Goal: Transaction & Acquisition: Purchase product/service

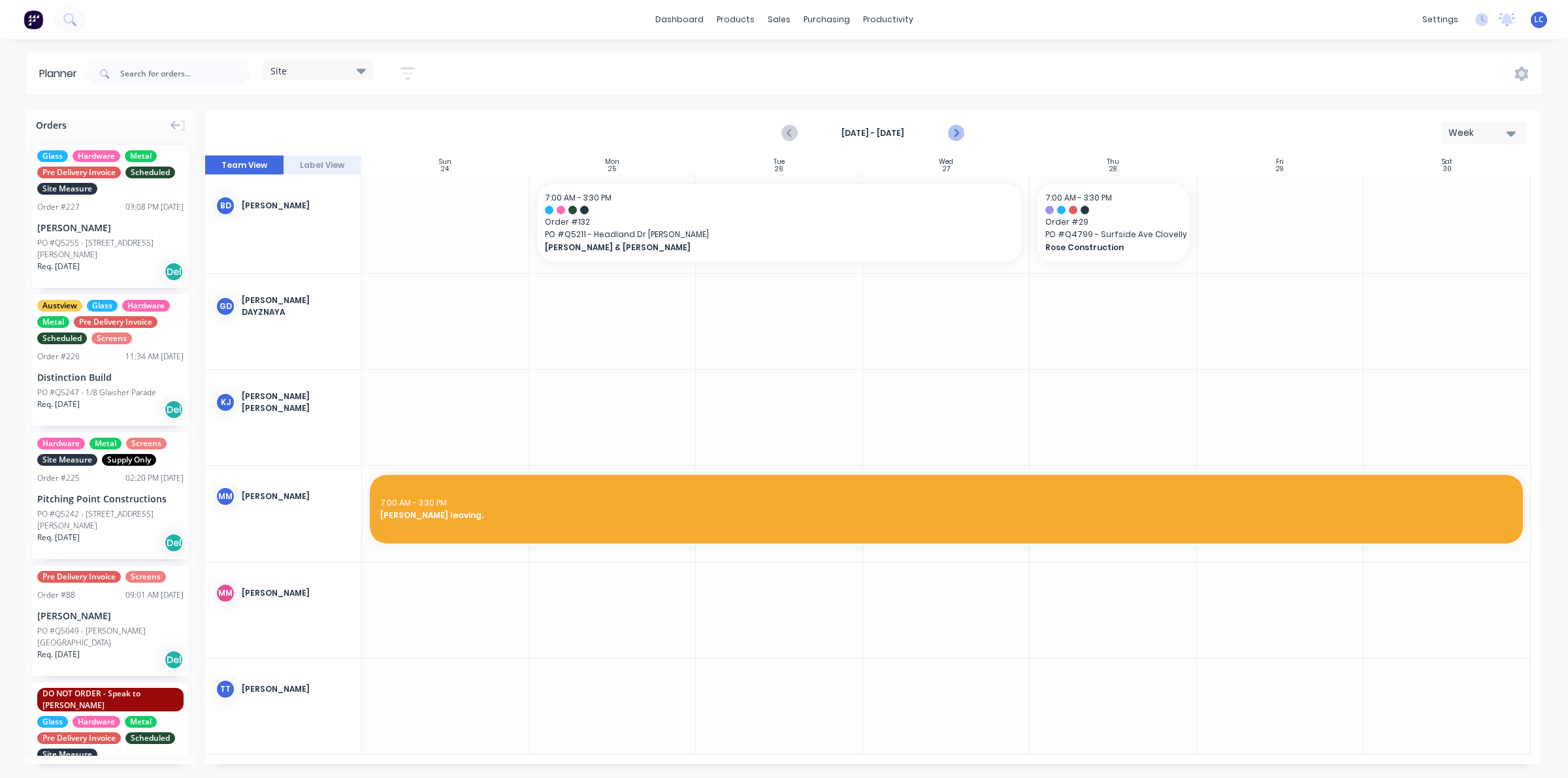
click at [957, 130] on icon "Next page" at bounding box center [955, 133] width 15 height 15
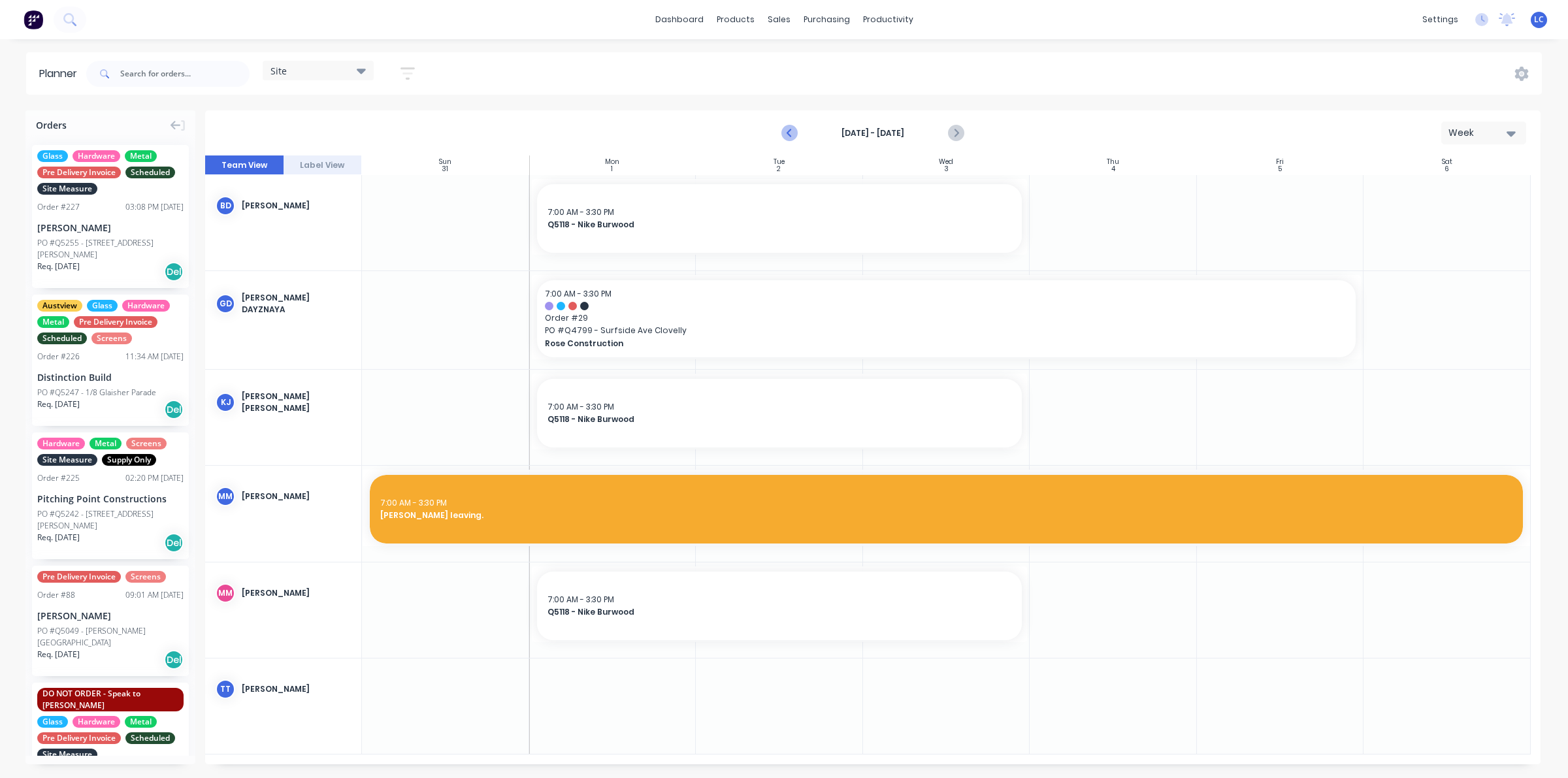
click at [785, 132] on icon "Previous page" at bounding box center [790, 133] width 15 height 15
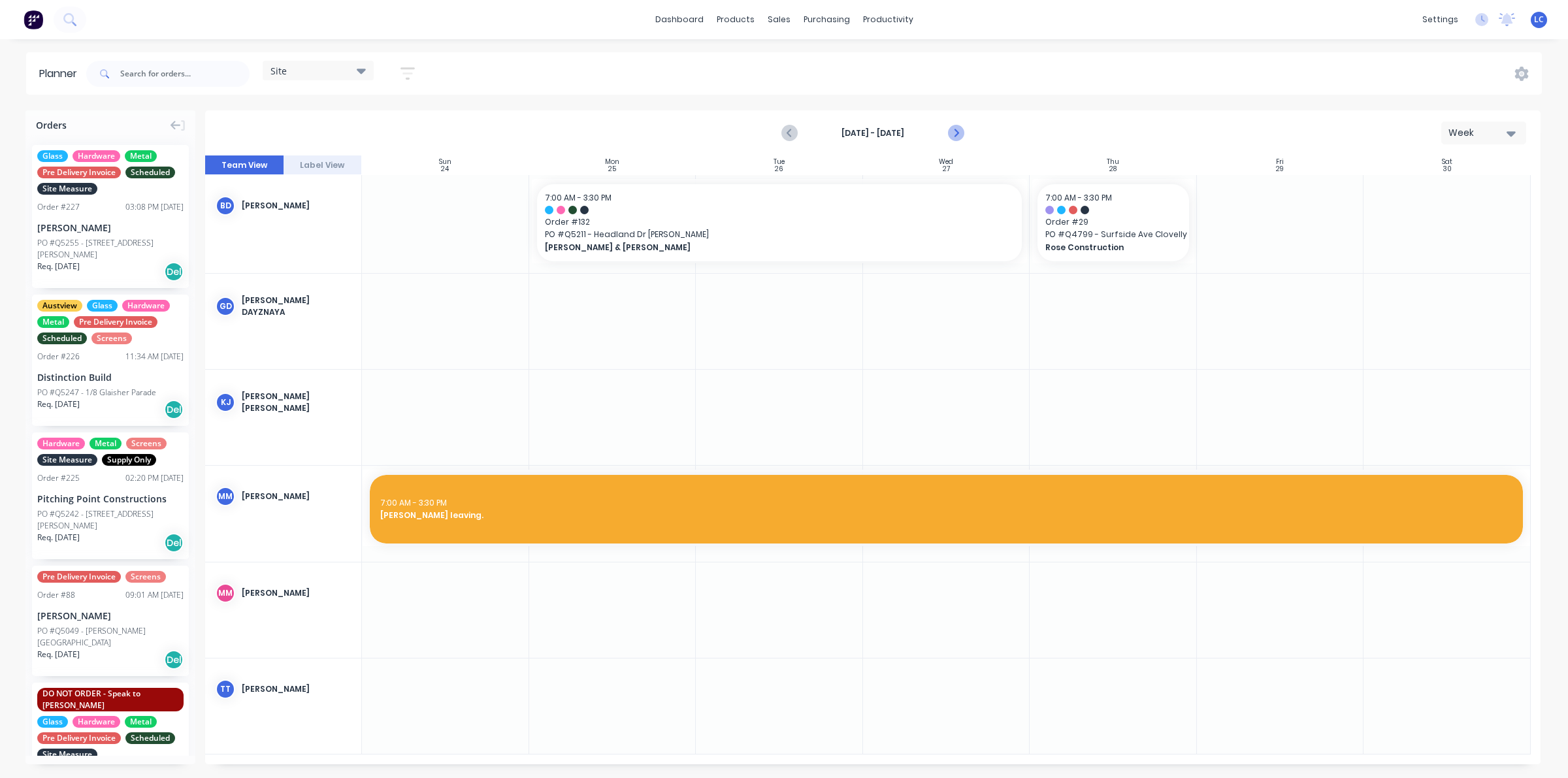
click at [952, 126] on icon "Next page" at bounding box center [955, 133] width 15 height 15
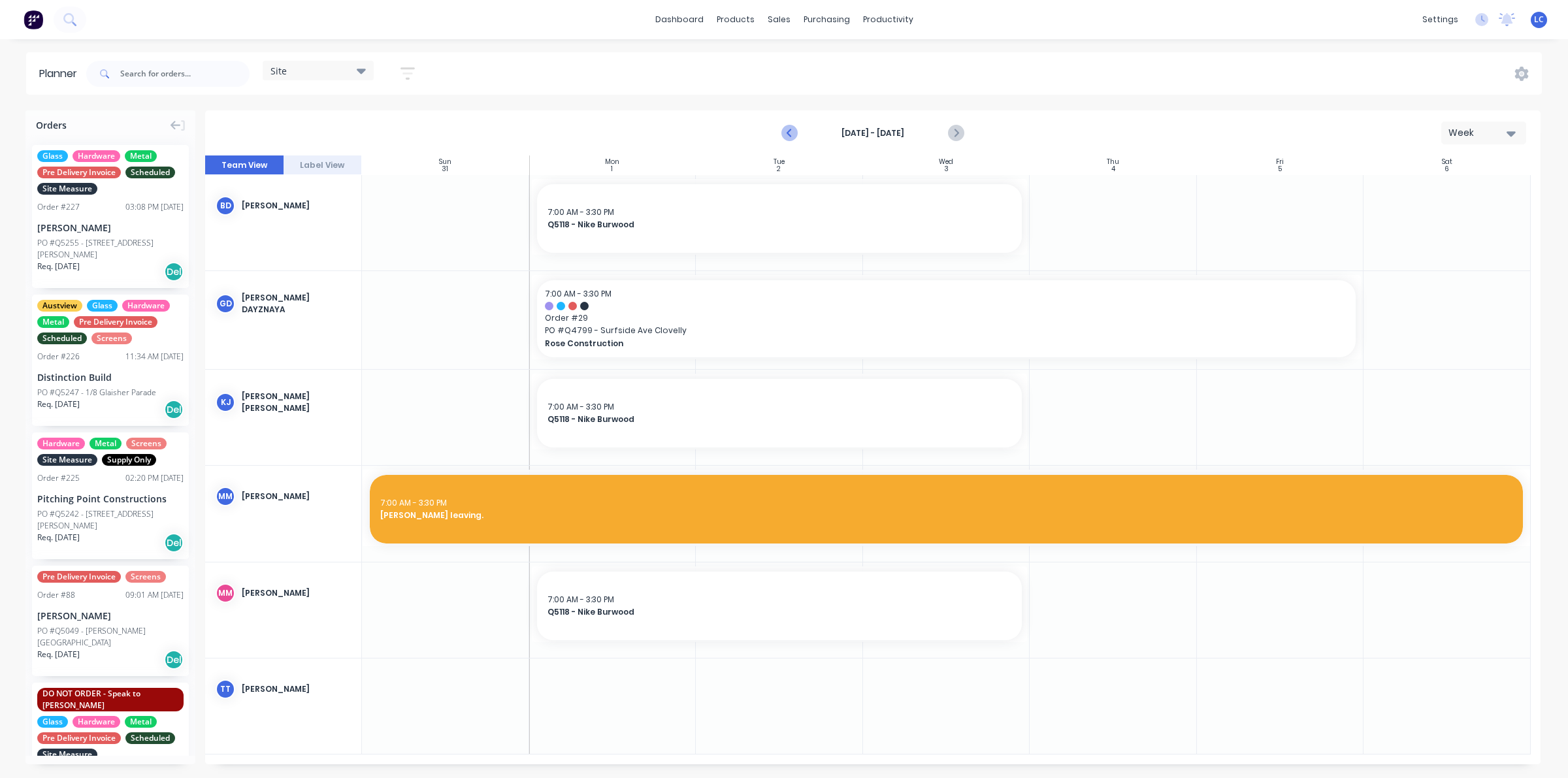
click at [787, 134] on icon "Previous page" at bounding box center [790, 133] width 15 height 15
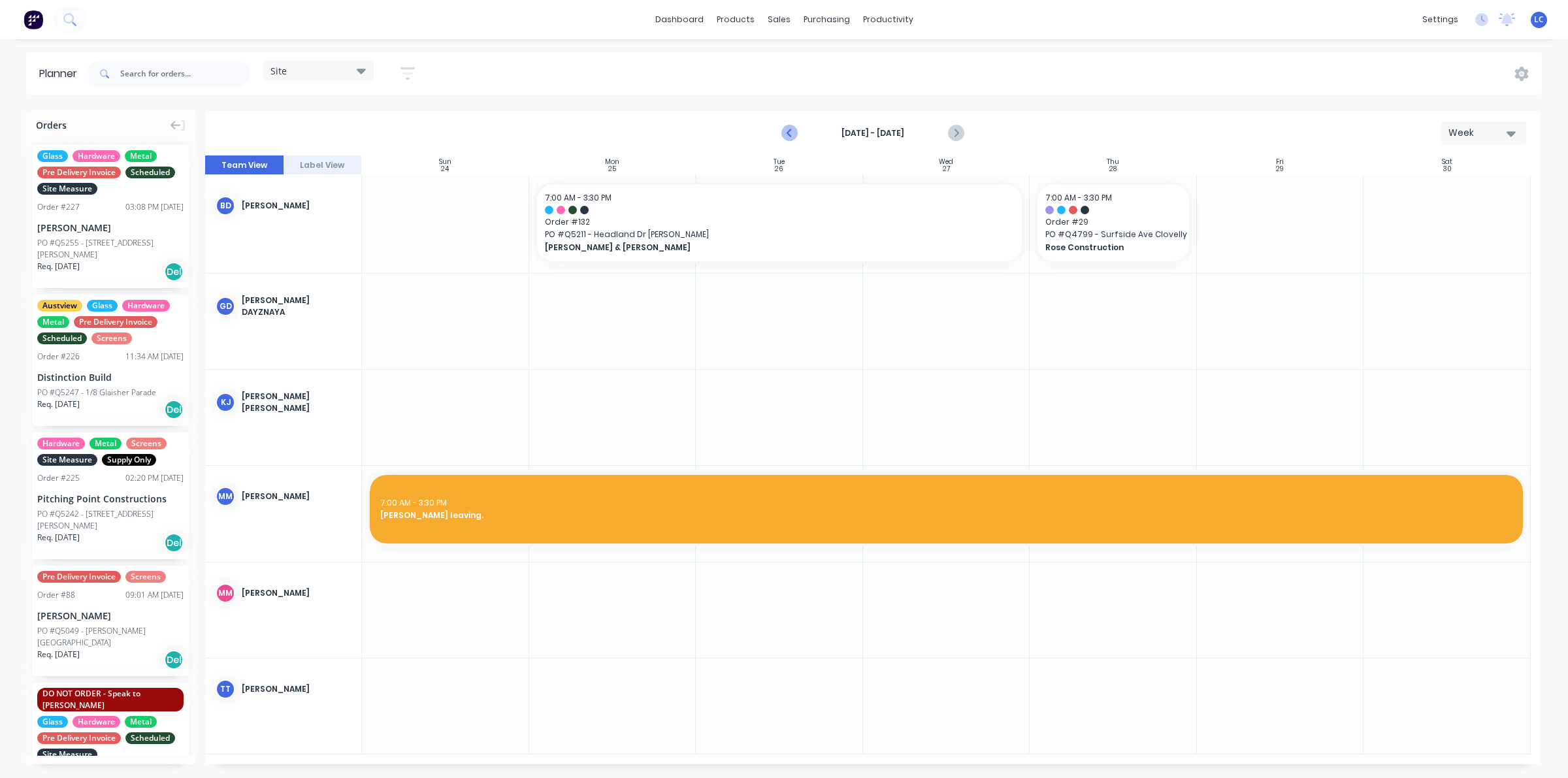
click at [787, 134] on icon "Previous page" at bounding box center [790, 133] width 15 height 15
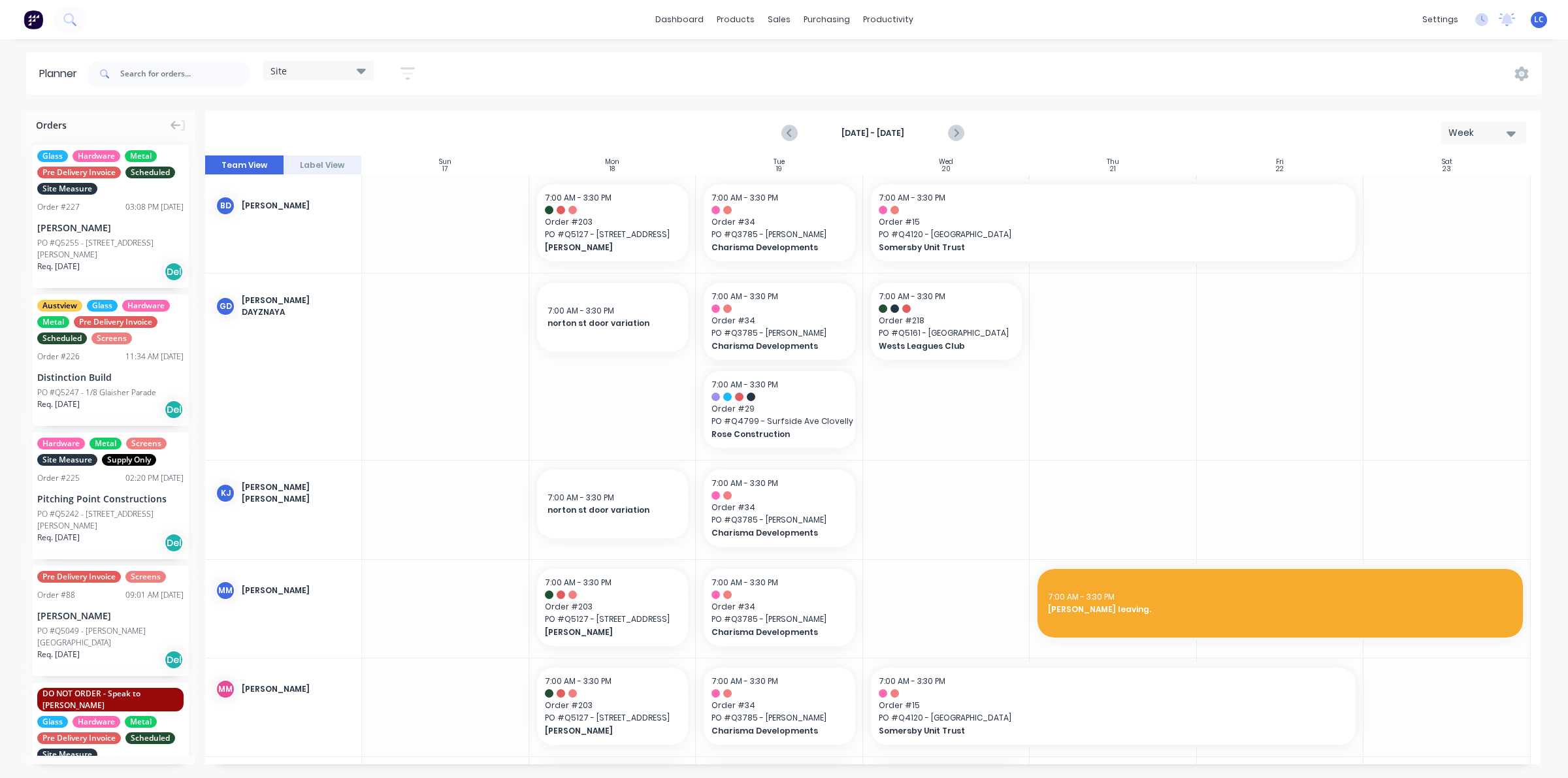
drag, startPoint x: 787, startPoint y: 122, endPoint x: 776, endPoint y: 144, distance: 24.6
click at [787, 122] on button "Previous page" at bounding box center [790, 133] width 26 height 26
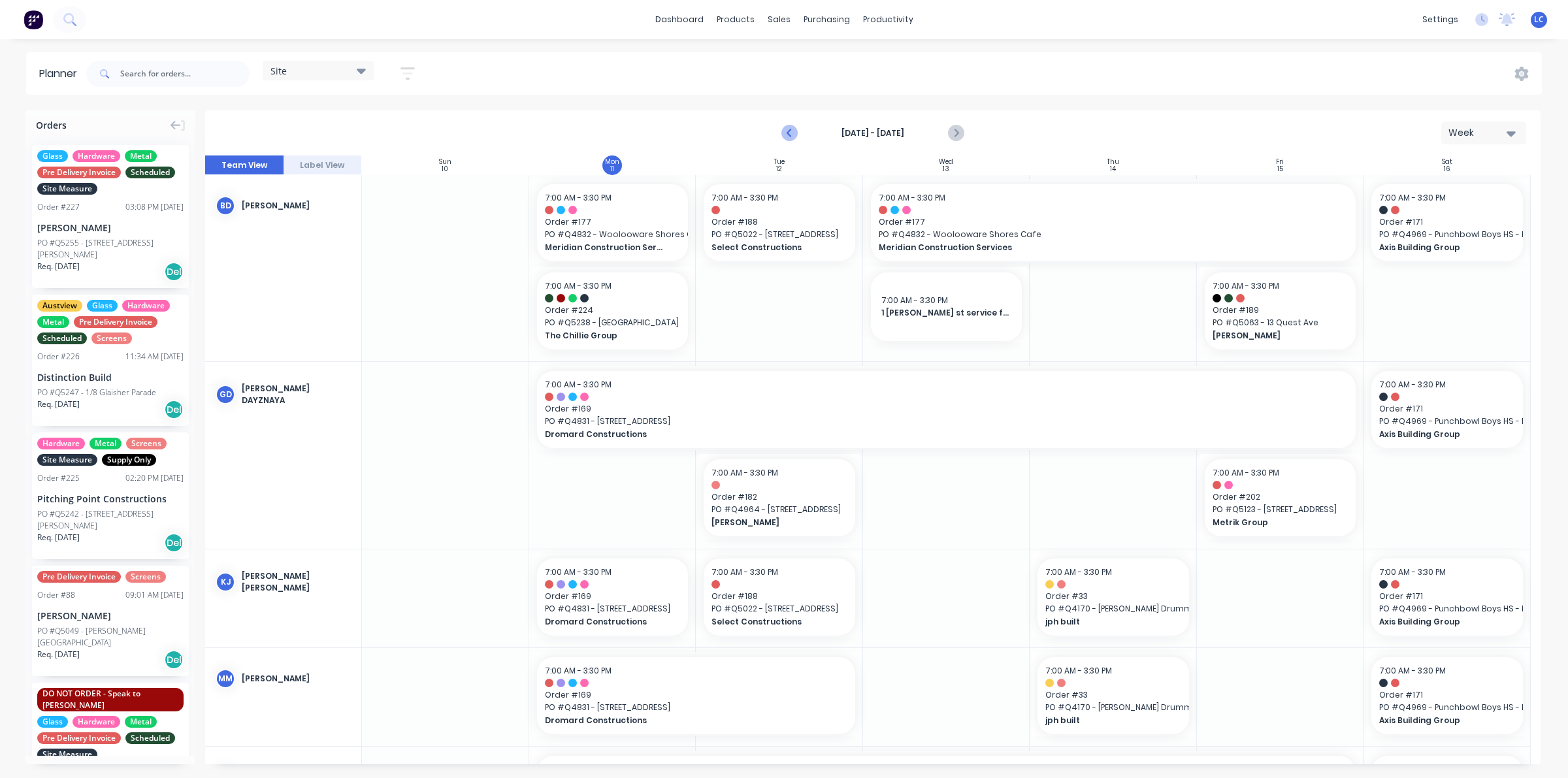
click at [785, 130] on icon "Previous page" at bounding box center [790, 133] width 15 height 15
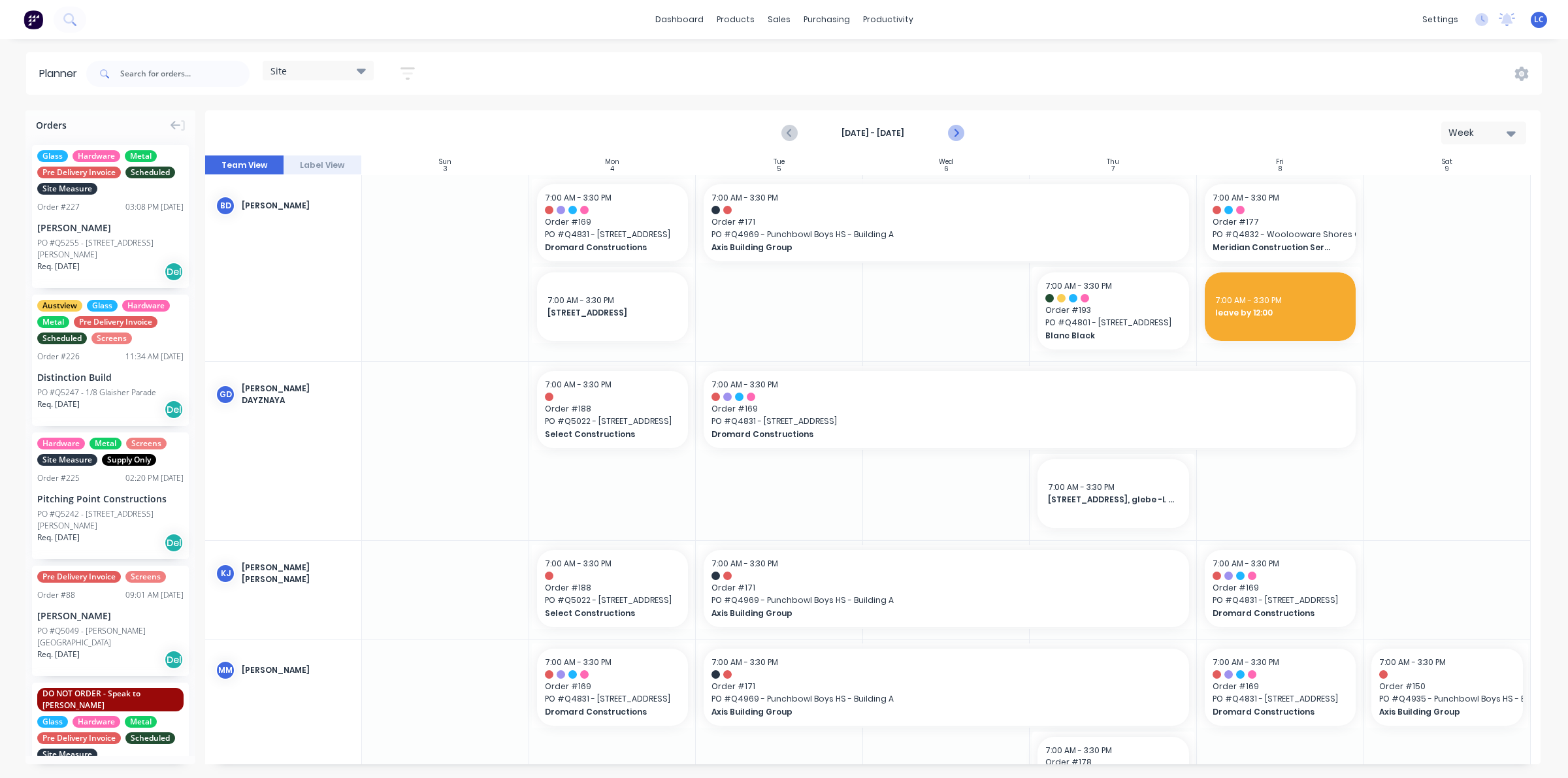
click at [958, 135] on icon "Next page" at bounding box center [955, 133] width 15 height 15
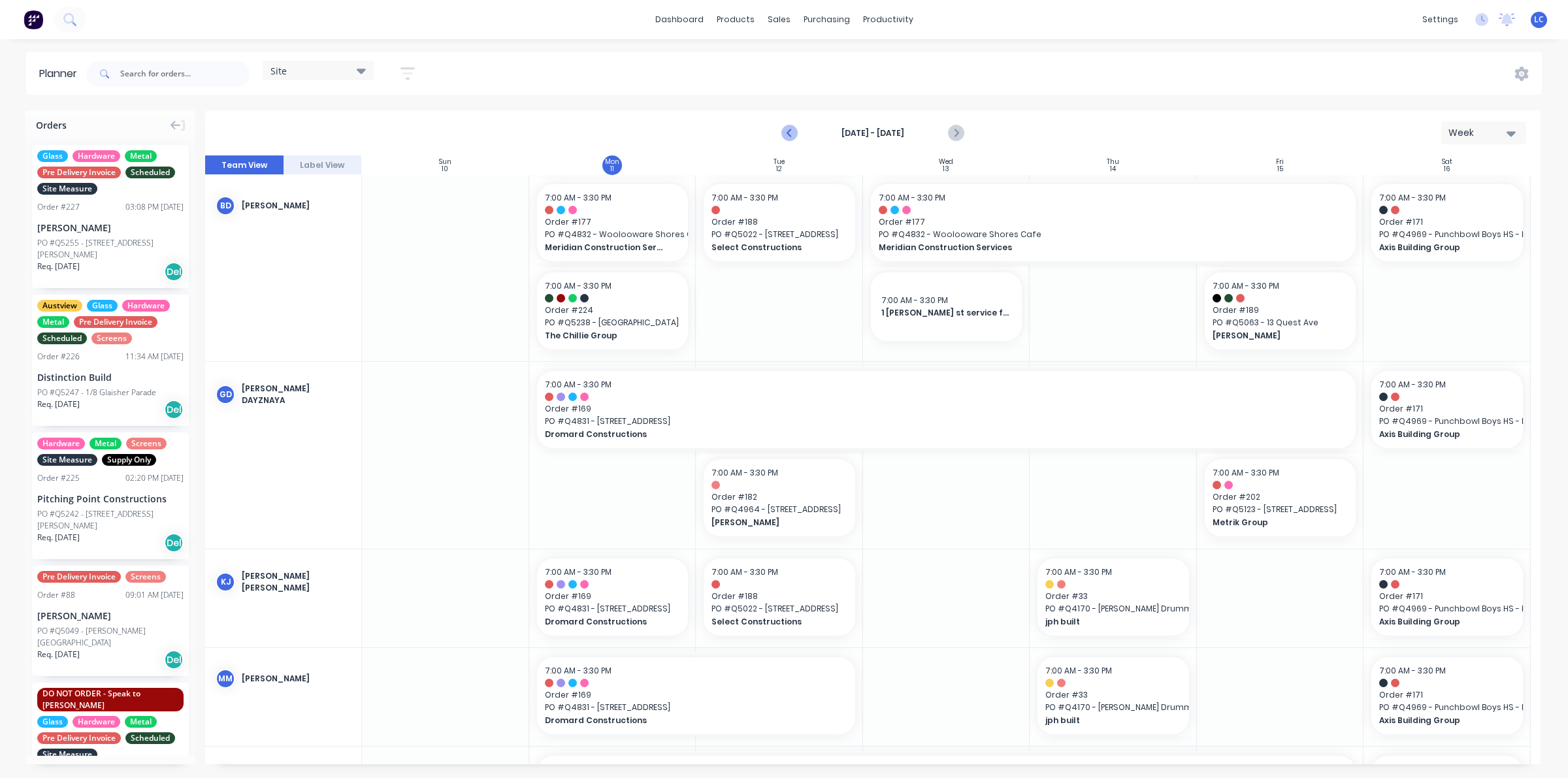
click at [796, 135] on icon "Previous page" at bounding box center [790, 133] width 15 height 15
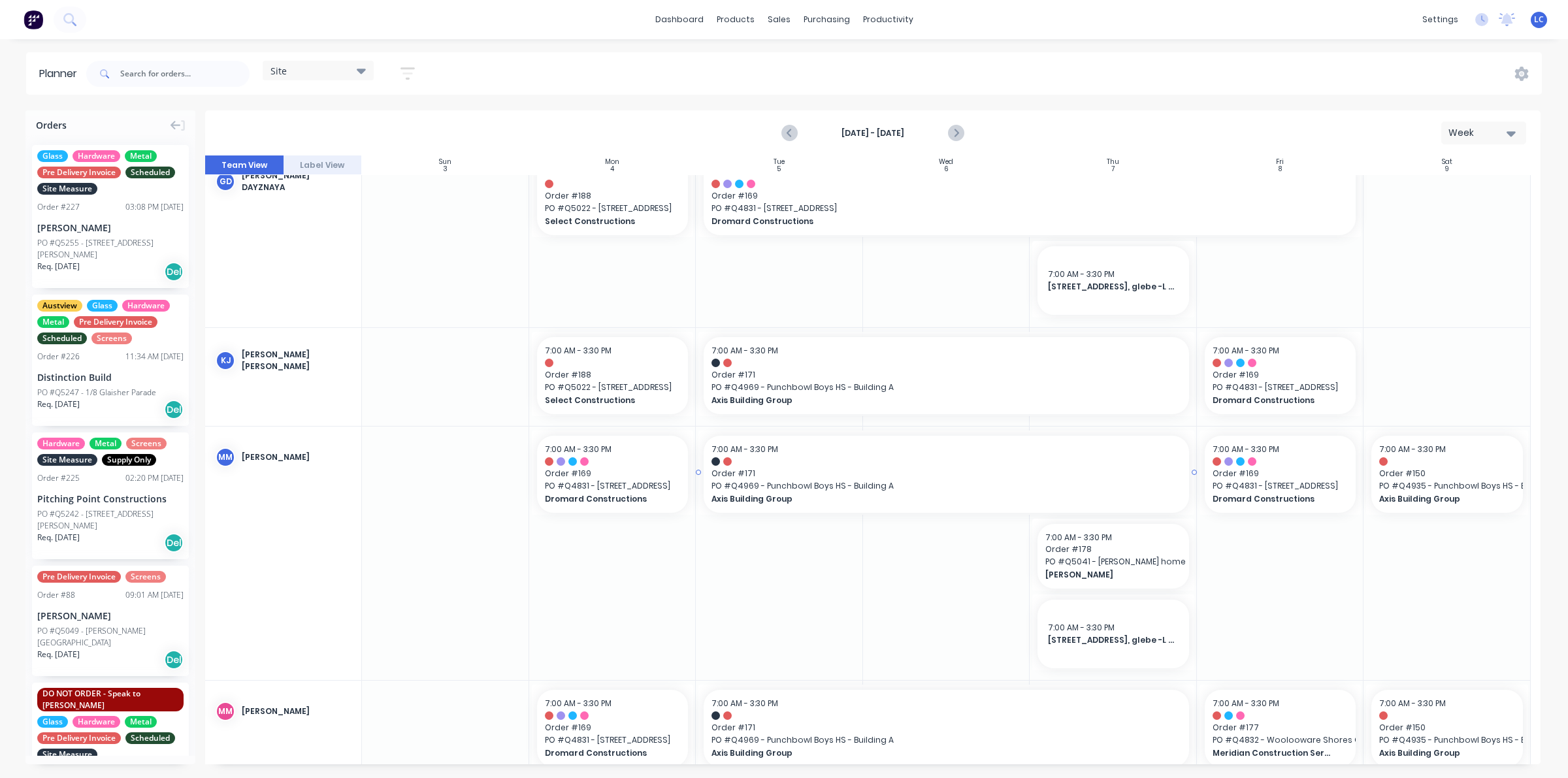
scroll to position [173, 0]
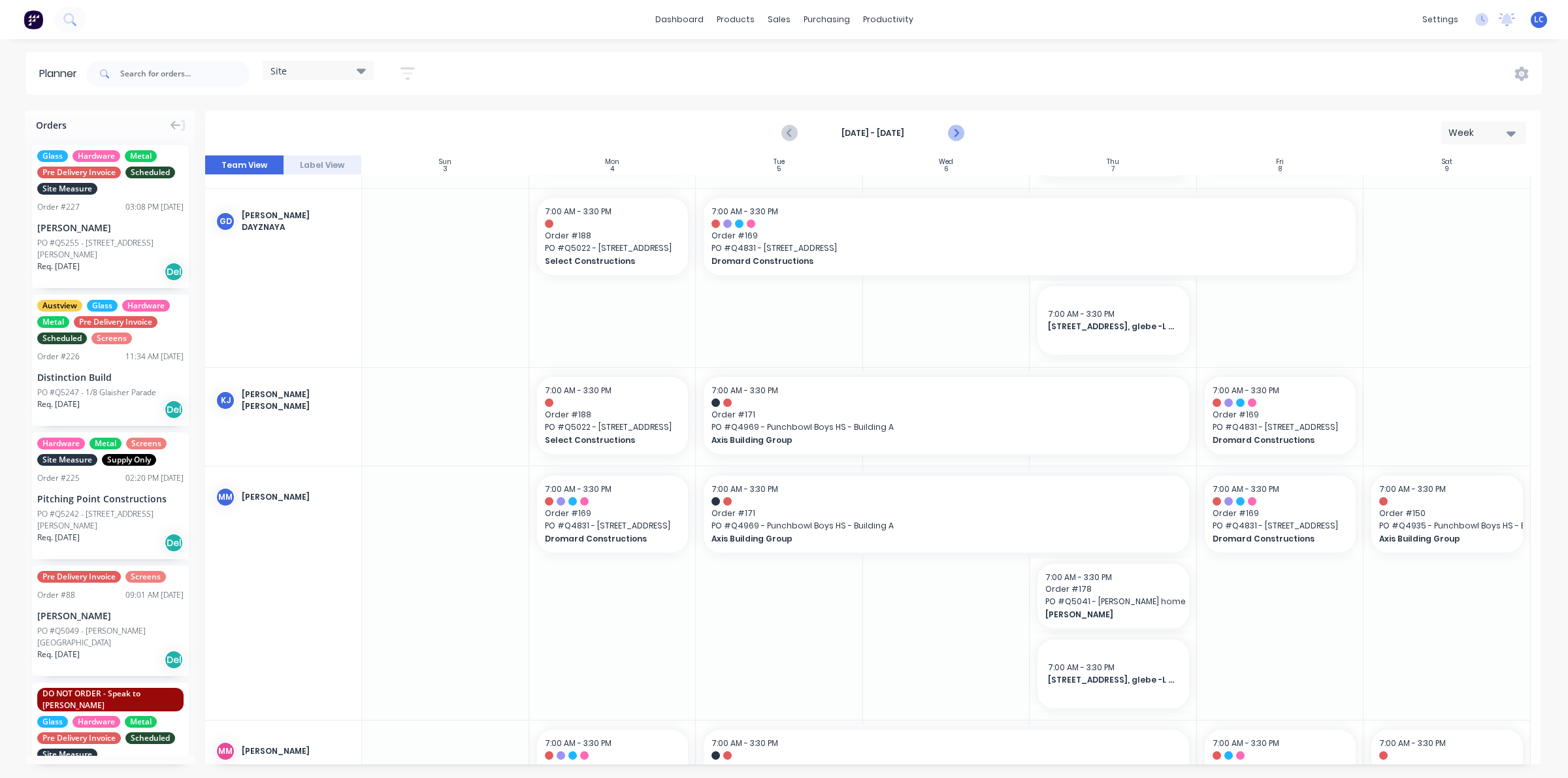
click at [959, 130] on icon "Next page" at bounding box center [955, 133] width 15 height 15
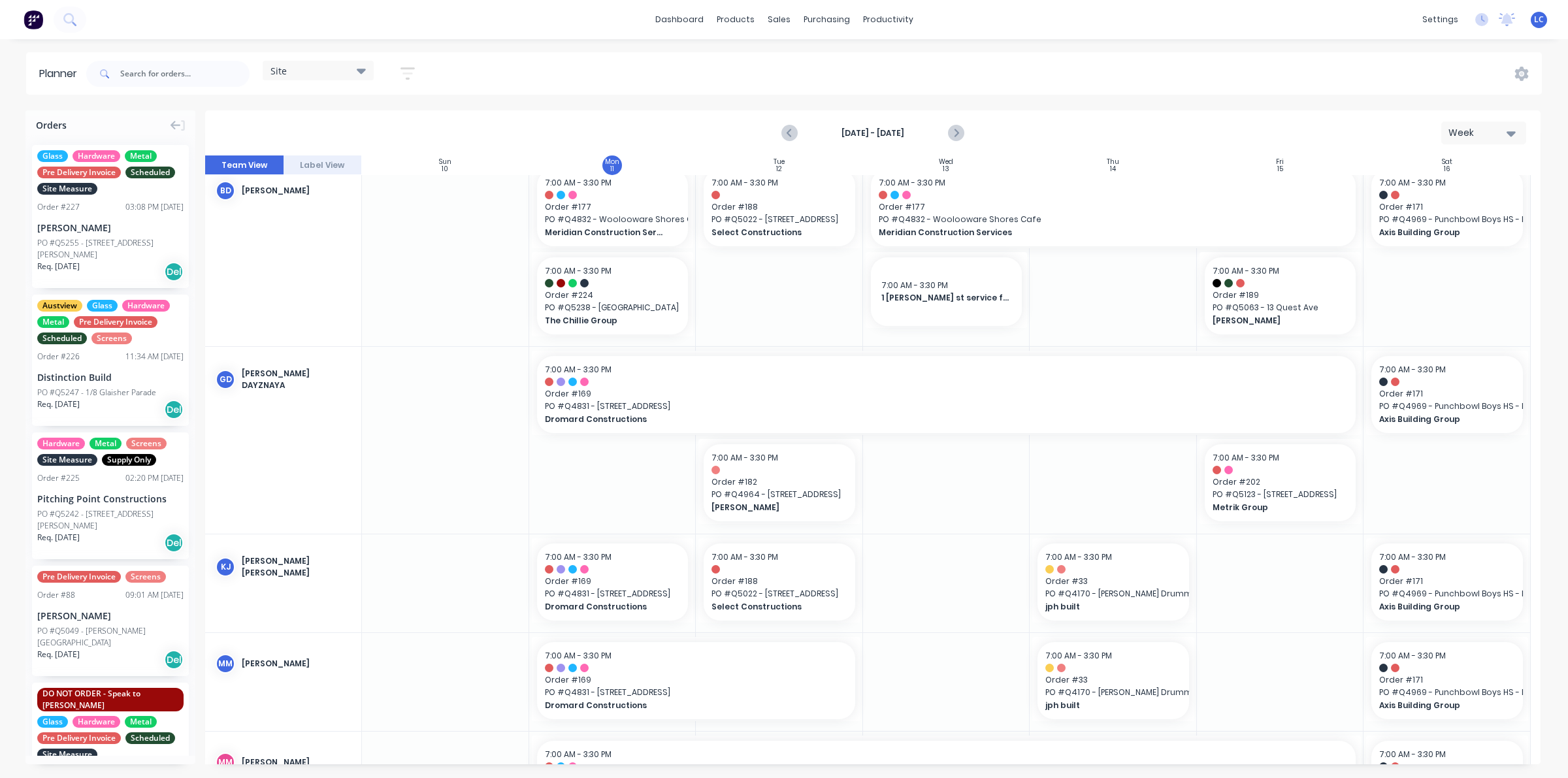
scroll to position [0, 0]
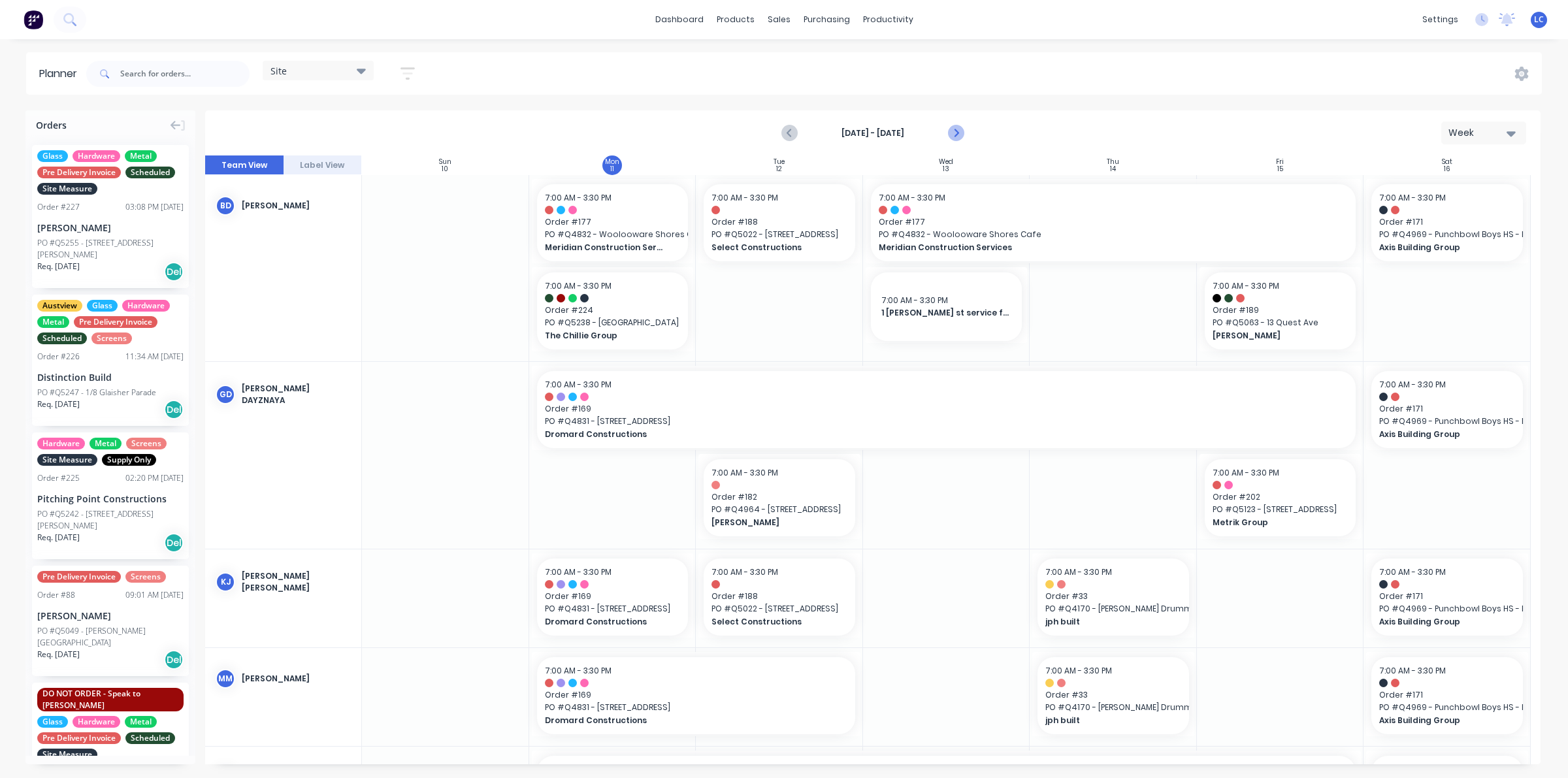
click at [959, 134] on icon "Next page" at bounding box center [955, 133] width 15 height 15
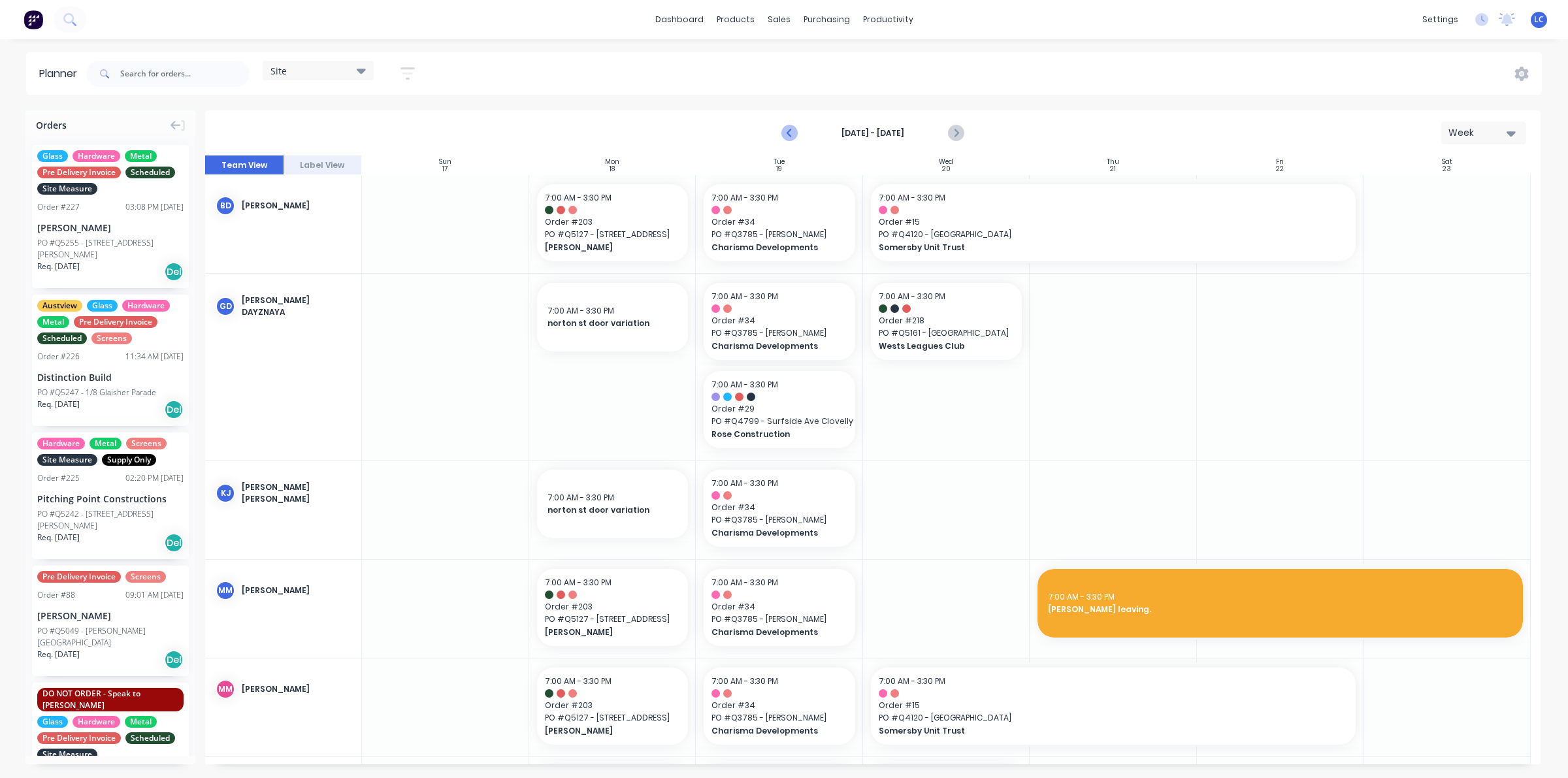
click at [788, 130] on icon "Previous page" at bounding box center [790, 133] width 15 height 15
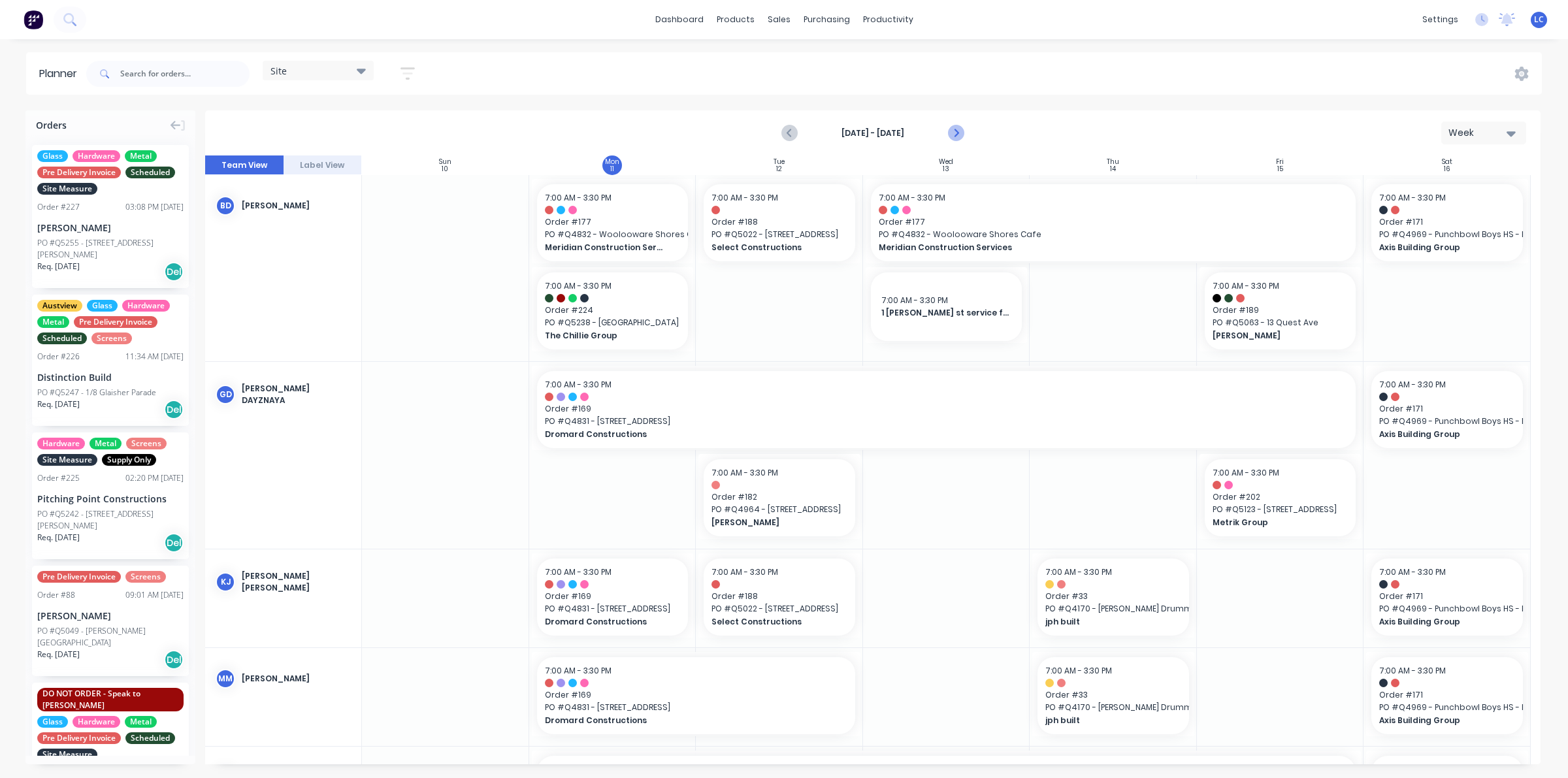
click at [955, 137] on icon "Next page" at bounding box center [955, 133] width 15 height 15
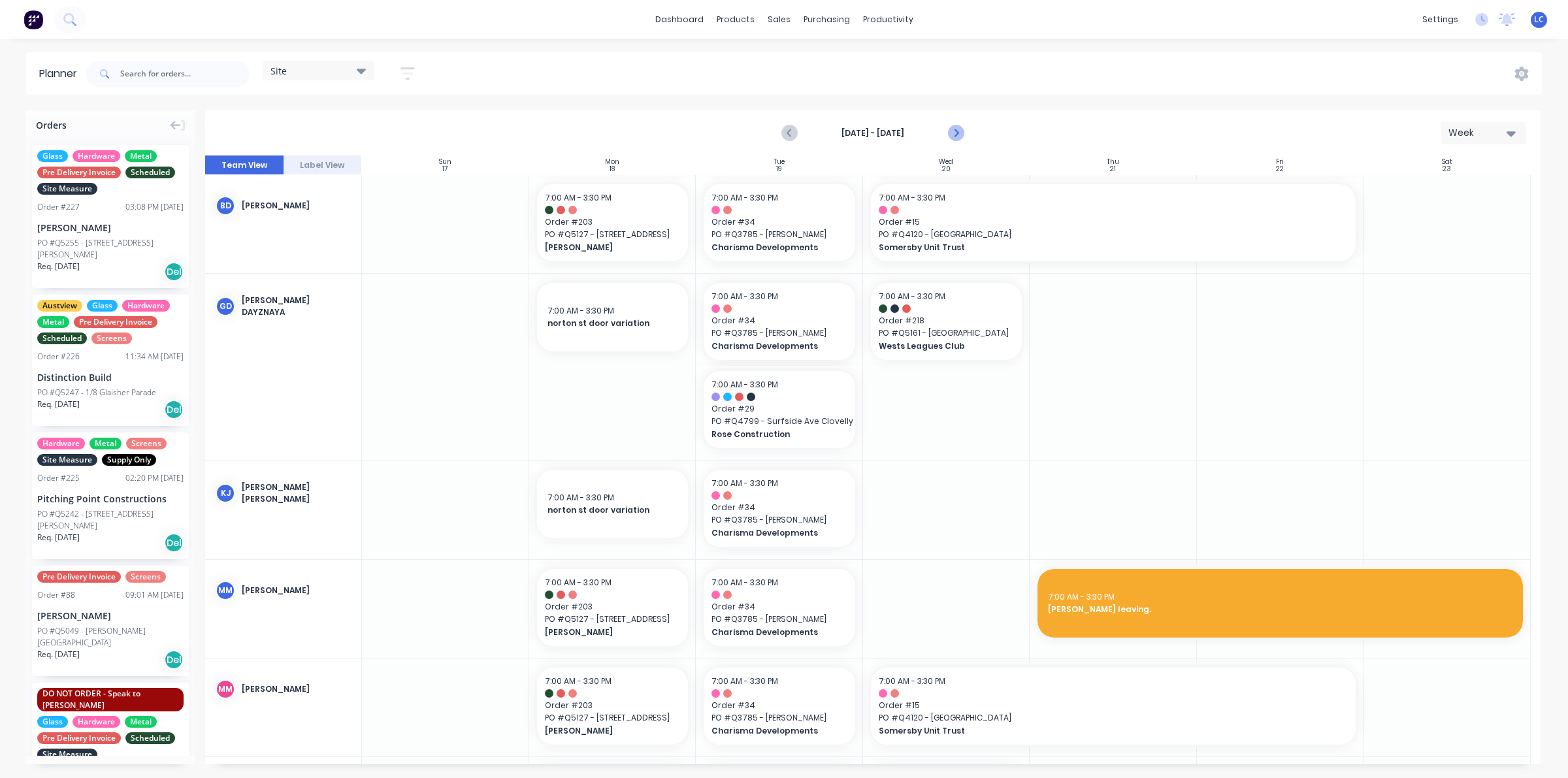
click at [955, 137] on icon "Next page" at bounding box center [955, 133] width 15 height 15
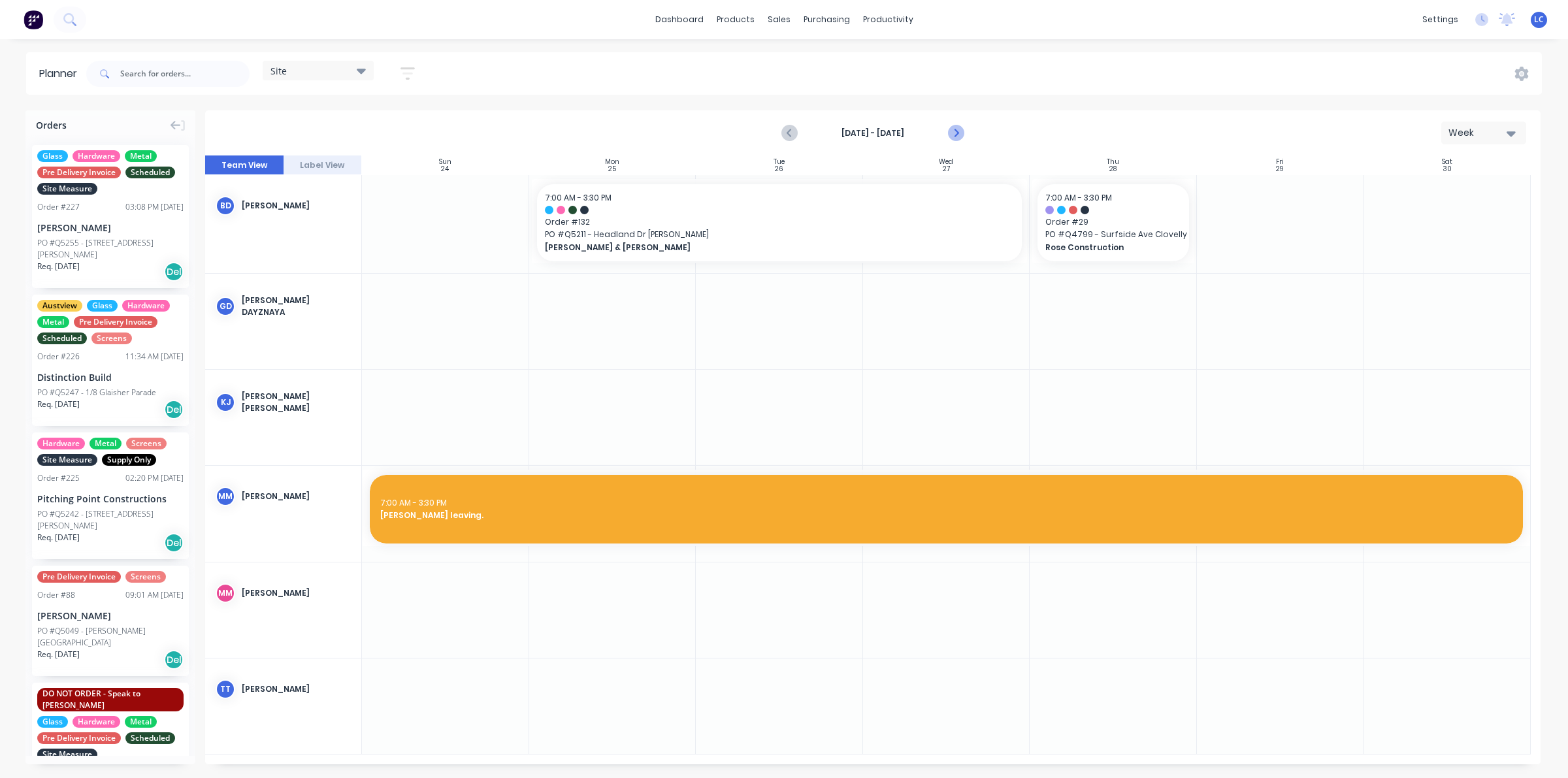
click at [955, 137] on icon "Next page" at bounding box center [955, 133] width 15 height 15
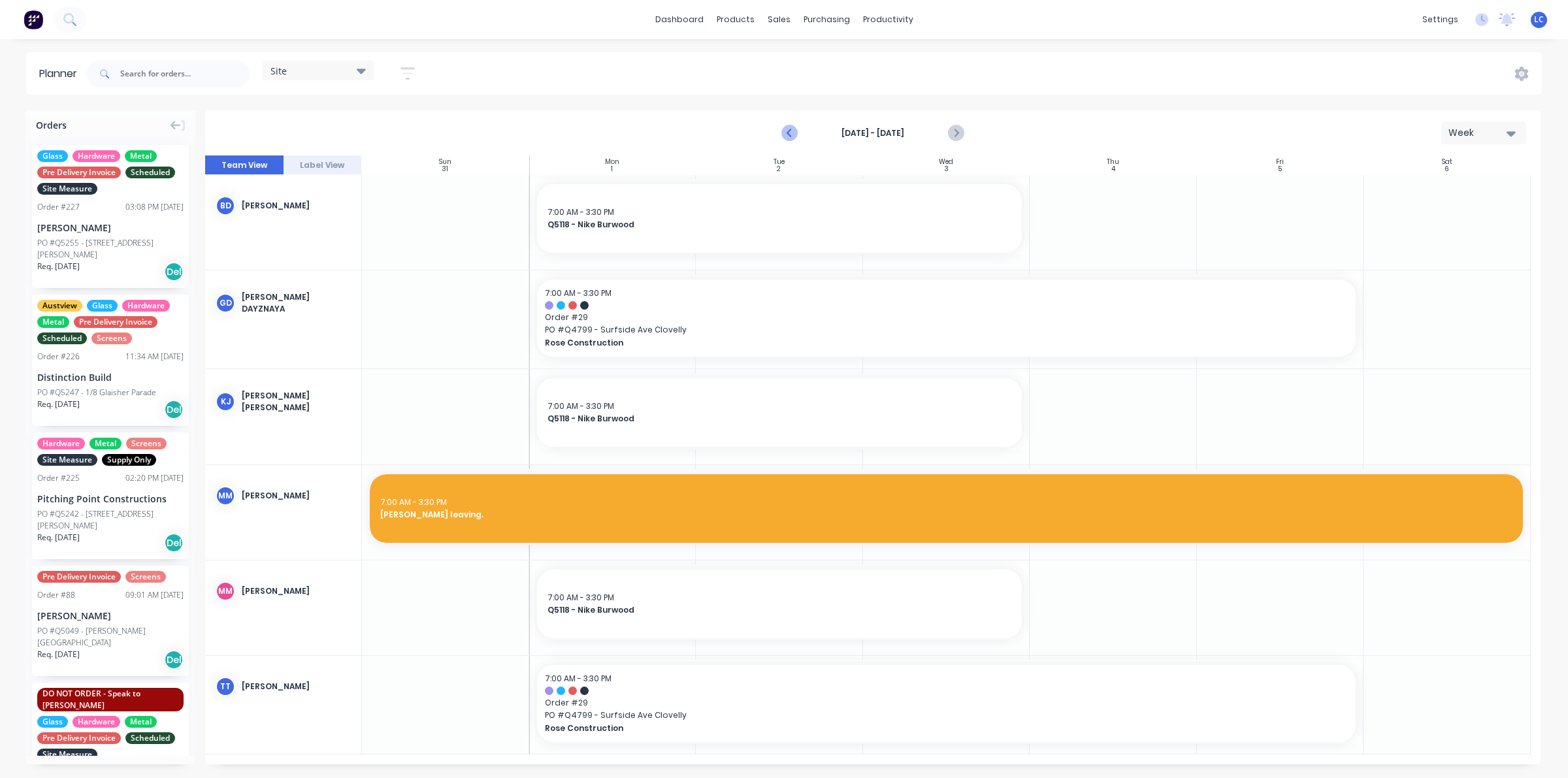
click at [790, 130] on icon "Previous page" at bounding box center [790, 133] width 6 height 10
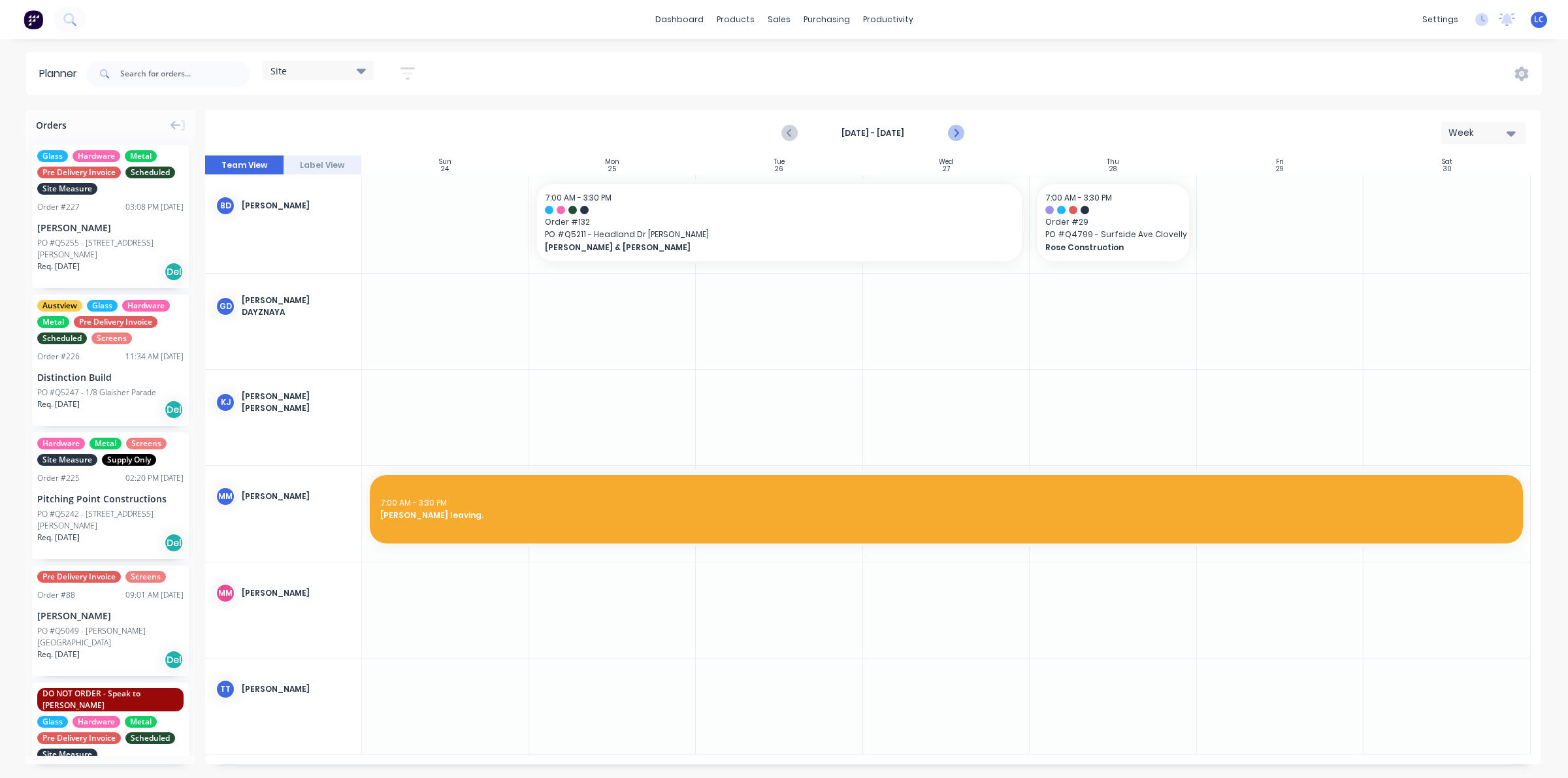
click at [958, 131] on icon "Next page" at bounding box center [955, 133] width 15 height 15
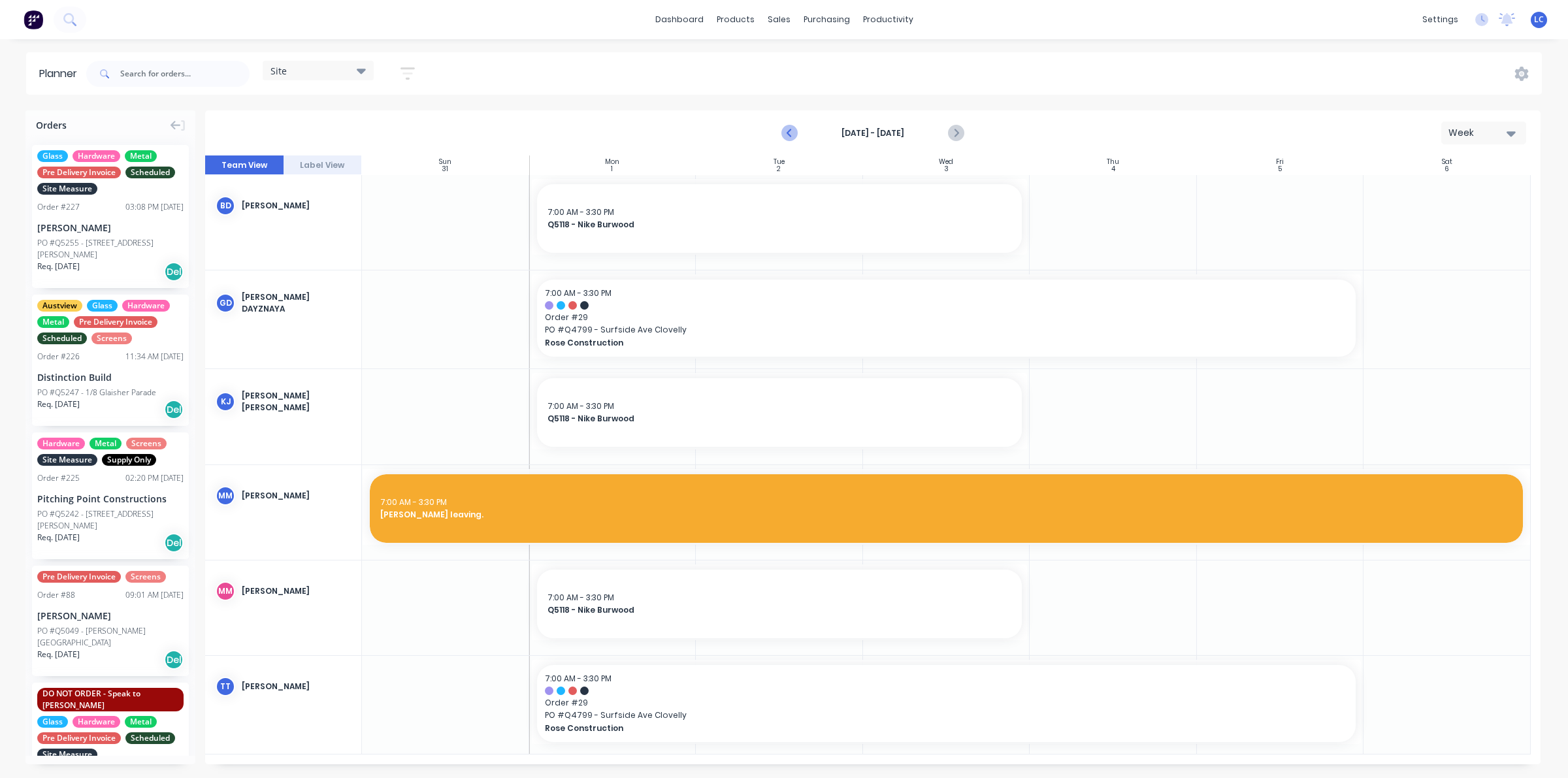
click at [787, 138] on icon "Previous page" at bounding box center [790, 133] width 15 height 15
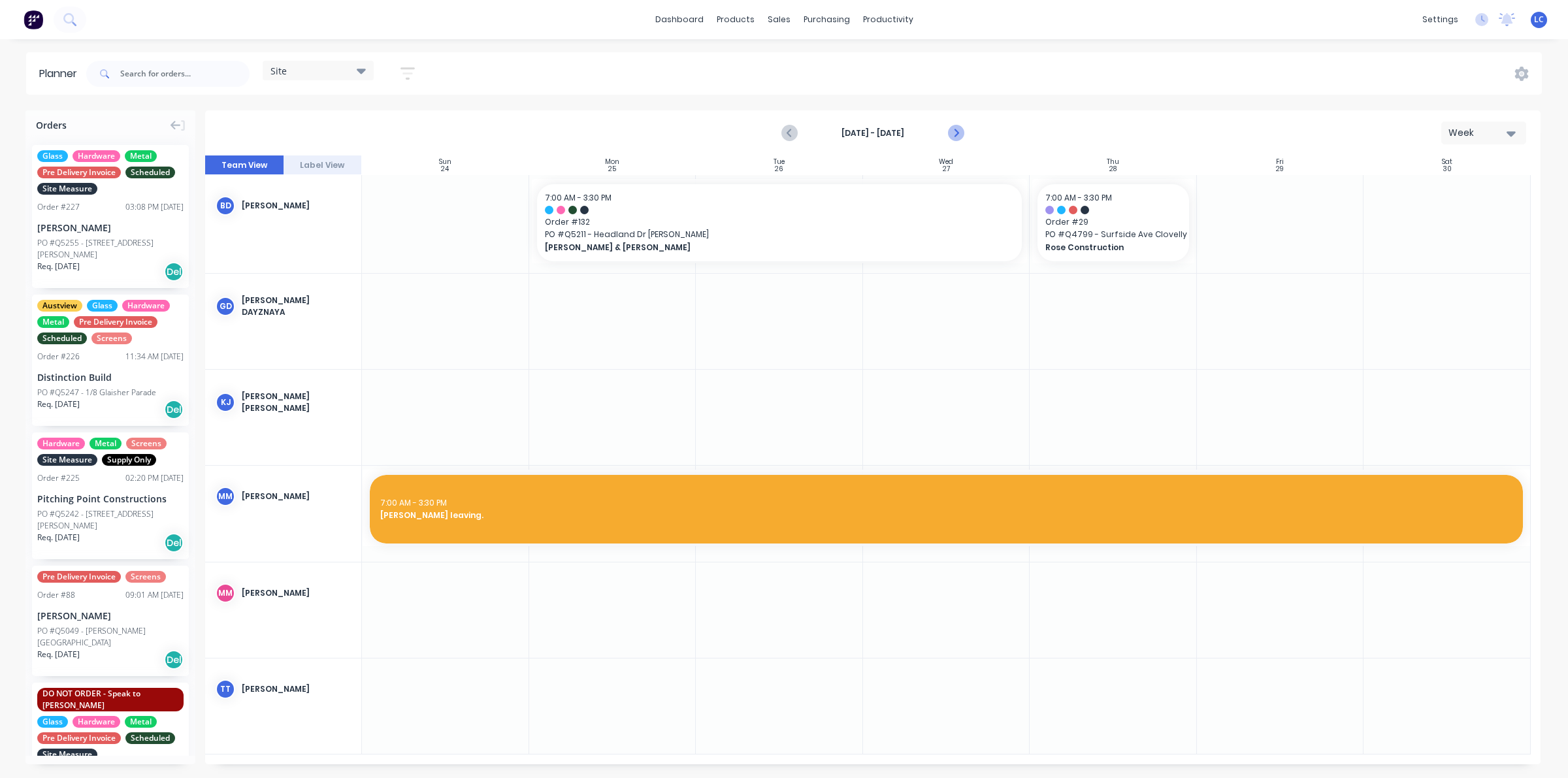
click at [954, 130] on icon "Next page" at bounding box center [955, 133] width 6 height 10
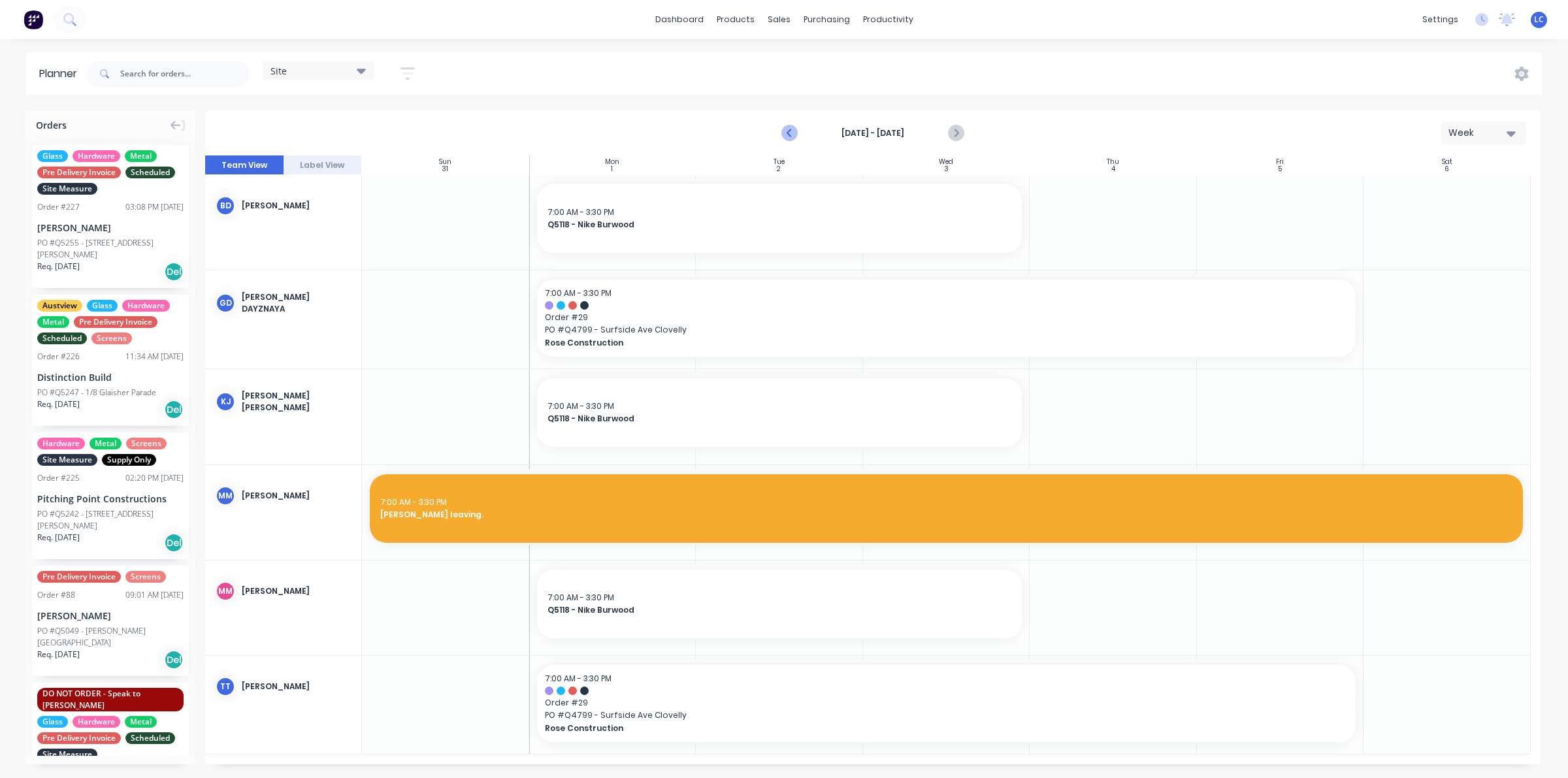
click at [784, 132] on icon "Previous page" at bounding box center [790, 133] width 15 height 15
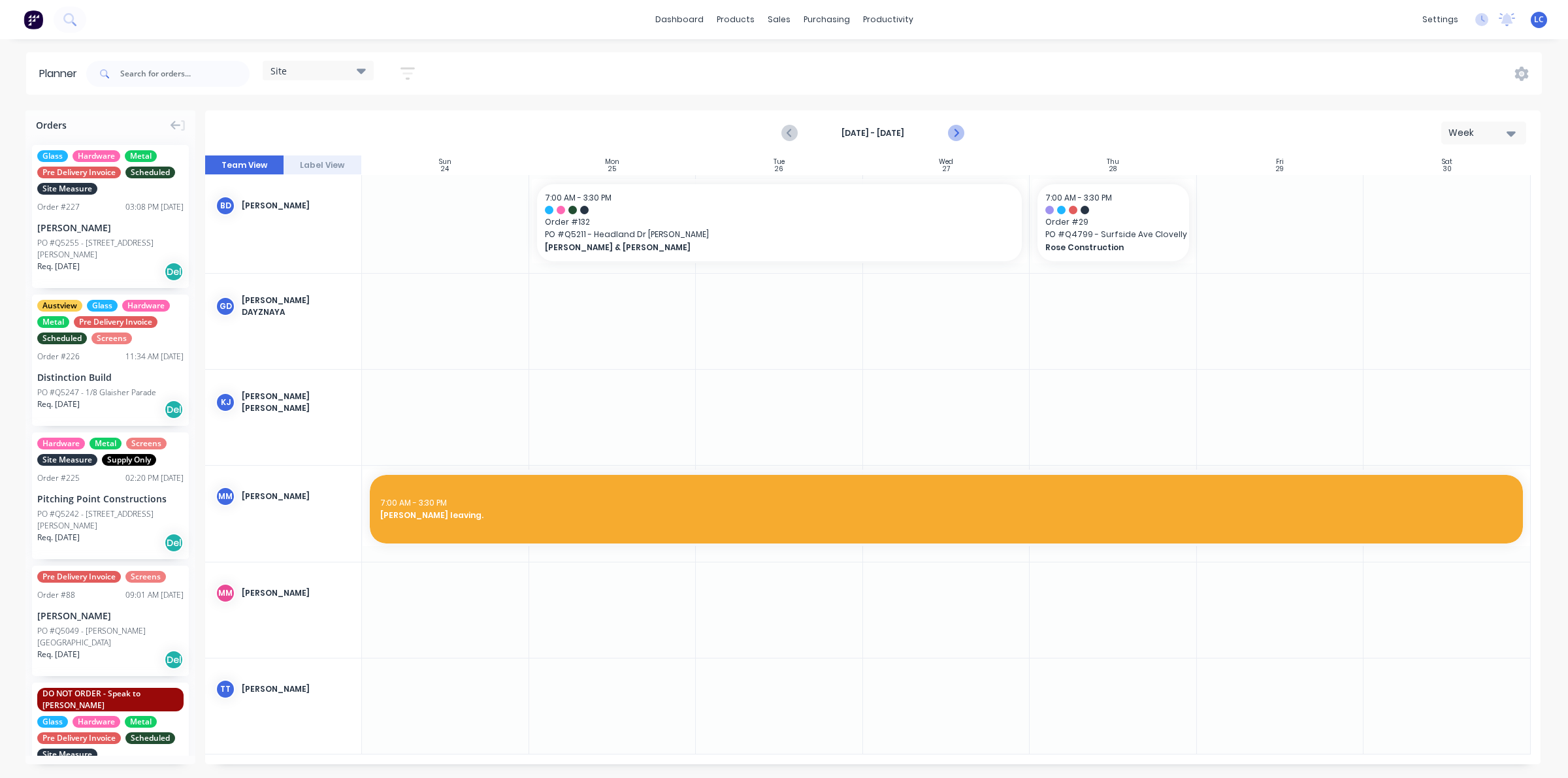
click at [962, 135] on icon "Next page" at bounding box center [955, 133] width 15 height 15
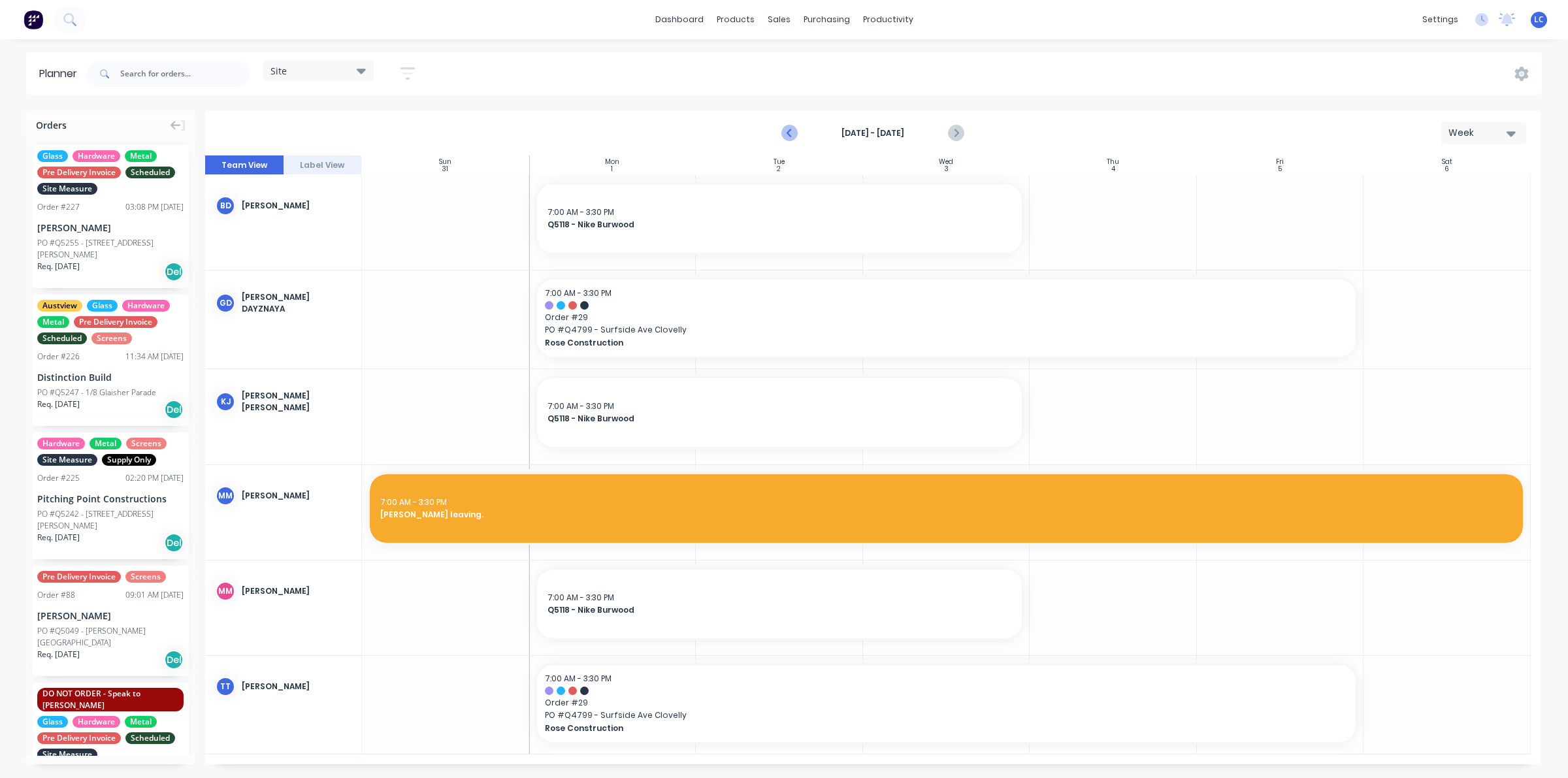
click at [791, 131] on icon "Previous page" at bounding box center [790, 133] width 15 height 15
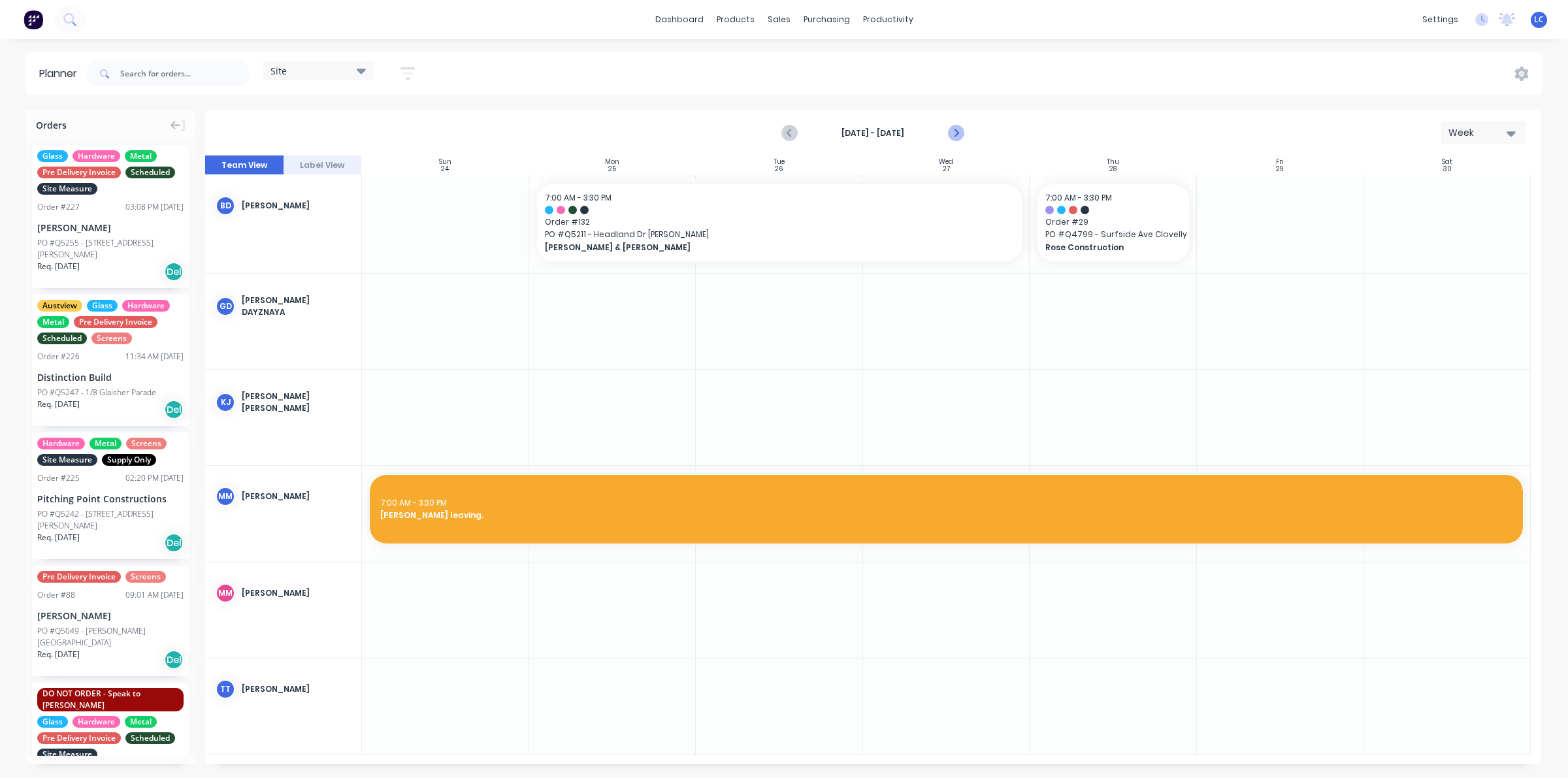
click at [952, 133] on icon "Next page" at bounding box center [955, 133] width 15 height 15
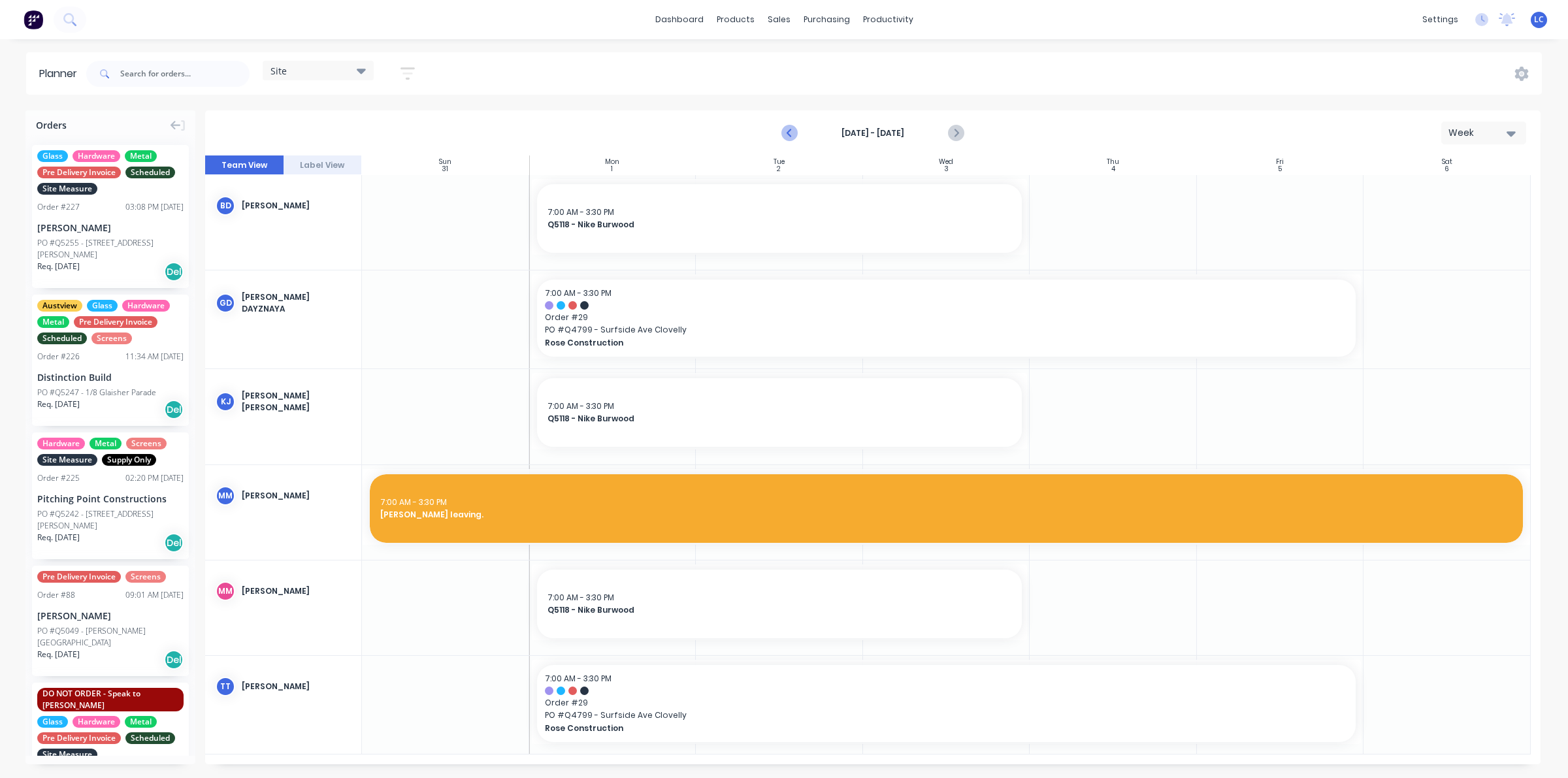
click at [784, 132] on icon "Previous page" at bounding box center [790, 133] width 15 height 15
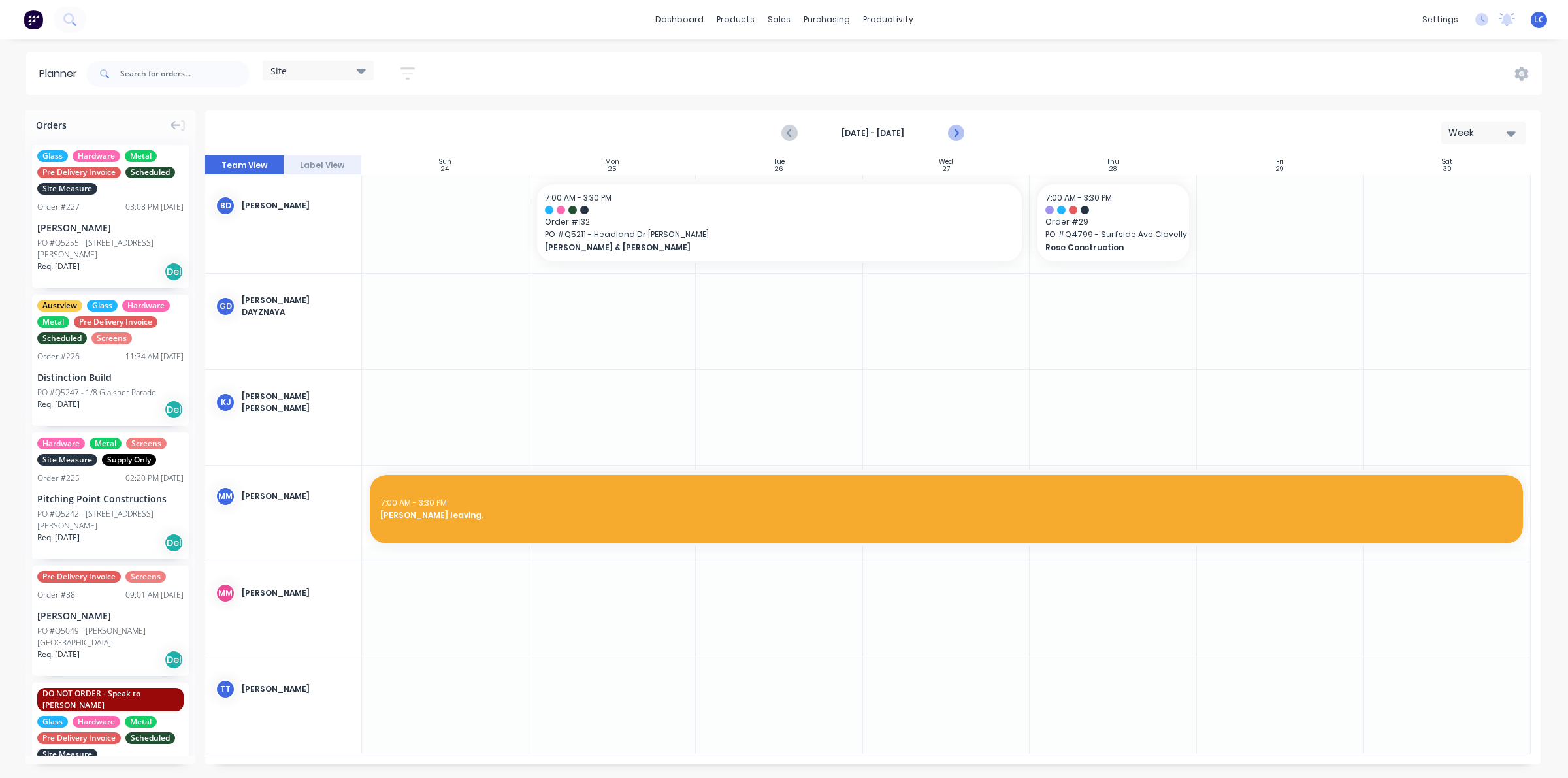
click at [963, 130] on icon "Next page" at bounding box center [955, 133] width 15 height 15
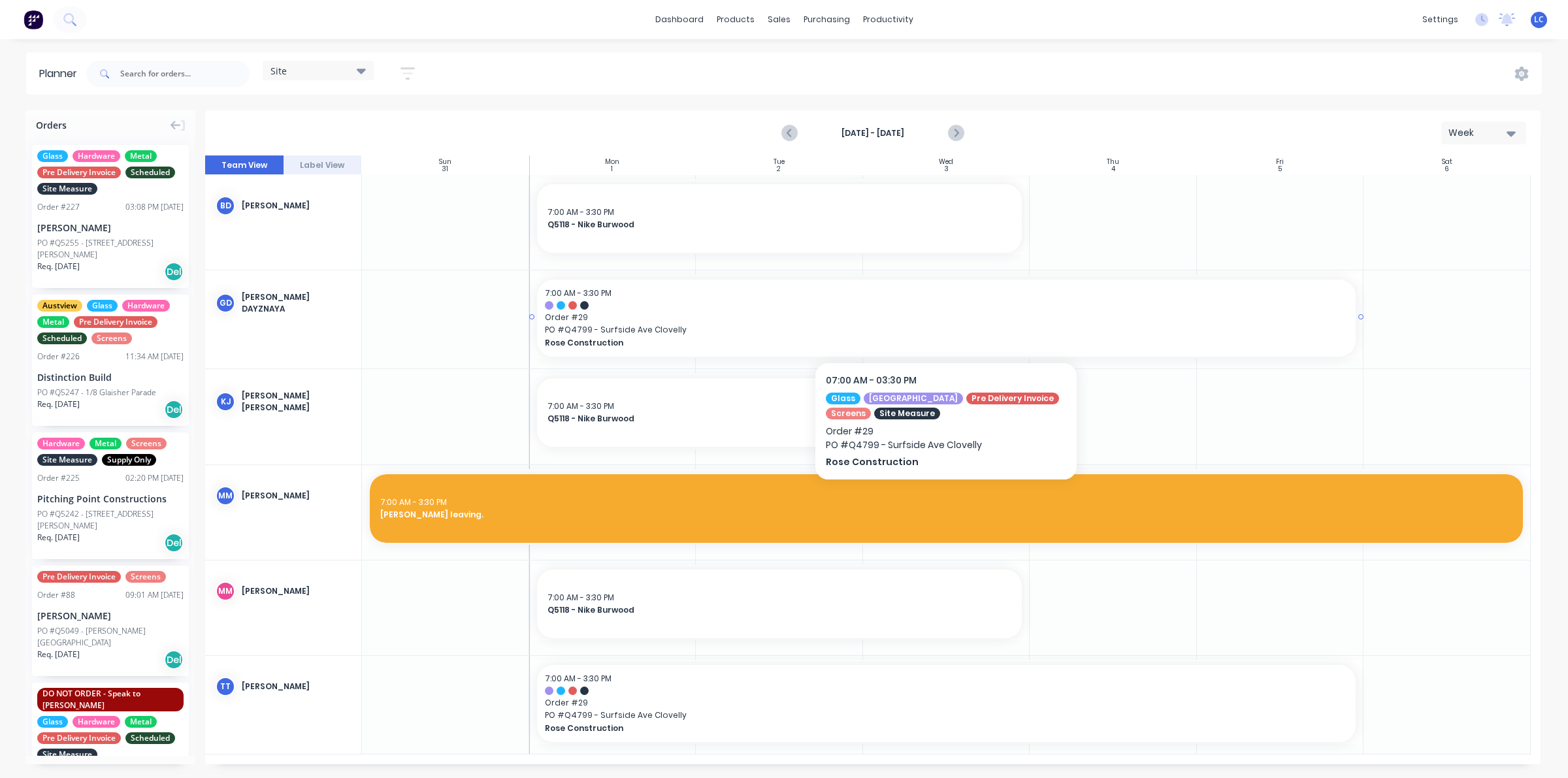
click at [640, 327] on span "PO # Q4799 - Surfside Ave Clovelly" at bounding box center [946, 330] width 803 height 12
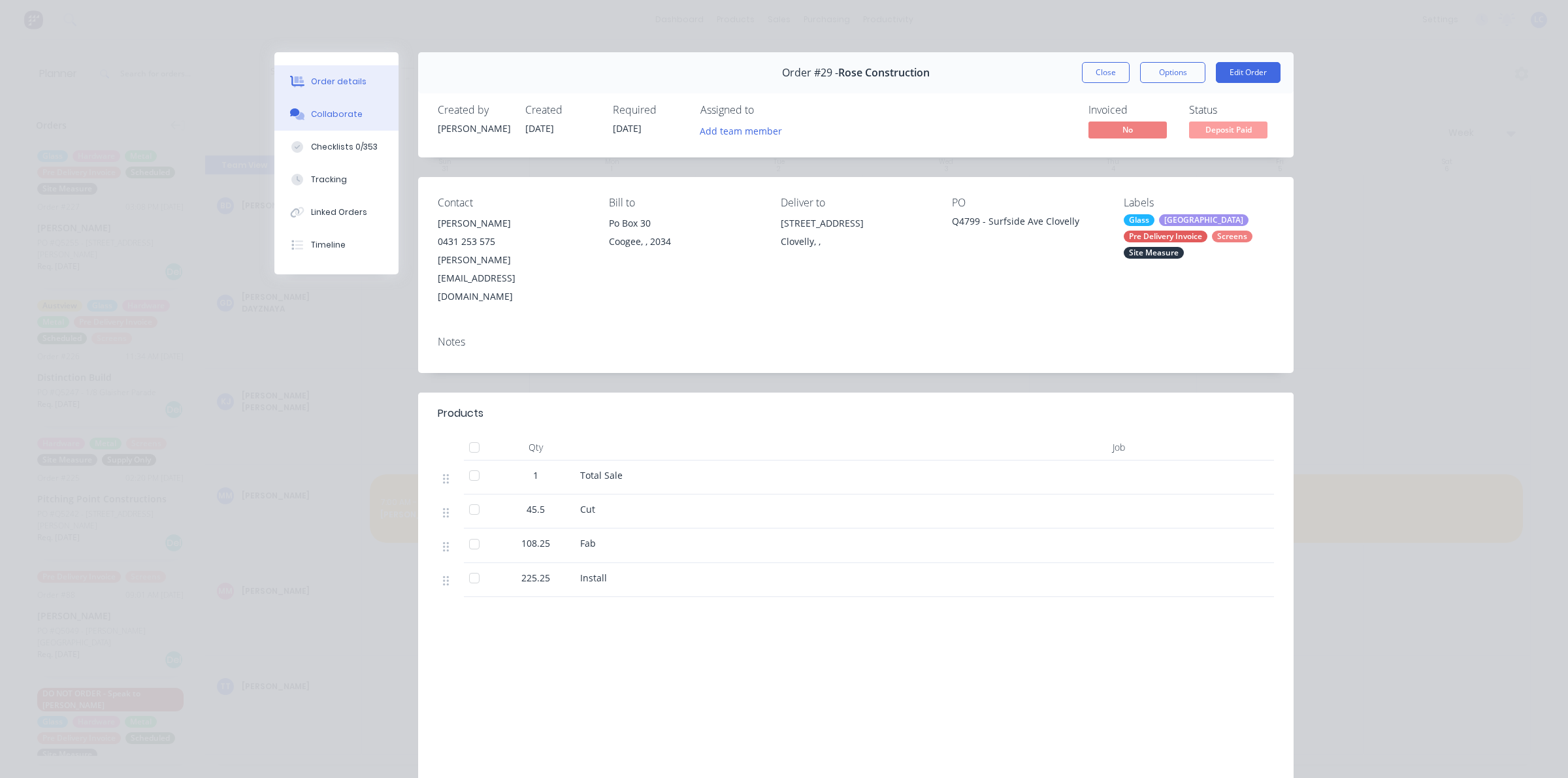
click at [339, 110] on div "Collaborate" at bounding box center [337, 114] width 52 height 12
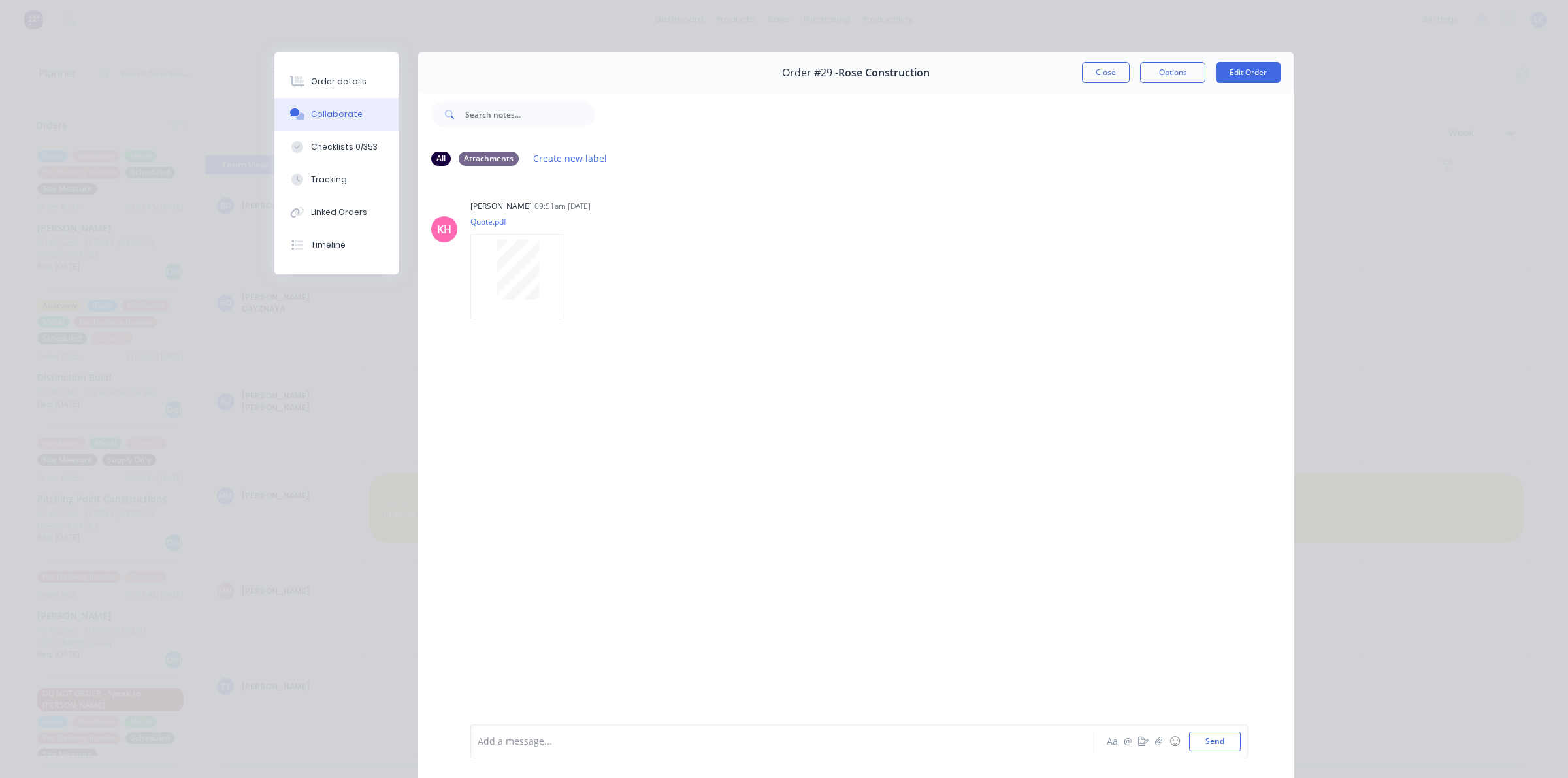
click at [135, 137] on div "Order details Collaborate Checklists 0/353 Tracking Linked Orders Timeline Orde…" at bounding box center [784, 389] width 1568 height 778
click at [1095, 69] on button "Close" at bounding box center [1106, 72] width 48 height 21
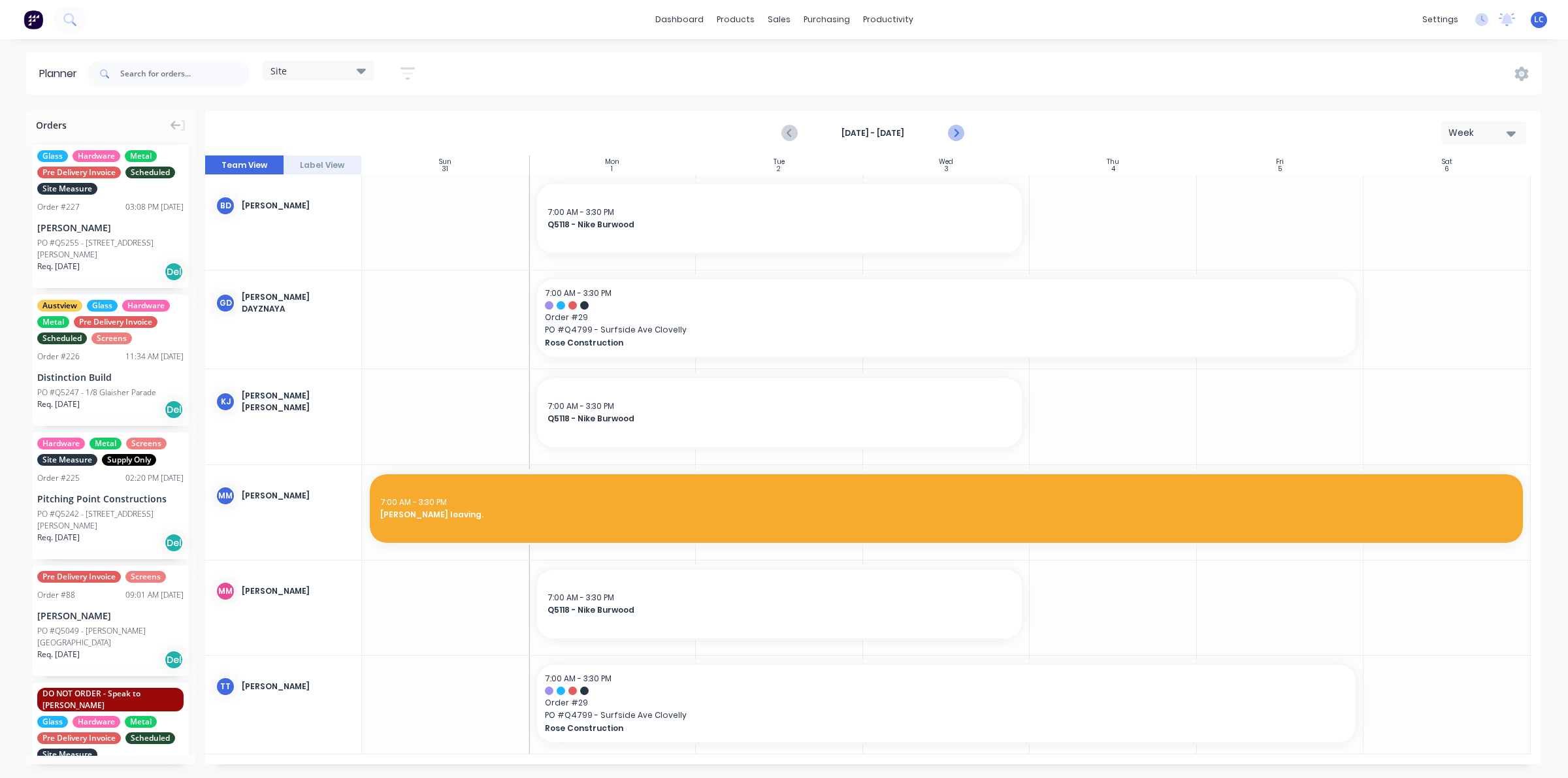
click at [957, 130] on icon "Next page" at bounding box center [955, 133] width 15 height 15
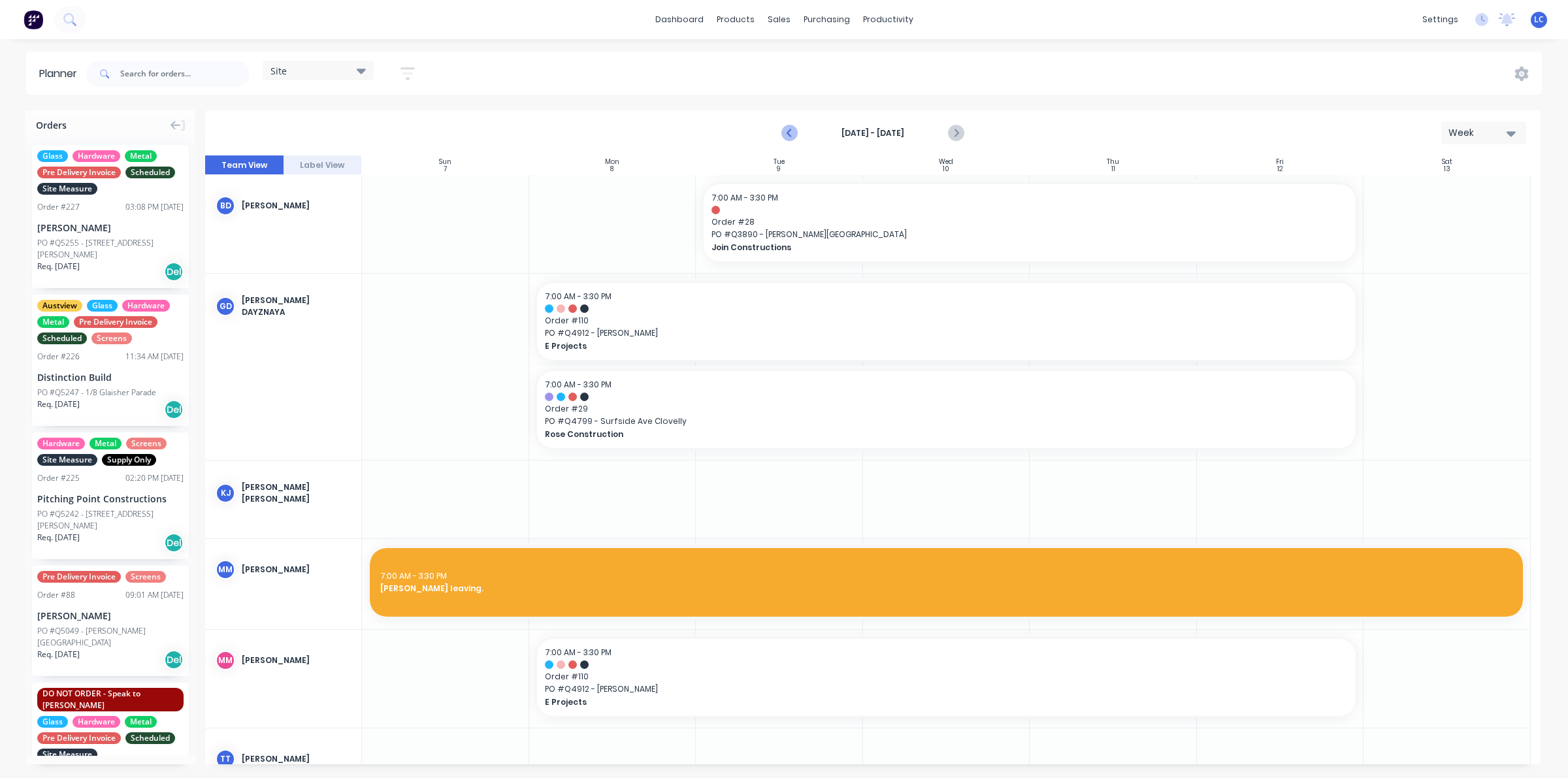
click at [789, 133] on icon "Previous page" at bounding box center [790, 133] width 6 height 10
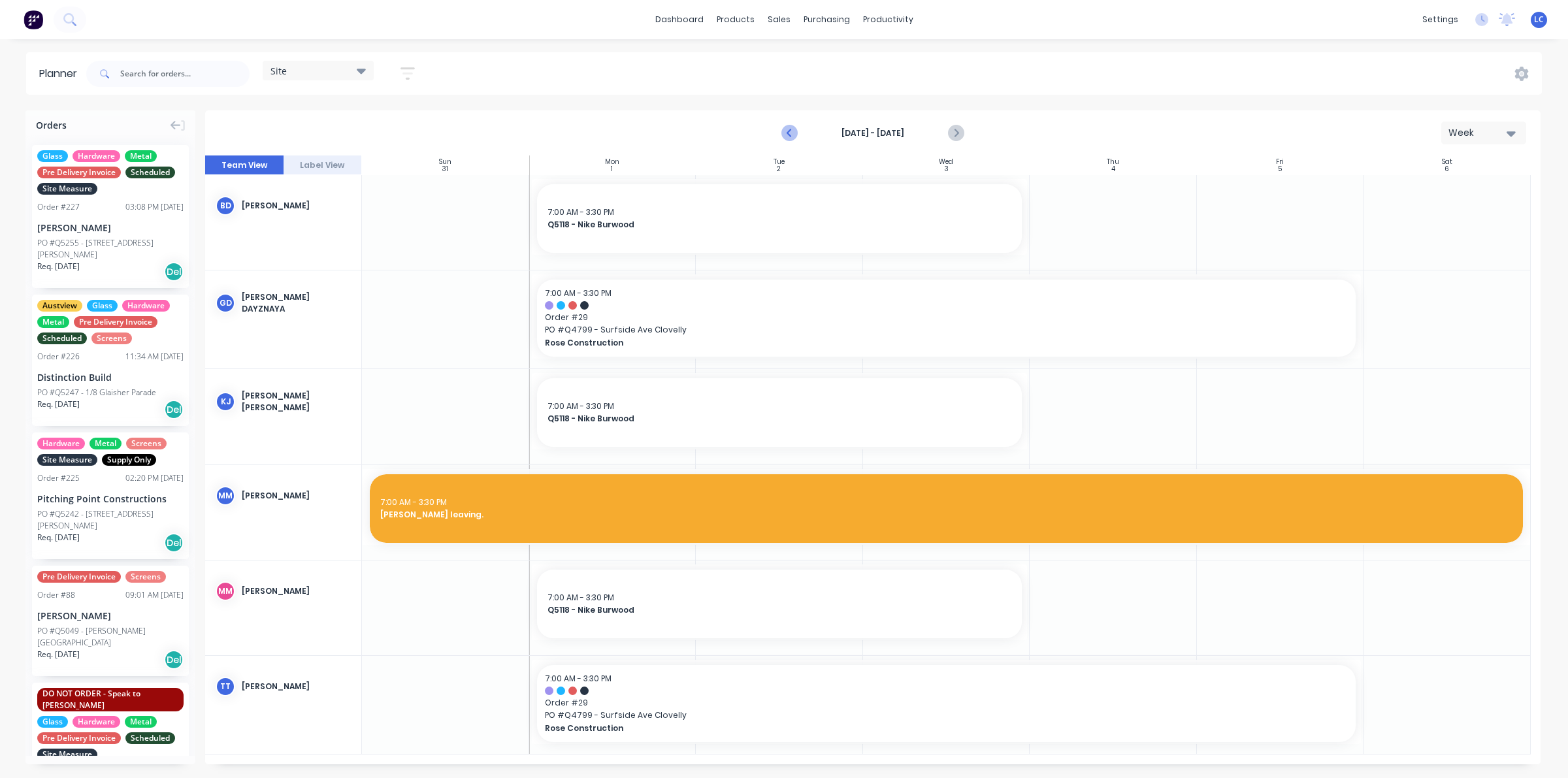
click at [789, 133] on icon "Previous page" at bounding box center [790, 133] width 6 height 10
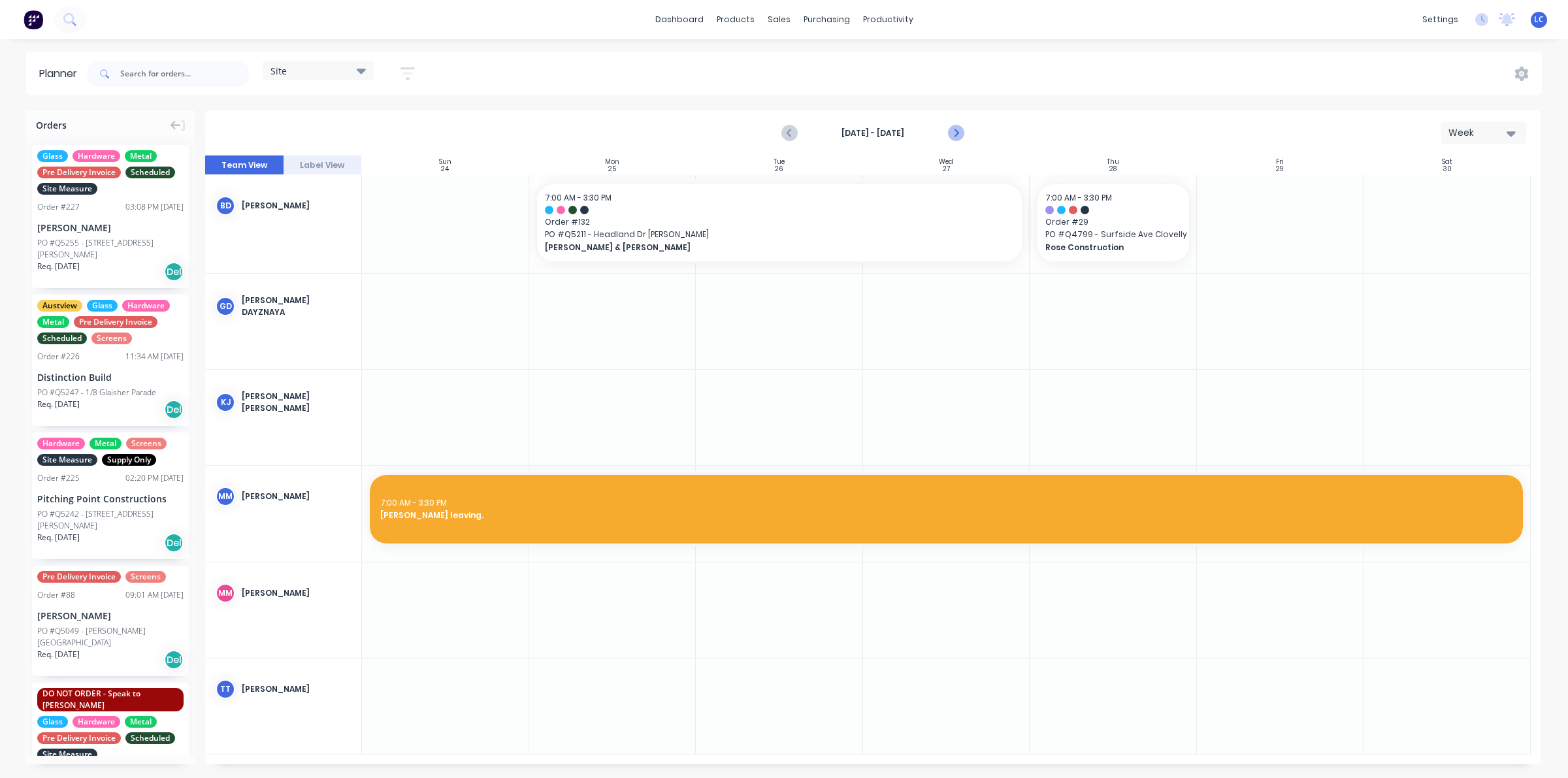
click at [952, 129] on icon "Next page" at bounding box center [955, 133] width 6 height 10
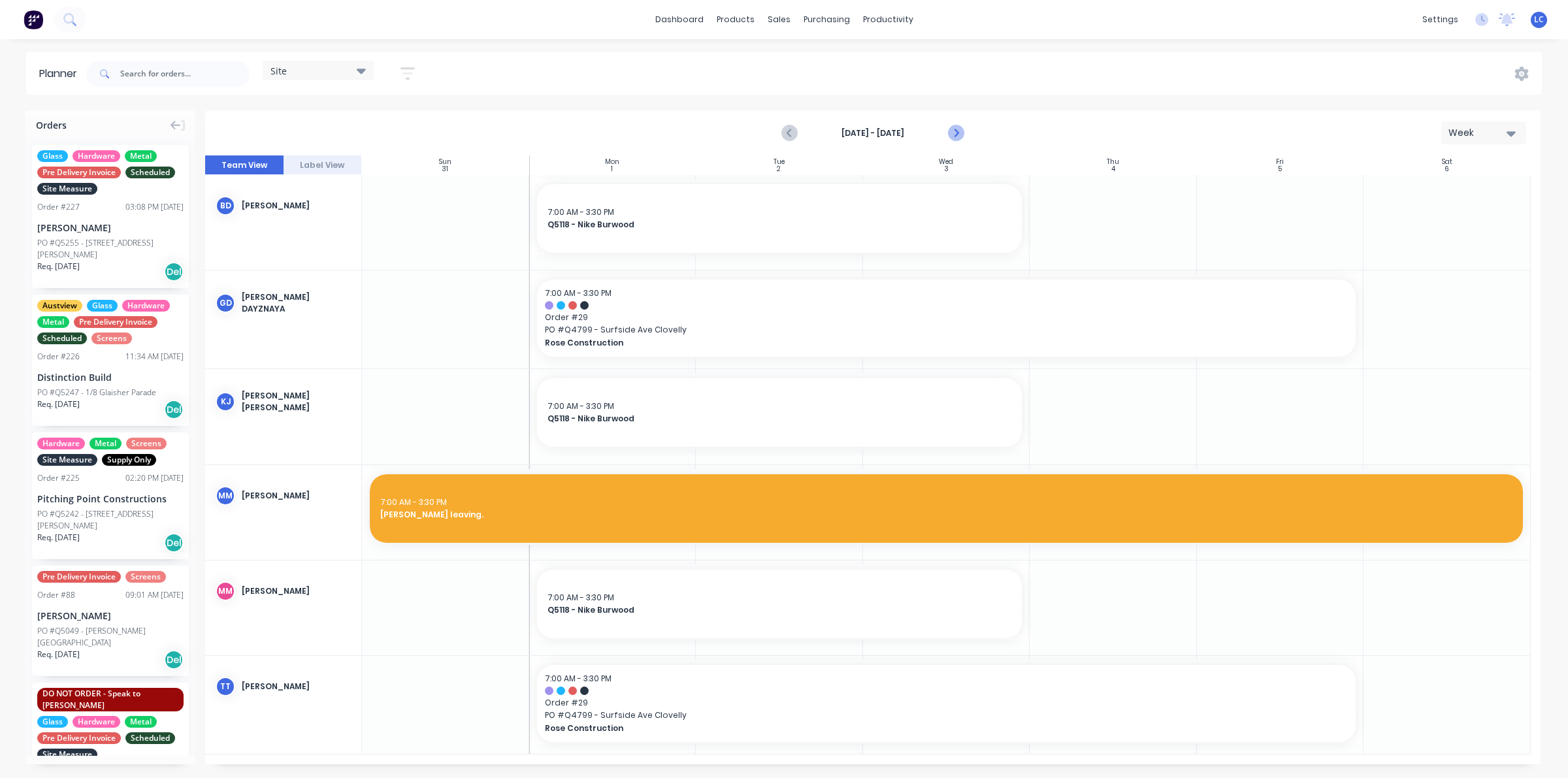
click at [960, 135] on icon "Next page" at bounding box center [955, 133] width 15 height 15
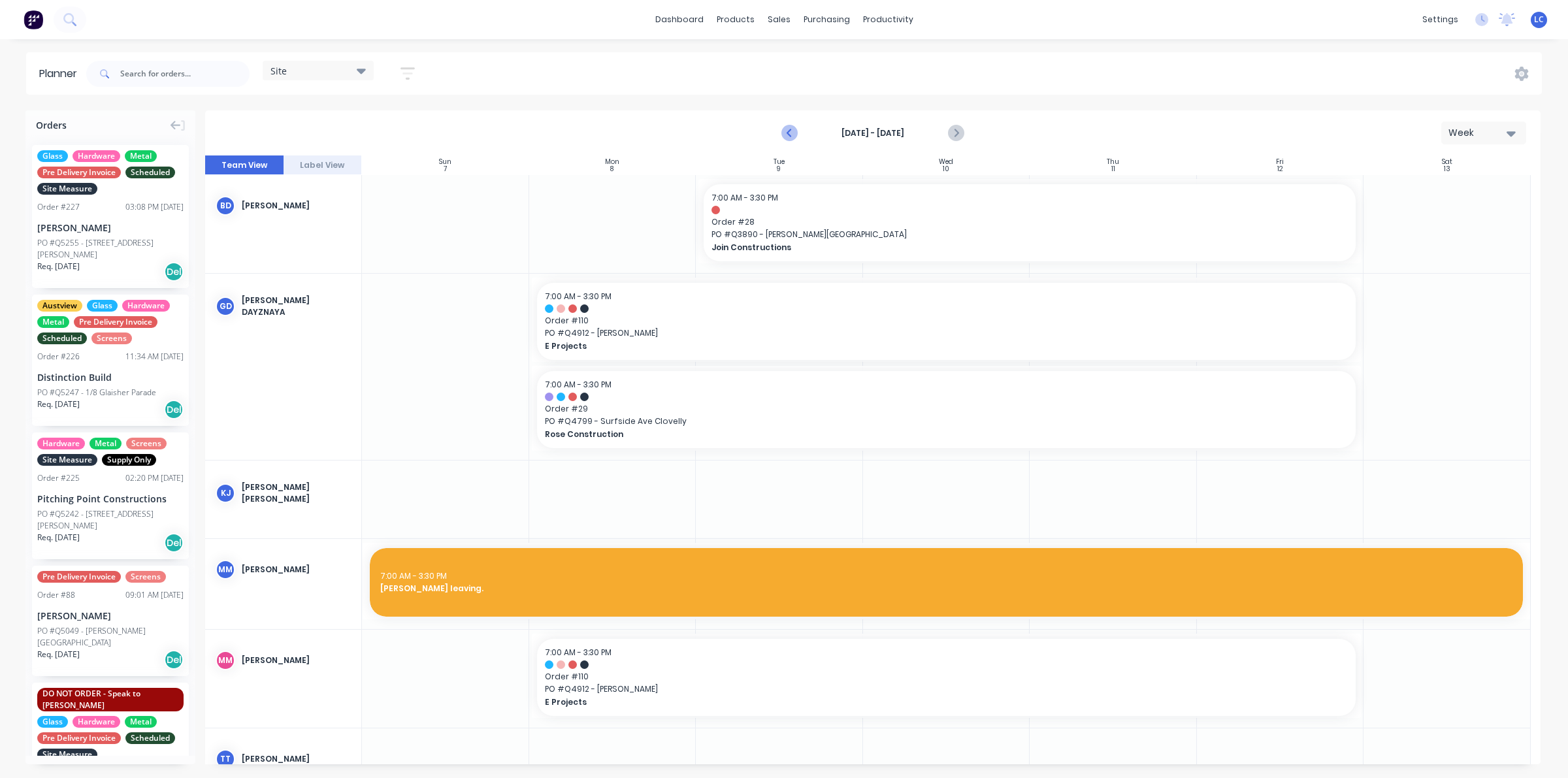
click at [792, 135] on icon "Previous page" at bounding box center [790, 133] width 15 height 15
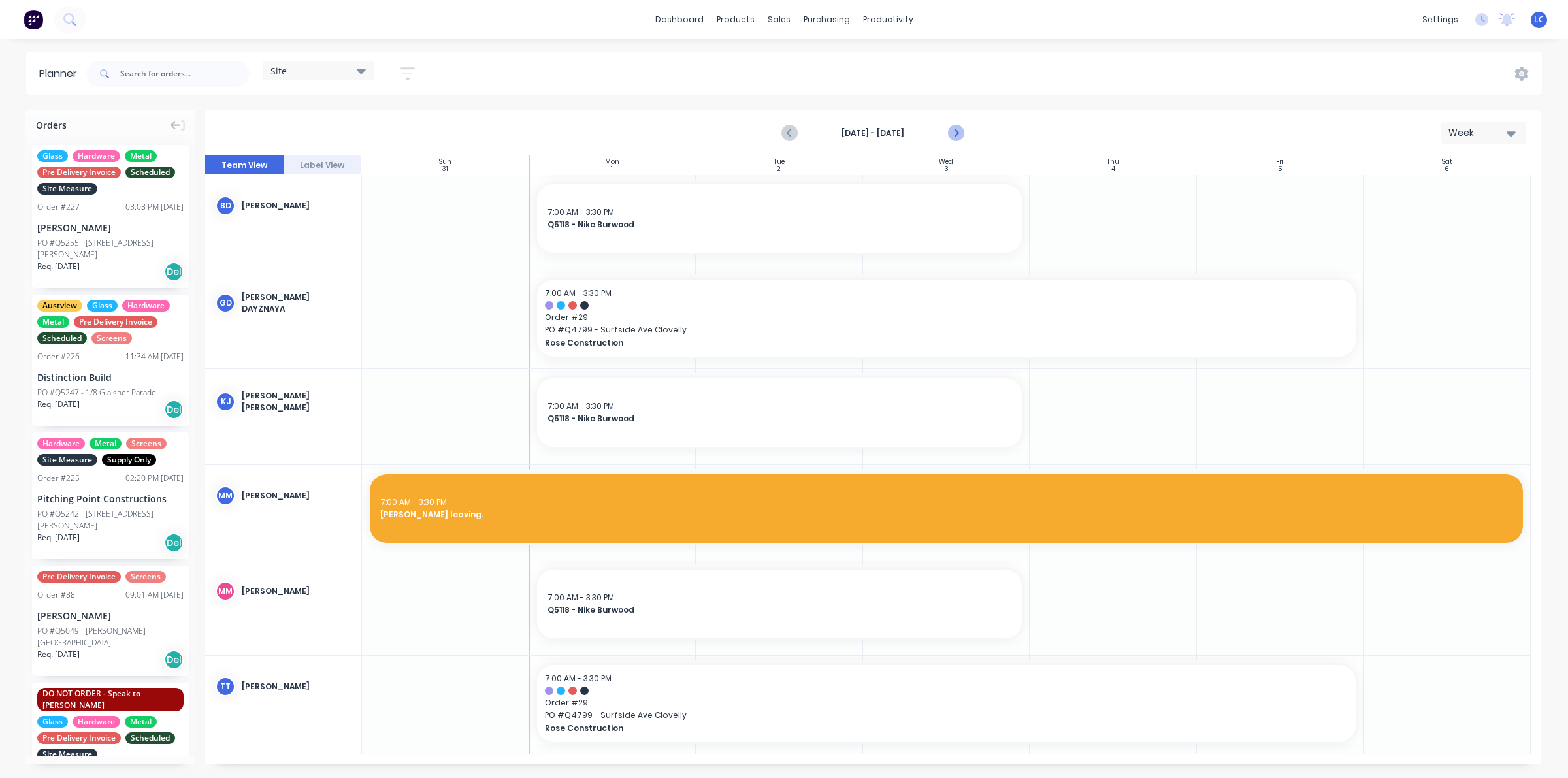
click at [952, 131] on icon "Next page" at bounding box center [955, 133] width 15 height 15
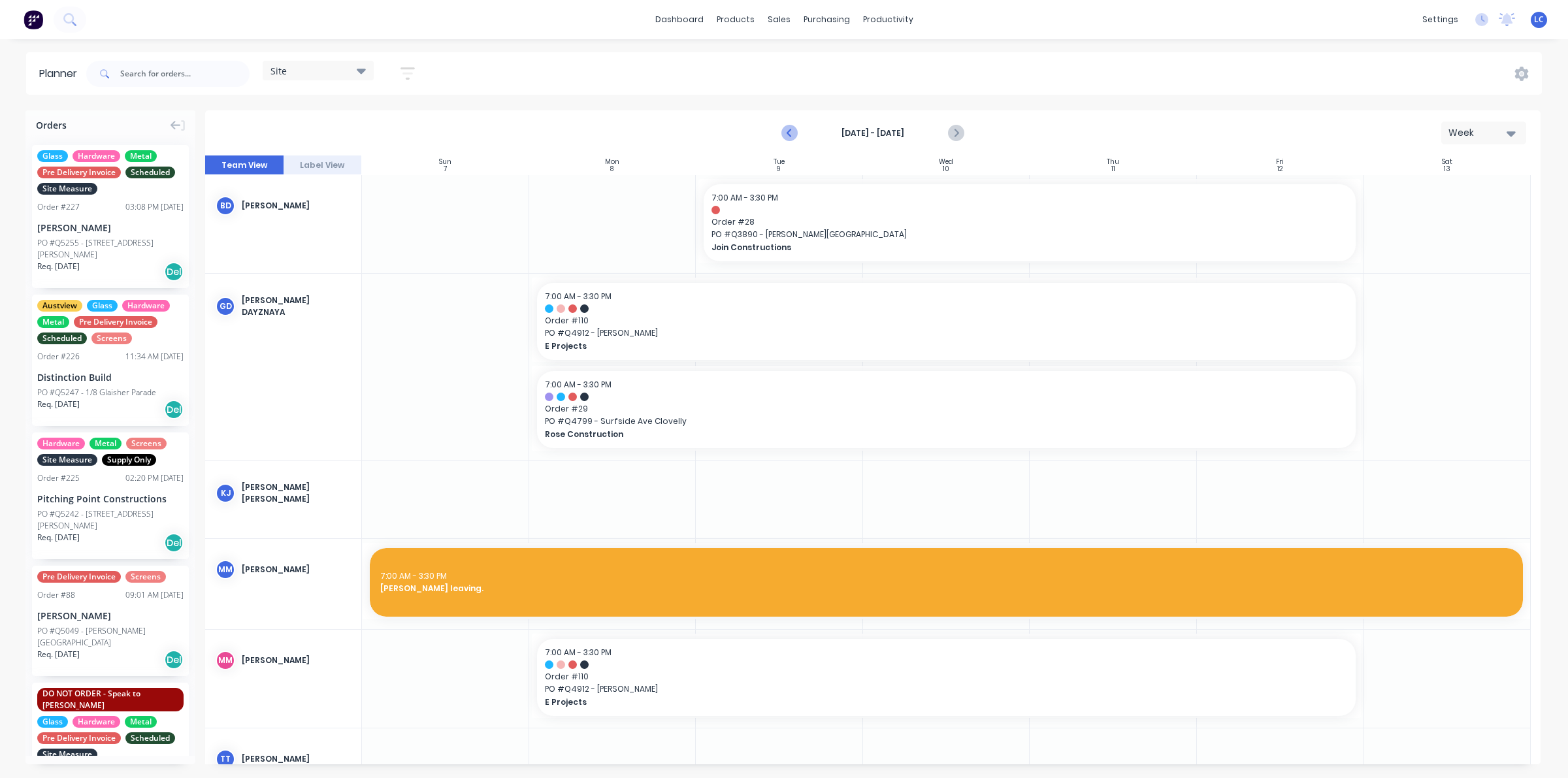
click at [790, 132] on icon "Previous page" at bounding box center [790, 133] width 15 height 15
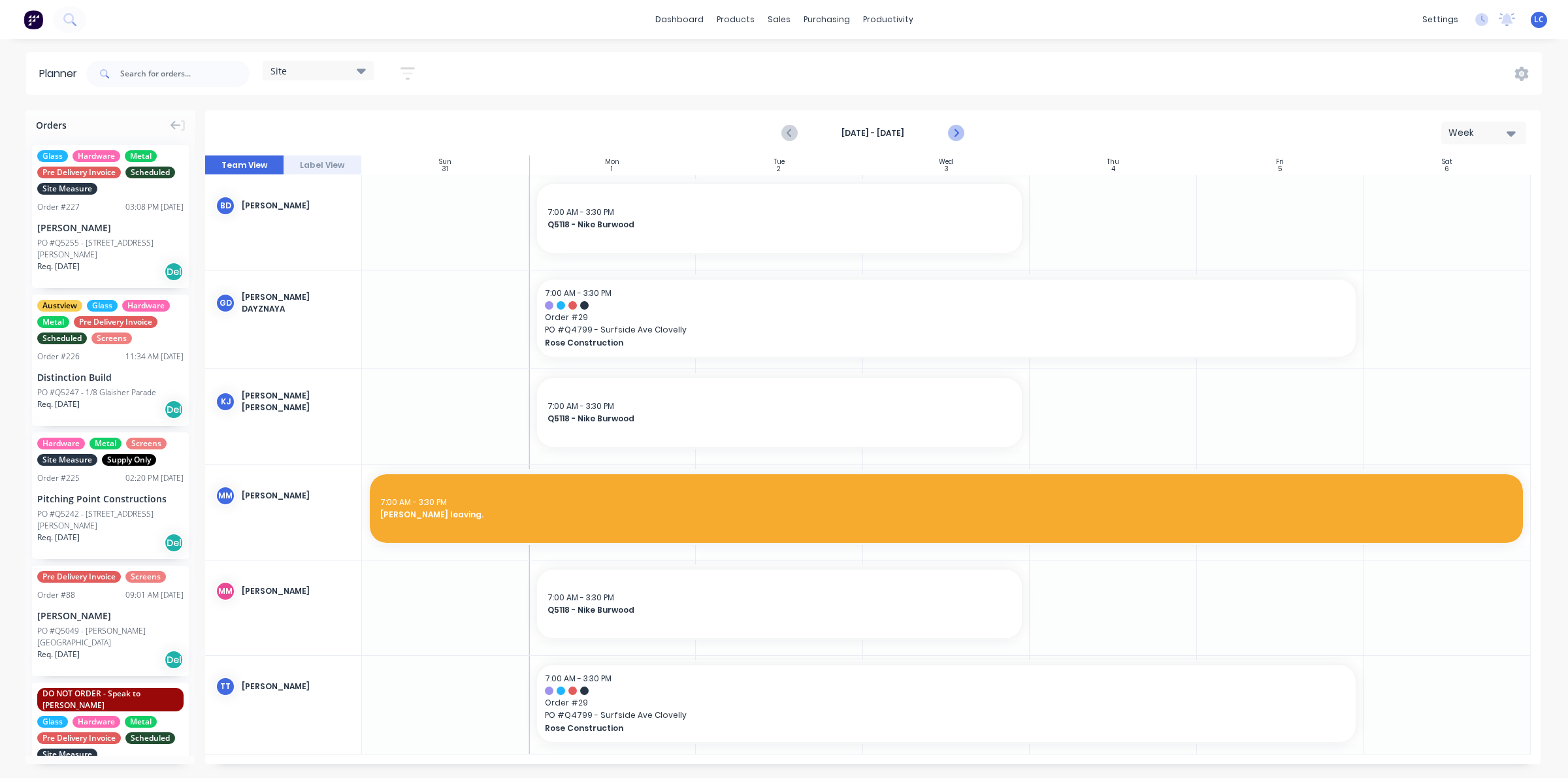
click at [957, 130] on icon "Next page" at bounding box center [955, 133] width 15 height 15
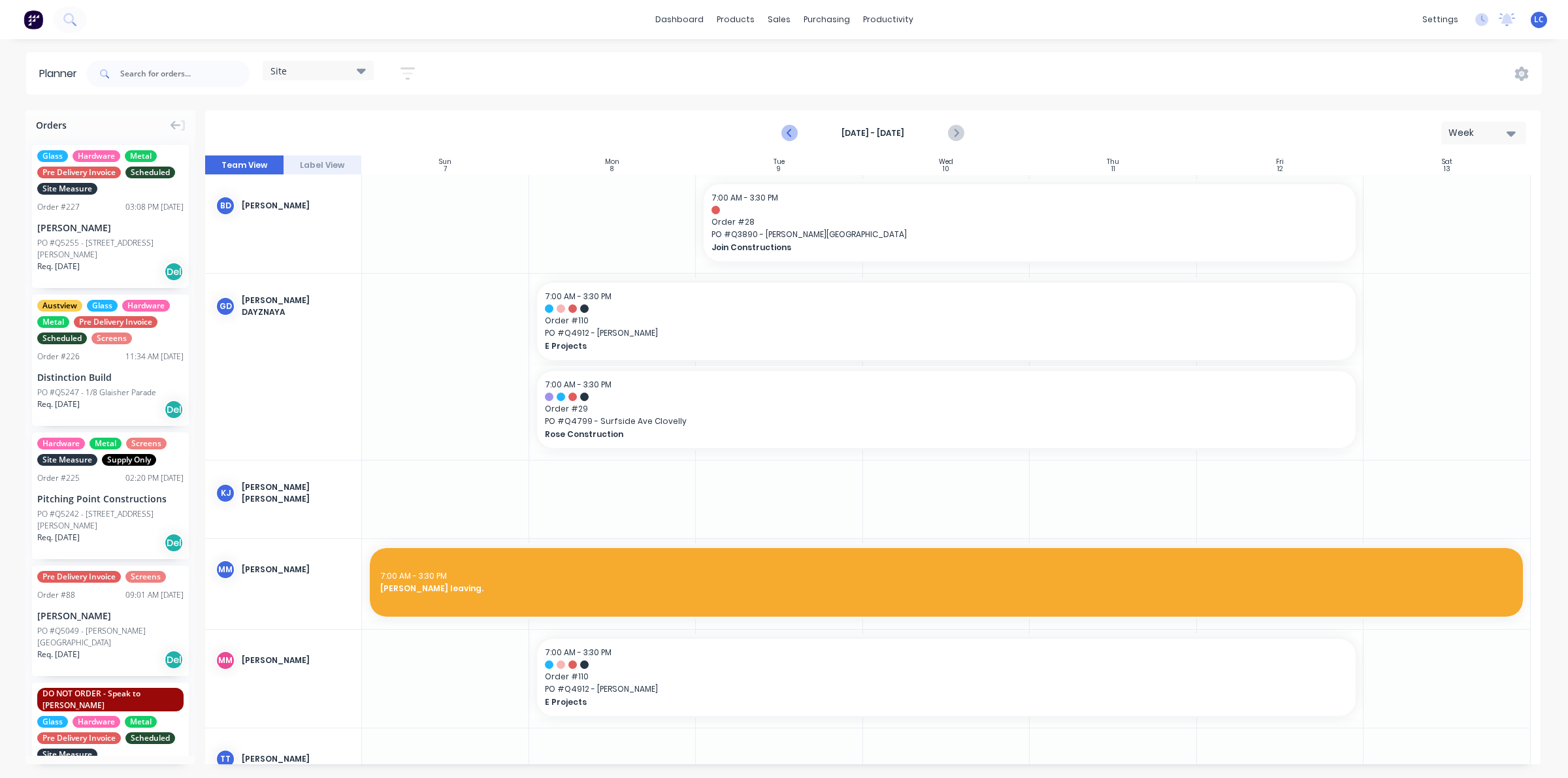
click at [784, 130] on icon "Previous page" at bounding box center [790, 133] width 15 height 15
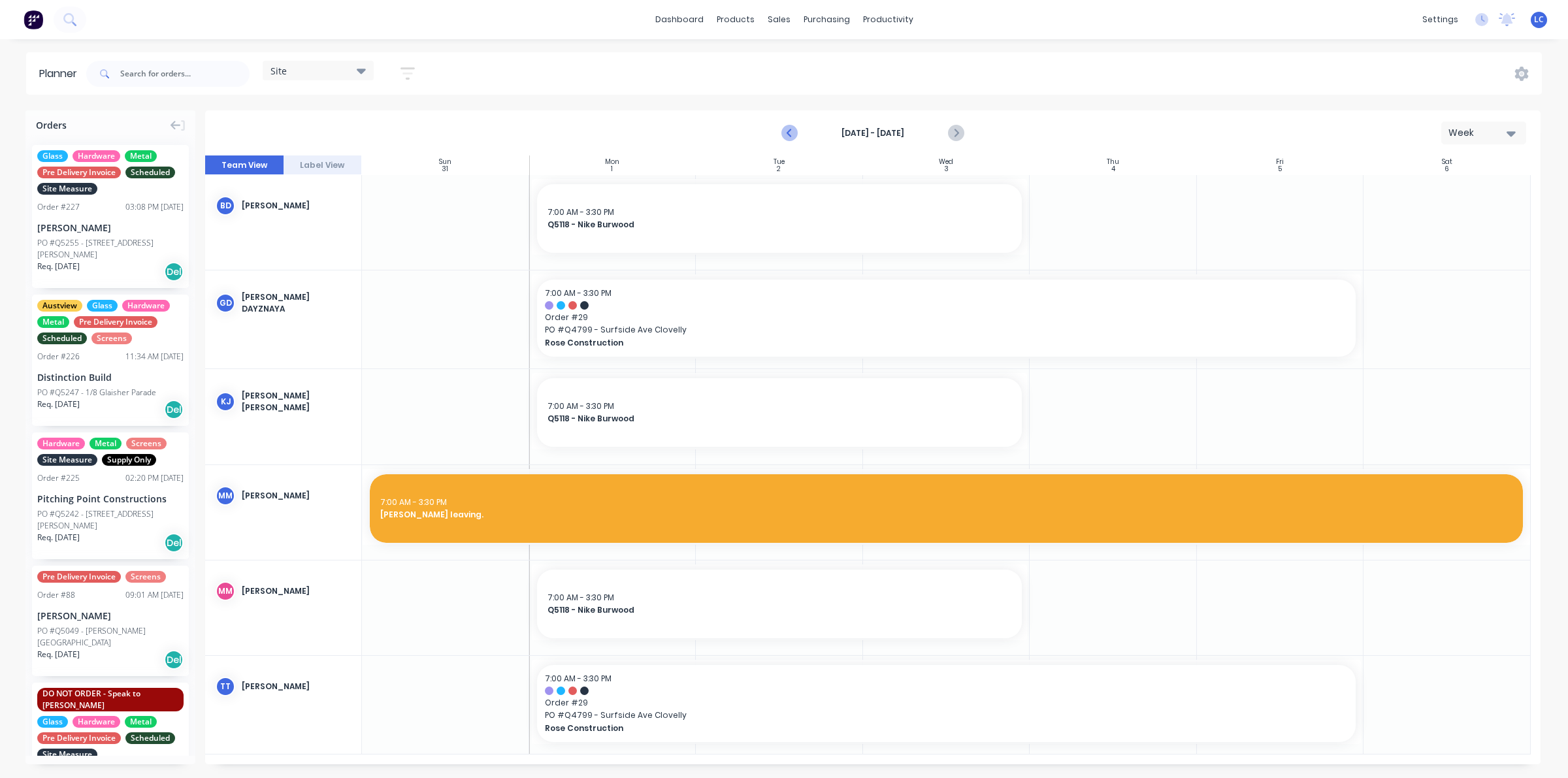
click at [786, 126] on icon "Previous page" at bounding box center [790, 133] width 15 height 15
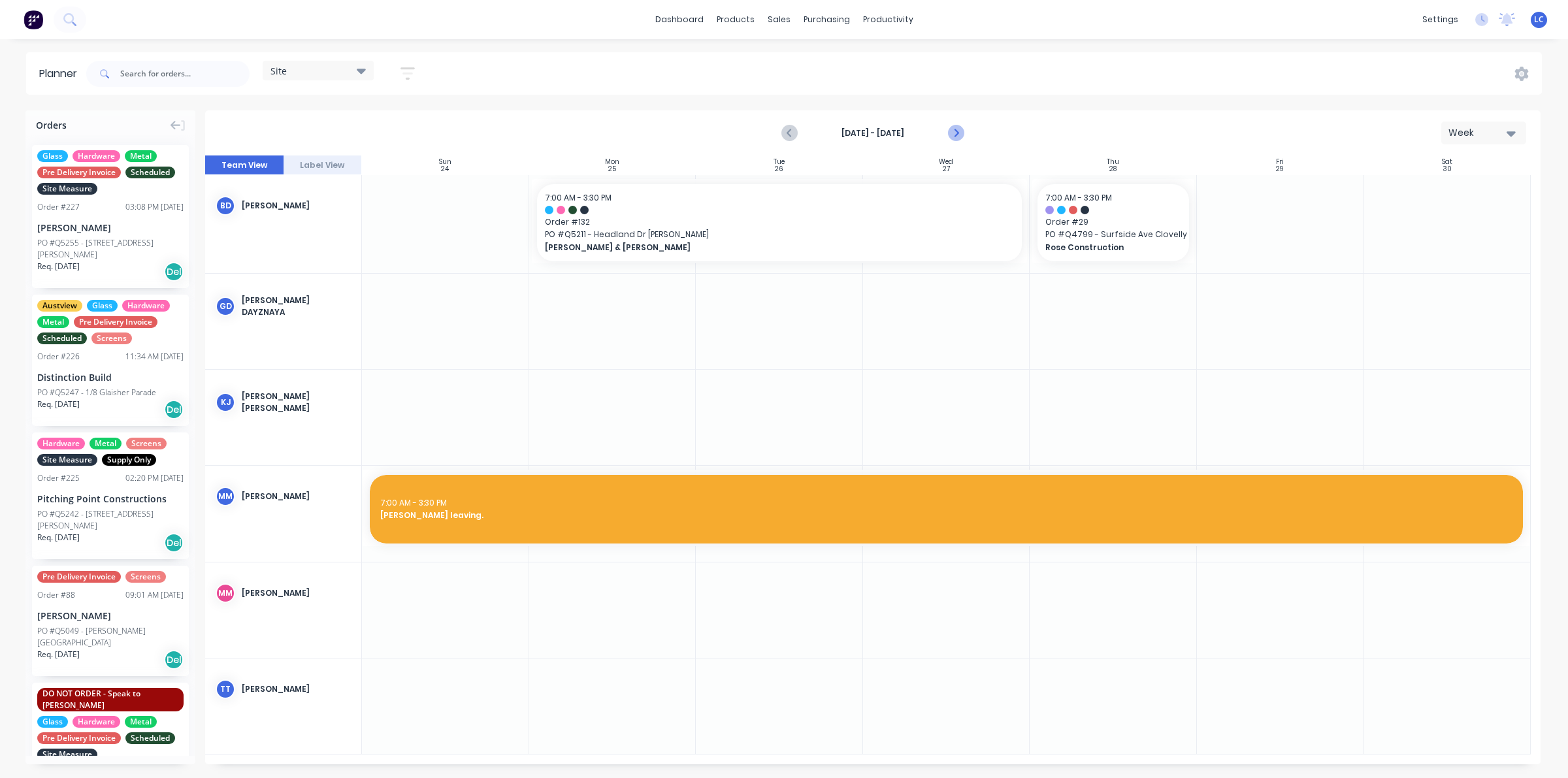
click at [960, 133] on icon "Next page" at bounding box center [955, 133] width 15 height 15
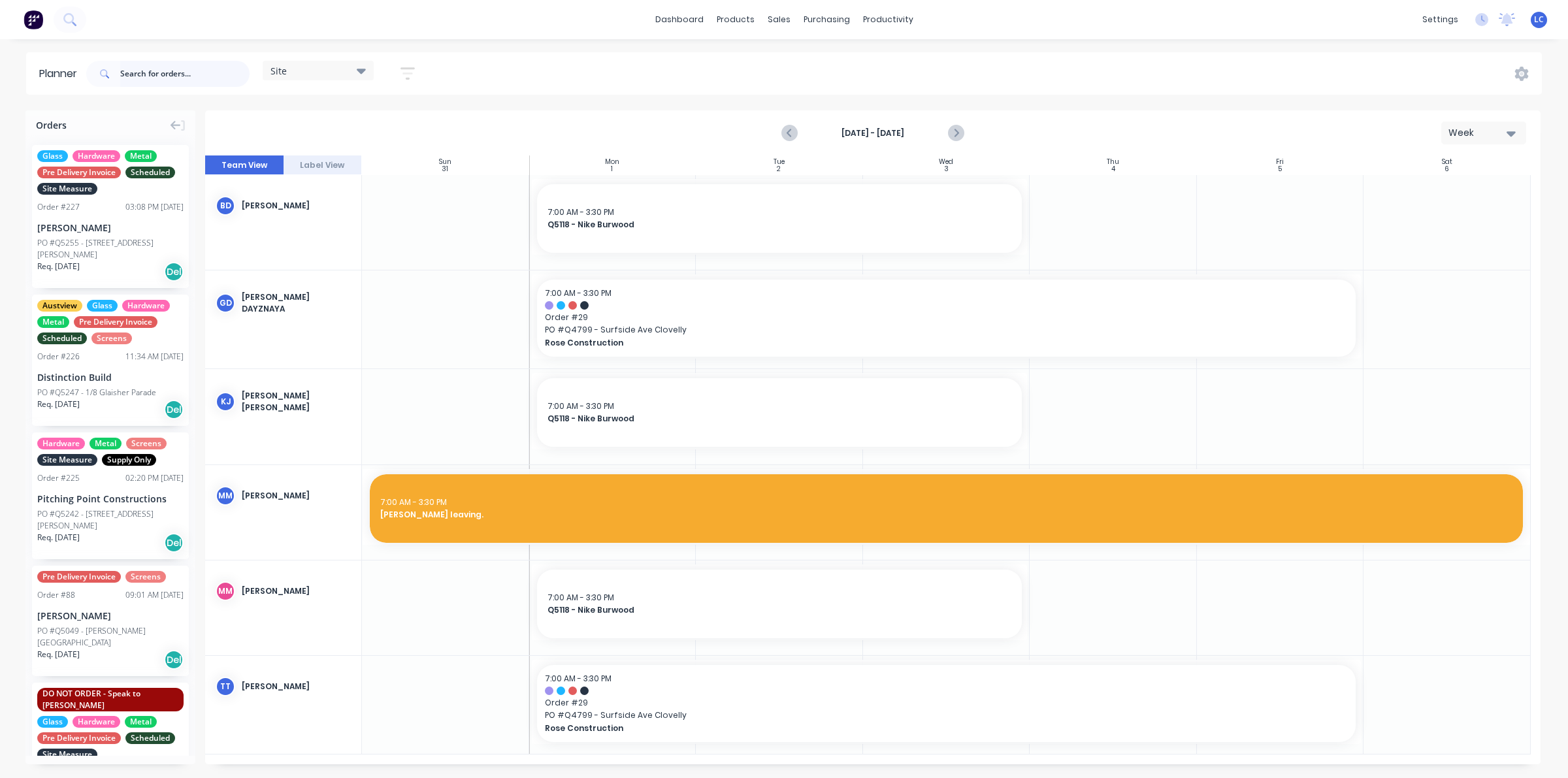
click at [144, 71] on input "text" at bounding box center [185, 73] width 130 height 26
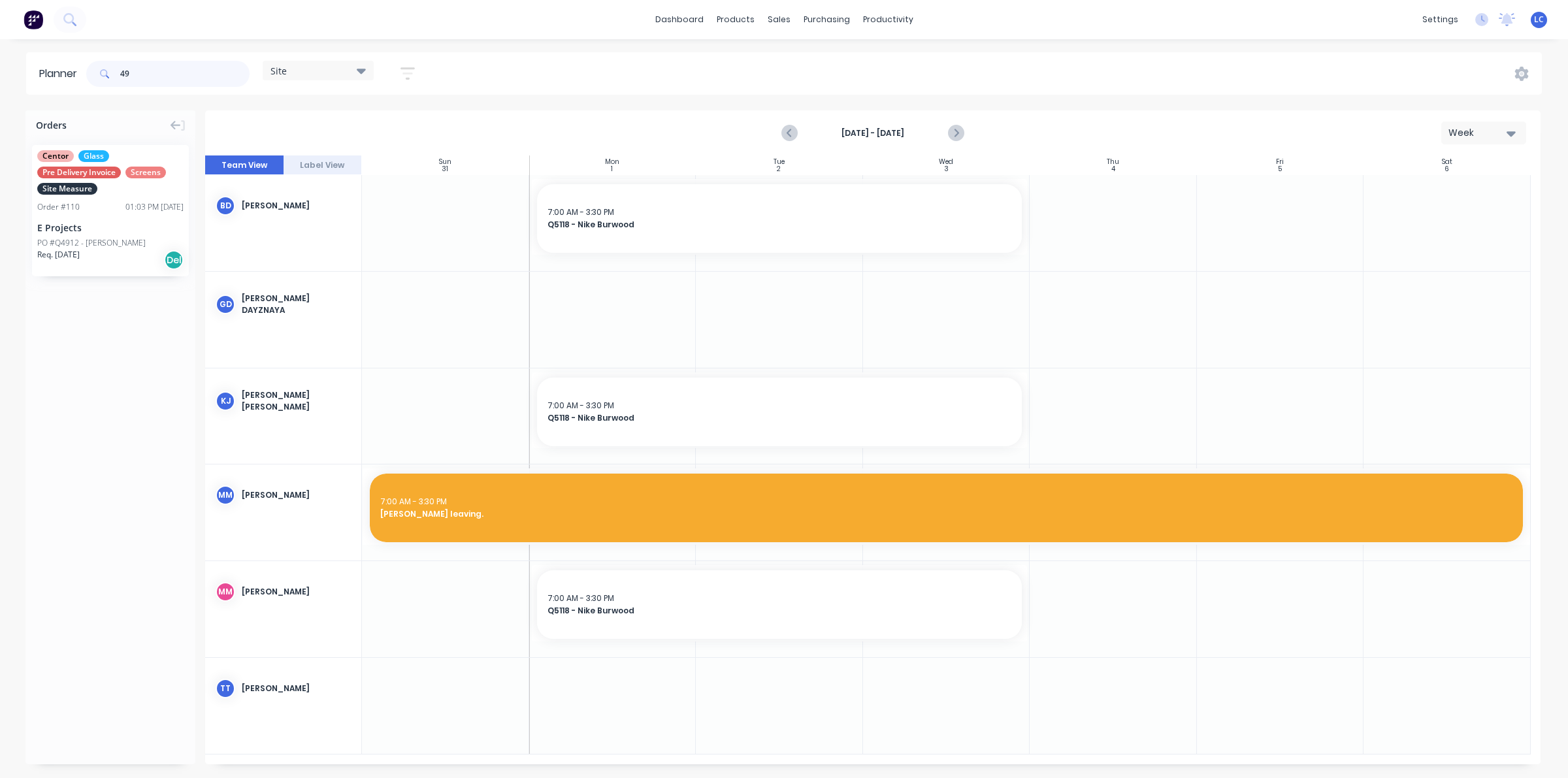
type input "4"
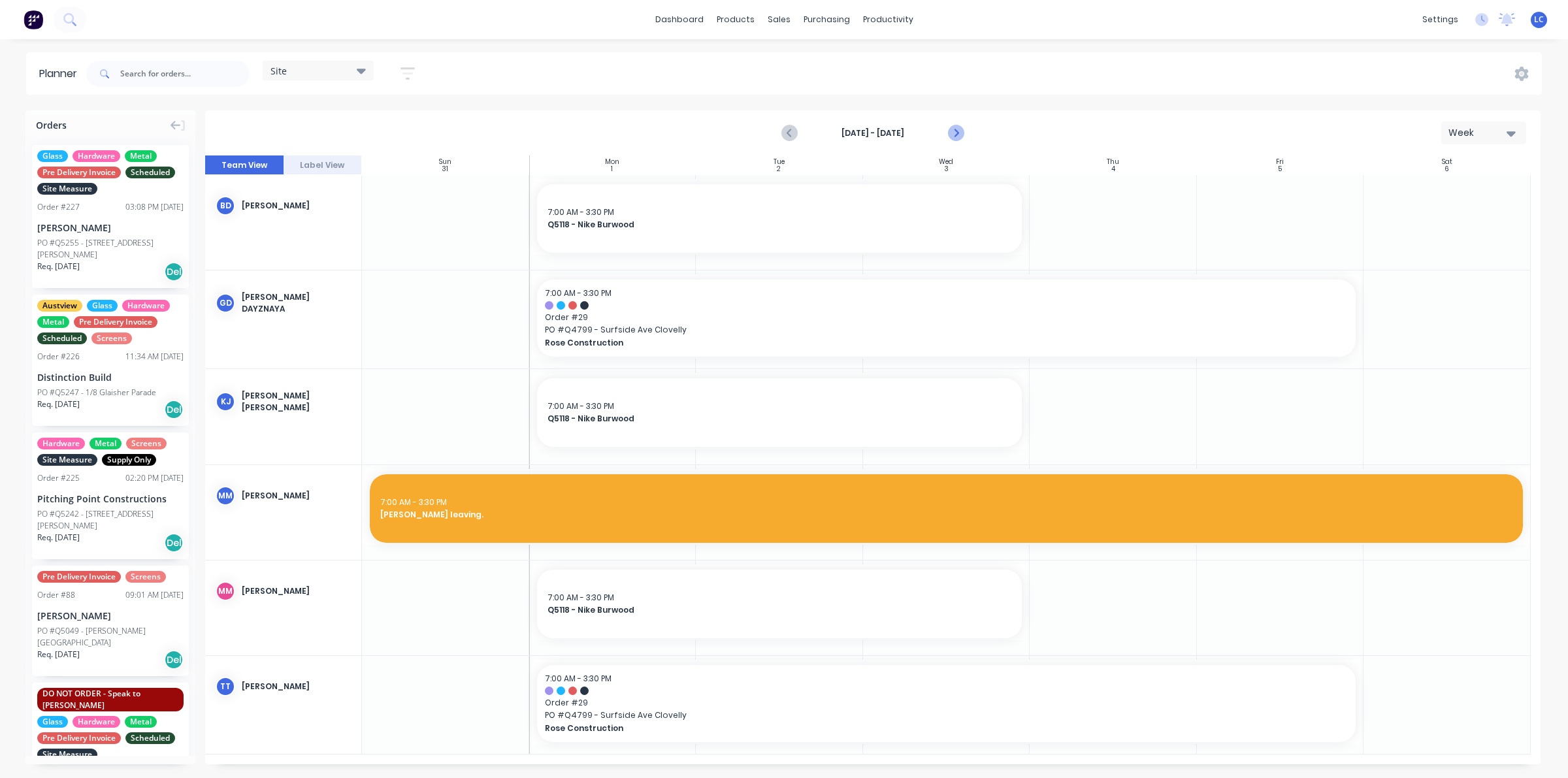
click at [954, 130] on icon "Next page" at bounding box center [955, 133] width 6 height 10
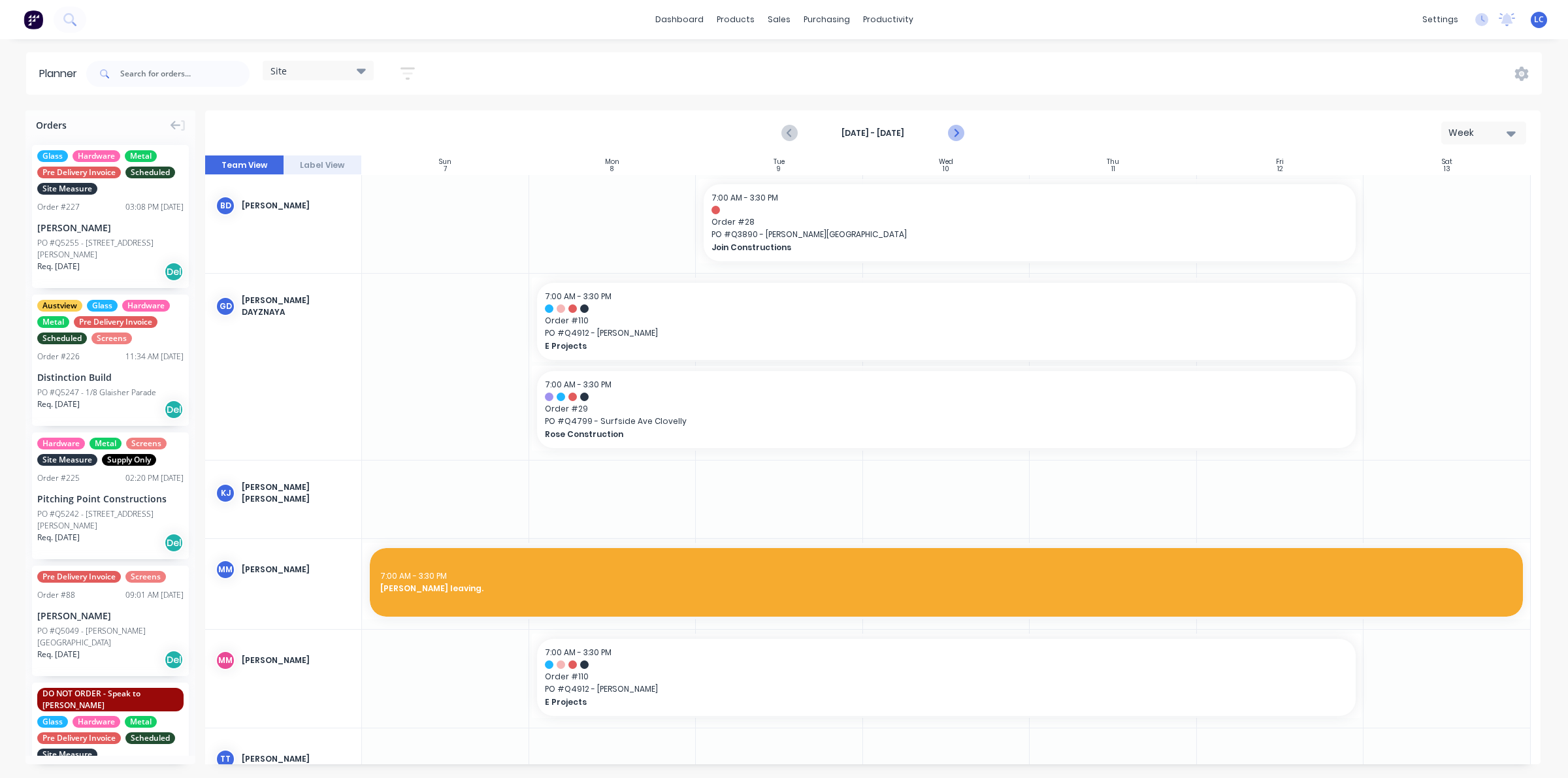
click at [960, 129] on icon "Next page" at bounding box center [955, 133] width 15 height 15
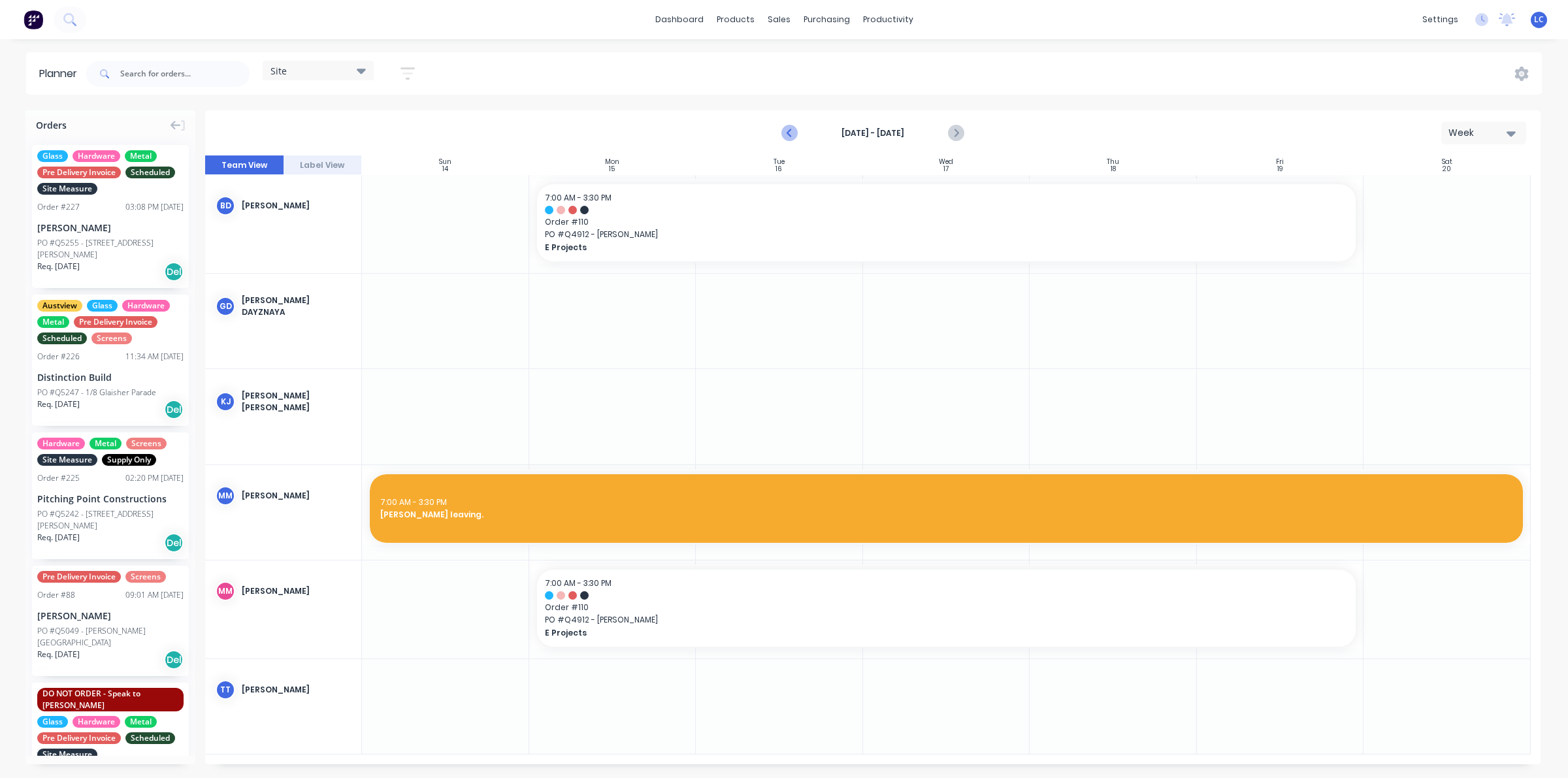
click at [797, 134] on icon "Previous page" at bounding box center [790, 133] width 15 height 15
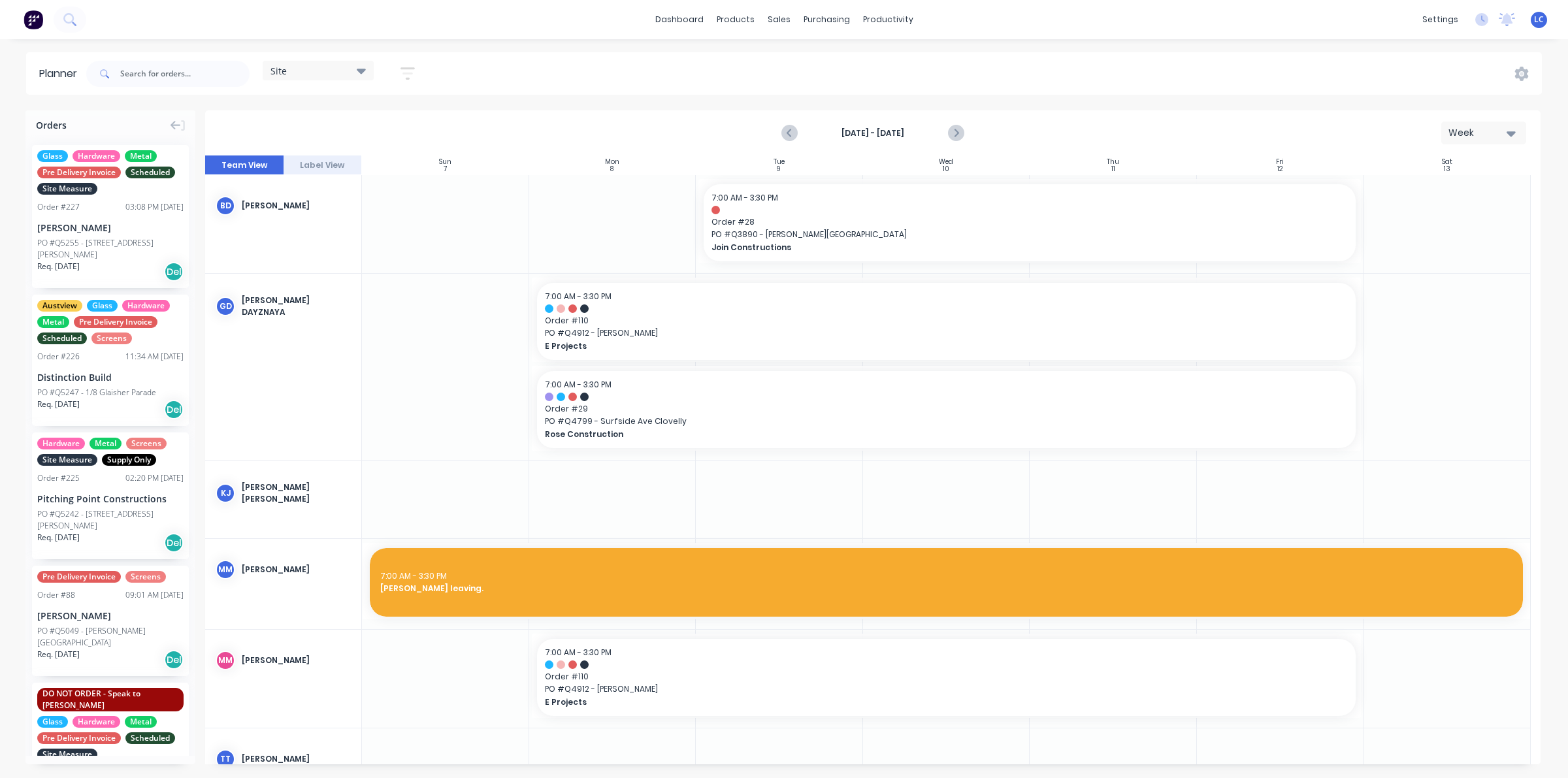
click at [1200, 78] on div "Site Save new view None (Default) edit Factory edit Office edit Site edit Show/…" at bounding box center [813, 74] width 1458 height 39
click at [870, 17] on div "productivity" at bounding box center [888, 19] width 63 height 20
click at [895, 86] on div "Planner" at bounding box center [906, 89] width 31 height 12
click at [895, 88] on div "Planner" at bounding box center [906, 89] width 31 height 12
click at [893, 83] on div "Planner" at bounding box center [906, 89] width 31 height 12
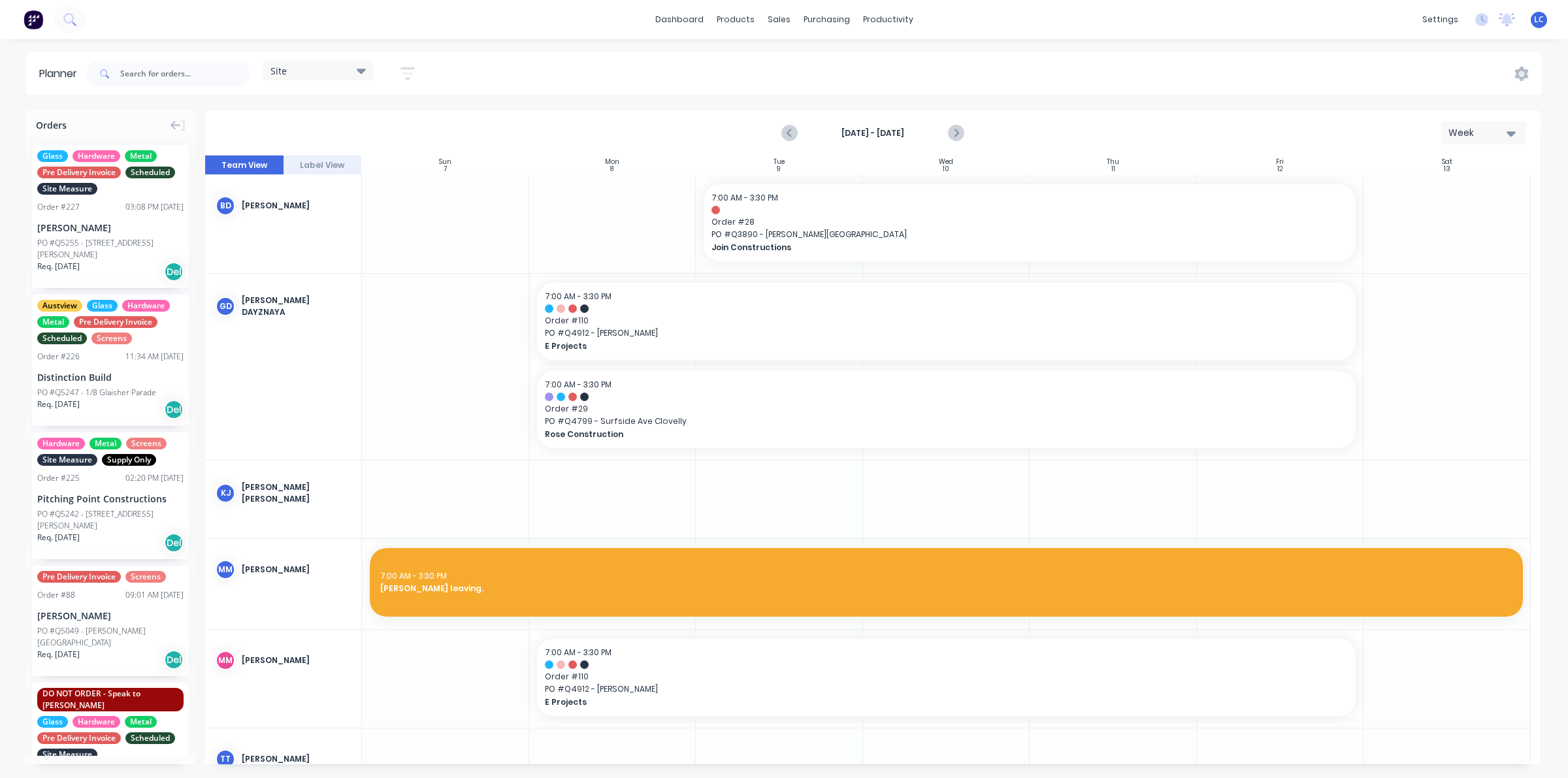
click at [344, 62] on div "Site" at bounding box center [318, 70] width 111 height 20
click at [291, 197] on button "Factory" at bounding box center [342, 193] width 139 height 15
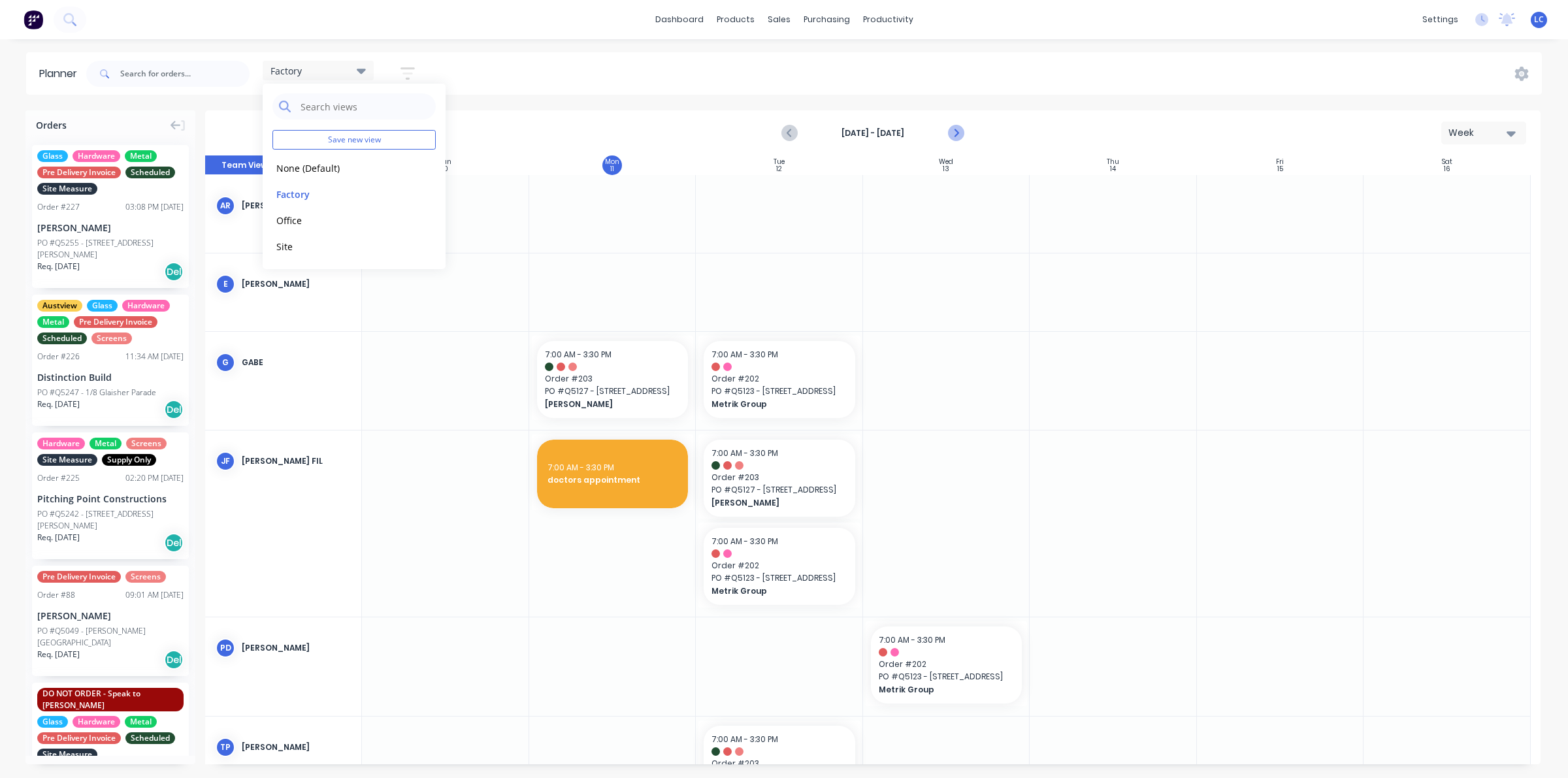
click at [954, 134] on icon "Next page" at bounding box center [955, 133] width 15 height 15
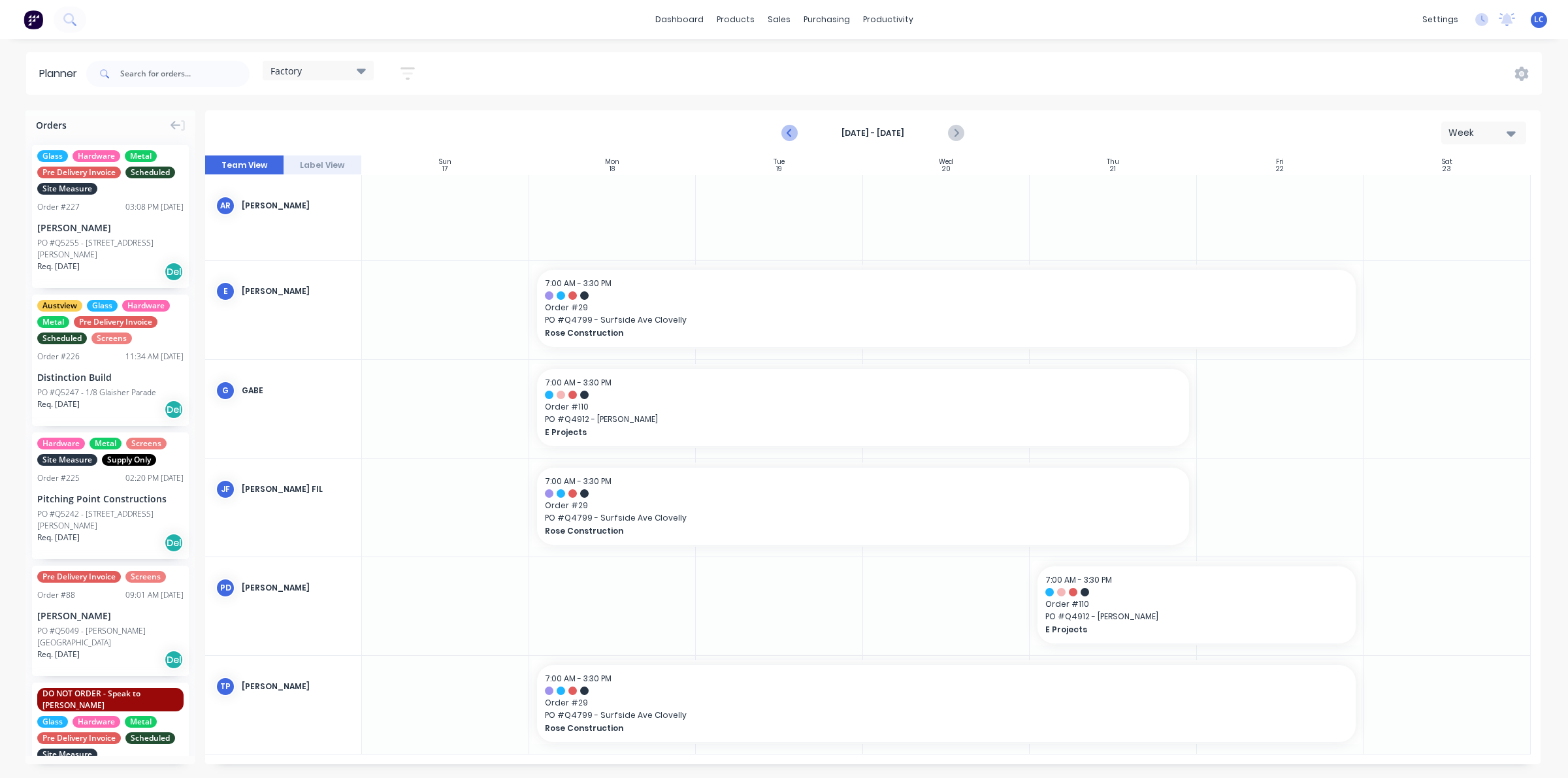
click at [791, 135] on icon "Previous page" at bounding box center [790, 133] width 6 height 10
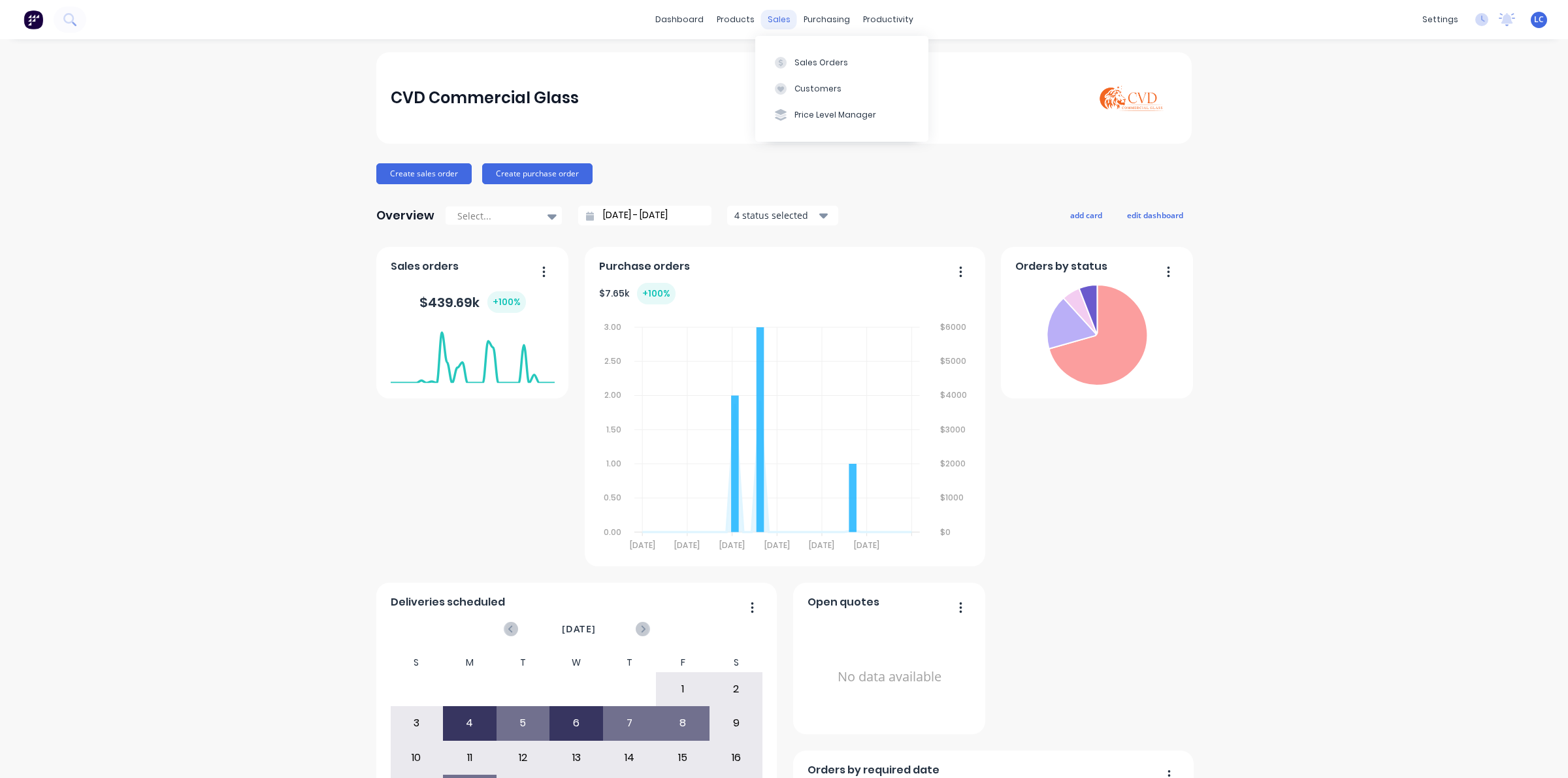
click at [761, 14] on div "sales" at bounding box center [779, 19] width 36 height 20
click at [795, 67] on div "Sales Orders" at bounding box center [821, 63] width 54 height 12
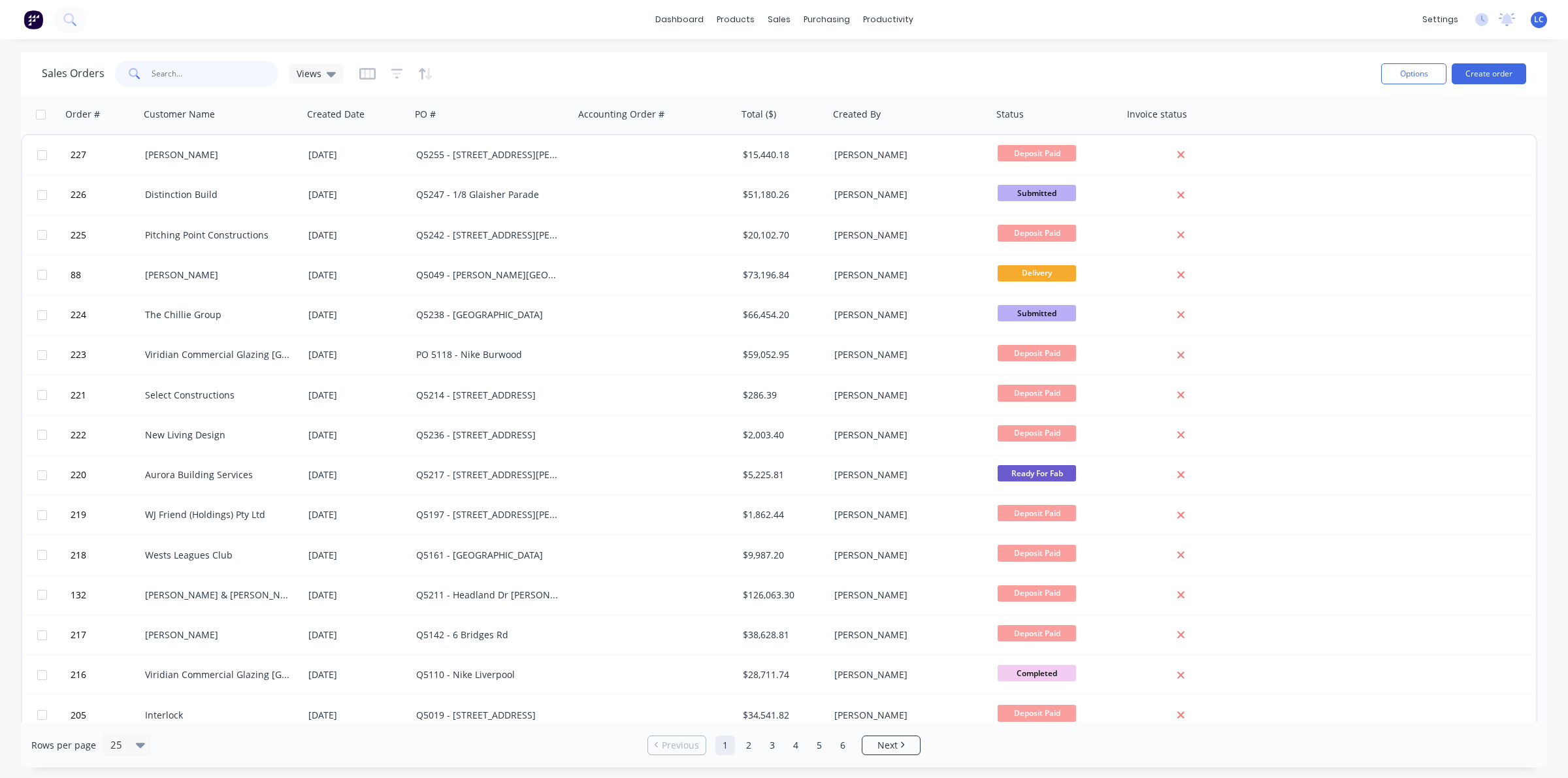
click at [232, 75] on input "text" at bounding box center [215, 73] width 127 height 26
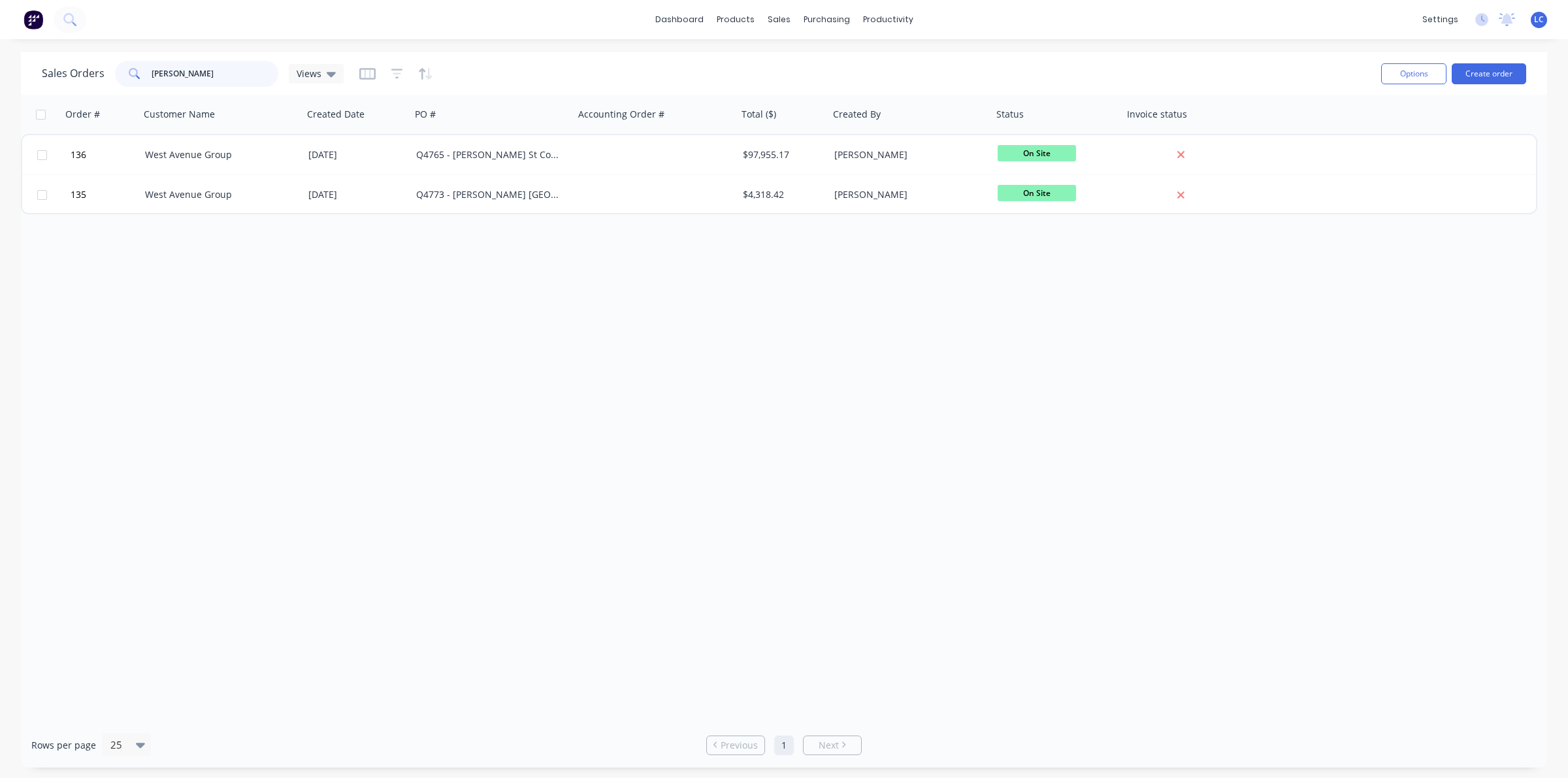
drag, startPoint x: 211, startPoint y: 77, endPoint x: 67, endPoint y: 67, distance: 144.3
click at [67, 67] on div "Sales Orders byrne Views" at bounding box center [193, 73] width 302 height 26
type input "Bruss"
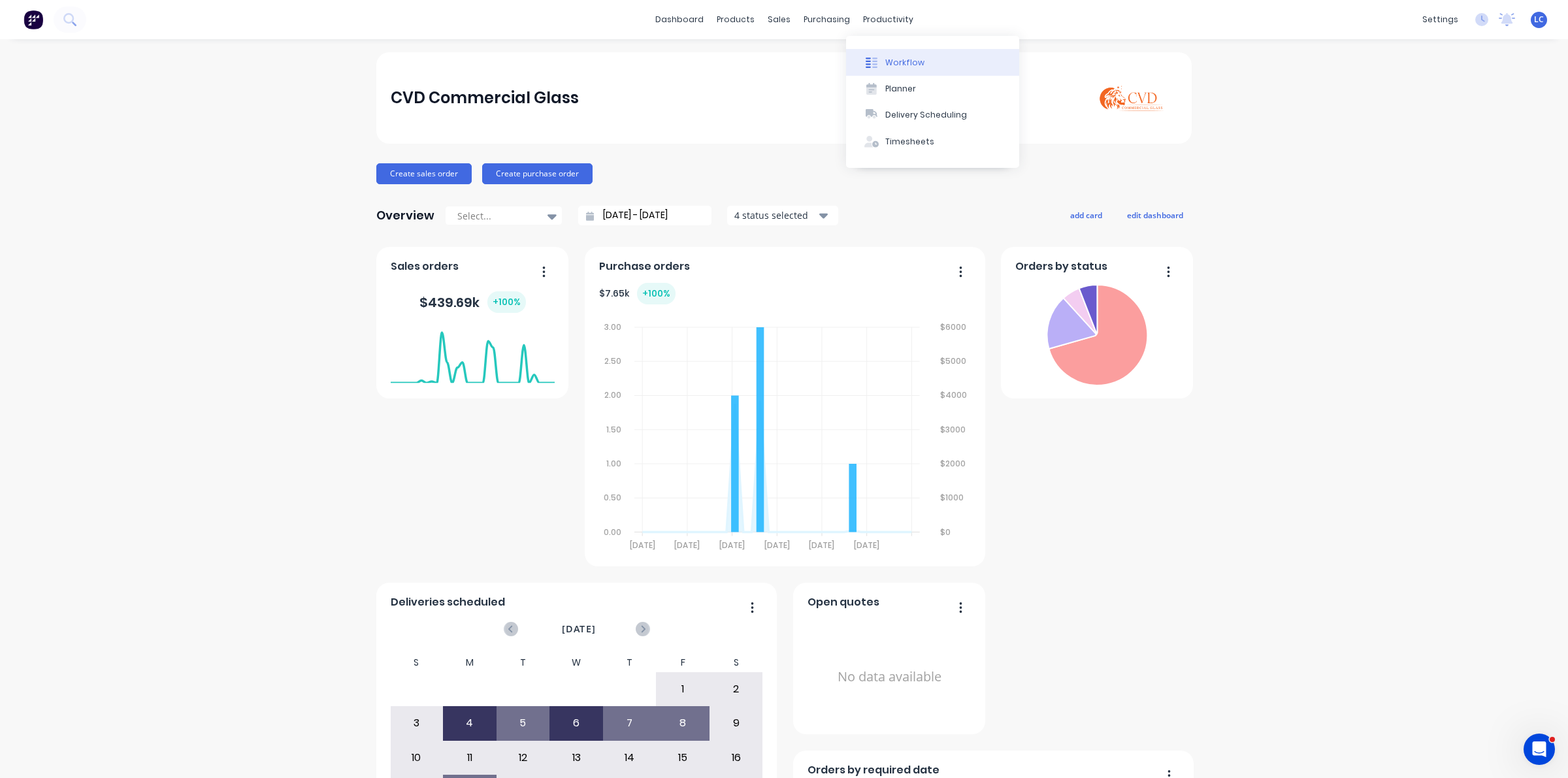
click at [873, 52] on button "Workflow" at bounding box center [932, 61] width 173 height 26
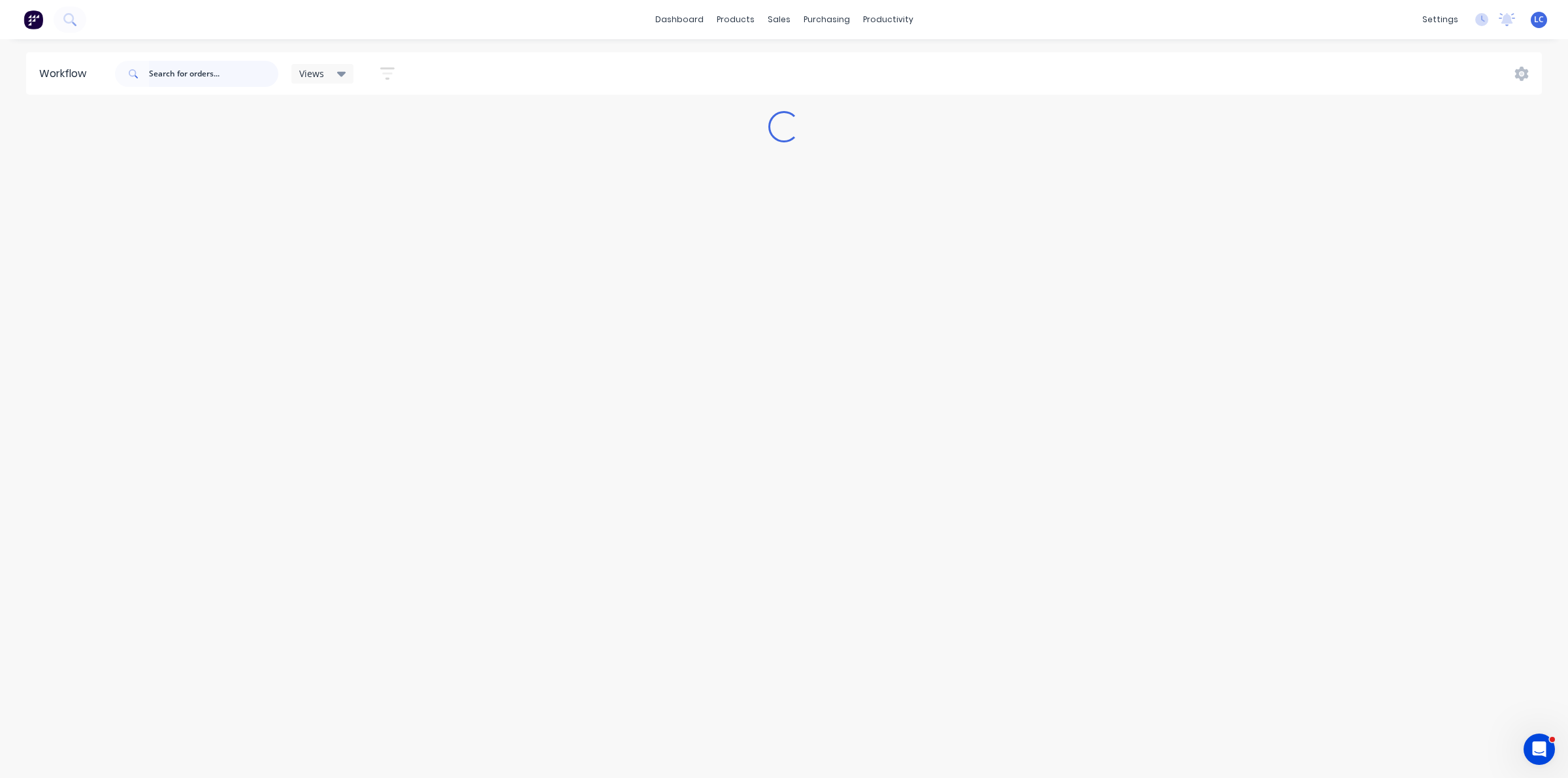
click at [203, 73] on input "text" at bounding box center [214, 73] width 130 height 26
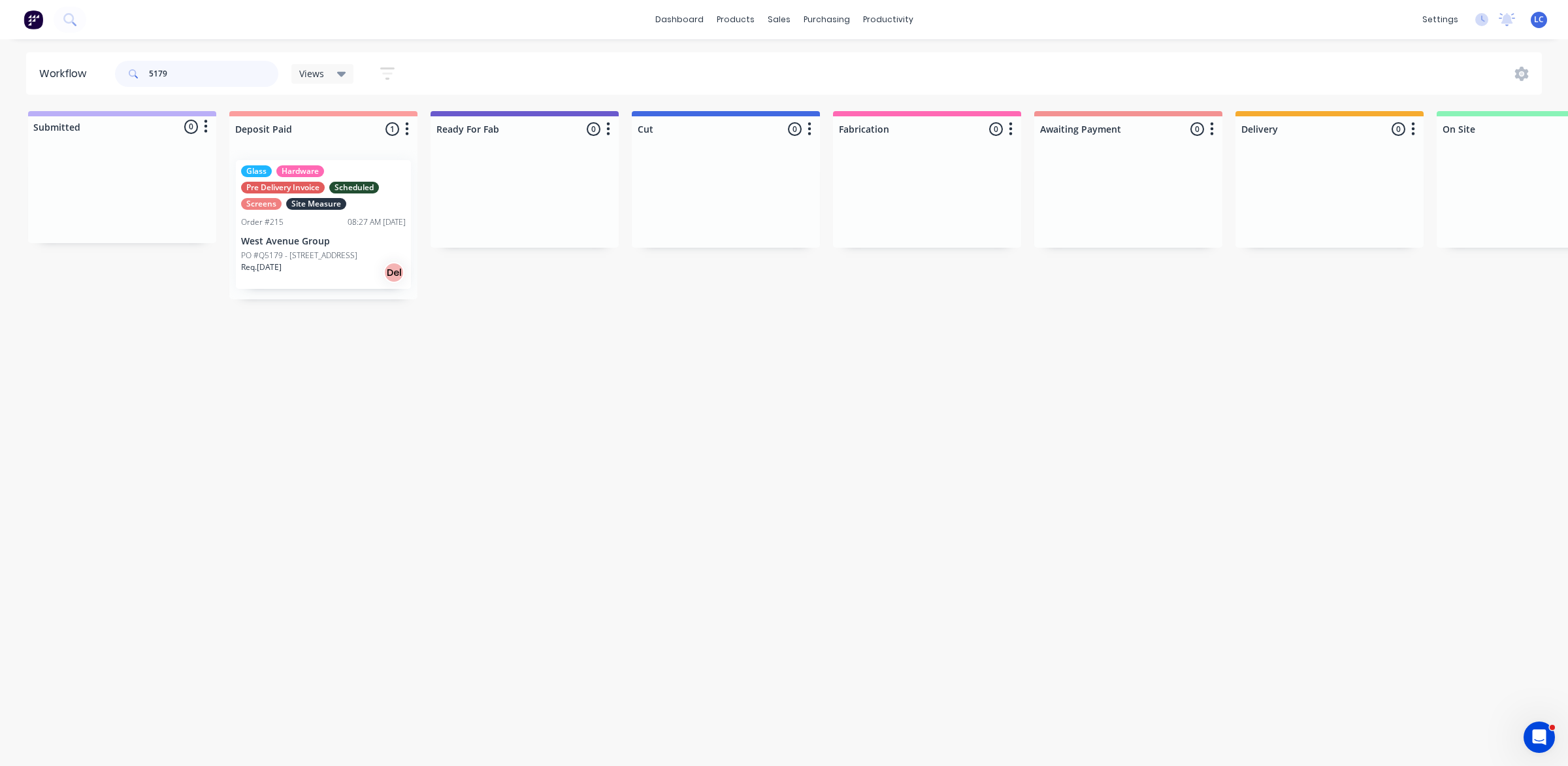
type input "5179"
click at [328, 270] on div "Req. 21/07/25 Del" at bounding box center [323, 272] width 165 height 22
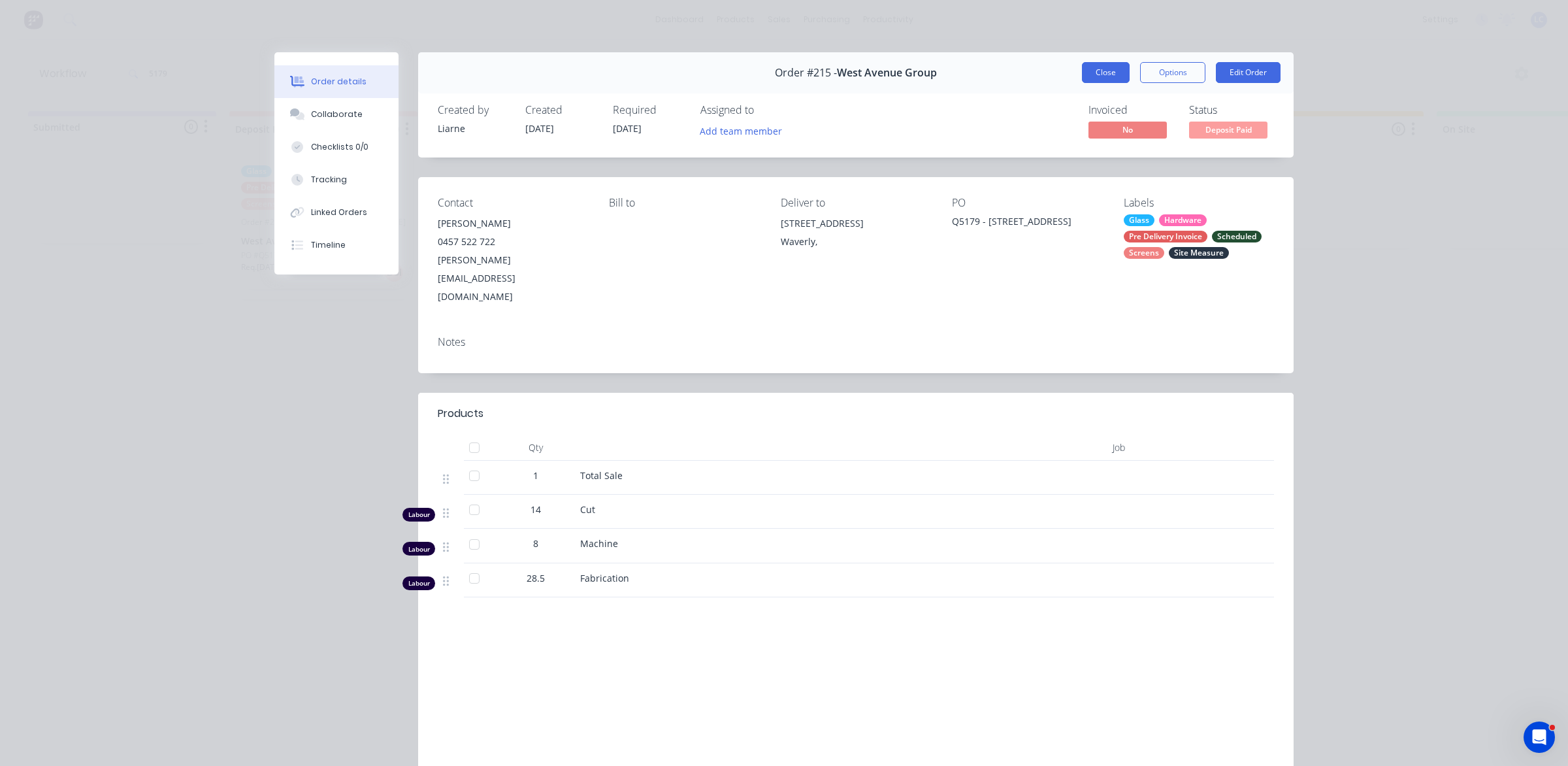
click at [1082, 70] on button "Close" at bounding box center [1106, 73] width 48 height 21
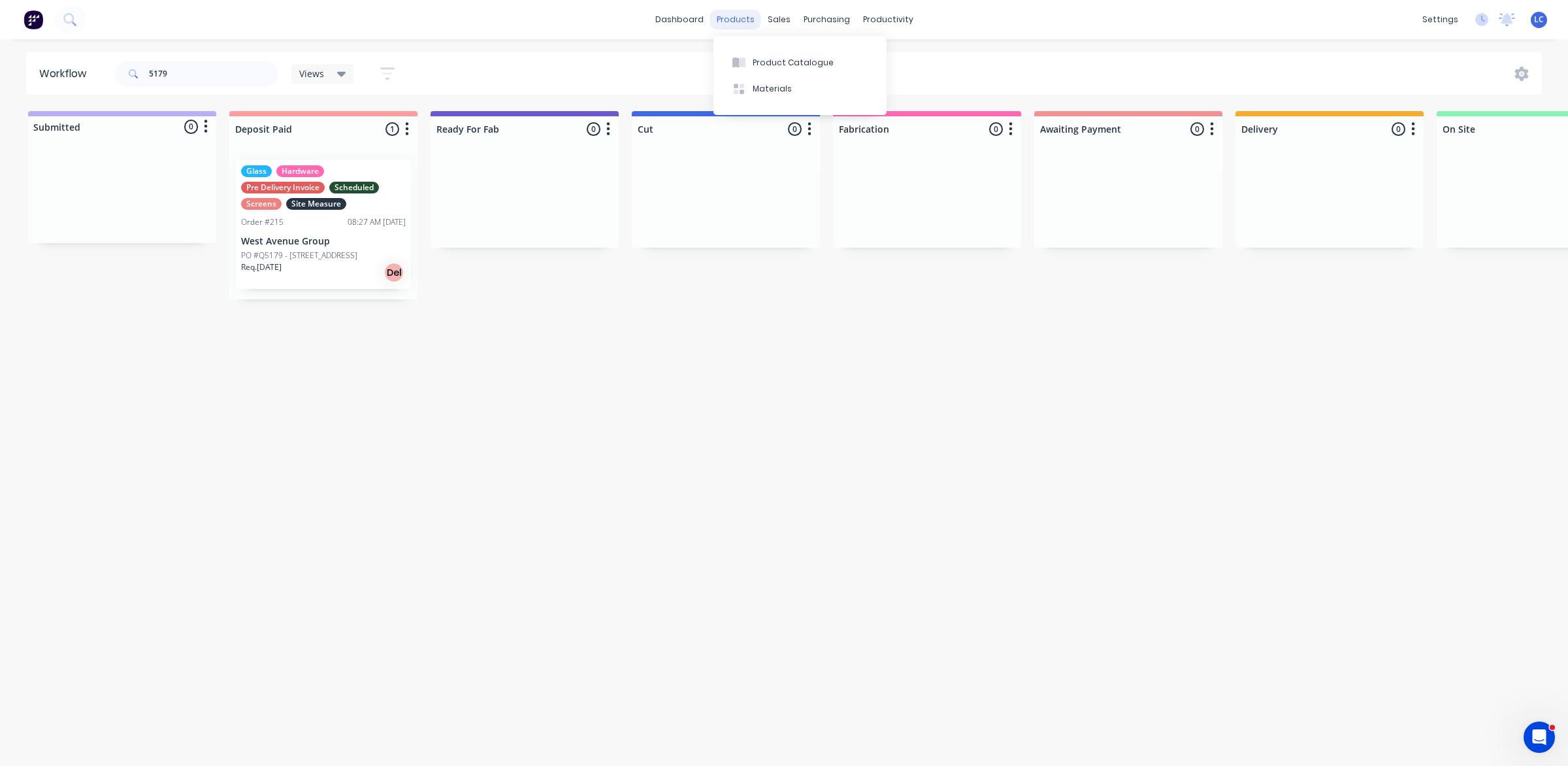
click at [743, 9] on div "products" at bounding box center [736, 19] width 51 height 20
click at [750, 82] on button "Materials" at bounding box center [800, 89] width 173 height 26
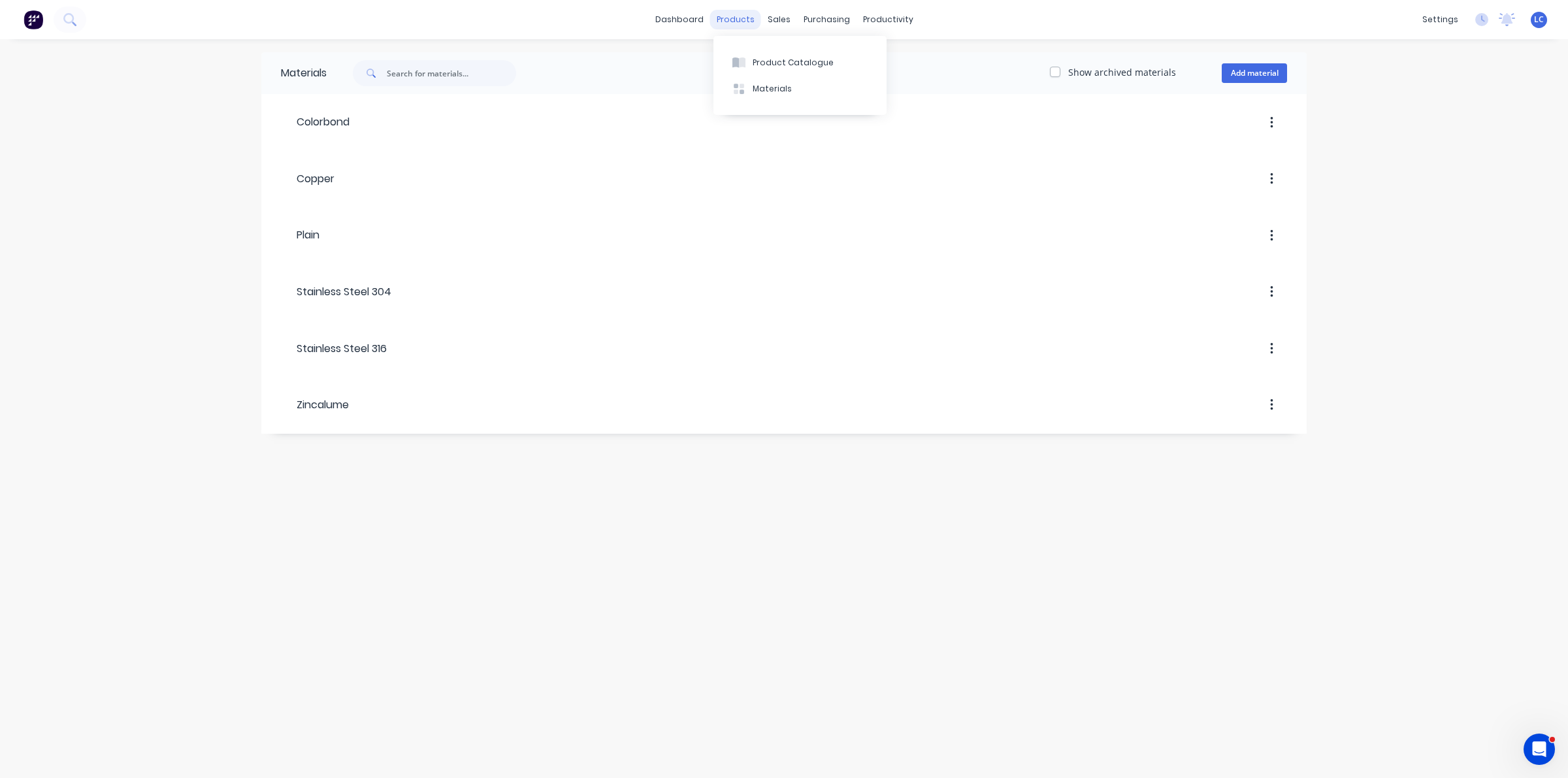
click at [751, 17] on div "products" at bounding box center [736, 19] width 51 height 20
click at [755, 61] on div "Product Catalogue" at bounding box center [793, 63] width 81 height 12
click at [305, 113] on icon "button" at bounding box center [305, 115] width 8 height 9
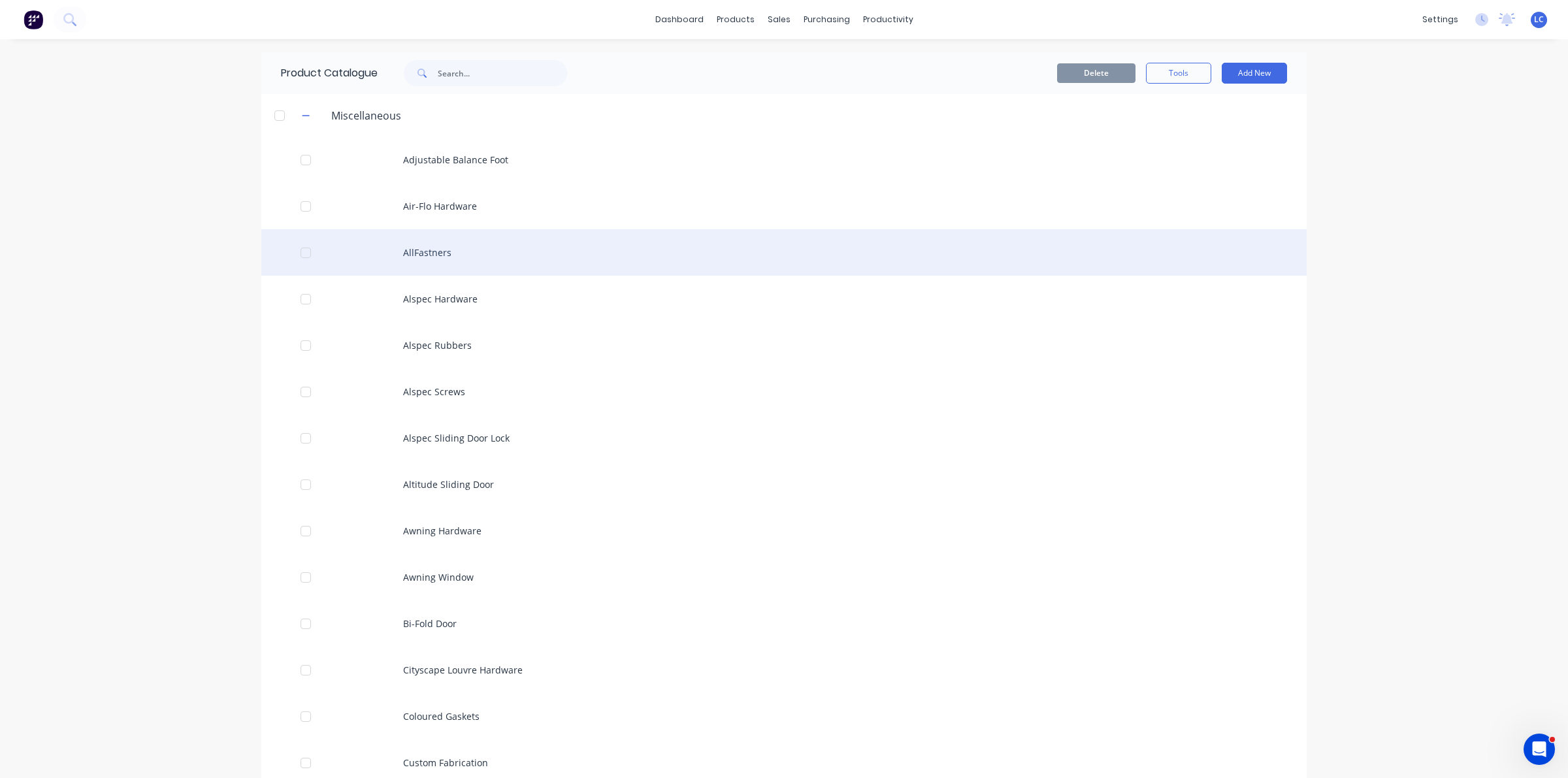
click at [435, 258] on div "AllFastners" at bounding box center [784, 252] width 1045 height 46
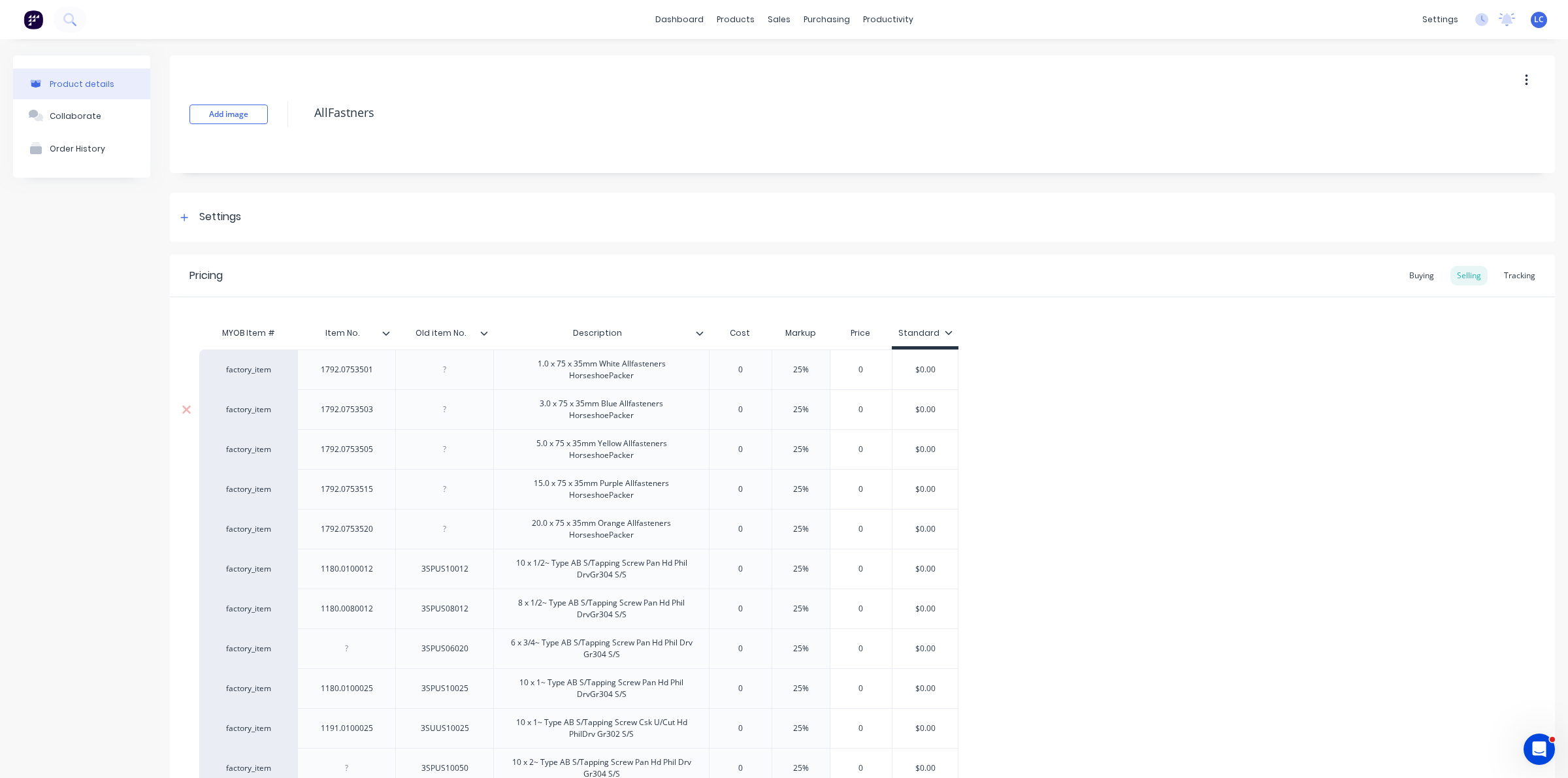
type textarea "x"
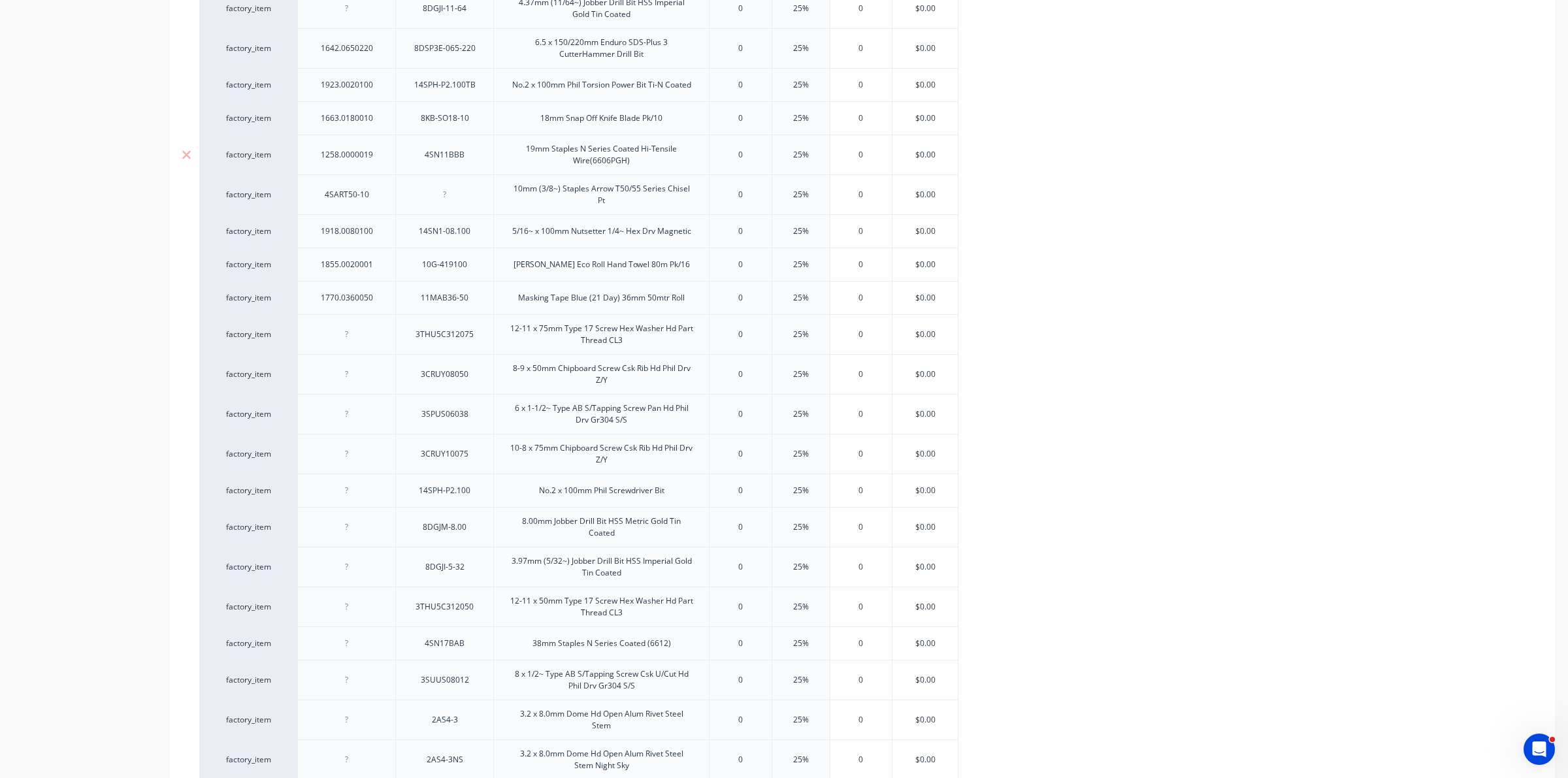
scroll to position [1551, 0]
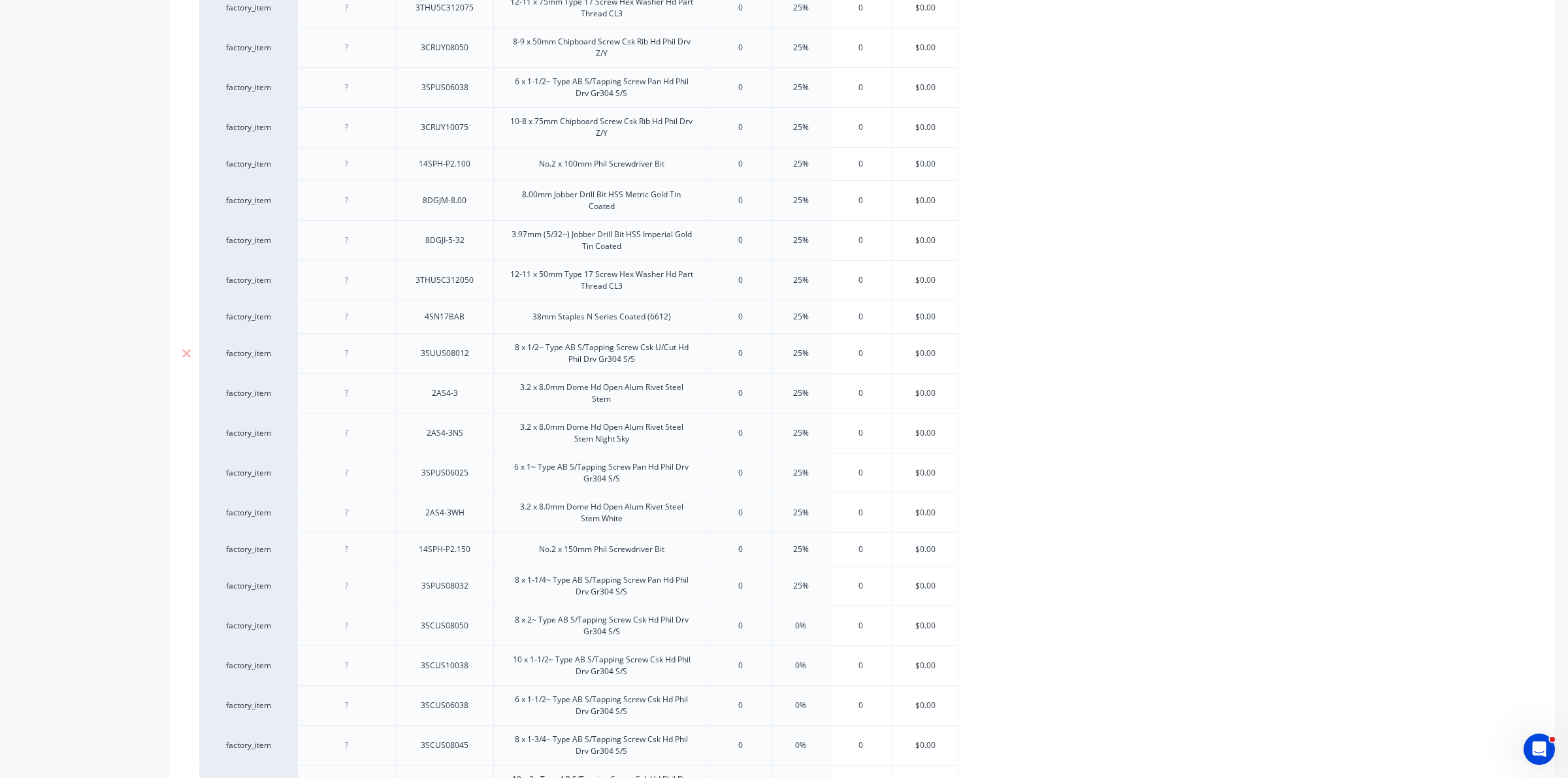
click at [392, 362] on div at bounding box center [346, 353] width 98 height 40
click at [341, 361] on div at bounding box center [347, 354] width 66 height 17
click at [431, 382] on div "2AS4-3" at bounding box center [444, 392] width 98 height 40
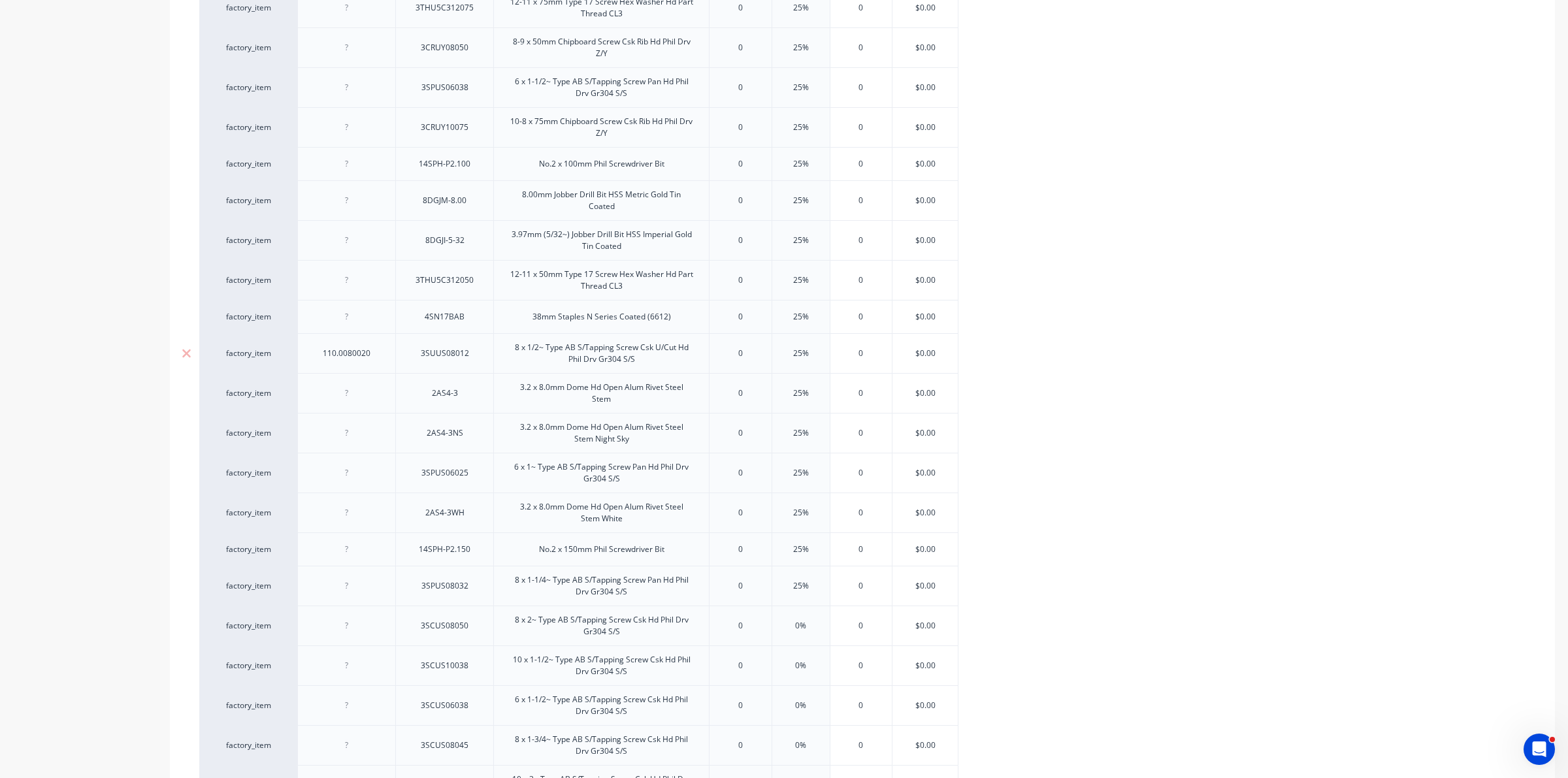
click at [378, 367] on div "110.0080020" at bounding box center [346, 353] width 98 height 40
drag, startPoint x: 377, startPoint y: 364, endPoint x: 281, endPoint y: 360, distance: 96.1
click at [281, 360] on div "factory_item 110.0080020 3SUUS08012 8 x 1/2~ Type AB S/Tapping Screw Csk U/Cut …" at bounding box center [579, 353] width 759 height 40
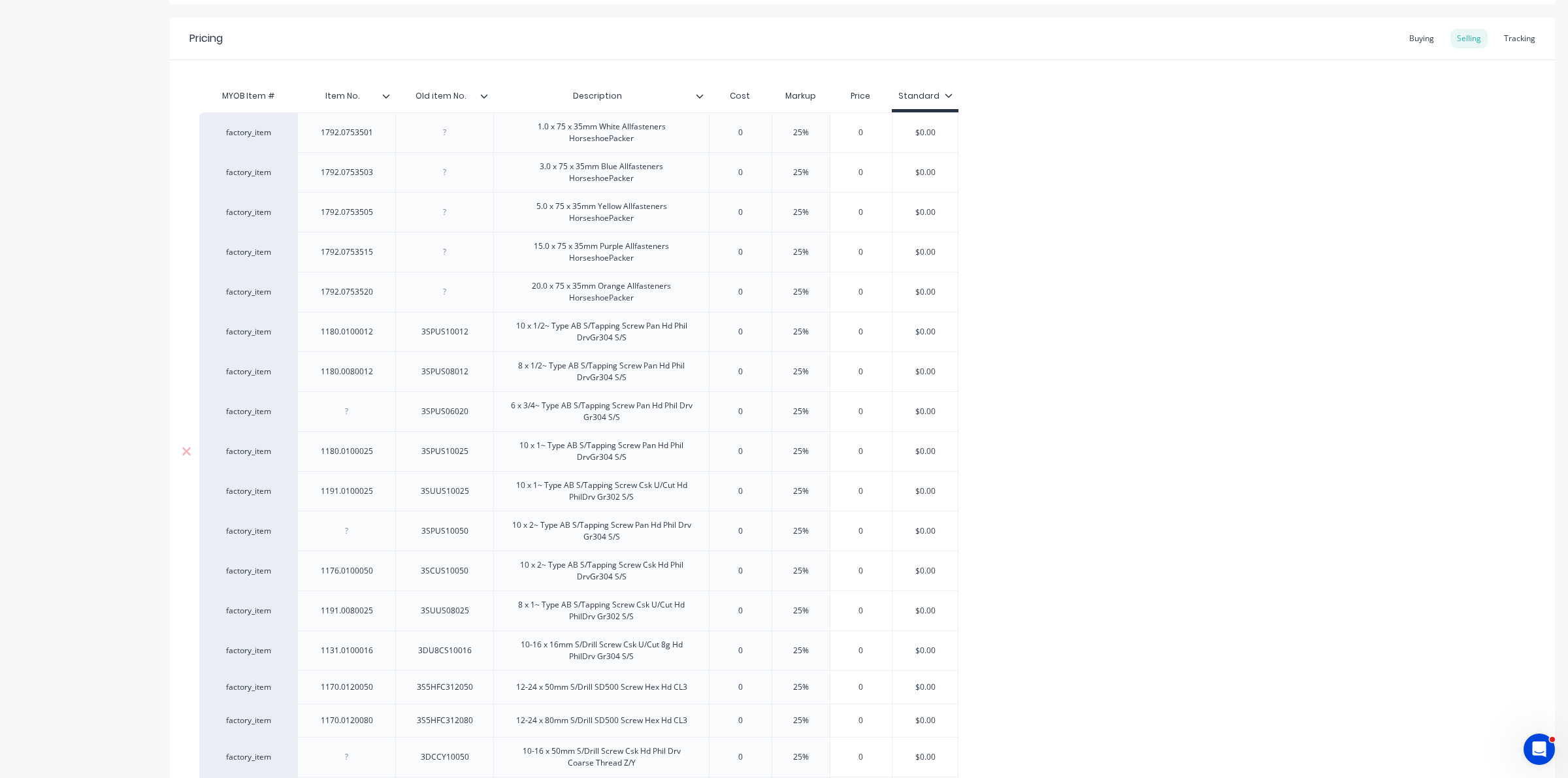
scroll to position [326, 0]
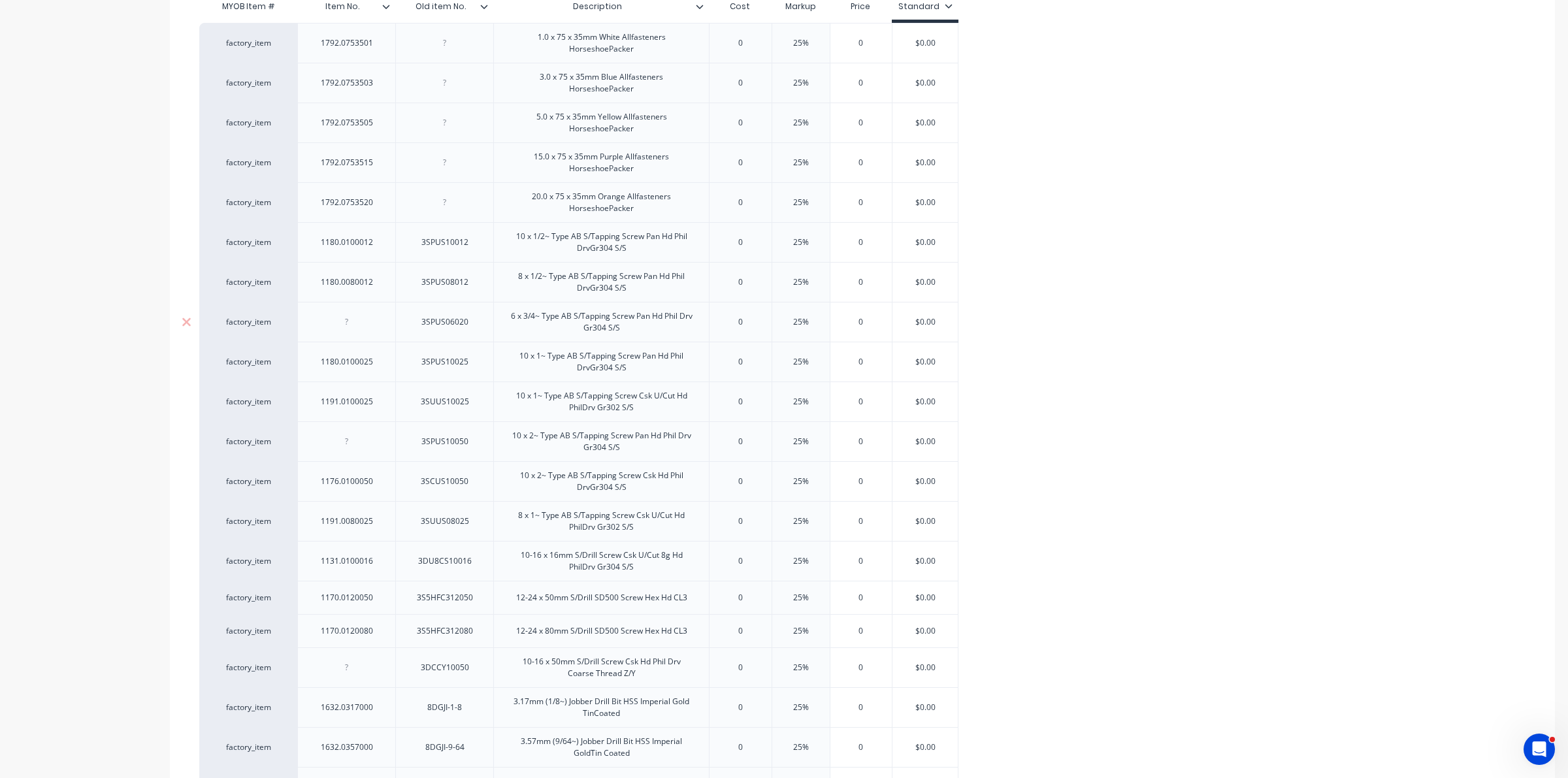
click at [460, 303] on div "3SPUS06020" at bounding box center [444, 321] width 98 height 40
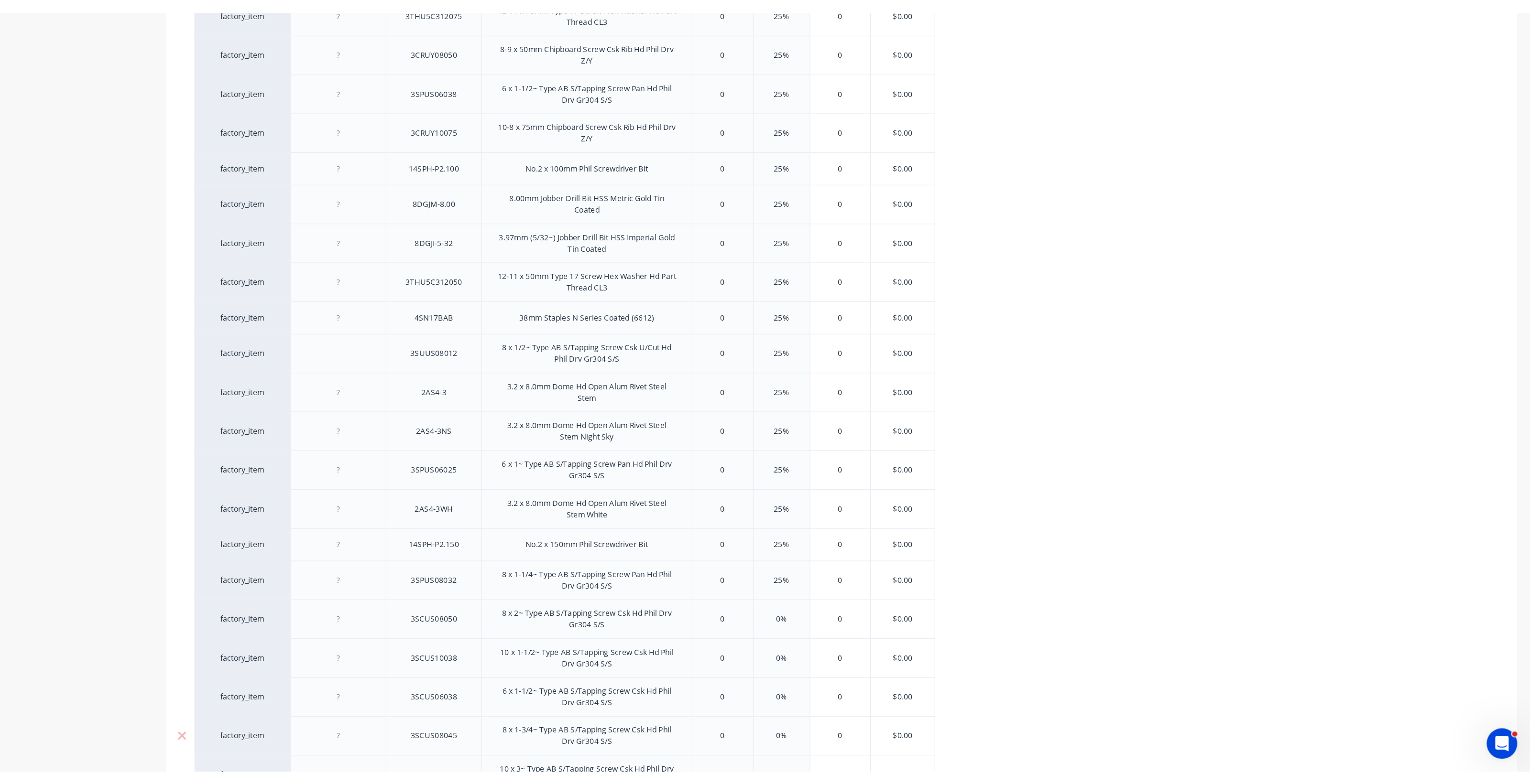
scroll to position [1194, 0]
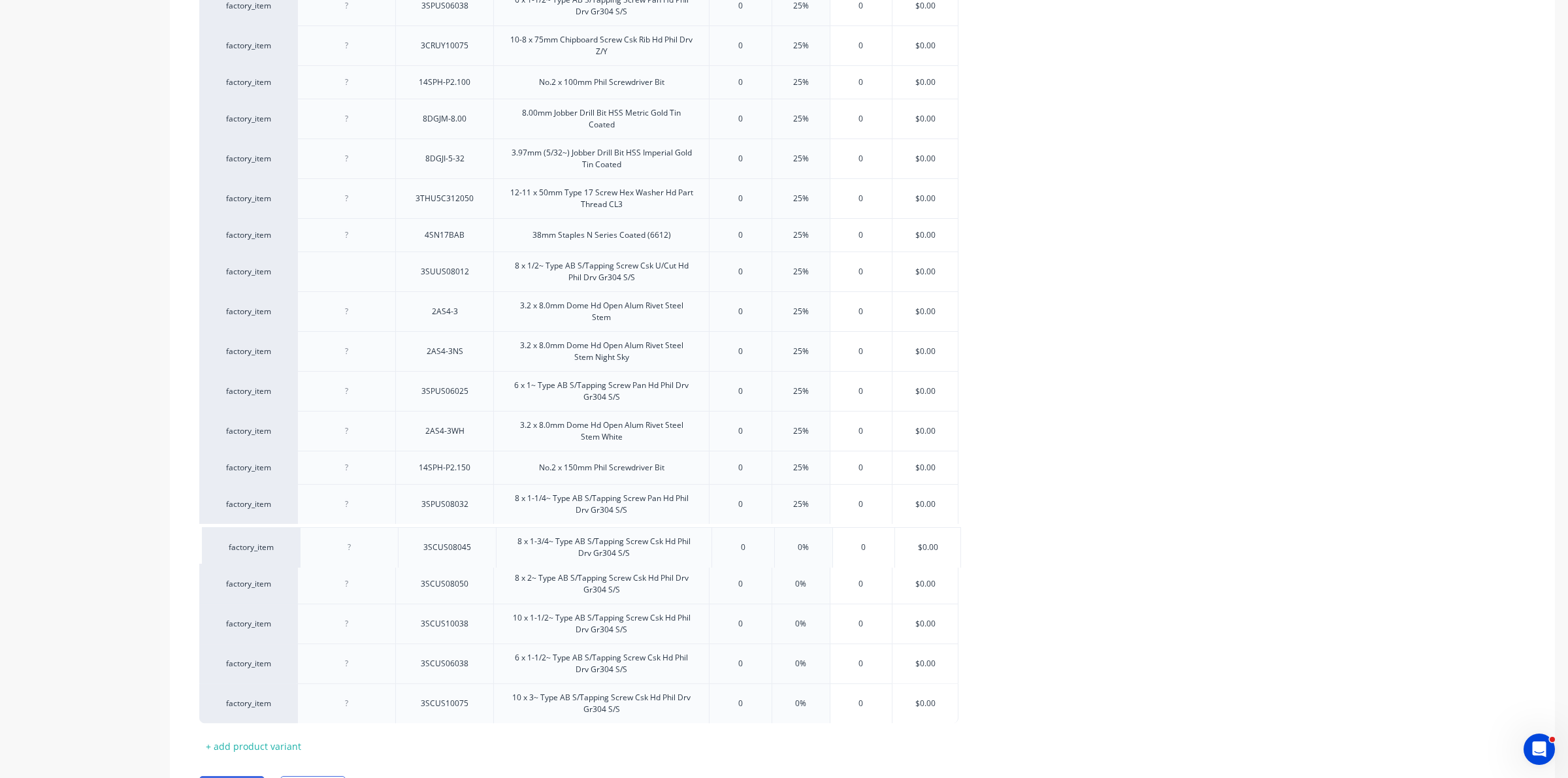
drag, startPoint x: 435, startPoint y: 650, endPoint x: 438, endPoint y: 522, distance: 128.0
drag, startPoint x: 433, startPoint y: 677, endPoint x: 425, endPoint y: 546, distance: 131.2
drag, startPoint x: 448, startPoint y: 671, endPoint x: 455, endPoint y: 577, distance: 94.3
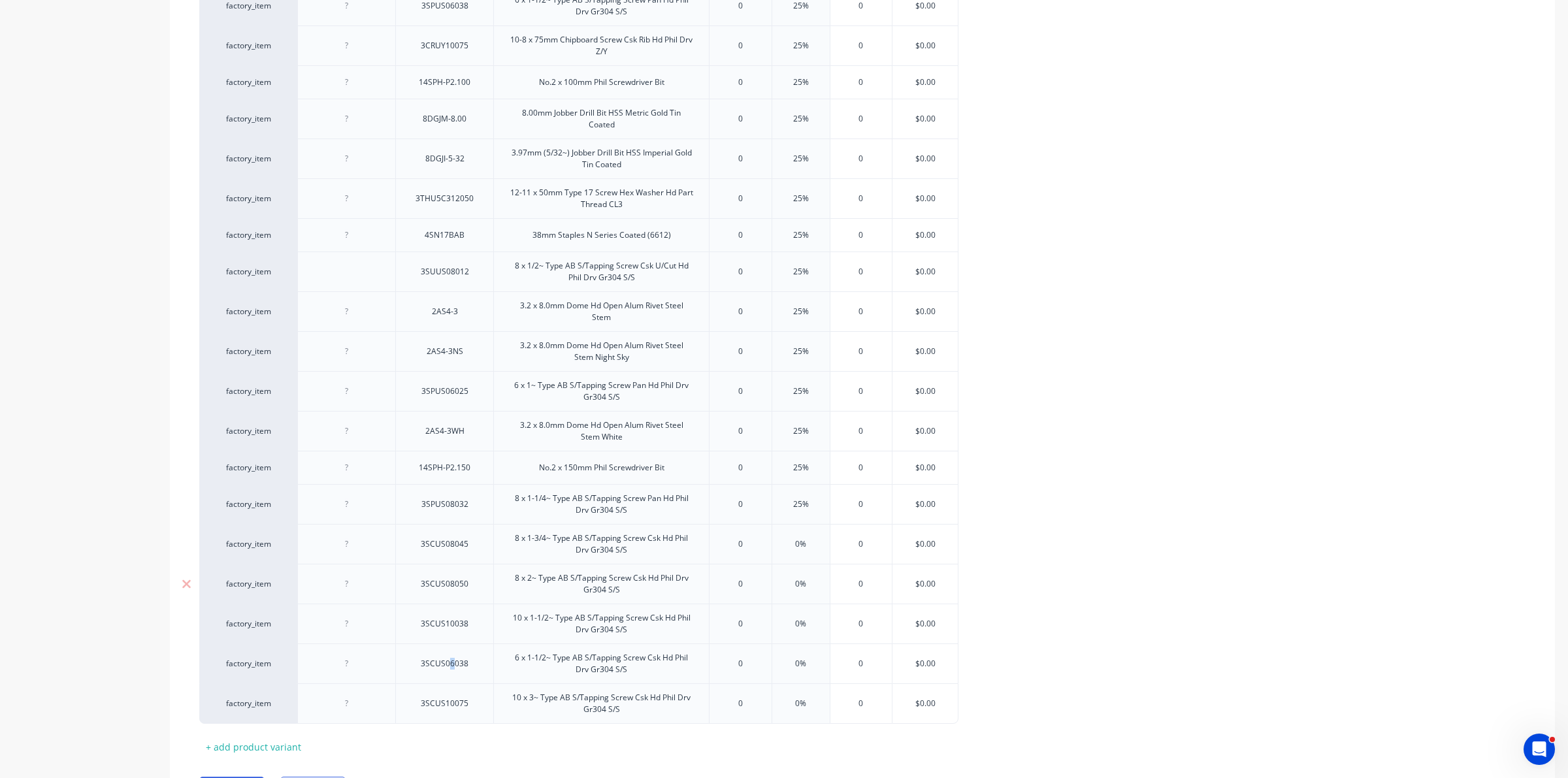
drag, startPoint x: 390, startPoint y: 674, endPoint x: 438, endPoint y: 511, distance: 169.9
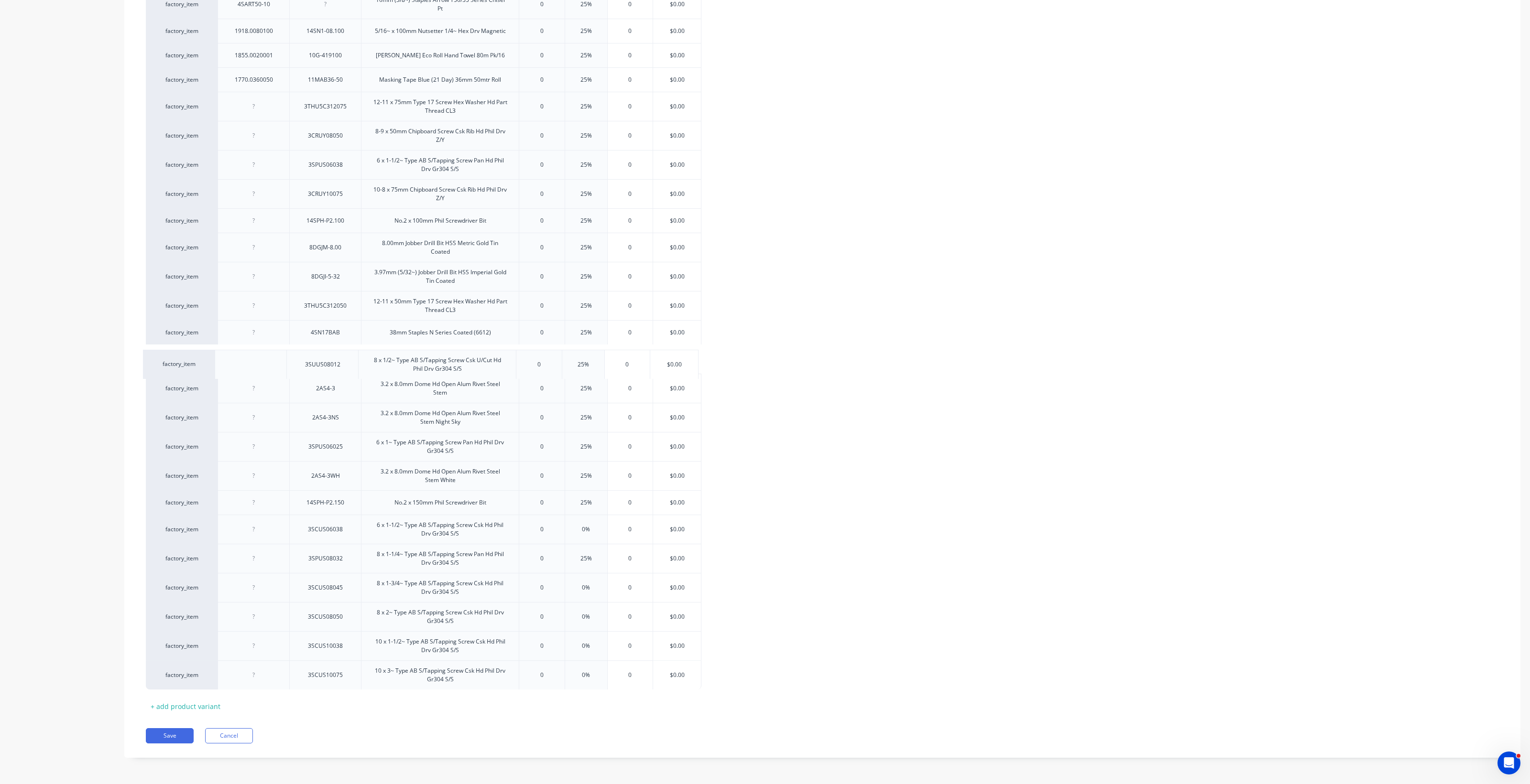
scroll to position [1038, 0]
drag, startPoint x: 281, startPoint y: 359, endPoint x: 280, endPoint y: 686, distance: 327.0
drag, startPoint x: 275, startPoint y: 528, endPoint x: 266, endPoint y: 531, distance: 9.5
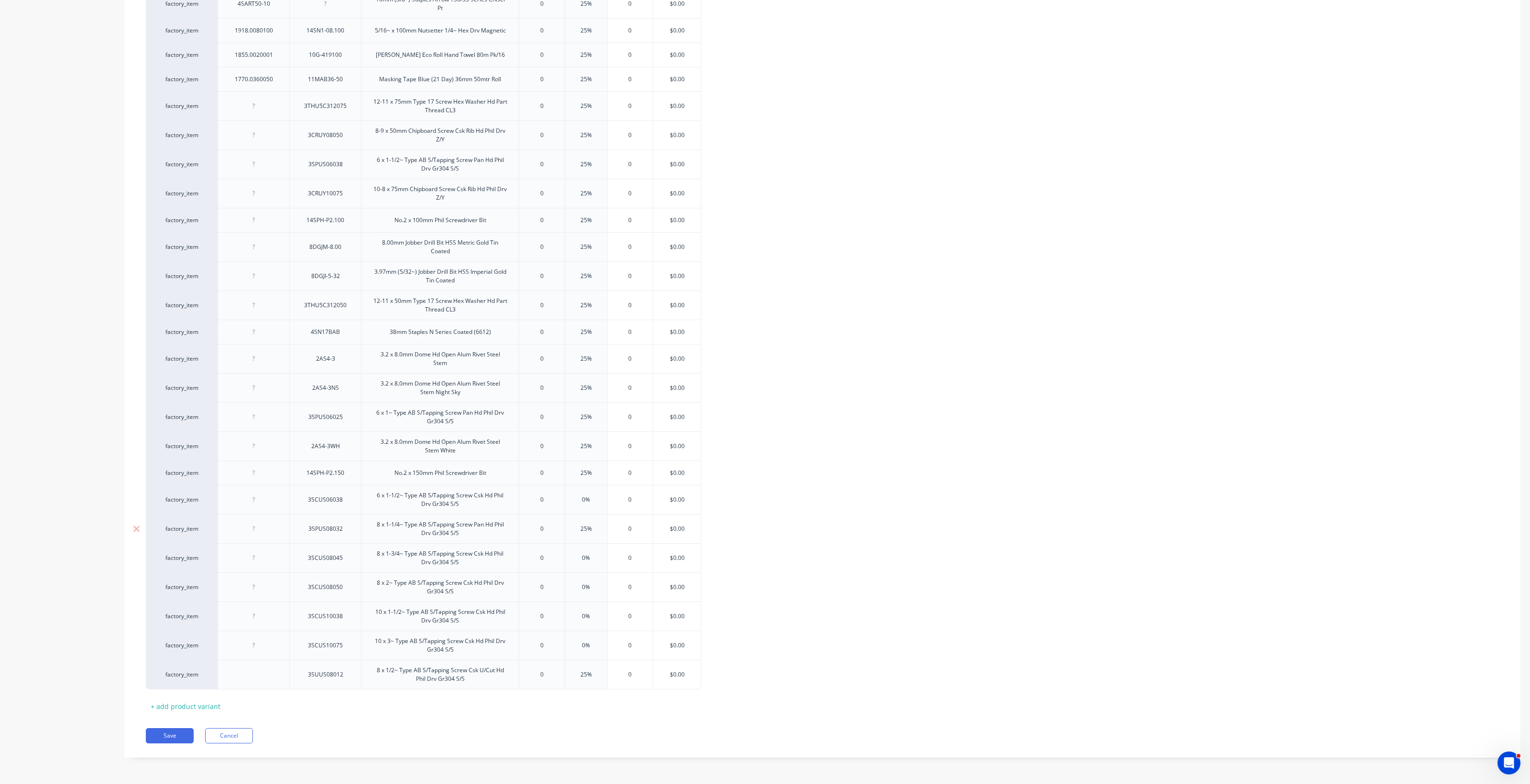
click at [266, 531] on div at bounding box center [254, 529] width 48 height 12
drag, startPoint x: 266, startPoint y: 528, endPoint x: 259, endPoint y: 557, distance: 29.8
drag, startPoint x: 238, startPoint y: 530, endPoint x: 239, endPoint y: 590, distance: 60.0
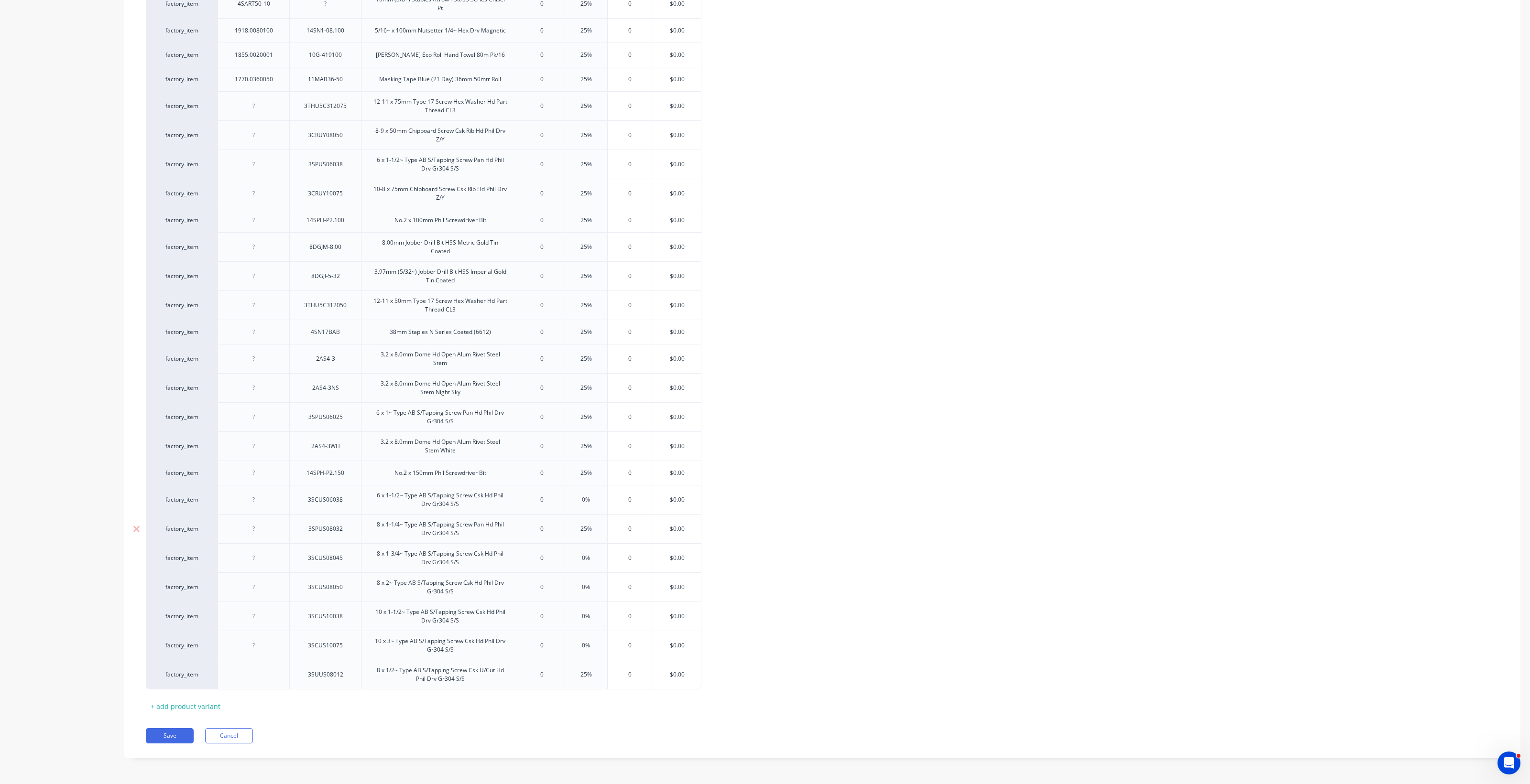
click at [311, 531] on div "3SPUS08032" at bounding box center [326, 529] width 50 height 12
drag, startPoint x: 271, startPoint y: 528, endPoint x: 245, endPoint y: 582, distance: 59.9
drag, startPoint x: 232, startPoint y: 531, endPoint x: 266, endPoint y: 653, distance: 126.6
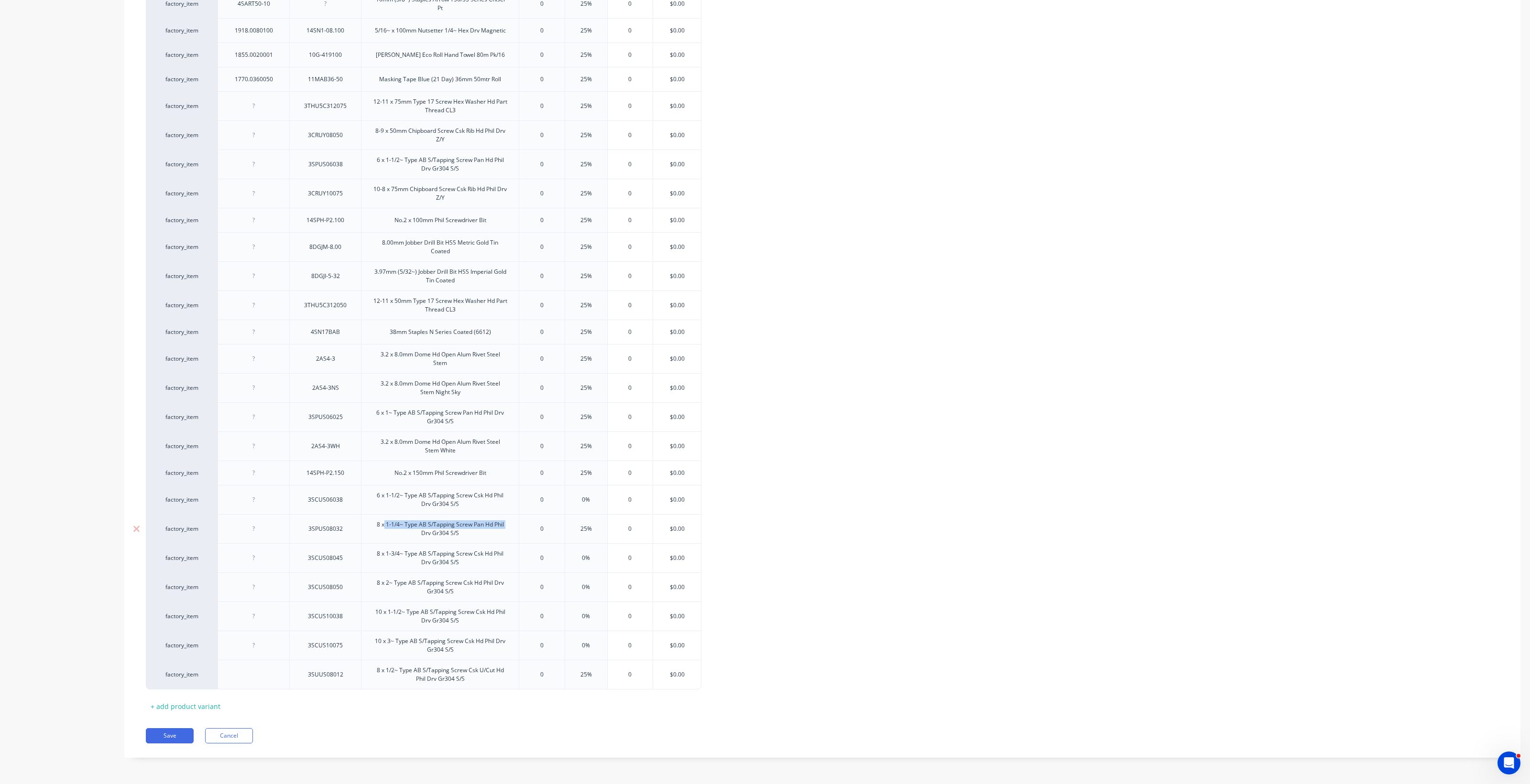
drag, startPoint x: 384, startPoint y: 528, endPoint x: 347, endPoint y: 541, distance: 39.2
click at [319, 530] on div "3SPUS08032" at bounding box center [326, 529] width 50 height 12
click at [261, 526] on div at bounding box center [254, 529] width 48 height 12
drag, startPoint x: 261, startPoint y: 526, endPoint x: 261, endPoint y: 661, distance: 135.0
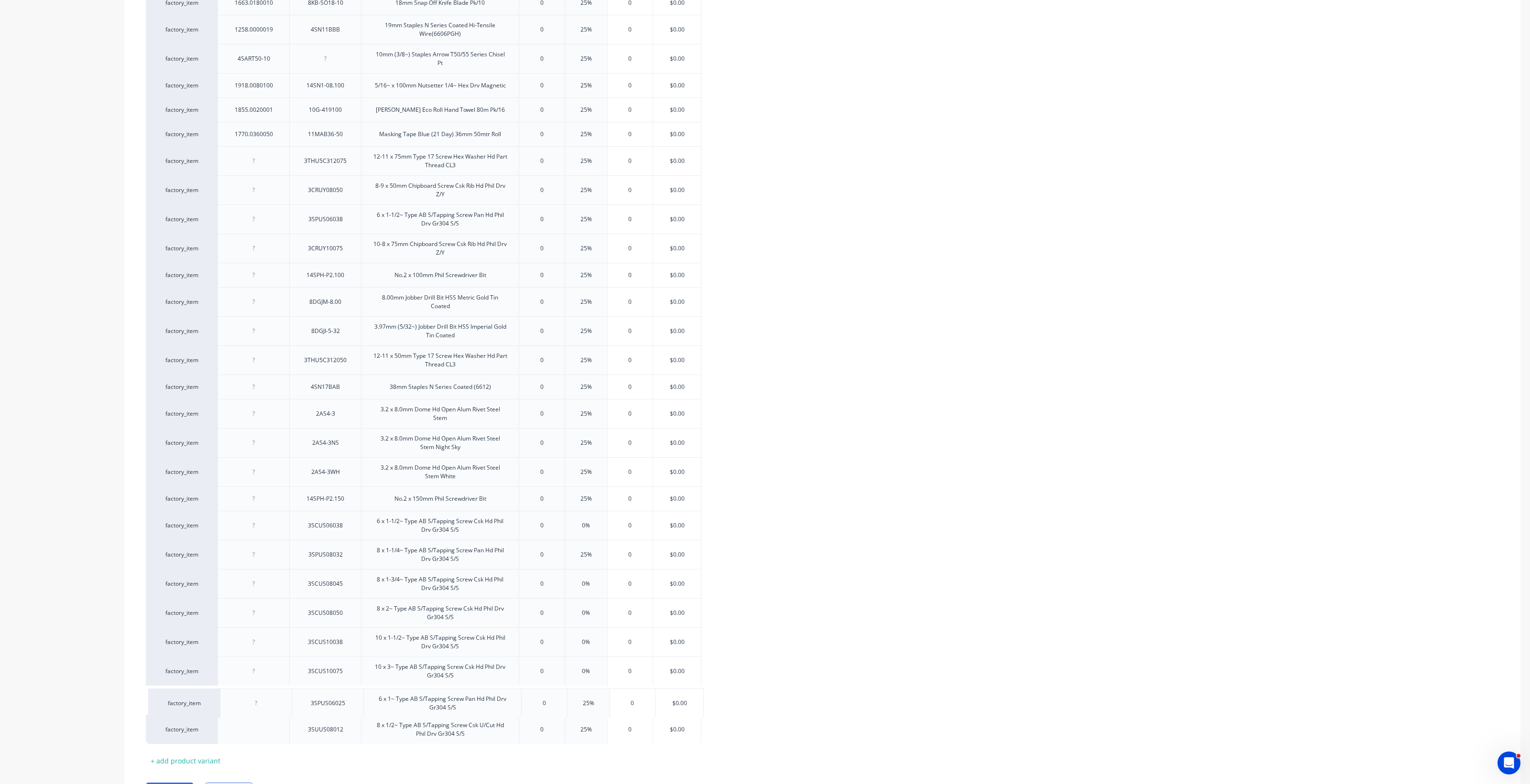
drag, startPoint x: 261, startPoint y: 483, endPoint x: 266, endPoint y: 711, distance: 228.1
click at [266, 569] on div "factory_item 1792.0753501 1.0 x 75 x 35mm White Allfasteners HorseshoePacker 0 …" at bounding box center [822, 10] width 1353 height 1468
drag, startPoint x: 275, startPoint y: 558, endPoint x: 285, endPoint y: 586, distance: 29.7
click at [263, 569] on div "factory_item 1792.0753501 1.0 x 75 x 35mm White Allfasteners HorseshoePacker 0 …" at bounding box center [822, 10] width 1353 height 1468
click at [325, 532] on div "3SCUS06038" at bounding box center [325, 526] width 50 height 12
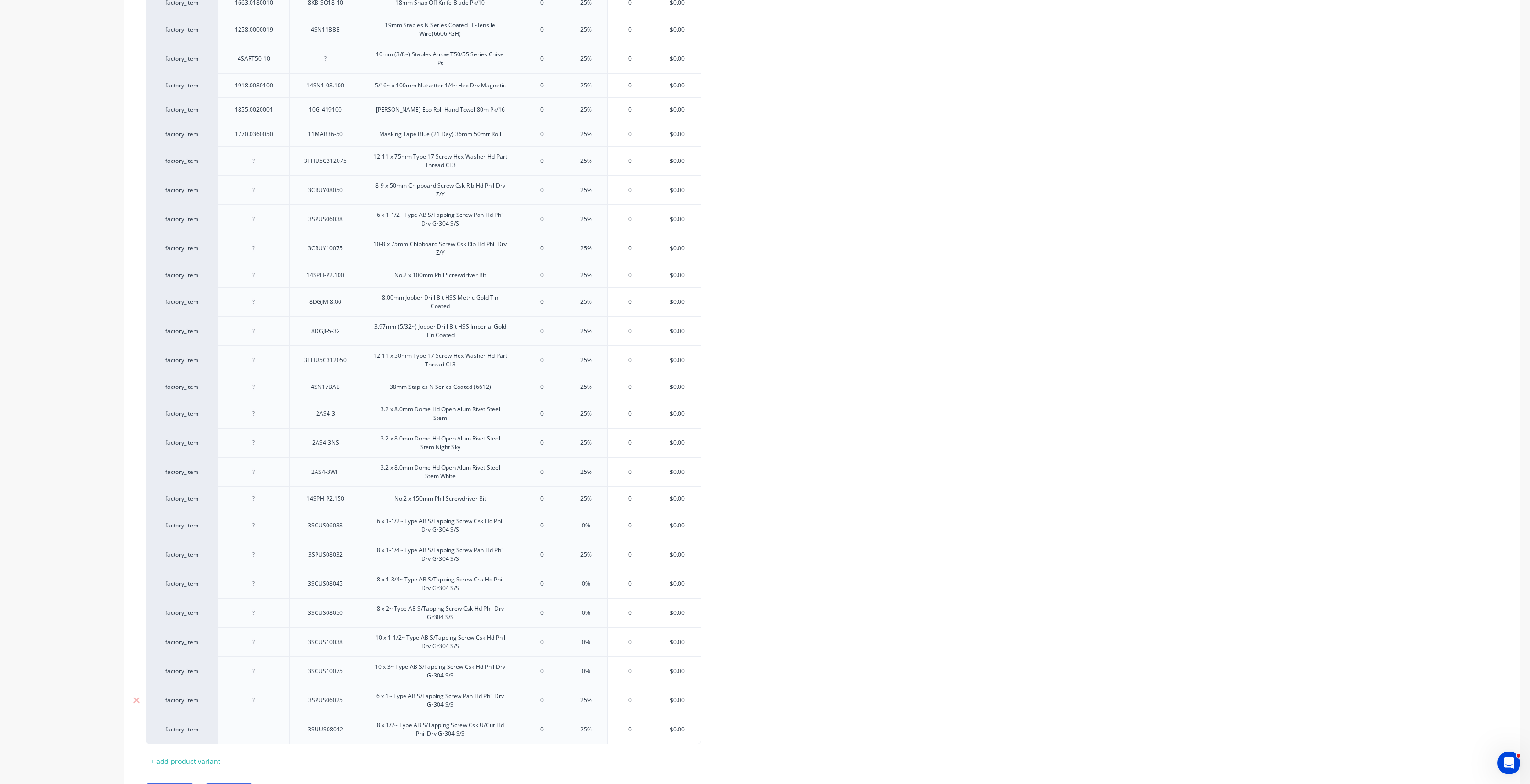
drag, startPoint x: 276, startPoint y: 557, endPoint x: 271, endPoint y: 710, distance: 153.1
click at [271, 569] on div "factory_item 1792.0753501 1.0 x 75 x 35mm White Allfasteners HorseshoePacker 0 …" at bounding box center [822, 10] width 1353 height 1468
drag, startPoint x: 344, startPoint y: 556, endPoint x: 301, endPoint y: 576, distance: 47.4
click at [342, 569] on div "factory_item 1792.0753501 1.0 x 75 x 35mm White Allfasteners HorseshoePacker 0 …" at bounding box center [822, 10] width 1353 height 1468
drag, startPoint x: 280, startPoint y: 564, endPoint x: 275, endPoint y: 710, distance: 146.1
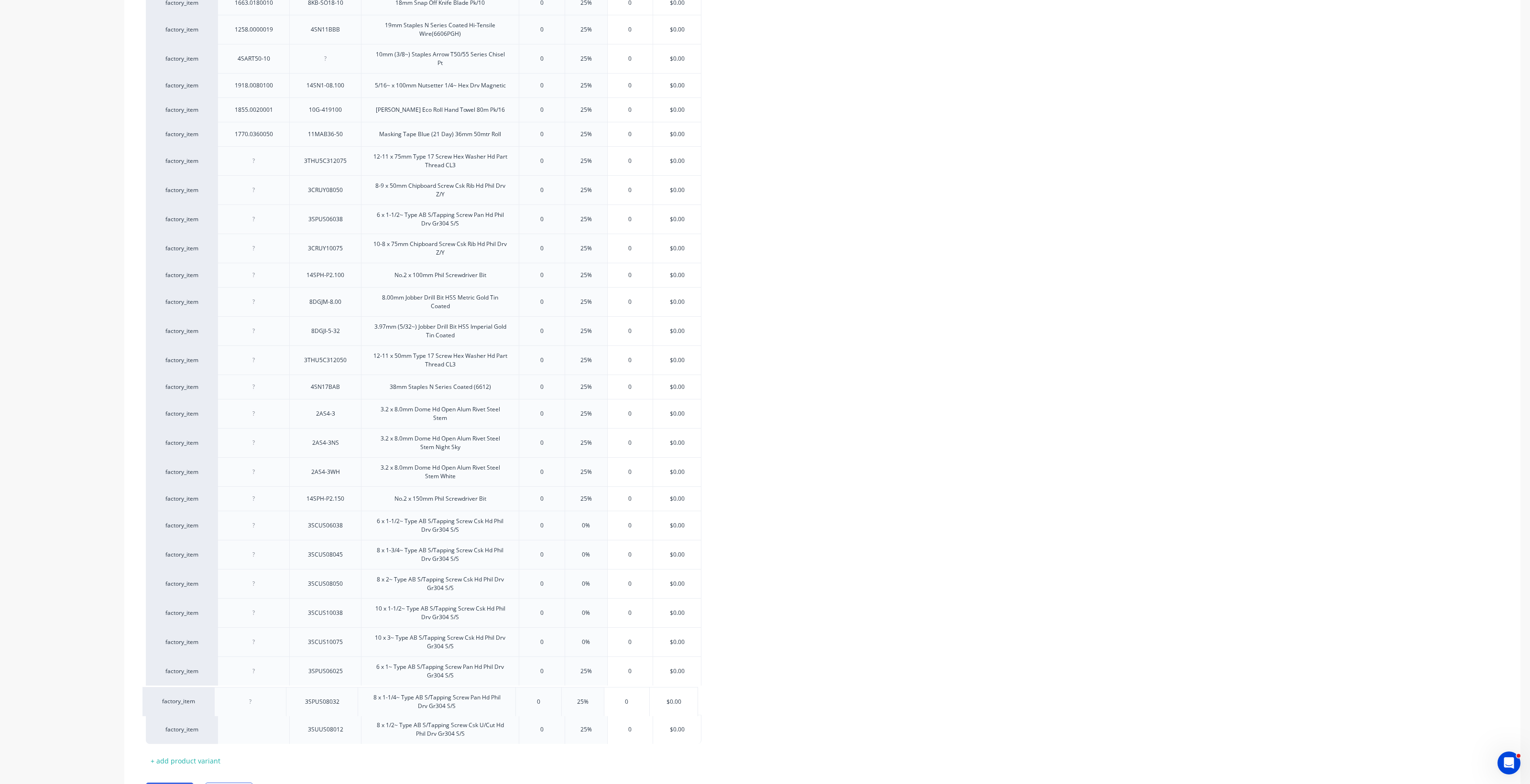
click at [275, 569] on div "factory_item 1792.0753501 1.0 x 75 x 35mm White Allfasteners HorseshoePacker 0 …" at bounding box center [822, 10] width 1353 height 1468
click at [278, 222] on div at bounding box center [253, 219] width 72 height 29
drag, startPoint x: 273, startPoint y: 221, endPoint x: 249, endPoint y: 365, distance: 146.0
click at [255, 436] on div "factory_item 1792.0753501 1.0 x 75 x 35mm White Allfasteners HorseshoePacker 0 …" at bounding box center [822, 10] width 1353 height 1468
drag, startPoint x: 290, startPoint y: 224, endPoint x: 291, endPoint y: 668, distance: 444.0
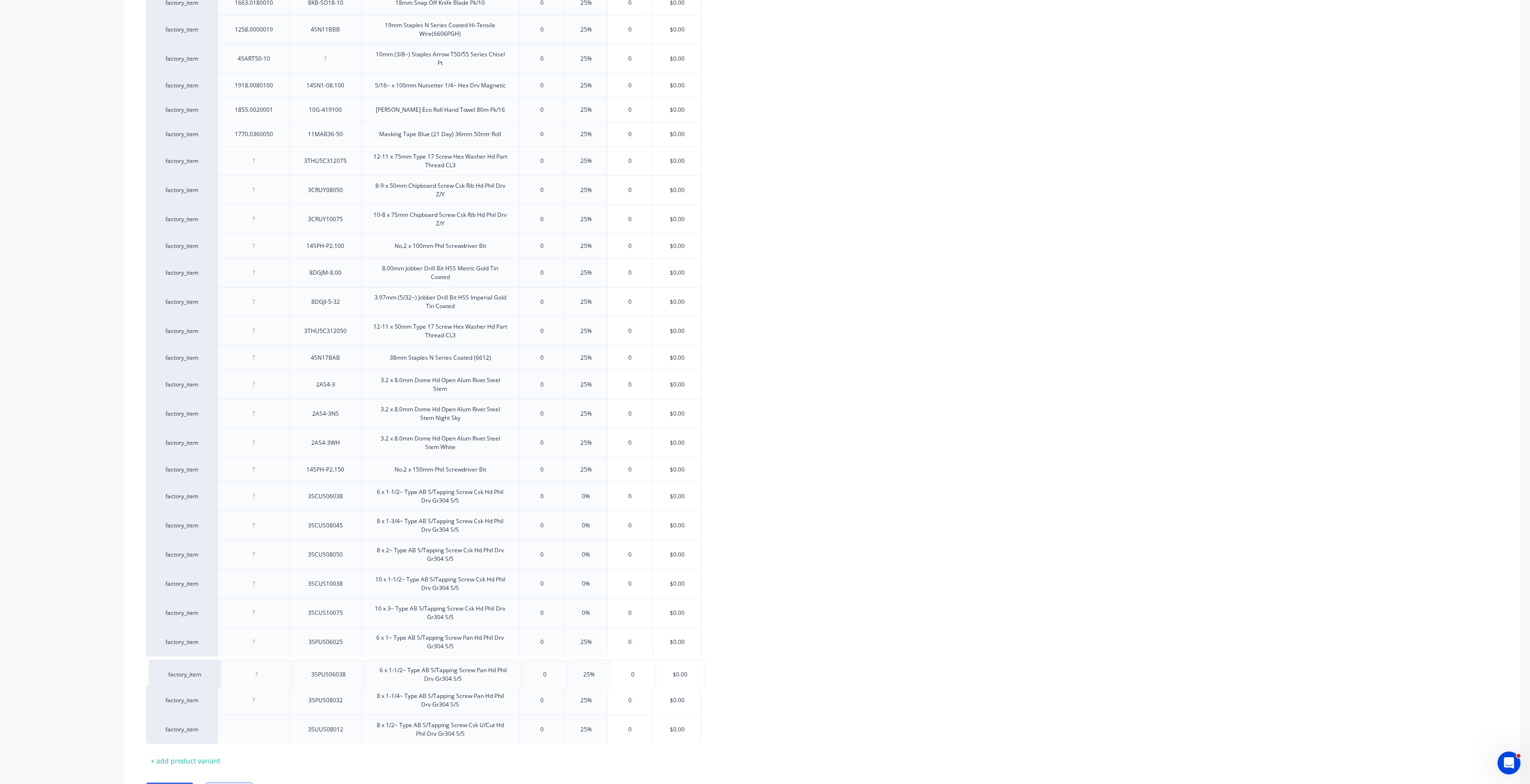
click at [290, 569] on div "factory_item 1792.0753501 1.0 x 75 x 35mm White Allfasteners HorseshoePacker 0 …" at bounding box center [822, 10] width 1353 height 1468
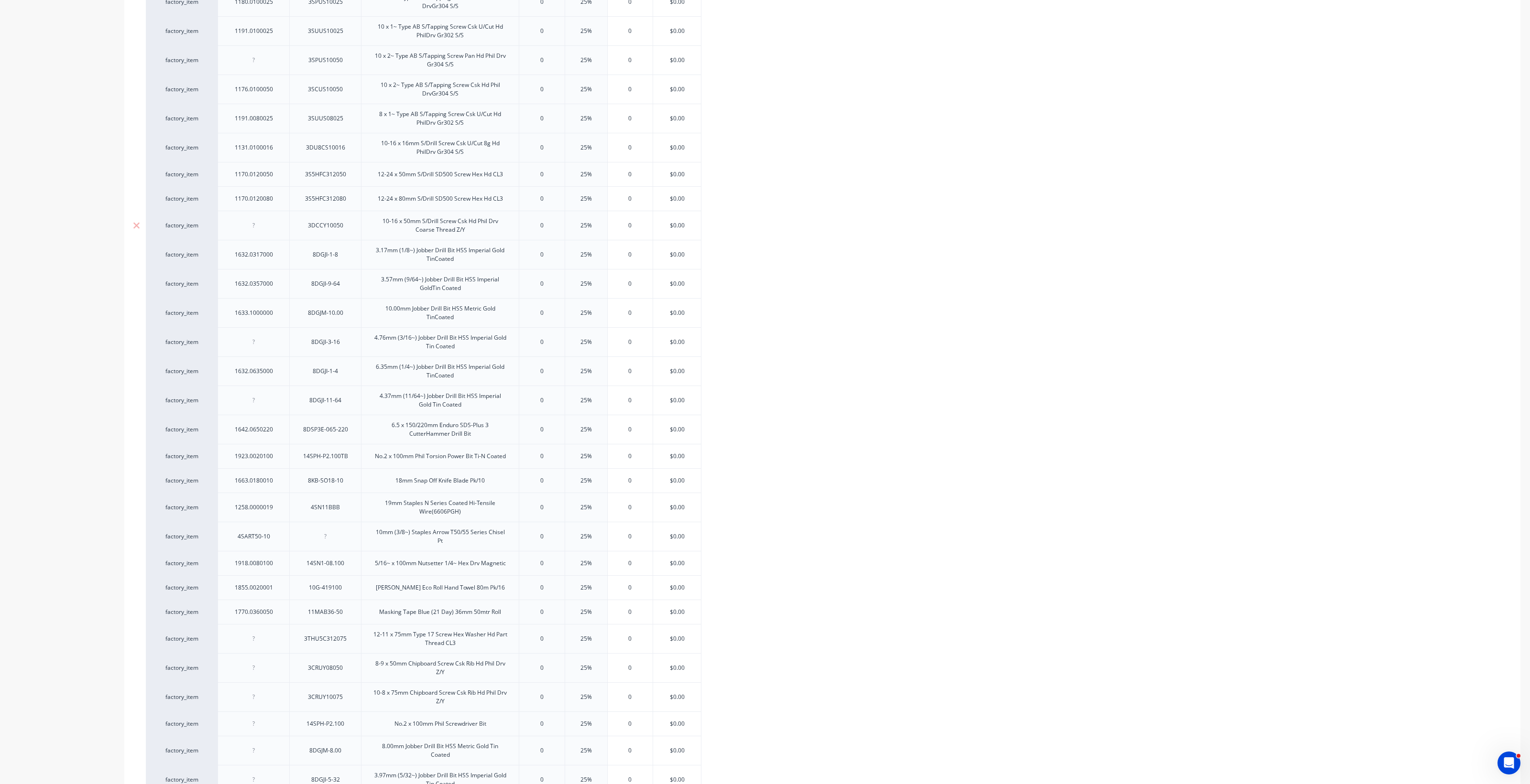
scroll to position [442, 0]
drag, startPoint x: 273, startPoint y: 120, endPoint x: 216, endPoint y: 448, distance: 332.9
click at [216, 448] on div "factory_item 1792.0753501 1.0 x 75 x 35mm White Allfasteners HorseshoePacker 0 …" at bounding box center [822, 548] width 1353 height 1468
drag, startPoint x: 290, startPoint y: 121, endPoint x: 261, endPoint y: 682, distance: 561.7
click at [288, 569] on div "factory_item 1792.0753501 1.0 x 75 x 35mm White Allfasteners HorseshoePacker 0 …" at bounding box center [822, 548] width 1353 height 1468
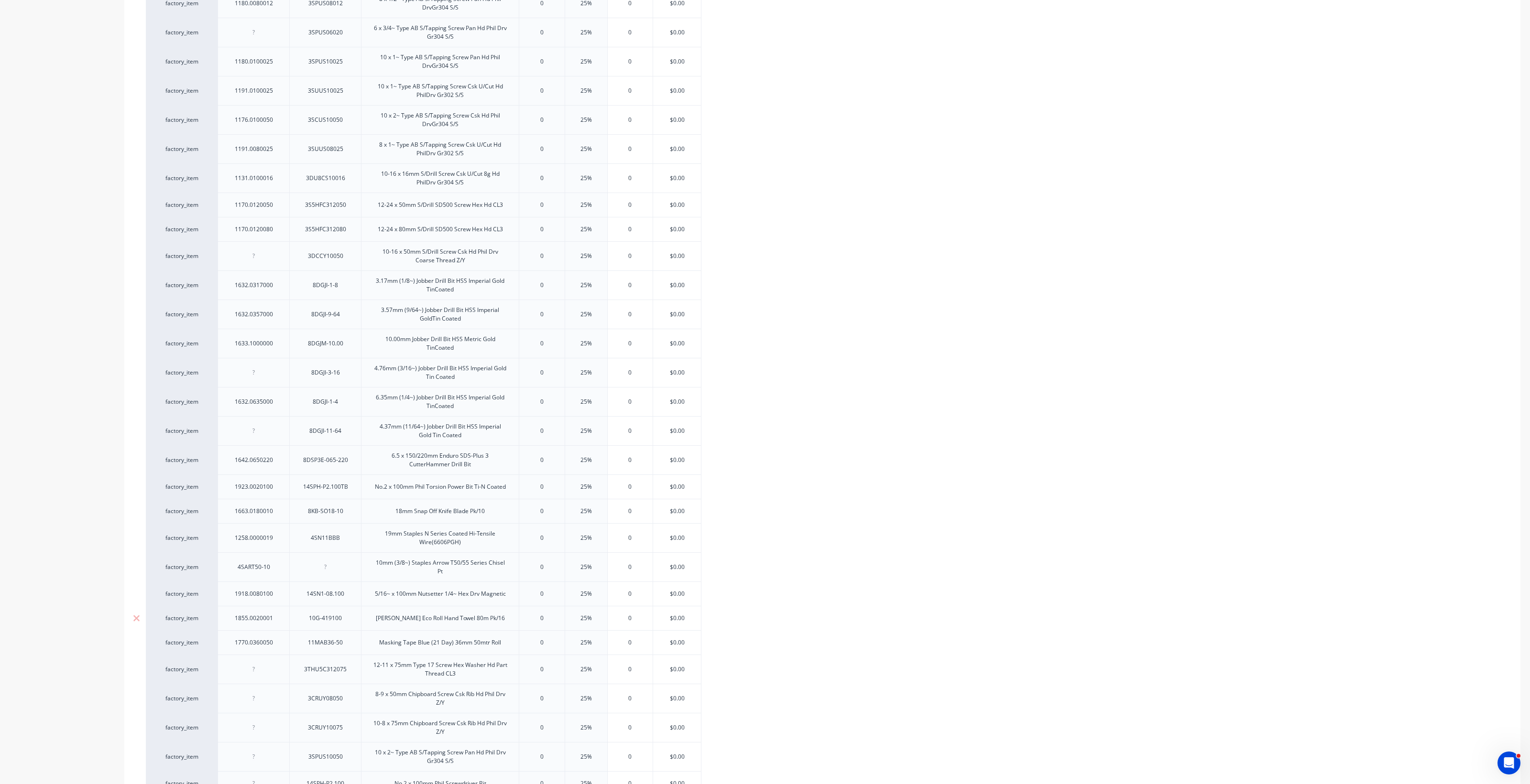
scroll to position [920, 0]
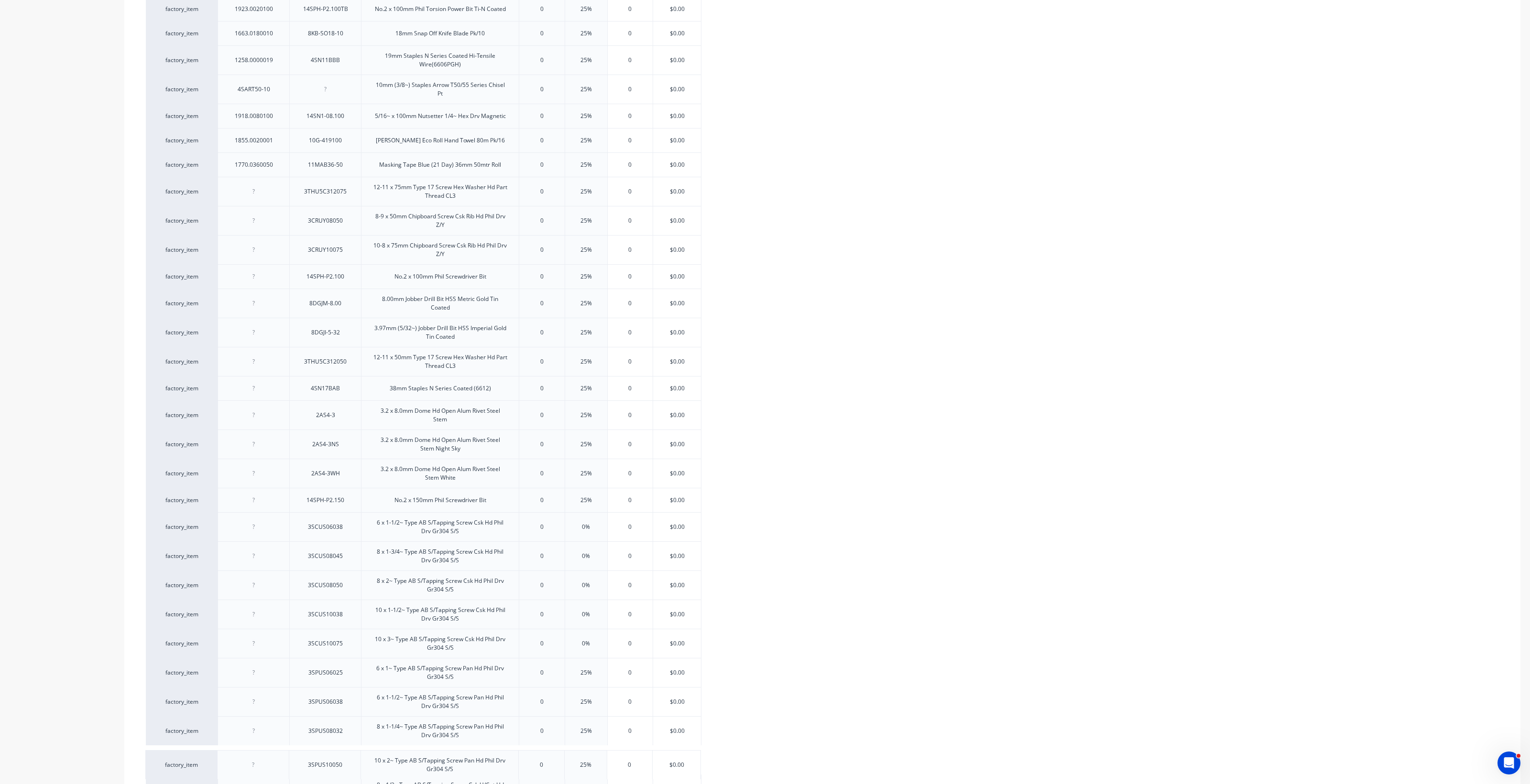
drag, startPoint x: 285, startPoint y: 280, endPoint x: 285, endPoint y: 765, distance: 485.0
click at [285, 569] on div "factory_item 1792.0753501 1.0 x 75 x 35mm White Allfasteners HorseshoePacker 0 …" at bounding box center [822, 70] width 1353 height 1468
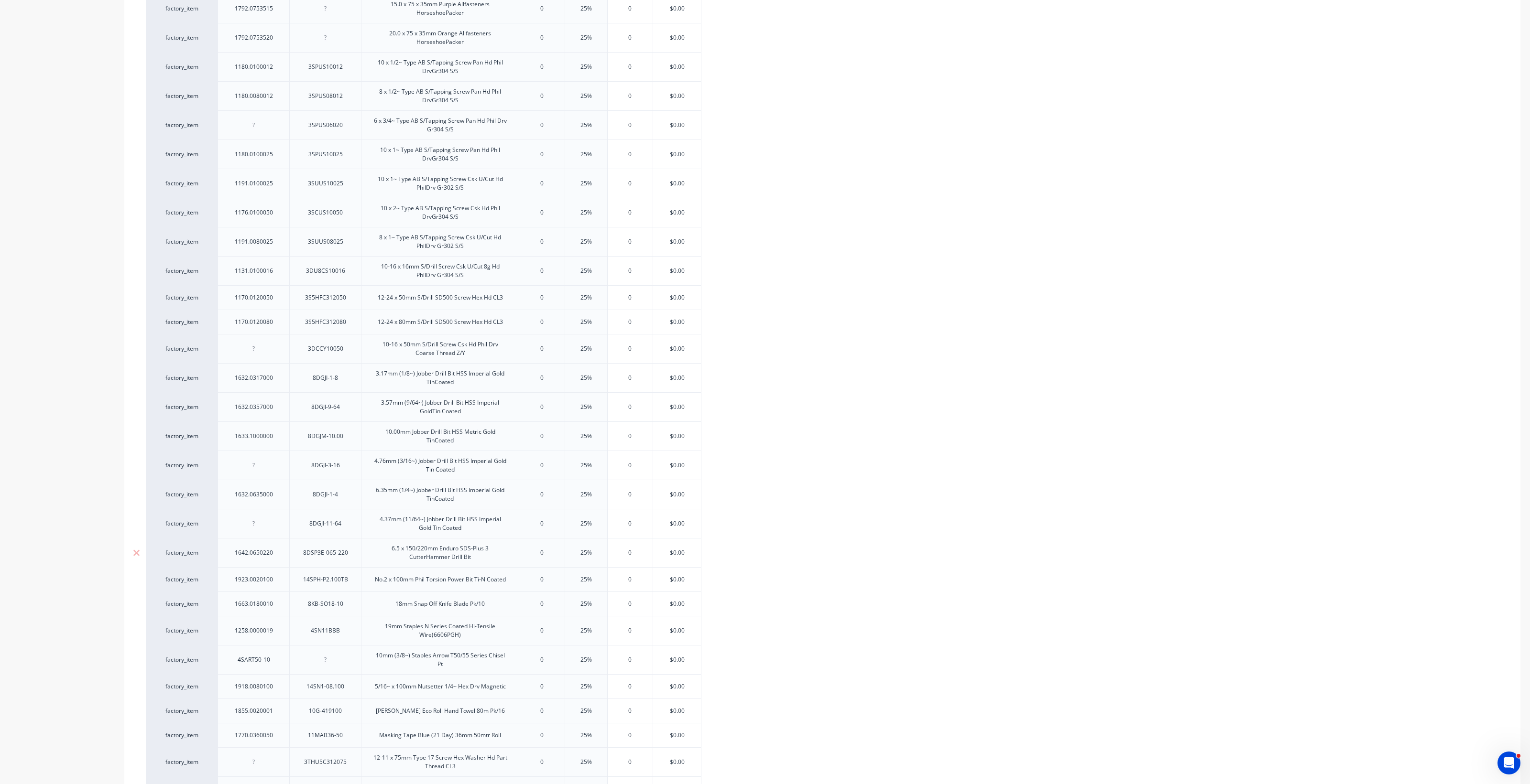
scroll to position [322, 0]
drag, startPoint x: 291, startPoint y: 146, endPoint x: 288, endPoint y: 768, distance: 622.0
click at [288, 569] on div "factory_item 1792.0753501 1.0 x 75 x 35mm White Allfasteners HorseshoePacker 0 …" at bounding box center [822, 667] width 1353 height 1468
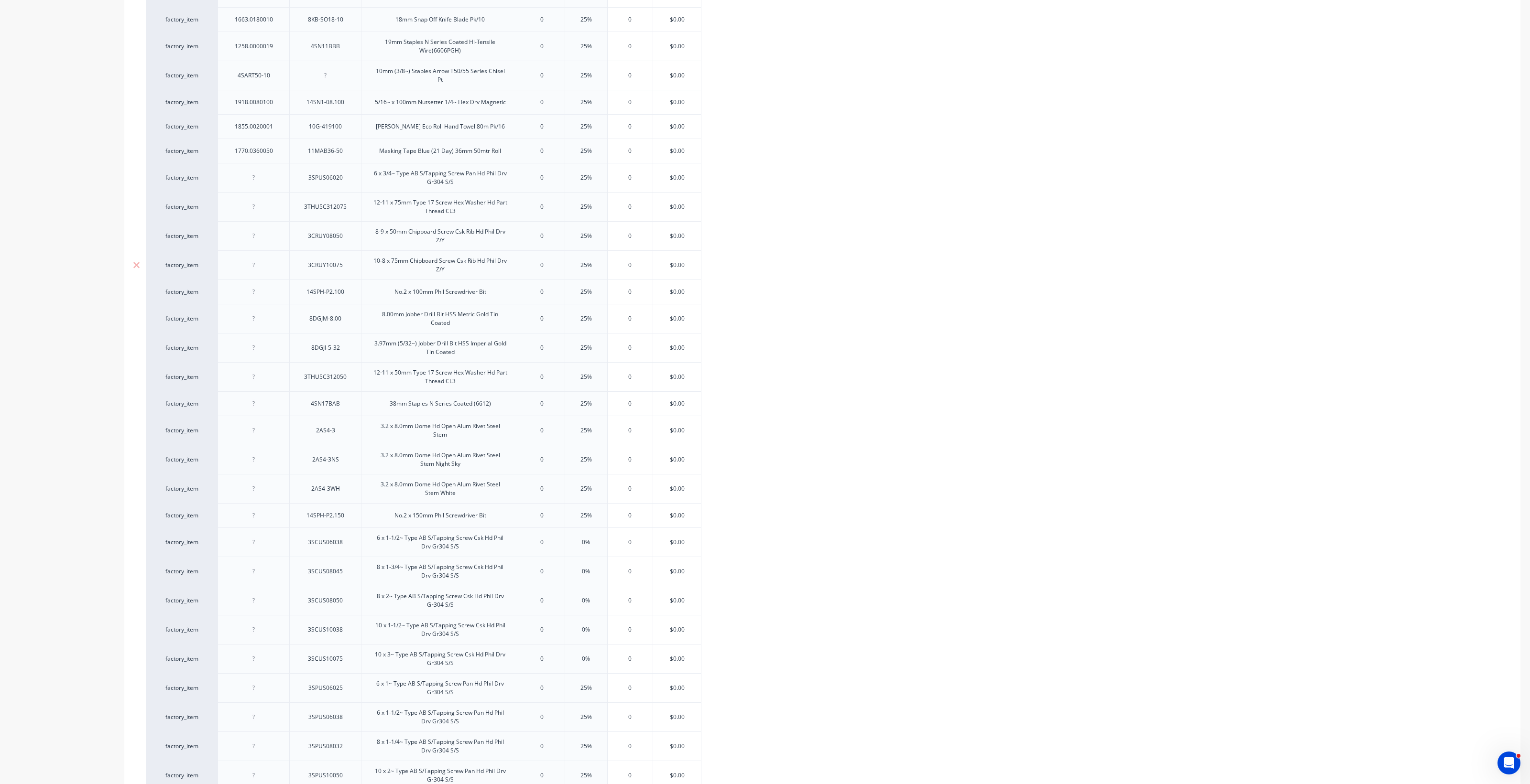
scroll to position [920, 0]
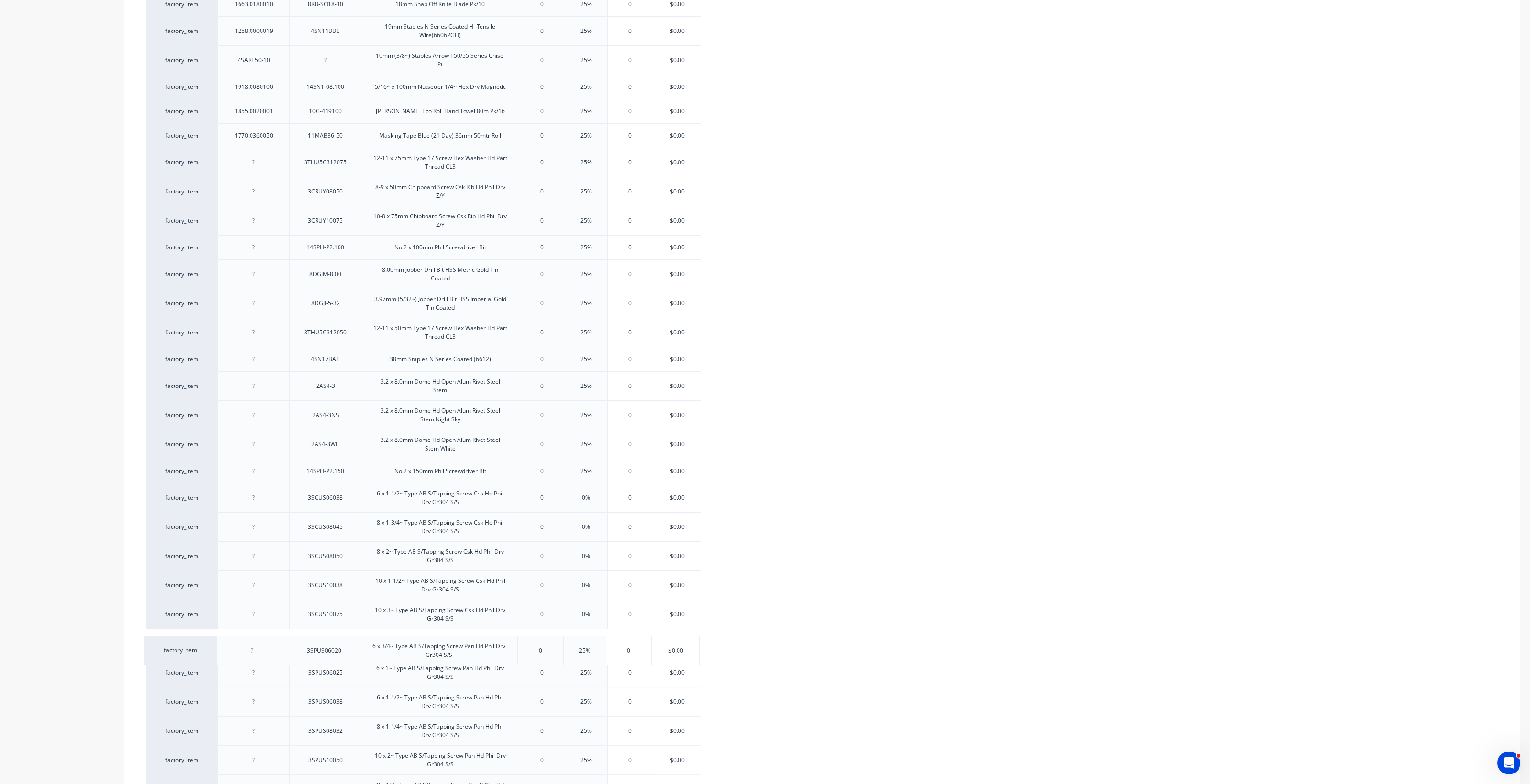
drag, startPoint x: 293, startPoint y: 168, endPoint x: 293, endPoint y: 658, distance: 490.0
click at [293, 569] on div "factory_item 1792.0753501 1.0 x 75 x 35mm White Allfasteners HorseshoePacker 0 …" at bounding box center [822, 70] width 1353 height 1468
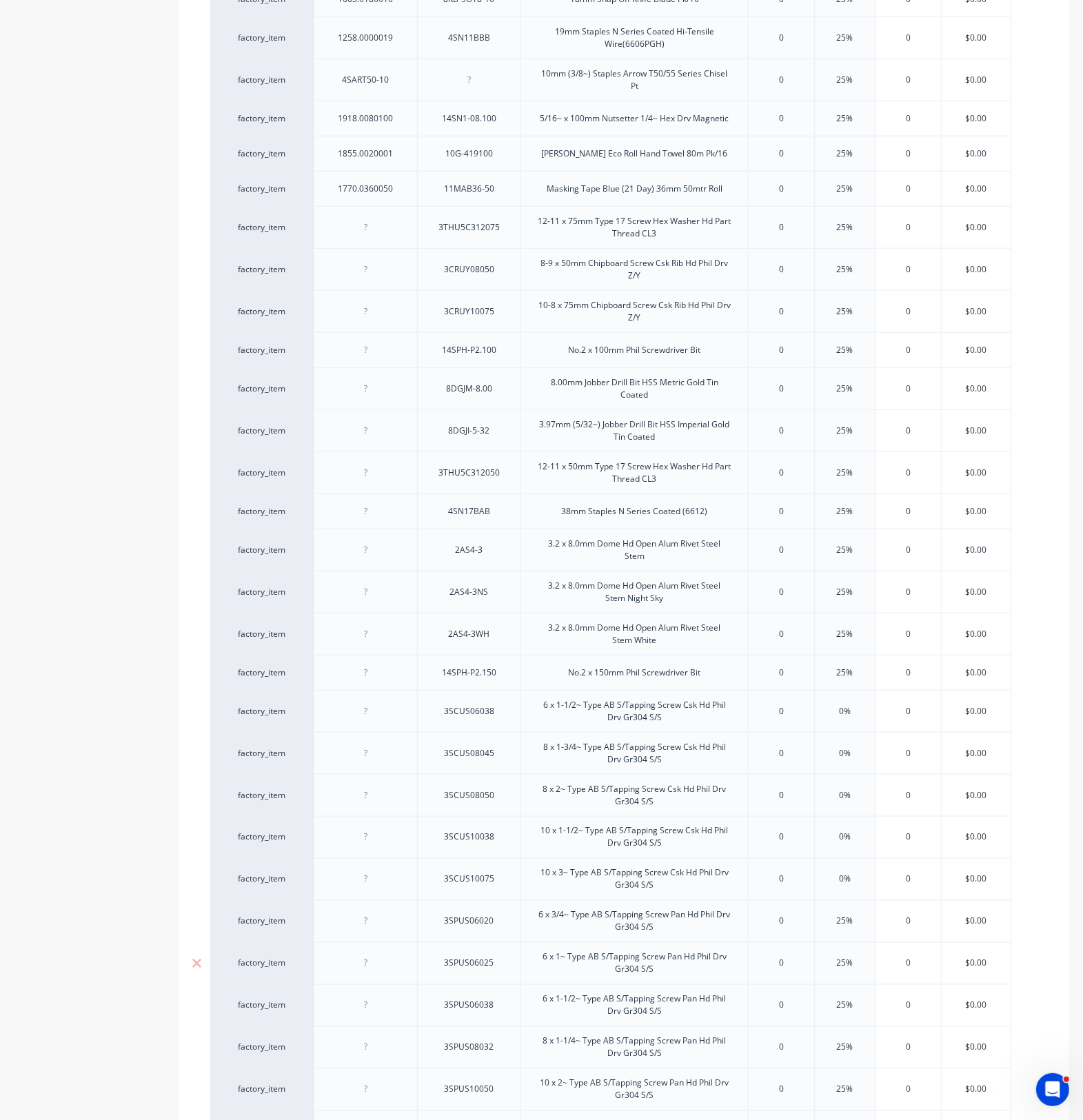
scroll to position [1510, 0]
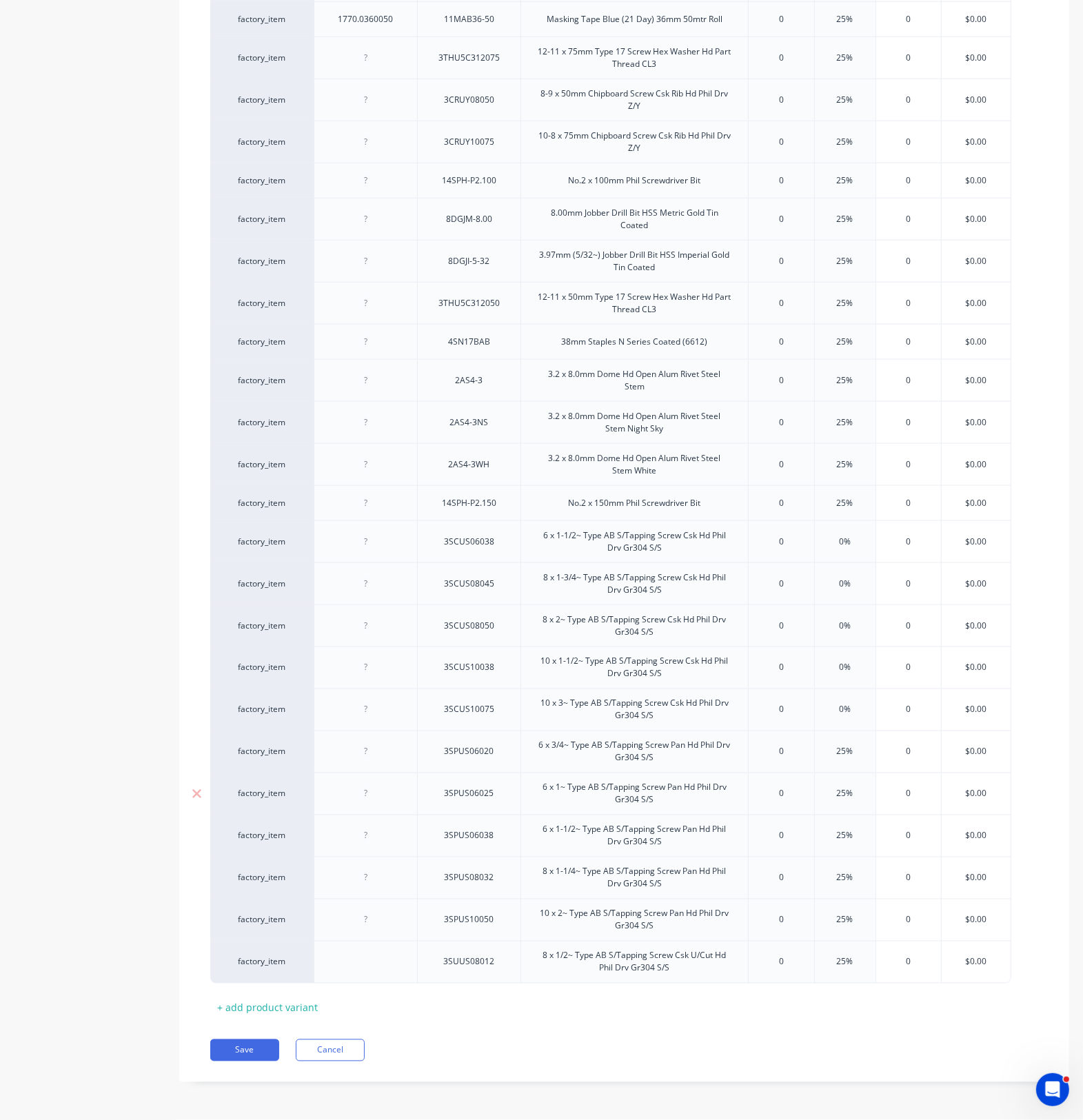
click at [372, 794] on div at bounding box center [366, 794] width 69 height 18
type textarea "x"
click at [369, 796] on div at bounding box center [366, 794] width 69 height 18
paste div
click at [364, 758] on div at bounding box center [366, 752] width 69 height 18
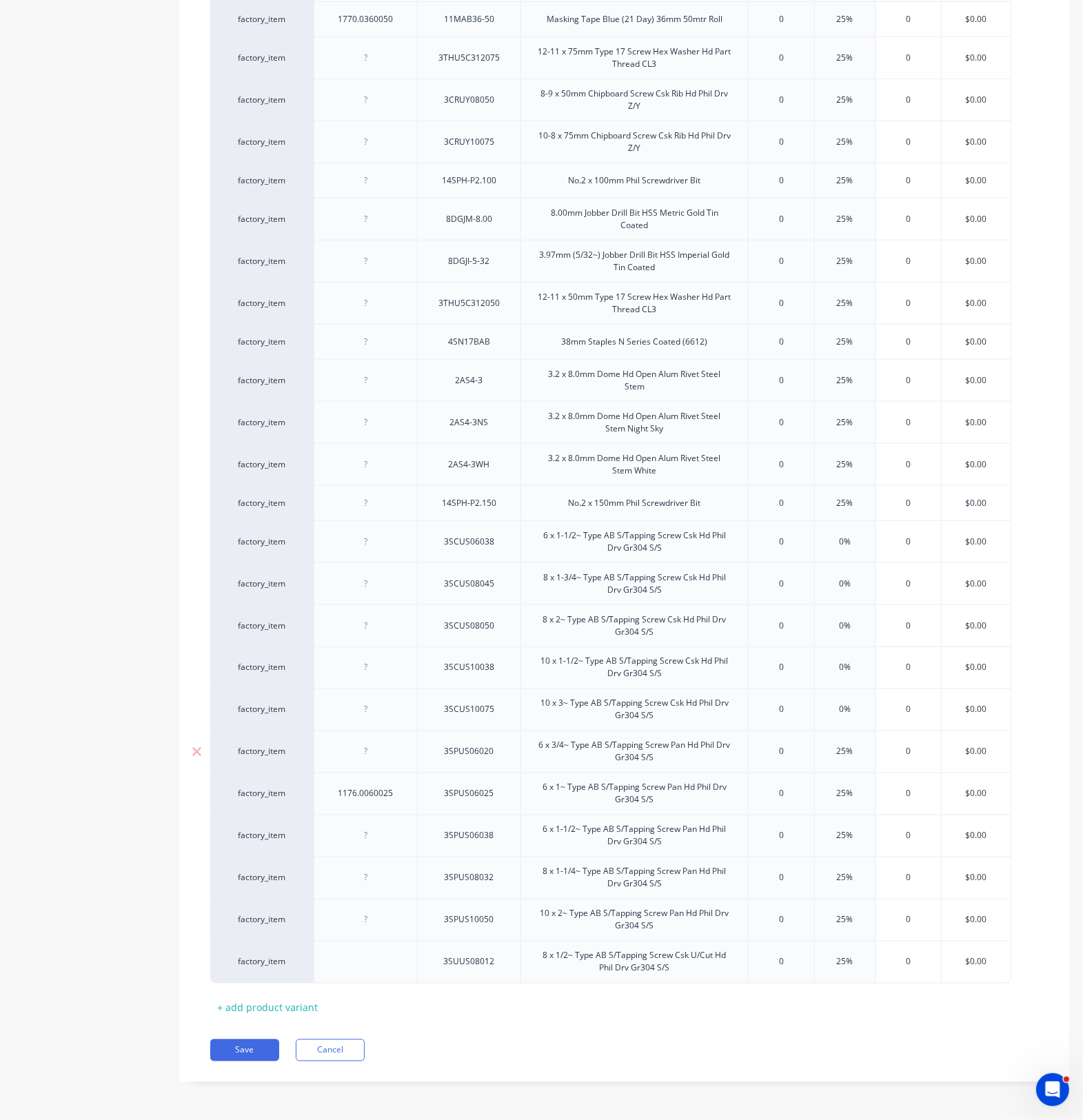
type textarea "x"
paste div
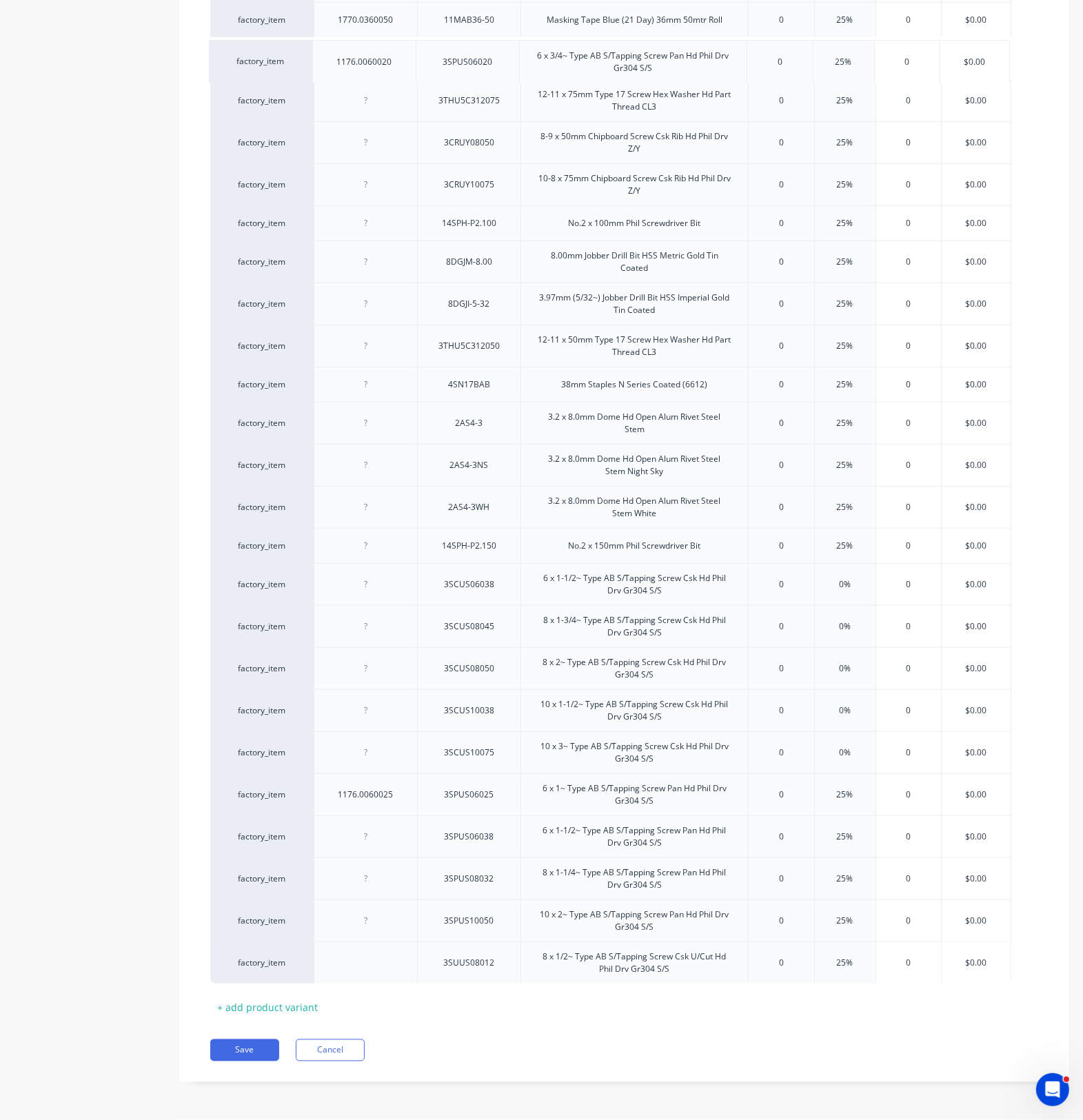
drag, startPoint x: 436, startPoint y: 762, endPoint x: 434, endPoint y: 69, distance: 693.0
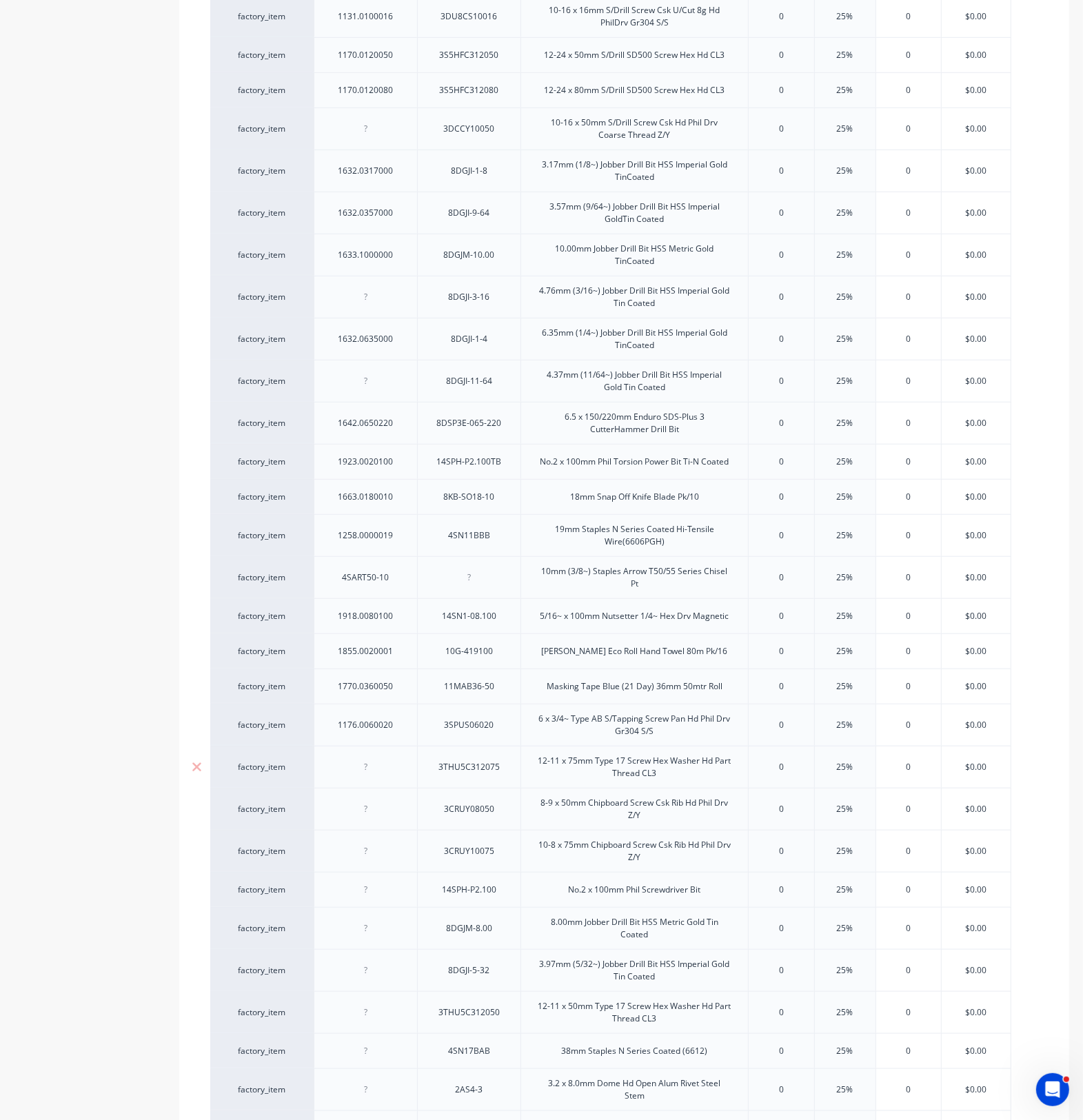
scroll to position [821, 0]
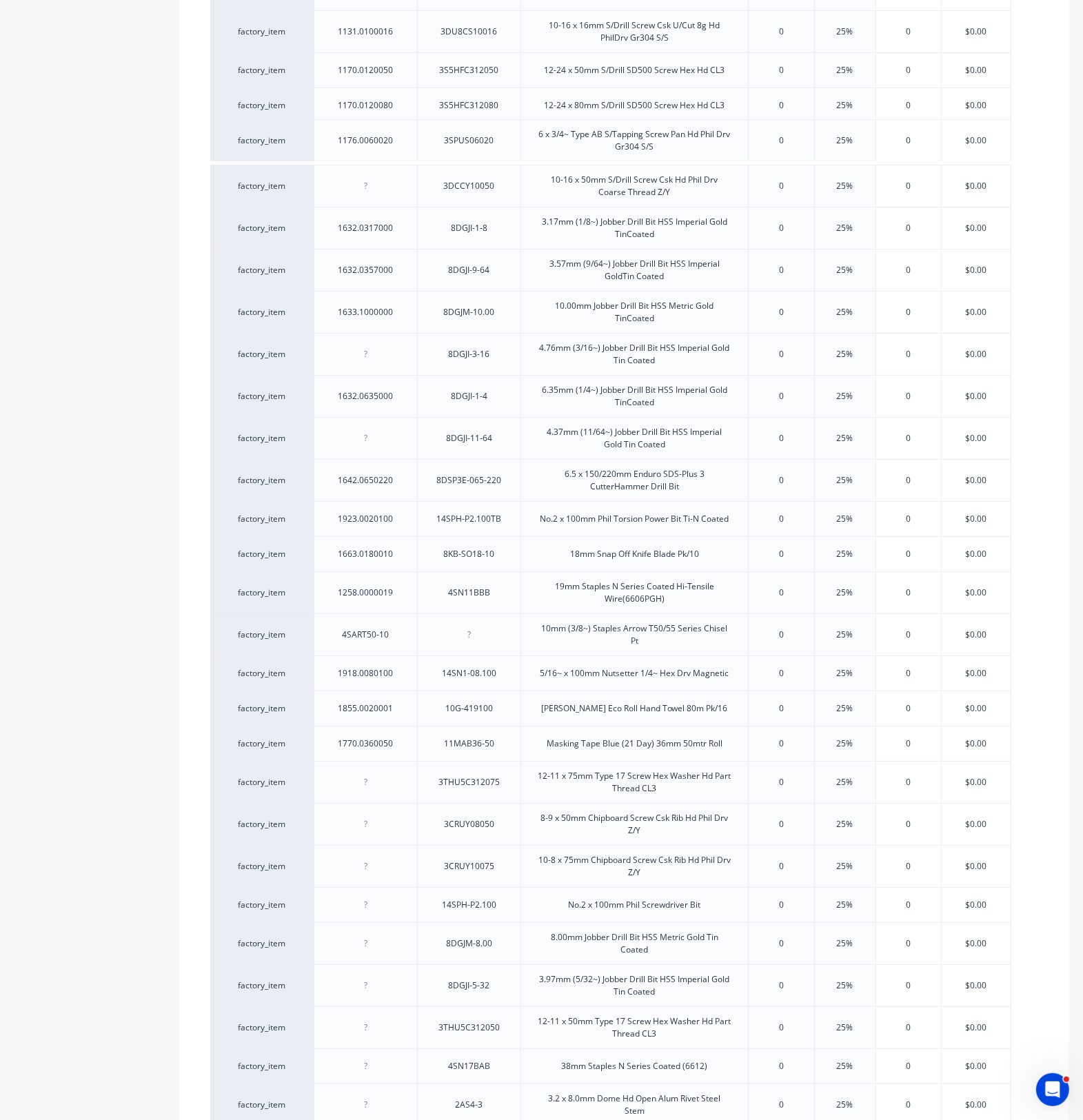
drag, startPoint x: 410, startPoint y: 748, endPoint x: 414, endPoint y: 145, distance: 603.0
click at [414, 145] on div "factory_item 1792.0753501 1.0 x 75 x 35mm White Allfasteners HorseshoePacker 0 …" at bounding box center [624, 606] width 828 height 2118
drag, startPoint x: 390, startPoint y: 184, endPoint x: 385, endPoint y: 703, distance: 519.0
click at [387, 722] on div "factory_item 1792.0753501 1.0 x 75 x 35mm White Allfasteners HorseshoePacker 0 …" at bounding box center [624, 606] width 828 height 2118
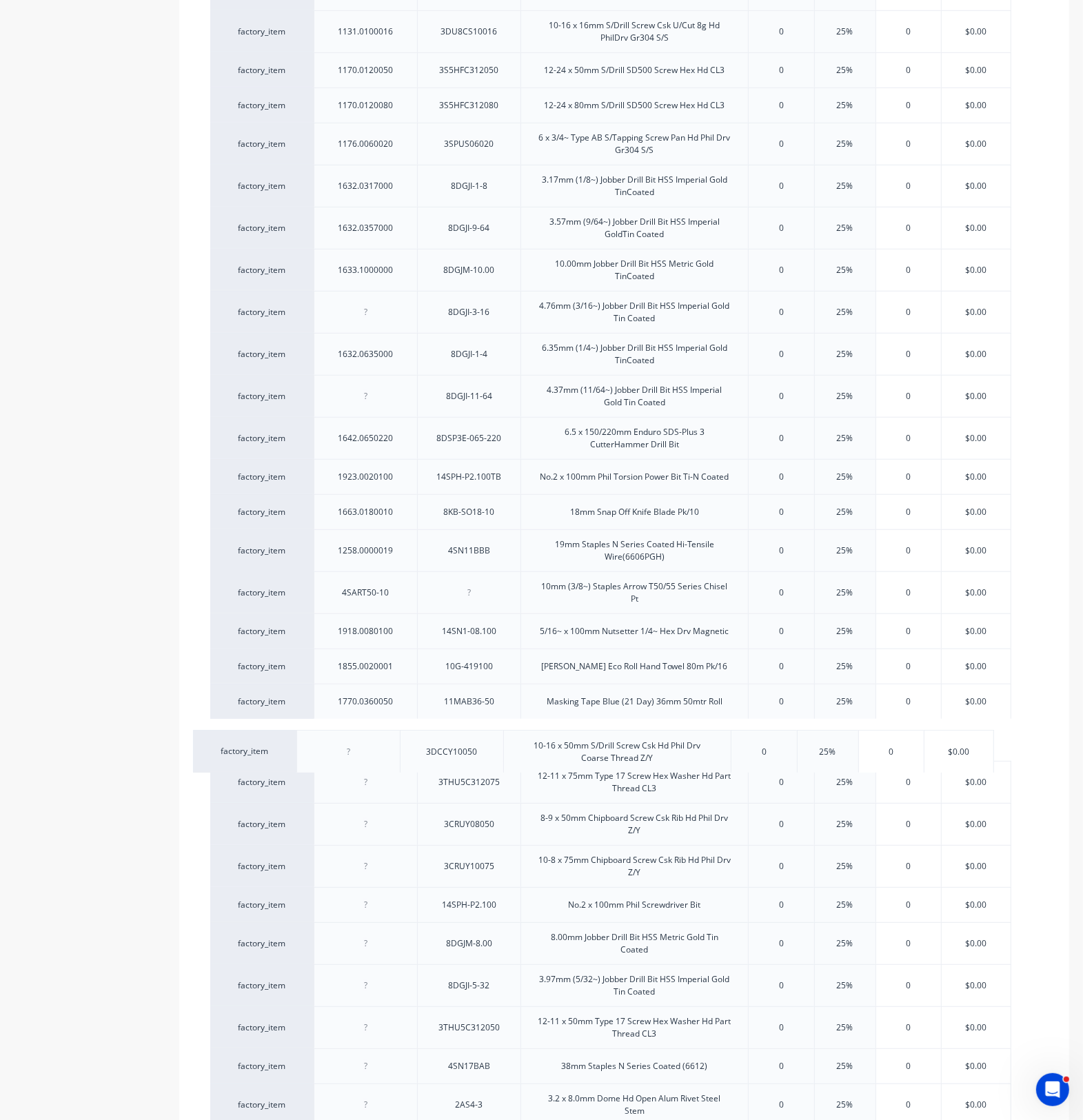
drag, startPoint x: 416, startPoint y: 184, endPoint x: 398, endPoint y: 752, distance: 568.3
click at [398, 752] on div "factory_item 1792.0753501 1.0 x 75 x 35mm White Allfasteners HorseshoePacker 0 …" at bounding box center [624, 606] width 828 height 2118
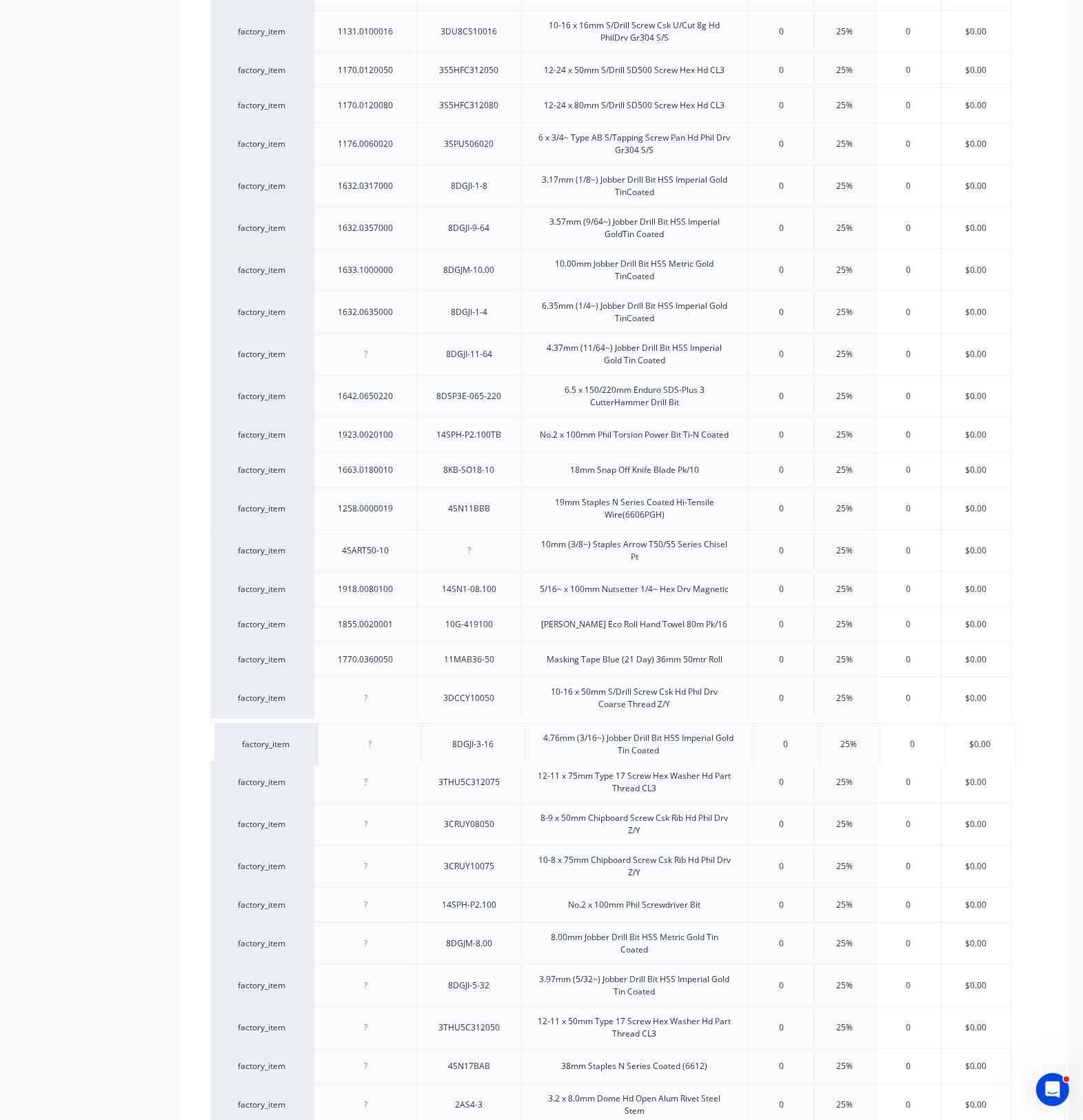
drag, startPoint x: 407, startPoint y: 315, endPoint x: 414, endPoint y: 730, distance: 415.1
click at [415, 749] on div "factory_item 1792.0753501 1.0 x 75 x 35mm White Allfasteners HorseshoePacker 0 …" at bounding box center [624, 606] width 828 height 2118
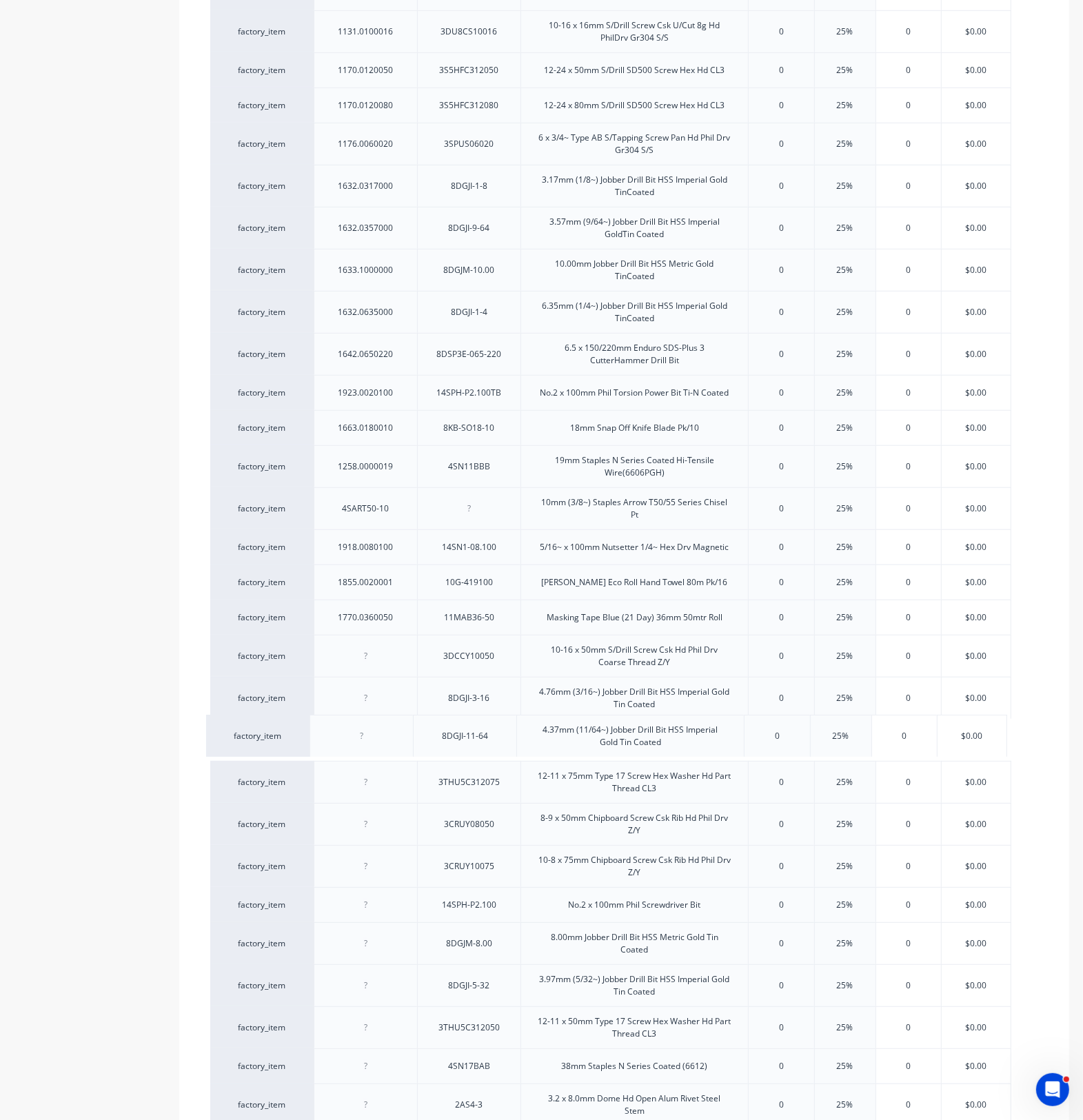
drag, startPoint x: 417, startPoint y: 342, endPoint x: 417, endPoint y: 722, distance: 380.0
click at [417, 722] on div "factory_item 1792.0753501 1.0 x 75 x 35mm White Allfasteners HorseshoePacker 0 …" at bounding box center [624, 606] width 828 height 2118
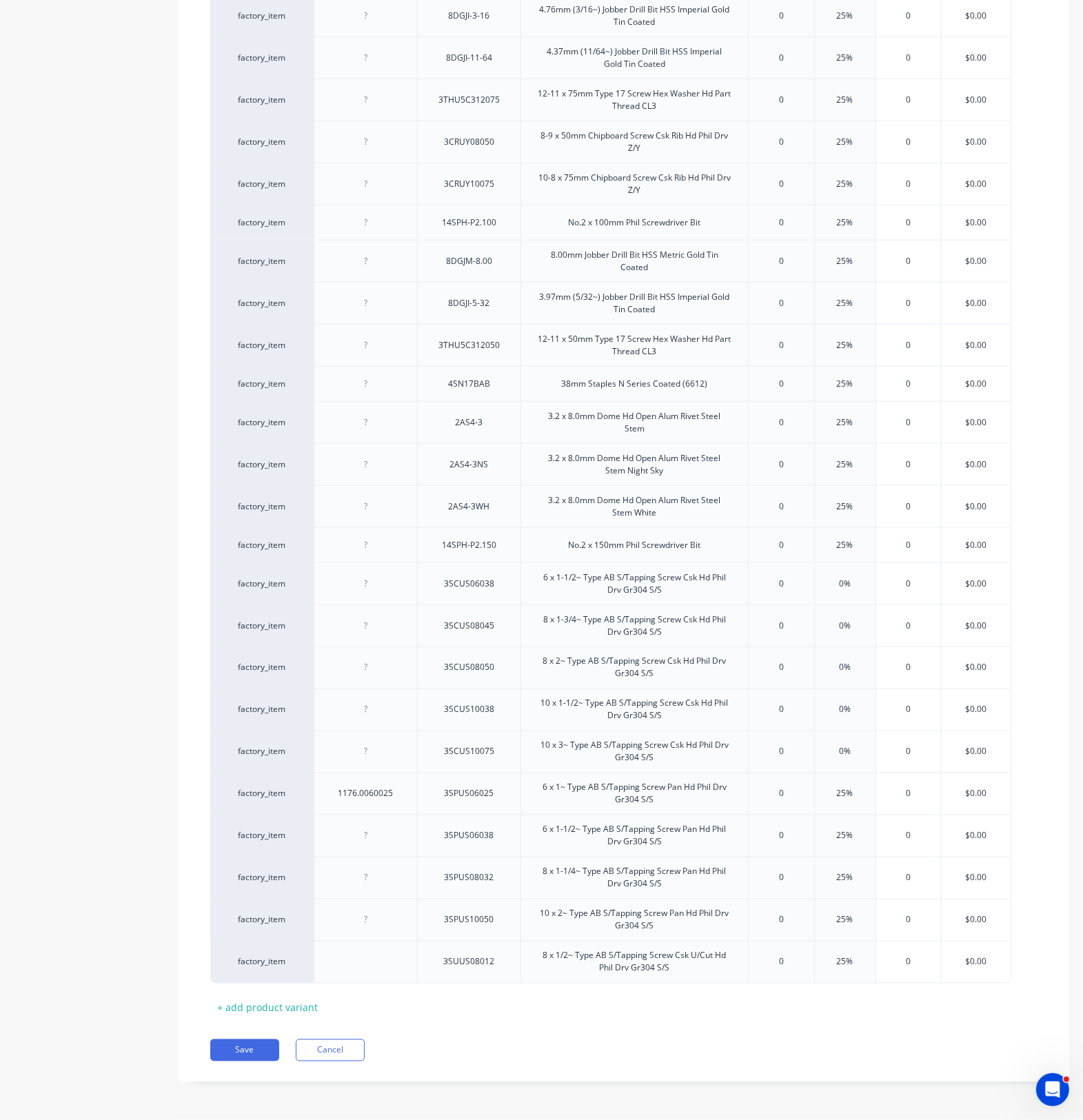
scroll to position [1510, 0]
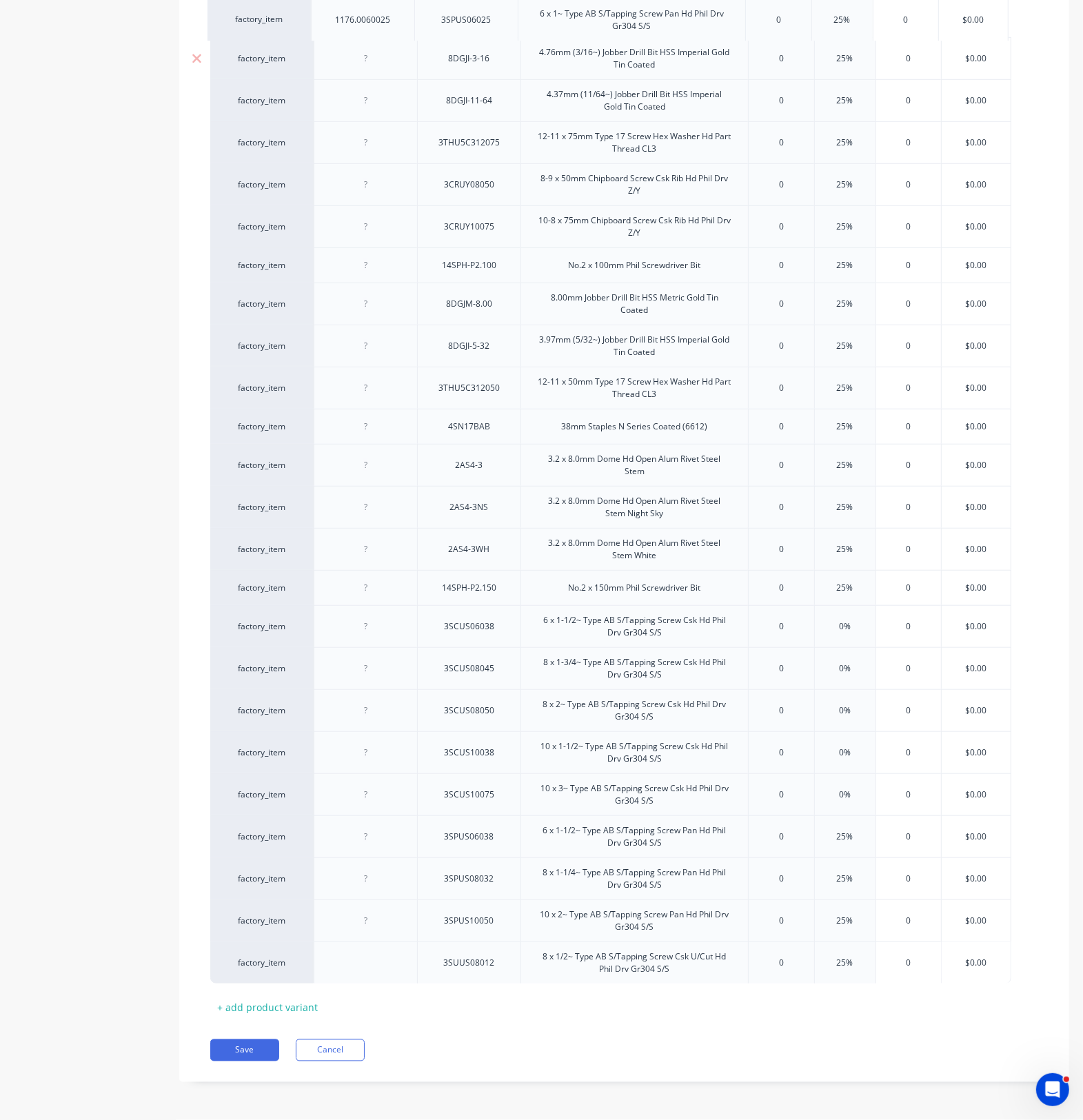
drag, startPoint x: 314, startPoint y: 797, endPoint x: 309, endPoint y: 71, distance: 726.0
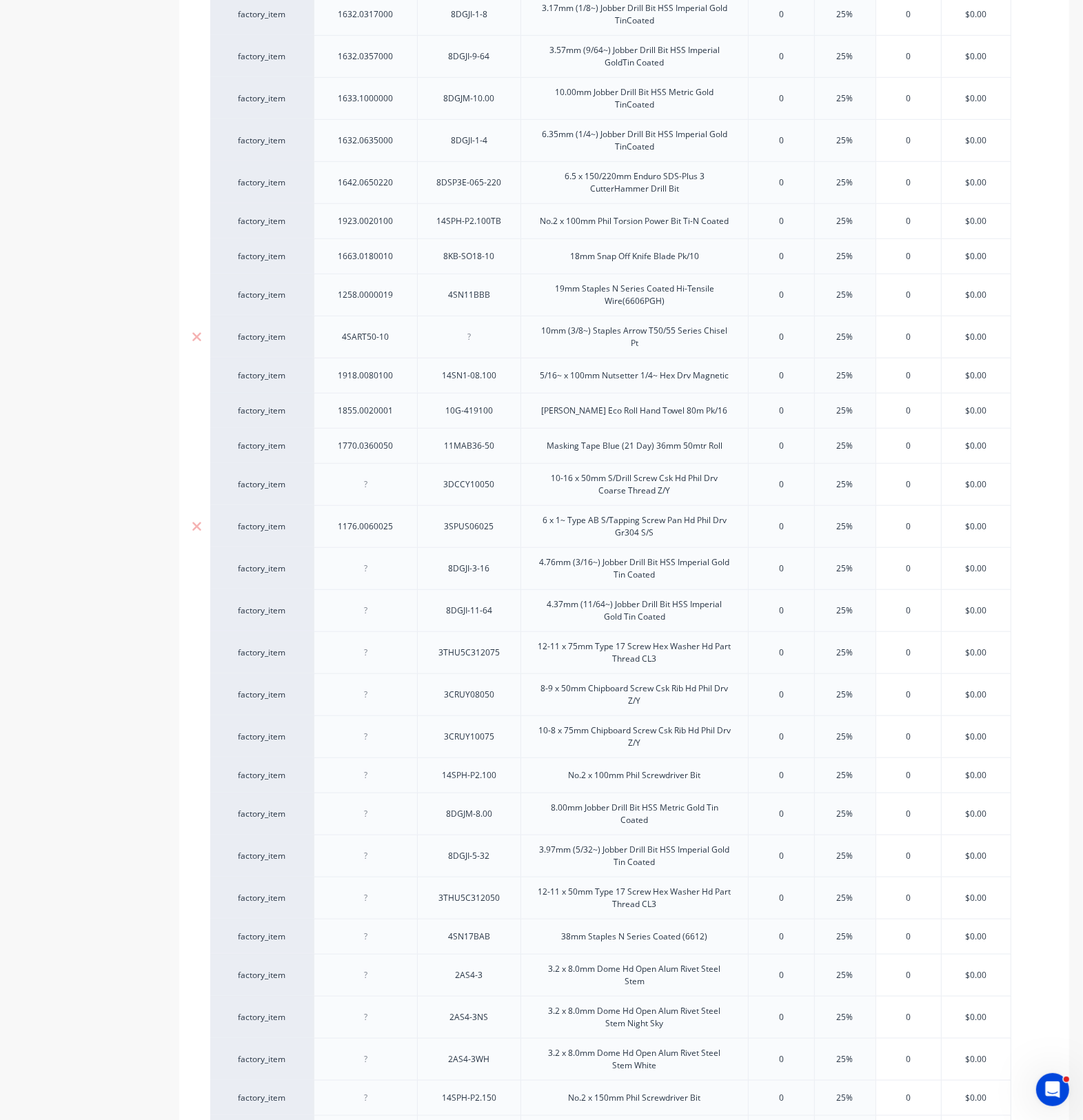
scroll to position [907, 0]
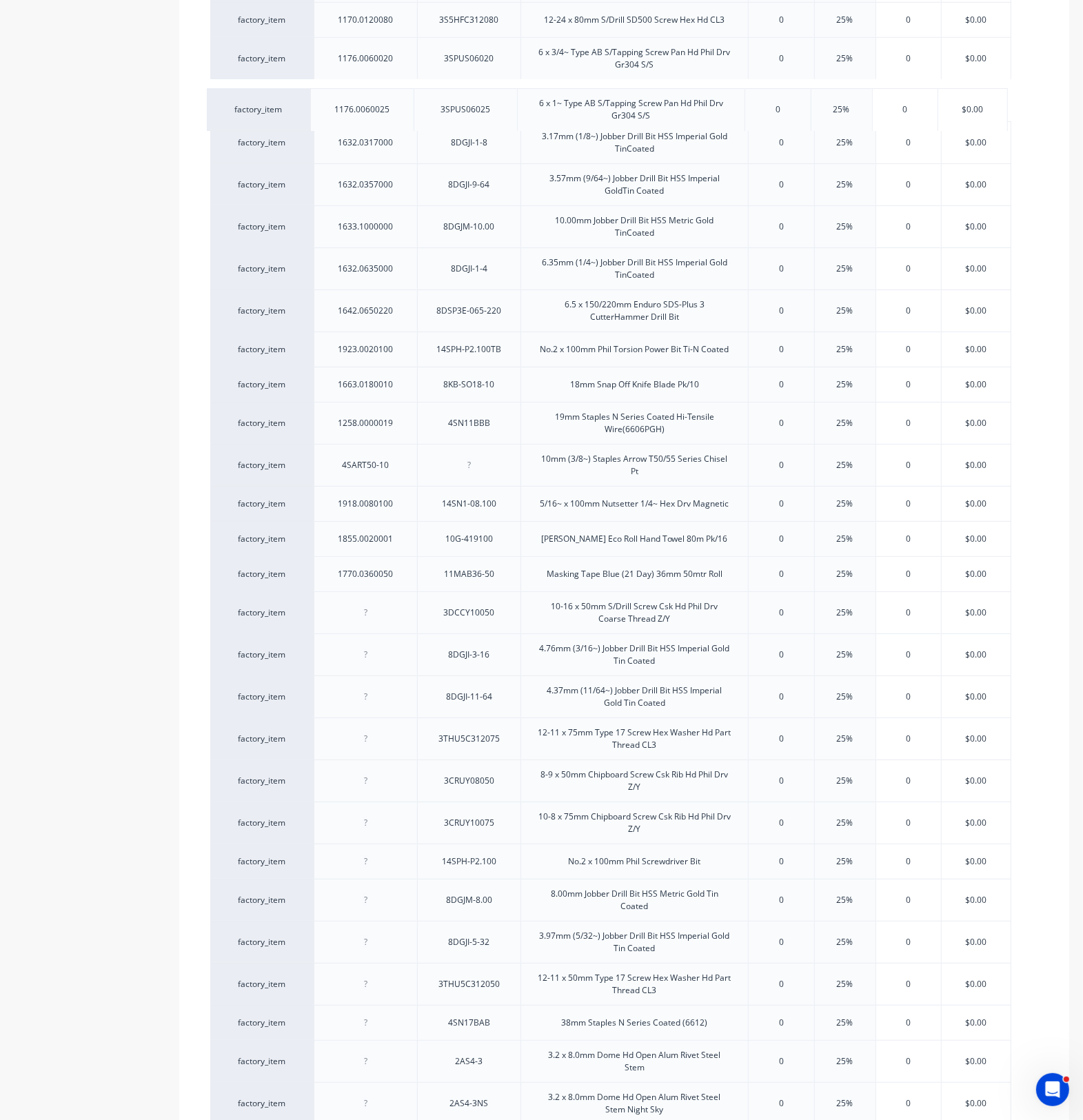
drag, startPoint x: 380, startPoint y: 626, endPoint x: 380, endPoint y: 114, distance: 512.0
click at [380, 114] on div "factory_item 1792.0753501 1.0 x 75 x 35mm White Allfasteners HorseshoePacker 0 …" at bounding box center [624, 521] width 828 height 2118
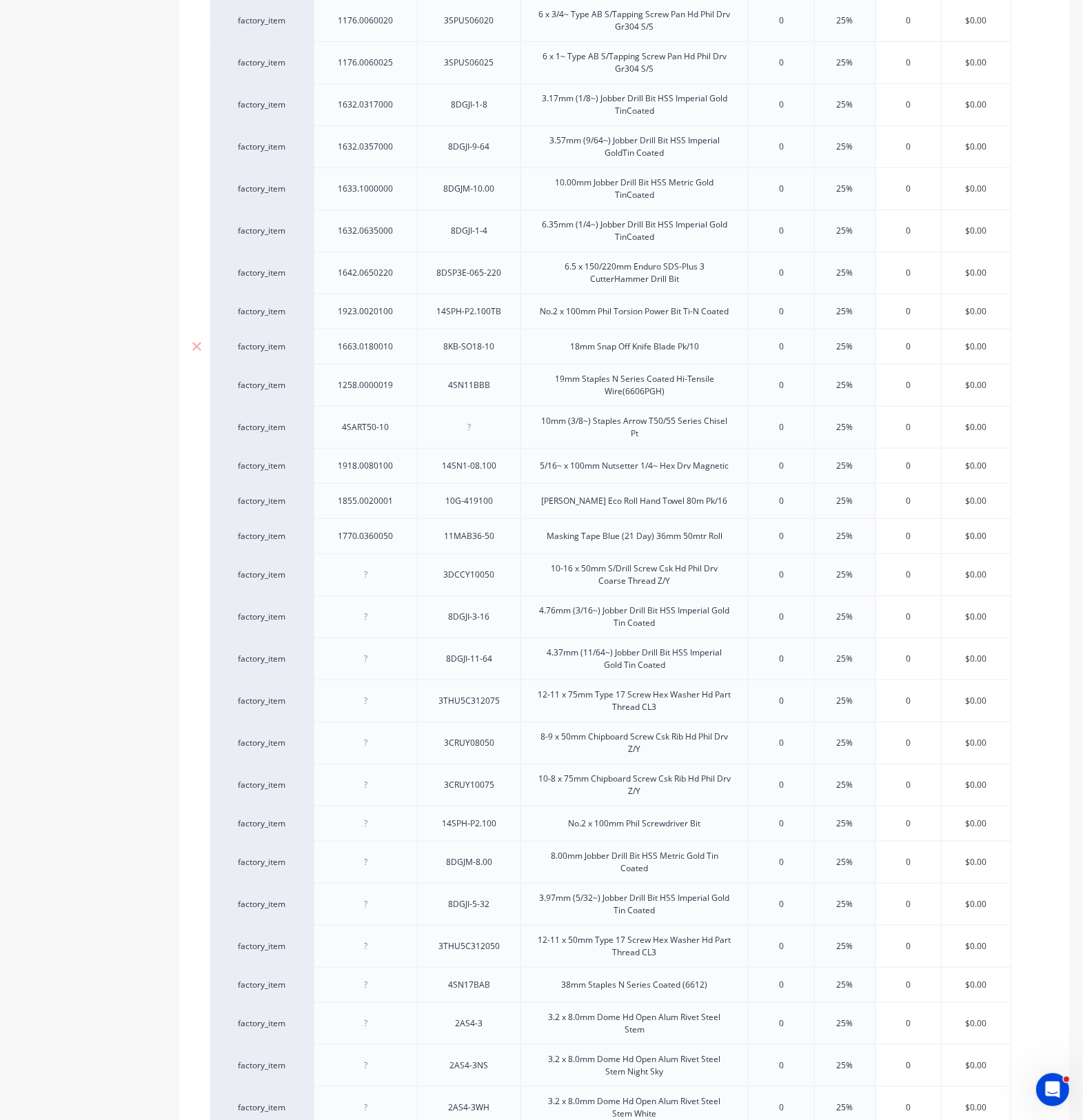
scroll to position [948, 0]
drag, startPoint x: 372, startPoint y: 864, endPoint x: 381, endPoint y: 875, distance: 14.2
click at [372, 820] on div "factory_item 1792.0753501 1.0 x 75 x 35mm White Allfasteners HorseshoePacker 0 …" at bounding box center [624, 479] width 828 height 2118
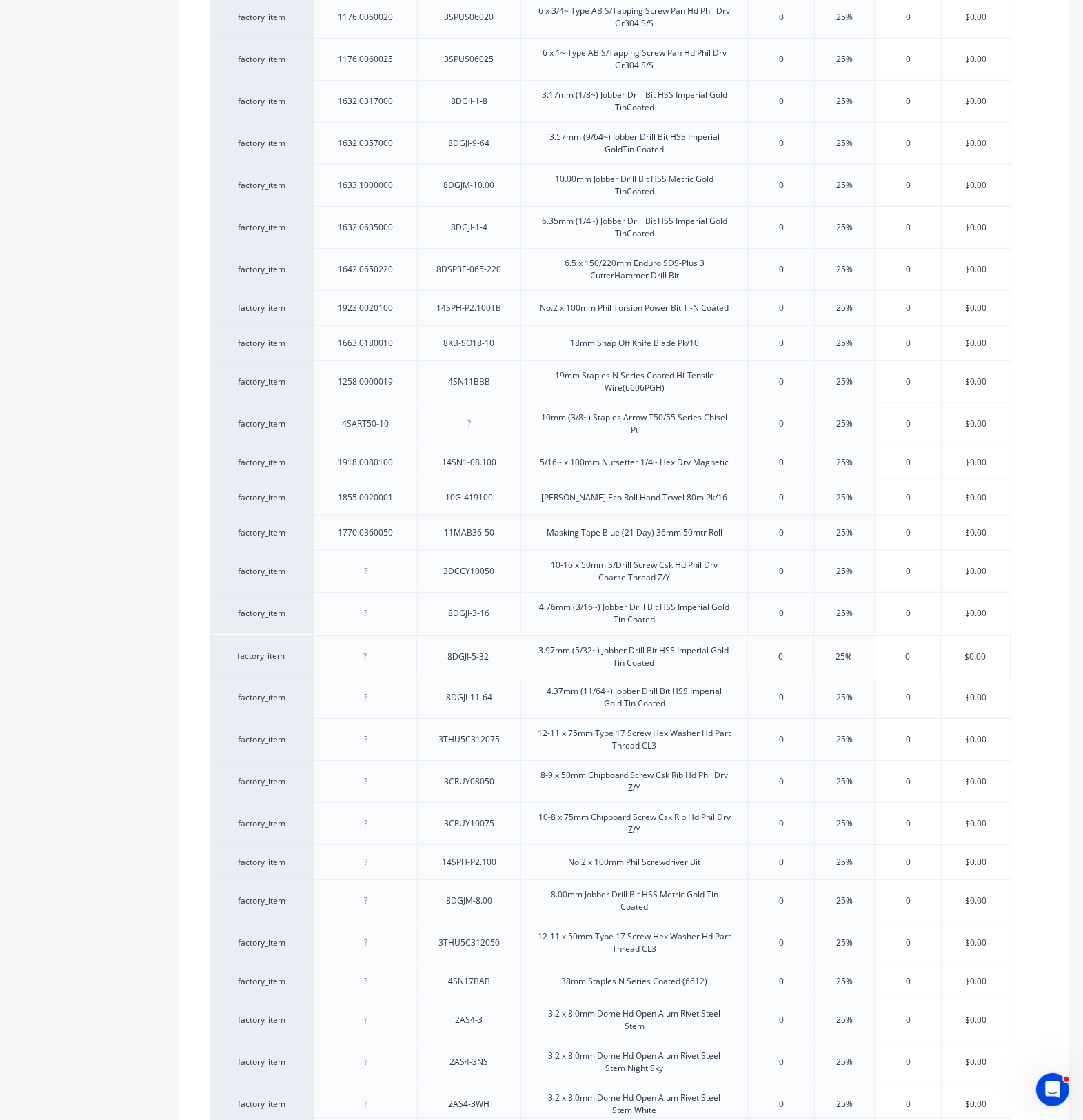
drag, startPoint x: 418, startPoint y: 915, endPoint x: 417, endPoint y: 662, distance: 253.0
click at [417, 662] on div "factory_item 1792.0753501 1.0 x 75 x 35mm White Allfasteners HorseshoePacker 0 …" at bounding box center [624, 479] width 828 height 2118
drag, startPoint x: 425, startPoint y: 915, endPoint x: 426, endPoint y: 741, distance: 174.0
click at [426, 741] on div "factory_item 1792.0753501 1.0 x 75 x 35mm White Allfasteners HorseshoePacker 0 …" at bounding box center [624, 479] width 828 height 2118
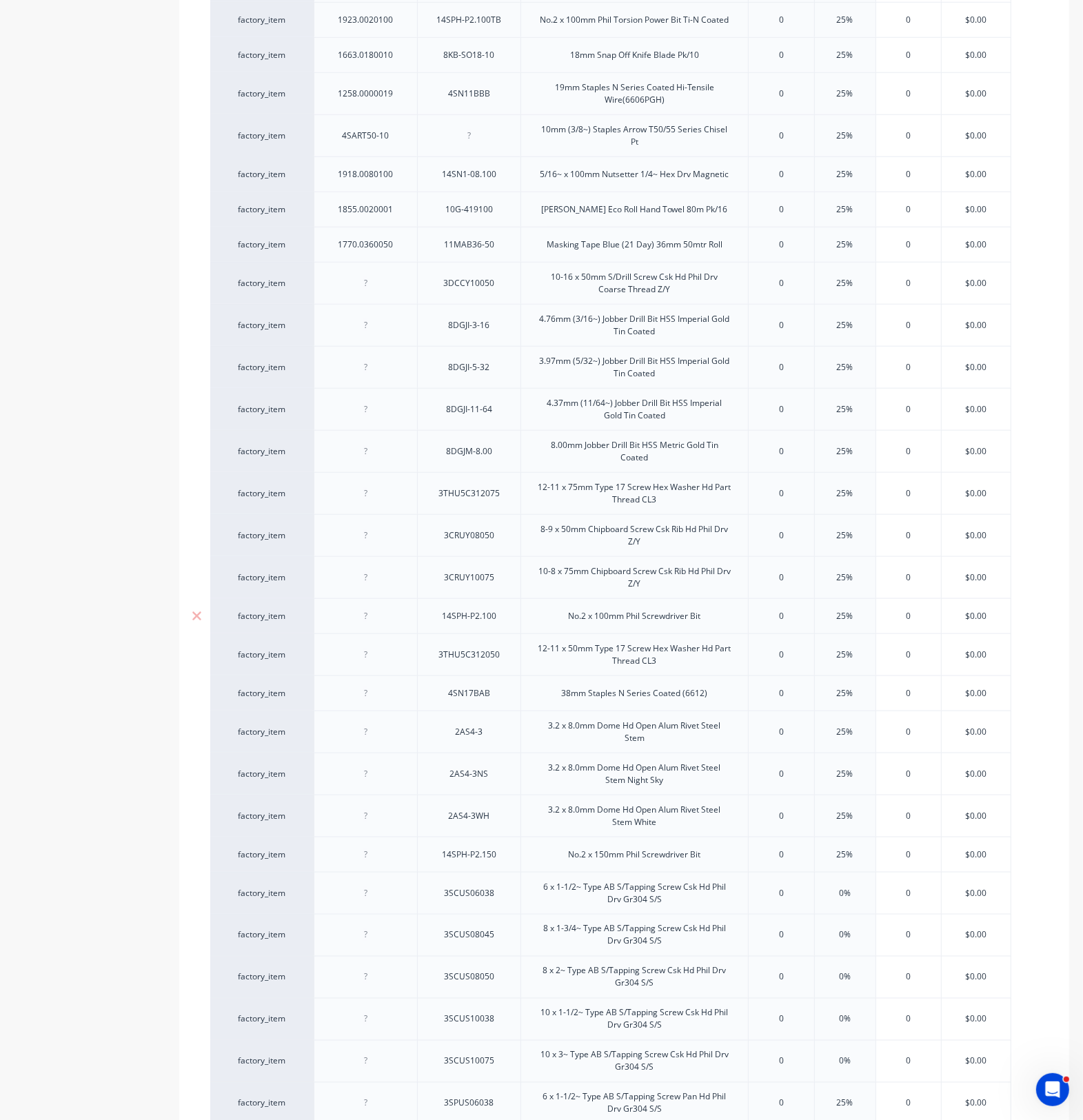
scroll to position [1378, 0]
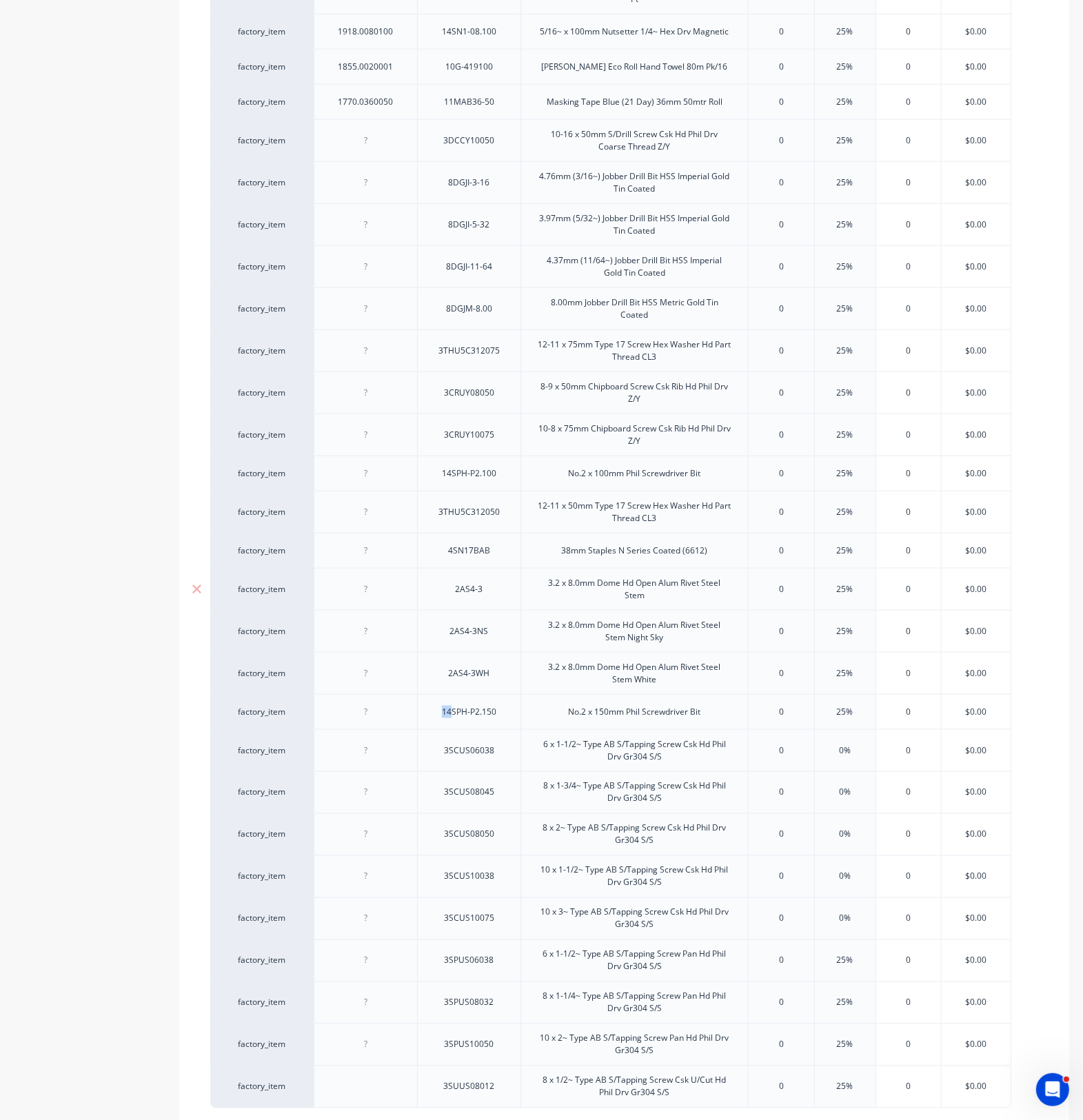
drag, startPoint x: 433, startPoint y: 723, endPoint x: 450, endPoint y: 595, distance: 129.1
click at [450, 595] on div "factory_item 1792.0753501 1.0 x 75 x 35mm White Allfasteners HorseshoePacker 0 …" at bounding box center [624, 49] width 828 height 2118
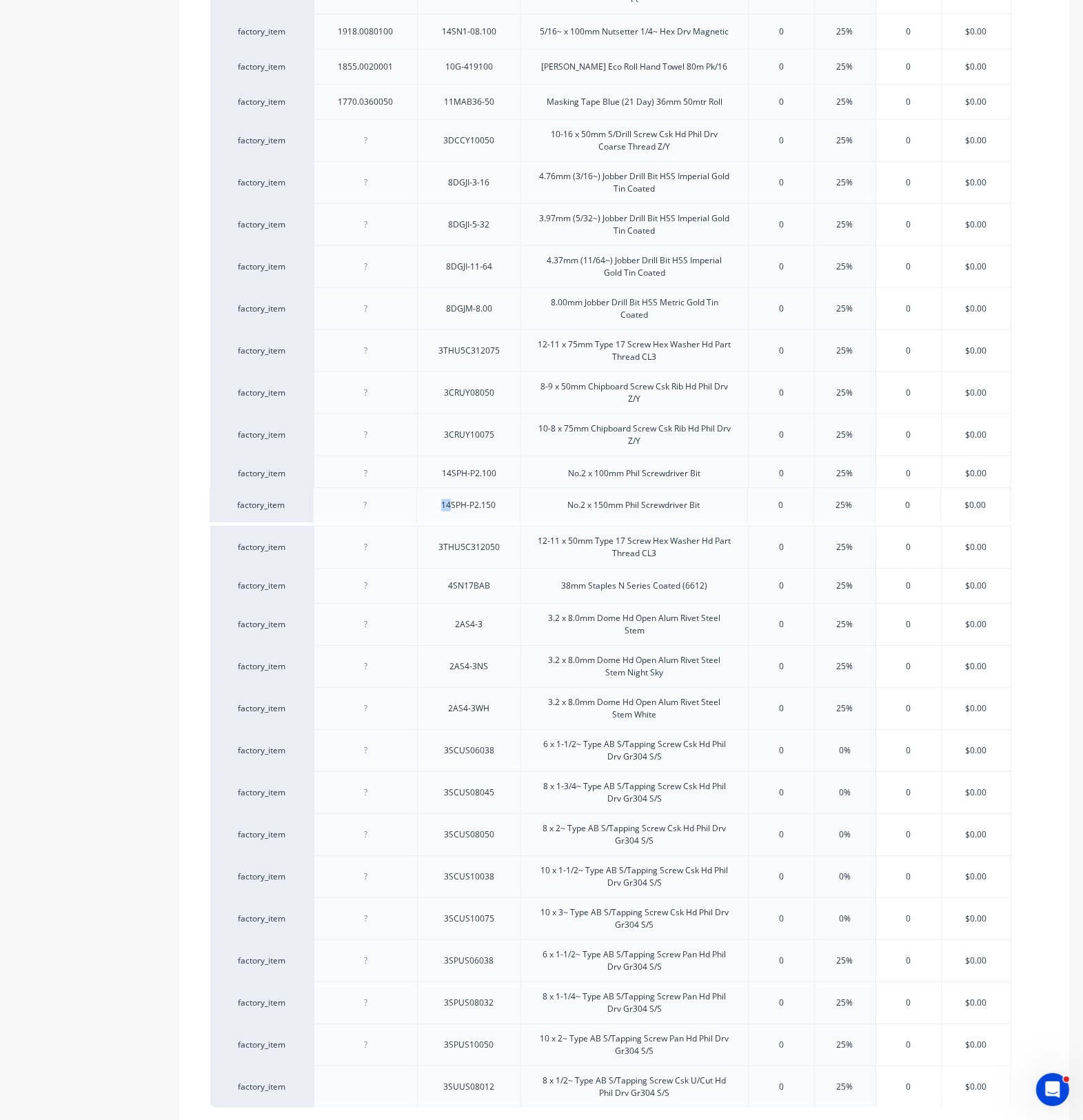
drag, startPoint x: 417, startPoint y: 726, endPoint x: 417, endPoint y: 510, distance: 216.0
click at [417, 510] on div "factory_item 1792.0753501 1.0 x 75 x 35mm White Allfasteners HorseshoePacker 0 …" at bounding box center [624, 49] width 828 height 2118
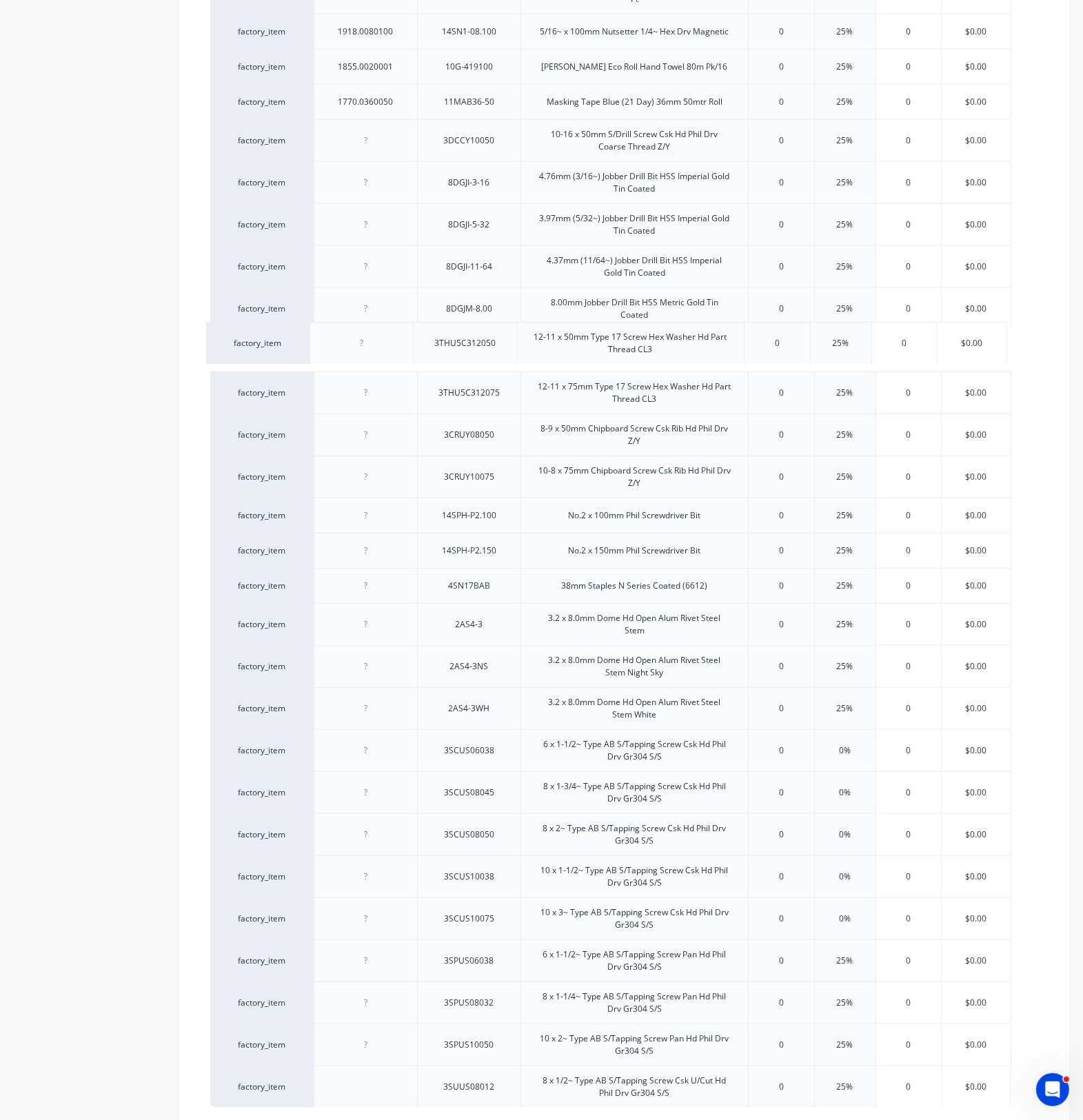
drag, startPoint x: 431, startPoint y: 561, endPoint x: 426, endPoint y: 348, distance: 213.1
click at [426, 348] on div "factory_item 1792.0753501 1.0 x 75 x 35mm White Allfasteners HorseshoePacker 0 …" at bounding box center [624, 49] width 828 height 2118
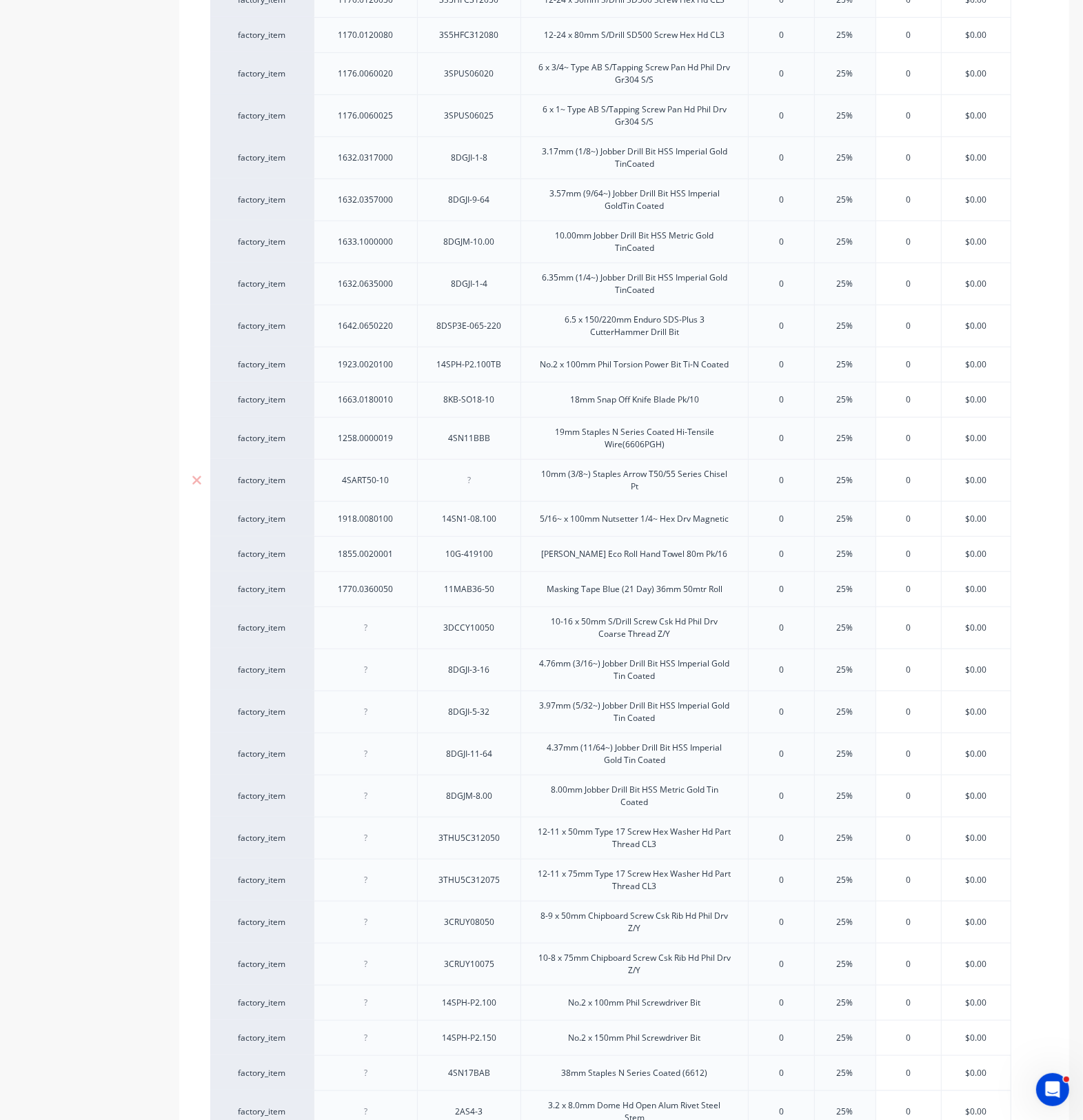
scroll to position [862, 0]
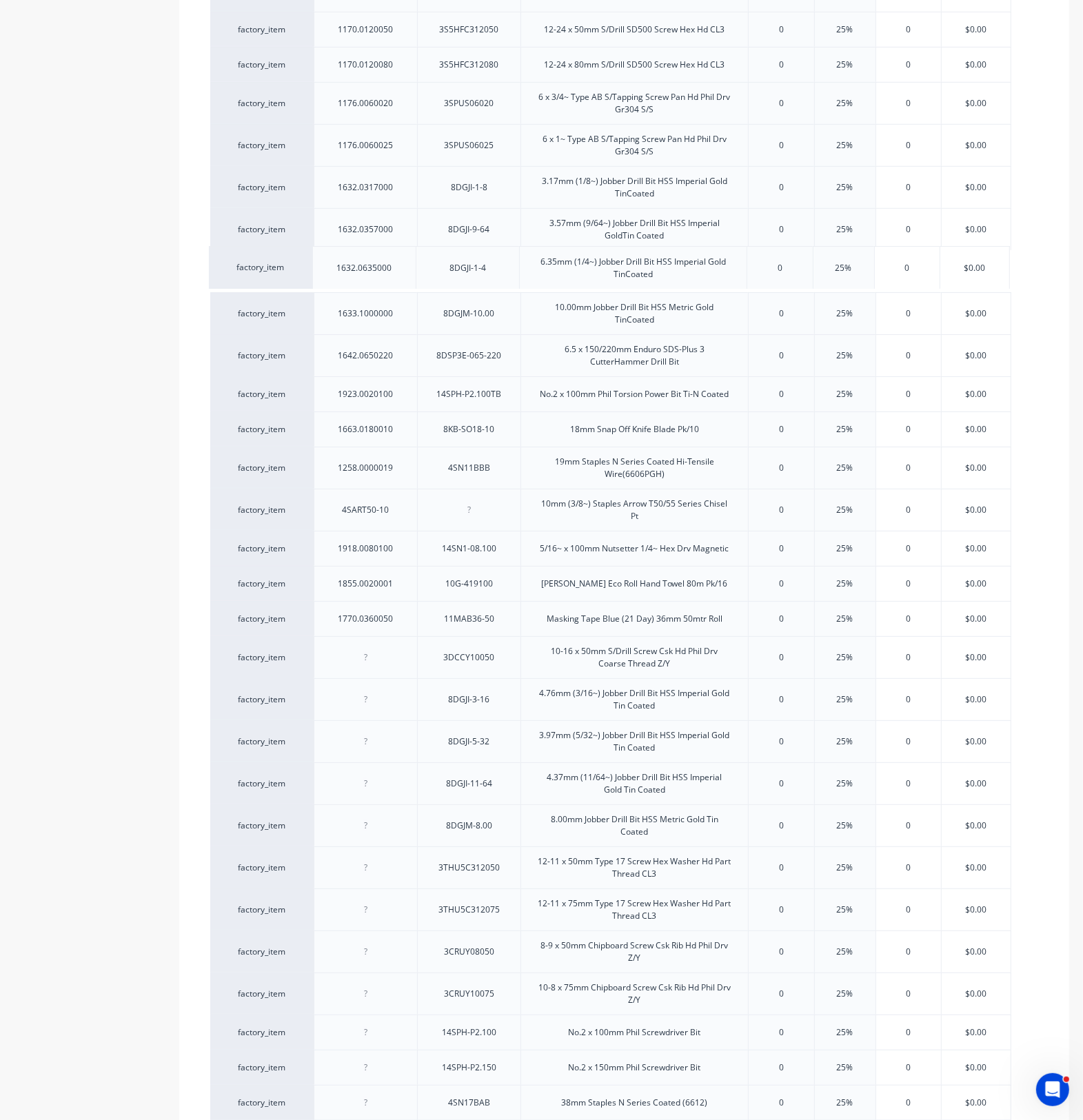
drag, startPoint x: 365, startPoint y: 329, endPoint x: 364, endPoint y: 278, distance: 51.0
click at [364, 278] on div "factory_item 1792.0753501 1.0 x 75 x 35mm White Allfasteners HorseshoePacker 0 …" at bounding box center [624, 566] width 828 height 2118
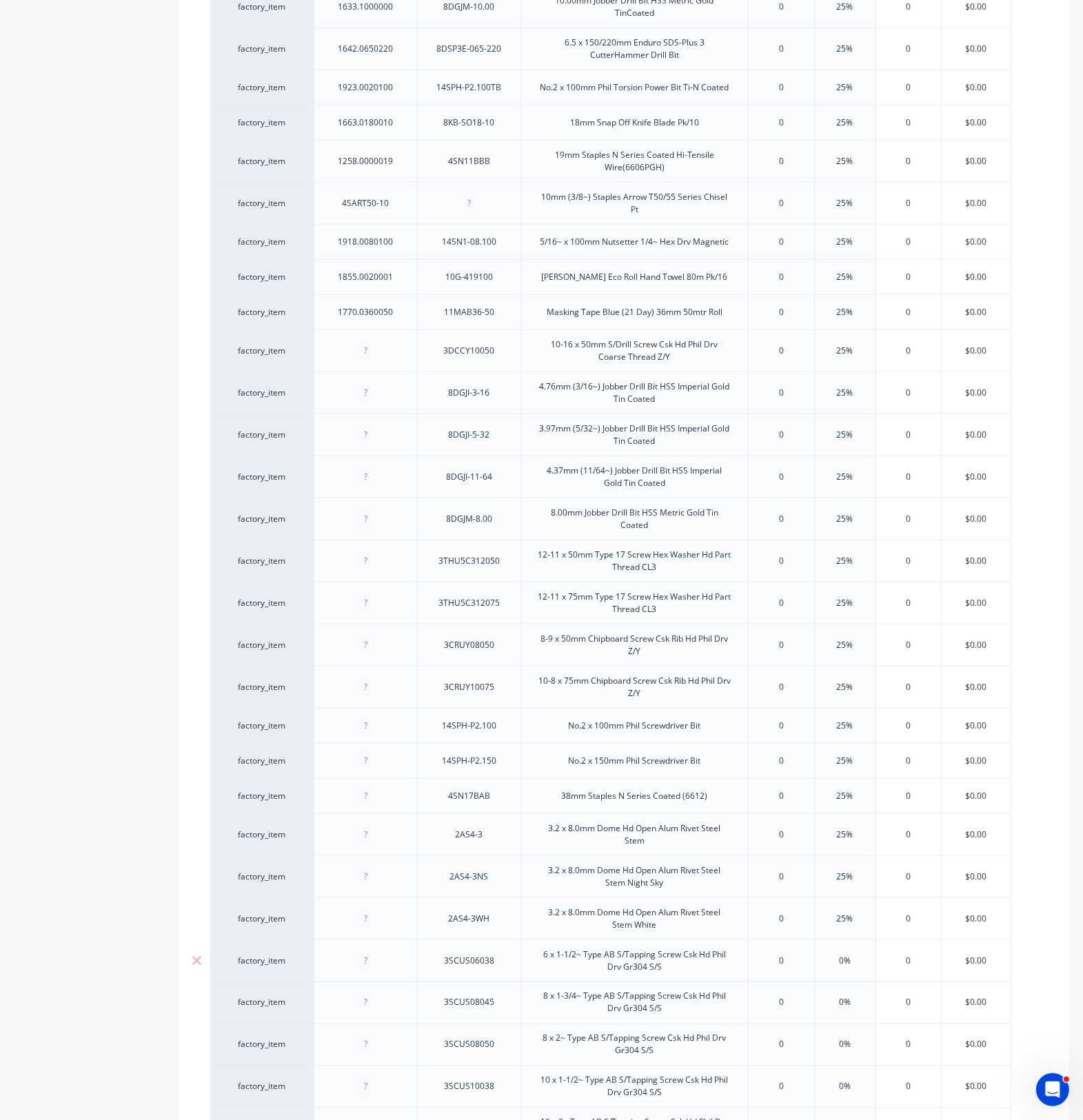
scroll to position [1510, 0]
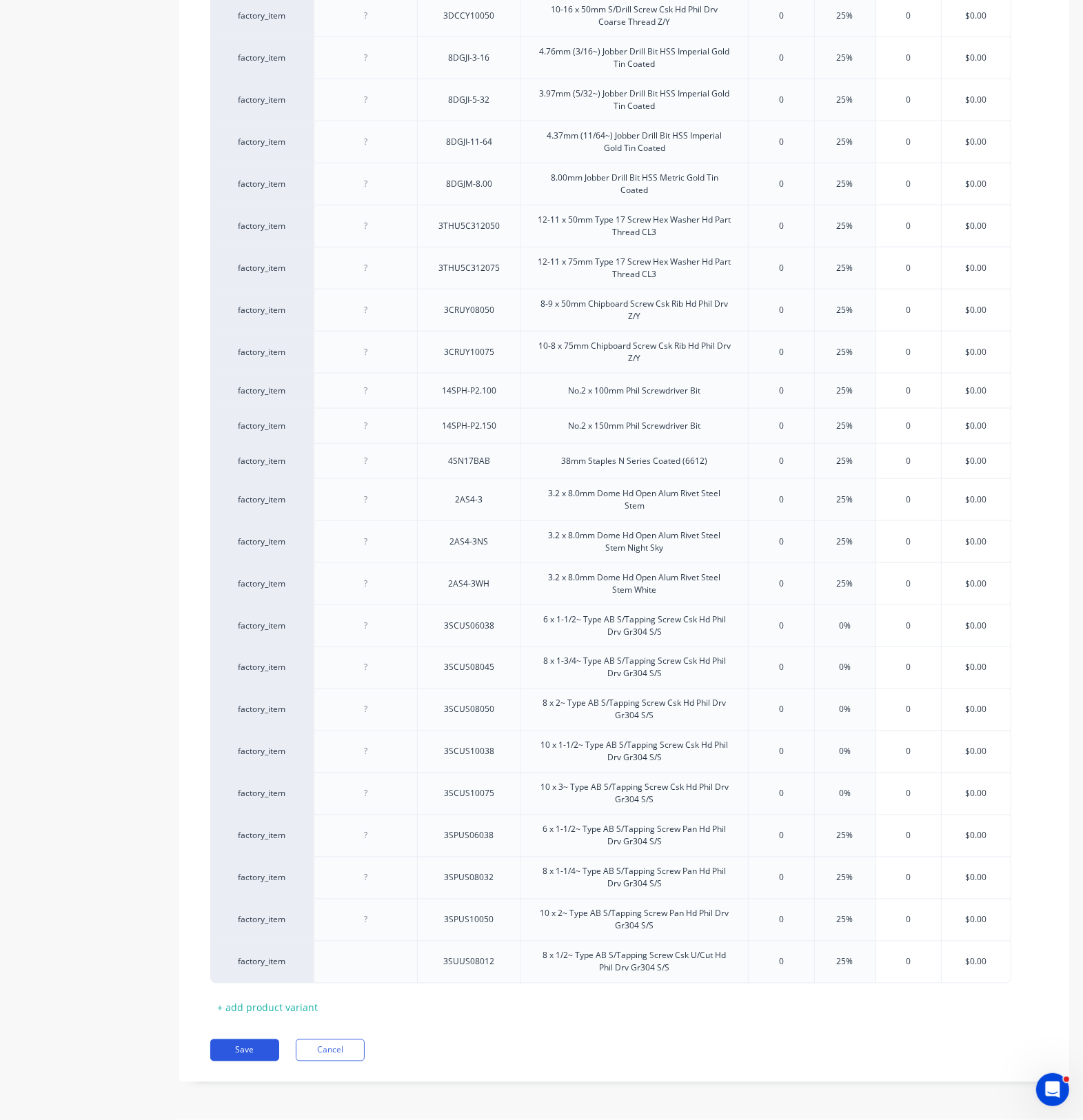
click at [240, 820] on button "Save" at bounding box center [245, 1050] width 69 height 22
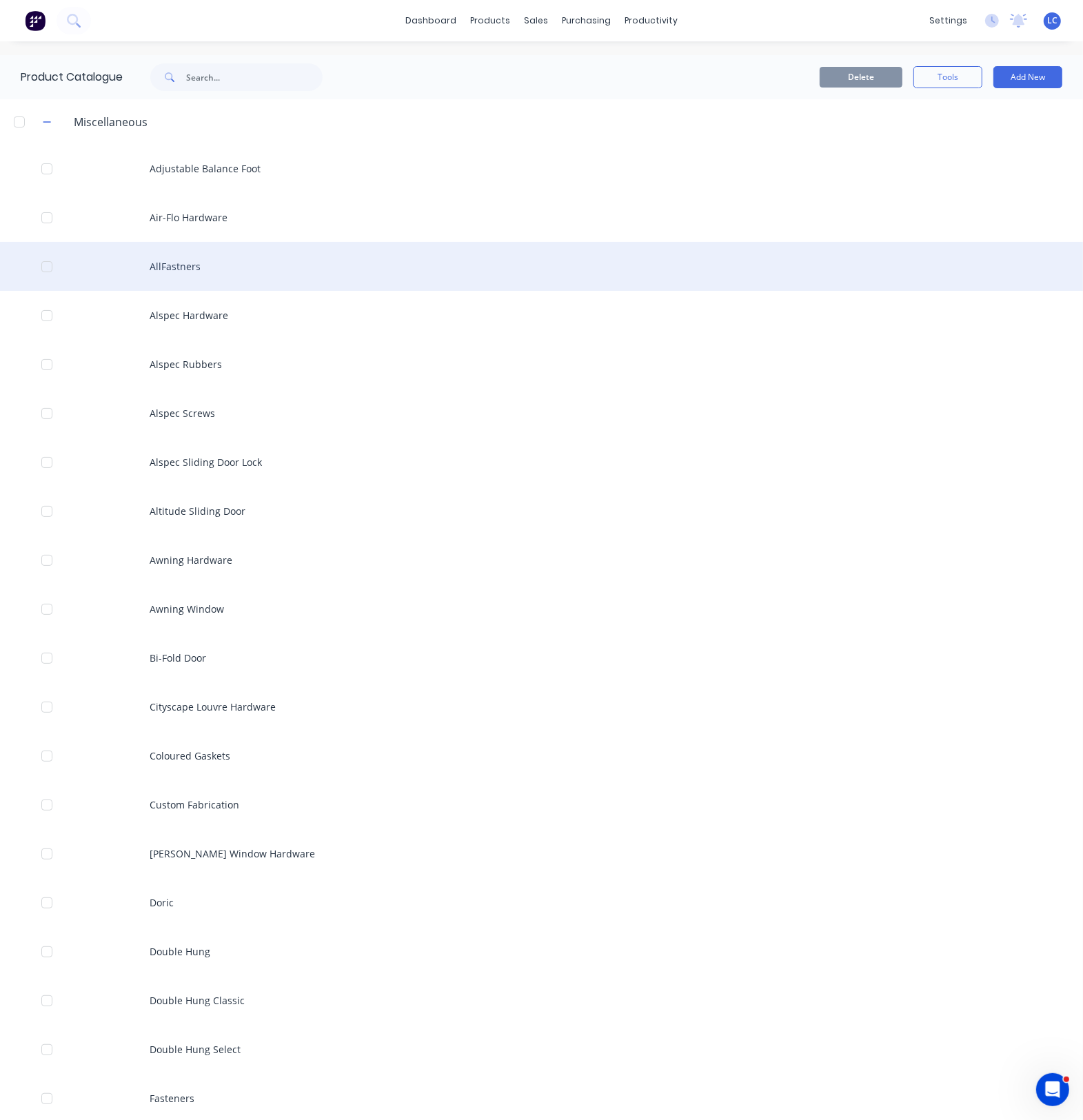
click at [175, 274] on div "AllFastners" at bounding box center [542, 266] width 1083 height 49
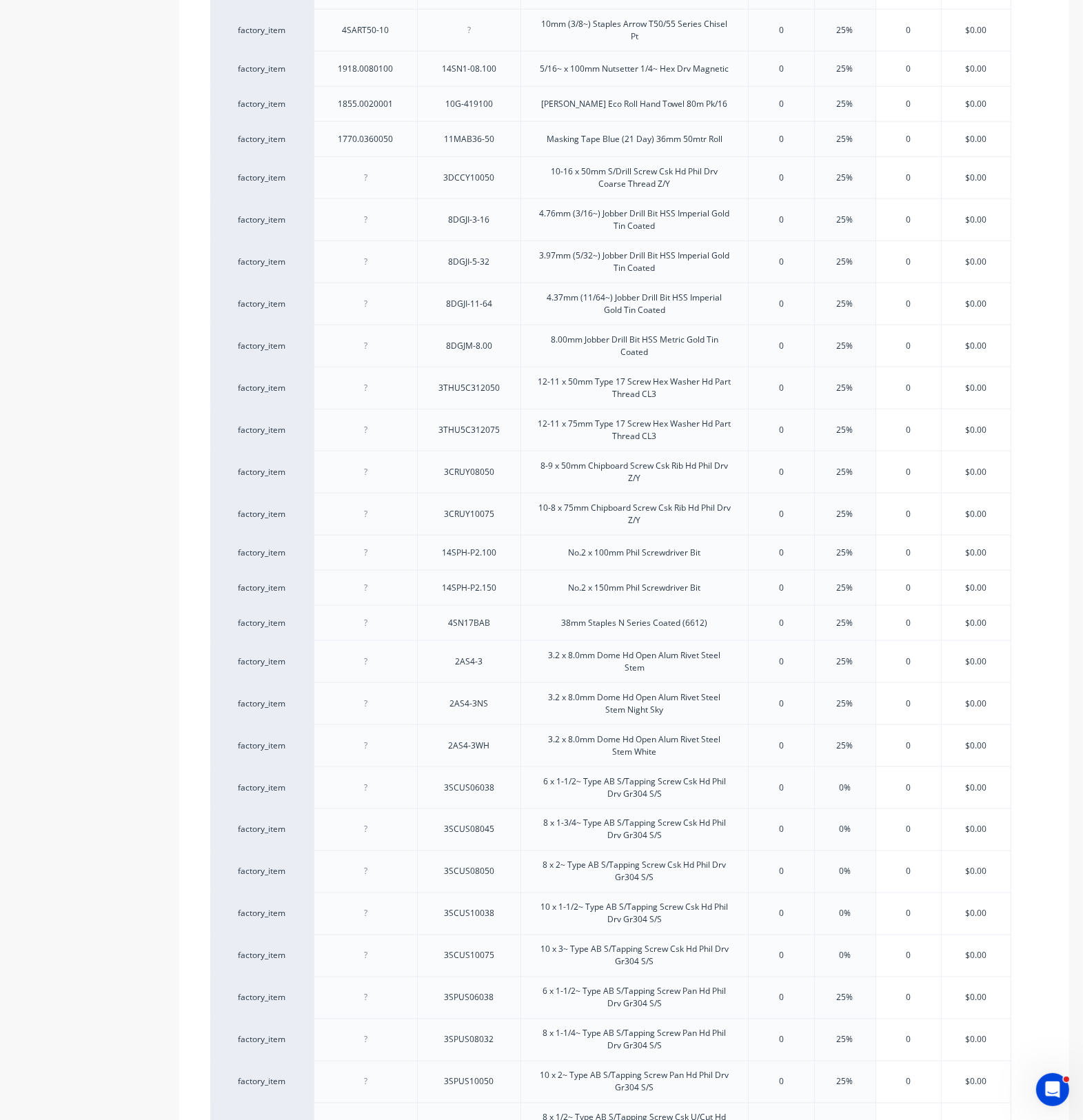
scroll to position [1510, 0]
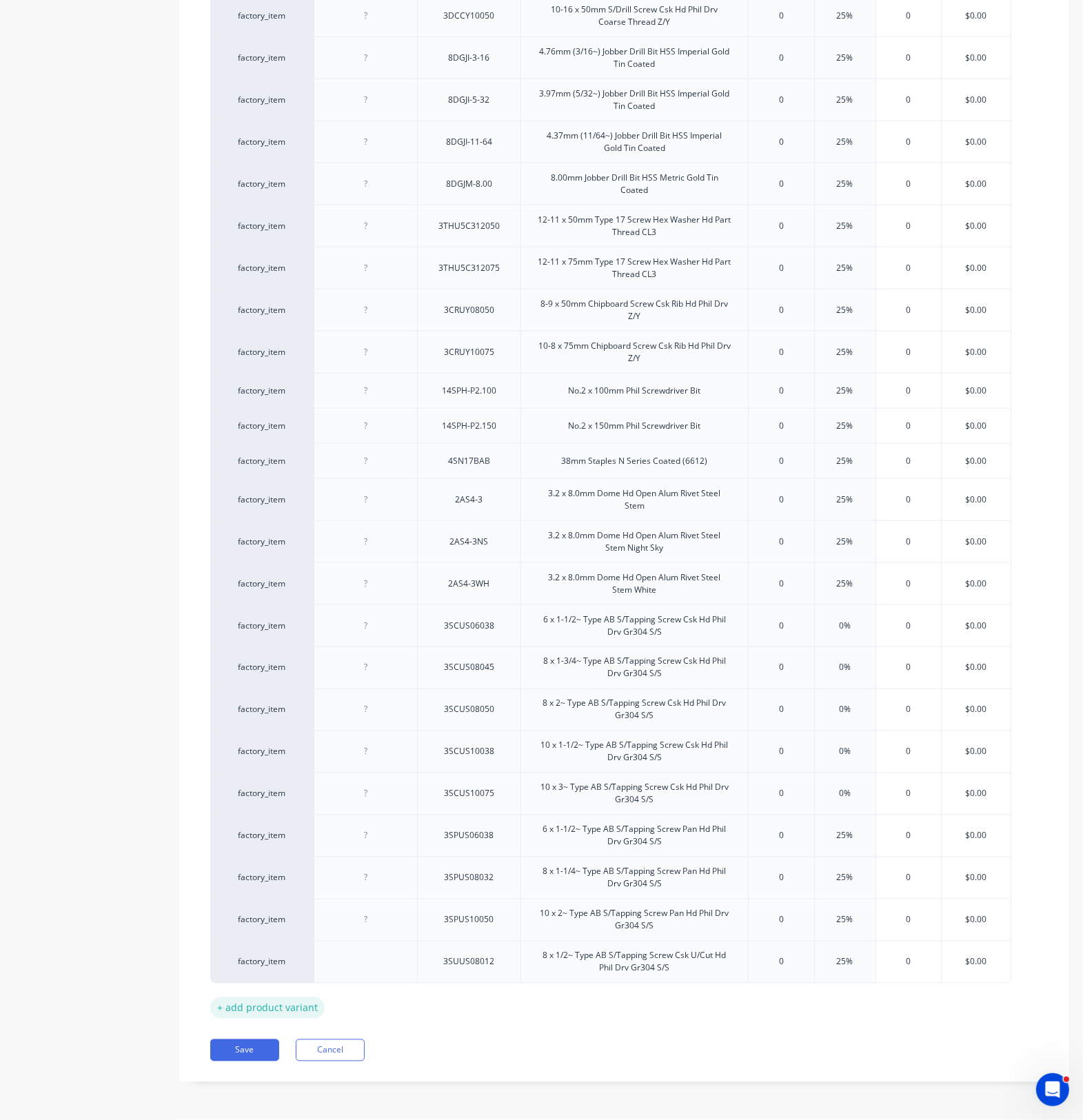
click at [267, 820] on div "+ add product variant" at bounding box center [267, 1008] width 114 height 22
type textarea "x"
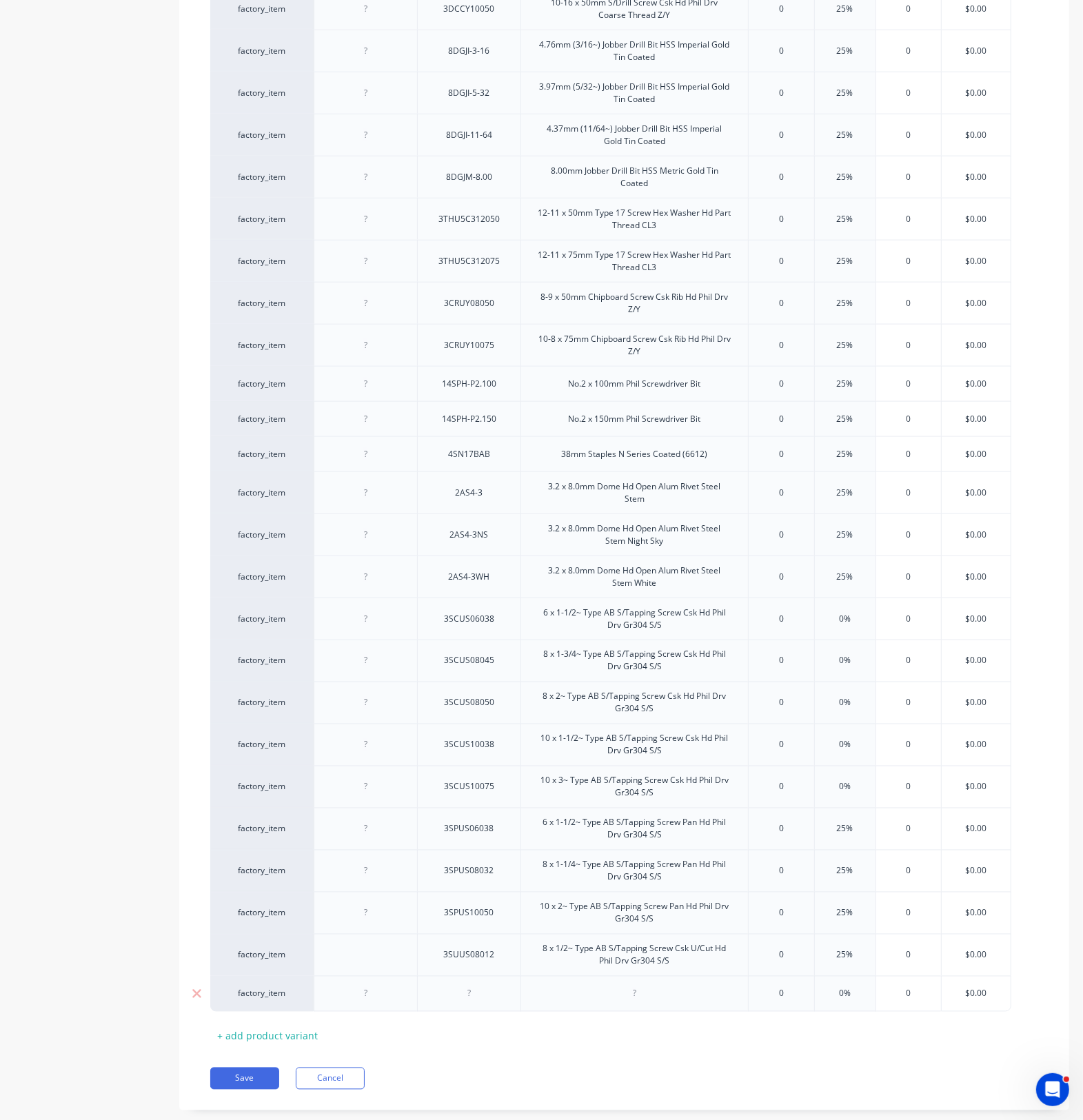
click at [377, 820] on div at bounding box center [366, 994] width 69 height 18
drag, startPoint x: 366, startPoint y: 1003, endPoint x: 380, endPoint y: 998, distance: 14.9
click at [370, 820] on div "1634.0" at bounding box center [366, 994] width 69 height 18
click at [387, 820] on div "1634.0" at bounding box center [366, 994] width 69 height 18
type textarea "x"
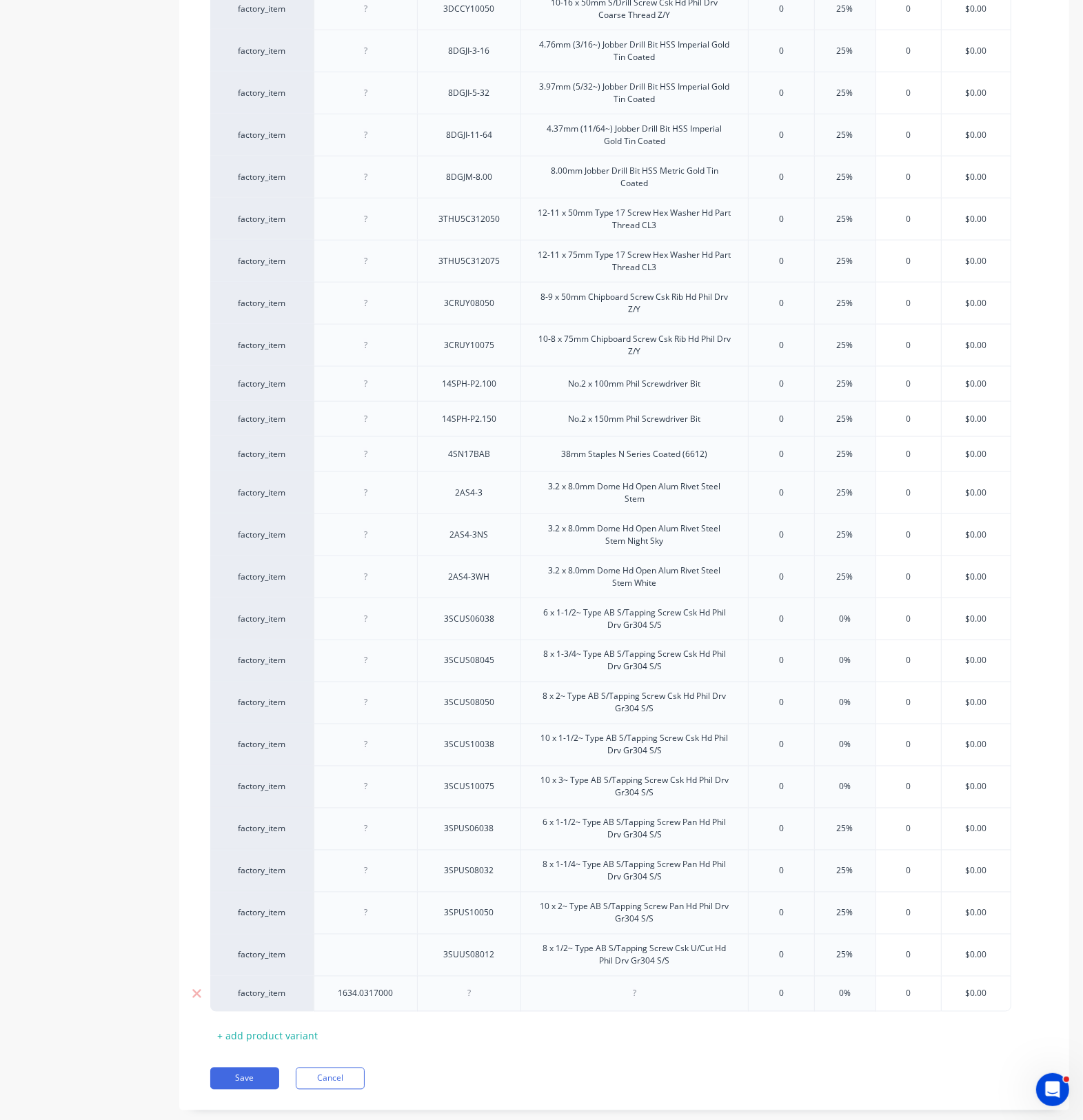
click at [466, 820] on div at bounding box center [469, 994] width 69 height 18
click at [470, 820] on div at bounding box center [469, 994] width 69 height 18
paste div
click at [643, 820] on div at bounding box center [634, 994] width 69 height 18
type textarea "x"
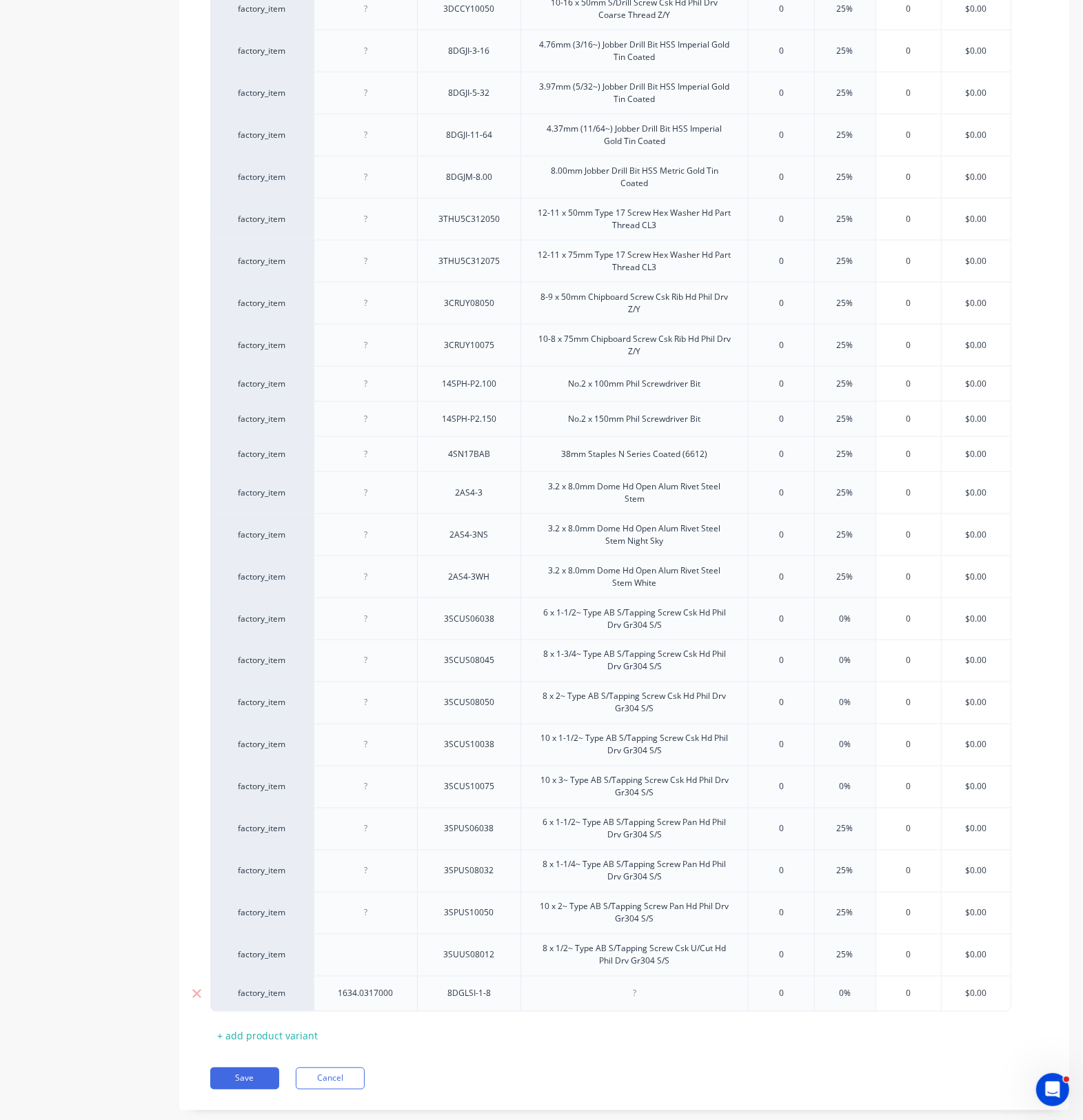
click at [622, 820] on div at bounding box center [634, 994] width 69 height 18
paste div
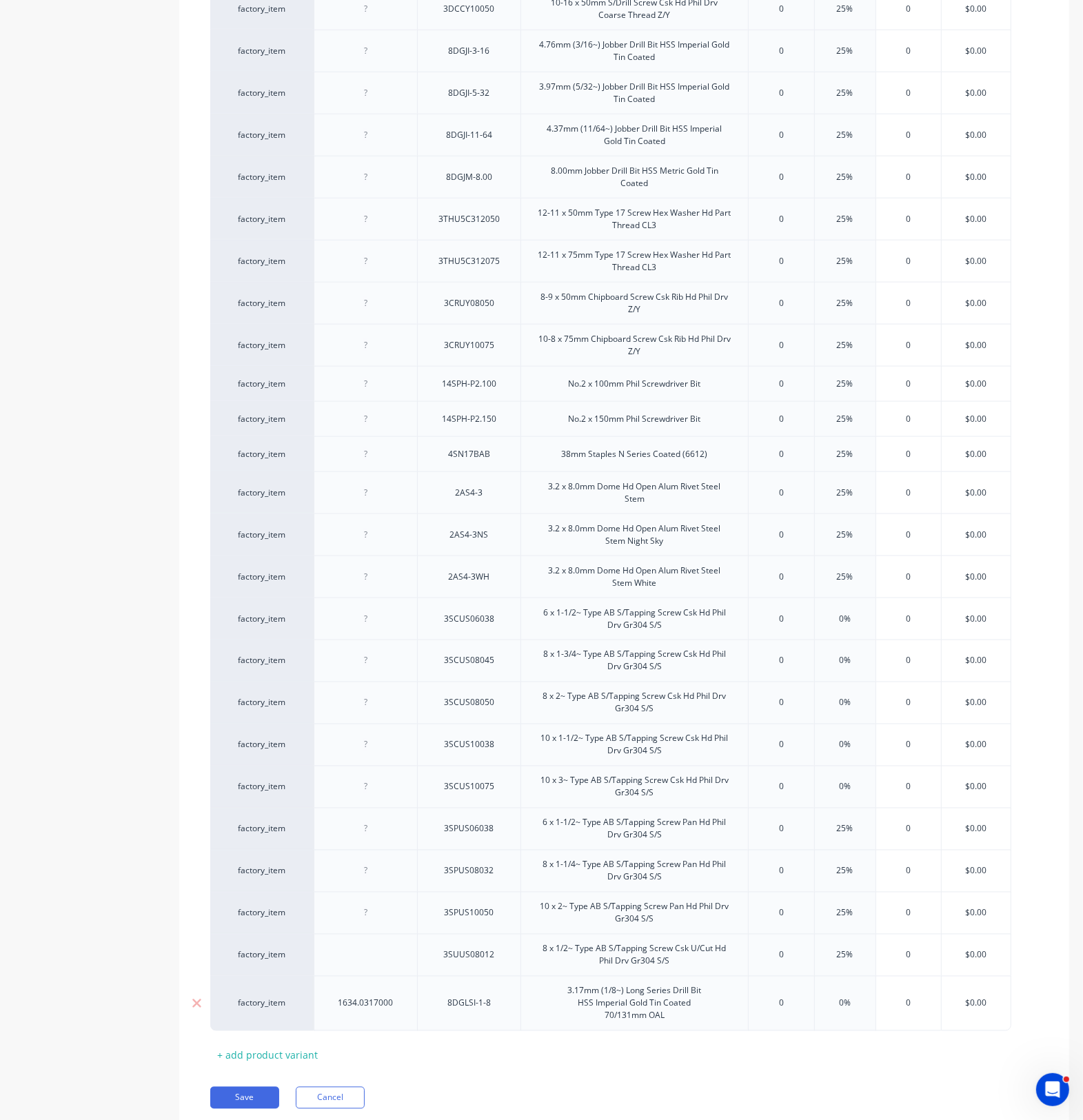
click at [405, 820] on div "1634.0317000" at bounding box center [365, 1003] width 103 height 55
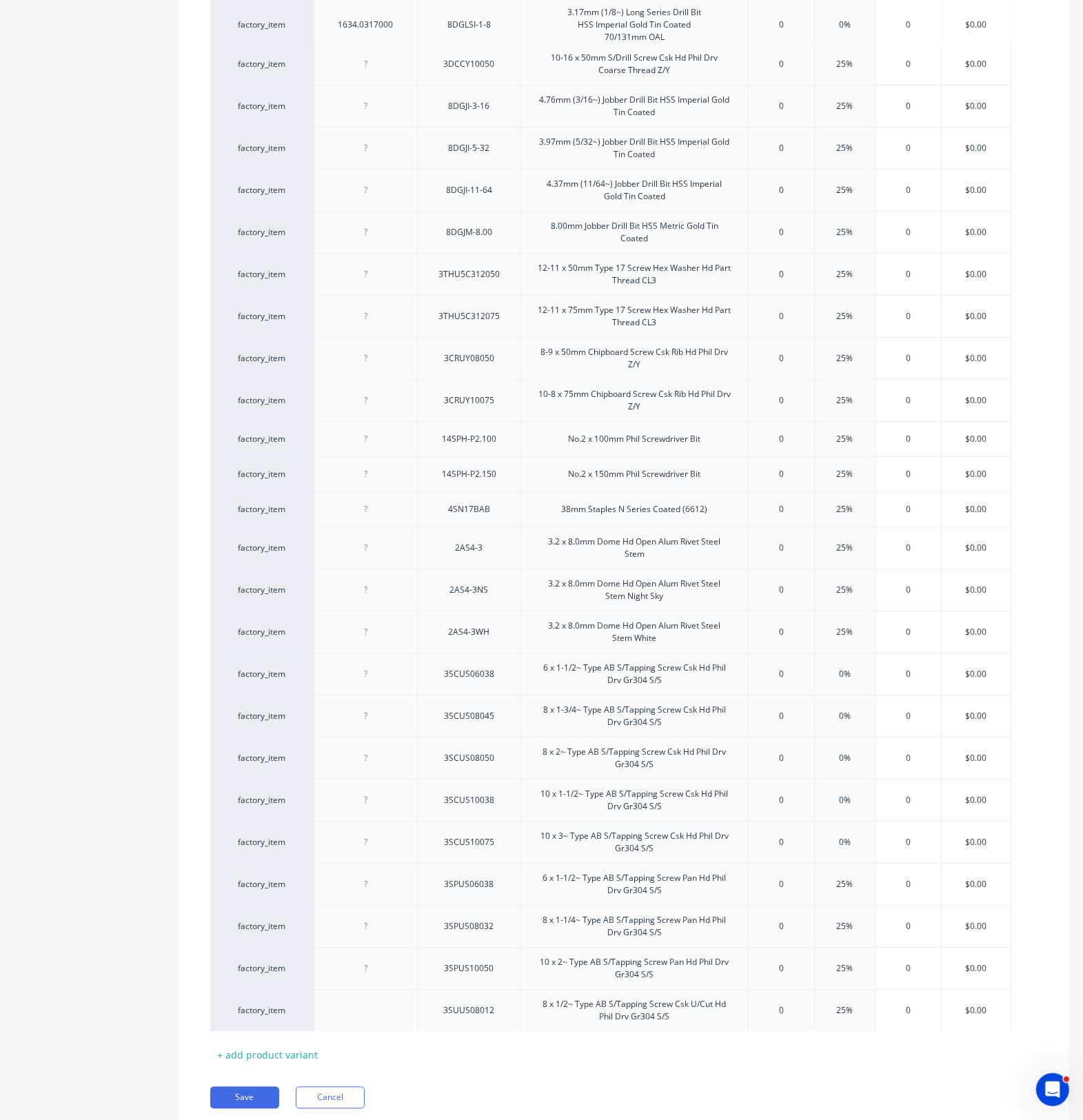
drag, startPoint x: 401, startPoint y: 1026, endPoint x: 402, endPoint y: 34, distance: 992.0
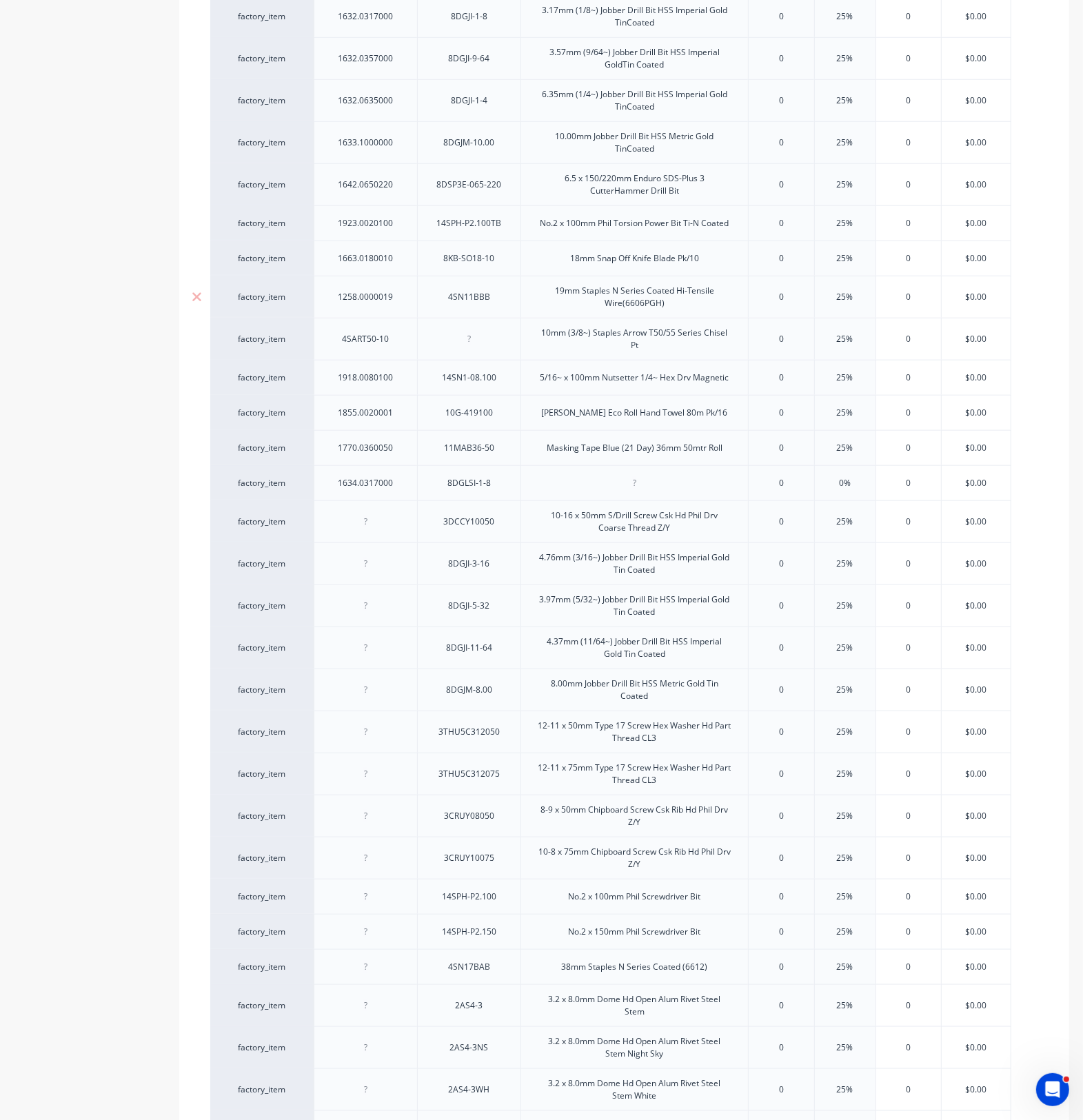
scroll to position [1028, 0]
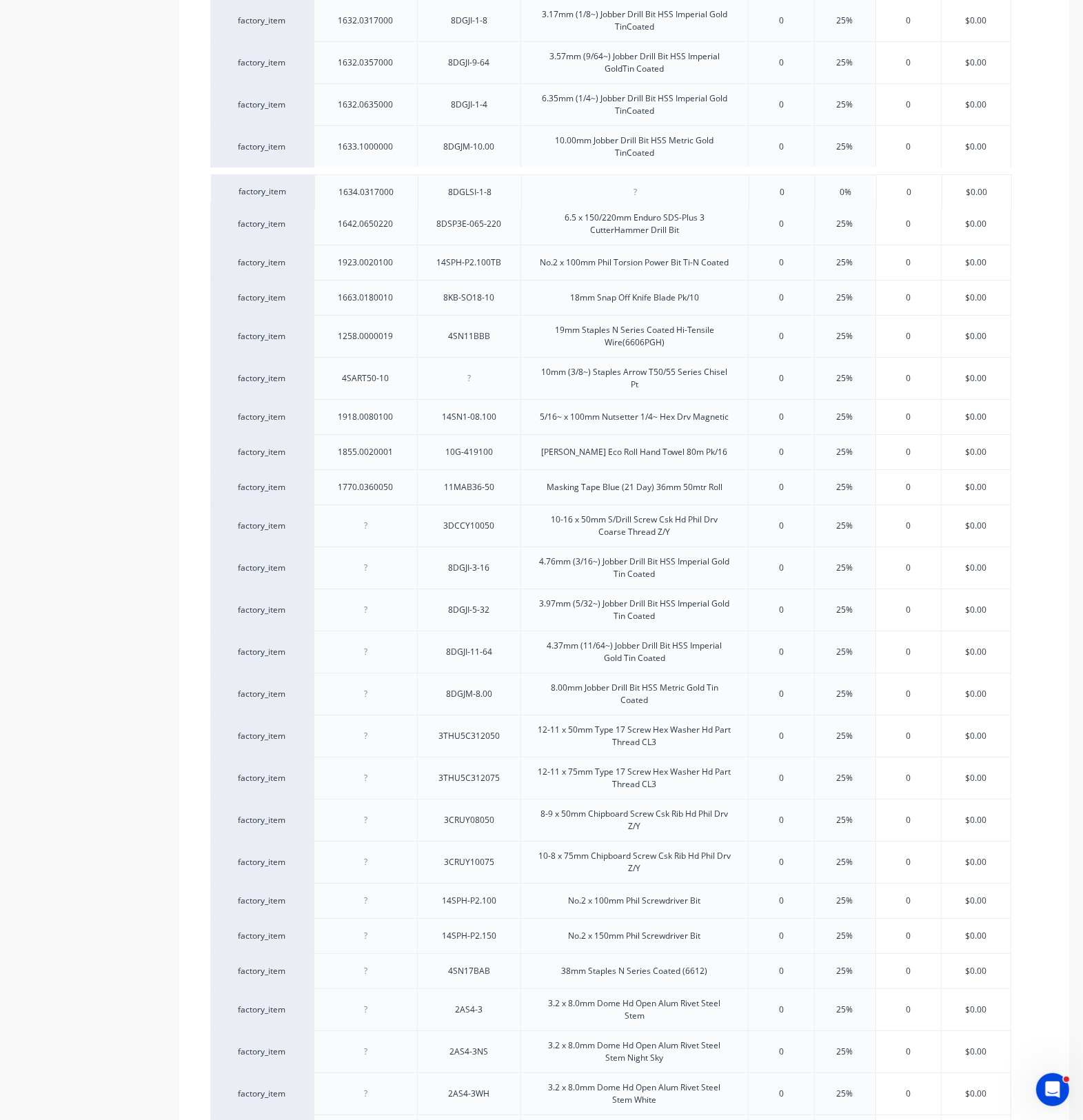
drag, startPoint x: 398, startPoint y: 506, endPoint x: 400, endPoint y: 203, distance: 303.0
click at [400, 203] on div "factory_item 1792.0753501 1.0 x 75 x 35mm White Allfasteners HorseshoePacker 0 …" at bounding box center [624, 417] width 828 height 2153
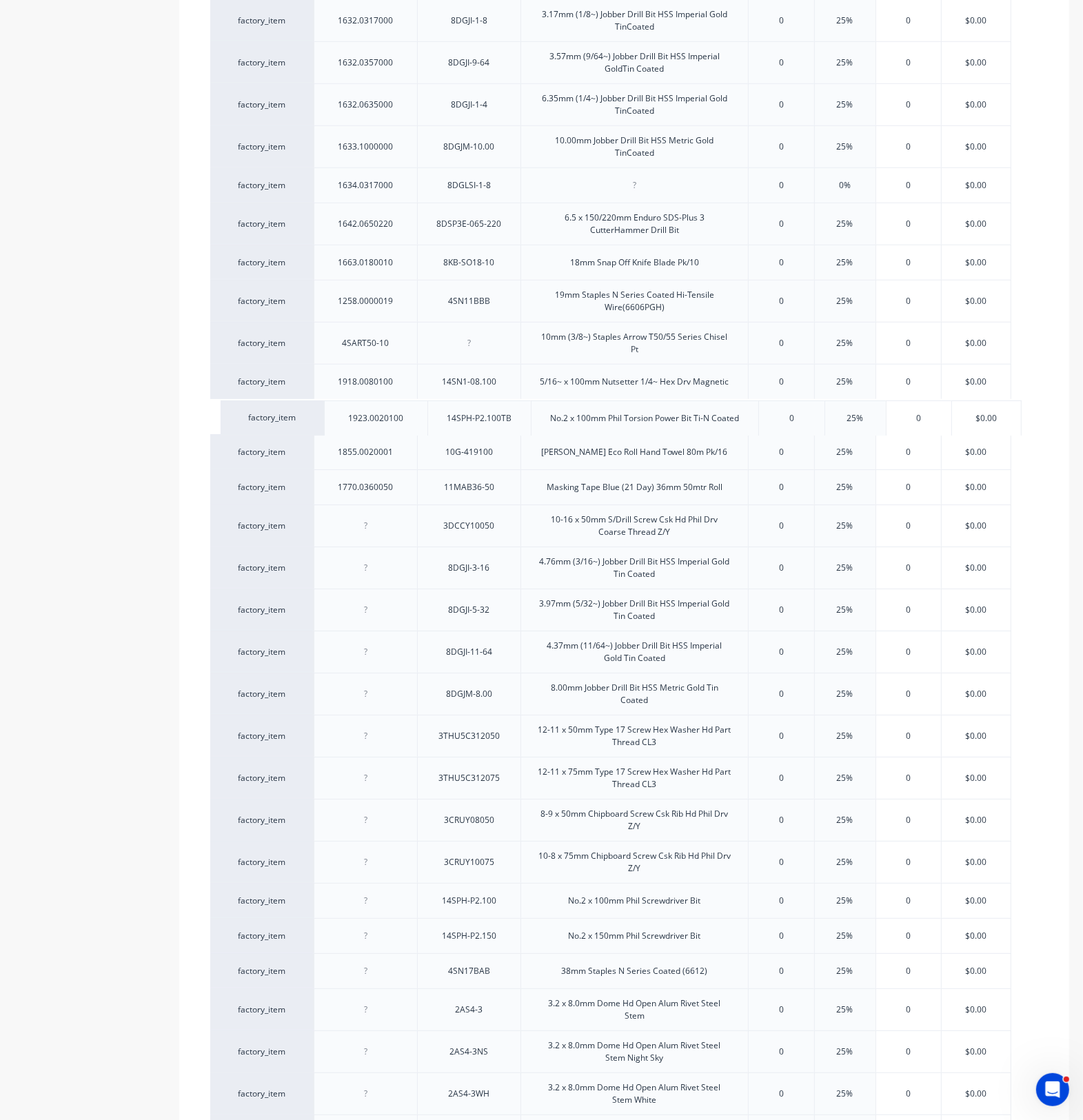
drag, startPoint x: 378, startPoint y: 274, endPoint x: 388, endPoint y: 432, distance: 158.3
click at [388, 432] on div "factory_item 1792.0753501 1.0 x 75 x 35mm White Allfasteners HorseshoePacker 0 …" at bounding box center [624, 417] width 828 height 2153
drag, startPoint x: 380, startPoint y: 449, endPoint x: 377, endPoint y: 377, distance: 72.1
click at [377, 377] on div "factory_item 1792.0753501 1.0 x 75 x 35mm White Allfasteners HorseshoePacker 0 …" at bounding box center [624, 417] width 828 height 2153
drag, startPoint x: 386, startPoint y: 353, endPoint x: 391, endPoint y: 377, distance: 24.5
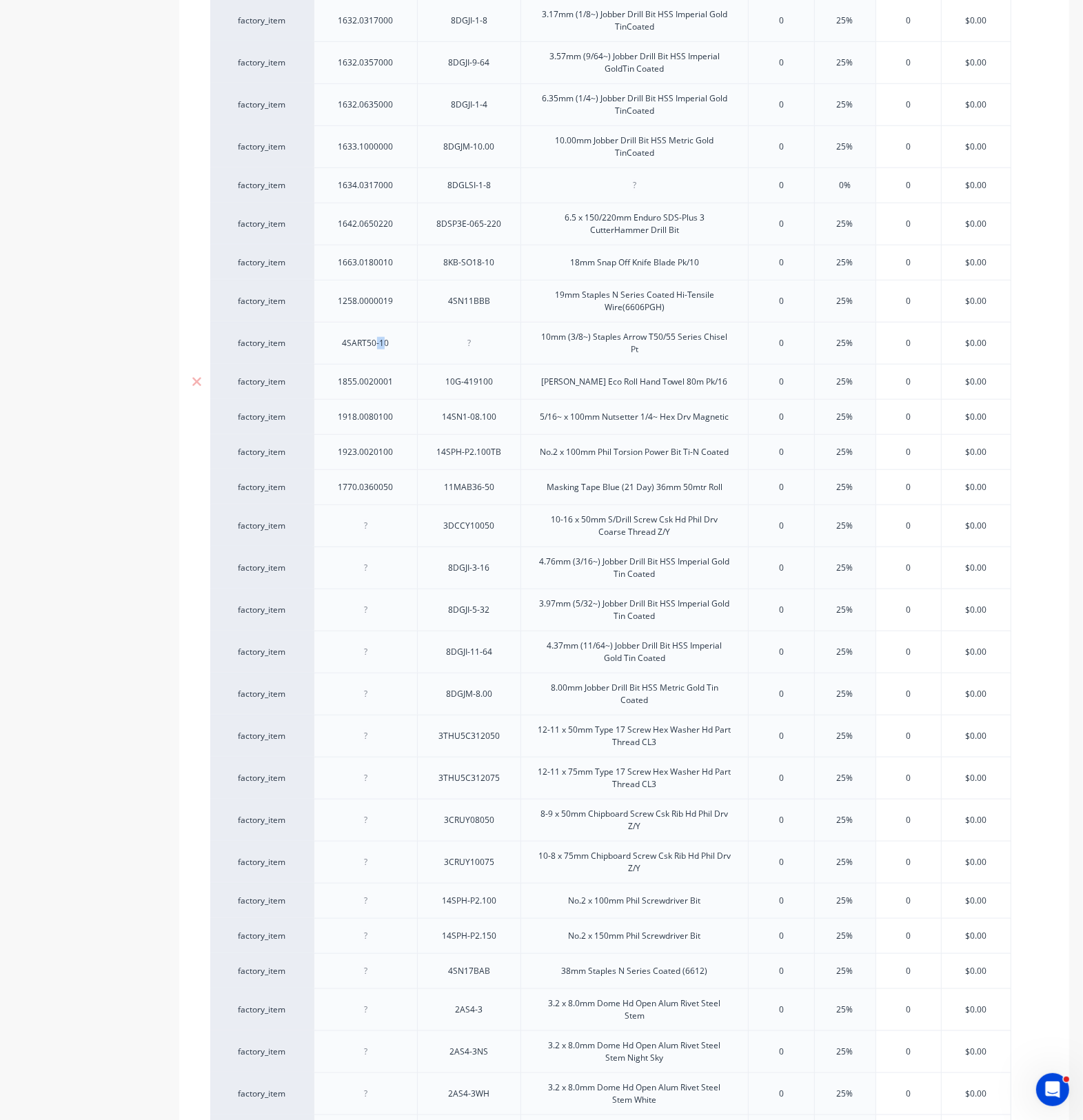
click at [382, 438] on div "factory_item 1792.0753501 1.0 x 75 x 35mm White Allfasteners HorseshoePacker 0 …" at bounding box center [624, 417] width 828 height 2154
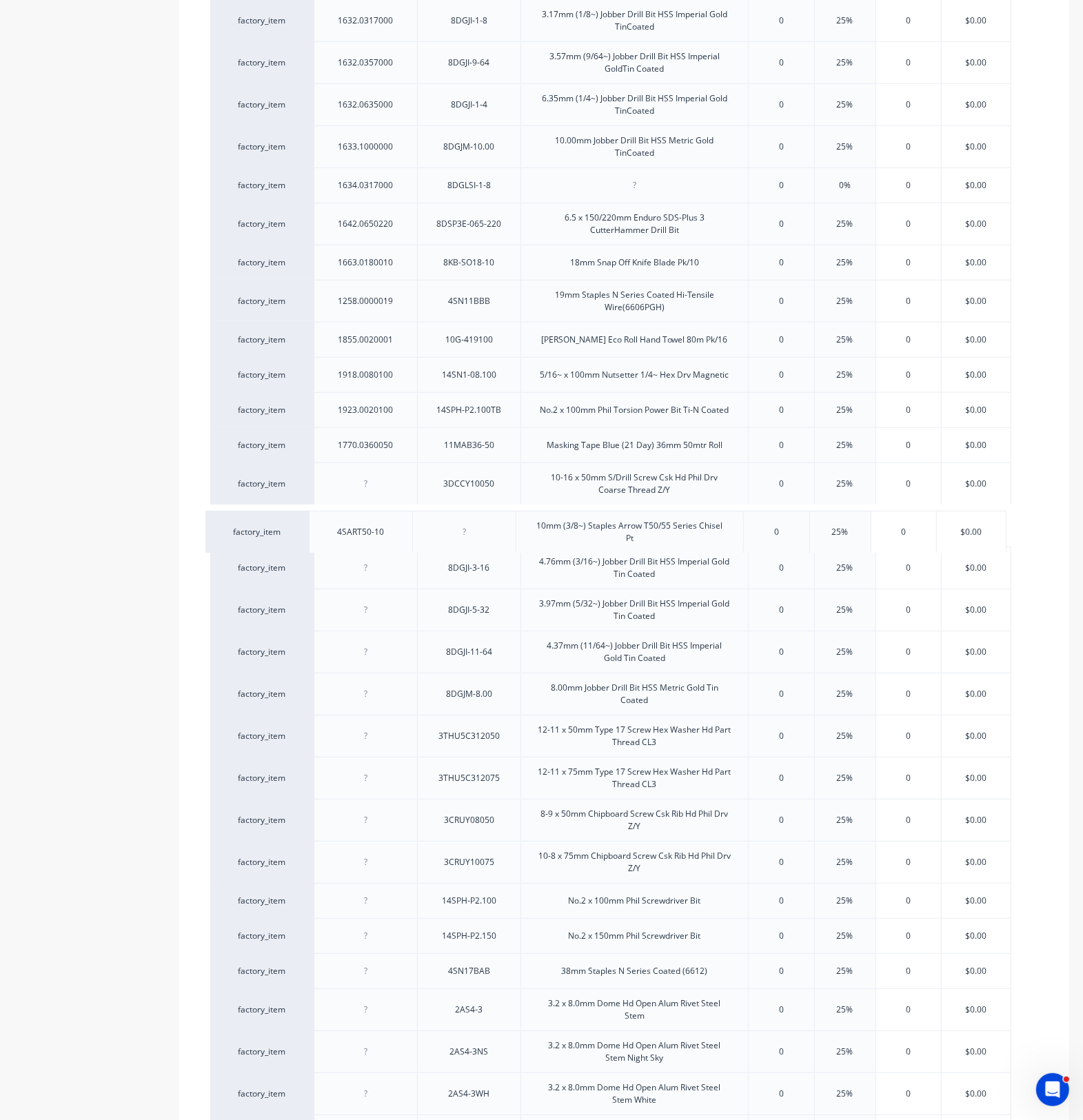
drag, startPoint x: 418, startPoint y: 349, endPoint x: 414, endPoint y: 539, distance: 190.0
click at [414, 539] on div "factory_item 1792.0753501 1.0 x 75 x 35mm White Allfasteners HorseshoePacker 0 …" at bounding box center [624, 417] width 828 height 2153
drag, startPoint x: 365, startPoint y: 455, endPoint x: 389, endPoint y: 332, distance: 125.3
click at [389, 332] on div "factory_item 1792.0753501 1.0 x 75 x 35mm White Allfasteners HorseshoePacker 0 …" at bounding box center [624, 417] width 828 height 2154
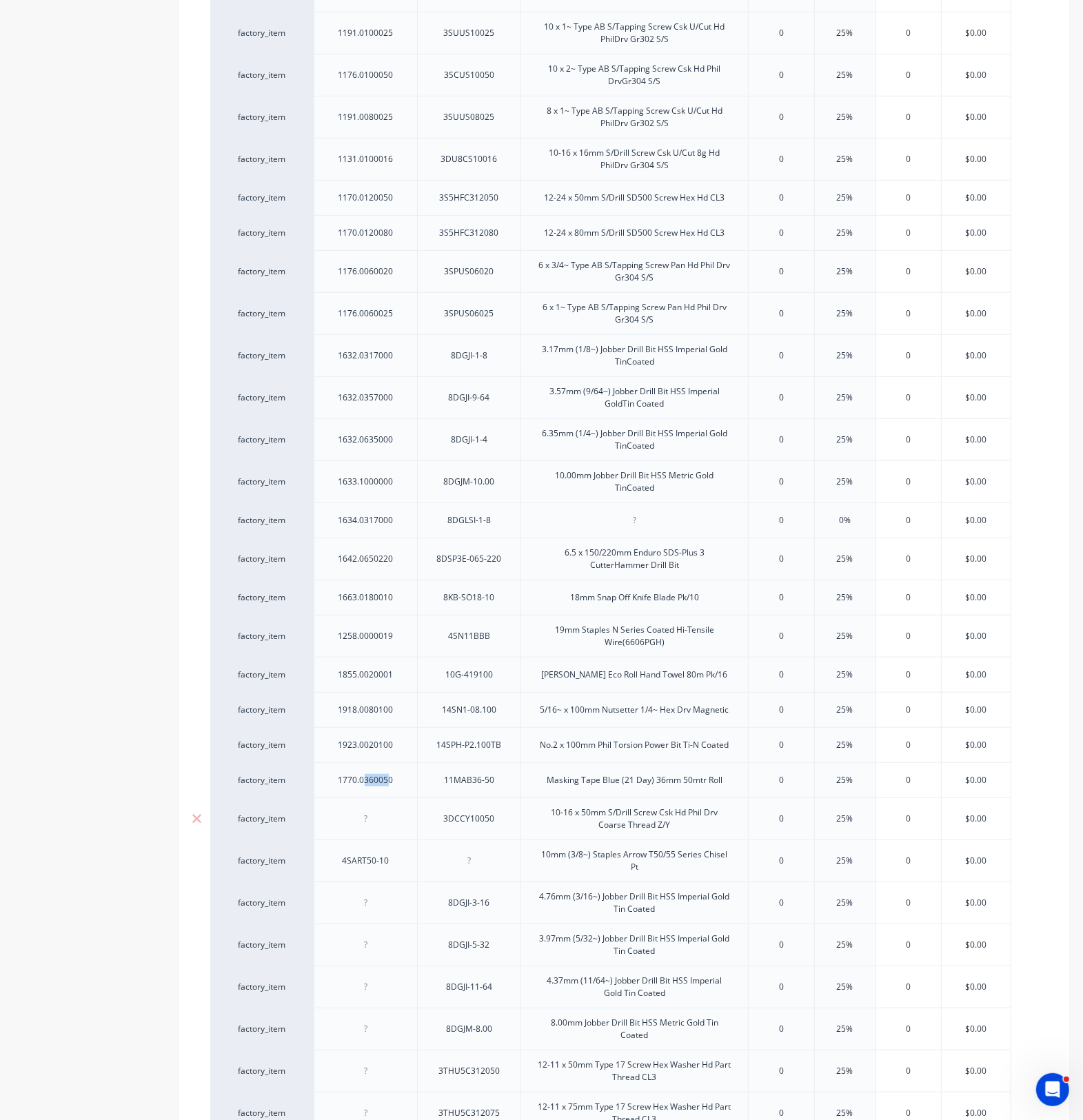
scroll to position [684, 0]
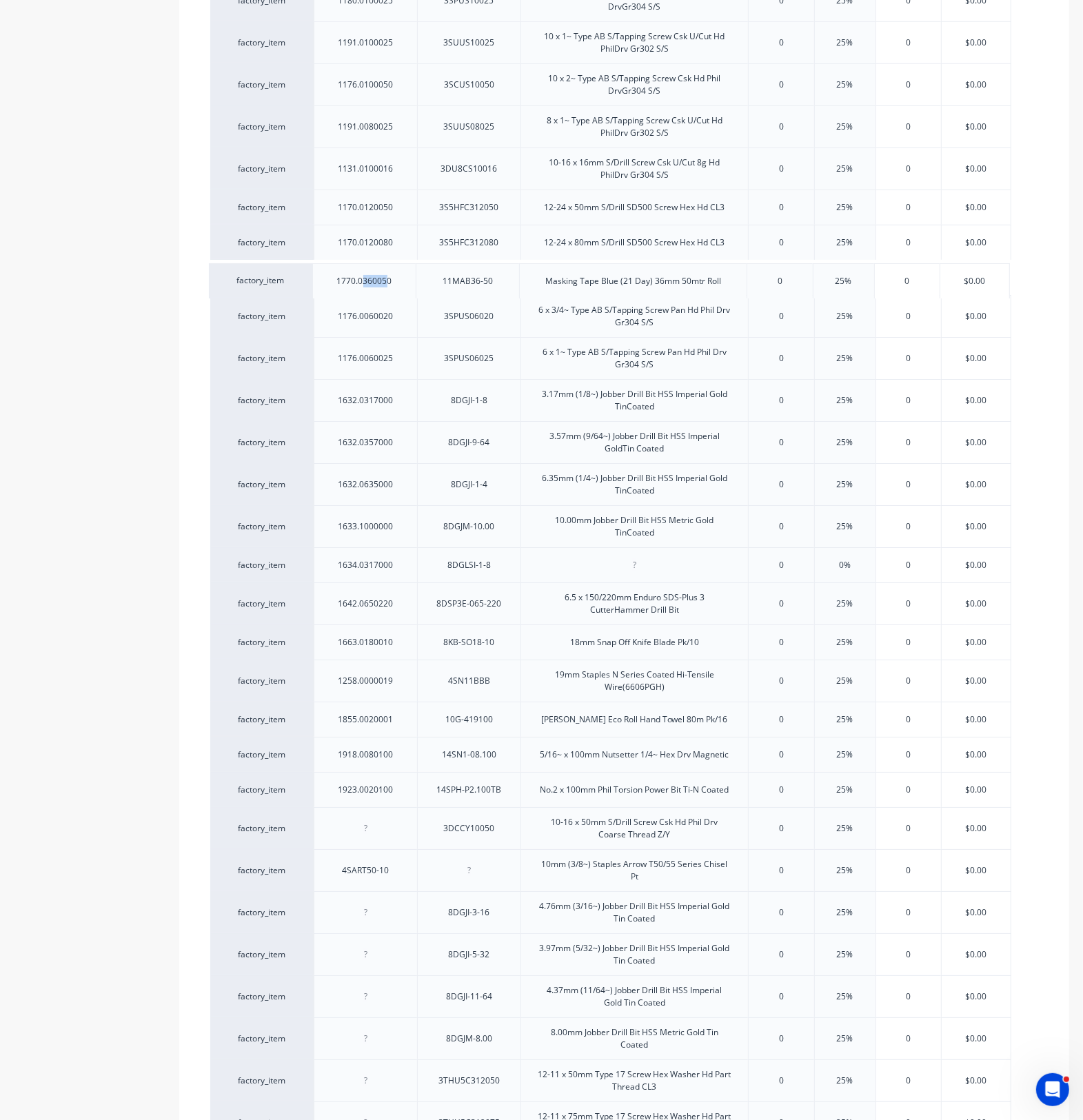
drag, startPoint x: 408, startPoint y: 798, endPoint x: 407, endPoint y: 281, distance: 517.0
click at [407, 281] on div "factory_item 1792.0753501 1.0 x 75 x 35mm White Allfasteners HorseshoePacker 0 …" at bounding box center [624, 761] width 828 height 2153
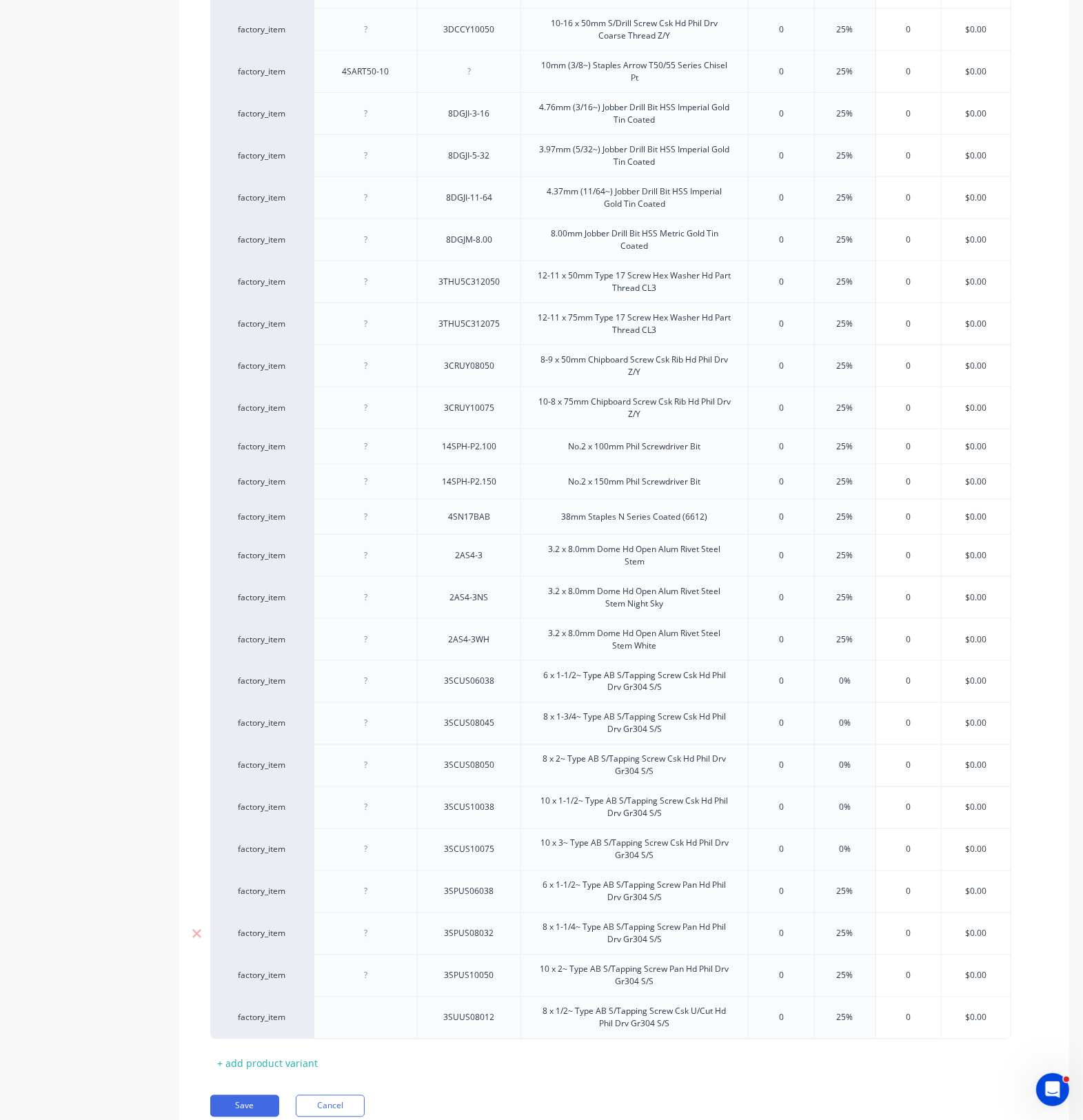
scroll to position [1546, 0]
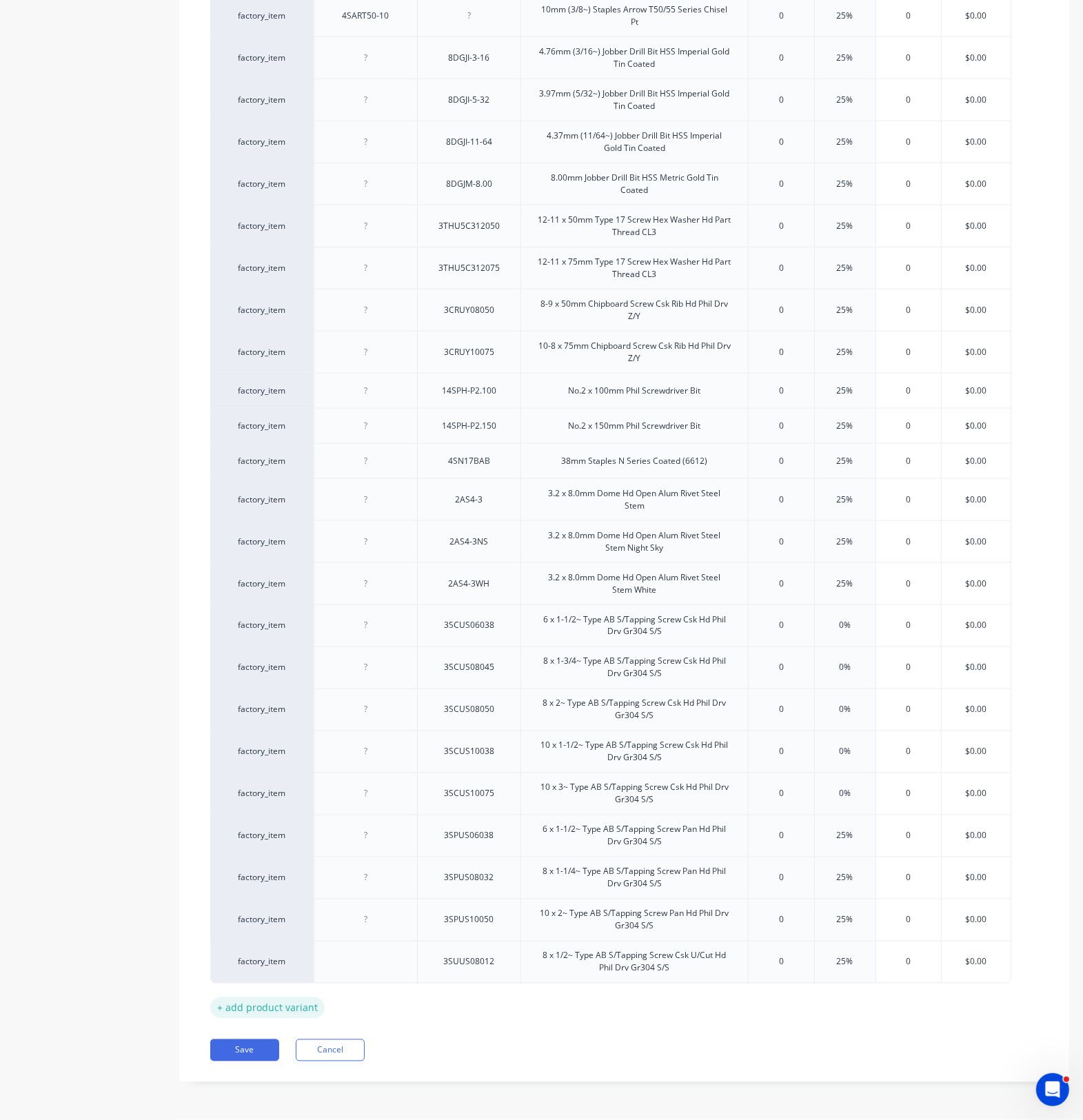
click at [264, 820] on div "+ add product variant" at bounding box center [267, 1008] width 114 height 22
type textarea "x"
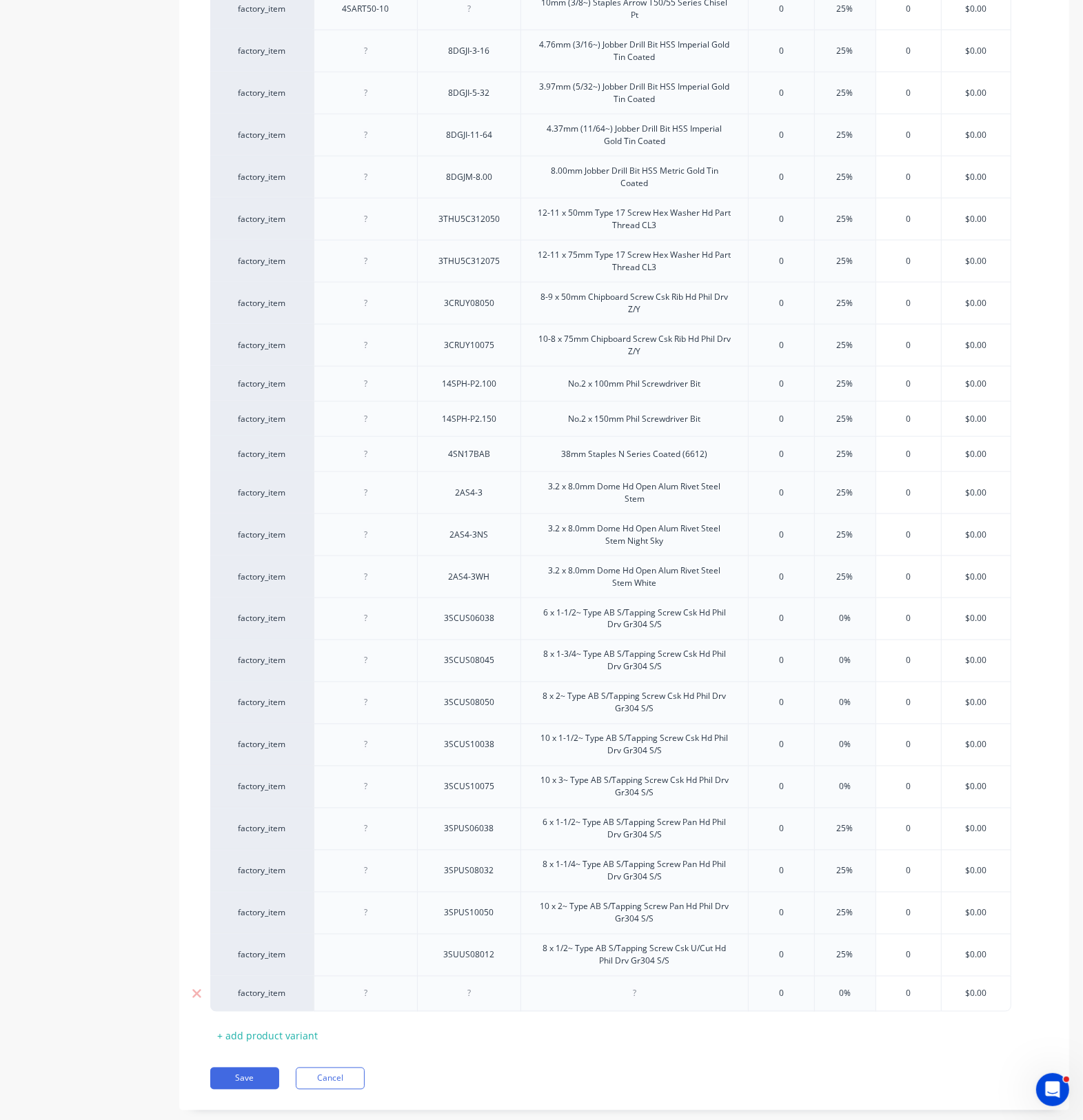
click at [357, 820] on div at bounding box center [366, 994] width 69 height 18
paste div
click at [479, 820] on div at bounding box center [469, 994] width 69 height 18
type textarea "x"
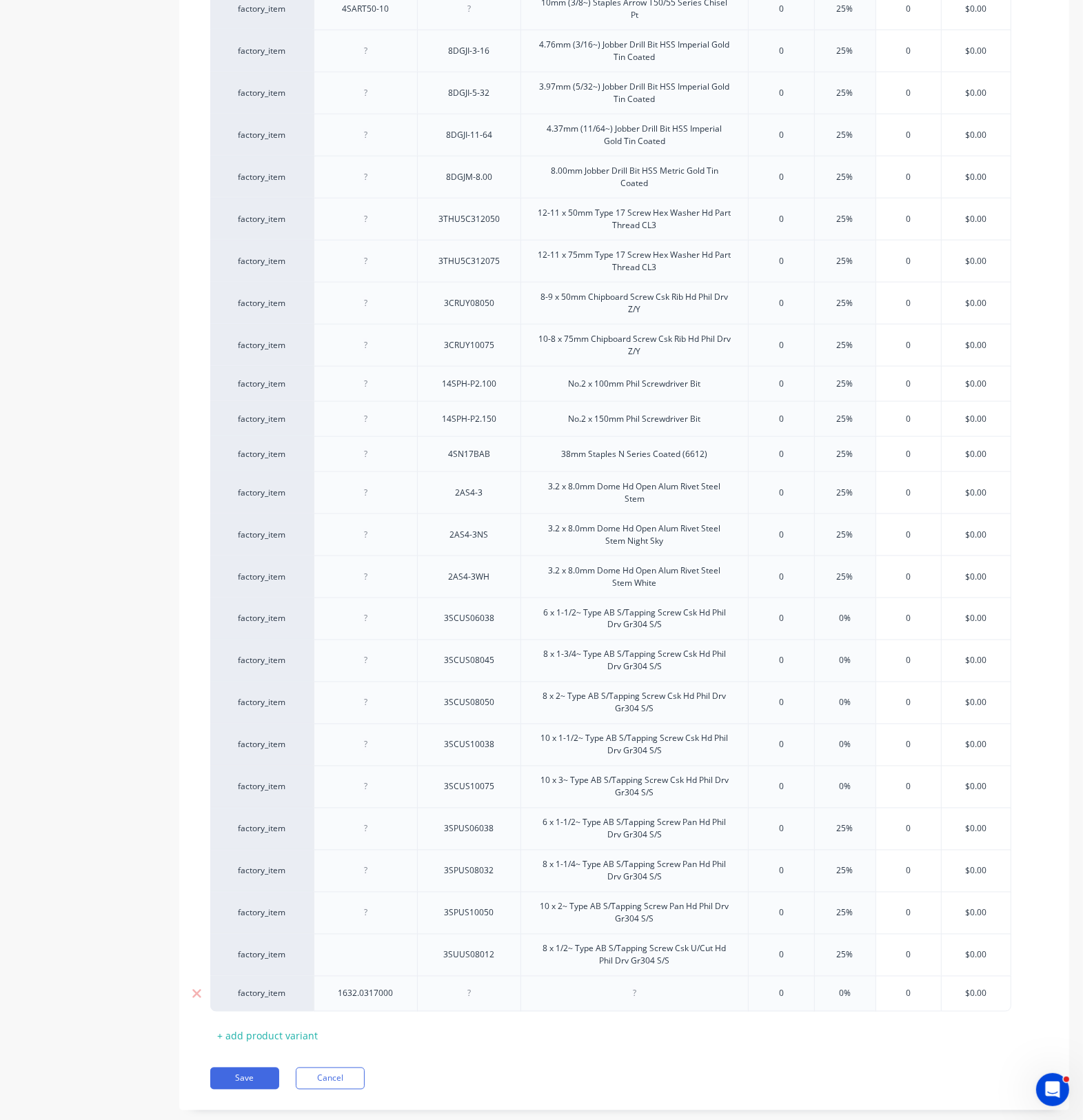
paste div
drag, startPoint x: 685, startPoint y: 1005, endPoint x: 672, endPoint y: 1011, distance: 14.3
drag, startPoint x: 660, startPoint y: 1010, endPoint x: 672, endPoint y: 1010, distance: 12.0
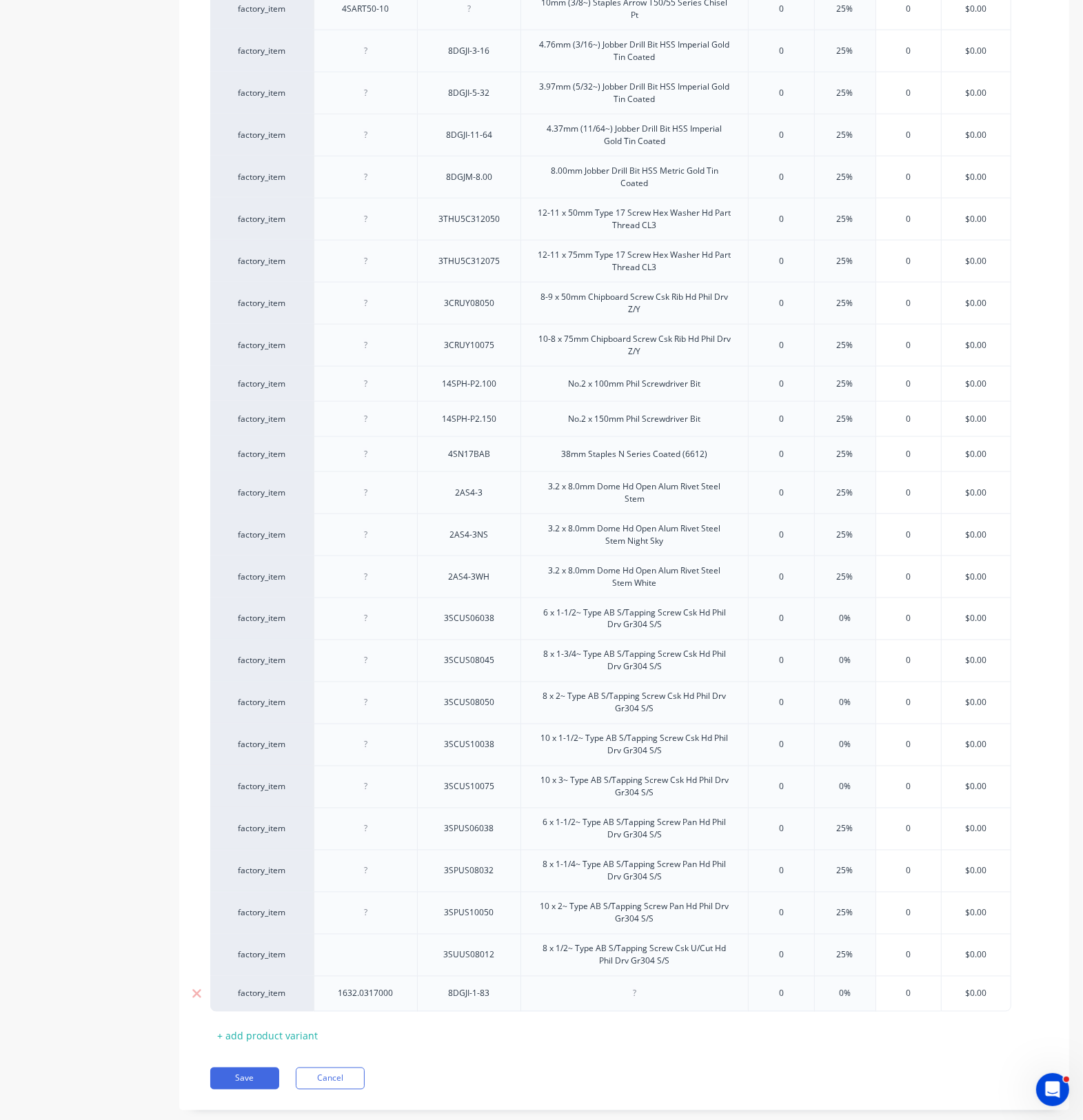
click at [641, 820] on div at bounding box center [634, 994] width 69 height 18
type textarea "x"
paste div
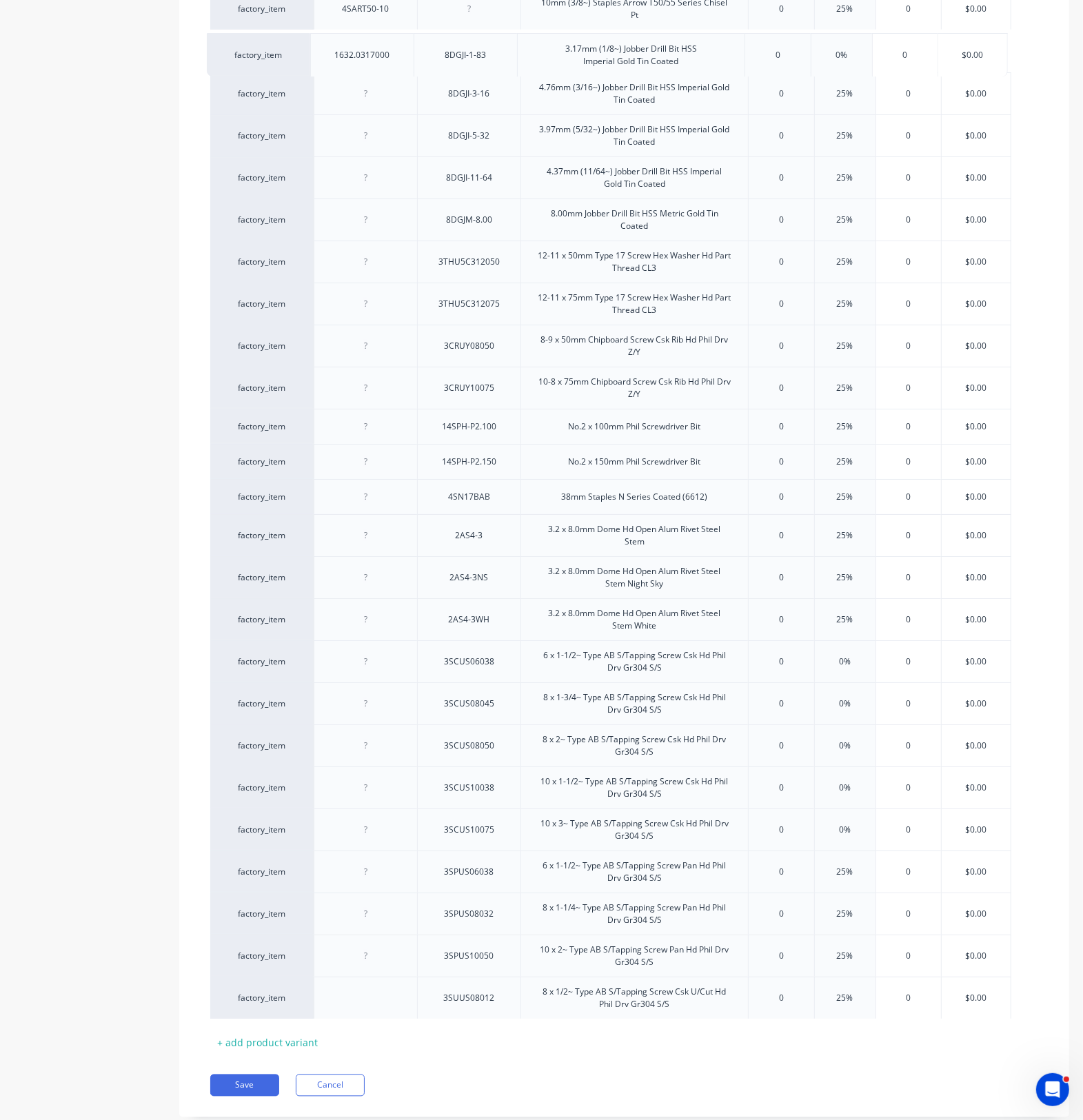
drag, startPoint x: 286, startPoint y: 1011, endPoint x: 284, endPoint y: 58, distance: 953.0
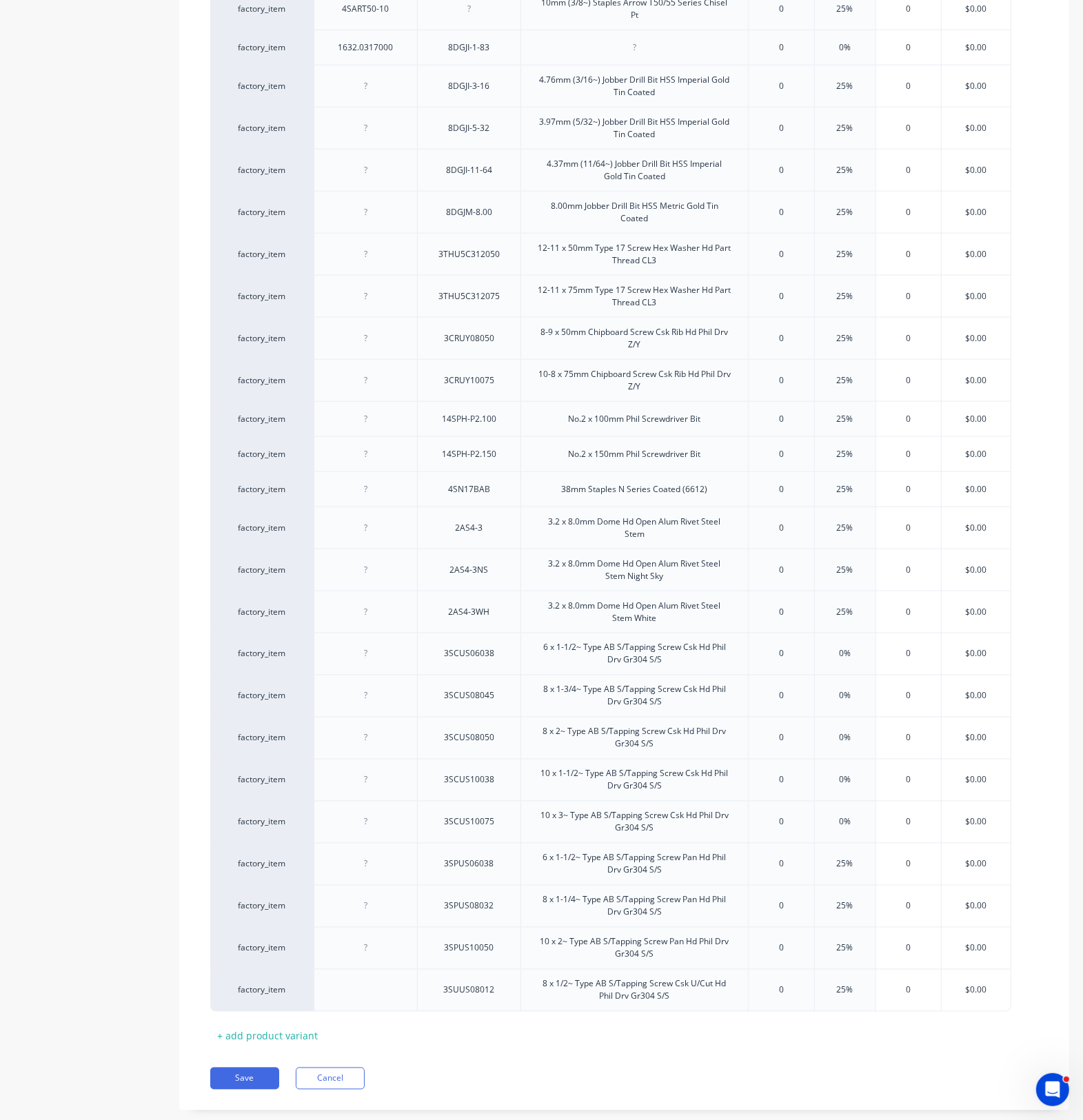
scroll to position [856, 0]
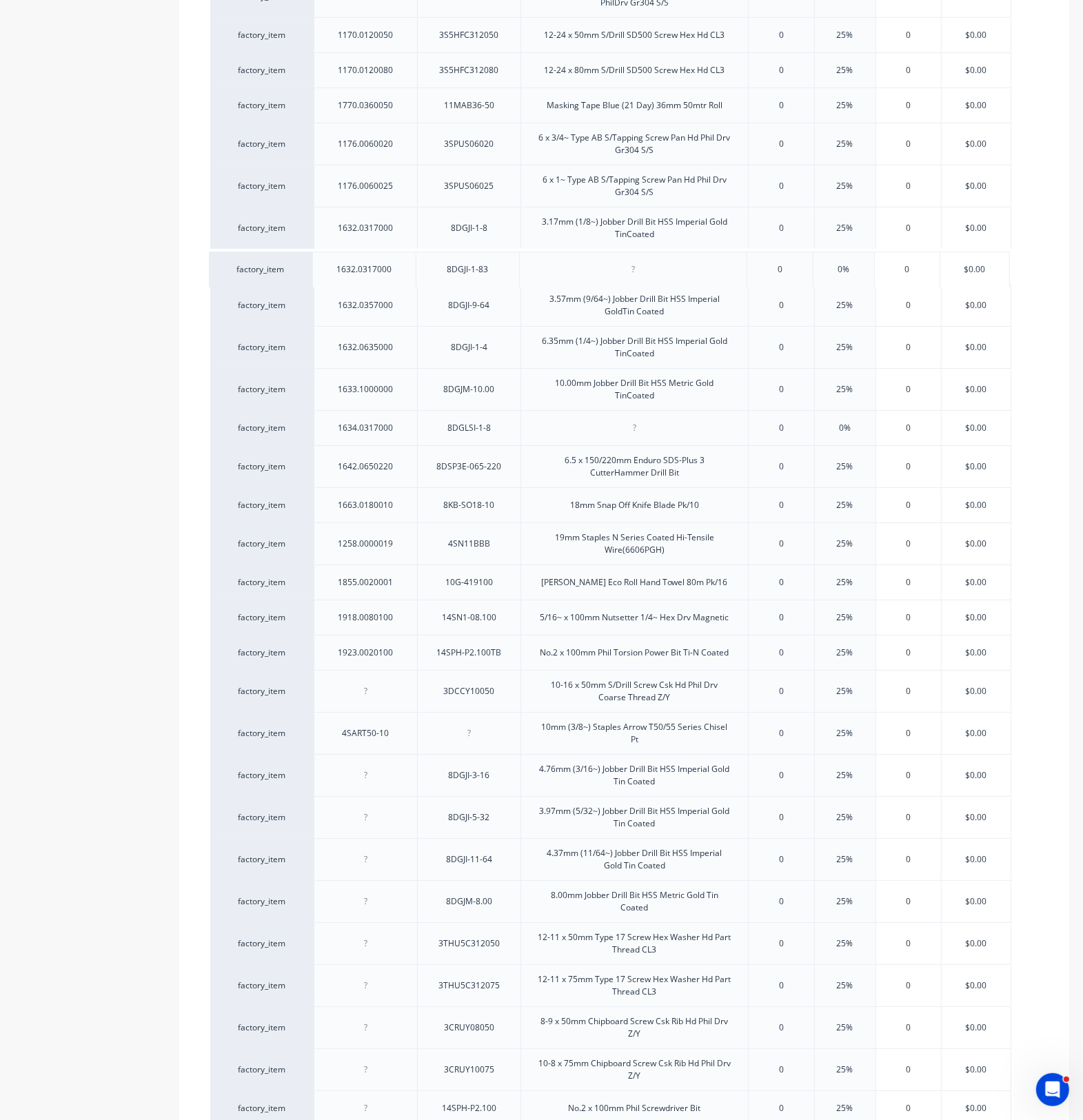
drag, startPoint x: 286, startPoint y: 756, endPoint x: 286, endPoint y: 278, distance: 478.0
click at [286, 278] on div "factory_item 1792.0753501 1.0 x 75 x 35mm White Allfasteners HorseshoePacker 0 …" at bounding box center [624, 606] width 828 height 2188
click at [198, 269] on icon at bounding box center [196, 266] width 10 height 13
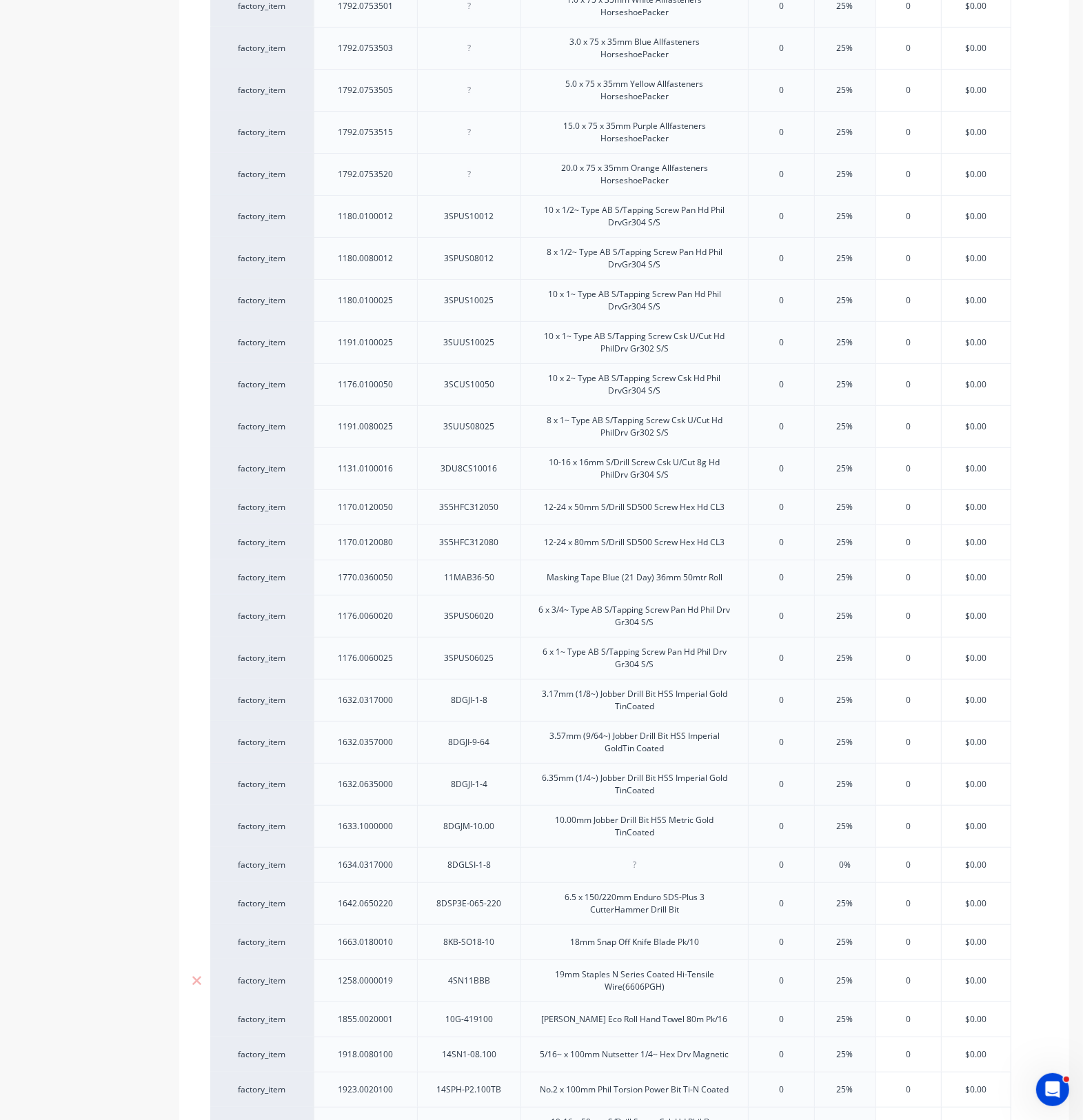
scroll to position [426, 0]
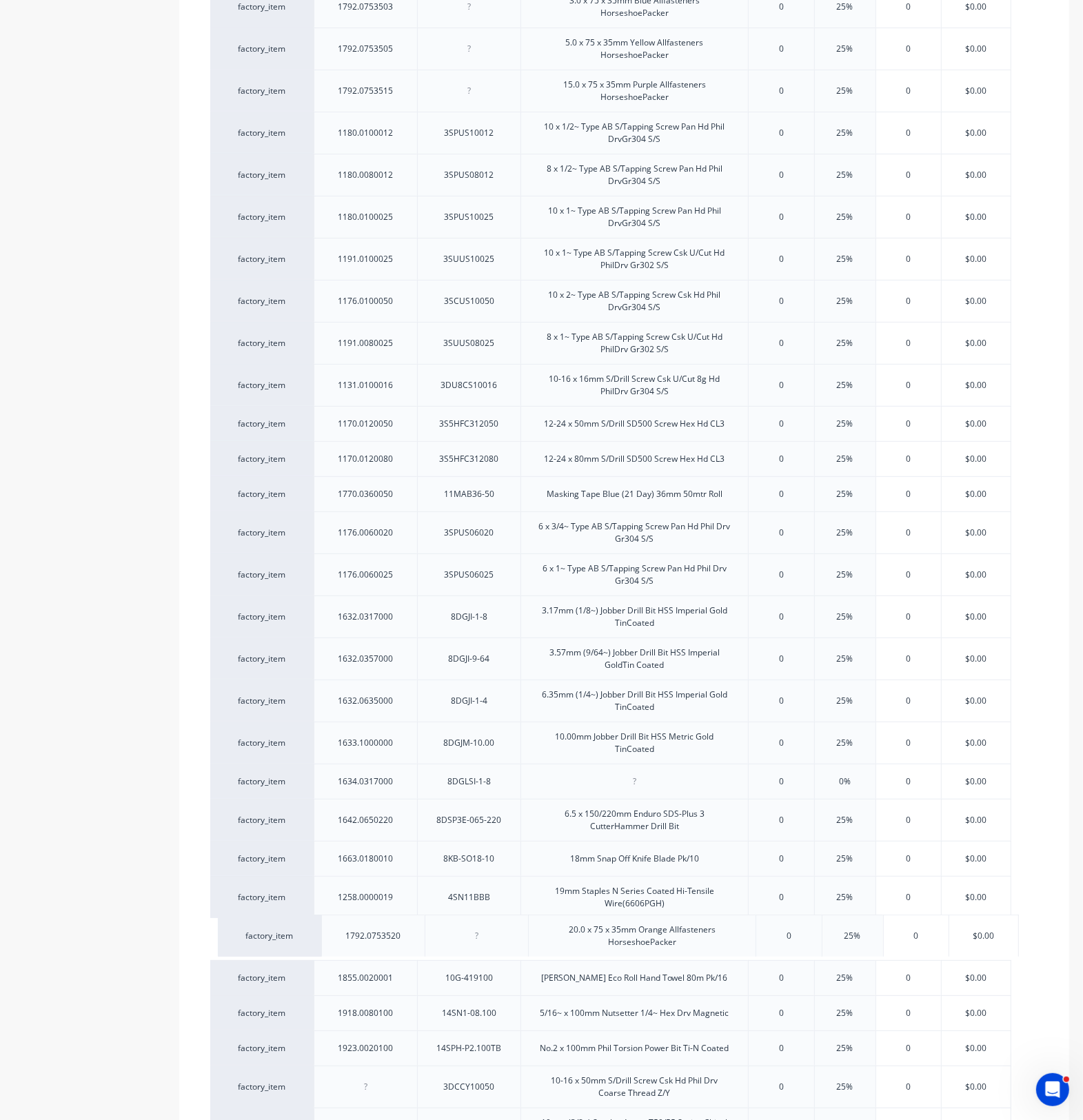
drag, startPoint x: 416, startPoint y: 131, endPoint x: 418, endPoint y: 938, distance: 807.0
click at [419, 820] on div "factory_item 1792.0753501 1.0 x 75 x 35mm White Allfasteners HorseshoePacker 0 …" at bounding box center [624, 1019] width 828 height 2153
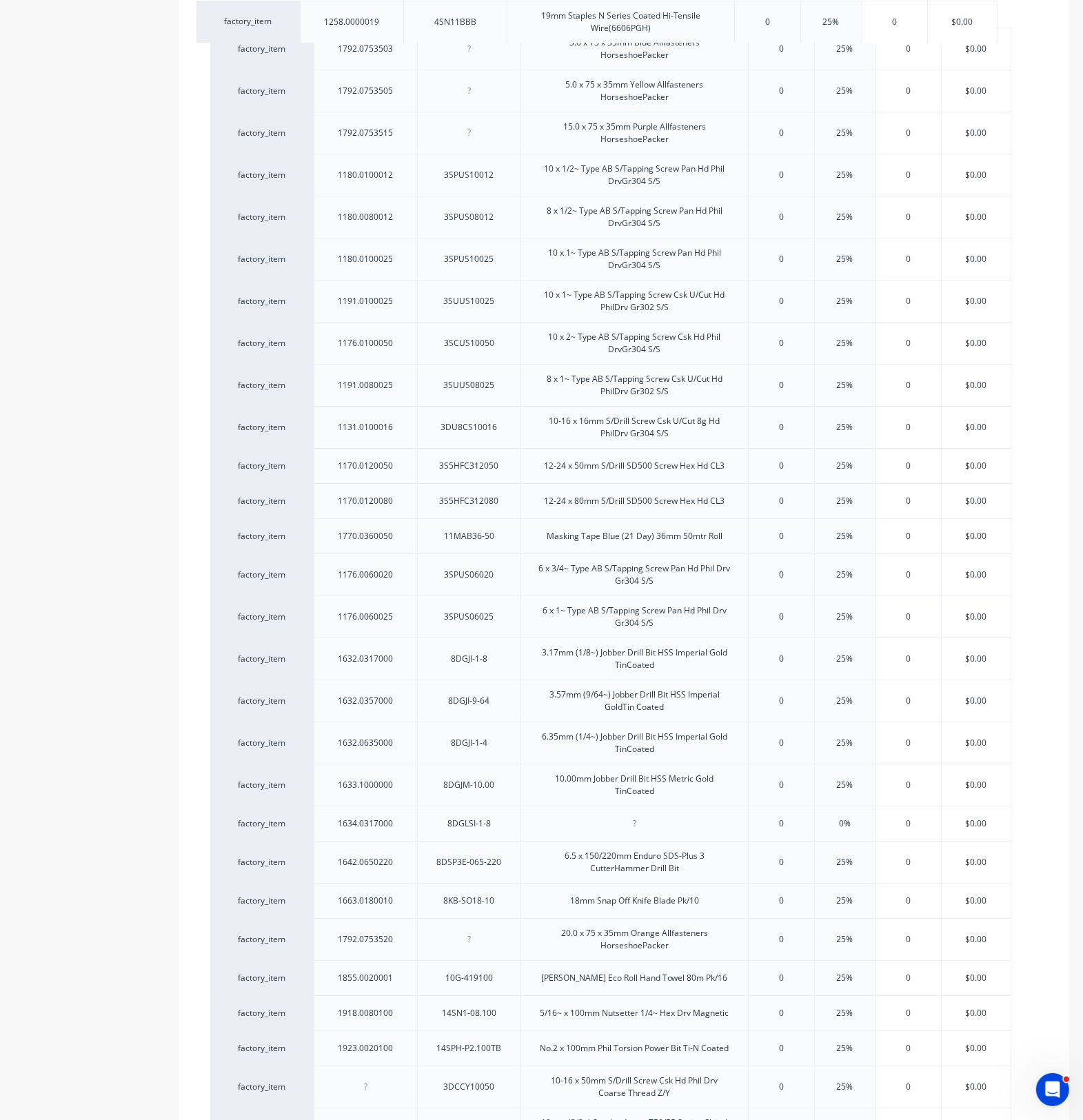
drag, startPoint x: 422, startPoint y: 909, endPoint x: 408, endPoint y: 19, distance: 890.1
click at [408, 19] on div "factory_item 1792.0753501 1.0 x 75 x 35mm White Allfasteners HorseshoePacker 0 …" at bounding box center [624, 1019] width 828 height 2153
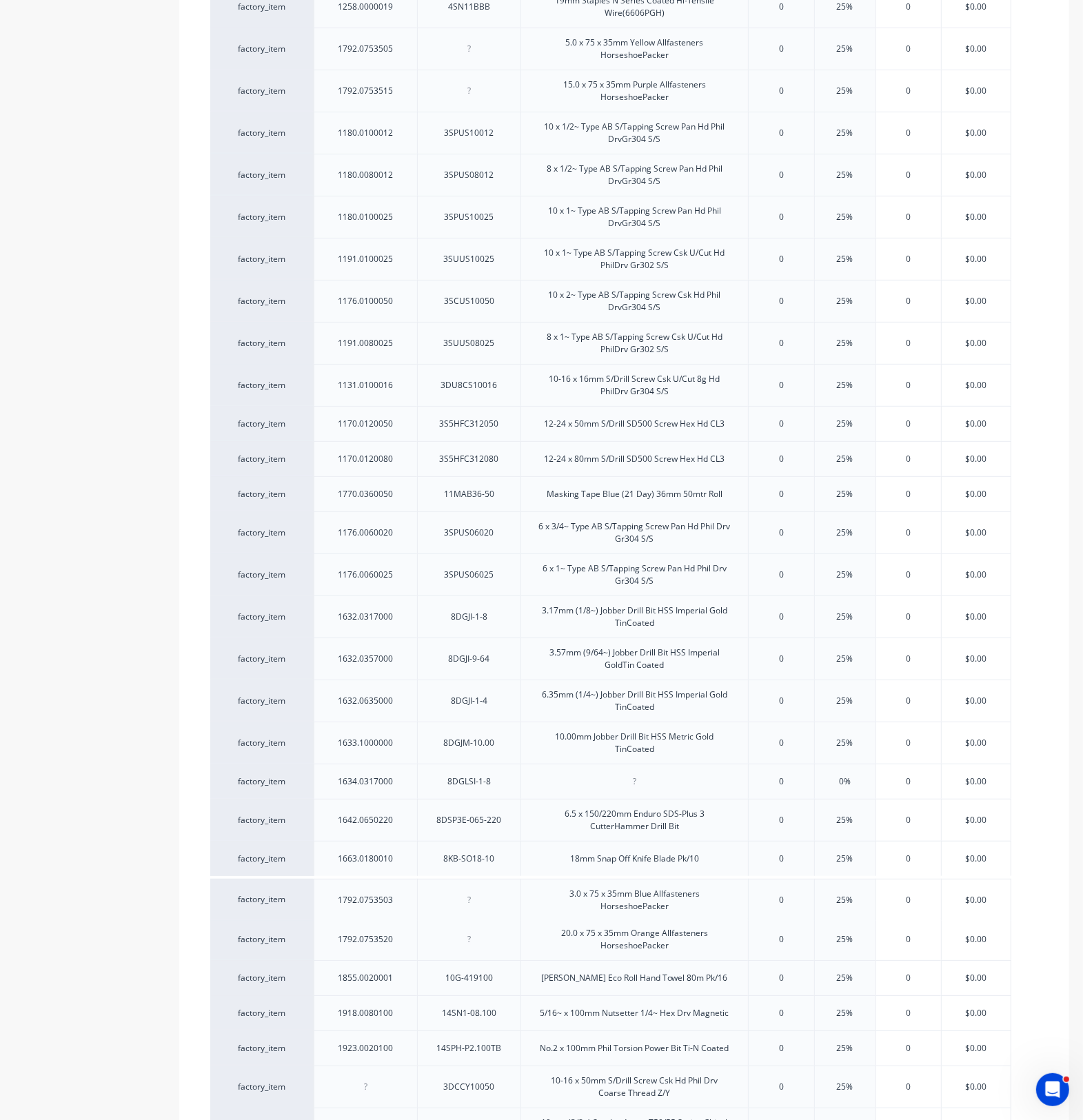
drag, startPoint x: 419, startPoint y: 53, endPoint x: 422, endPoint y: 908, distance: 855.0
click at [422, 820] on div "factory_item 1792.0753501 1.0 x 75 x 35mm White Allfasteners HorseshoePacker 0 …" at bounding box center [624, 1019] width 828 height 2153
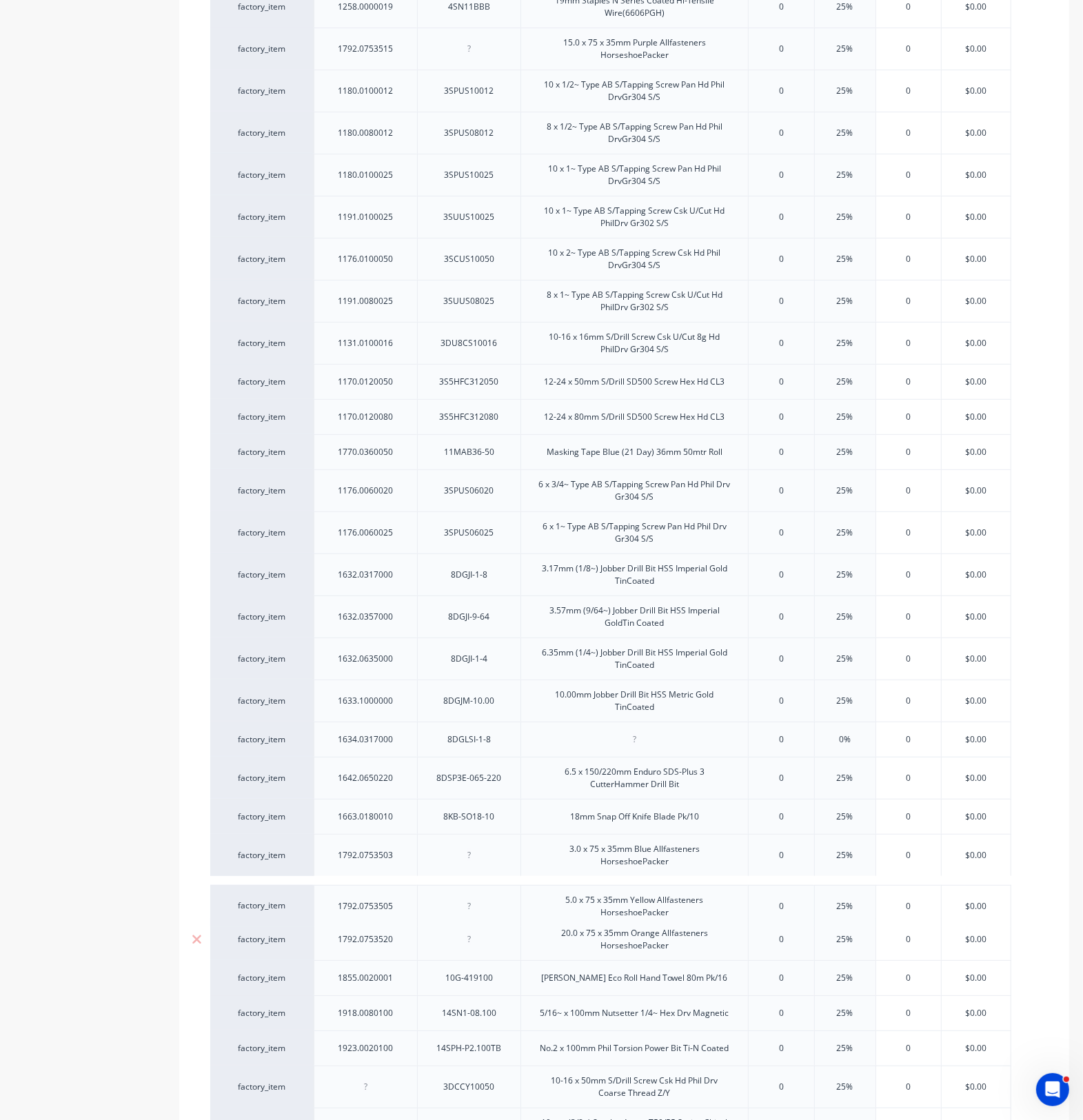
drag, startPoint x: 408, startPoint y: 59, endPoint x: 410, endPoint y: 922, distance: 863.0
click at [410, 820] on div "factory_item 1792.0753501 1.0 x 75 x 35mm White Allfasteners HorseshoePacker 0 …" at bounding box center [624, 1019] width 828 height 2153
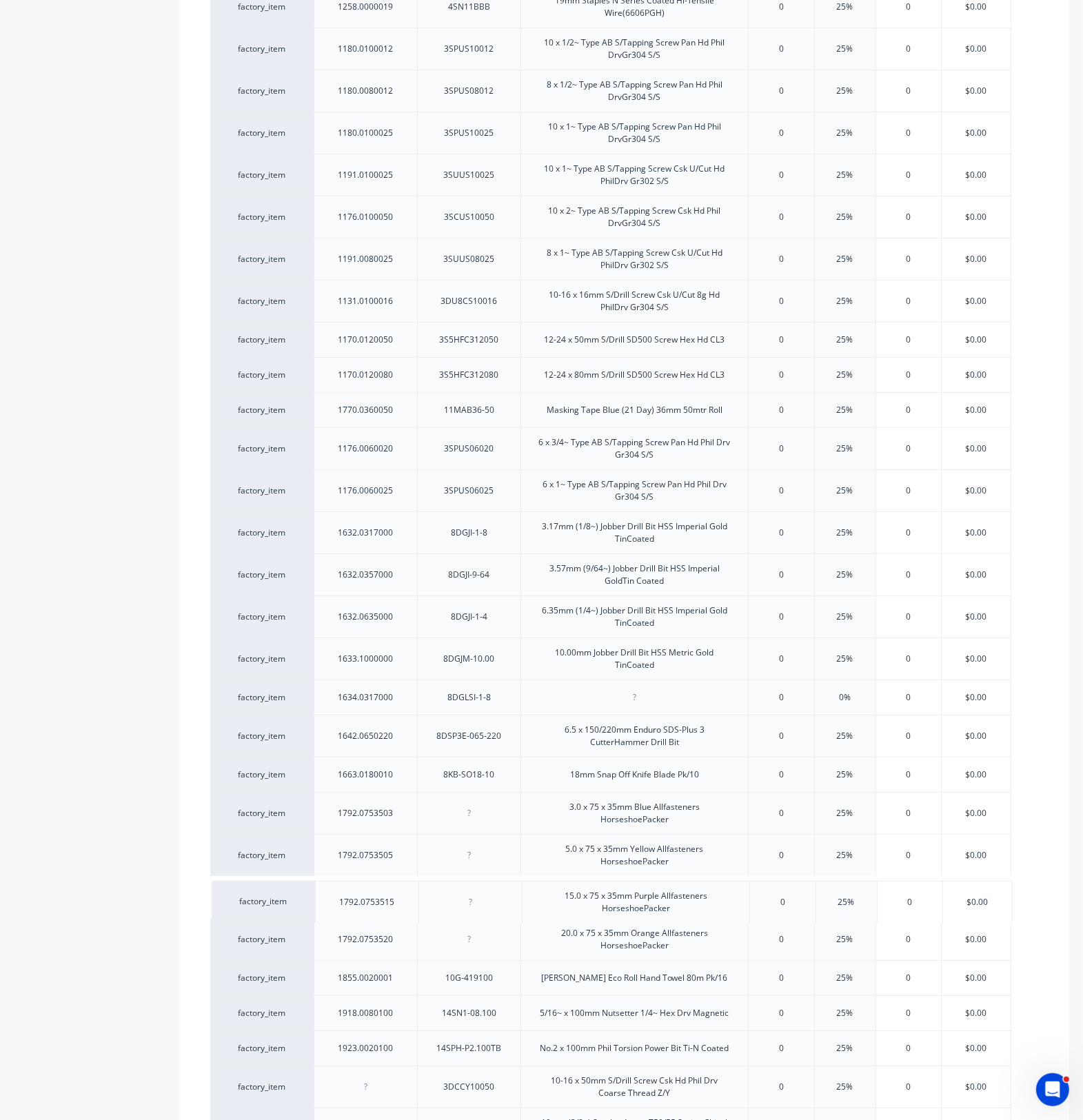
drag, startPoint x: 417, startPoint y: 56, endPoint x: 419, endPoint y: 913, distance: 857.0
click at [419, 820] on div "factory_item 1792.0753501 1.0 x 75 x 35mm White Allfasteners HorseshoePacker 0 …" at bounding box center [624, 1019] width 828 height 2153
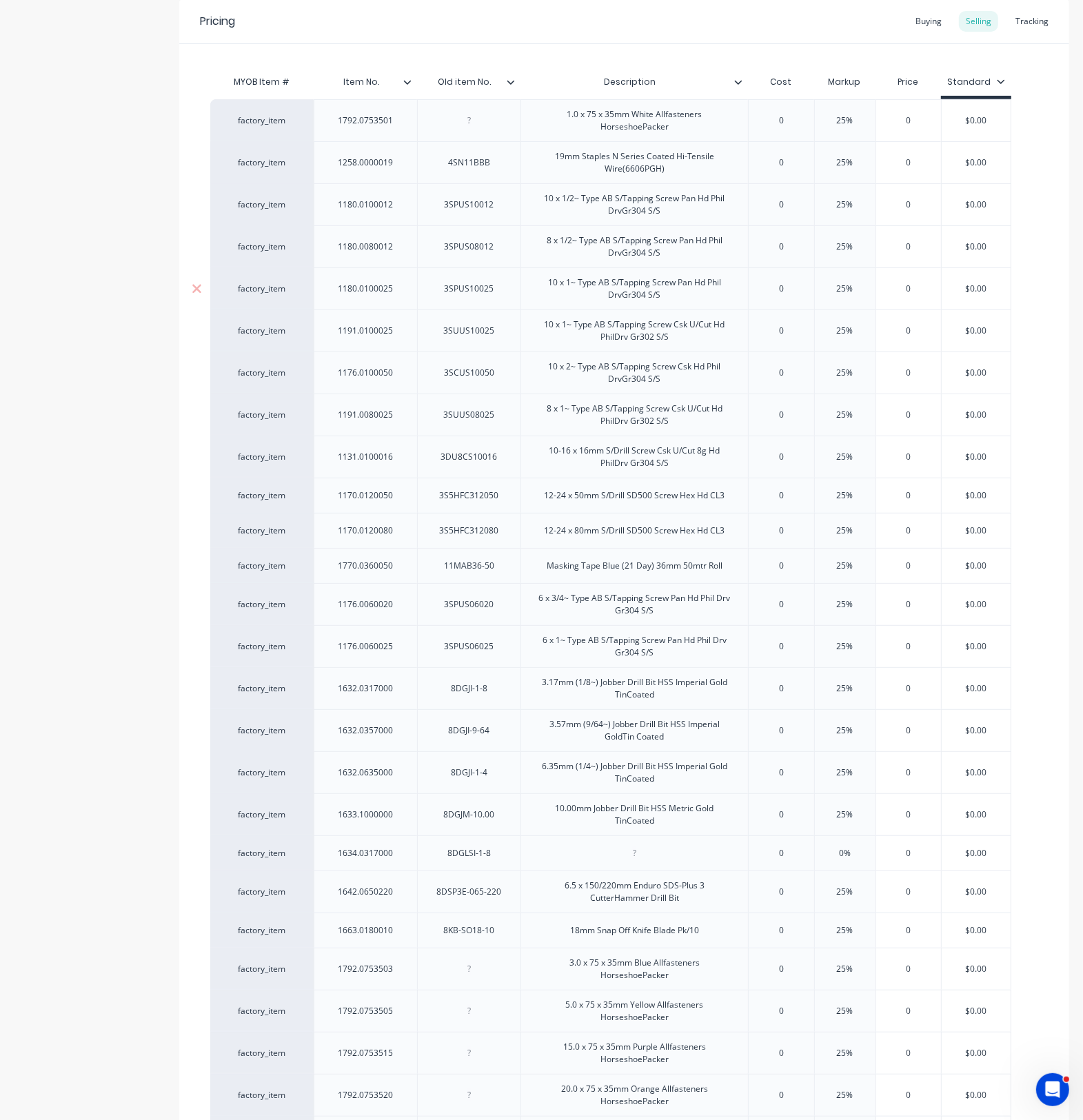
scroll to position [253, 0]
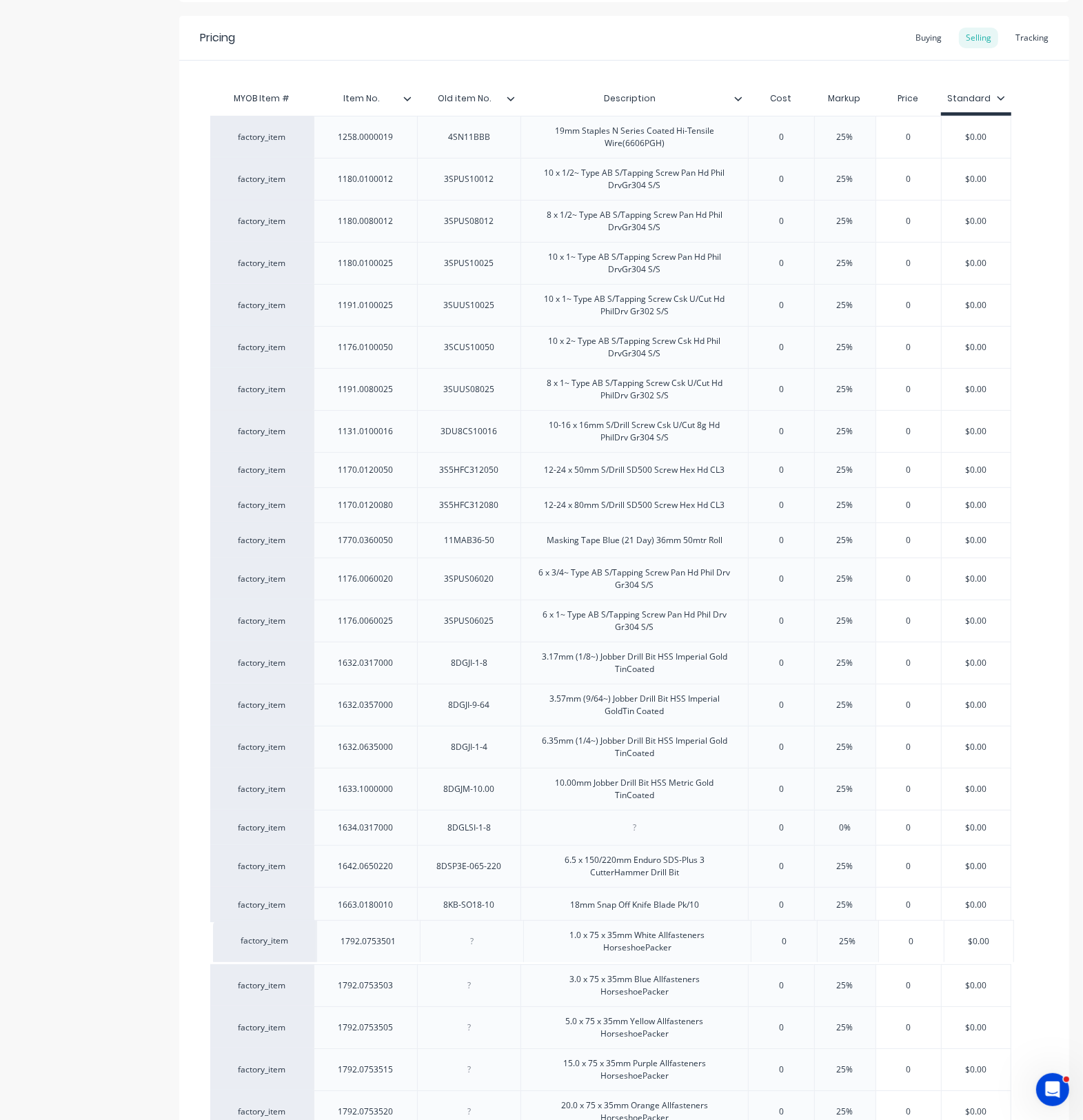
drag, startPoint x: 417, startPoint y: 139, endPoint x: 412, endPoint y: 951, distance: 812.0
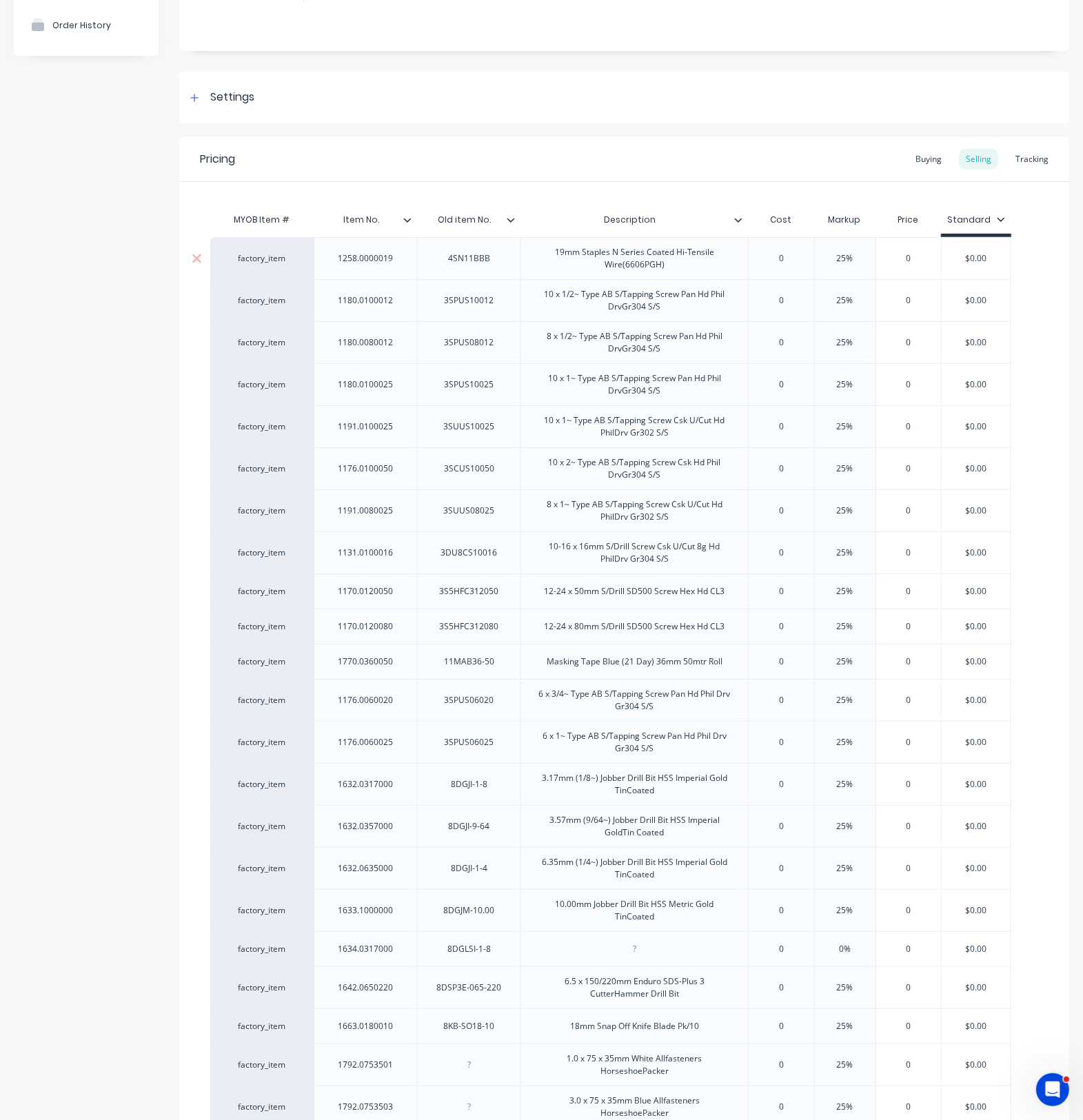
scroll to position [173, 0]
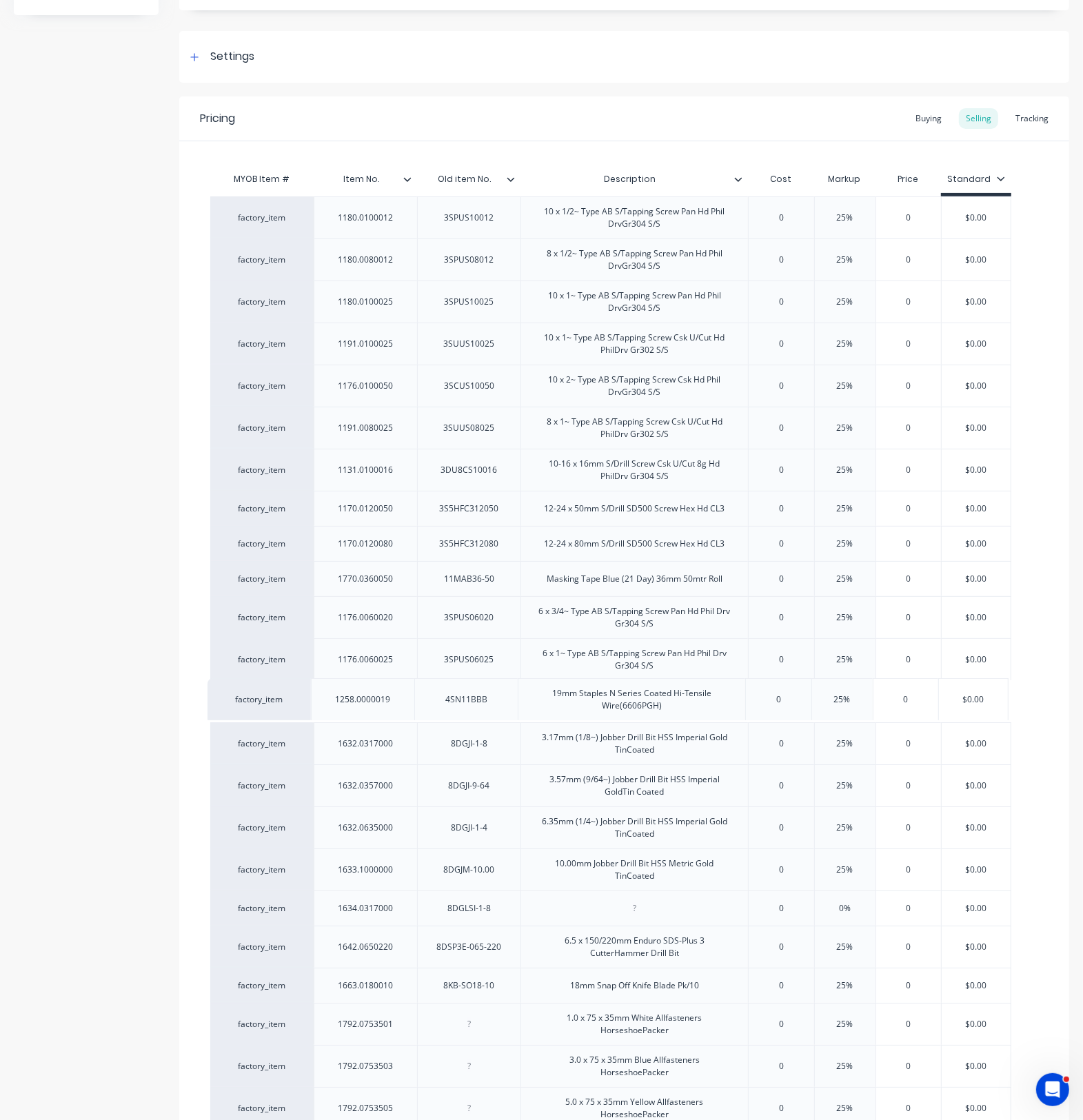
drag, startPoint x: 414, startPoint y: 221, endPoint x: 411, endPoint y: 709, distance: 488.0
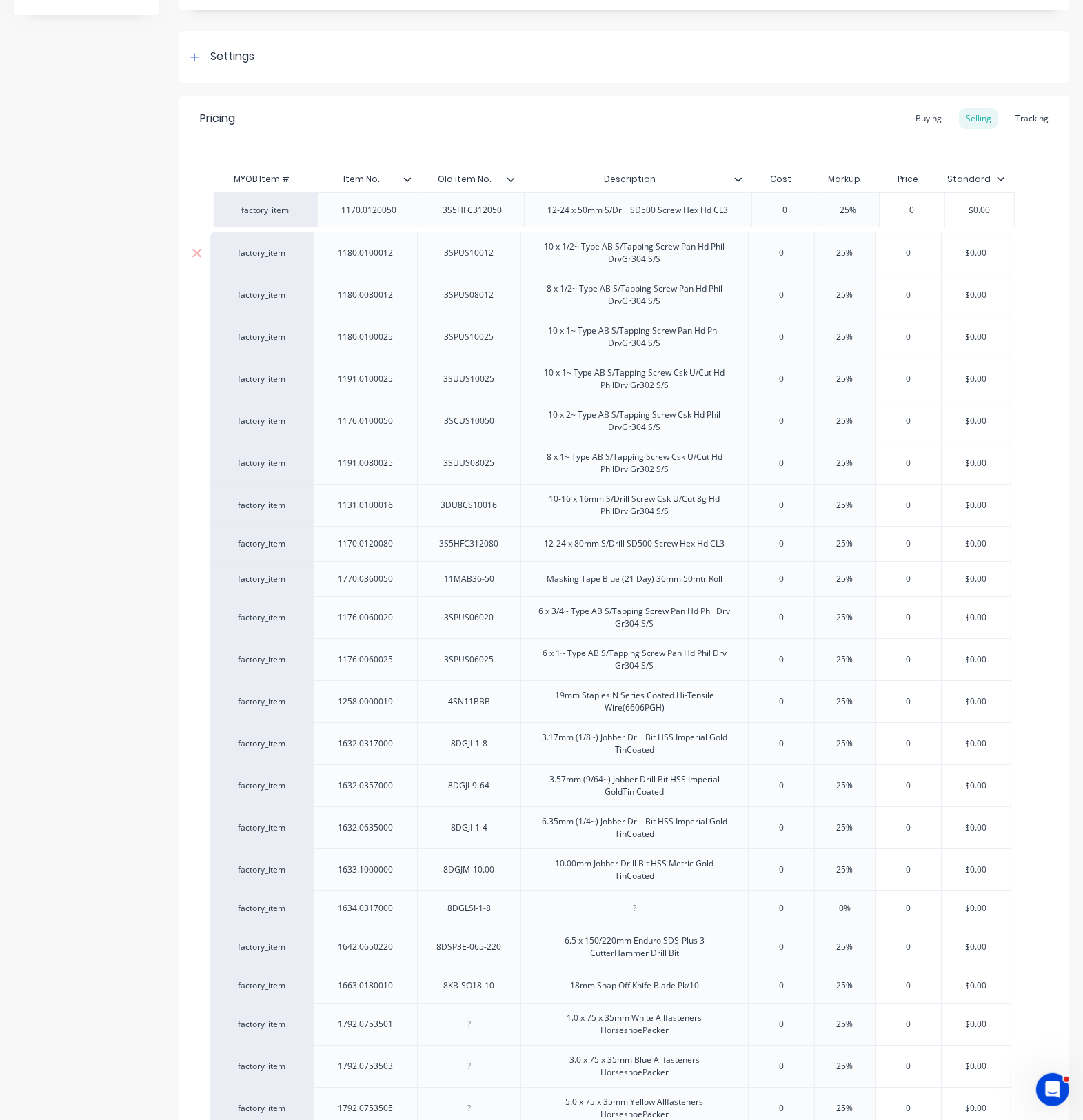
drag, startPoint x: 414, startPoint y: 517, endPoint x: 444, endPoint y: 246, distance: 272.7
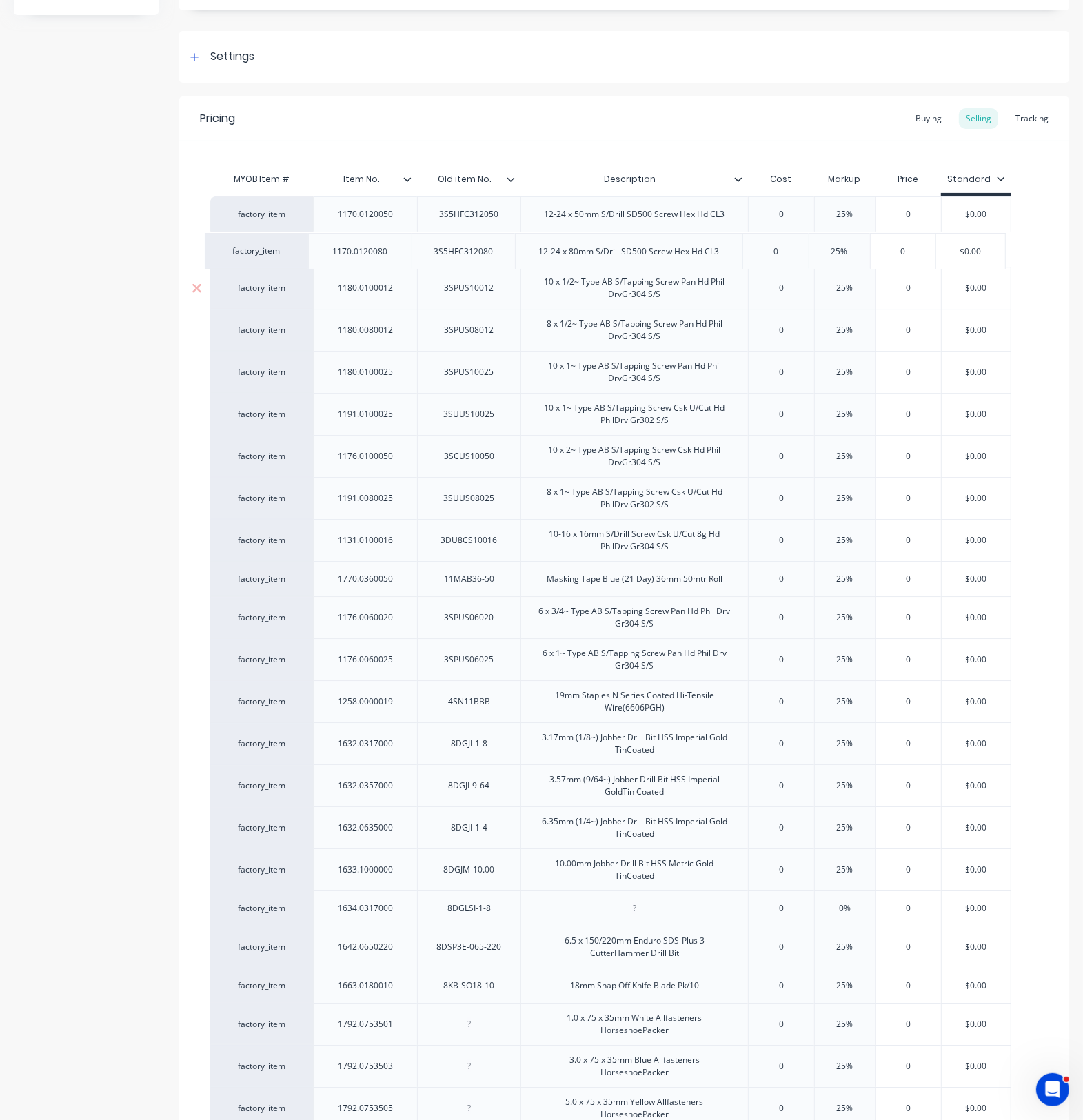
drag, startPoint x: 418, startPoint y: 552, endPoint x: 420, endPoint y: 282, distance: 270.0
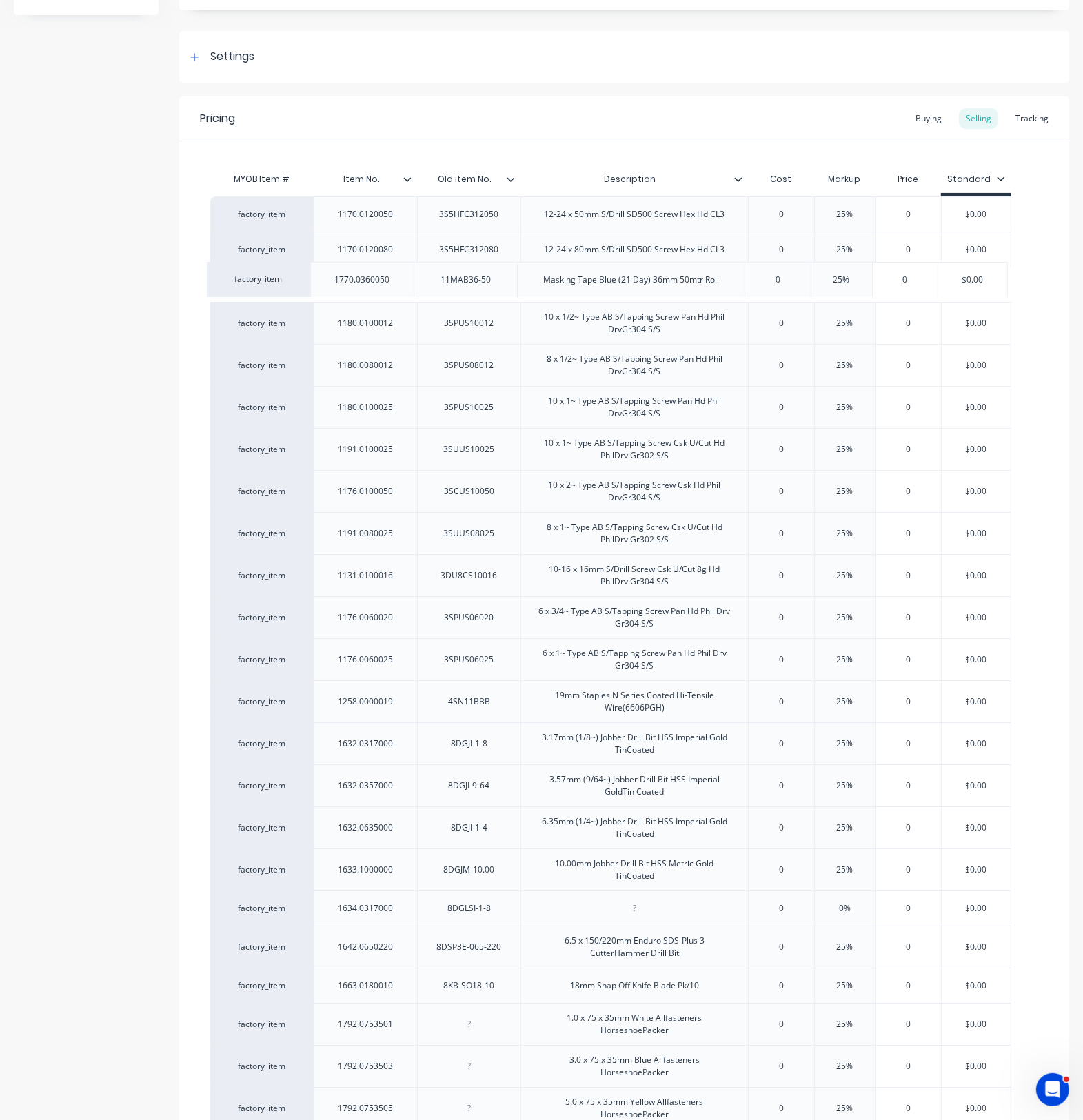
drag, startPoint x: 421, startPoint y: 583, endPoint x: 417, endPoint y: 275, distance: 308.0
drag, startPoint x: 408, startPoint y: 628, endPoint x: 410, endPoint y: 349, distance: 279.0
drag, startPoint x: 427, startPoint y: 647, endPoint x: 414, endPoint y: 357, distance: 290.3
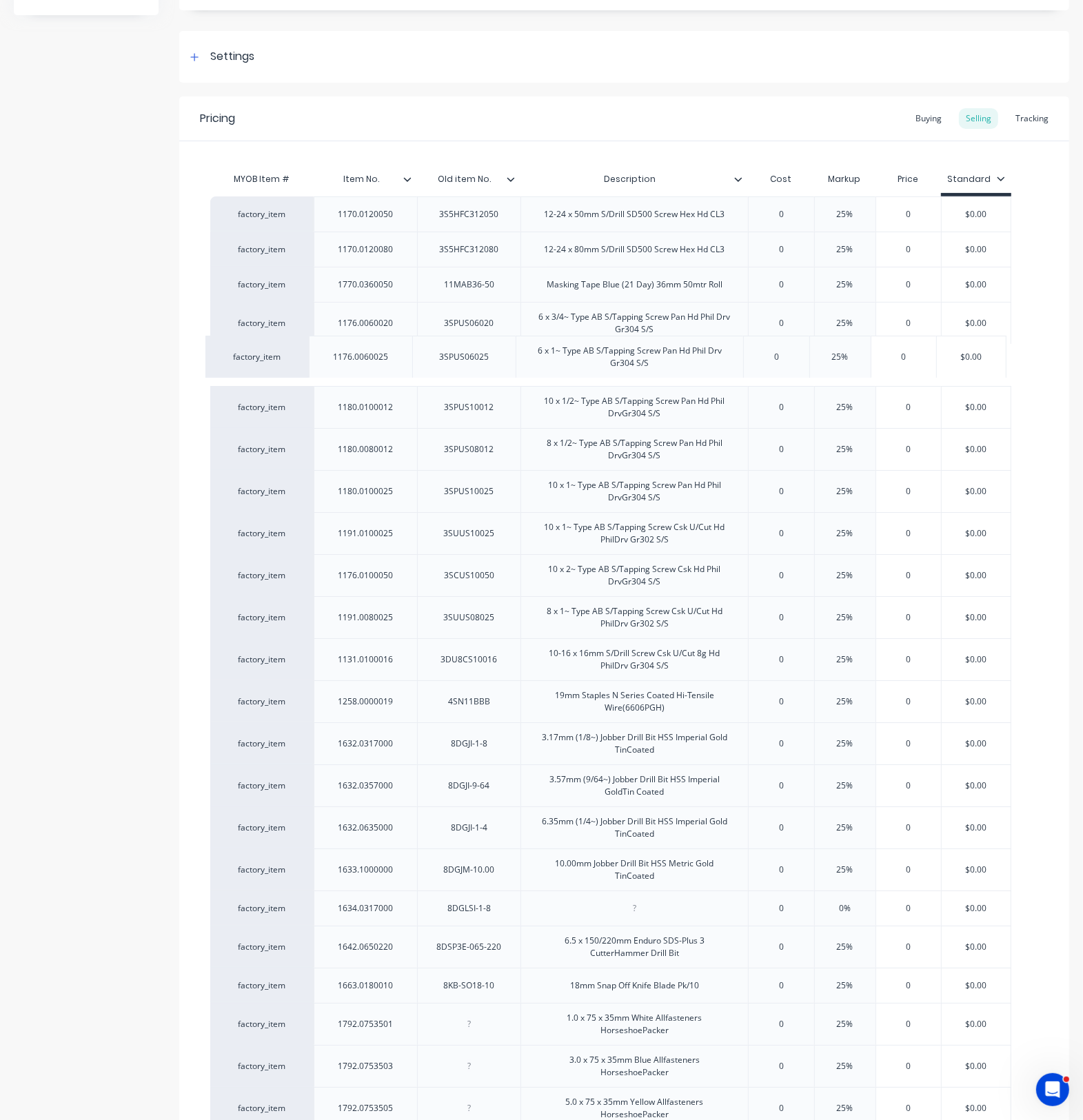
drag, startPoint x: 419, startPoint y: 590, endPoint x: 420, endPoint y: 369, distance: 221.0
drag, startPoint x: 416, startPoint y: 373, endPoint x: 412, endPoint y: 422, distance: 49.2
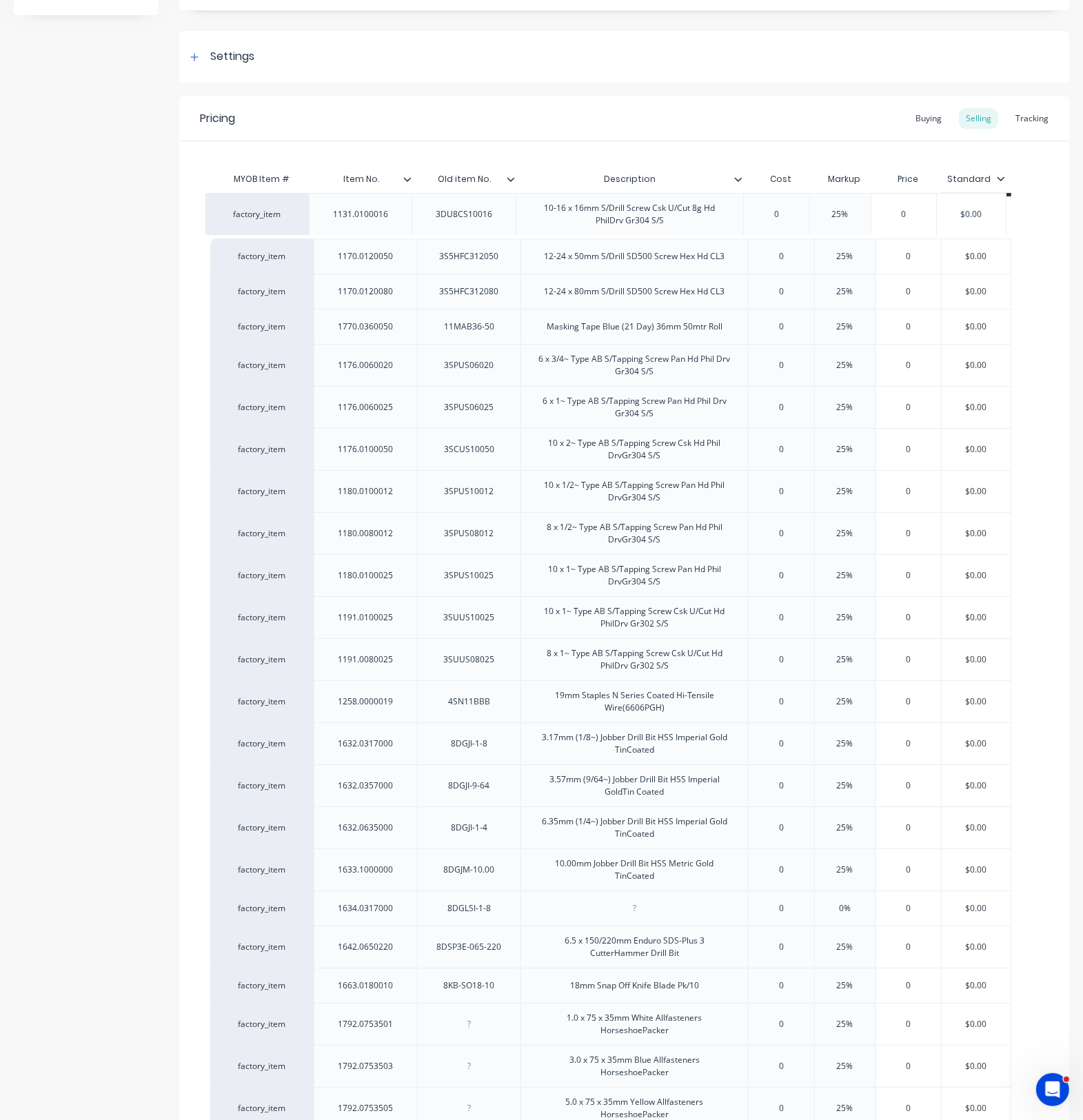
drag, startPoint x: 419, startPoint y: 665, endPoint x: 416, endPoint y: 214, distance: 451.0
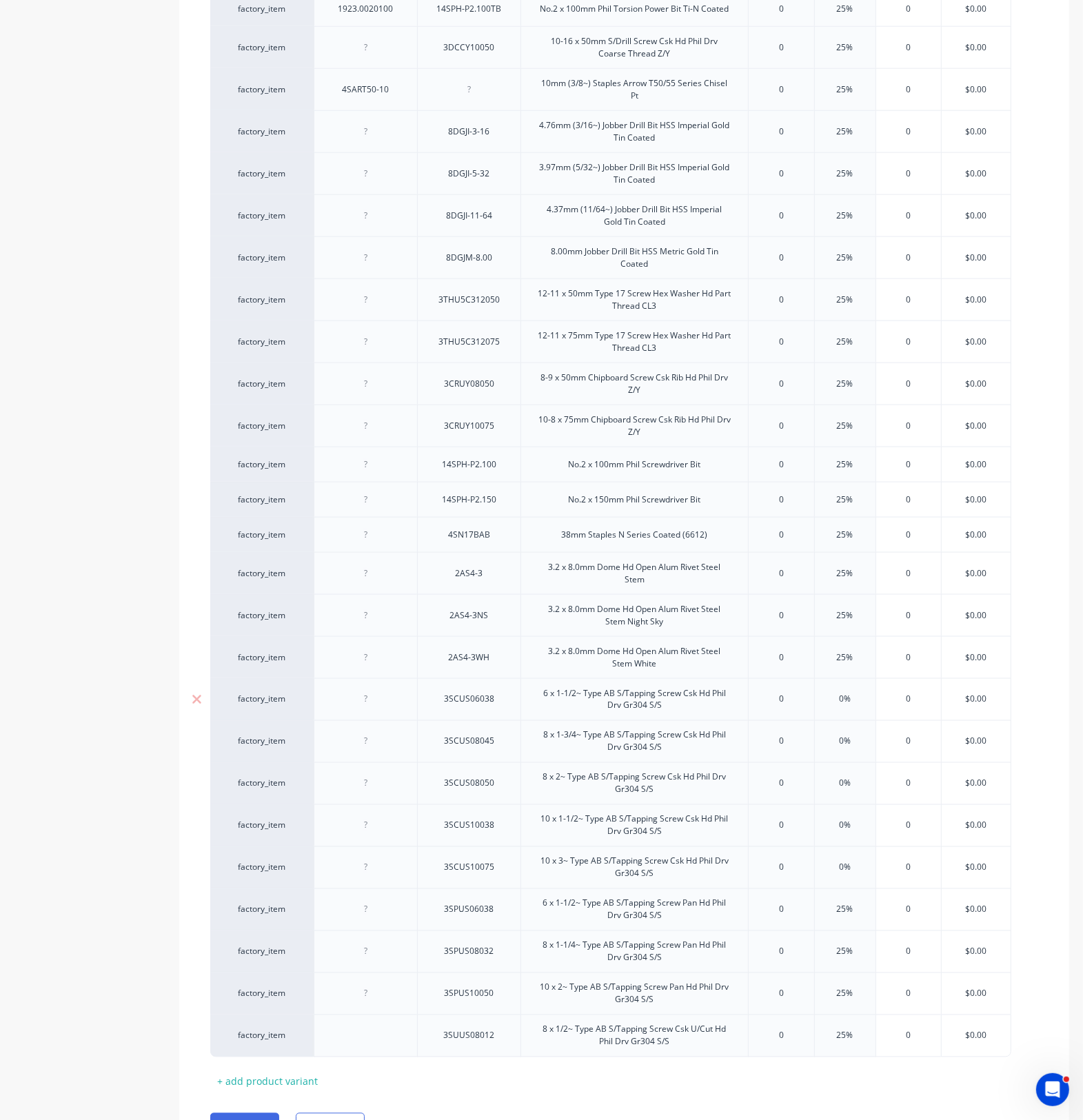
scroll to position [1546, 0]
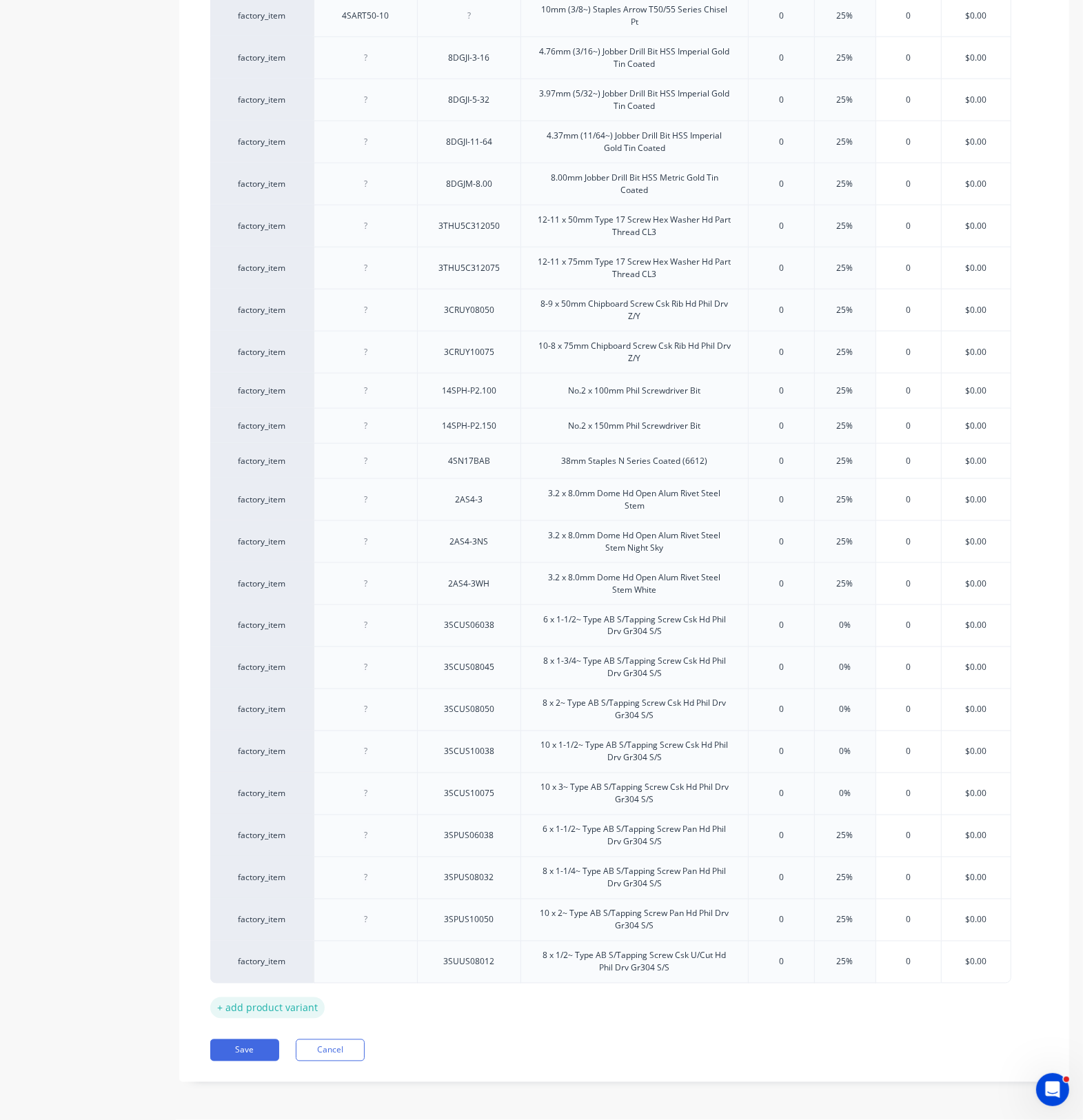
click at [297, 820] on div "+ add product variant" at bounding box center [267, 1008] width 114 height 22
type textarea "x"
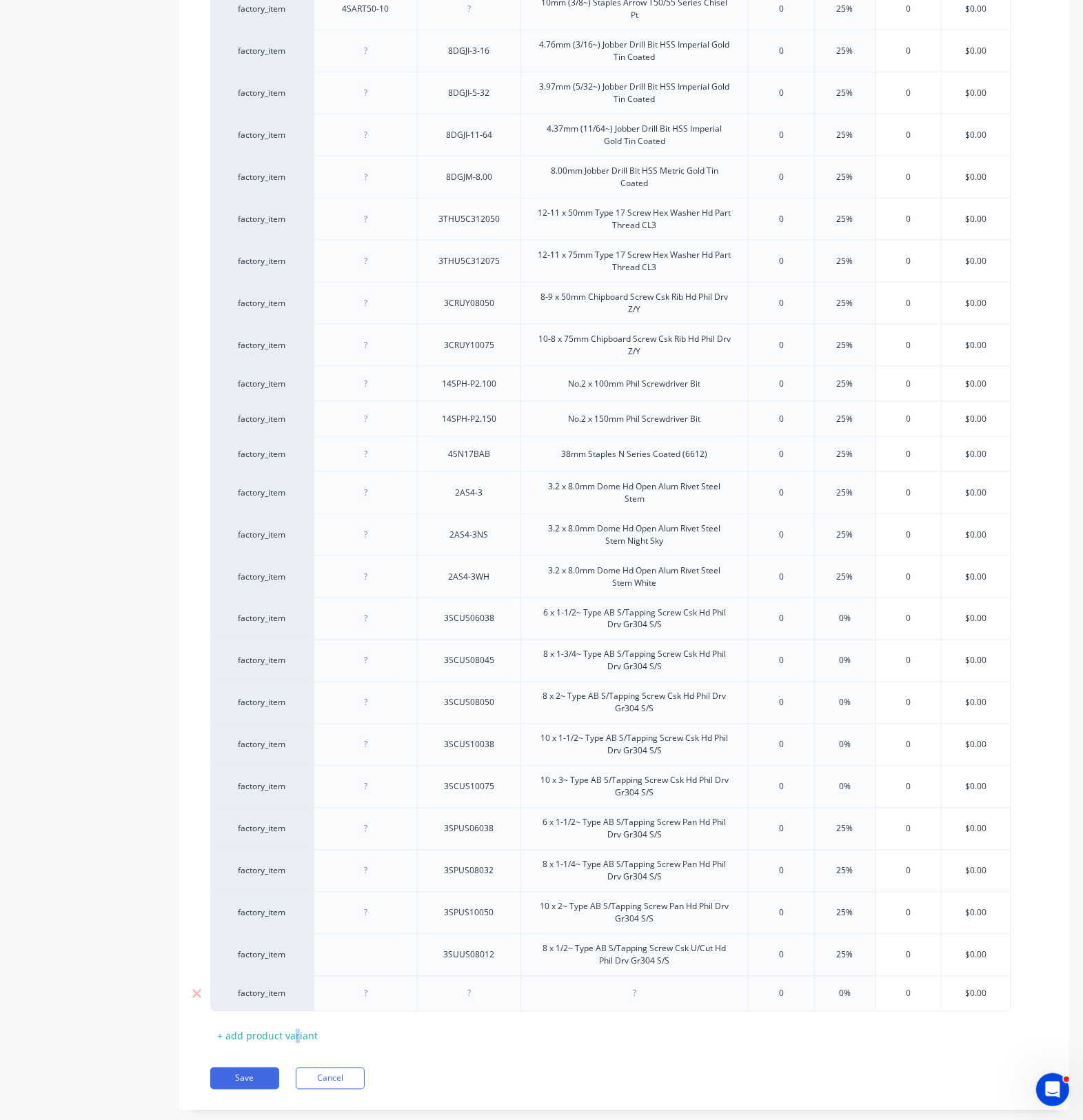
click at [380, 820] on div at bounding box center [366, 994] width 69 height 18
paste div
click at [476, 820] on div at bounding box center [469, 994] width 69 height 18
type textarea "x"
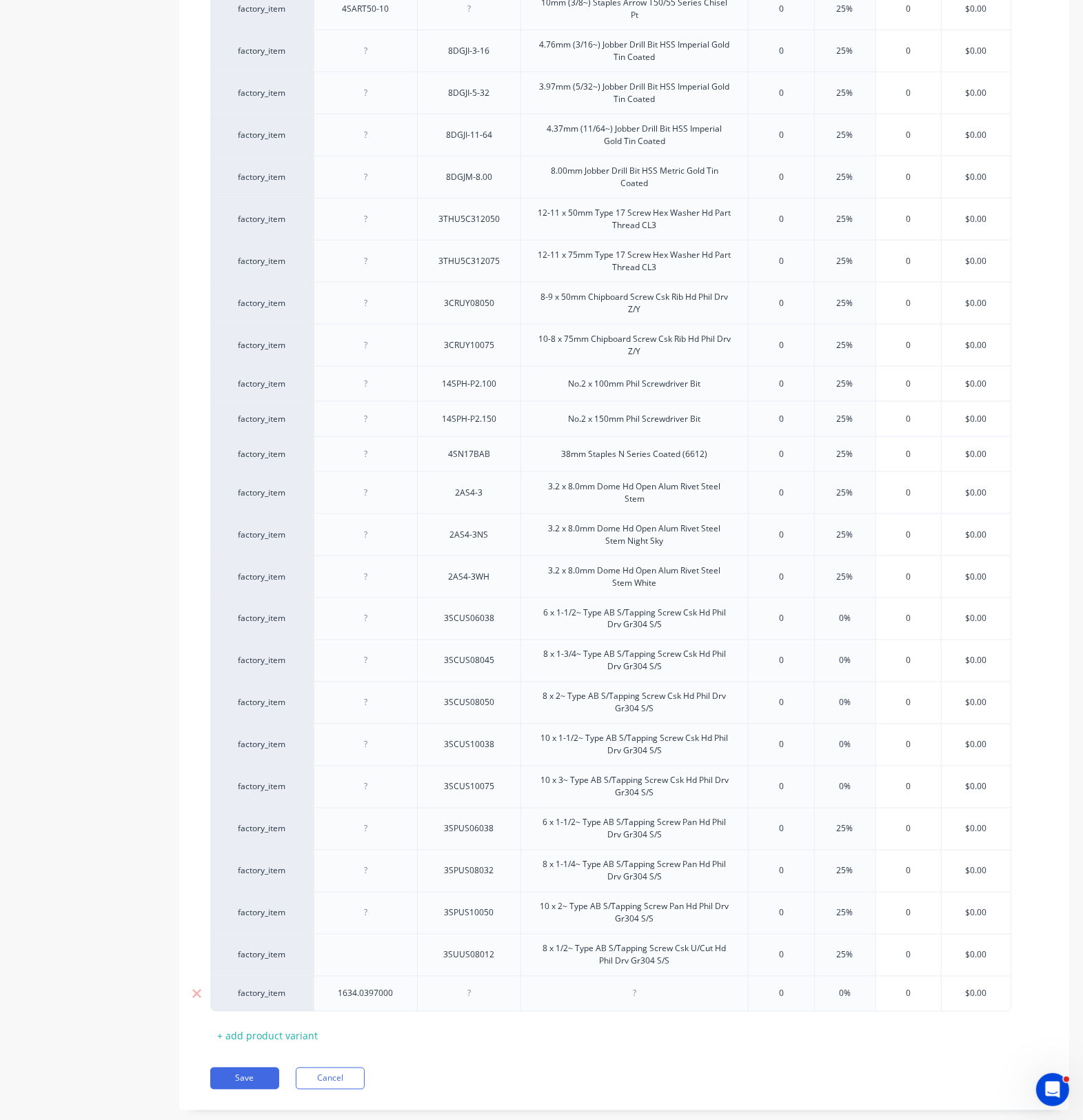
paste div
click at [641, 820] on div at bounding box center [634, 994] width 69 height 18
type textarea "x"
click at [636, 820] on div at bounding box center [634, 994] width 69 height 18
paste div
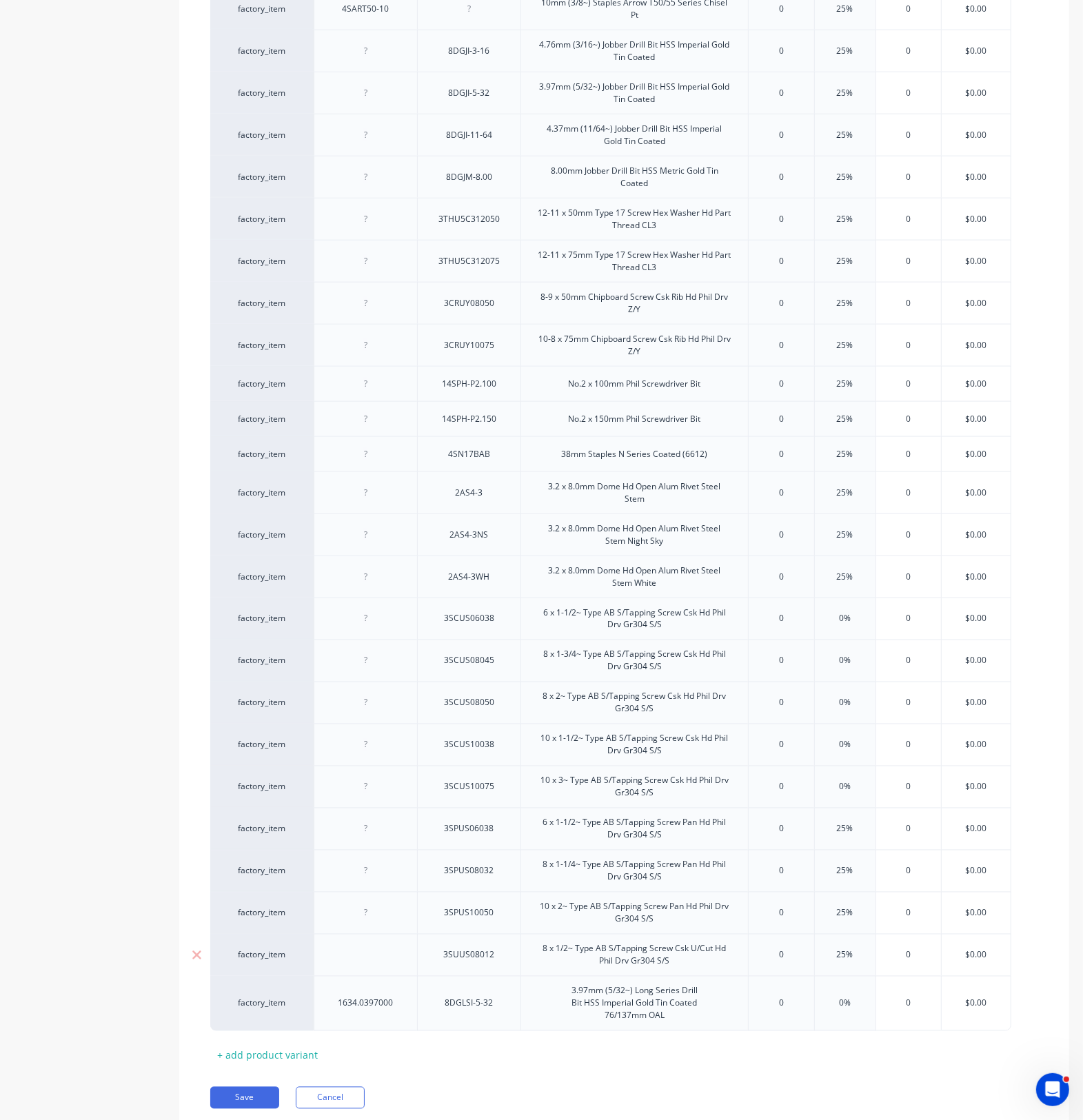
scroll to position [1599, 0]
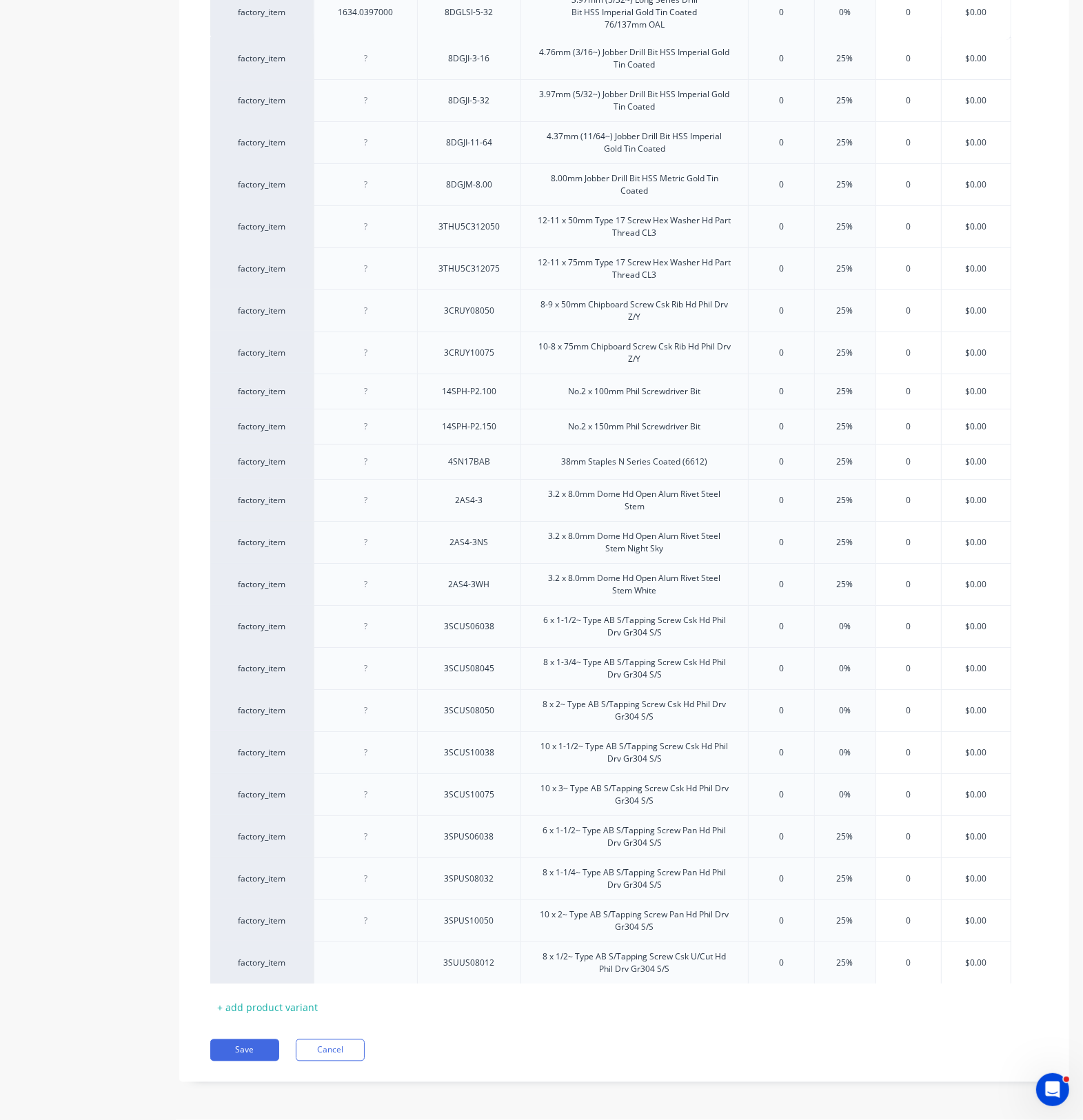
drag, startPoint x: 369, startPoint y: 972, endPoint x: 365, endPoint y: 19, distance: 953.0
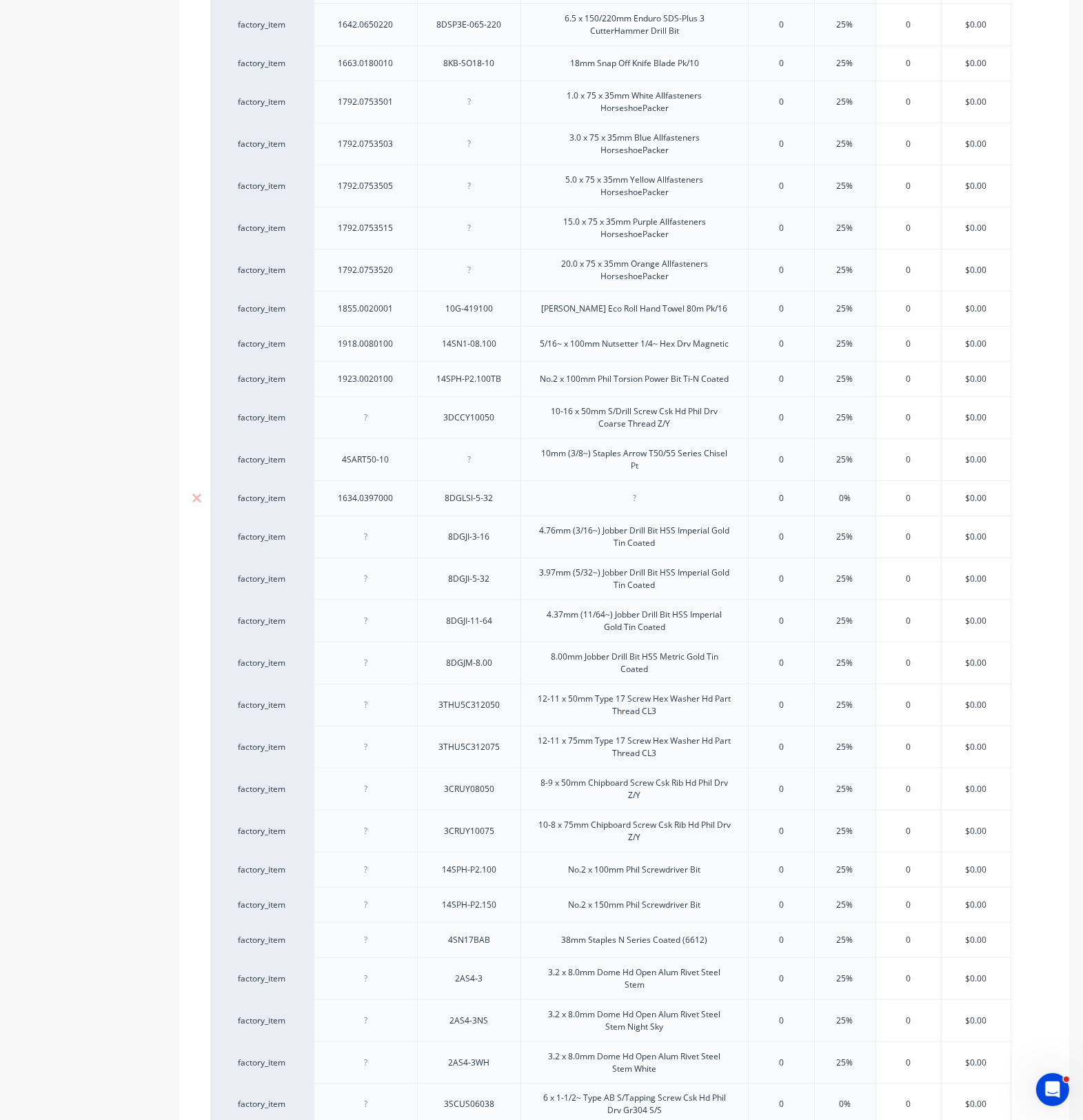
scroll to position [1063, 0]
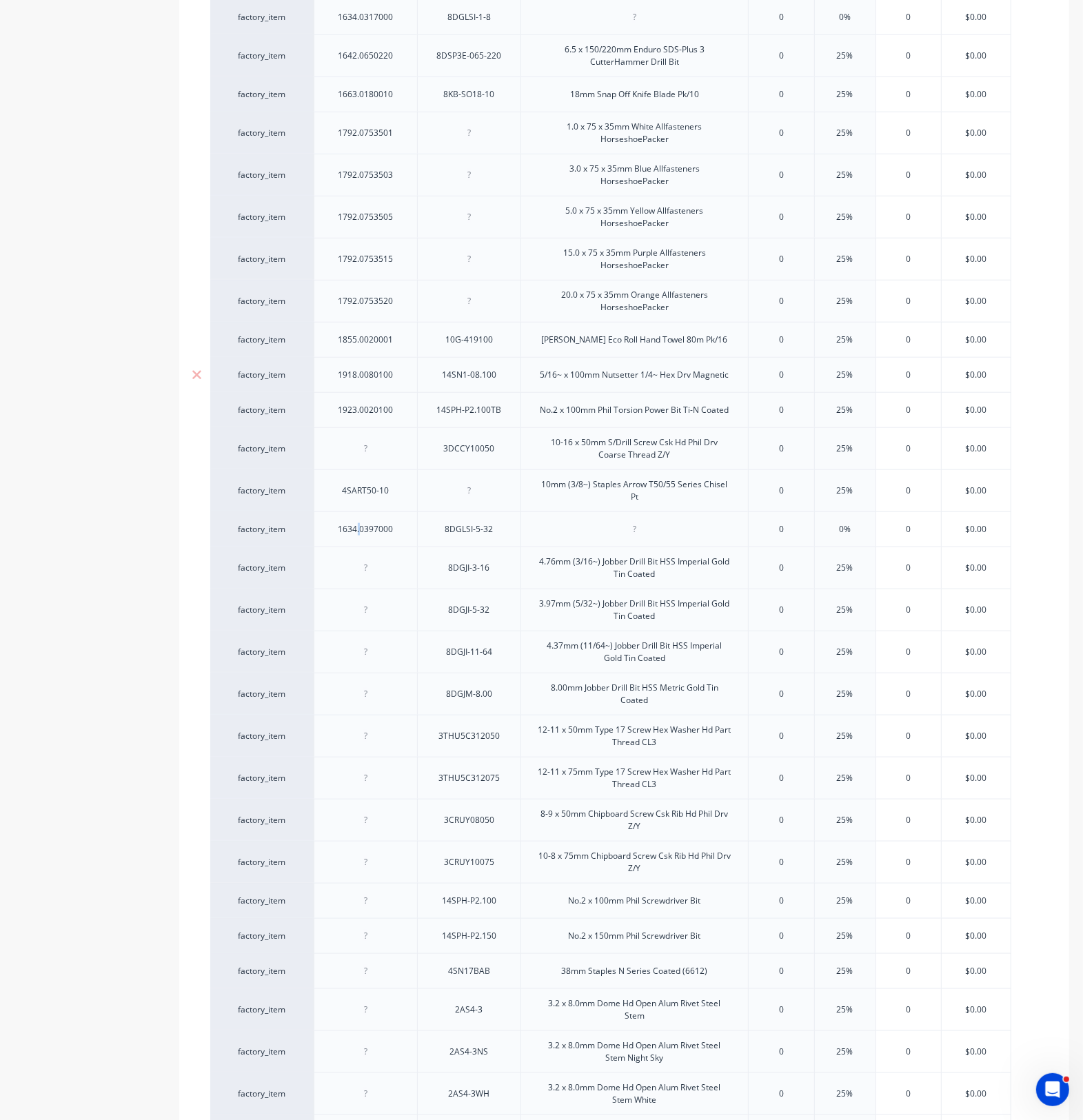
drag, startPoint x: 359, startPoint y: 536, endPoint x: 356, endPoint y: 370, distance: 166.0
click at [356, 370] on div "factory_item 1131.0100016 3DU8CS10016 10-16 x 16mm S/Drill Screw Csk U/Cut 8g H…" at bounding box center [624, 399] width 828 height 2189
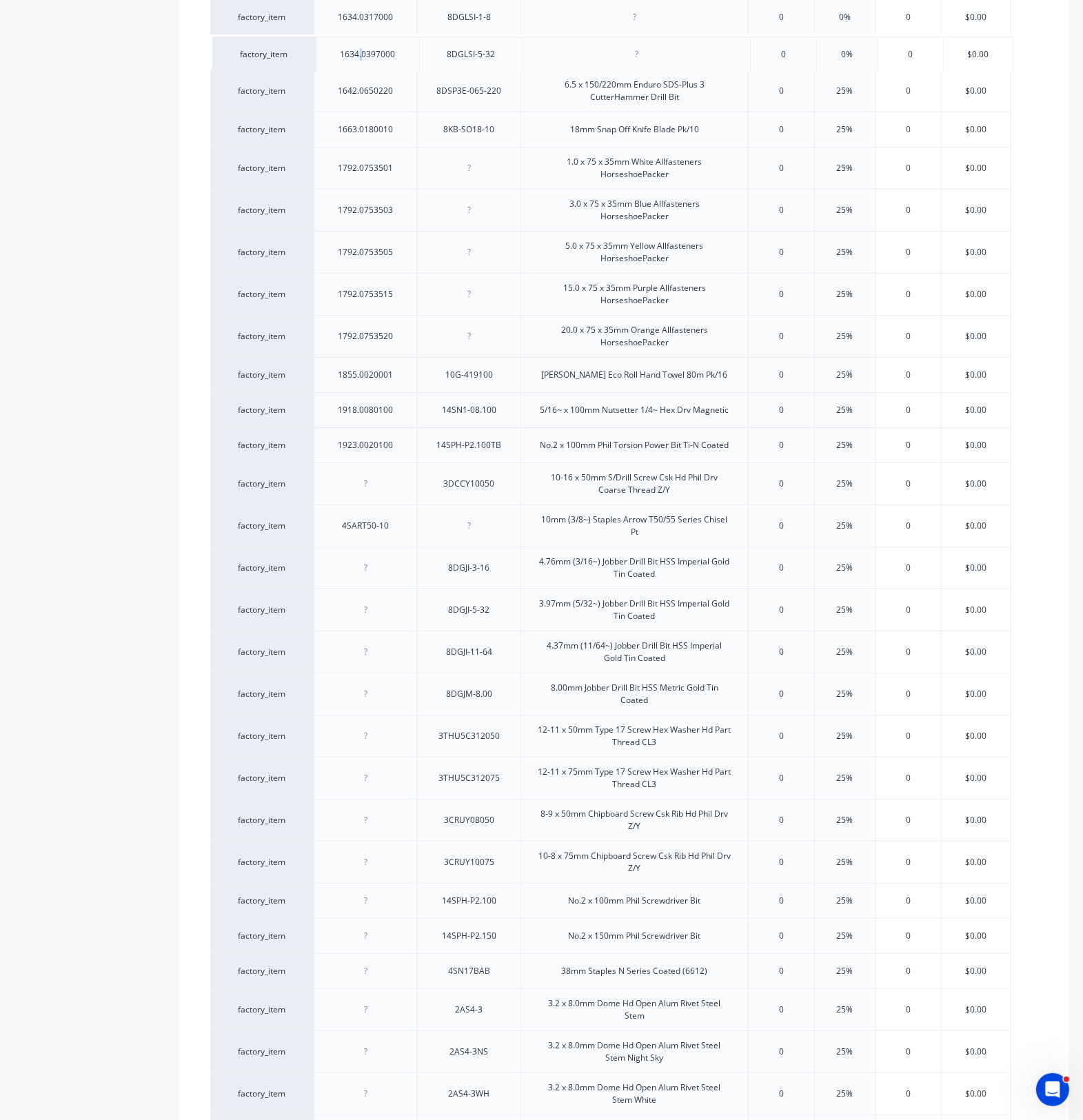
drag, startPoint x: 344, startPoint y: 543, endPoint x: 346, endPoint y: 59, distance: 484.0
click at [346, 59] on div "factory_item 1131.0100016 3DU8CS10016 10-16 x 16mm S/Drill Screw Csk U/Cut 8g H…" at bounding box center [624, 399] width 828 height 2188
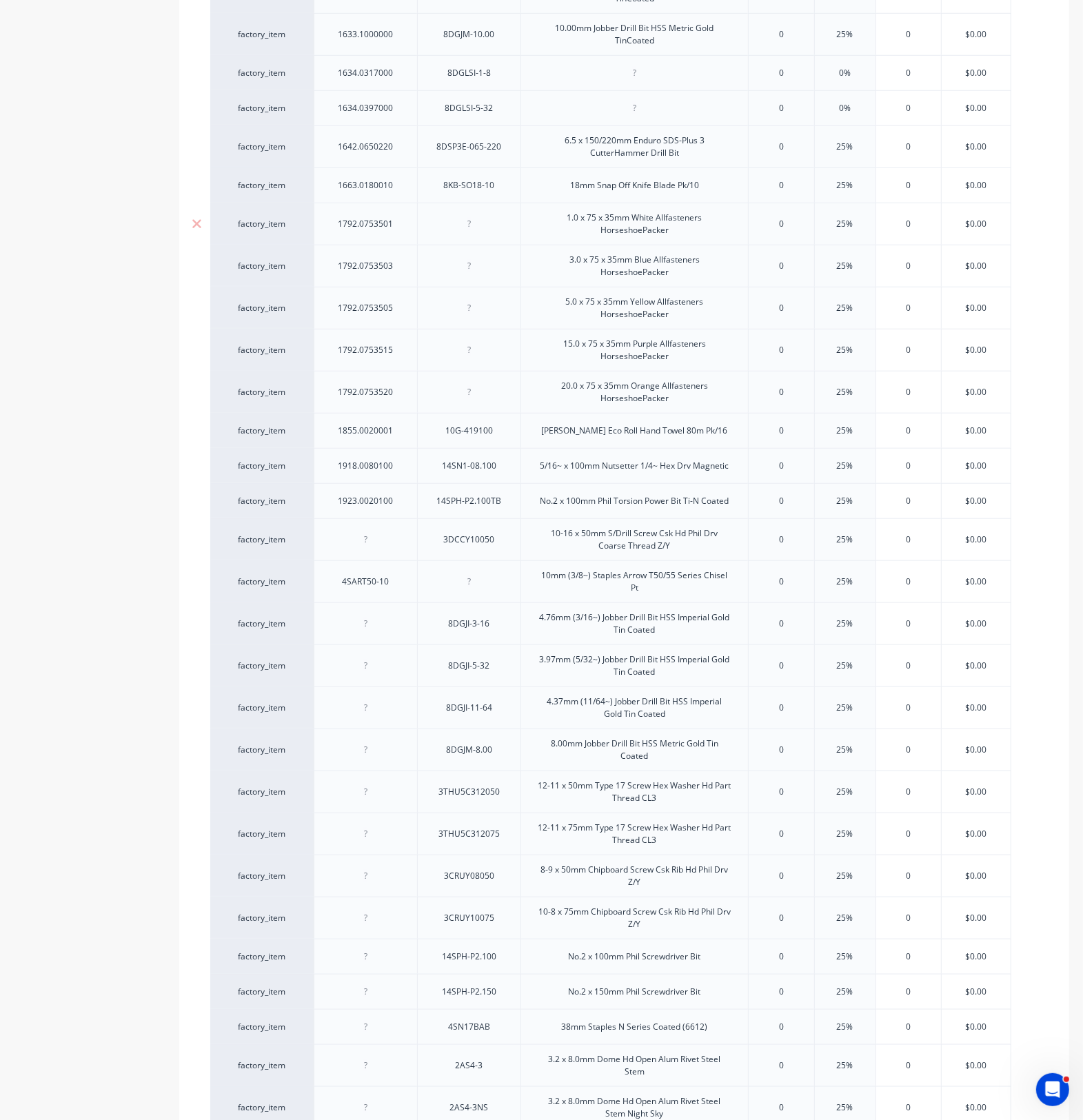
scroll to position [977, 0]
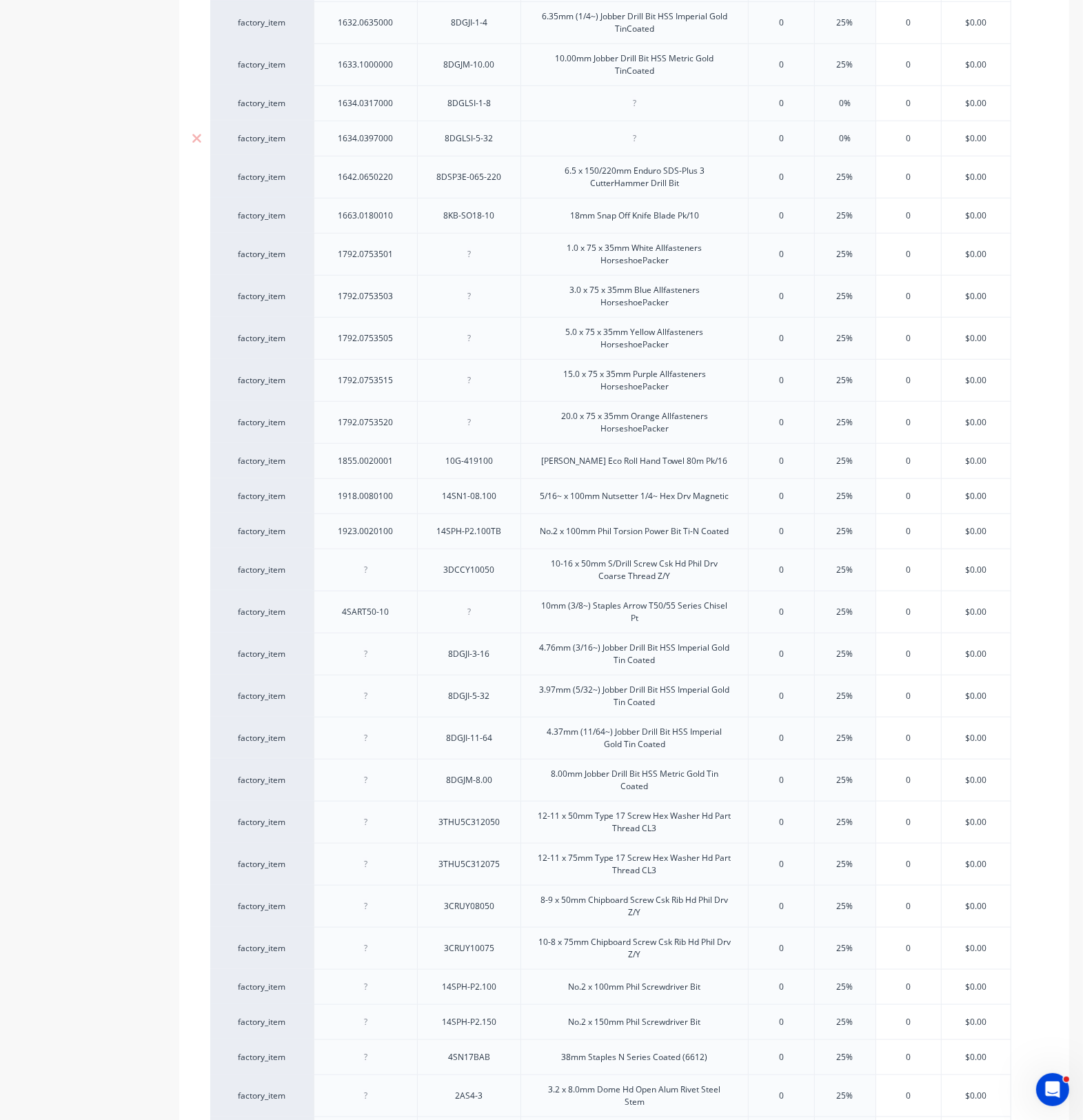
click at [474, 153] on div "8DGLSI-5-32" at bounding box center [469, 138] width 103 height 35
click at [618, 152] on div at bounding box center [633, 138] width 228 height 35
click at [634, 143] on div at bounding box center [634, 139] width 69 height 18
type textarea "x"
click at [634, 143] on div at bounding box center [634, 139] width 69 height 18
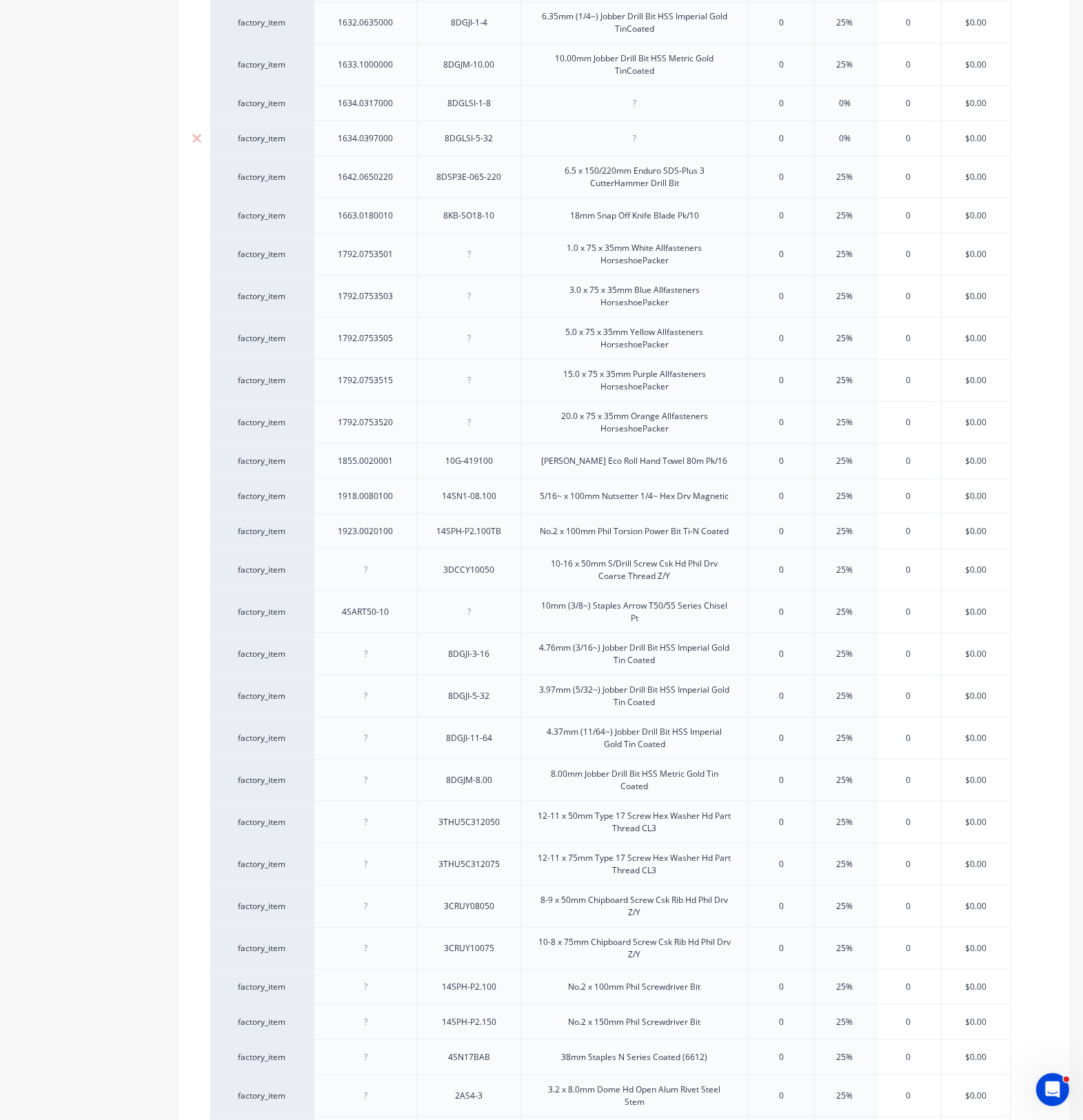
paste div
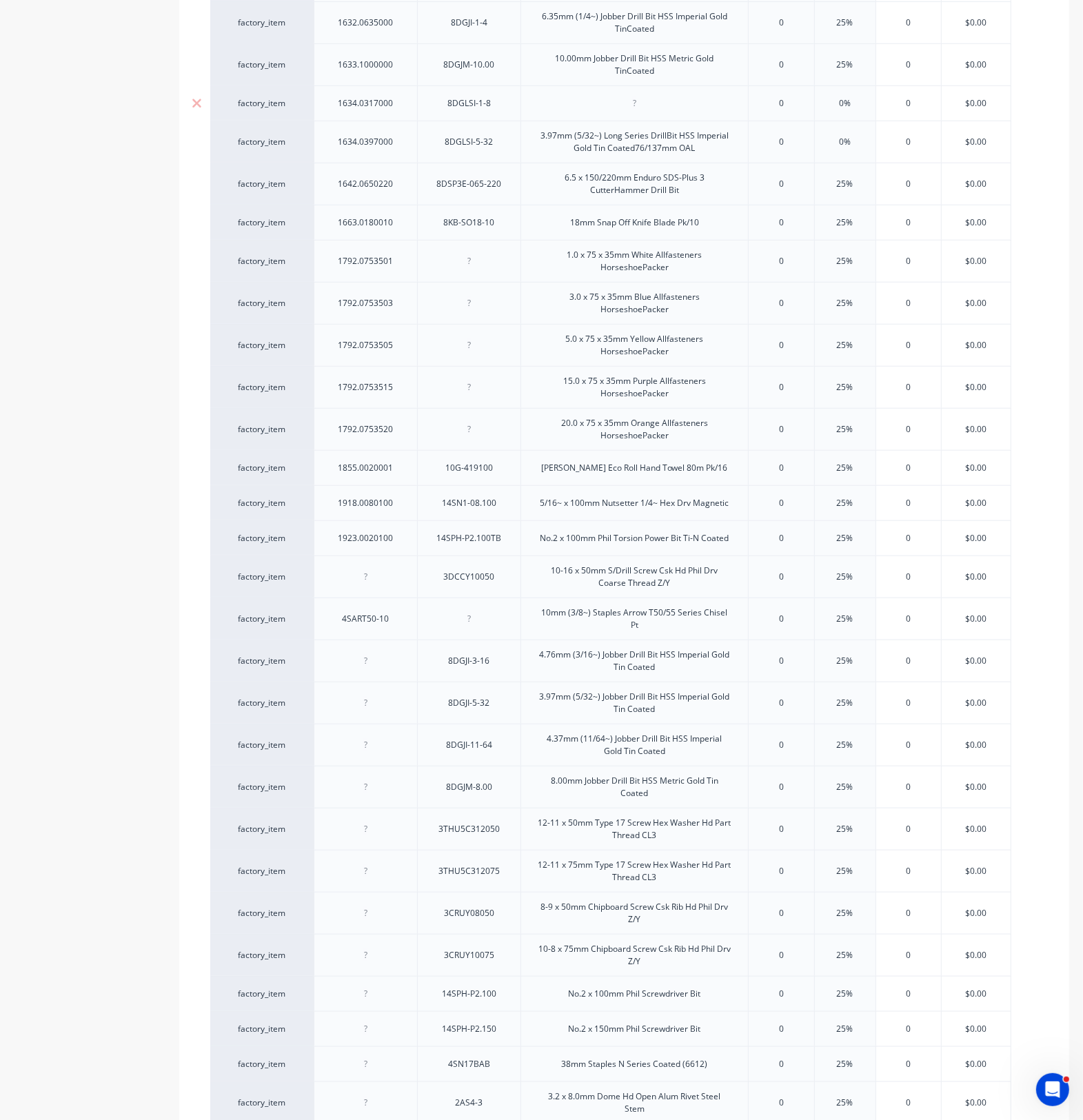
click at [609, 121] on div at bounding box center [633, 103] width 228 height 35
click at [635, 108] on div at bounding box center [634, 103] width 69 height 18
type textarea "x"
click at [636, 109] on div at bounding box center [634, 103] width 69 height 18
click at [635, 108] on div at bounding box center [634, 103] width 69 height 18
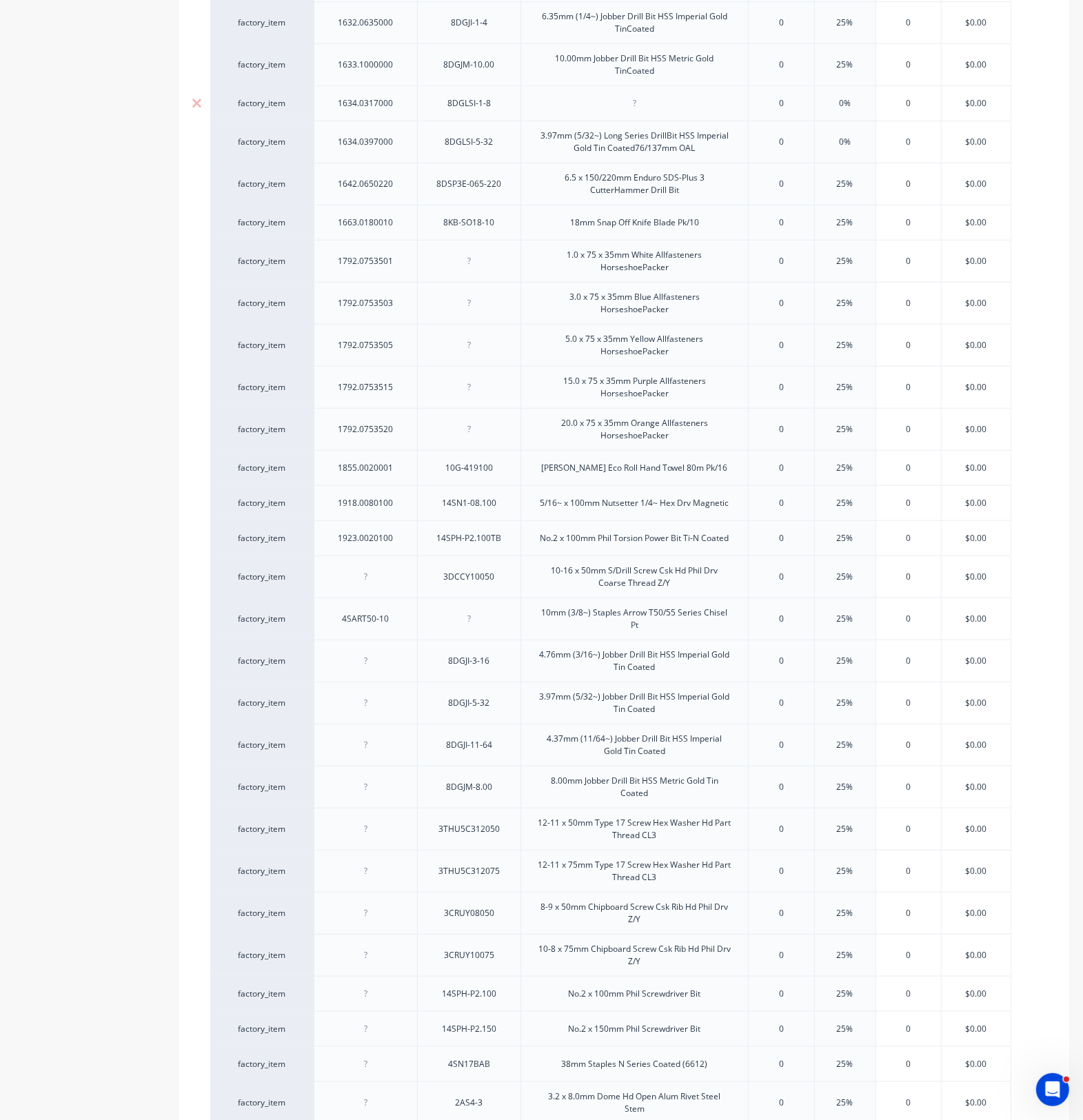
click at [635, 108] on div at bounding box center [634, 103] width 69 height 18
paste div
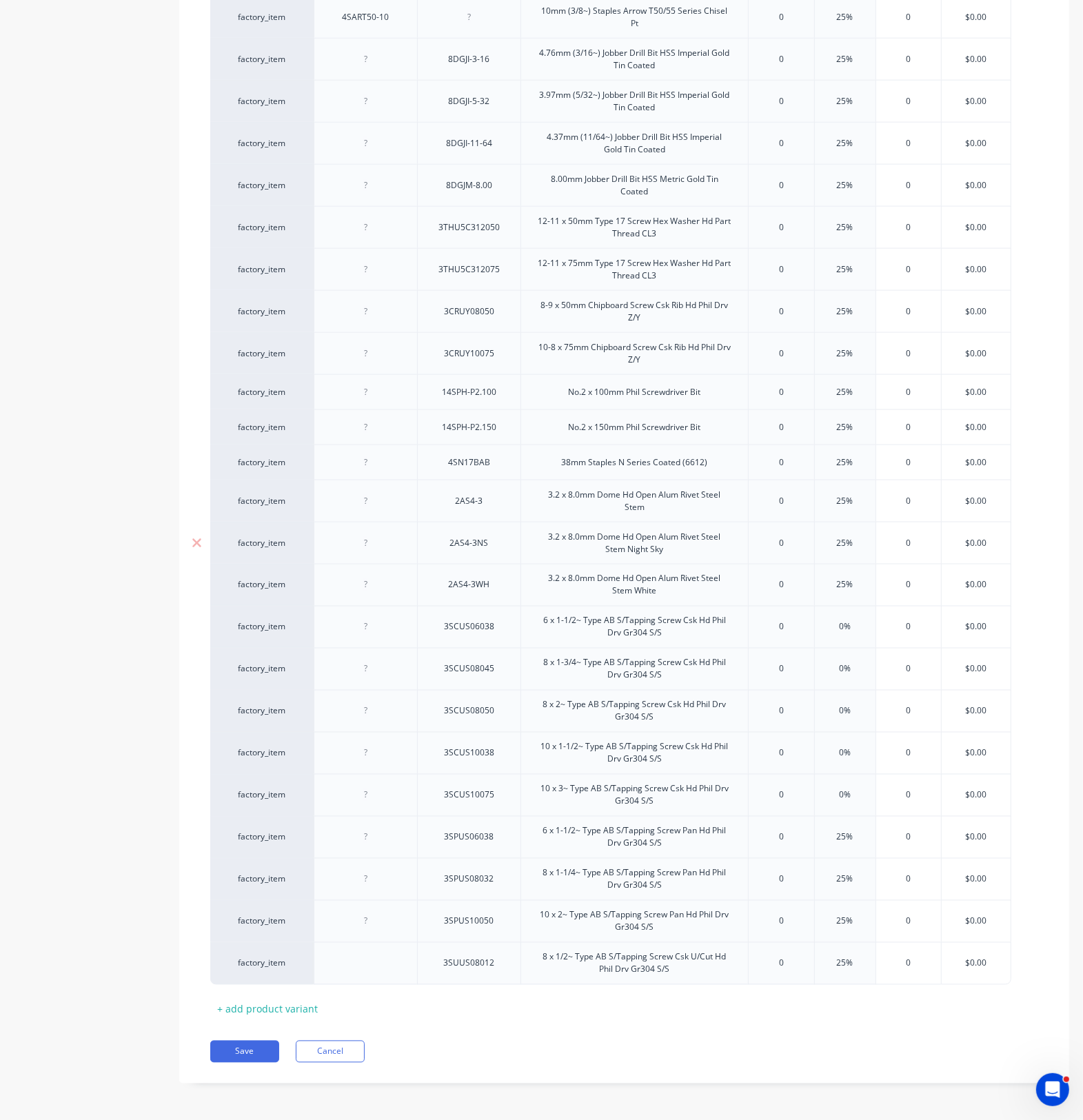
scroll to position [1594, 0]
click at [294, 820] on div "+ add product variant" at bounding box center [267, 1008] width 114 height 22
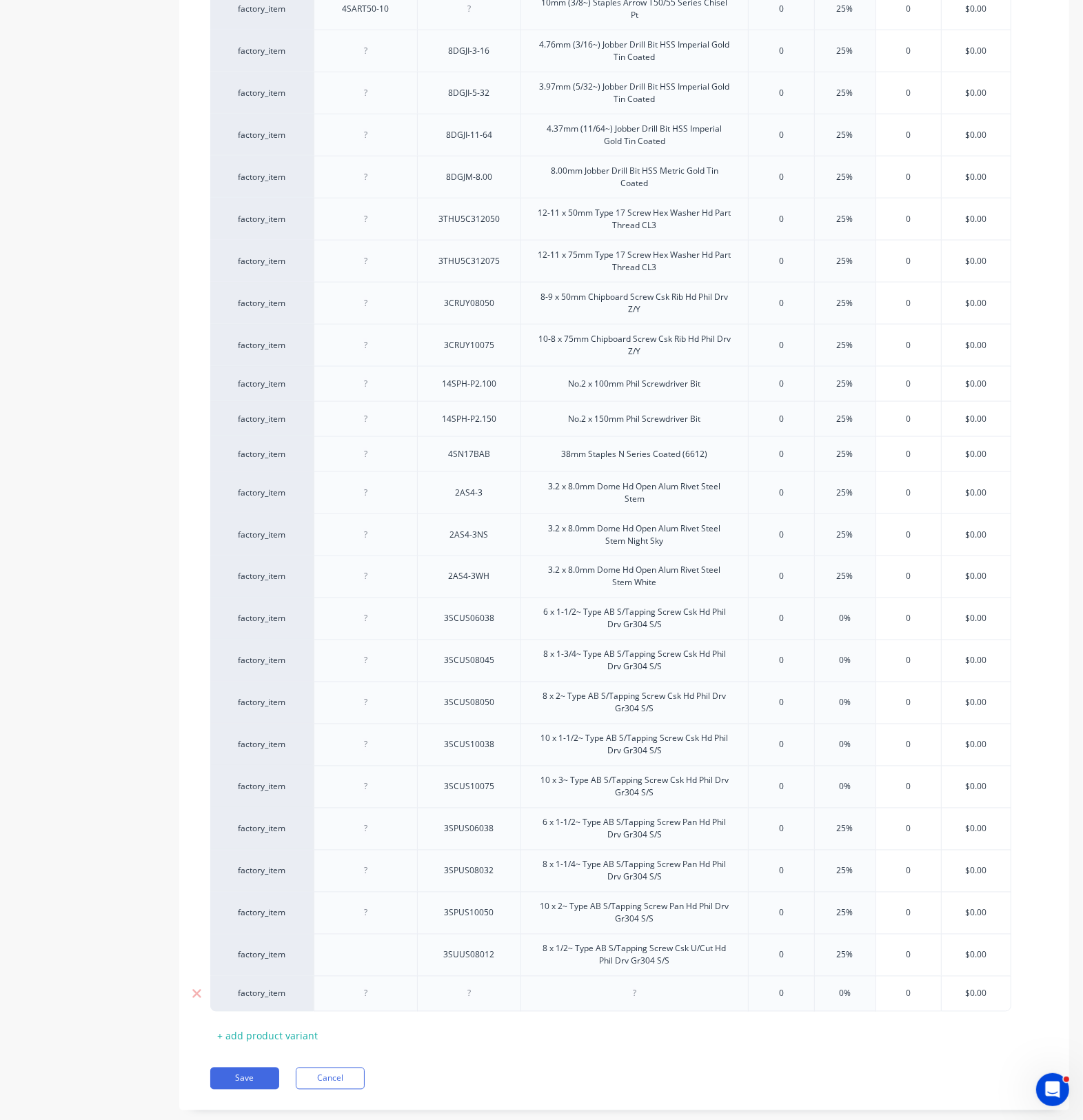
click at [362, 820] on div at bounding box center [366, 994] width 69 height 18
click at [376, 820] on div at bounding box center [366, 994] width 69 height 18
click at [373, 820] on div at bounding box center [366, 994] width 69 height 18
type textarea "x"
click at [380, 820] on div at bounding box center [366, 994] width 69 height 18
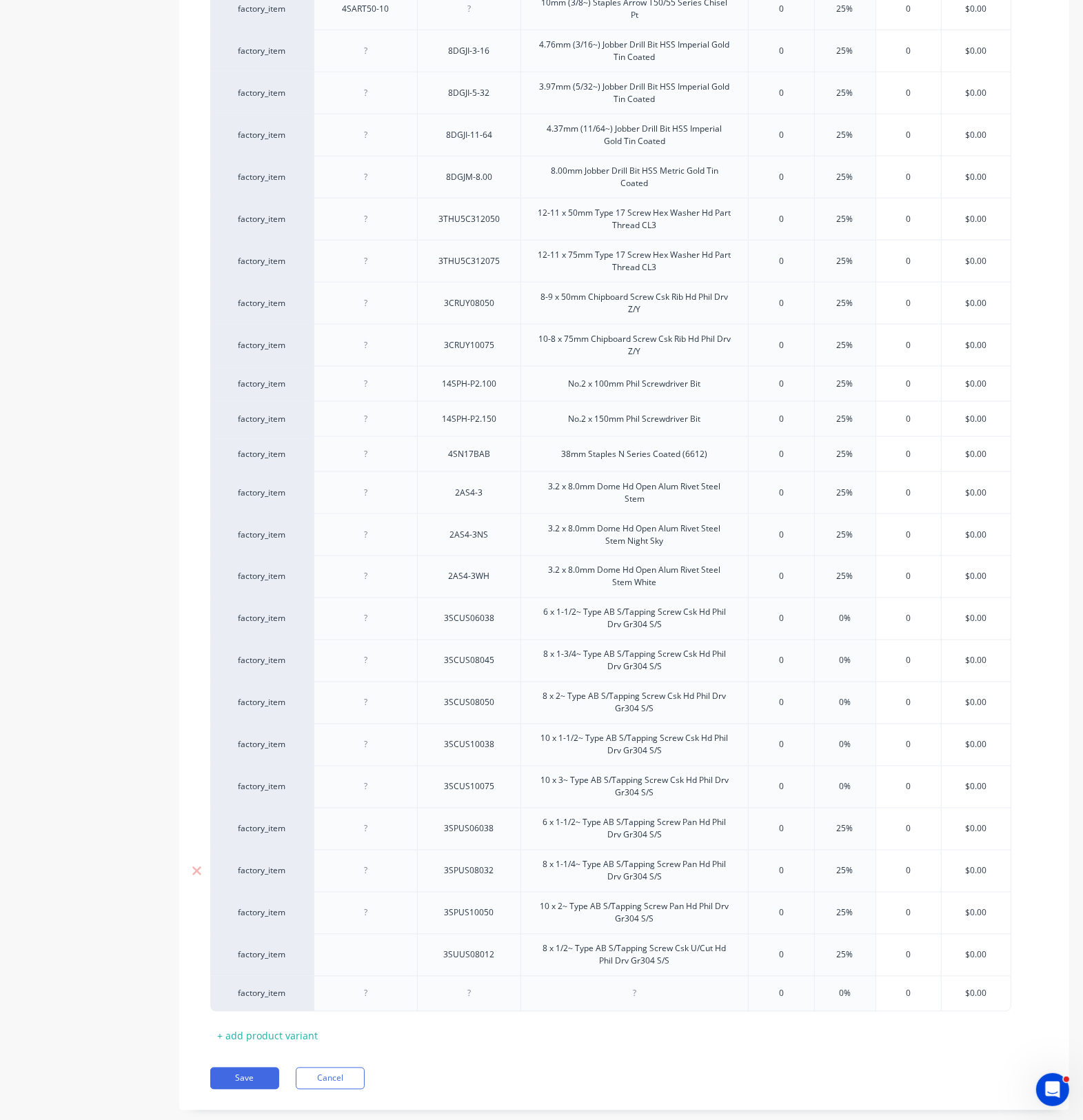
paste div
click at [488, 820] on div at bounding box center [469, 994] width 69 height 18
type textarea "x"
paste div
click at [600, 820] on div at bounding box center [633, 994] width 228 height 36
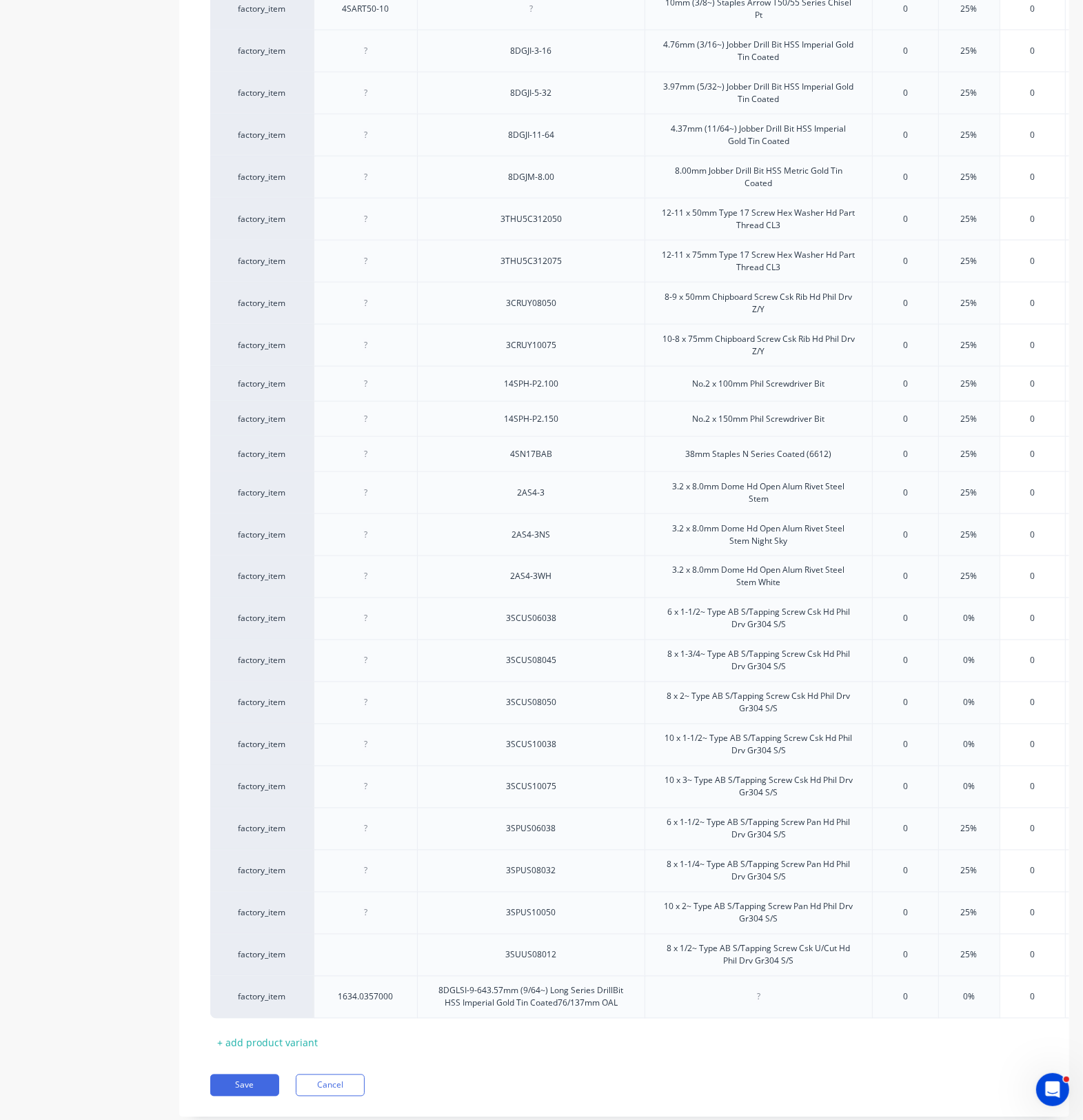
type textarea "x"
click at [764, 820] on div at bounding box center [758, 998] width 69 height 18
paste div
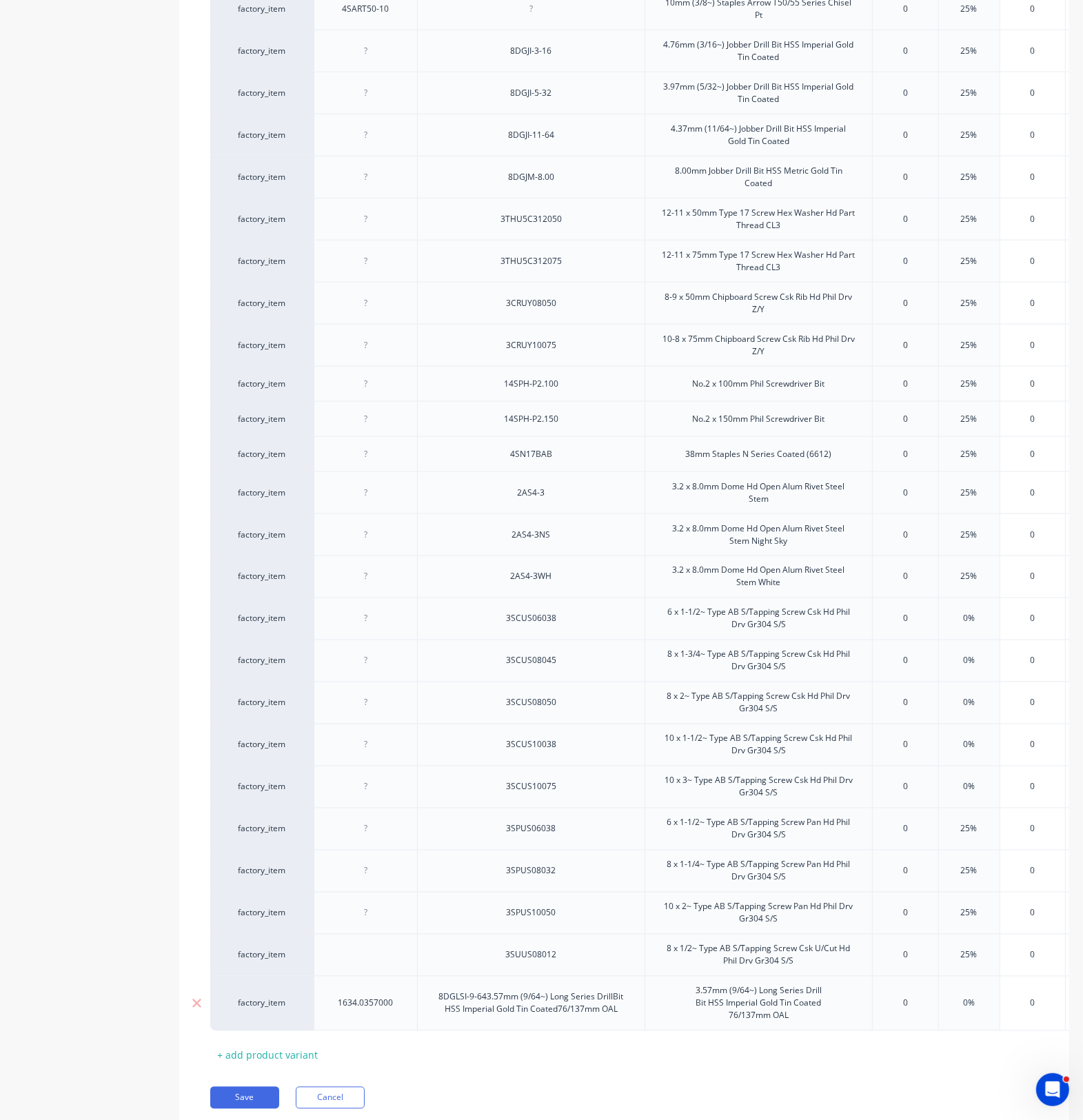
click at [623, 820] on div "8DGLSI-9-643.57mm (9/64~) Long Series DrillBit HSS Imperial Gold Tin Coated76/1…" at bounding box center [531, 1003] width 228 height 55
drag, startPoint x: 593, startPoint y: 1004, endPoint x: 543, endPoint y: 999, distance: 50.2
click at [593, 820] on div "8DGLSI-9-64" at bounding box center [531, 998] width 228 height 43
click at [346, 820] on div "1634.0357000" at bounding box center [366, 998] width 77 height 18
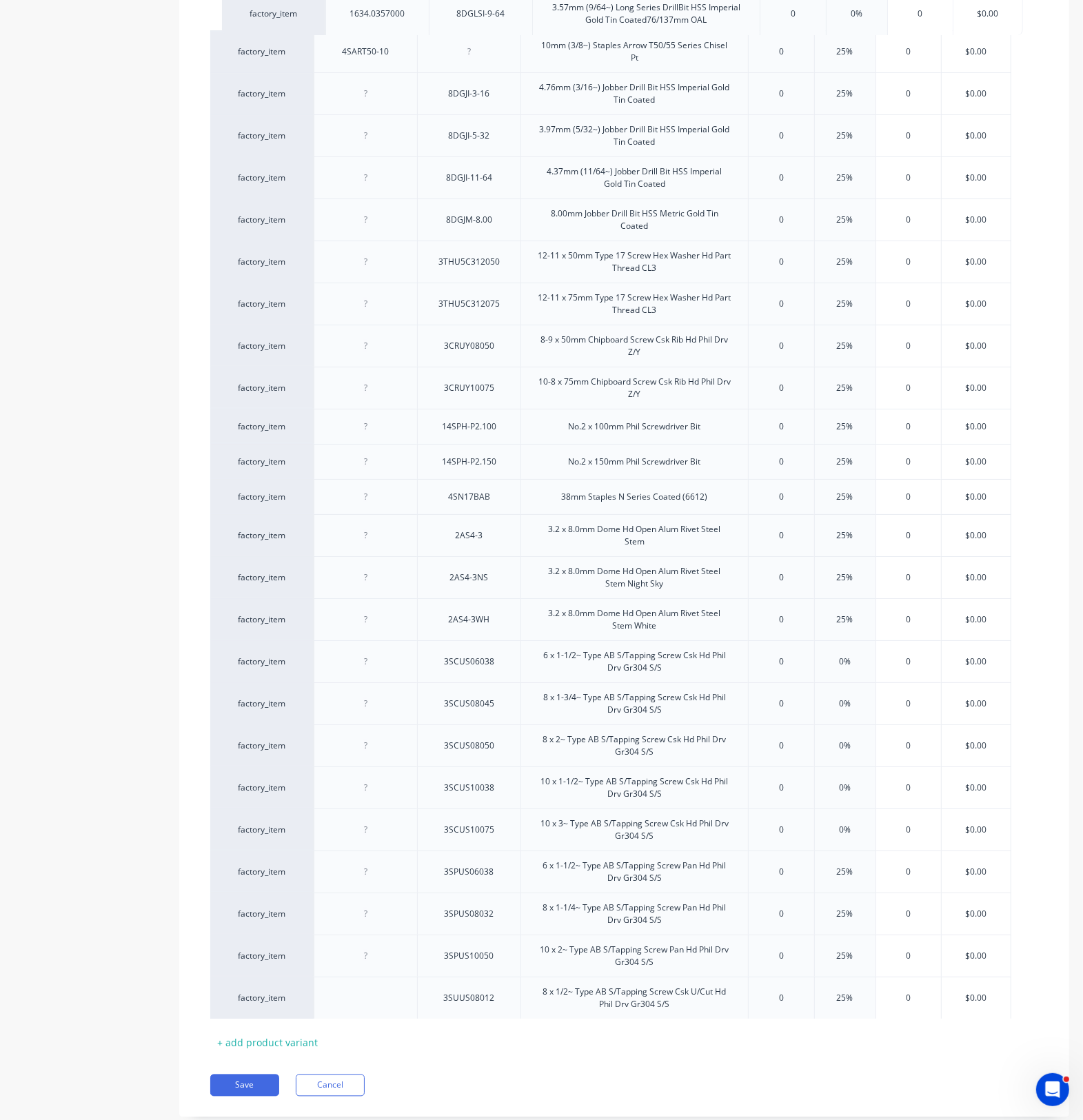
drag, startPoint x: 417, startPoint y: 1017, endPoint x: 432, endPoint y: 22, distance: 995.1
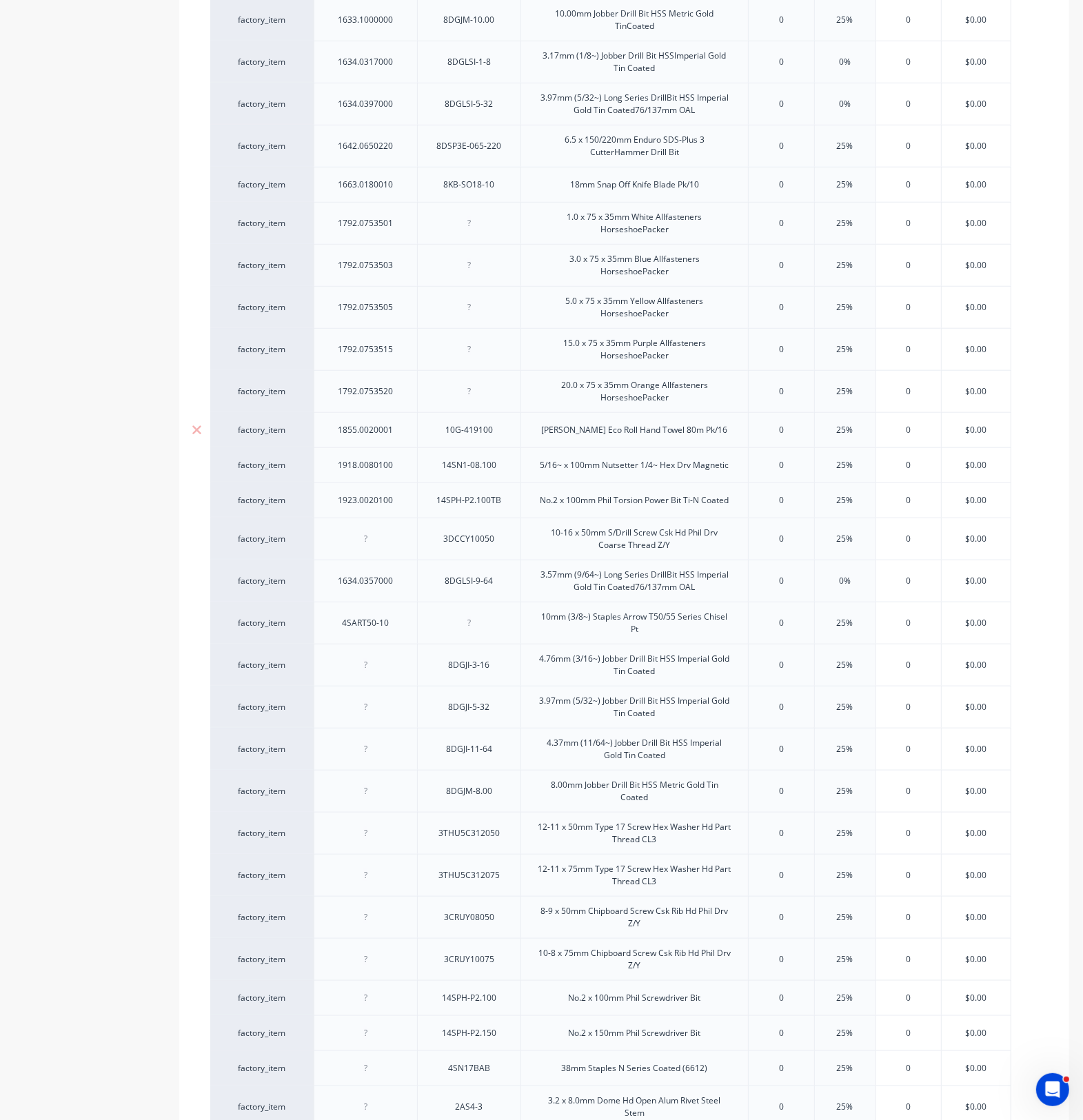
scroll to position [991, 0]
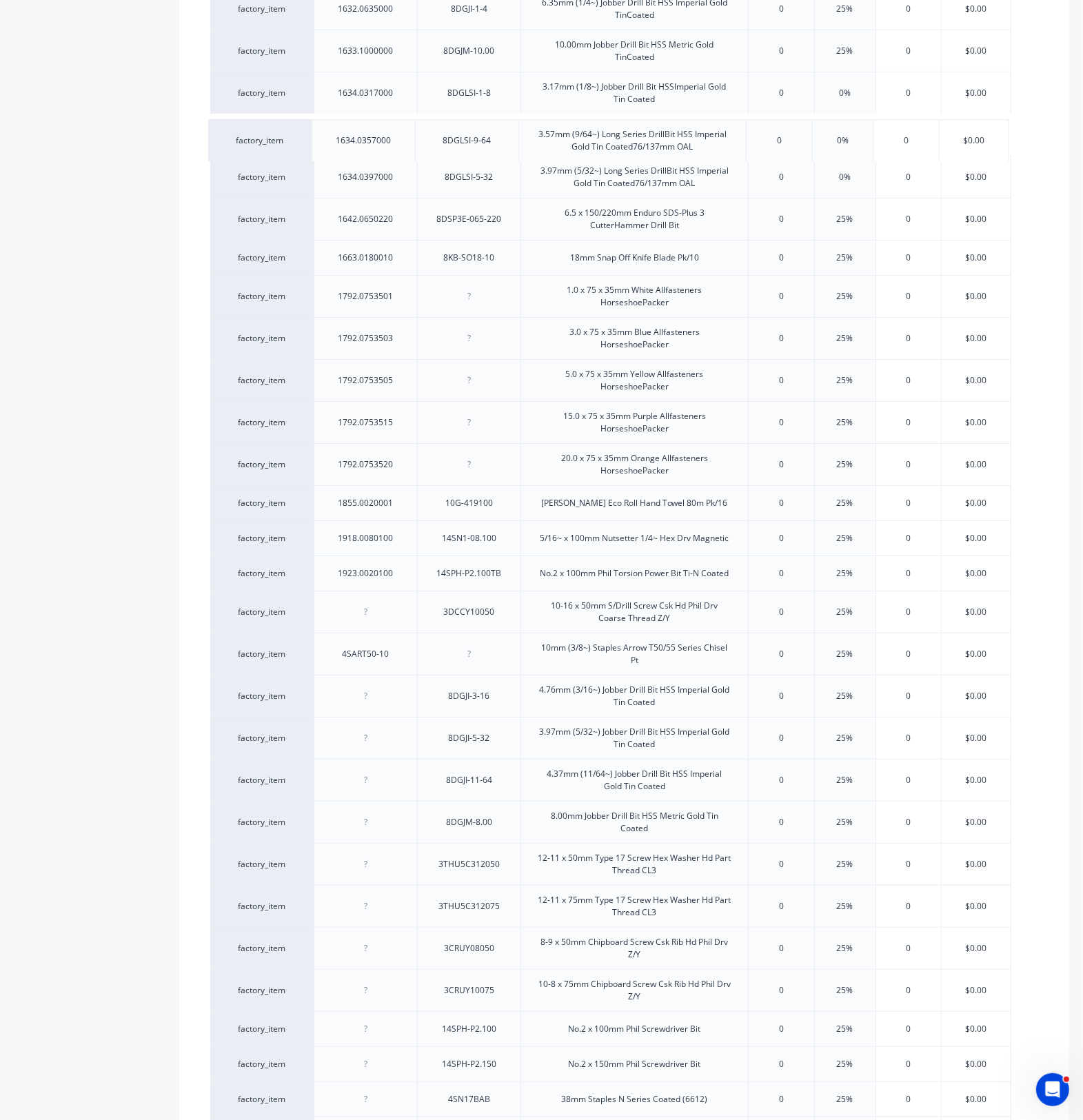
drag, startPoint x: 418, startPoint y: 623, endPoint x: 417, endPoint y: 146, distance: 477.0
click at [417, 146] on div "factory_item 1131.0100016 3DU8CS10016 10-16 x 16mm S/Drill Screw Csk U/Cut 8g H…" at bounding box center [624, 499] width 828 height 2244
click at [470, 753] on div "8DGJI-5-32" at bounding box center [469, 738] width 103 height 42
drag, startPoint x: 397, startPoint y: 184, endPoint x: 328, endPoint y: 184, distance: 69.0
click at [328, 184] on div "1634.0397000" at bounding box center [366, 177] width 77 height 18
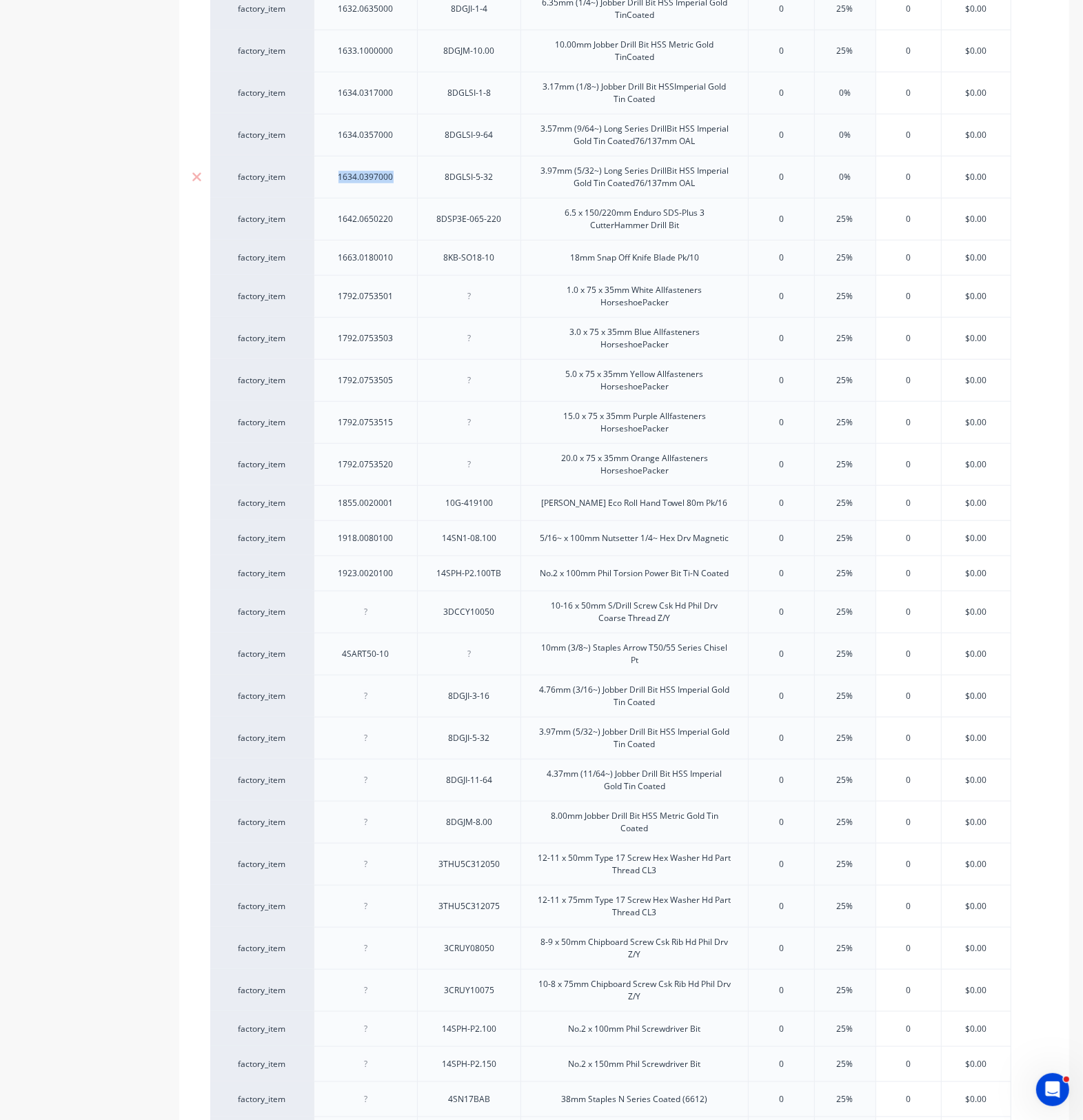
copy div "1634.0397000"
click at [379, 753] on div at bounding box center [365, 738] width 103 height 42
click at [353, 739] on div at bounding box center [366, 739] width 69 height 18
type textarea "x"
paste div
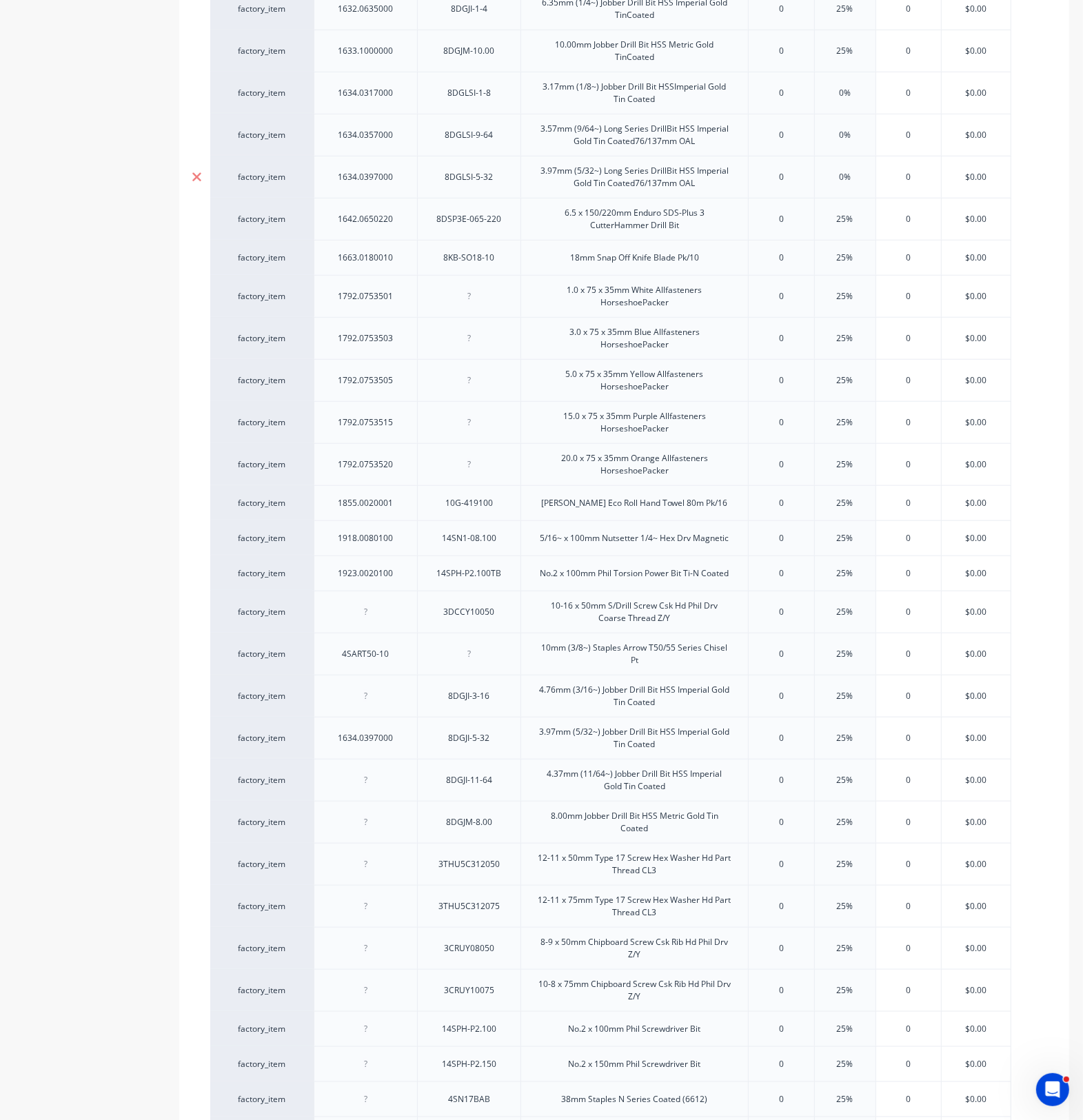
click at [190, 175] on div at bounding box center [196, 177] width 34 height 34
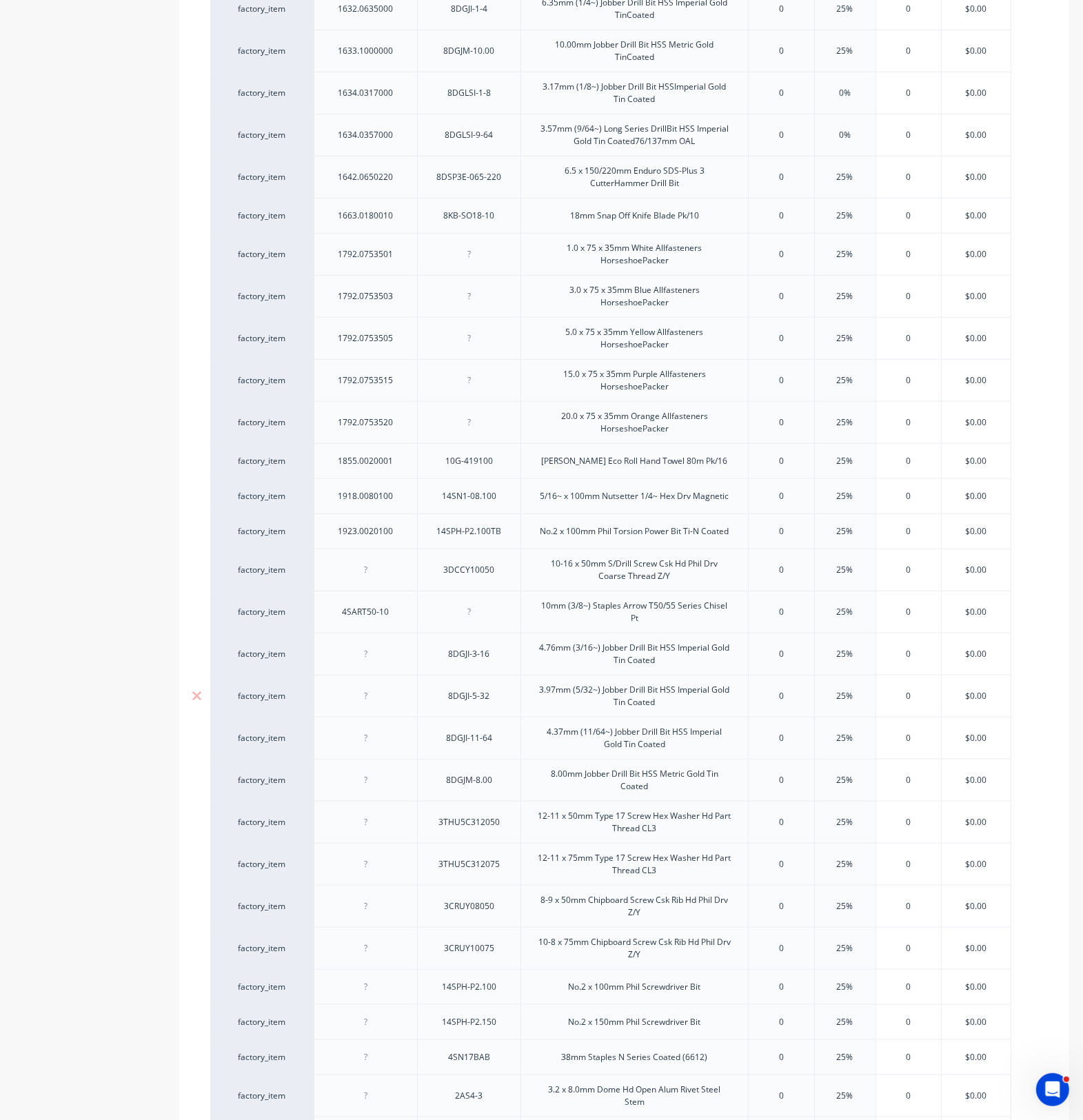
click at [397, 702] on div at bounding box center [366, 696] width 69 height 18
type textarea "x"
paste div
click at [86, 662] on div "Product details Collaborate Order History" at bounding box center [85, 382] width 145 height 2631
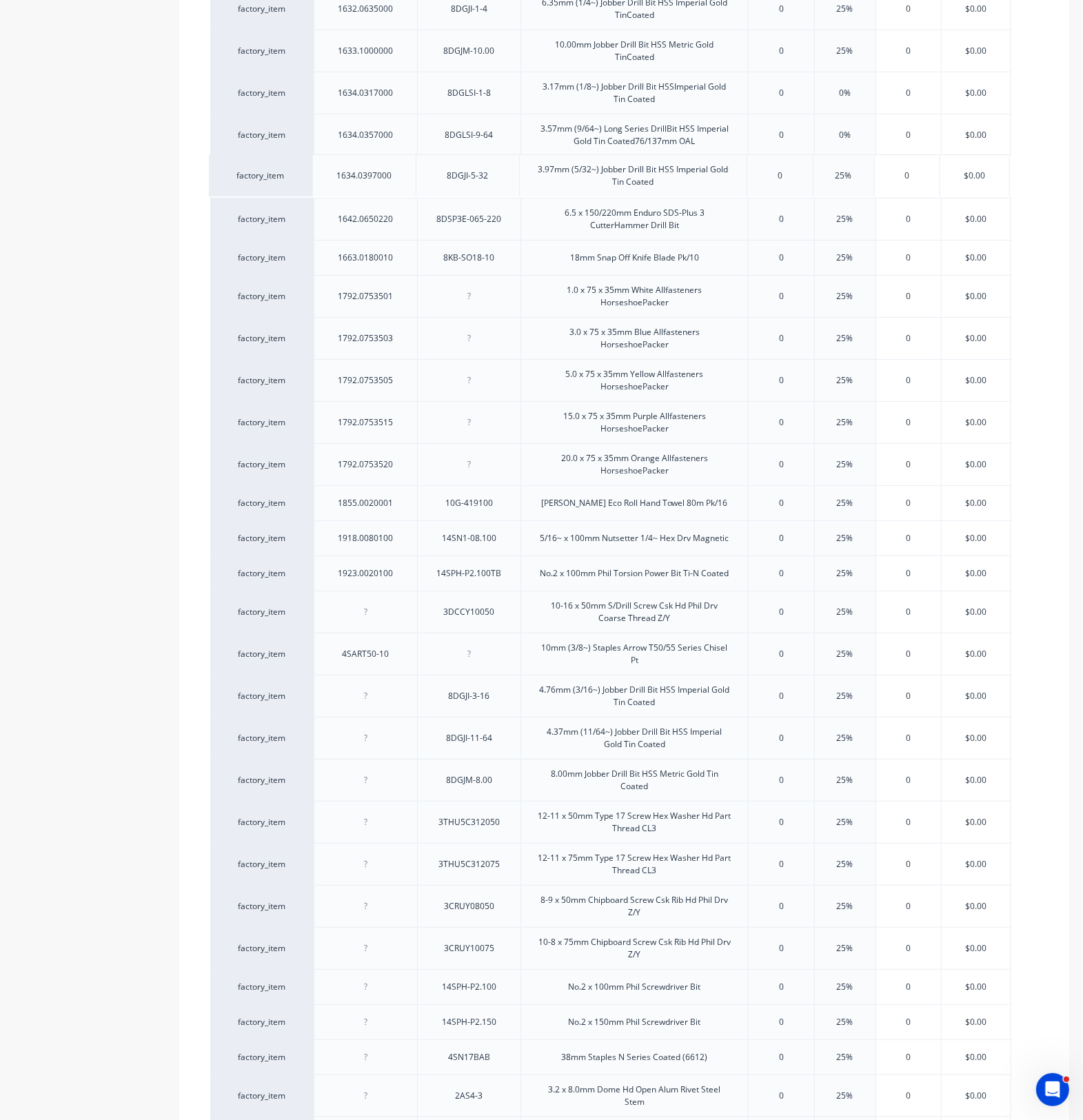
drag, startPoint x: 419, startPoint y: 710, endPoint x: 417, endPoint y: 183, distance: 527.0
click at [417, 183] on div "factory_item 1131.0100016 3DU8CS10016 10-16 x 16mm S/Drill Screw Csk U/Cut 8g H…" at bounding box center [624, 478] width 828 height 2201
type textarea "x"
click at [382, 181] on div "1634.0397000" at bounding box center [366, 177] width 77 height 18
click at [376, 184] on div "1634.0397000" at bounding box center [366, 177] width 77 height 18
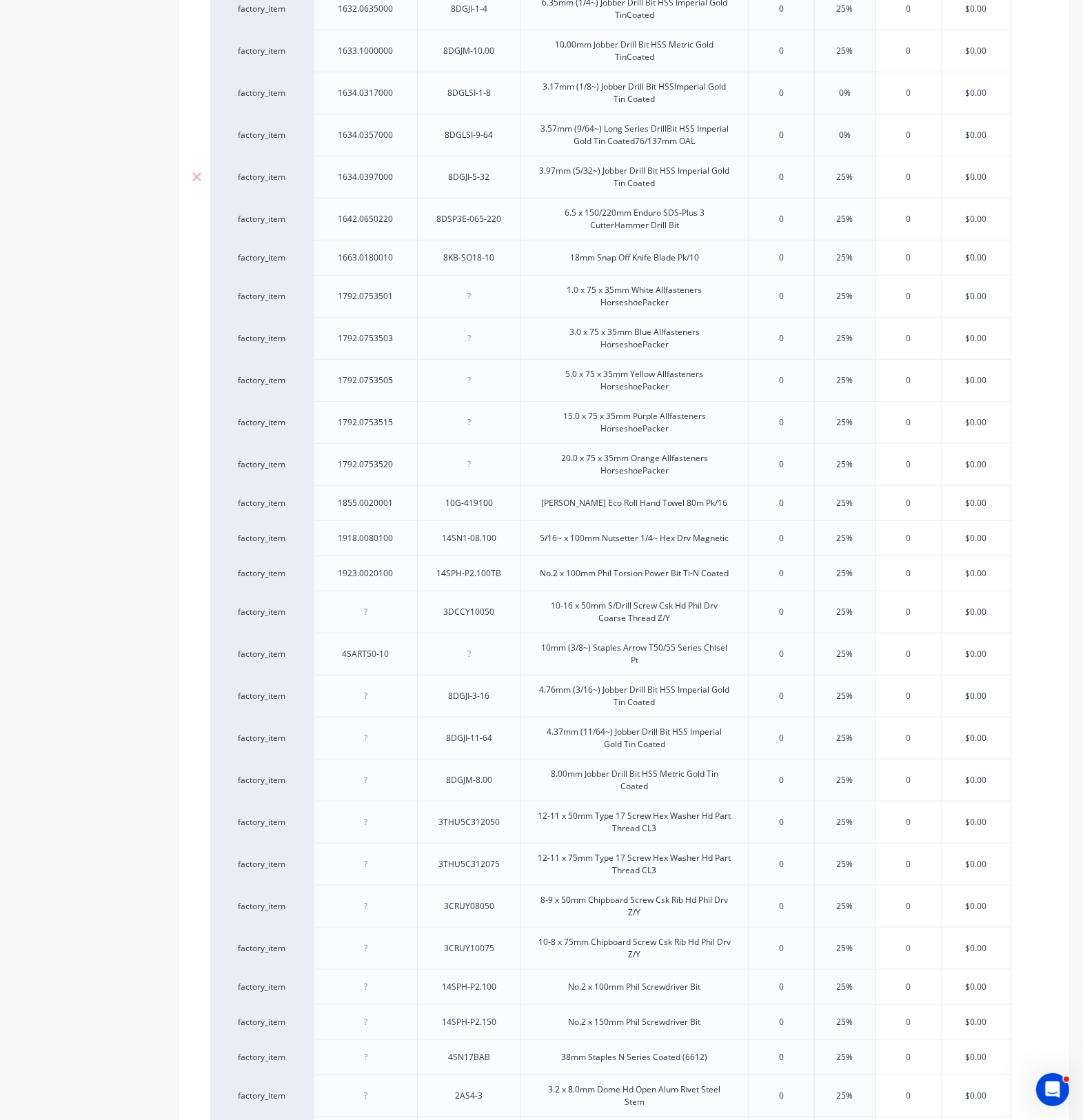
click at [355, 184] on div "1634.0397000" at bounding box center [366, 177] width 77 height 18
drag, startPoint x: 383, startPoint y: 187, endPoint x: 394, endPoint y: 102, distance: 85.7
click at [394, 102] on div "factory_item 1131.0100016 3DU8CS10016 10-16 x 16mm S/Drill Screw Csk U/Cut 8g H…" at bounding box center [624, 479] width 828 height 2202
click at [456, 221] on div "8DSP3E-065-220" at bounding box center [470, 220] width 87 height 18
drag, startPoint x: 372, startPoint y: 200, endPoint x: 365, endPoint y: 26, distance: 174.1
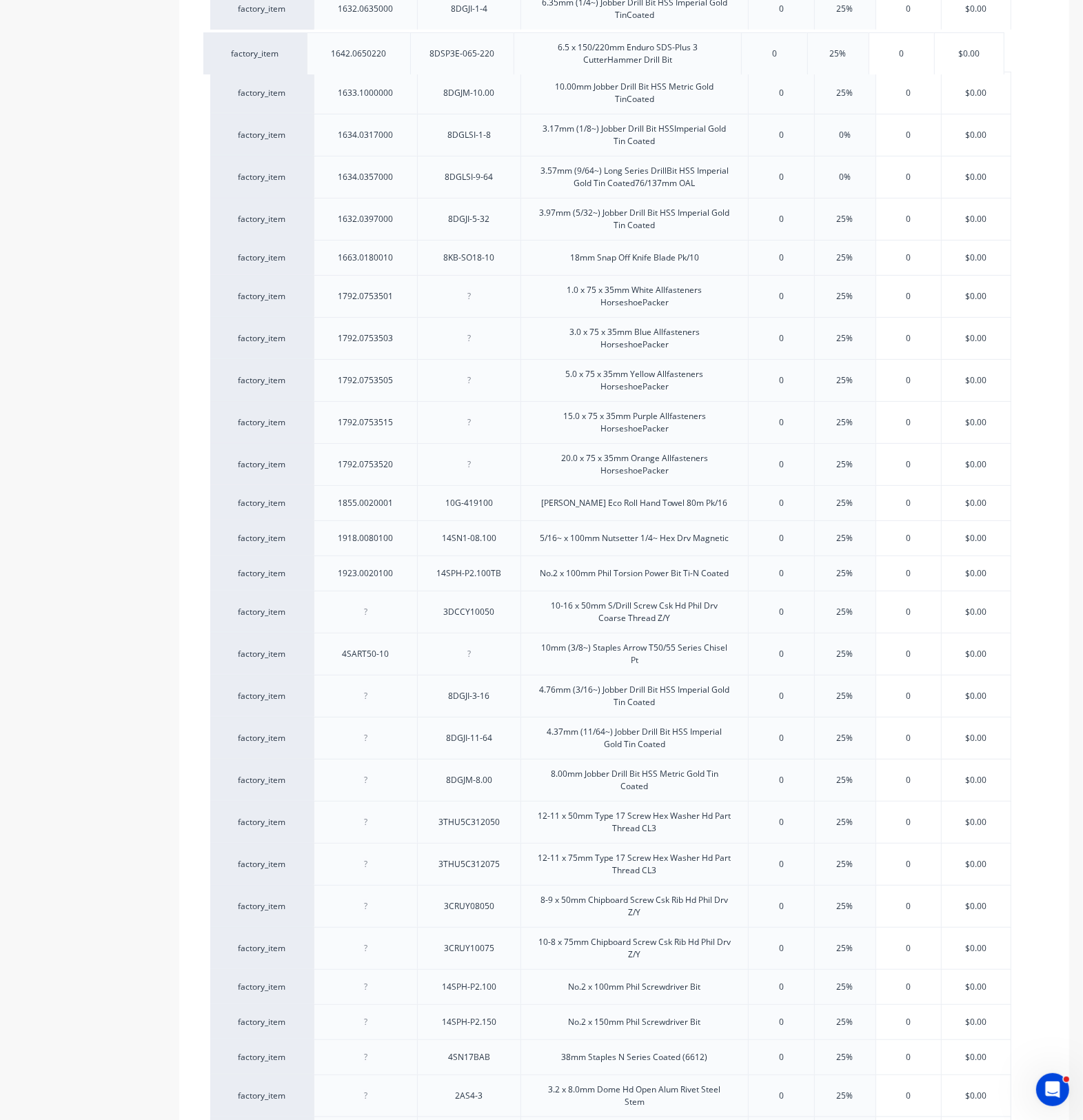
click at [365, 26] on div "factory_item 1131.0100016 3DU8CS10016 10-16 x 16mm S/Drill Screw Csk U/Cut 8g H…" at bounding box center [624, 478] width 828 height 2201
drag, startPoint x: 403, startPoint y: 62, endPoint x: 398, endPoint y: 233, distance: 171.1
click at [399, 235] on div "factory_item 1131.0100016 3DU8CS10016 10-16 x 16mm S/Drill Screw Csk U/Cut 8g H…" at bounding box center [624, 478] width 828 height 2201
drag, startPoint x: 417, startPoint y: 182, endPoint x: 408, endPoint y: 10, distance: 172.2
click at [408, 10] on div "factory_item 1131.0100016 3DU8CS10016 10-16 x 16mm S/Drill Screw Csk U/Cut 8g H…" at bounding box center [624, 478] width 828 height 2201
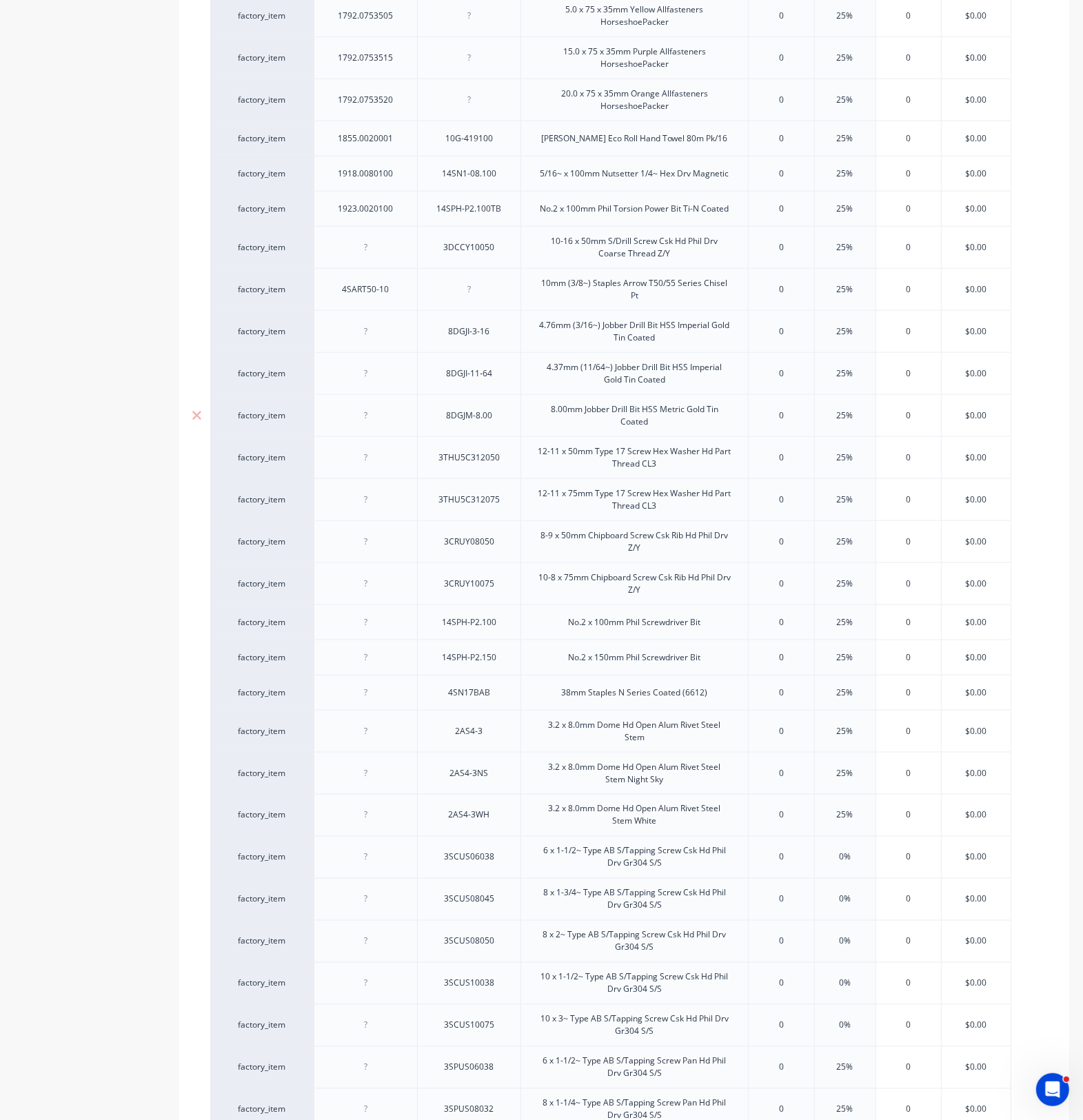
scroll to position [1594, 0]
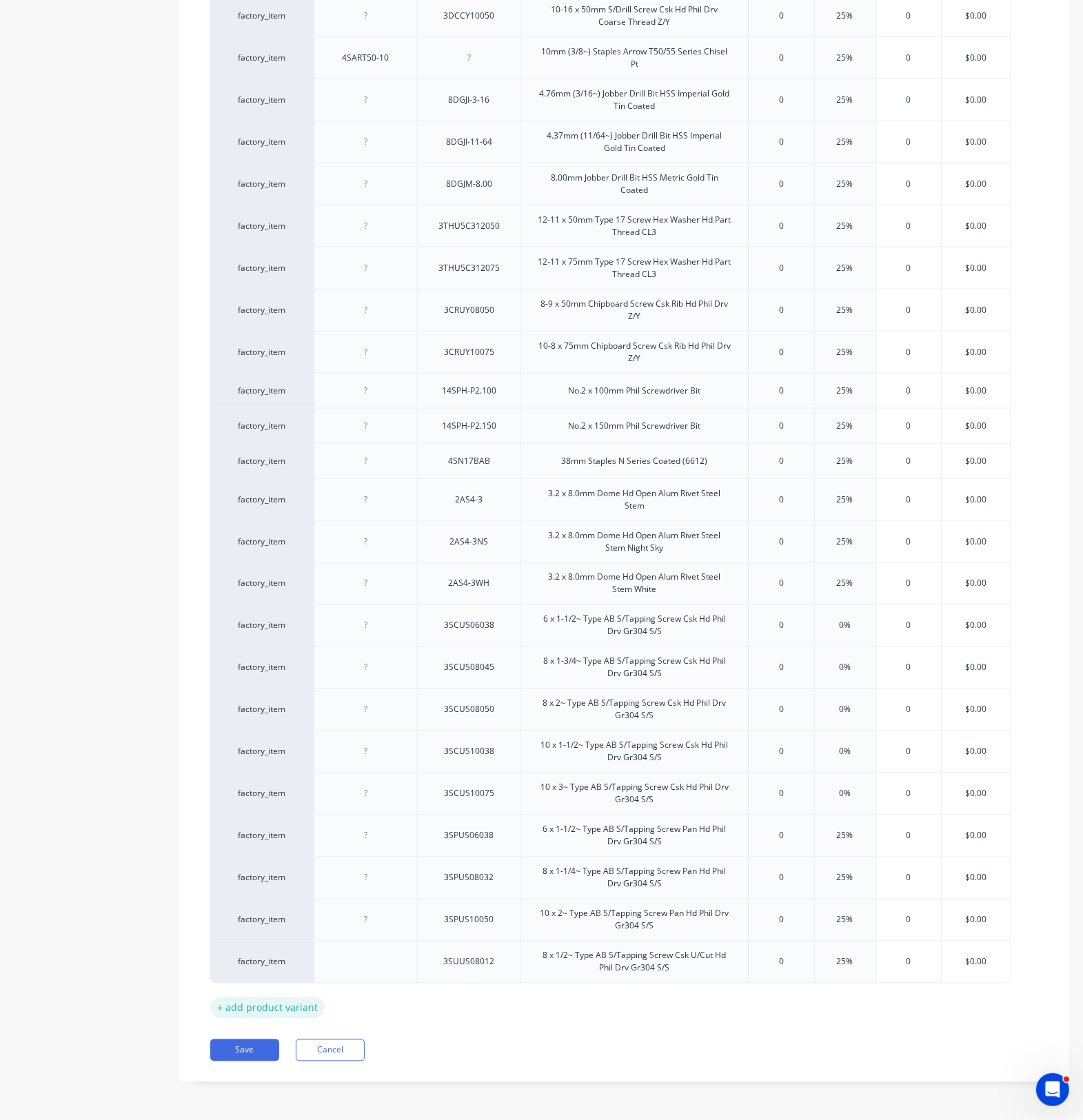
click at [249, 820] on div "+ add product variant" at bounding box center [267, 1008] width 114 height 22
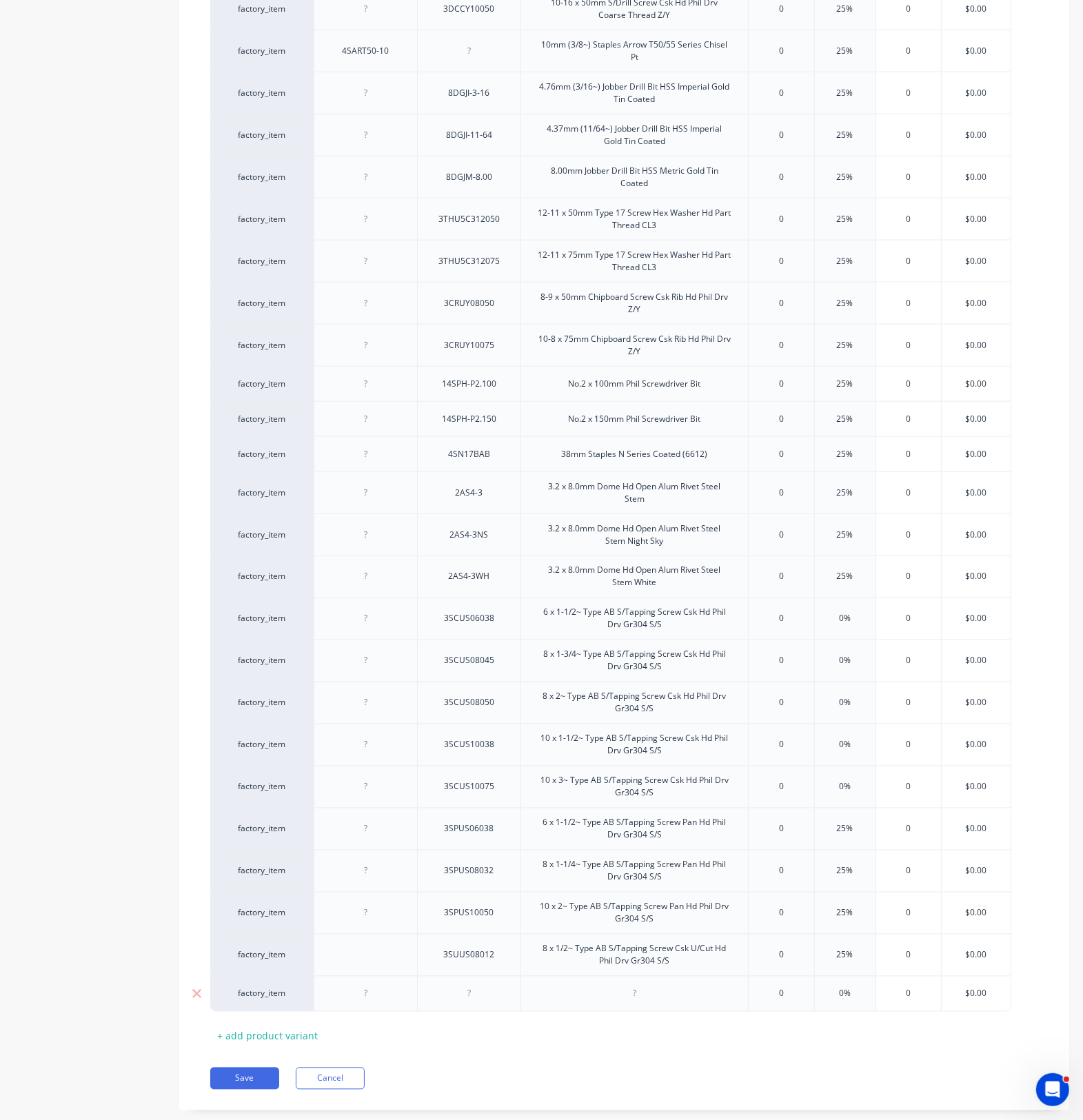
click at [363, 820] on div at bounding box center [366, 994] width 69 height 18
click at [364, 820] on div at bounding box center [366, 994] width 69 height 18
type textarea "x"
click at [369, 820] on div at bounding box center [366, 994] width 69 height 18
paste div
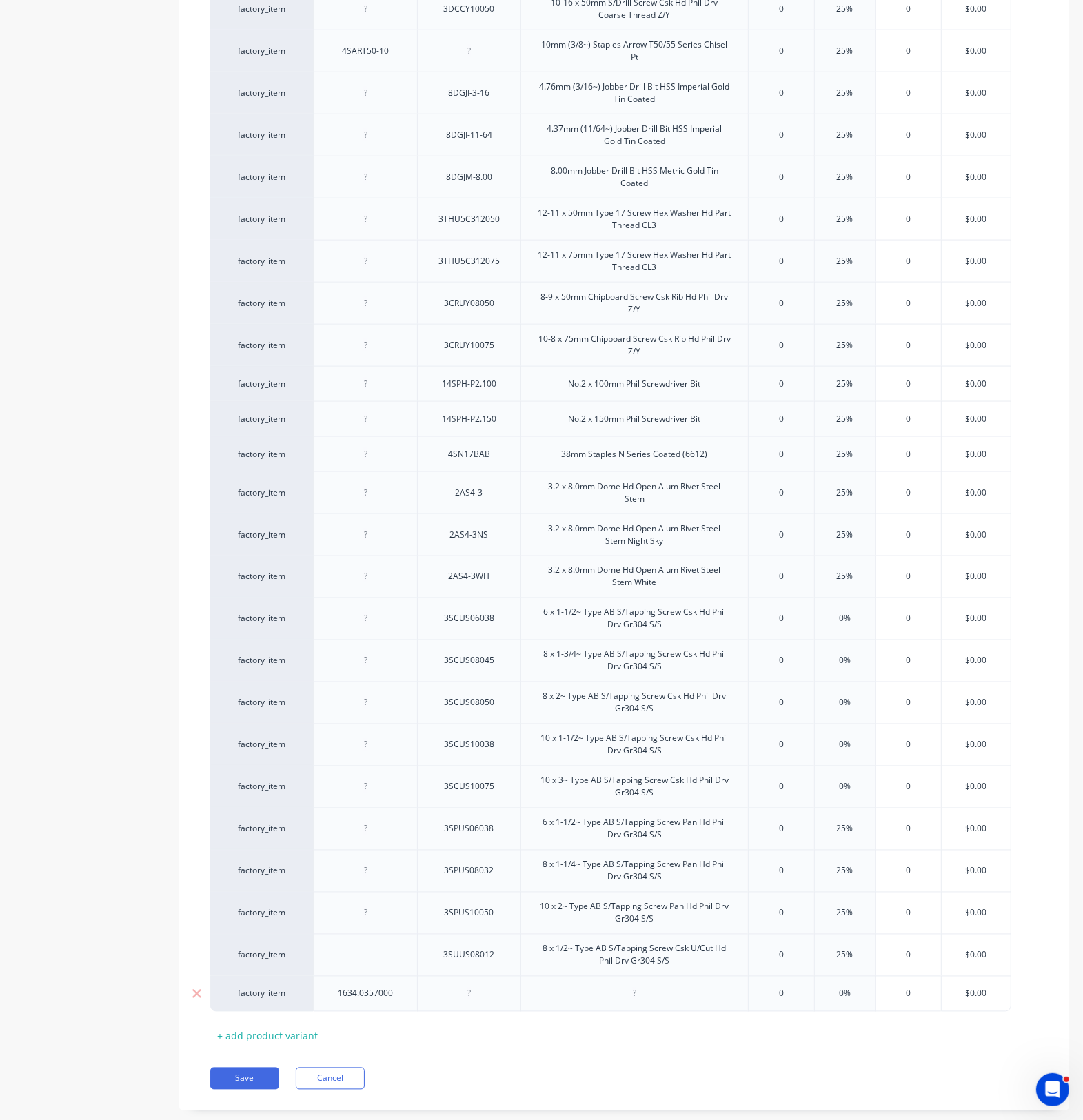
click at [472, 820] on div at bounding box center [469, 994] width 69 height 18
type textarea "x"
click at [470, 820] on div at bounding box center [469, 994] width 69 height 18
paste div
click at [638, 820] on div at bounding box center [634, 994] width 69 height 18
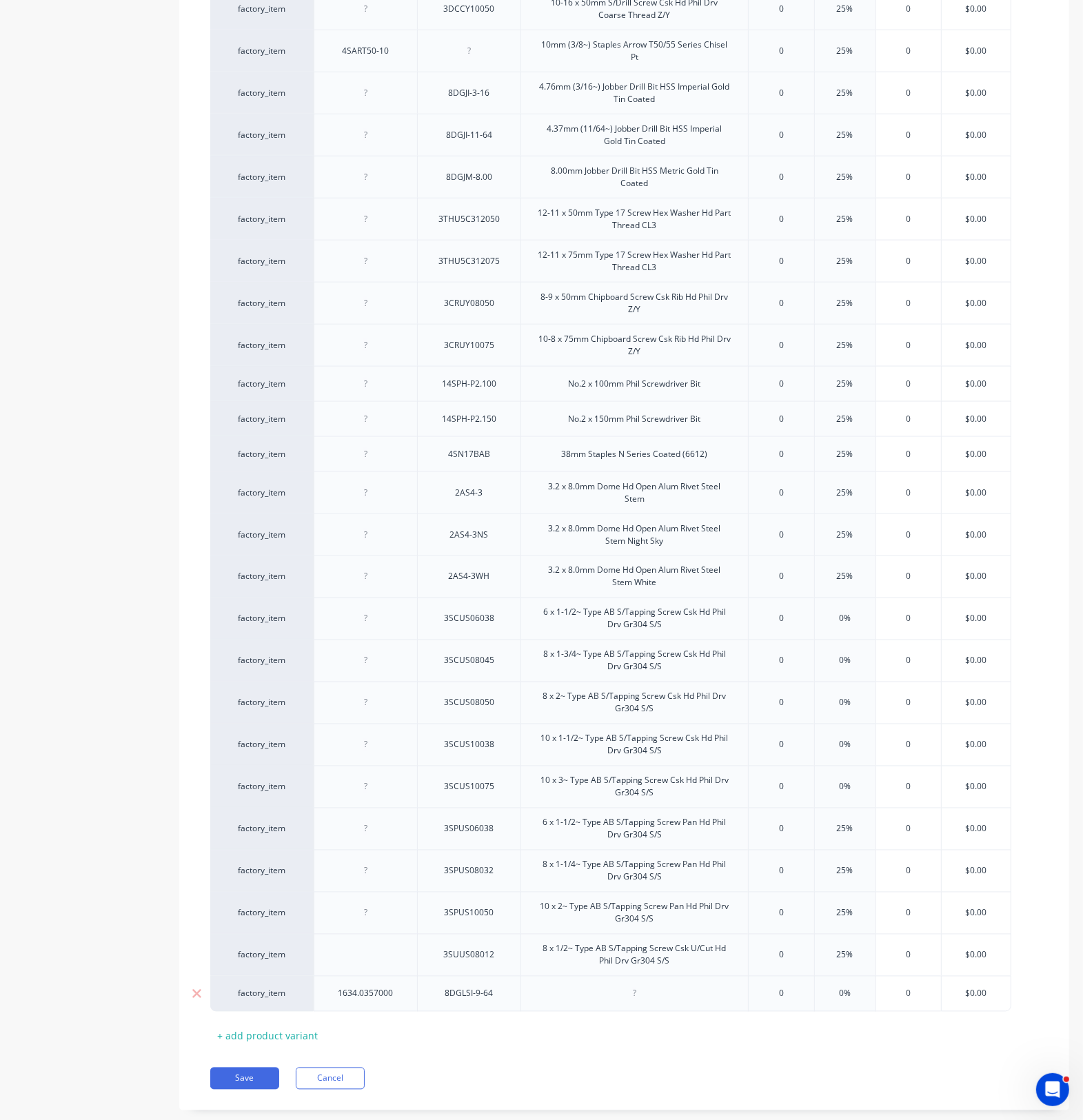
type textarea "x"
paste div
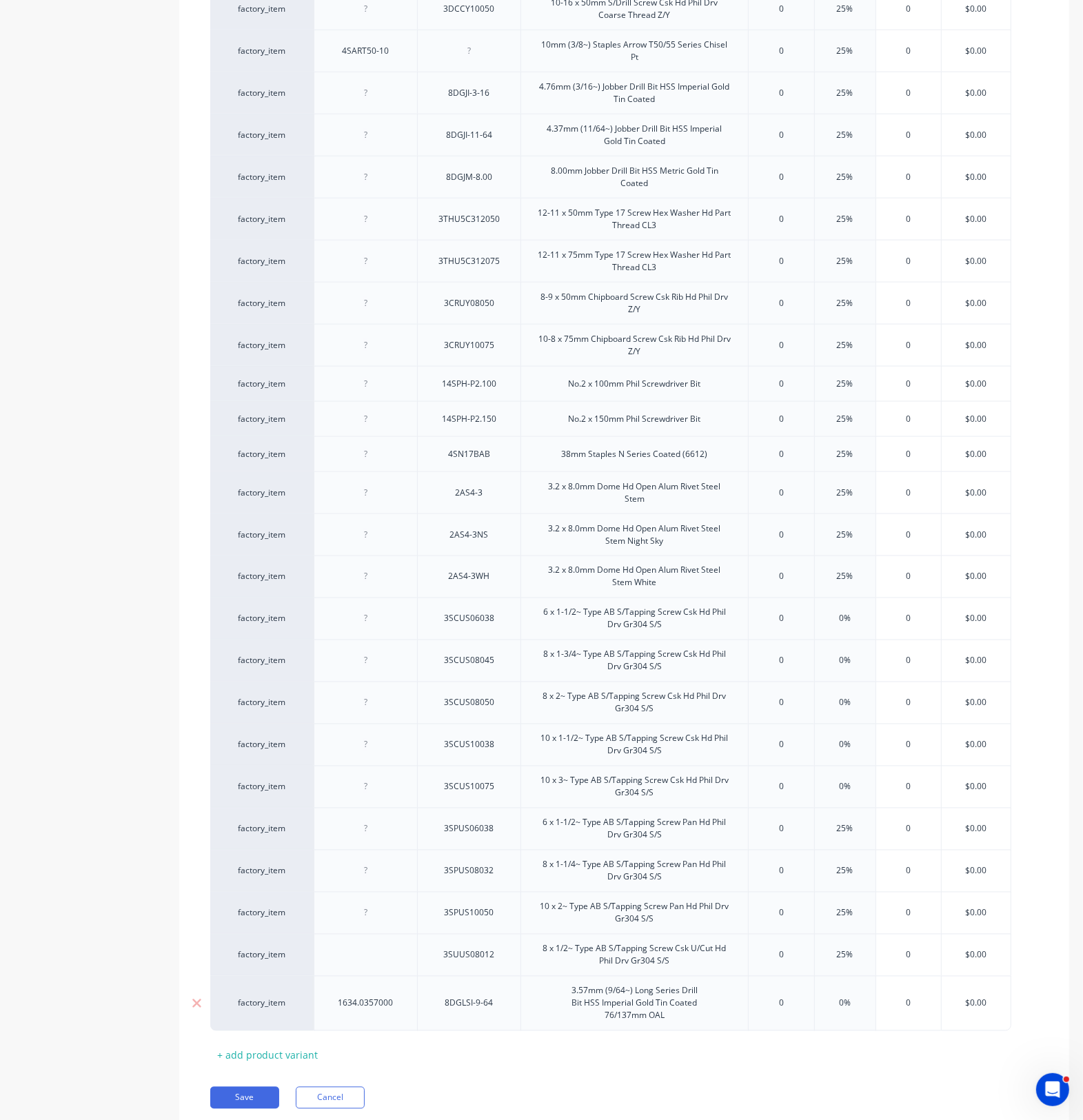
click at [532, 820] on div "3.57mm (9/64~) Long Series Drill Bit HSS Imperial Gold Tin Coated 76/137mm OAL" at bounding box center [633, 1003] width 228 height 55
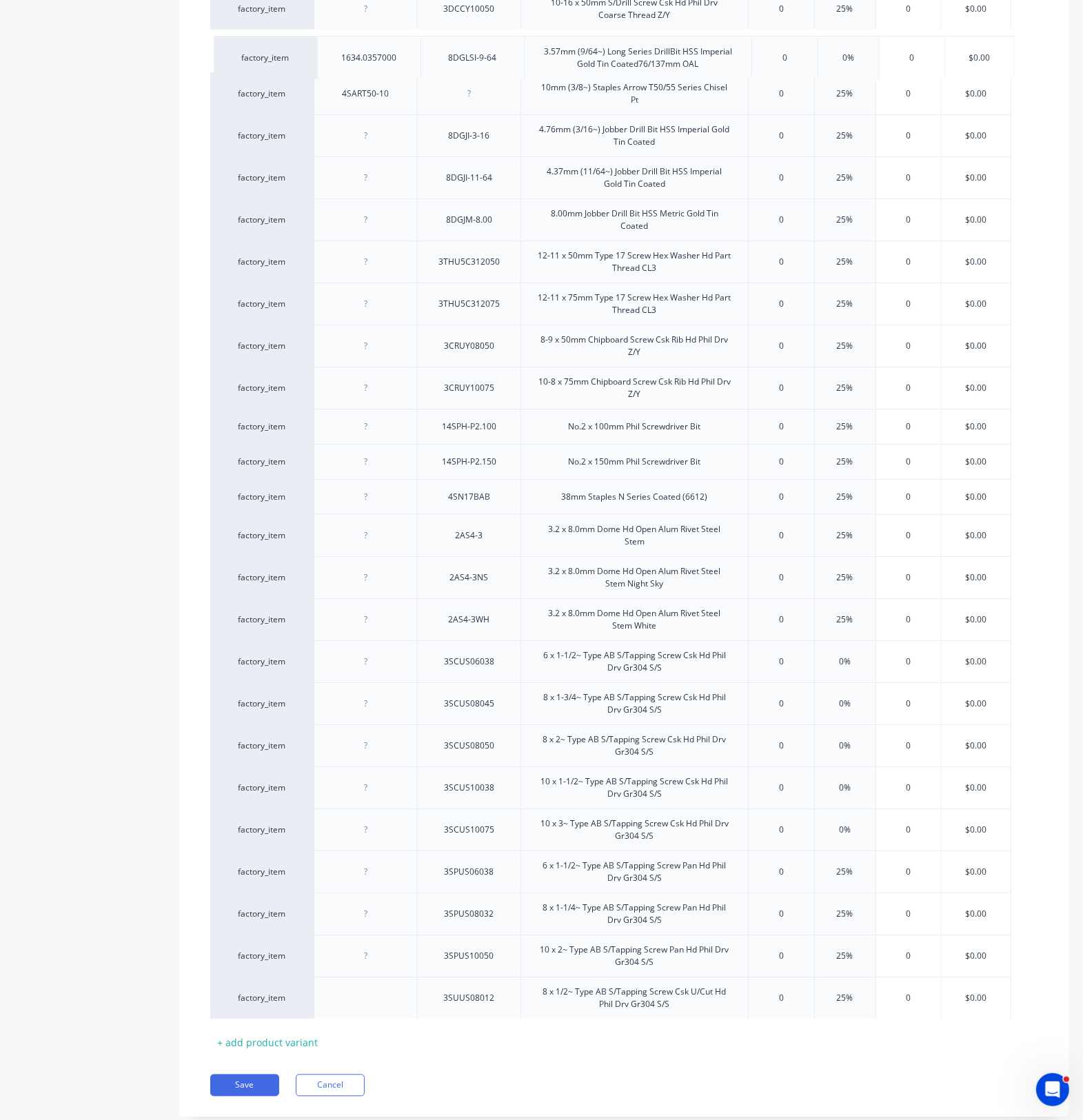
drag, startPoint x: 360, startPoint y: 1017, endPoint x: 365, endPoint y: 64, distance: 953.0
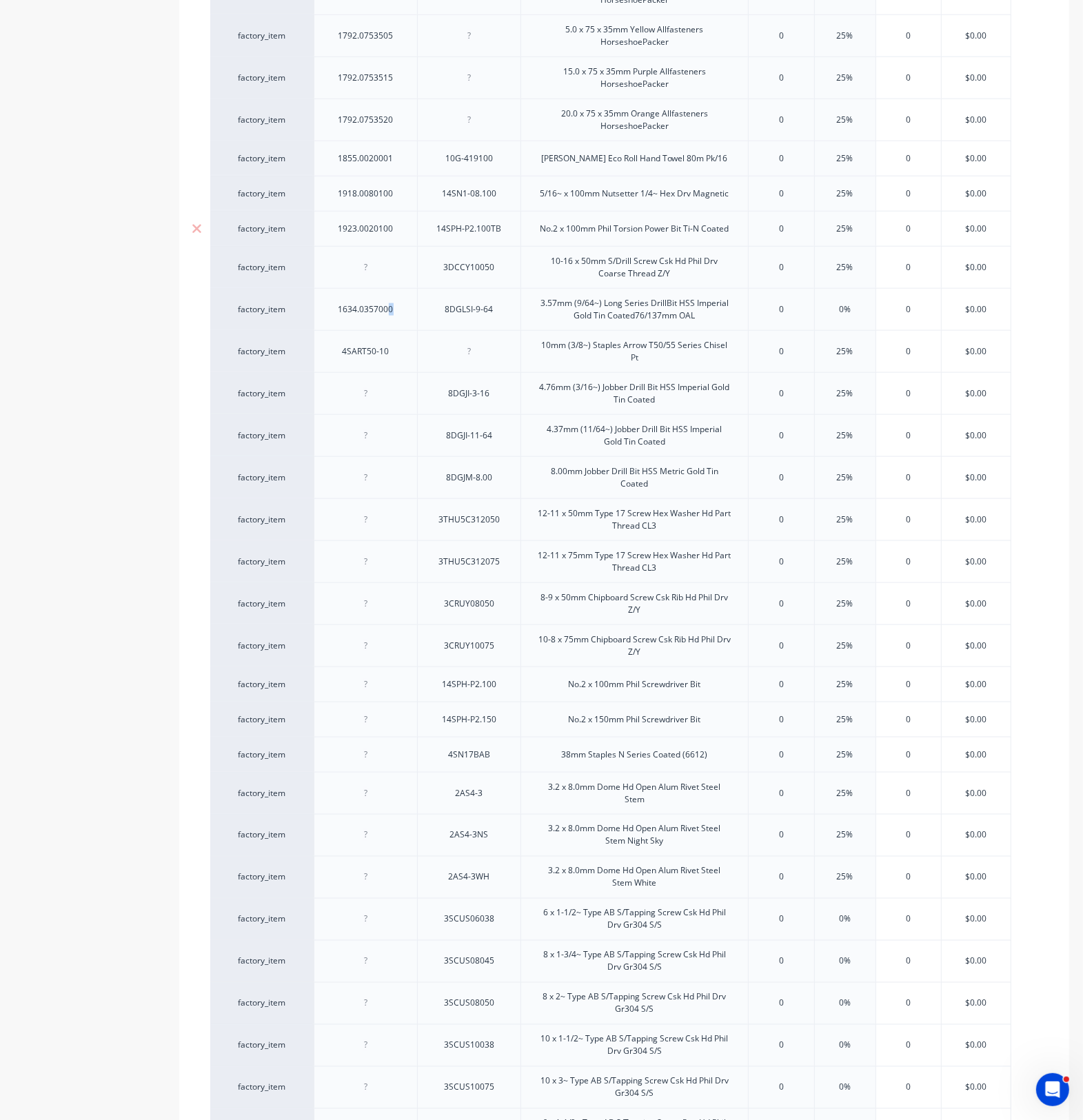
drag, startPoint x: 393, startPoint y: 320, endPoint x: 386, endPoint y: 225, distance: 95.3
click at [386, 225] on div "factory_item 1131.0100016 3DU8CS10016 10-16 x 16mm S/Drill Screw Csk U/Cut 8g H…" at bounding box center [624, 155] width 828 height 2244
drag, startPoint x: 389, startPoint y: 320, endPoint x: 384, endPoint y: 121, distance: 199.1
click at [383, 118] on div "factory_item 1131.0100016 3DU8CS10016 10-16 x 16mm S/Drill Screw Csk U/Cut 8g H…" at bounding box center [624, 155] width 828 height 2244
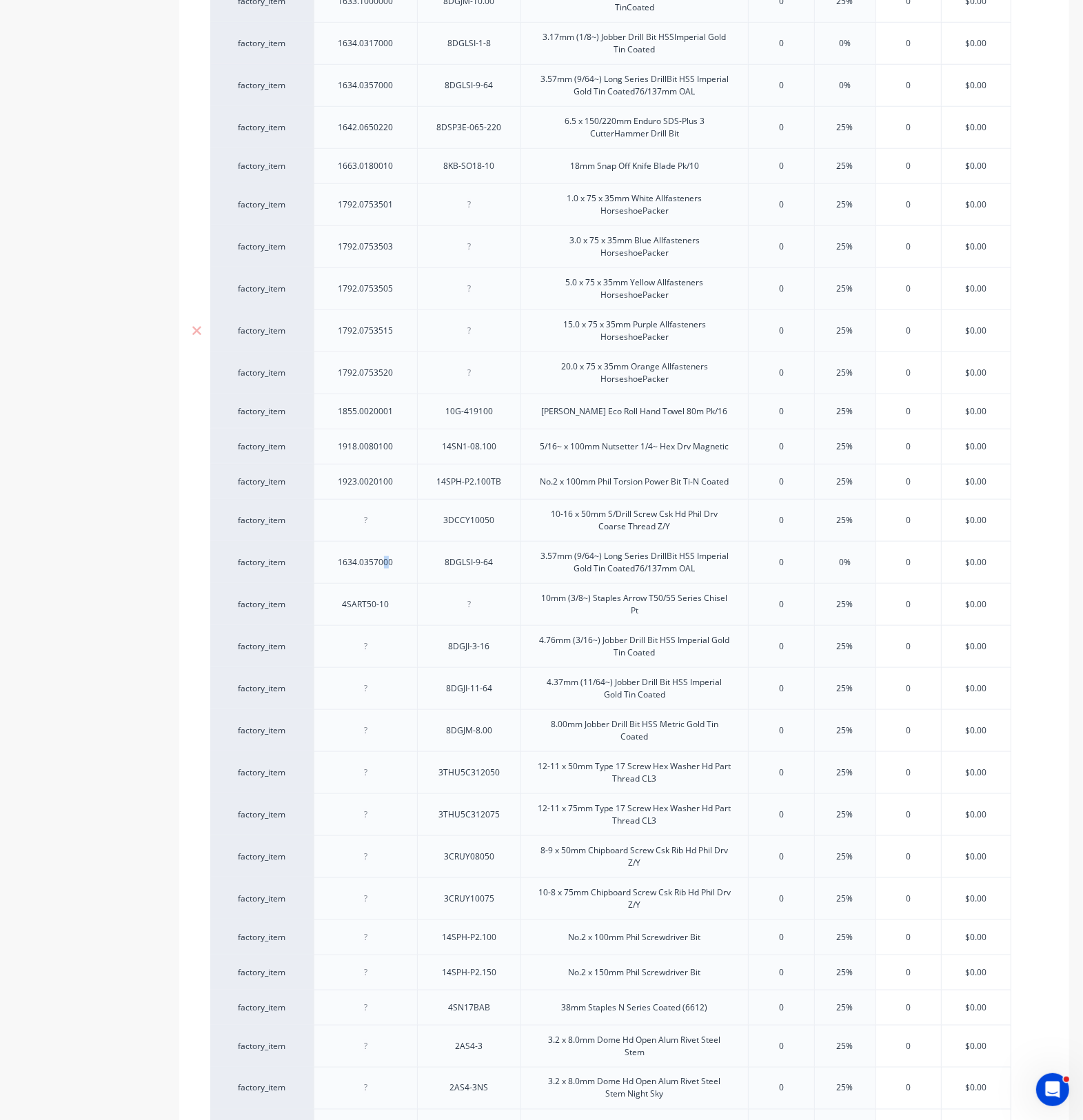
scroll to position [991, 0]
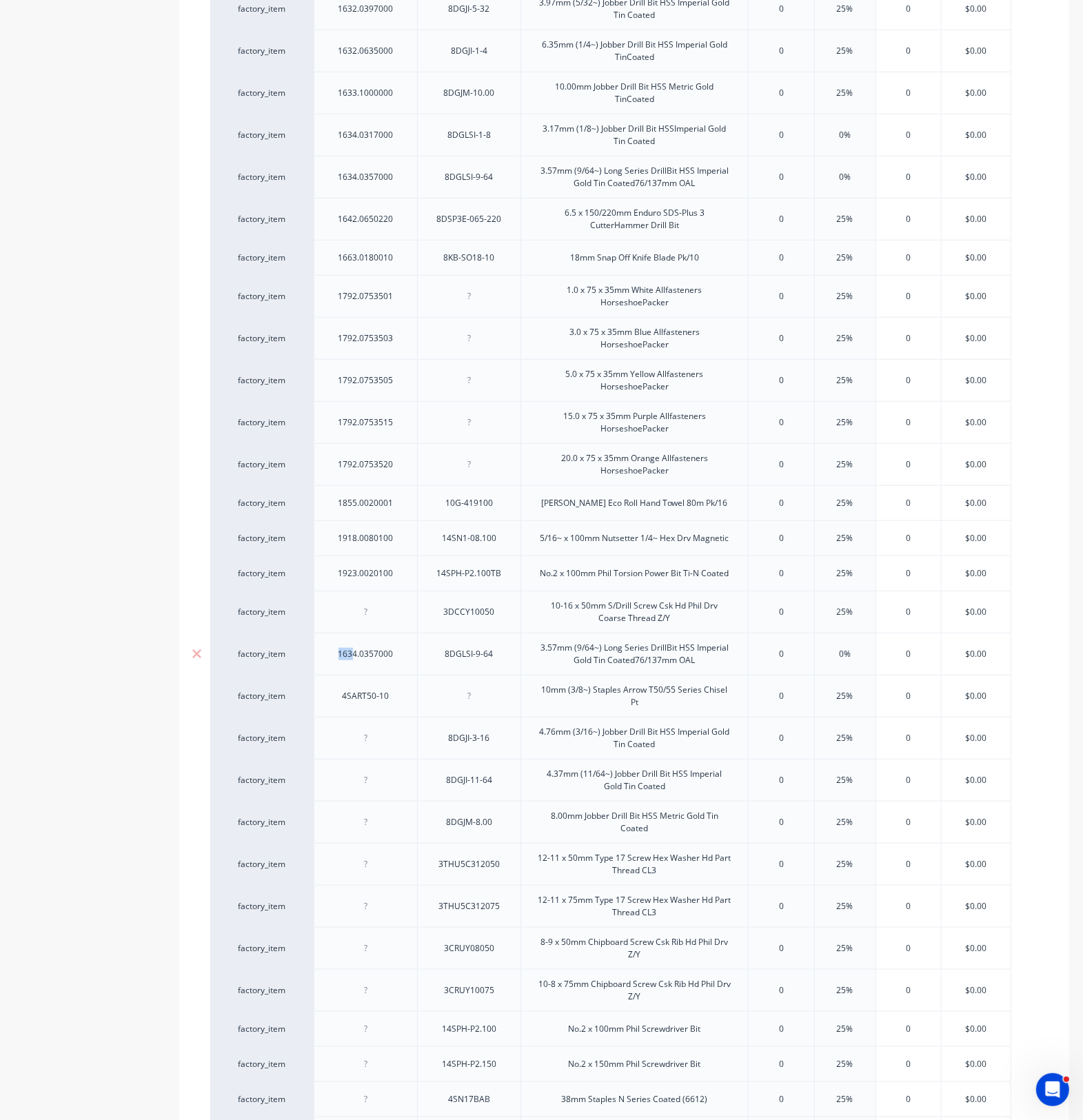
drag, startPoint x: 350, startPoint y: 665, endPoint x: 315, endPoint y: 659, distance: 35.5
click at [328, 655] on div "1634.0357000" at bounding box center [366, 654] width 77 height 18
drag, startPoint x: 273, startPoint y: 664, endPoint x: 318, endPoint y: 659, distance: 45.3
click at [297, 657] on div "factory_item 1131.0100016 3DU8CS10016 10-16 x 16mm S/Drill Screw Csk U/Cut 8g H…" at bounding box center [624, 499] width 828 height 2244
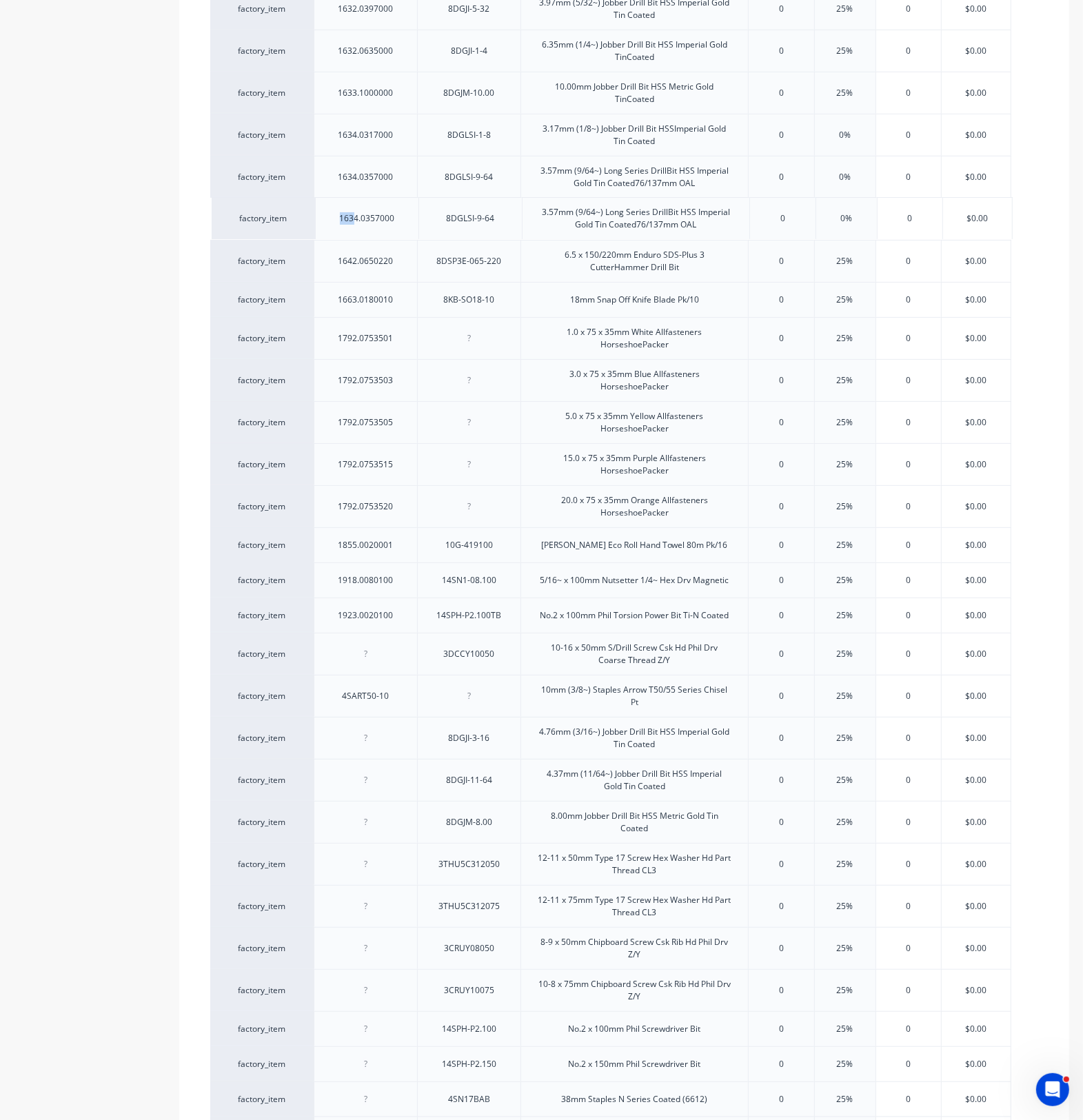
drag, startPoint x: 310, startPoint y: 659, endPoint x: 312, endPoint y: 216, distance: 443.0
click at [312, 216] on div "factory_item 1131.0100016 3DU8CS10016 10-16 x 16mm S/Drill Screw Csk U/Cut 8g H…" at bounding box center [624, 499] width 828 height 2244
click at [196, 217] on icon at bounding box center [196, 219] width 10 height 13
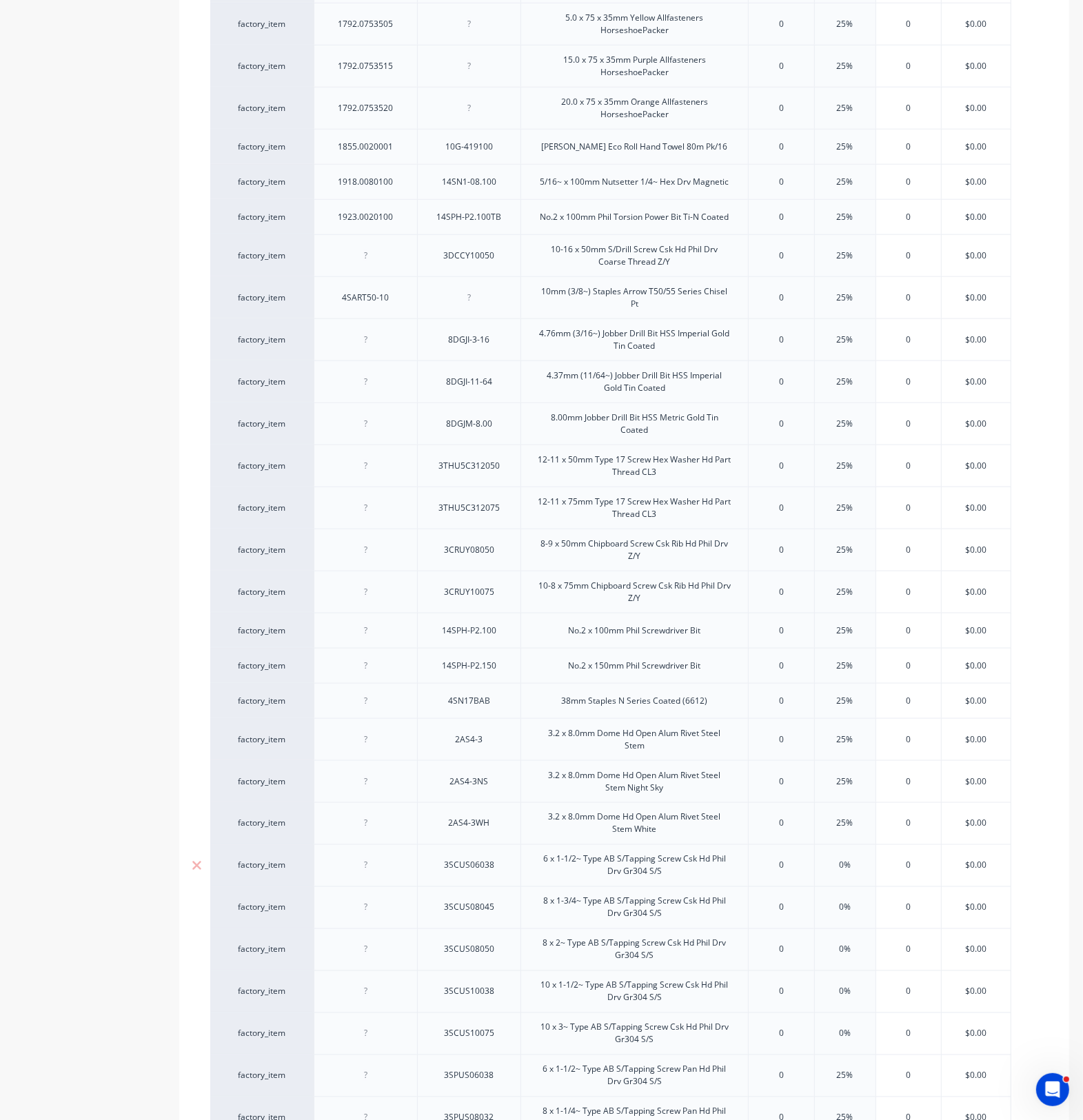
scroll to position [1594, 0]
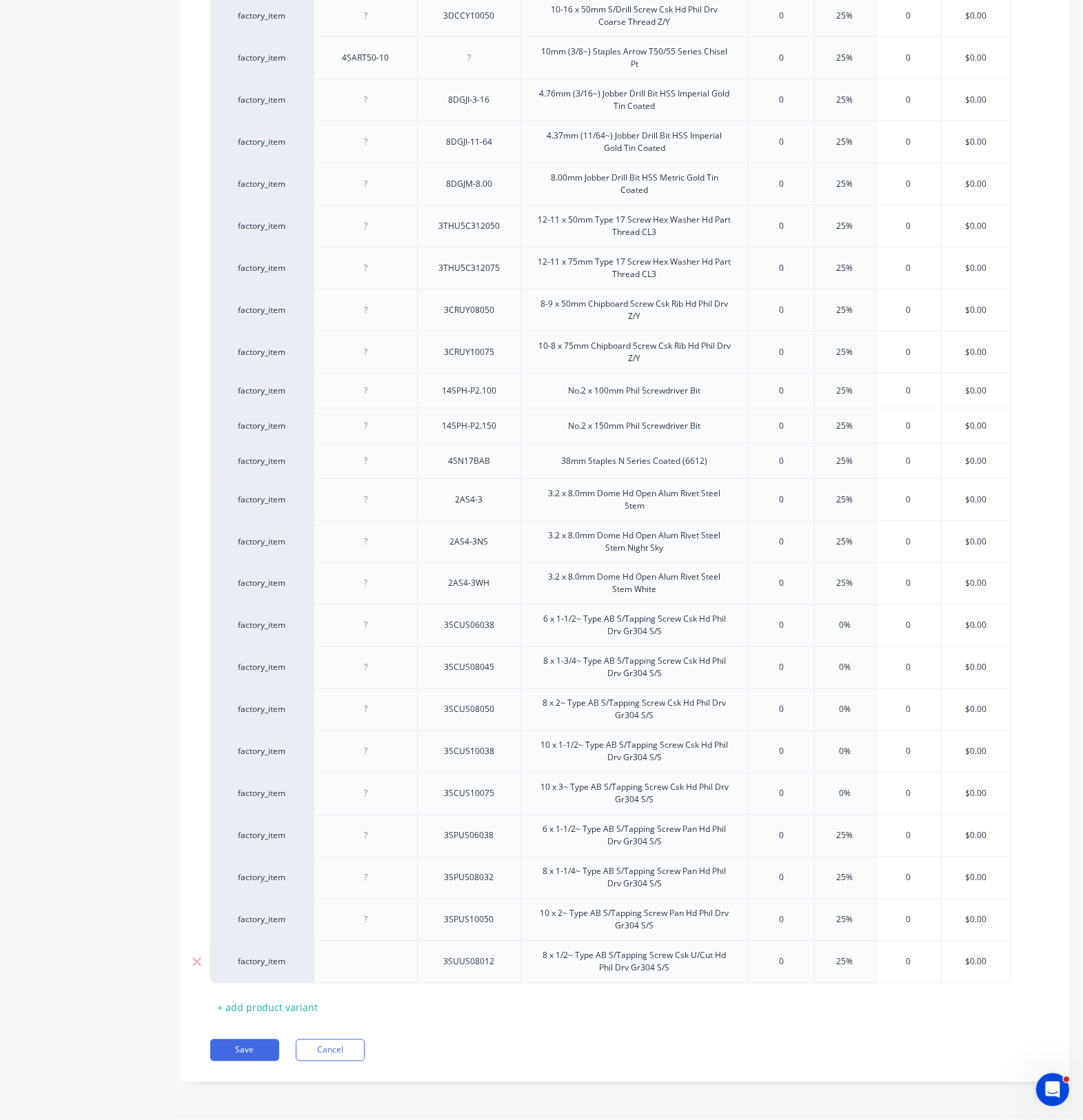
drag, startPoint x: 291, startPoint y: 999, endPoint x: 376, endPoint y: 960, distance: 93.5
click at [293, 820] on div "+ add product variant" at bounding box center [267, 1008] width 114 height 22
type textarea "x"
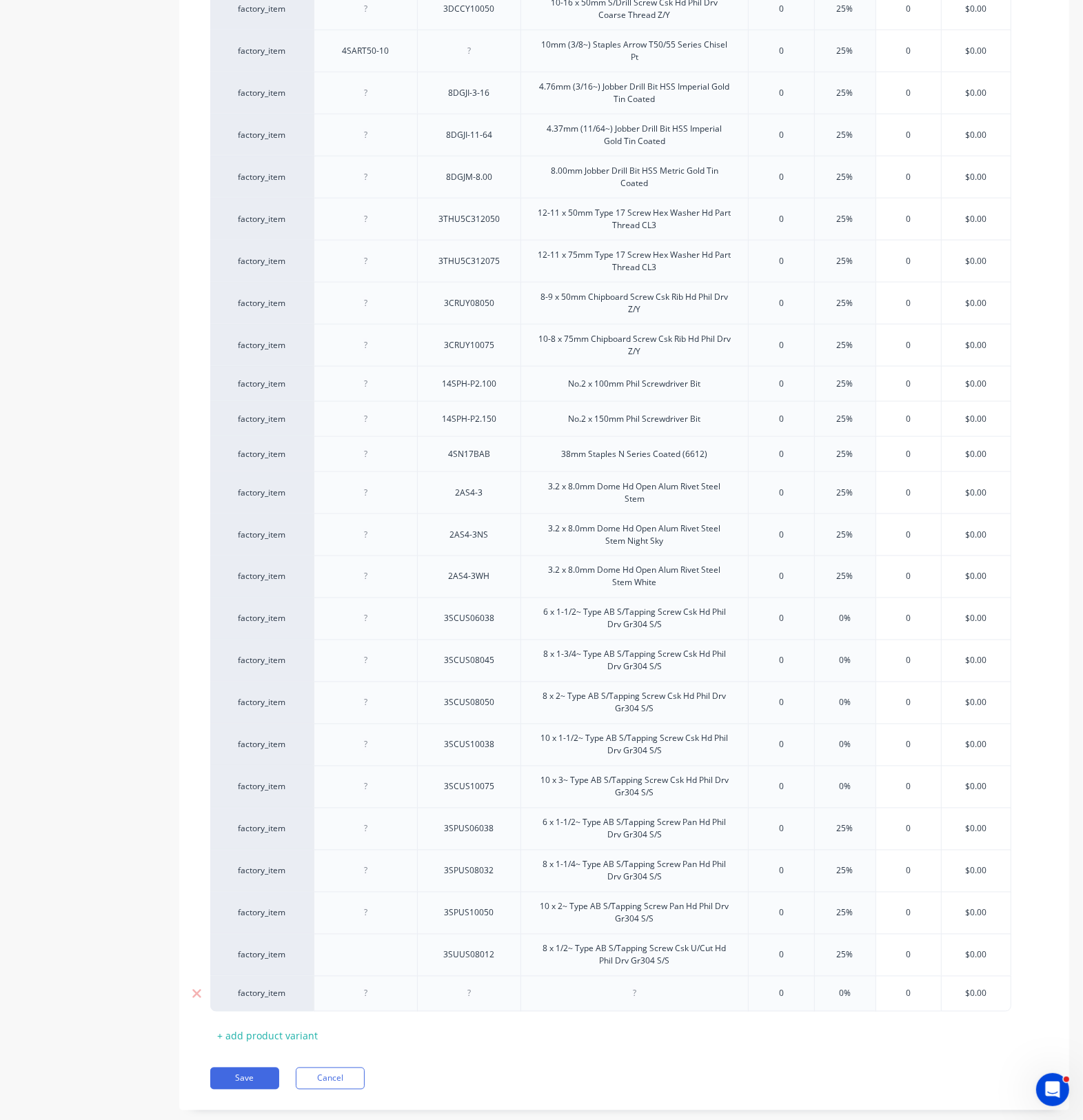
click at [373, 820] on div at bounding box center [366, 994] width 69 height 18
paste div
click at [479, 820] on div at bounding box center [469, 994] width 69 height 18
type textarea "x"
paste div
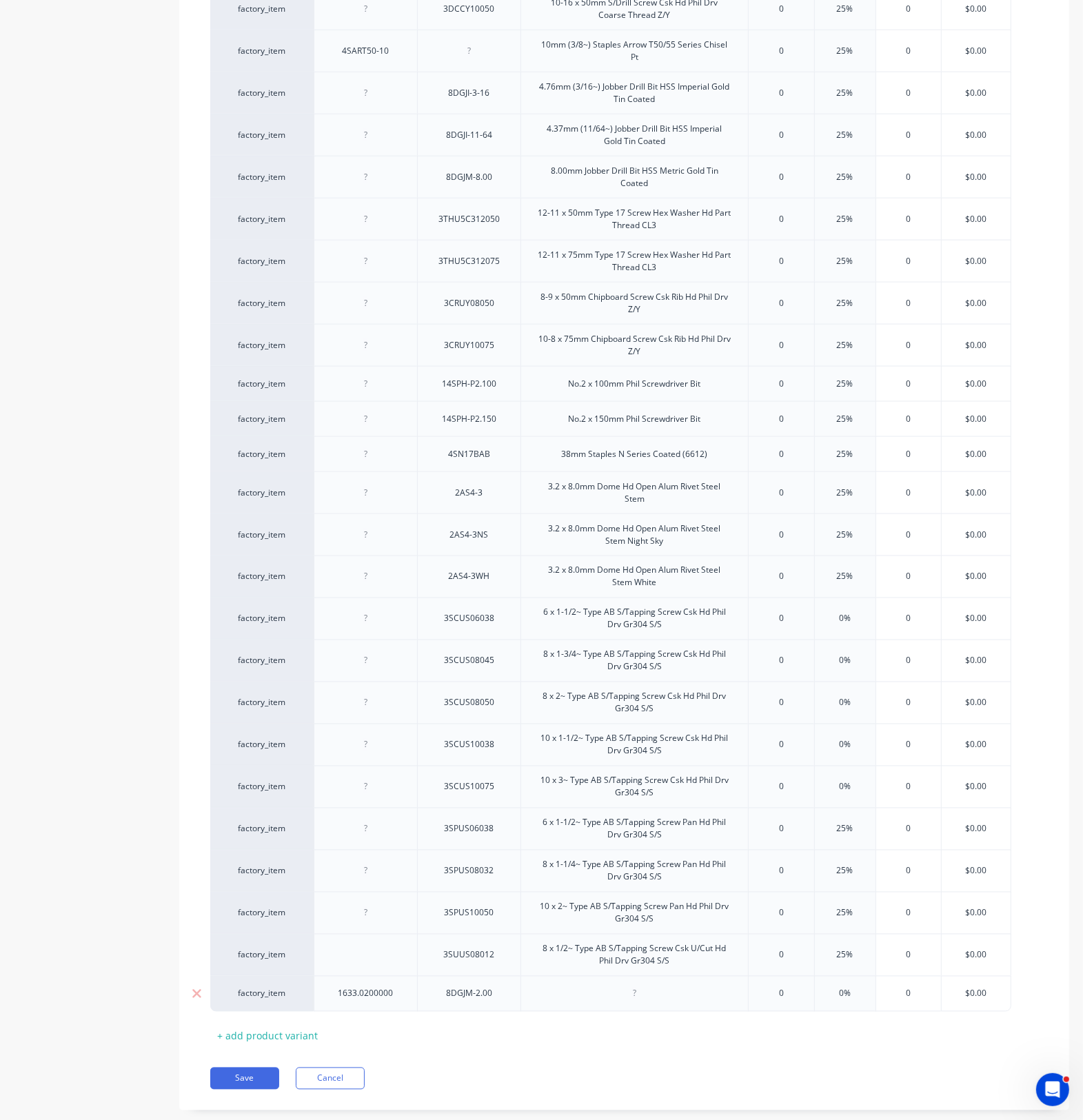
drag, startPoint x: 573, startPoint y: 994, endPoint x: 594, endPoint y: 996, distance: 21.1
click at [593, 820] on div at bounding box center [633, 994] width 228 height 36
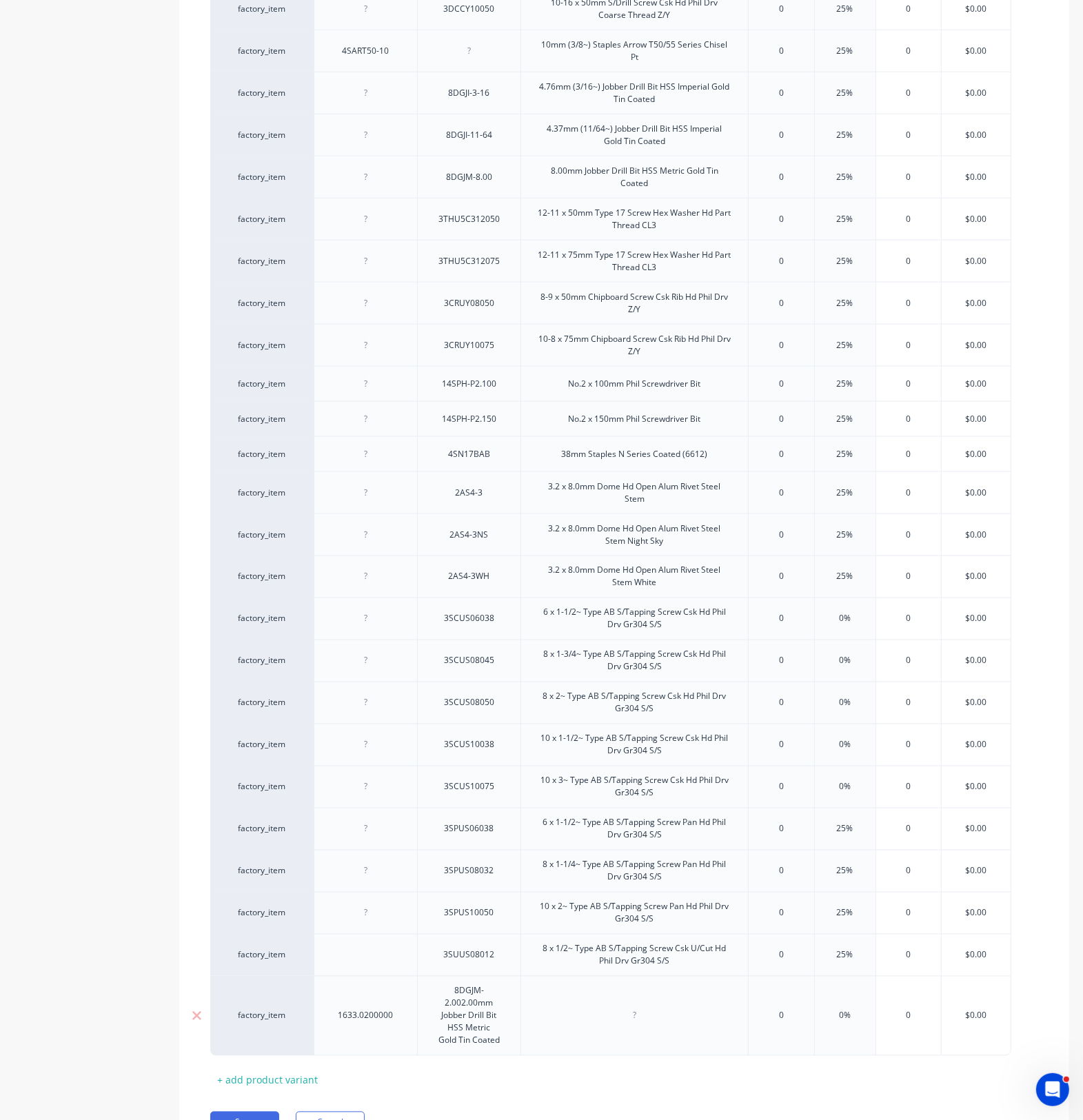
click at [598, 820] on div at bounding box center [633, 1016] width 228 height 80
drag, startPoint x: 649, startPoint y: 1027, endPoint x: 617, endPoint y: 1027, distance: 32.0
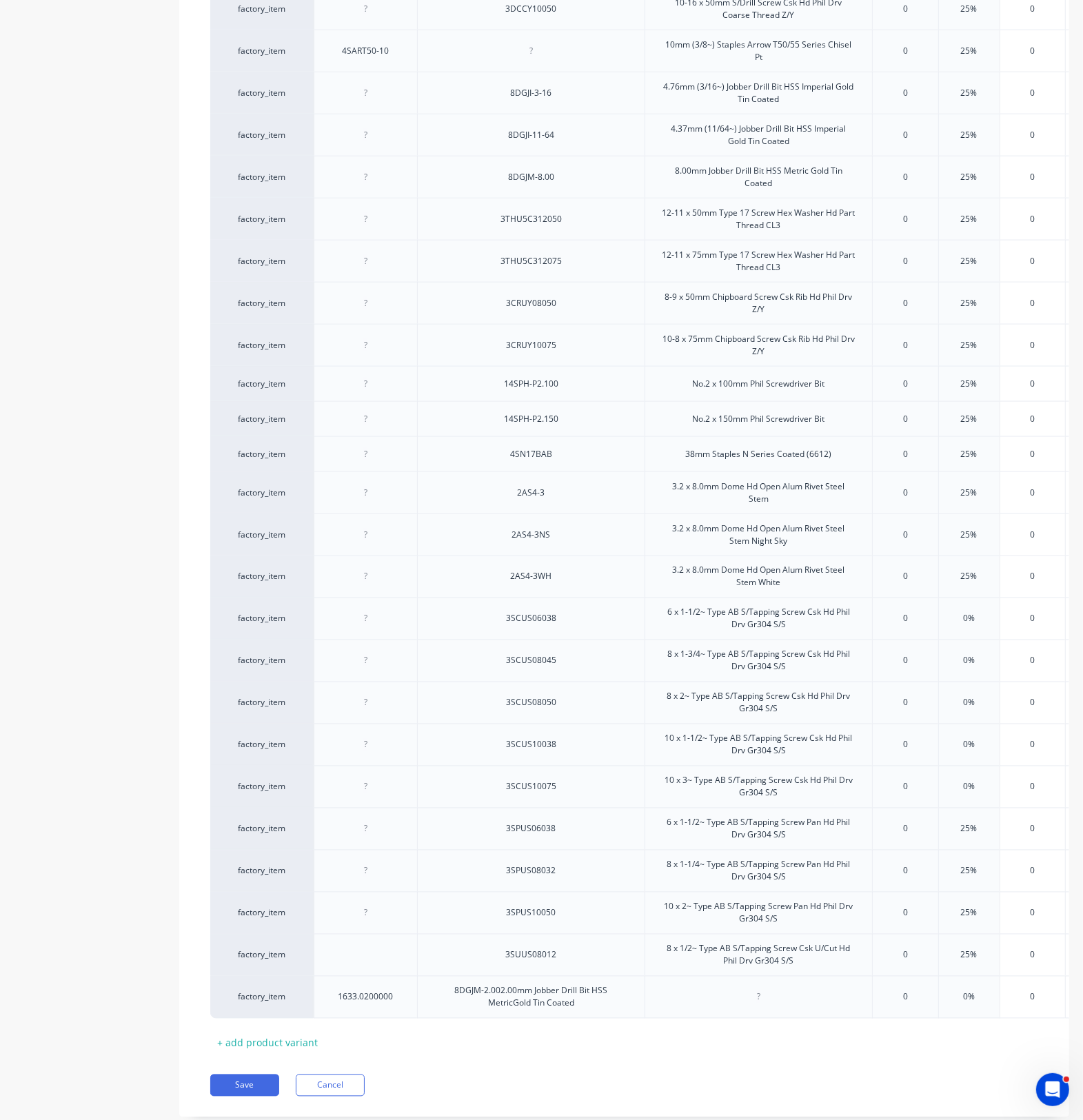
type textarea "x"
paste div
click at [595, 820] on div "8DGJM-2.002.00mm Jobber Drill Bit HSS MetricGold Tin Coated" at bounding box center [531, 998] width 216 height 31
click at [377, 820] on div at bounding box center [366, 955] width 69 height 18
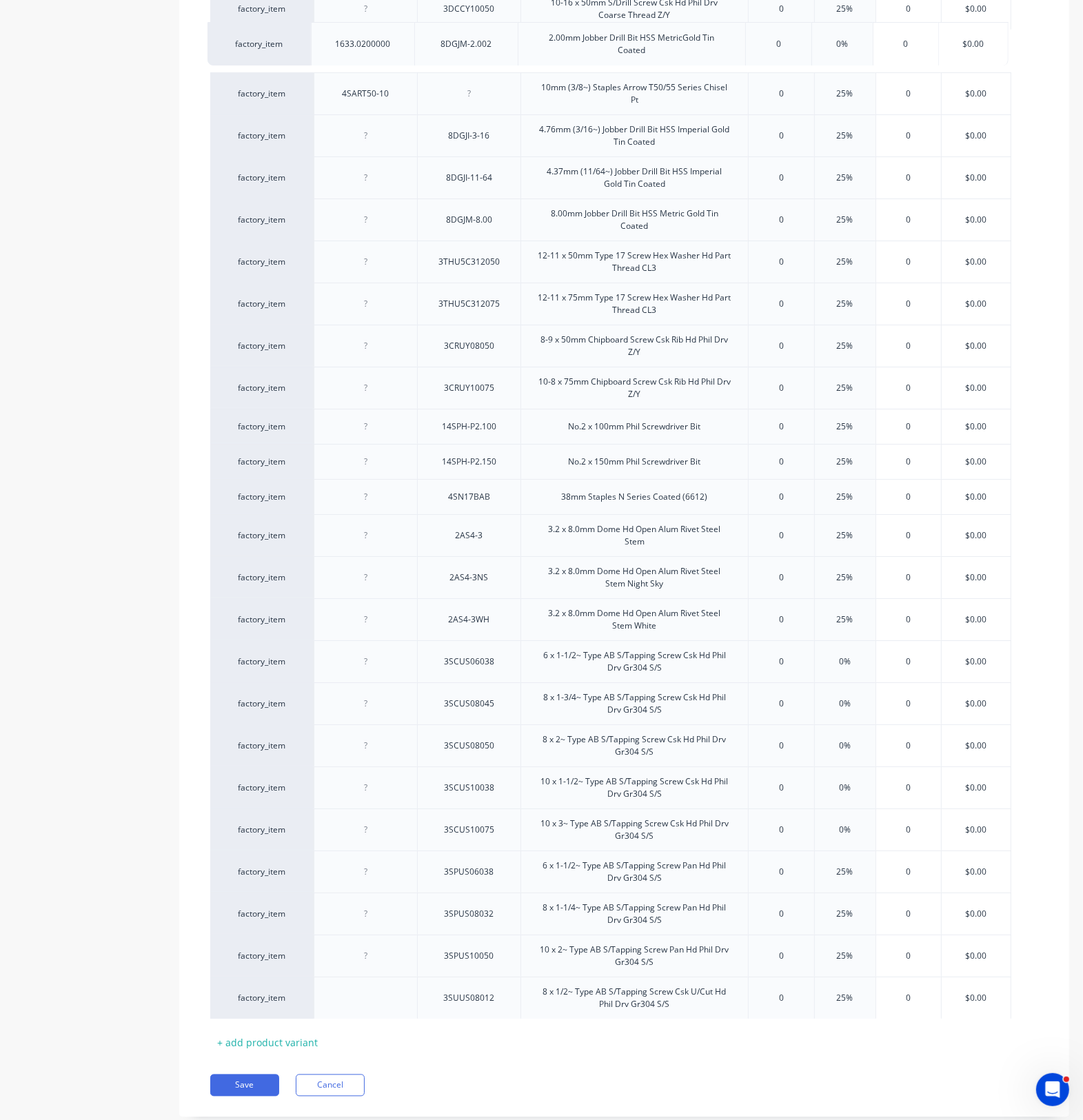
drag, startPoint x: 419, startPoint y: 1010, endPoint x: 417, endPoint y: 43, distance: 967.0
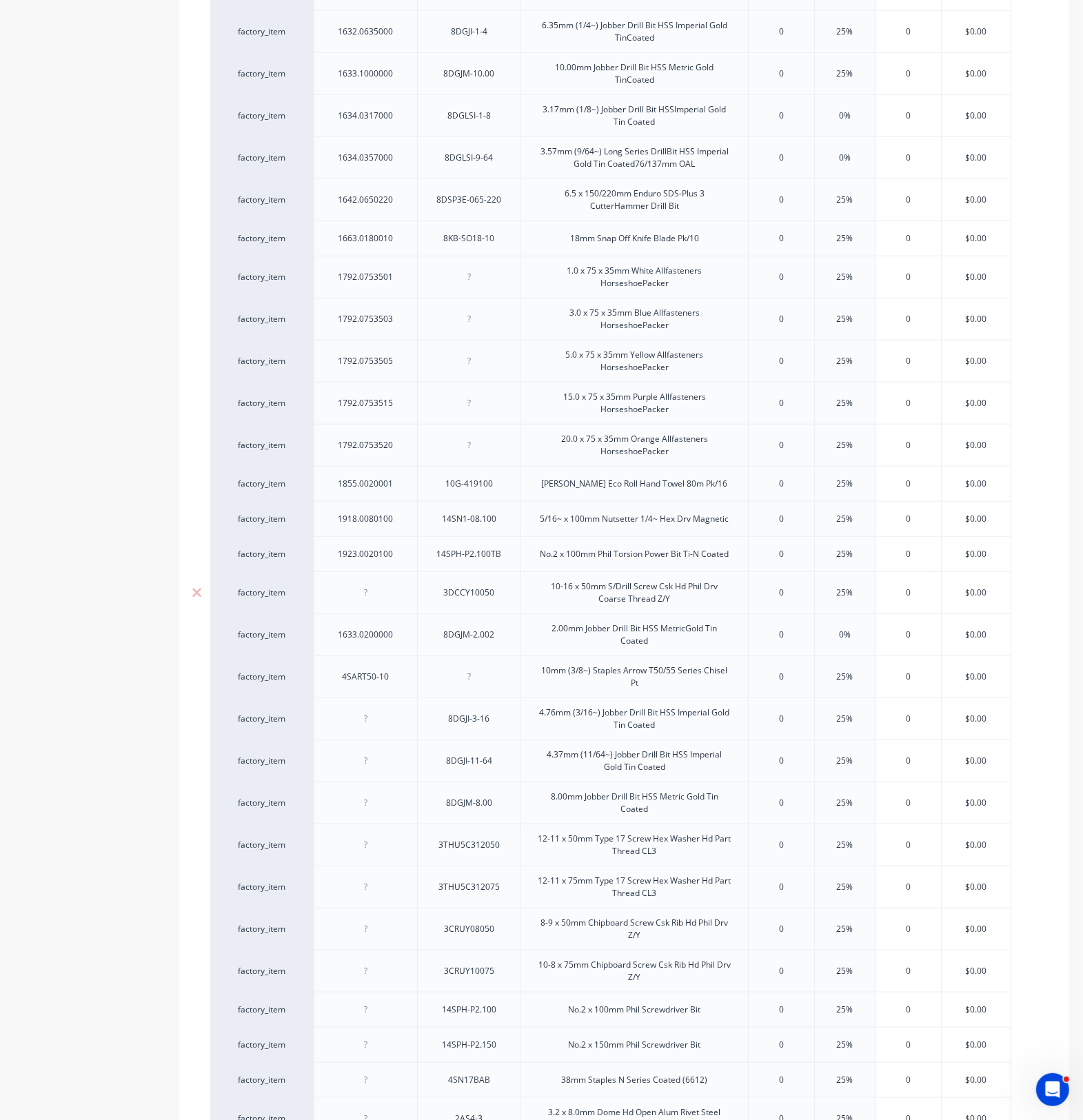
scroll to position [991, 0]
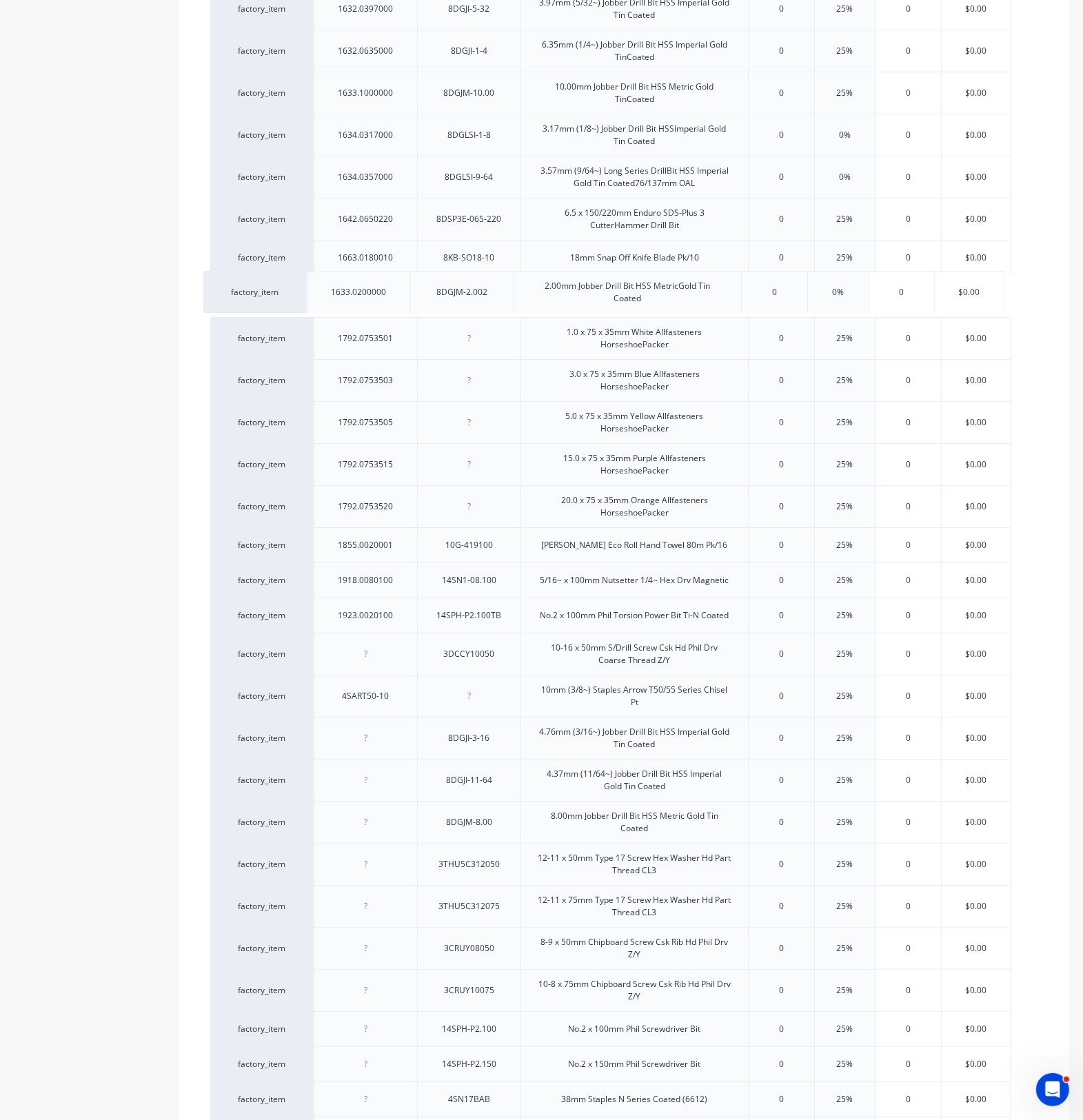
drag, startPoint x: 421, startPoint y: 666, endPoint x: 414, endPoint y: 296, distance: 370.1
click at [414, 296] on div "factory_item 1131.0100016 3DU8CS10016 10-16 x 16mm S/Drill Screw Csk U/Cut 8g H…" at bounding box center [624, 499] width 828 height 2244
click at [390, 820] on div at bounding box center [366, 822] width 69 height 18
type textarea "x"
drag, startPoint x: 384, startPoint y: 829, endPoint x: 377, endPoint y: 830, distance: 7.1
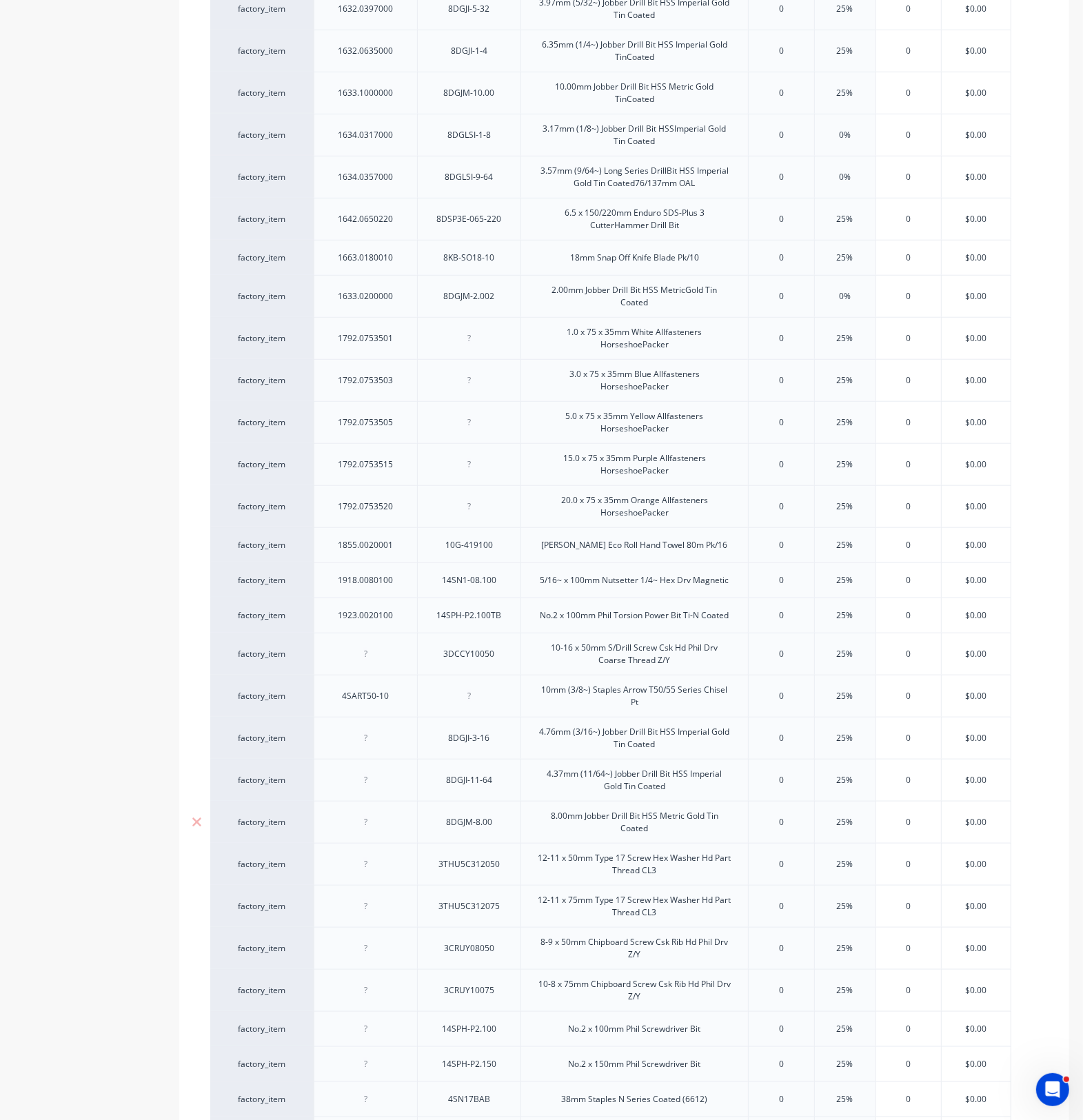
click at [377, 820] on div at bounding box center [366, 822] width 69 height 18
click at [388, 820] on div "1633.0800000" at bounding box center [366, 822] width 77 height 18
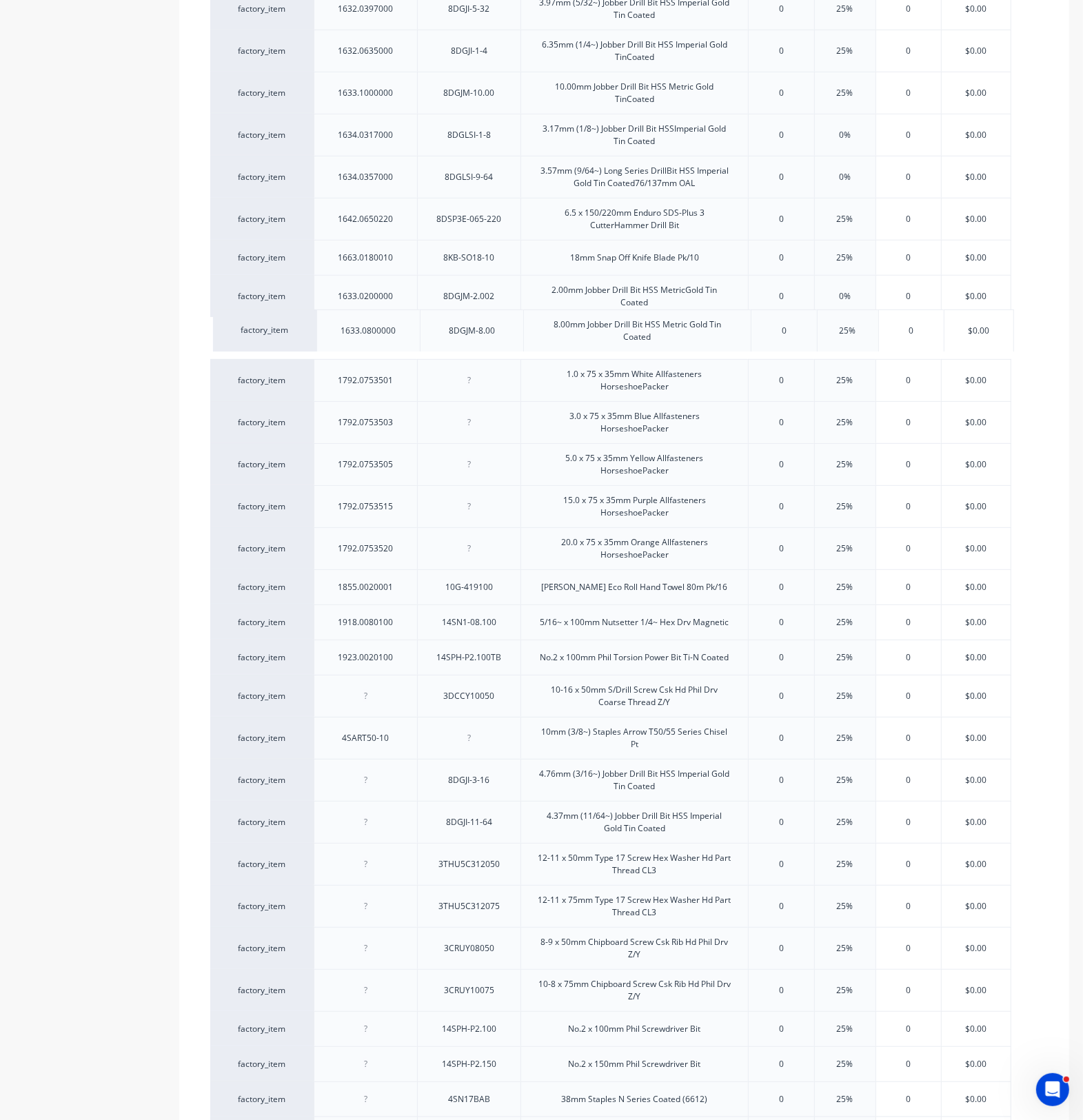
drag, startPoint x: 377, startPoint y: 838, endPoint x: 379, endPoint y: 338, distance: 500.0
click at [379, 338] on div "factory_item 1131.0100016 3DU8CS10016 10-16 x 16mm S/Drill Screw Csk U/Cut 8g H…" at bounding box center [624, 499] width 828 height 2244
click at [378, 352] on div at bounding box center [365, 337] width 103 height 42
click at [373, 346] on div at bounding box center [366, 338] width 69 height 18
type textarea "x"
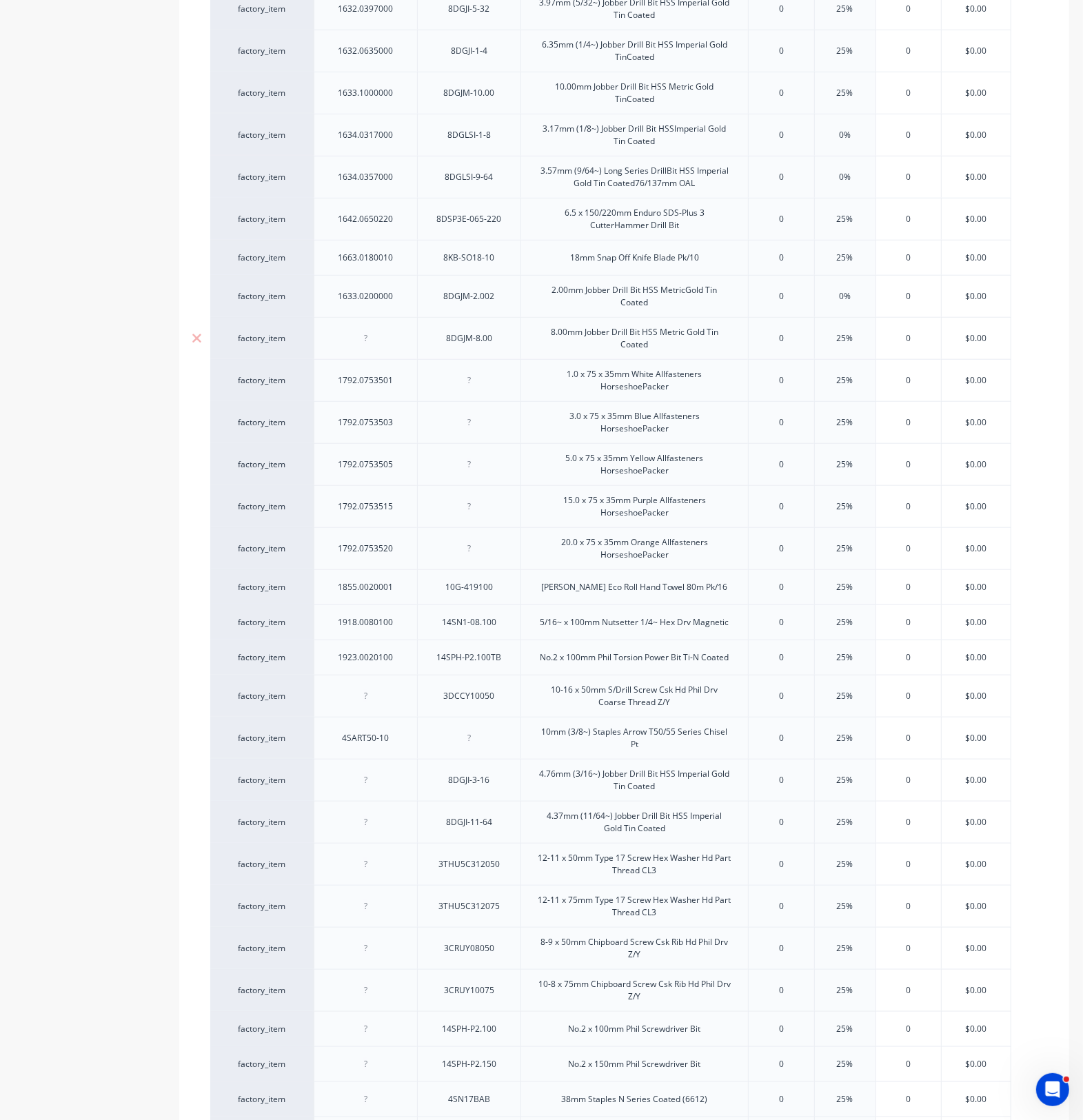
paste div
click at [482, 399] on div at bounding box center [469, 380] width 103 height 42
click at [382, 705] on div at bounding box center [366, 696] width 69 height 18
click at [399, 789] on div at bounding box center [366, 780] width 69 height 18
type textarea "x"
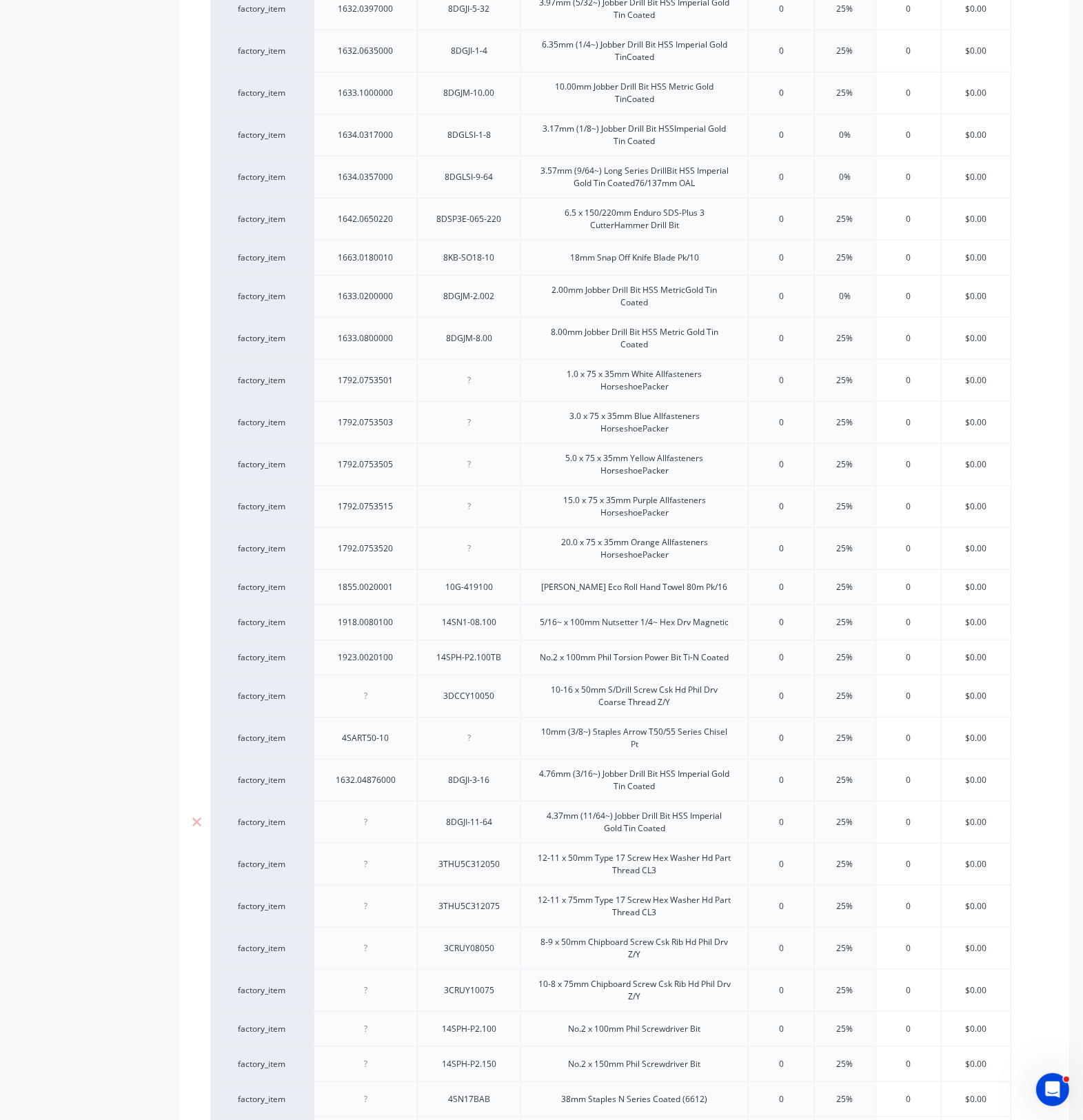
drag, startPoint x: 403, startPoint y: 830, endPoint x: 391, endPoint y: 818, distance: 17.0
click at [403, 820] on div at bounding box center [365, 821] width 103 height 42
click at [401, 820] on div at bounding box center [365, 821] width 103 height 42
click at [393, 820] on div at bounding box center [365, 821] width 103 height 42
drag, startPoint x: 358, startPoint y: 835, endPoint x: 376, endPoint y: 829, distance: 19.0
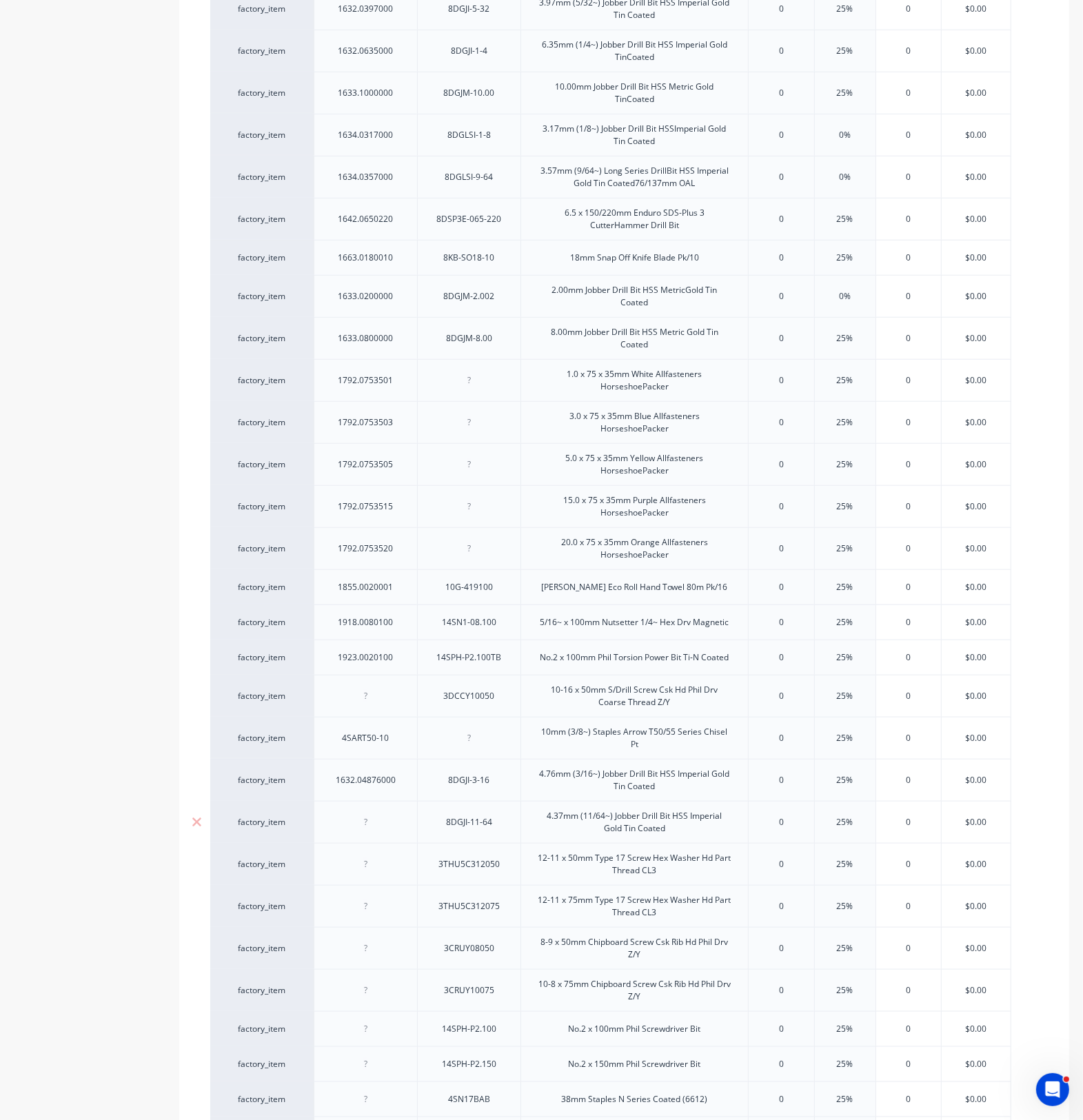
click at [358, 820] on div at bounding box center [366, 822] width 69 height 18
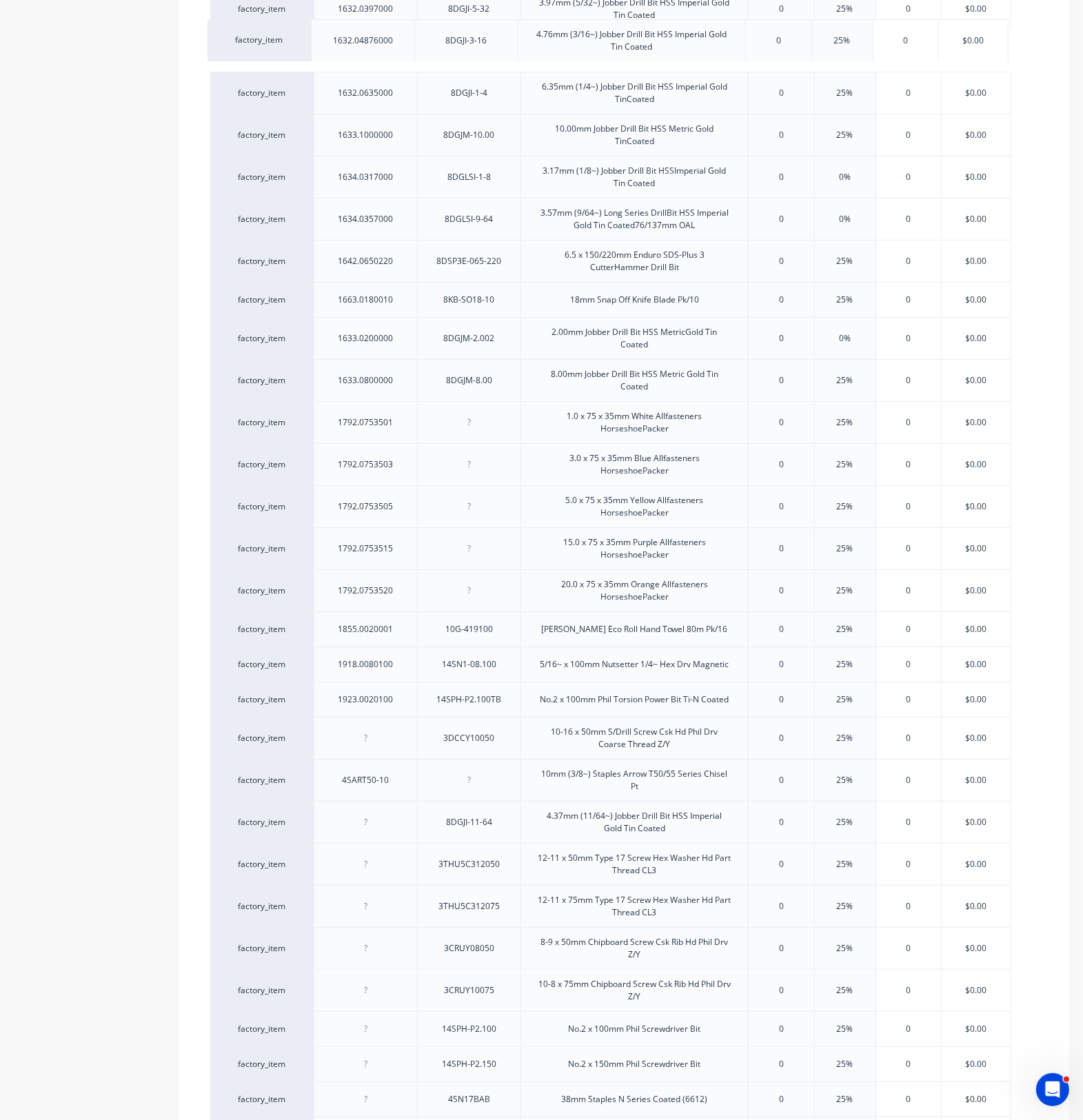
drag, startPoint x: 418, startPoint y: 791, endPoint x: 416, endPoint y: 43, distance: 748.0
click at [416, 43] on div "factory_item 1131.0100016 3DU8CS10016 10-16 x 16mm S/Drill Screw Csk U/Cut 8g H…" at bounding box center [624, 499] width 828 height 2244
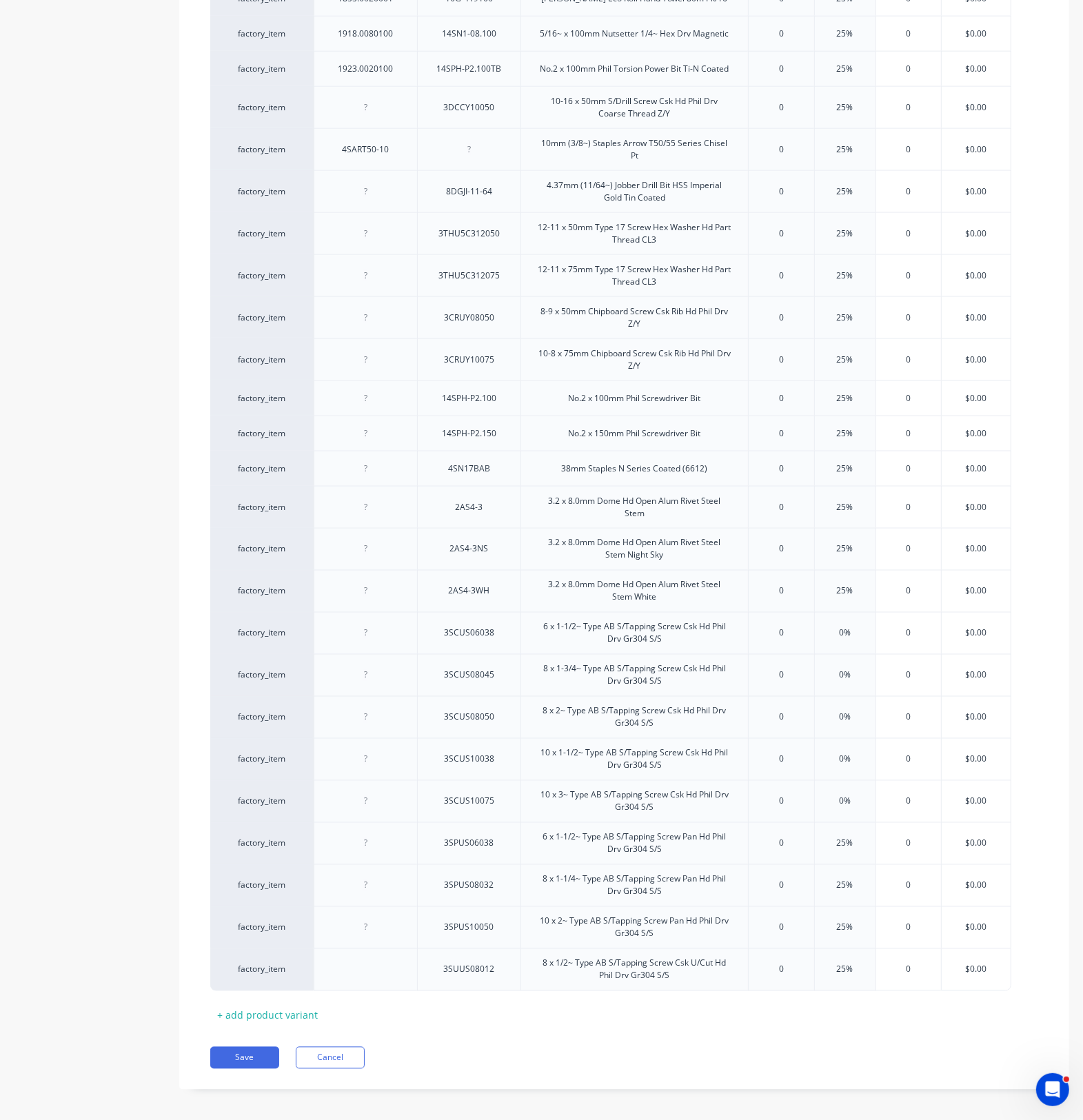
scroll to position [1637, 0]
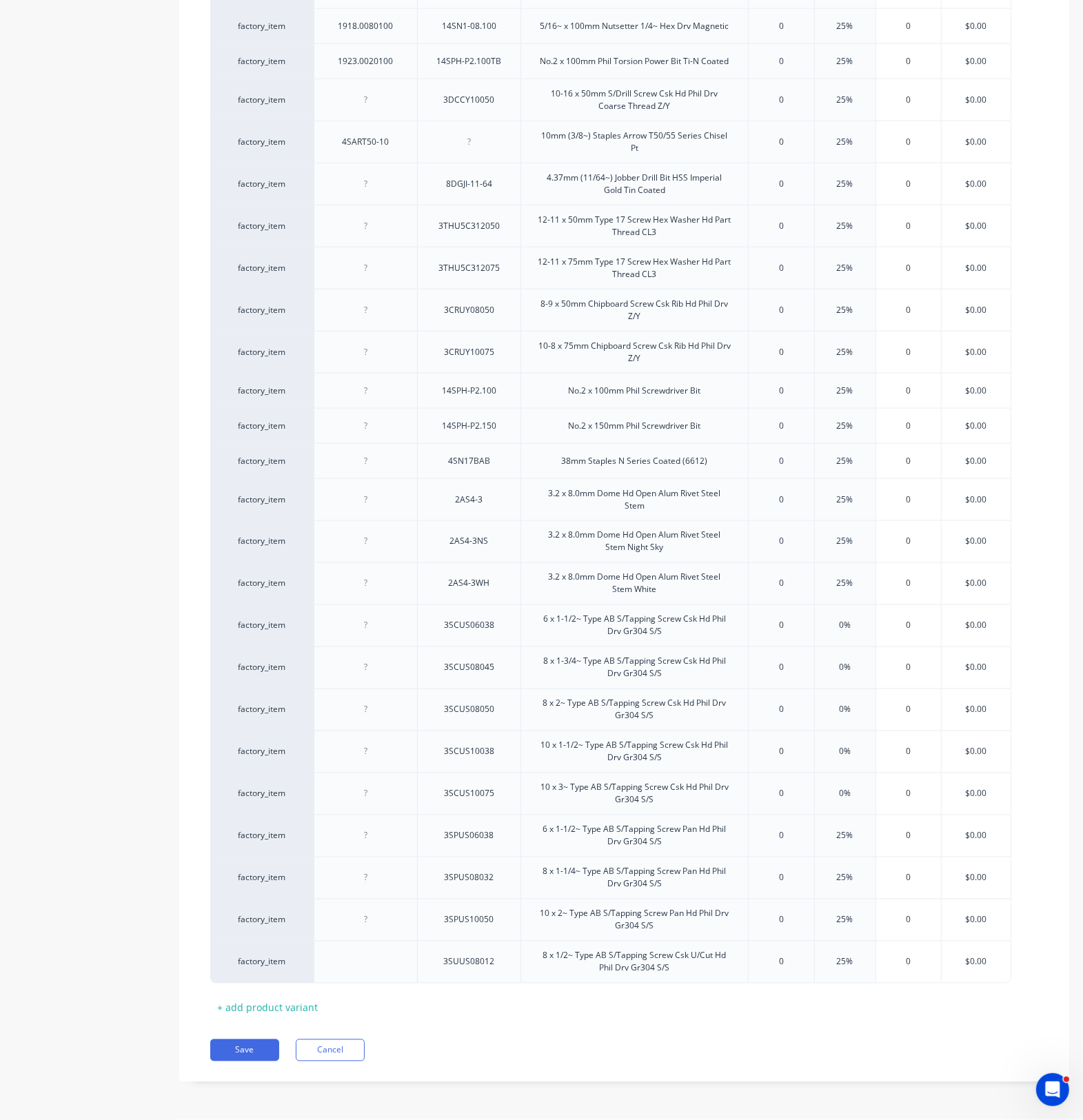
click at [261, 820] on div "+ add product variant" at bounding box center [267, 1008] width 114 height 22
type textarea "x"
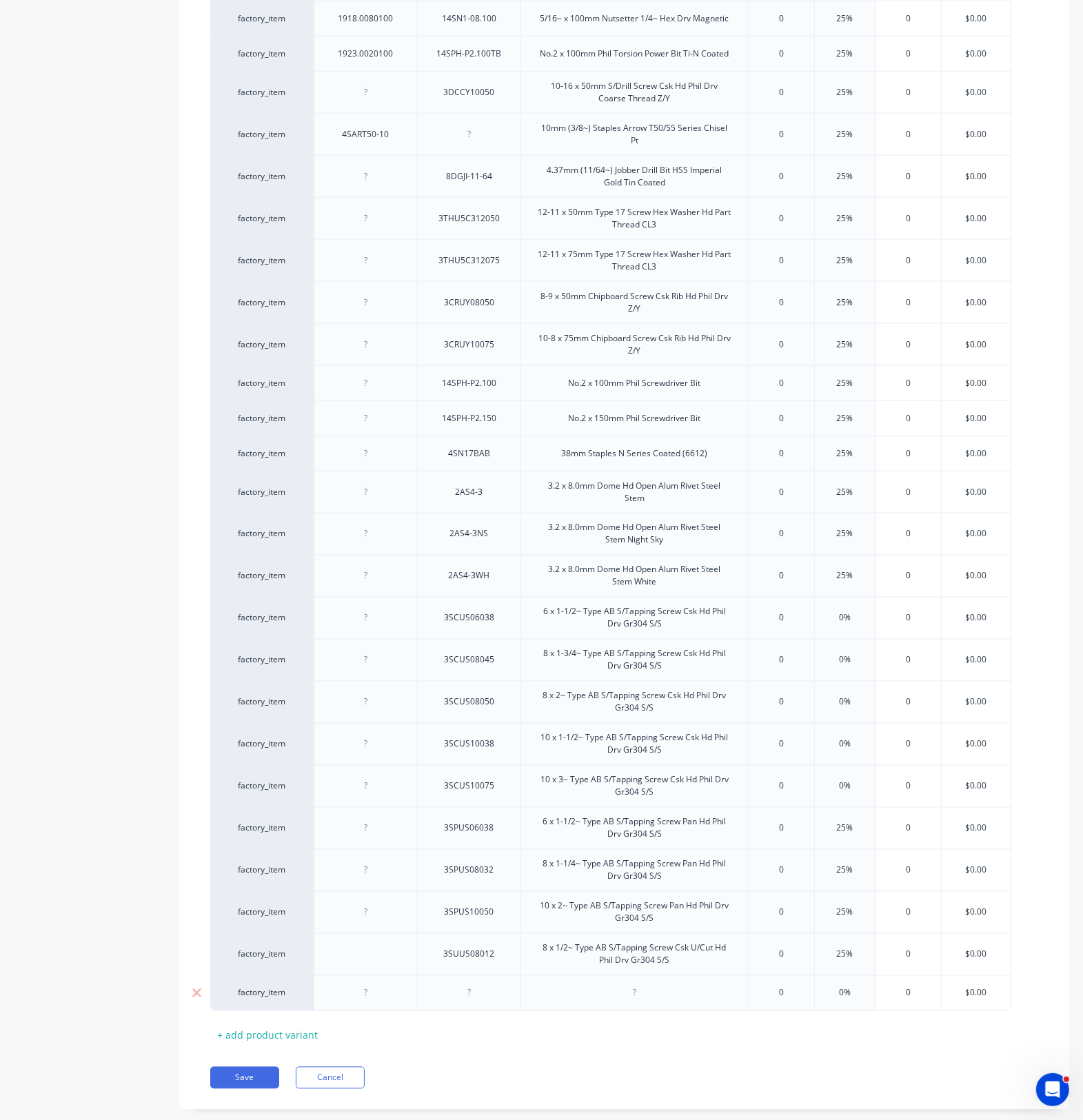
click at [380, 820] on div at bounding box center [366, 993] width 69 height 18
paste div
click at [467, 820] on div at bounding box center [469, 993] width 69 height 18
type textarea "x"
click at [485, 820] on div at bounding box center [469, 993] width 69 height 18
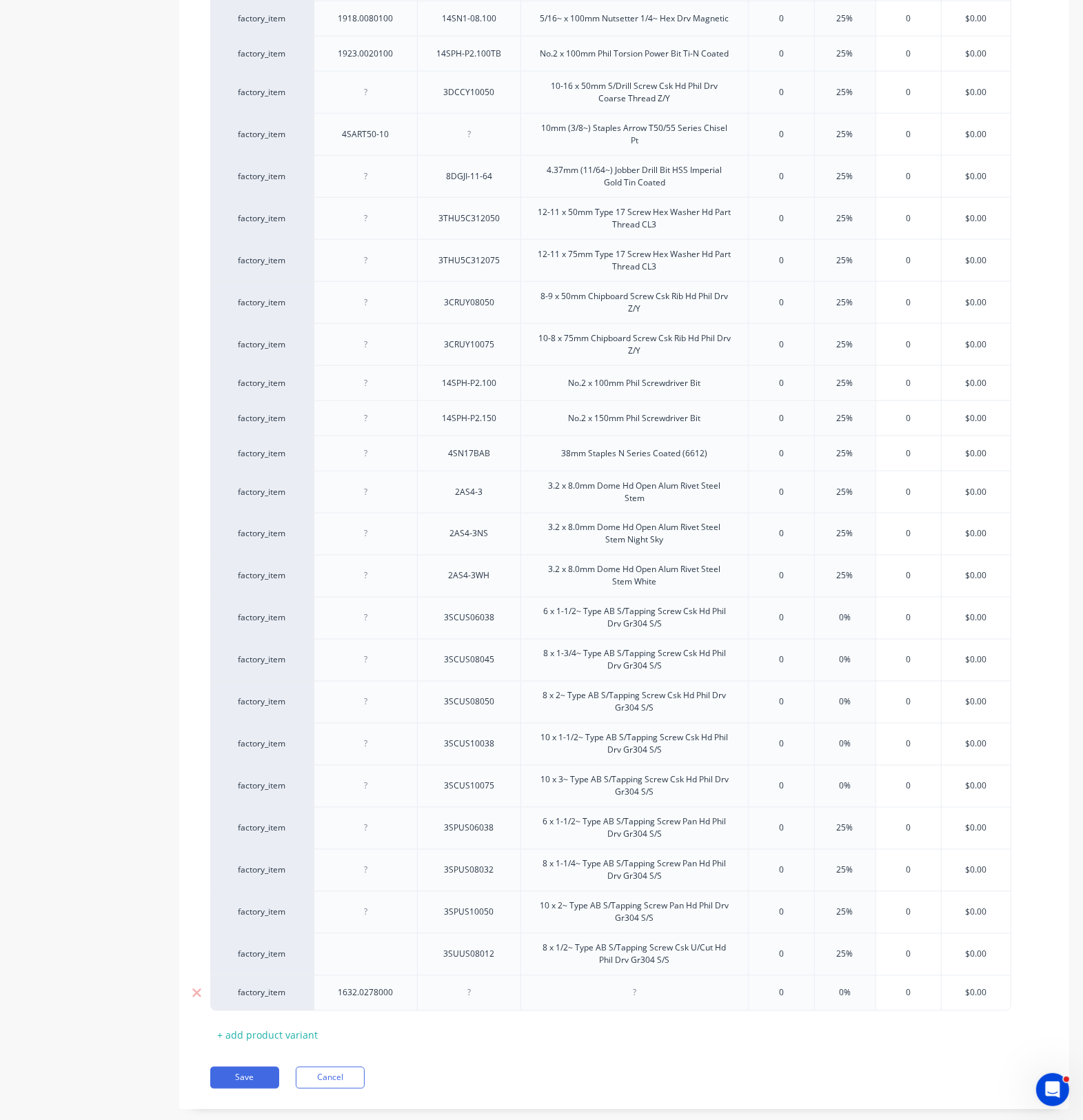
click at [485, 820] on div at bounding box center [469, 993] width 69 height 18
paste div
click at [597, 820] on div at bounding box center [633, 993] width 228 height 36
click at [650, 820] on div at bounding box center [634, 993] width 69 height 18
type textarea "x"
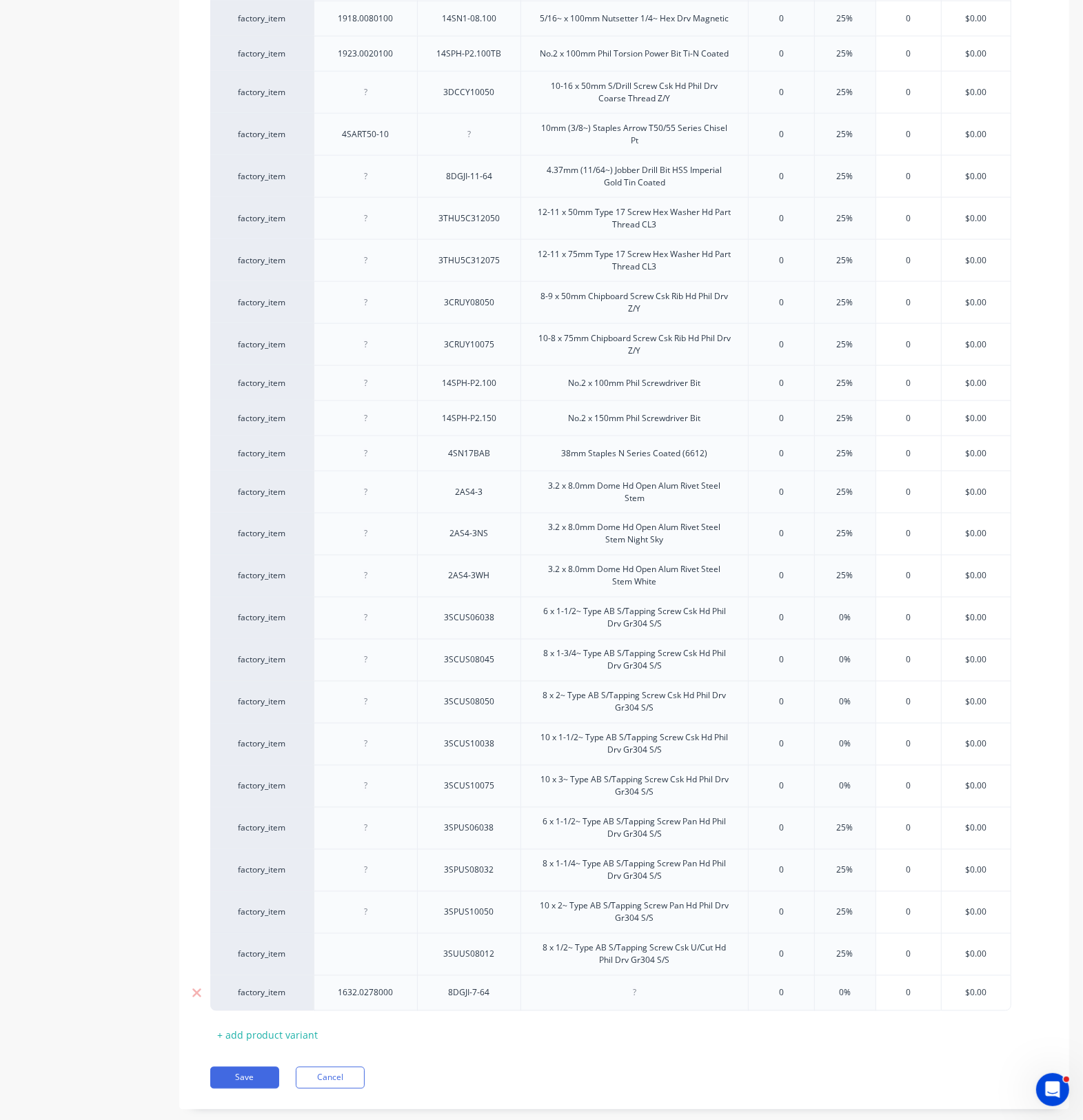
paste div
click at [299, 820] on div "+ add product variant" at bounding box center [267, 1043] width 114 height 22
type textarea "x"
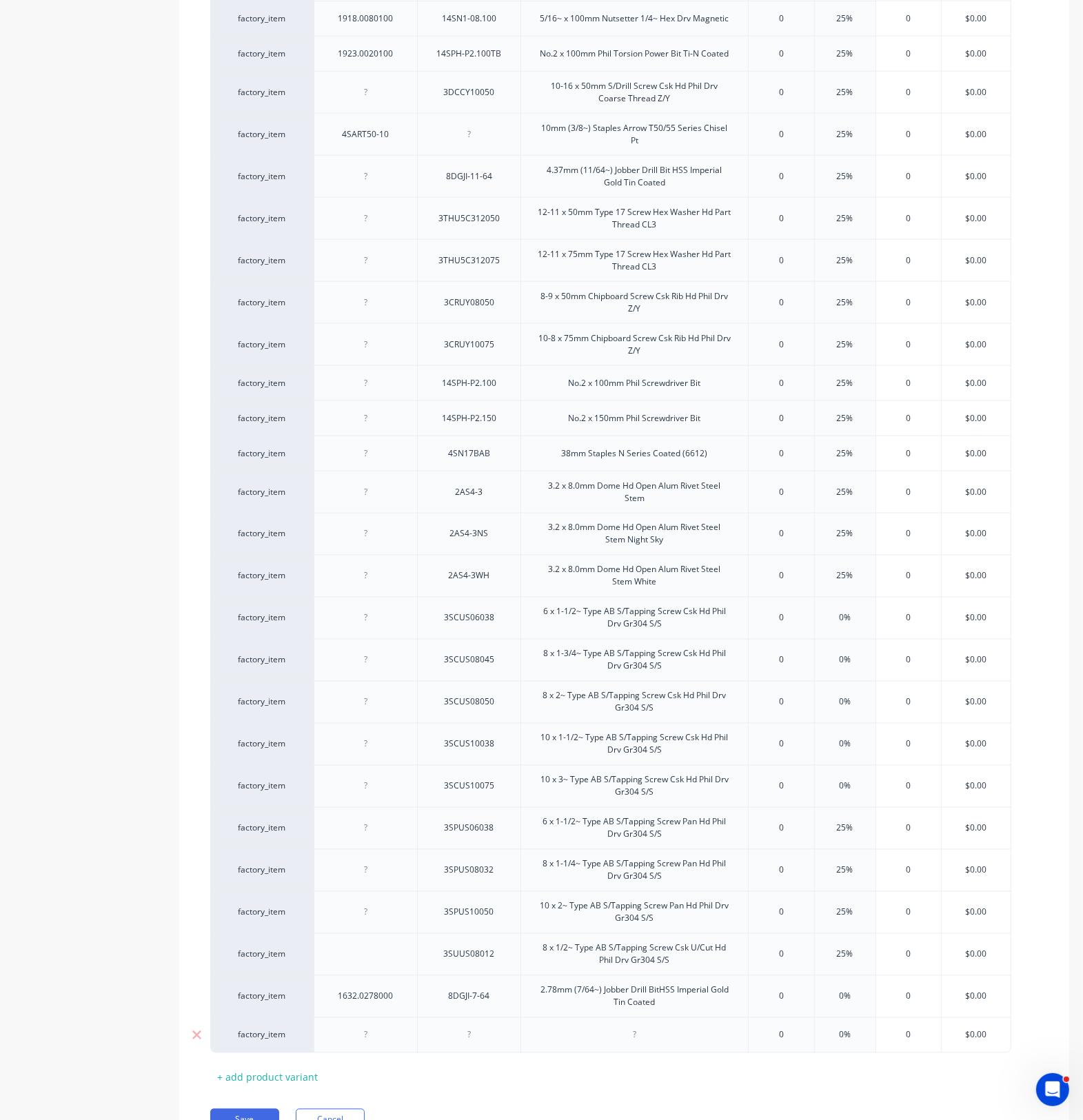
click at [384, 820] on div at bounding box center [366, 1035] width 69 height 18
type textarea "x"
click at [470, 820] on div at bounding box center [469, 1035] width 103 height 36
click at [478, 820] on div at bounding box center [469, 1035] width 69 height 18
paste div
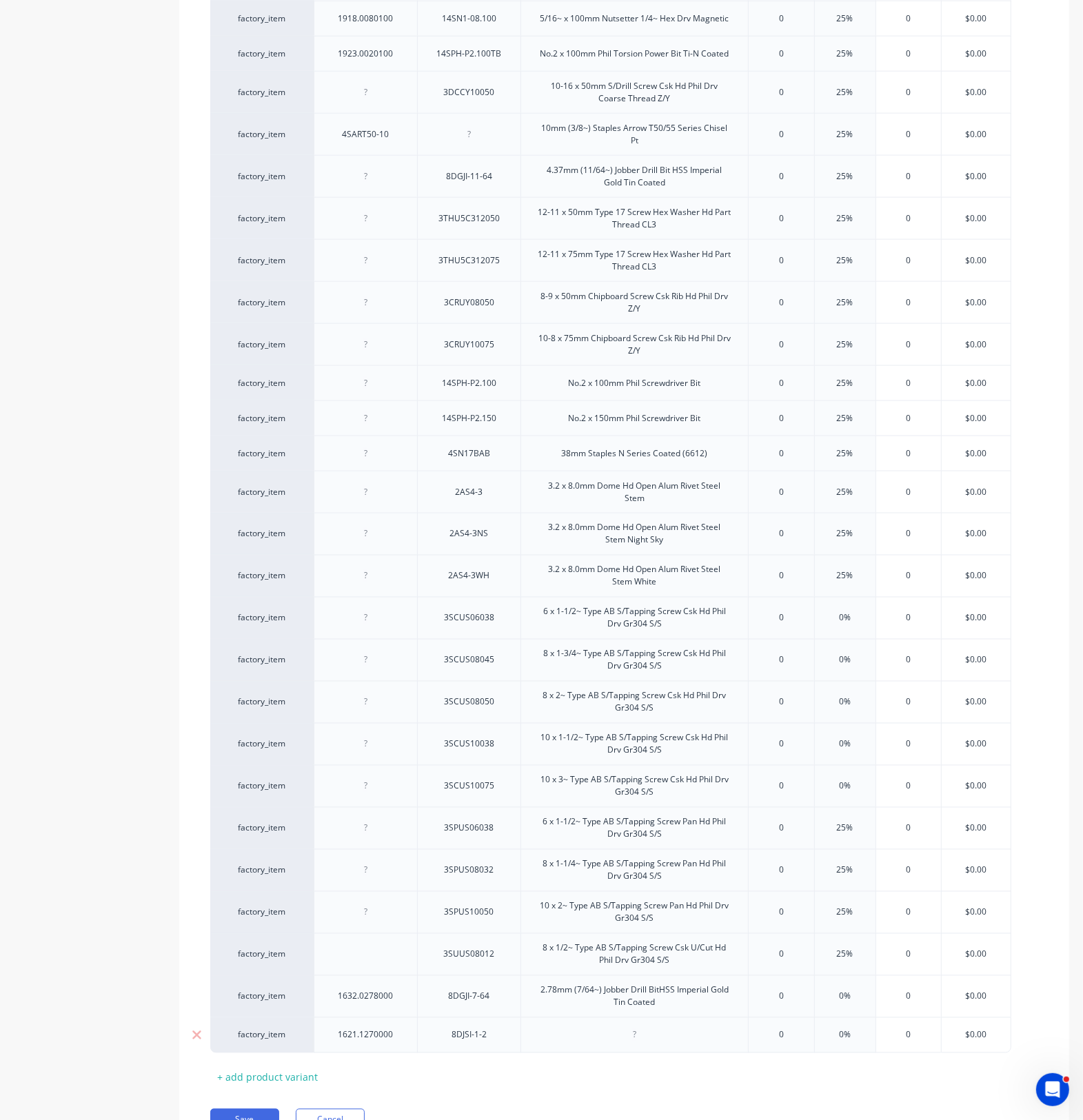
click at [669, 820] on div at bounding box center [633, 1035] width 228 height 36
click at [656, 820] on div at bounding box center [633, 1051] width 228 height 67
click at [627, 820] on div "factory_item 1621.1270000 8DJSI-1-212.70mm (1/2~) Jobber Drill Bit HSS Imp. Bri…" at bounding box center [611, 1051] width 801 height 67
type textarea "x"
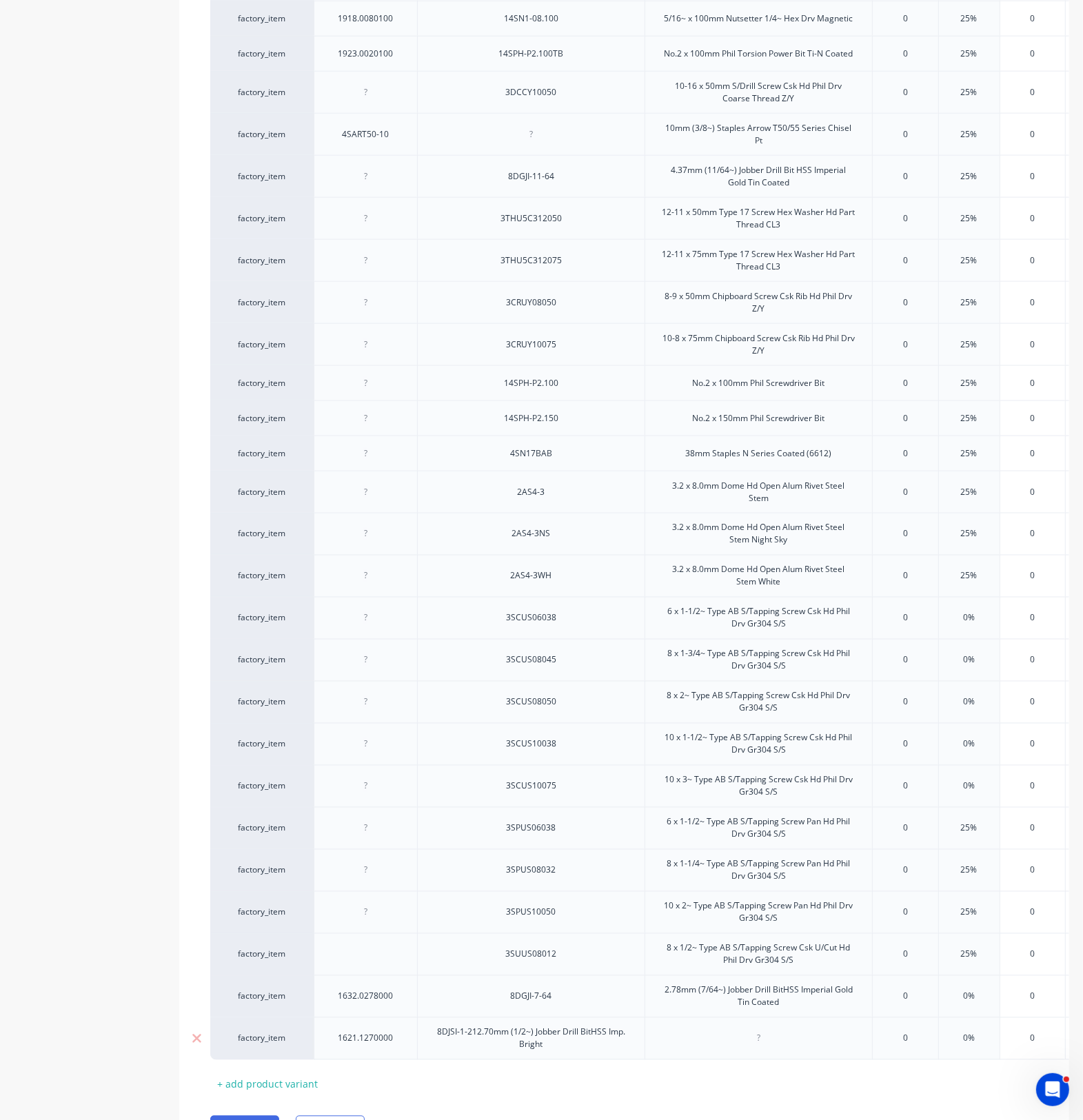
click at [627, 820] on div "8DJSI-1-212.70mm (1/2~) Jobber Drill BitHSS Imp. Bright" at bounding box center [531, 1039] width 228 height 43
paste div
click at [565, 820] on div "8DJSI-1-212.70mm (1/2~) Jobber Drill BitHSS Imp. Bright" at bounding box center [531, 1039] width 216 height 31
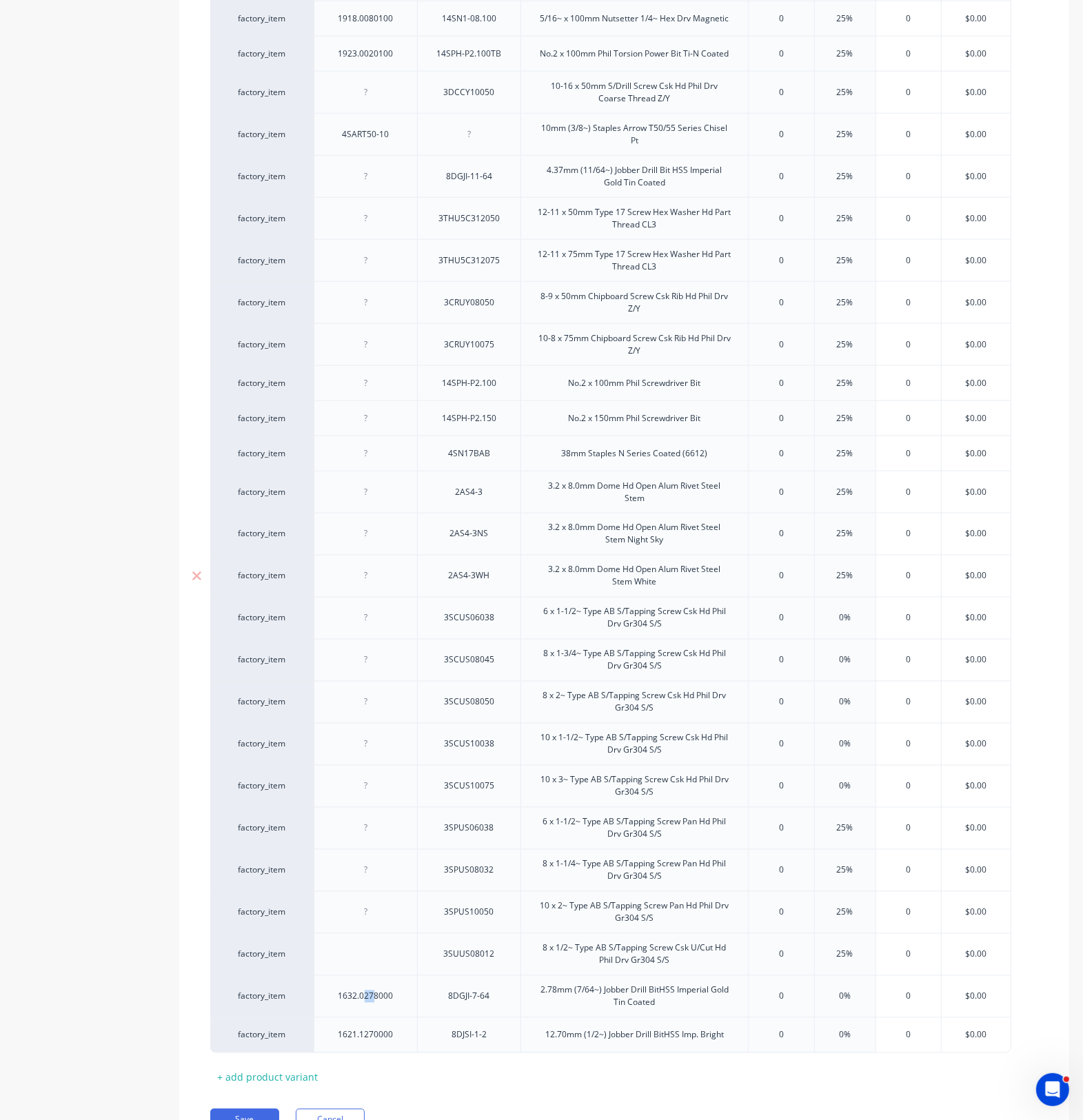
drag, startPoint x: 374, startPoint y: 1011, endPoint x: 363, endPoint y: 560, distance: 451.1
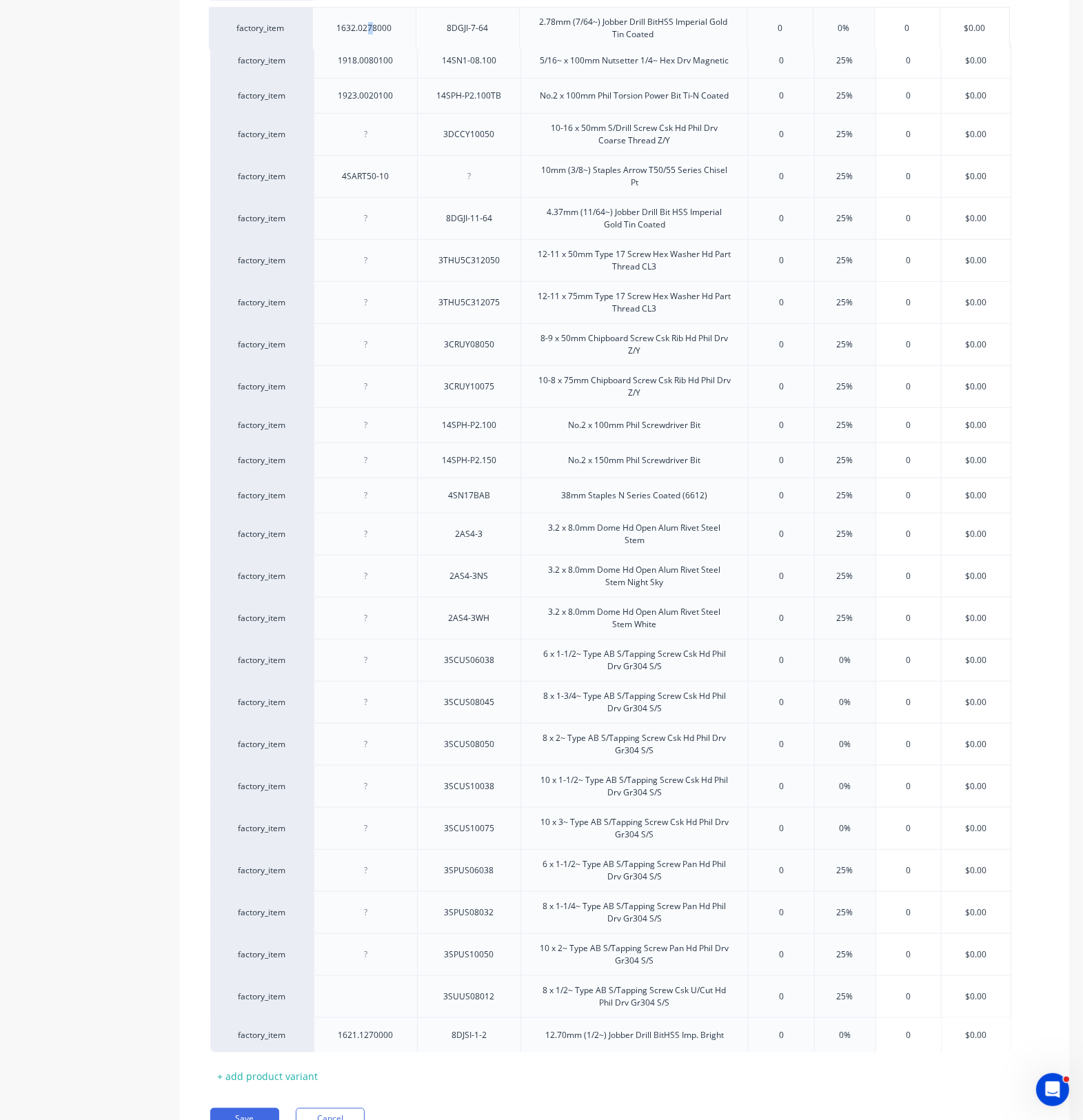
drag, startPoint x: 314, startPoint y: 1011, endPoint x: 314, endPoint y: 31, distance: 980.0
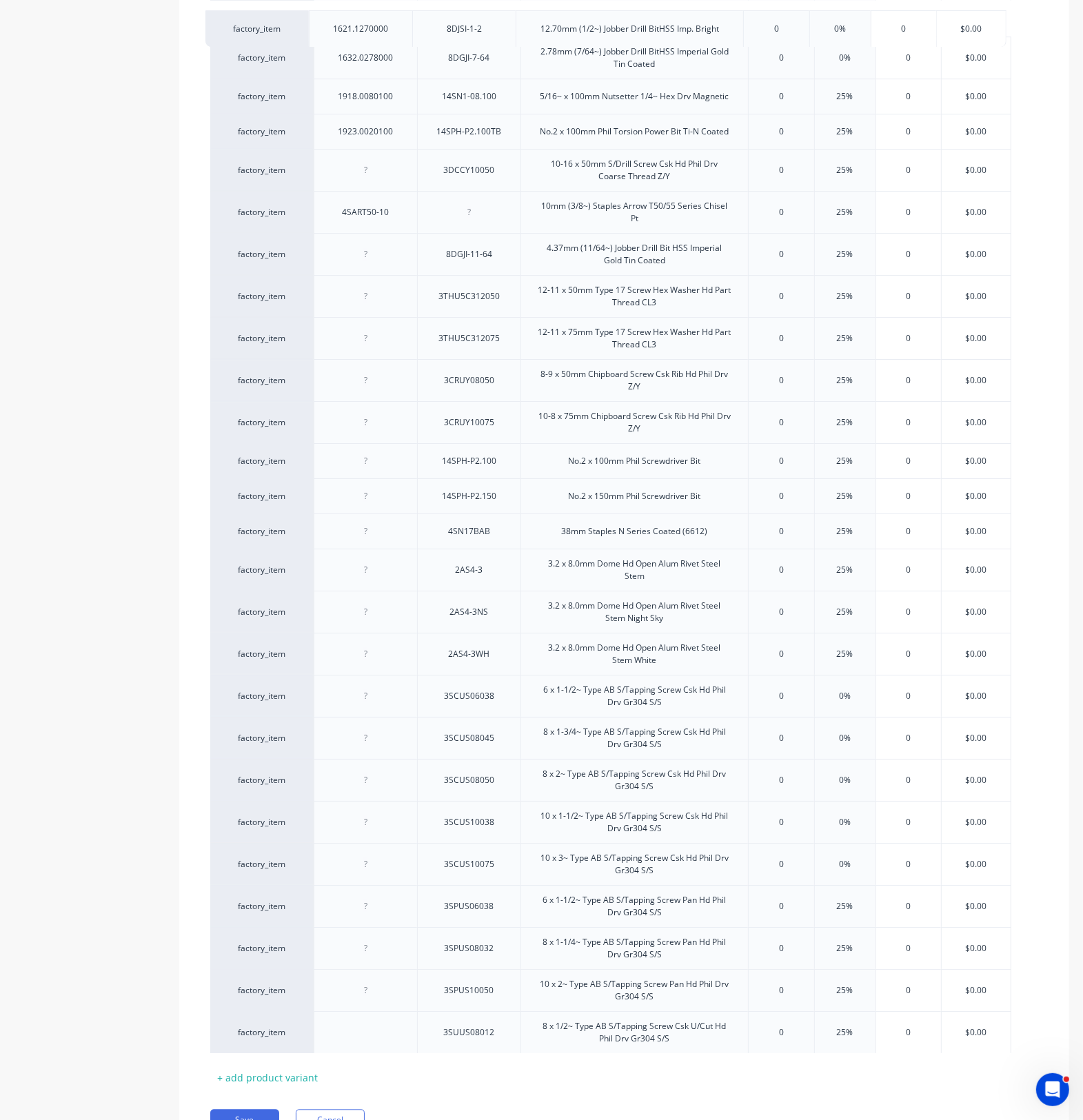
drag, startPoint x: 309, startPoint y: 1046, endPoint x: 302, endPoint y: 25, distance: 1021.0
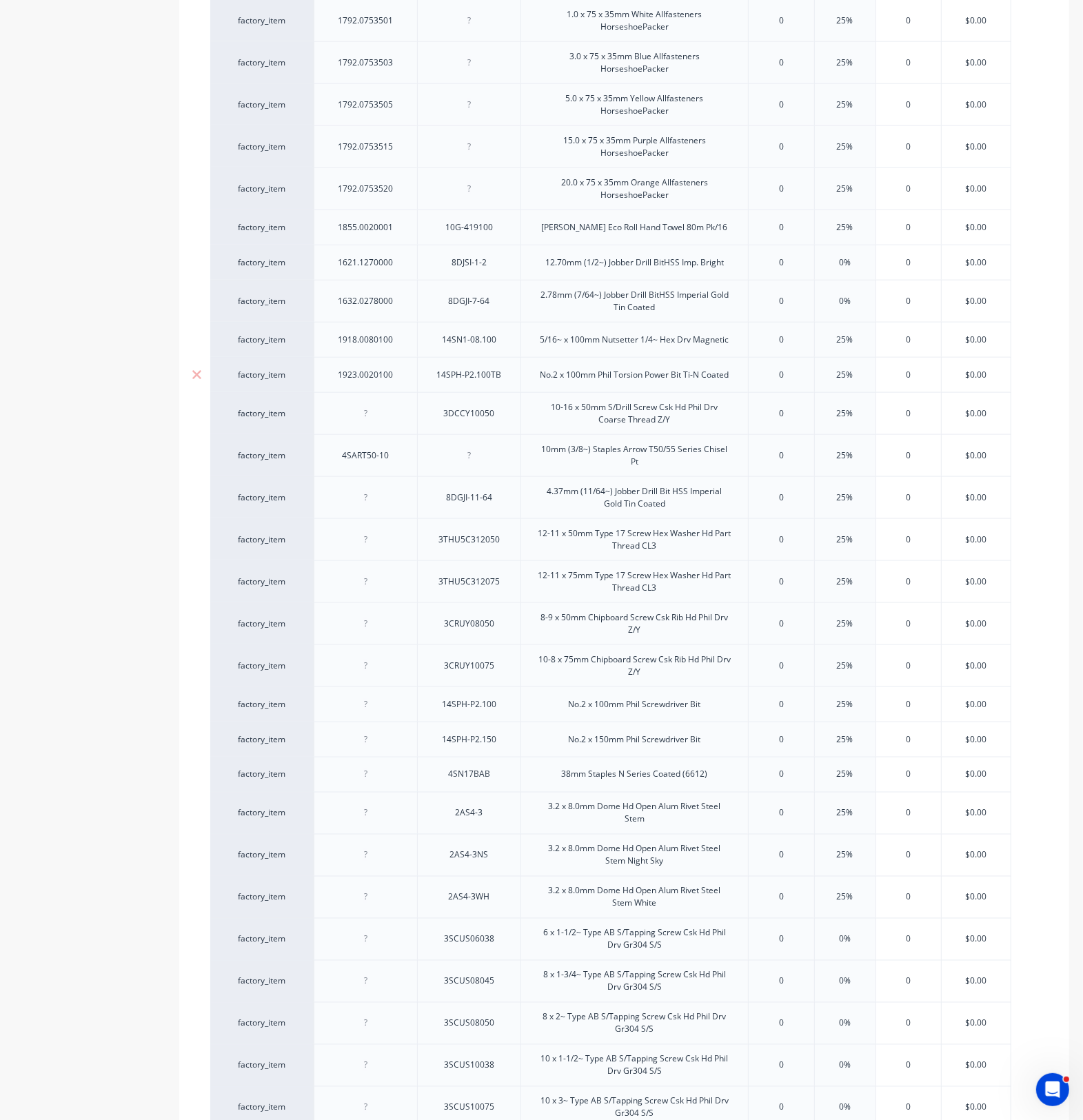
scroll to position [1378, 0]
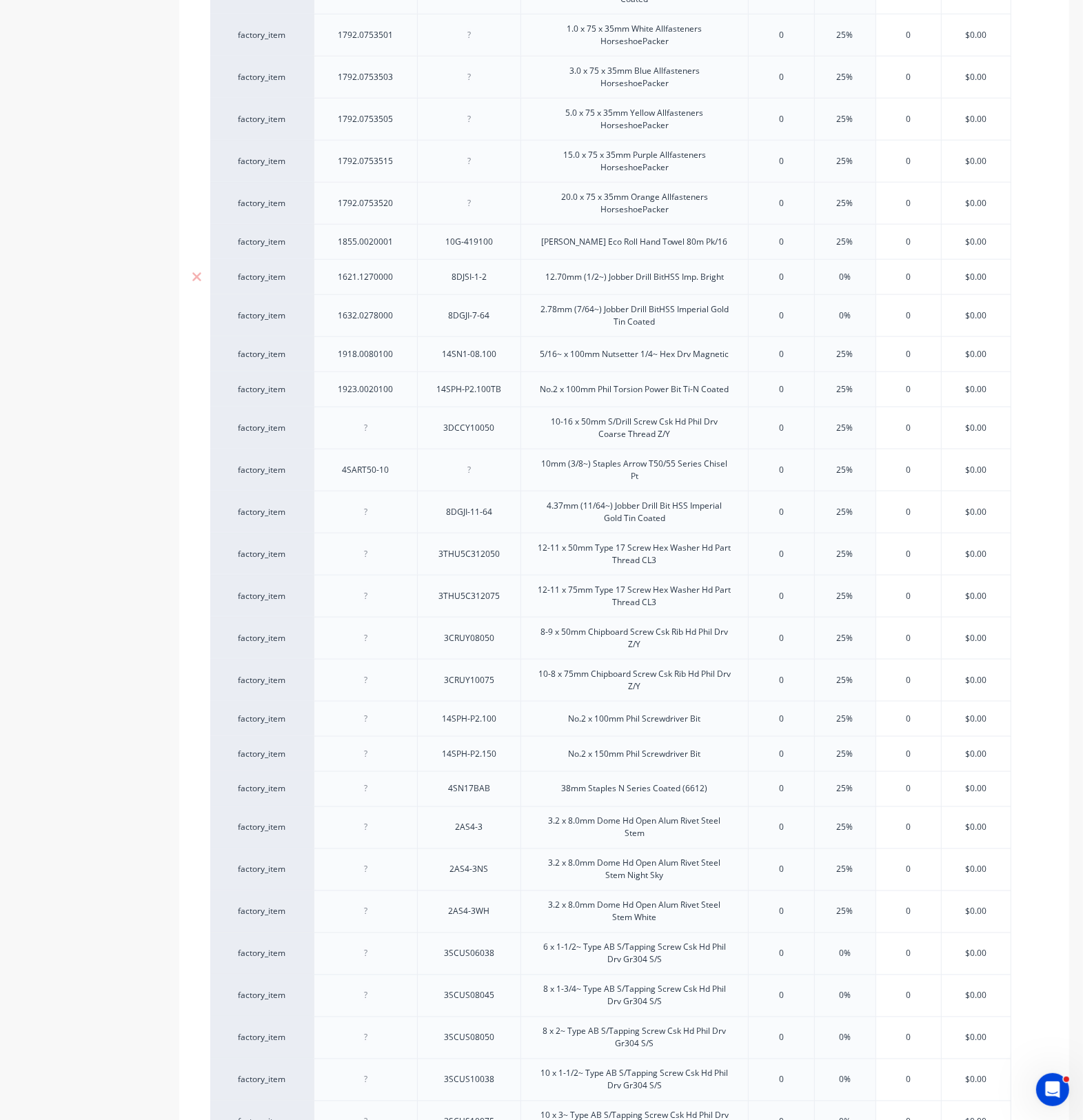
click at [349, 284] on div "1621.1270000" at bounding box center [366, 277] width 77 height 18
type textarea "x"
click at [403, 438] on div at bounding box center [365, 427] width 103 height 42
click at [346, 449] on div at bounding box center [365, 427] width 103 height 42
click at [372, 444] on div at bounding box center [365, 427] width 103 height 42
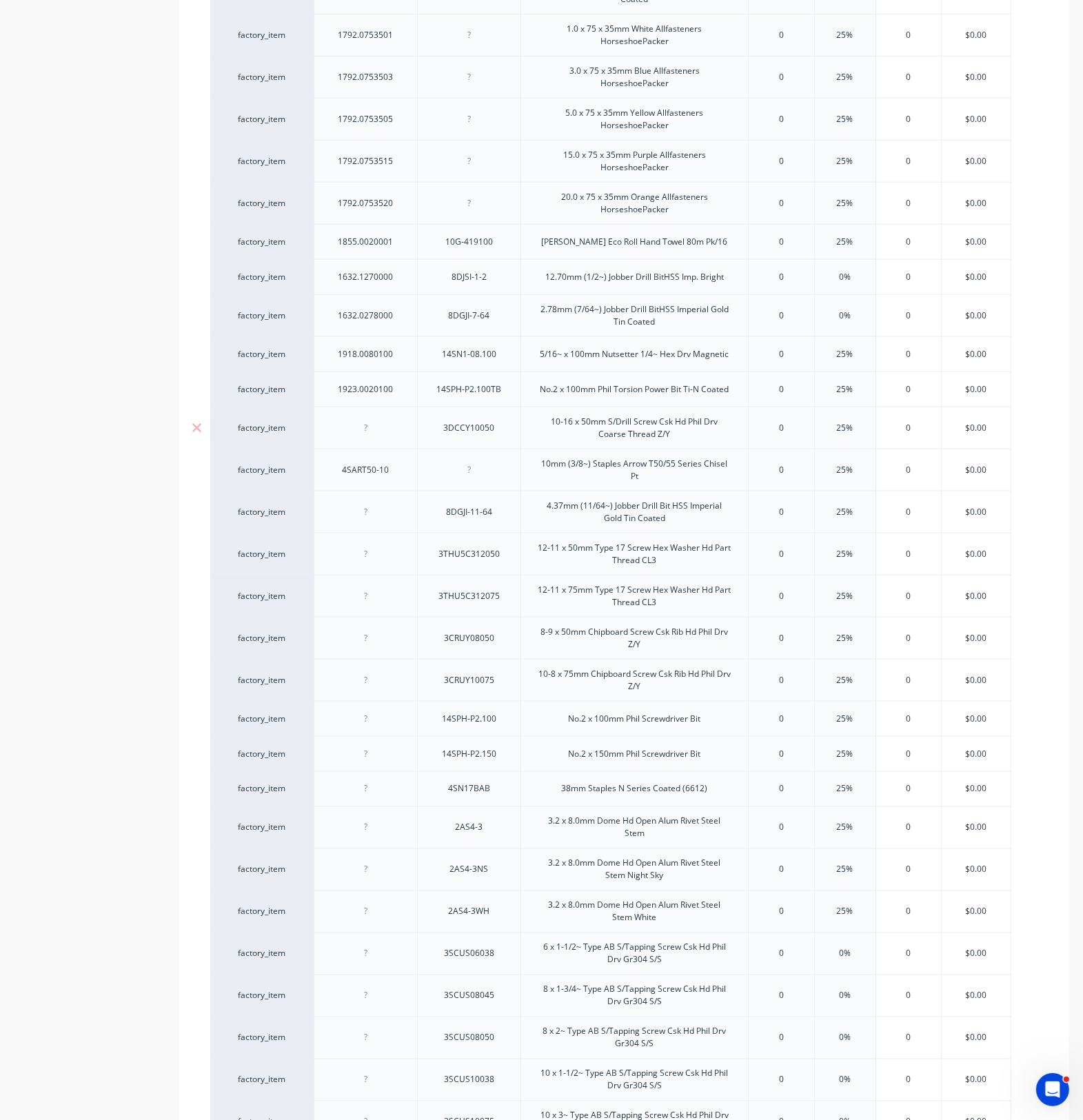
click at [367, 437] on div at bounding box center [366, 428] width 69 height 18
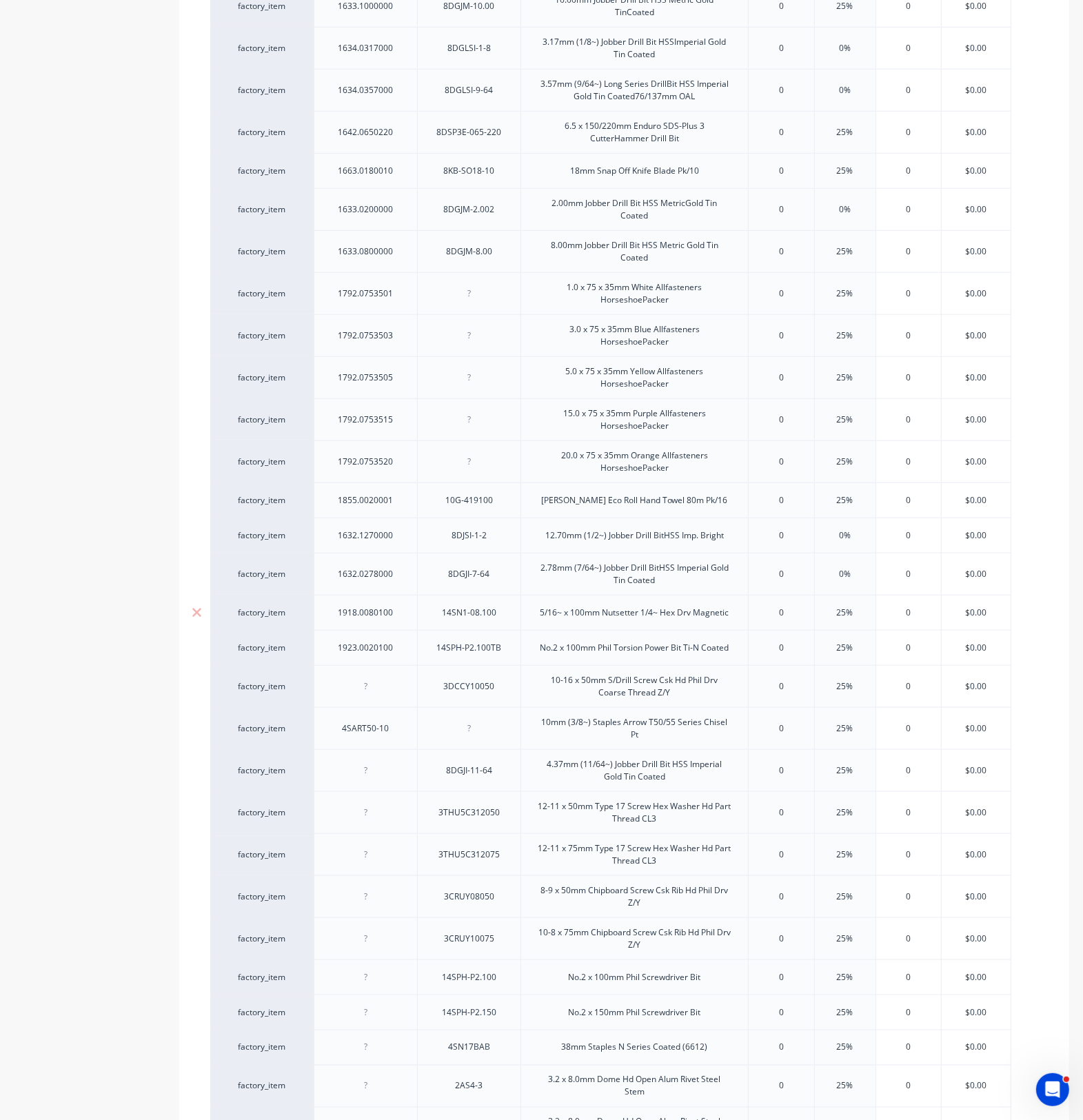
scroll to position [1034, 0]
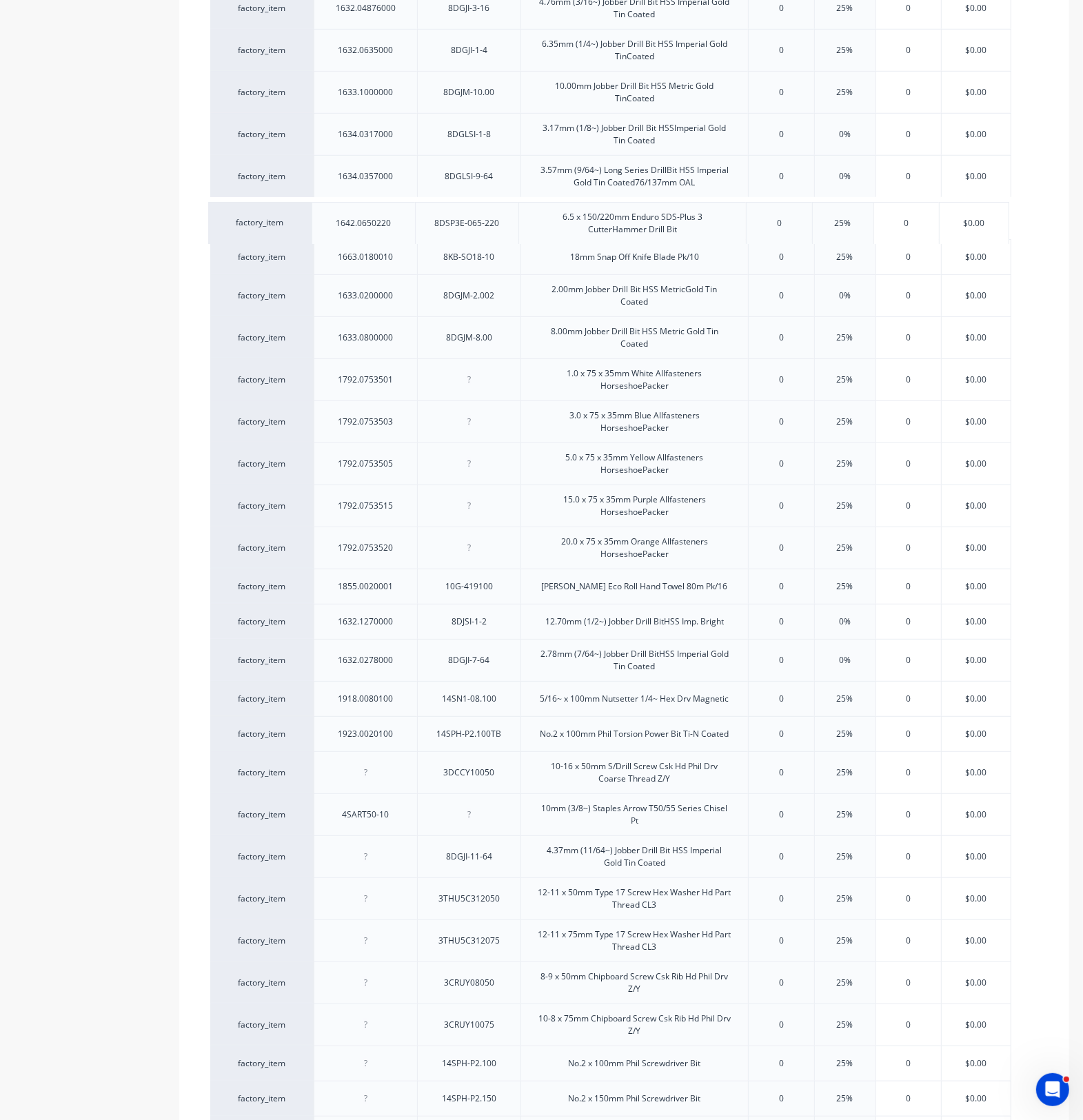
click at [311, 225] on div "factory_item 1131.0100016 3DU8CS10016 10-16 x 16mm S/Drill Screw Csk U/Cut 8g H…" at bounding box center [624, 496] width 828 height 2321
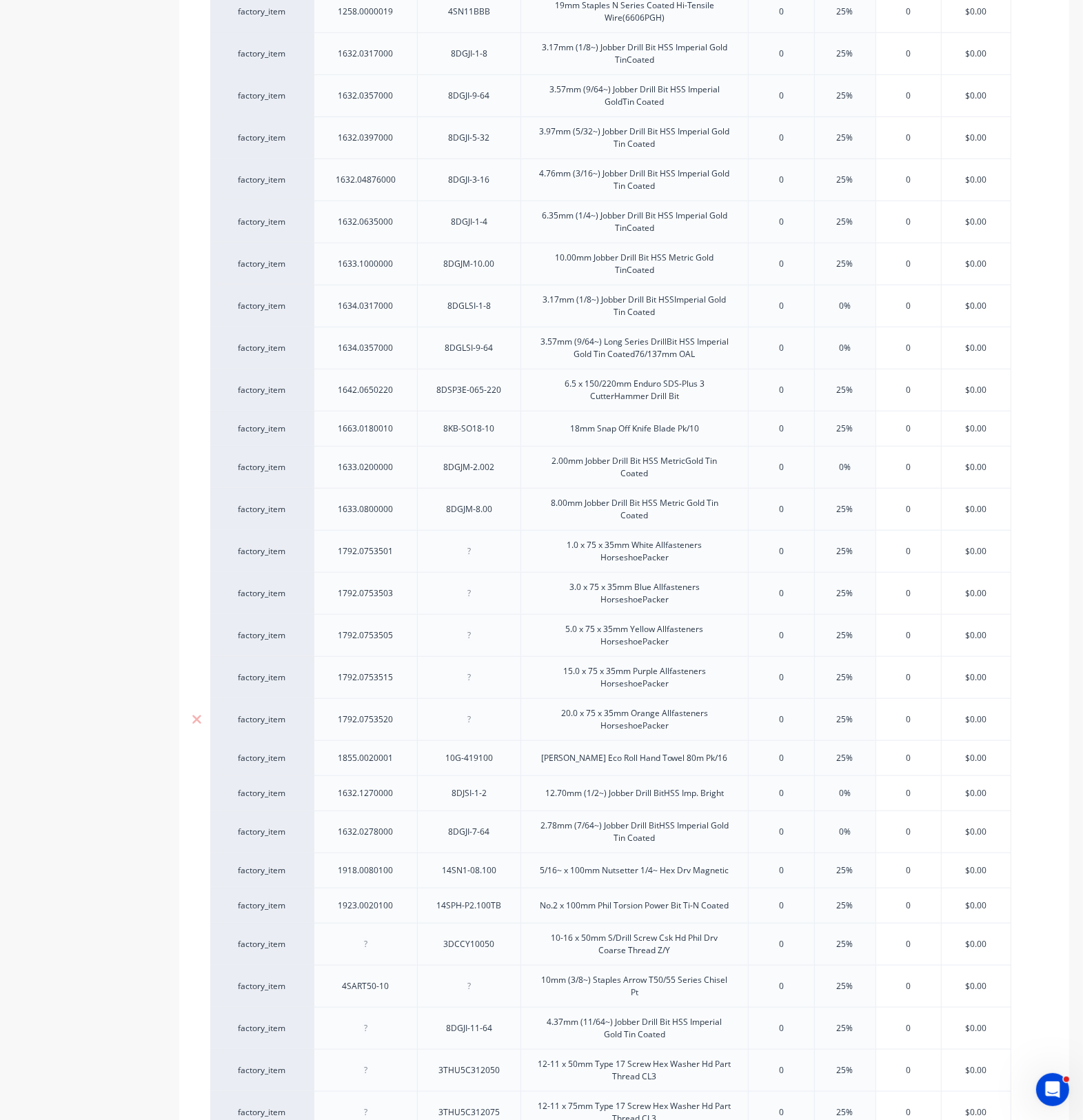
scroll to position [862, 0]
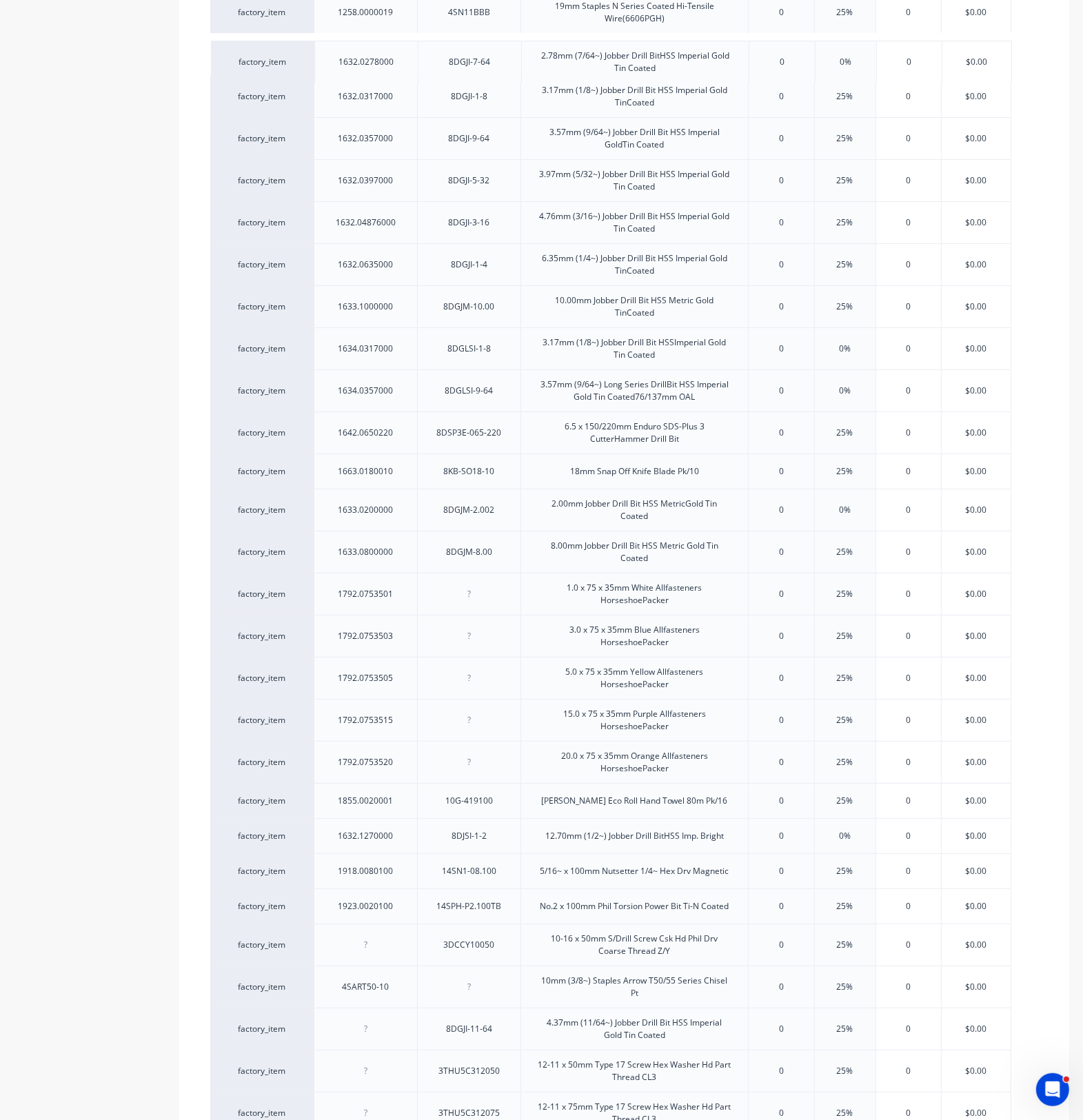
drag, startPoint x: 314, startPoint y: 838, endPoint x: 316, endPoint y: 59, distance: 779.0
click at [316, 59] on div "factory_item 1131.0100016 3DU8CS10016 10-16 x 16mm S/Drill Screw Csk U/Cut 8g H…" at bounding box center [624, 668] width 828 height 2321
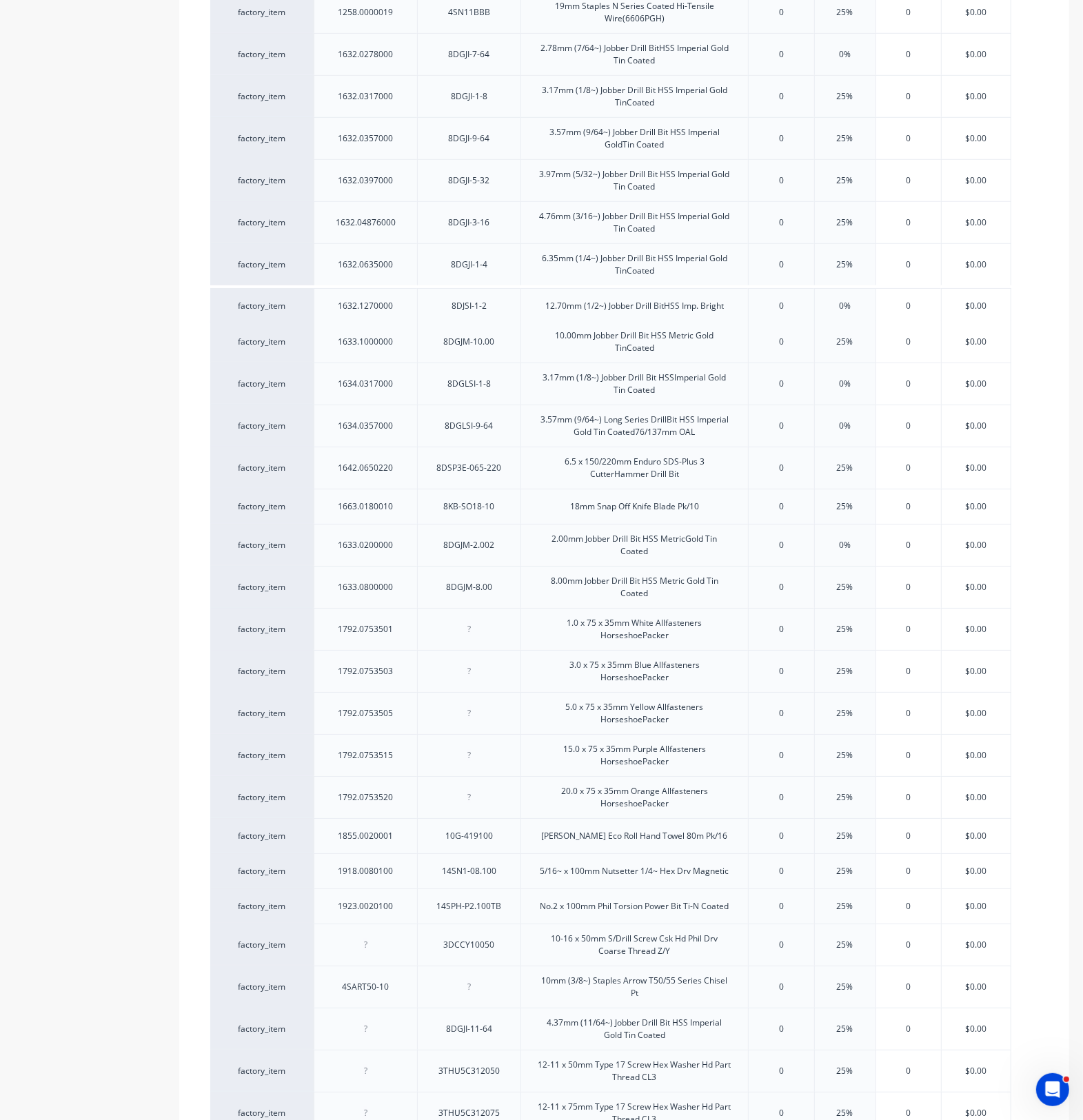
drag, startPoint x: 309, startPoint y: 838, endPoint x: 308, endPoint y: 300, distance: 538.0
click at [308, 300] on div "factory_item 1131.0100016 3DU8CS10016 10-16 x 16mm S/Drill Screw Csk U/Cut 8g H…" at bounding box center [624, 668] width 828 height 2321
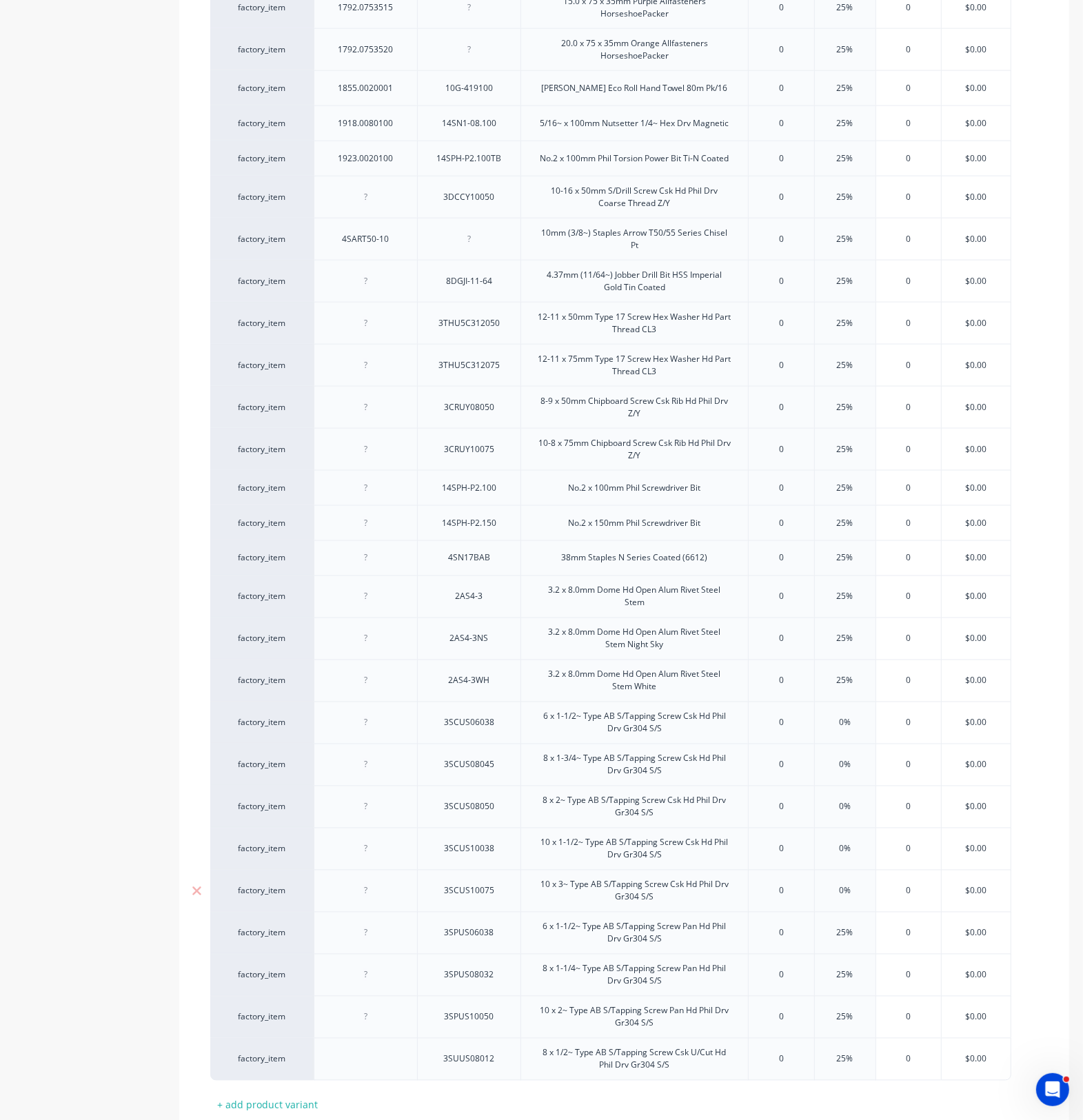
scroll to position [1715, 0]
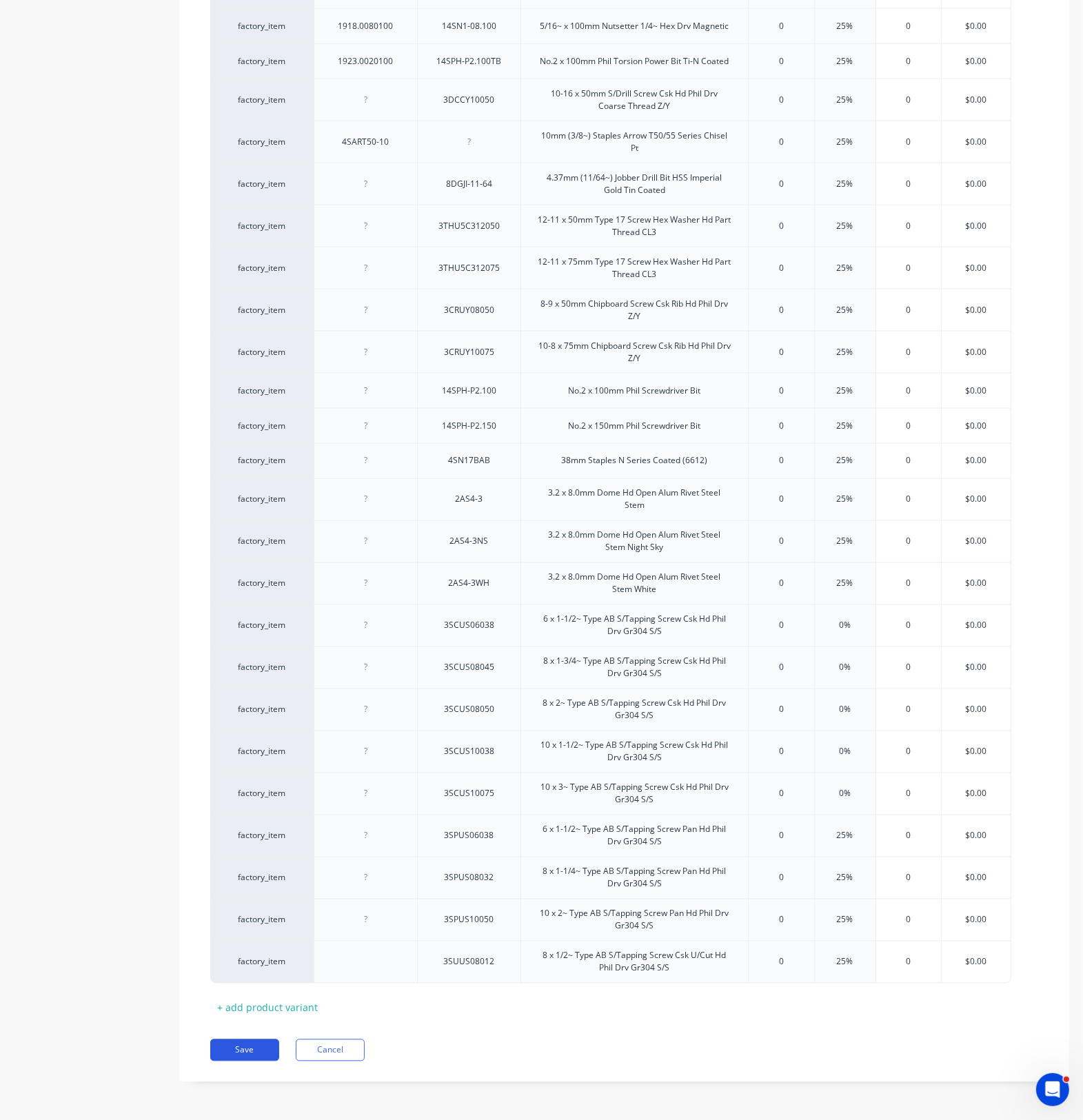
click at [235, 820] on button "Save" at bounding box center [245, 1050] width 69 height 22
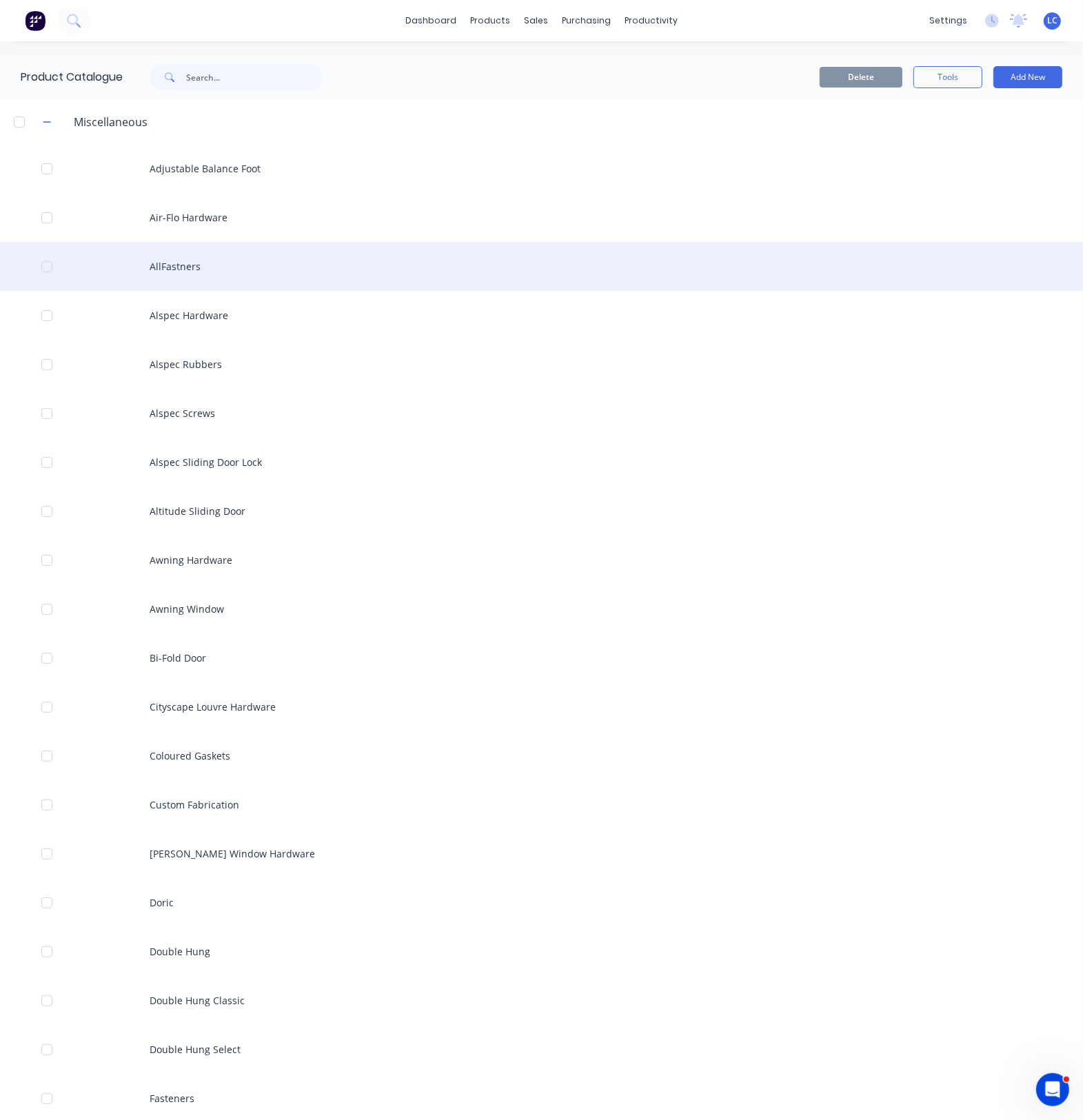
click at [178, 255] on div "AllFastners" at bounding box center [542, 266] width 1083 height 49
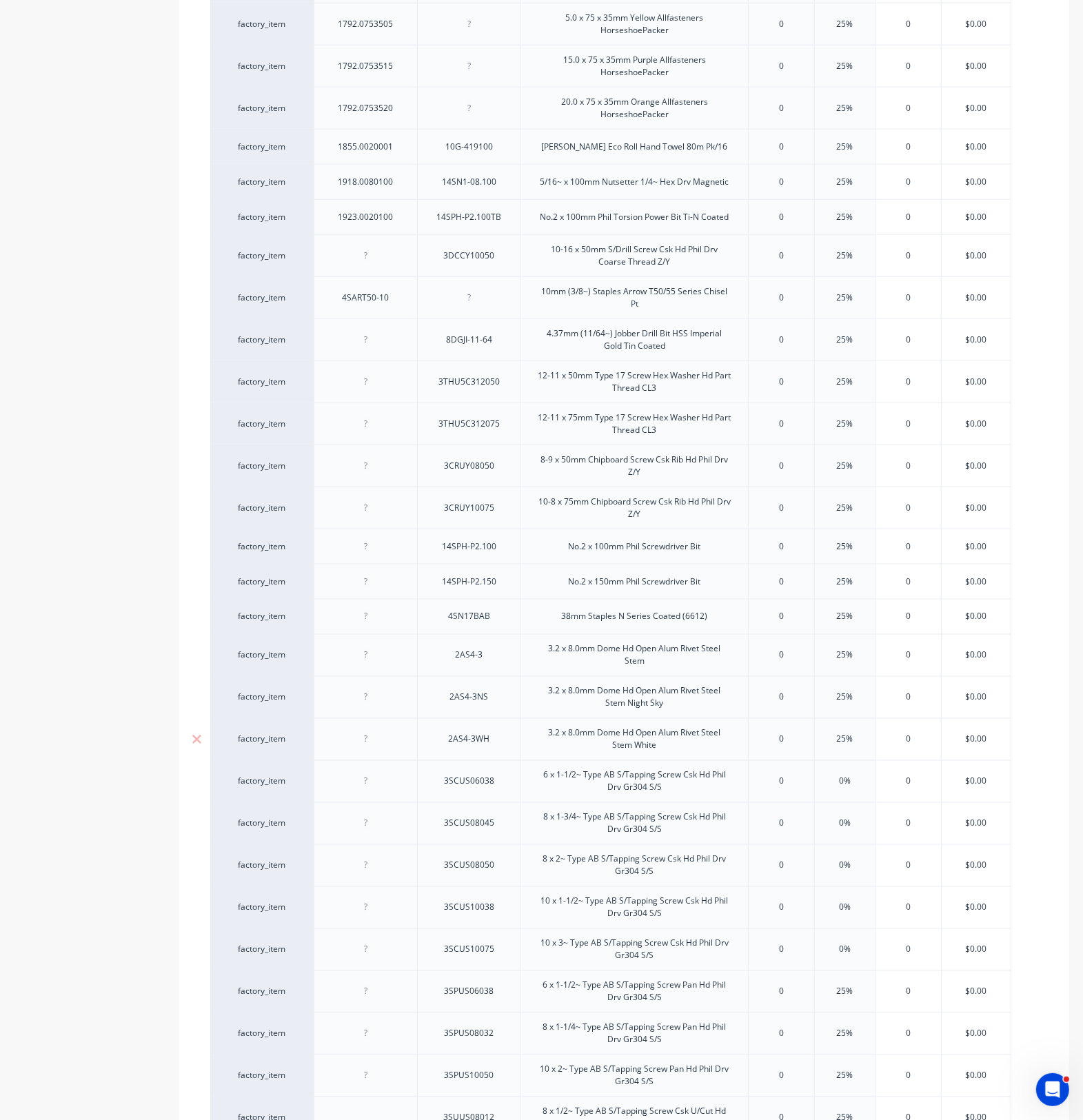
scroll to position [1715, 0]
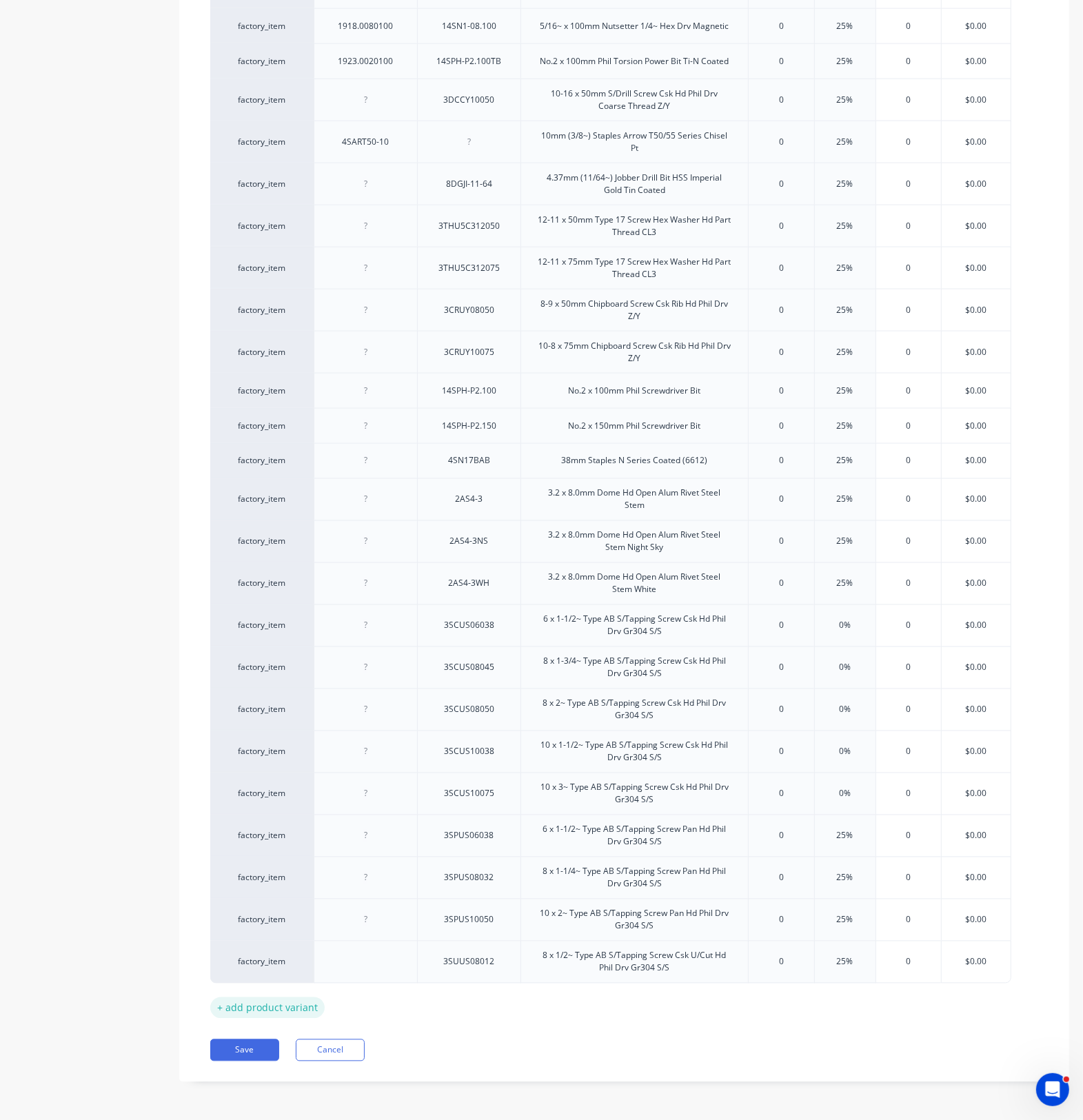
click at [293, 820] on div "+ add product variant" at bounding box center [267, 1008] width 114 height 22
type textarea "x"
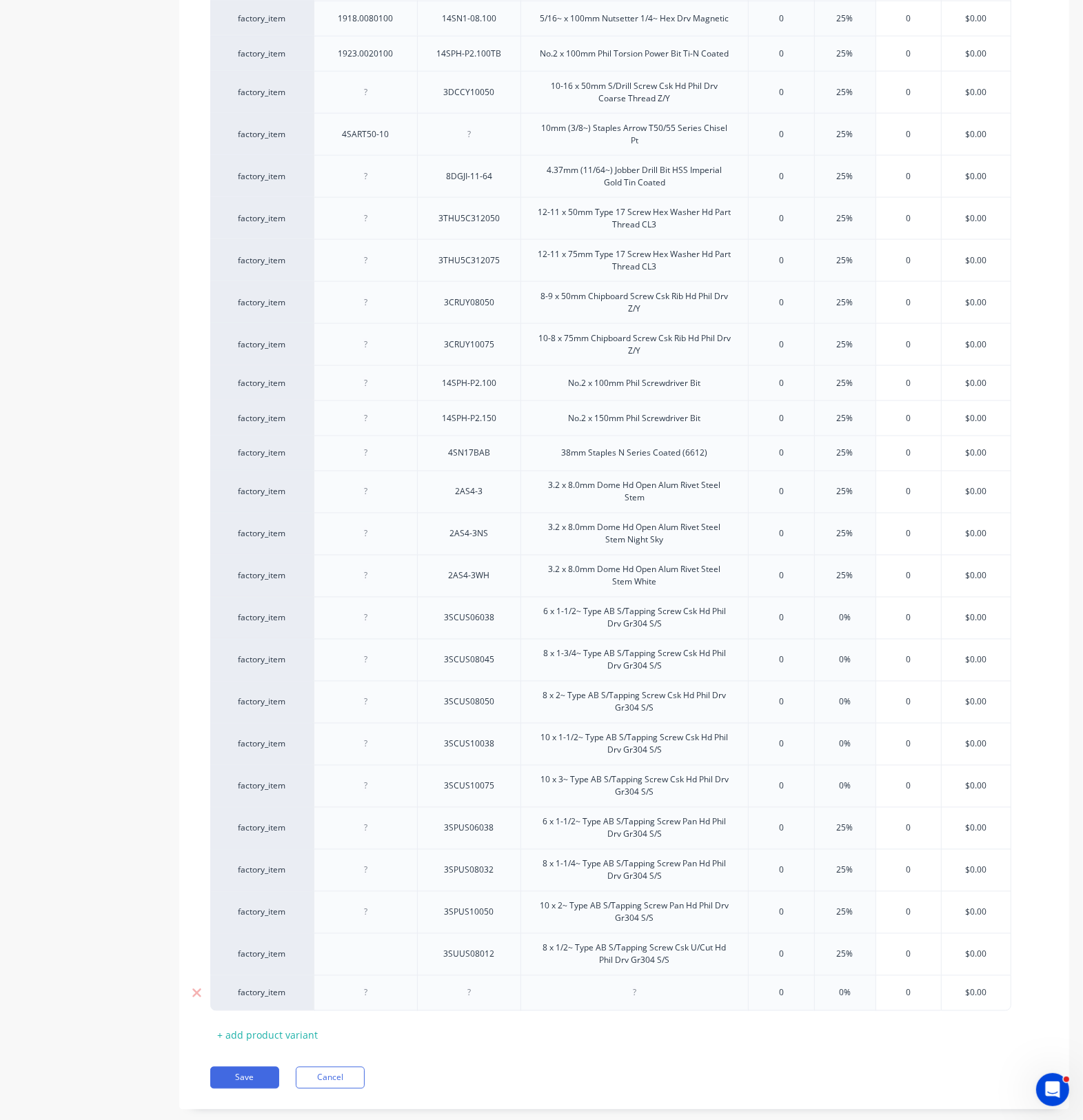
click at [385, 820] on div at bounding box center [366, 993] width 69 height 18
paste div
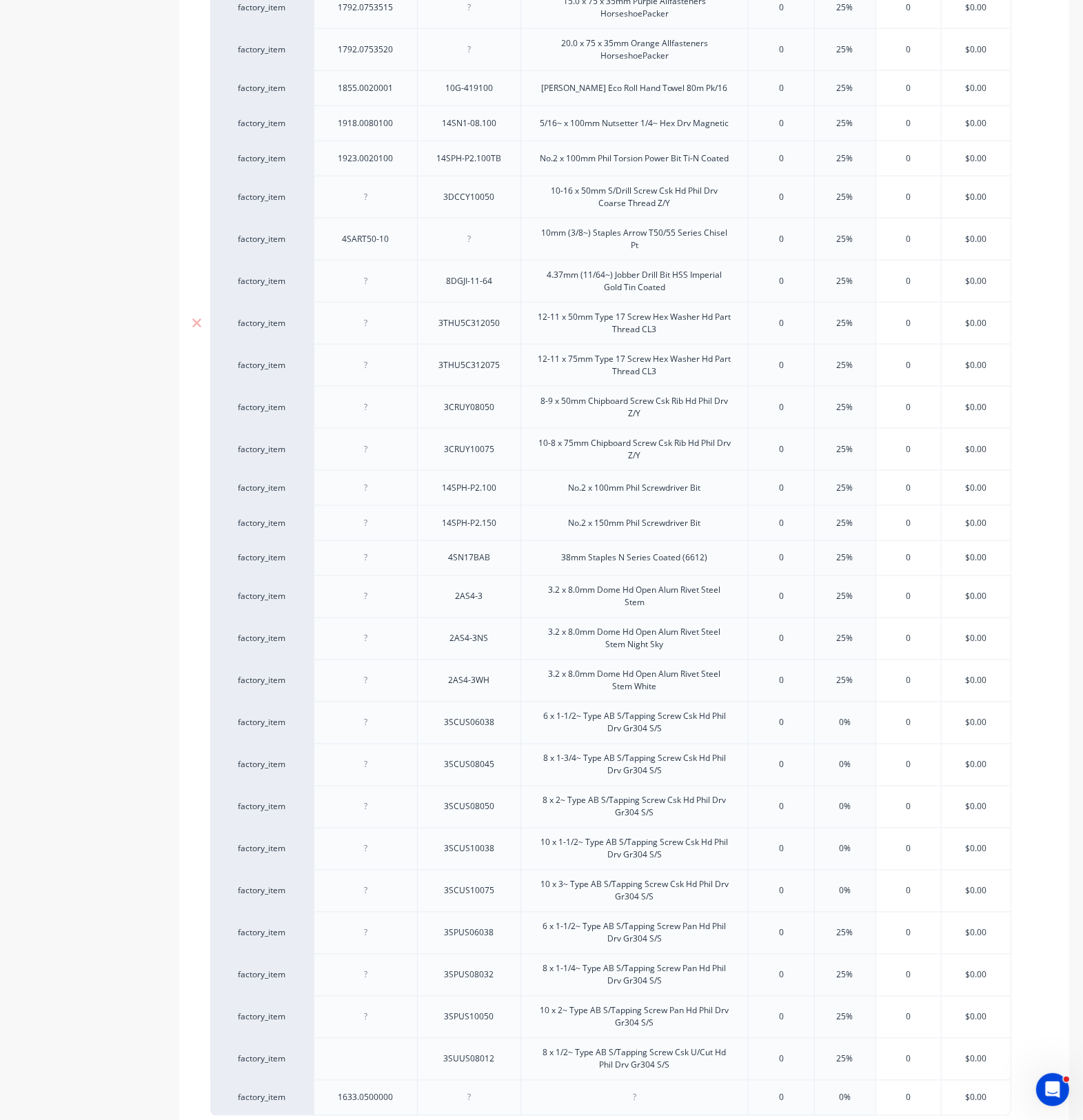
scroll to position [1750, 0]
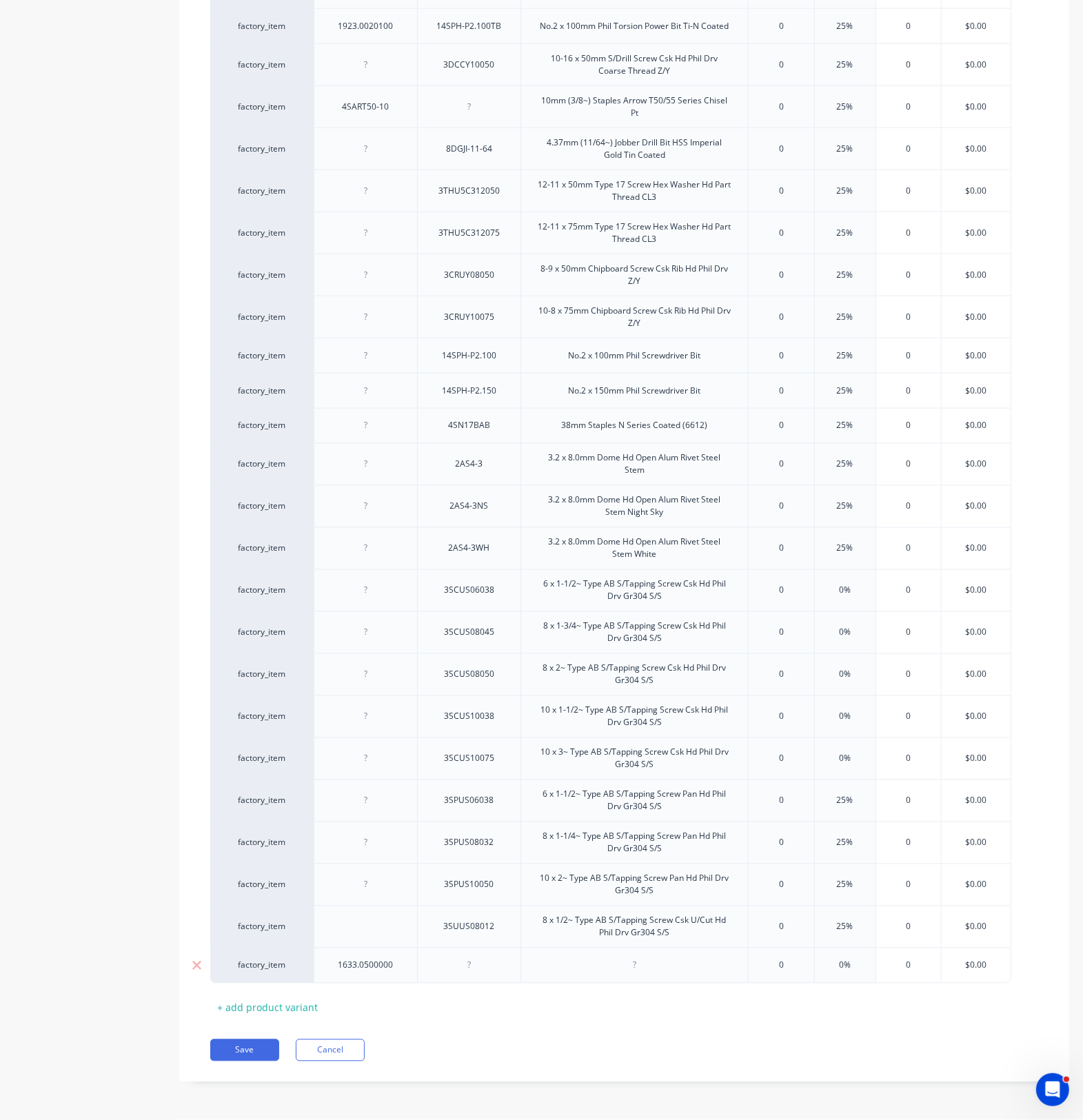
click at [477, 820] on div at bounding box center [469, 965] width 69 height 18
type textarea "x"
paste div
click at [595, 820] on div at bounding box center [633, 966] width 228 height 36
click at [640, 820] on div at bounding box center [633, 966] width 228 height 36
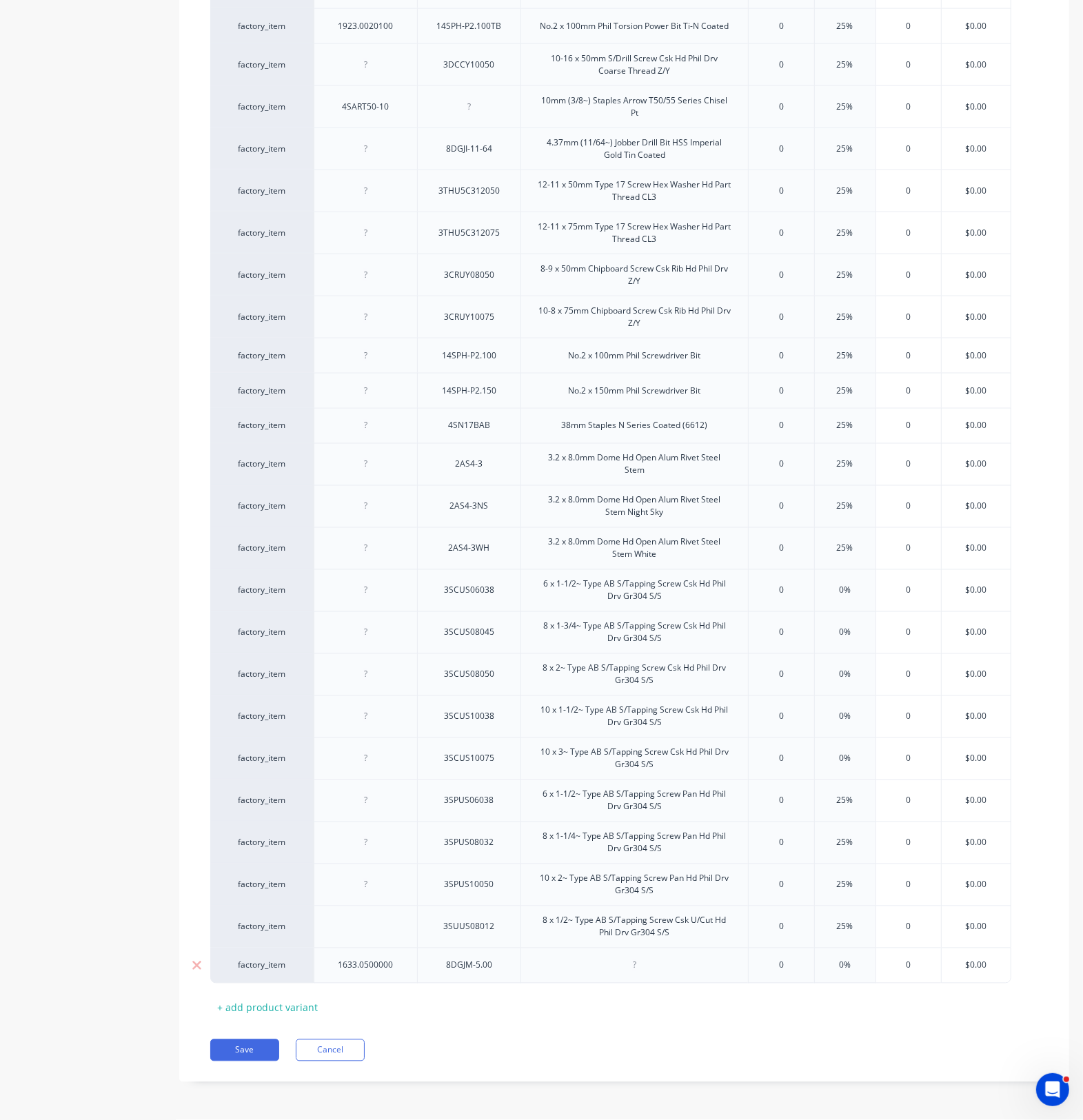
click at [640, 820] on div at bounding box center [633, 966] width 228 height 36
click at [631, 820] on div at bounding box center [634, 965] width 69 height 18
type textarea "x"
click at [644, 820] on div at bounding box center [633, 966] width 228 height 36
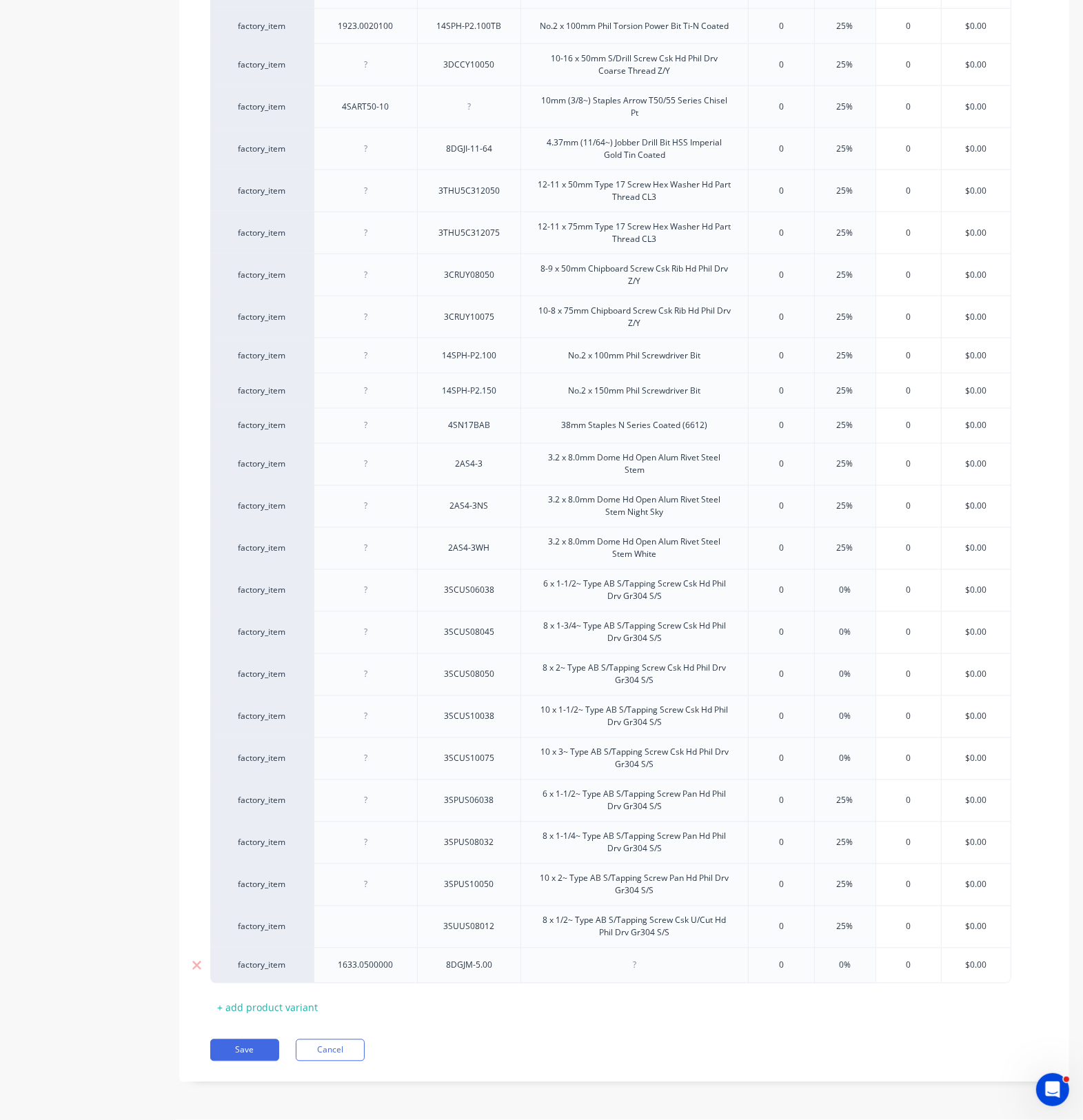
click at [644, 820] on div at bounding box center [633, 966] width 228 height 36
paste div
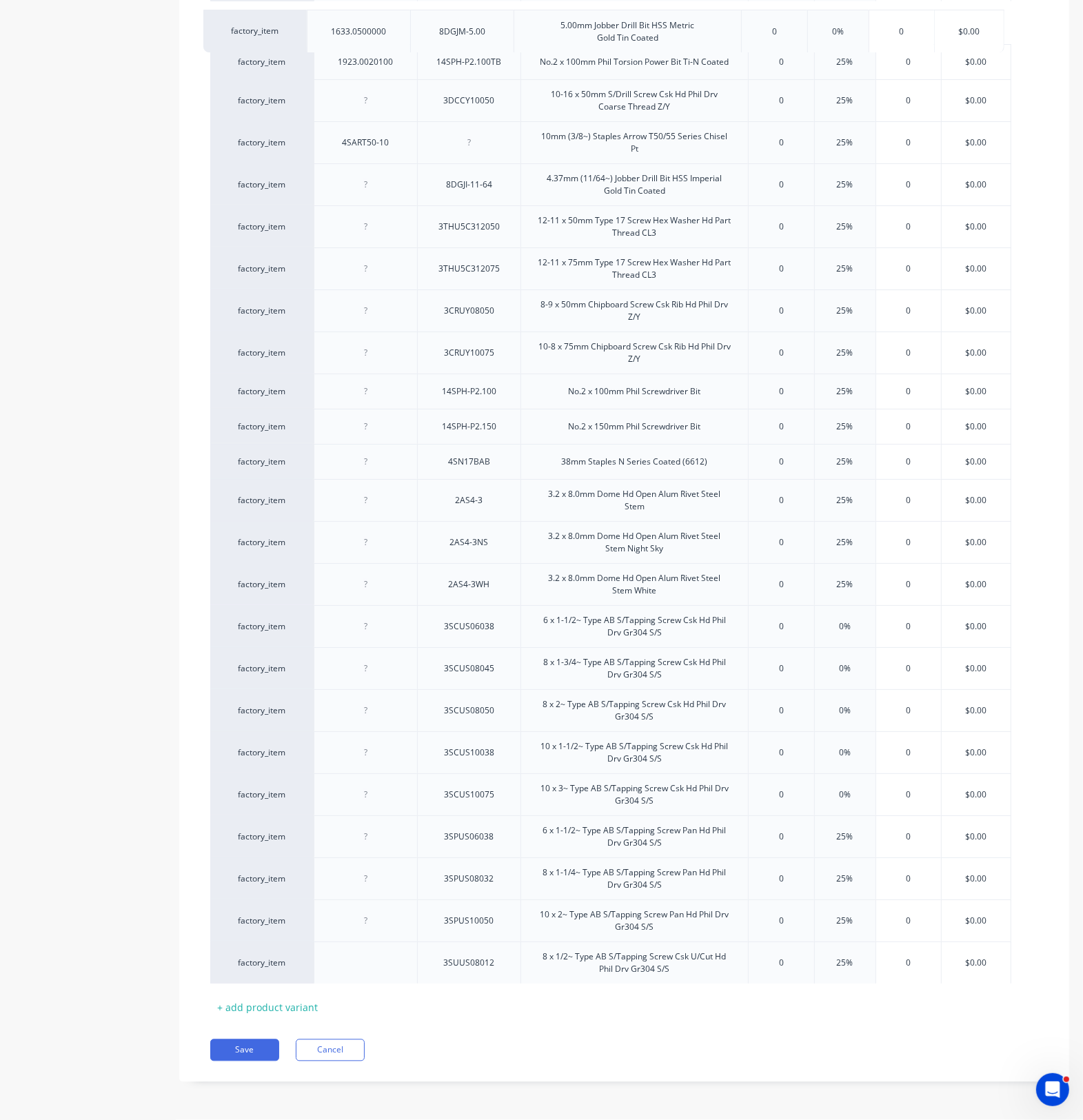
drag, startPoint x: 410, startPoint y: 973, endPoint x: 405, endPoint y: 31, distance: 942.0
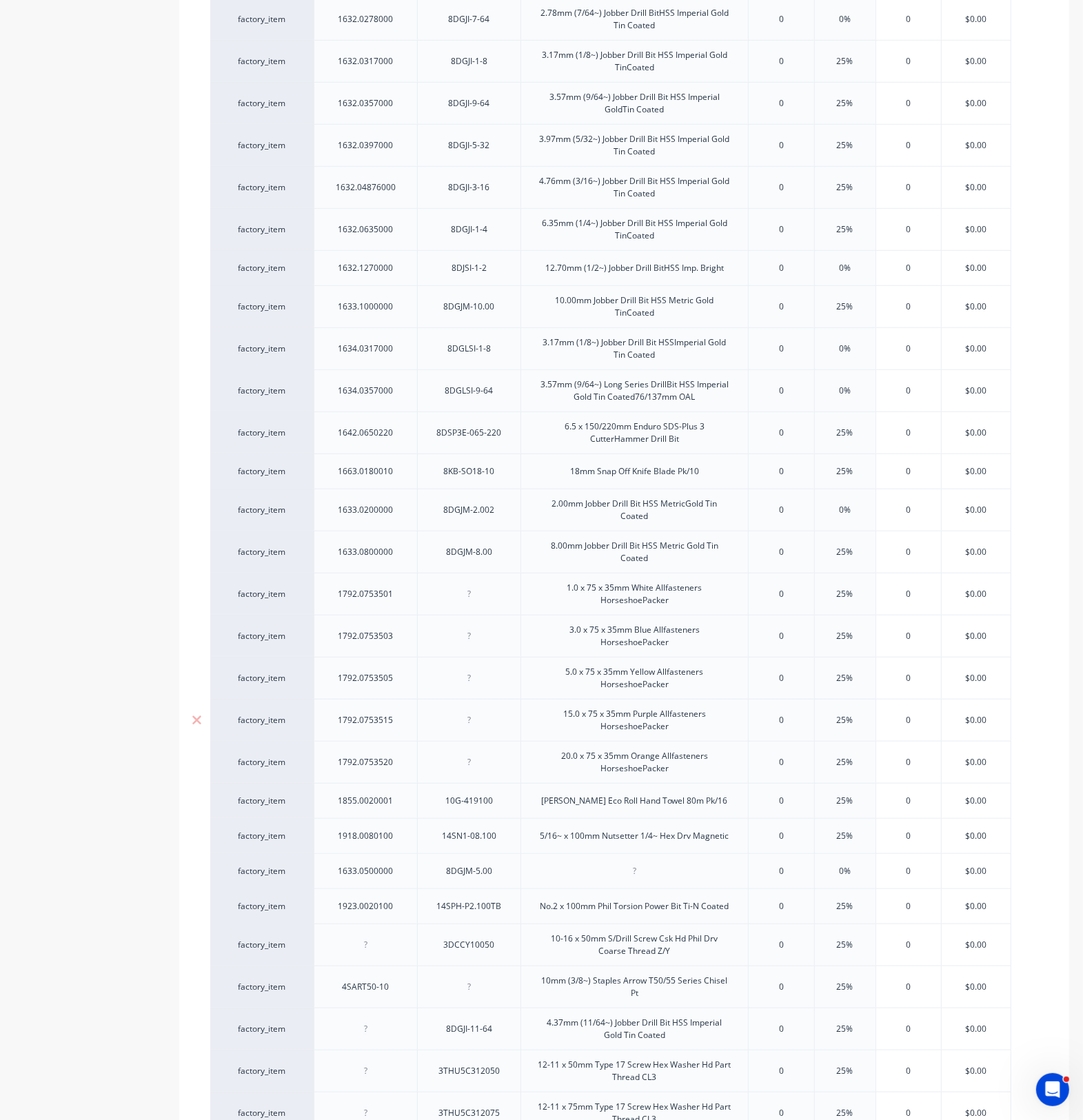
scroll to position [888, 0]
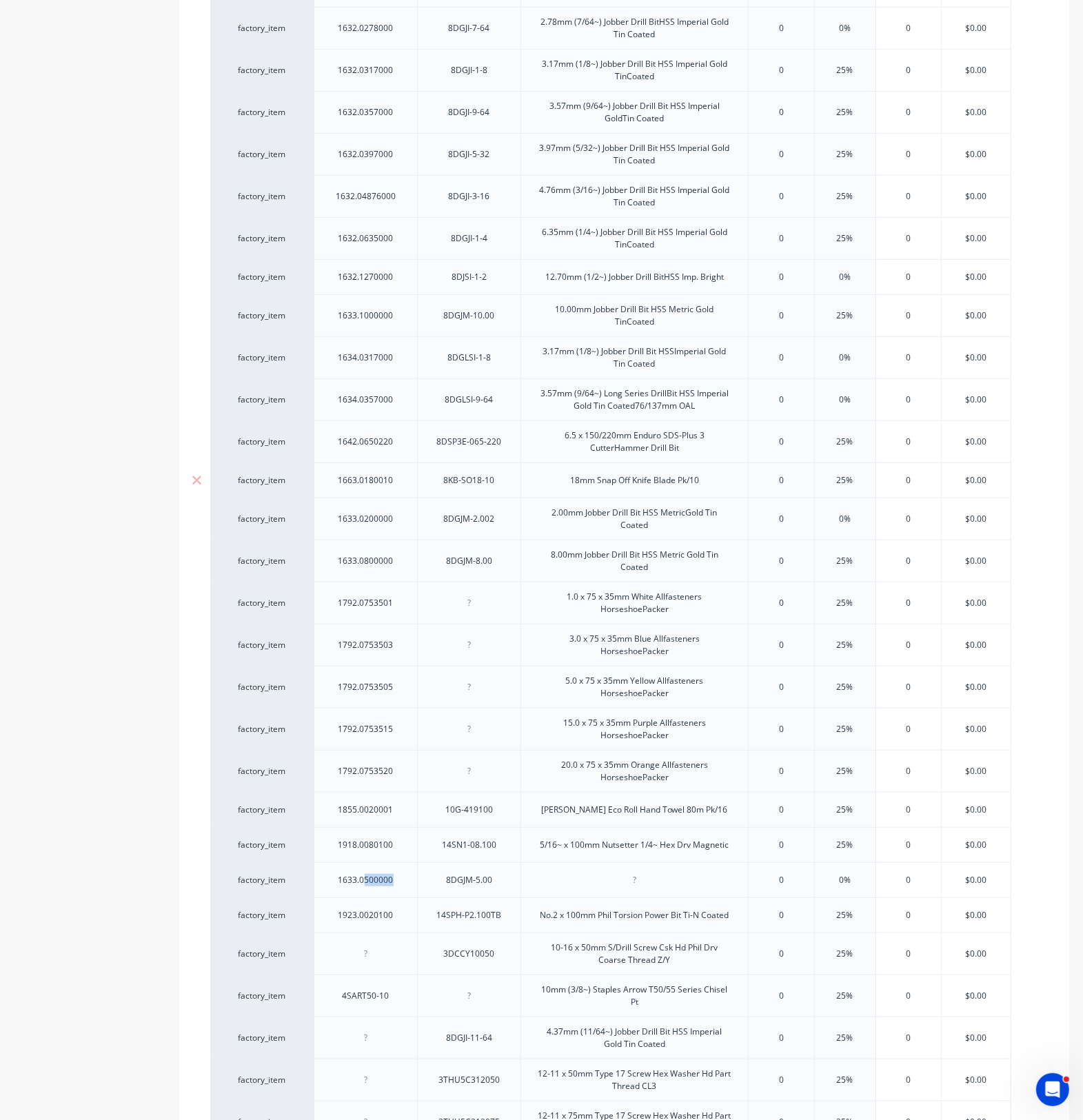
drag, startPoint x: 393, startPoint y: 892, endPoint x: 376, endPoint y: 498, distance: 394.4
click at [374, 494] on div "factory_item 1131.0100016 3DU8CS10016 10-16 x 16mm S/Drill Screw Csk U/Cut 8g H…" at bounding box center [624, 659] width 828 height 2357
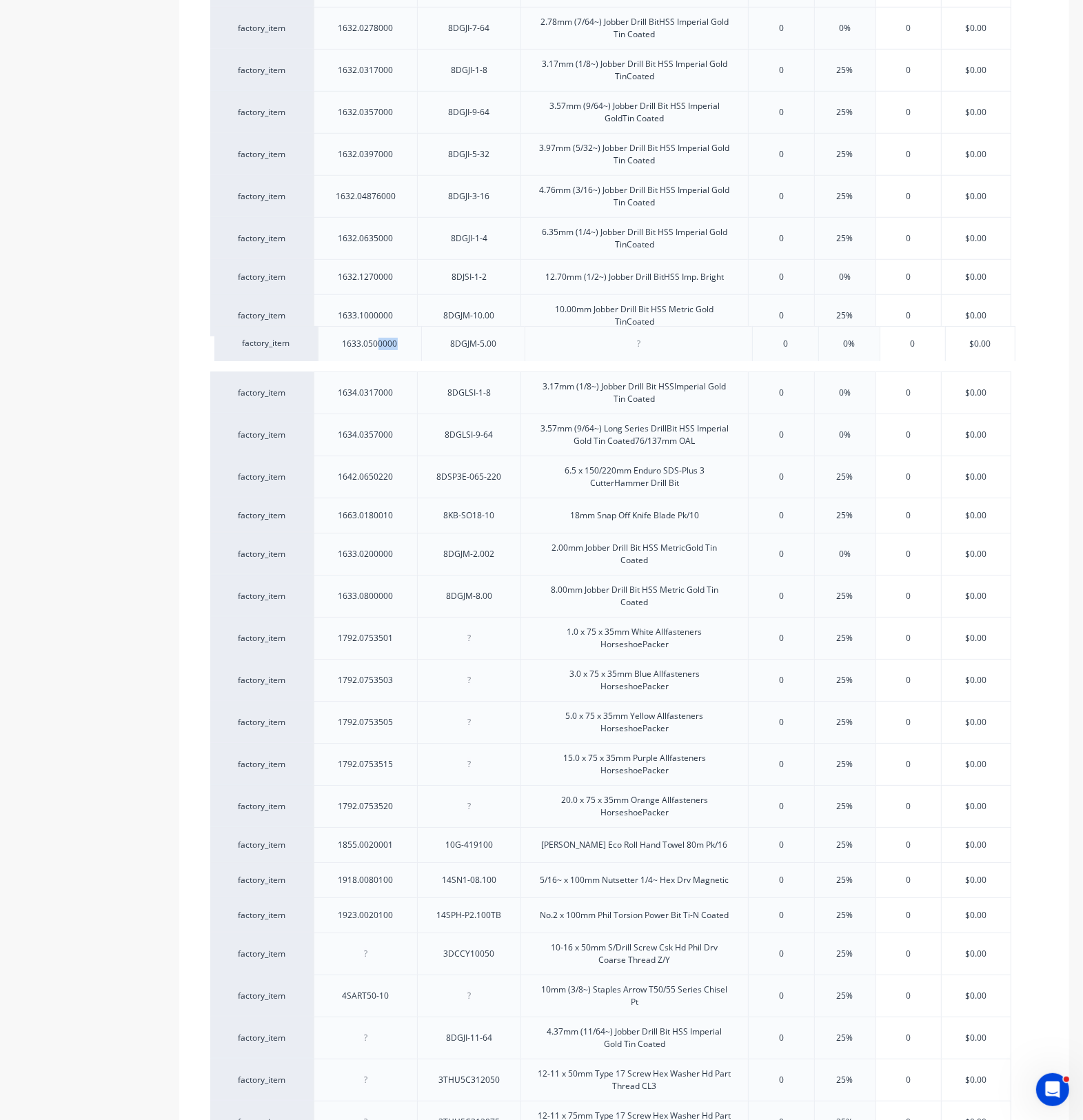
drag, startPoint x: 363, startPoint y: 895, endPoint x: 367, endPoint y: 346, distance: 549.0
click at [367, 346] on div "factory_item 1131.0100016 3DU8CS10016 10-16 x 16mm S/Drill Screw Csk U/Cut 8g H…" at bounding box center [624, 659] width 828 height 2356
click at [631, 363] on div at bounding box center [634, 354] width 69 height 18
type textarea "x"
paste div
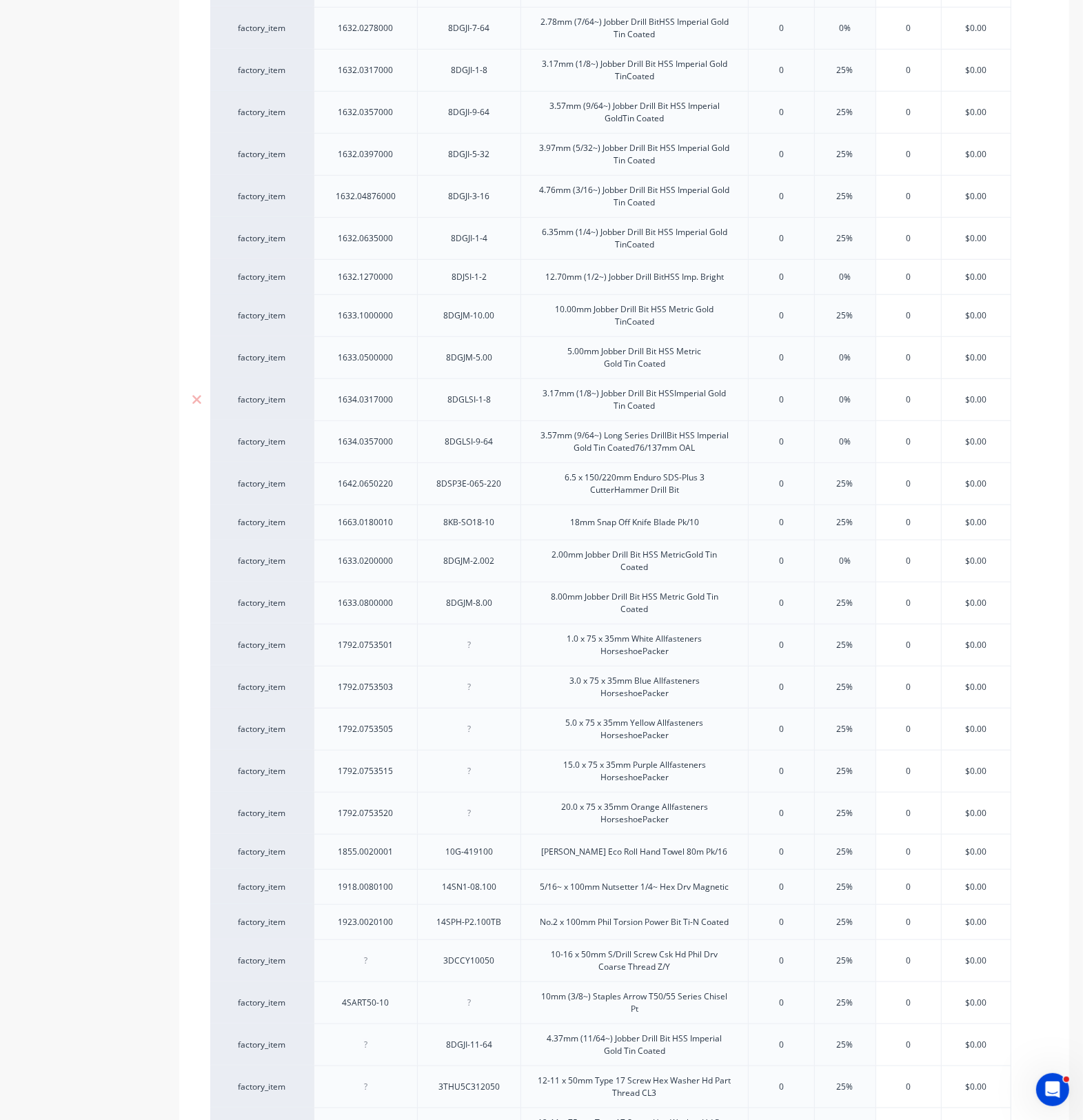
click at [641, 416] on div "3.17mm (1/8~) Jobber Drill Bit HSSImperial Gold Tin Coated" at bounding box center [633, 399] width 228 height 42
click at [694, 415] on div "3.17mm (1/8~) Jobber Drill Bit HSSImperial Gold Tin Coated" at bounding box center [634, 400] width 216 height 31
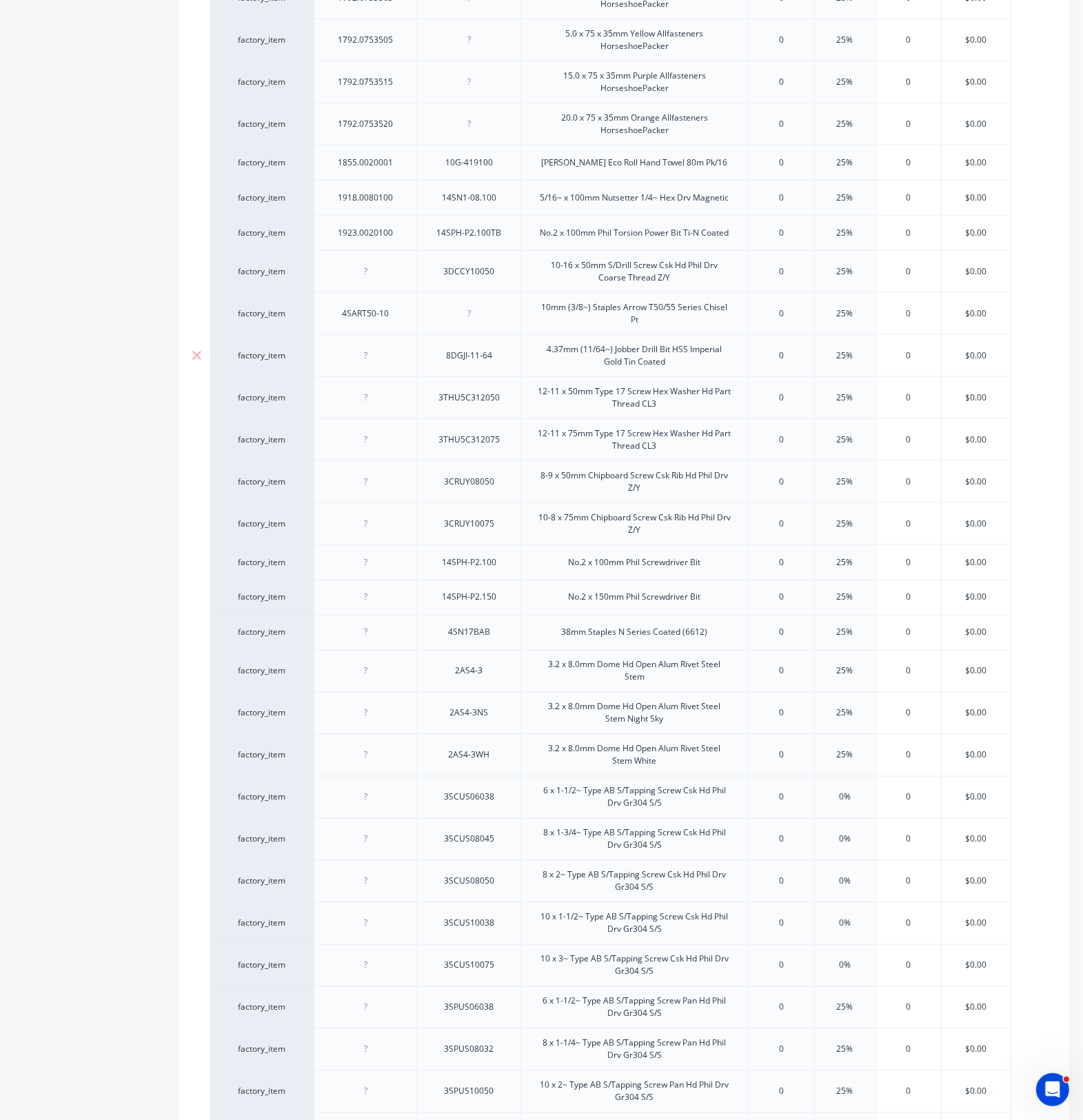
scroll to position [1663, 0]
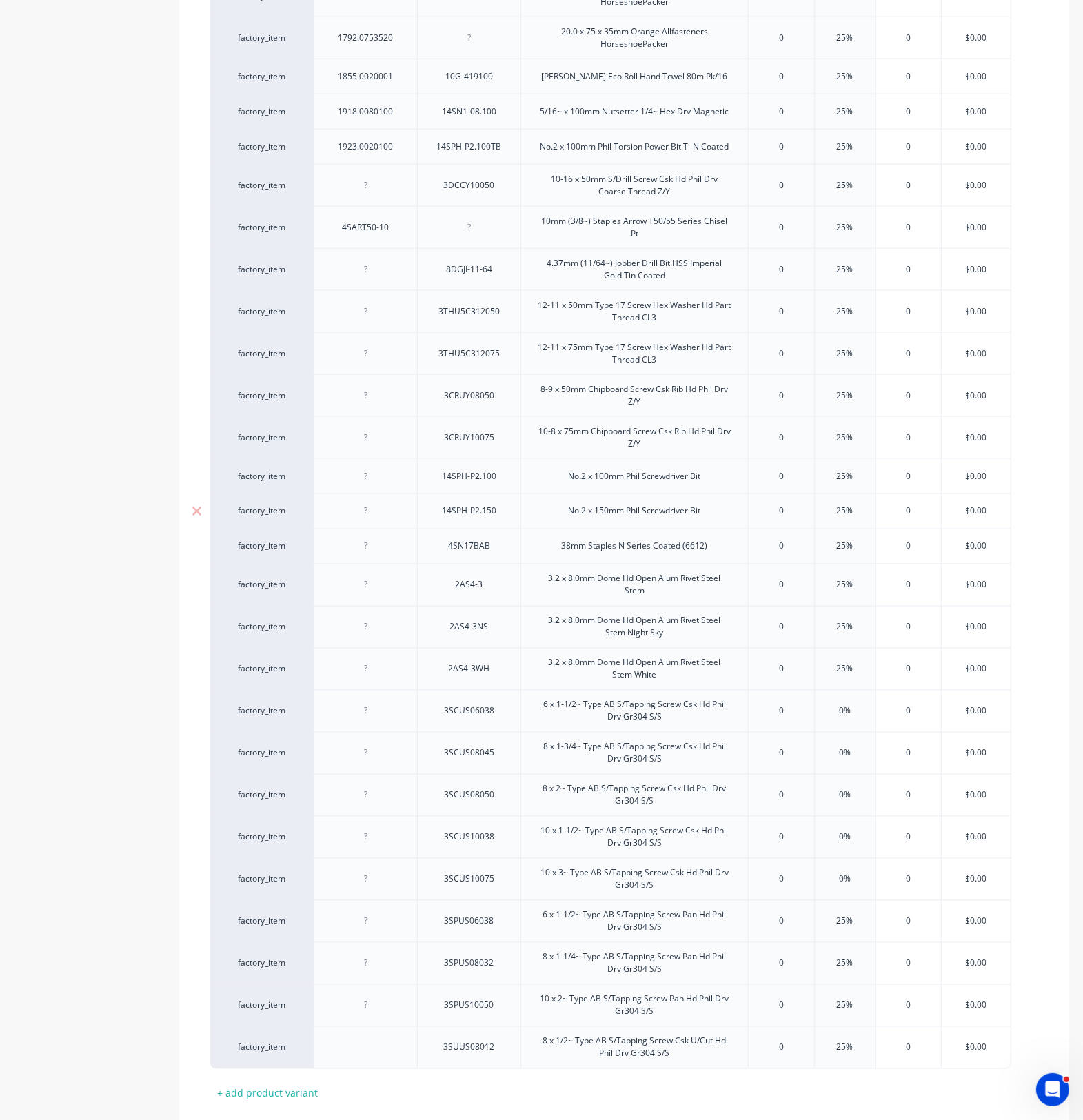
click at [374, 520] on div at bounding box center [366, 512] width 69 height 18
type textarea "x"
click at [379, 556] on div at bounding box center [366, 547] width 69 height 18
click at [453, 520] on div "14SPH-P2.150" at bounding box center [469, 512] width 76 height 18
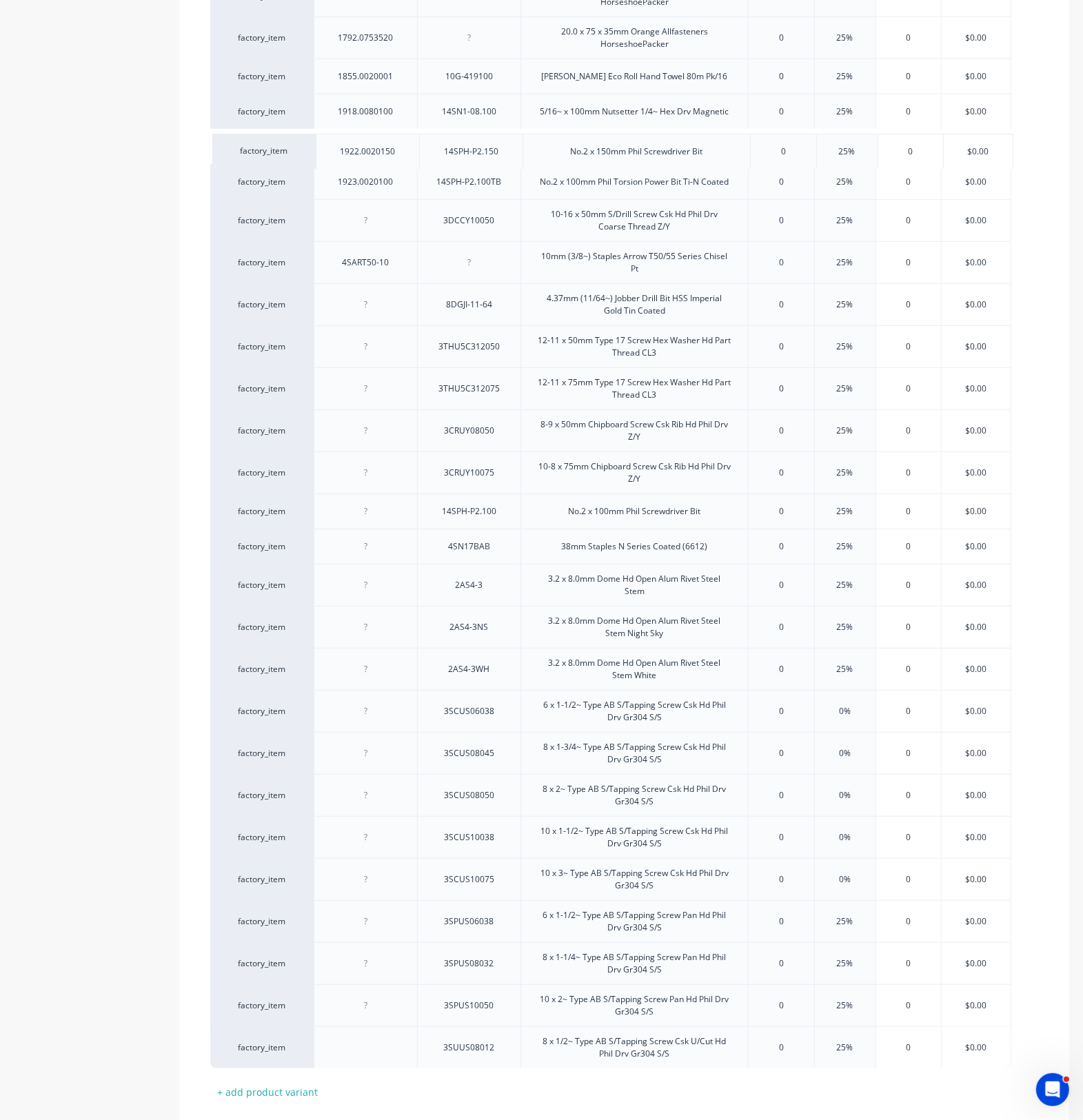
drag, startPoint x: 418, startPoint y: 523, endPoint x: 420, endPoint y: 152, distance: 371.0
click at [382, 561] on div at bounding box center [365, 546] width 103 height 35
click at [373, 556] on div at bounding box center [366, 547] width 69 height 18
type textarea "x"
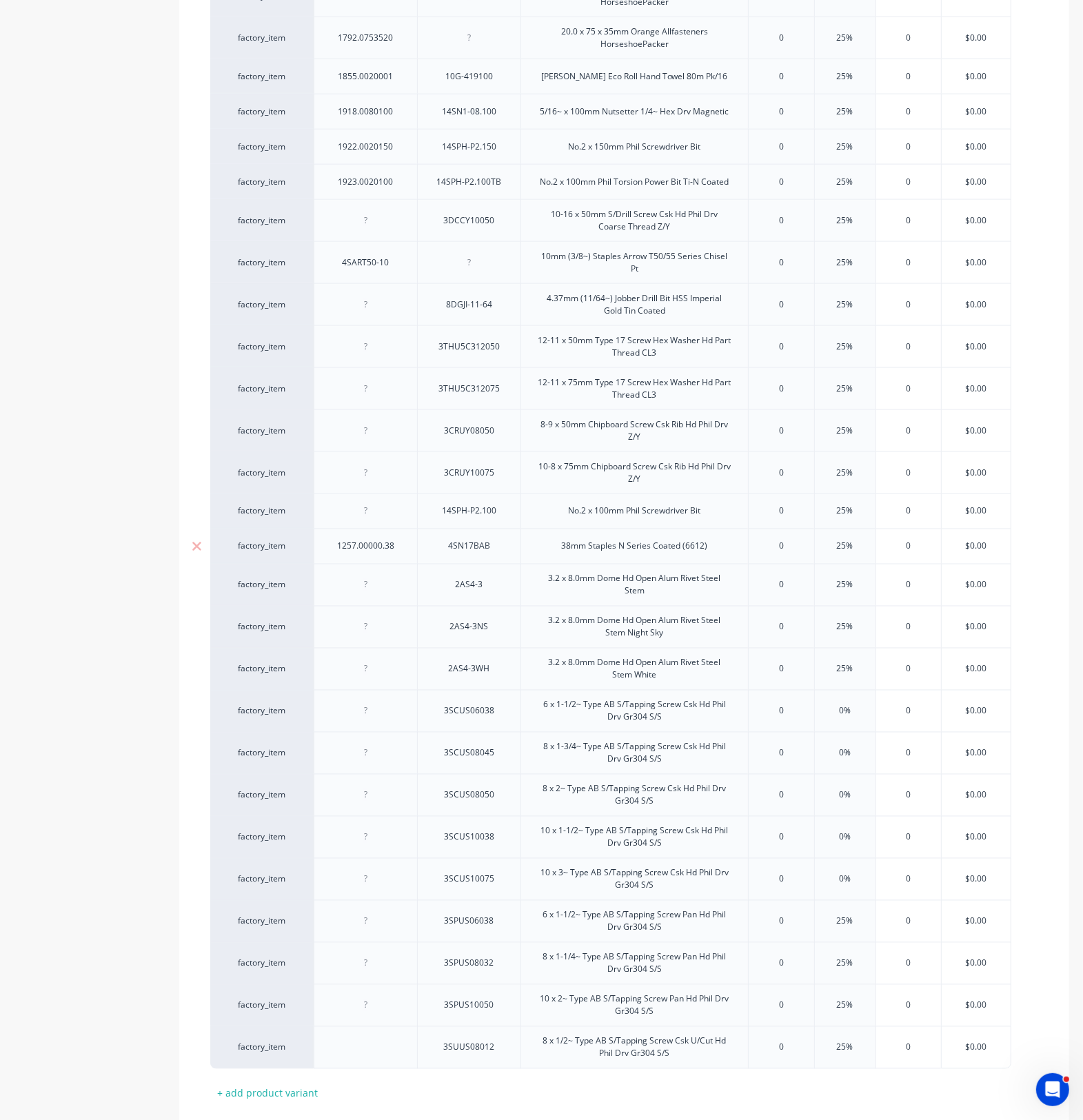
click at [397, 561] on div "1257.00000.38" at bounding box center [365, 546] width 103 height 35
click at [311, 559] on div "factory_item" at bounding box center [262, 546] width 103 height 35
click at [341, 514] on div at bounding box center [366, 512] width 69 height 18
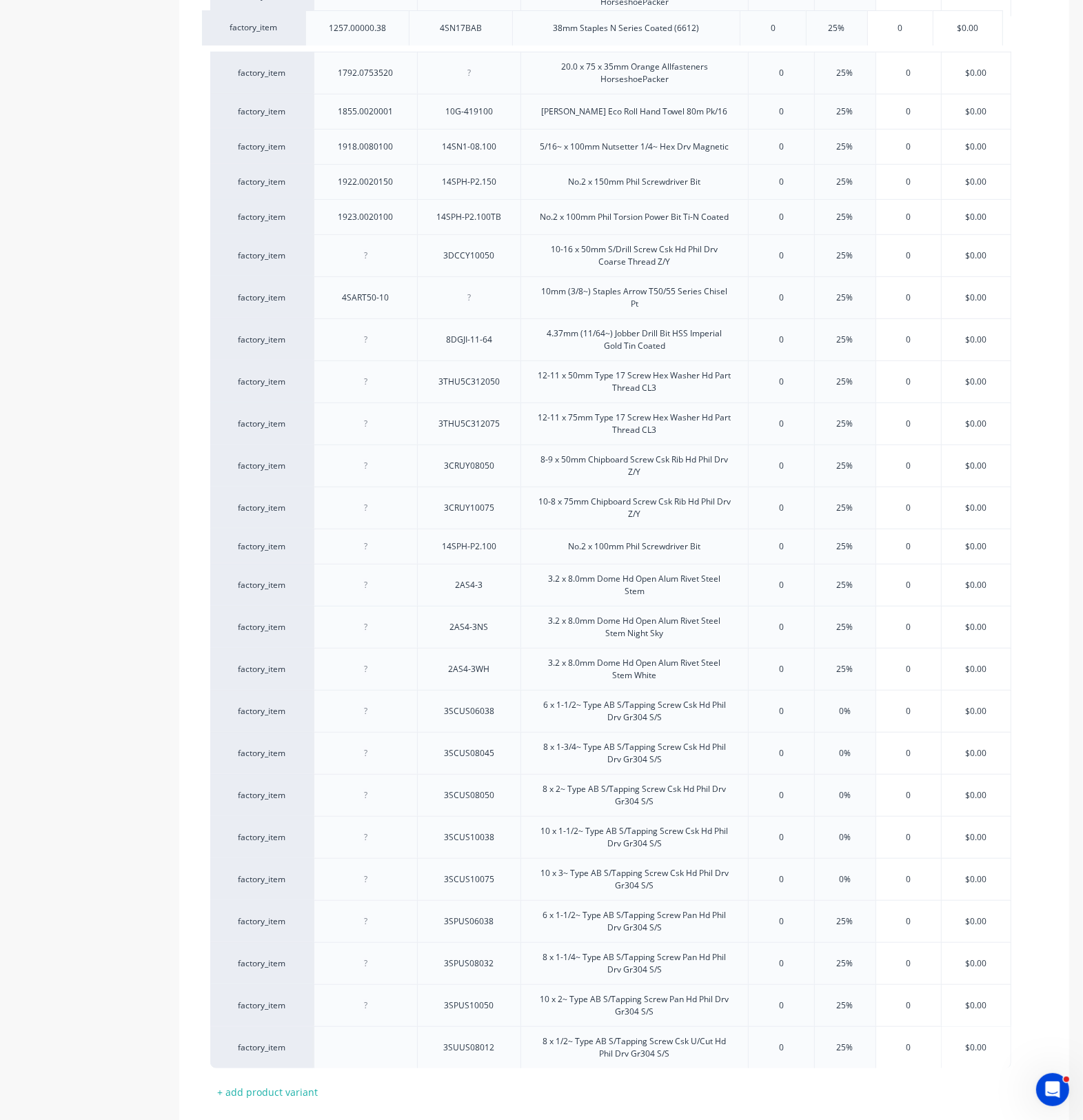
drag, startPoint x: 339, startPoint y: 561, endPoint x: 329, endPoint y: 32, distance: 529.1
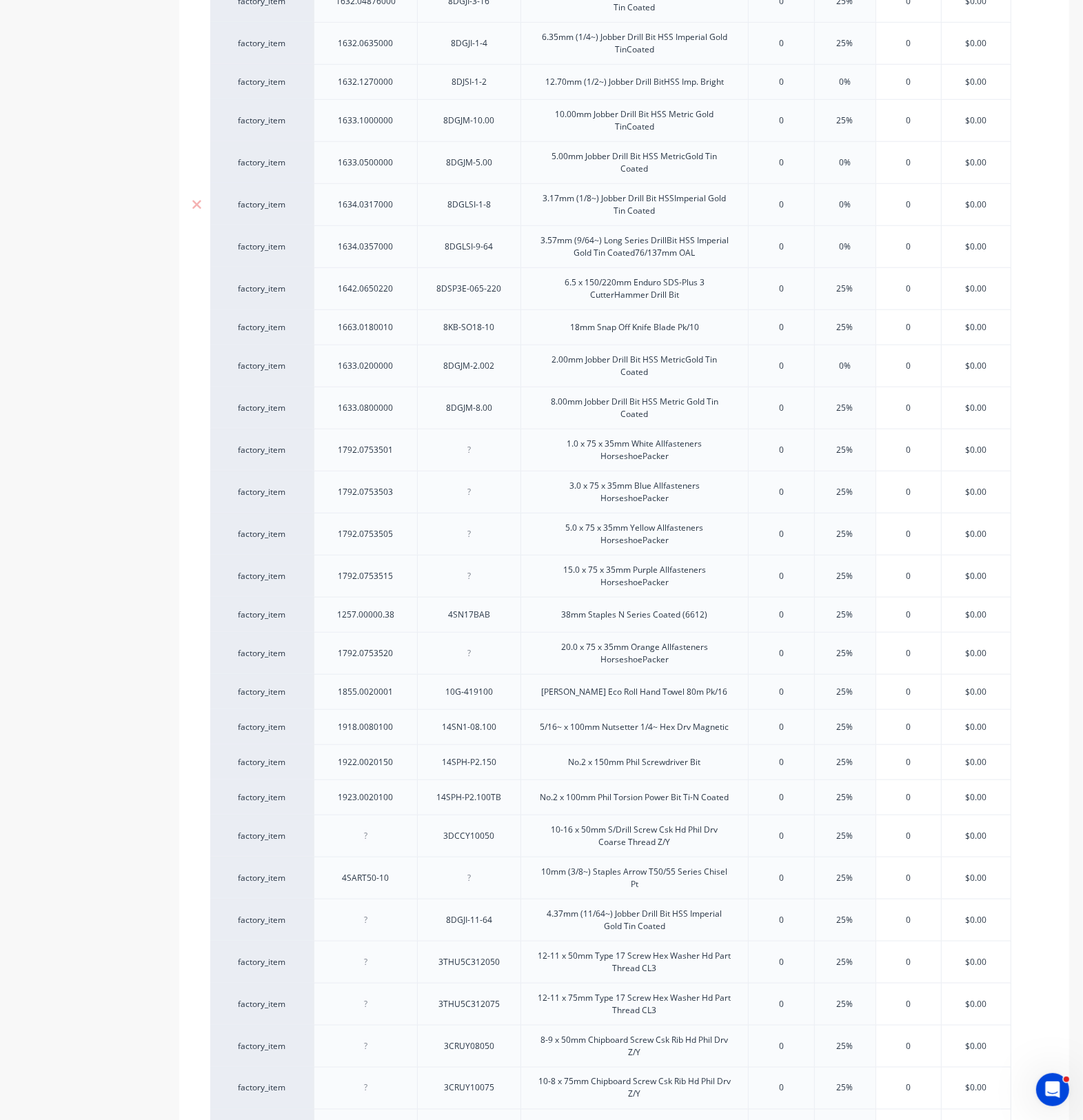
scroll to position [888, 0]
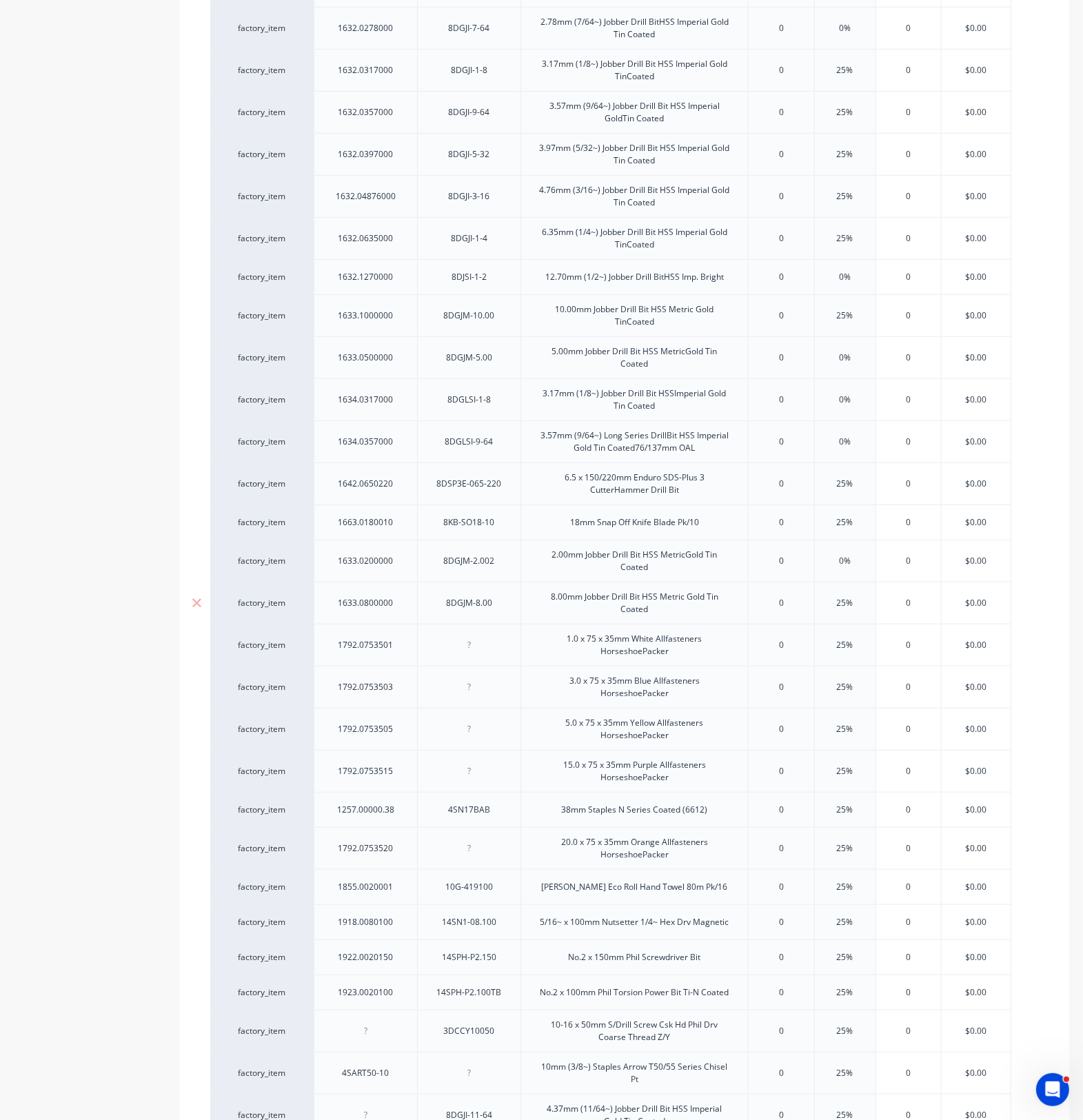
drag, startPoint x: 328, startPoint y: 811, endPoint x: 264, endPoint y: 604, distance: 216.7
click at [280, 539] on div "factory_item 1131.0100016 3DU8CS10016 10-16 x 16mm S/Drill Screw Csk U/Cut 8g H…" at bounding box center [624, 662] width 828 height 2363
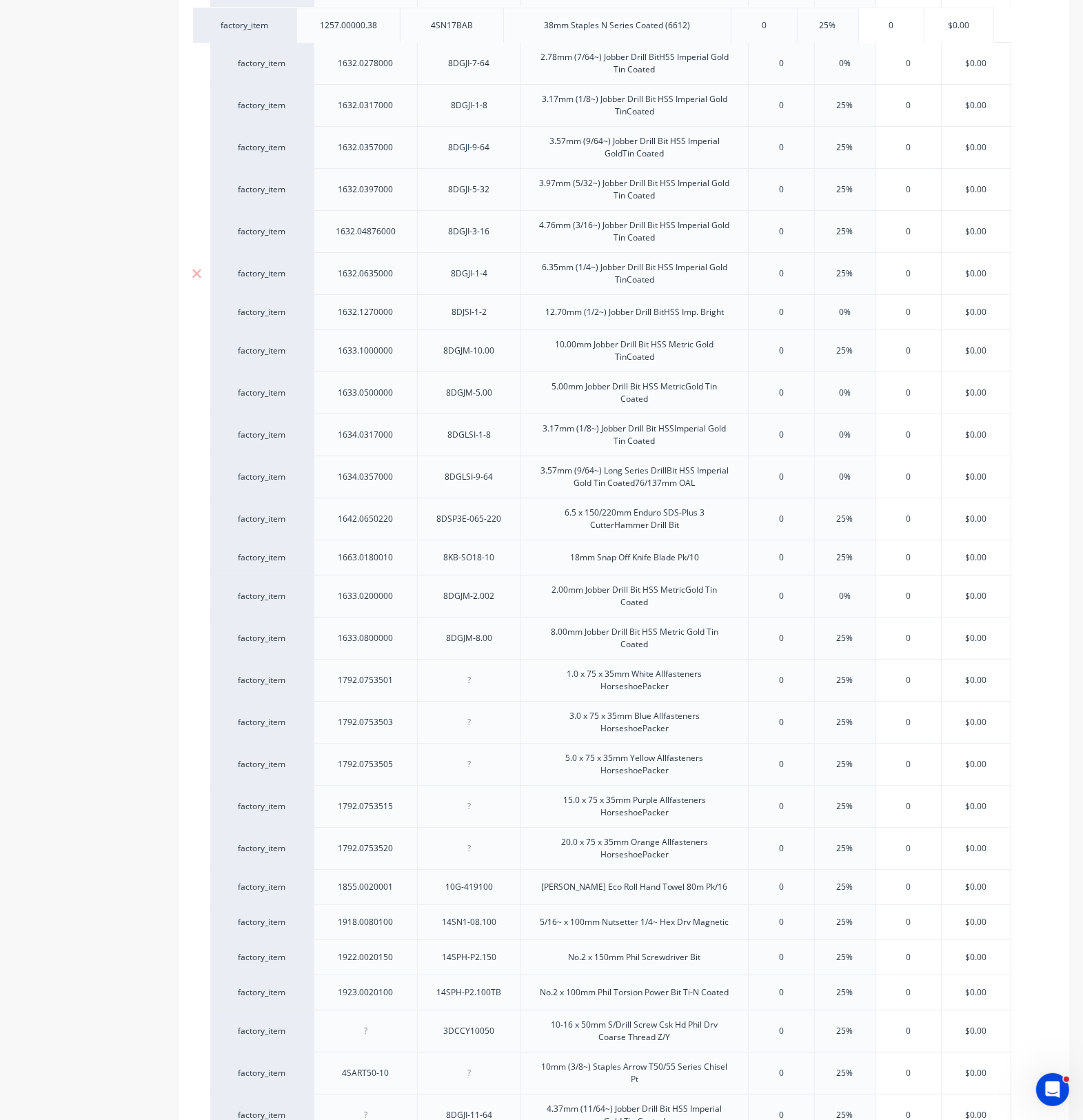
drag, startPoint x: 317, startPoint y: 820, endPoint x: 341, endPoint y: 257, distance: 563.5
click at [300, 29] on div "factory_item 1131.0100016 3DU8CS10016 10-16 x 16mm S/Drill Screw Csk U/Cut 8g H…" at bounding box center [624, 662] width 828 height 2362
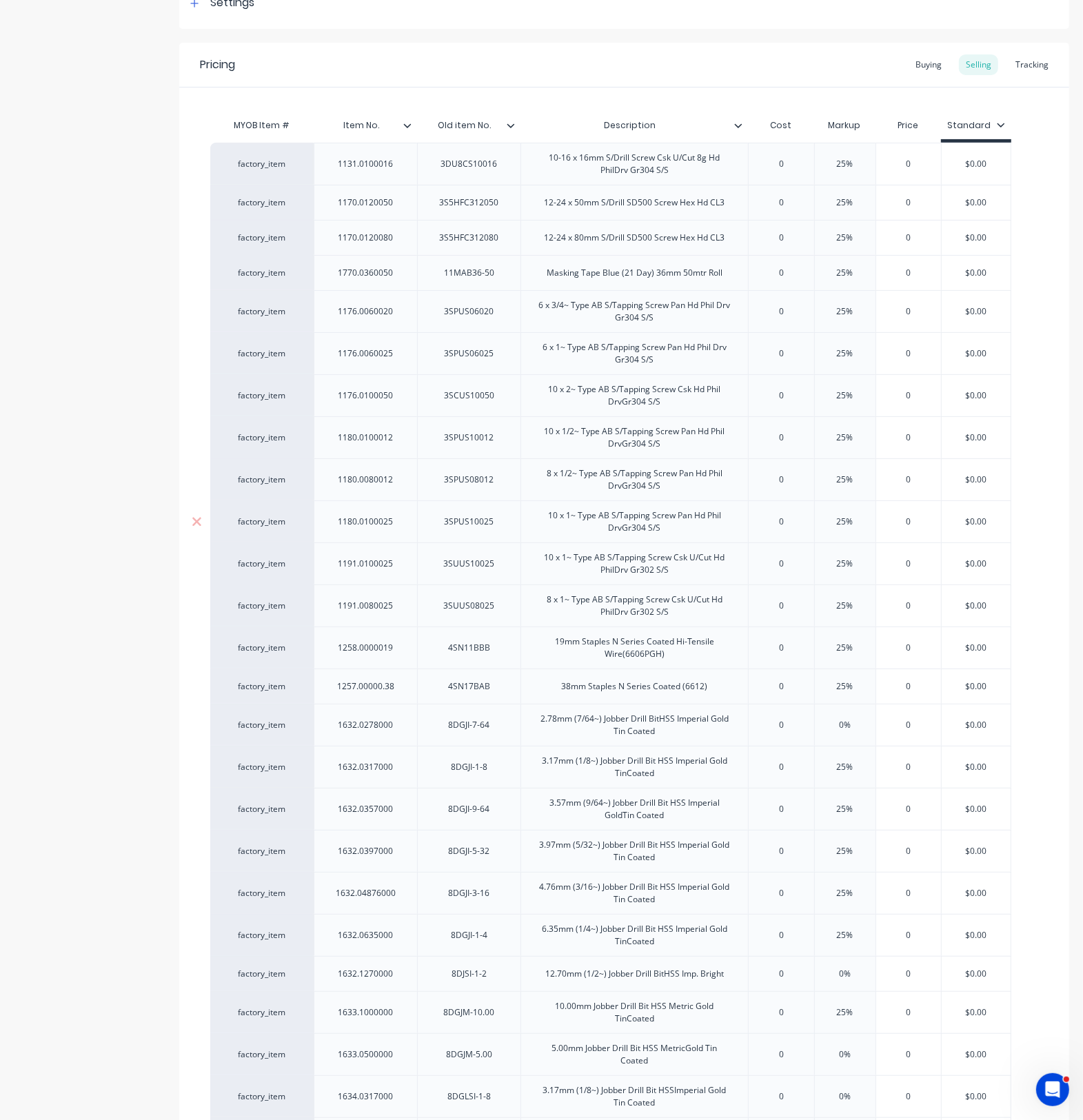
scroll to position [199, 0]
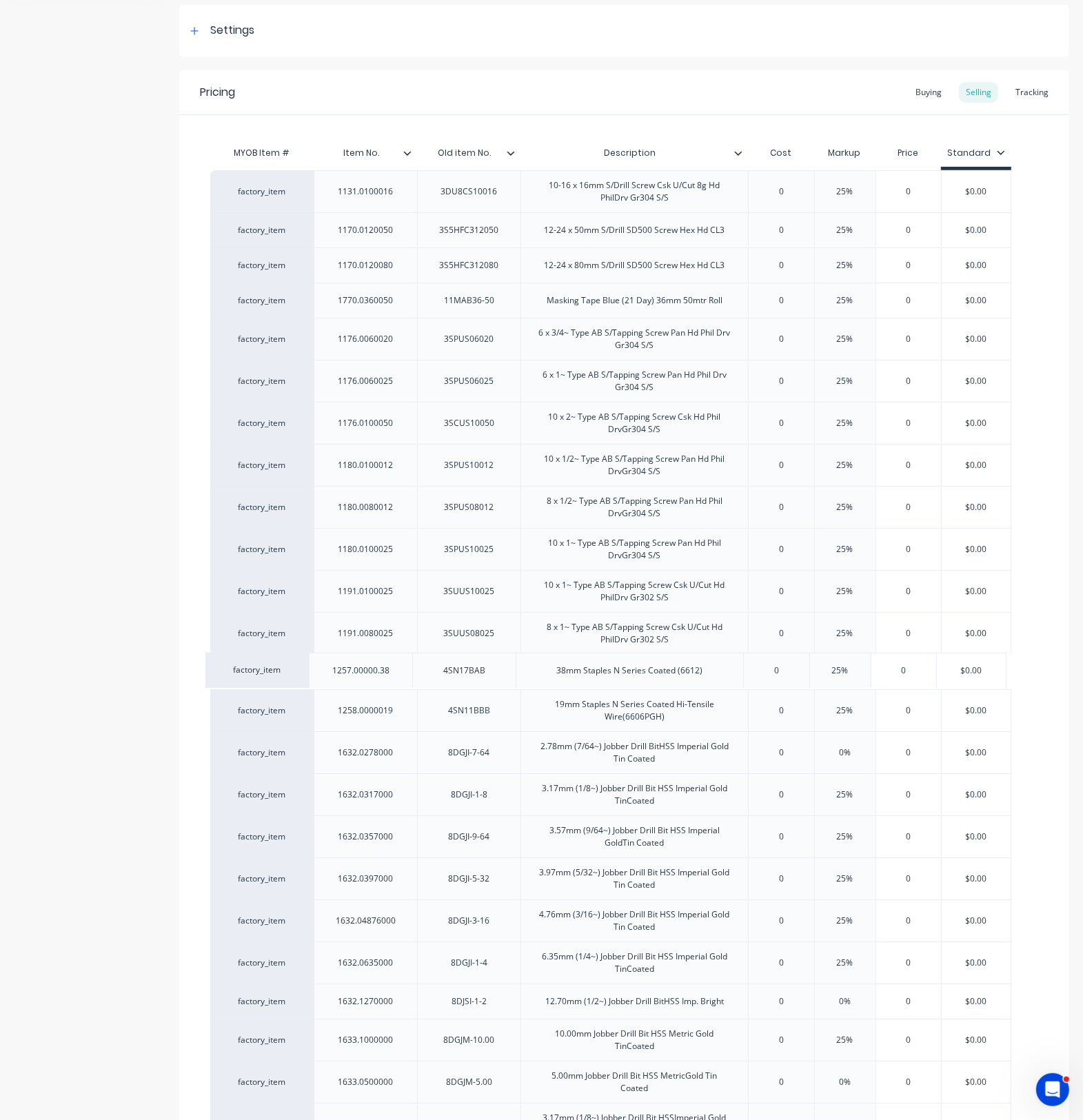
drag, startPoint x: 319, startPoint y: 718, endPoint x: 314, endPoint y: 670, distance: 48.3
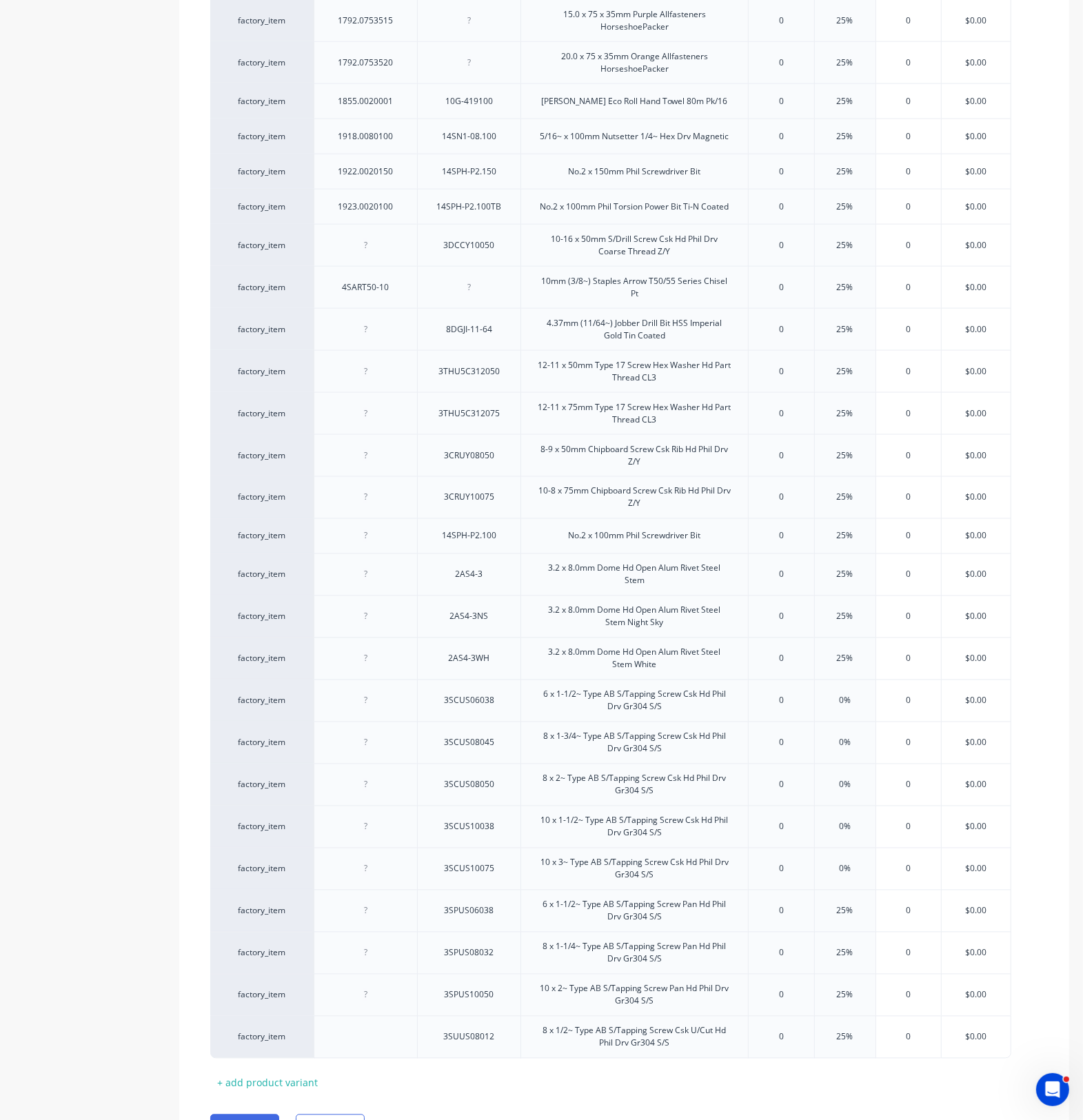
scroll to position [1756, 0]
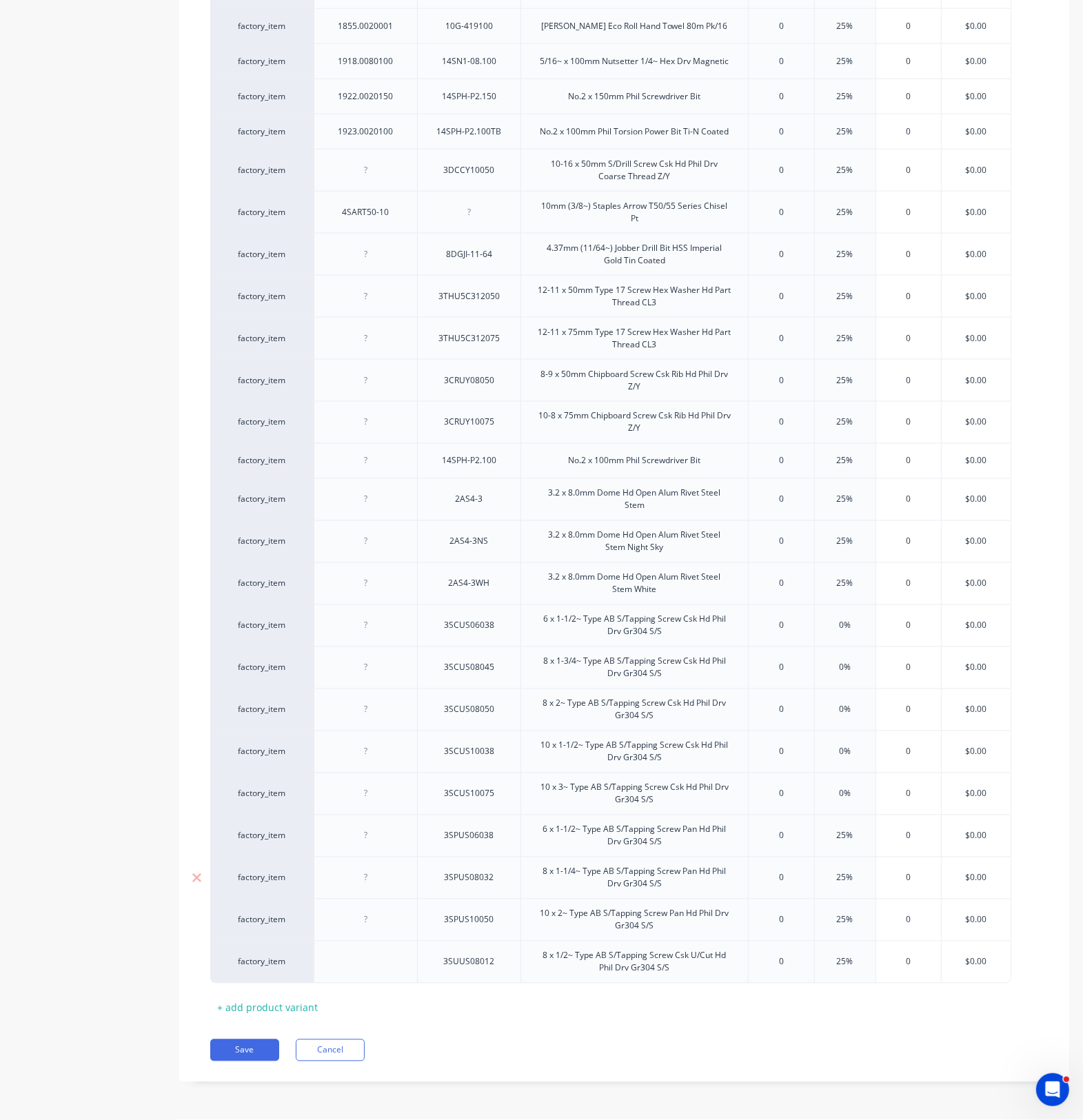
click at [379, 820] on div at bounding box center [365, 877] width 103 height 42
click at [382, 820] on div at bounding box center [366, 836] width 69 height 18
click at [373, 820] on div at bounding box center [366, 878] width 69 height 18
drag, startPoint x: 511, startPoint y: 934, endPoint x: 480, endPoint y: 959, distance: 39.8
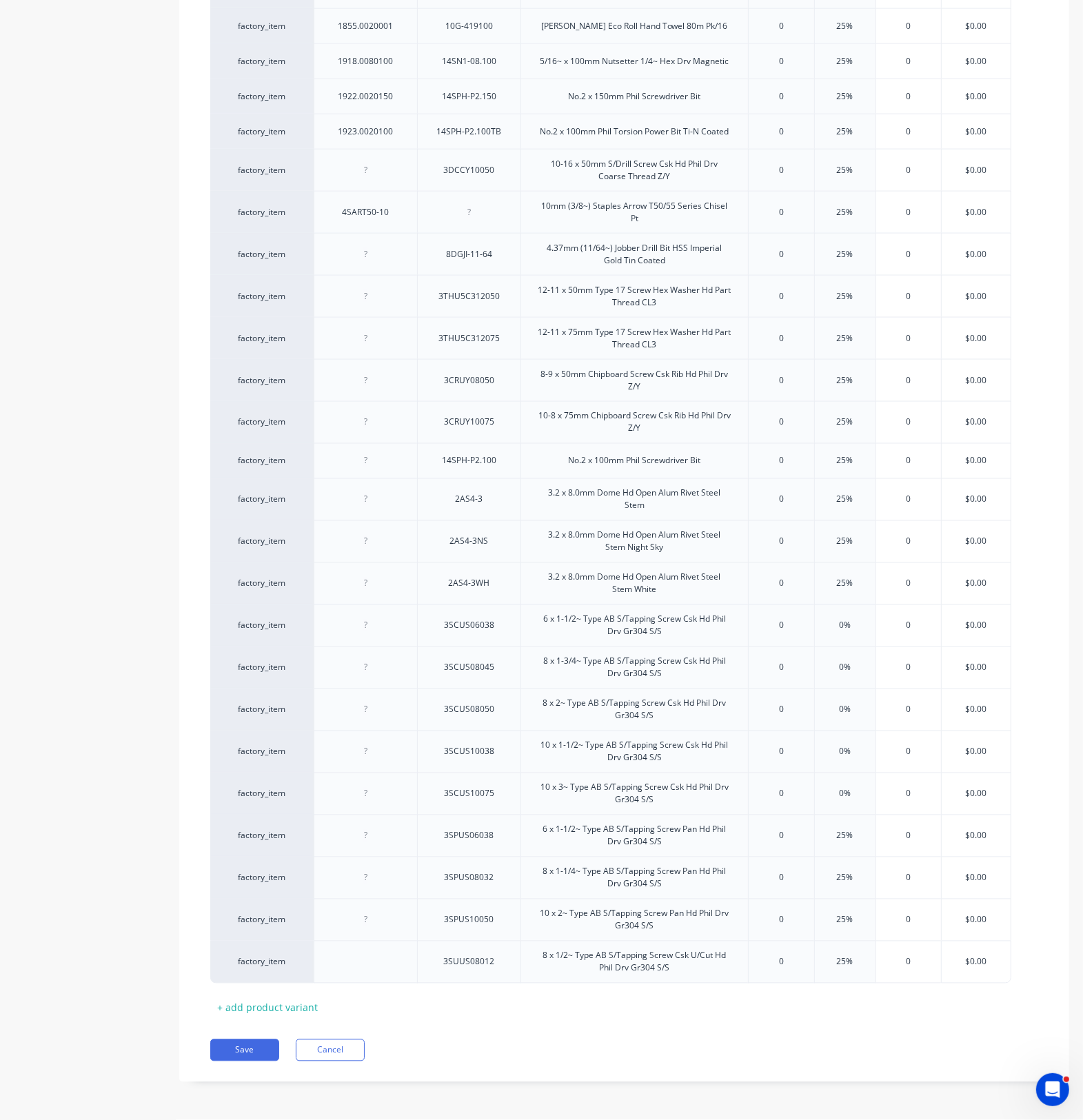
drag, startPoint x: 464, startPoint y: 632, endPoint x: 460, endPoint y: 606, distance: 26.3
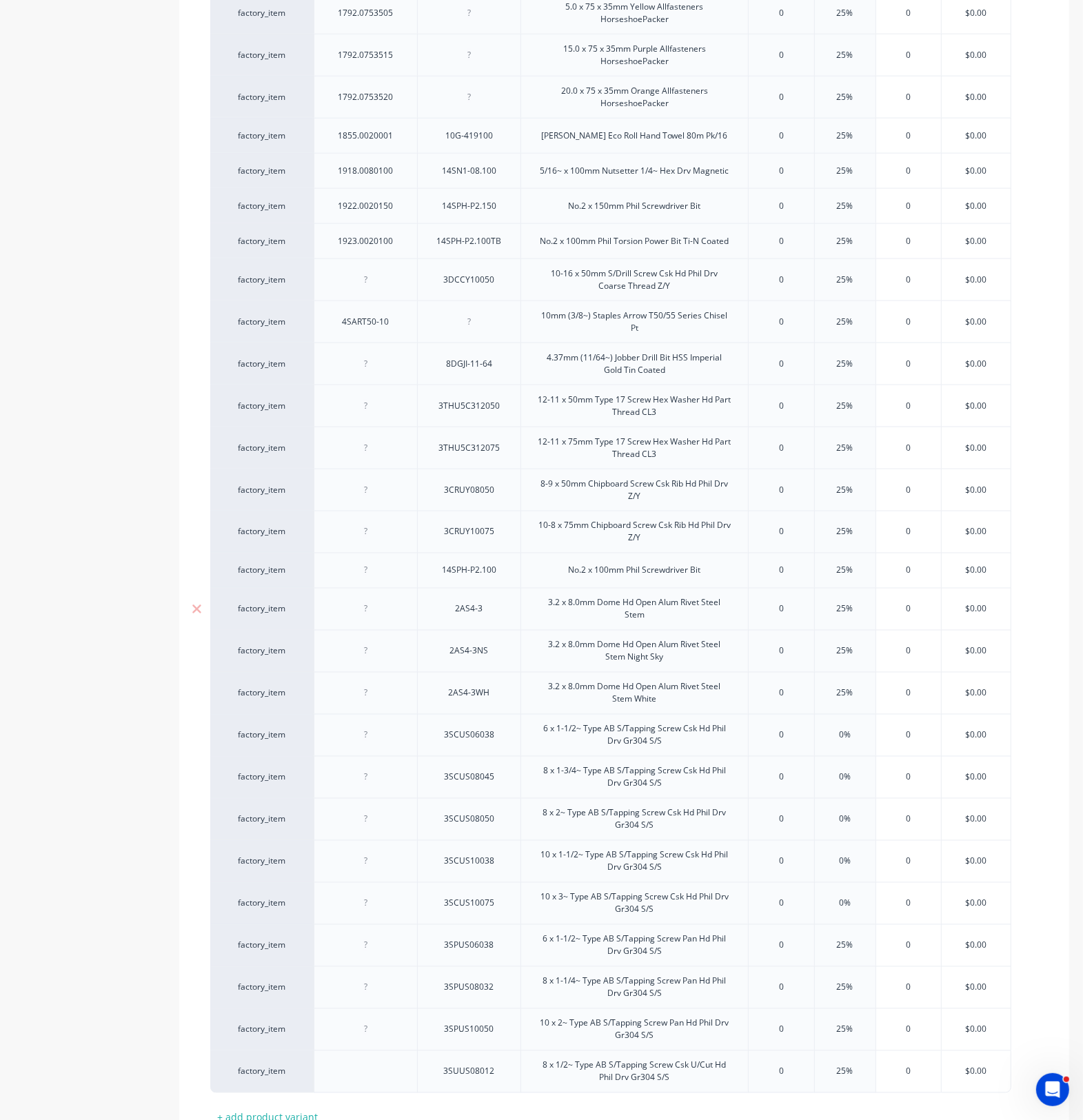
scroll to position [1670, 0]
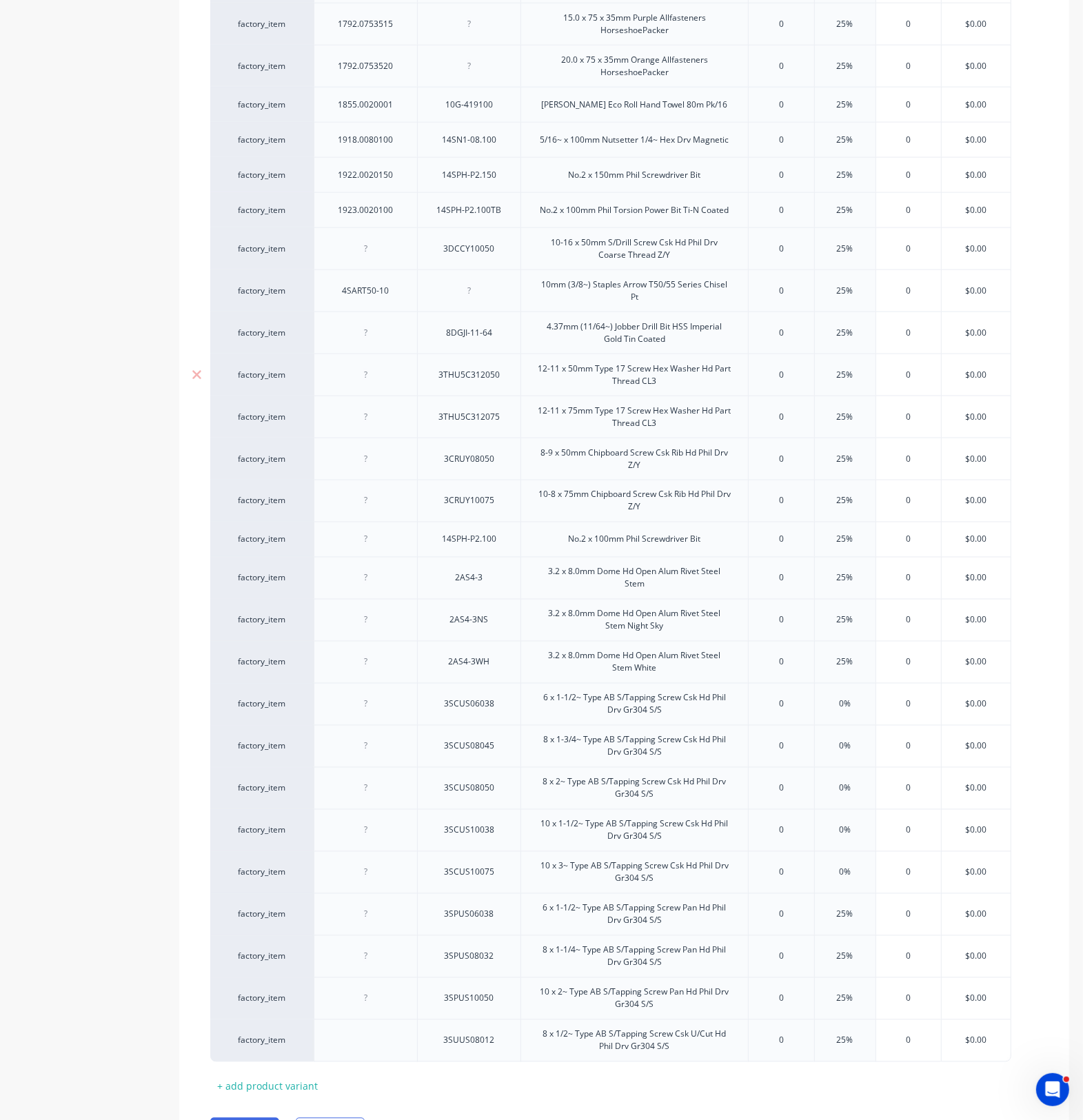
click at [385, 384] on div at bounding box center [366, 375] width 69 height 18
type textarea "x"
click at [404, 429] on div at bounding box center [365, 417] width 103 height 42
click at [332, 381] on div "195.0120050" at bounding box center [365, 375] width 72 height 18
click at [390, 426] on div at bounding box center [366, 417] width 69 height 18
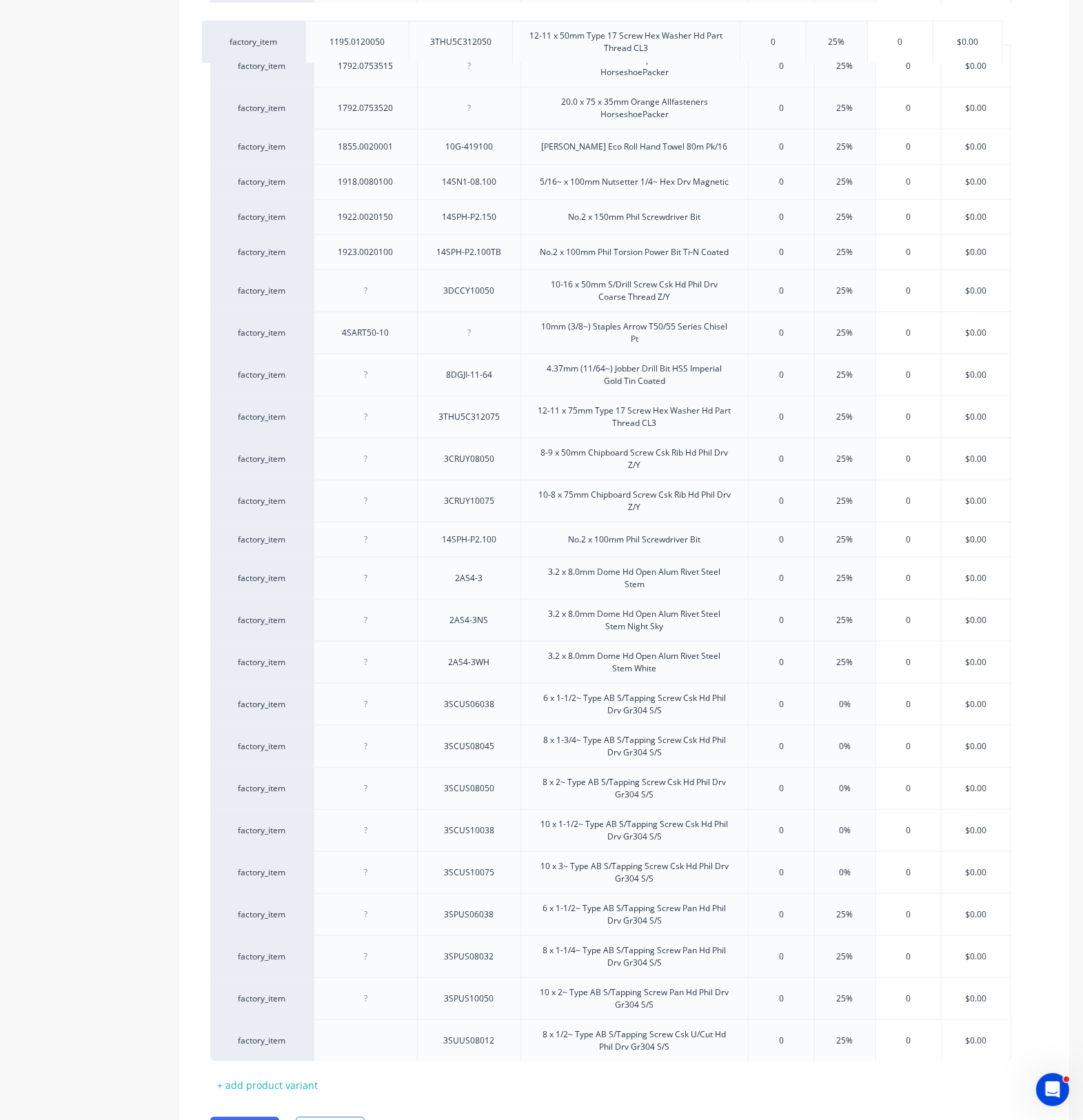
drag, startPoint x: 320, startPoint y: 386, endPoint x: 312, endPoint y: 45, distance: 341.1
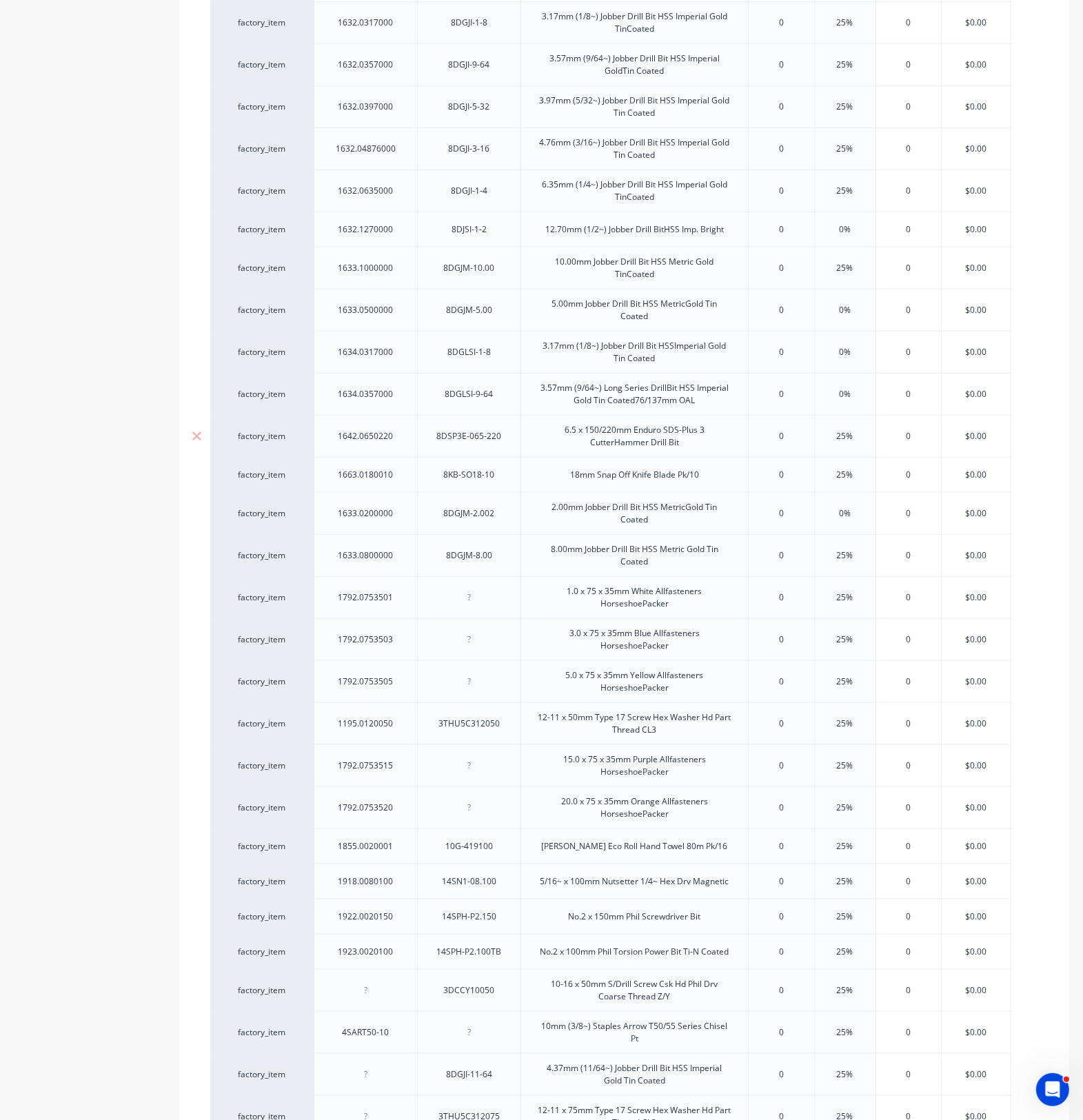
scroll to position [809, 0]
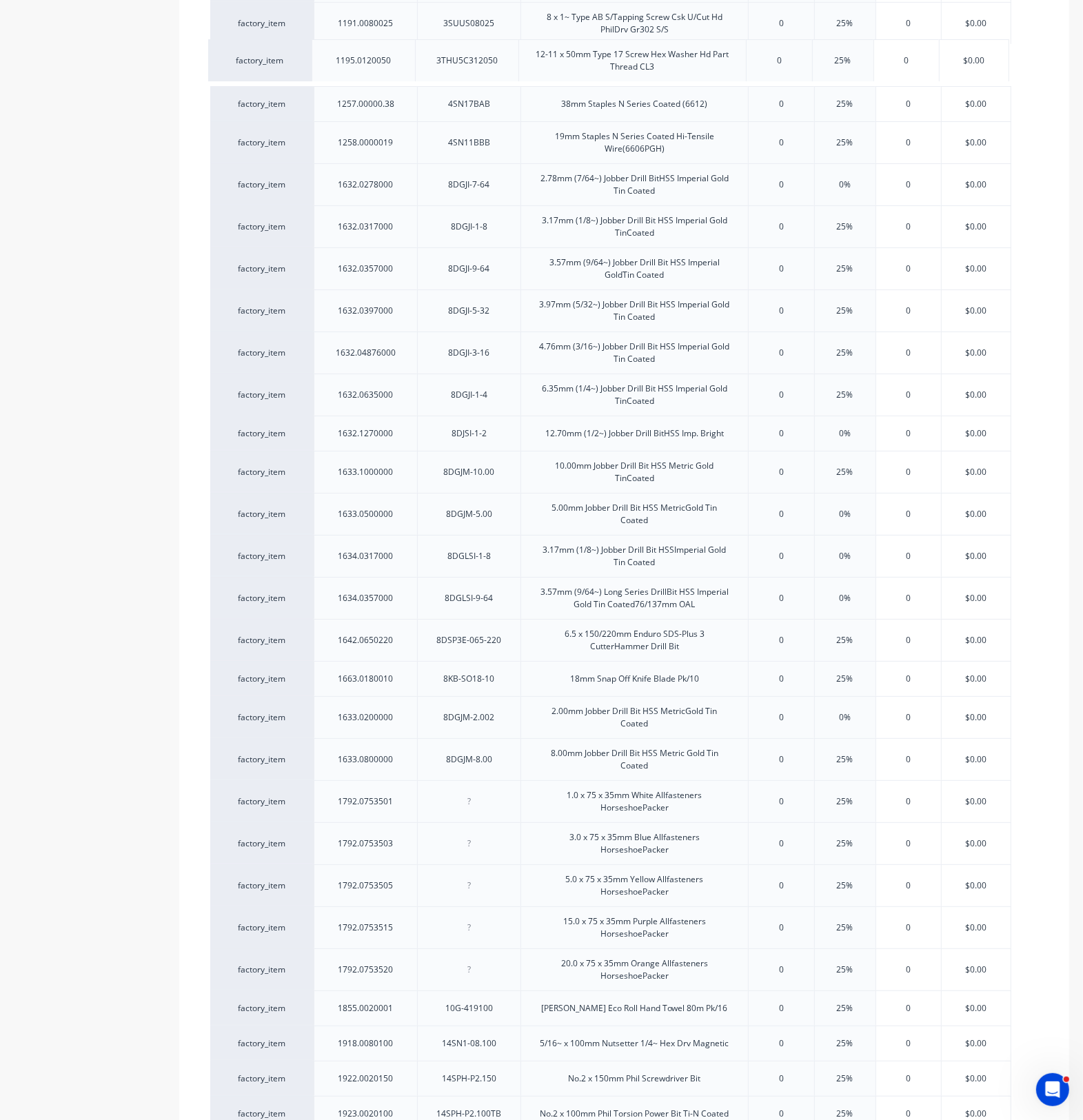
drag, startPoint x: 314, startPoint y: 889, endPoint x: 314, endPoint y: 58, distance: 831.0
click at [314, 58] on div "factory_item 1131.0100016 3DU8CS10016 10-16 x 16mm S/Drill Screw Csk U/Cut 8g H…" at bounding box center [624, 741] width 828 height 2362
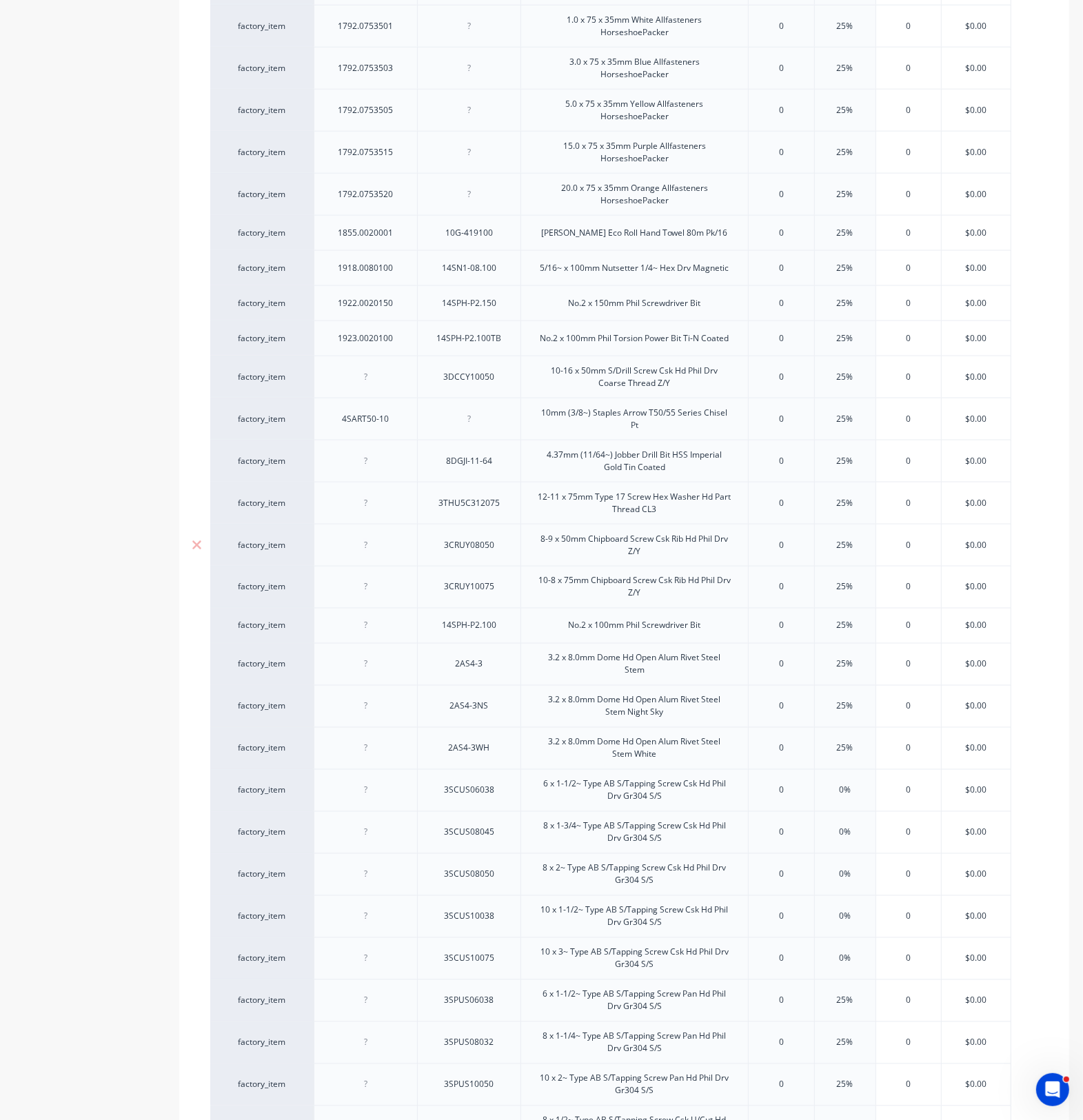
scroll to position [1756, 0]
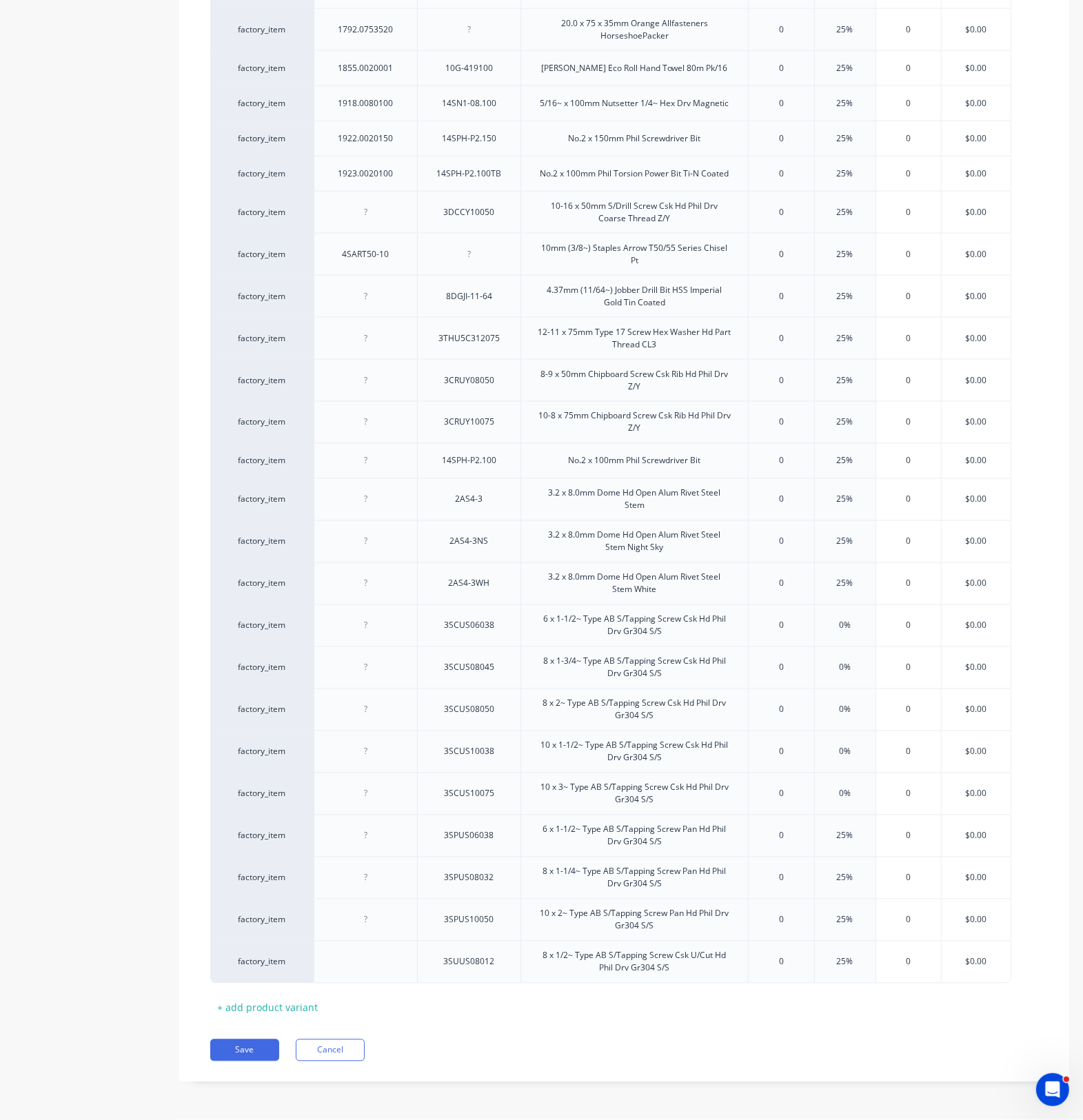
drag, startPoint x: 478, startPoint y: 824, endPoint x: 479, endPoint y: 838, distance: 14.0
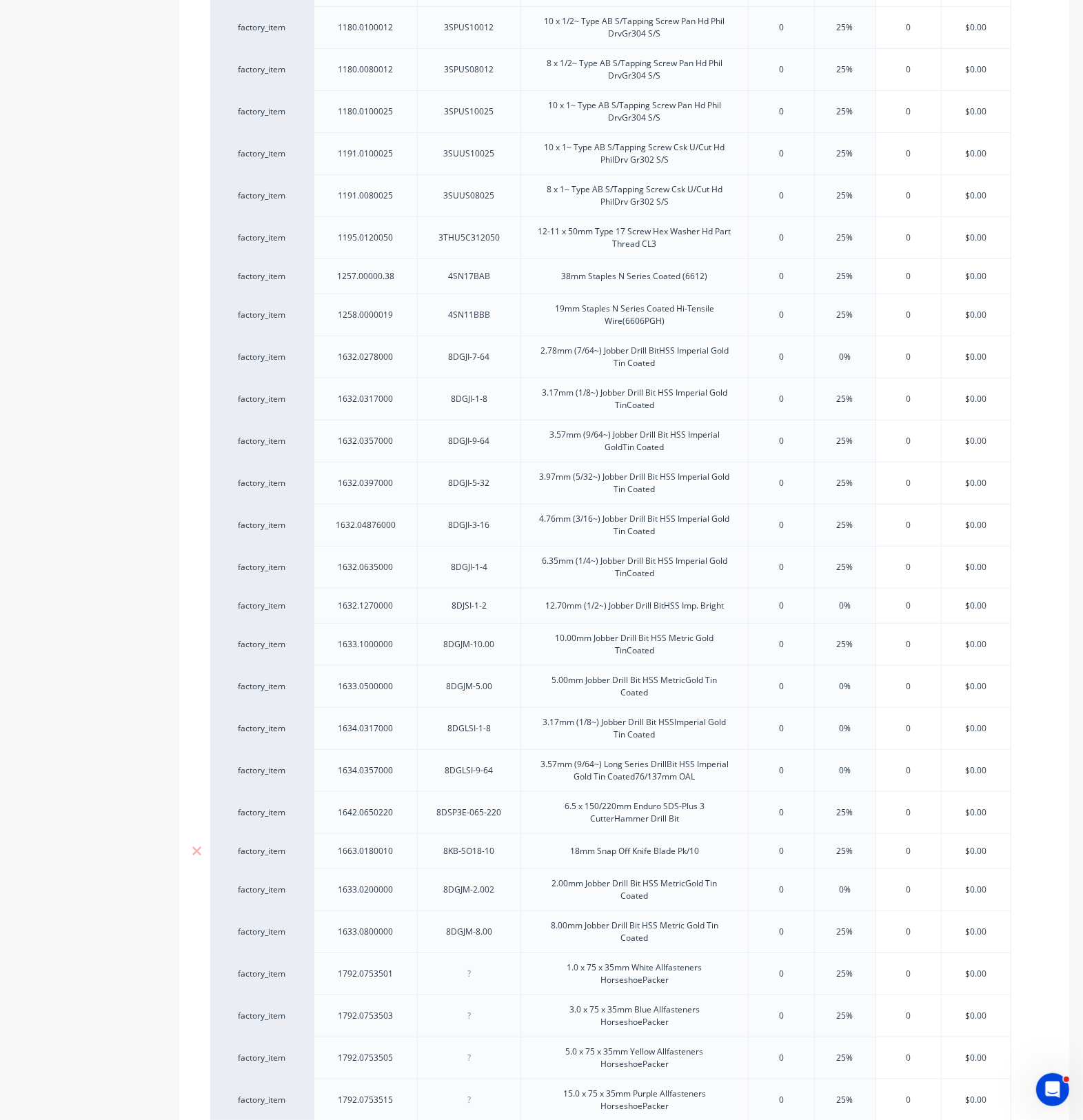
scroll to position [981, 0]
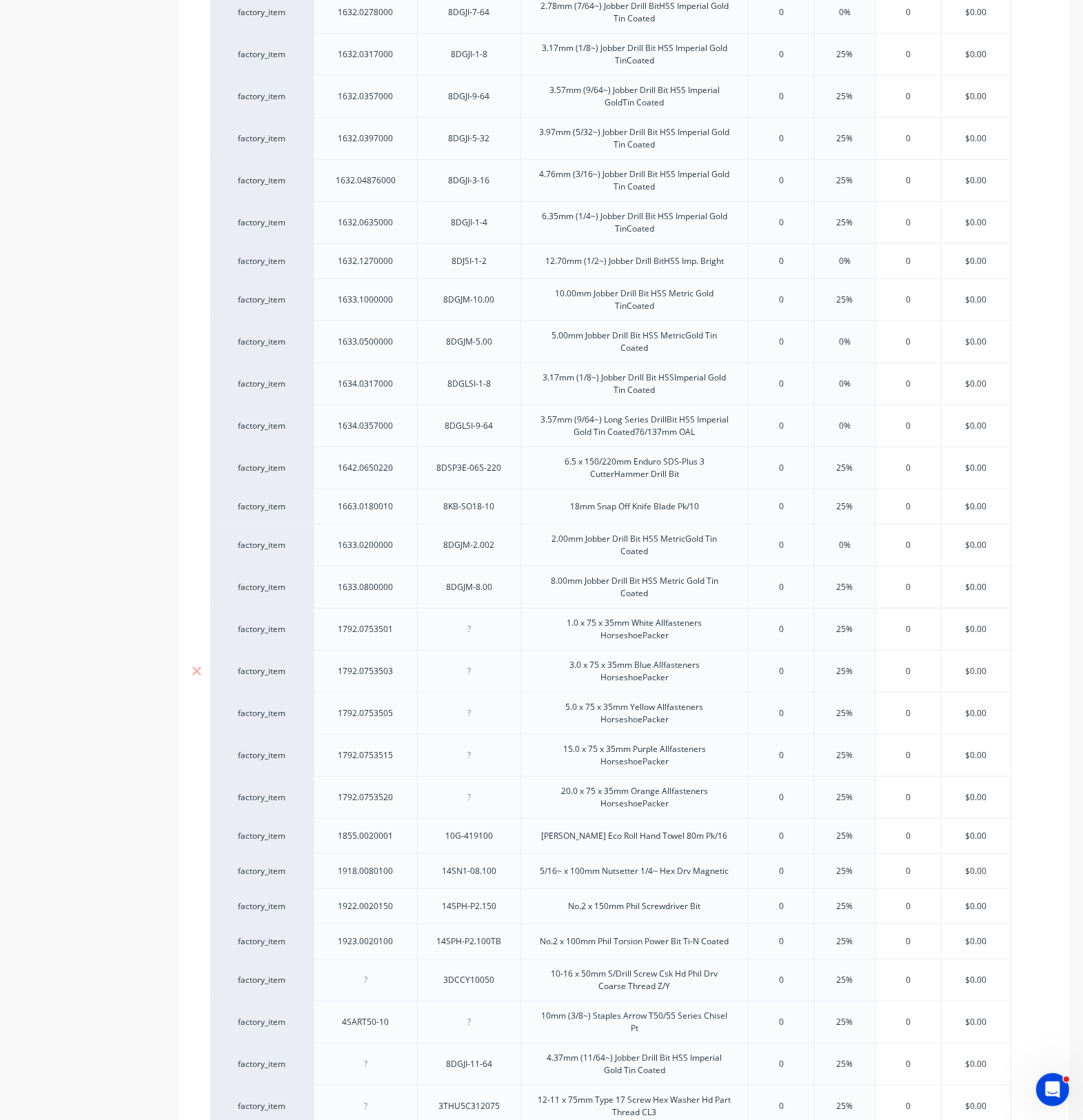
click at [467, 679] on div at bounding box center [469, 671] width 69 height 18
type textarea "x"
paste div
click at [485, 718] on div at bounding box center [469, 713] width 69 height 18
drag, startPoint x: 482, startPoint y: 641, endPoint x: 495, endPoint y: 638, distance: 13.3
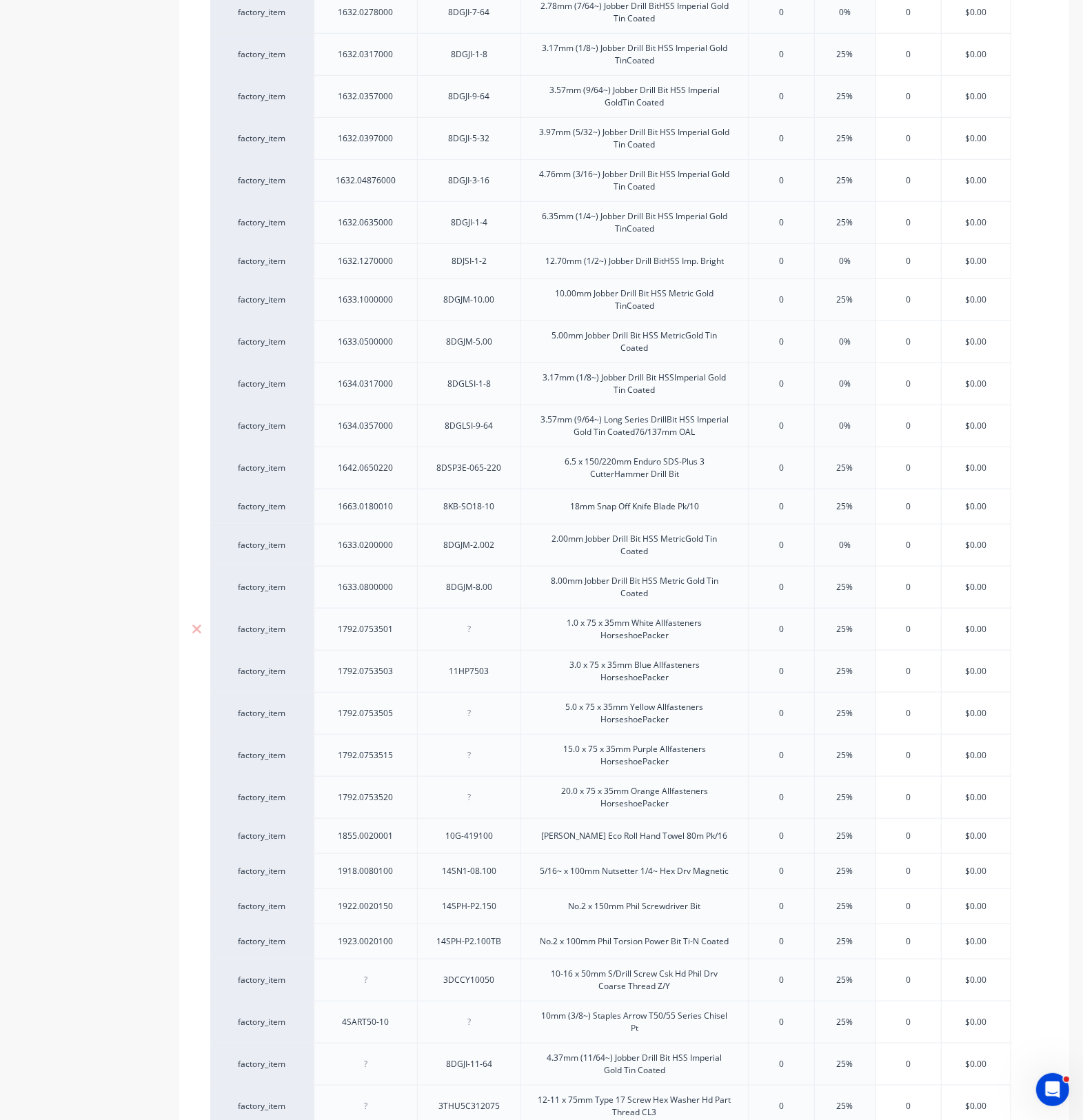
click at [491, 638] on div "factory_item 1131.0100016 3DU8CS10016 10-16 x 16mm S/Drill Screw Csk U/Cut 8g H…" at bounding box center [624, 569] width 828 height 2363
drag, startPoint x: 470, startPoint y: 638, endPoint x: 484, endPoint y: 641, distance: 14.3
click at [473, 638] on div at bounding box center [469, 630] width 69 height 18
type textarea "x"
paste div
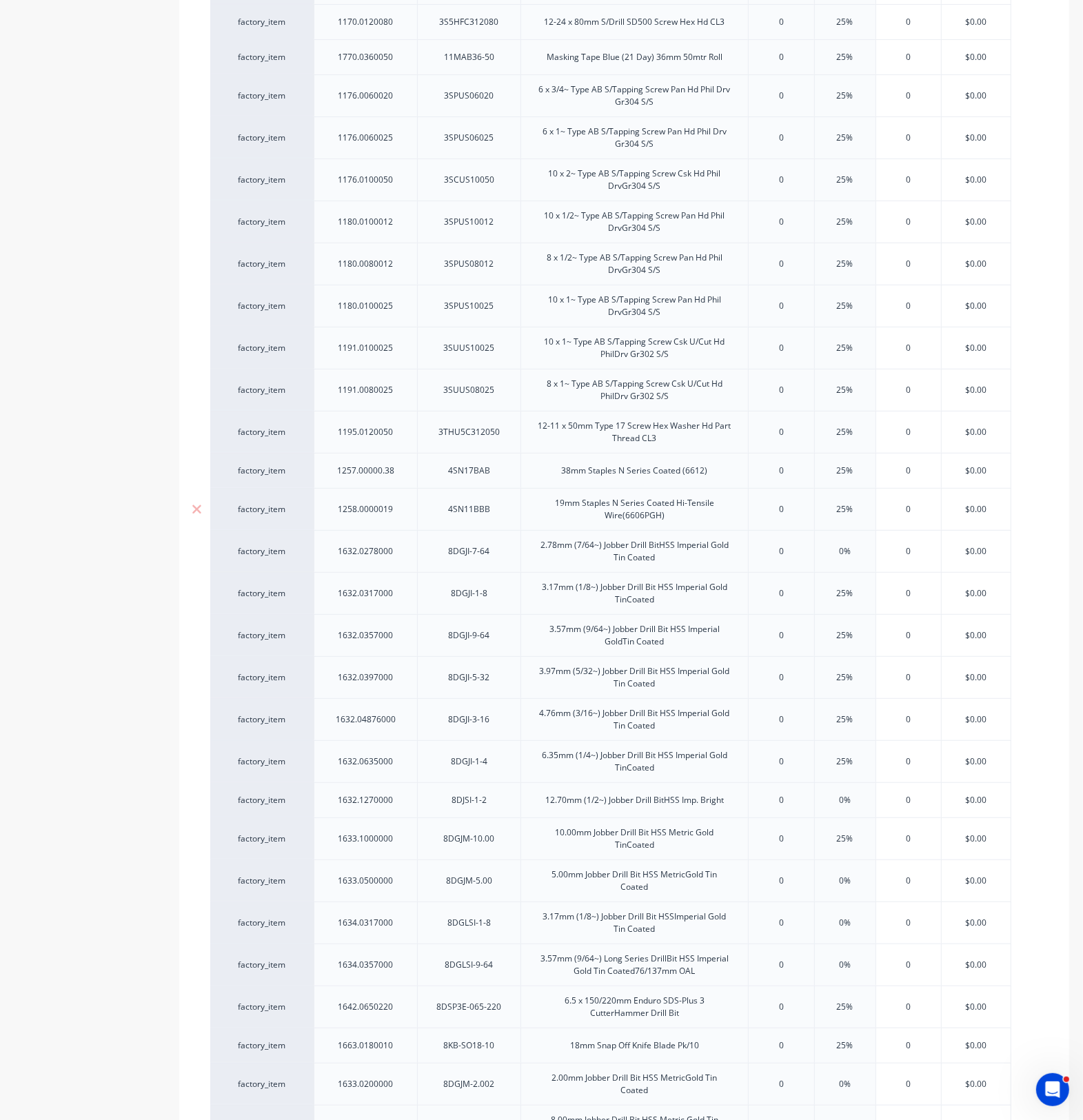
scroll to position [205, 0]
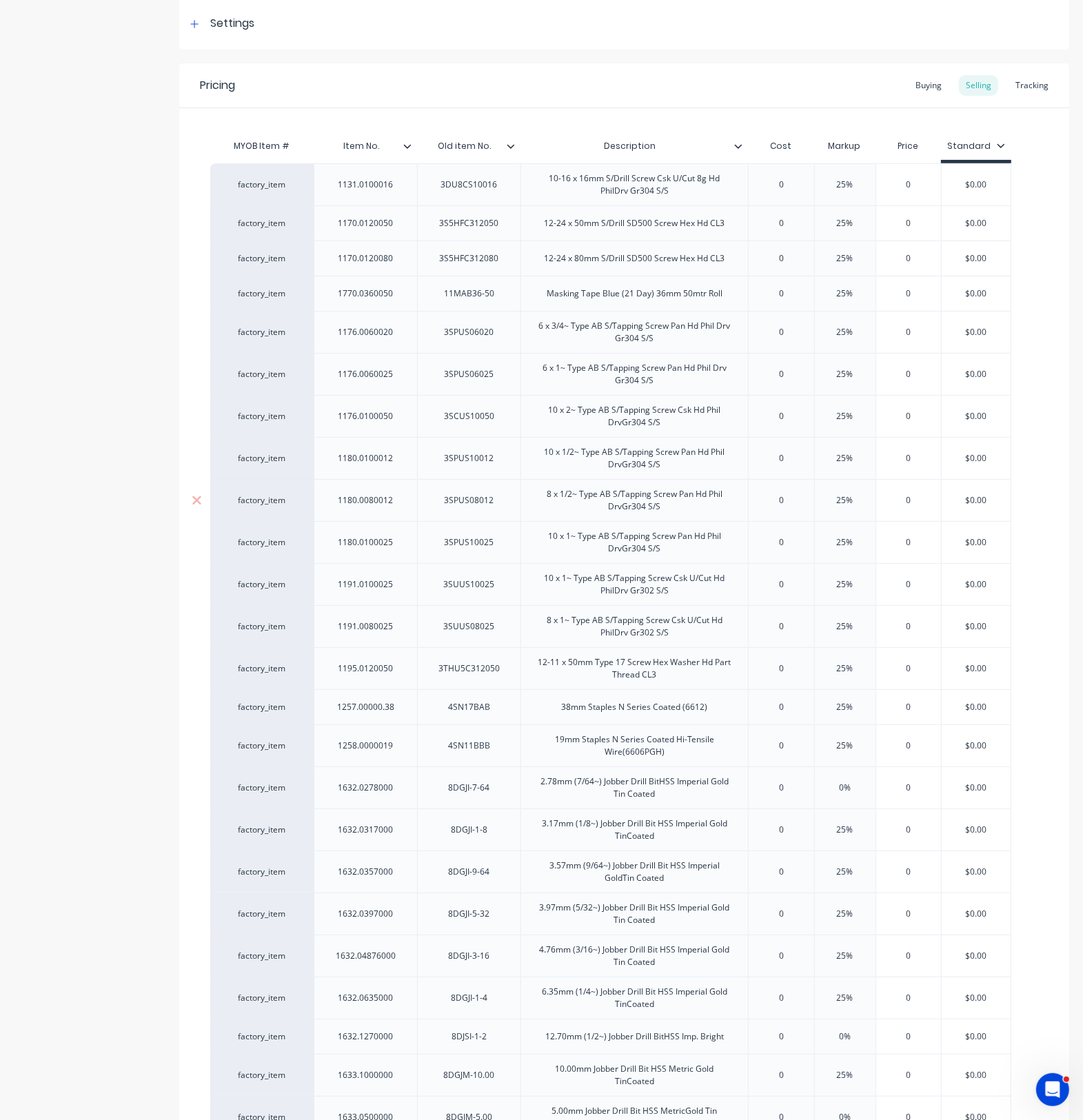
click at [381, 517] on div "1180.0080012" at bounding box center [365, 500] width 103 height 42
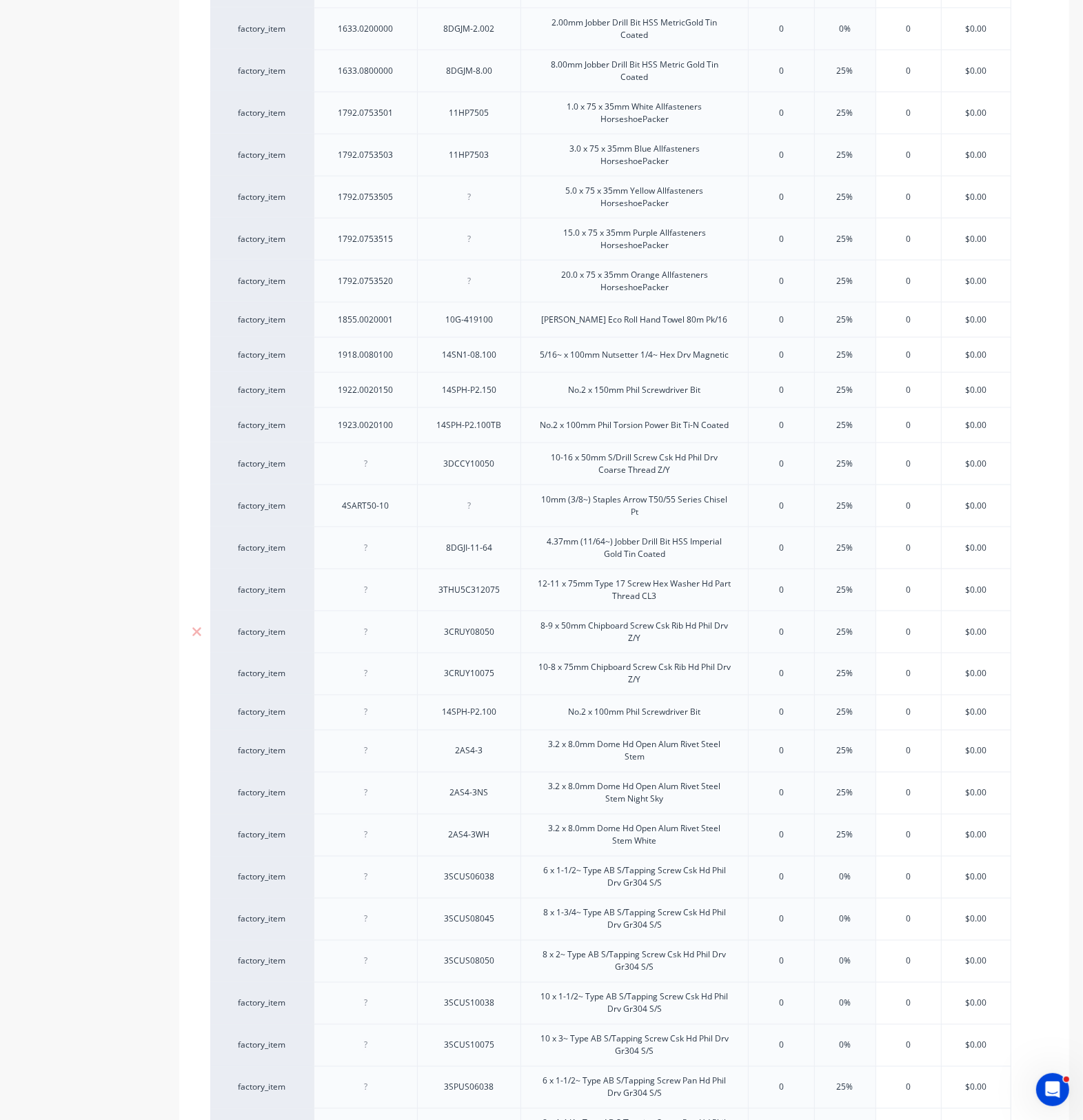
scroll to position [1498, 0]
click at [395, 512] on div "4SART50-10" at bounding box center [366, 506] width 69 height 18
type textarea "x"
click at [401, 518] on div "factory_item 1131.0100016 3DU8CS10016 10-16 x 16mm S/Drill Screw Csk U/Cut 8g H…" at bounding box center [624, 52] width 828 height 2362
click at [398, 515] on div "4SART50-10" at bounding box center [366, 506] width 69 height 18
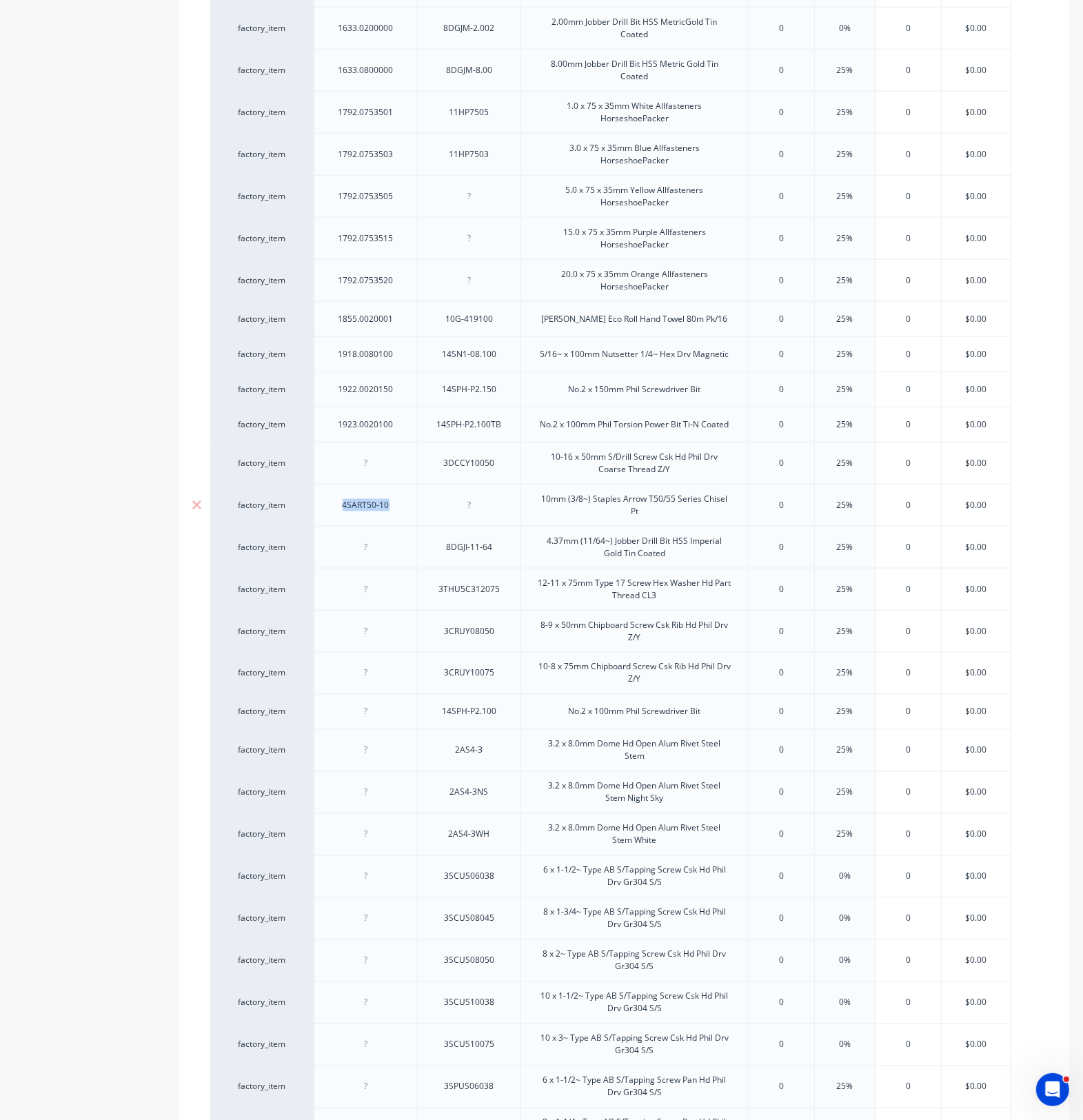
drag, startPoint x: 389, startPoint y: 515, endPoint x: 332, endPoint y: 517, distance: 57.0
click at [332, 517] on div "4SART50-10" at bounding box center [365, 505] width 103 height 42
click at [473, 520] on div at bounding box center [469, 505] width 103 height 42
click at [473, 514] on div at bounding box center [469, 506] width 69 height 18
type textarea "x"
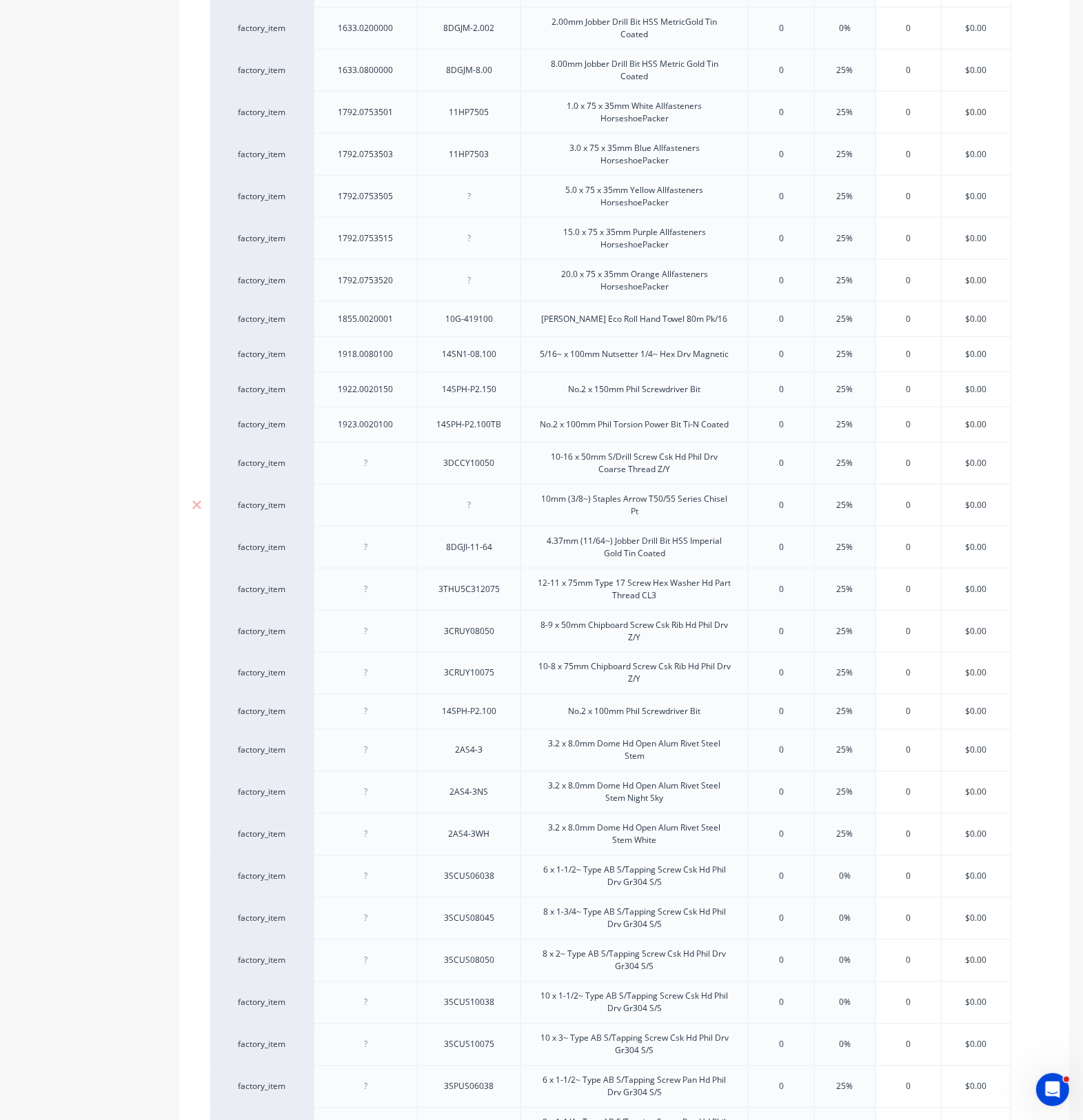
click at [473, 514] on div at bounding box center [469, 506] width 69 height 18
click at [473, 512] on div at bounding box center [469, 506] width 69 height 18
click at [466, 512] on div at bounding box center [469, 506] width 69 height 18
click at [486, 512] on div at bounding box center [469, 506] width 69 height 18
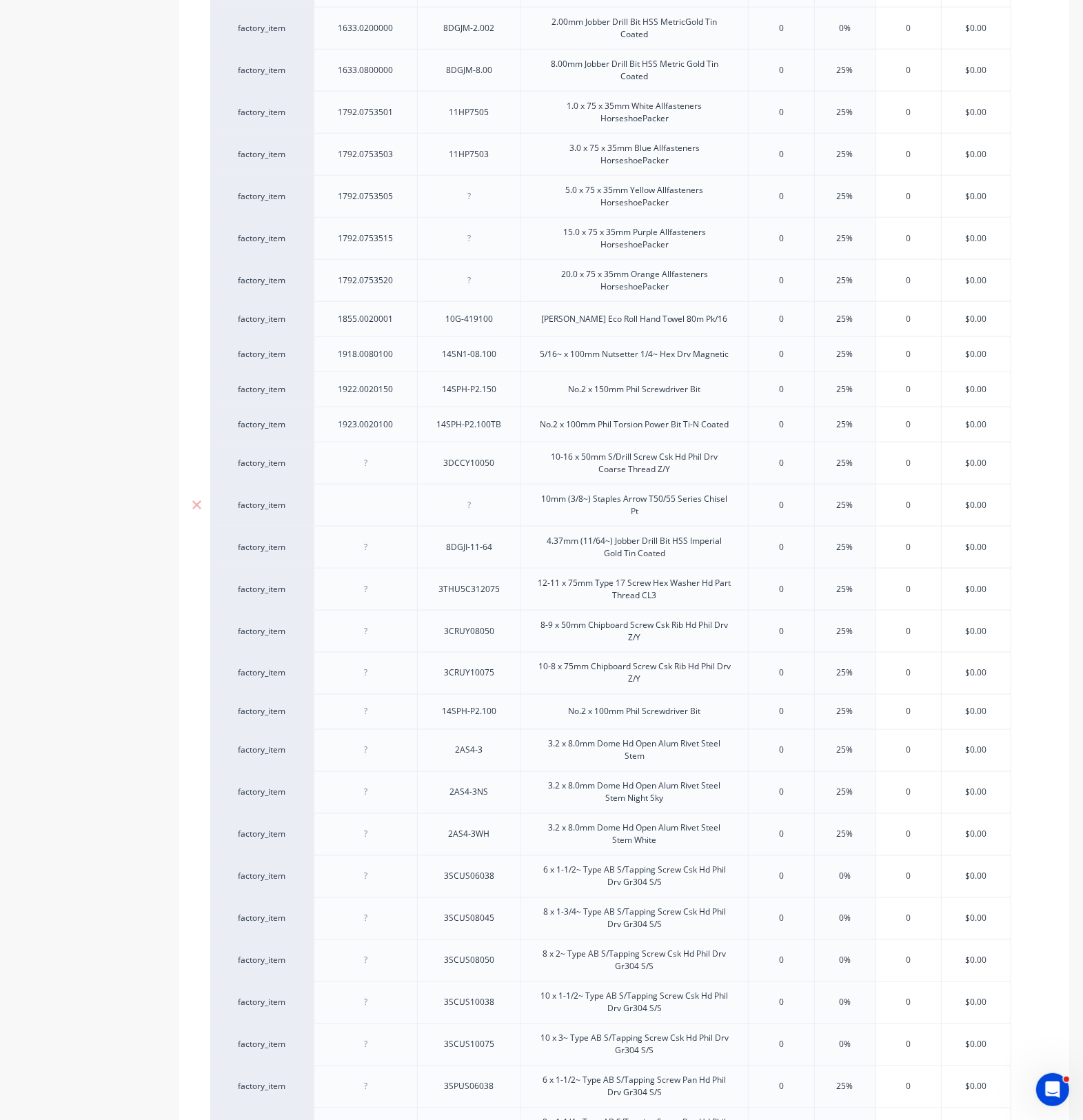
click at [486, 512] on div at bounding box center [469, 506] width 69 height 18
paste div
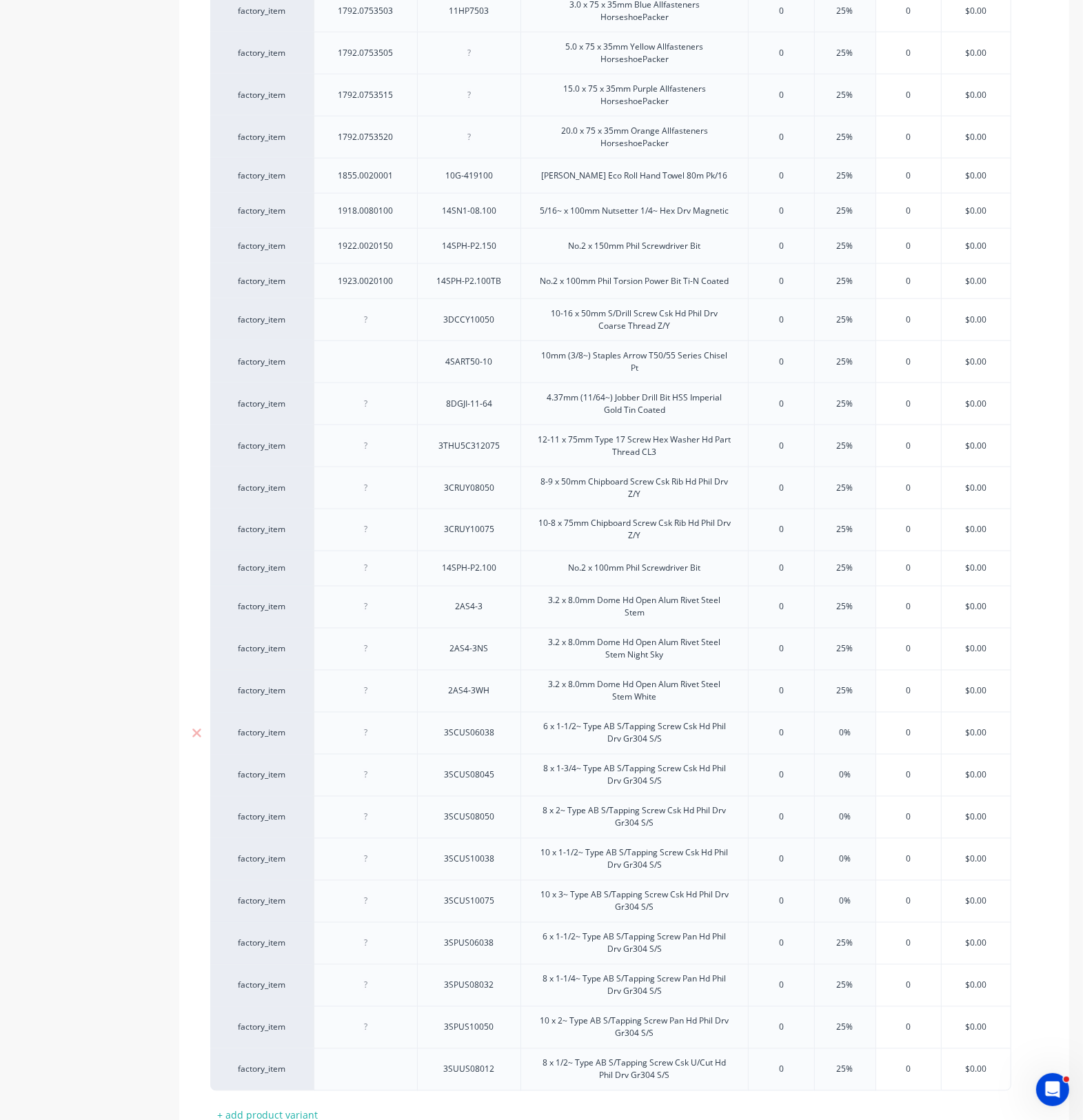
scroll to position [1756, 0]
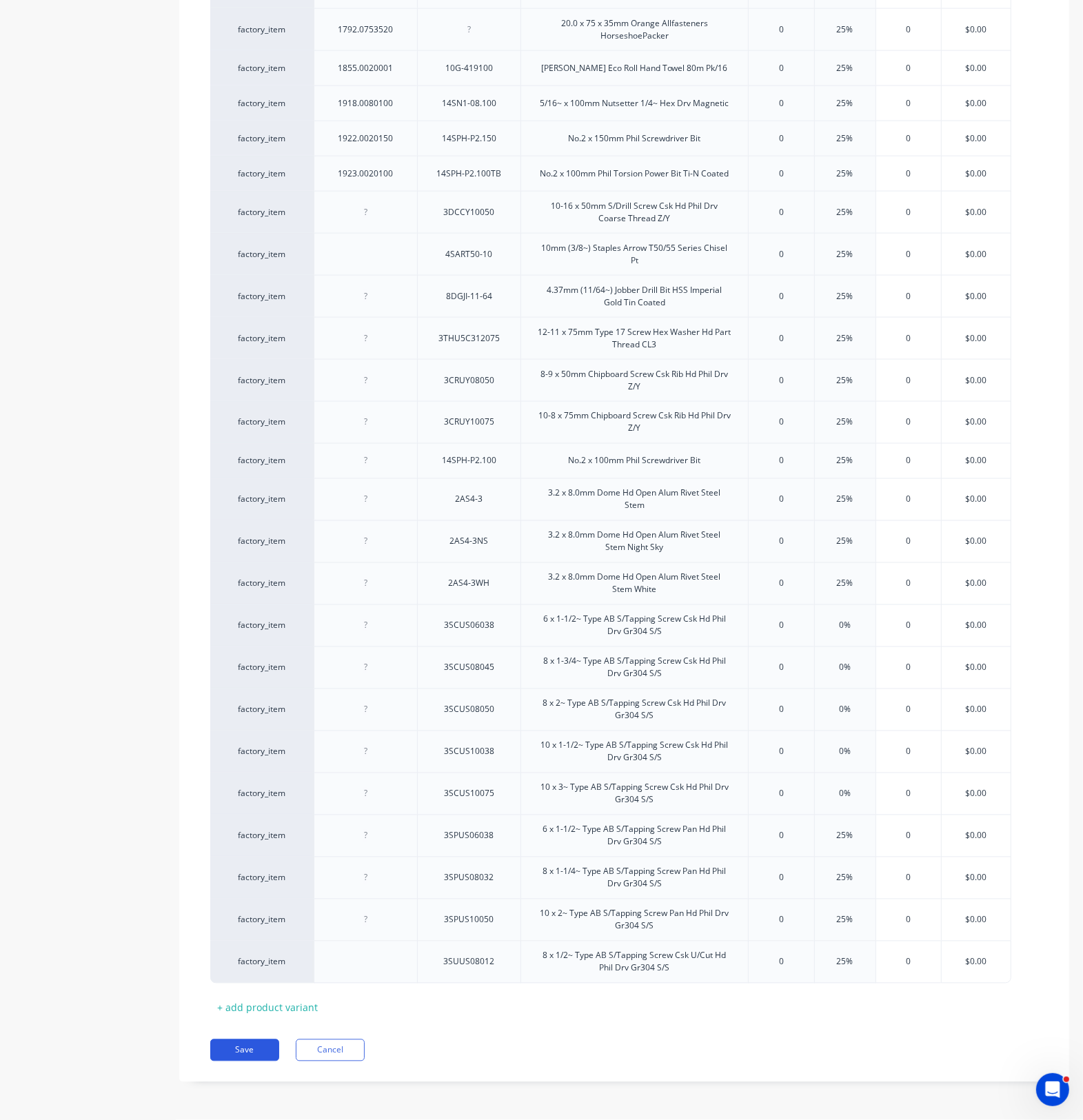
drag, startPoint x: 246, startPoint y: 1050, endPoint x: 235, endPoint y: 1045, distance: 12.1
click at [246, 820] on button "Save" at bounding box center [245, 1050] width 69 height 22
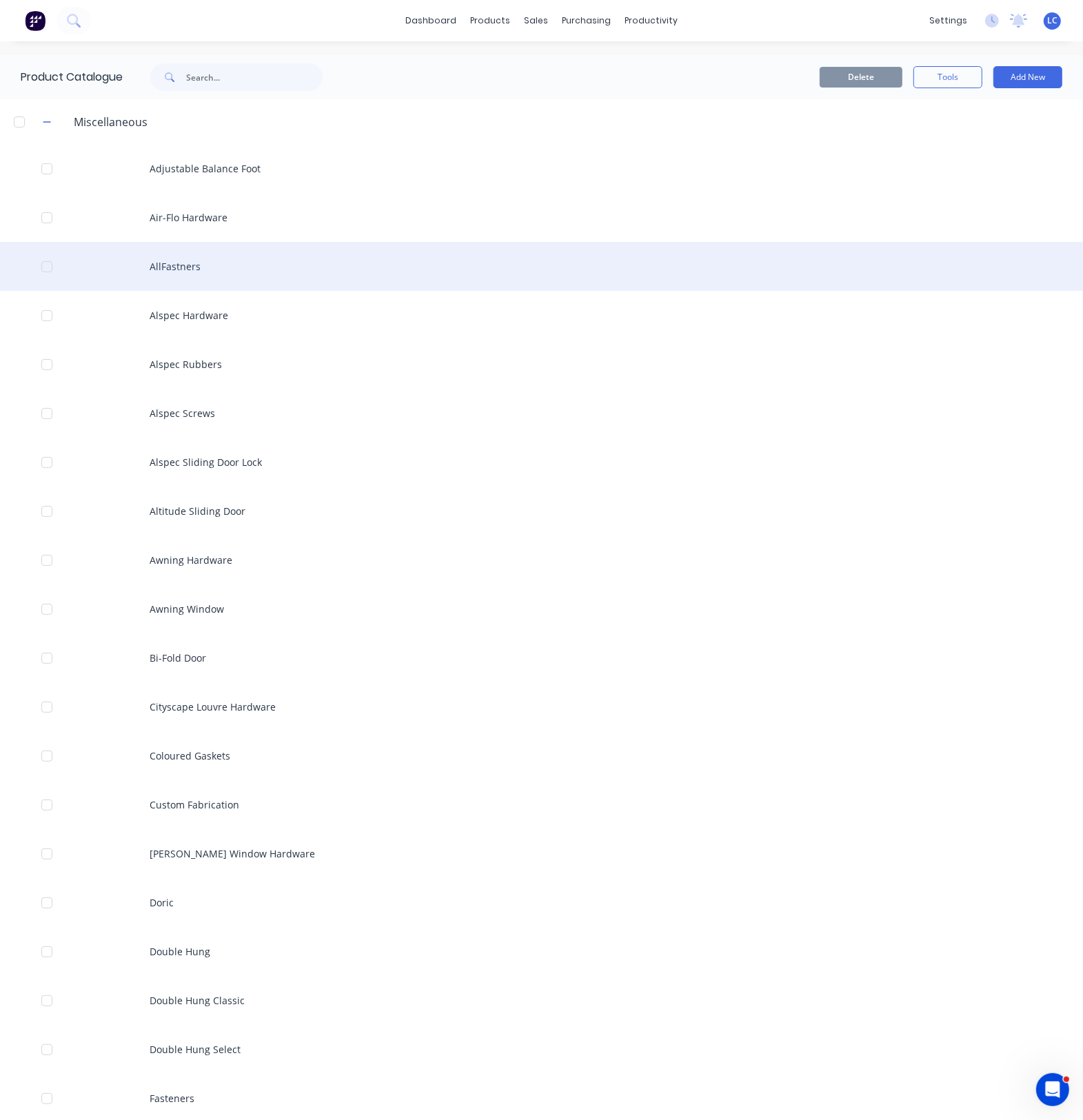
click at [160, 260] on div "AllFastners" at bounding box center [542, 266] width 1083 height 49
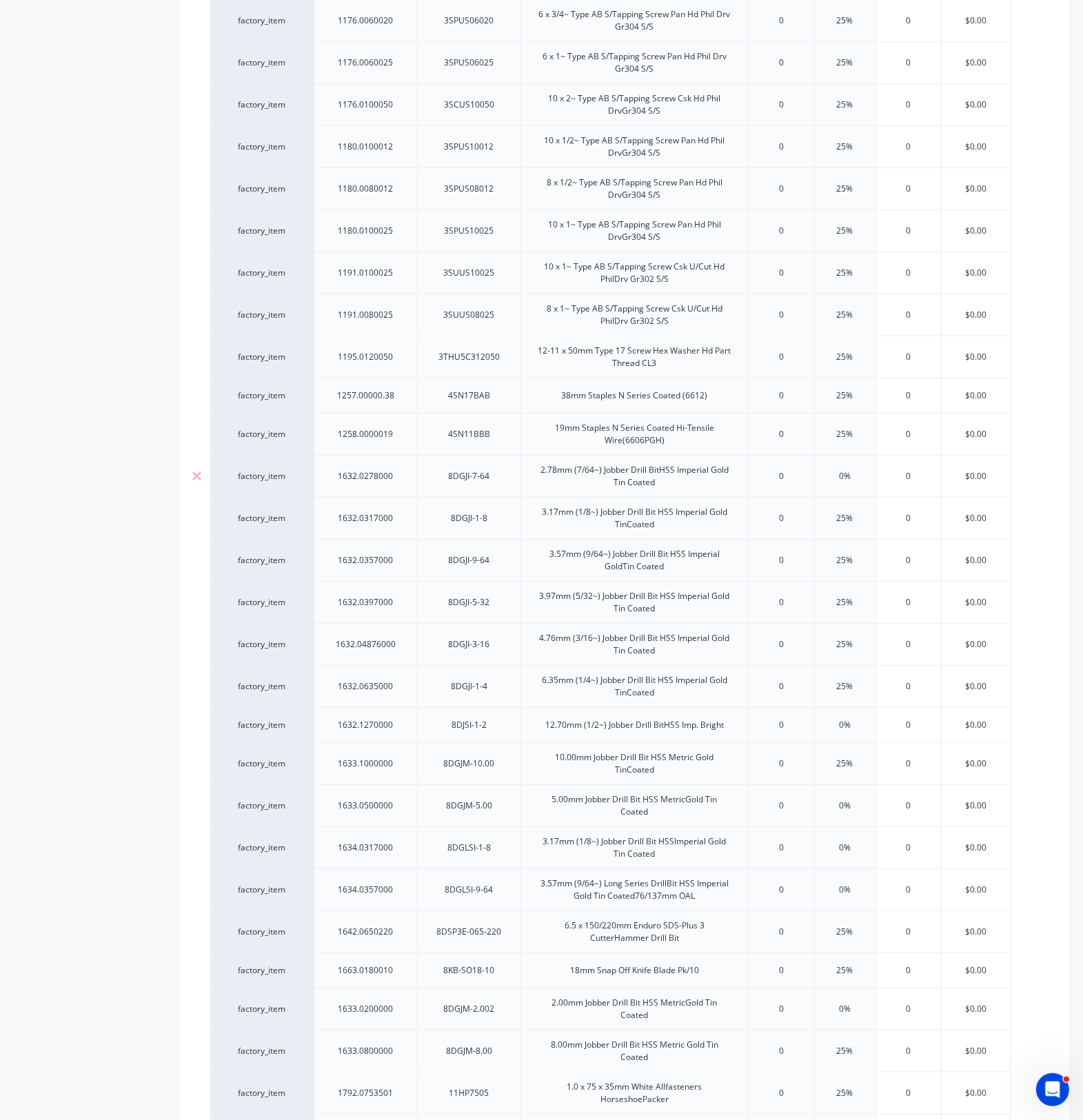
type textarea "x"
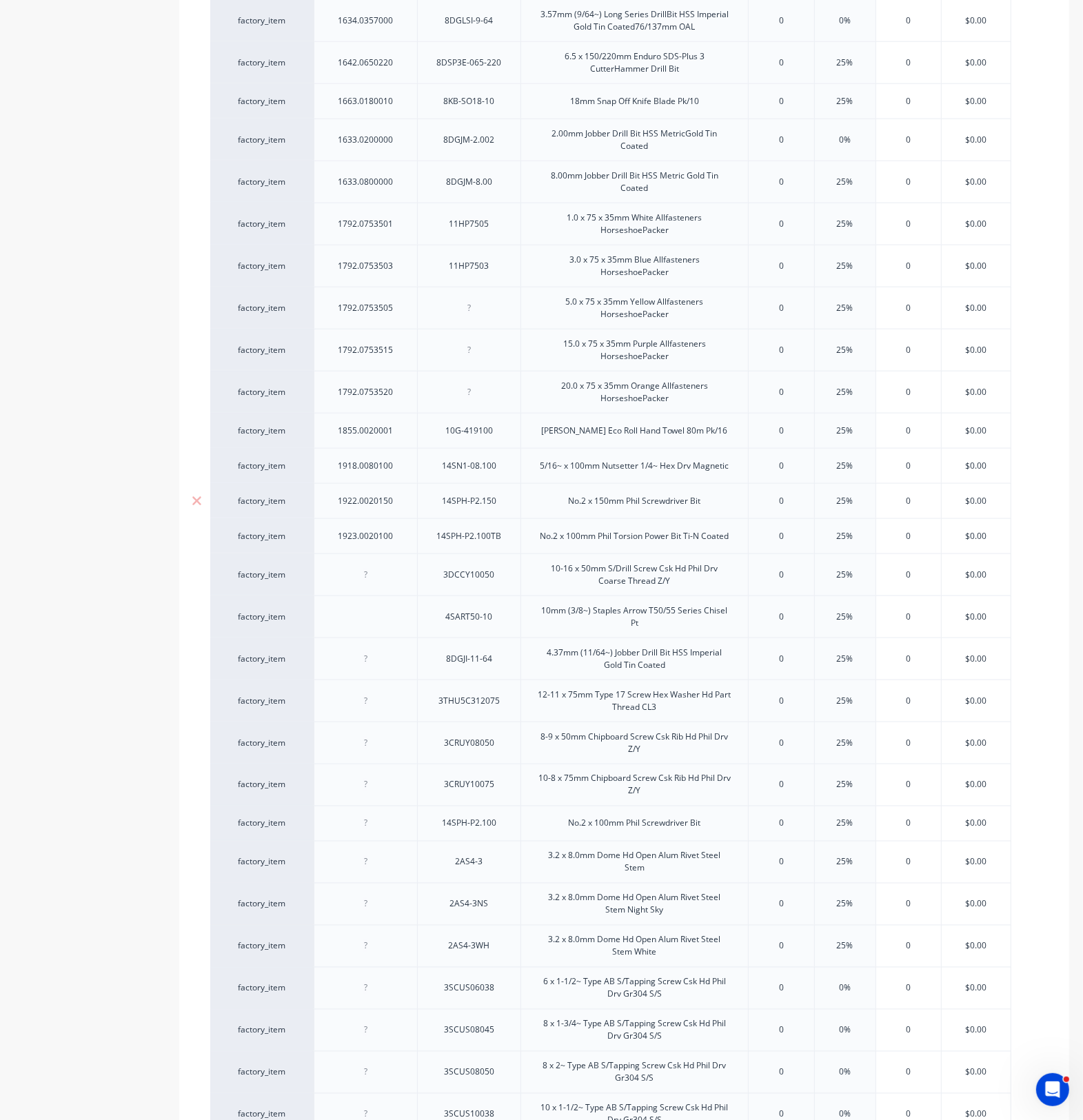
scroll to position [1551, 0]
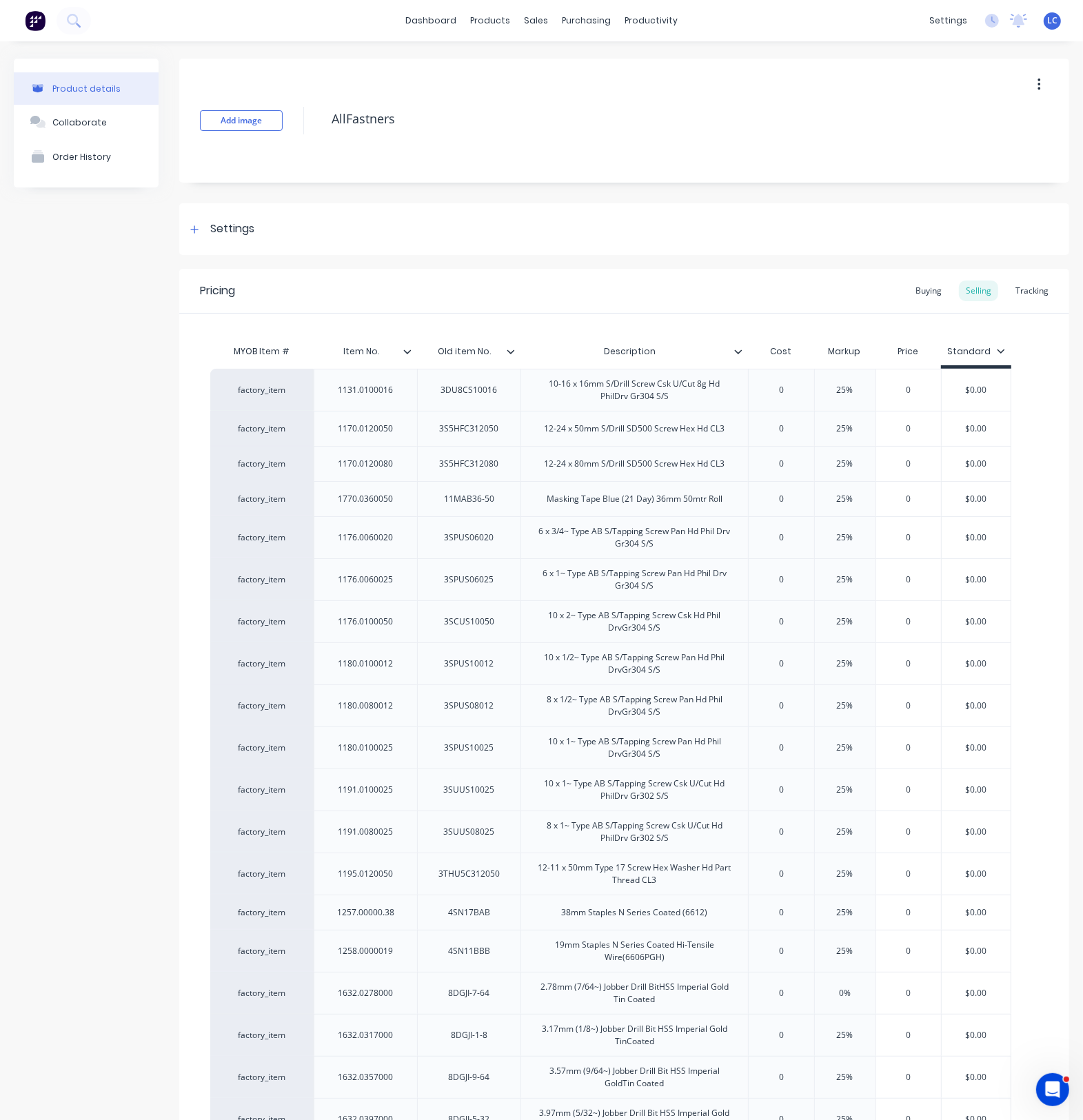
scroll to position [1551, 0]
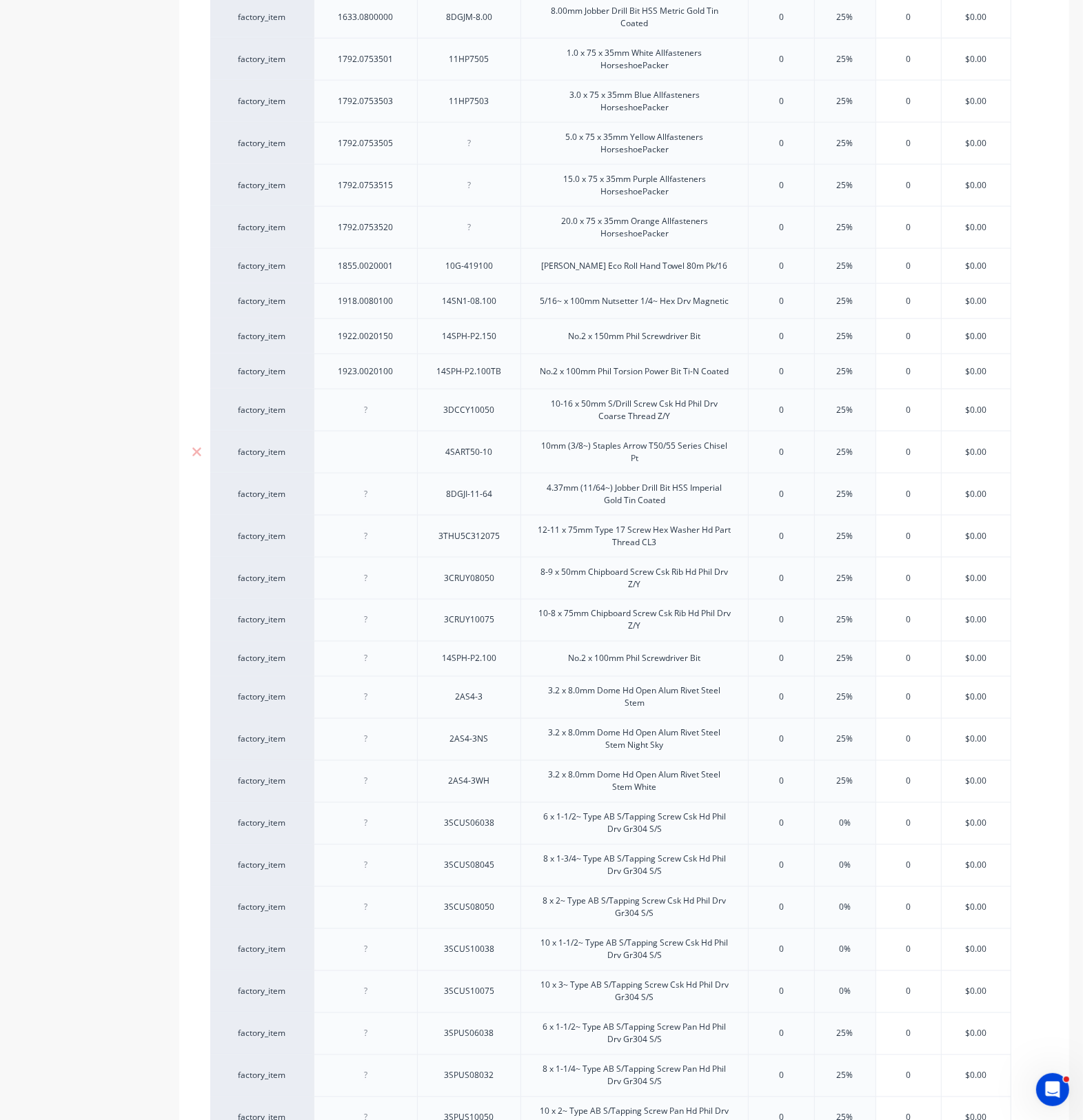
drag, startPoint x: 395, startPoint y: 414, endPoint x: 386, endPoint y: 449, distance: 36.1
click at [385, 452] on div "factory_item 1131.0100016 3DU8CS10016 10-16 x 16mm S/Drill Screw Csk U/Cut 8g H…" at bounding box center [624, -1] width 828 height 2363
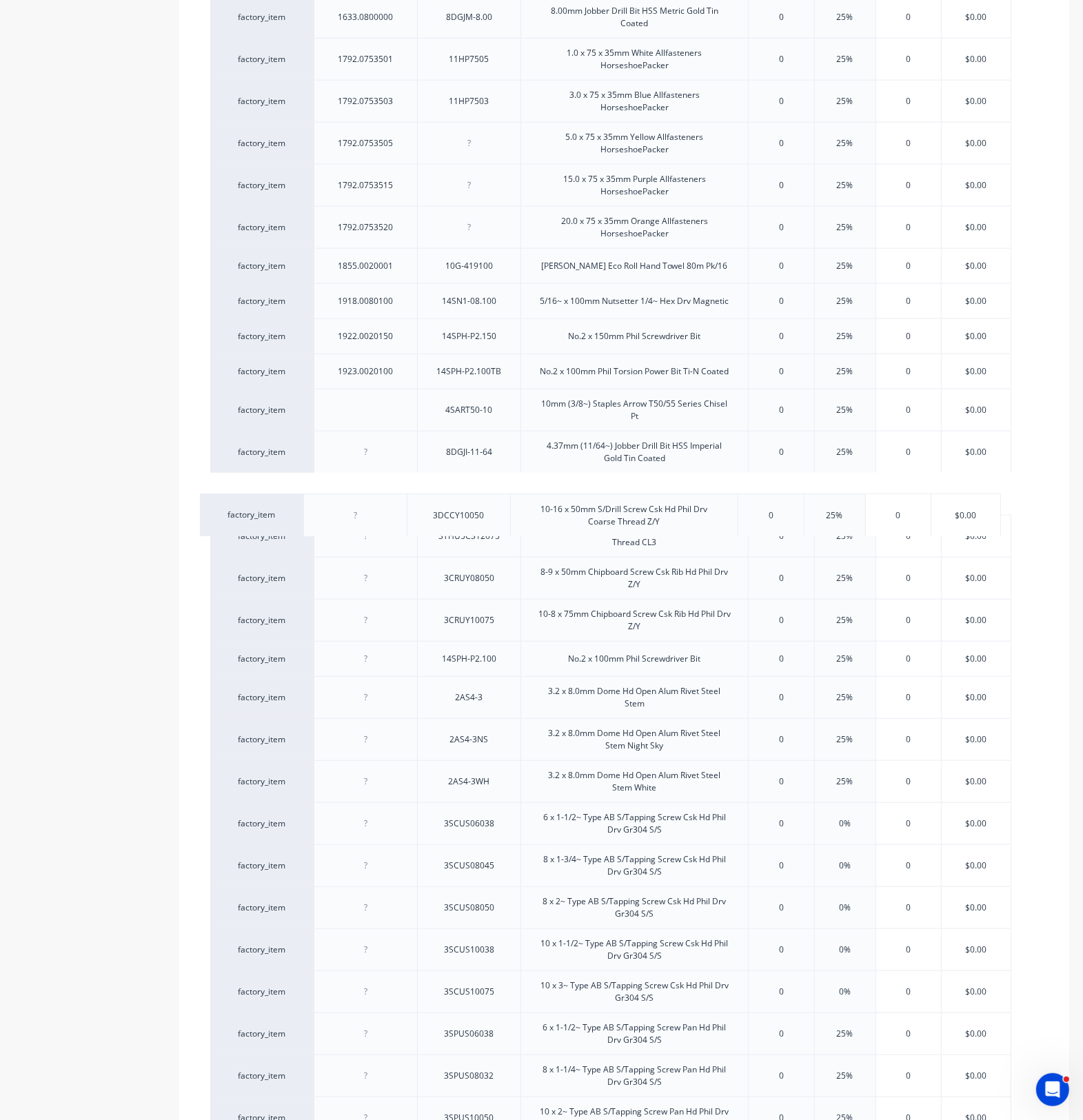
drag, startPoint x: 421, startPoint y: 415, endPoint x: 408, endPoint y: 517, distance: 102.8
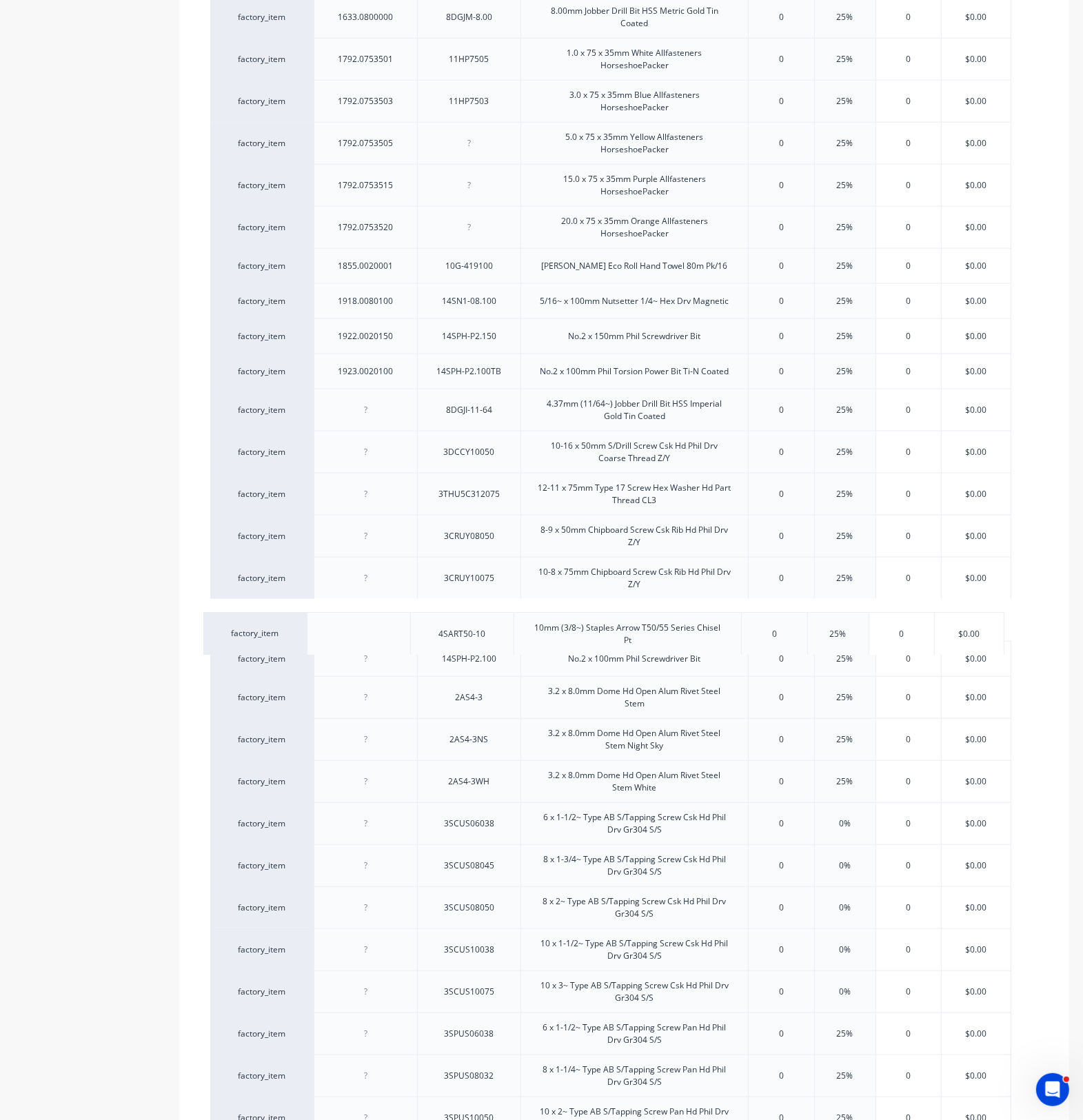
drag, startPoint x: 419, startPoint y: 416, endPoint x: 414, endPoint y: 640, distance: 224.1
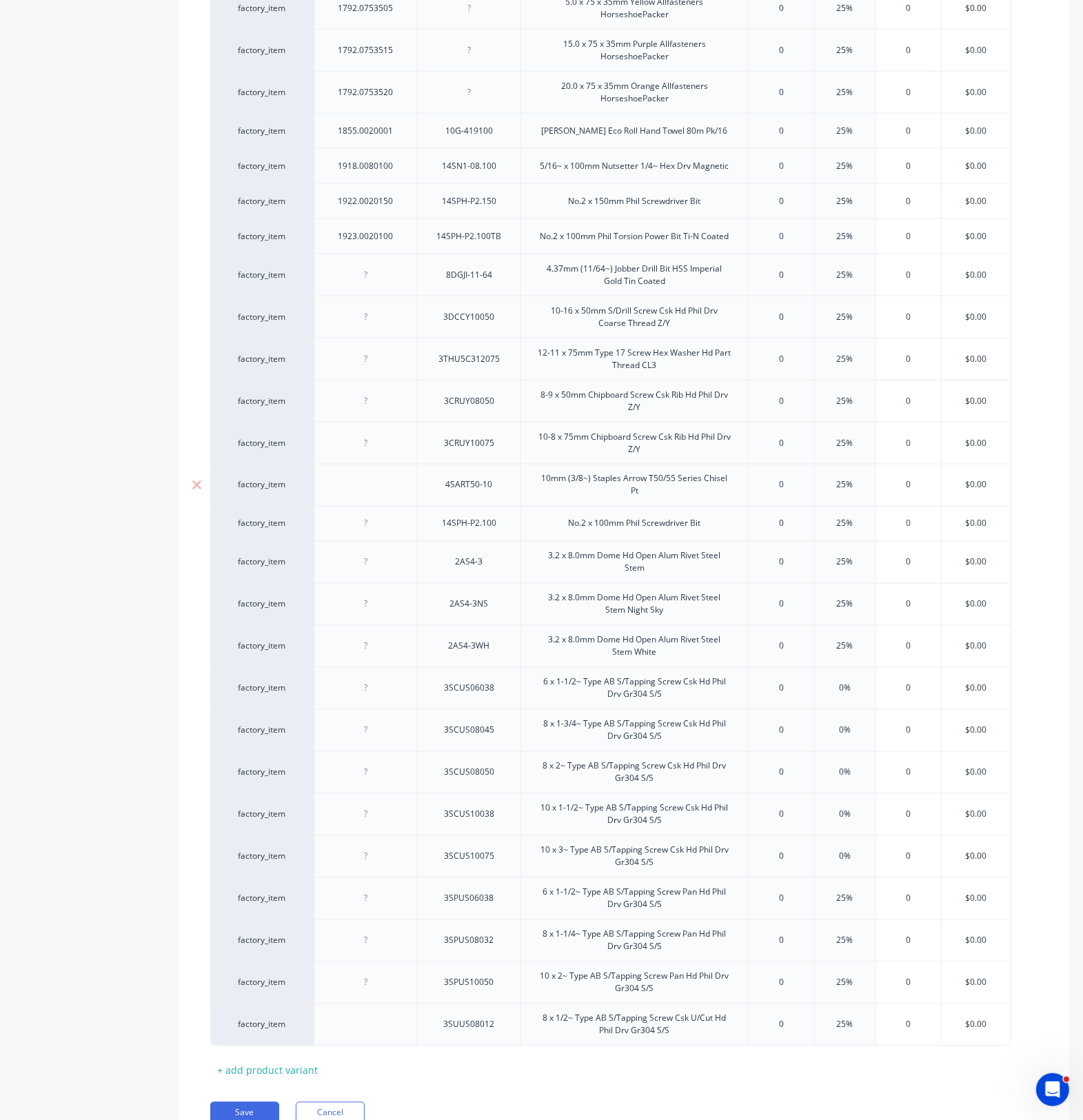
scroll to position [1756, 0]
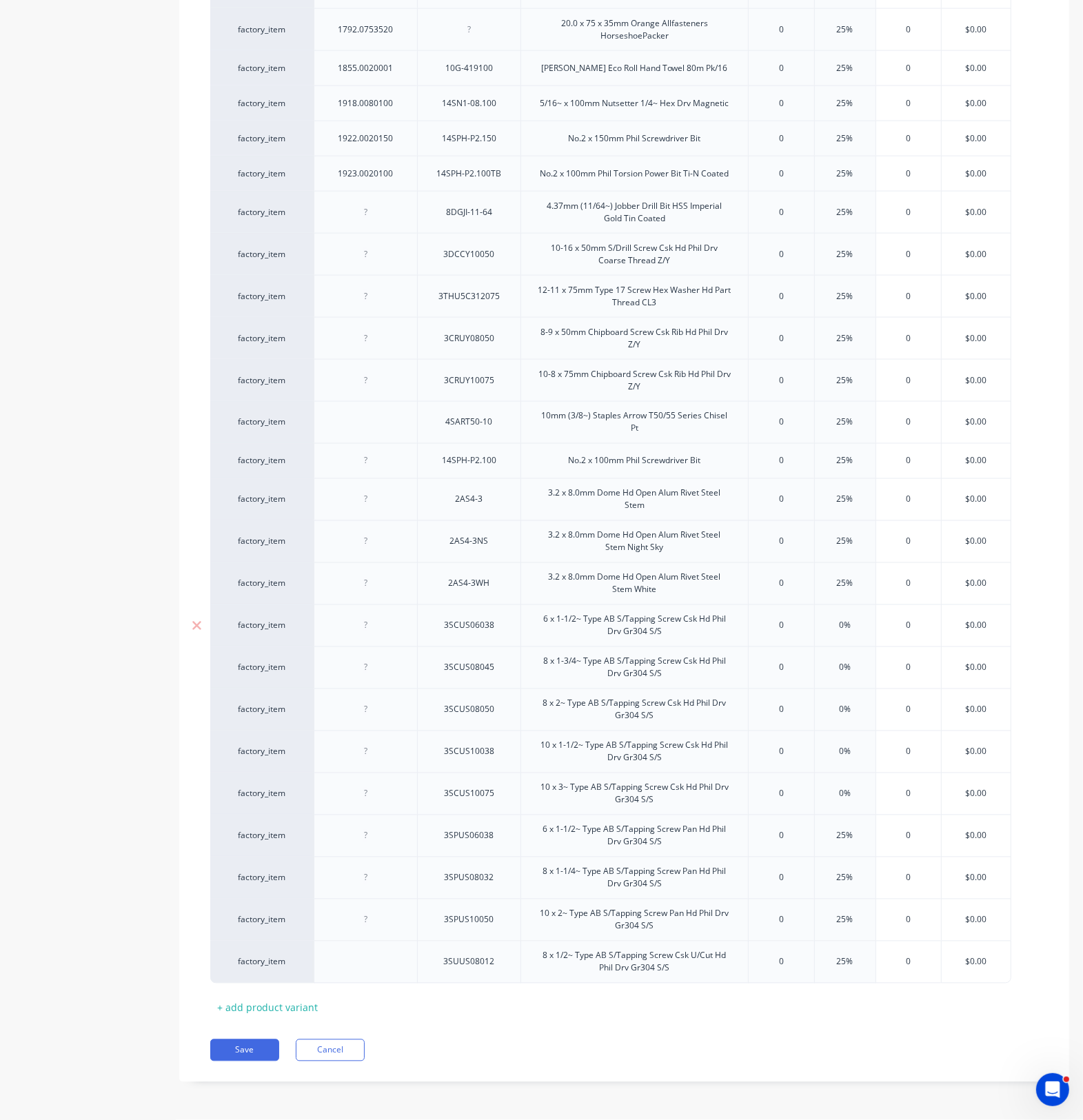
click at [479, 632] on div "3SCUS06038" at bounding box center [469, 625] width 103 height 42
click at [480, 632] on div "3SCUS06038" at bounding box center [469, 626] width 72 height 18
type textarea "x"
click at [480, 632] on div "3SCUS06038" at bounding box center [469, 626] width 72 height 18
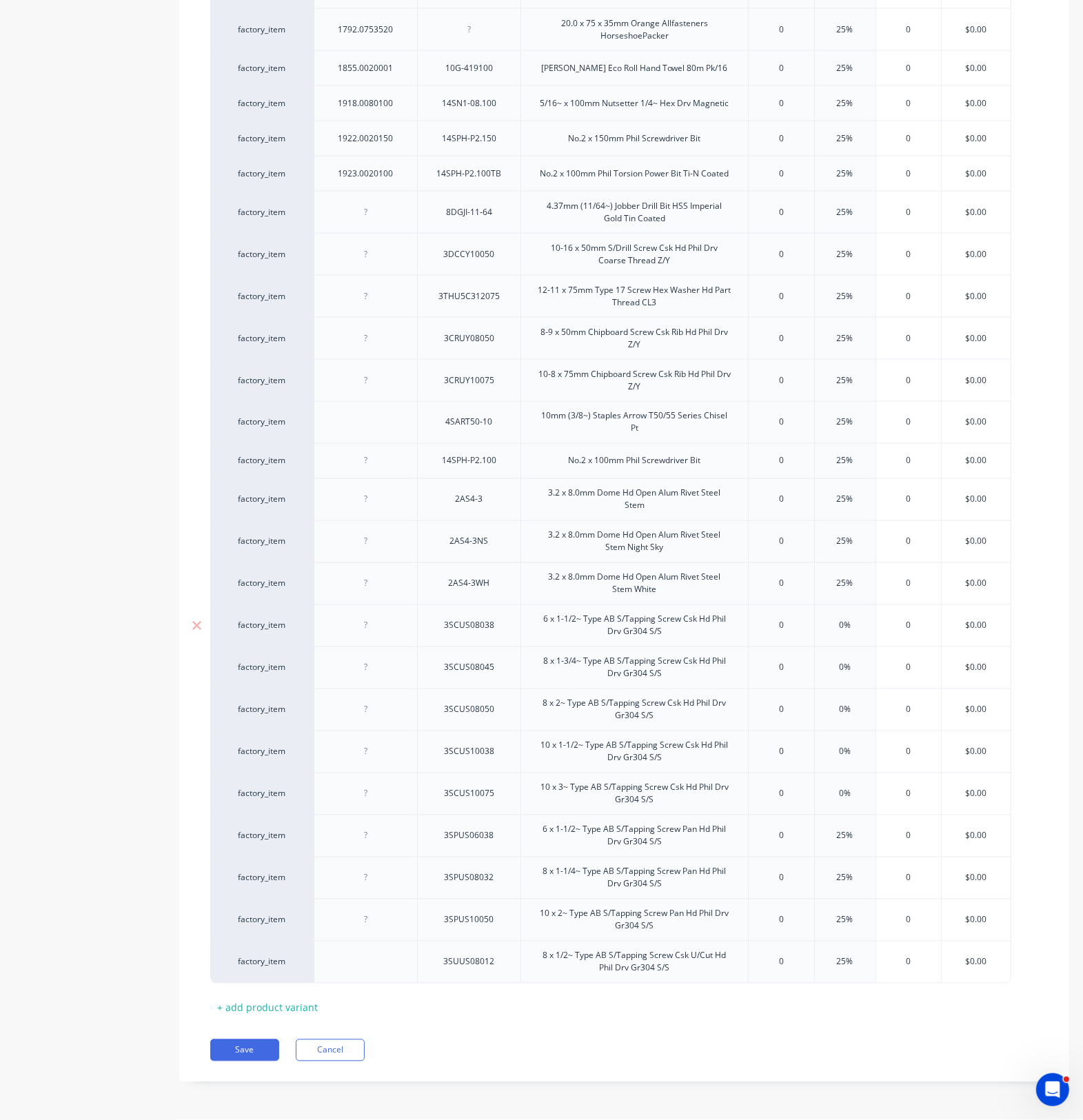
click at [386, 623] on div at bounding box center [366, 626] width 69 height 18
click at [382, 628] on div at bounding box center [366, 626] width 69 height 18
click at [476, 629] on div "3SCUS08038" at bounding box center [469, 626] width 72 height 18
click at [499, 696] on div "3SCUS08050" at bounding box center [469, 709] width 103 height 42
click at [274, 1008] on div "+ add product variant" at bounding box center [267, 1008] width 114 height 22
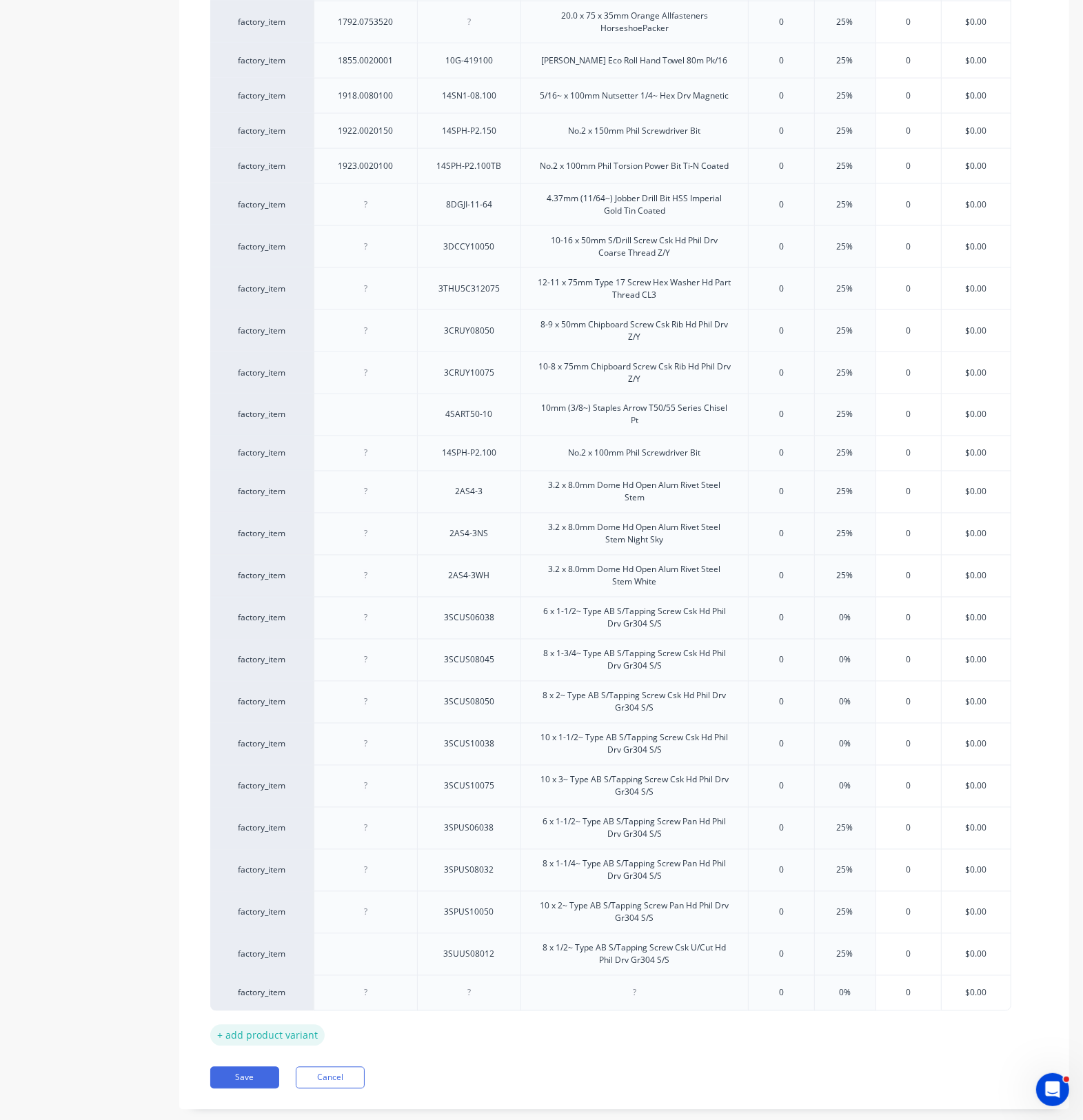
click at [274, 1008] on div "factory_item" at bounding box center [262, 993] width 103 height 36
click at [267, 1042] on div "+ add product variant" at bounding box center [267, 1035] width 114 height 22
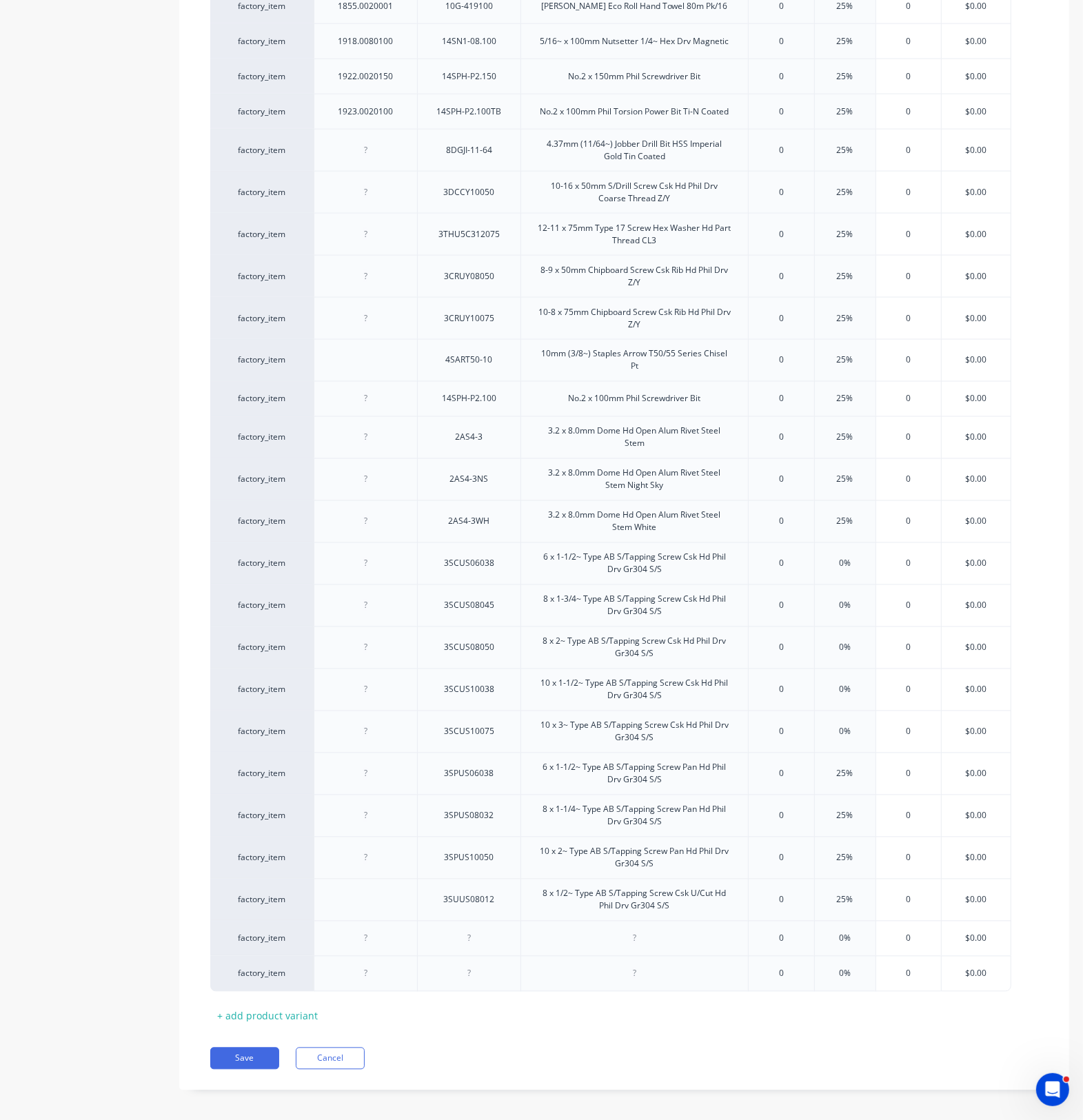
scroll to position [1827, 0]
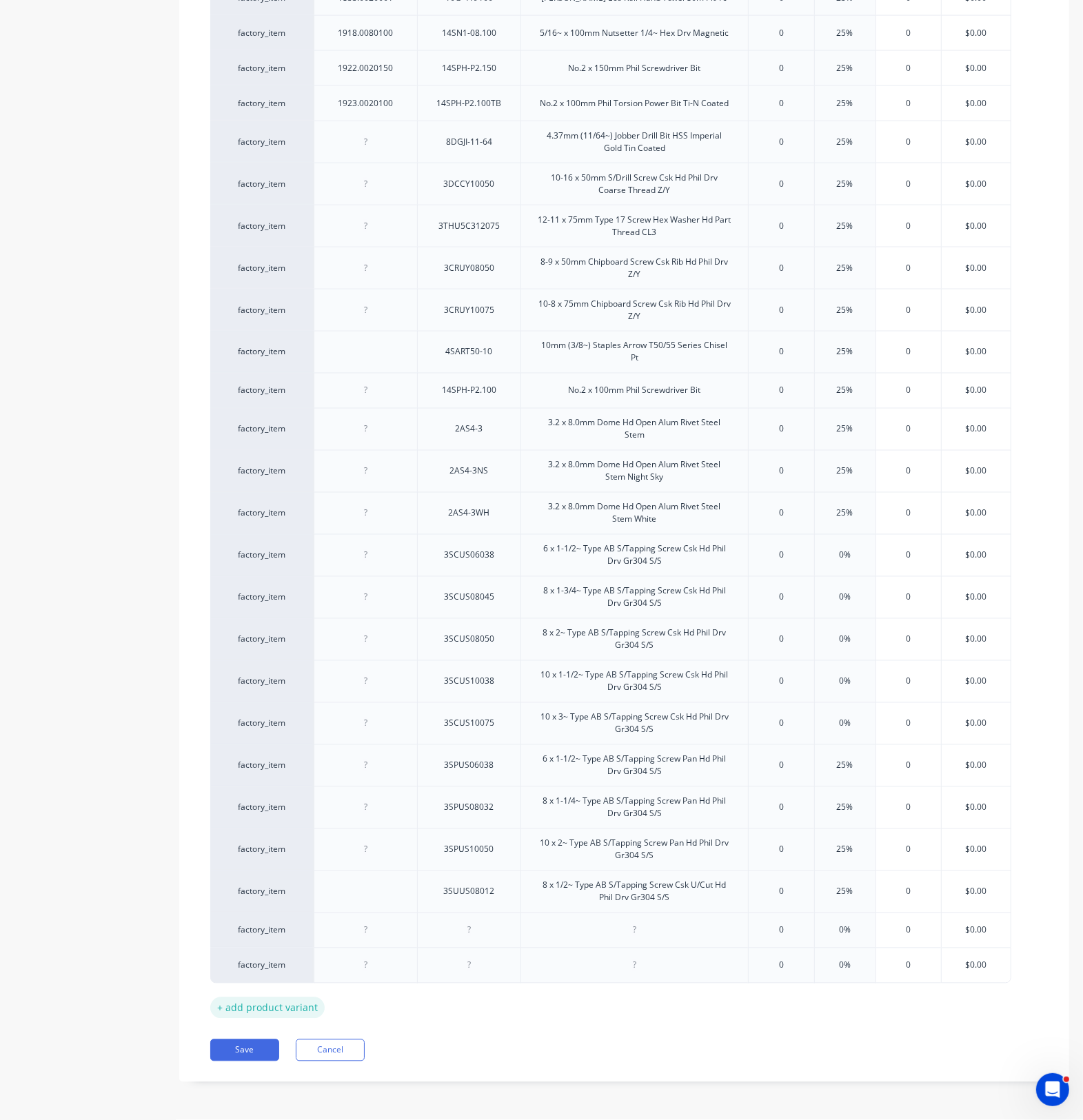
click at [255, 1009] on div "+ add product variant" at bounding box center [267, 1008] width 114 height 22
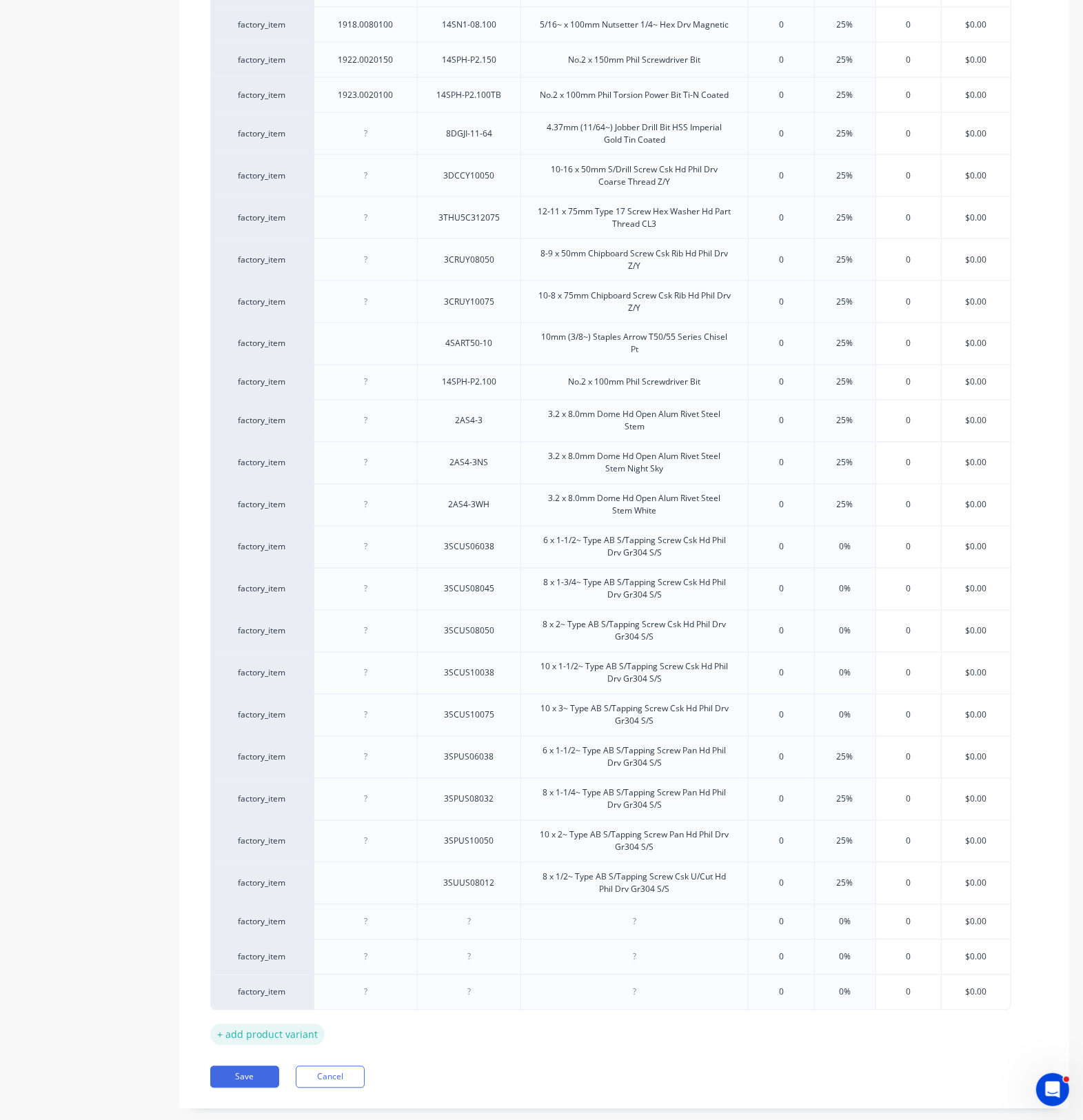
click at [260, 1044] on div "+ add product variant" at bounding box center [267, 1035] width 114 height 22
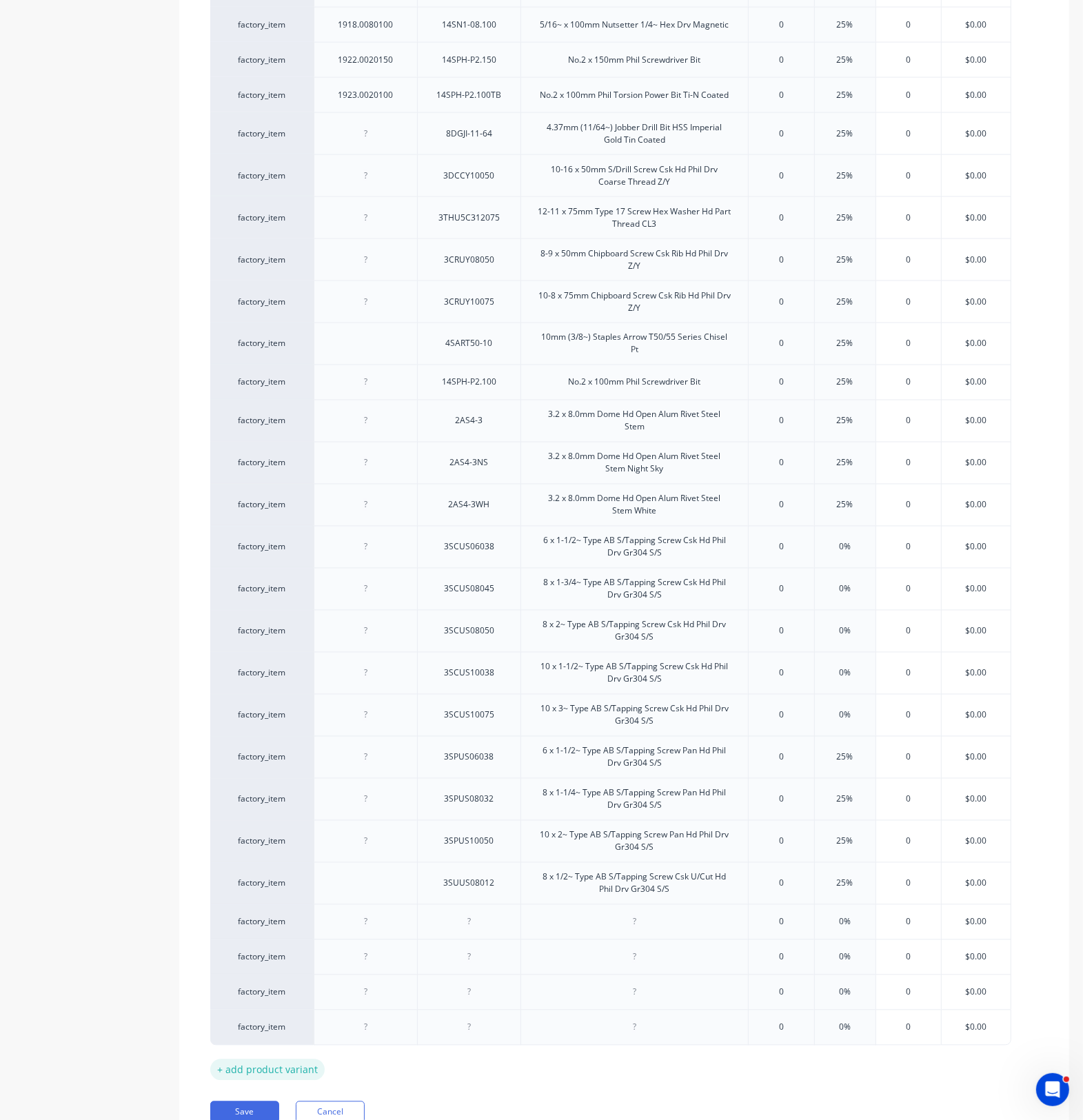
click at [254, 1079] on div "+ add product variant" at bounding box center [267, 1071] width 114 height 22
type textarea "x"
click at [383, 939] on div at bounding box center [365, 921] width 103 height 35
drag, startPoint x: 384, startPoint y: 936, endPoint x: 393, endPoint y: 936, distance: 9.0
click at [390, 931] on div at bounding box center [366, 922] width 69 height 18
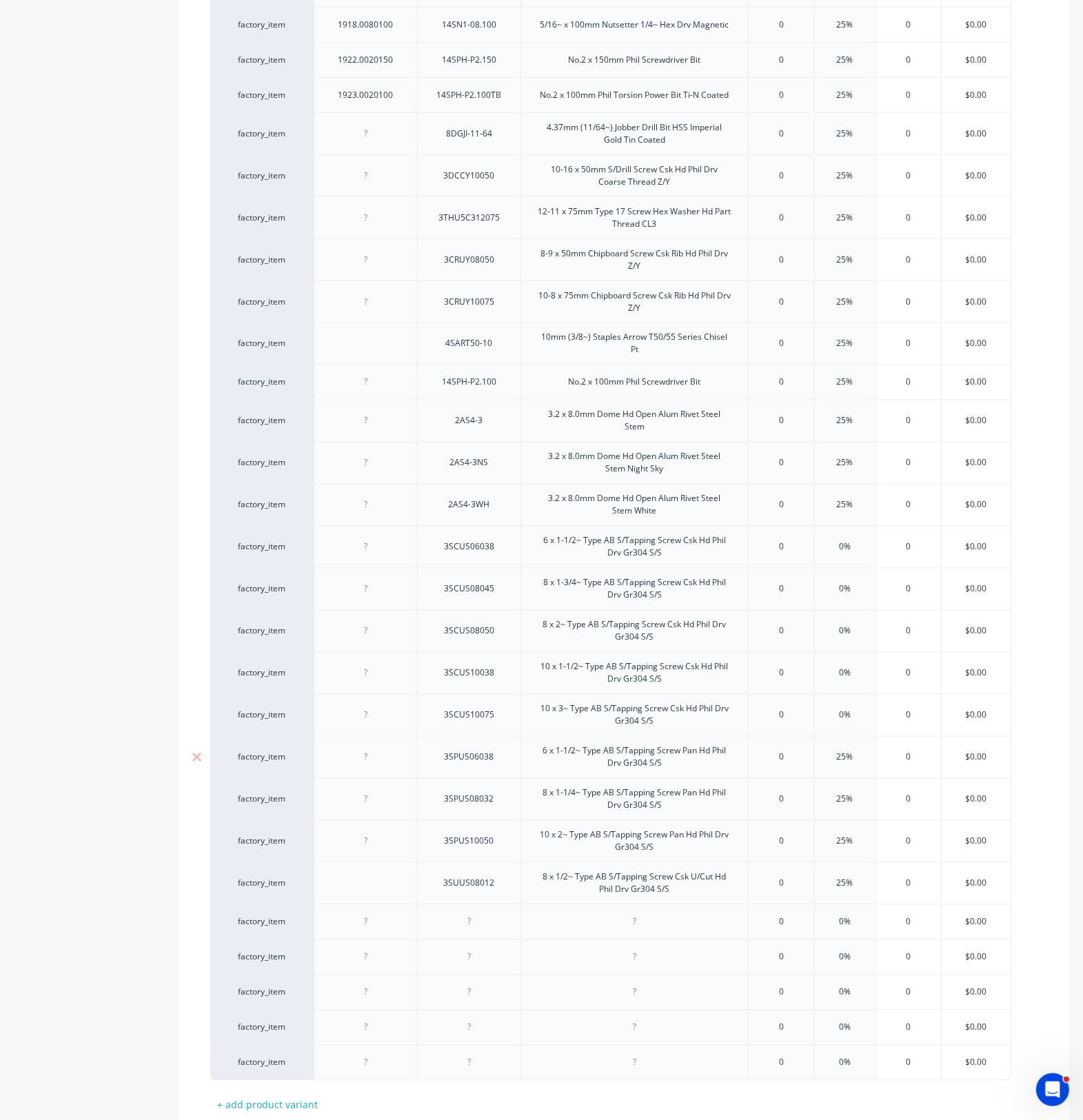
paste div
drag, startPoint x: 488, startPoint y: 931, endPoint x: 494, endPoint y: 924, distance: 9.2
click at [494, 924] on div at bounding box center [469, 922] width 69 height 18
type textarea "x"
paste div
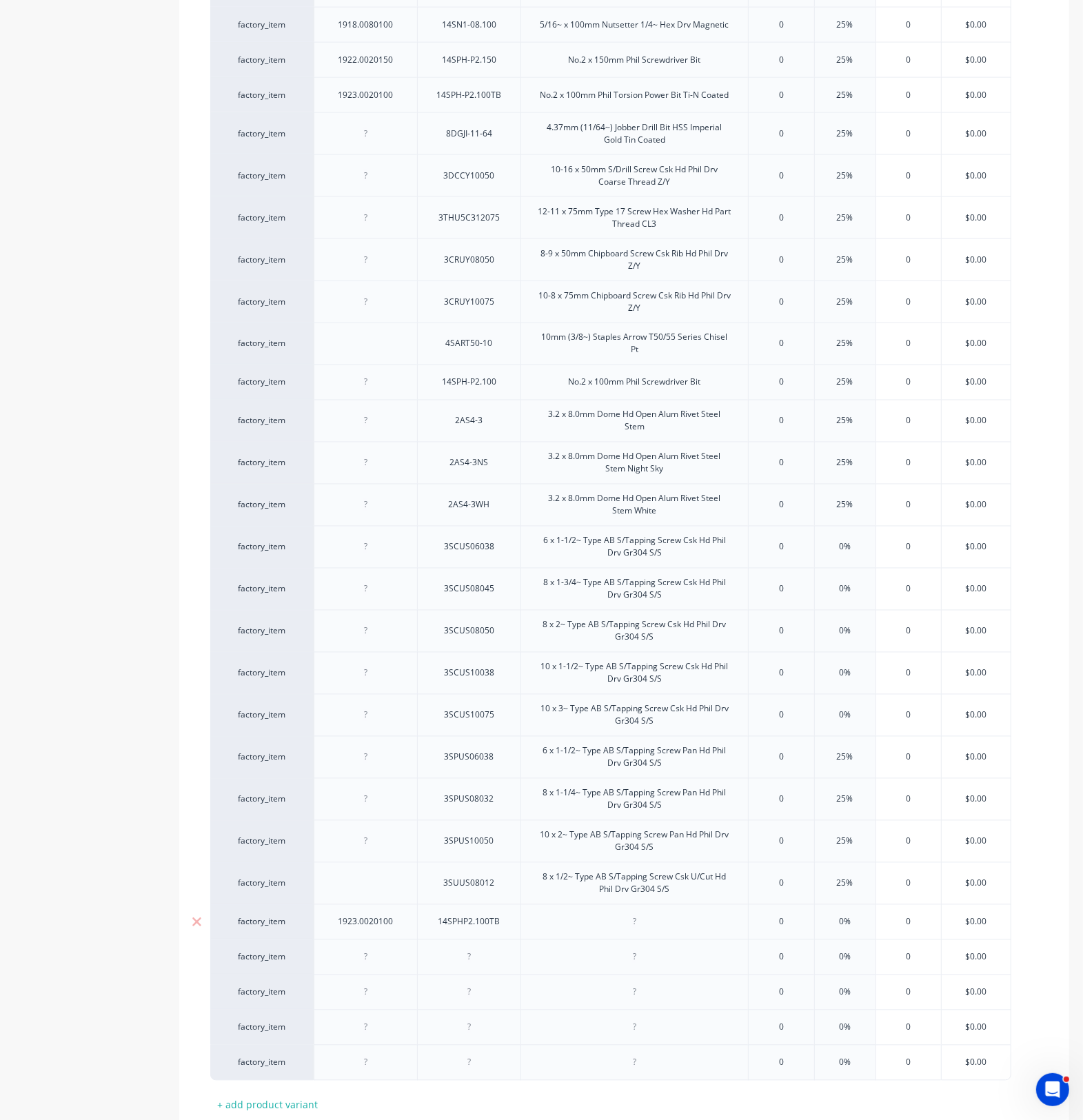
click at [591, 932] on div at bounding box center [633, 921] width 228 height 35
click at [618, 931] on div at bounding box center [634, 922] width 69 height 18
type textarea "x"
paste div
click at [356, 974] on div at bounding box center [365, 963] width 103 height 35
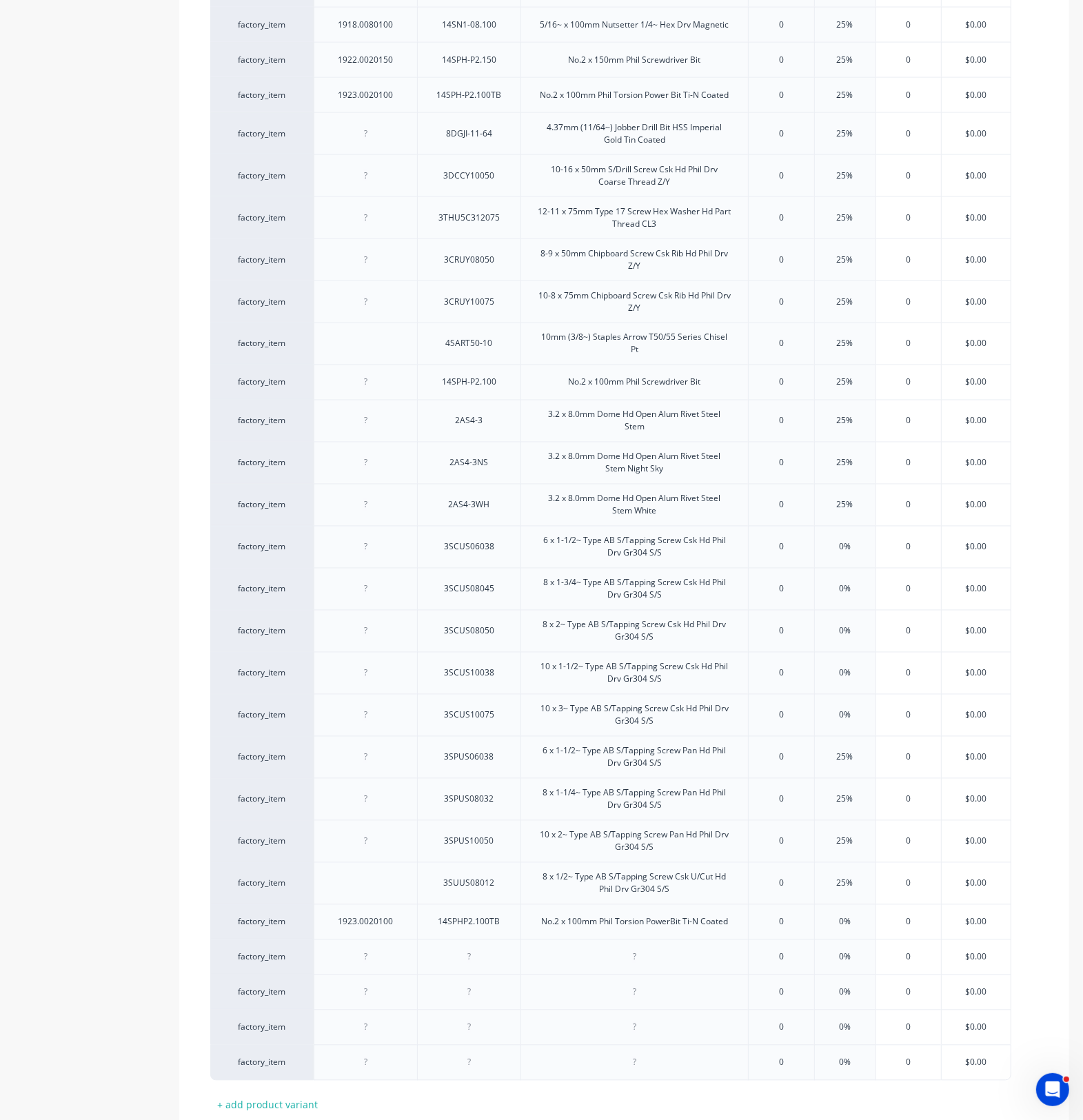
type textarea "x"
click at [378, 974] on div at bounding box center [365, 956] width 103 height 35
paste div
click at [484, 974] on div at bounding box center [469, 956] width 103 height 35
click at [485, 966] on div at bounding box center [469, 957] width 69 height 18
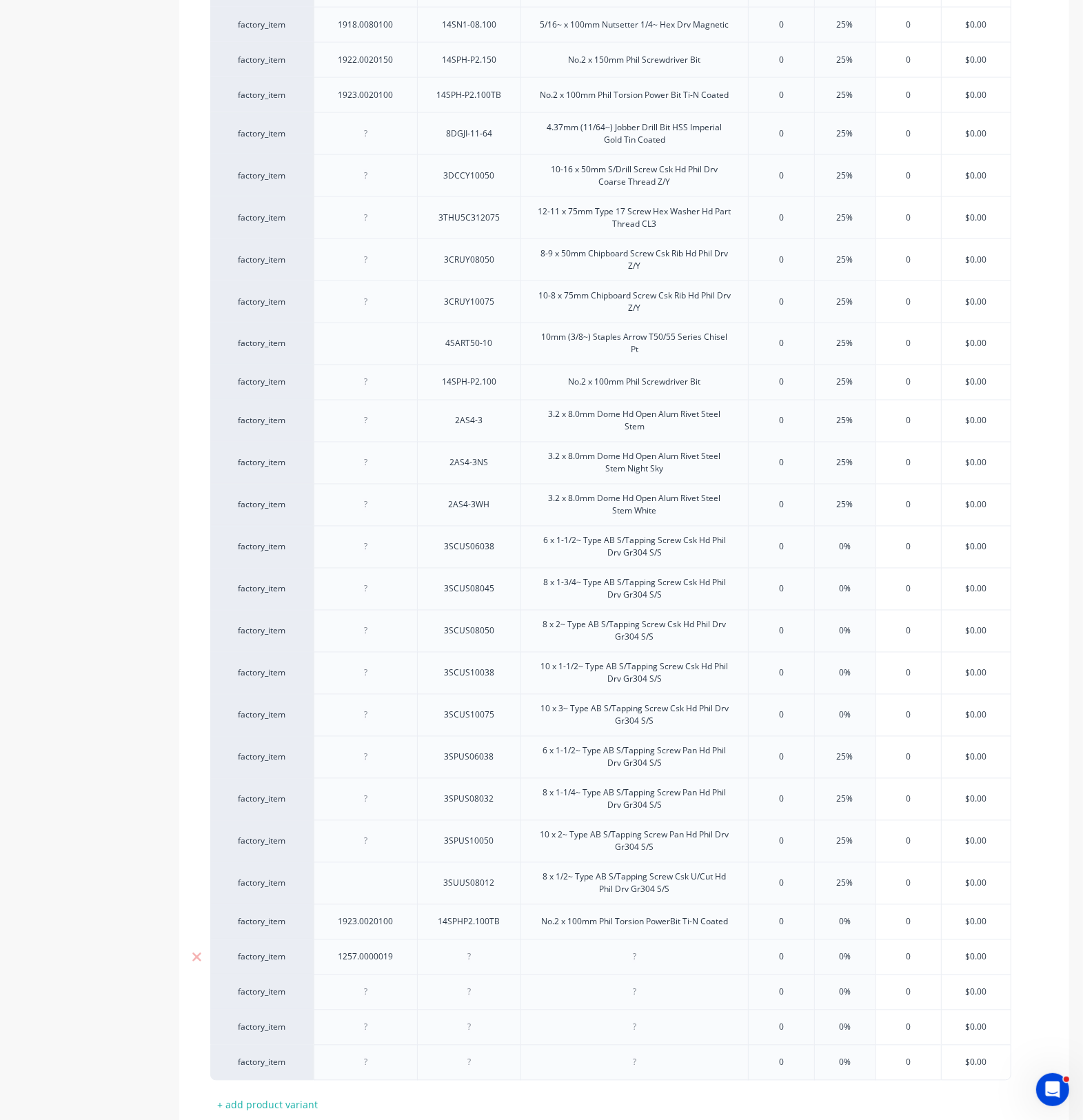
type textarea "x"
paste div
click at [576, 963] on div at bounding box center [633, 956] width 228 height 35
click at [573, 971] on div at bounding box center [633, 956] width 228 height 35
click at [586, 965] on div at bounding box center [633, 956] width 228 height 35
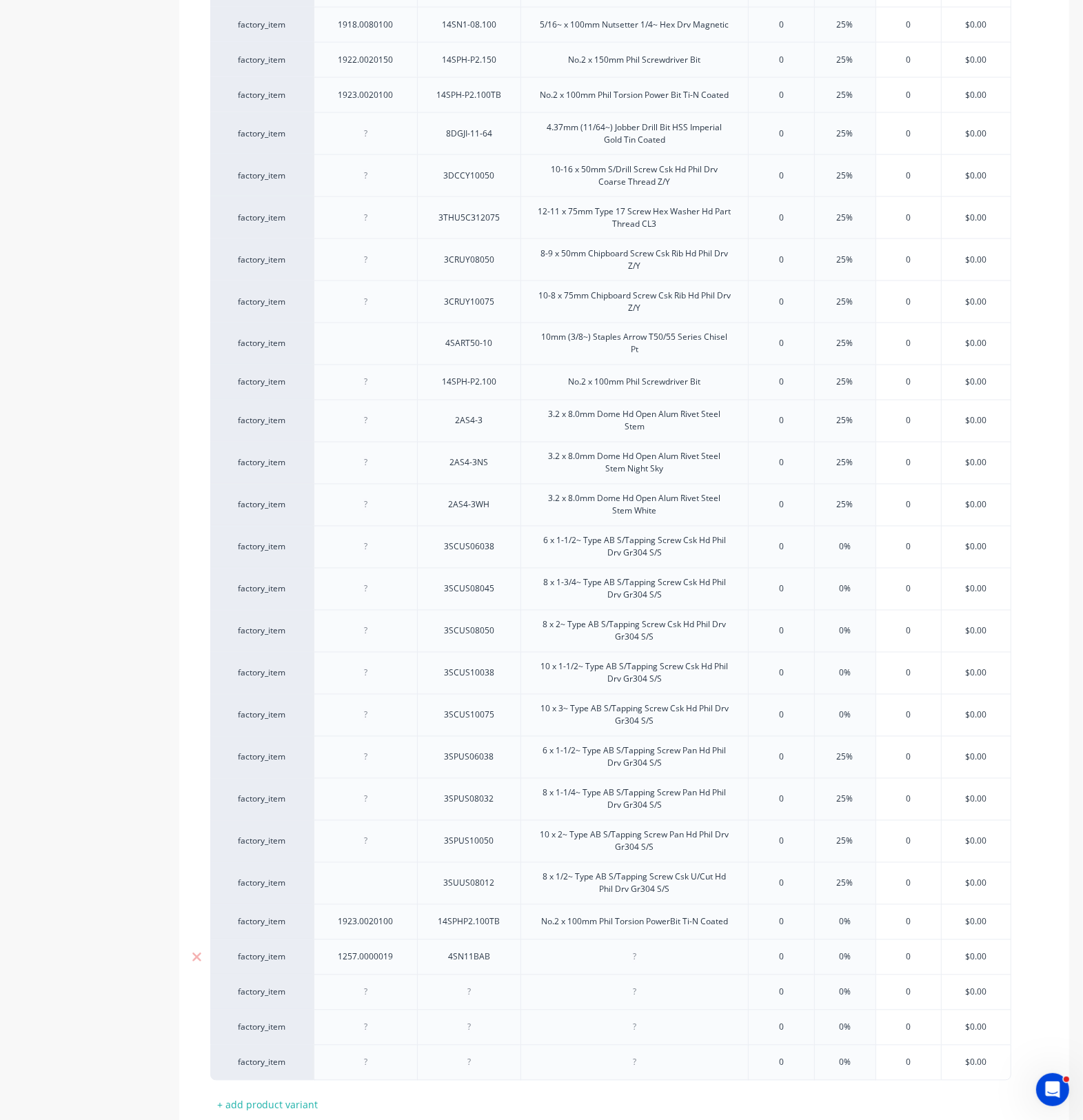
click at [597, 969] on div at bounding box center [633, 956] width 228 height 35
click at [598, 967] on div at bounding box center [633, 956] width 228 height 35
click at [649, 966] on div at bounding box center [634, 957] width 69 height 18
type textarea "x"
click at [649, 966] on div at bounding box center [634, 957] width 69 height 18
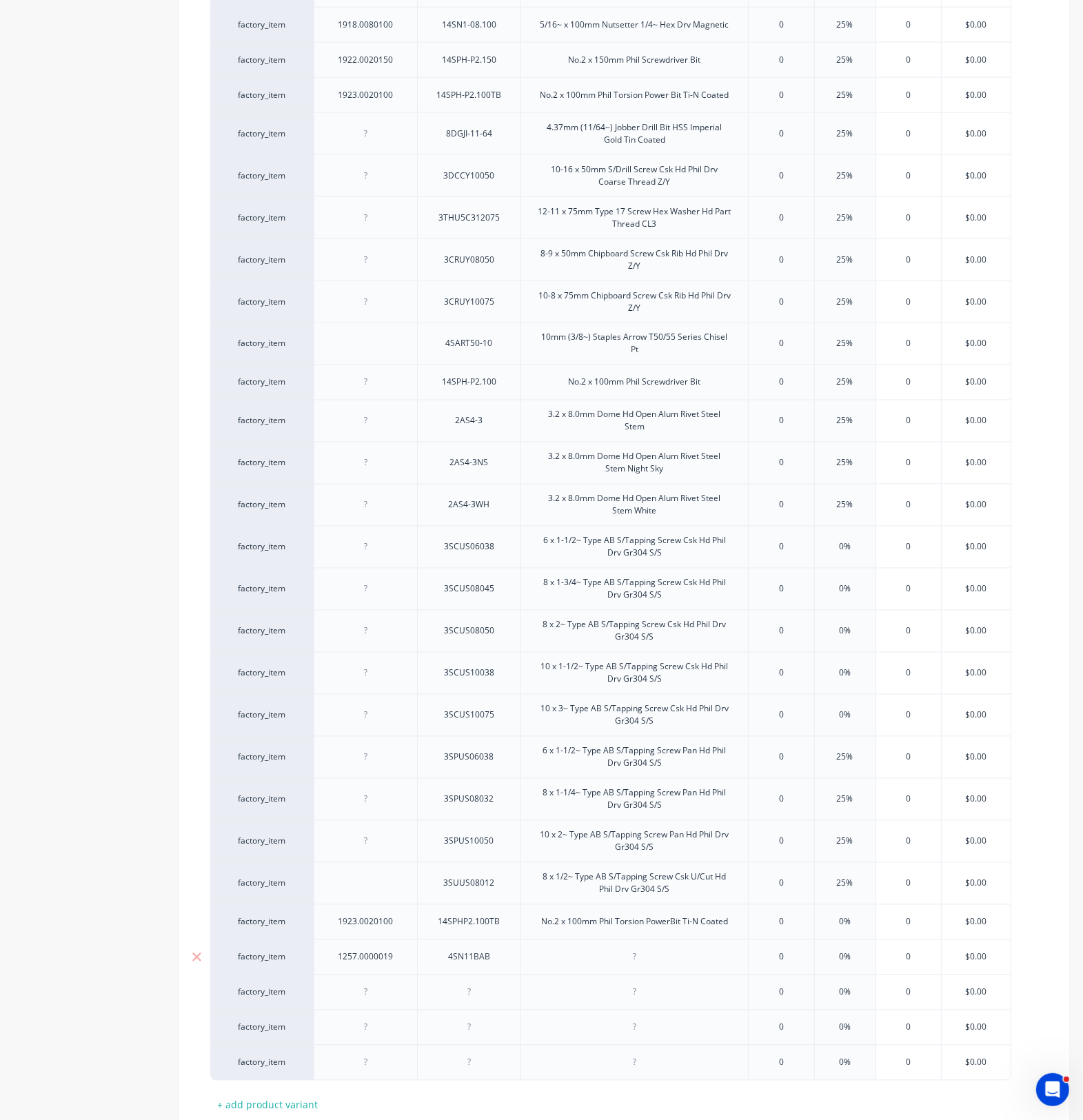
paste div
click at [365, 1014] on div at bounding box center [365, 999] width 103 height 35
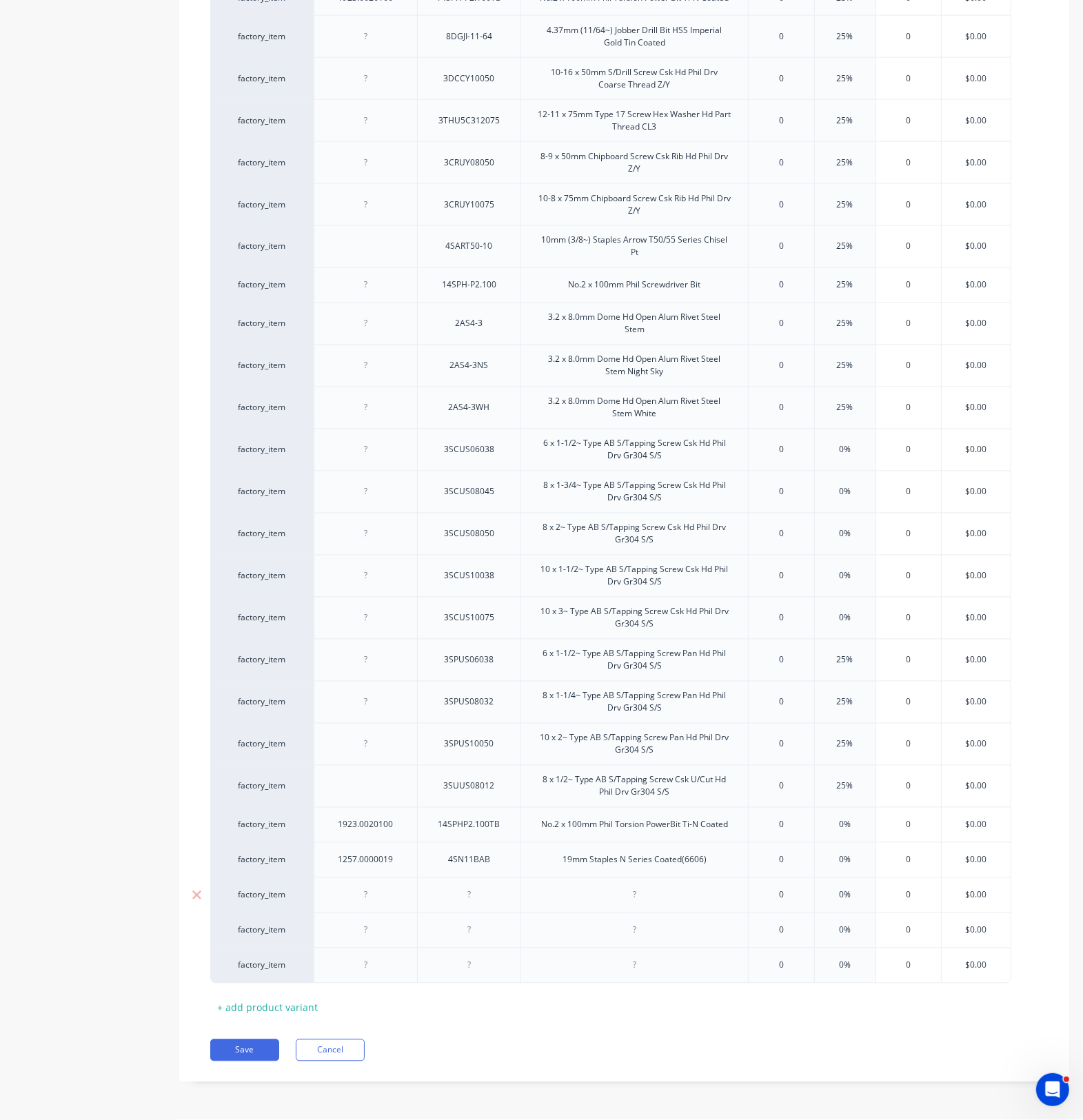
click at [362, 903] on div at bounding box center [366, 895] width 69 height 18
type textarea "x"
click at [388, 900] on div at bounding box center [366, 895] width 69 height 18
paste div
click at [493, 894] on div at bounding box center [469, 895] width 69 height 18
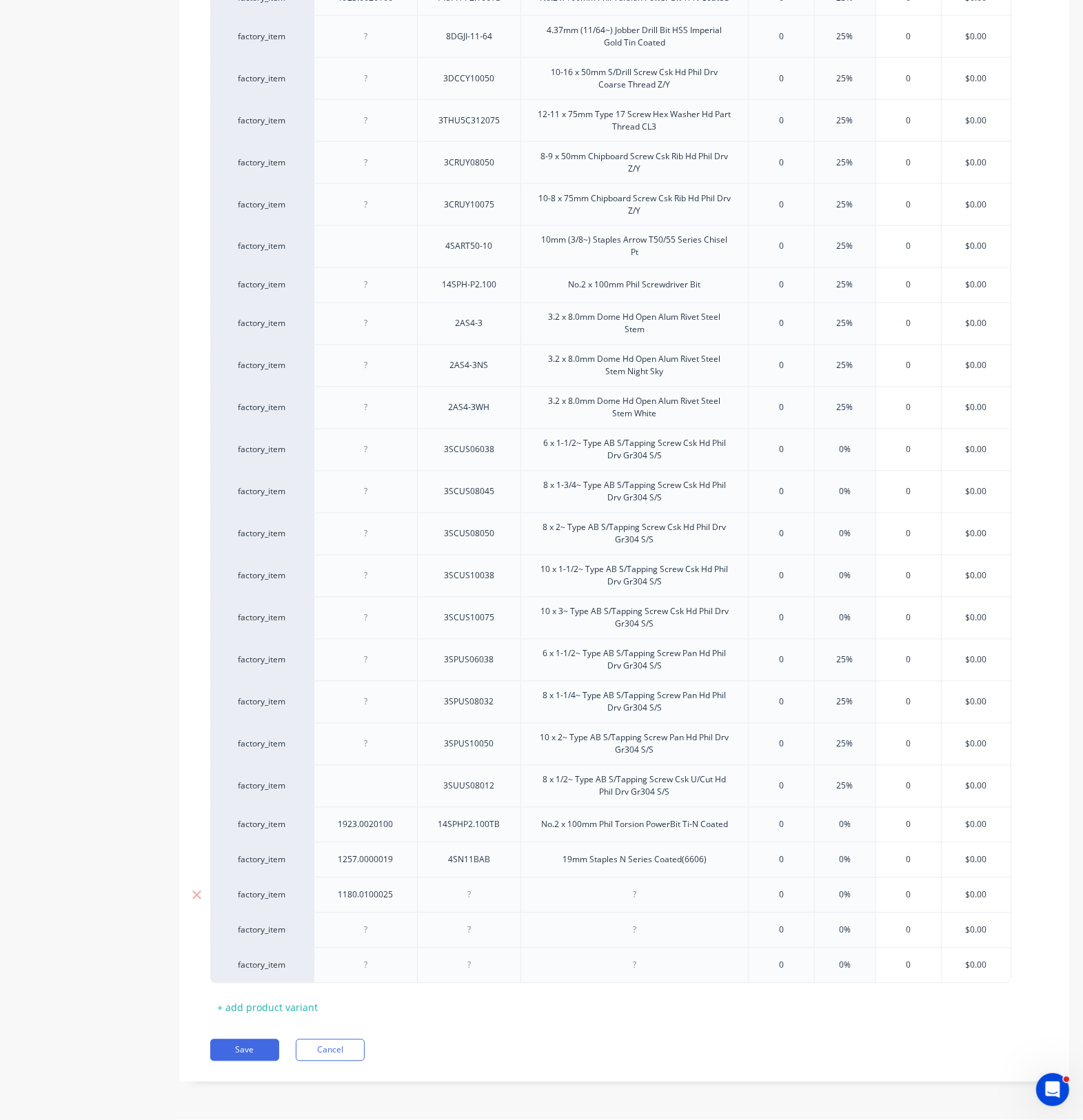
type textarea "x"
paste div
click at [602, 900] on div at bounding box center [634, 895] width 69 height 18
type textarea "x"
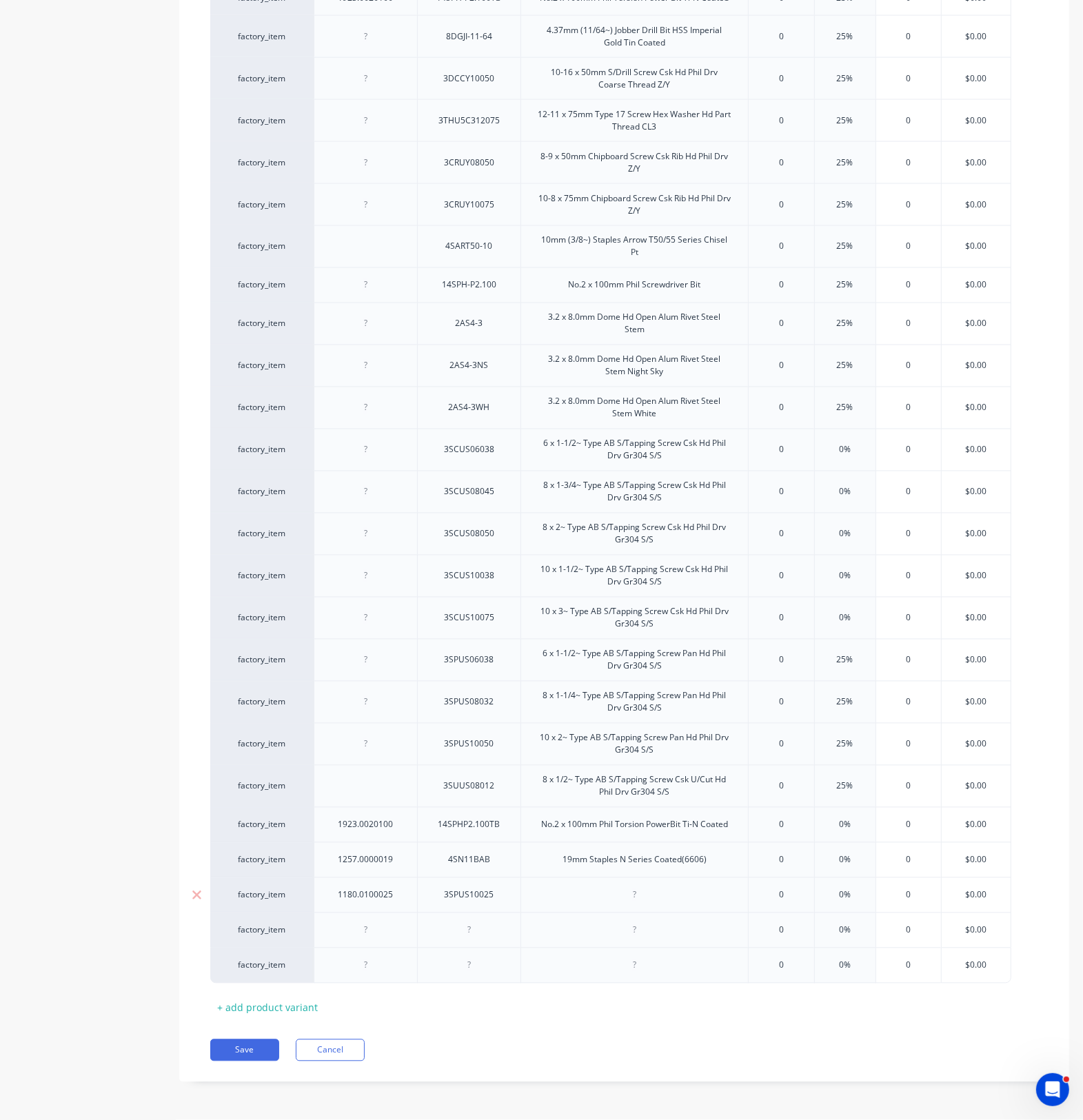
paste div
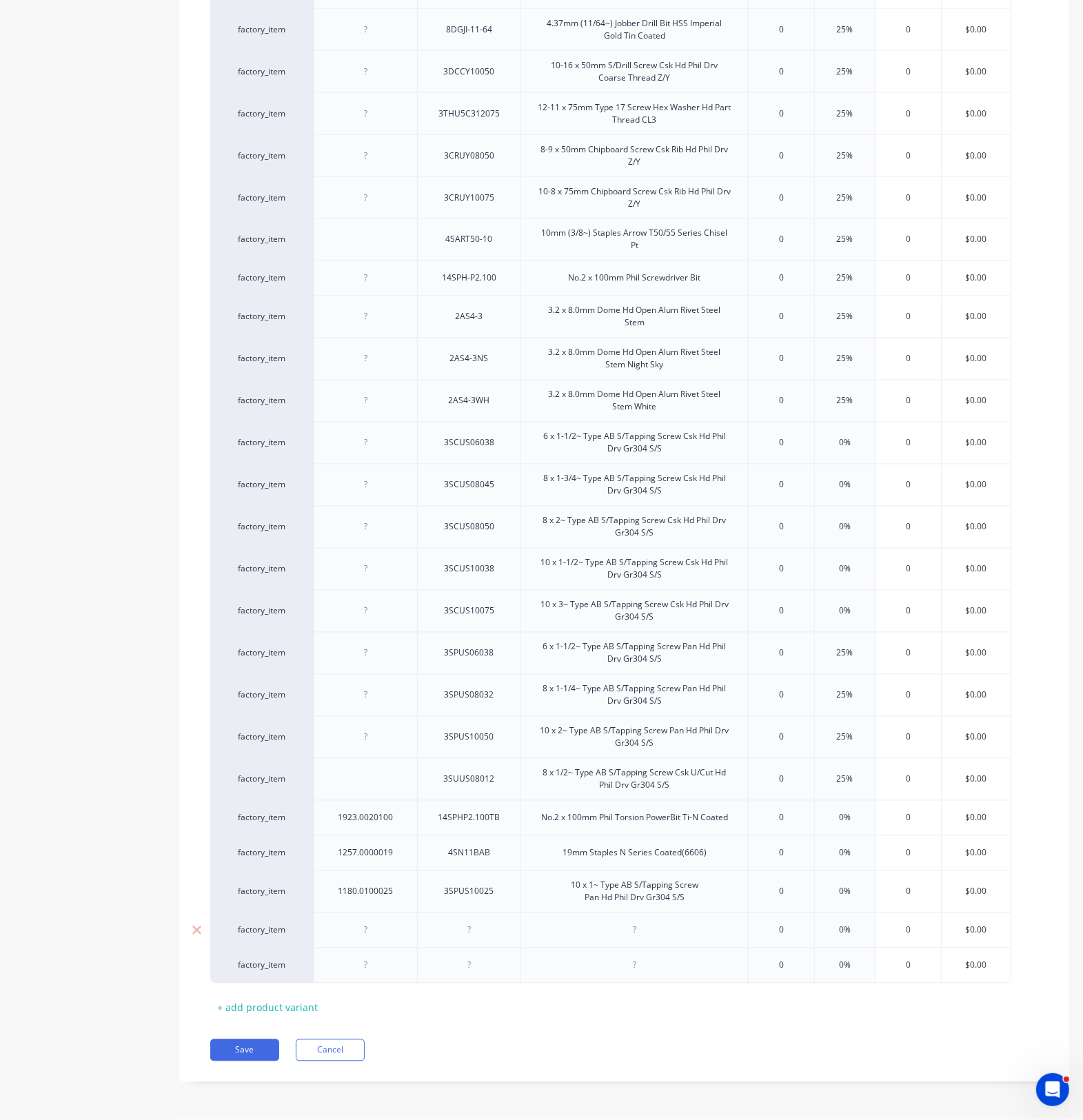
click at [376, 938] on div at bounding box center [366, 930] width 69 height 18
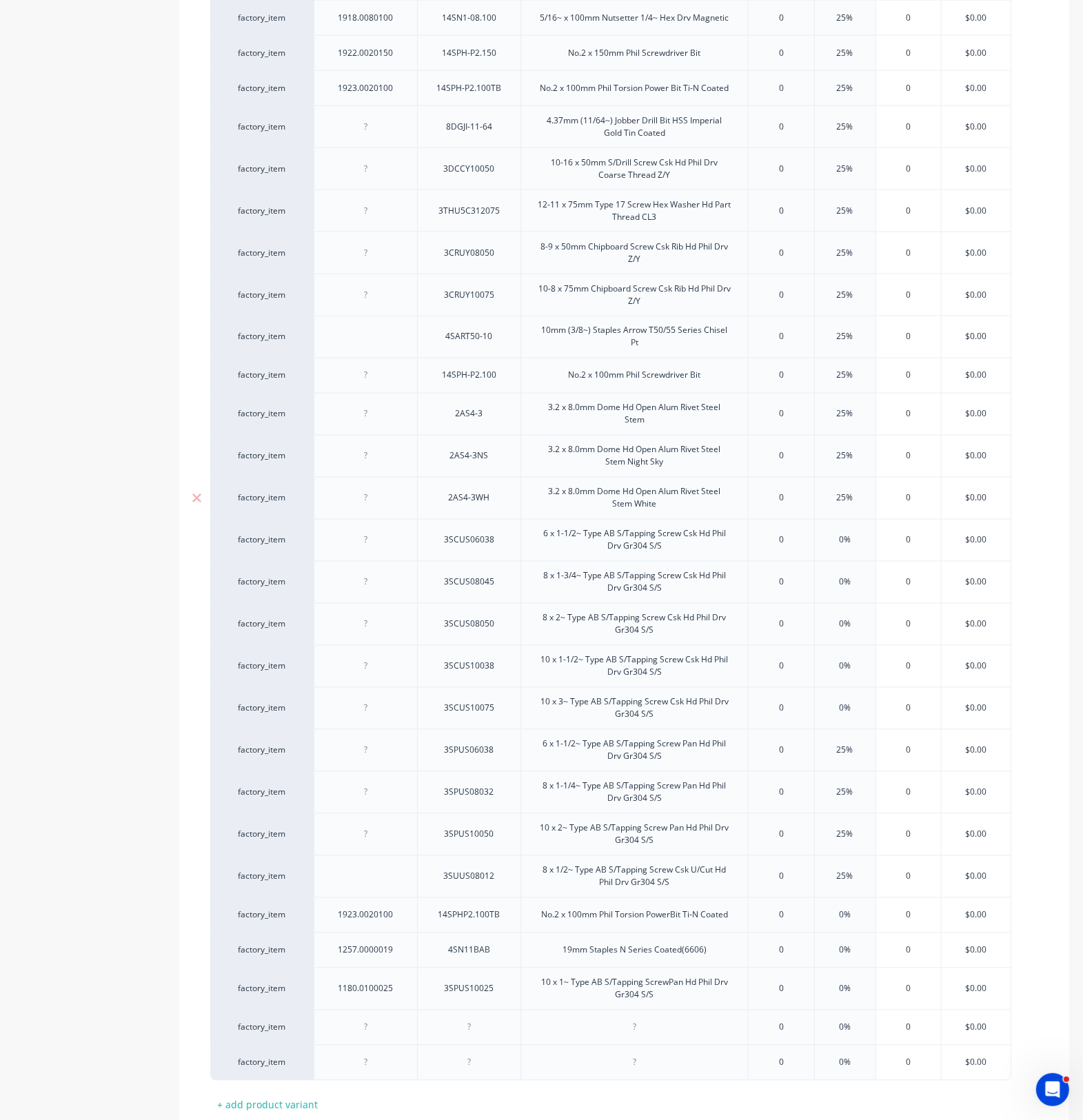
scroll to position [1940, 0]
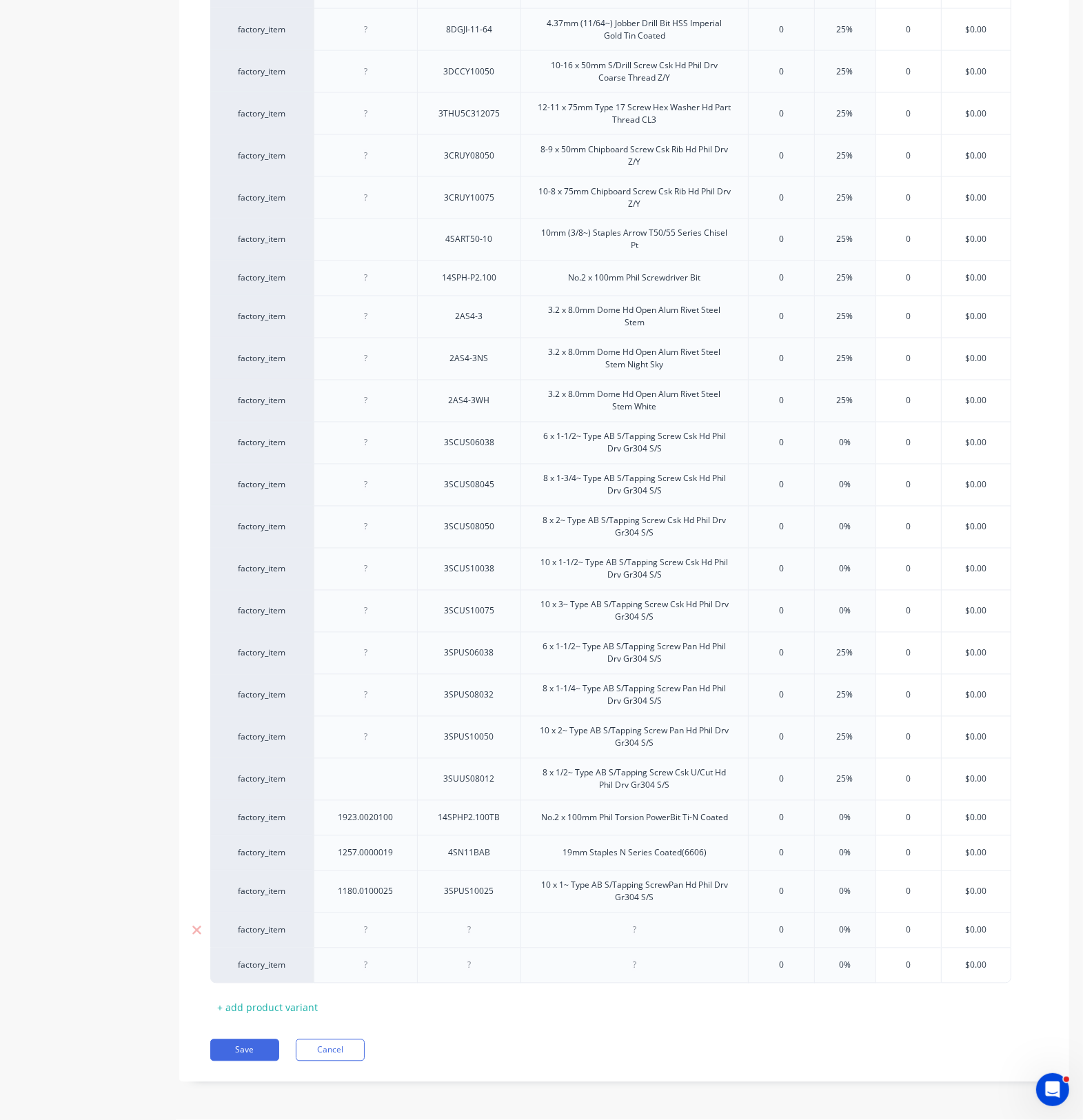
click at [367, 943] on div at bounding box center [365, 929] width 103 height 35
click at [372, 939] on div at bounding box center [365, 929] width 103 height 35
click at [381, 937] on div at bounding box center [366, 930] width 69 height 18
type textarea "x"
paste div
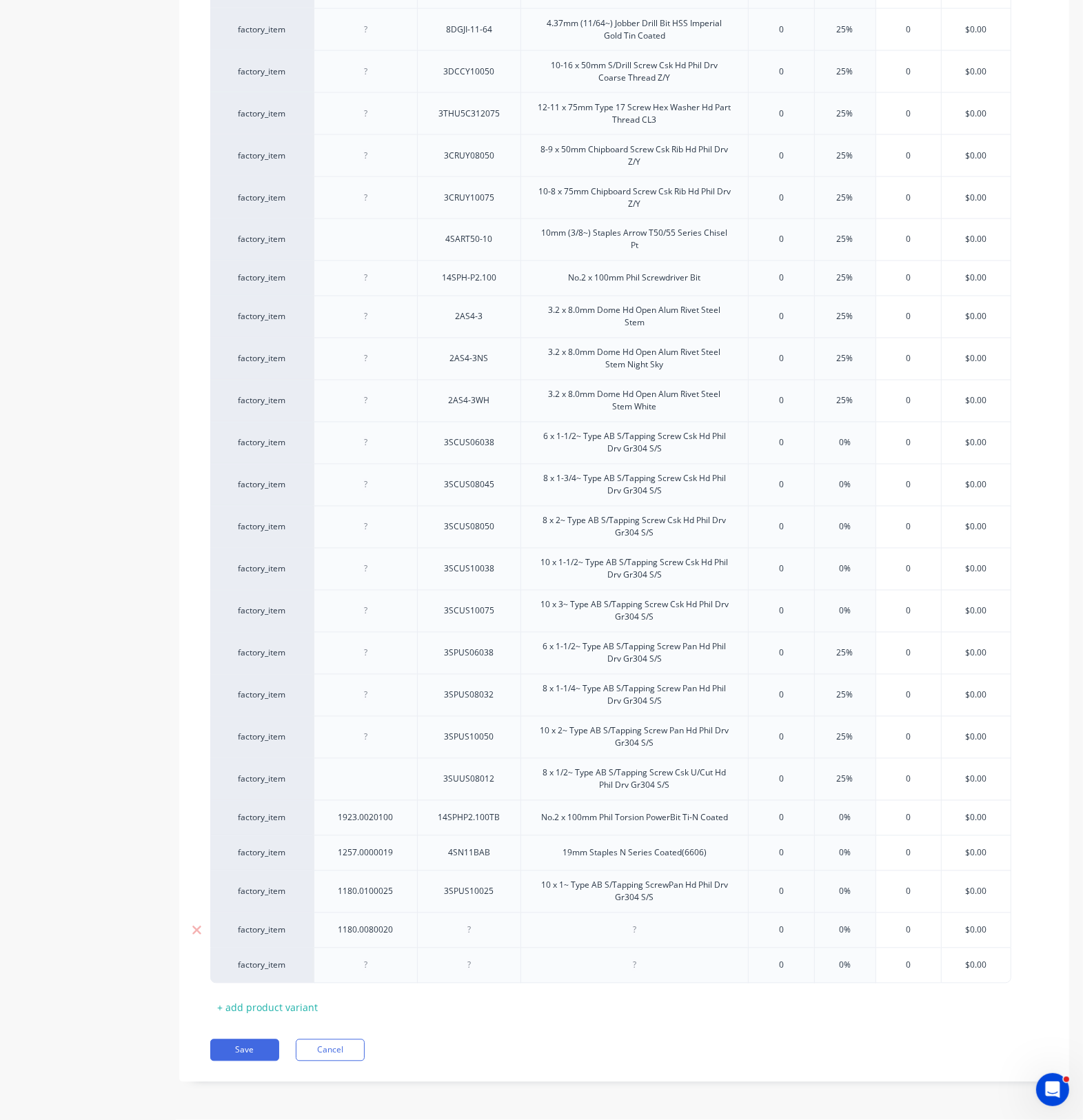
click at [491, 931] on div at bounding box center [469, 930] width 69 height 18
type textarea "x"
paste div
click at [618, 938] on div at bounding box center [634, 930] width 69 height 18
type textarea "x"
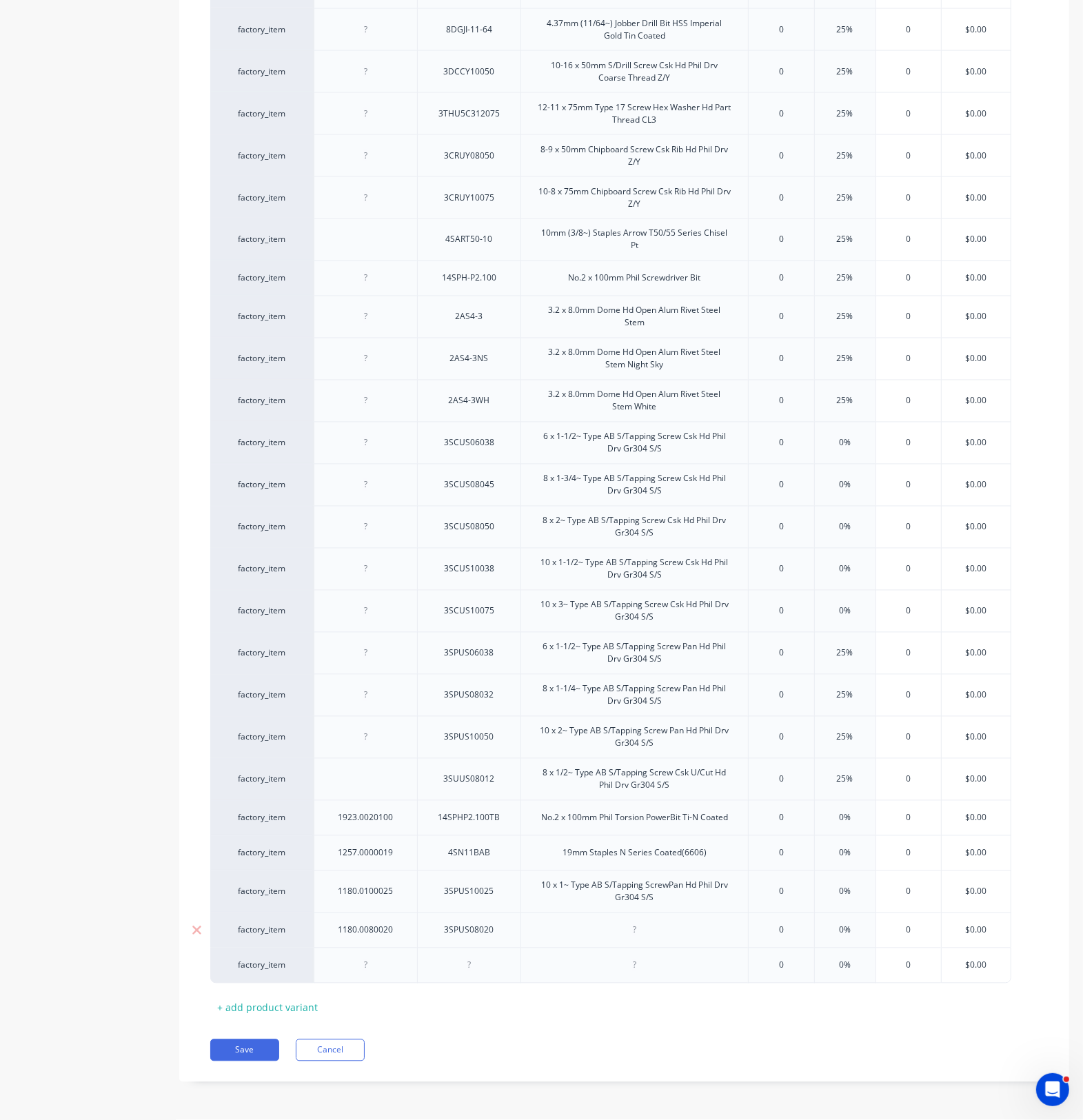
paste div
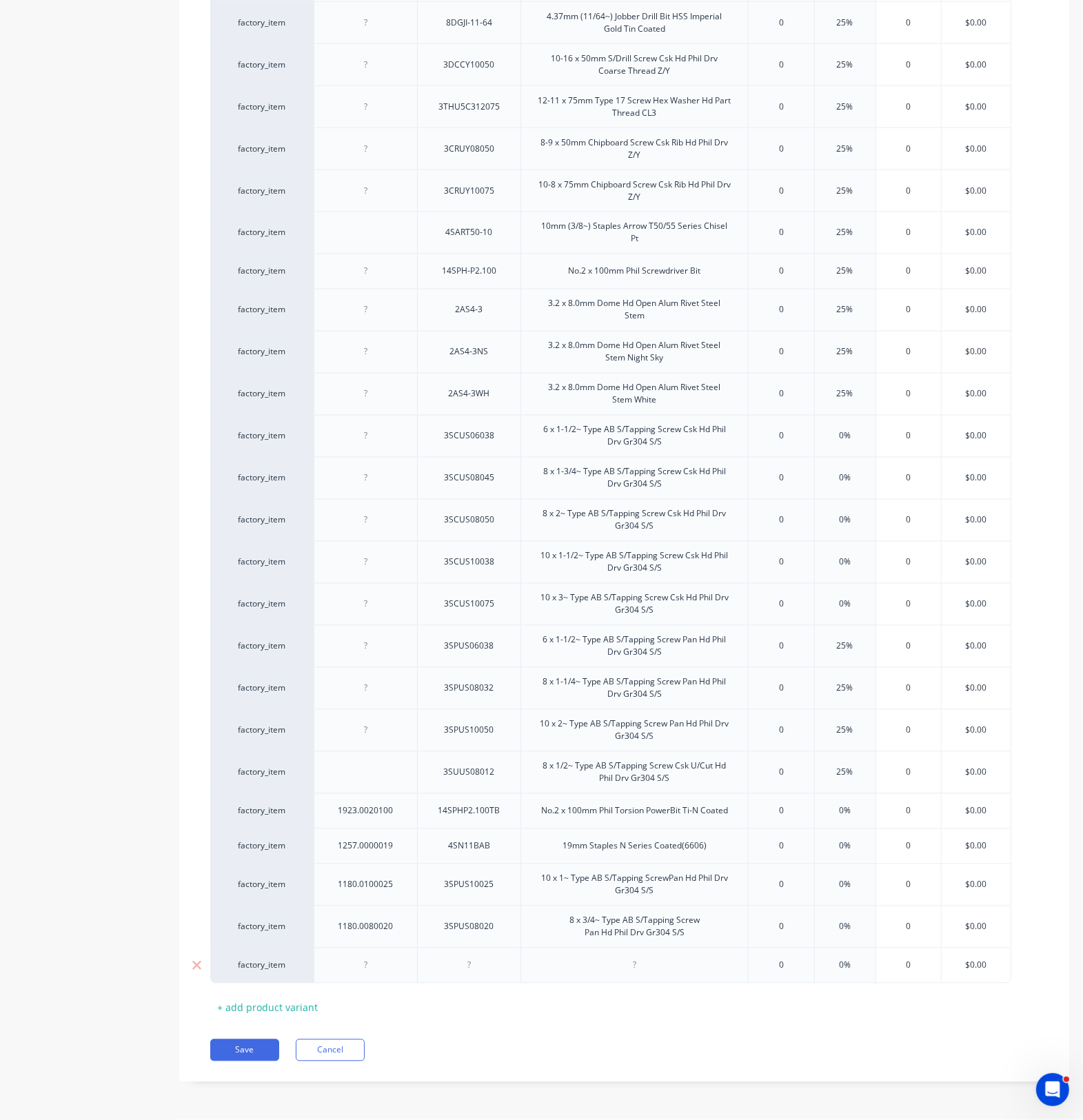
click at [370, 968] on div at bounding box center [366, 965] width 69 height 18
click at [267, 1008] on div "+ add product variant" at bounding box center [267, 1008] width 114 height 22
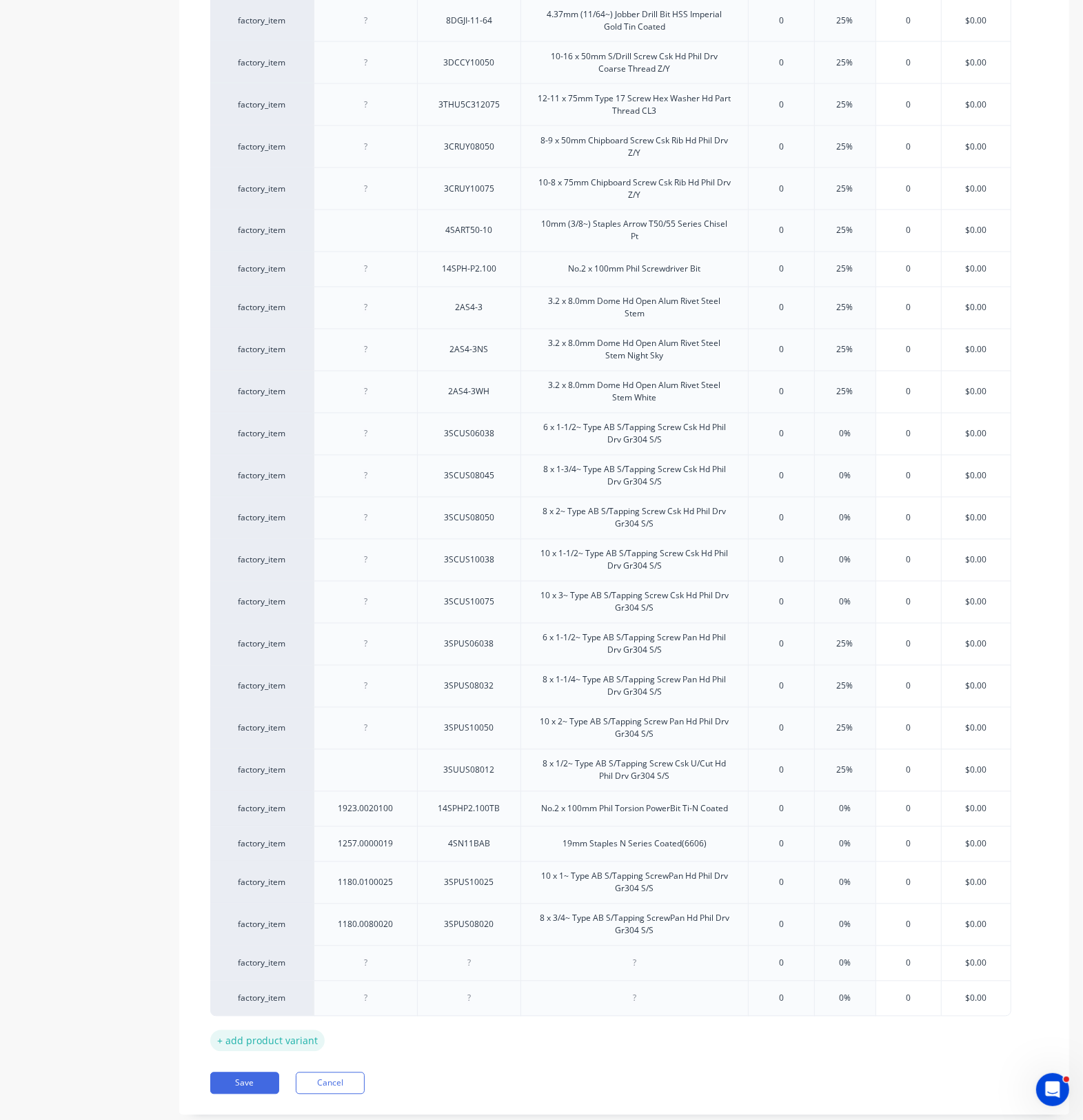
click at [269, 1048] on div "+ add product variant" at bounding box center [267, 1041] width 114 height 22
drag, startPoint x: 265, startPoint y: 1079, endPoint x: 340, endPoint y: 827, distance: 262.9
click at [266, 1076] on div "+ add product variant" at bounding box center [267, 1077] width 114 height 22
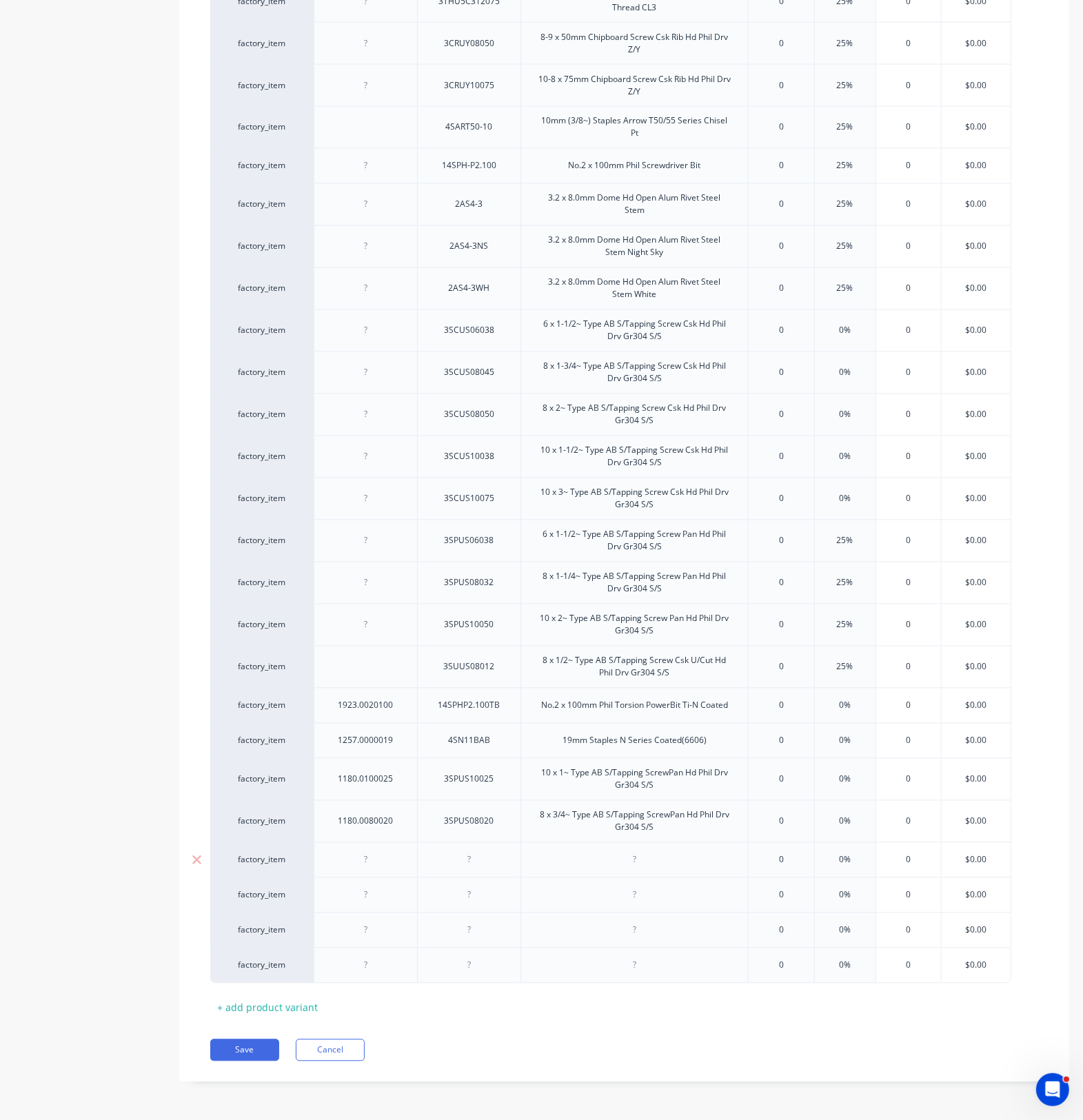
click at [374, 859] on div at bounding box center [366, 860] width 69 height 18
type textarea "x"
click at [376, 865] on div at bounding box center [366, 860] width 69 height 18
paste div
click at [478, 868] on div at bounding box center [469, 859] width 103 height 35
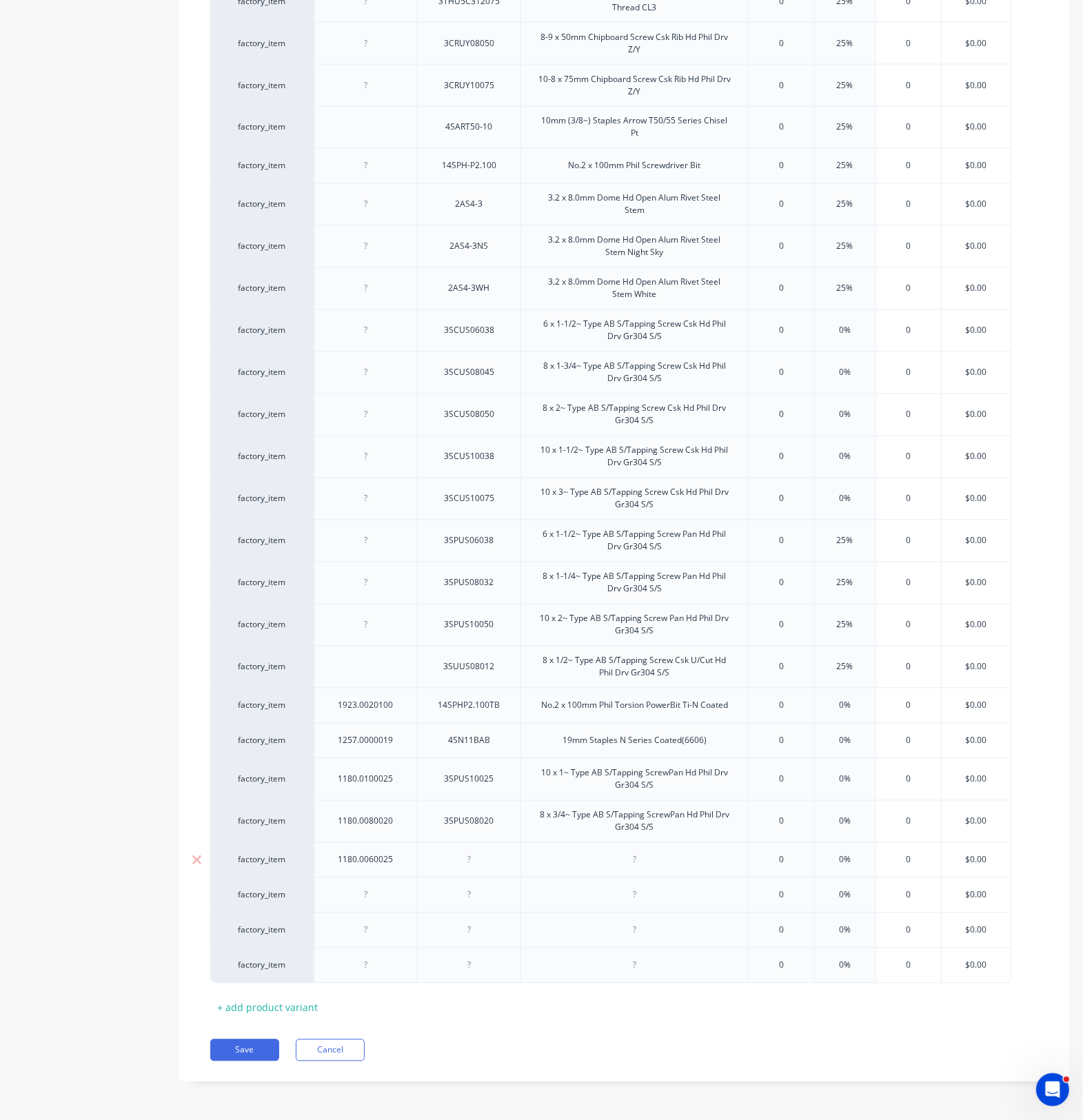
drag, startPoint x: 503, startPoint y: 851, endPoint x: 484, endPoint y: 859, distance: 20.6
click at [503, 854] on div at bounding box center [469, 860] width 69 height 18
click at [484, 859] on div at bounding box center [469, 860] width 69 height 18
type textarea "x"
click at [493, 860] on div at bounding box center [469, 860] width 69 height 18
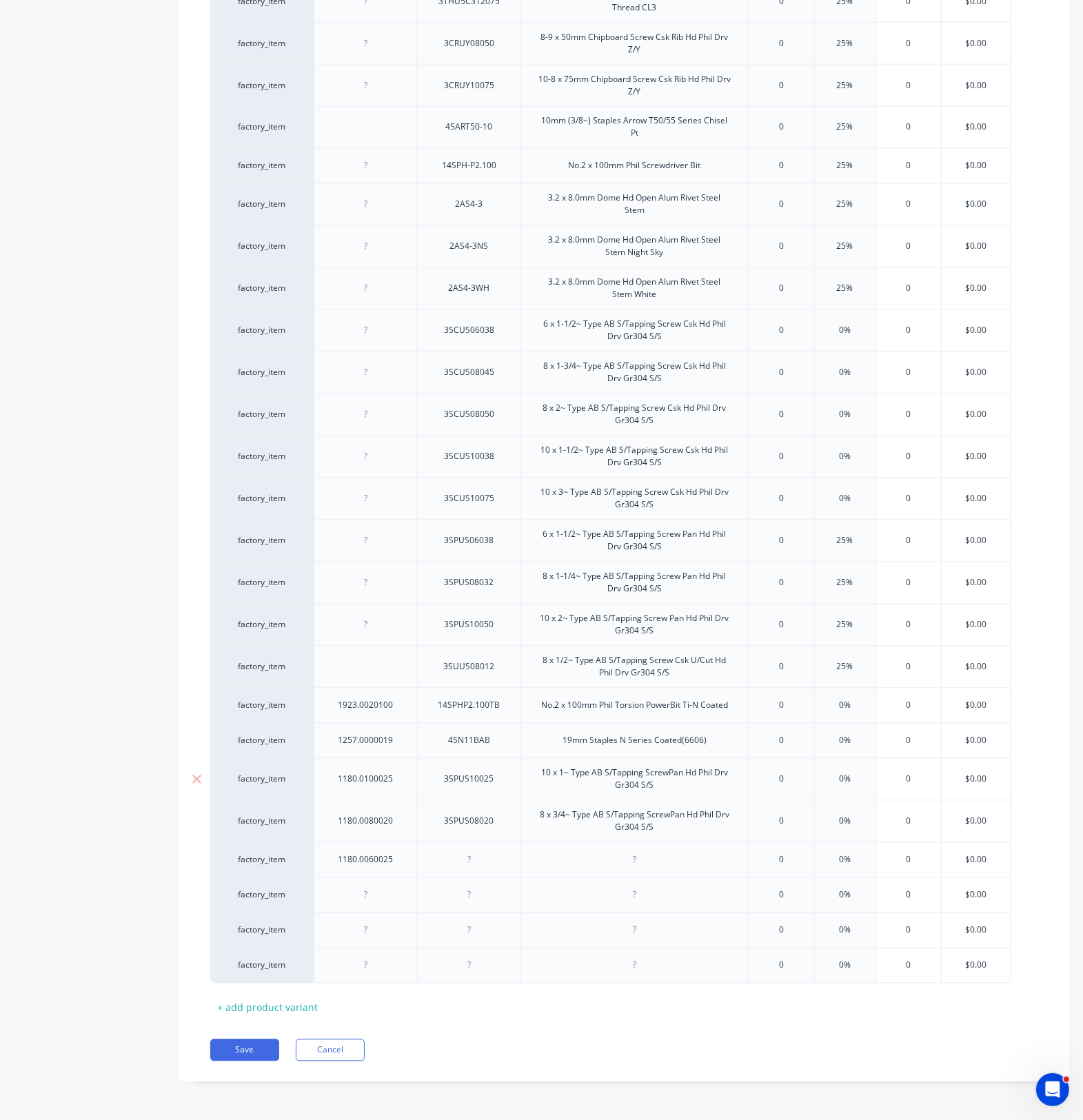
paste div
click at [618, 854] on div at bounding box center [634, 860] width 69 height 18
type textarea "x"
paste div
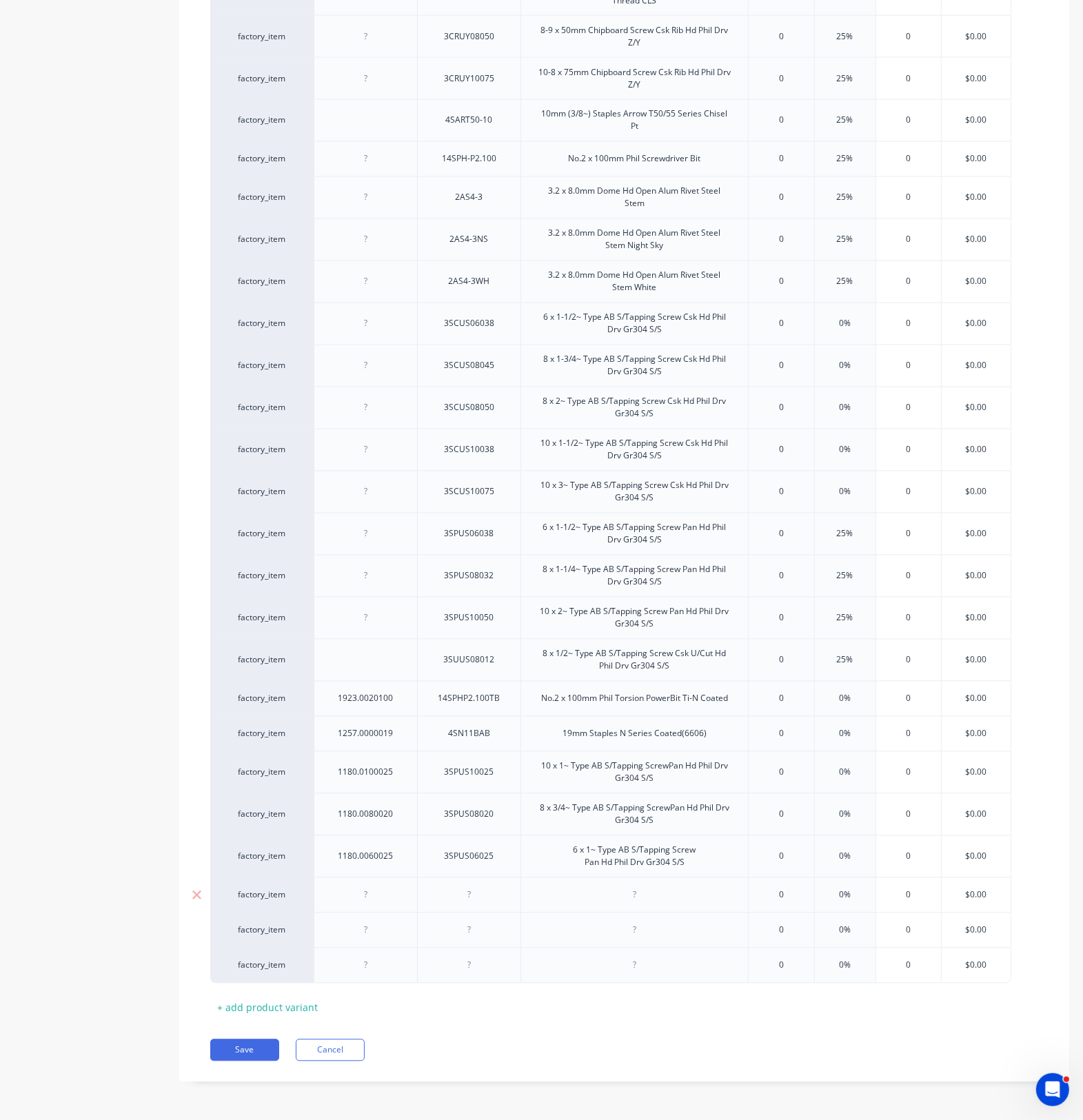
click at [374, 900] on div at bounding box center [366, 895] width 69 height 18
type textarea "x"
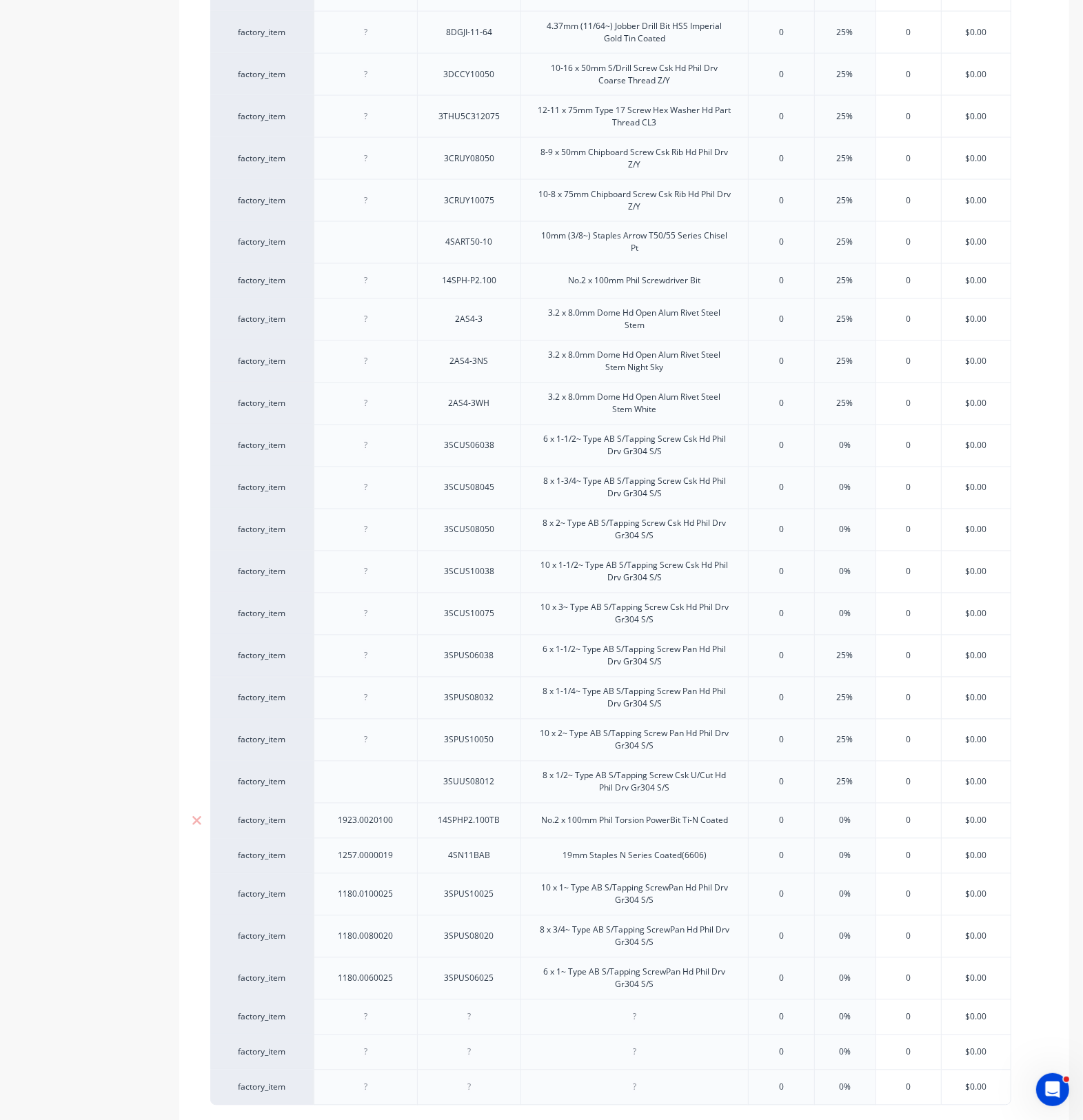
scroll to position [2059, 0]
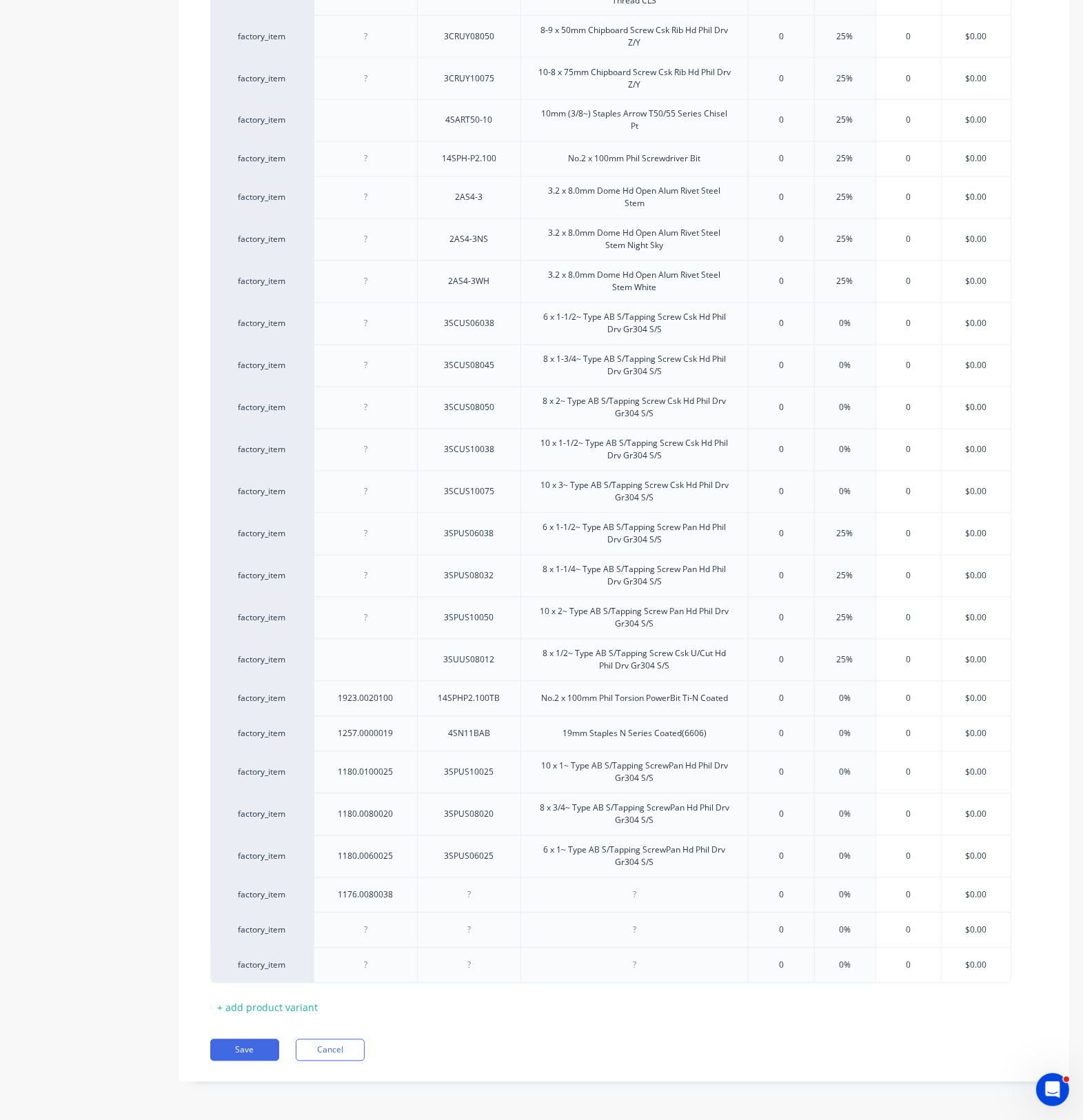
type textarea "x"
click at [467, 898] on div at bounding box center [469, 895] width 69 height 18
click at [476, 898] on div at bounding box center [469, 895] width 69 height 18
paste div
click at [594, 901] on div at bounding box center [633, 894] width 228 height 35
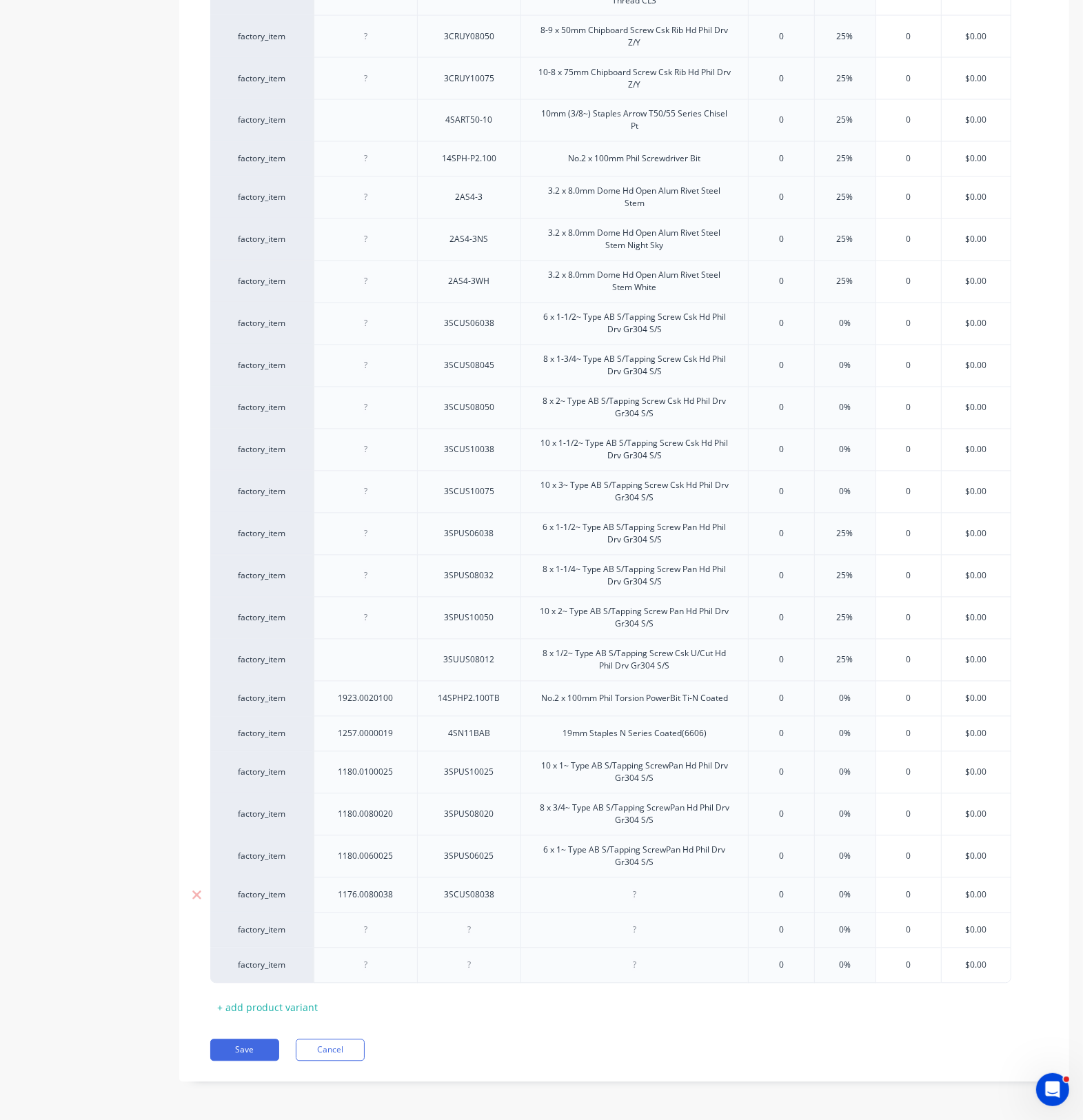
click at [631, 897] on div at bounding box center [634, 895] width 69 height 18
type textarea "x"
click at [632, 898] on div at bounding box center [634, 895] width 69 height 18
click at [642, 898] on div at bounding box center [634, 895] width 69 height 18
paste div
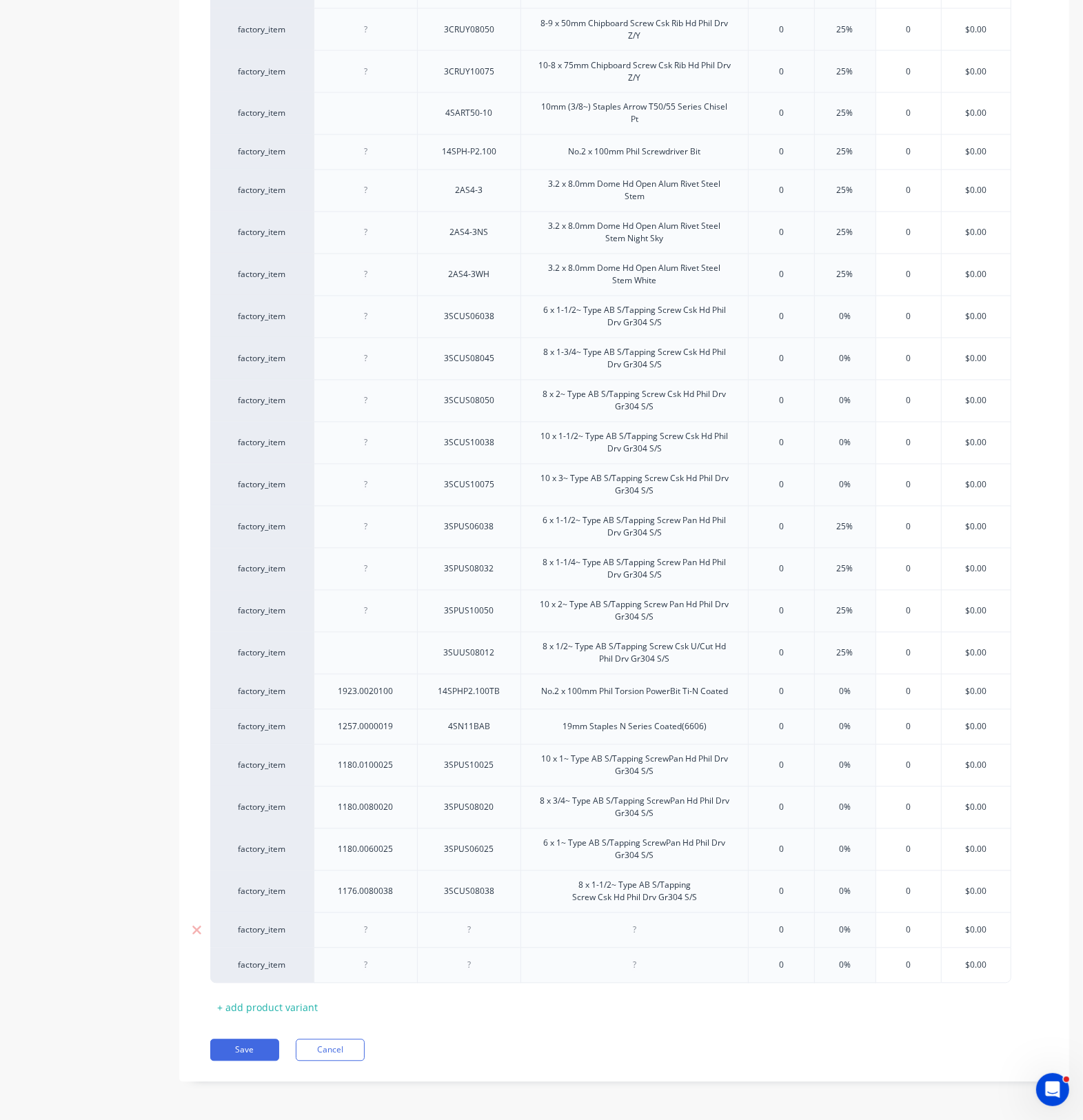
click at [369, 939] on div at bounding box center [366, 930] width 69 height 18
type textarea "x"
click at [378, 933] on div at bounding box center [366, 930] width 69 height 18
paste div
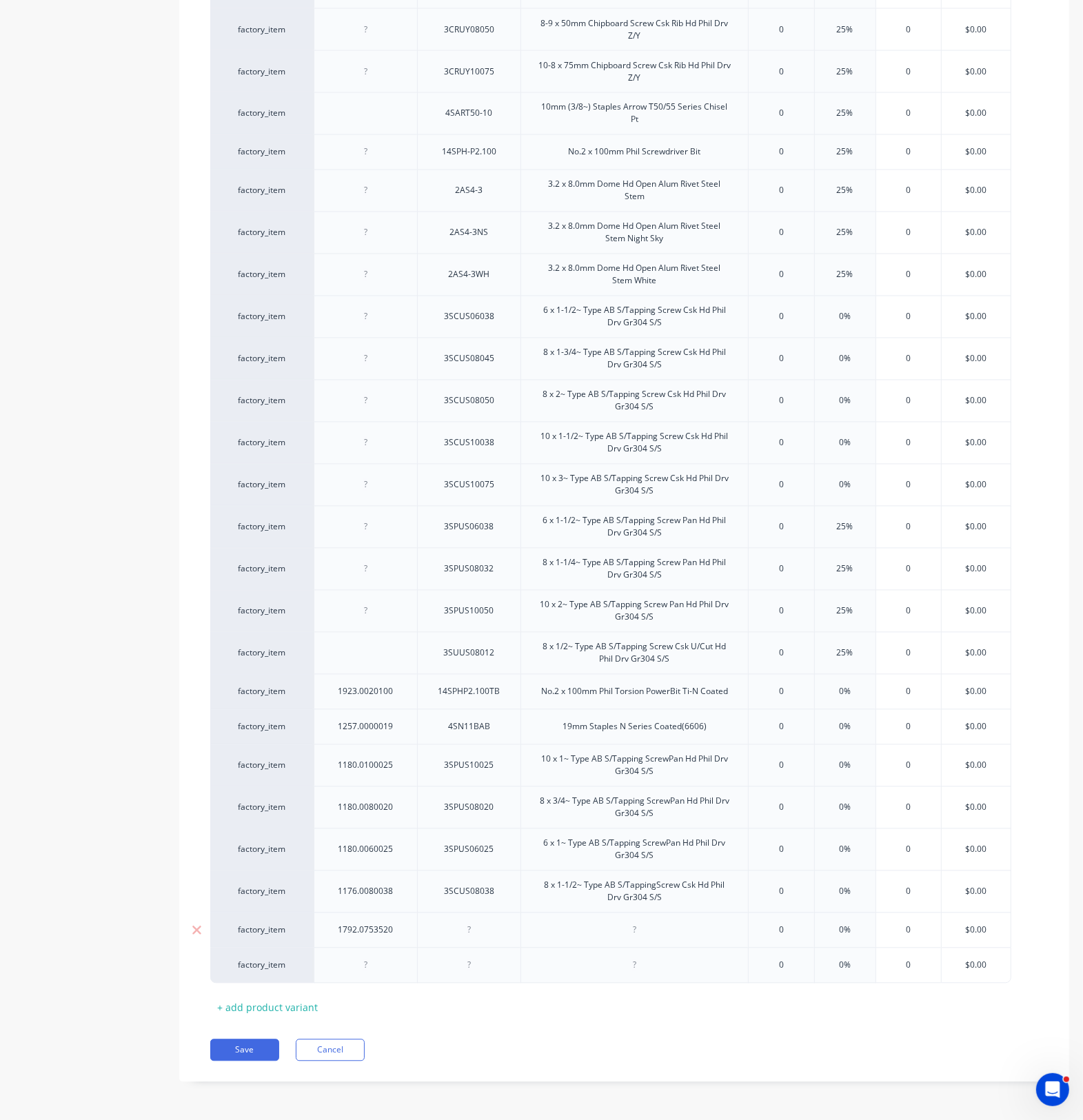
click at [631, 937] on div at bounding box center [634, 930] width 69 height 18
type textarea "x"
click at [636, 939] on div at bounding box center [634, 930] width 69 height 18
click at [638, 939] on div at bounding box center [634, 930] width 69 height 18
paste div
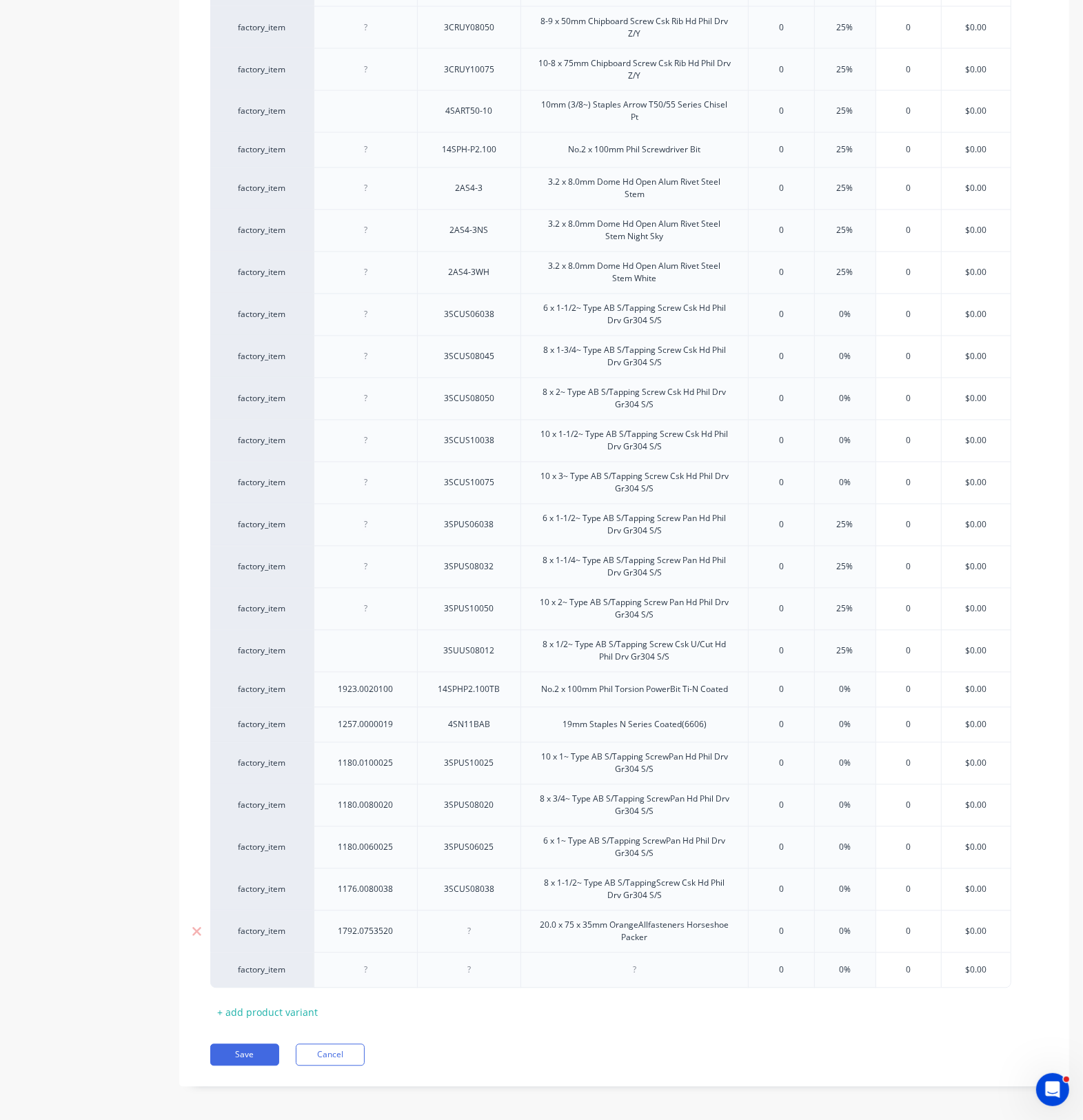
drag, startPoint x: 472, startPoint y: 948, endPoint x: 486, endPoint y: 943, distance: 14.9
click at [476, 941] on div at bounding box center [469, 932] width 69 height 18
type textarea "x"
paste div
click at [399, 980] on div at bounding box center [366, 971] width 69 height 18
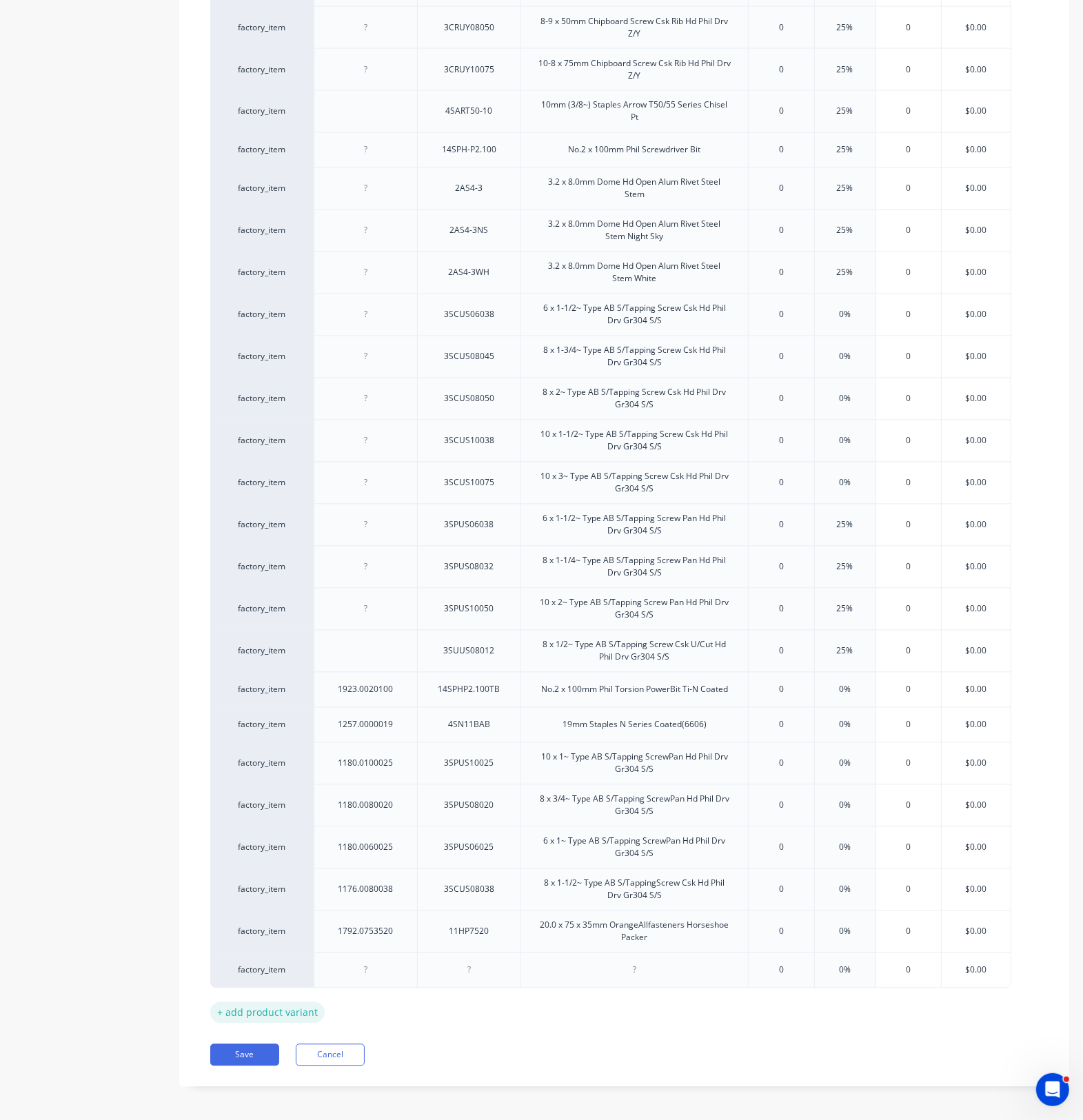
click at [273, 1021] on div "+ add product variant" at bounding box center [267, 1013] width 114 height 22
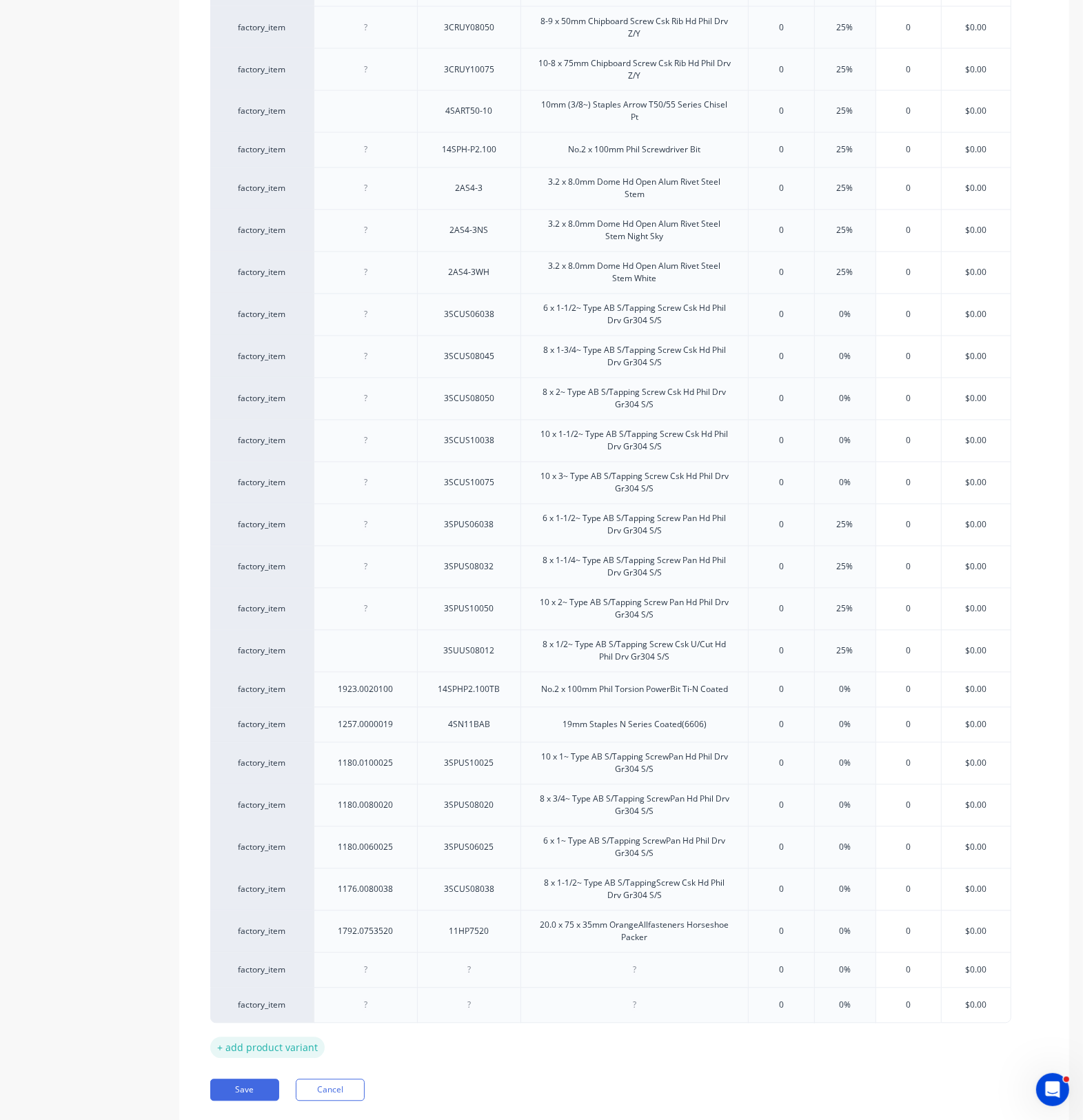
click at [280, 1054] on div "+ add product variant" at bounding box center [267, 1048] width 114 height 22
click at [359, 980] on div at bounding box center [366, 971] width 69 height 18
type textarea "x"
click at [373, 980] on div at bounding box center [366, 971] width 69 height 18
paste div
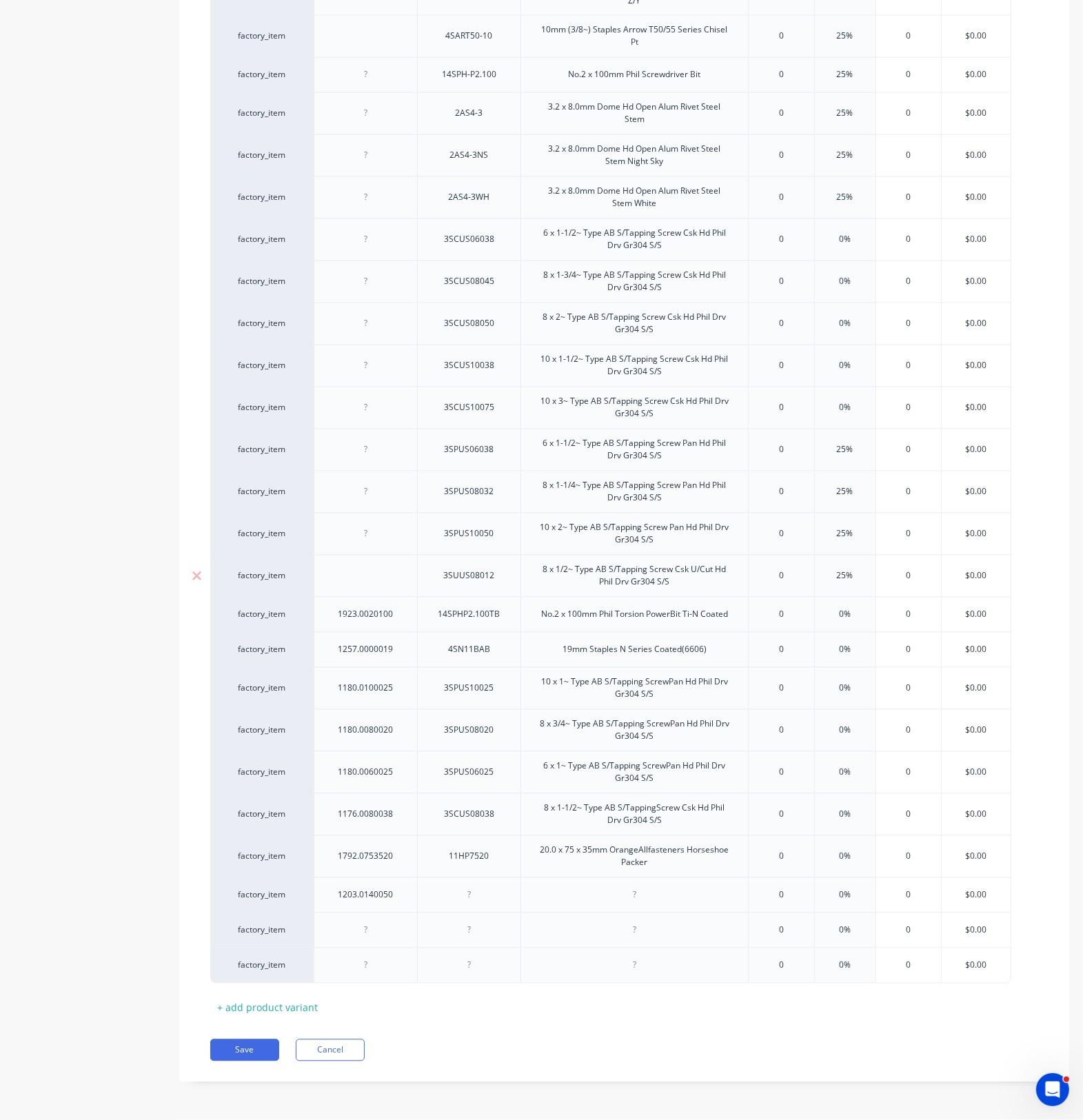
scroll to position [2145, 0]
click at [485, 893] on div at bounding box center [469, 895] width 69 height 18
type textarea "x"
paste div
click at [656, 886] on div at bounding box center [634, 895] width 69 height 18
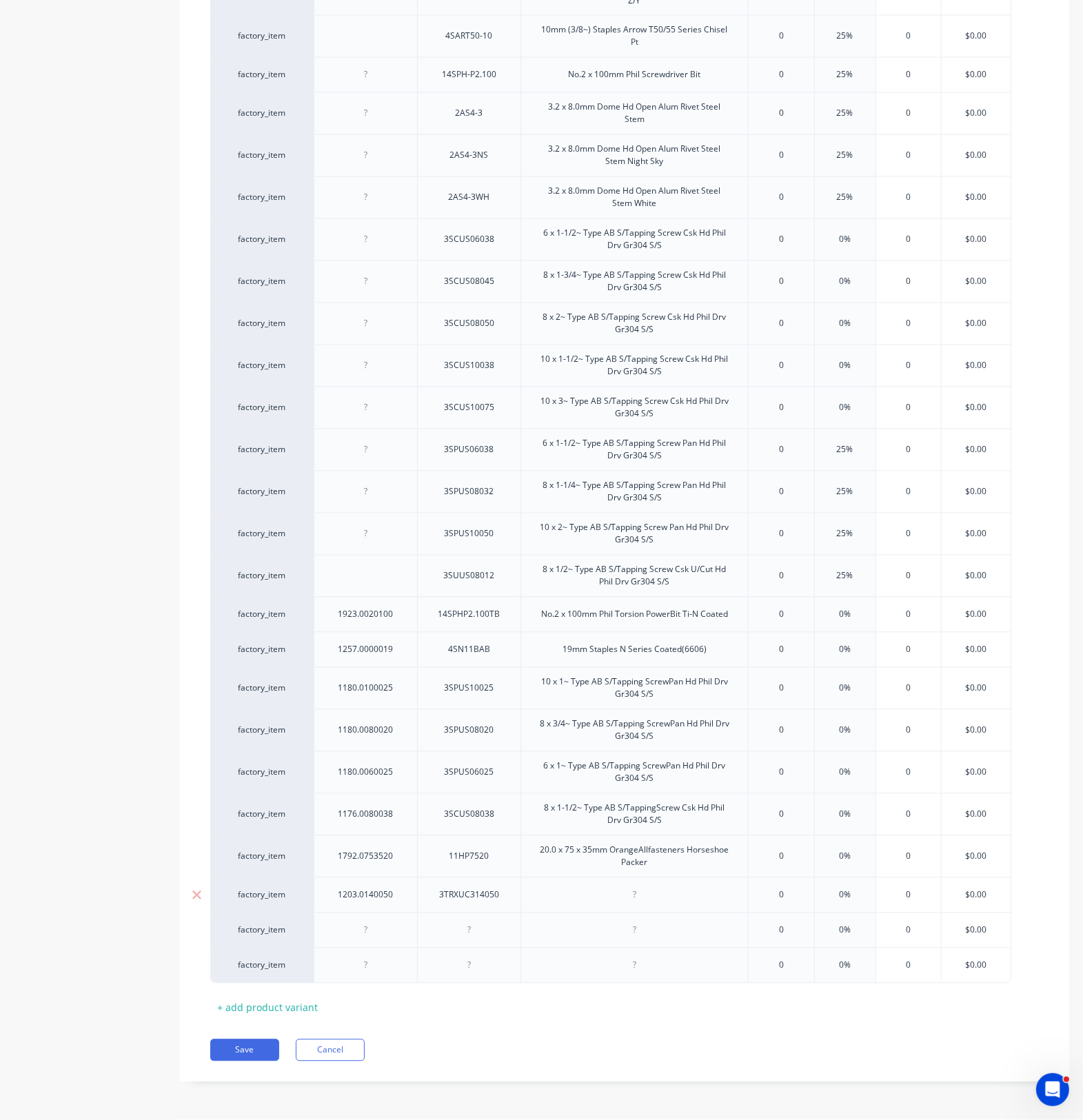
type textarea "x"
paste div
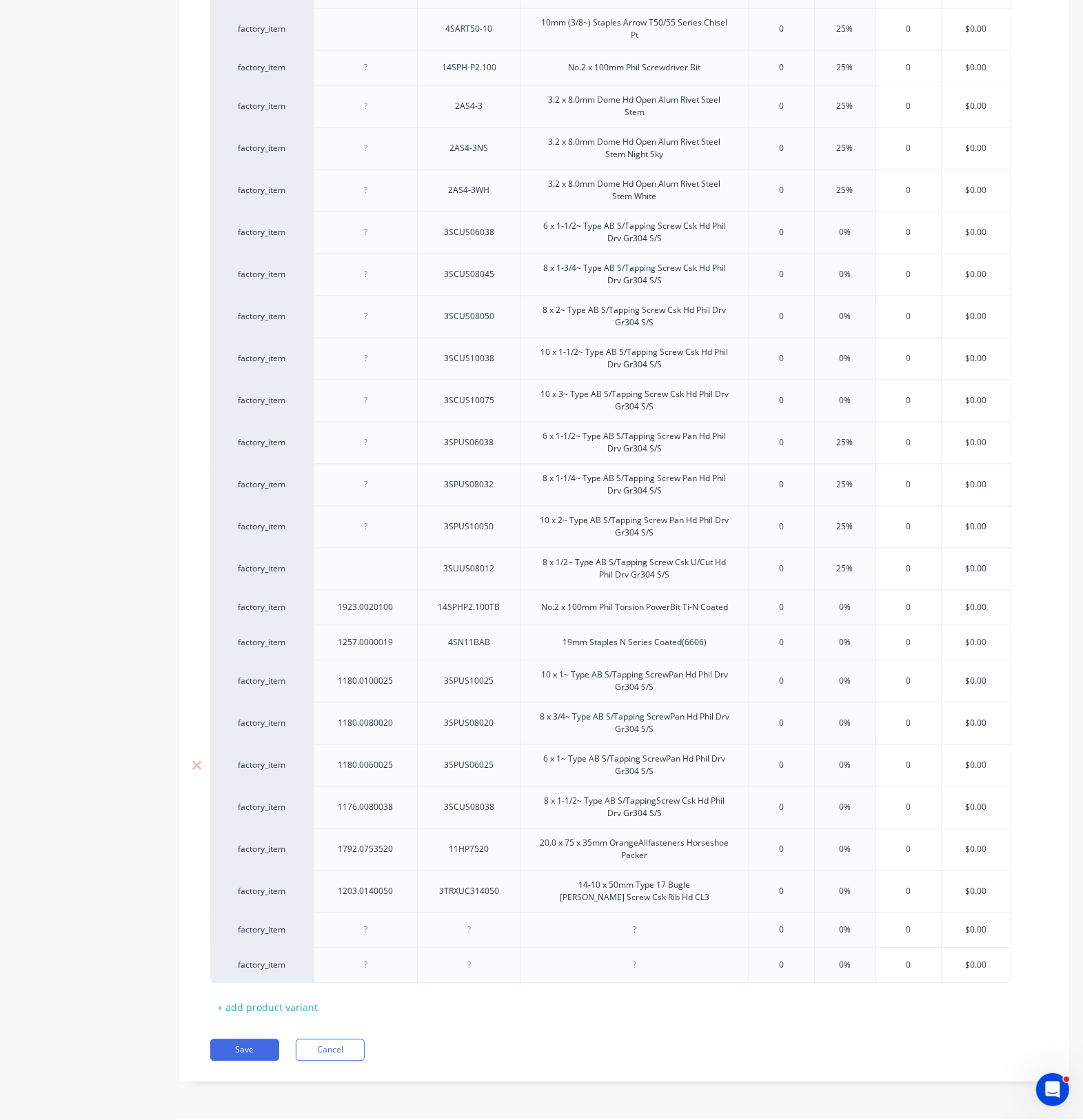
click at [269, 1015] on div "+ add product variant" at bounding box center [267, 1008] width 114 height 22
type textarea "x"
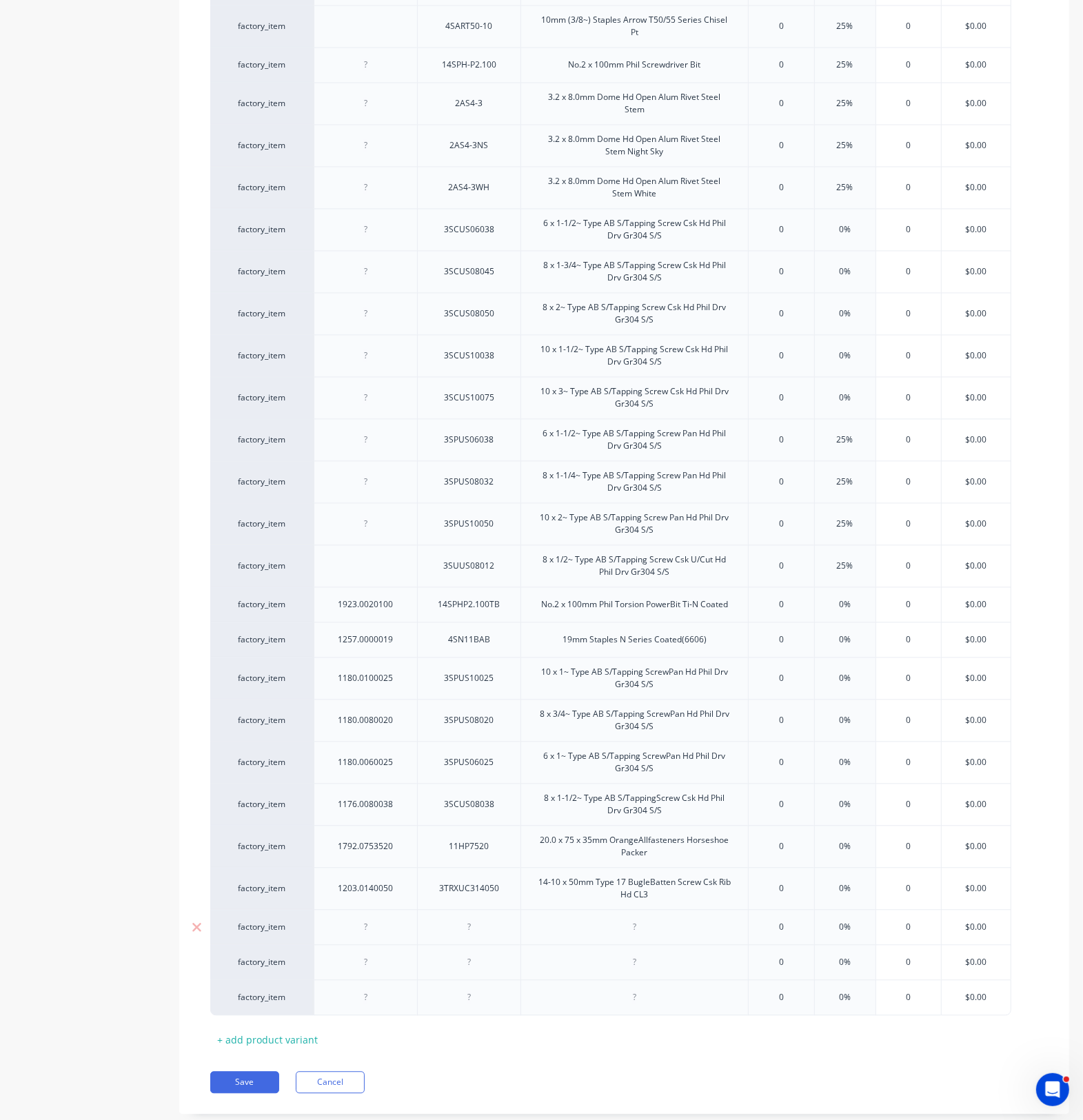
click at [378, 934] on div at bounding box center [366, 927] width 69 height 18
paste div
click at [382, 972] on div at bounding box center [366, 963] width 69 height 18
type textarea "x"
paste div
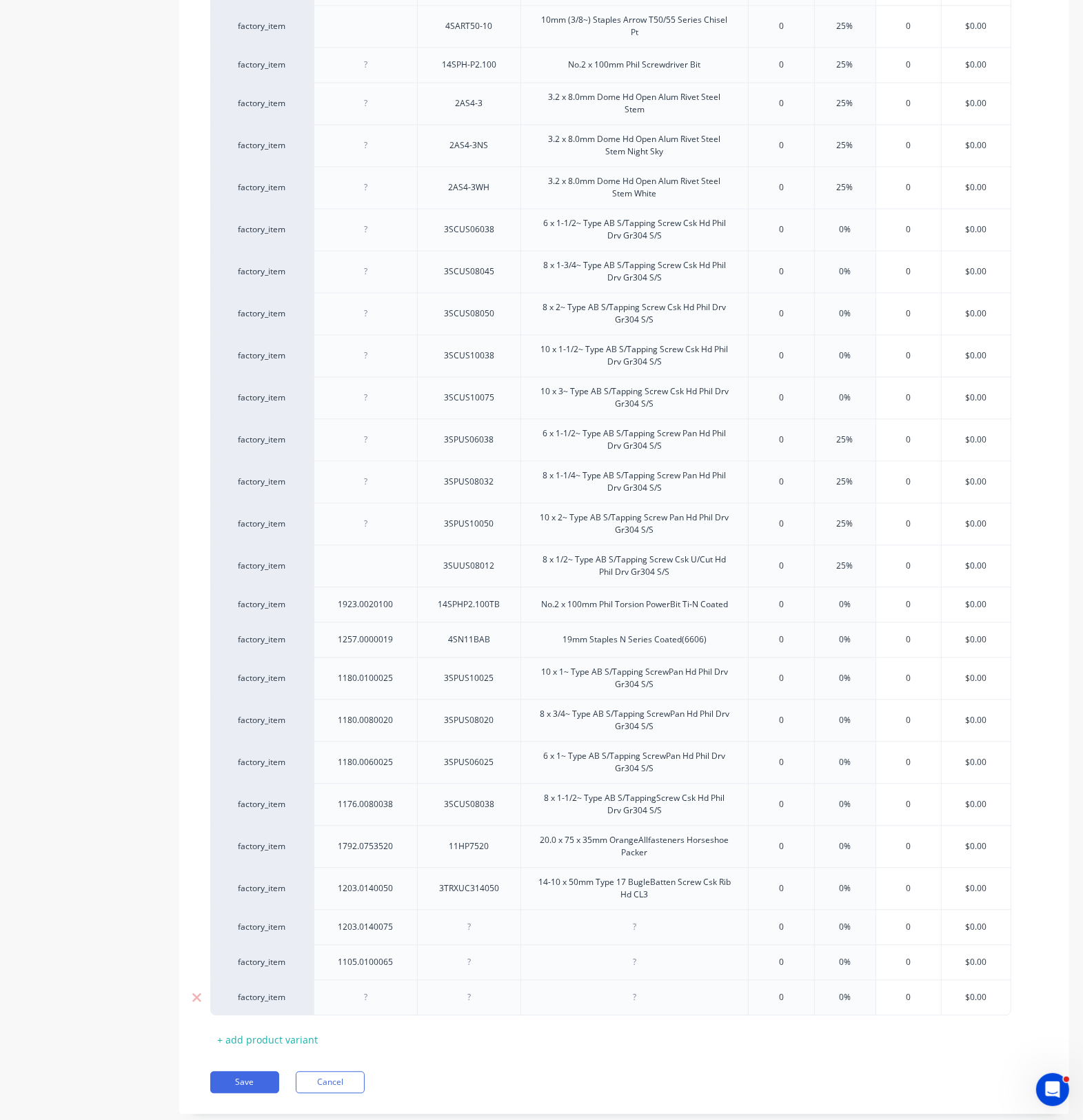
click at [367, 1007] on div at bounding box center [366, 998] width 69 height 18
type textarea "x"
click at [364, 1016] on div at bounding box center [365, 999] width 103 height 36
paste div
drag, startPoint x: 473, startPoint y: 941, endPoint x: 481, endPoint y: 962, distance: 22.5
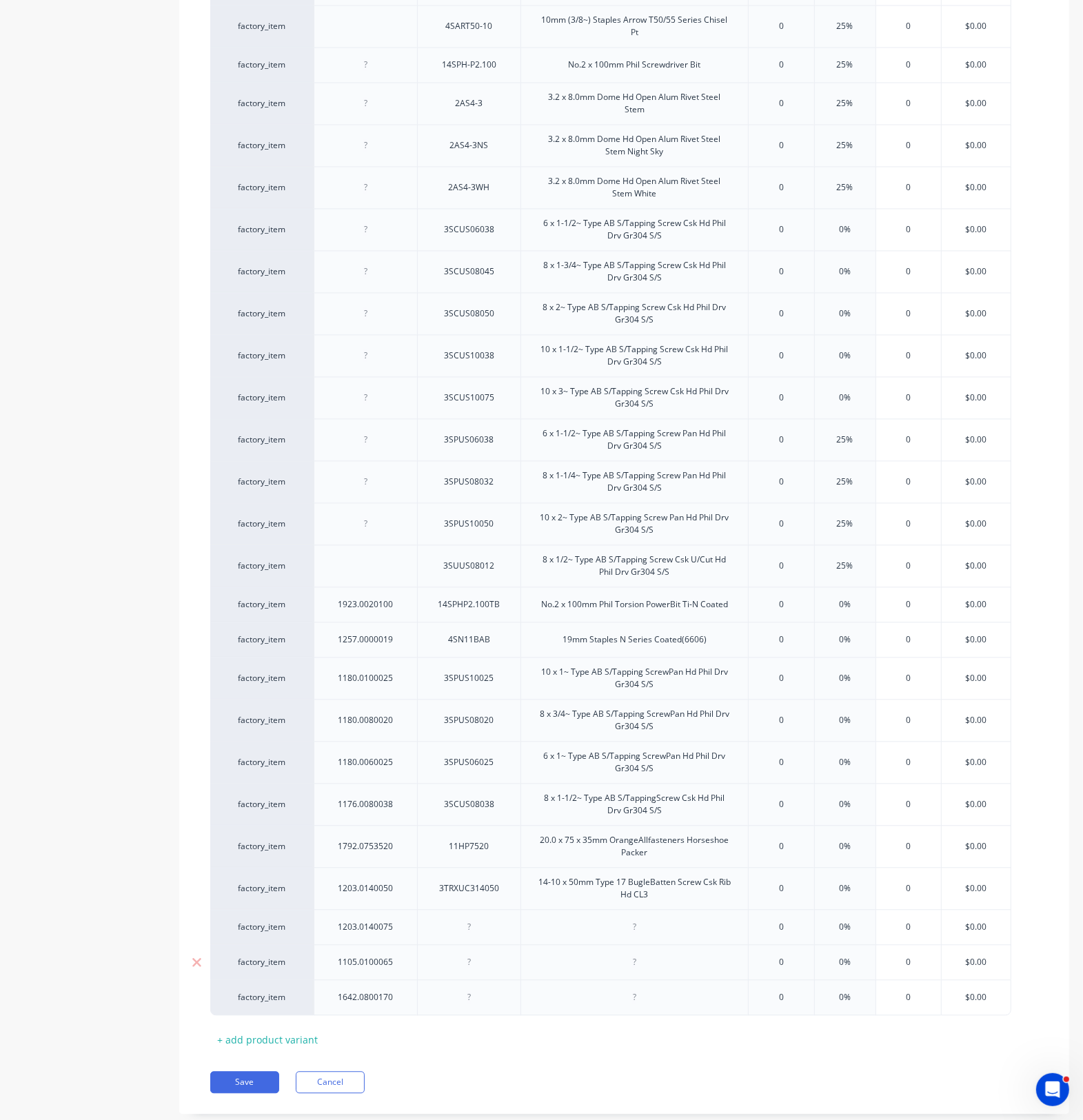
click at [473, 936] on div at bounding box center [469, 927] width 69 height 18
type textarea "x"
paste div
click at [470, 981] on div at bounding box center [469, 962] width 103 height 35
click at [484, 972] on div at bounding box center [469, 963] width 69 height 18
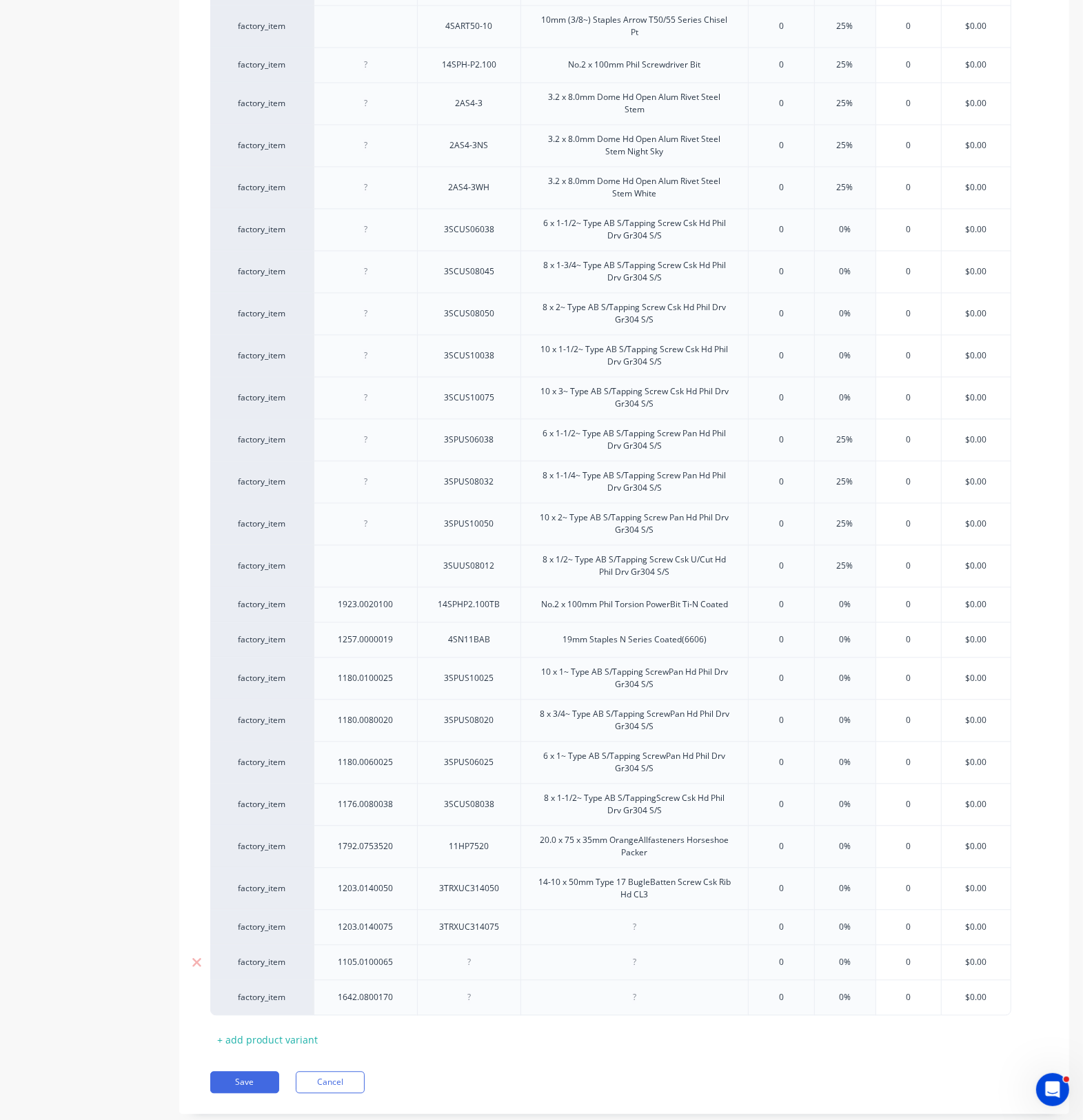
type textarea "x"
paste div
click at [465, 1007] on div at bounding box center [469, 998] width 69 height 18
type textarea "x"
paste div
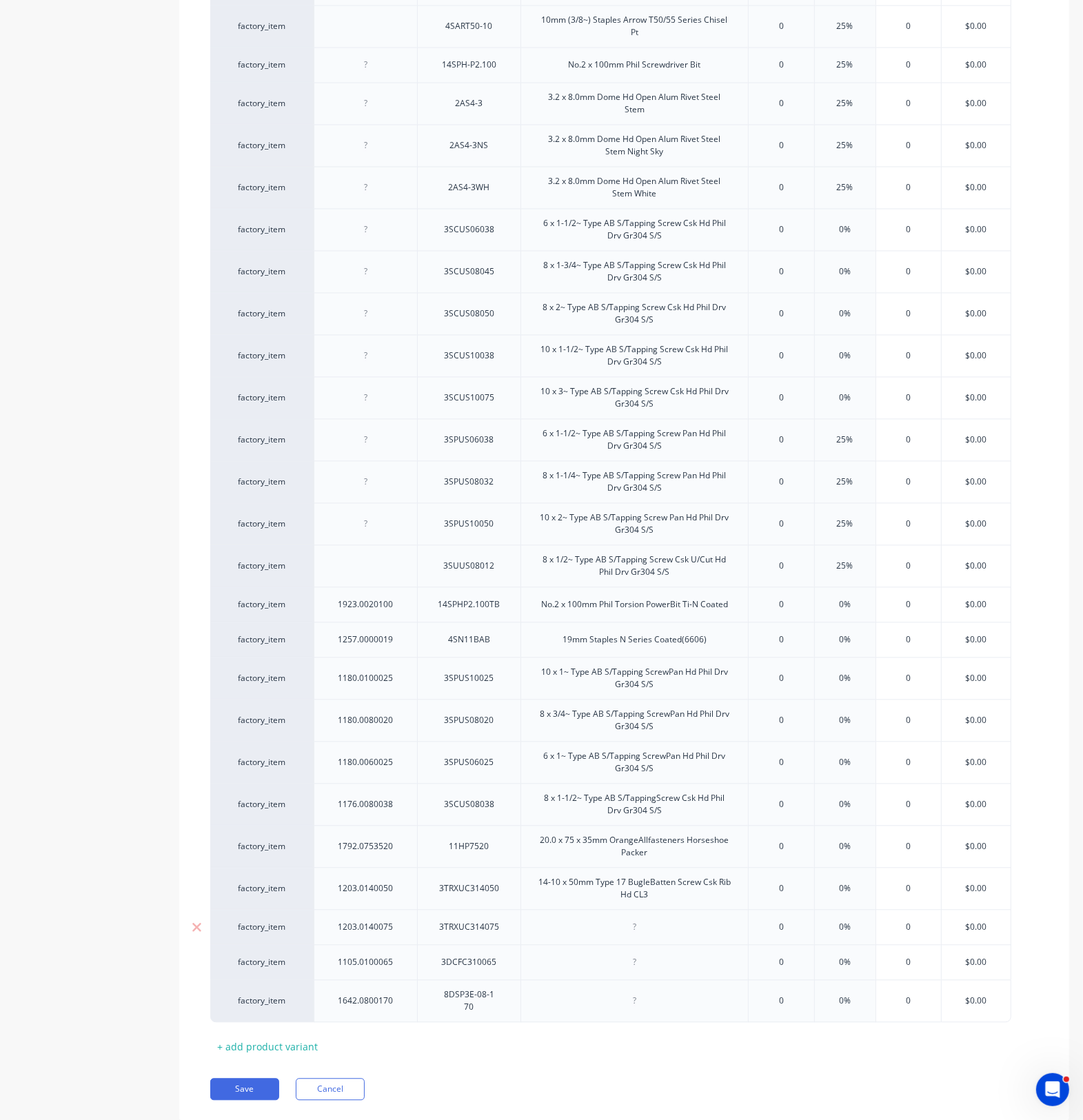
drag, startPoint x: 623, startPoint y: 946, endPoint x: 665, endPoint y: 929, distance: 45.3
click at [624, 945] on div at bounding box center [633, 927] width 228 height 35
click at [646, 936] on div at bounding box center [634, 927] width 69 height 18
type textarea "x"
paste div
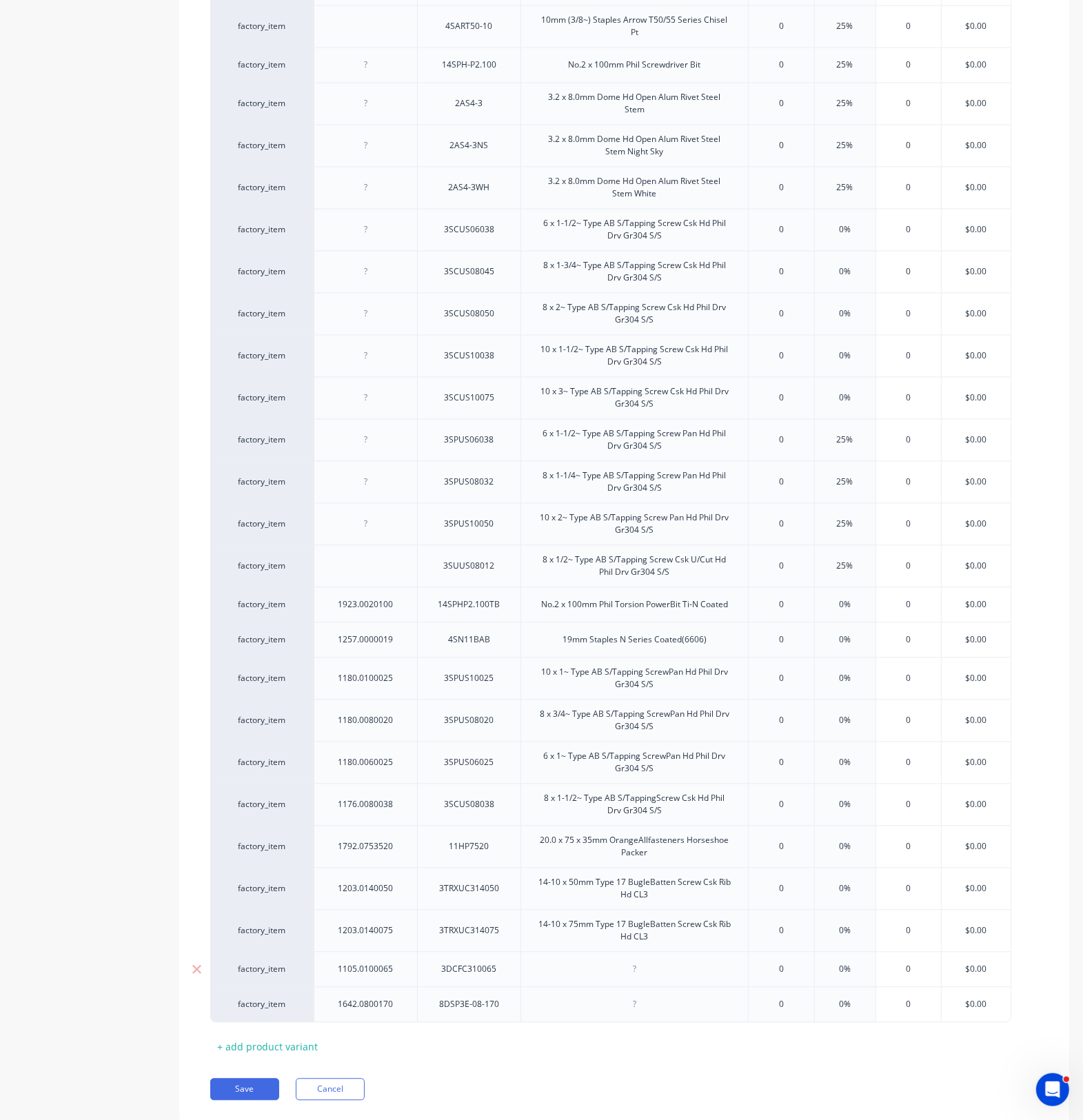
drag, startPoint x: 642, startPoint y: 976, endPoint x: 669, endPoint y: 983, distance: 27.9
click at [642, 976] on div at bounding box center [634, 970] width 69 height 18
type textarea "x"
paste div
click at [626, 1021] on div at bounding box center [634, 1012] width 69 height 18
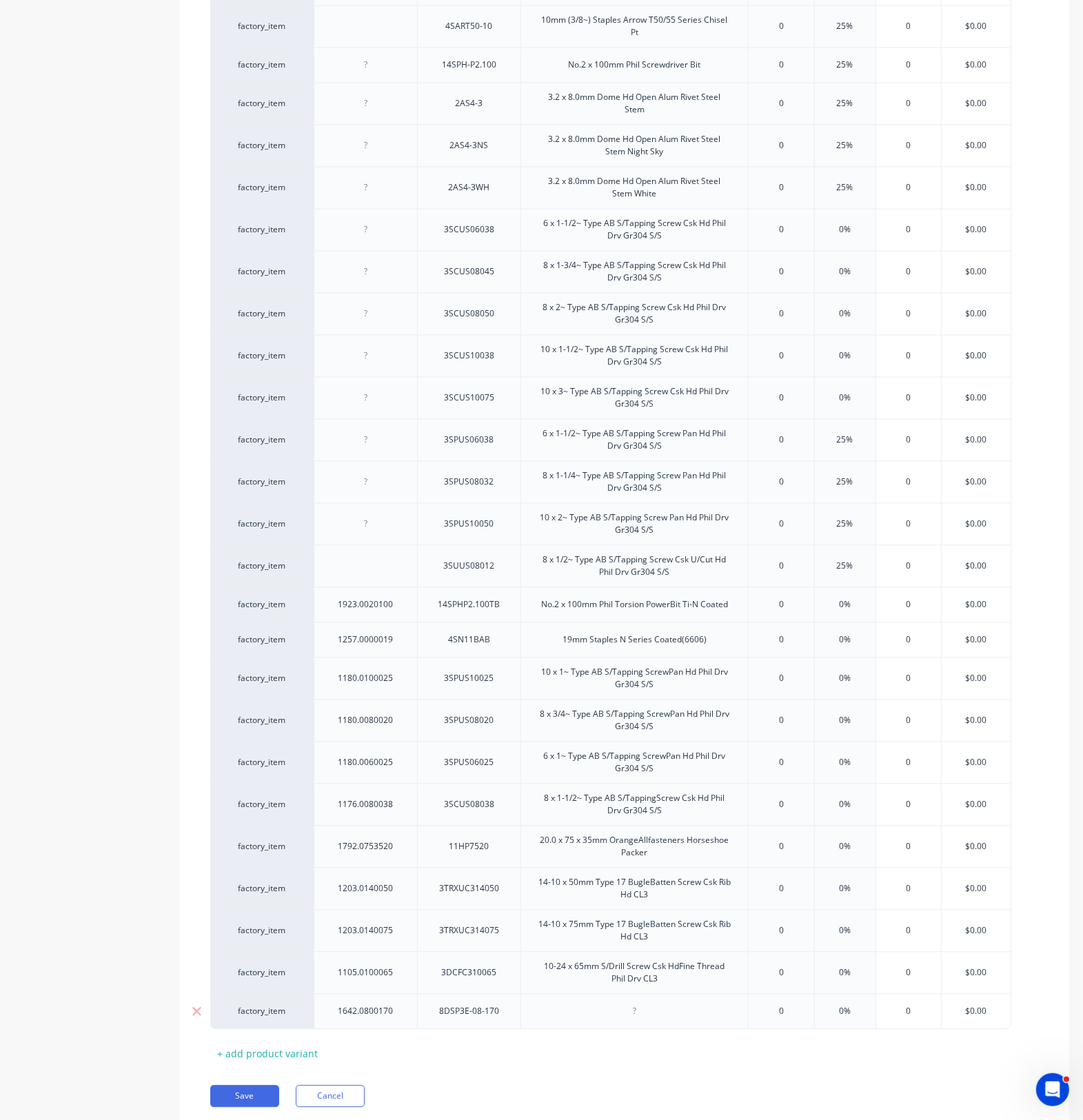
type textarea "x"
paste div
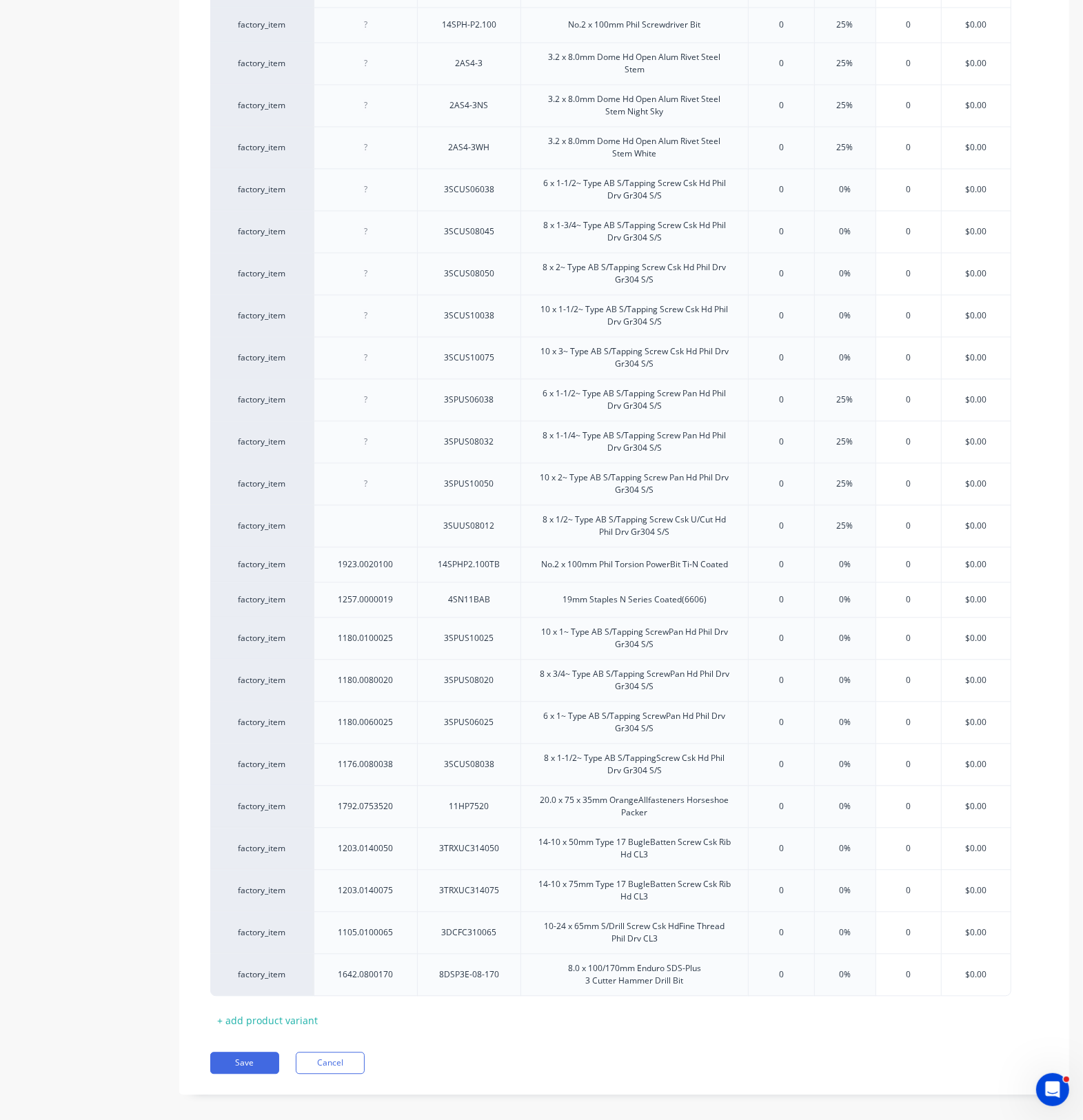
scroll to position [2207, 0]
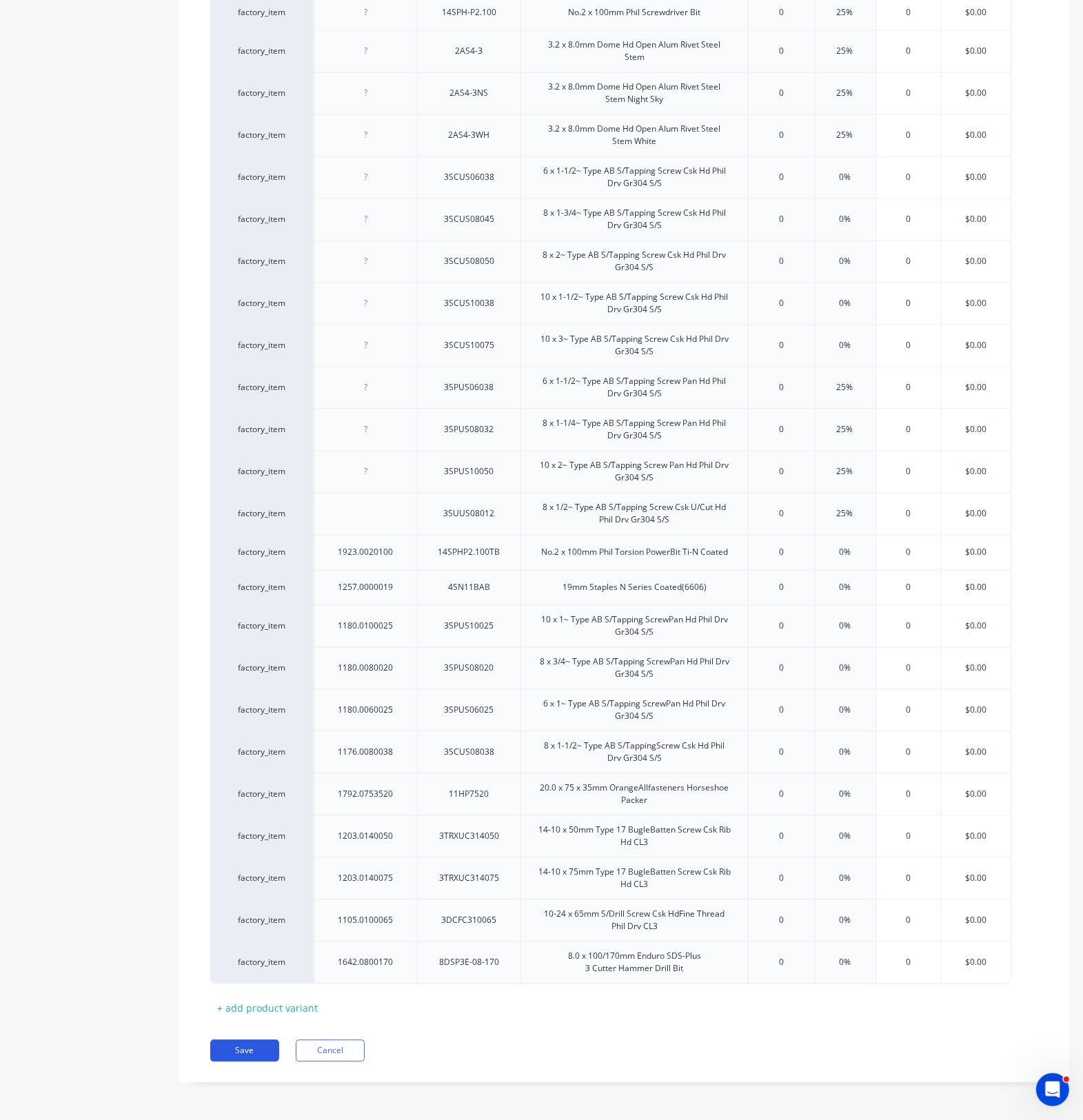
click at [240, 1051] on button "Save" at bounding box center [245, 1050] width 69 height 22
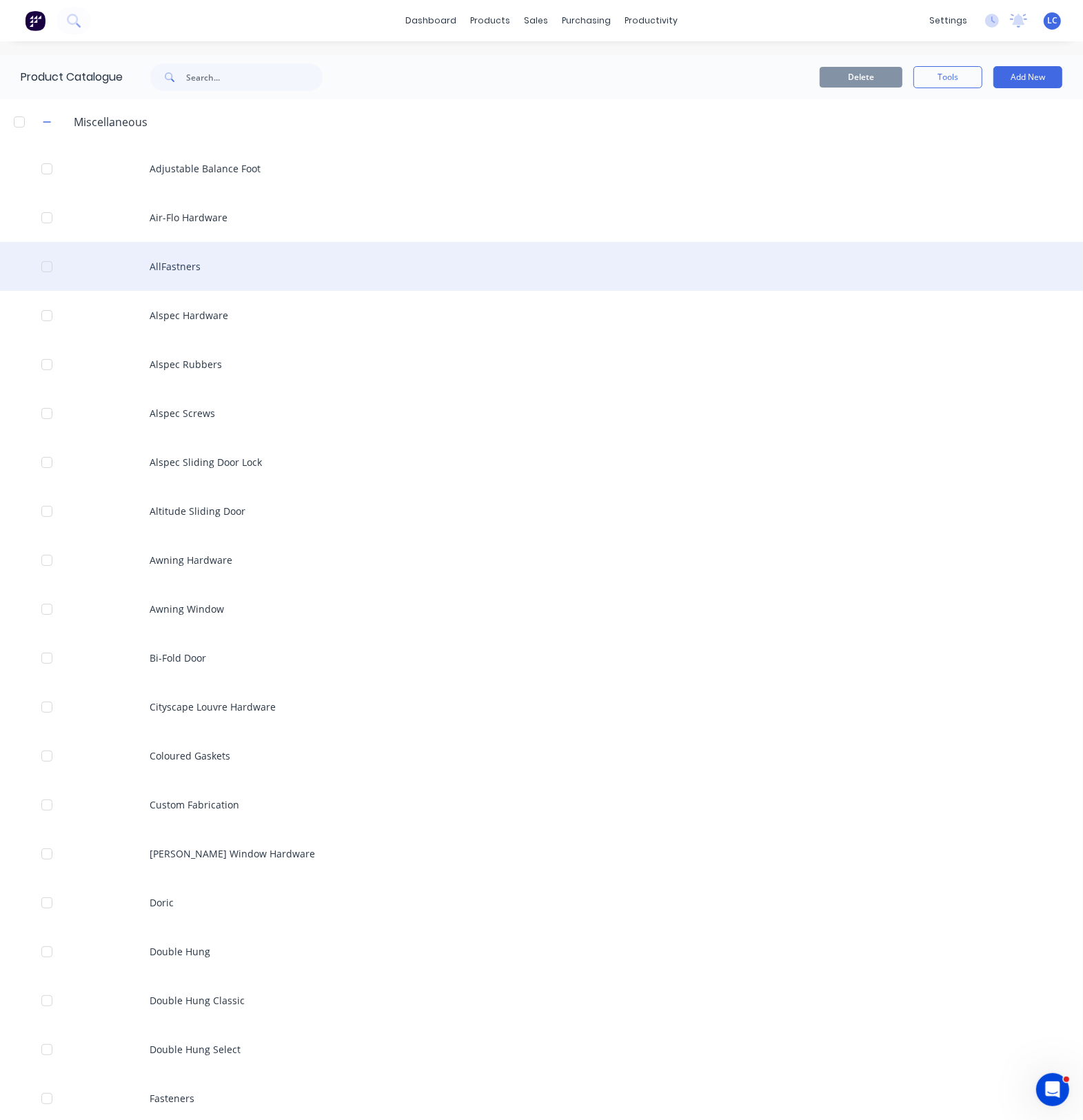
click at [161, 253] on div "AllFastners" at bounding box center [542, 266] width 1083 height 49
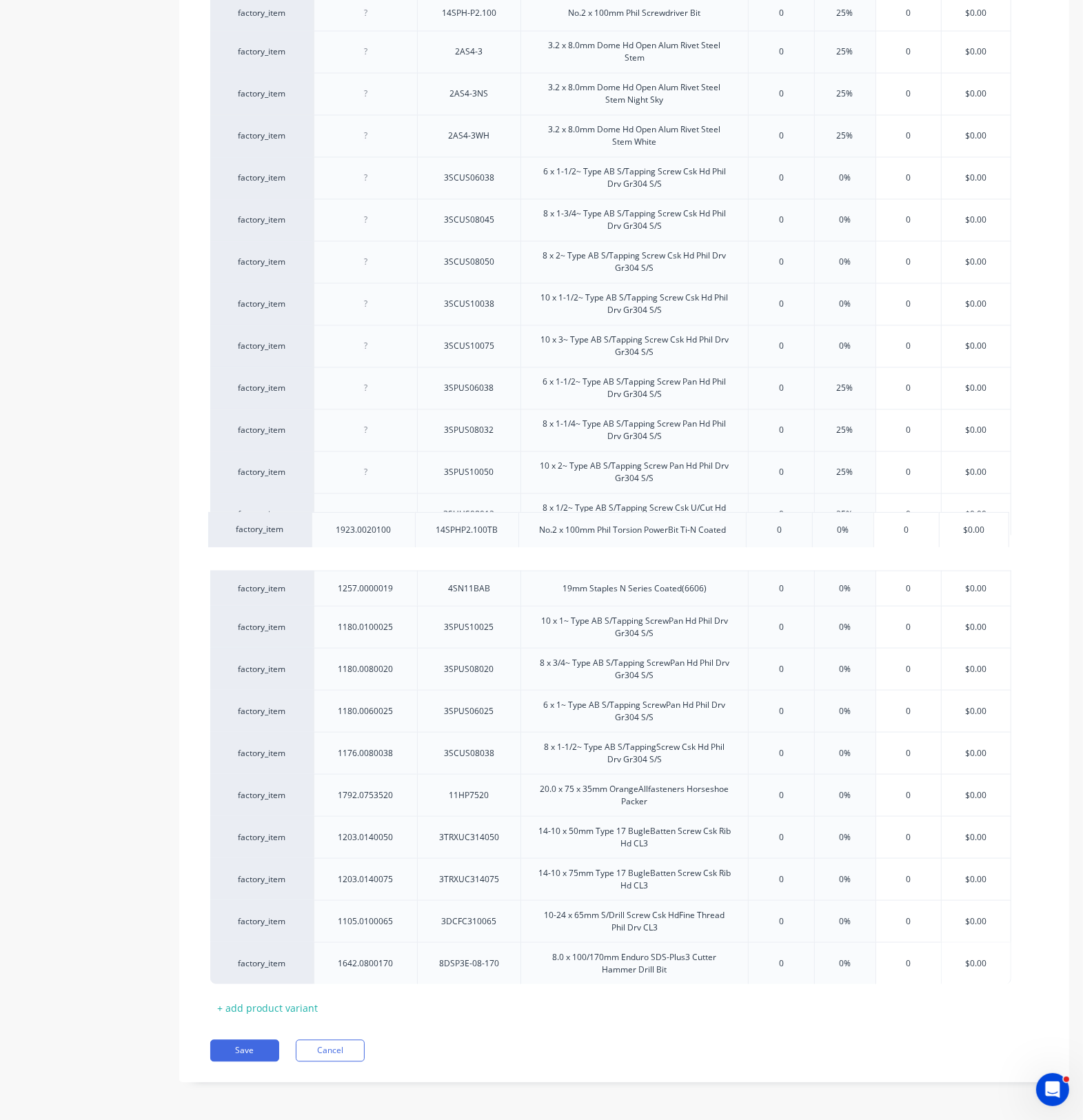
scroll to position [2206, 0]
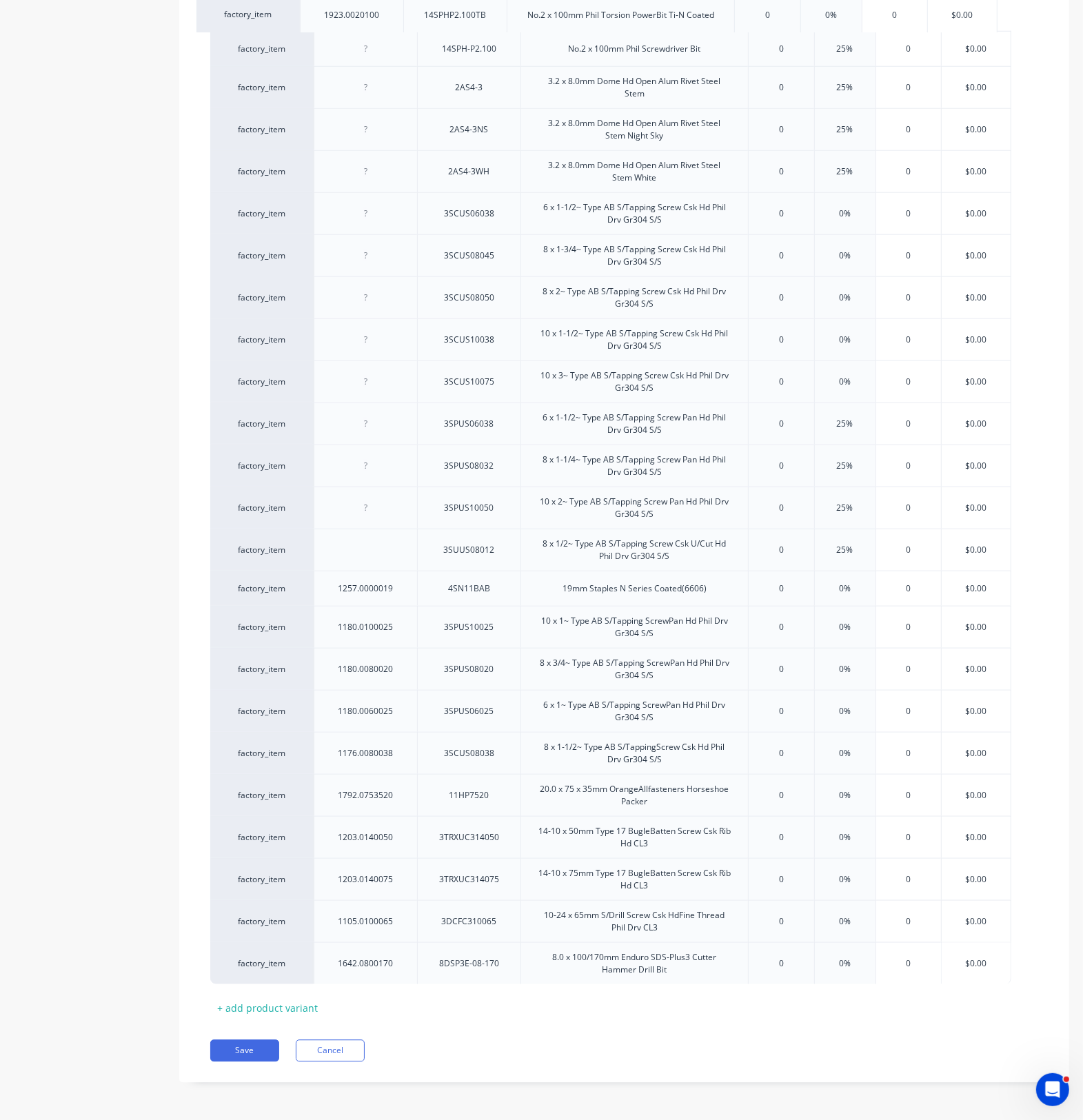
drag, startPoint x: 282, startPoint y: 560, endPoint x: 269, endPoint y: 17, distance: 543.2
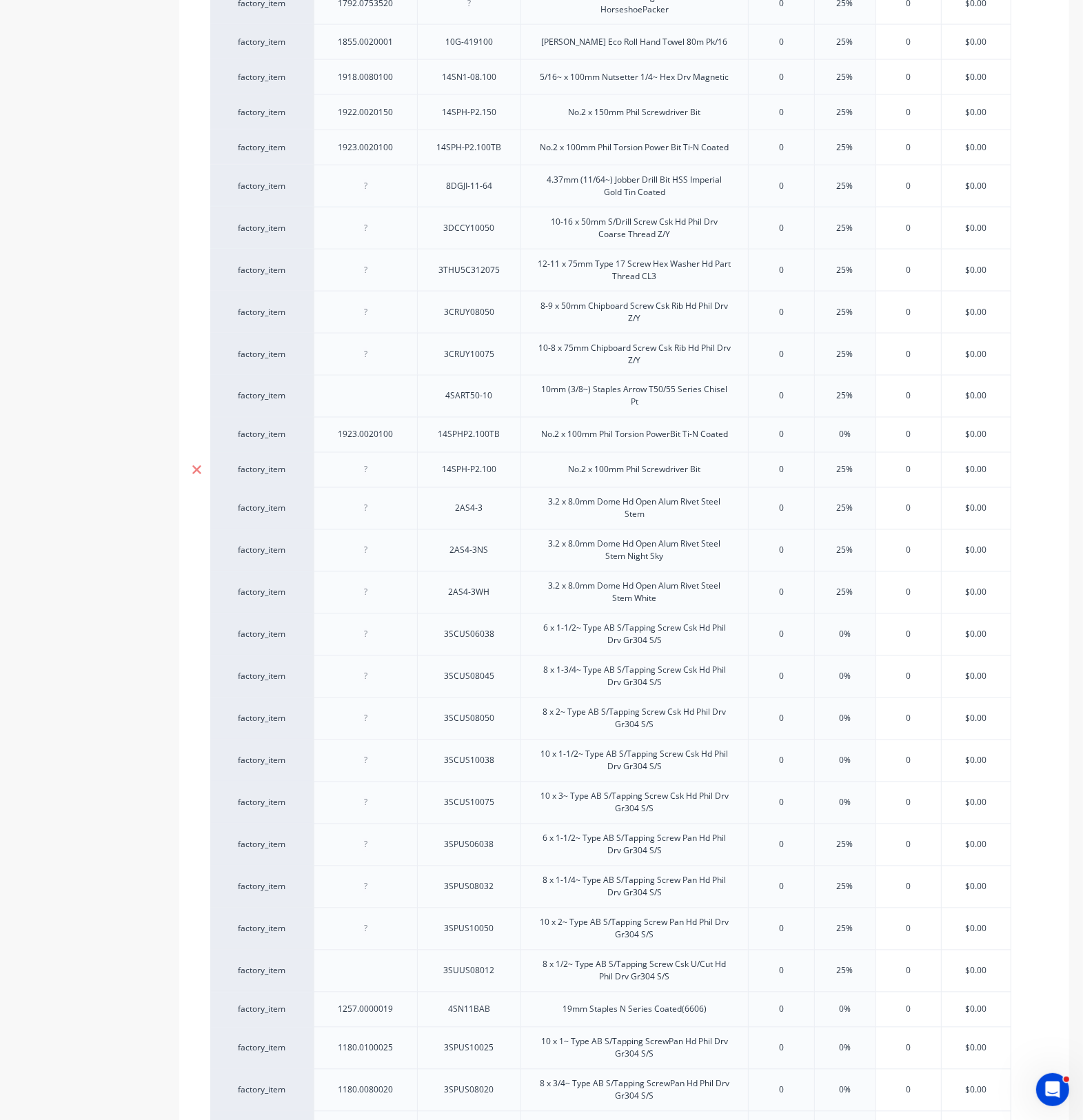
click at [196, 474] on icon at bounding box center [197, 470] width 9 height 9
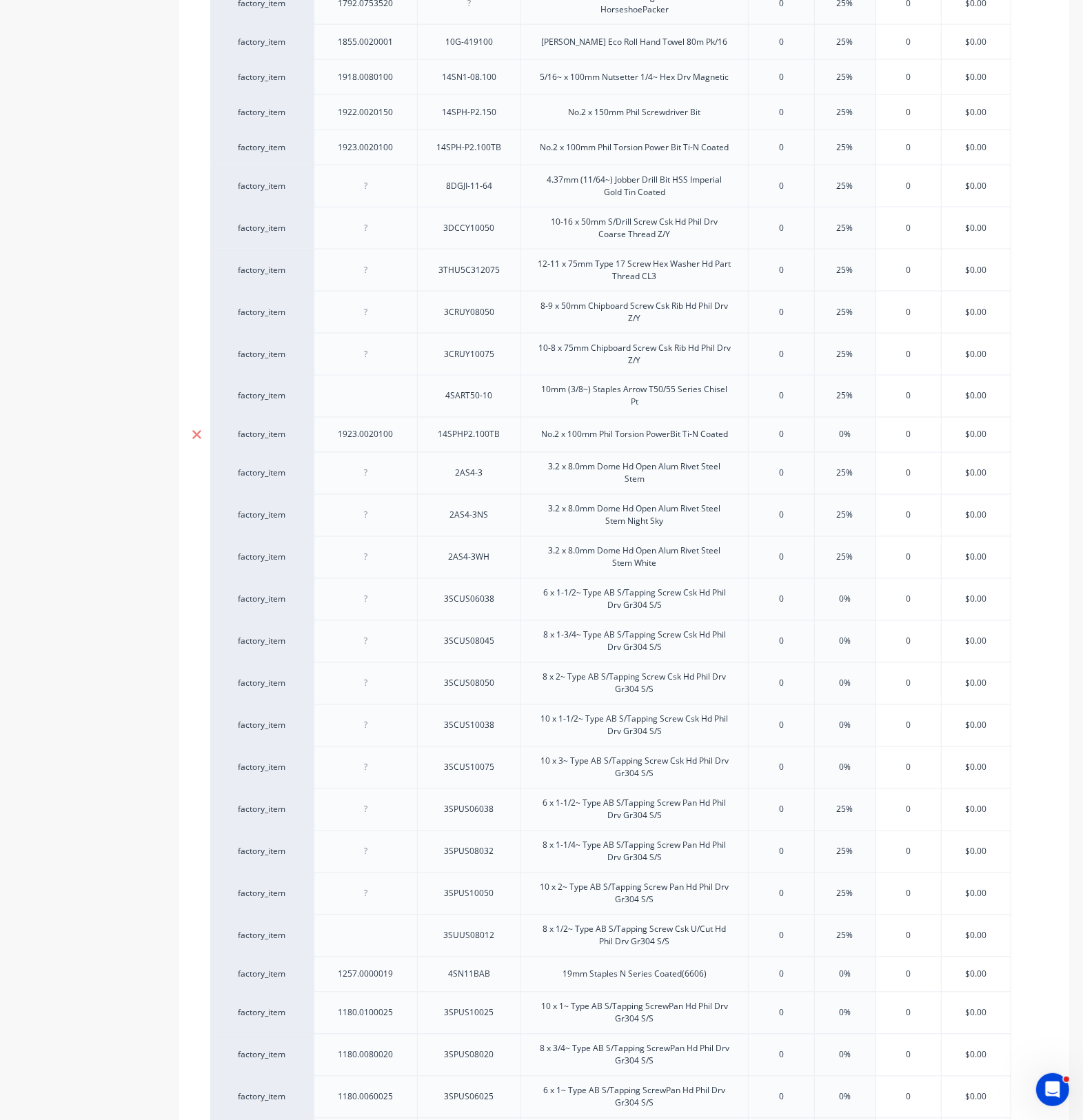
click at [192, 438] on icon at bounding box center [196, 435] width 10 height 13
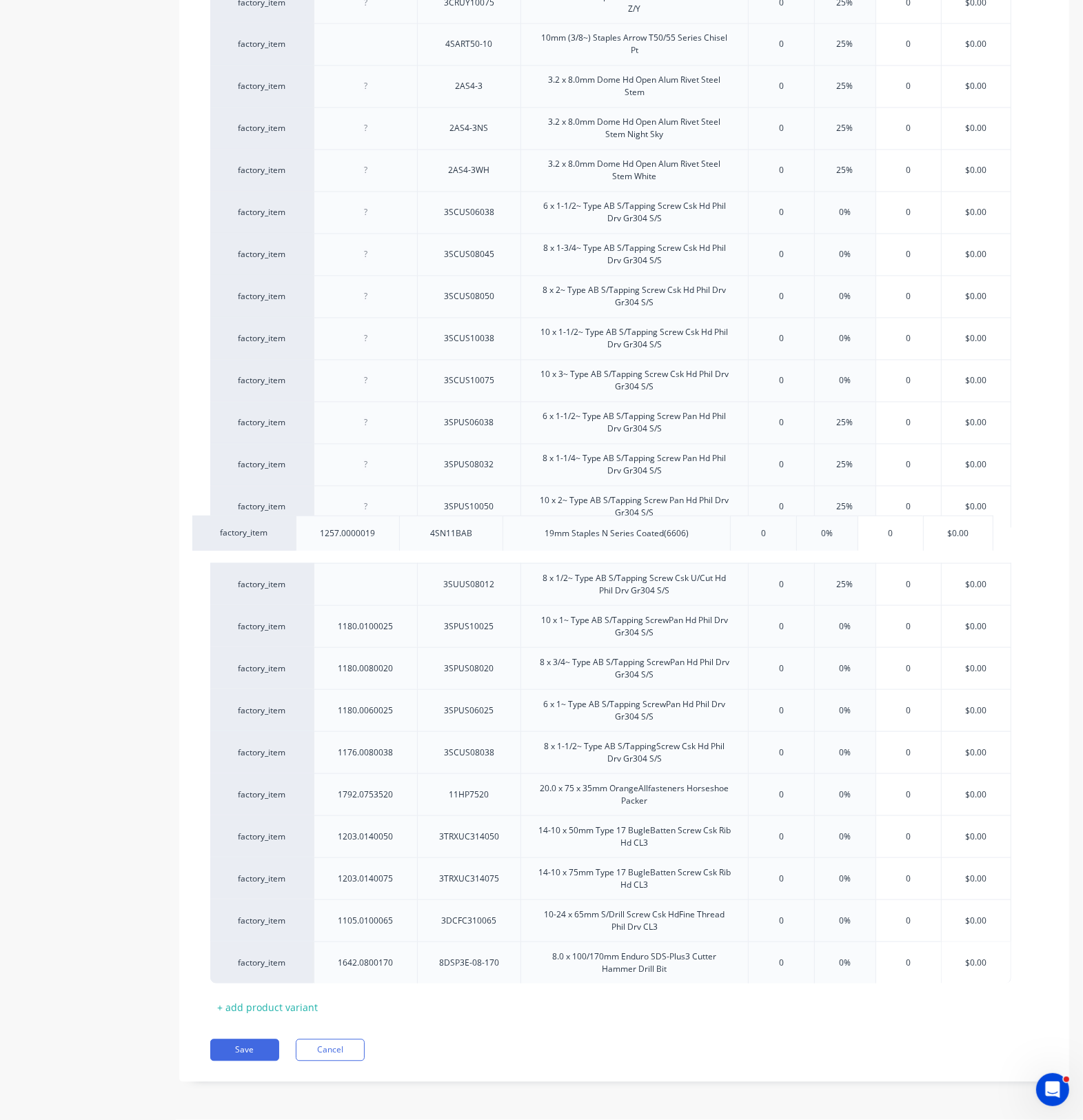
scroll to position [2135, 0]
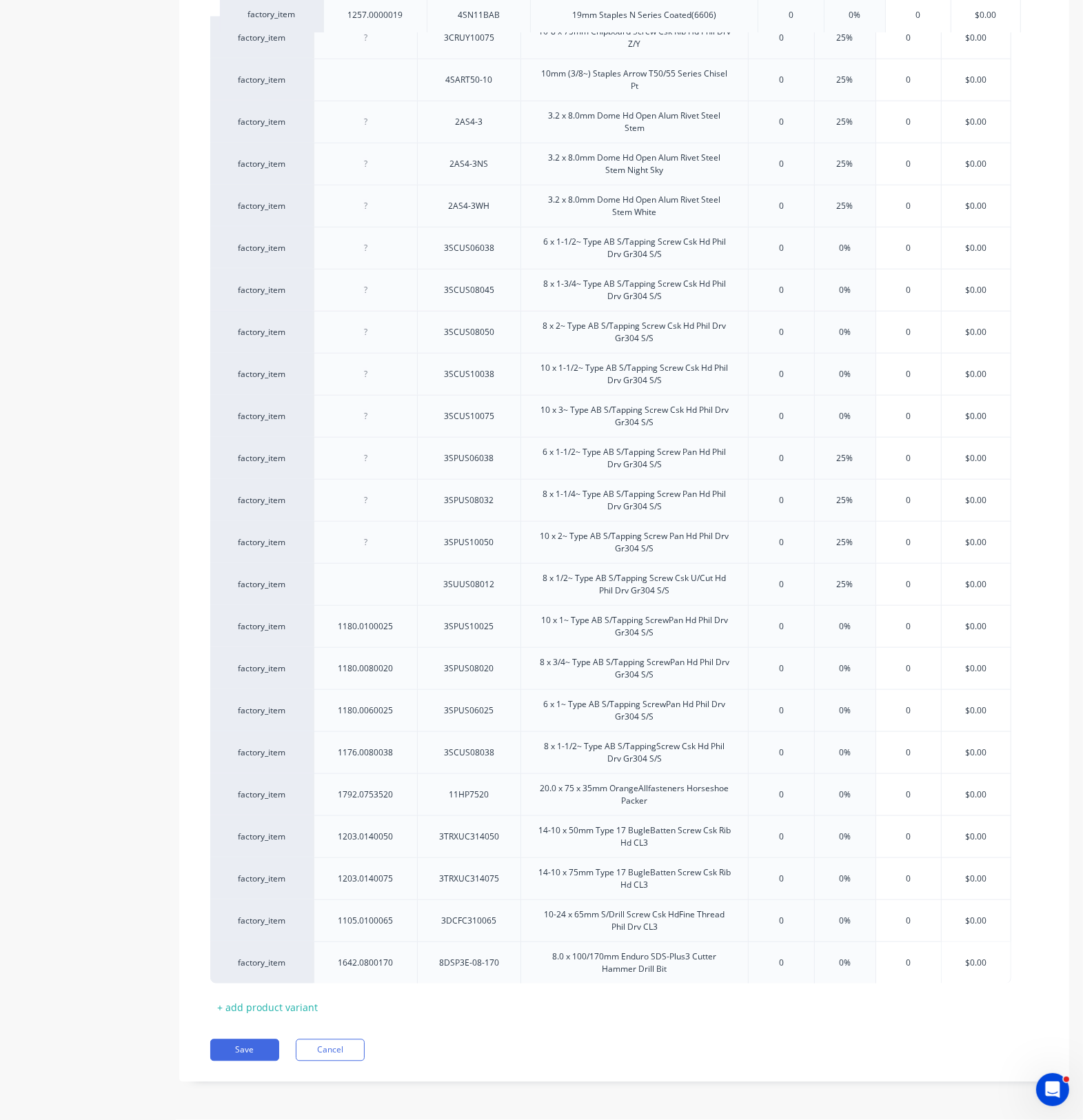
drag, startPoint x: 353, startPoint y: 597, endPoint x: 356, endPoint y: 21, distance: 576.0
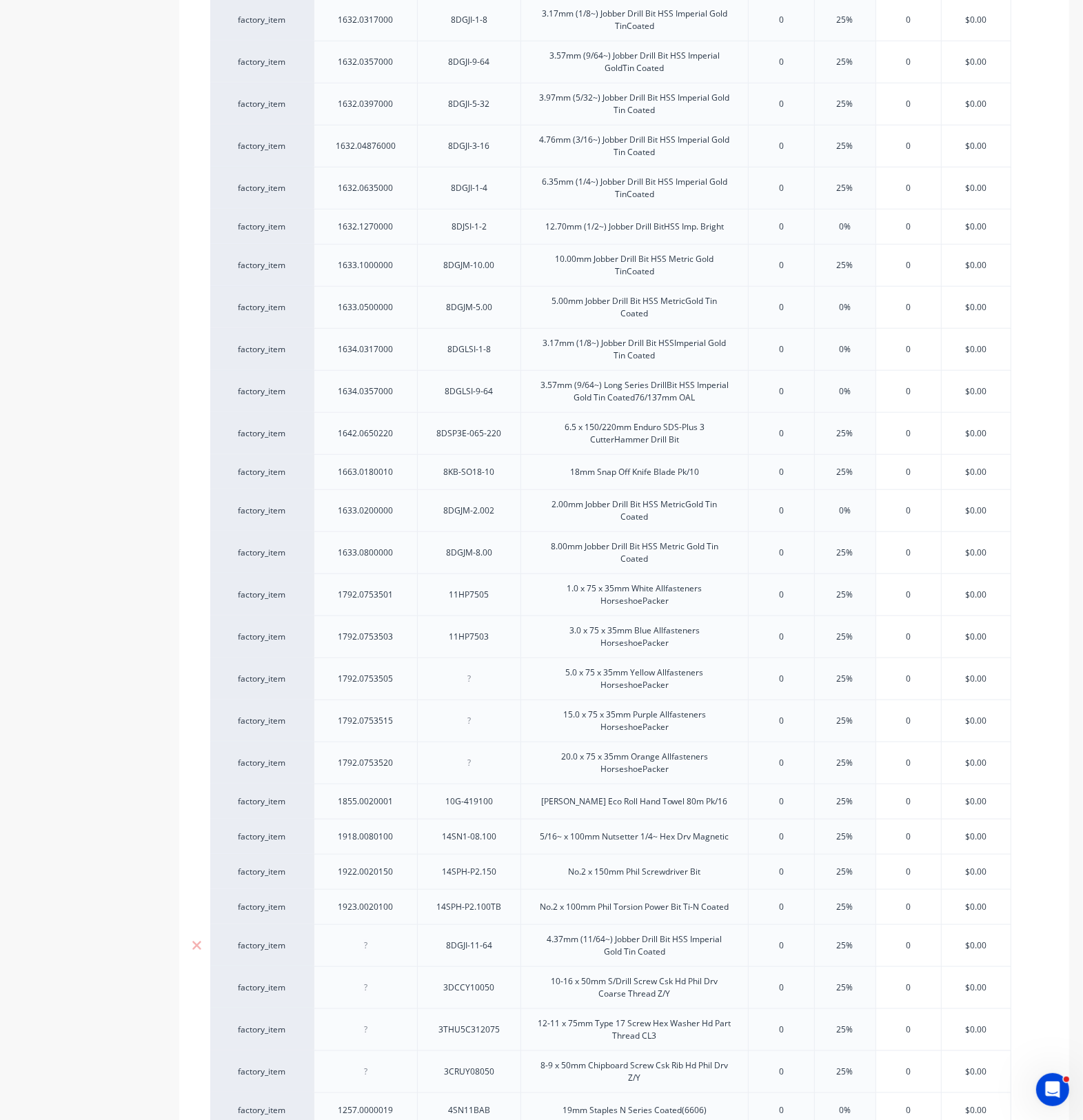
scroll to position [1101, 0]
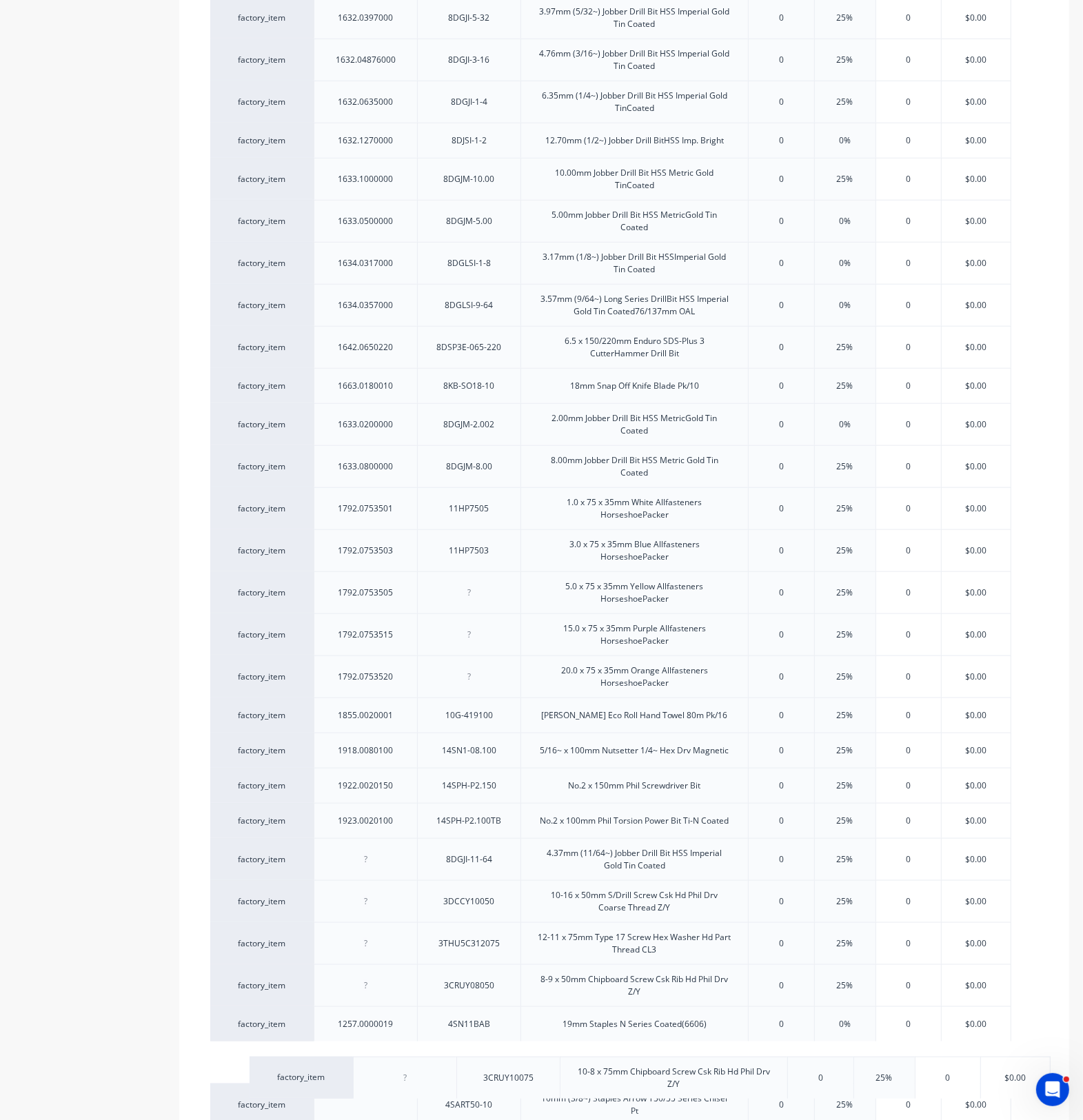
drag, startPoint x: 370, startPoint y: 1048, endPoint x: 408, endPoint y: 1048, distance: 38.0
click at [408, 1048] on div "factory_item 1131.0100016 3DU8CS10016 10-16 x 16mm S/Drill Screw Csk U/Cut 8g H…" at bounding box center [624, 638] width 828 height 2741
drag, startPoint x: 383, startPoint y: 1025, endPoint x: 393, endPoint y: 877, distance: 148.3
click at [383, 825] on div "factory_item 1131.0100016 3DU8CS10016 10-16 x 16mm S/Drill Screw Csk U/Cut 8g H…" at bounding box center [624, 639] width 828 height 2742
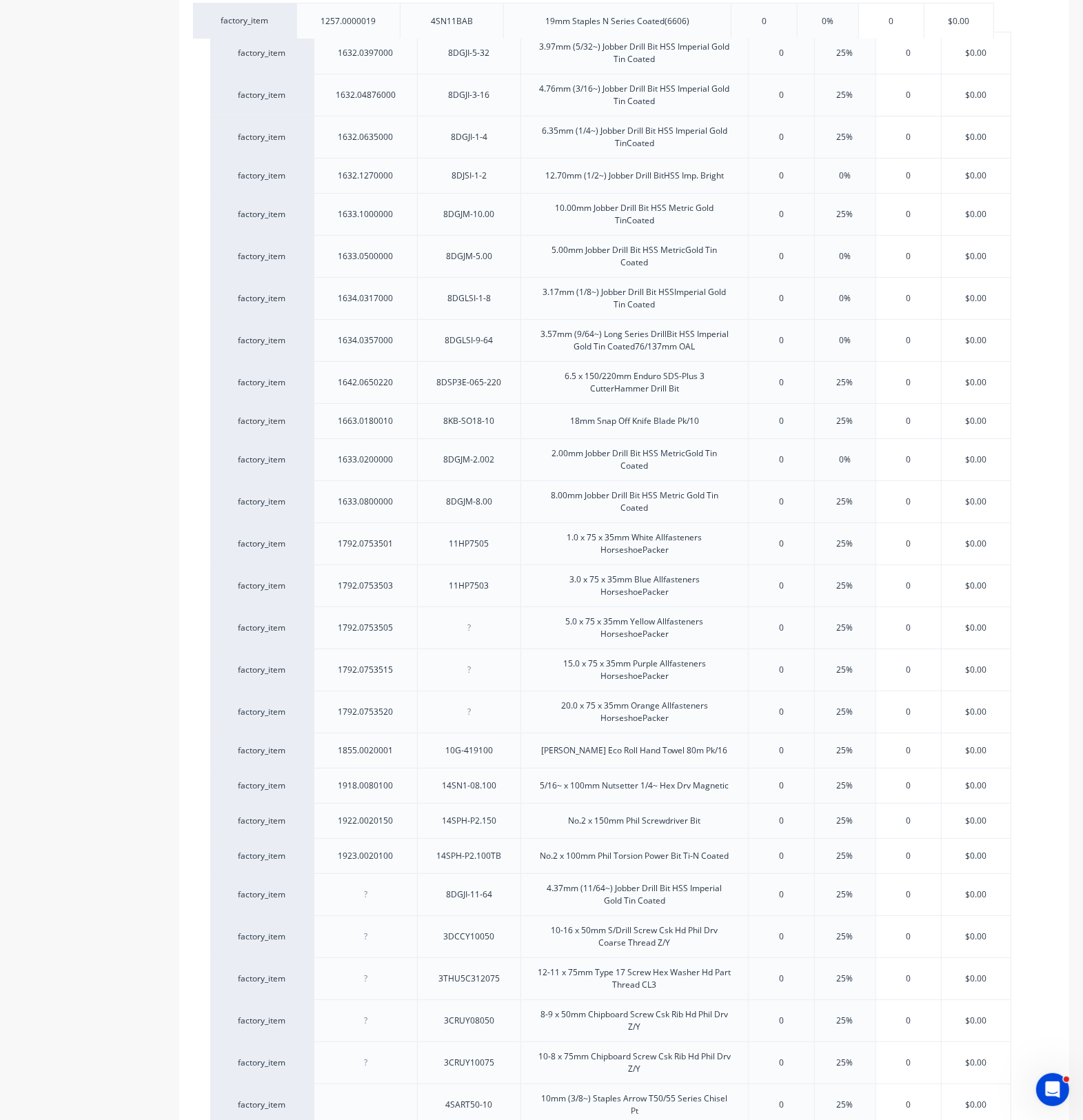
drag, startPoint x: 419, startPoint y: 1017, endPoint x: 402, endPoint y: 9, distance: 1008.1
click at [402, 9] on div "factory_item 1131.0100016 3DU8CS10016 10-16 x 16mm S/Drill Screw Csk U/Cut 8g H…" at bounding box center [624, 638] width 828 height 2741
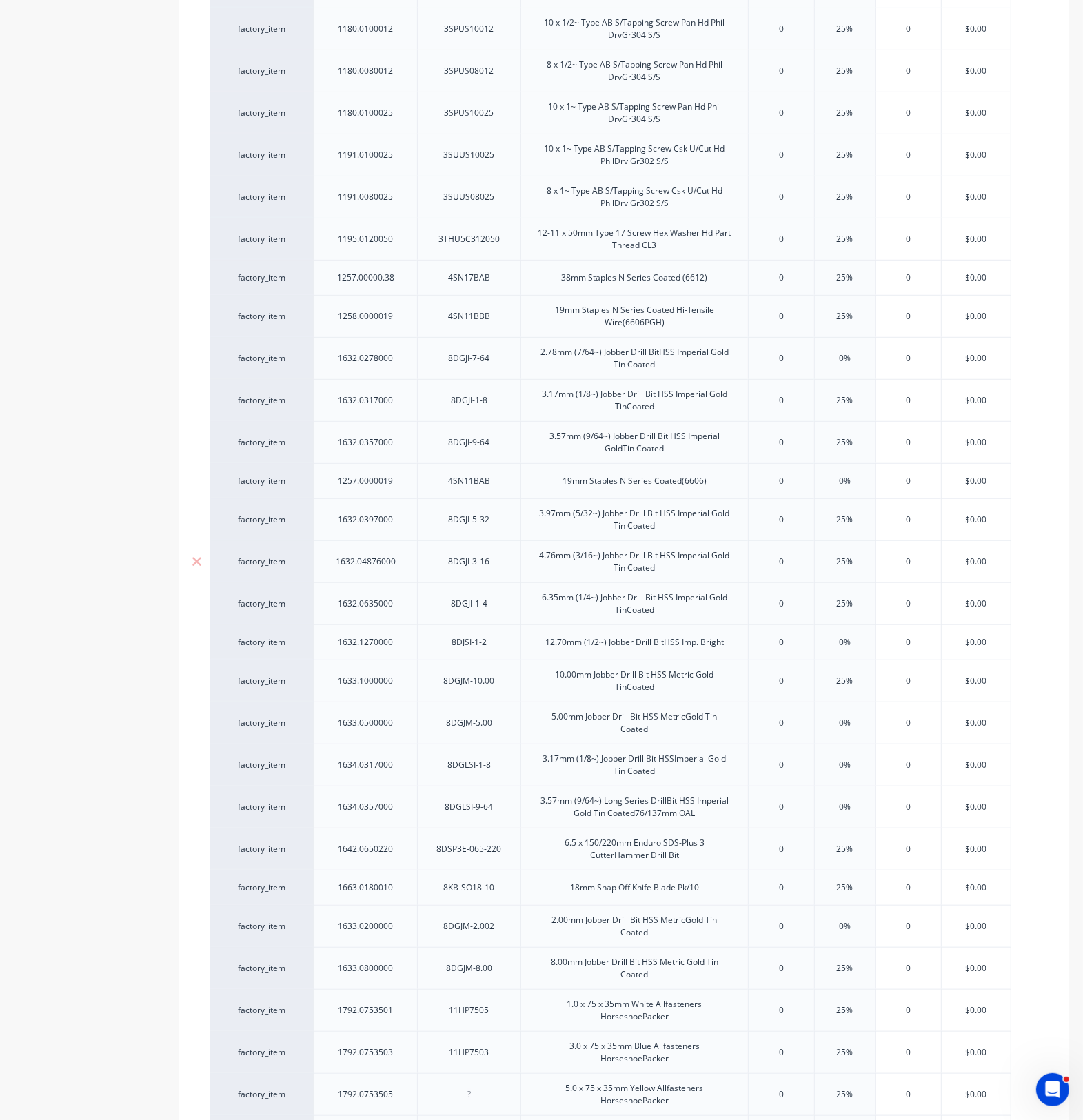
scroll to position [498, 0]
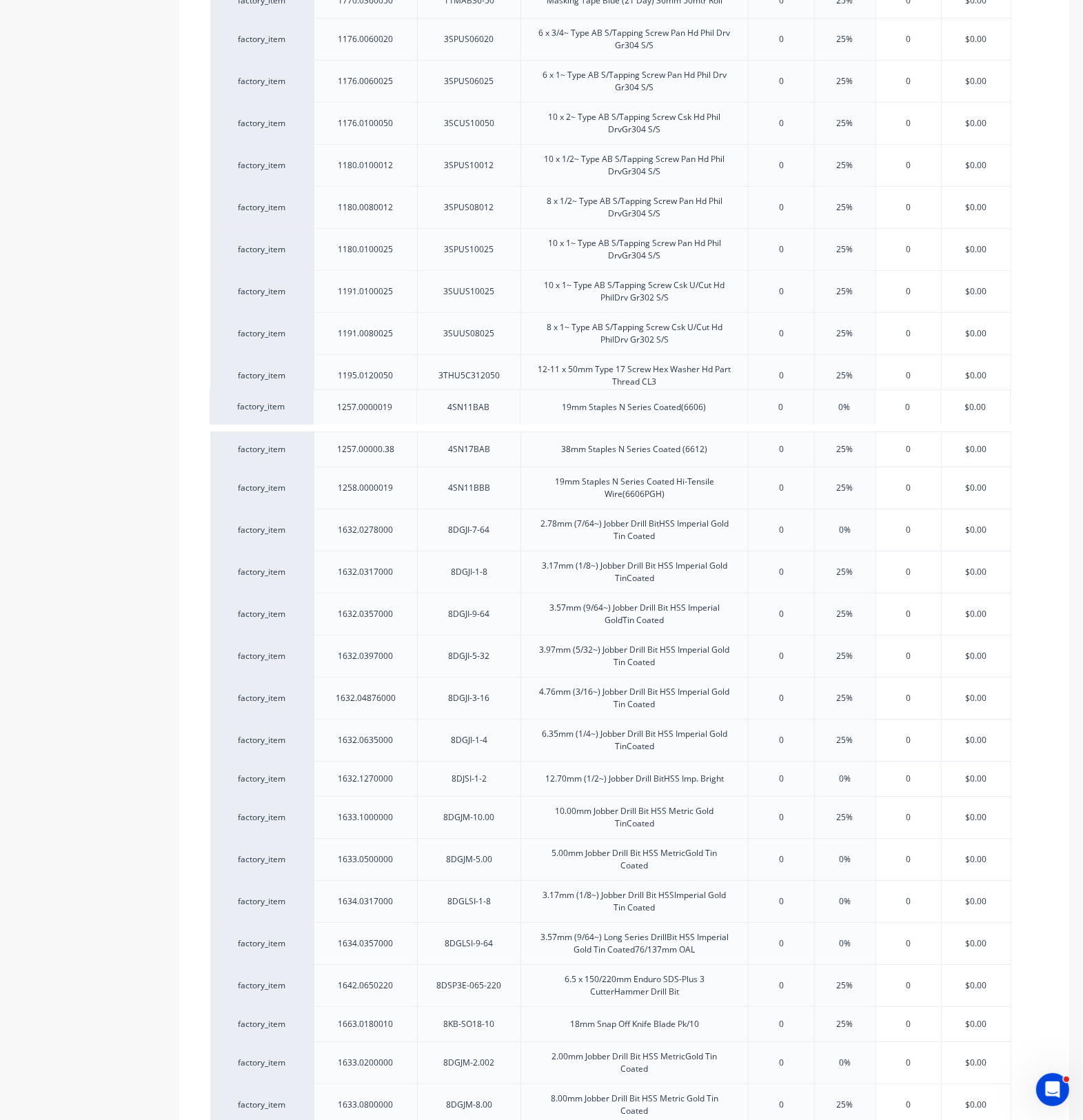
drag, startPoint x: 374, startPoint y: 631, endPoint x: 373, endPoint y: 414, distance: 217.0
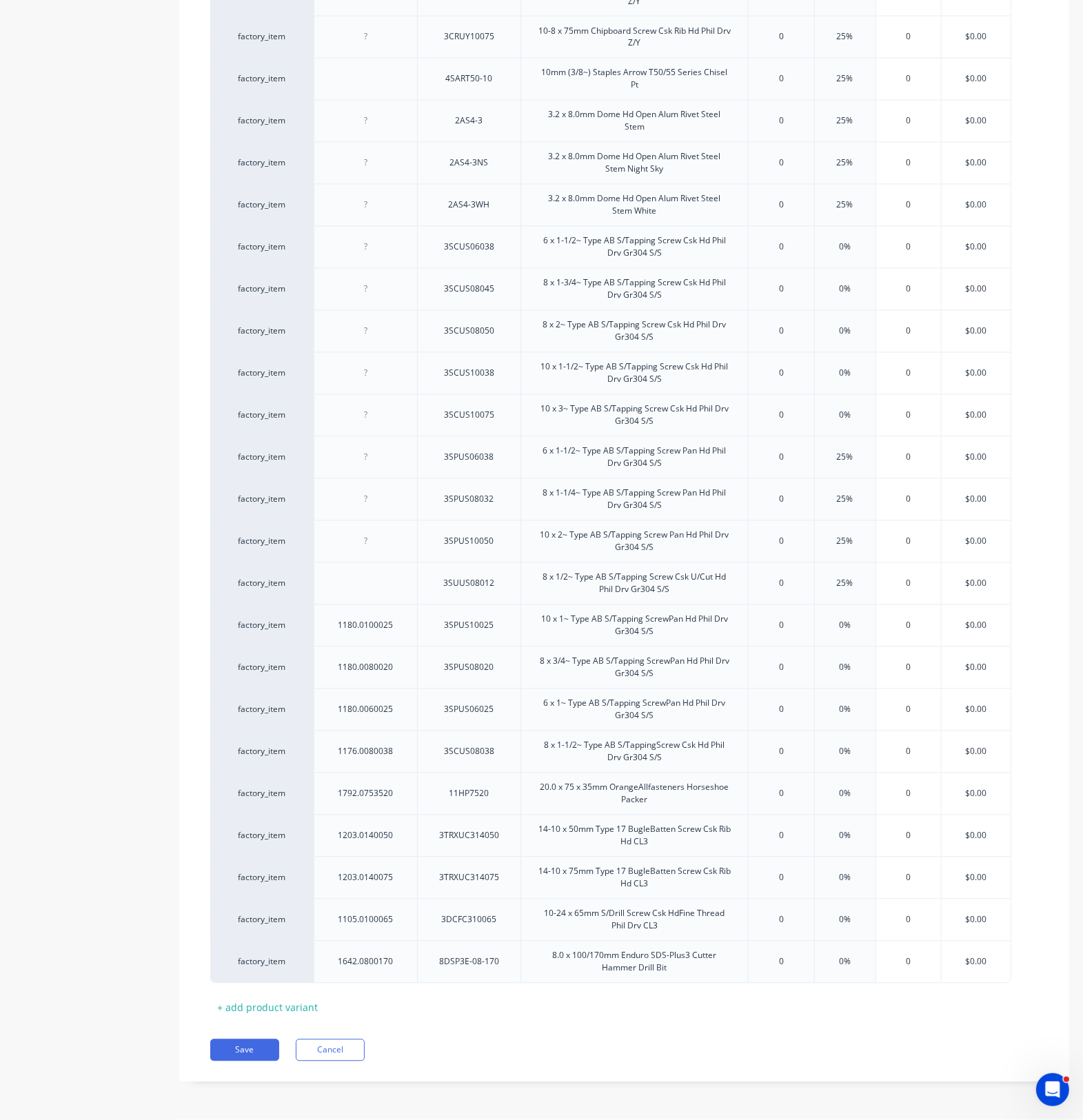
scroll to position [2135, 0]
drag, startPoint x: 390, startPoint y: 639, endPoint x: 386, endPoint y: 2, distance: 637.0
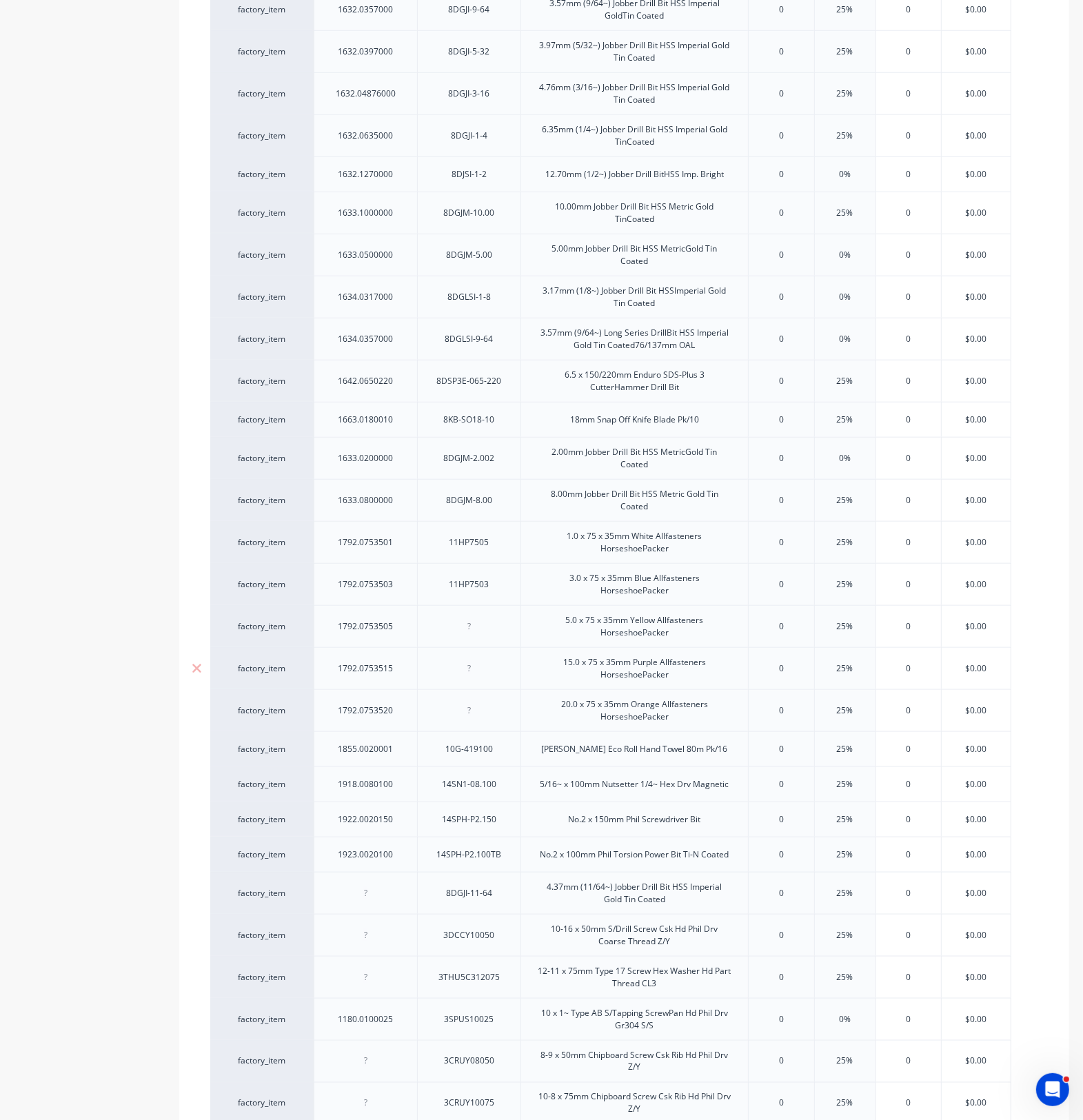
scroll to position [1101, 0]
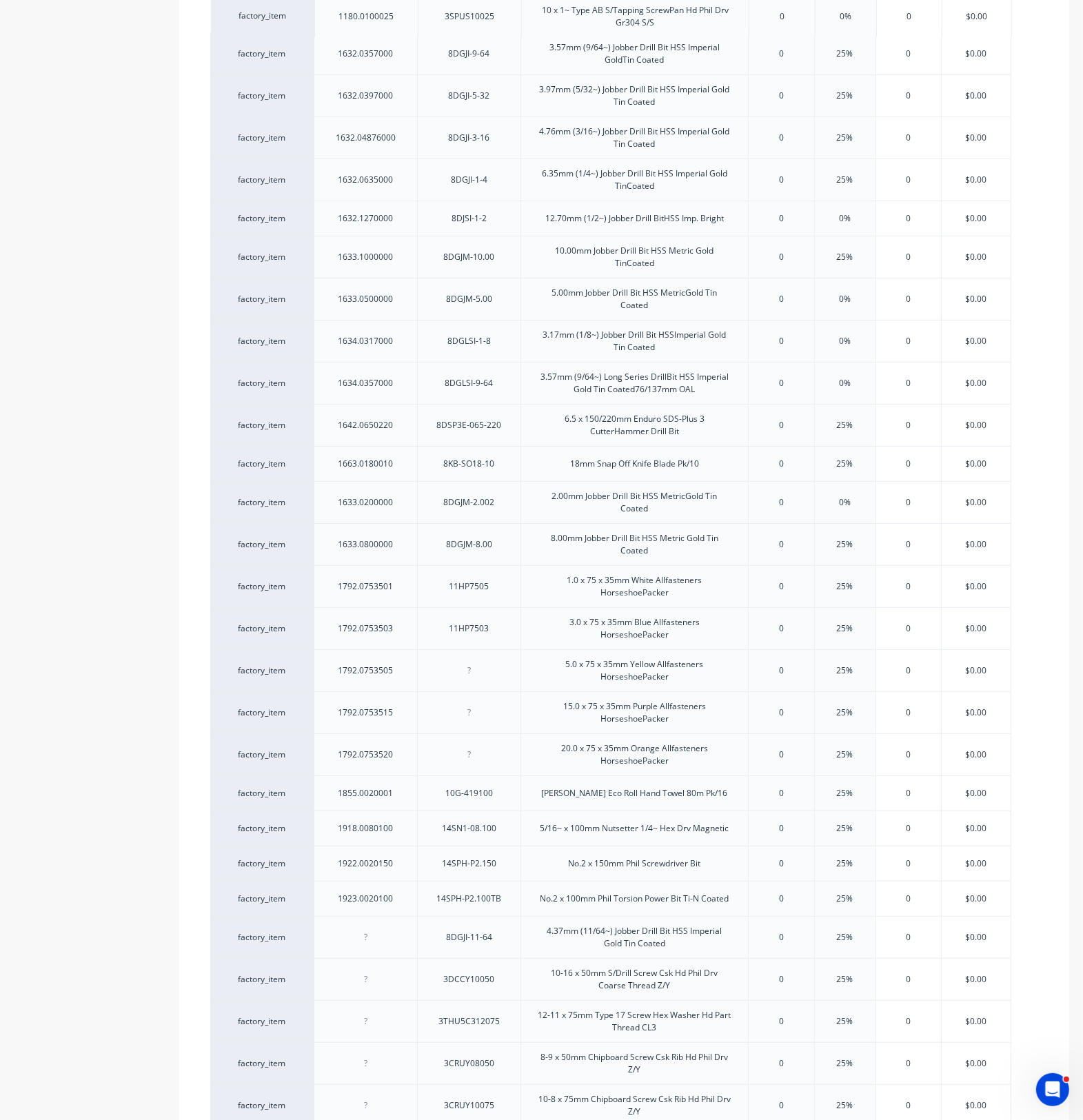
drag, startPoint x: 411, startPoint y: 917, endPoint x: 415, endPoint y: 18, distance: 899.0
click at [415, 18] on div "factory_item 1131.0100016 3DU8CS10016 10-16 x 16mm S/Drill Screw Csk U/Cut 8g H…" at bounding box center [624, 638] width 828 height 2741
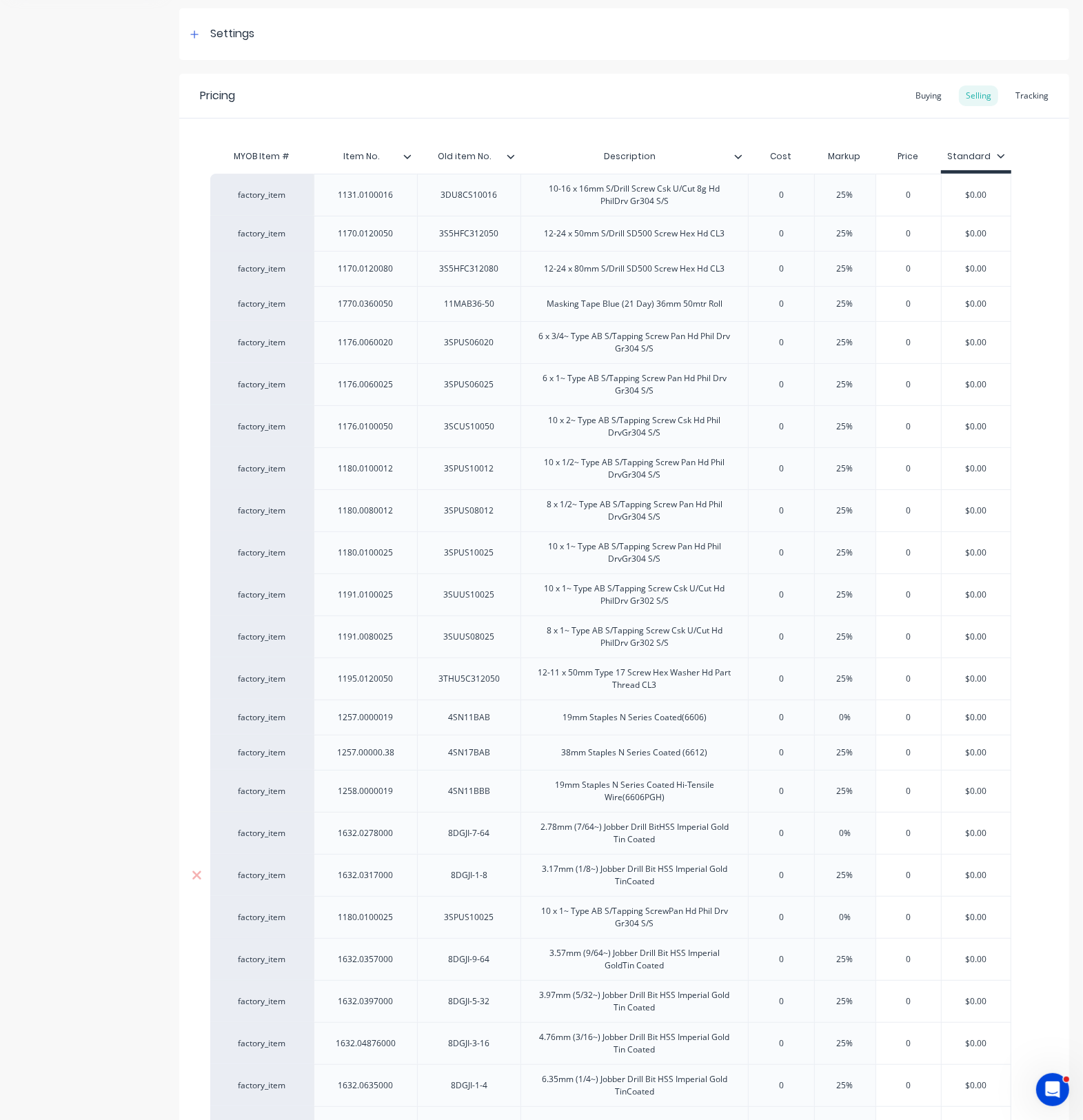
scroll to position [153, 0]
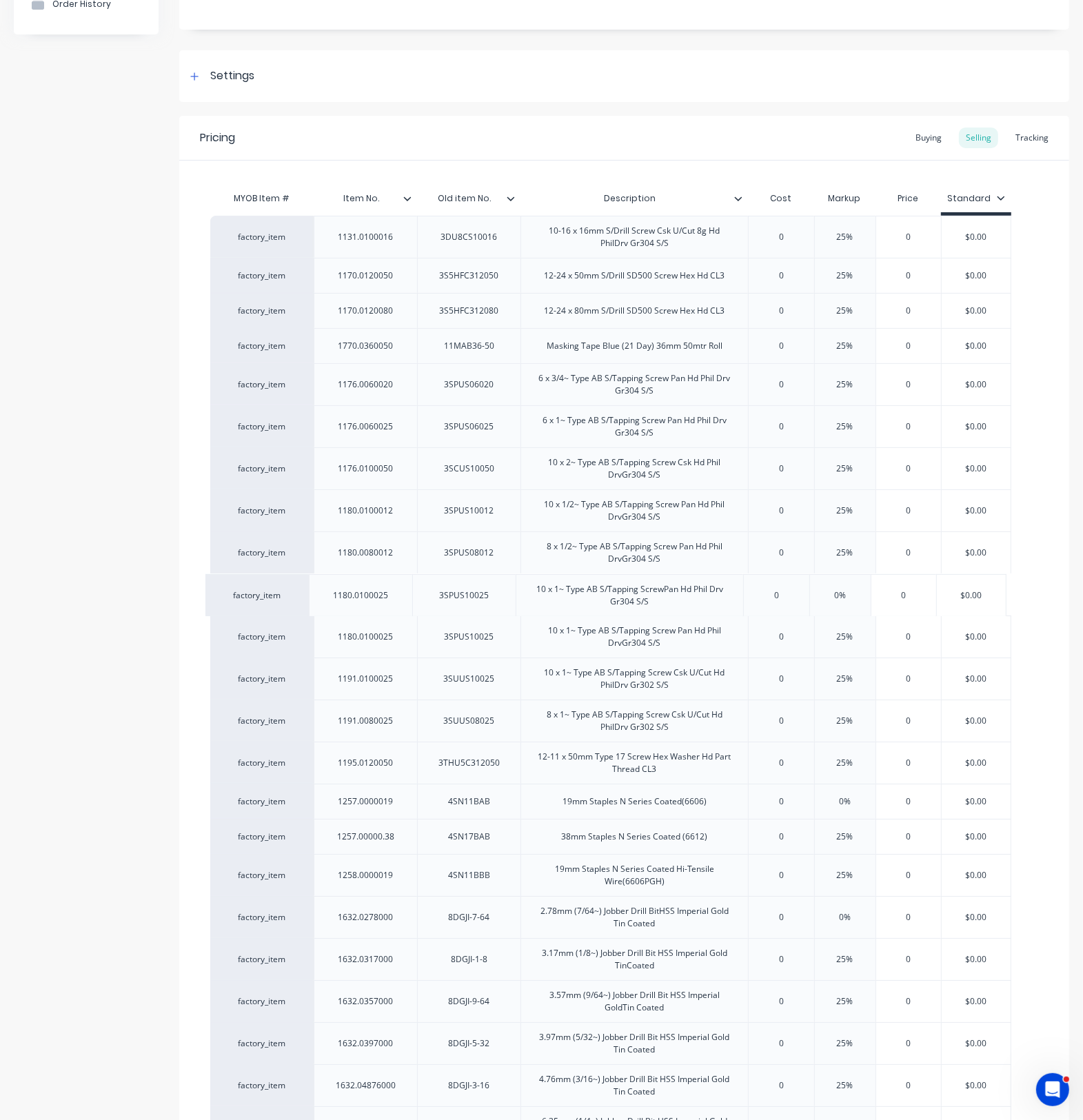
drag, startPoint x: 422, startPoint y: 971, endPoint x: 414, endPoint y: 600, distance: 371.1
drag, startPoint x: 418, startPoint y: 553, endPoint x: 421, endPoint y: 506, distance: 47.1
click at [193, 632] on icon at bounding box center [196, 636] width 10 height 13
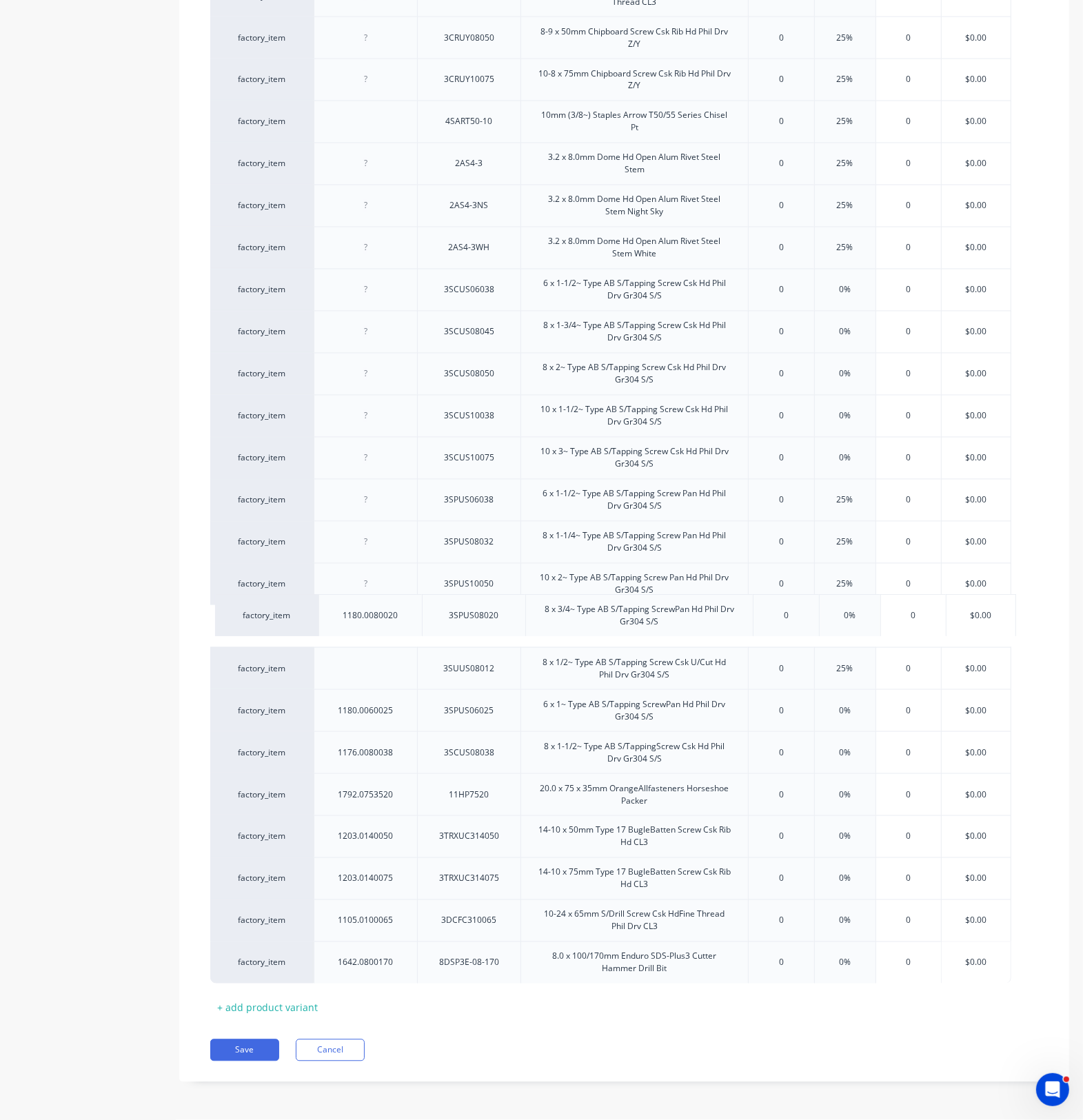
scroll to position [2092, 0]
drag, startPoint x: 371, startPoint y: 679, endPoint x: 373, endPoint y: 43, distance: 636.0
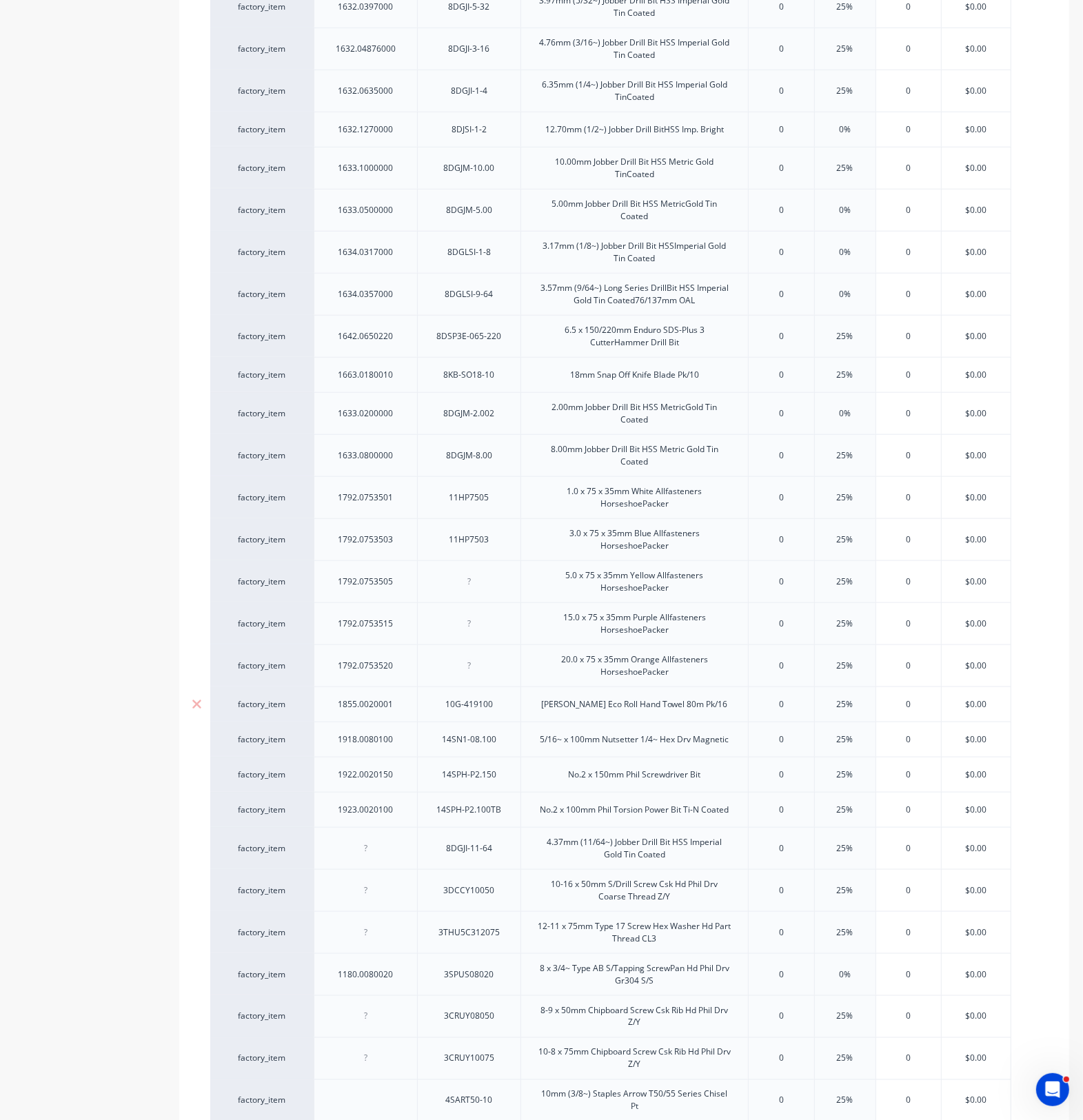
scroll to position [1145, 0]
drag, startPoint x: 361, startPoint y: 983, endPoint x: 365, endPoint y: 366, distance: 617.0
click at [365, 327] on div "factory_item 1131.0100016 3DU8CS10016 10-16 x 16mm S/Drill Screw Csk U/Cut 8g H…" at bounding box center [624, 573] width 828 height 2700
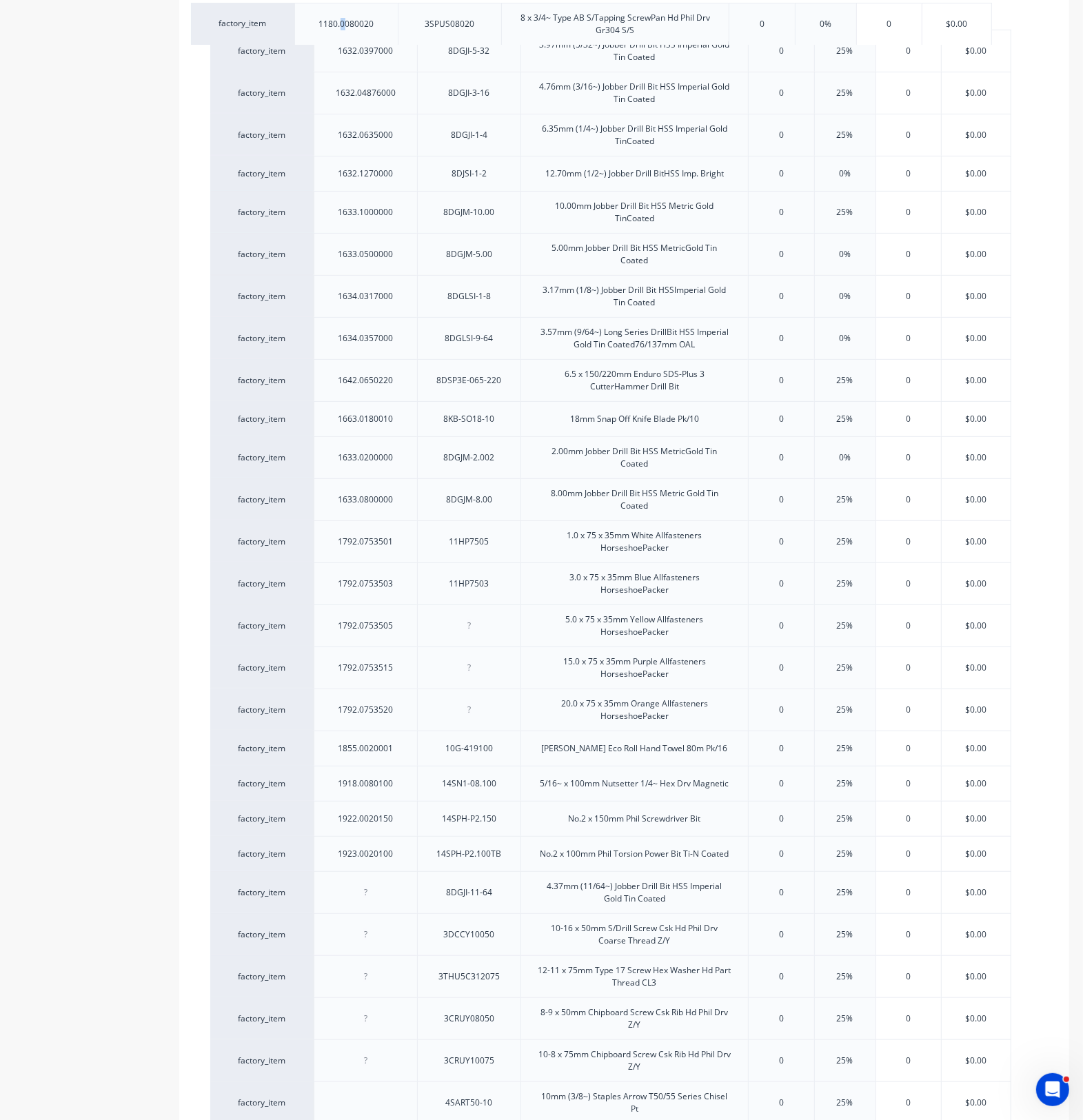
drag, startPoint x: 420, startPoint y: 984, endPoint x: 401, endPoint y: 22, distance: 962.2
click at [401, 22] on div "factory_item 1131.0100016 3DU8CS10016 10-16 x 16mm S/Drill Screw Csk U/Cut 8g H…" at bounding box center [624, 573] width 828 height 2699
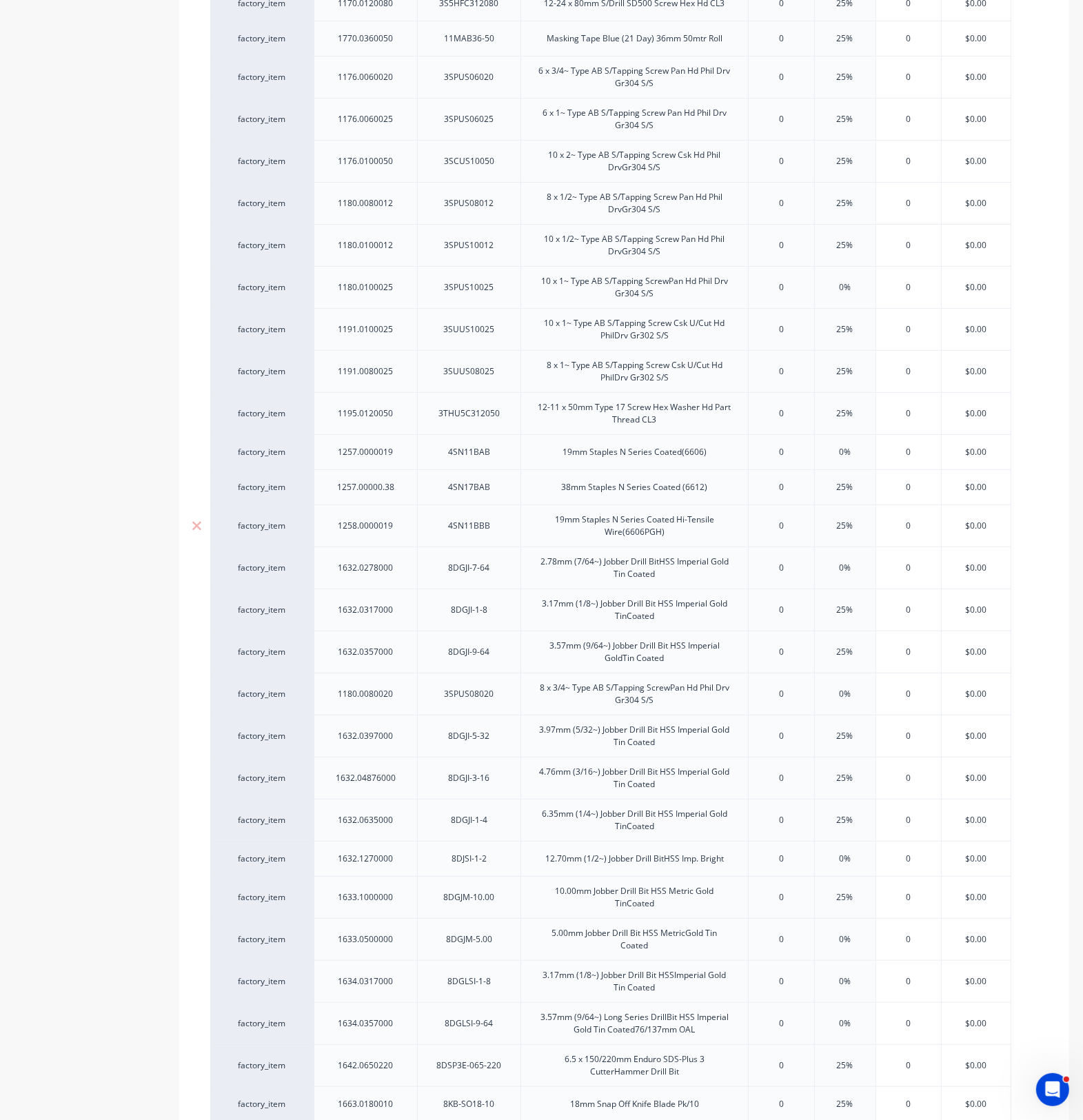
scroll to position [456, 0]
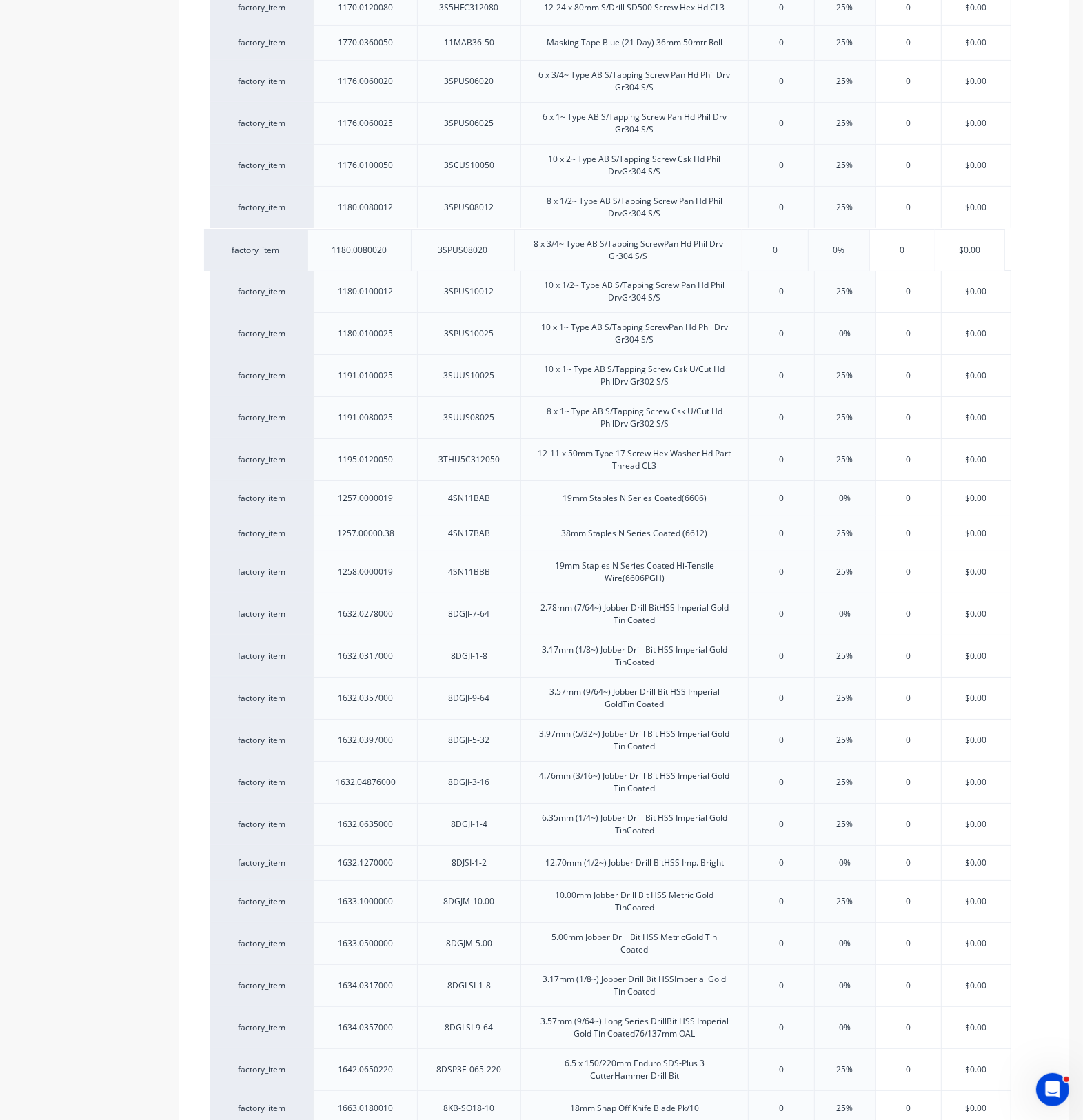
drag, startPoint x: 425, startPoint y: 700, endPoint x: 419, endPoint y: 243, distance: 457.0
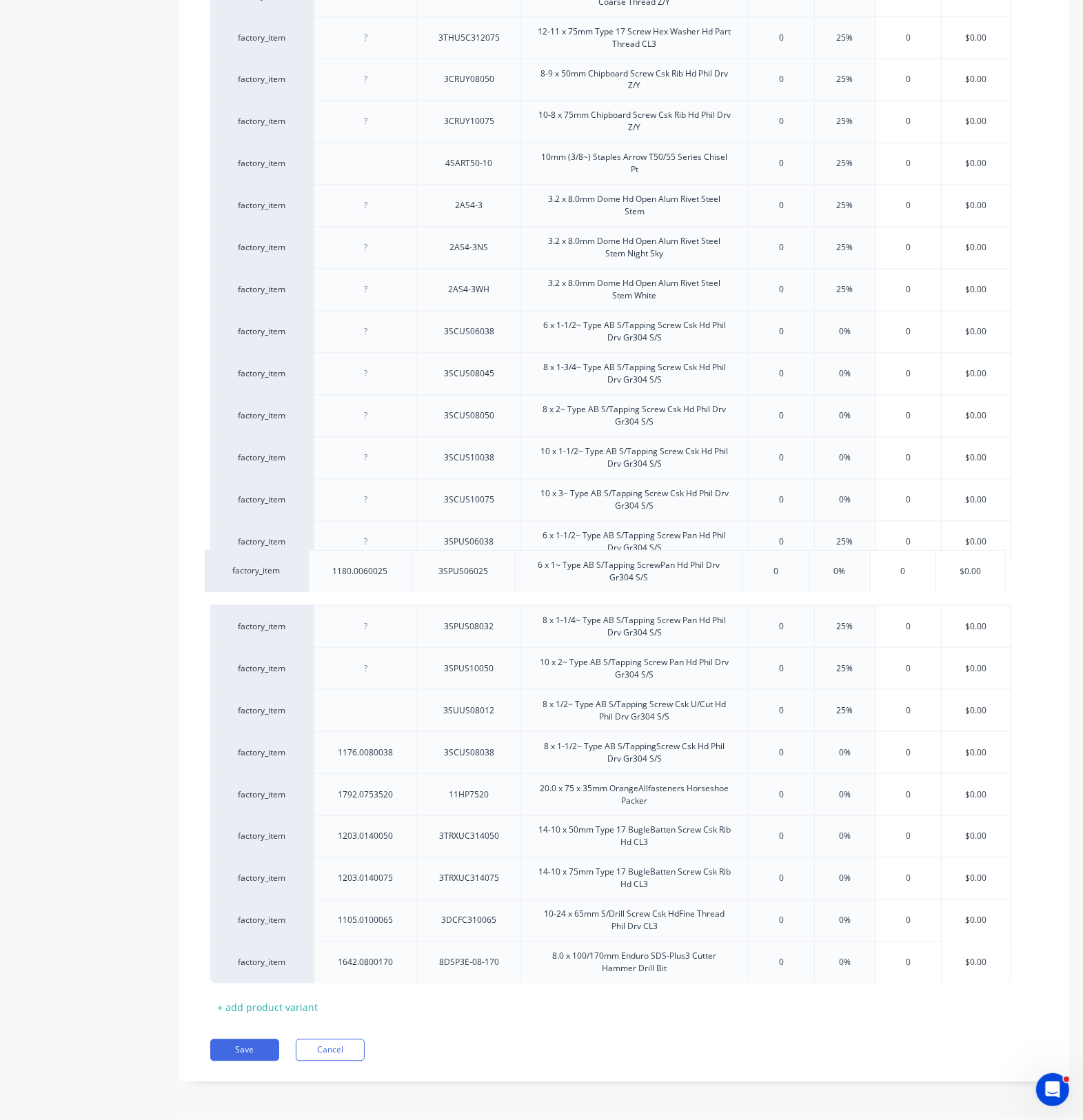
scroll to position [2092, 0]
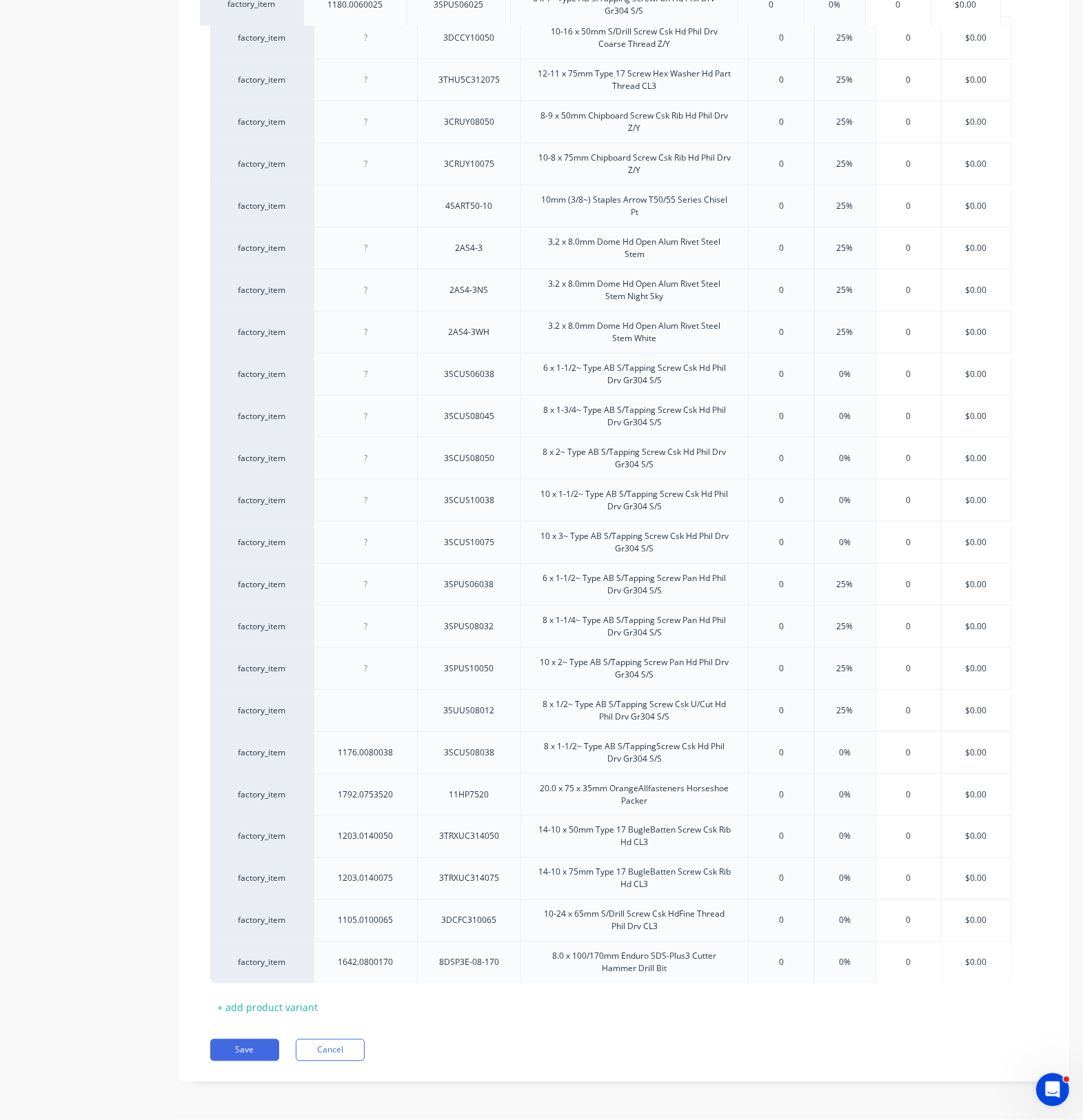
drag, startPoint x: 419, startPoint y: 718, endPoint x: 408, endPoint y: 7, distance: 711.1
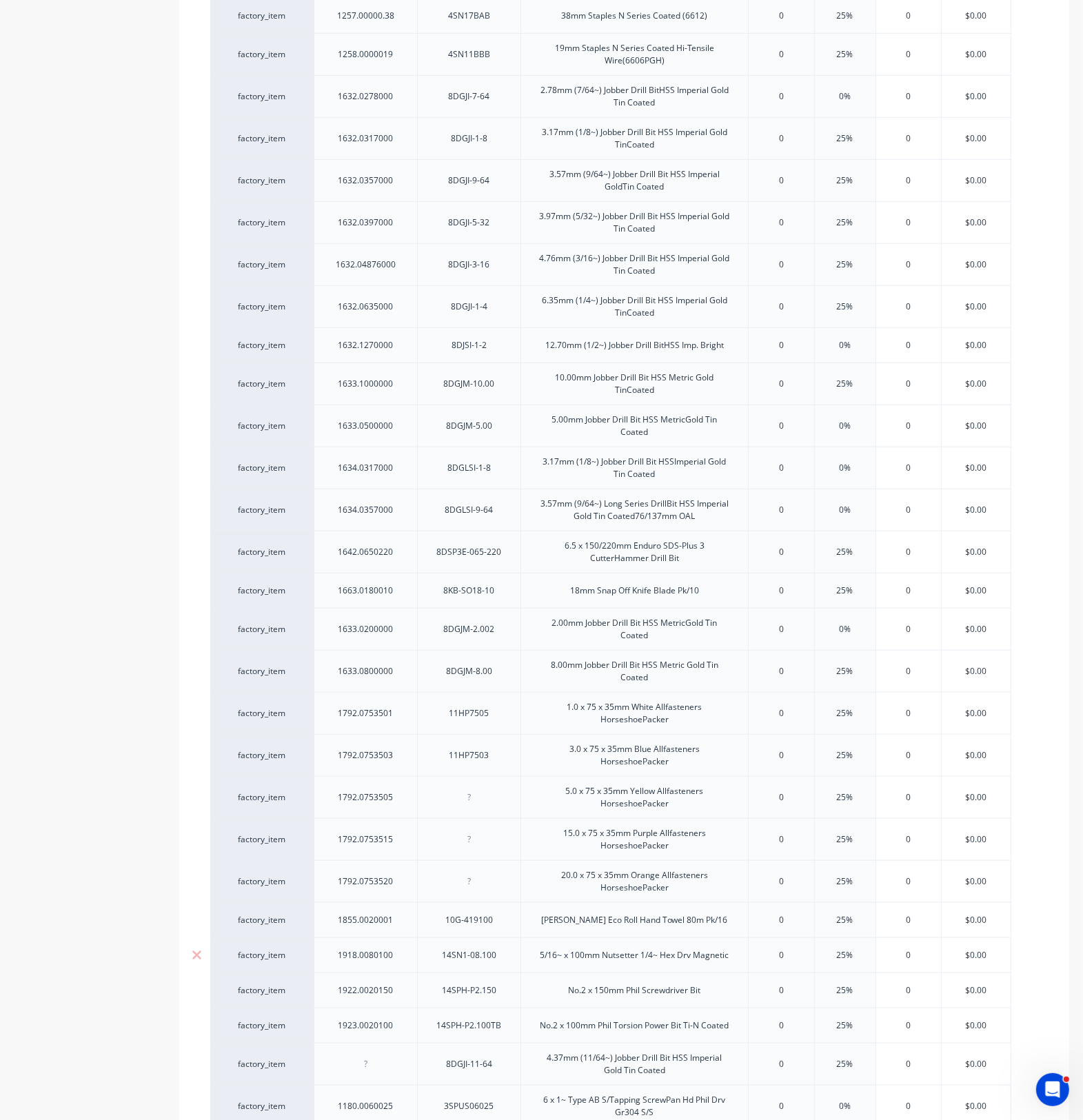
scroll to position [973, 0]
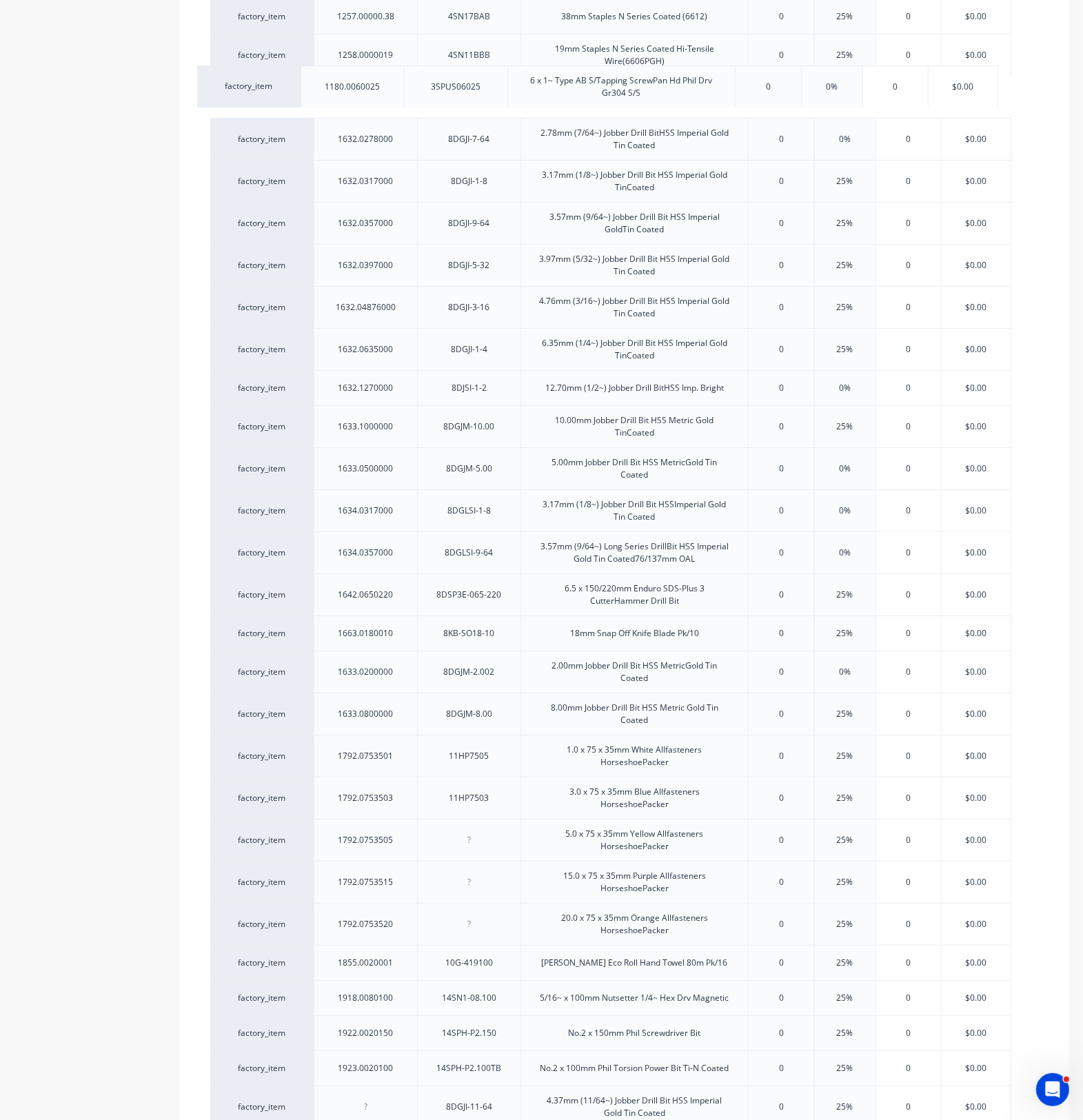
drag, startPoint x: 419, startPoint y: 1107, endPoint x: 407, endPoint y: 78, distance: 1029.1
click at [407, 78] on div "factory_item 1131.0100016 3DU8CS10016 10-16 x 16mm S/Drill Screw Csk U/Cut 8g H…" at bounding box center [624, 745] width 828 height 2699
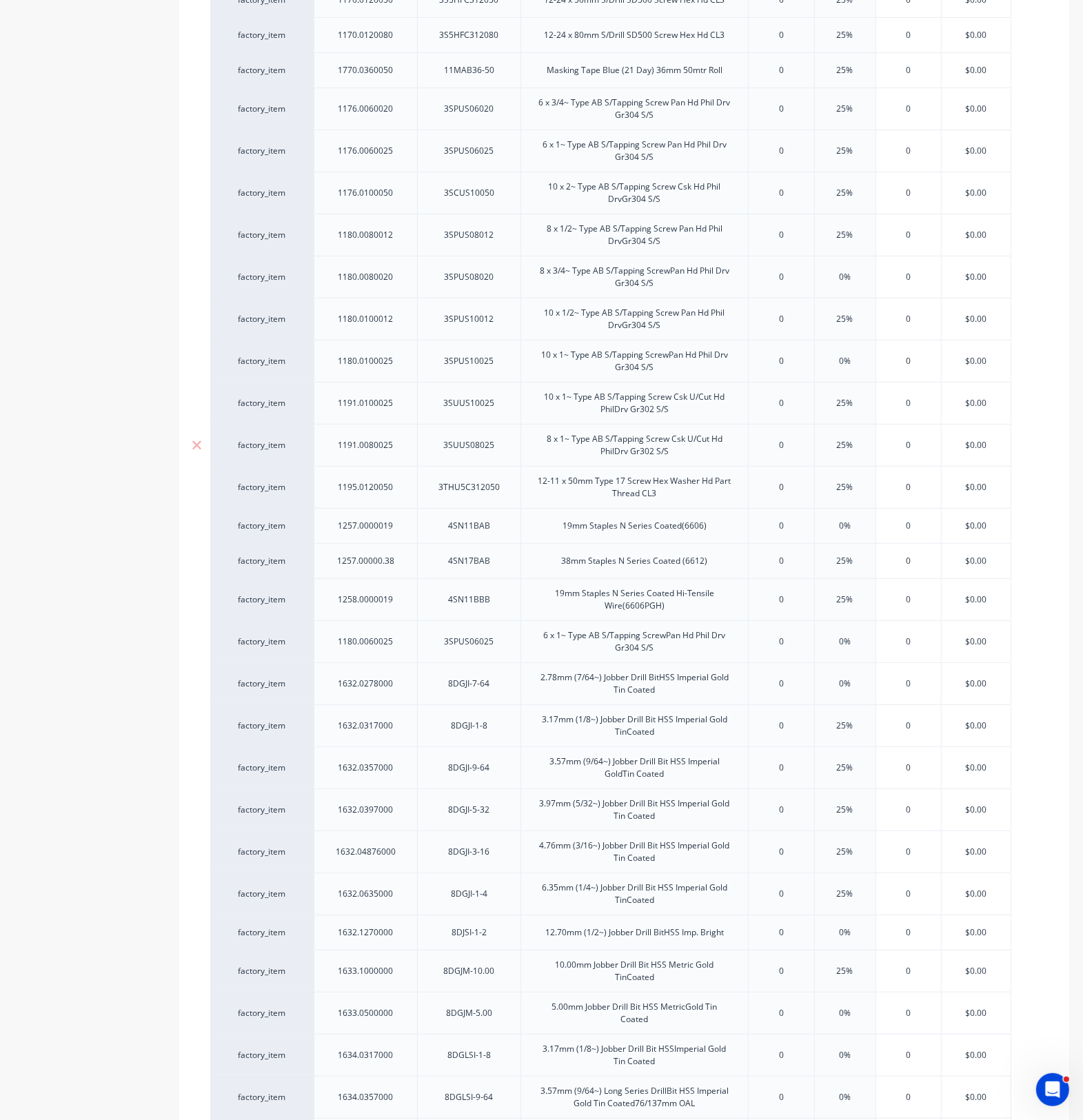
scroll to position [370, 0]
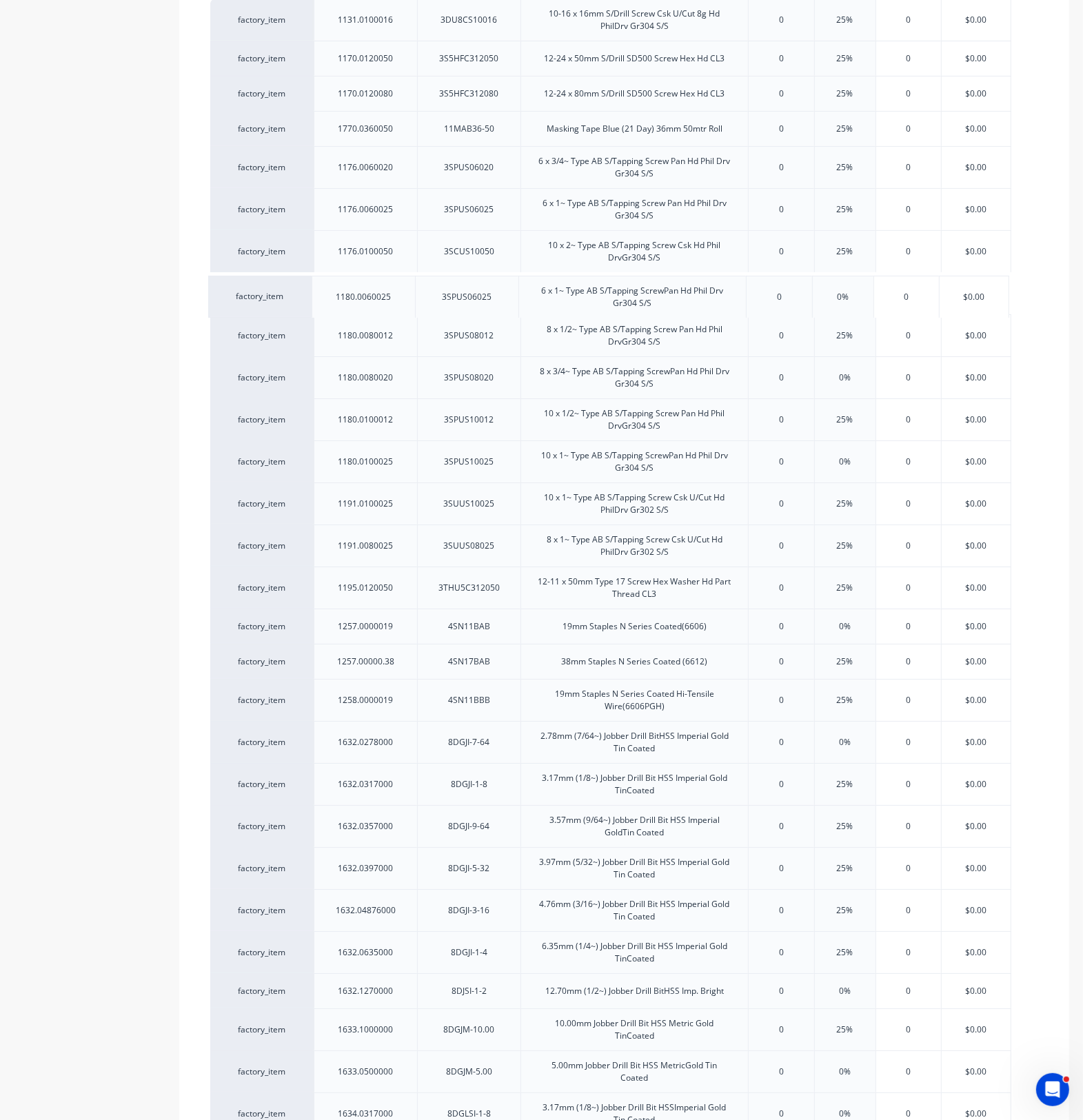
drag, startPoint x: 421, startPoint y: 710, endPoint x: 417, endPoint y: 301, distance: 409.0
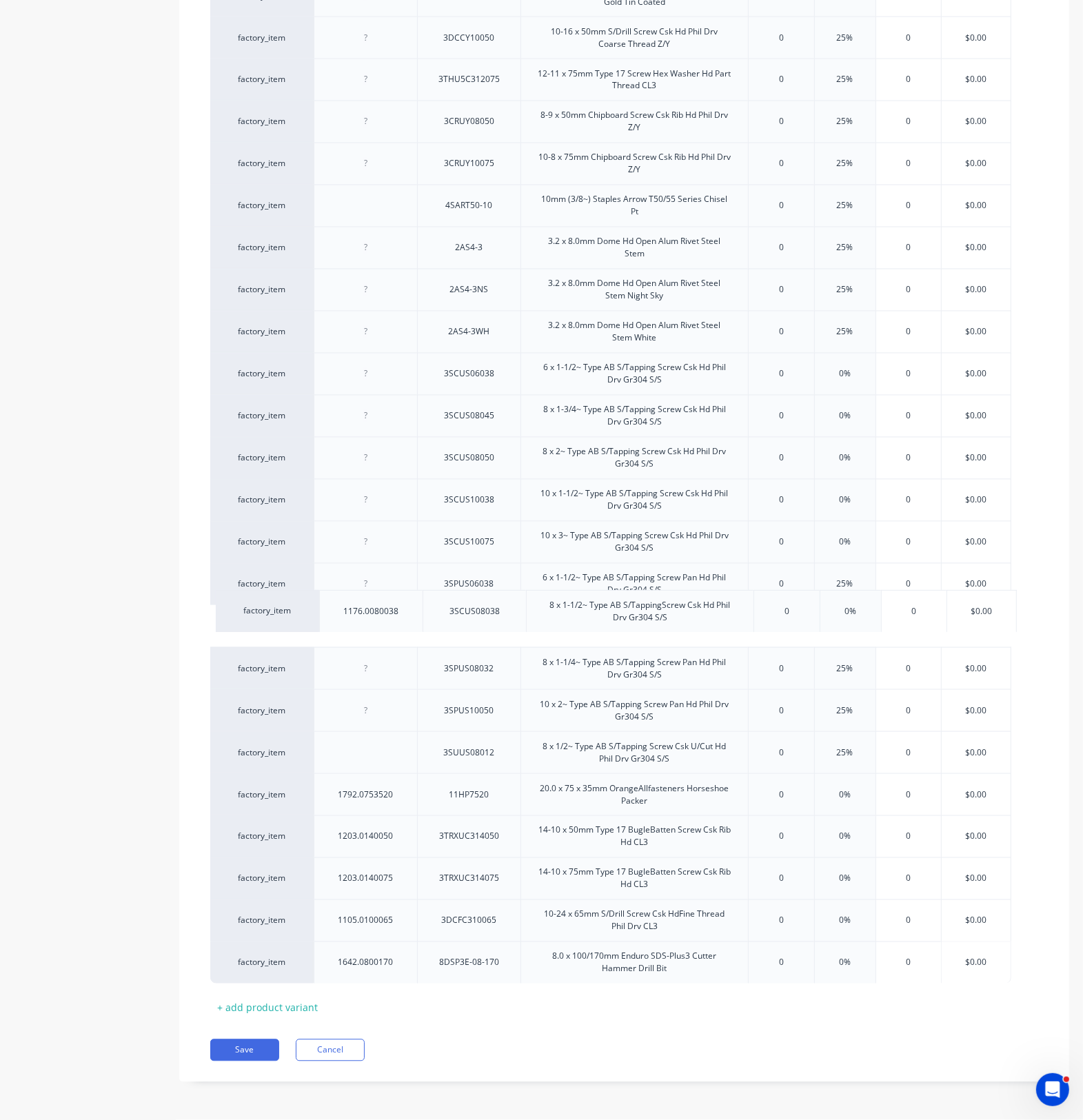
scroll to position [2092, 0]
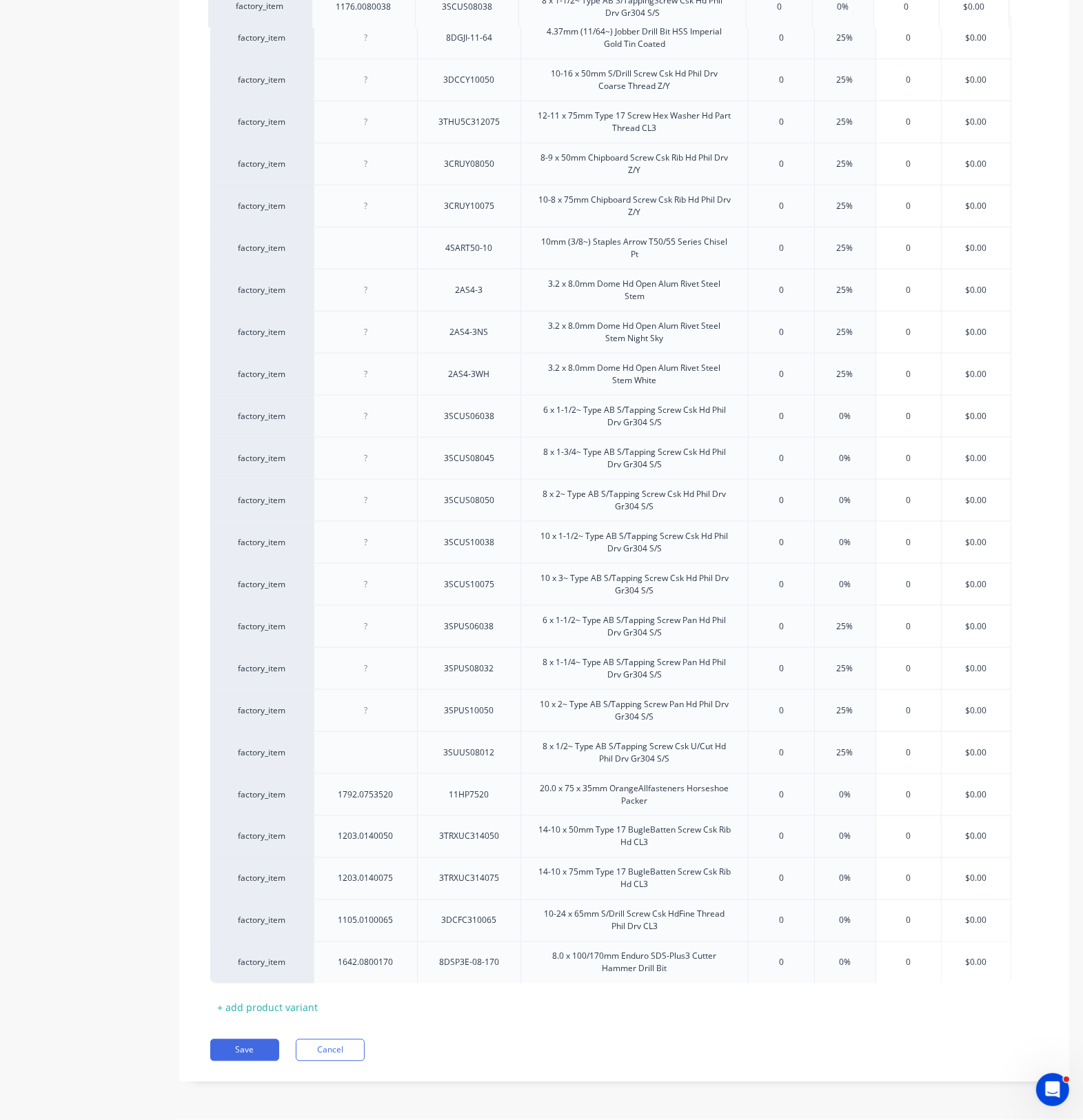
drag, startPoint x: 416, startPoint y: 764, endPoint x: 414, endPoint y: 16, distance: 748.0
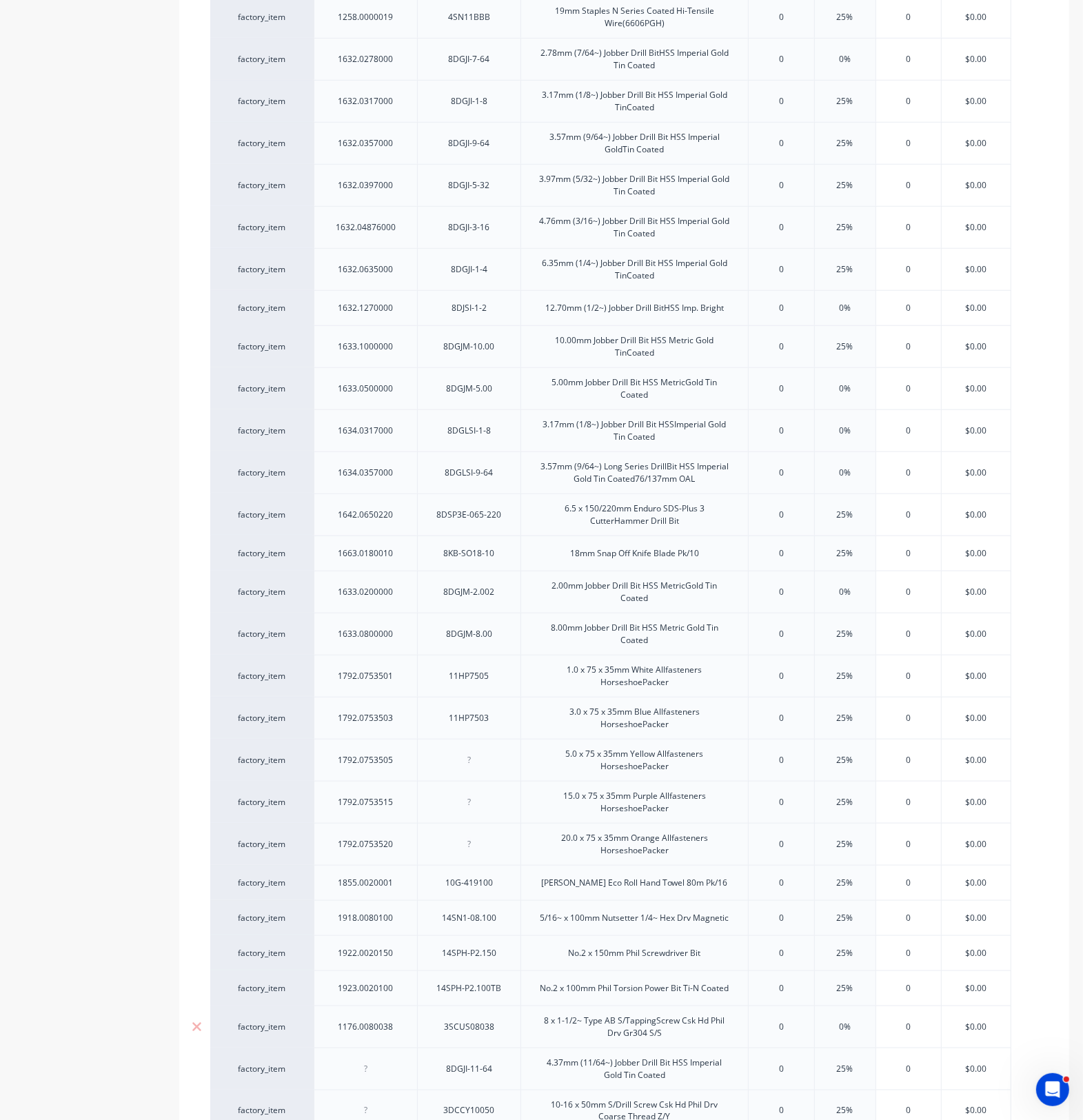
scroll to position [1059, 0]
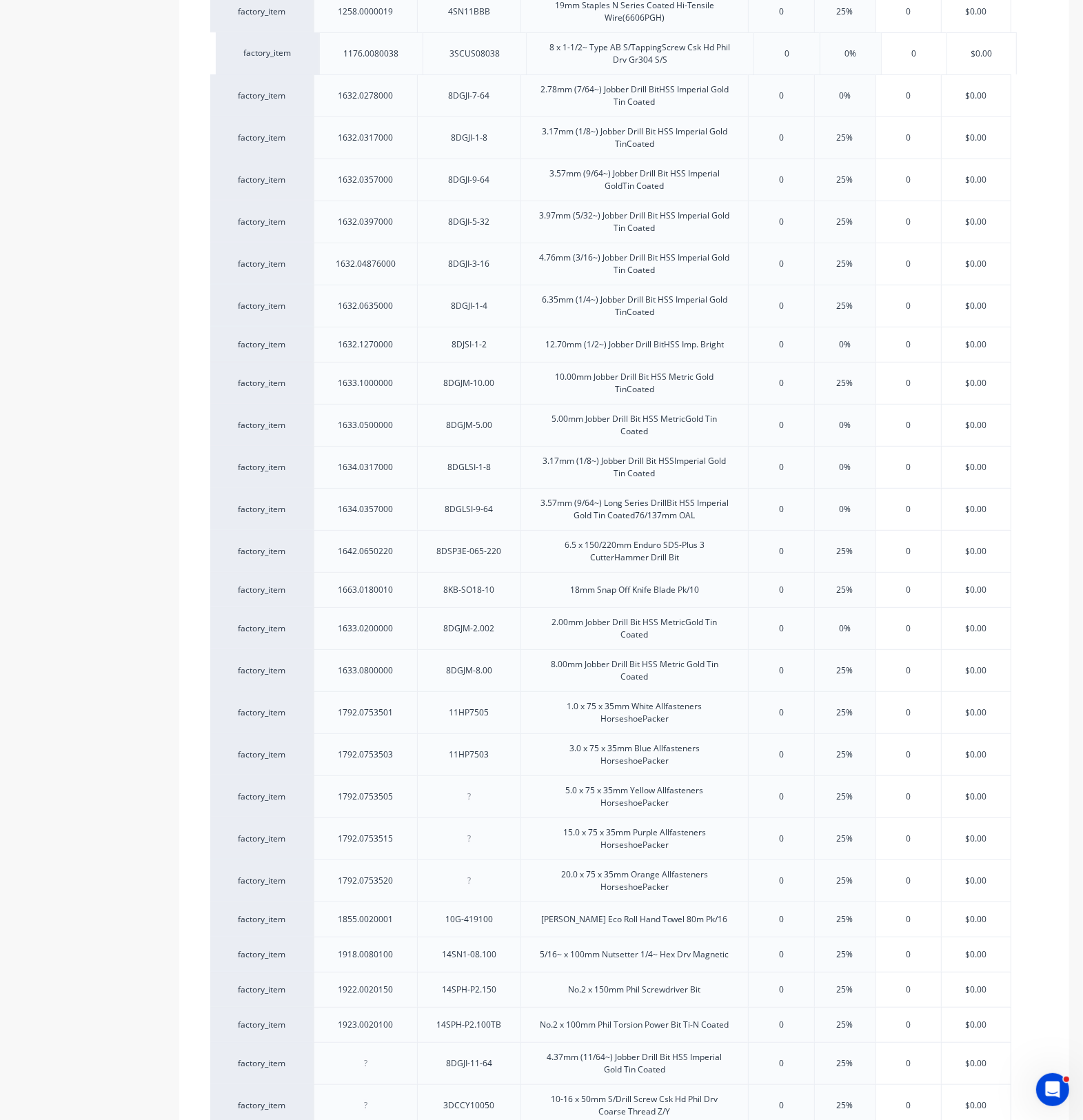
drag, startPoint x: 423, startPoint y: 1033, endPoint x: 428, endPoint y: 55, distance: 978.0
click at [428, 55] on div "factory_item 1131.0100016 3DU8CS10016 10-16 x 16mm S/Drill Screw Csk U/Cut 8g H…" at bounding box center [624, 659] width 828 height 2699
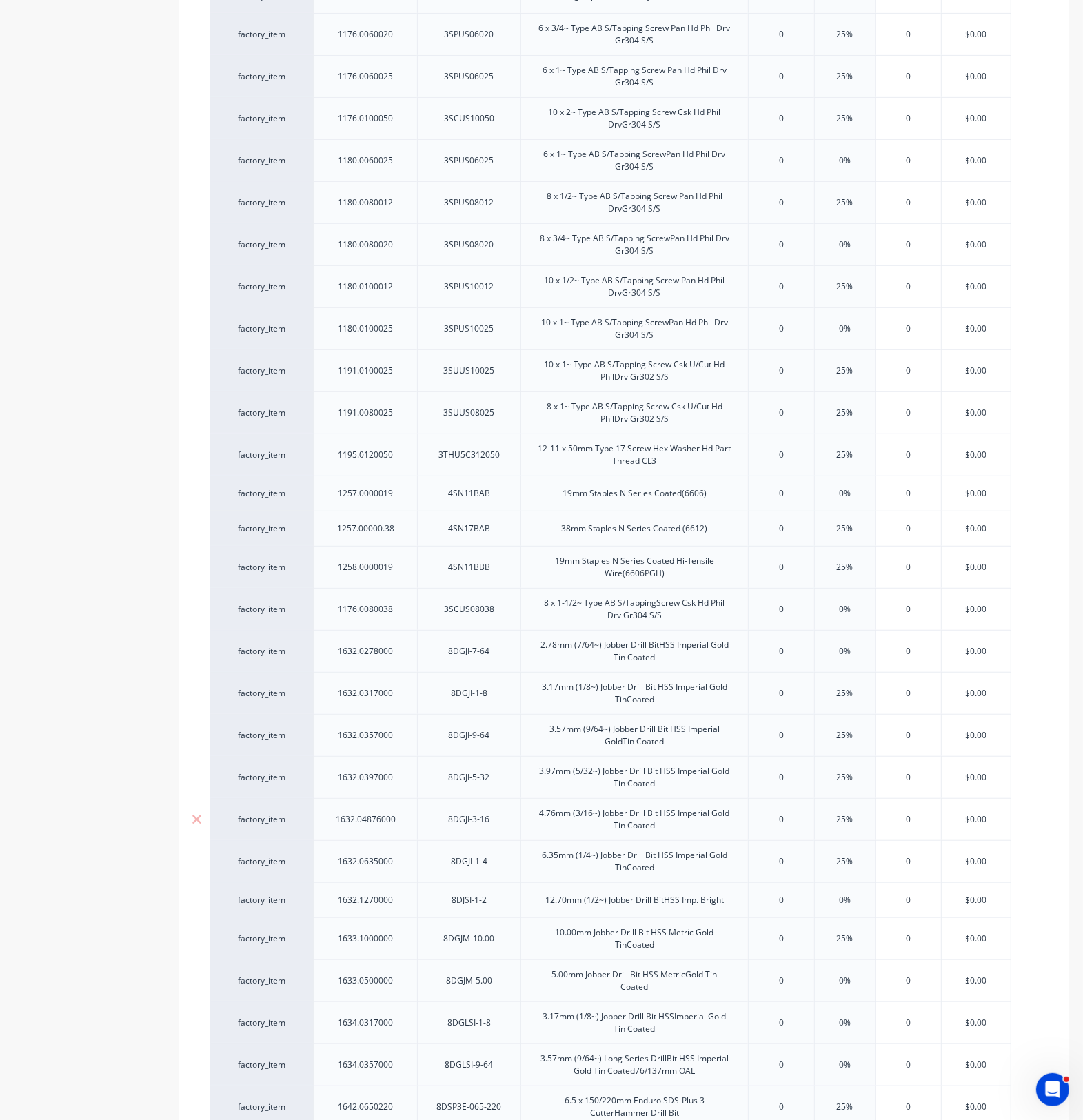
scroll to position [455, 0]
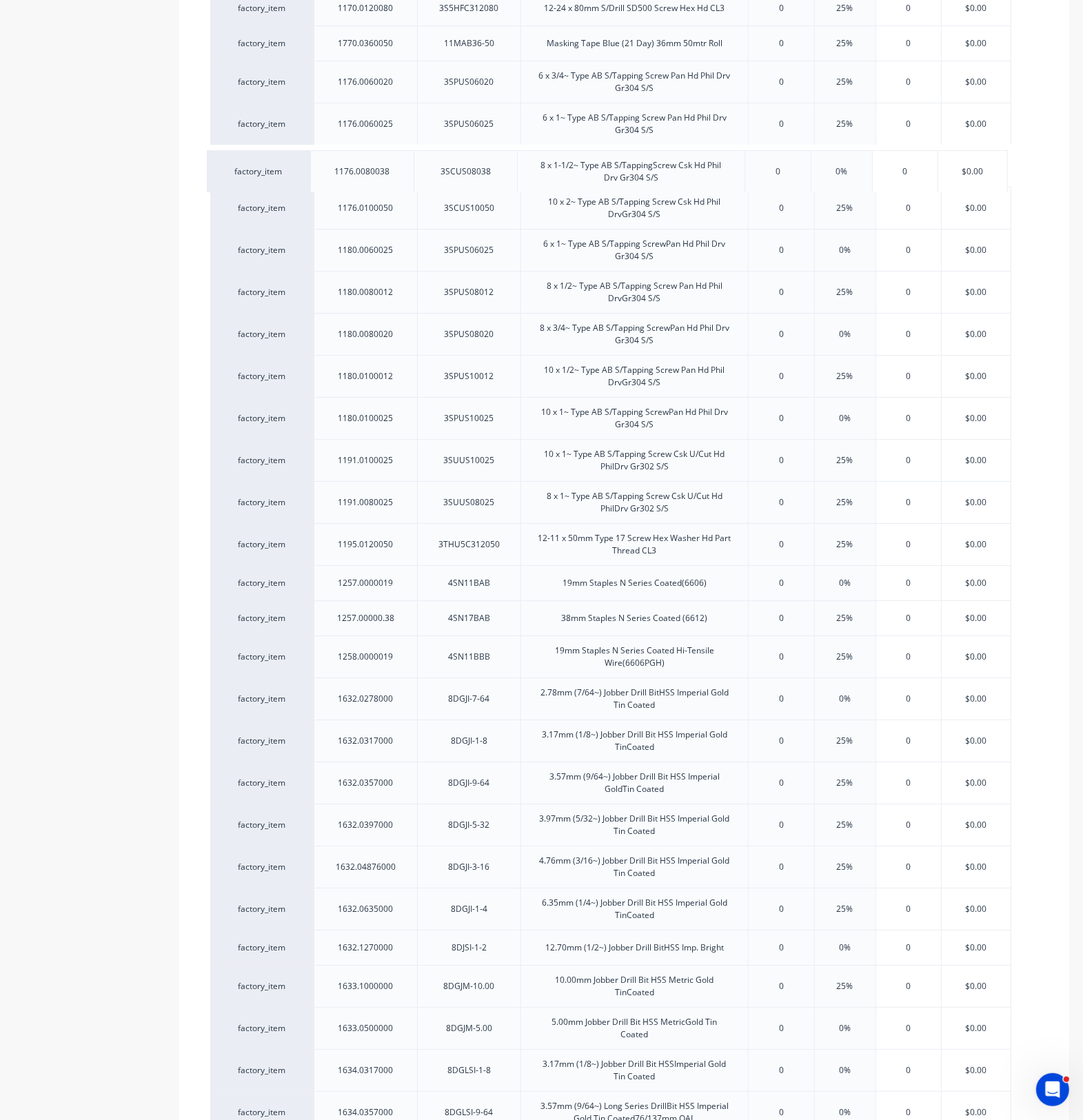
drag, startPoint x: 416, startPoint y: 667, endPoint x: 415, endPoint y: 173, distance: 494.0
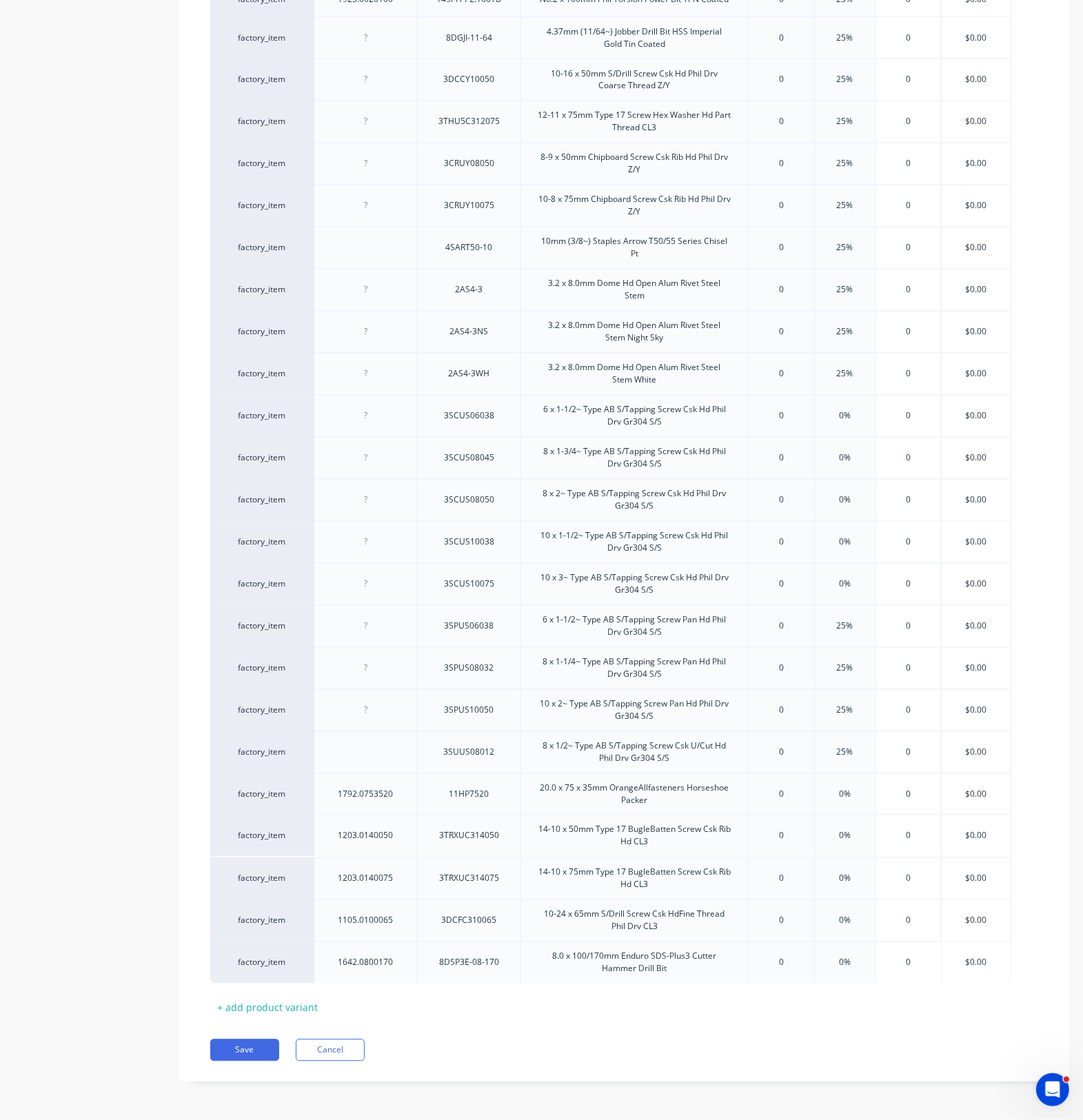
scroll to position [2092, 0]
drag, startPoint x: 419, startPoint y: 813, endPoint x: 411, endPoint y: 13, distance: 800.0
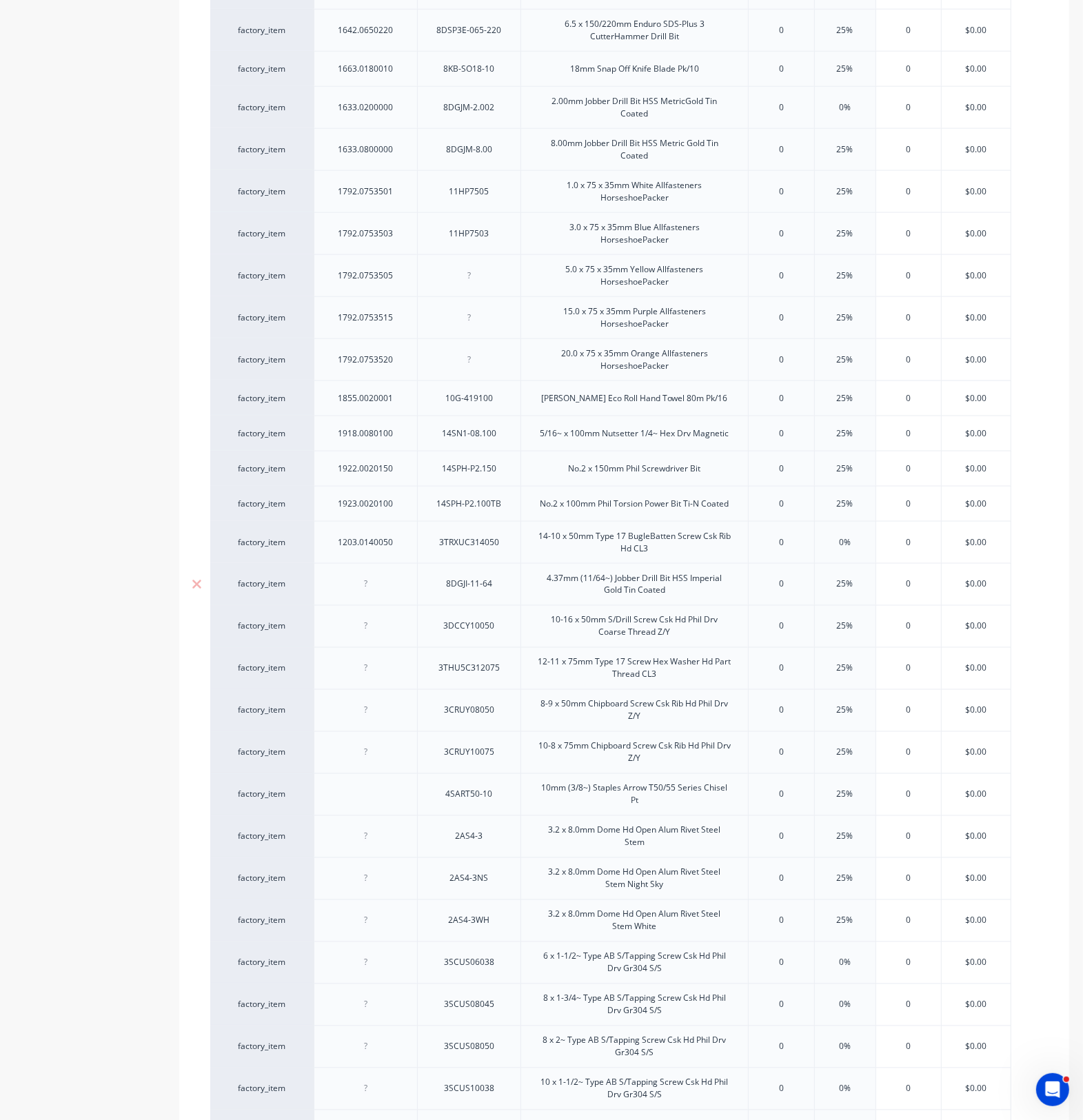
scroll to position [1576, 0]
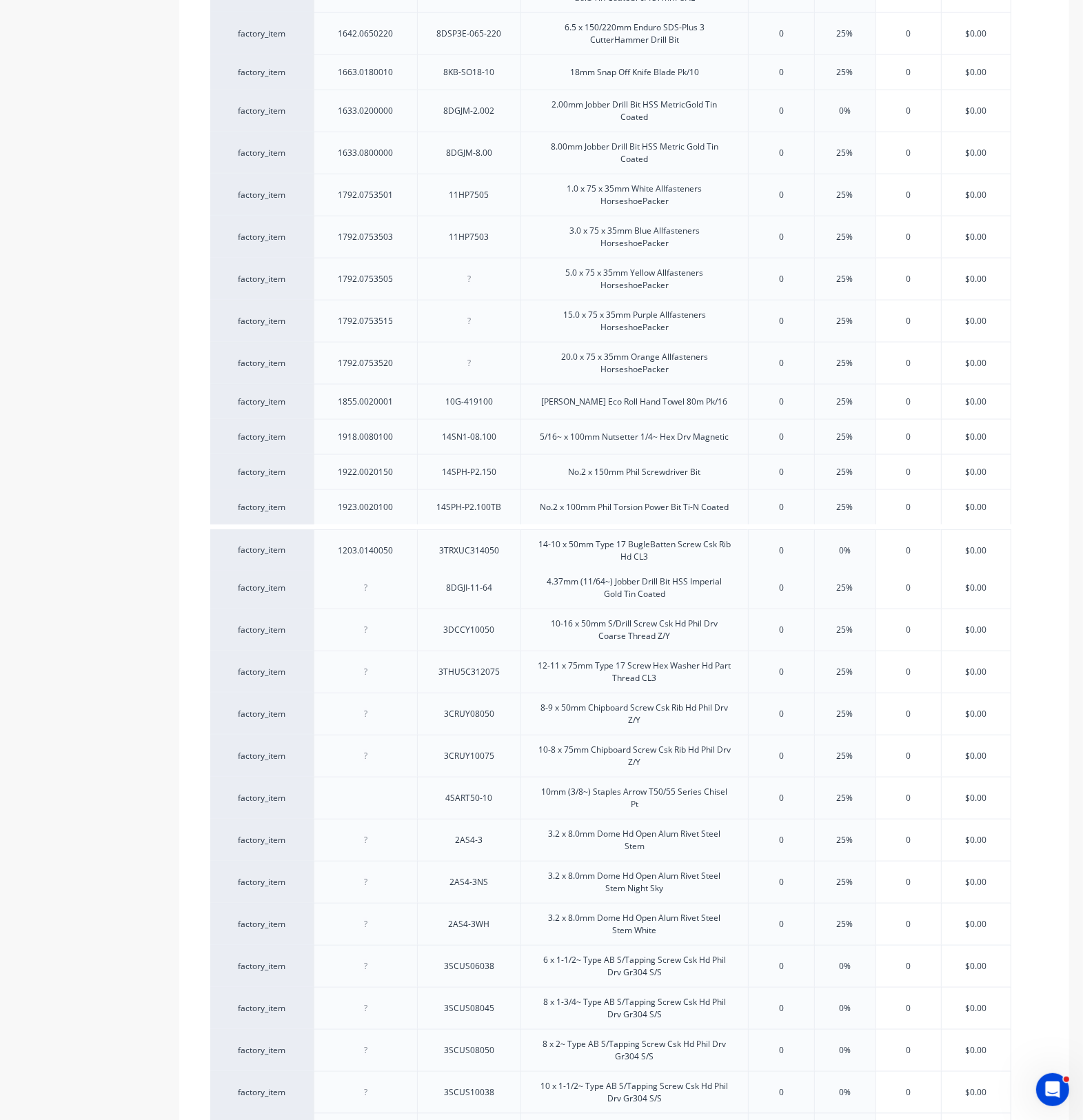
click at [415, 559] on div "factory_item 1131.0100016 3DU8CS10016 10-16 x 16mm S/Drill Screw Csk U/Cut 8g H…" at bounding box center [624, 142] width 828 height 2699
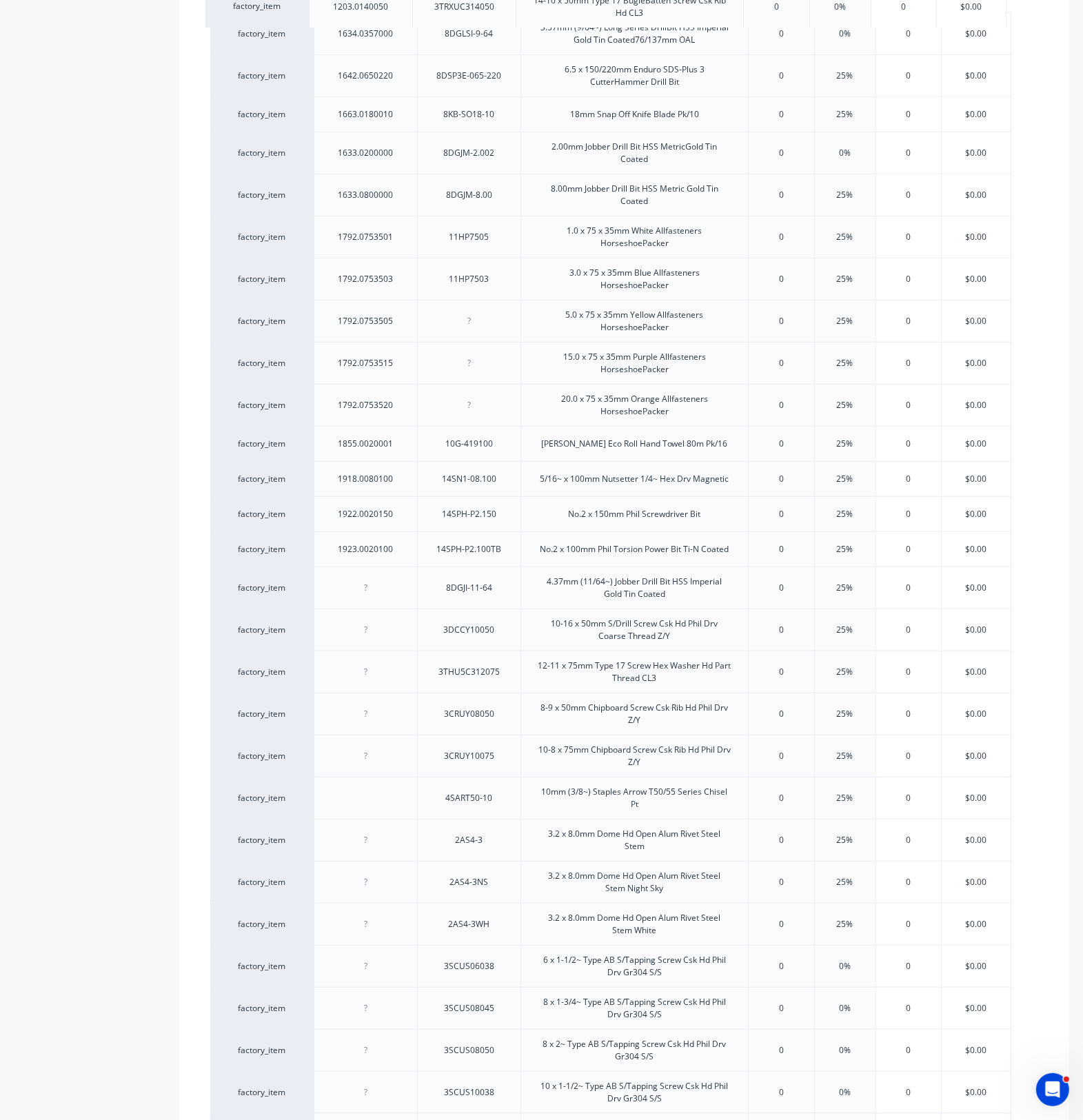
drag, startPoint x: 423, startPoint y: 559, endPoint x: 417, endPoint y: 11, distance: 548.0
click at [417, 11] on div "factory_item 1131.0100016 3DU8CS10016 10-16 x 16mm S/Drill Screw Csk U/Cut 8g H…" at bounding box center [624, 142] width 828 height 2699
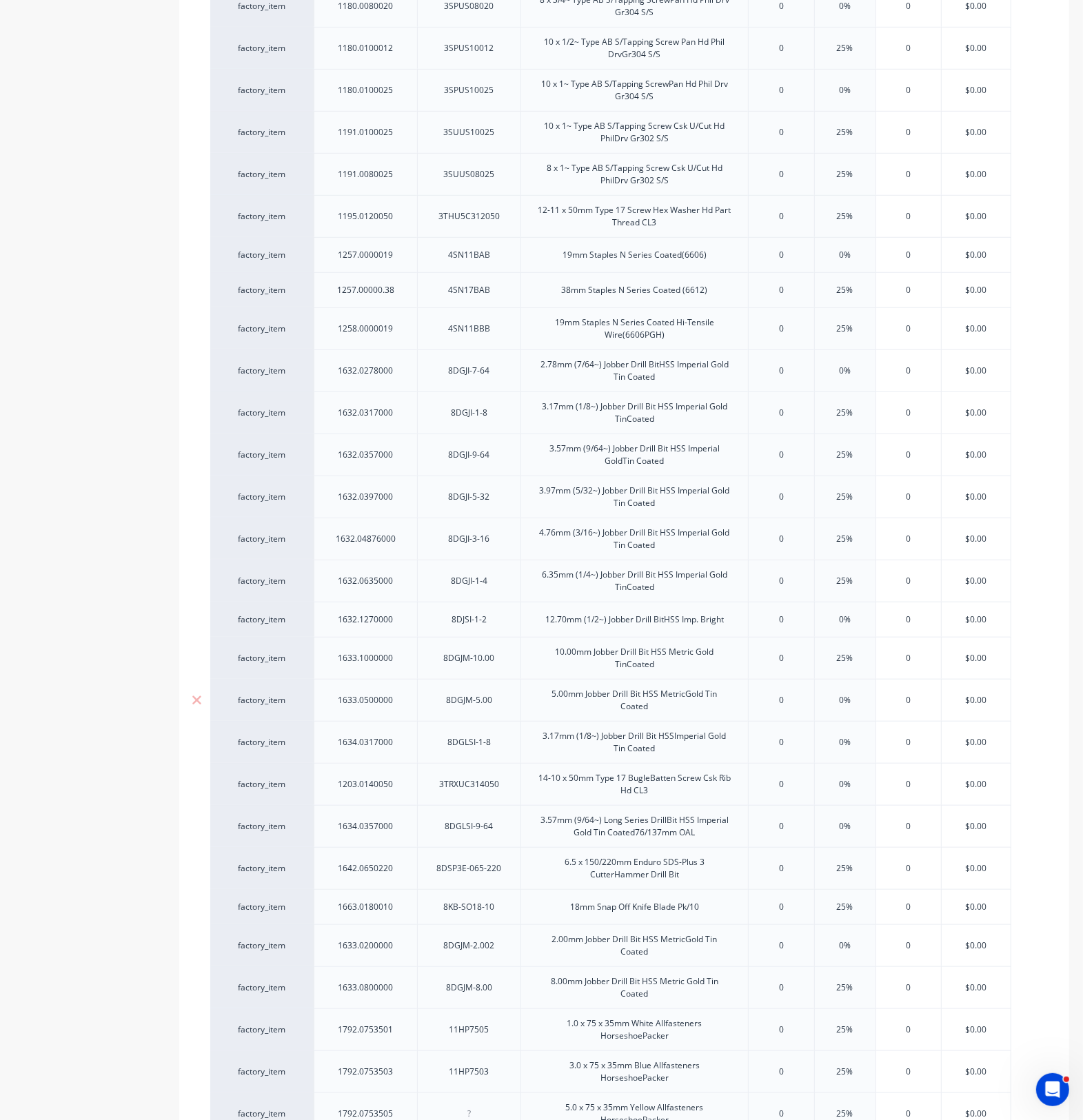
scroll to position [715, 0]
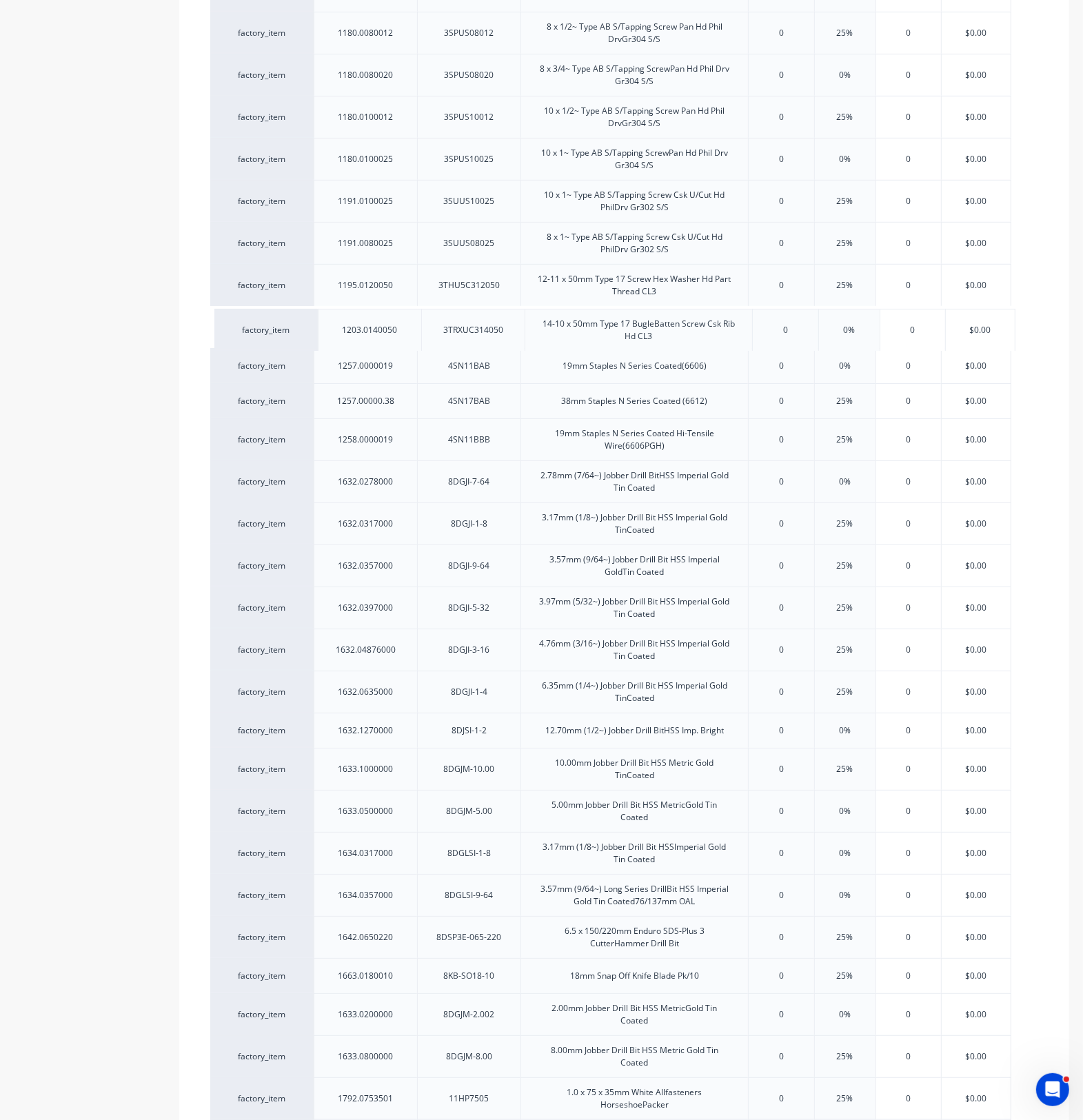
drag, startPoint x: 414, startPoint y: 865, endPoint x: 419, endPoint y: 332, distance: 533.0
click at [419, 332] on div "factory_item 1131.0100016 3DU8CS10016 10-16 x 16mm S/Drill Screw Csk U/Cut 8g H…" at bounding box center [624, 1003] width 828 height 2699
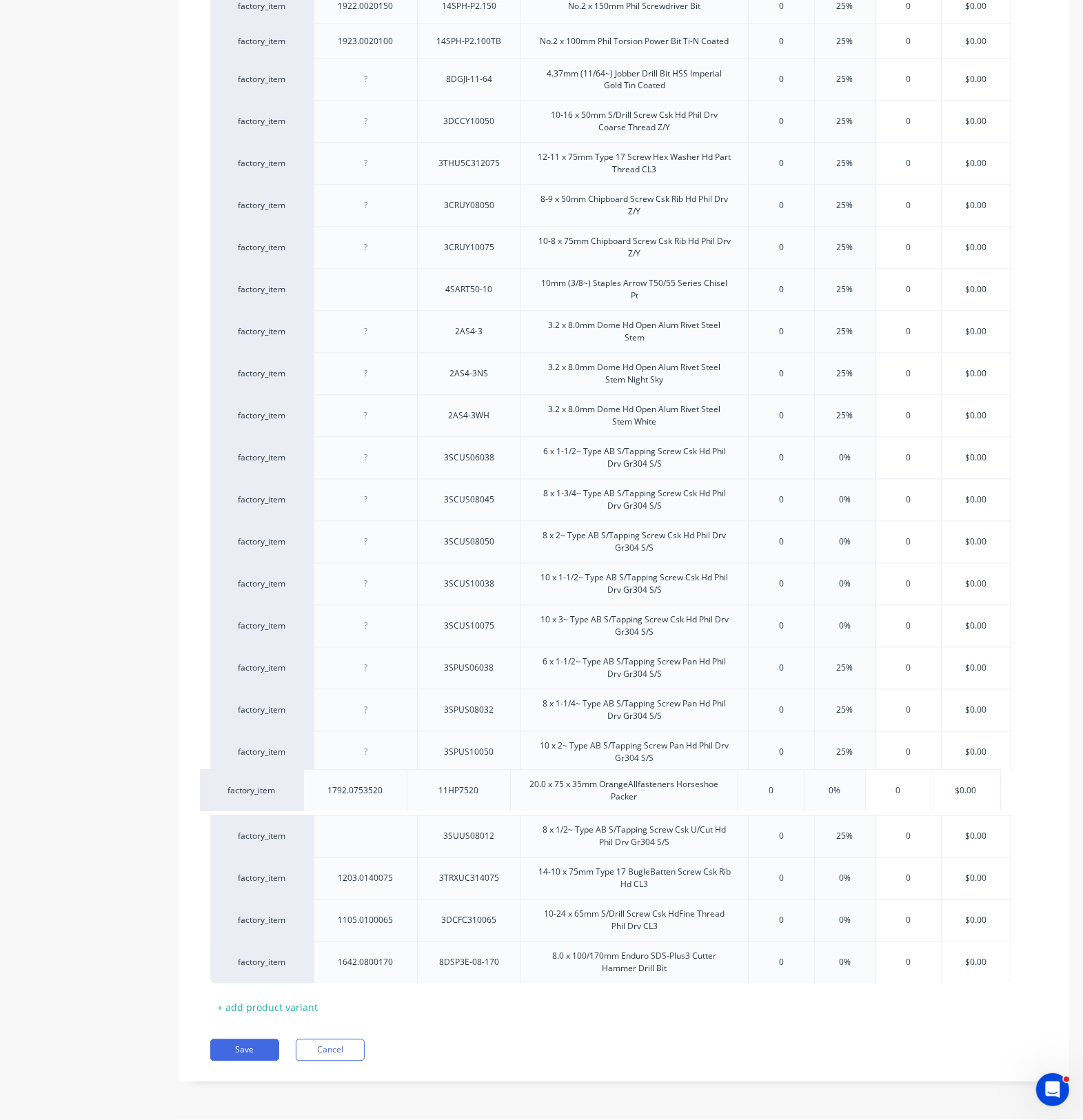
scroll to position [2092, 0]
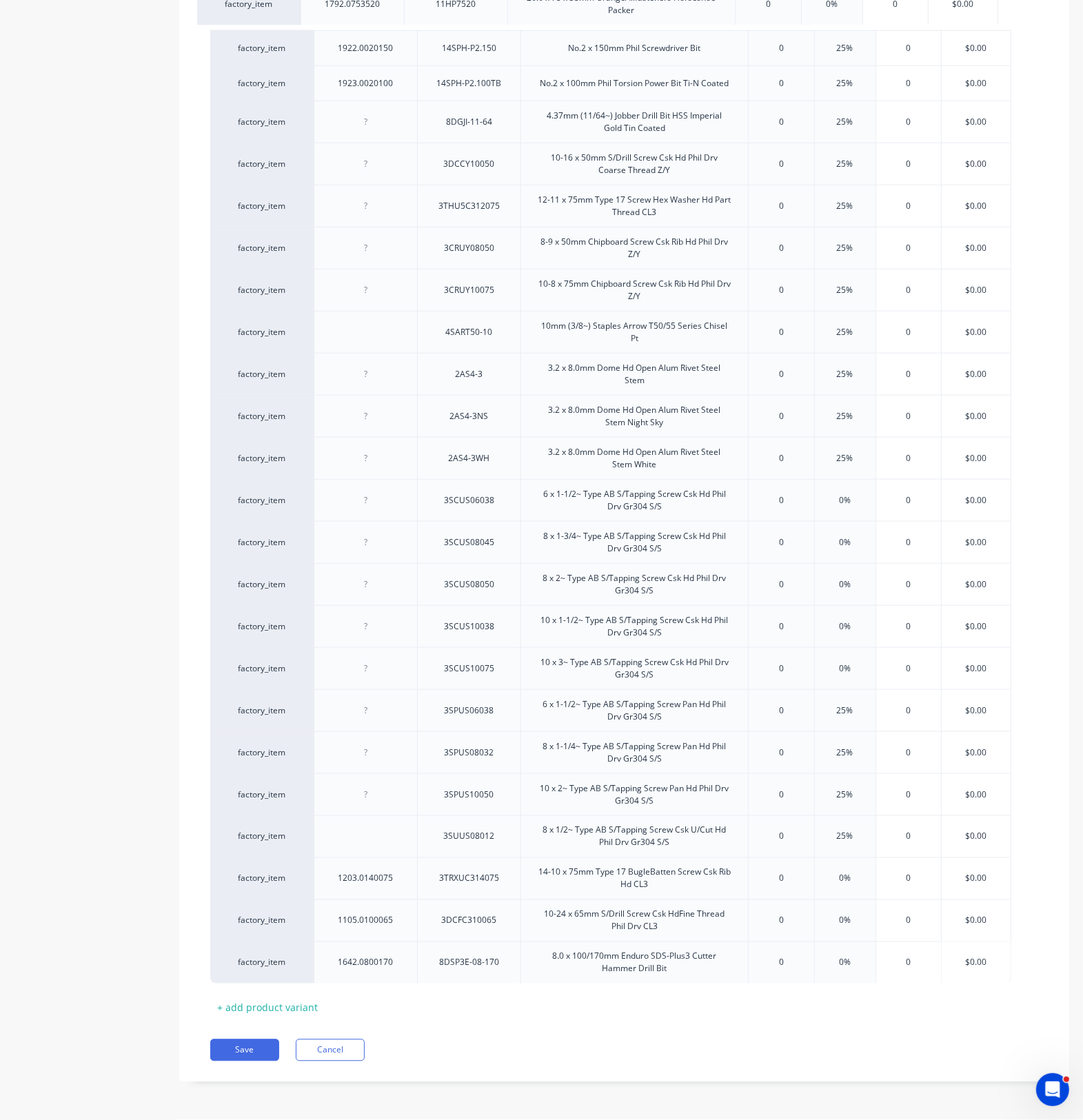
drag, startPoint x: 422, startPoint y: 847, endPoint x: 407, endPoint y: 12, distance: 835.1
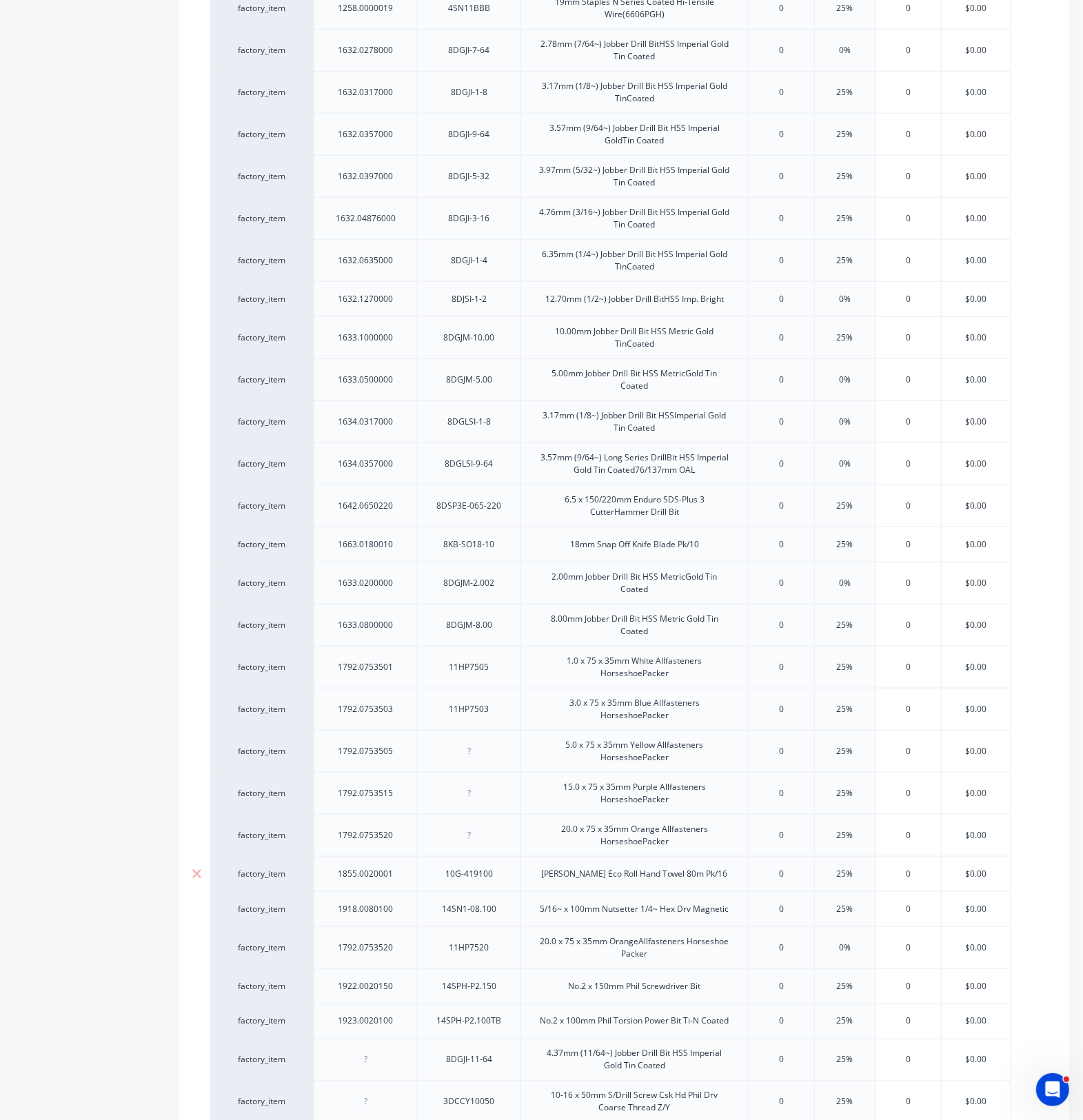
scroll to position [1145, 0]
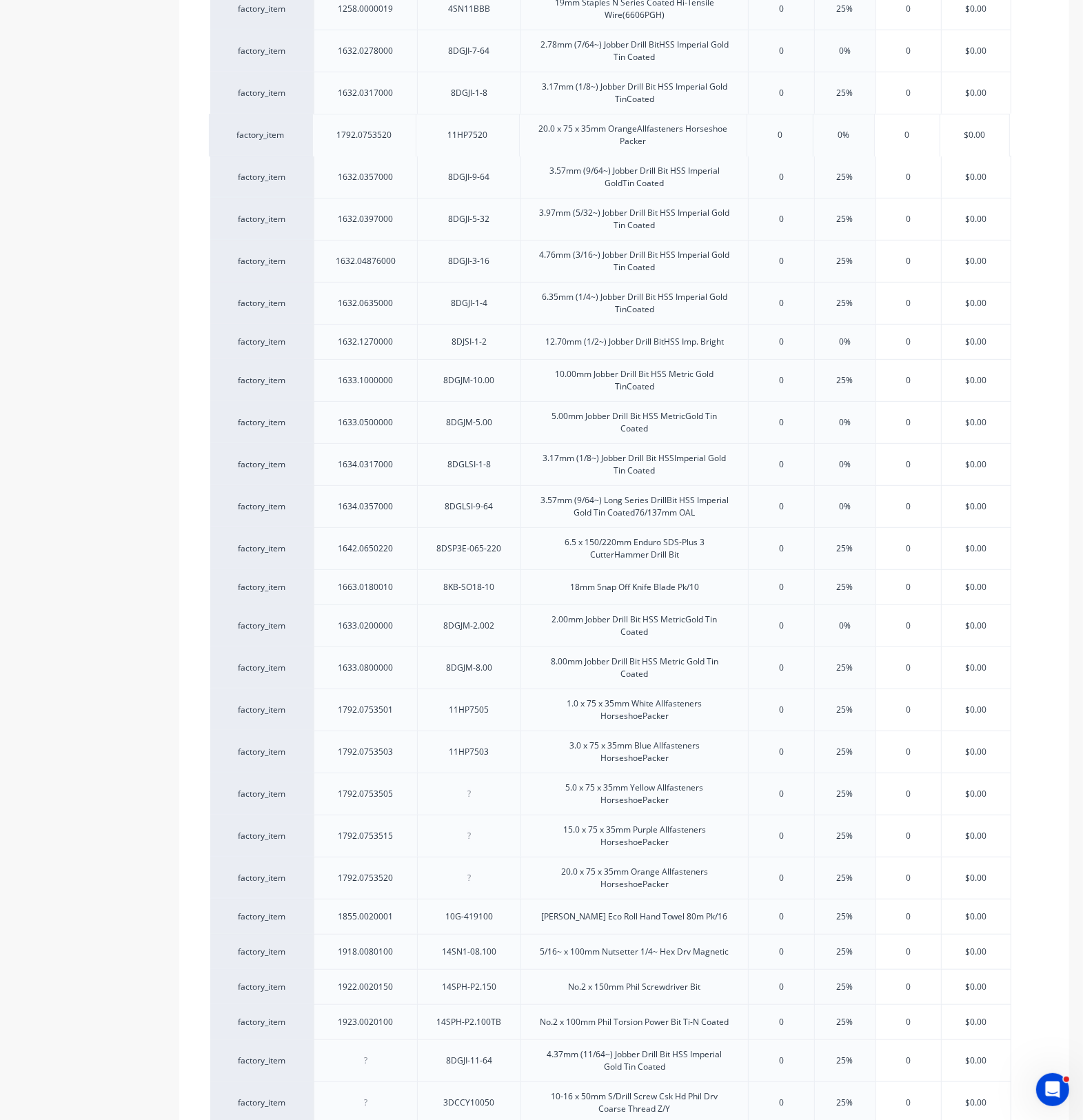
drag, startPoint x: 415, startPoint y: 960, endPoint x: 414, endPoint y: 137, distance: 823.0
click at [414, 137] on div "factory_item 1131.0100016 3DU8CS10016 10-16 x 16mm S/Drill Screw Csk U/Cut 8g H…" at bounding box center [624, 573] width 828 height 2699
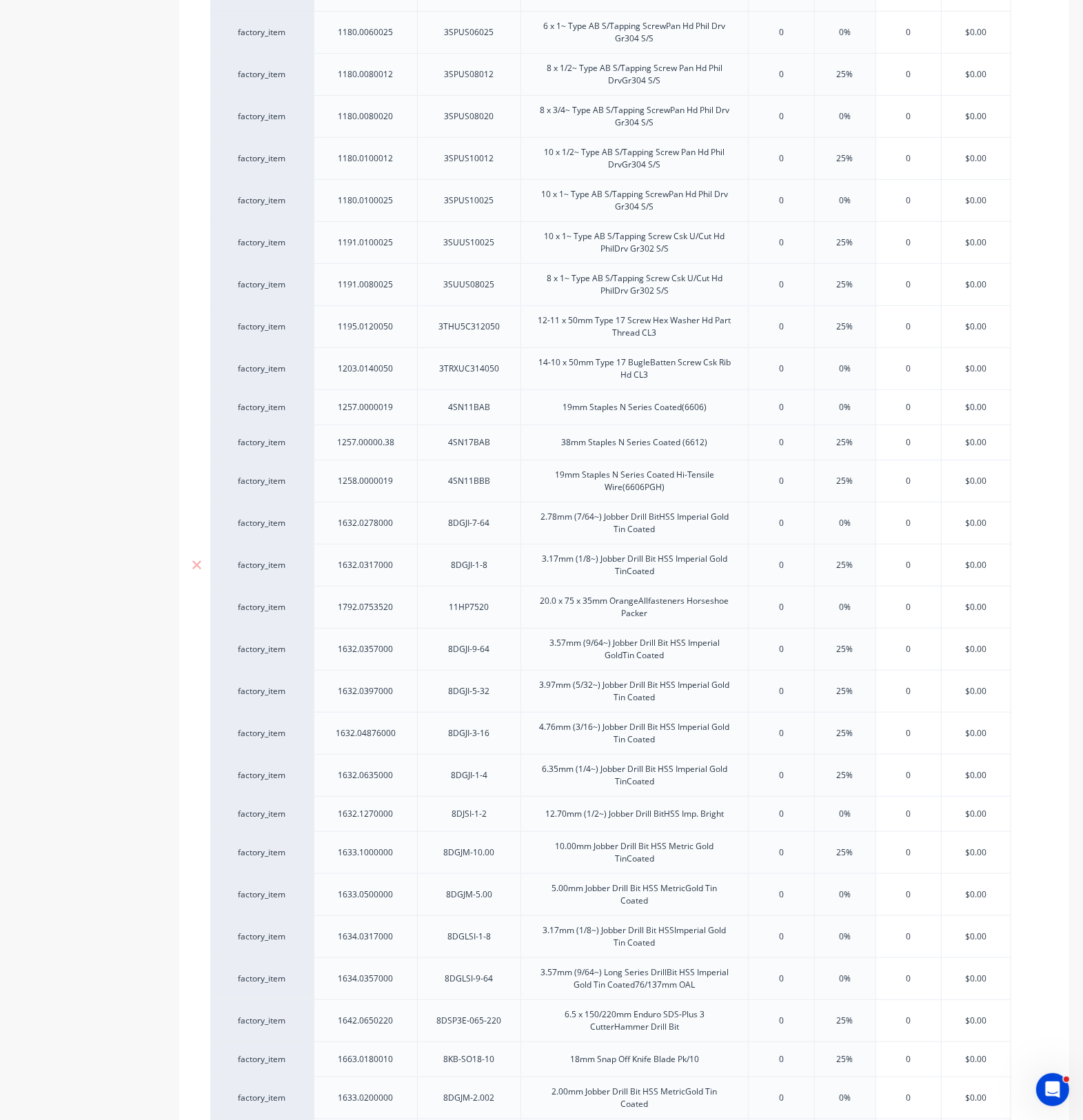
scroll to position [629, 0]
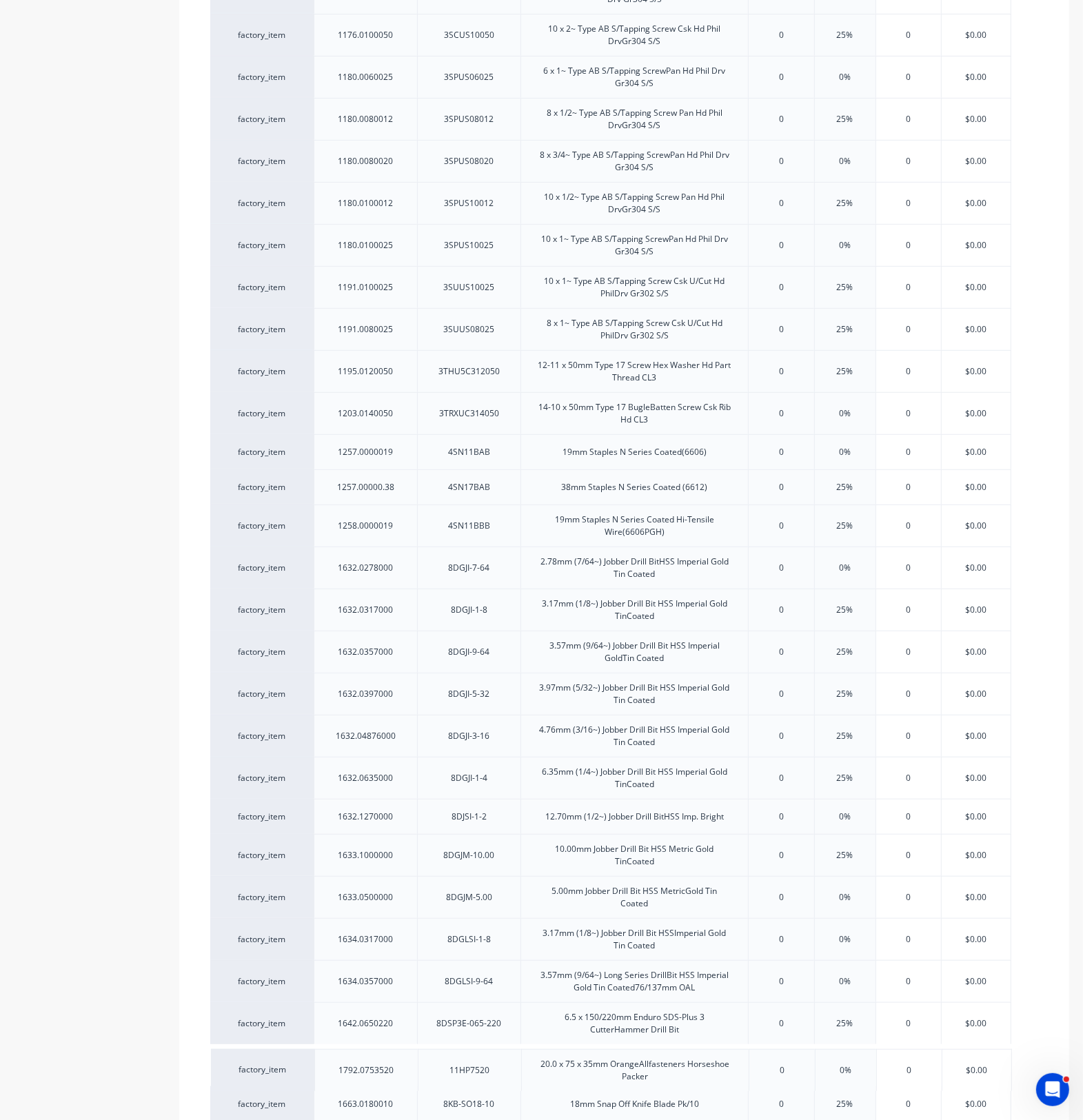
drag, startPoint x: 418, startPoint y: 665, endPoint x: 419, endPoint y: 1078, distance: 413.0
click at [419, 1078] on div "factory_item 1131.0100016 3DU8CS10016 10-16 x 16mm S/Drill Screw Csk U/Cut 8g H…" at bounding box center [624, 1089] width 828 height 2699
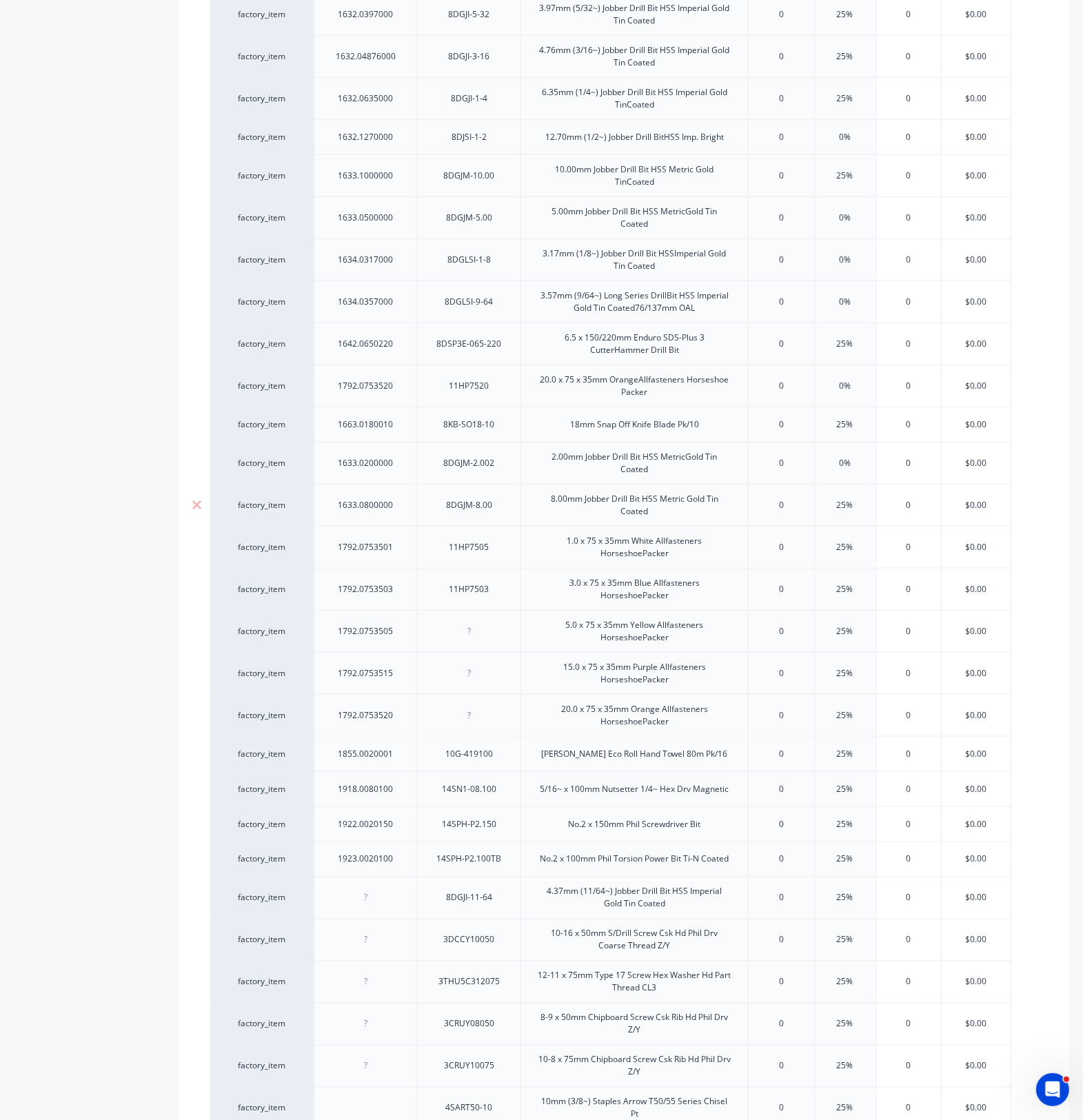
scroll to position [1318, 0]
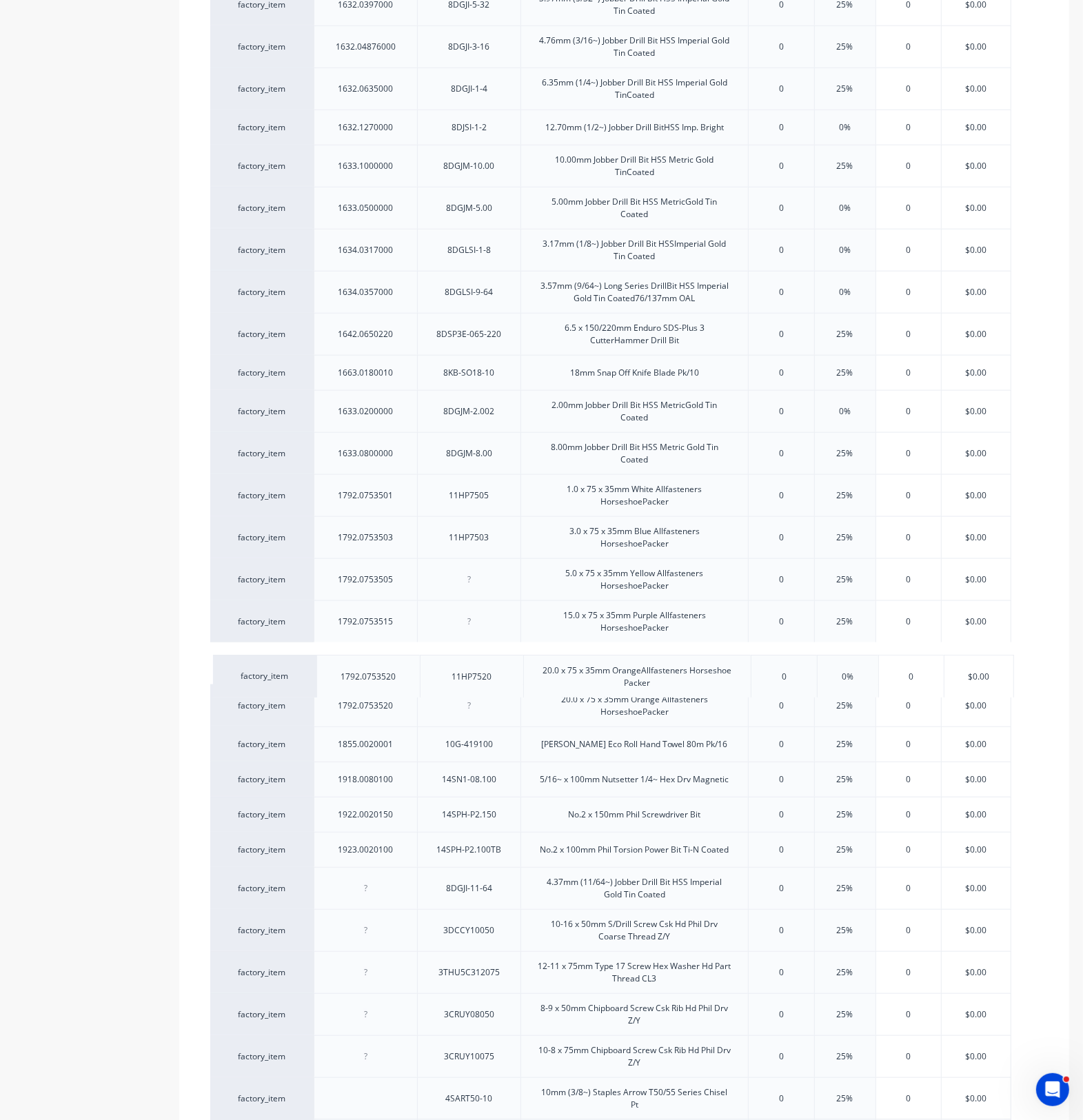
drag, startPoint x: 419, startPoint y: 385, endPoint x: 421, endPoint y: 686, distance: 301.0
click at [421, 686] on div "factory_item 1131.0100016 3DU8CS10016 10-16 x 16mm S/Drill Screw Csk U/Cut 8g H…" at bounding box center [624, 400] width 828 height 2699
click at [488, 673] on div "11HP7520" at bounding box center [469, 664] width 69 height 18
drag, startPoint x: 495, startPoint y: 674, endPoint x: 435, endPoint y: 680, distance: 60.3
click at [435, 680] on div "11HP7520" at bounding box center [469, 663] width 103 height 42
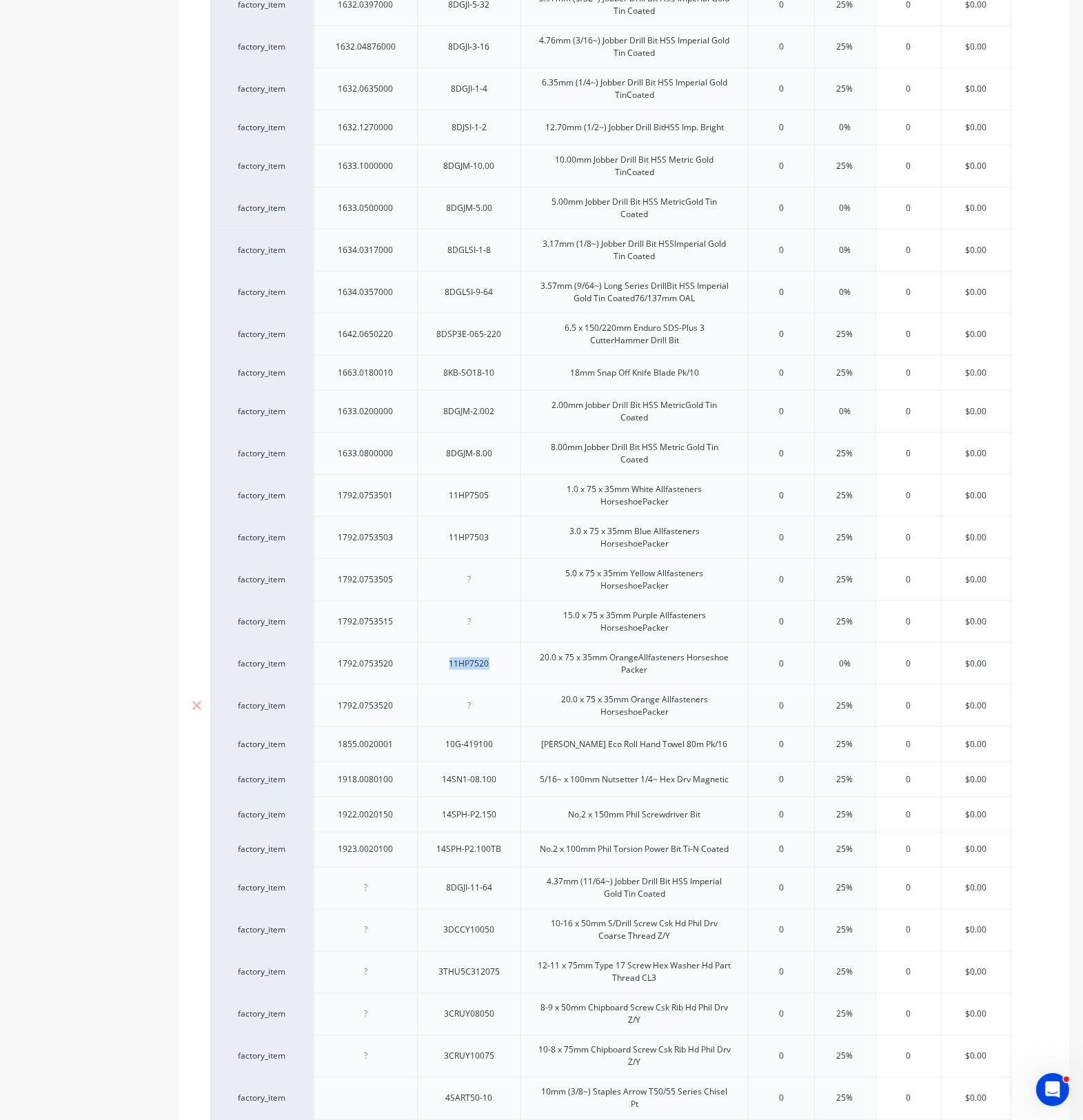
copy div "11HP7520"
click at [473, 715] on div at bounding box center [469, 706] width 69 height 18
type textarea "x"
paste div
click at [196, 662] on icon at bounding box center [196, 663] width 10 height 13
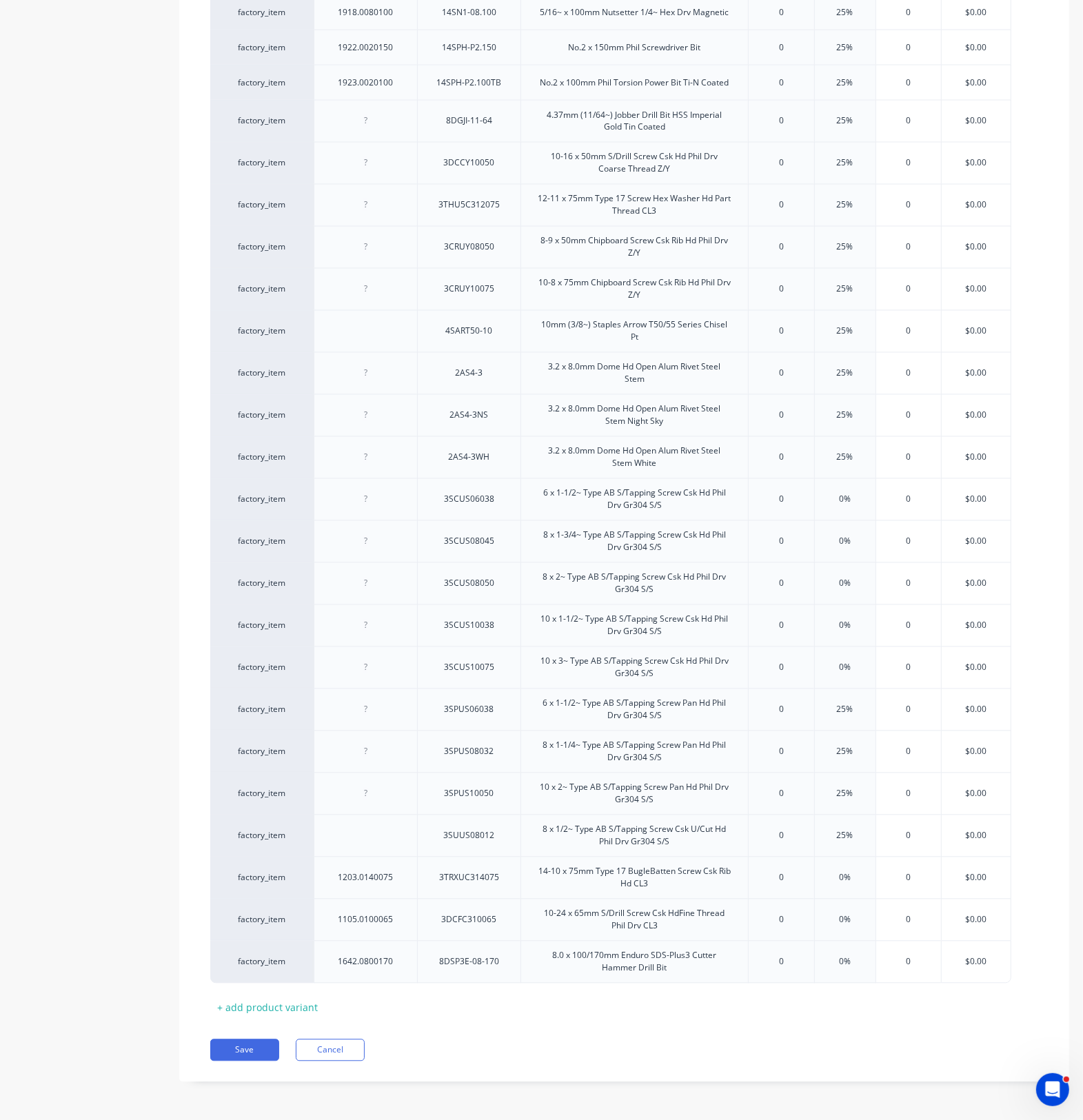
scroll to position [2050, 0]
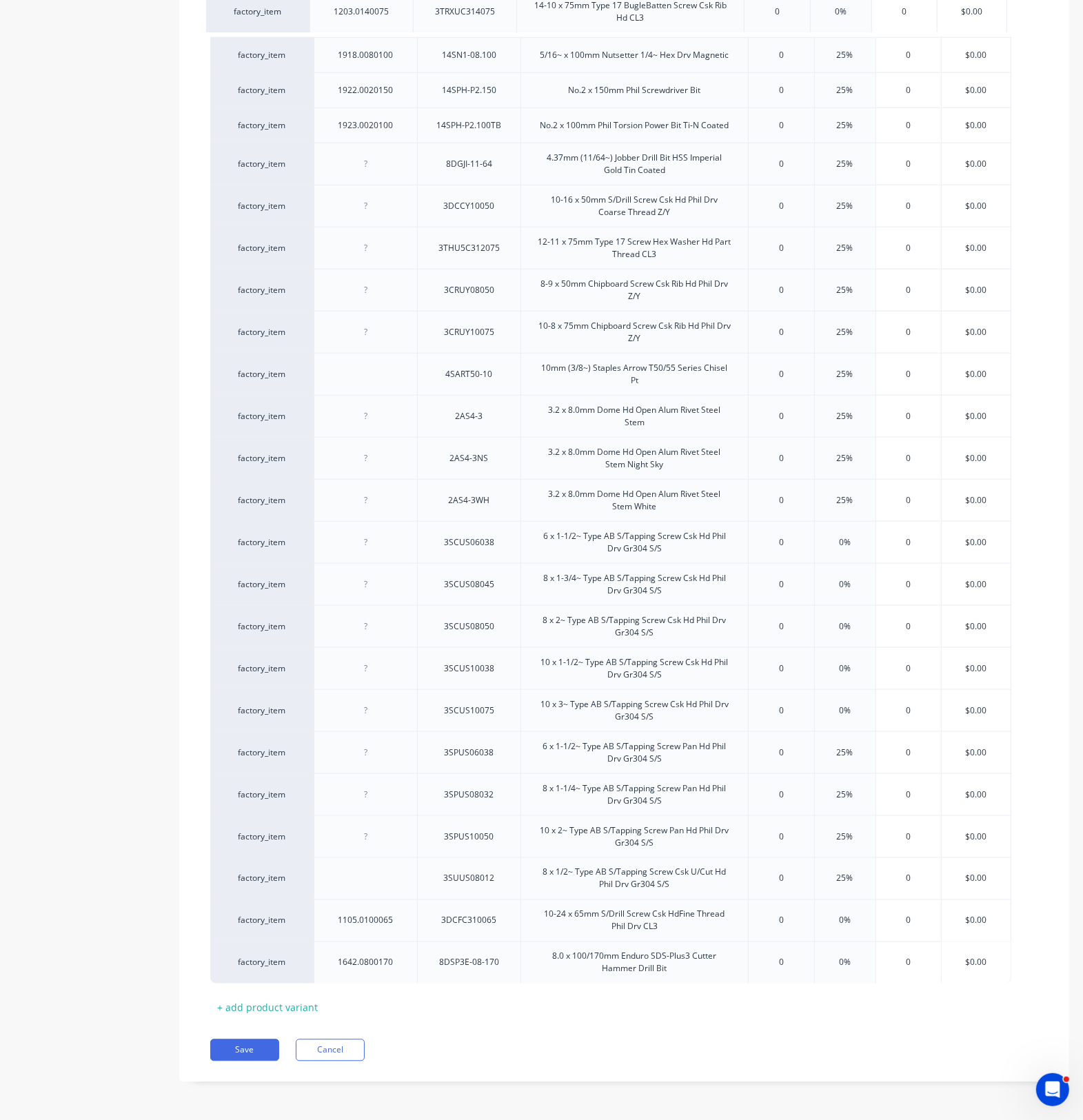
drag, startPoint x: 314, startPoint y: 888, endPoint x: 308, endPoint y: 18, distance: 870.0
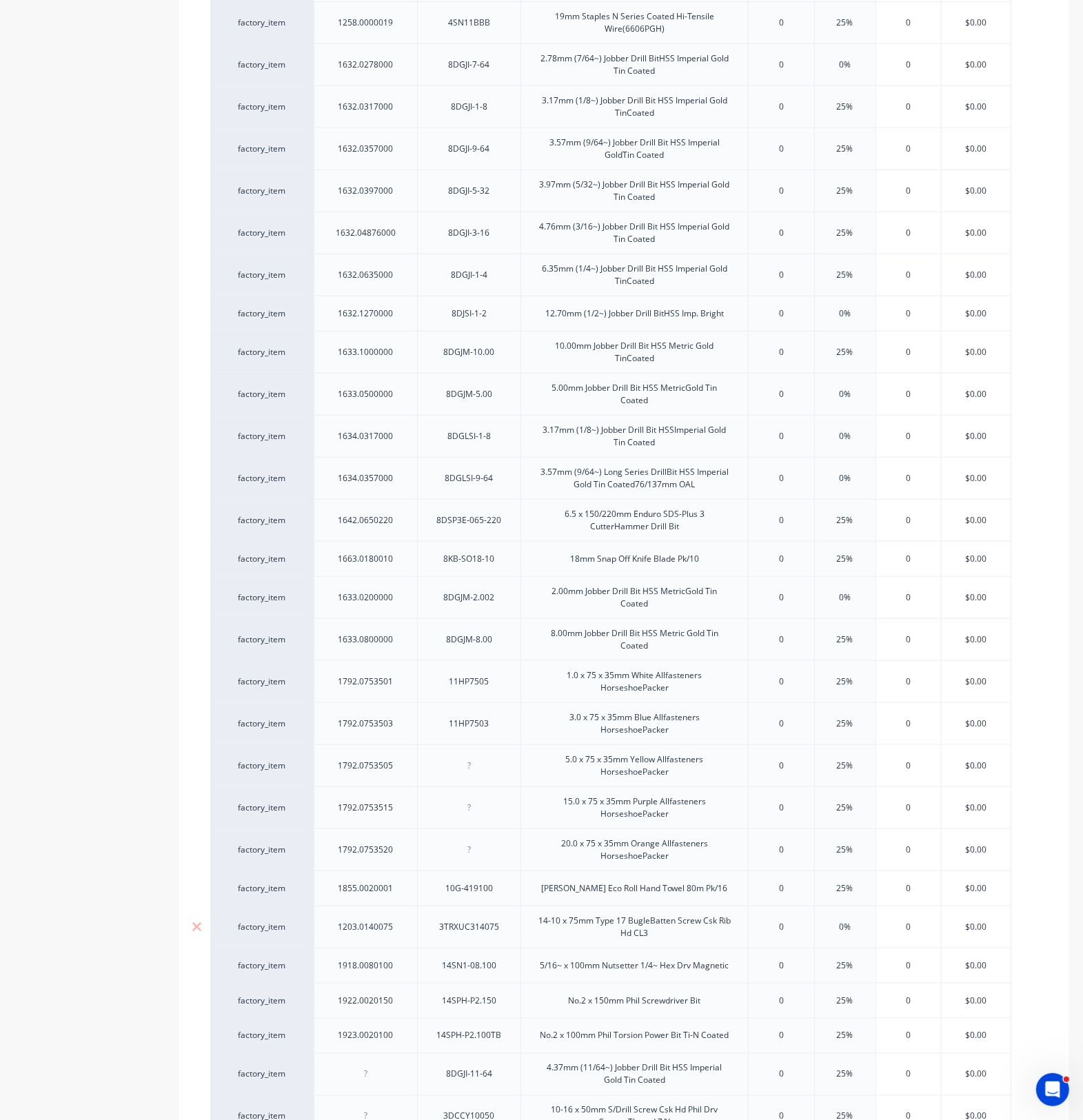
scroll to position [1104, 0]
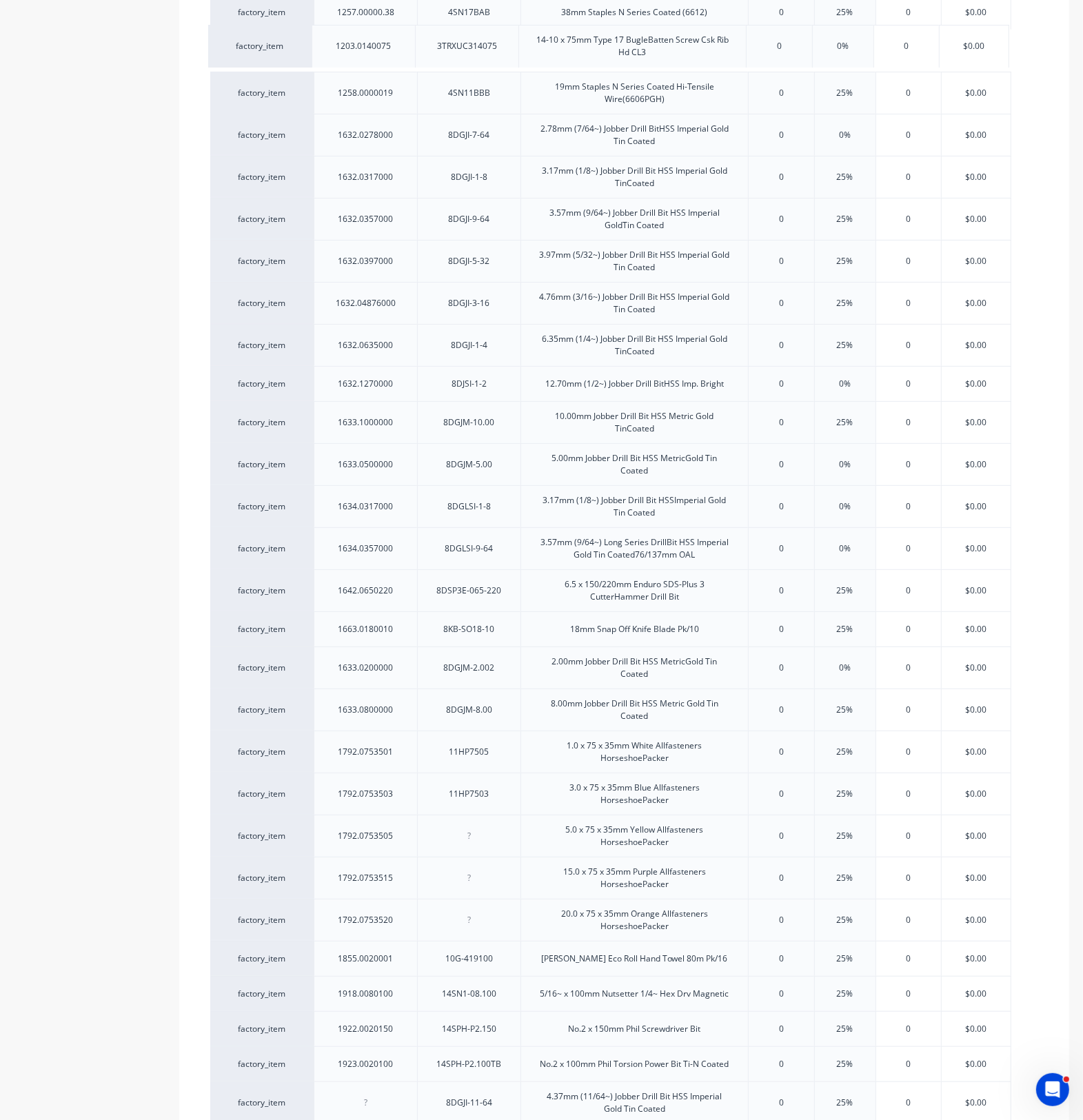
drag, startPoint x: 312, startPoint y: 973, endPoint x: 310, endPoint y: 52, distance: 921.0
click at [310, 52] on div "factory_item 1131.0100016 3DU8CS10016 10-16 x 16mm S/Drill Screw Csk U/Cut 8g H…" at bounding box center [624, 594] width 828 height 2657
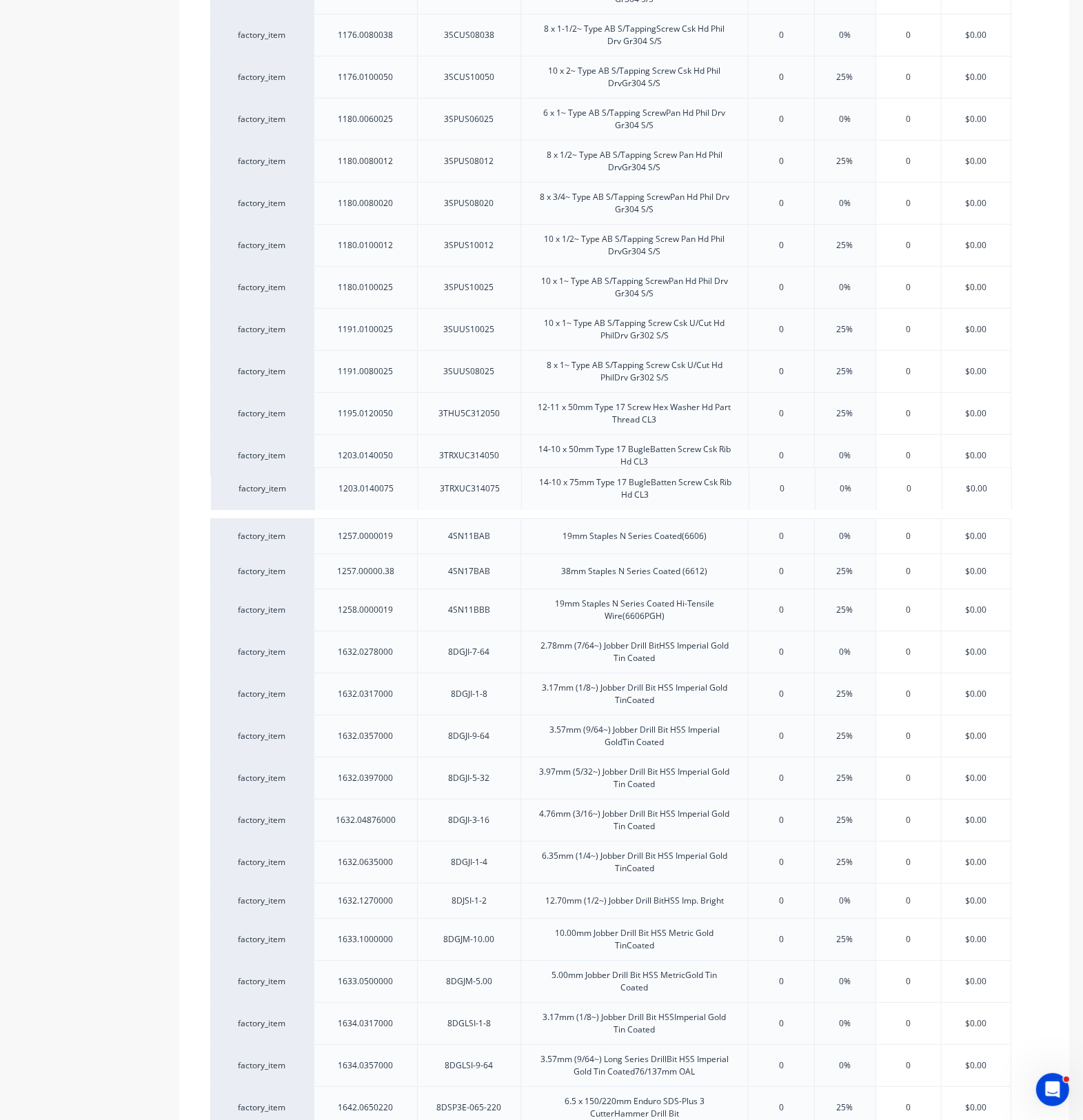
drag, startPoint x: 314, startPoint y: 573, endPoint x: 315, endPoint y: 488, distance: 85.0
click at [315, 488] on div "factory_item 1131.0100016 3DU8CS10016 10-16 x 16mm S/Drill Screw Csk U/Cut 8g H…" at bounding box center [624, 1111] width 828 height 2657
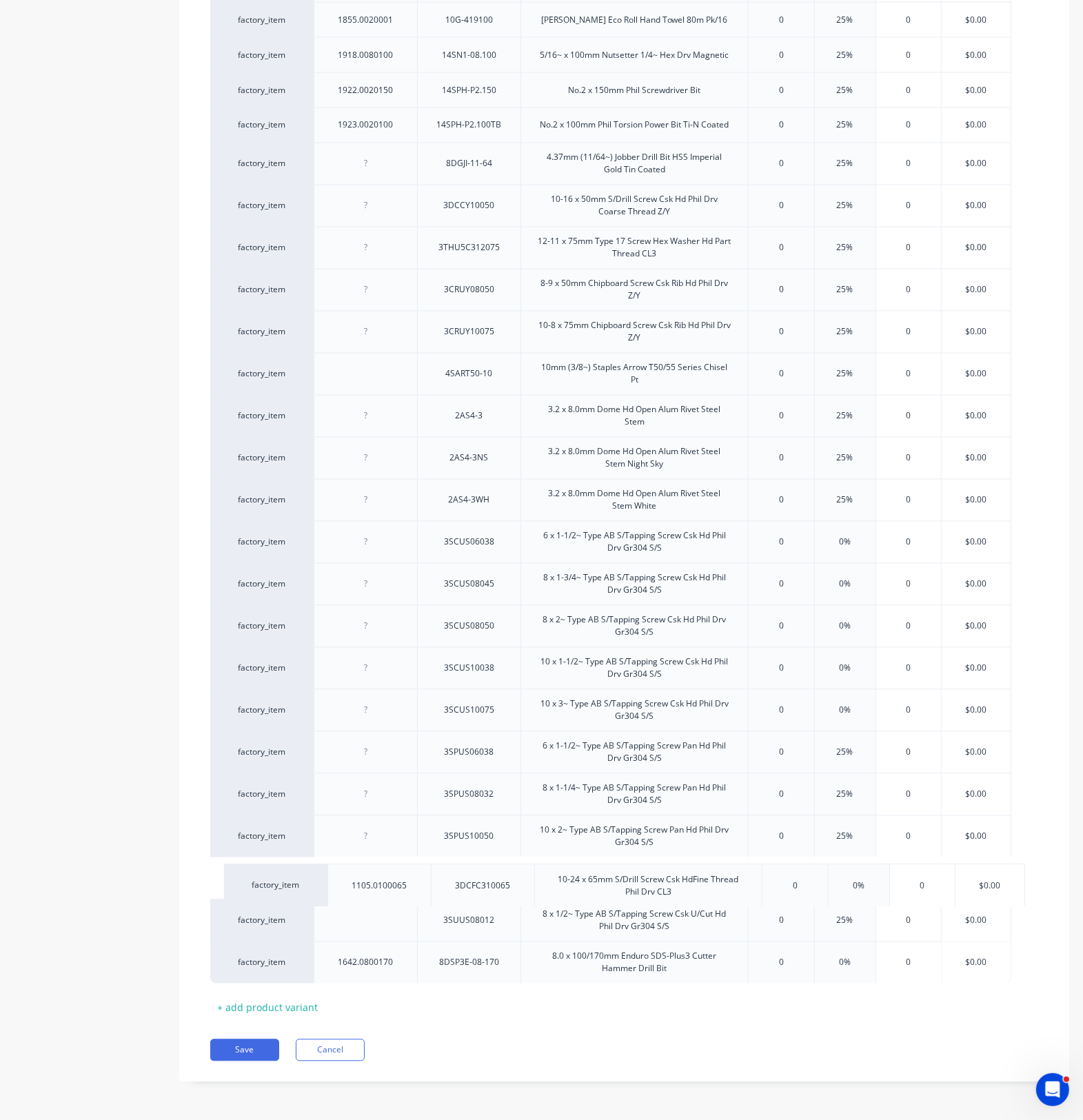
scroll to position [2050, 0]
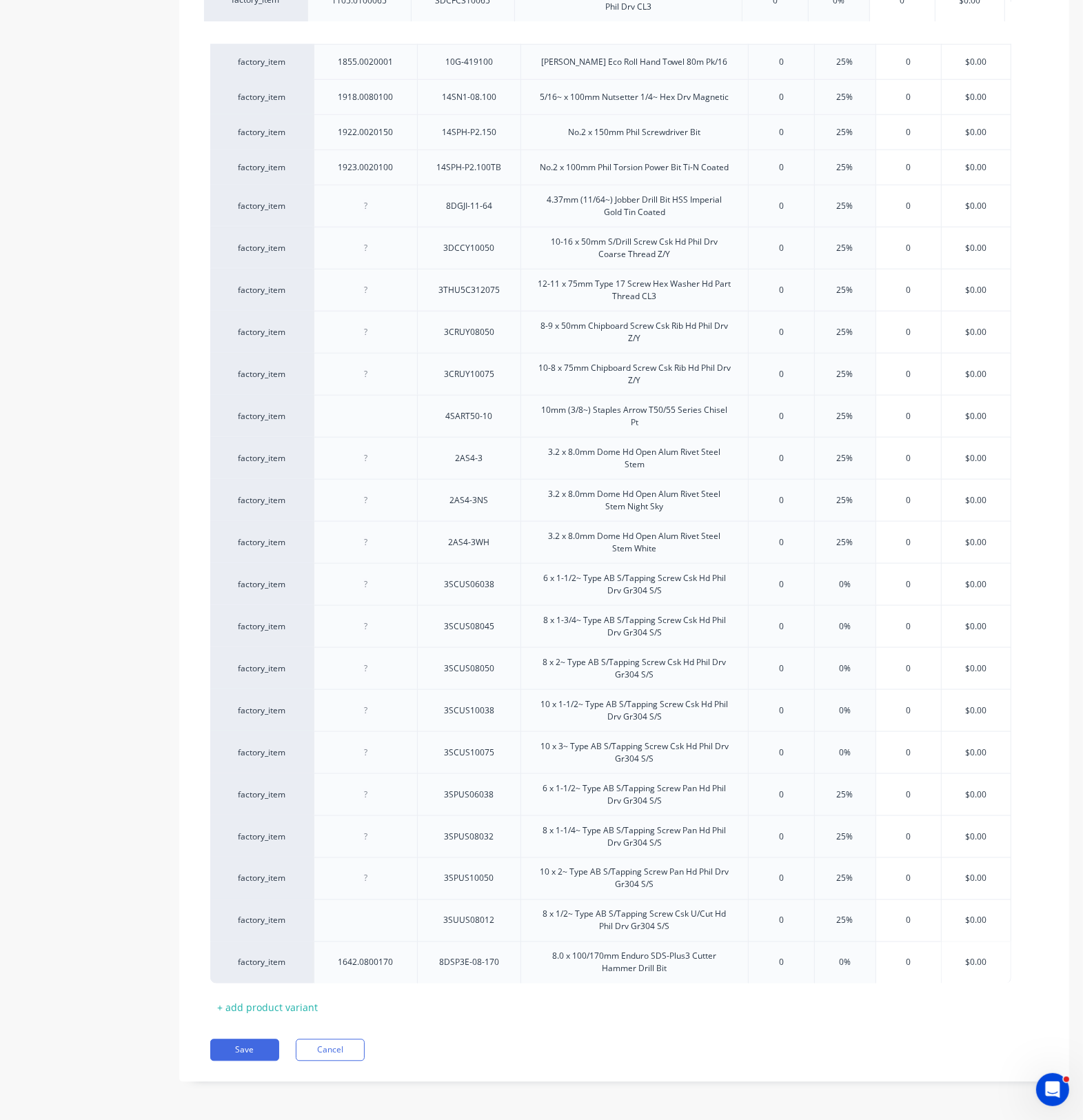
drag, startPoint x: 318, startPoint y: 928, endPoint x: 312, endPoint y: 4, distance: 924.0
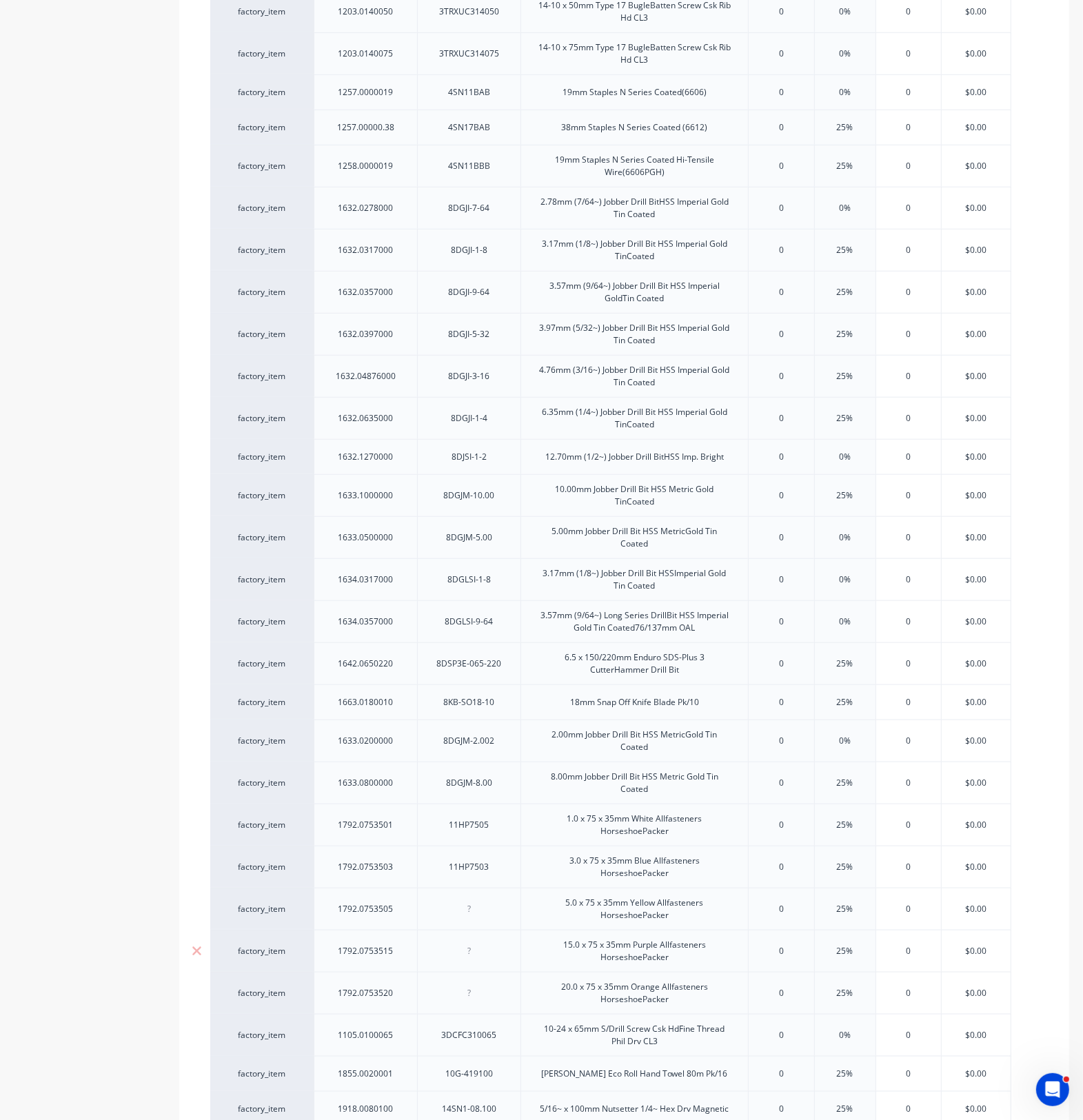
scroll to position [1017, 0]
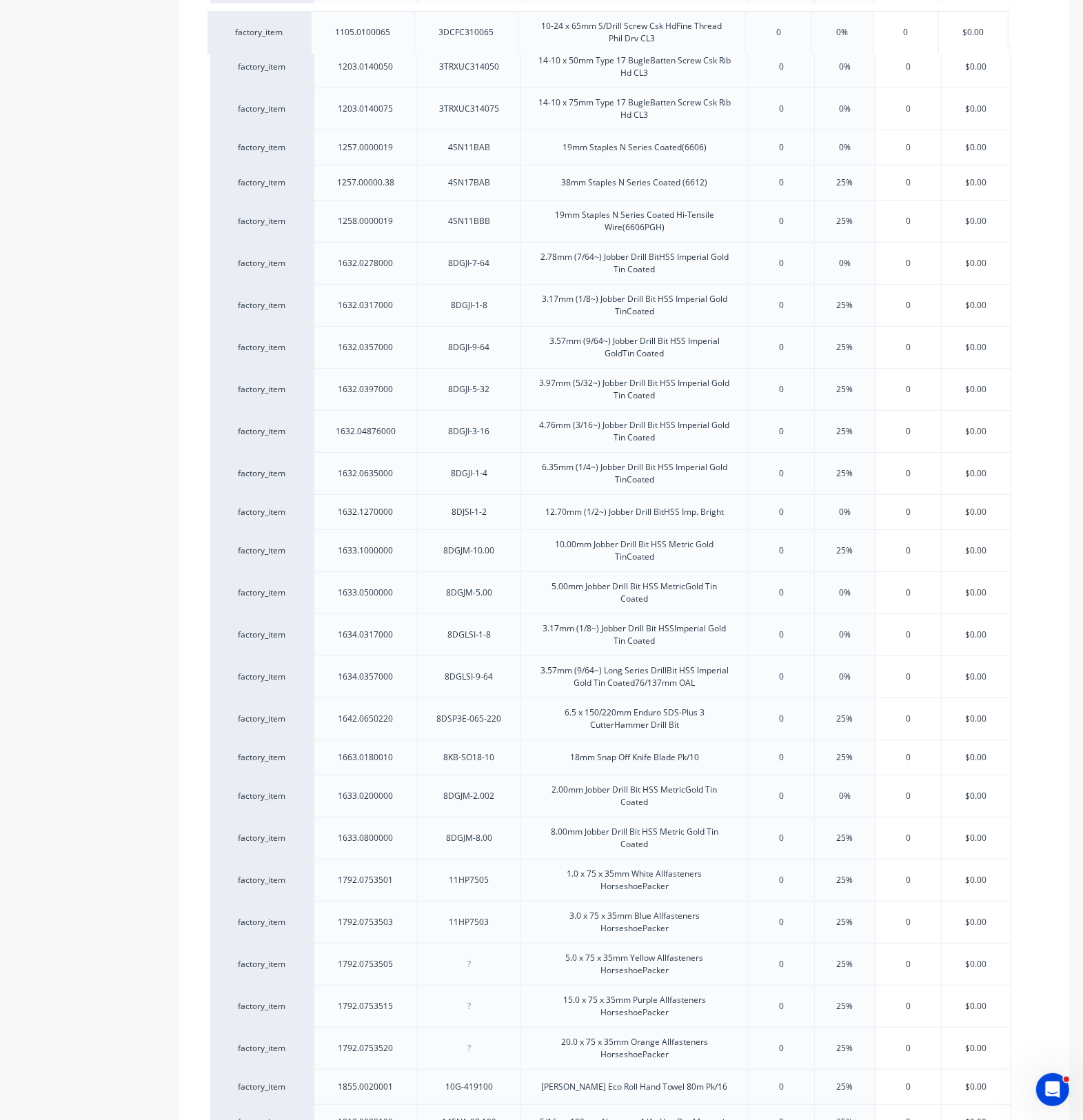
drag, startPoint x: 317, startPoint y: 1062, endPoint x: 314, endPoint y: 39, distance: 1023.0
click at [314, 39] on div "factory_item 1131.0100016 3DU8CS10016 10-16 x 16mm S/Drill Screw Csk U/Cut 8g H…" at bounding box center [624, 680] width 828 height 2657
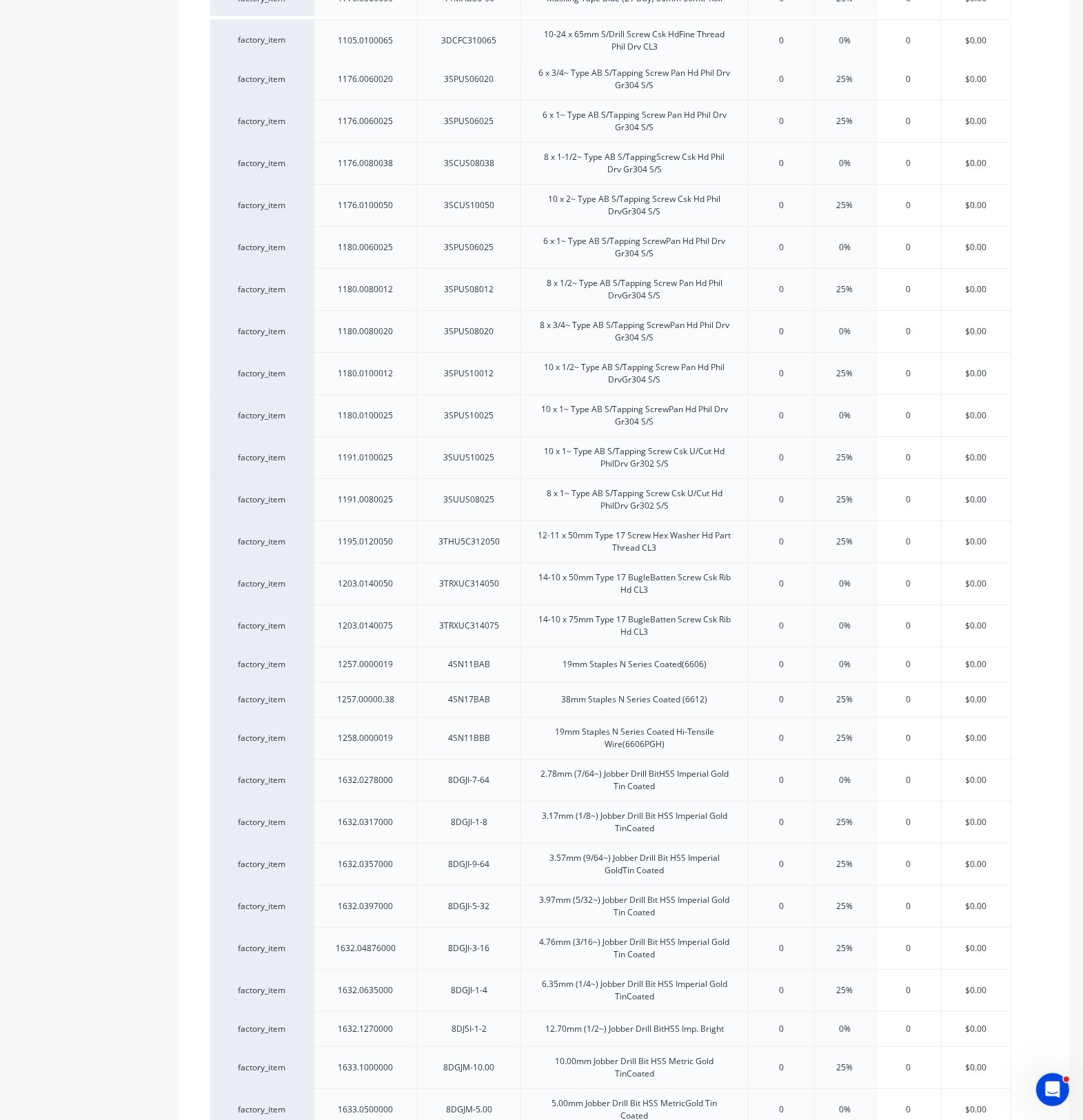
drag, startPoint x: 307, startPoint y: 546, endPoint x: 307, endPoint y: 38, distance: 508.0
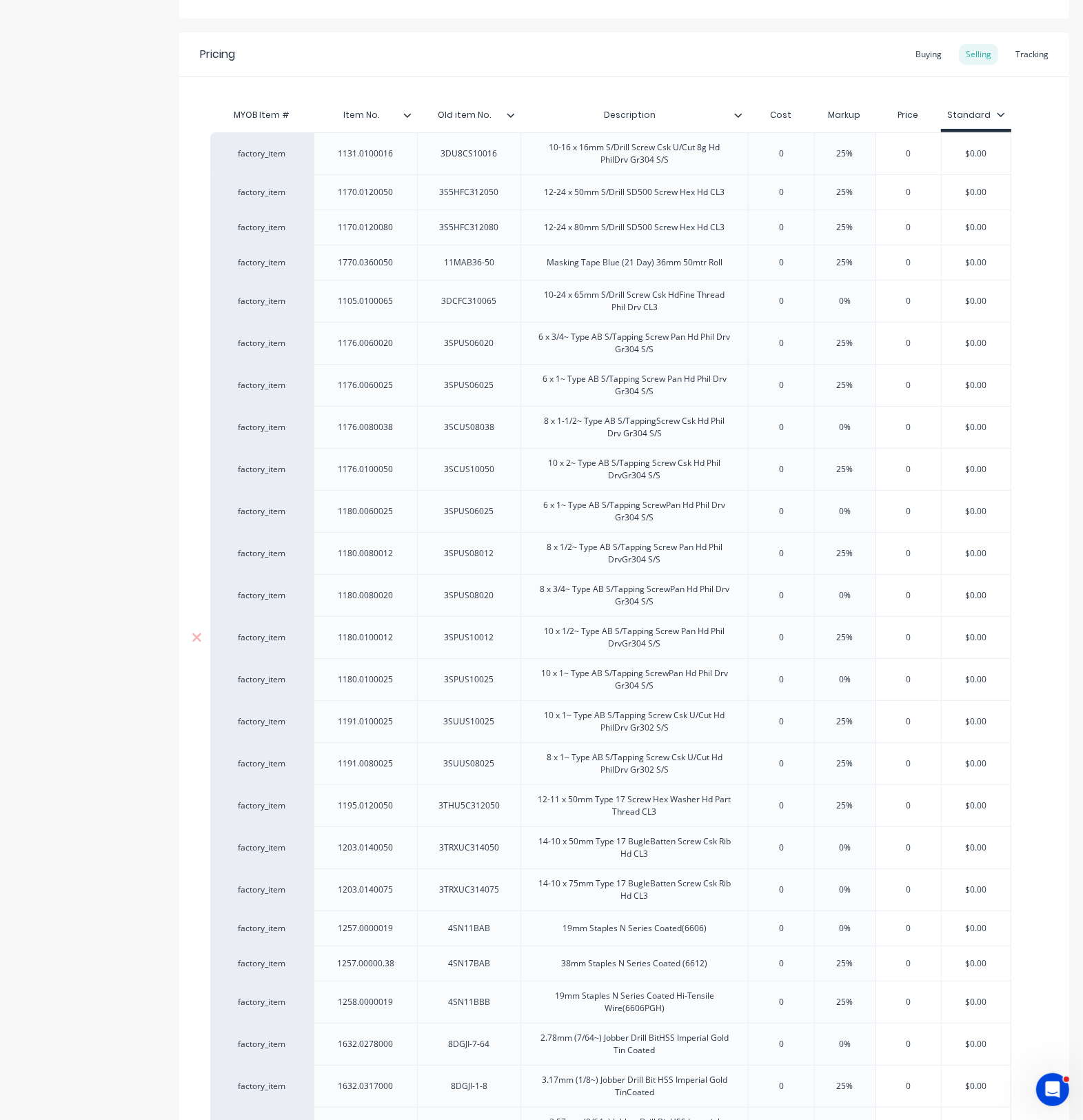
scroll to position [156, 0]
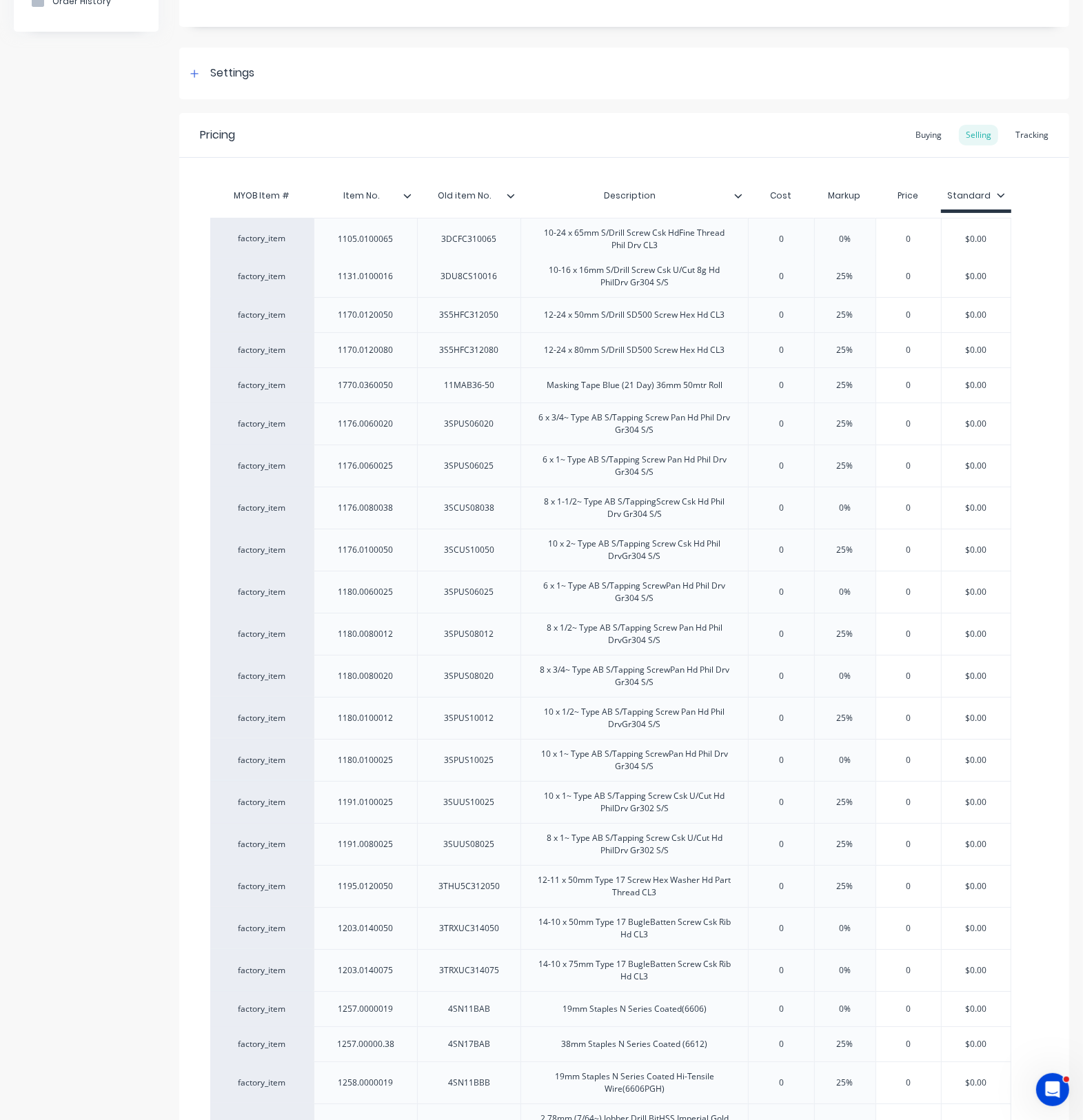
drag, startPoint x: 312, startPoint y: 386, endPoint x: 312, endPoint y: 239, distance: 147.0
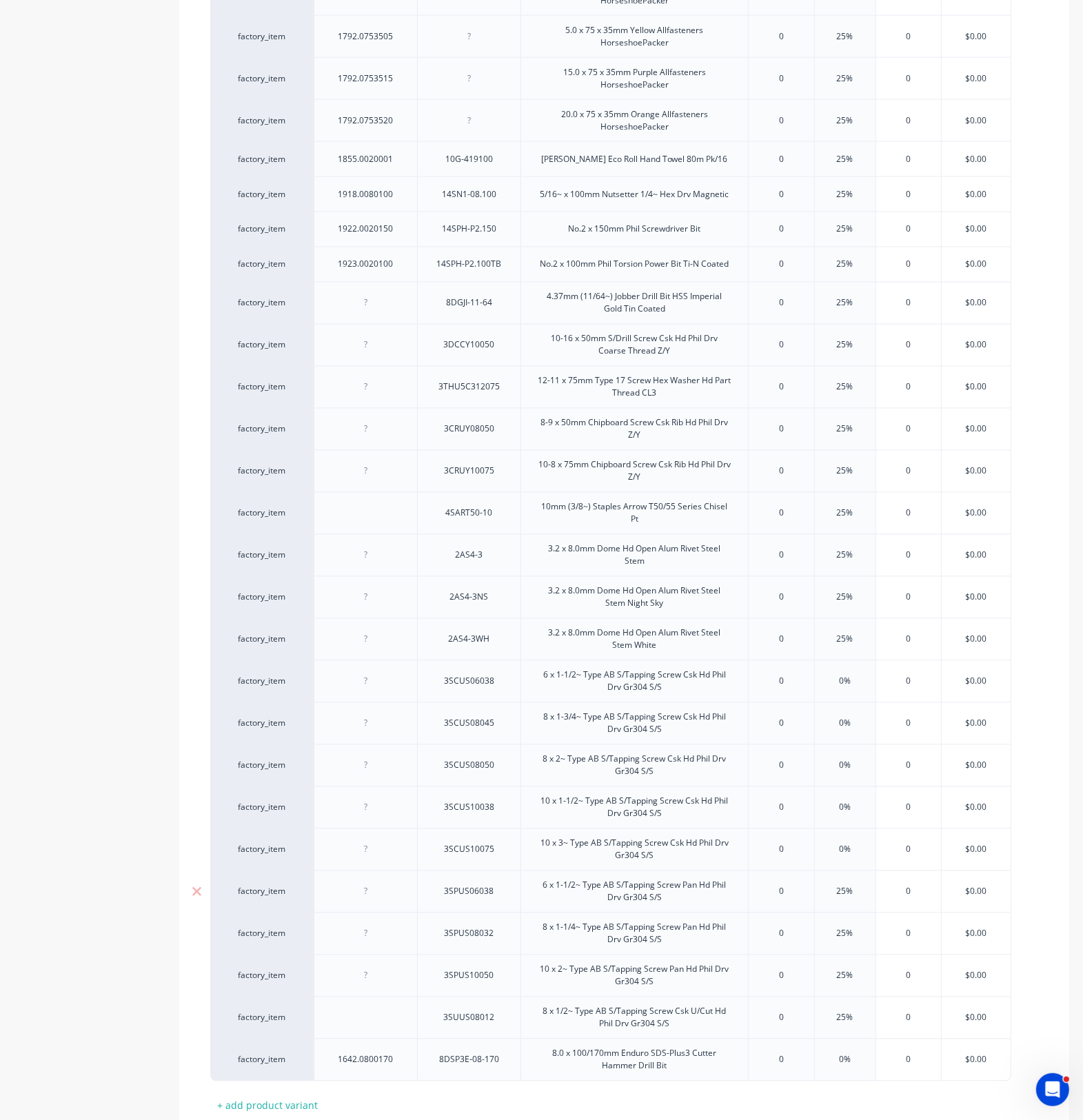
scroll to position [2051, 0]
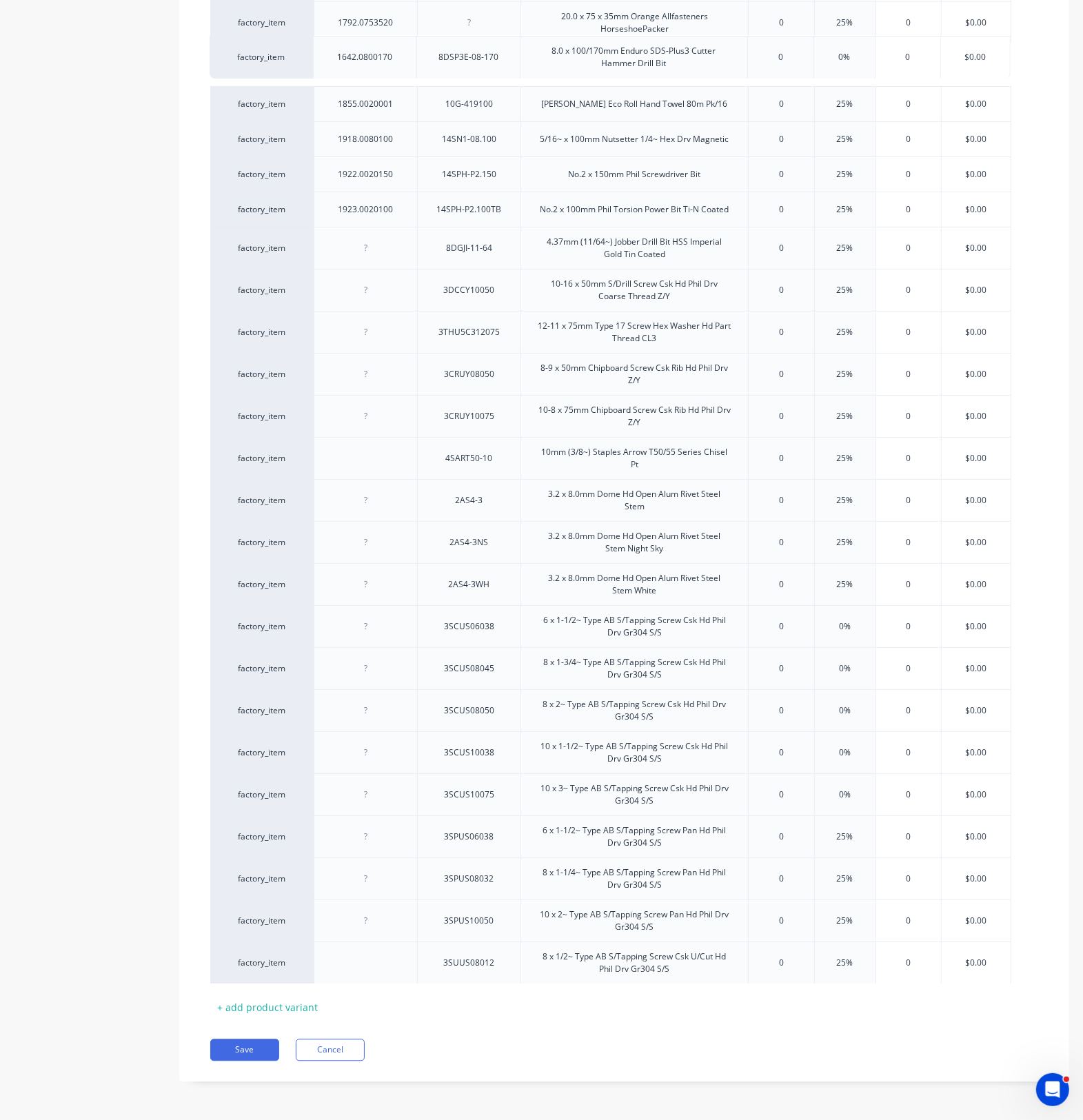
drag, startPoint x: 316, startPoint y: 977, endPoint x: 314, endPoint y: 70, distance: 907.0
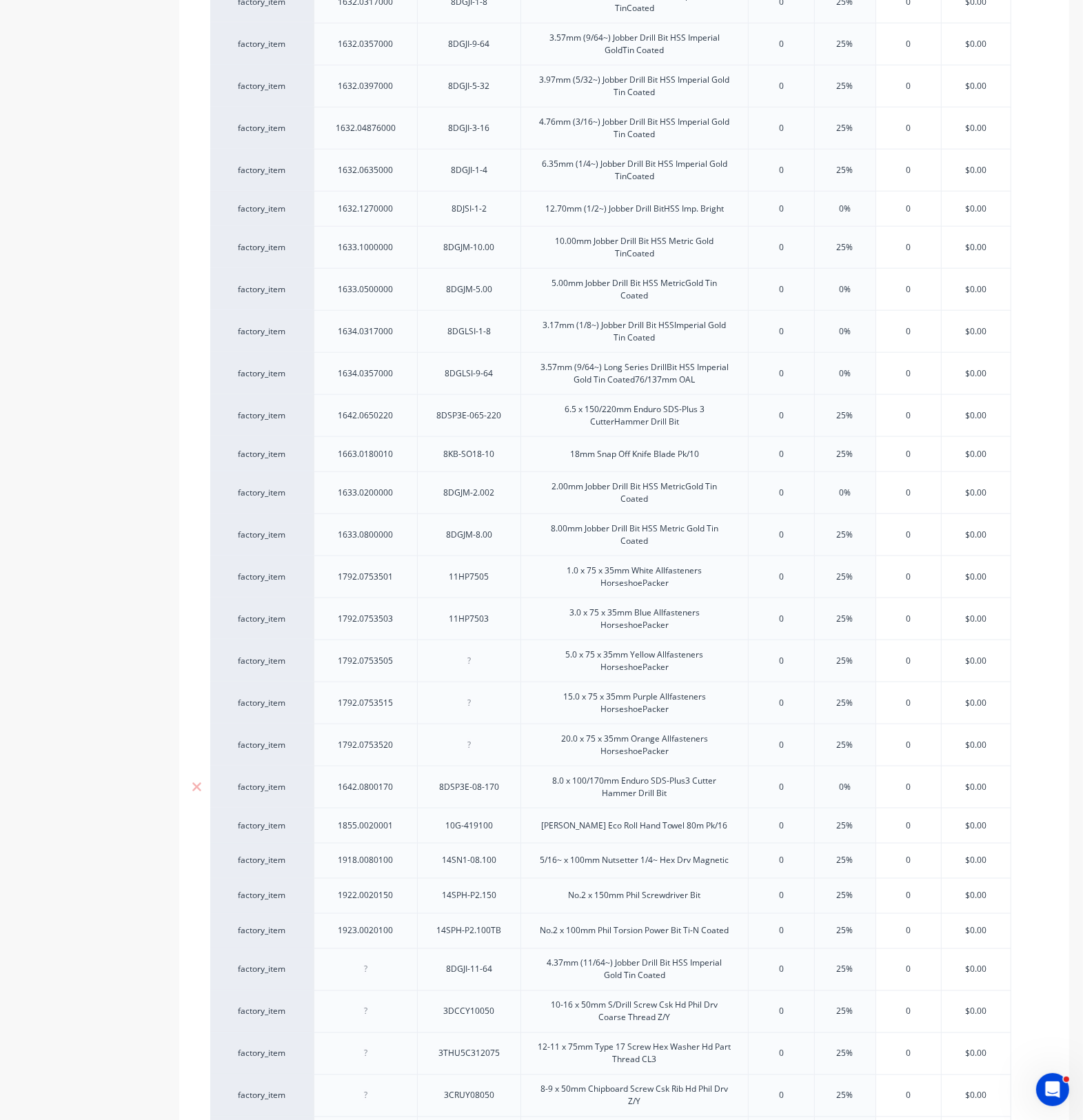
scroll to position [1276, 0]
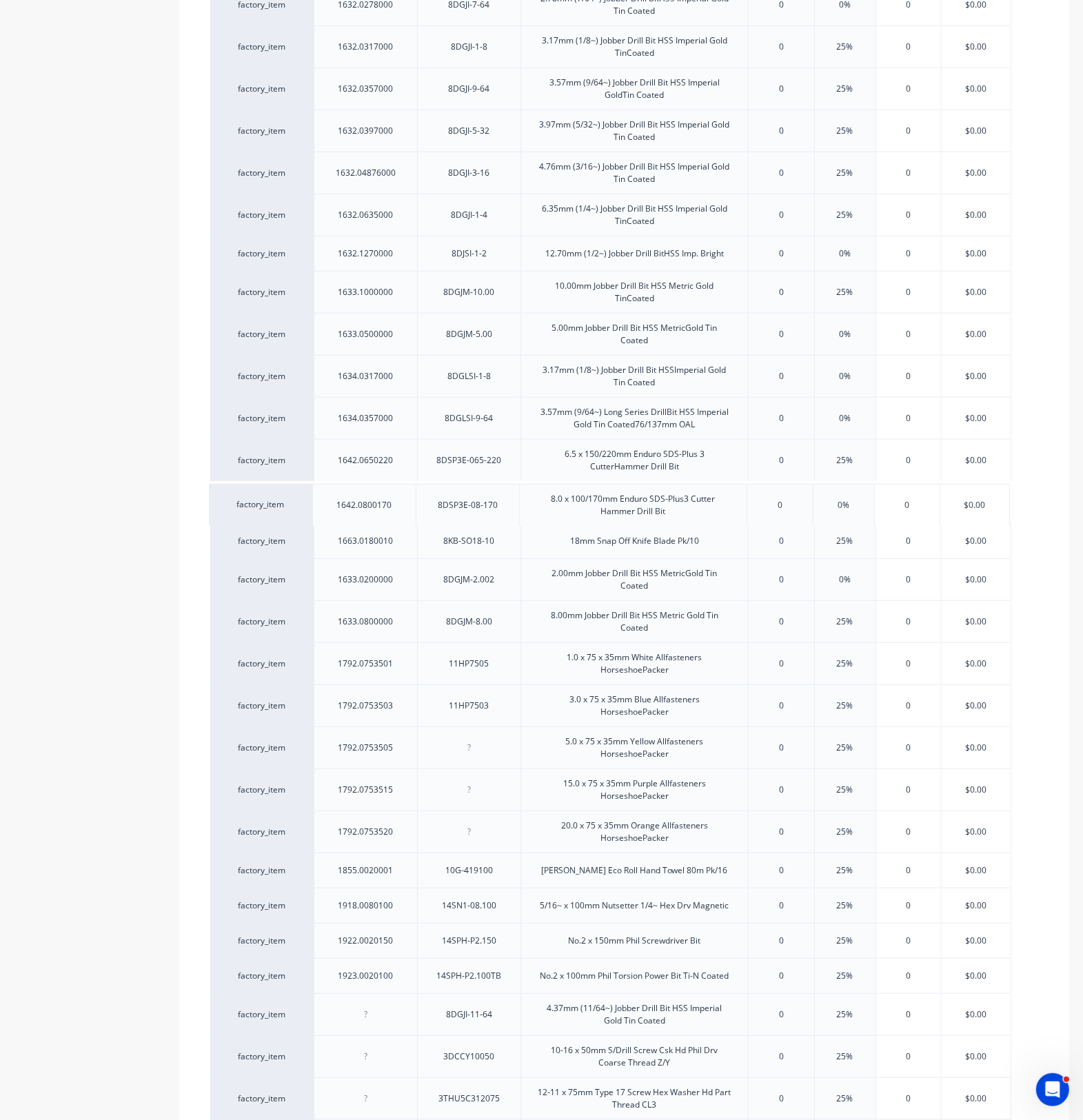
drag, startPoint x: 312, startPoint y: 851, endPoint x: 310, endPoint y: 515, distance: 336.0
click at [310, 515] on div "factory_item 1105.0100065 3DCFC310065 10-24 x 65mm S/Drill Screw Csk HdFine Thr…" at bounding box center [624, 422] width 828 height 2657
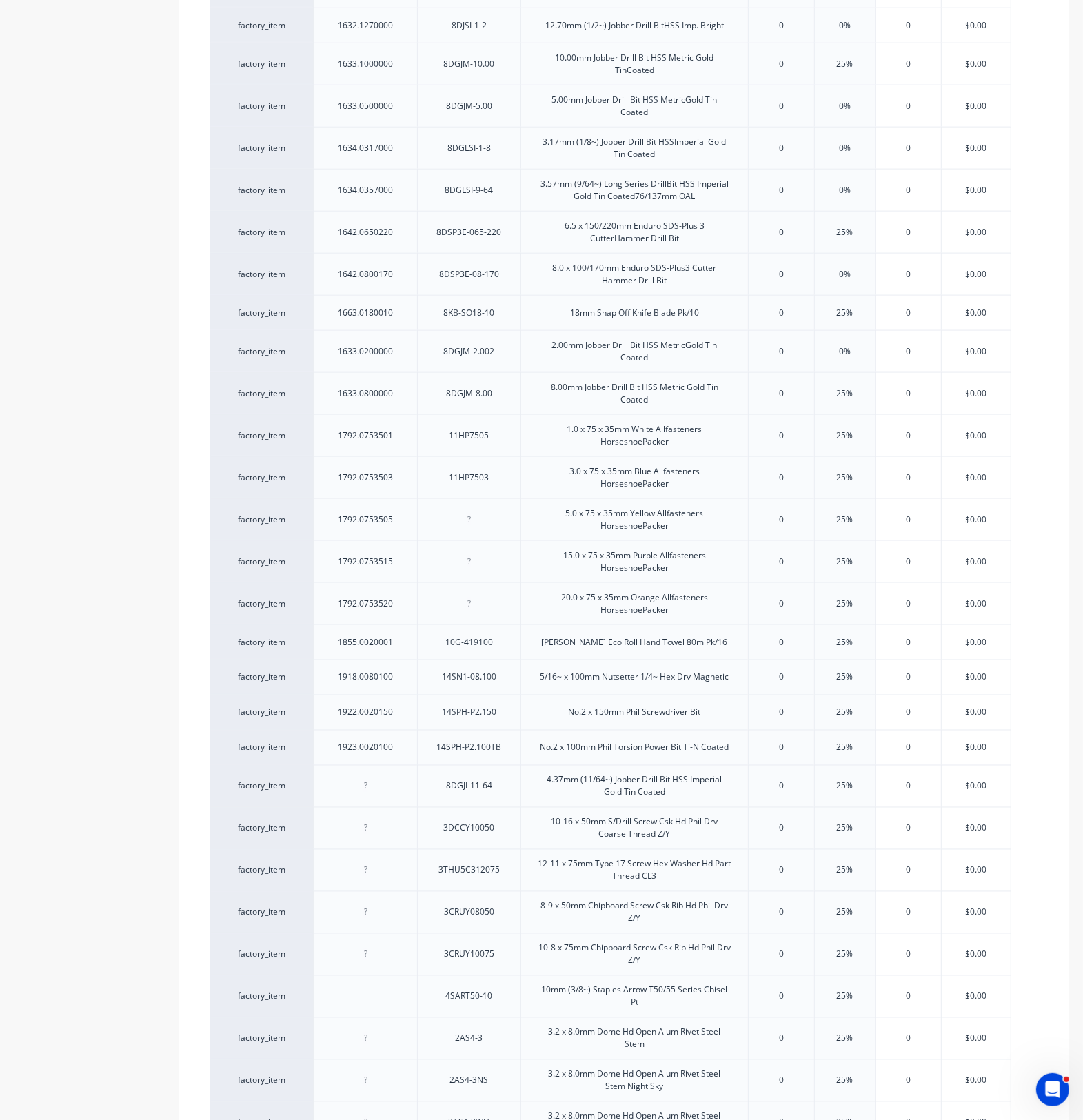
scroll to position [2051, 0]
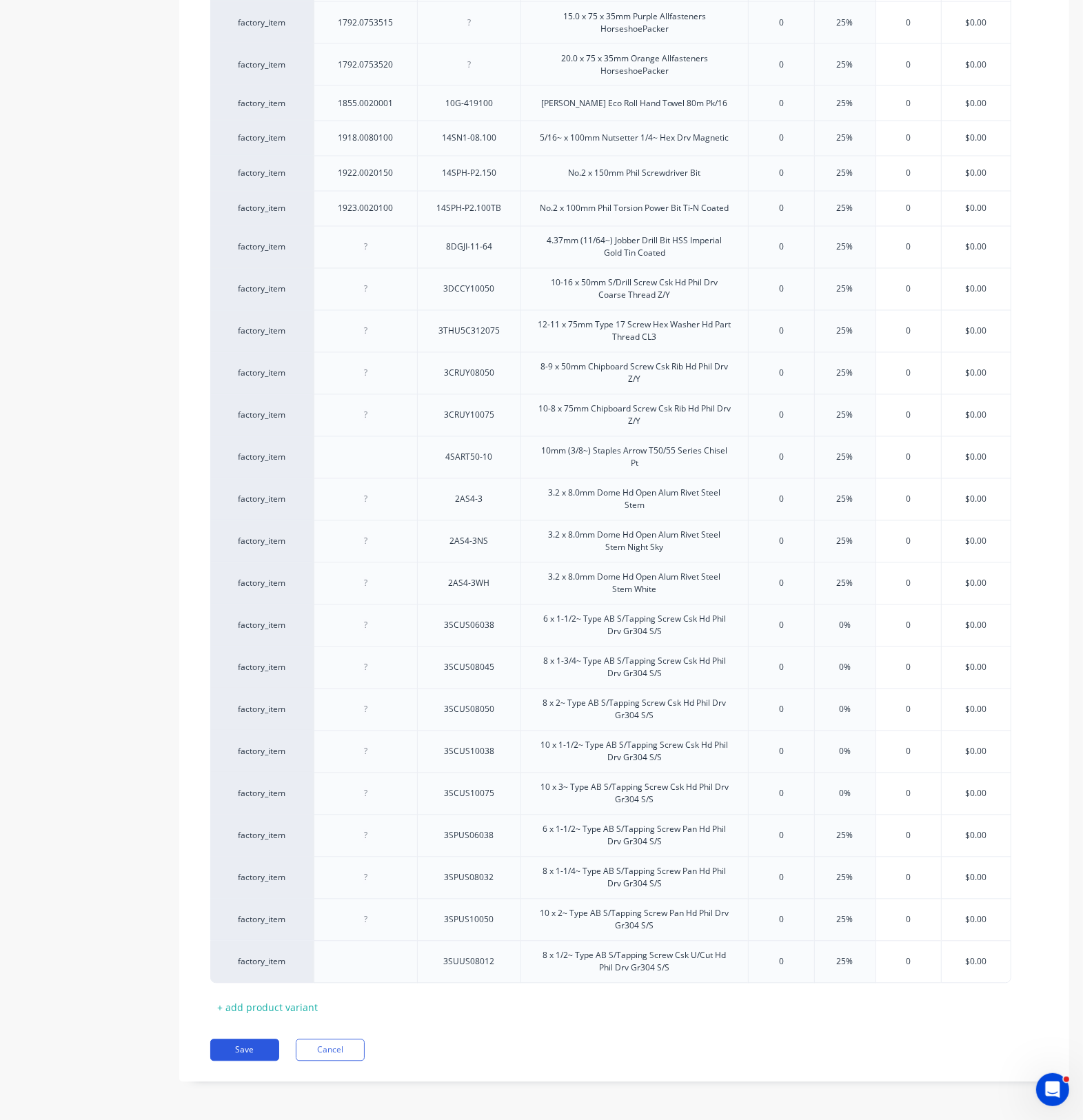
drag, startPoint x: 243, startPoint y: 1044, endPoint x: 228, endPoint y: 1052, distance: 17.0
click at [248, 1052] on button "Save" at bounding box center [245, 1050] width 69 height 22
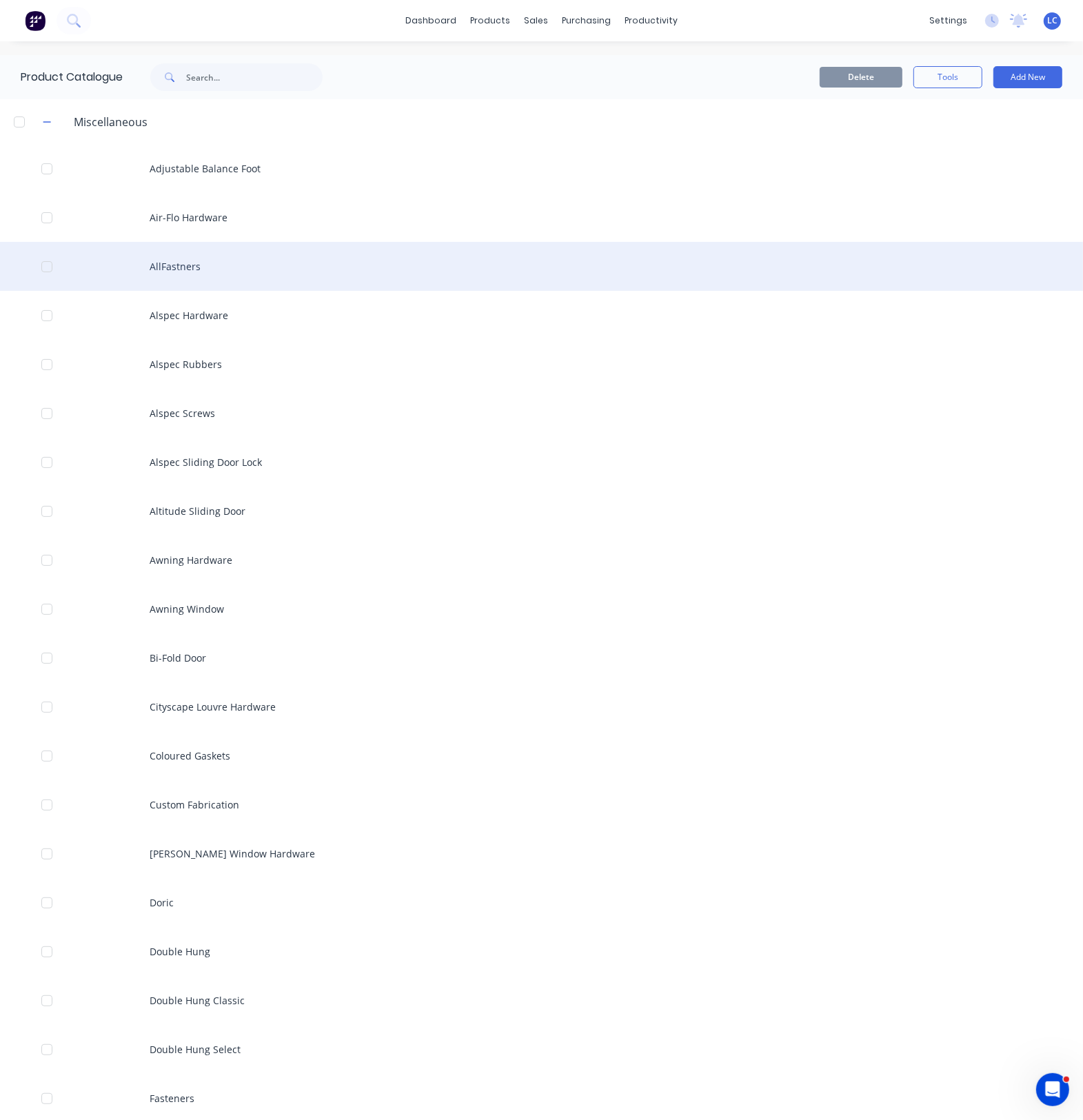
click at [201, 261] on div "AllFastners" at bounding box center [542, 266] width 1083 height 49
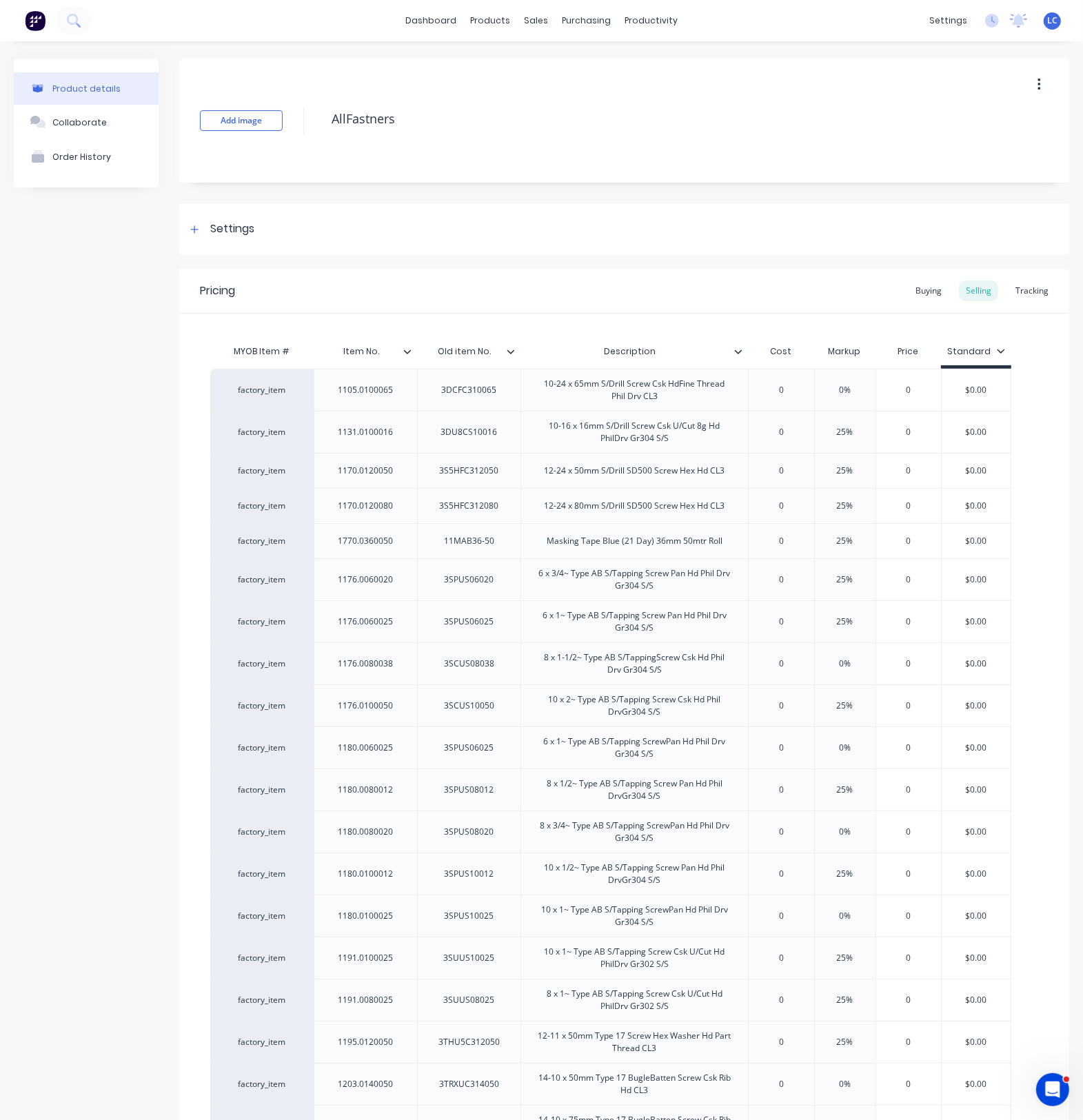
type textarea "x"
click at [915, 286] on div "Buying" at bounding box center [928, 291] width 40 height 21
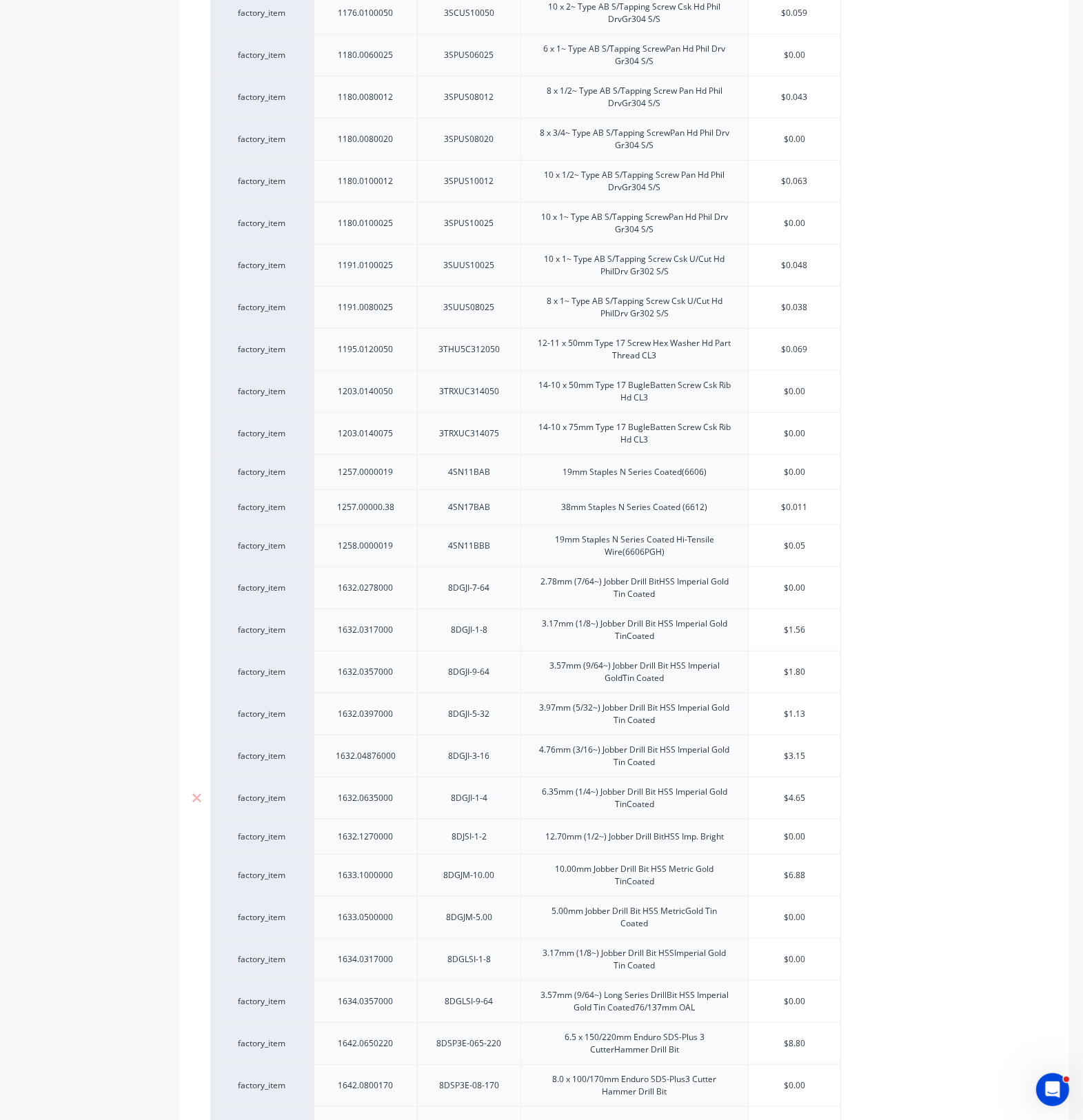
scroll to position [1120, 0]
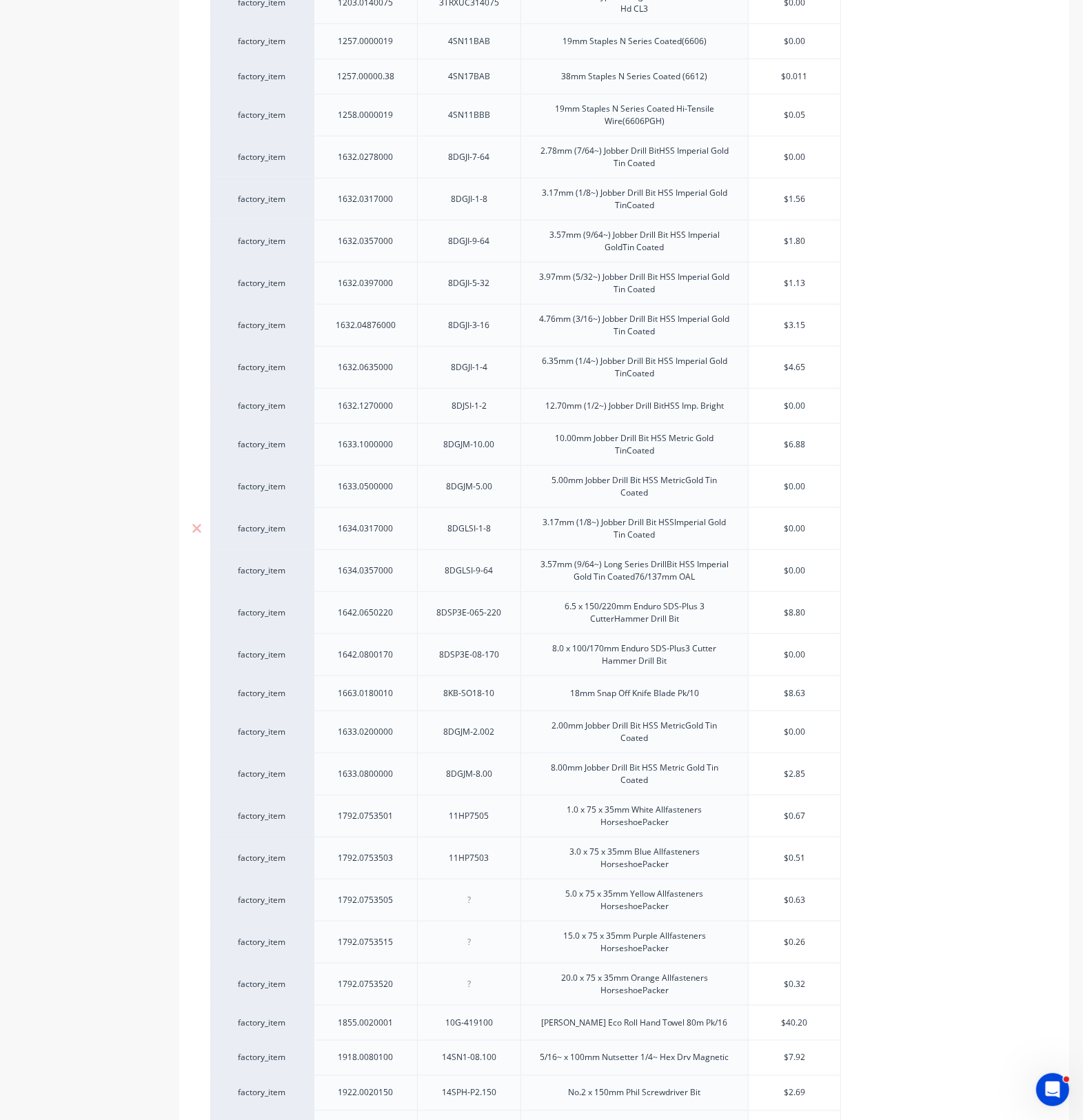
click at [803, 535] on input "$0.00" at bounding box center [794, 529] width 92 height 13
drag, startPoint x: 815, startPoint y: 533, endPoint x: 755, endPoint y: 528, distance: 60.2
click at [755, 528] on input "$0.00" at bounding box center [794, 529] width 92 height 13
type input "2"
type textarea "x"
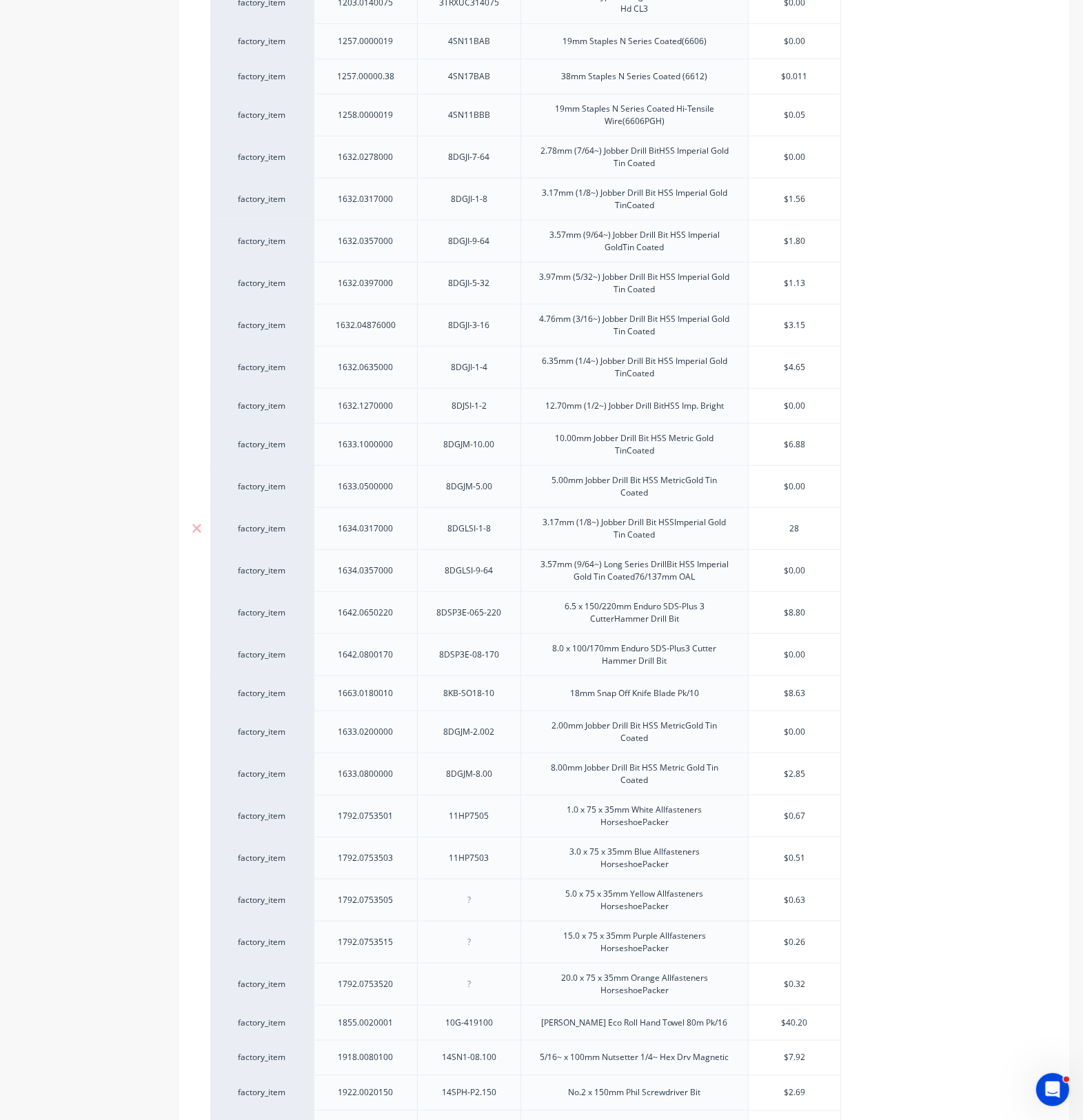
type input "28."
type textarea "x"
type input "28.5"
type textarea "x"
type input "28.50"
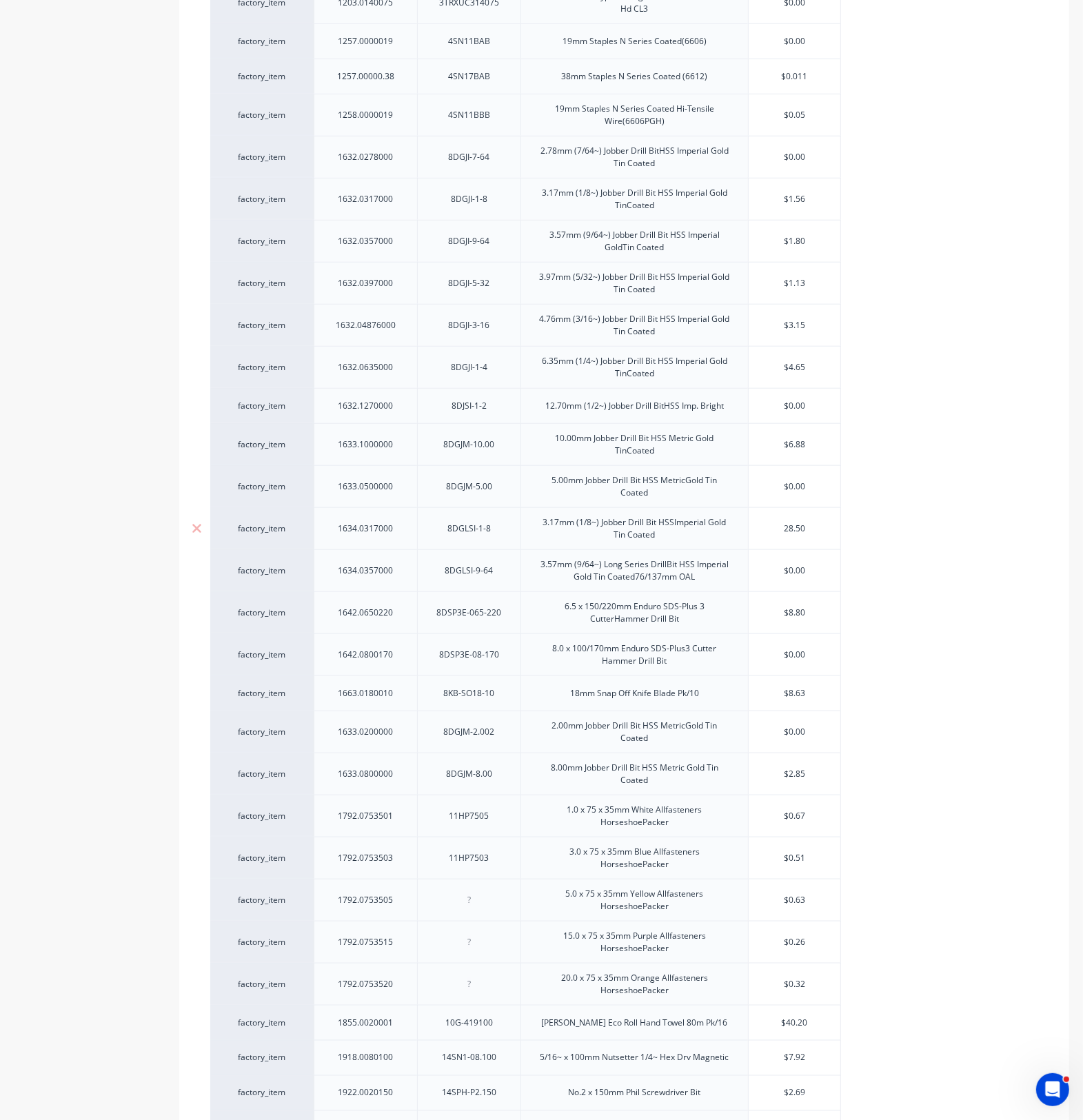
type textarea "x"
type input "28.50"
click at [781, 205] on input "$1.56" at bounding box center [794, 200] width 92 height 13
drag, startPoint x: 784, startPoint y: 205, endPoint x: 838, endPoint y: 205, distance: 54.0
click at [838, 205] on input "$1.56" at bounding box center [794, 200] width 92 height 13
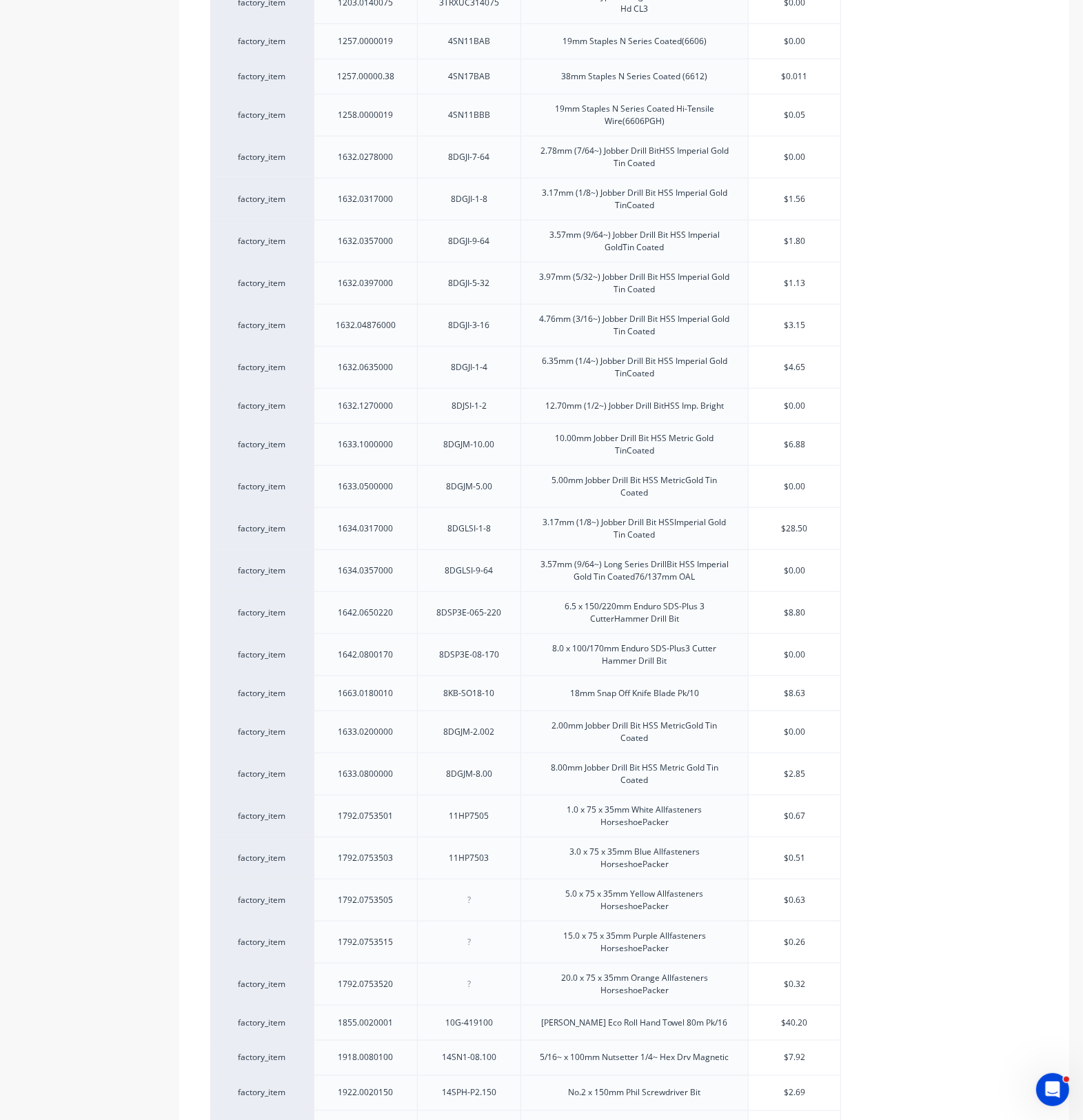
type input "1"
type textarea "x"
type input "1.7"
type textarea "x"
type input "1.7"
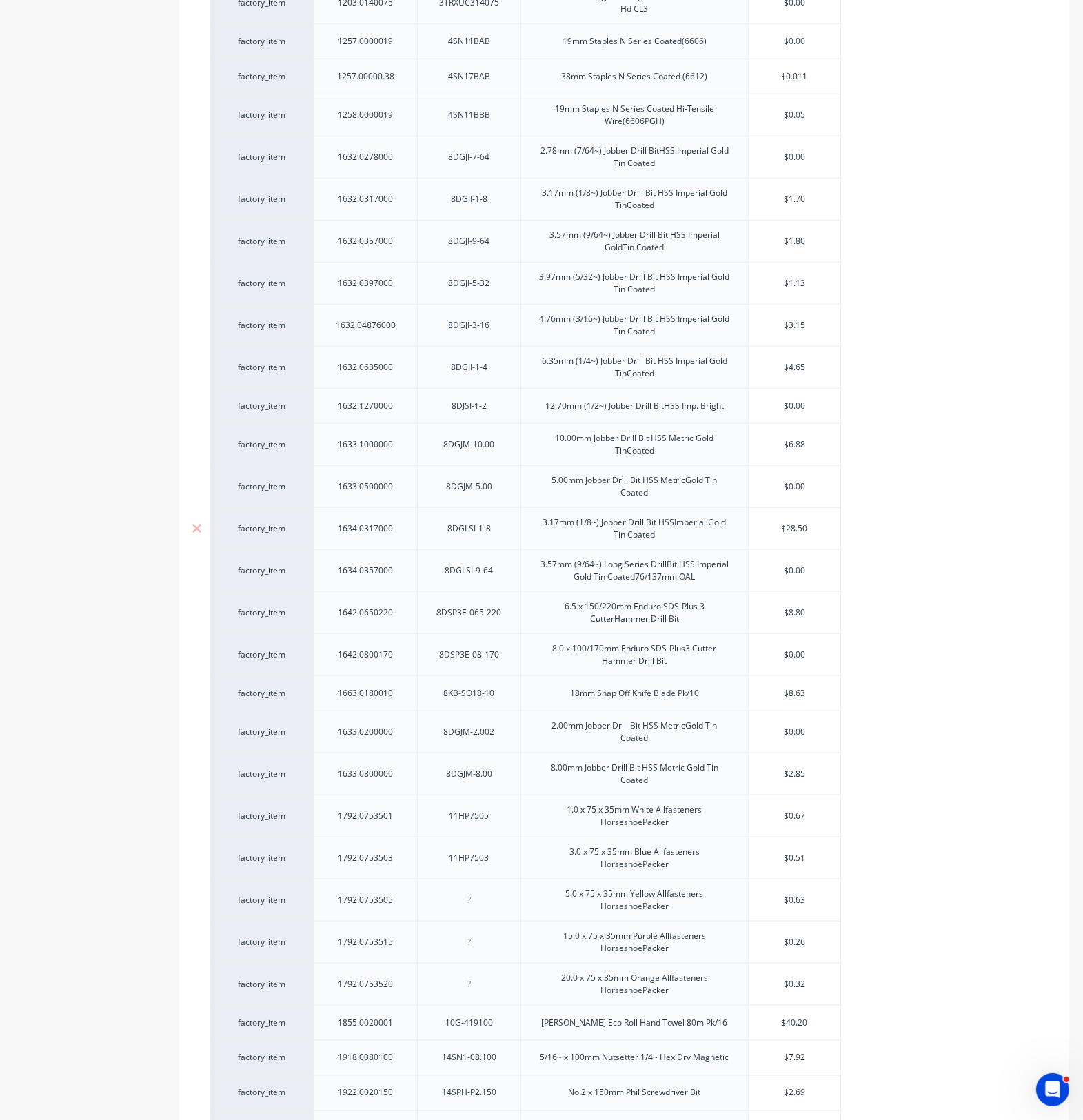
drag, startPoint x: 811, startPoint y: 532, endPoint x: 766, endPoint y: 529, distance: 45.1
click at [766, 529] on input "$28.50" at bounding box center [794, 529] width 92 height 13
type input "2"
type textarea "x"
type input "2."
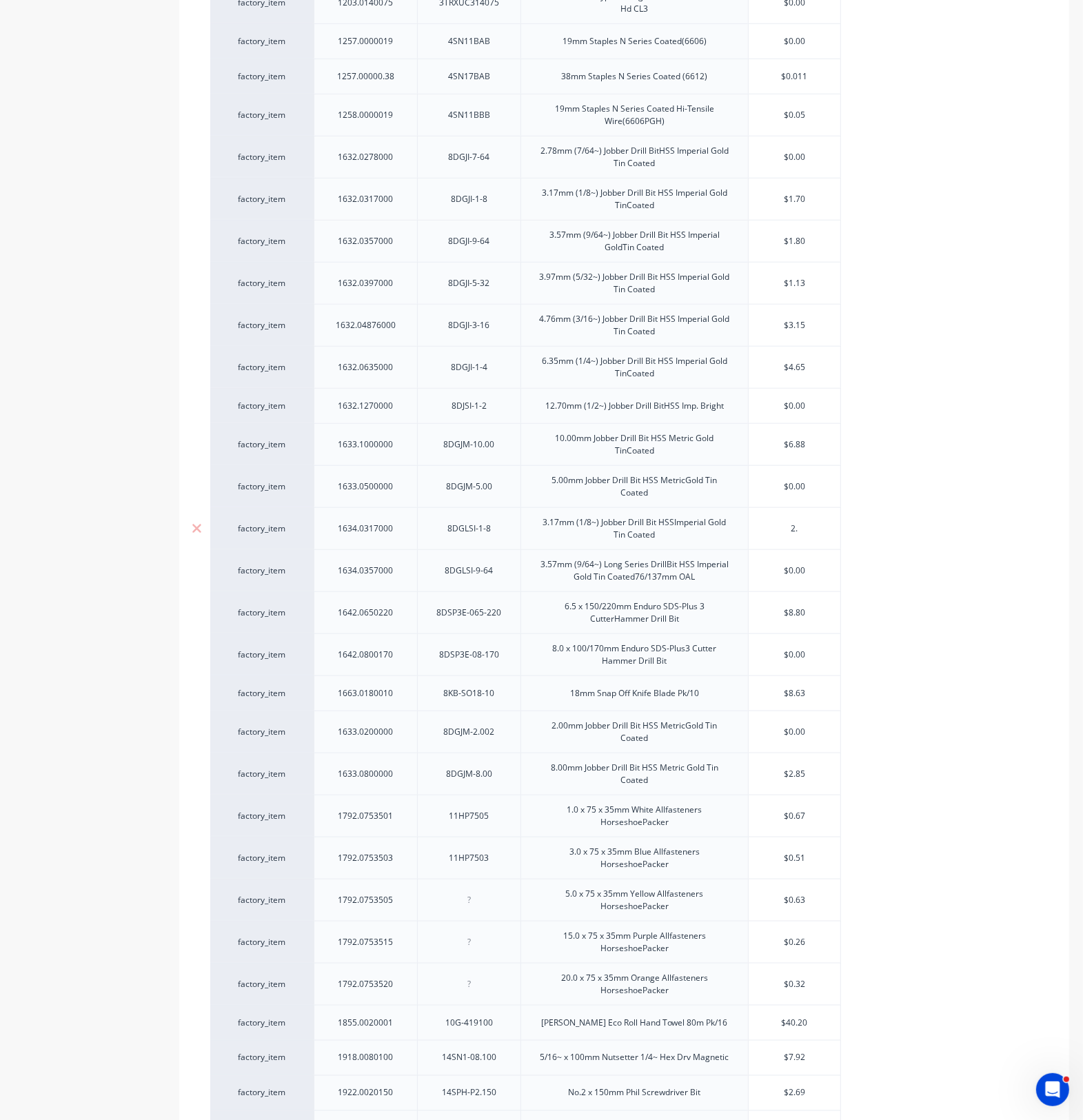
type textarea "x"
type input "2.8"
type textarea "x"
type input "2.85"
type textarea "x"
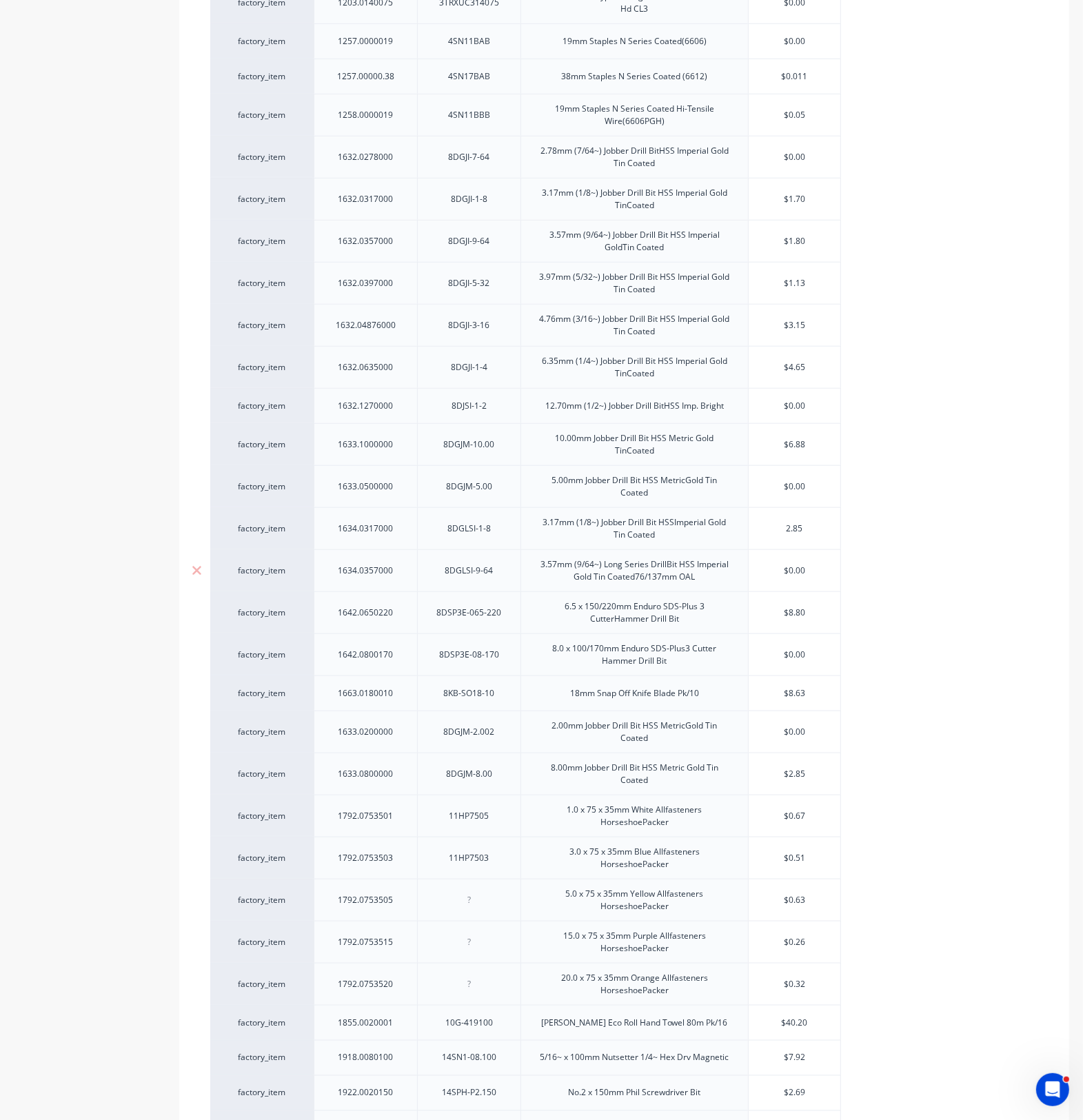
type input "2.85"
click at [774, 577] on input "$0.00" at bounding box center [794, 571] width 92 height 13
drag, startPoint x: 777, startPoint y: 576, endPoint x: 833, endPoint y: 570, distance: 56.3
click at [828, 570] on input "$0.00" at bounding box center [794, 571] width 92 height 13
type input "3"
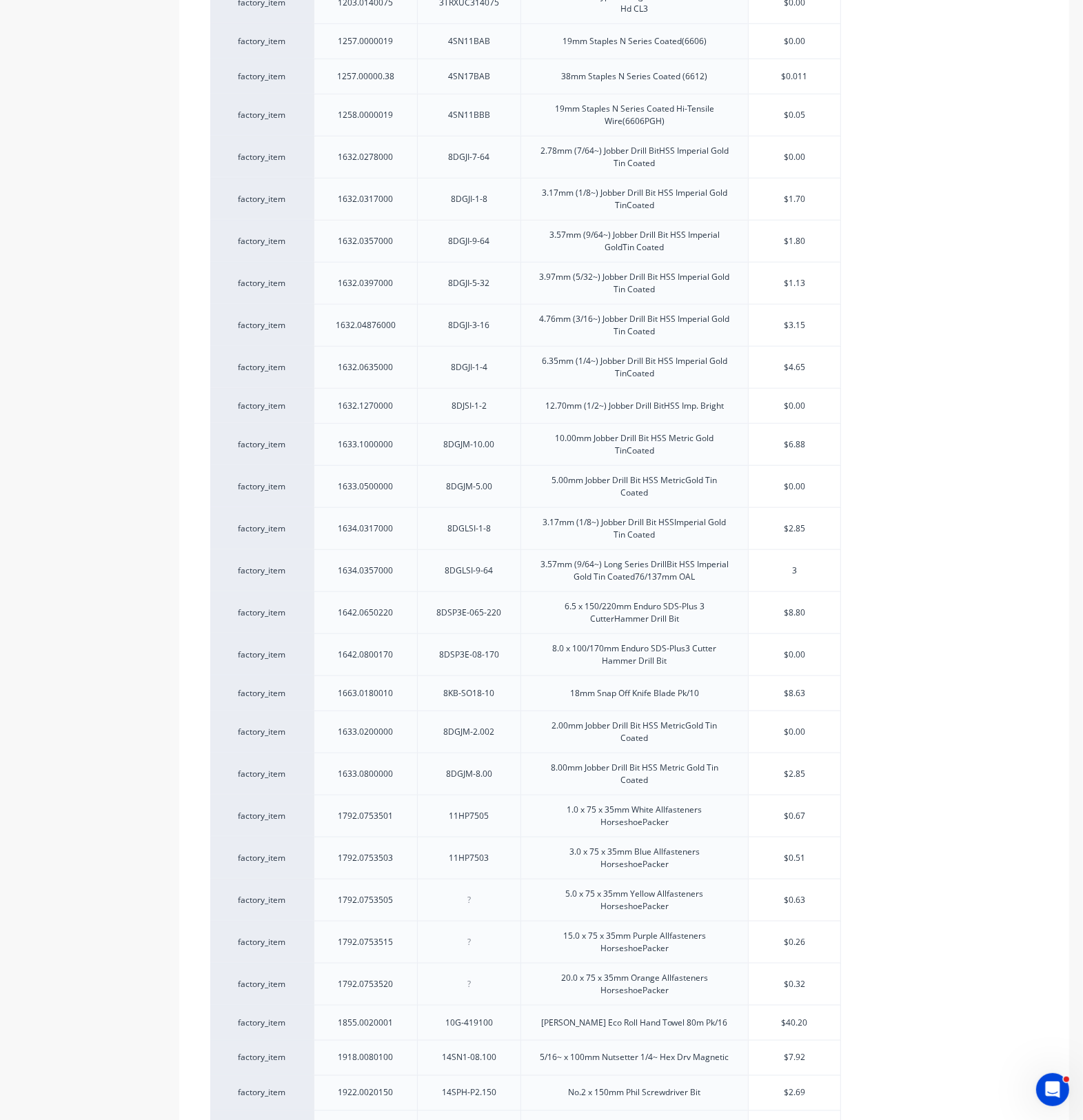
type textarea "x"
type input "3."
type textarea "x"
type input "3.6"
type textarea "x"
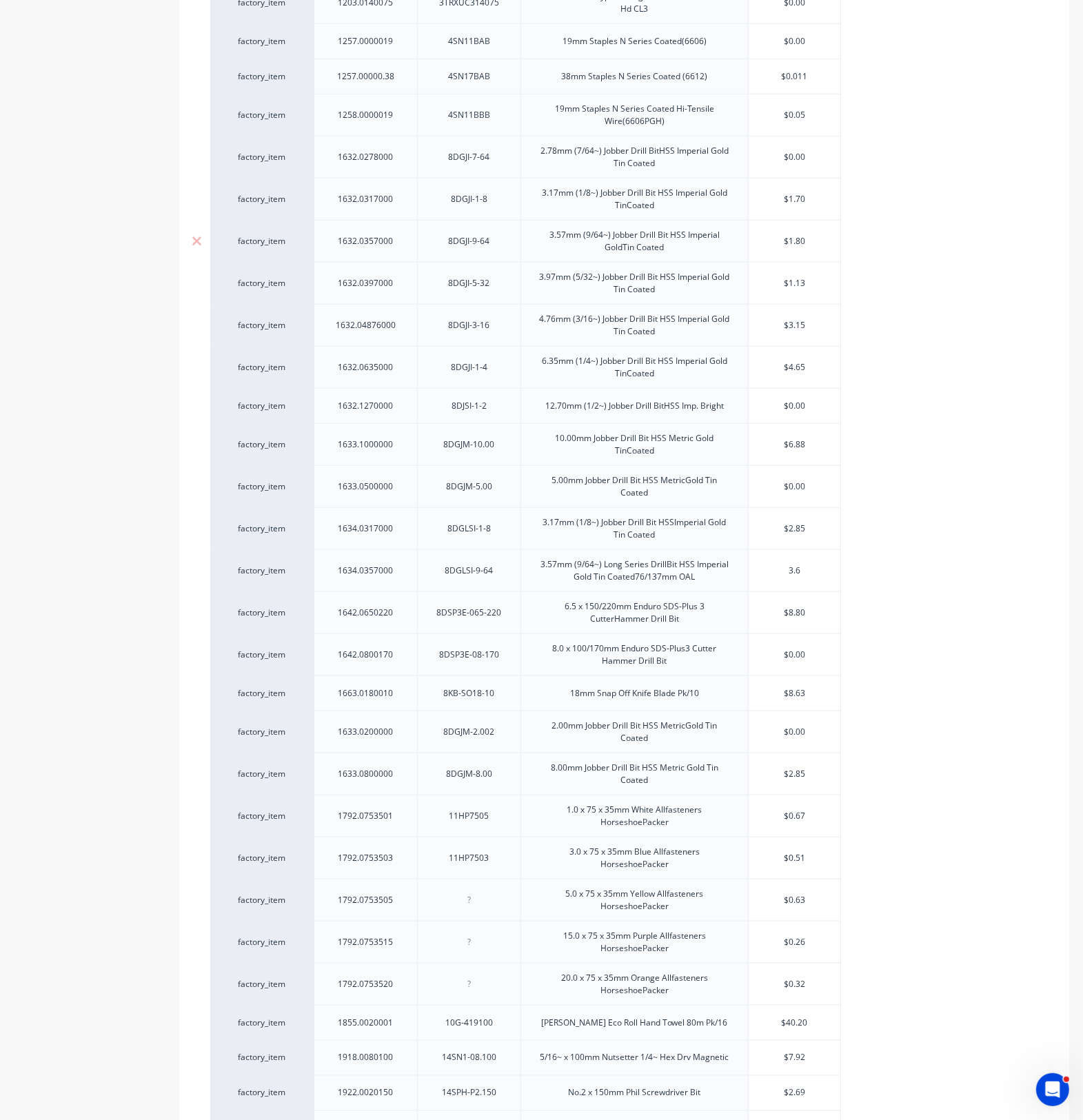
type input "3.6"
click at [781, 242] on input "$1.80" at bounding box center [794, 241] width 92 height 13
drag, startPoint x: 781, startPoint y: 242, endPoint x: 804, endPoint y: 240, distance: 23.1
click at [804, 240] on input "$1.80" at bounding box center [794, 241] width 92 height 13
type input "1"
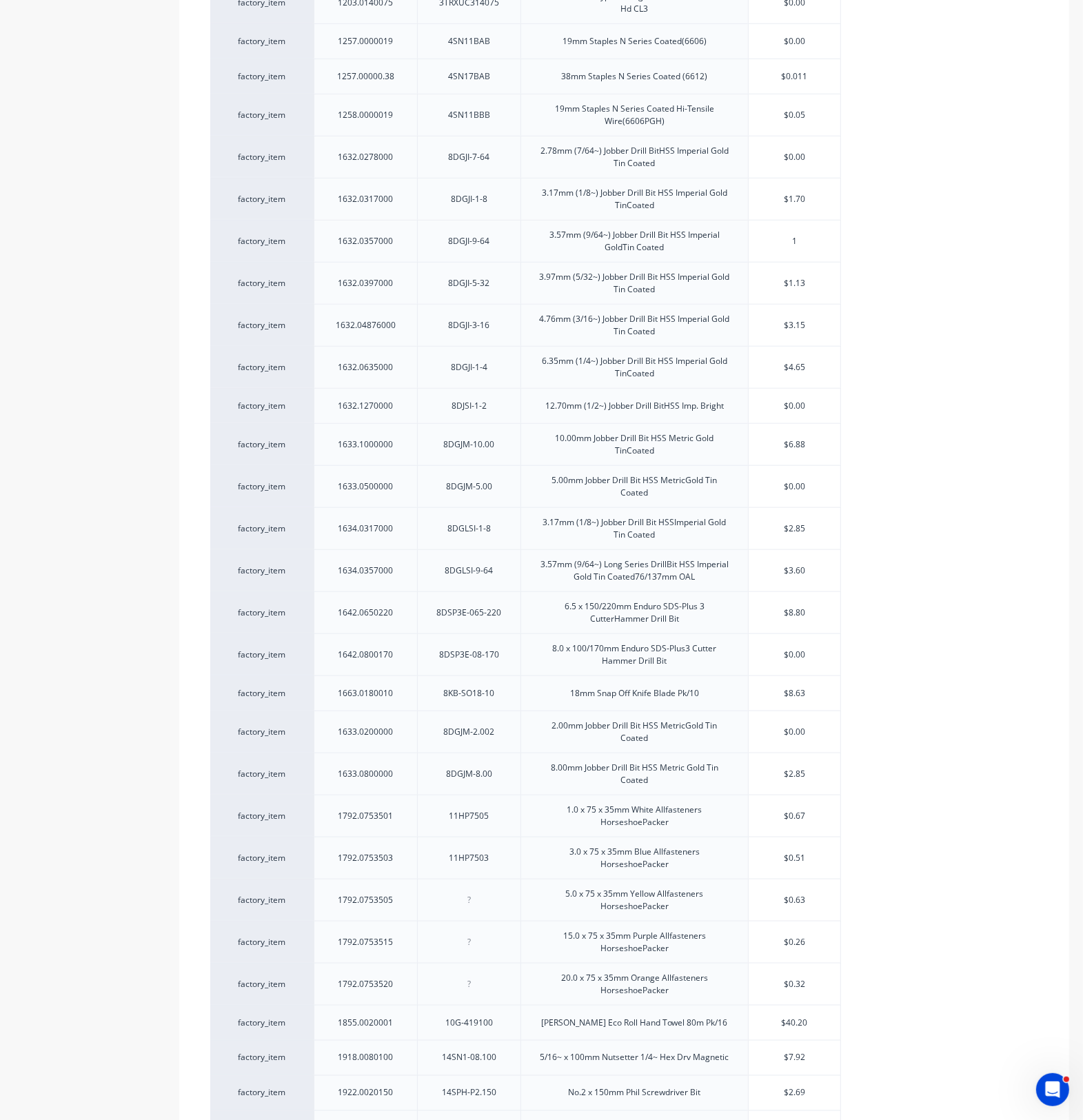
type textarea "x"
type input "1.8"
type textarea "x"
click at [400, 612] on div "factory_item 1105.0100065 3DCFC310065 10-24 x 65mm S/Drill Screw Csk HdFine Thr…" at bounding box center [624, 574] width 828 height 2657
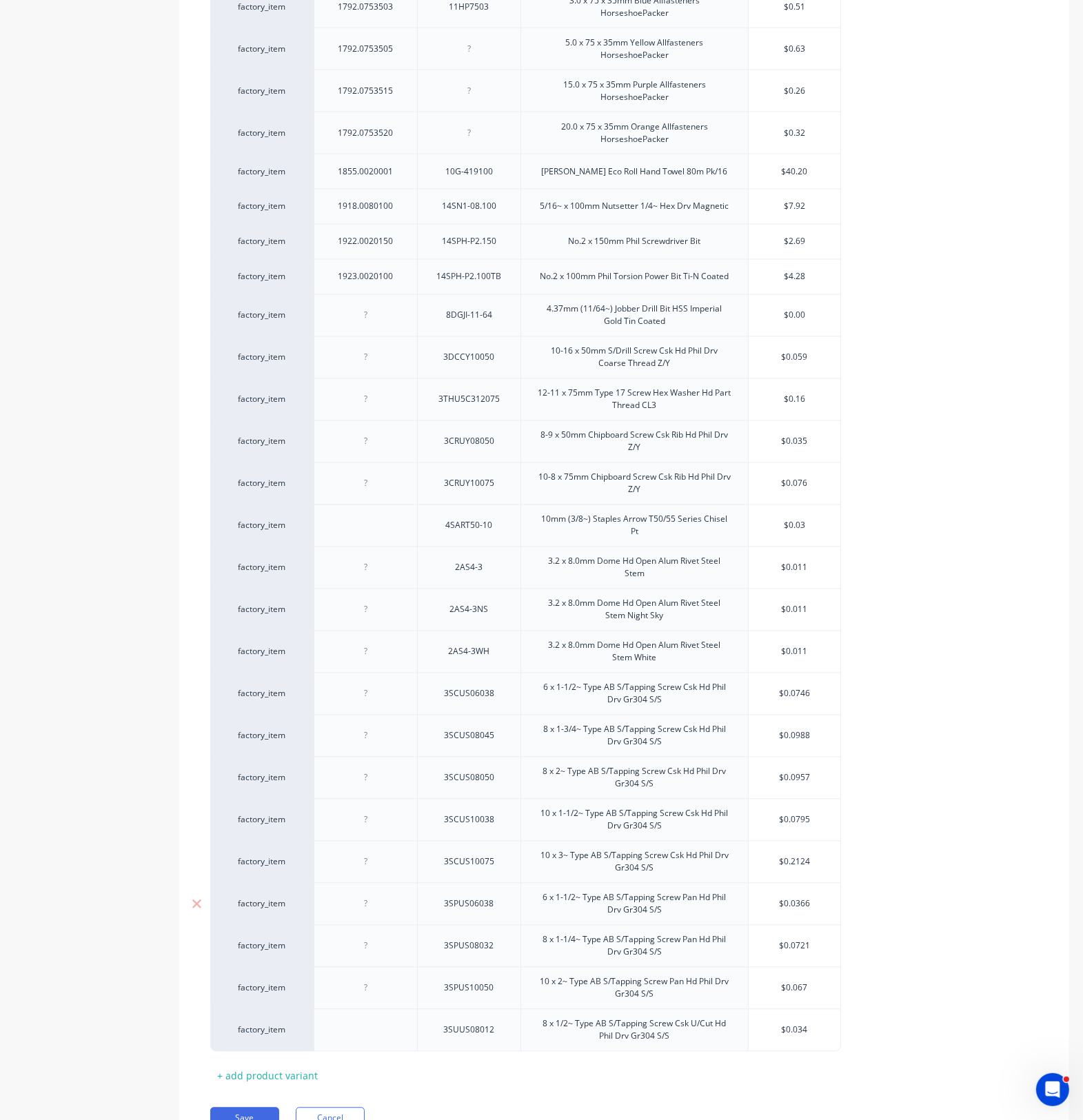
scroll to position [2047, 0]
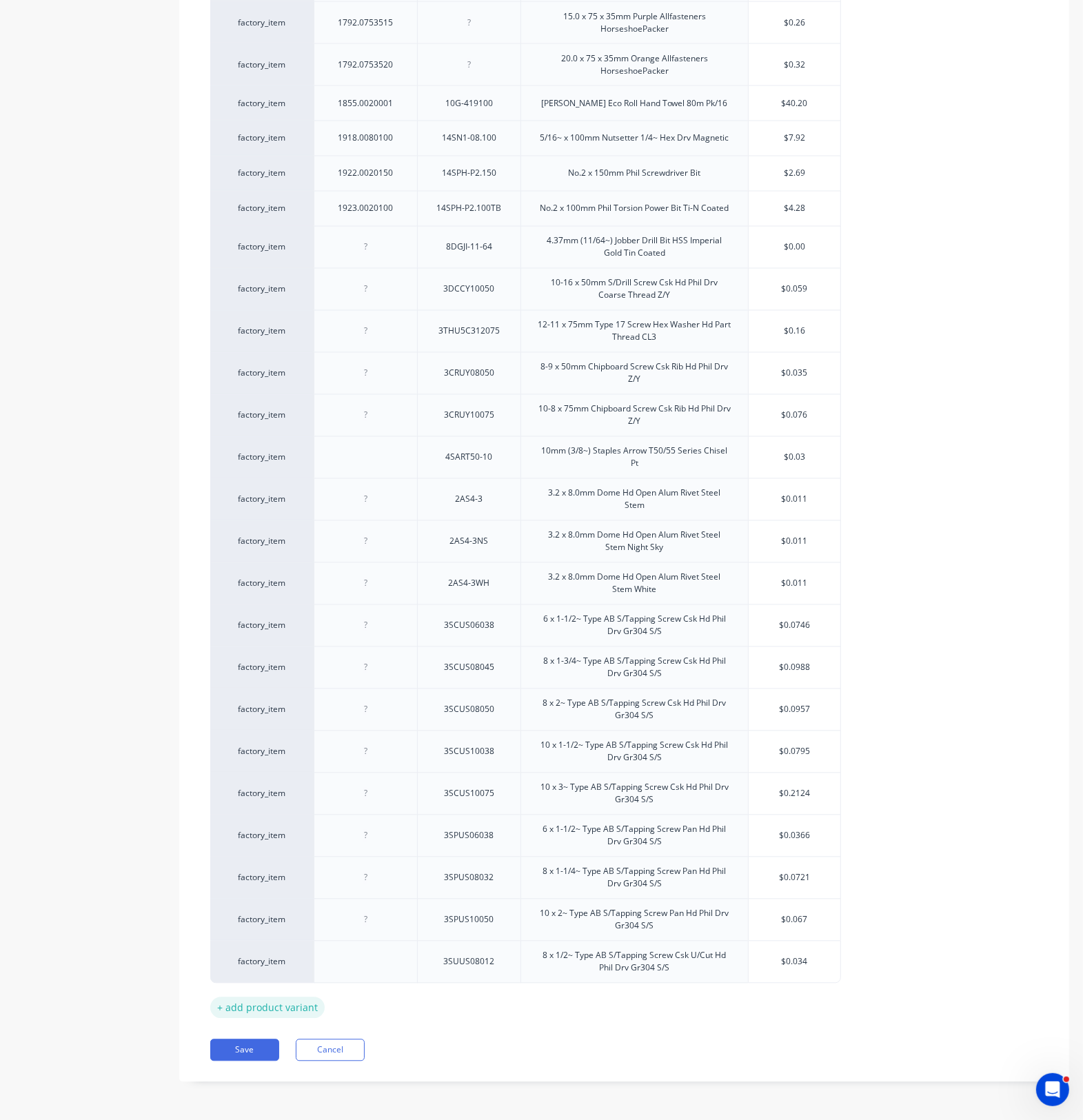
type input "1.85"
click at [286, 1010] on div "+ add product variant" at bounding box center [267, 1008] width 114 height 22
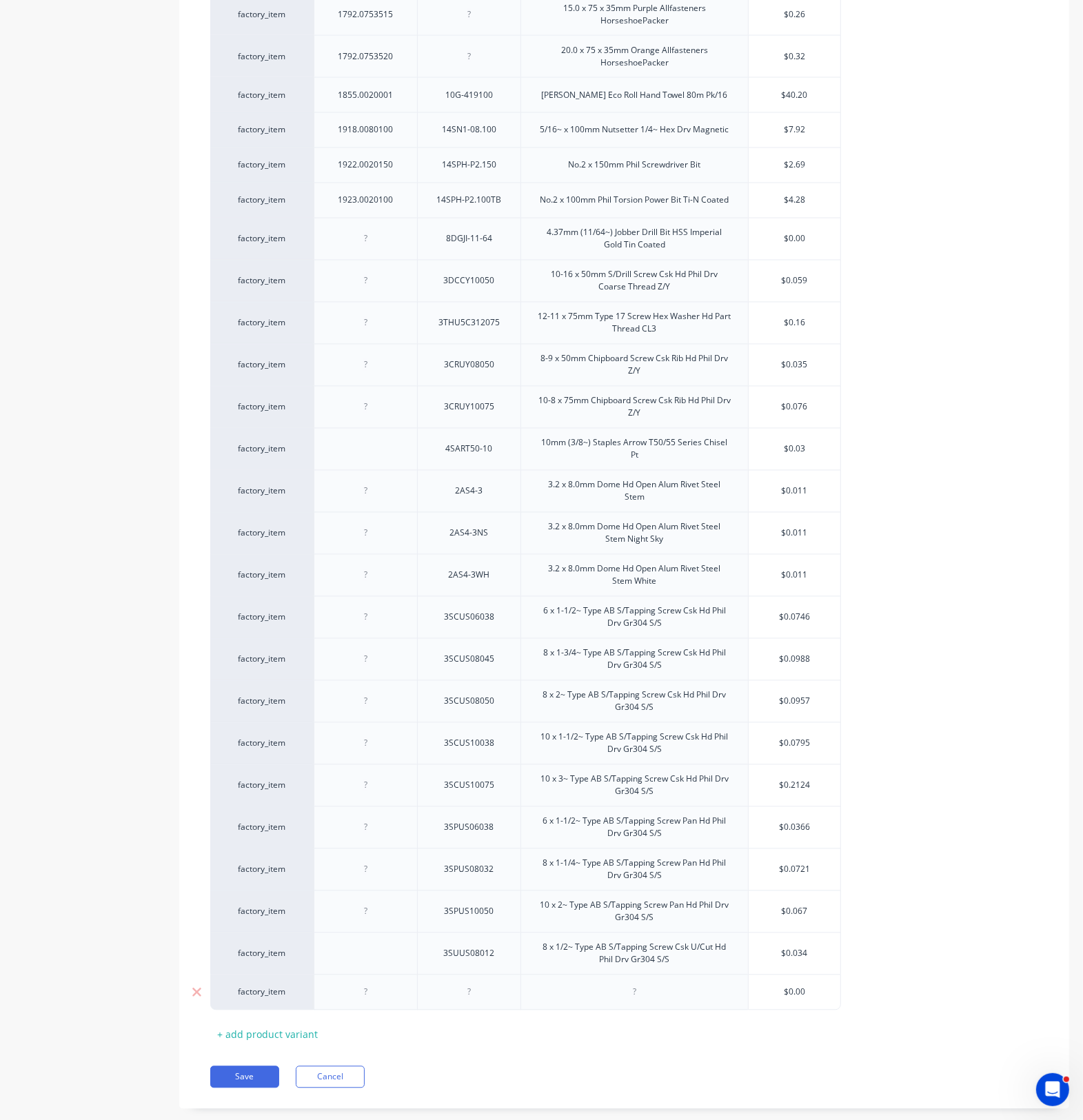
drag, startPoint x: 355, startPoint y: 1015, endPoint x: 363, endPoint y: 1015, distance: 8.0
drag, startPoint x: 370, startPoint y: 1010, endPoint x: 378, endPoint y: 1010, distance: 8.0
click at [364, 999] on div at bounding box center [366, 992] width 69 height 18
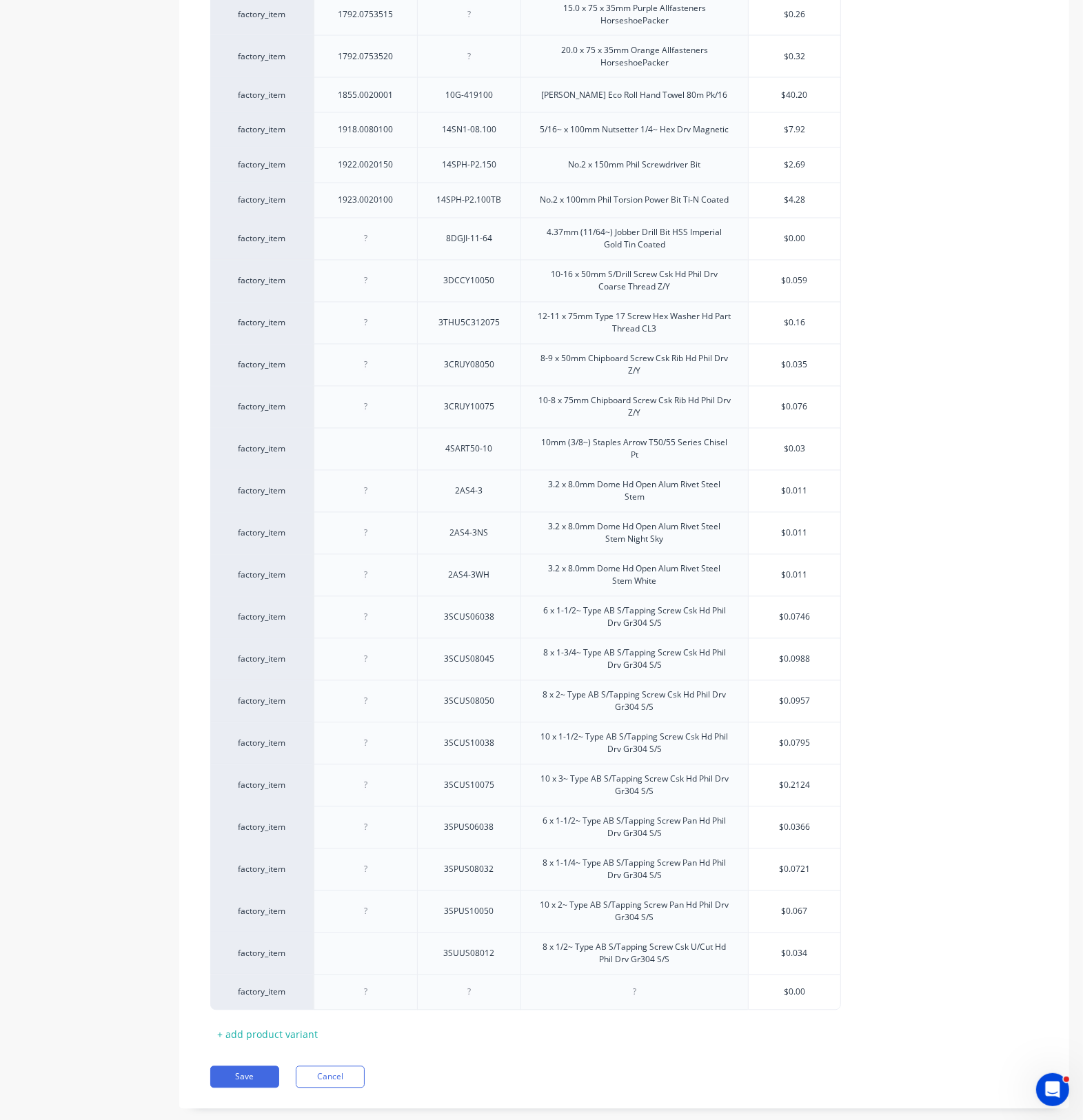
type textarea "x"
drag, startPoint x: 372, startPoint y: 995, endPoint x: 381, endPoint y: 1007, distance: 15.0
click at [381, 1001] on div at bounding box center [366, 992] width 69 height 18
click at [382, 1001] on div at bounding box center [366, 992] width 69 height 18
paste div
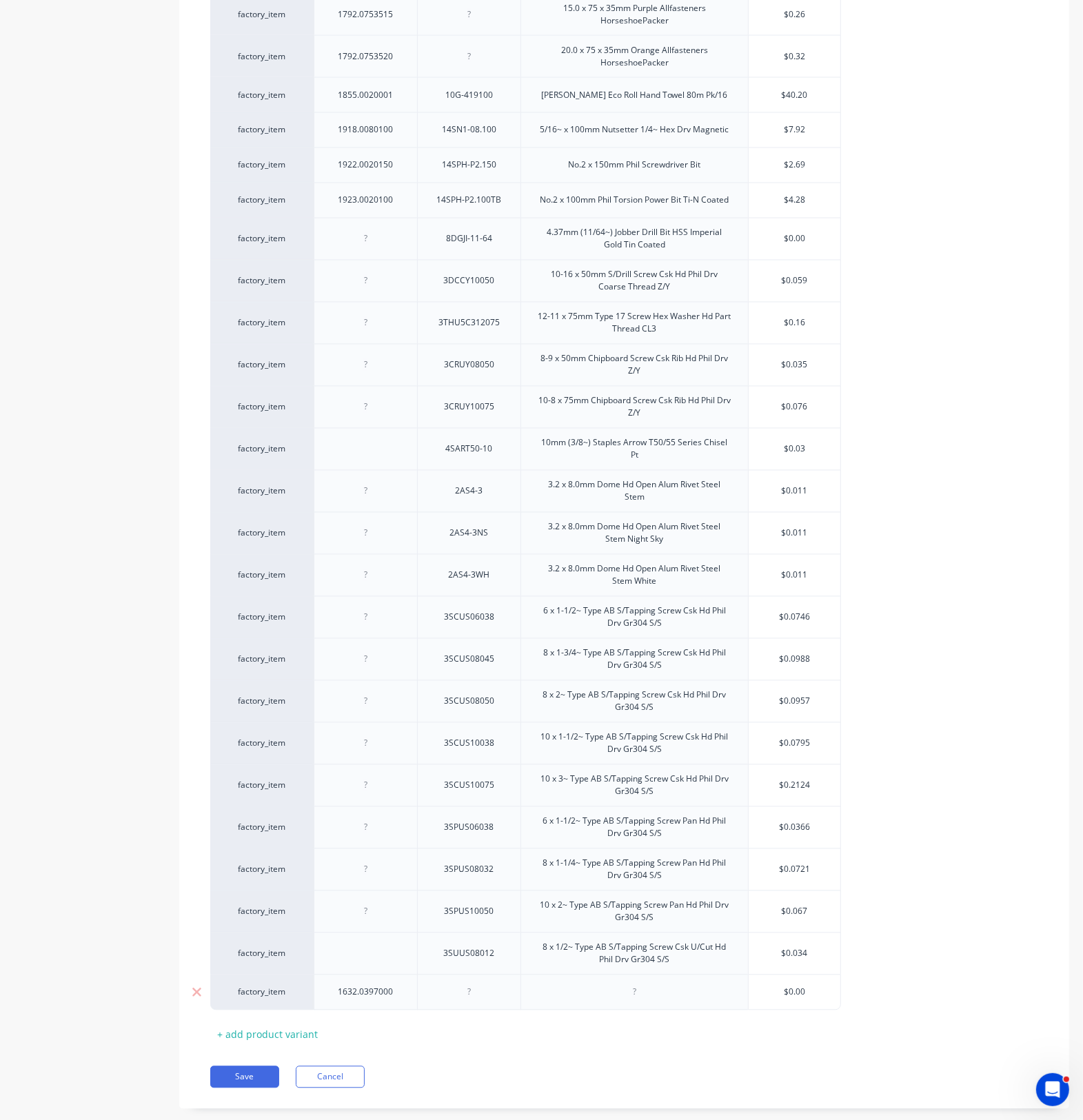
click at [479, 999] on div at bounding box center [469, 992] width 69 height 18
type textarea "x"
paste div
drag, startPoint x: 627, startPoint y: 999, endPoint x: 641, endPoint y: 1004, distance: 14.9
click at [634, 1000] on div at bounding box center [634, 992] width 69 height 18
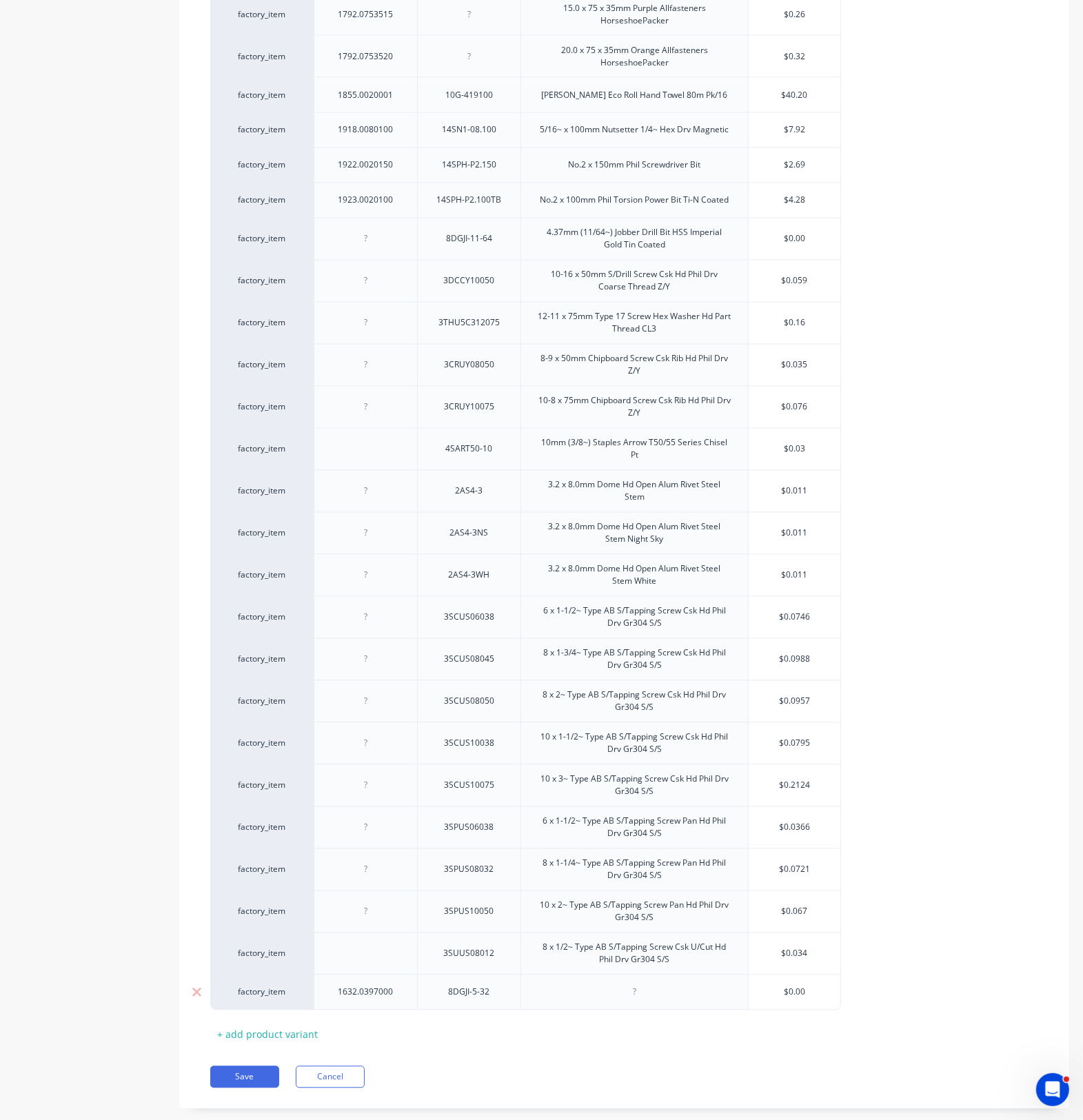
type textarea "x"
click at [644, 1001] on div at bounding box center [634, 992] width 69 height 18
paste div
drag, startPoint x: 362, startPoint y: 1009, endPoint x: 359, endPoint y: 901, distance: 108.0
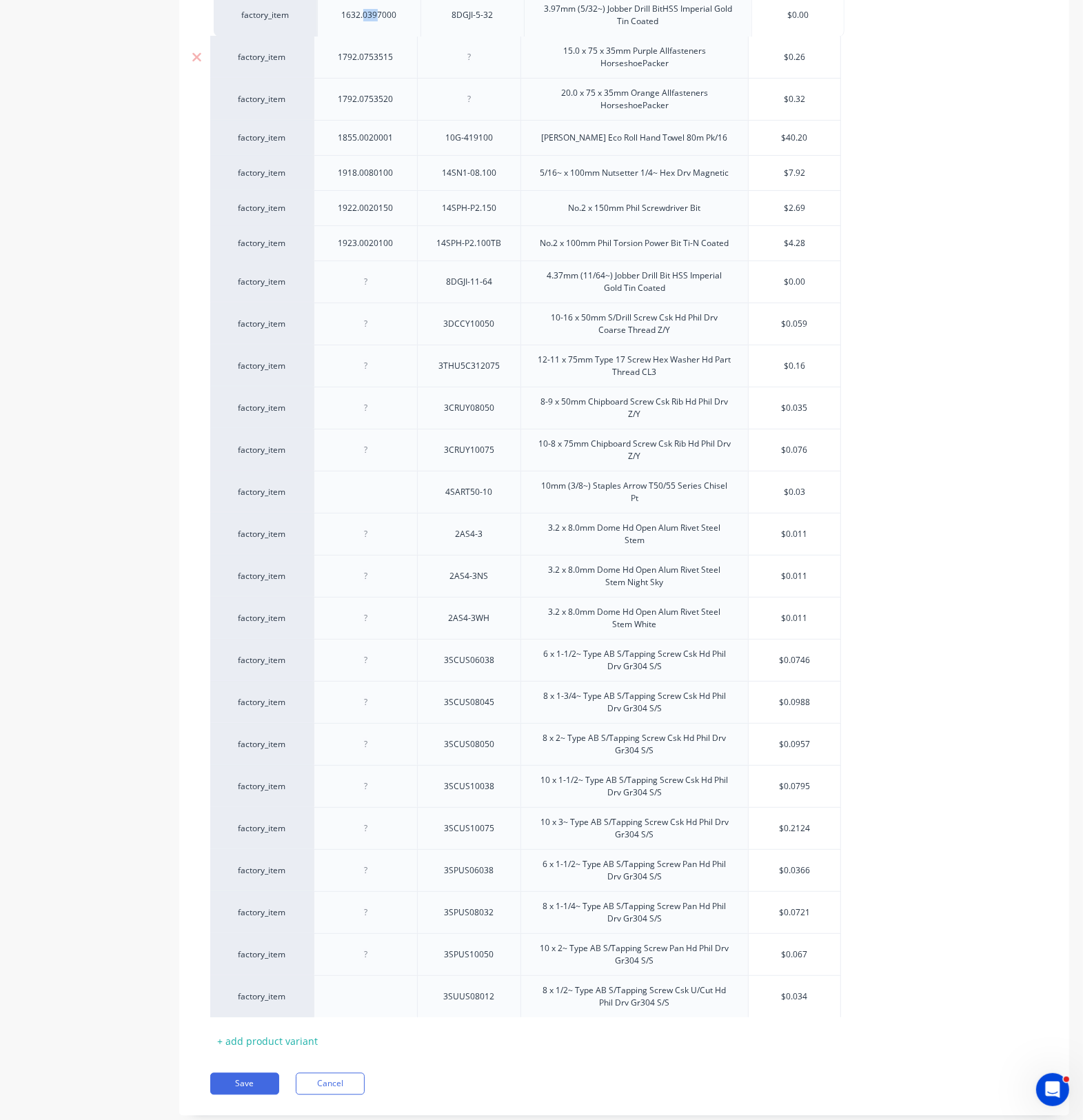
drag, startPoint x: 314, startPoint y: 1017, endPoint x: 317, endPoint y: 49, distance: 968.0
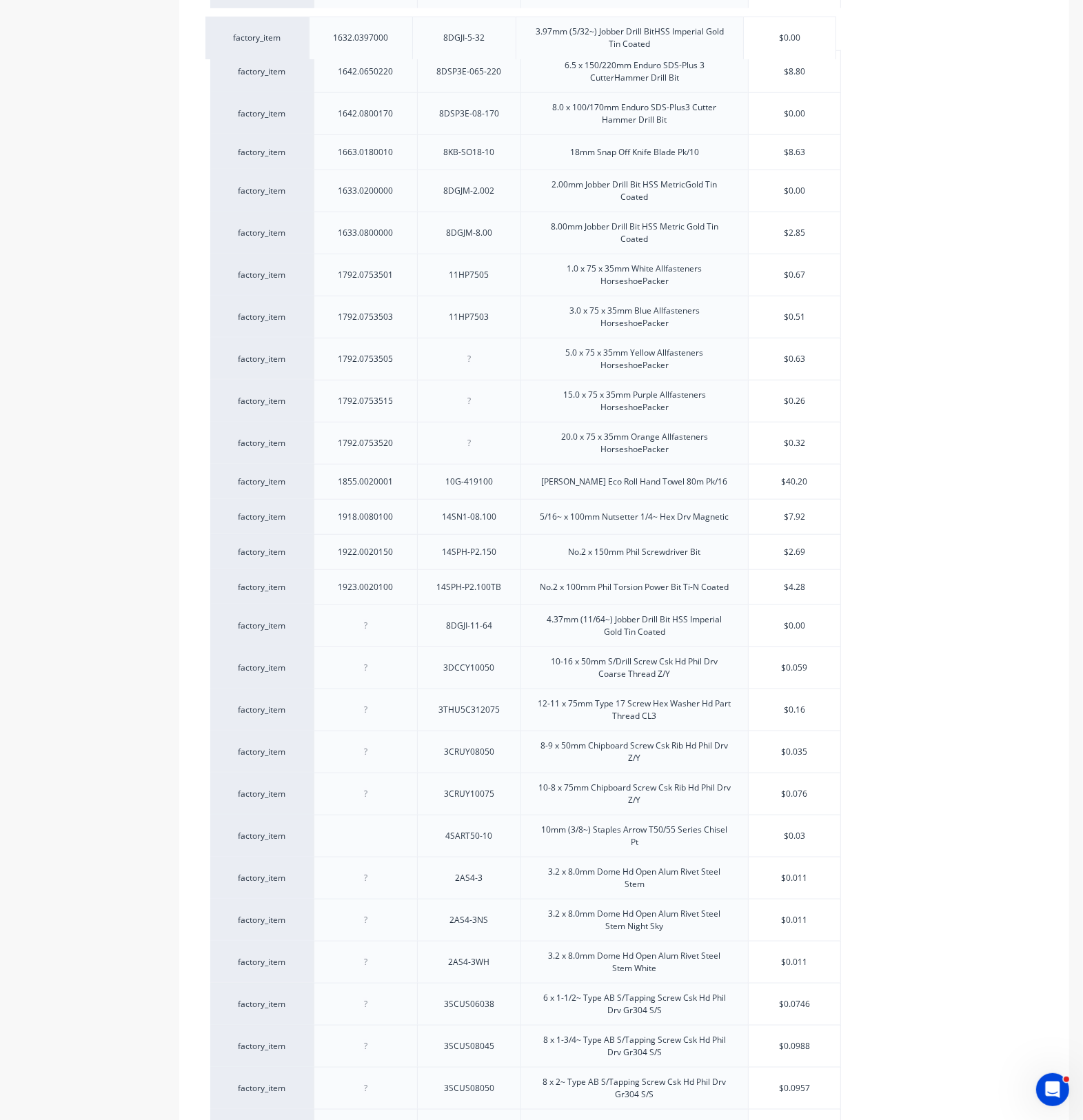
drag, startPoint x: 322, startPoint y: 374, endPoint x: 318, endPoint y: 45, distance: 329.0
click at [318, 45] on div "factory_item 1105.0100065 3DCFC310065 10-24 x 65mm S/Drill Screw Csk HdFine Thr…" at bounding box center [624, 12] width 828 height 2699
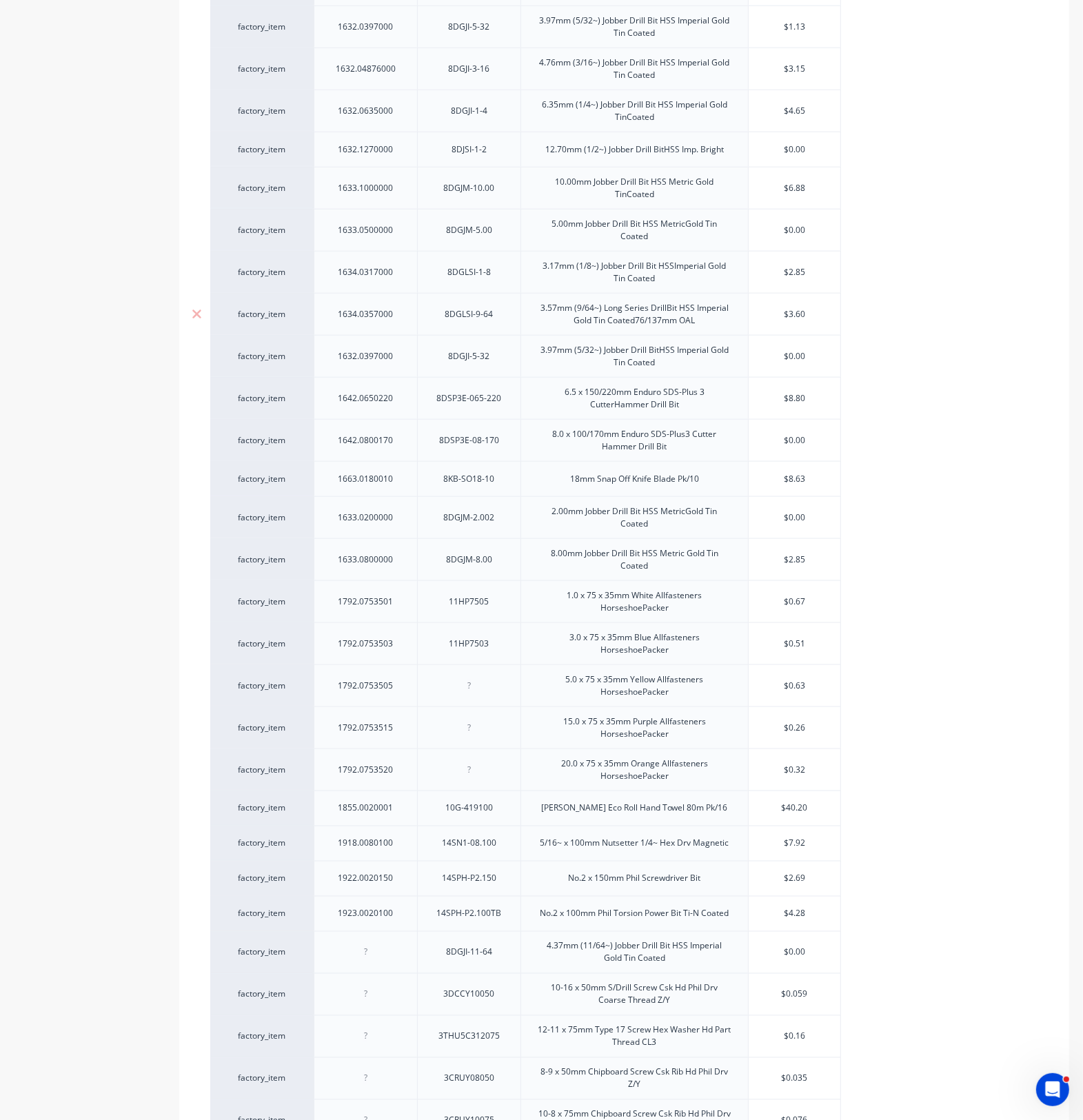
scroll to position [1358, 0]
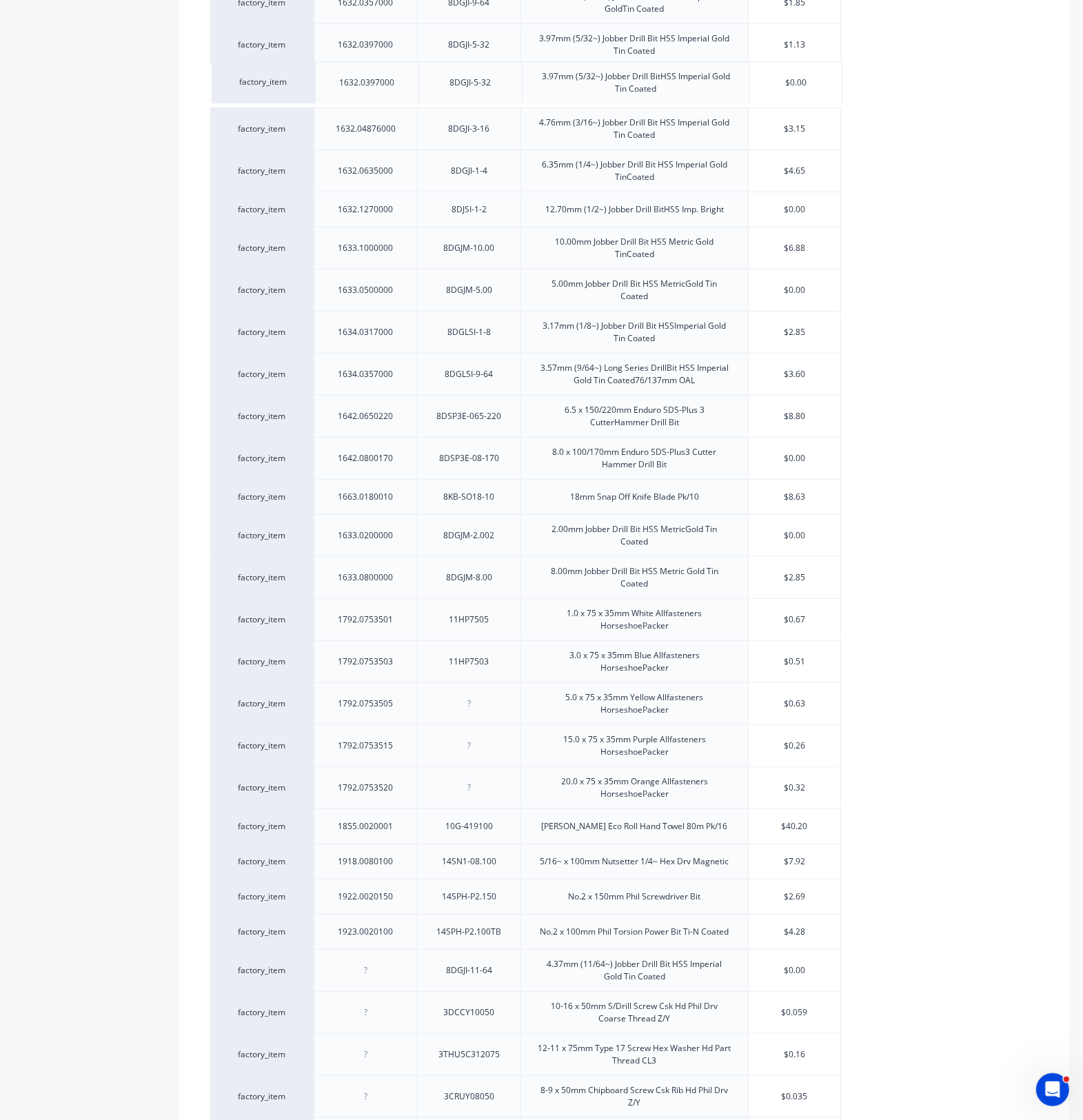
drag, startPoint x: 312, startPoint y: 388, endPoint x: 304, endPoint y: 88, distance: 300.1
click at [305, 88] on div "factory_item 1105.0100065 3DCFC310065 10-24 x 65mm S/Drill Screw Csk HdFine Thr…" at bounding box center [624, 356] width 828 height 2699
click at [353, 93] on div "1632.0397000" at bounding box center [366, 87] width 77 height 18
type textarea "x"
click at [397, 95] on div "1632.0397000" at bounding box center [366, 87] width 77 height 18
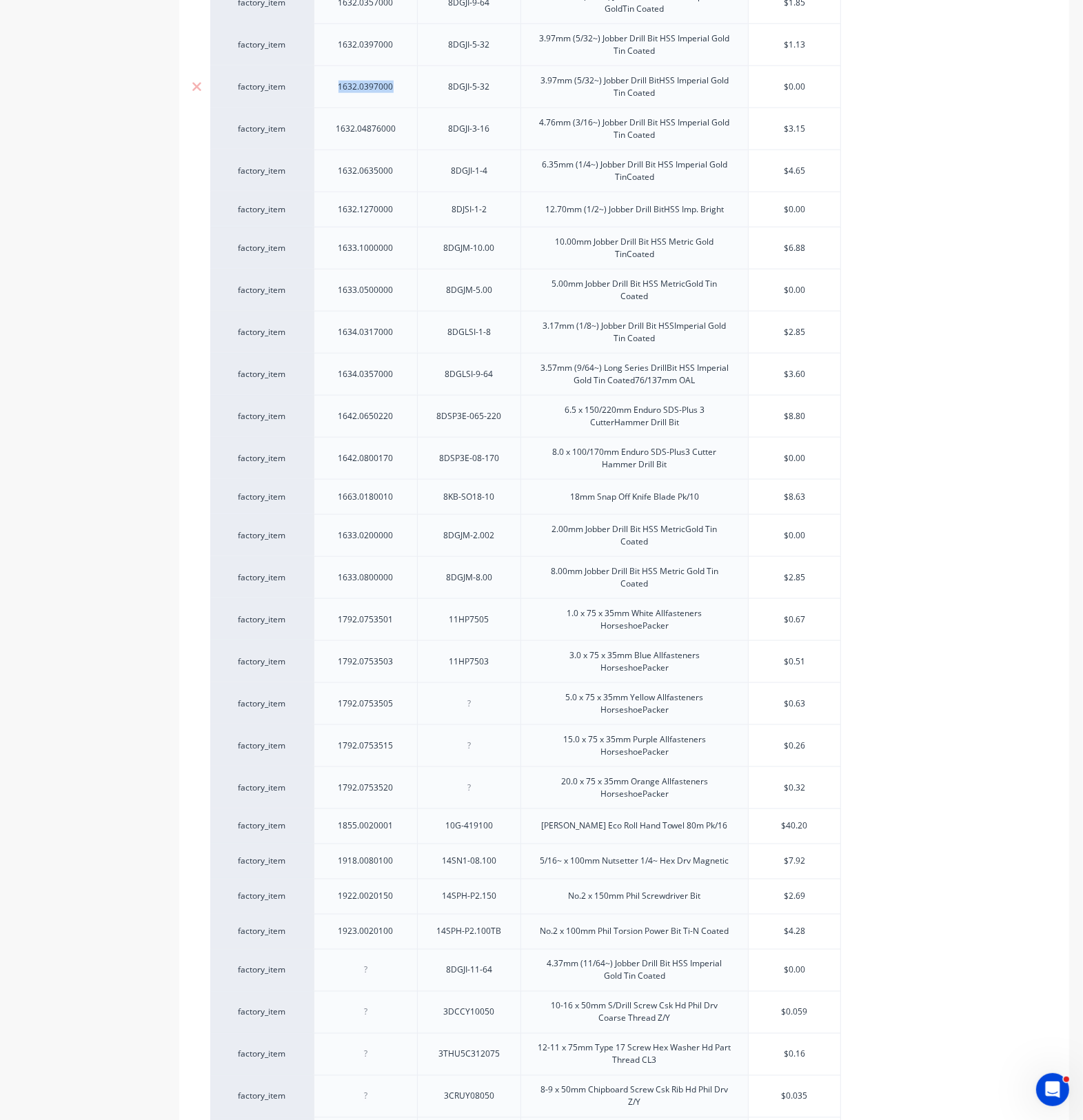
drag, startPoint x: 399, startPoint y: 96, endPoint x: 333, endPoint y: 101, distance: 66.2
click at [333, 101] on div "1632.0397000" at bounding box center [365, 86] width 103 height 42
paste div
click at [498, 135] on div "8DGJI-3-16" at bounding box center [469, 129] width 69 height 18
drag, startPoint x: 497, startPoint y: 135, endPoint x: 450, endPoint y: 141, distance: 47.4
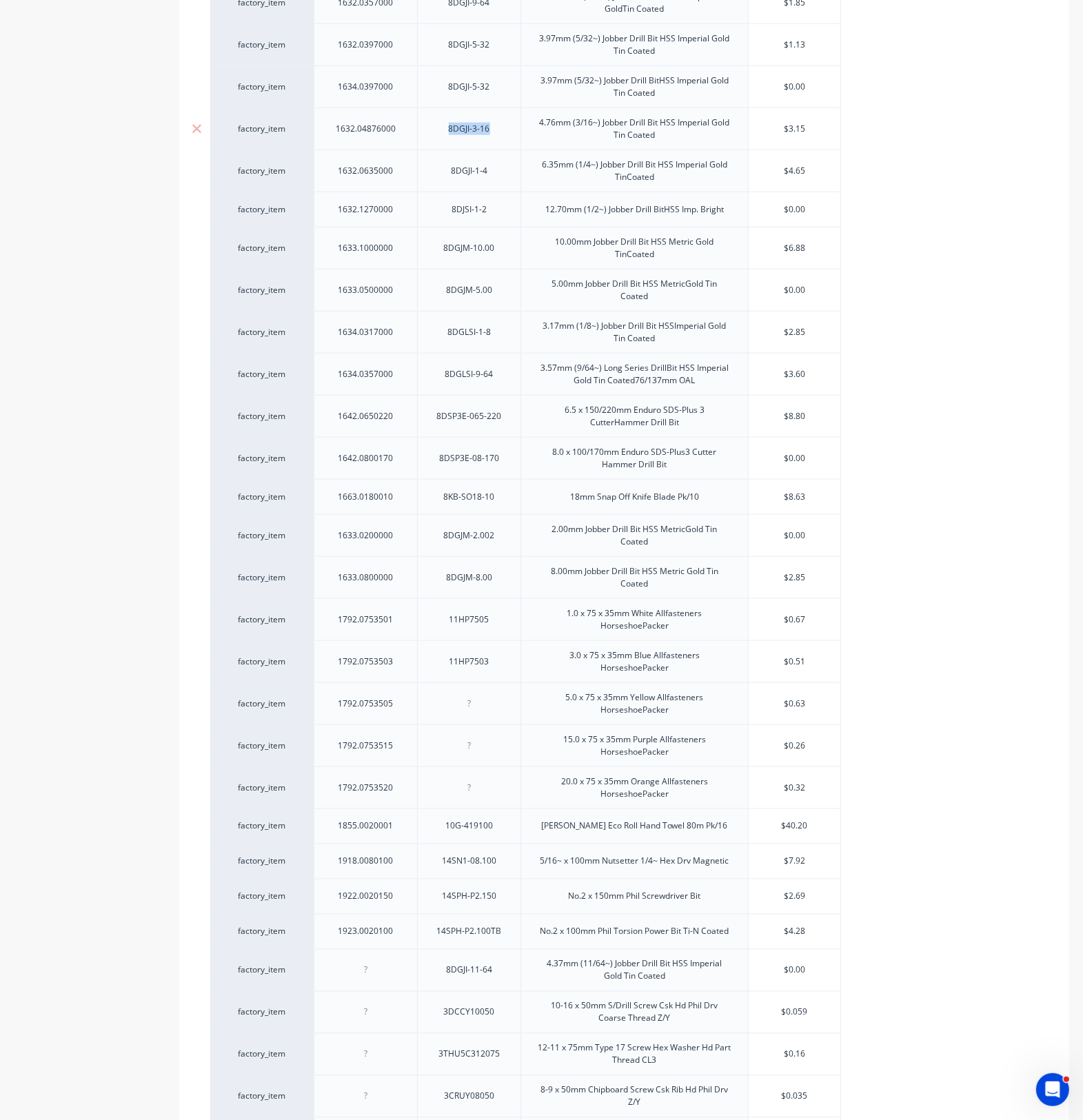
click at [450, 141] on div "8DGJI-3-16" at bounding box center [469, 129] width 103 height 42
type textarea "x"
drag, startPoint x: 476, startPoint y: 99, endPoint x: 441, endPoint y: 99, distance: 35.0
click at [441, 96] on div "8DGJI-5-32" at bounding box center [469, 87] width 69 height 18
paste div
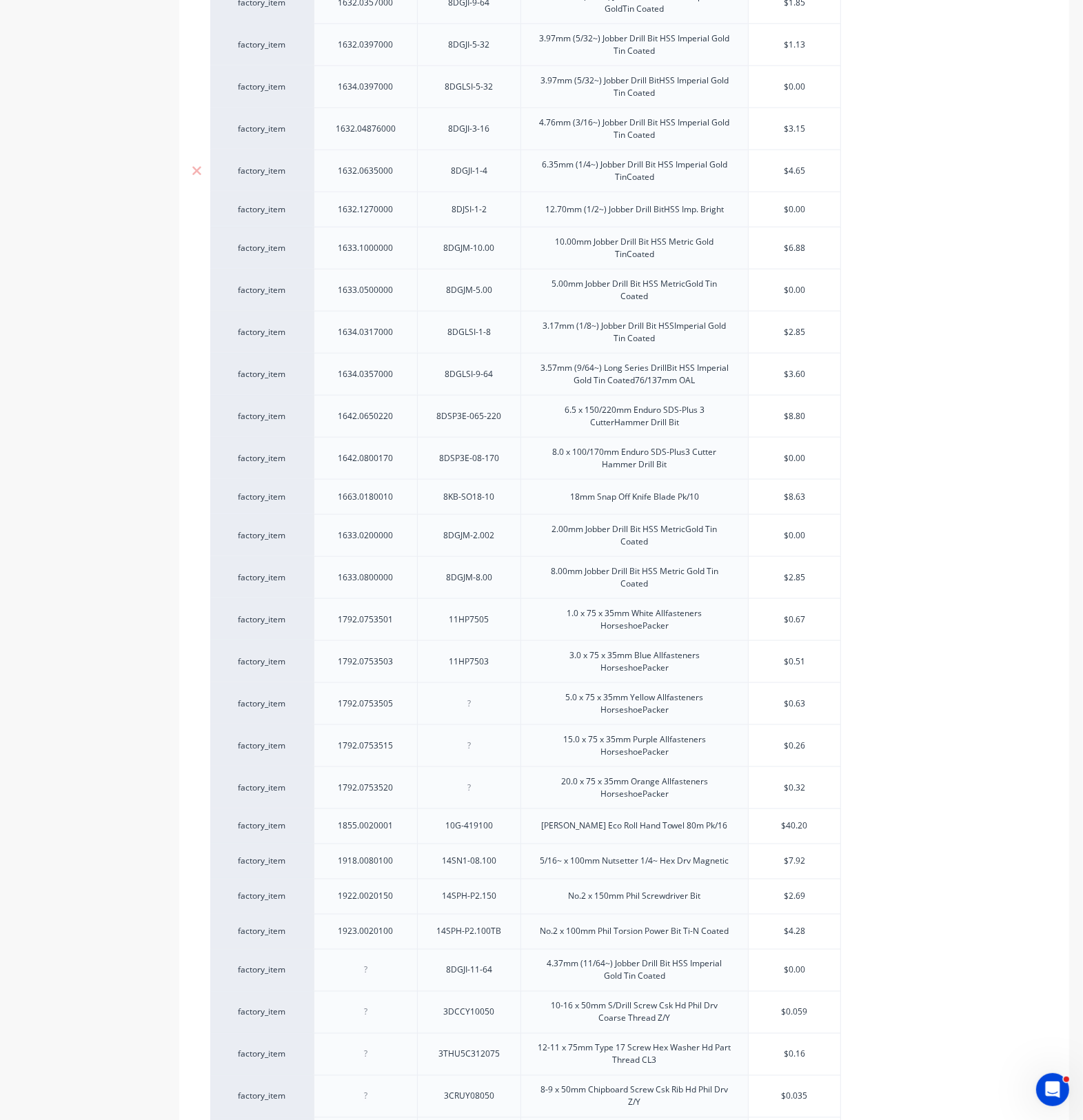
click at [556, 164] on div "6.35mm (1/4~) Jobber Drill Bit HSS Imperial Gold TinCoated" at bounding box center [634, 171] width 216 height 31
click at [538, 173] on div "6.35mm (1/4~) Jobber Drill Bit HSS Imperial Gold TinCoated" at bounding box center [634, 171] width 216 height 31
click at [548, 85] on div "3.97mm (5/32~) Jobber Drill BitHSS Imperial Gold Tin Coated" at bounding box center [634, 87] width 216 height 31
type textarea "x"
drag, startPoint x: 542, startPoint y: 90, endPoint x: 681, endPoint y: 102, distance: 139.5
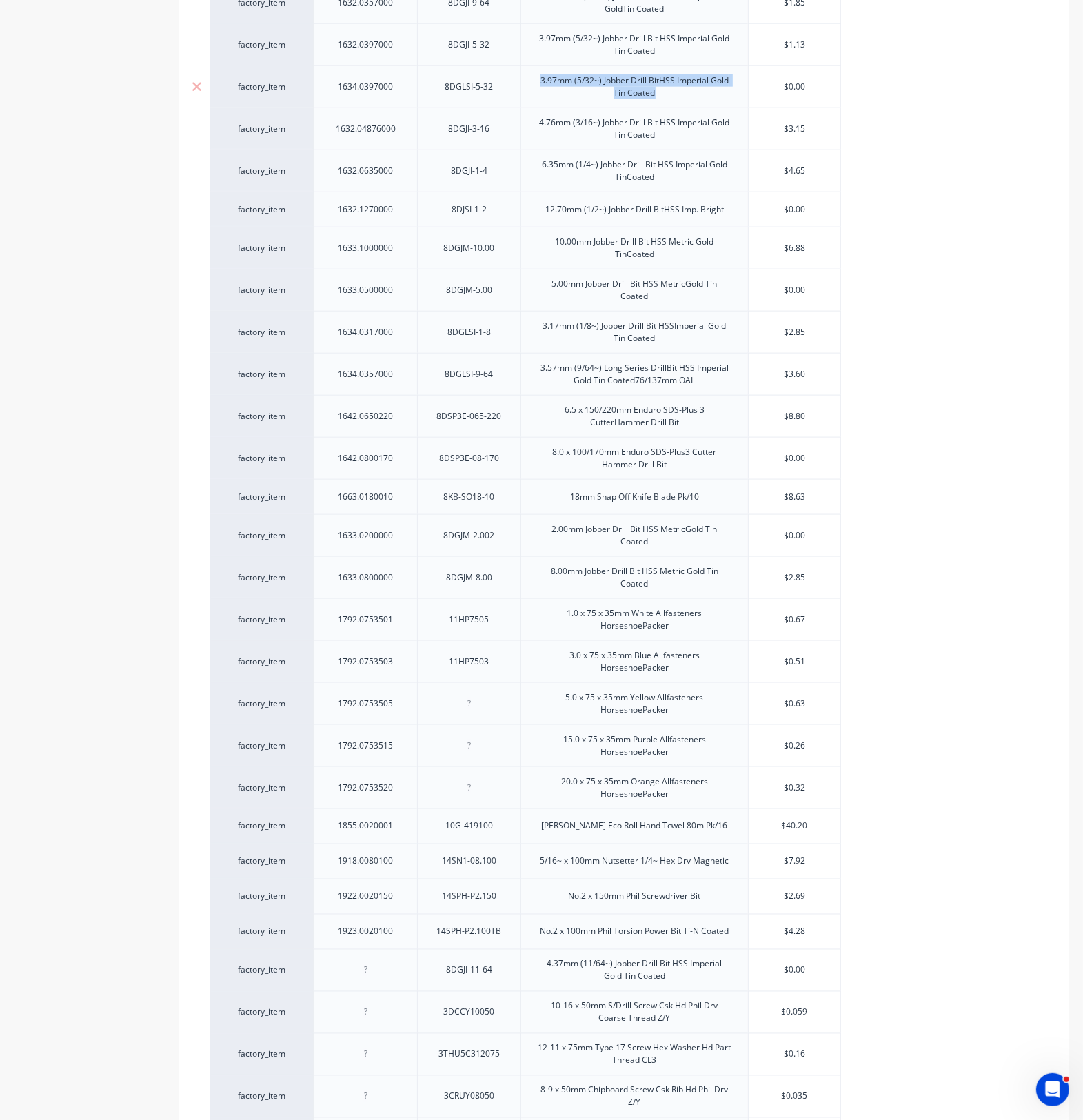
click at [681, 102] on div "3.97mm (5/32~) Jobber Drill BitHSS Imperial Gold Tin Coated" at bounding box center [634, 87] width 216 height 31
paste div
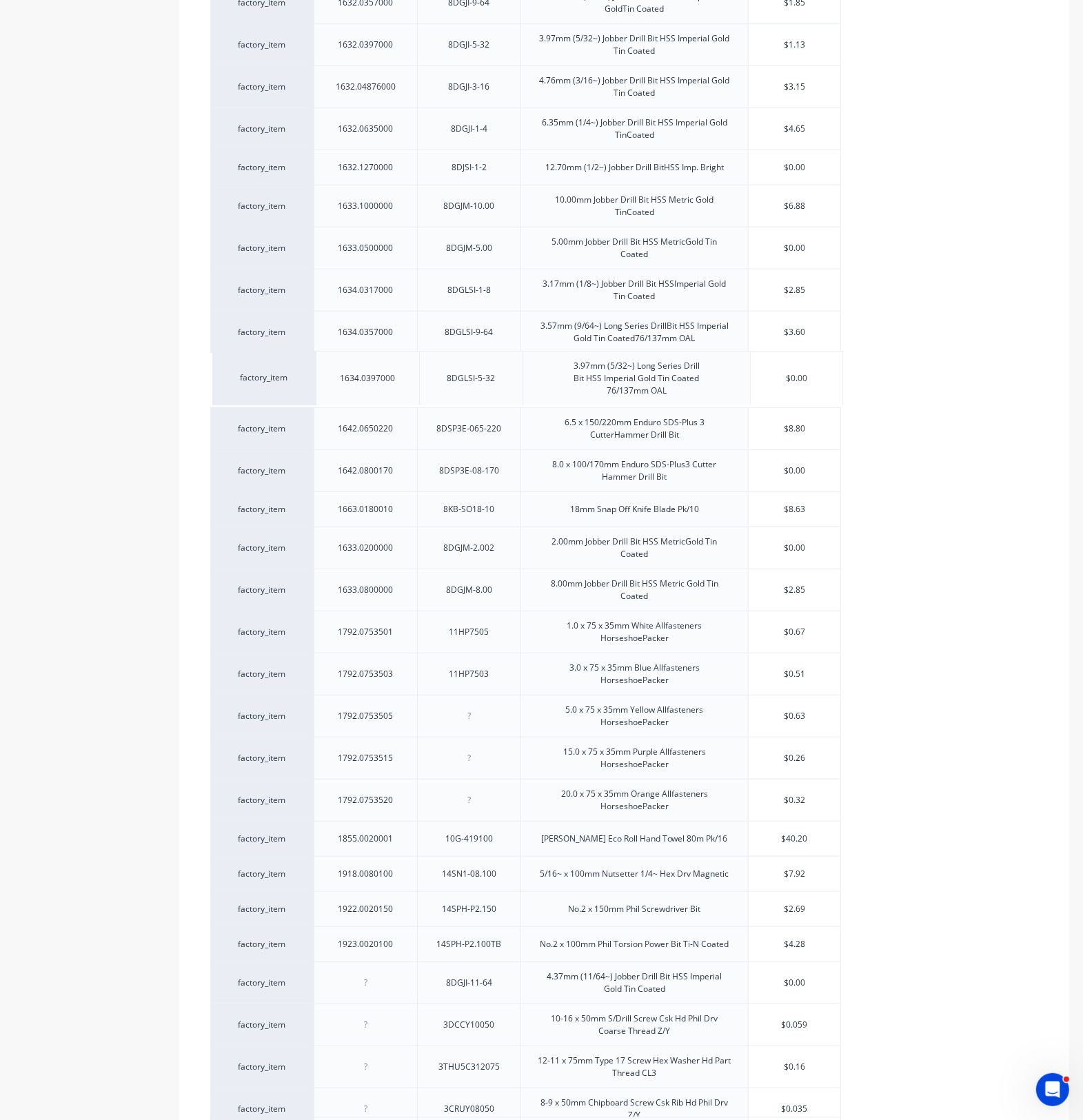
drag, startPoint x: 378, startPoint y: 109, endPoint x: 379, endPoint y: 397, distance: 288.0
click at [379, 397] on div "factory_item 1105.0100065 3DCFC310065 10-24 x 65mm S/Drill Screw Csk HdFine Thr…" at bounding box center [624, 363] width 828 height 2711
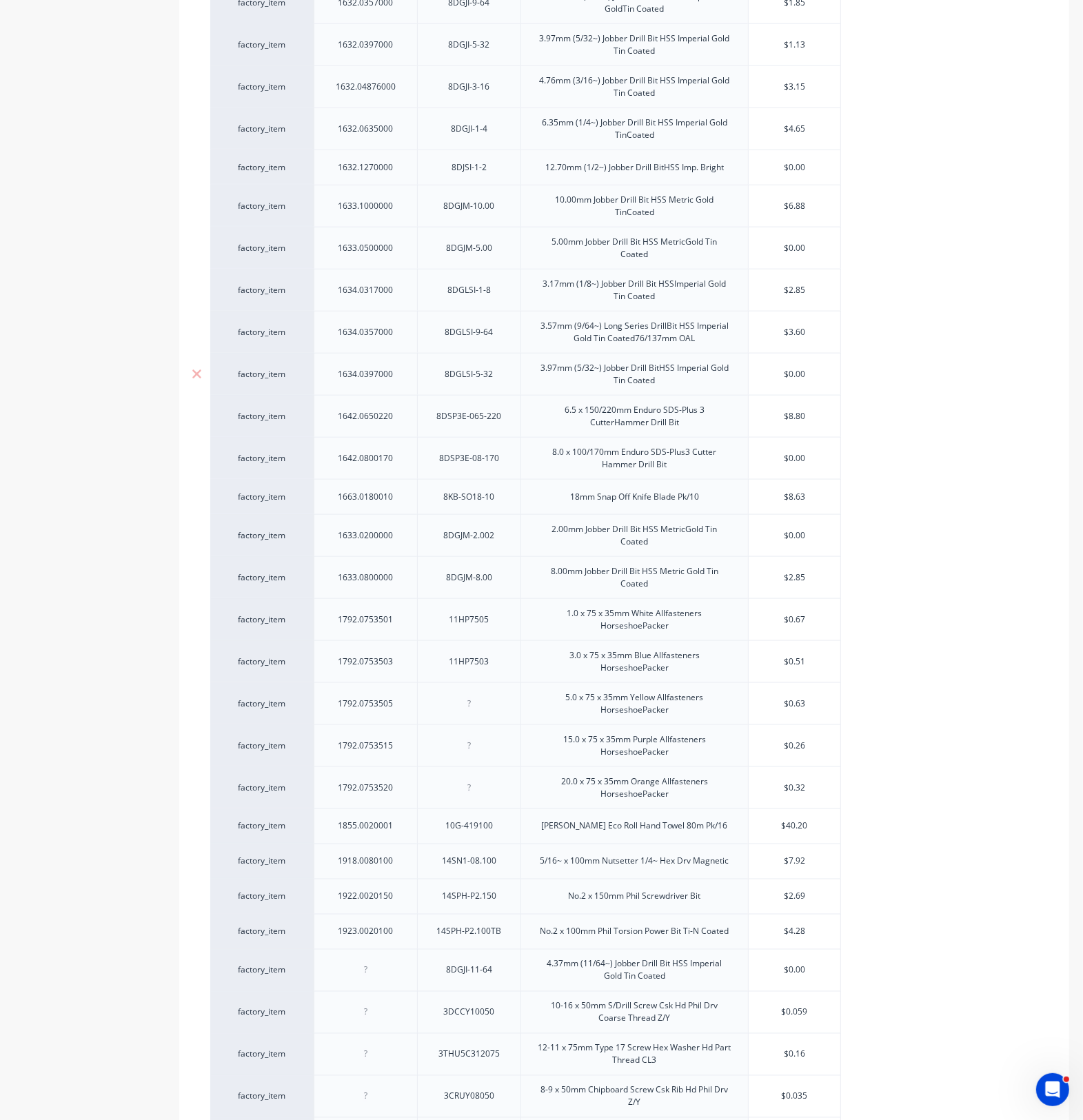
click at [780, 377] on input "text" at bounding box center [794, 374] width 92 height 13
type textarea "x"
drag, startPoint x: 783, startPoint y: 377, endPoint x: 942, endPoint y: 378, distance: 159.0
click at [942, 378] on div "factory_item 1105.0100065 3DCFC310065 10-24 x 65mm S/Drill Screw Csk HdFine Thr…" at bounding box center [624, 356] width 828 height 2700
type input "4"
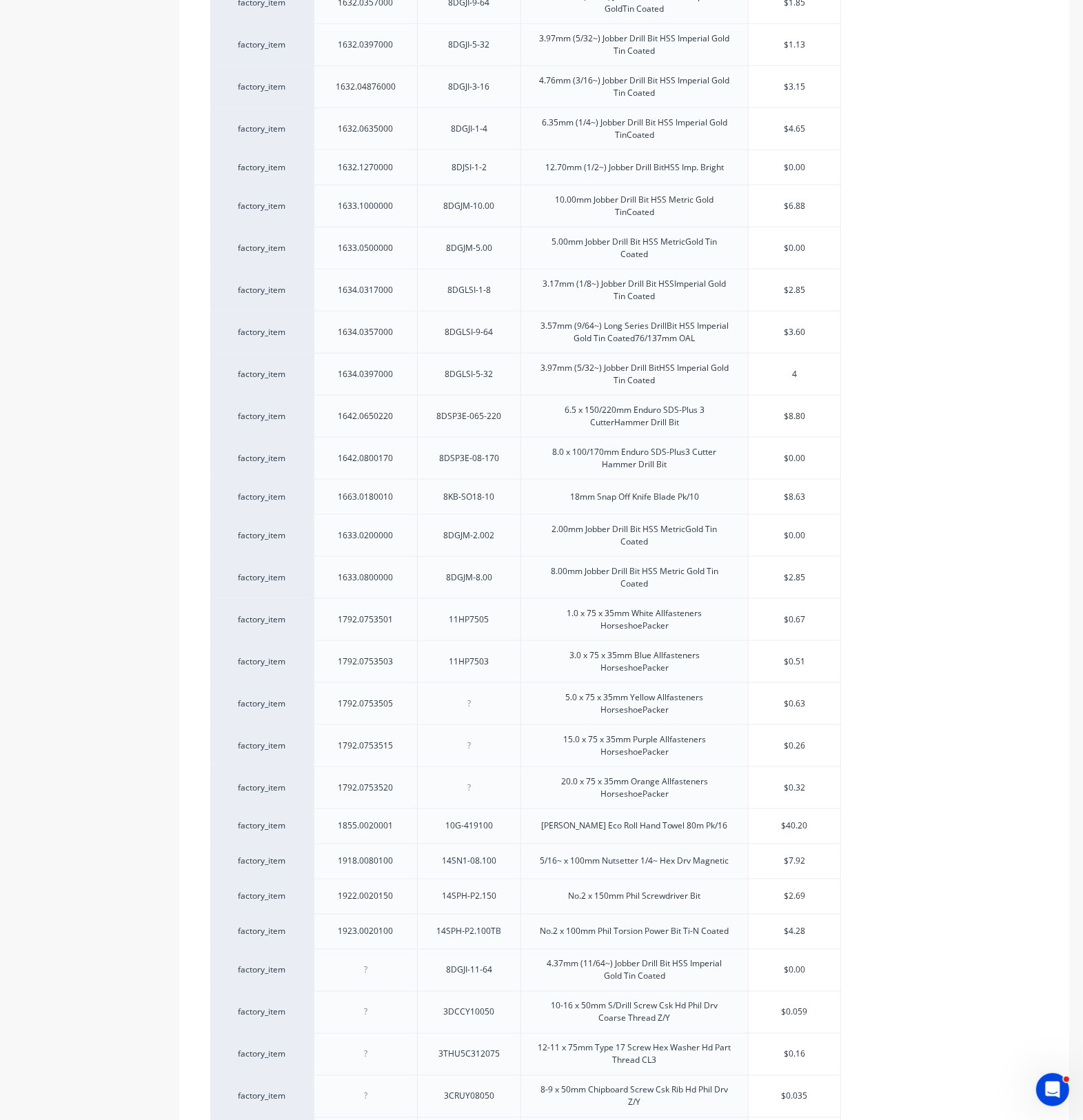
type textarea "x"
type input "4.1"
type textarea "x"
type input "4.1"
click at [813, 55] on div "factory_item 1105.0100065 3DCFC310065 10-24 x 65mm S/Drill Screw Csk HdFine Thr…" at bounding box center [624, 356] width 828 height 2699
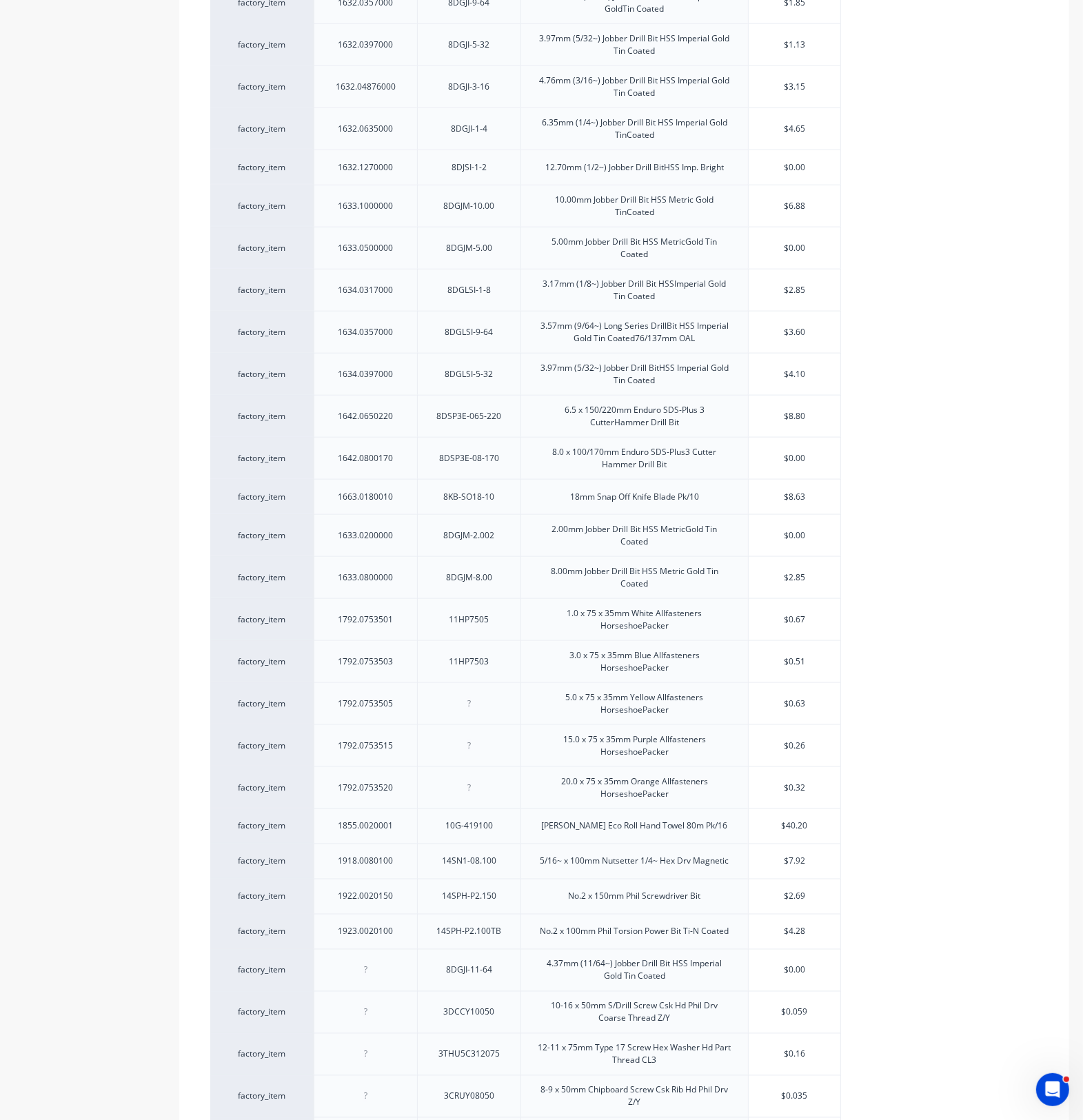
click at [794, 47] on input "$1.13" at bounding box center [794, 45] width 92 height 13
drag, startPoint x: 785, startPoint y: 46, endPoint x: 828, endPoint y: 50, distance: 43.2
click at [822, 46] on input "$1.13" at bounding box center [794, 45] width 92 height 13
type input "1"
type textarea "x"
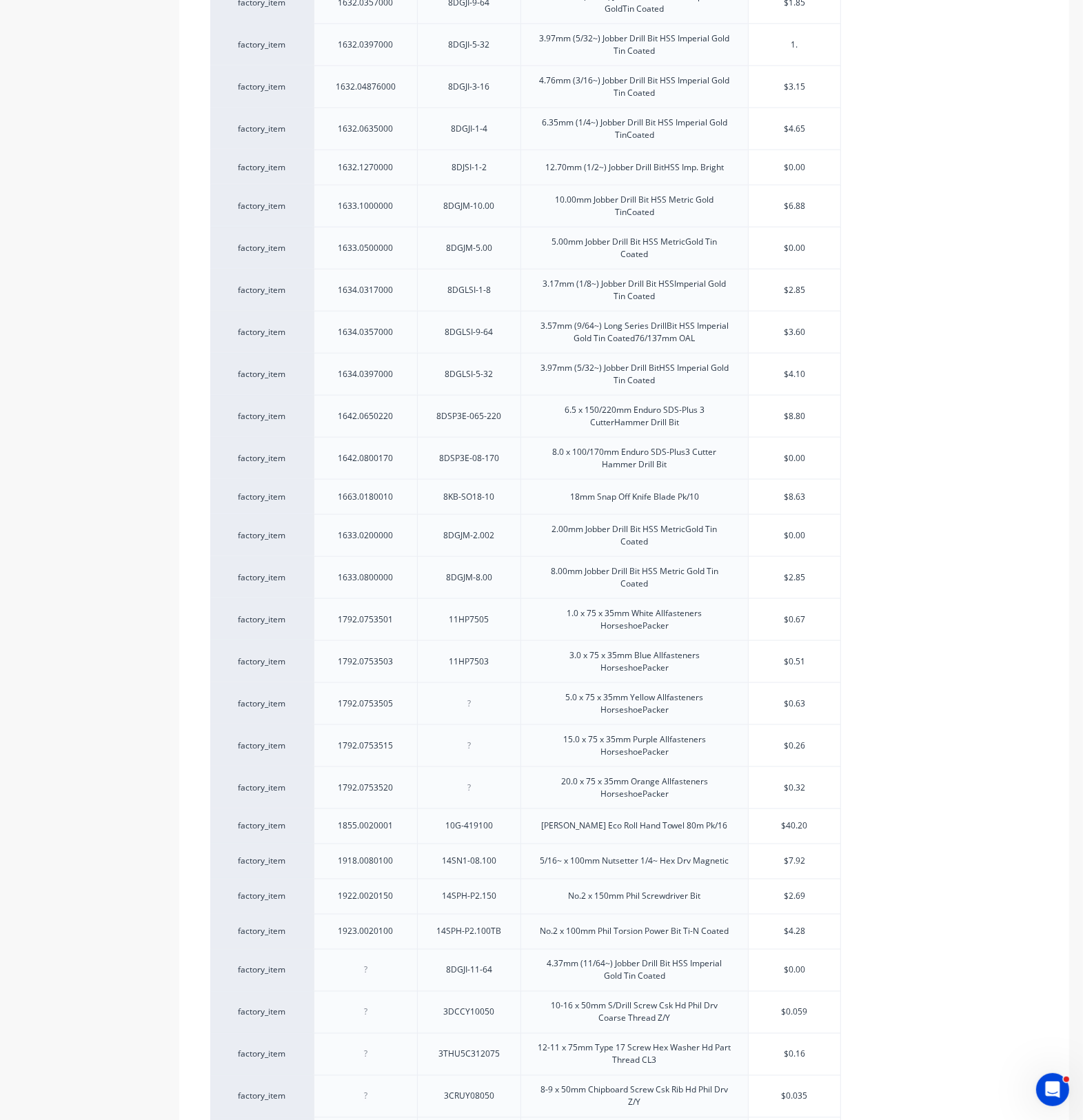
type input "1.9"
type textarea "x"
type input "1.95"
type textarea "x"
type input "1.95"
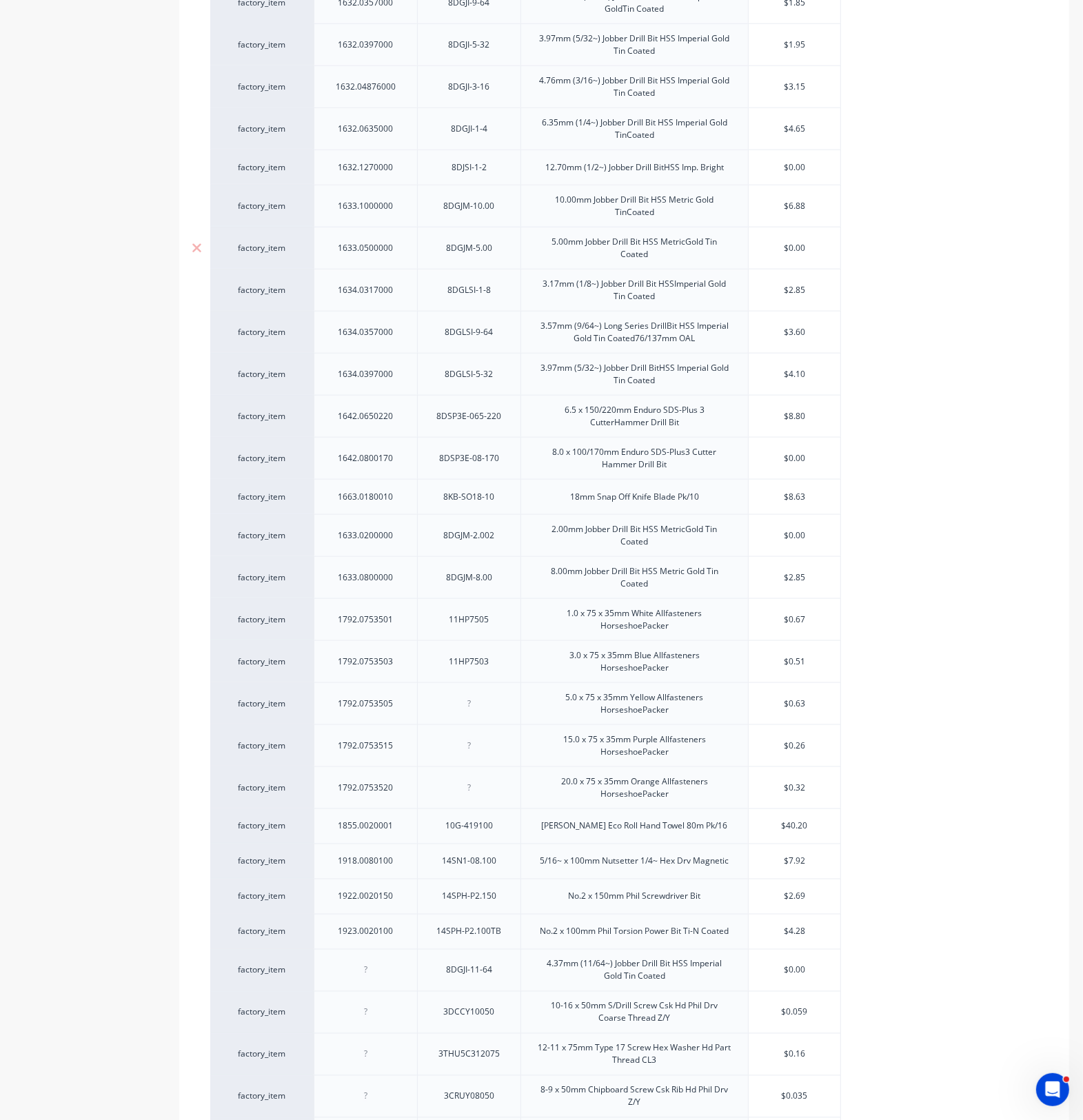
scroll to position [1272, 0]
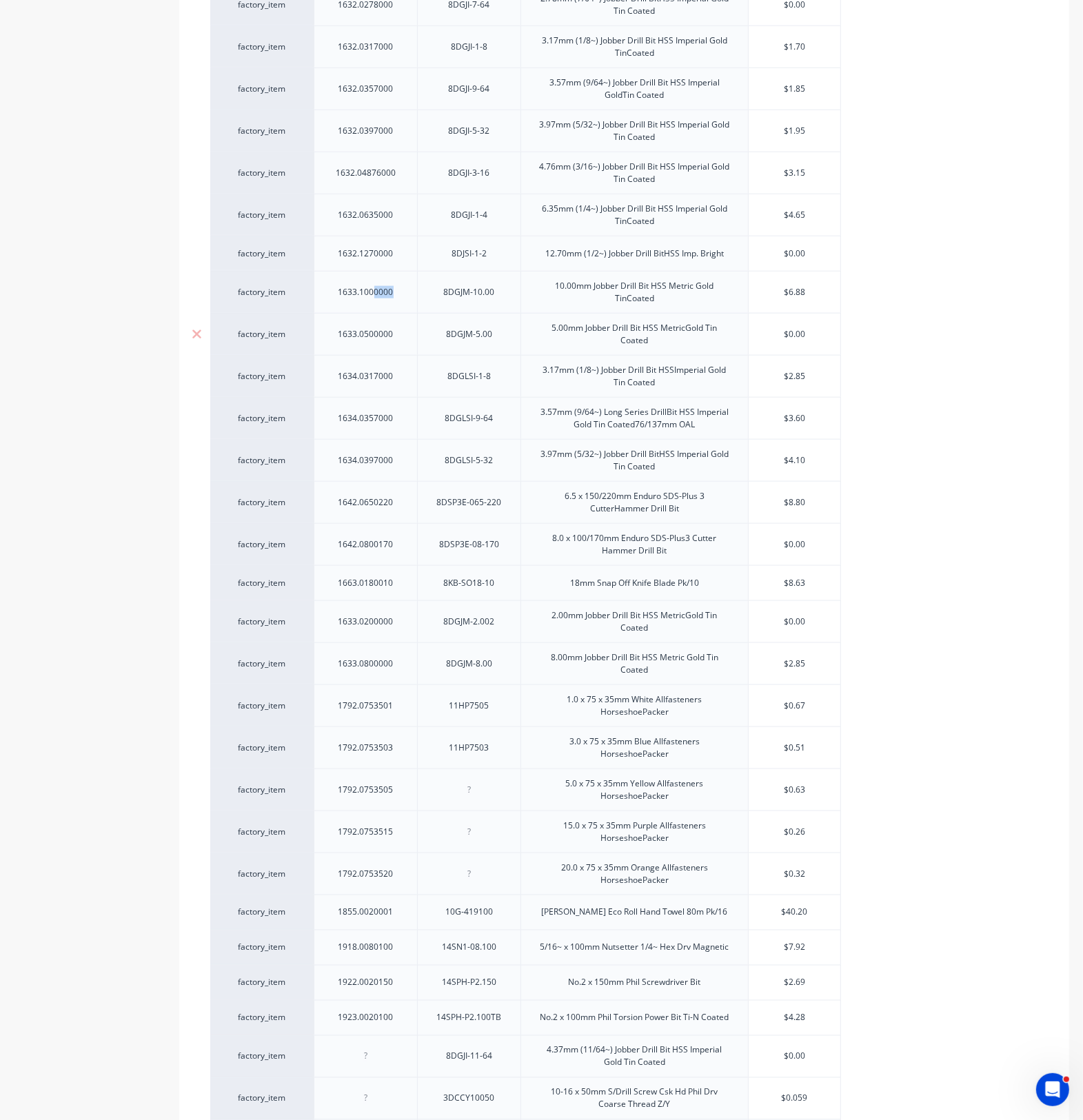
drag, startPoint x: 372, startPoint y: 298, endPoint x: 391, endPoint y: 337, distance: 43.4
click at [390, 341] on div "factory_item 1105.0100065 3DCFC310065 10-24 x 65mm S/Drill Screw Csk HdFine Thr…" at bounding box center [624, 443] width 828 height 2700
drag, startPoint x: 422, startPoint y: 297, endPoint x: 417, endPoint y: 352, distance: 55.2
click at [417, 352] on div "factory_item 1105.0100065 3DCFC310065 10-24 x 65mm S/Drill Screw Csk HdFine Thr…" at bounding box center [624, 443] width 828 height 2699
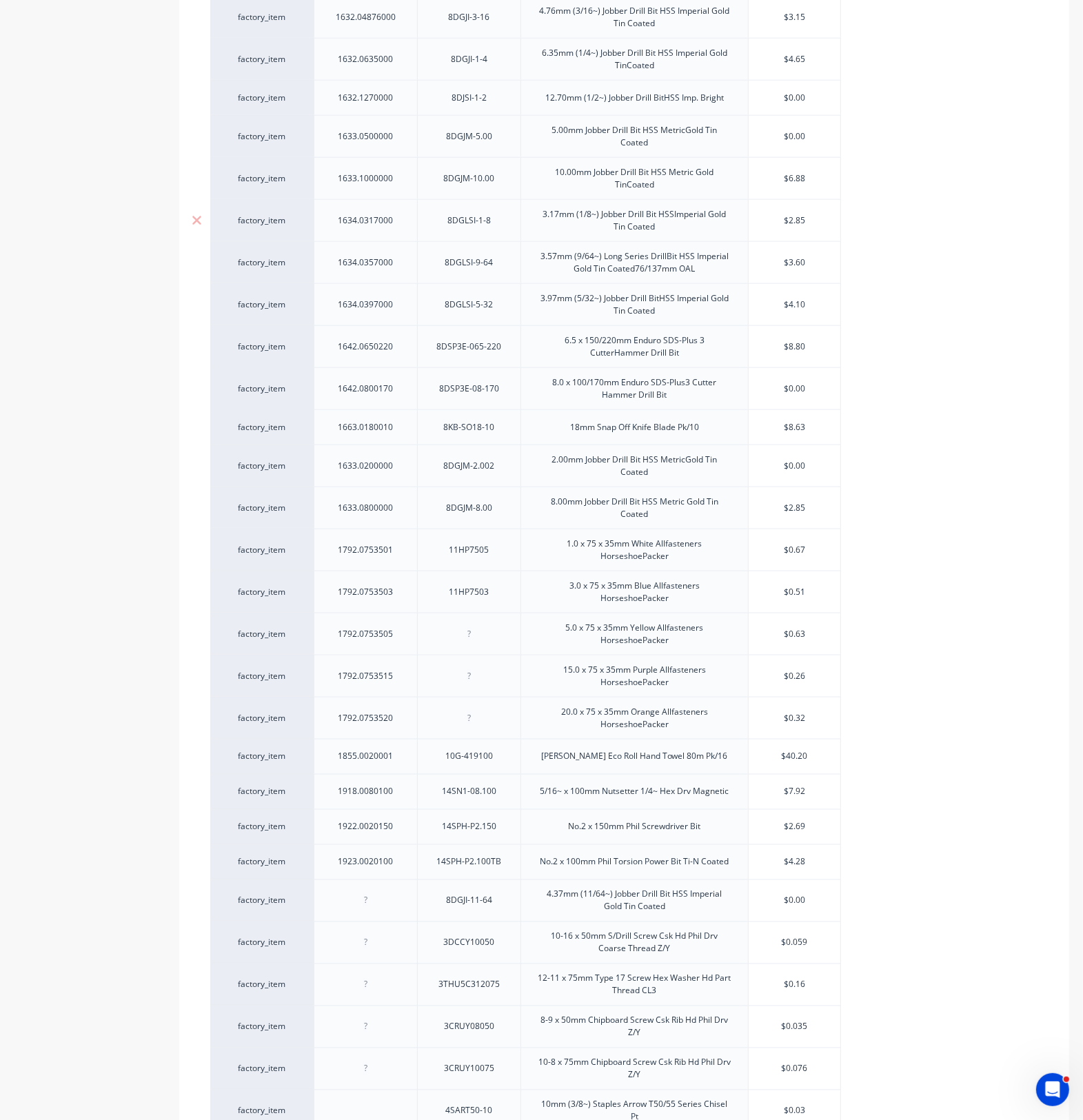
scroll to position [1445, 0]
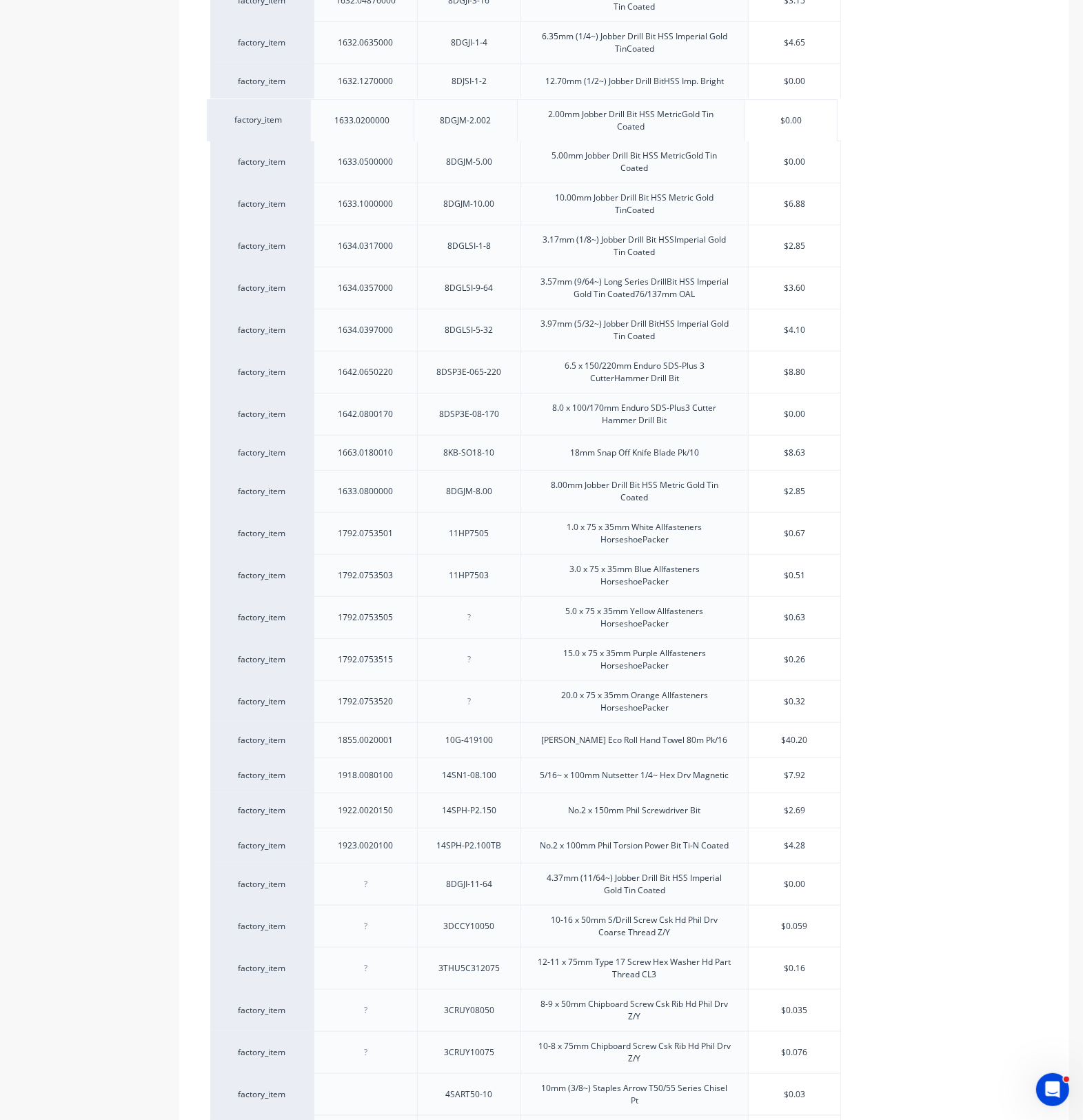
drag, startPoint x: 393, startPoint y: 470, endPoint x: 389, endPoint y: 139, distance: 331.0
click at [389, 131] on div "factory_item 1105.0100065 3DCFC310065 10-24 x 65mm S/Drill Screw Csk HdFine Thr…" at bounding box center [624, 270] width 828 height 2699
drag, startPoint x: 385, startPoint y: 505, endPoint x: 388, endPoint y: 446, distance: 59.1
click at [388, 435] on div "factory_item 1105.0100065 3DCFC310065 10-24 x 65mm S/Drill Screw Csk HdFine Thr…" at bounding box center [624, 270] width 828 height 2700
drag, startPoint x: 422, startPoint y: 504, endPoint x: 424, endPoint y: 205, distance: 299.0
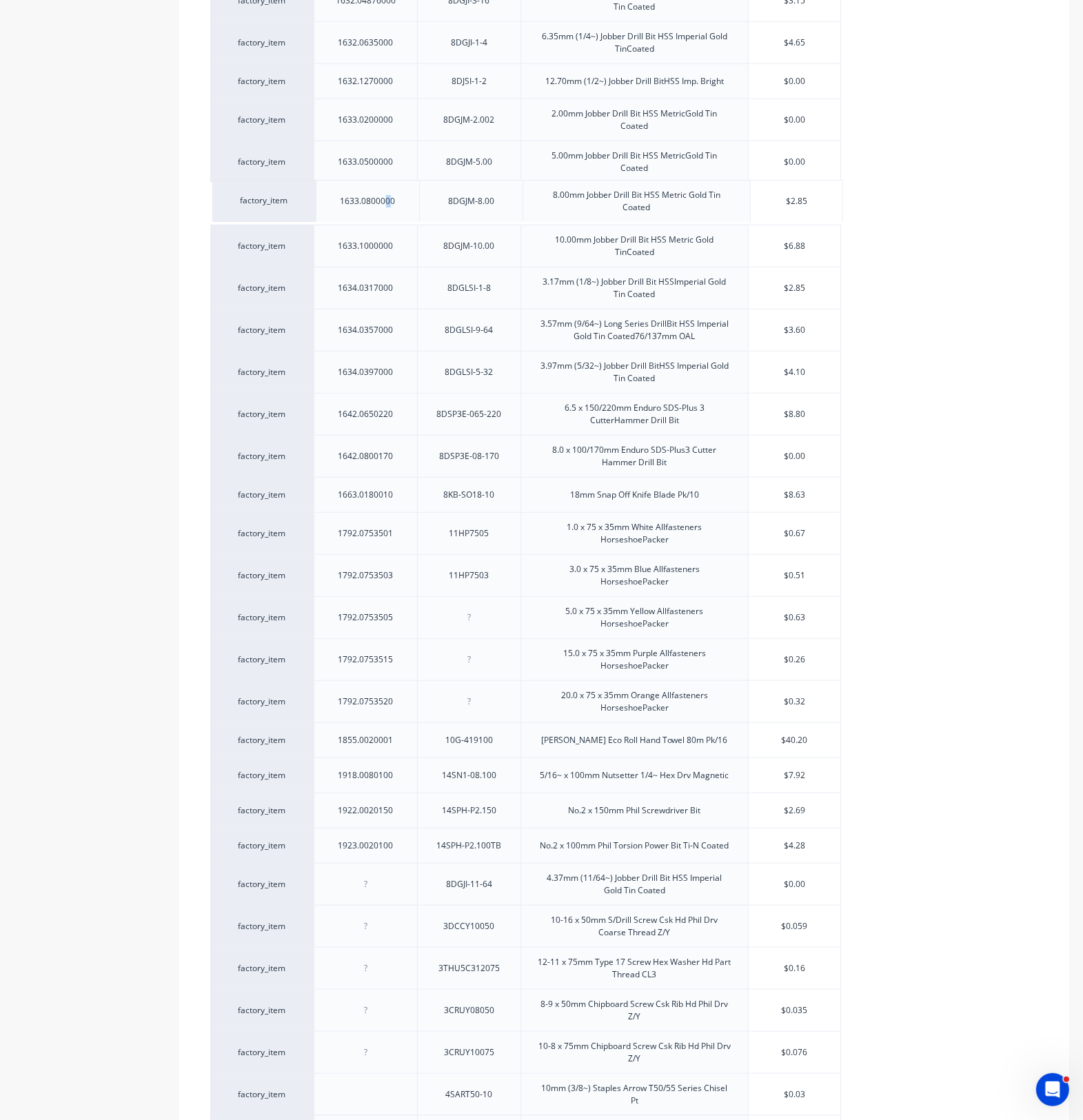
click at [424, 205] on div "factory_item 1105.0100065 3DCFC310065 10-24 x 65mm S/Drill Screw Csk HdFine Thr…" at bounding box center [624, 270] width 828 height 2699
type textarea "x"
drag, startPoint x: 783, startPoint y: 121, endPoint x: 875, endPoint y: 128, distance: 92.3
click at [875, 128] on div "factory_item 1105.0100065 3DCFC310065 10-24 x 65mm S/Drill Screw Csk HdFine Thr…" at bounding box center [624, 270] width 828 height 2700
type input "1"
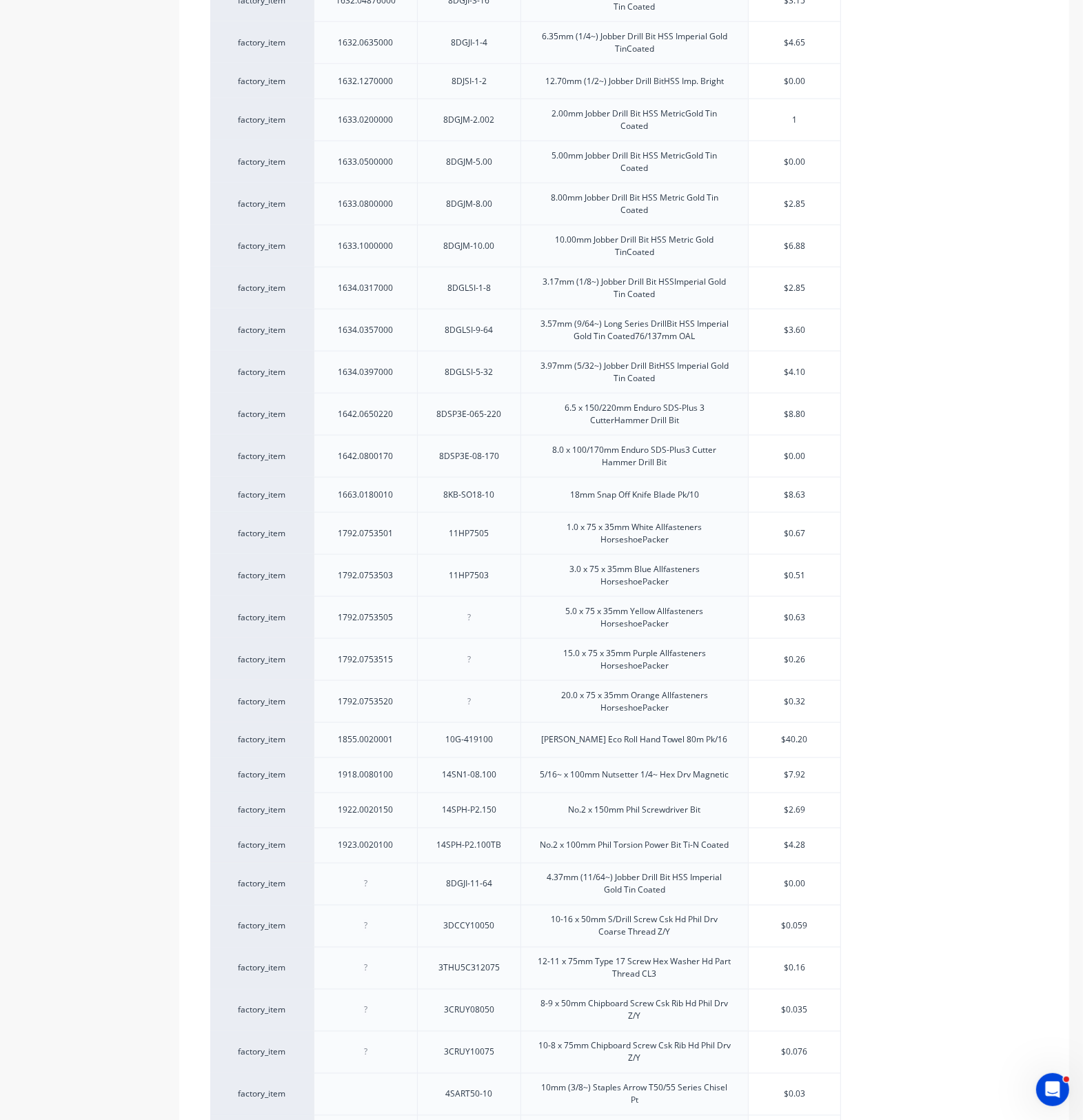
type textarea "x"
type input "1."
type textarea "x"
type input "1.8"
type textarea "x"
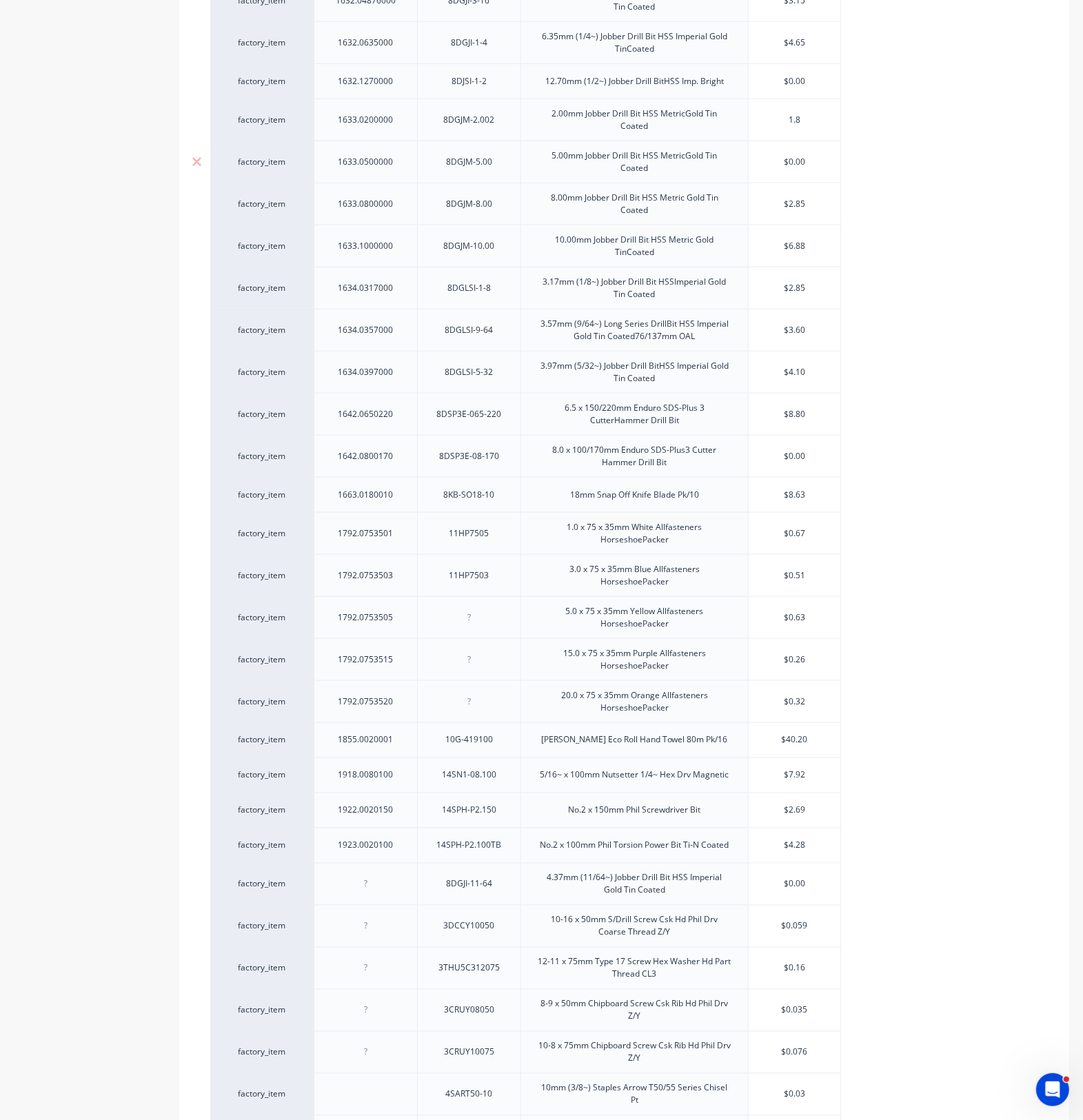
type input "1.8"
click at [787, 162] on input "$0.00" at bounding box center [794, 162] width 92 height 13
drag, startPoint x: 785, startPoint y: 163, endPoint x: 832, endPoint y: 166, distance: 47.1
click at [828, 161] on input "$0.00" at bounding box center [794, 162] width 92 height 13
type input "2"
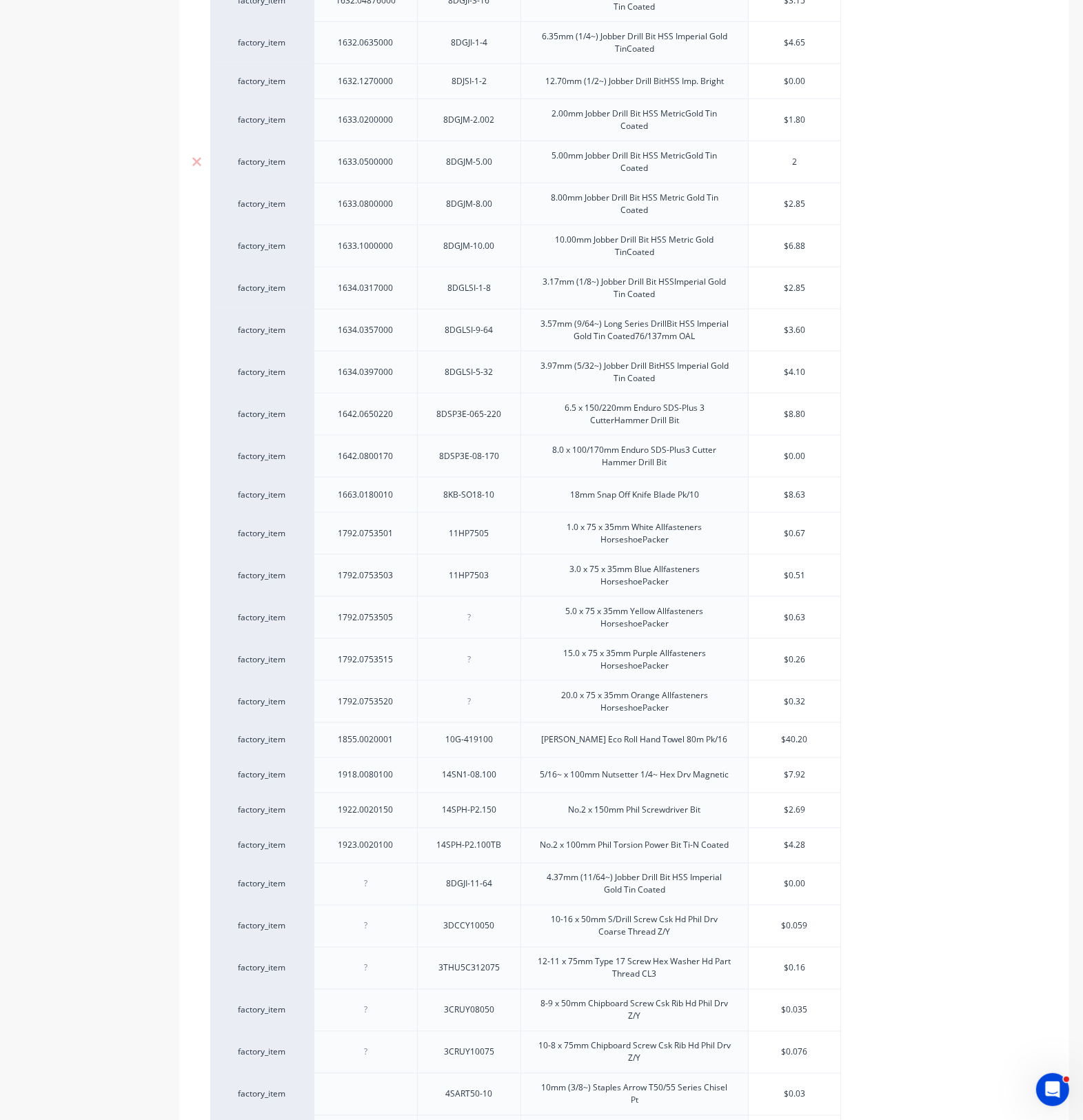
type textarea "x"
type input "2."
type textarea "x"
type input "2.8"
type textarea "x"
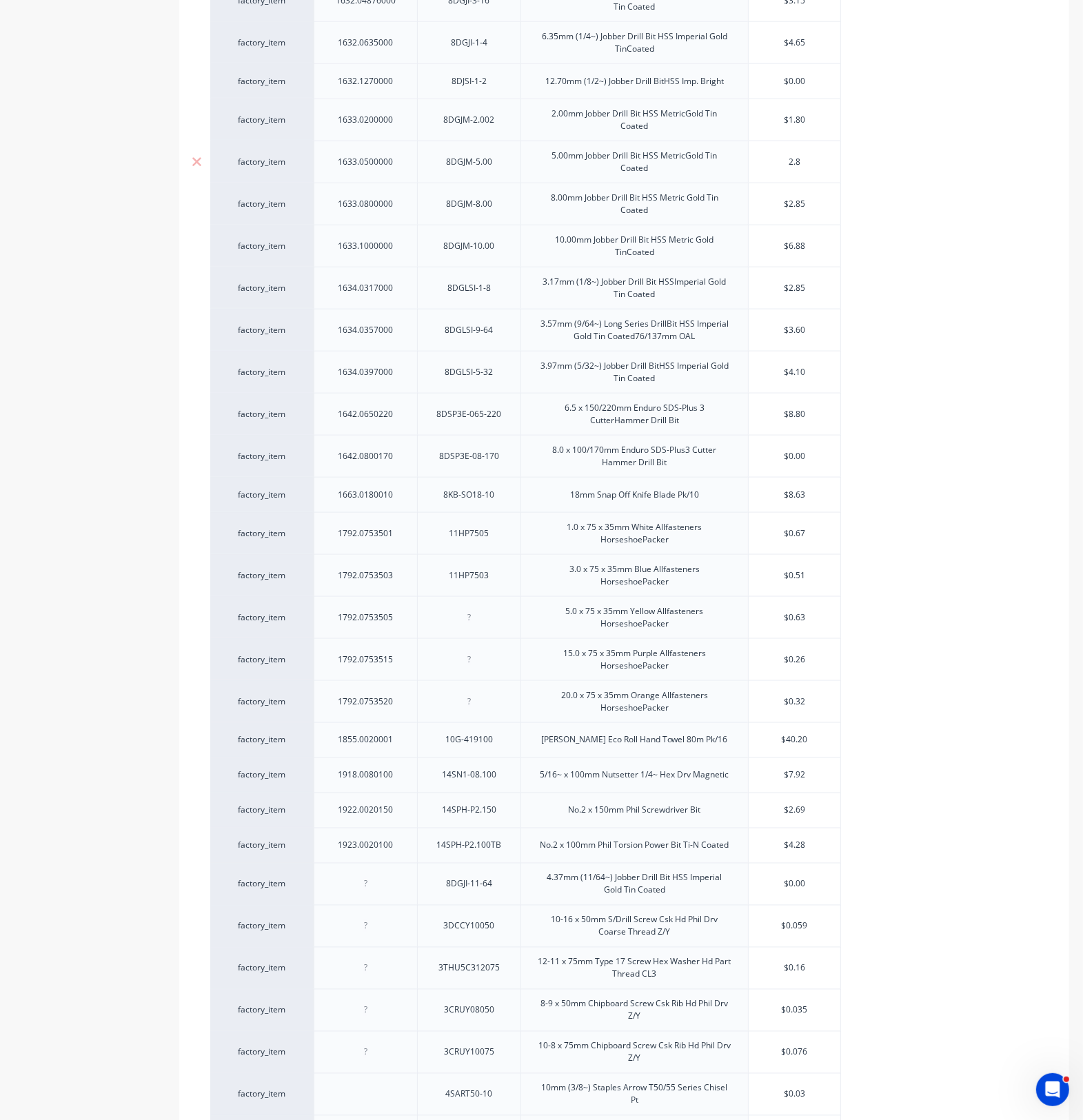
type input "2.83"
type textarea "x"
drag, startPoint x: 787, startPoint y: 164, endPoint x: 856, endPoint y: 162, distance: 69.0
click at [845, 164] on div "factory_item 1105.0100065 3DCFC310065 10-24 x 65mm S/Drill Screw Csk HdFine Thr…" at bounding box center [624, 270] width 828 height 2700
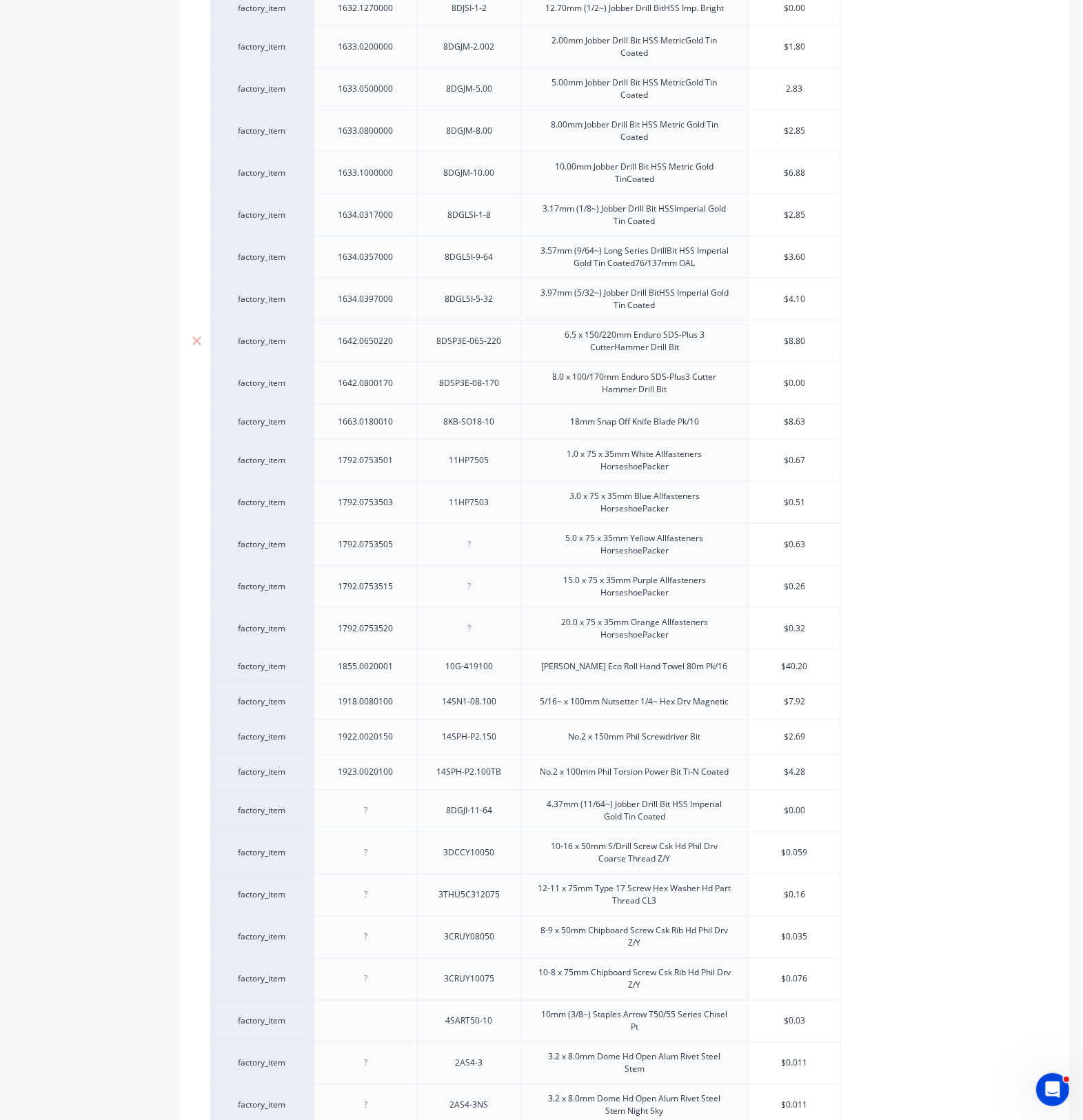
scroll to position [1487, 0]
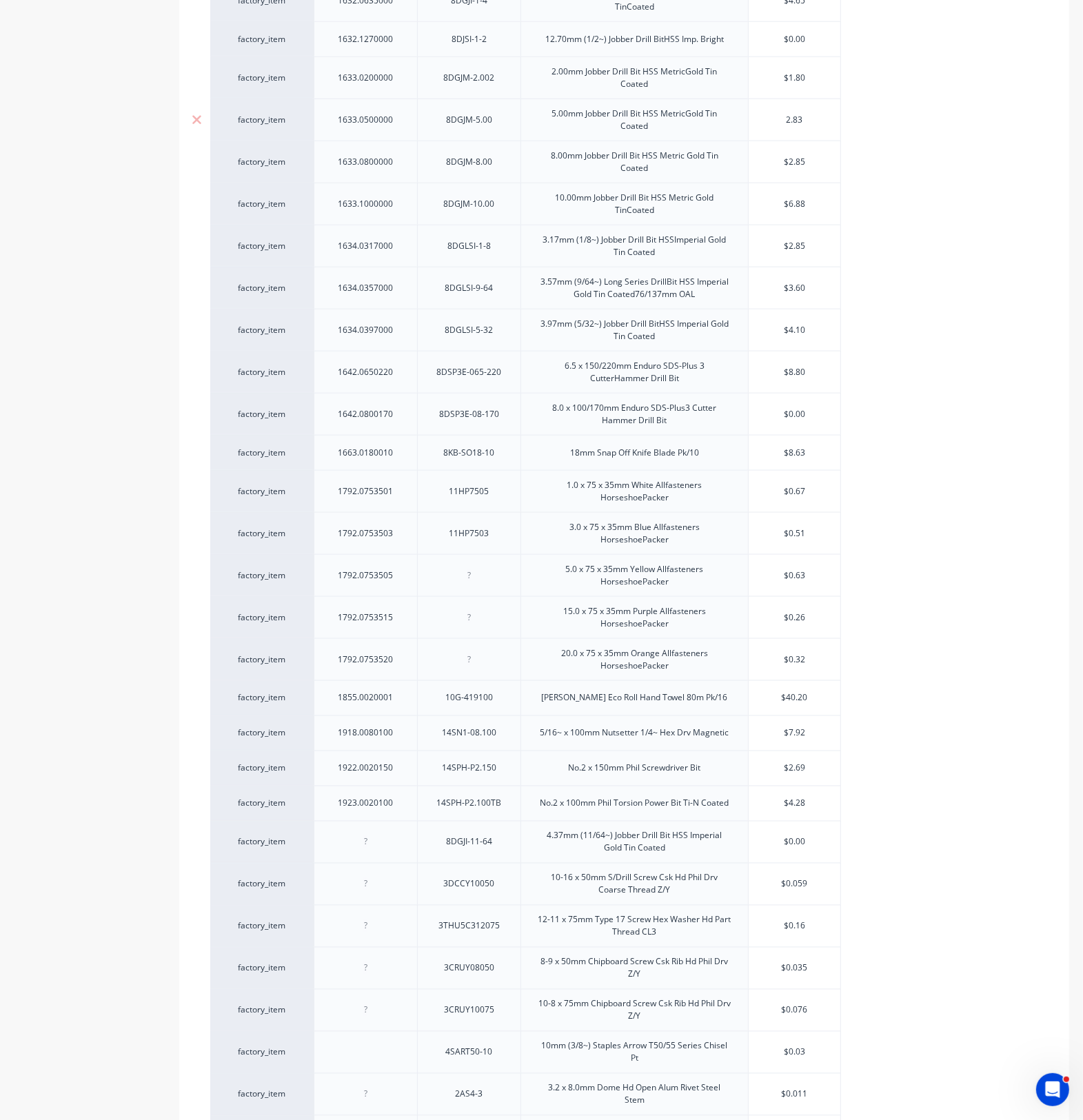
drag, startPoint x: 818, startPoint y: 119, endPoint x: 770, endPoint y: 116, distance: 48.1
click at [770, 116] on div "$2.83 2.83" at bounding box center [794, 120] width 92 height 34
type input "0"
type textarea "x"
type input "0"
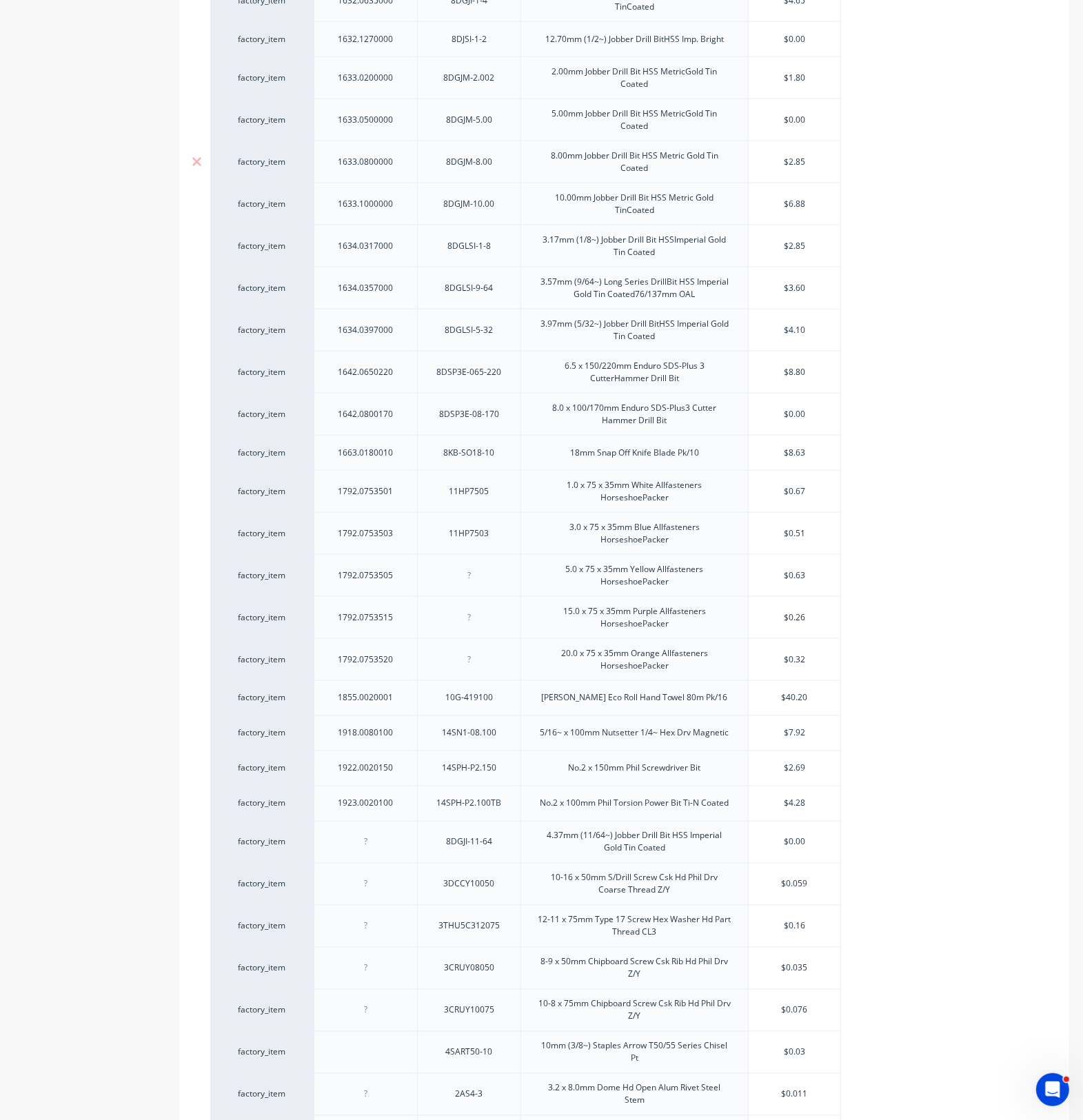
type input "$2.85"
click at [810, 166] on input "$2.85" at bounding box center [794, 162] width 92 height 13
drag, startPoint x: 818, startPoint y: 211, endPoint x: 791, endPoint y: 211, distance: 27.0
click at [791, 211] on input "$6.88" at bounding box center [794, 204] width 92 height 13
type input "$68"
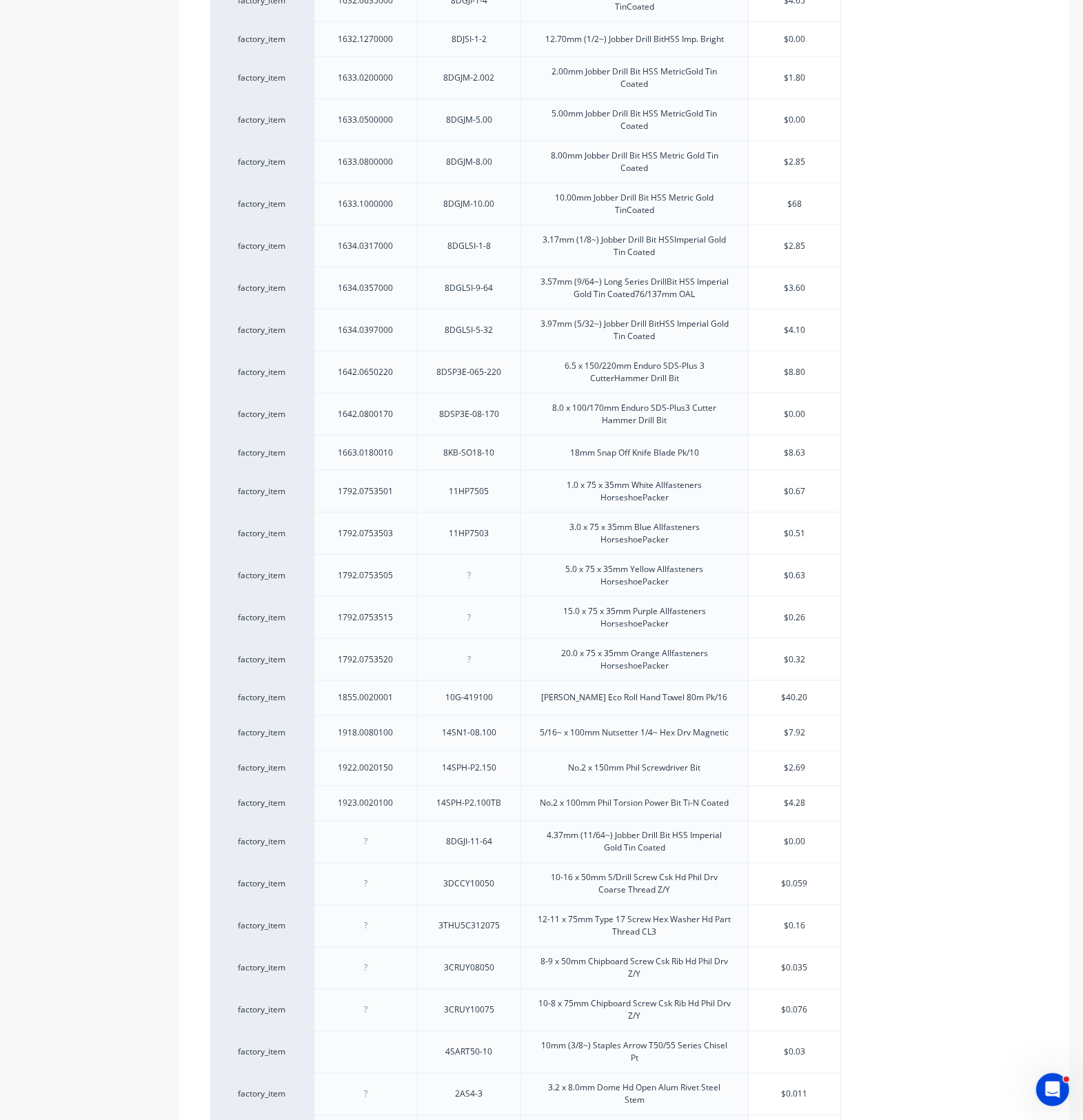
type textarea "x"
type input "$68.3"
type textarea "x"
type input "$68."
type textarea "x"
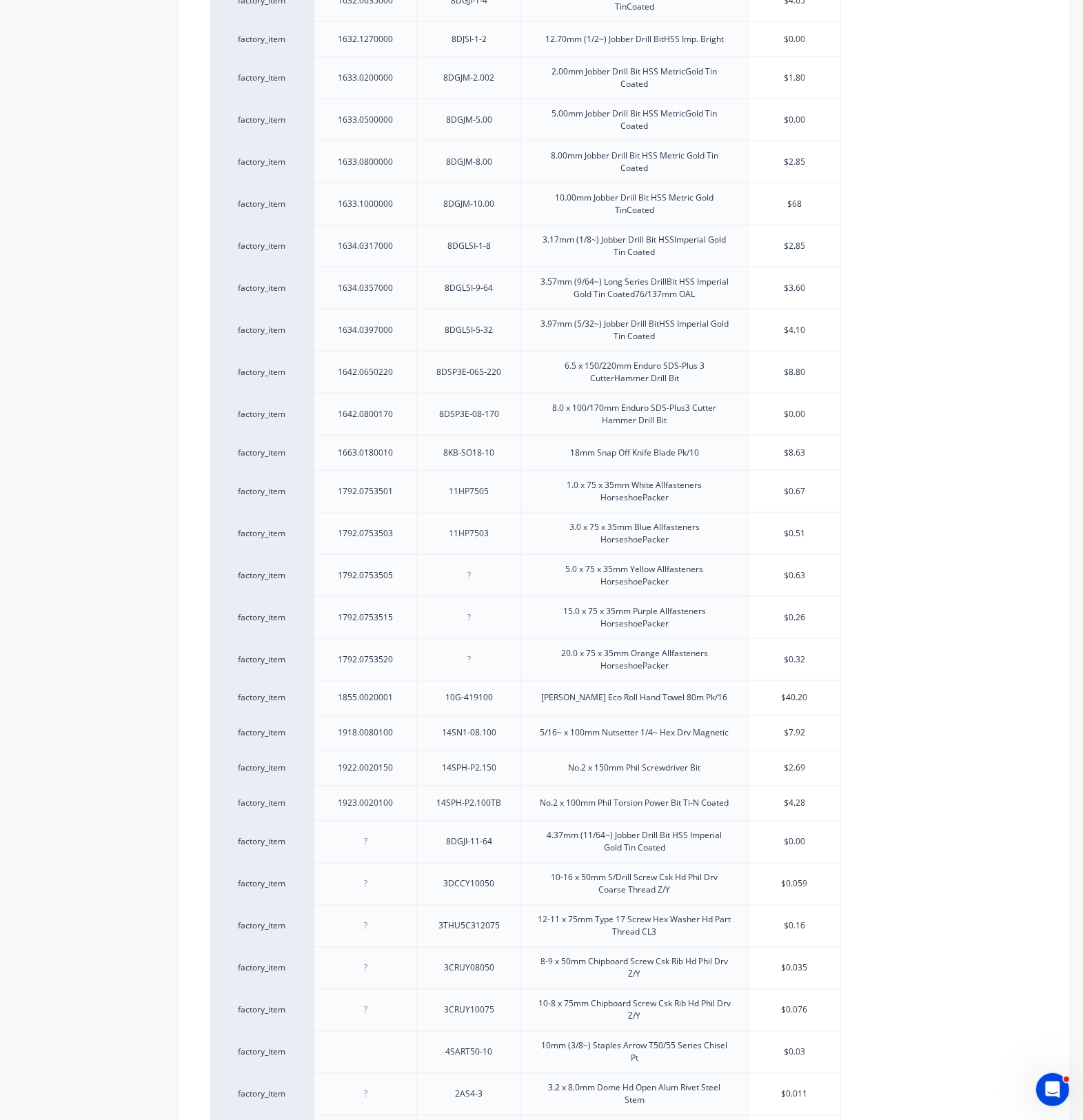
type input "$6"
type textarea "x"
type input "$"
type textarea "x"
type input "8"
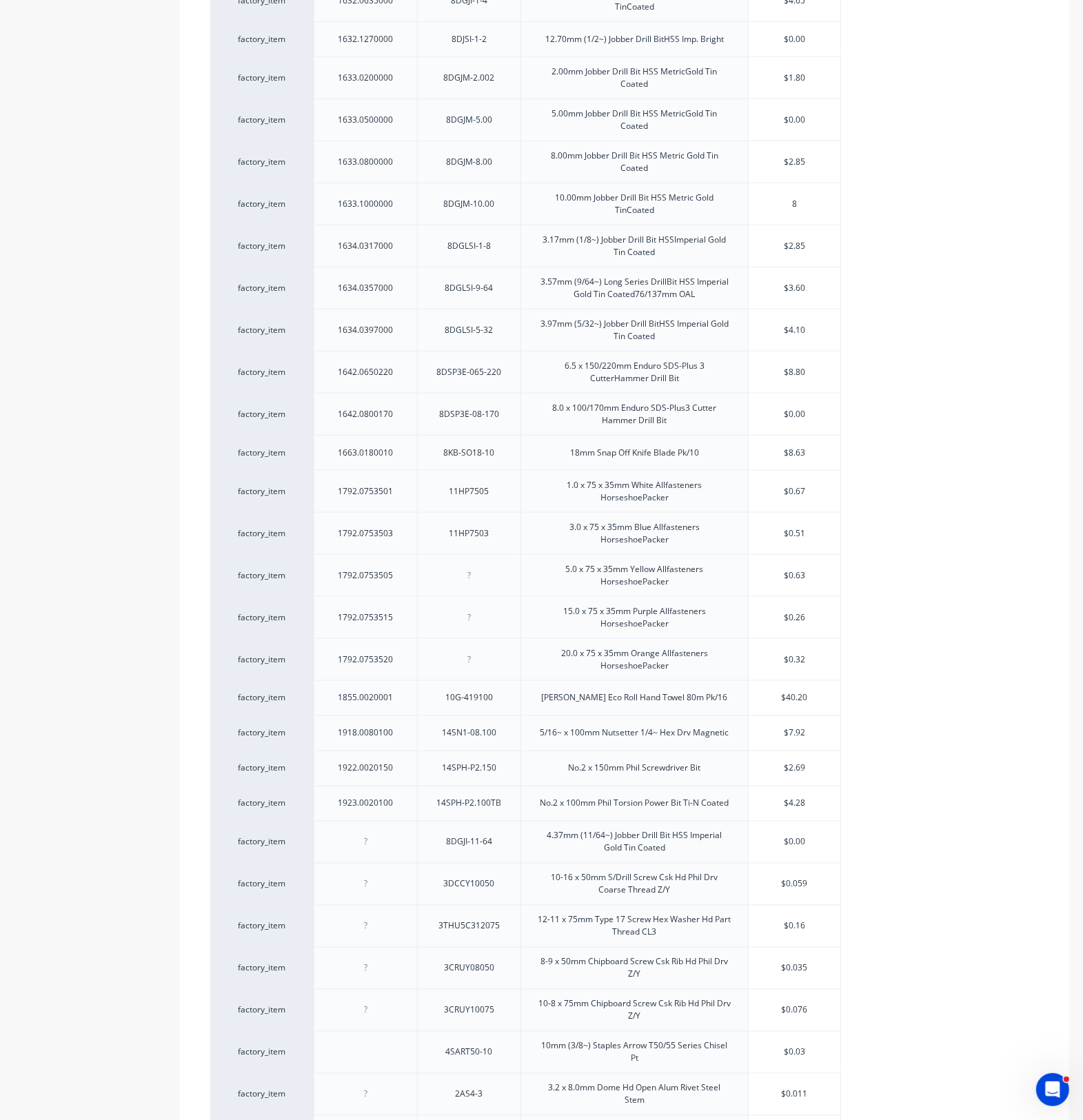
type textarea "x"
type input "8.3"
type textarea "x"
type input "8.3"
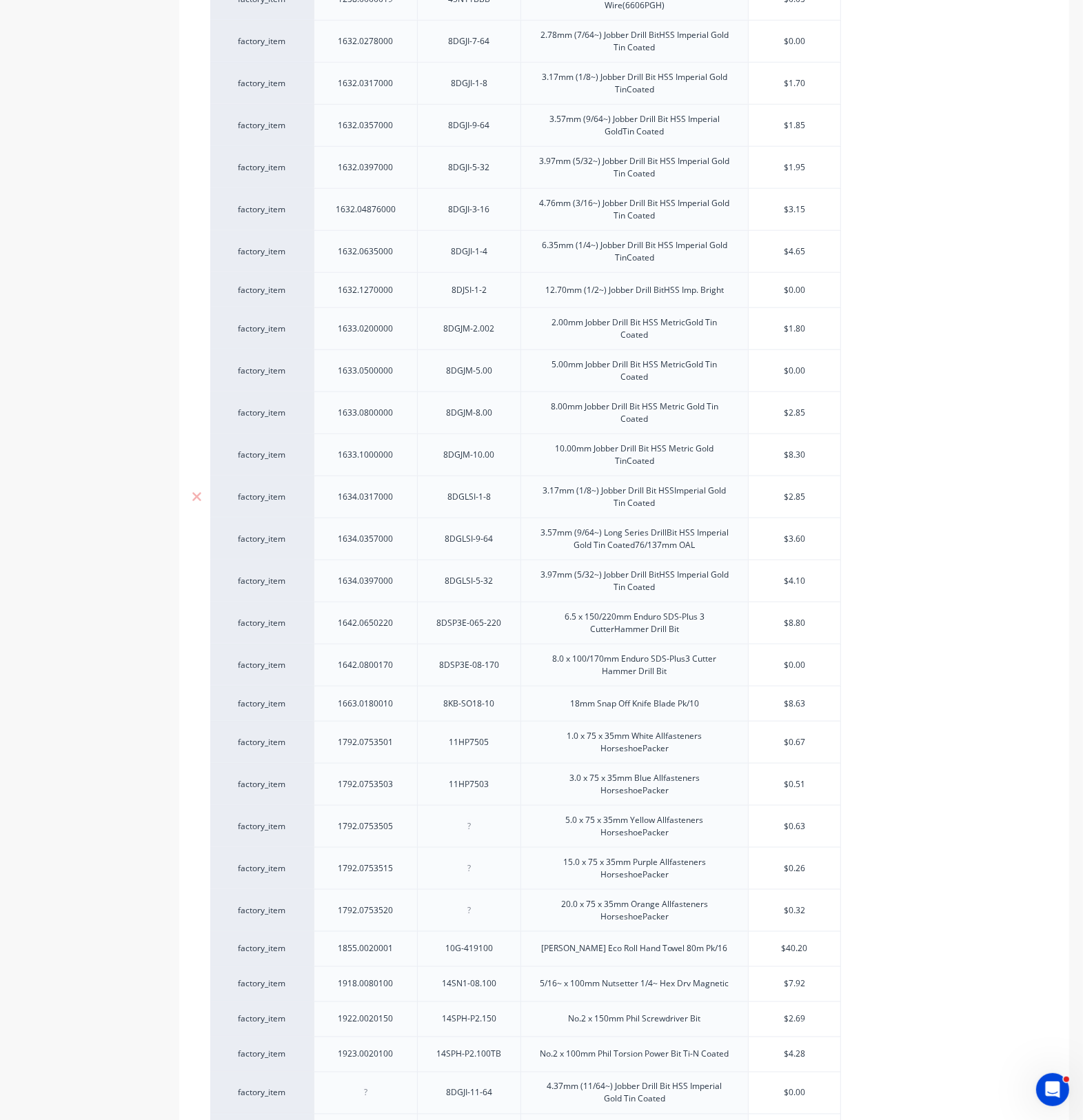
scroll to position [1228, 0]
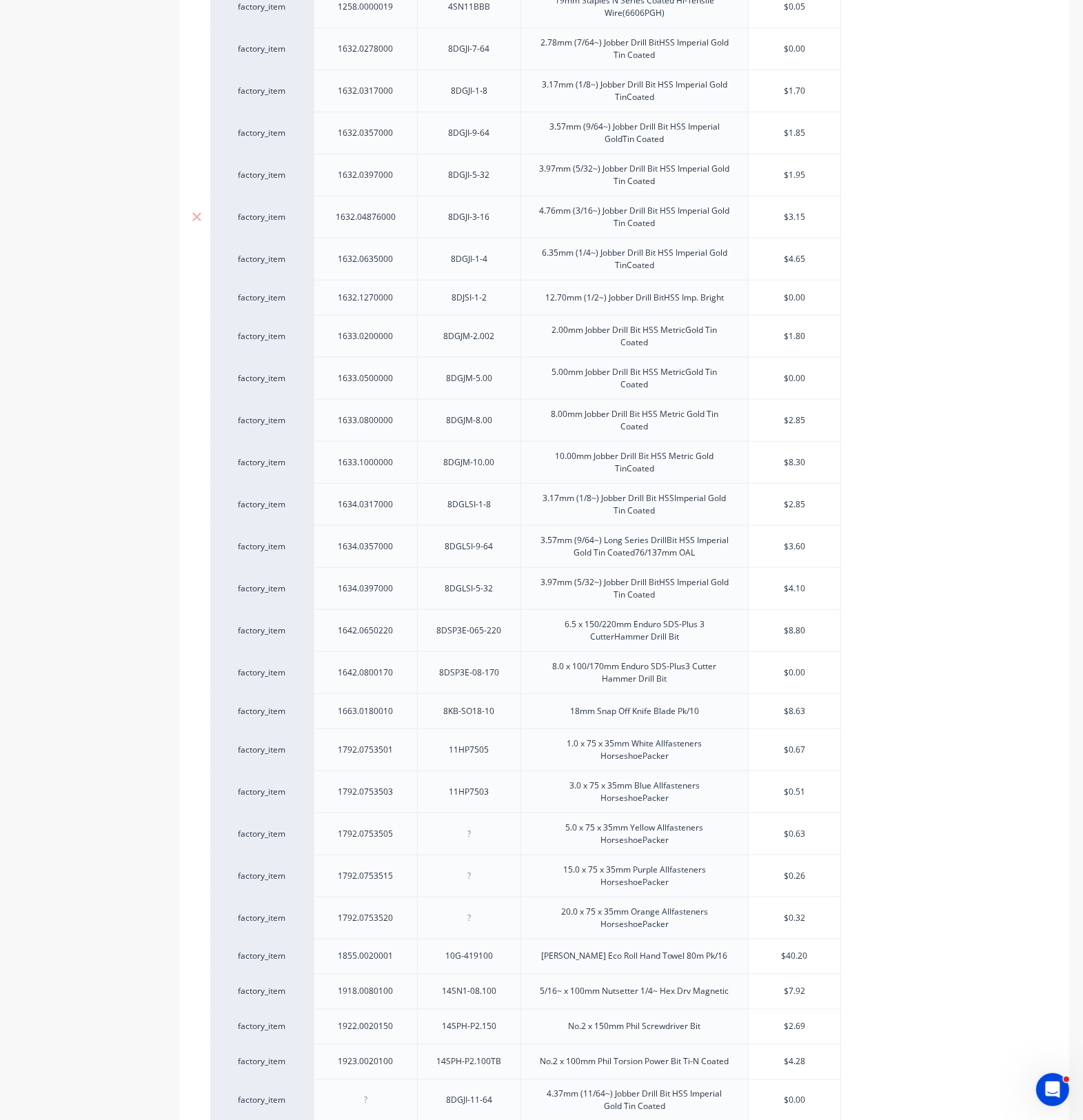
click at [373, 224] on div "1632.04876000" at bounding box center [365, 217] width 82 height 18
click at [804, 219] on input "text" at bounding box center [794, 217] width 92 height 13
type textarea "x"
drag, startPoint x: 814, startPoint y: 218, endPoint x: 776, endPoint y: 218, distance: 38.0
click at [776, 218] on input "$3.15" at bounding box center [794, 217] width 92 height 13
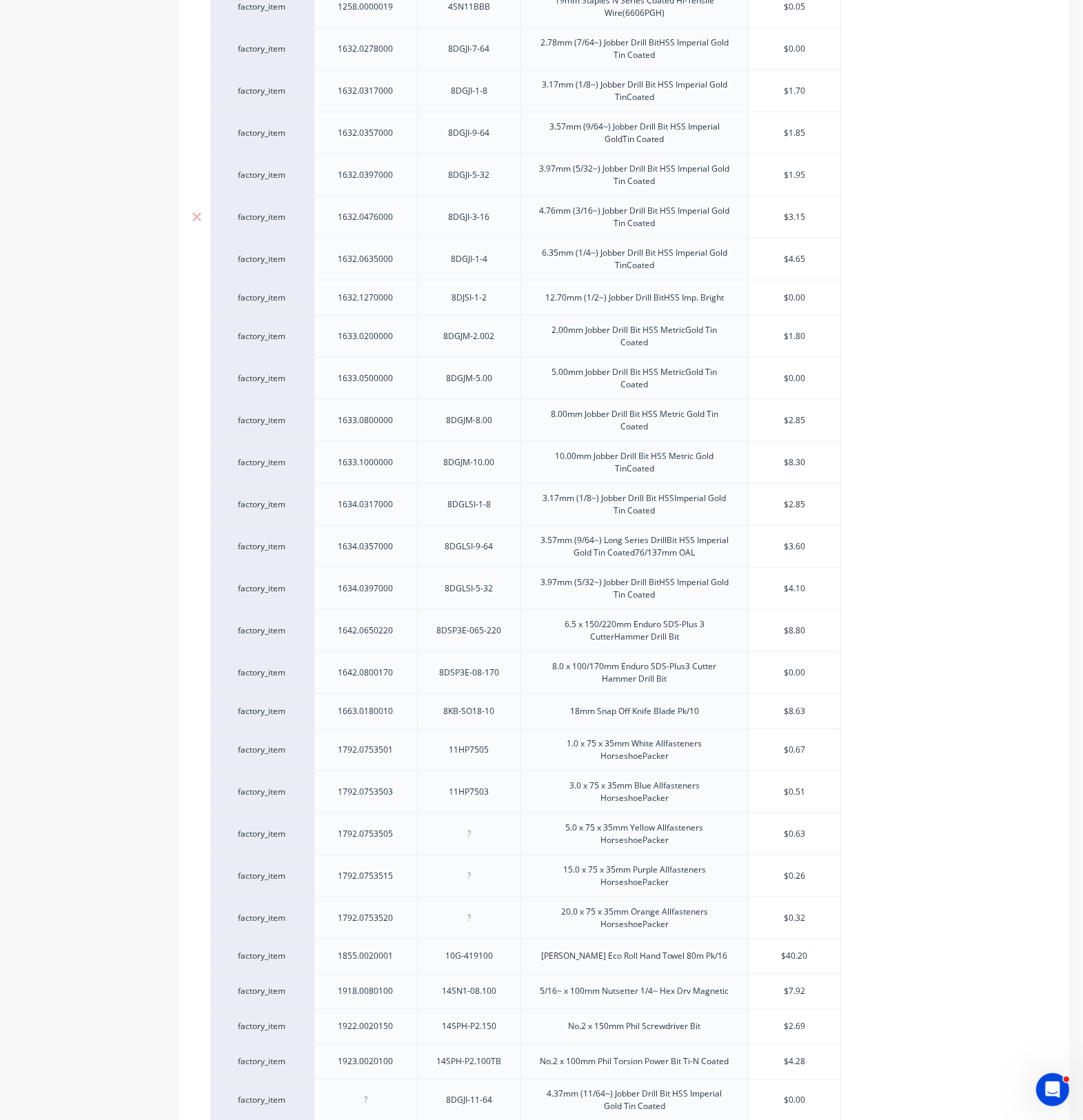
type input "2"
type textarea "x"
type input "2."
type textarea "x"
type input "2.4"
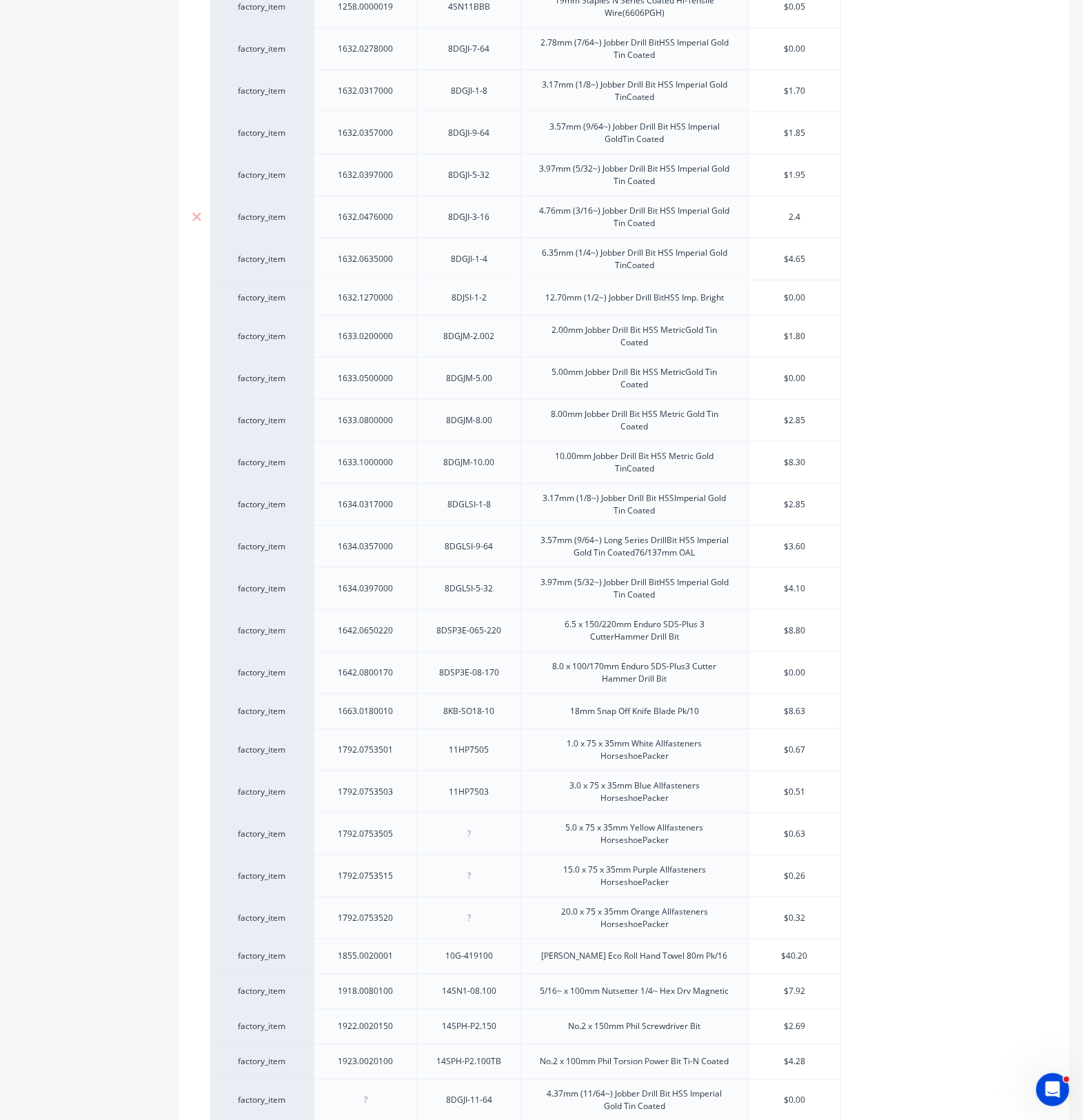
type textarea "x"
type input "2.45"
type textarea "x"
type input "2.45"
type input "$4.65"
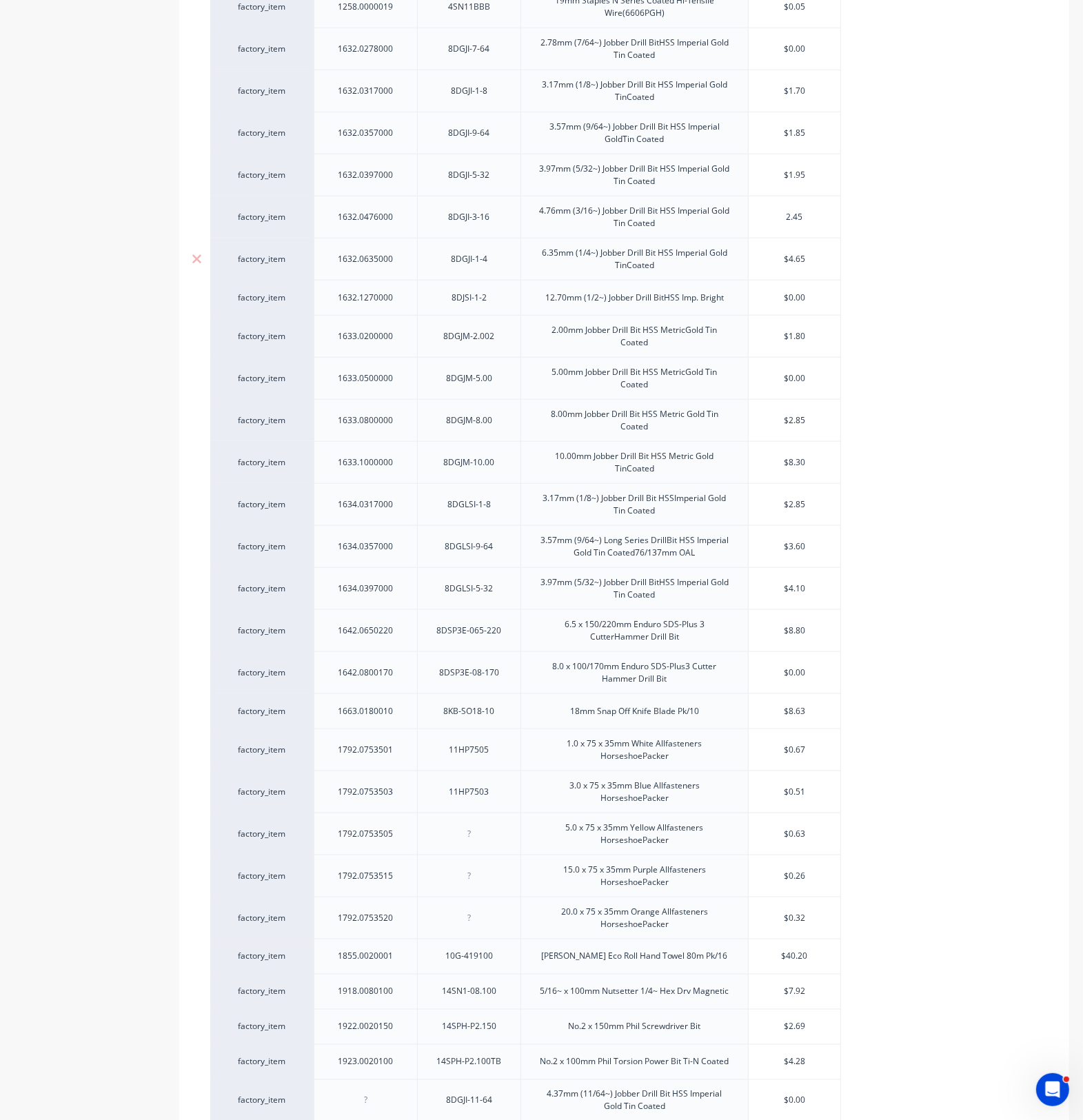
click at [817, 270] on div "$4.65 $4.65" at bounding box center [794, 259] width 92 height 34
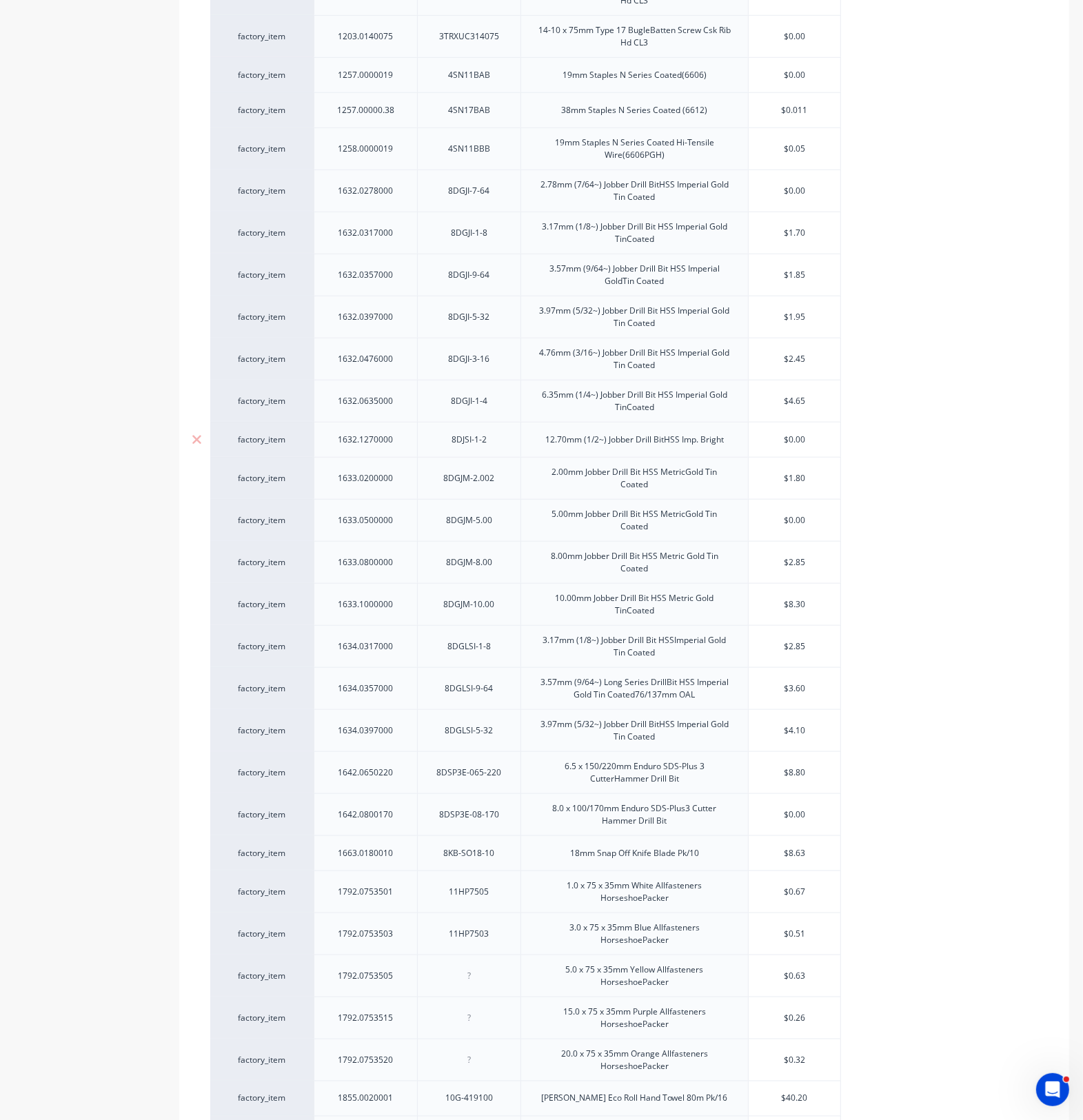
scroll to position [1056, 0]
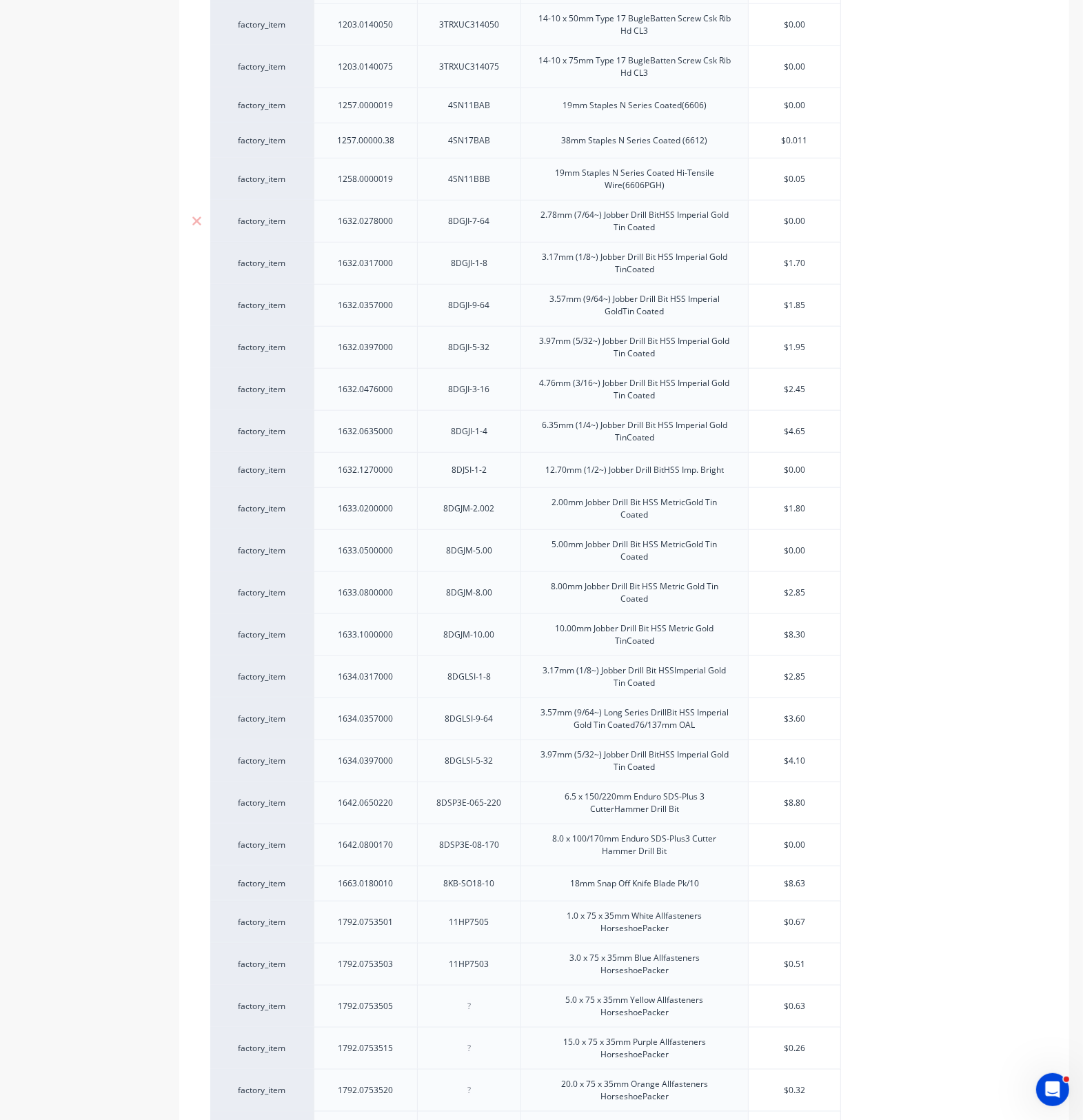
drag, startPoint x: 767, startPoint y: 228, endPoint x: 805, endPoint y: 228, distance: 38.0
click at [805, 228] on input "$0.00" at bounding box center [794, 221] width 92 height 13
type input "1"
type textarea "x"
type input "1.7"
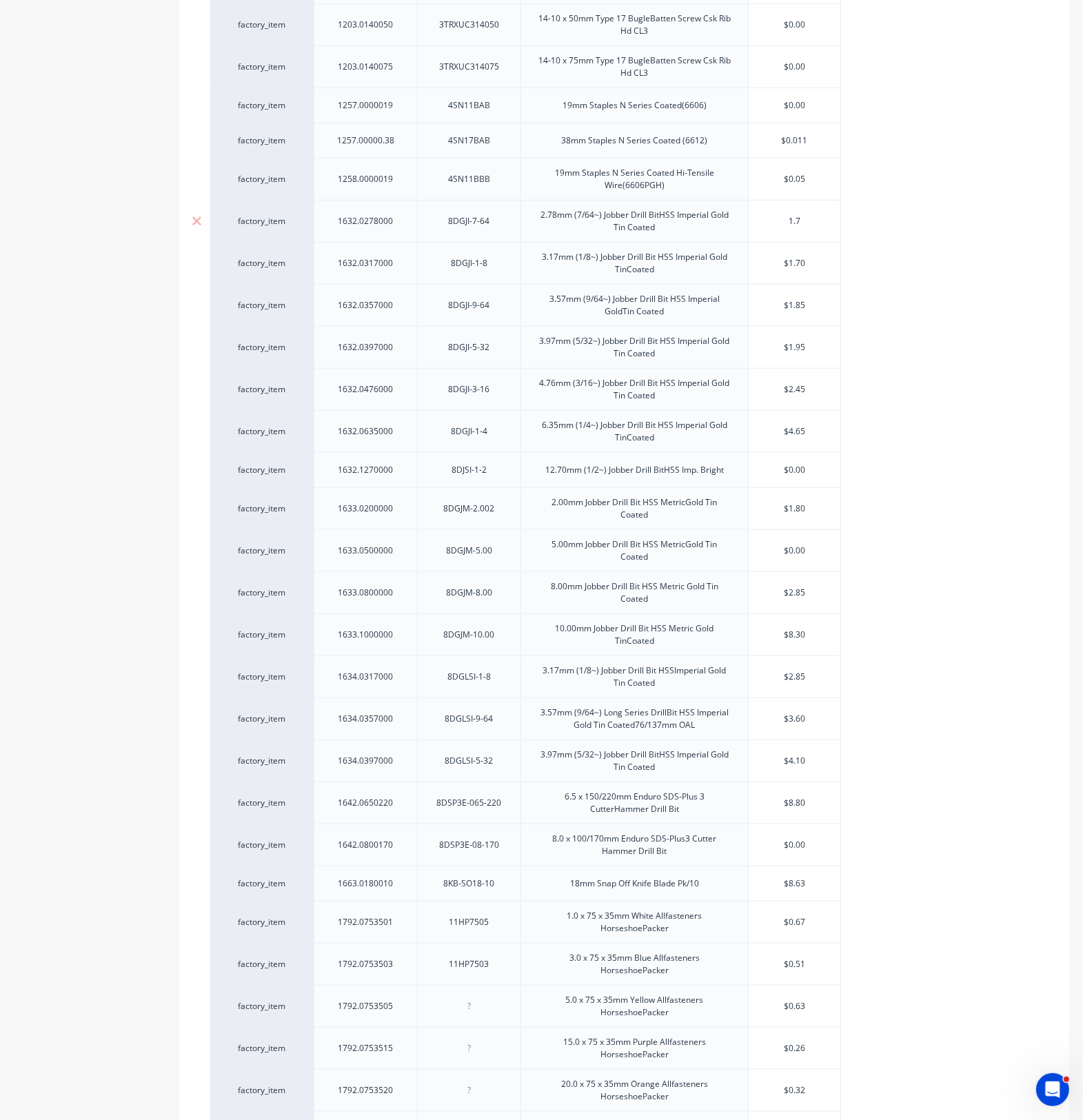
type textarea "x"
type input "1.7"
click at [797, 473] on input "$0.00" at bounding box center [794, 470] width 92 height 13
drag, startPoint x: 813, startPoint y: 466, endPoint x: 827, endPoint y: 472, distance: 15.2
click at [827, 472] on div "factory_item 1105.0100065 3DCFC310065 10-24 x 65mm S/Drill Screw Csk HdFine Thr…" at bounding box center [624, 659] width 828 height 2699
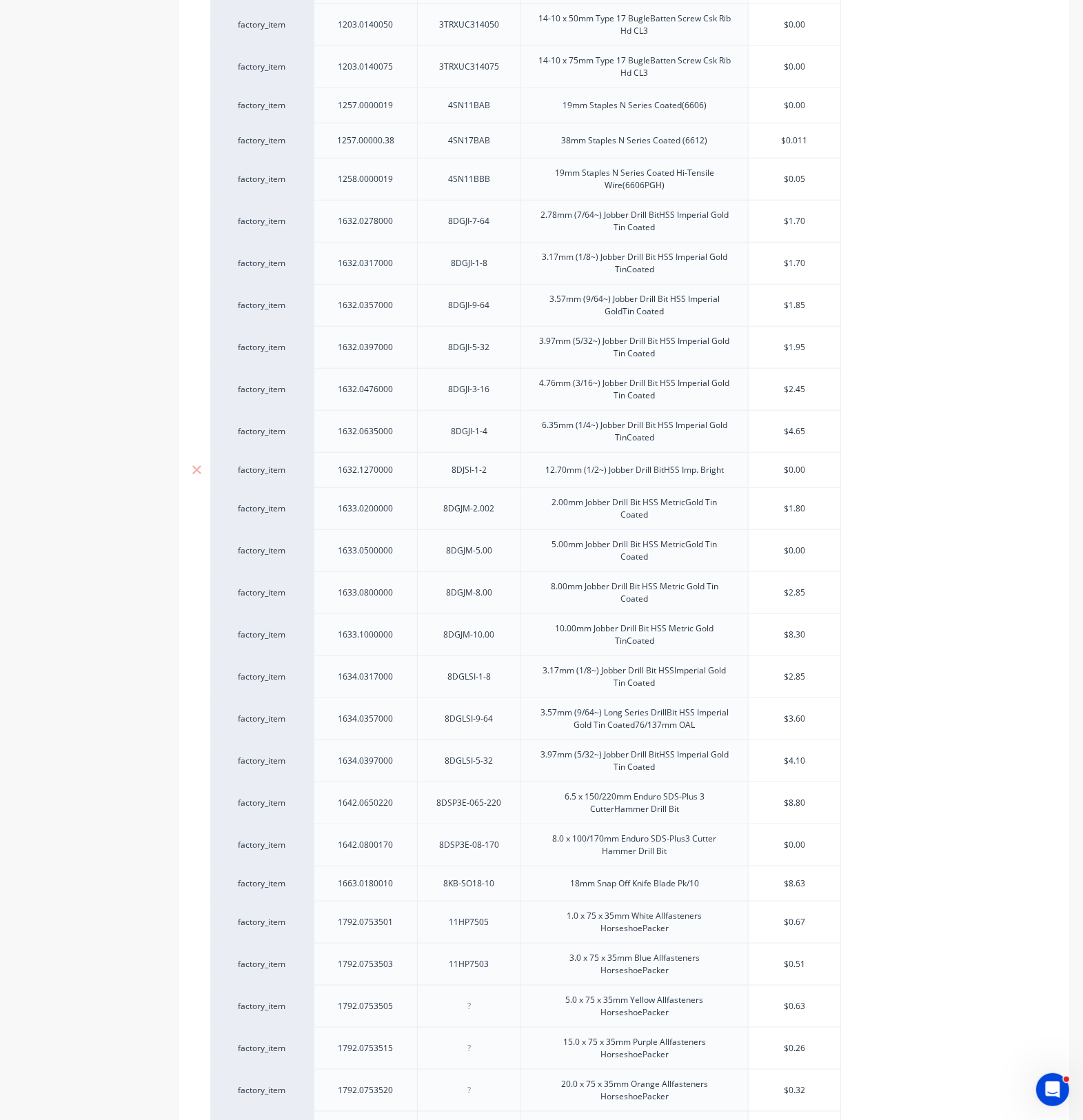
click at [794, 472] on input "$0.00" at bounding box center [794, 470] width 92 height 13
click at [781, 473] on input "$0.00" at bounding box center [794, 470] width 92 height 13
click at [781, 472] on input "$0.00" at bounding box center [794, 470] width 92 height 13
click at [786, 472] on input "$0.00" at bounding box center [794, 470] width 92 height 13
click at [787, 472] on input "$0.00" at bounding box center [794, 470] width 92 height 13
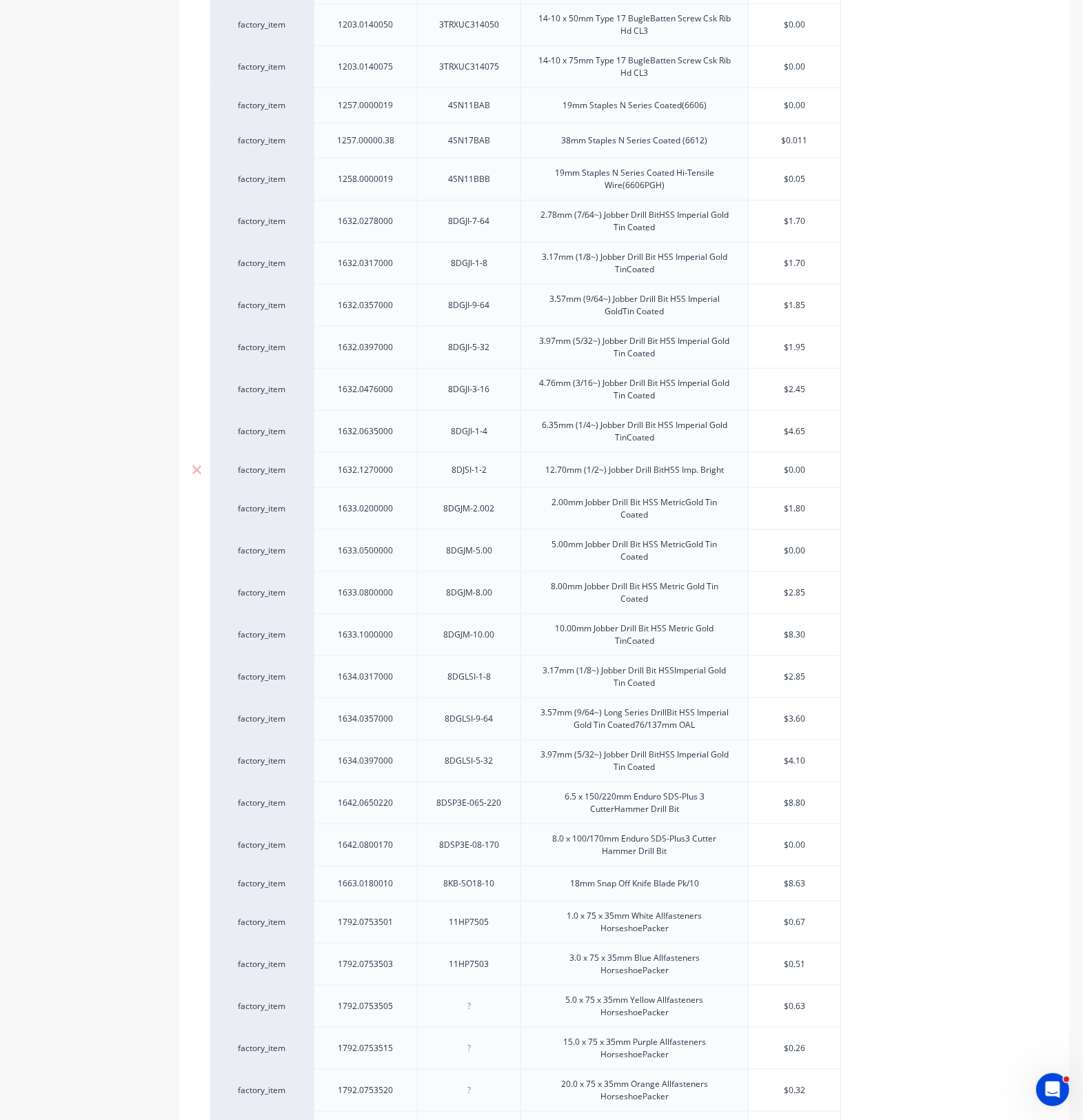
drag, startPoint x: 787, startPoint y: 472, endPoint x: 808, endPoint y: 470, distance: 21.1
click at [808, 470] on input "$0.00" at bounding box center [794, 470] width 92 height 13
click at [797, 470] on input "$0.00" at bounding box center [794, 470] width 92 height 13
click at [781, 474] on input "$0.00" at bounding box center [794, 470] width 92 height 13
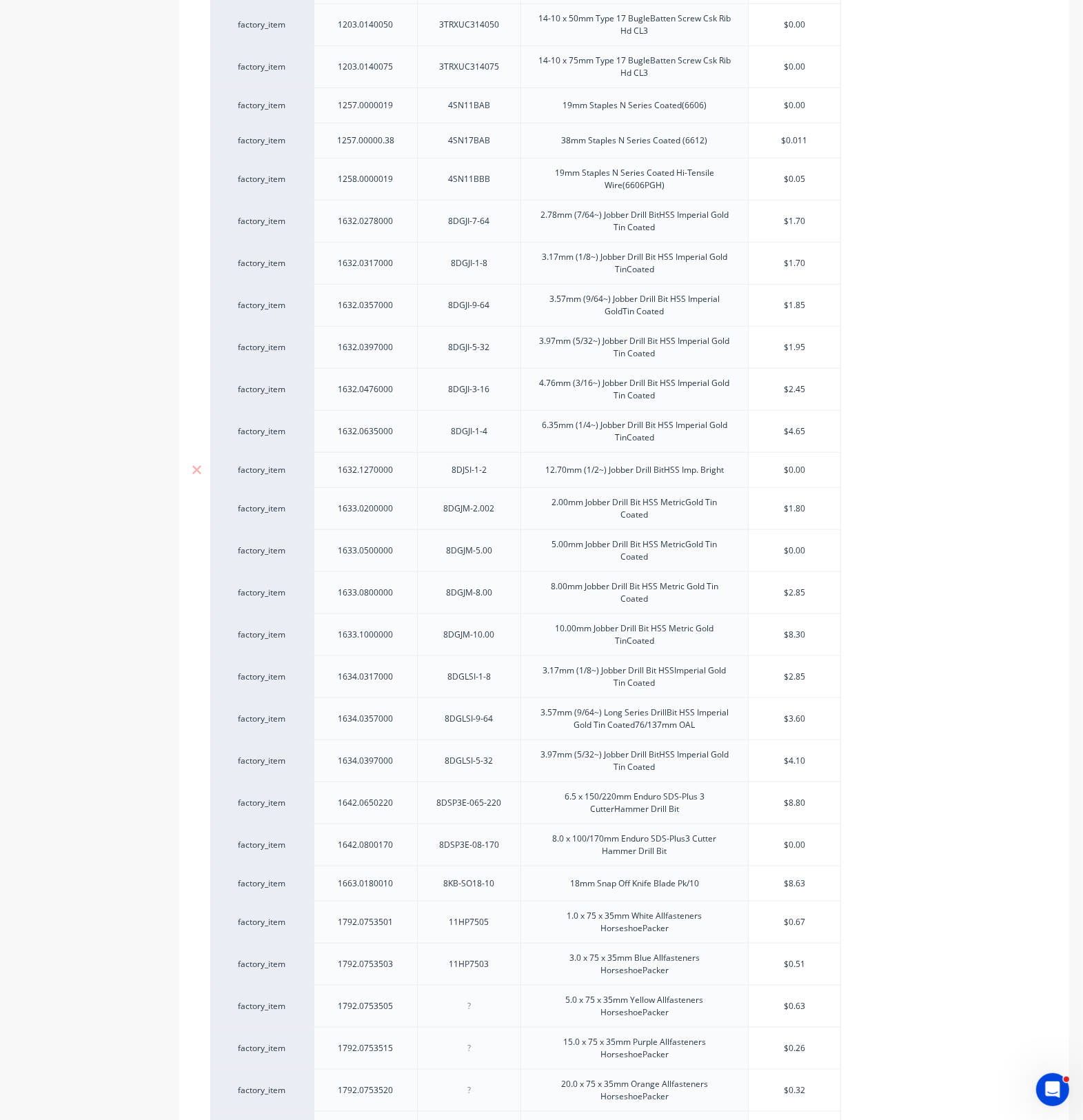
click at [785, 470] on input "$0.00" at bounding box center [794, 470] width 92 height 13
click at [788, 470] on input "$0.00" at bounding box center [794, 470] width 92 height 13
drag, startPoint x: 806, startPoint y: 474, endPoint x: 770, endPoint y: 466, distance: 36.9
click at [785, 466] on div "$0.00 $0.00" at bounding box center [794, 470] width 92 height 34
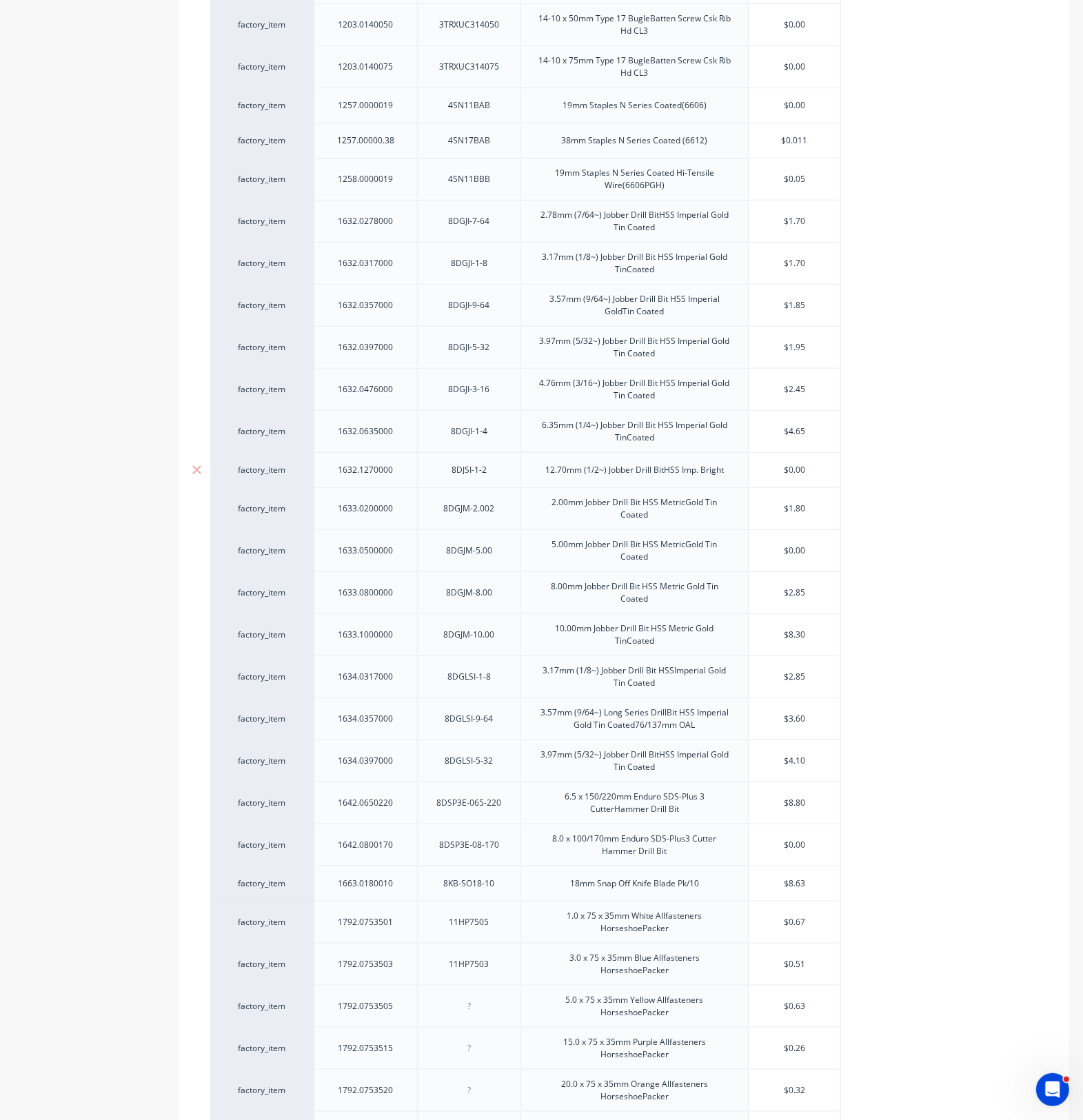
click at [796, 476] on input "$0.00" at bounding box center [794, 470] width 92 height 13
click at [820, 429] on input "$4.65" at bounding box center [794, 432] width 92 height 13
click at [815, 473] on input "$0.00" at bounding box center [794, 470] width 92 height 13
drag, startPoint x: 806, startPoint y: 470, endPoint x: 775, endPoint y: 472, distance: 31.1
click at [776, 473] on input "$0.00" at bounding box center [794, 470] width 92 height 13
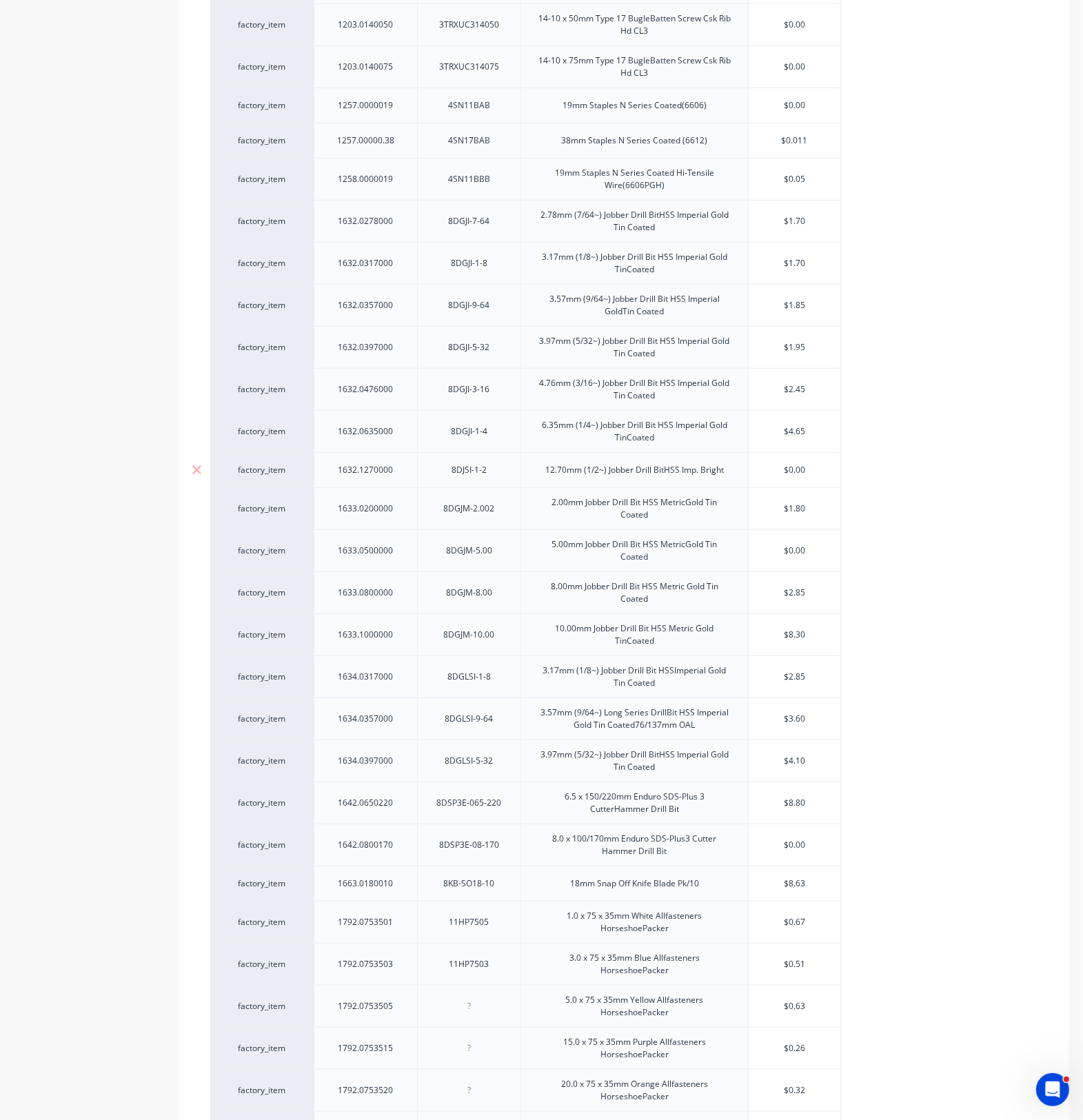
type input "2"
type textarea "x"
type input "20."
type textarea "x"
type input "20.4"
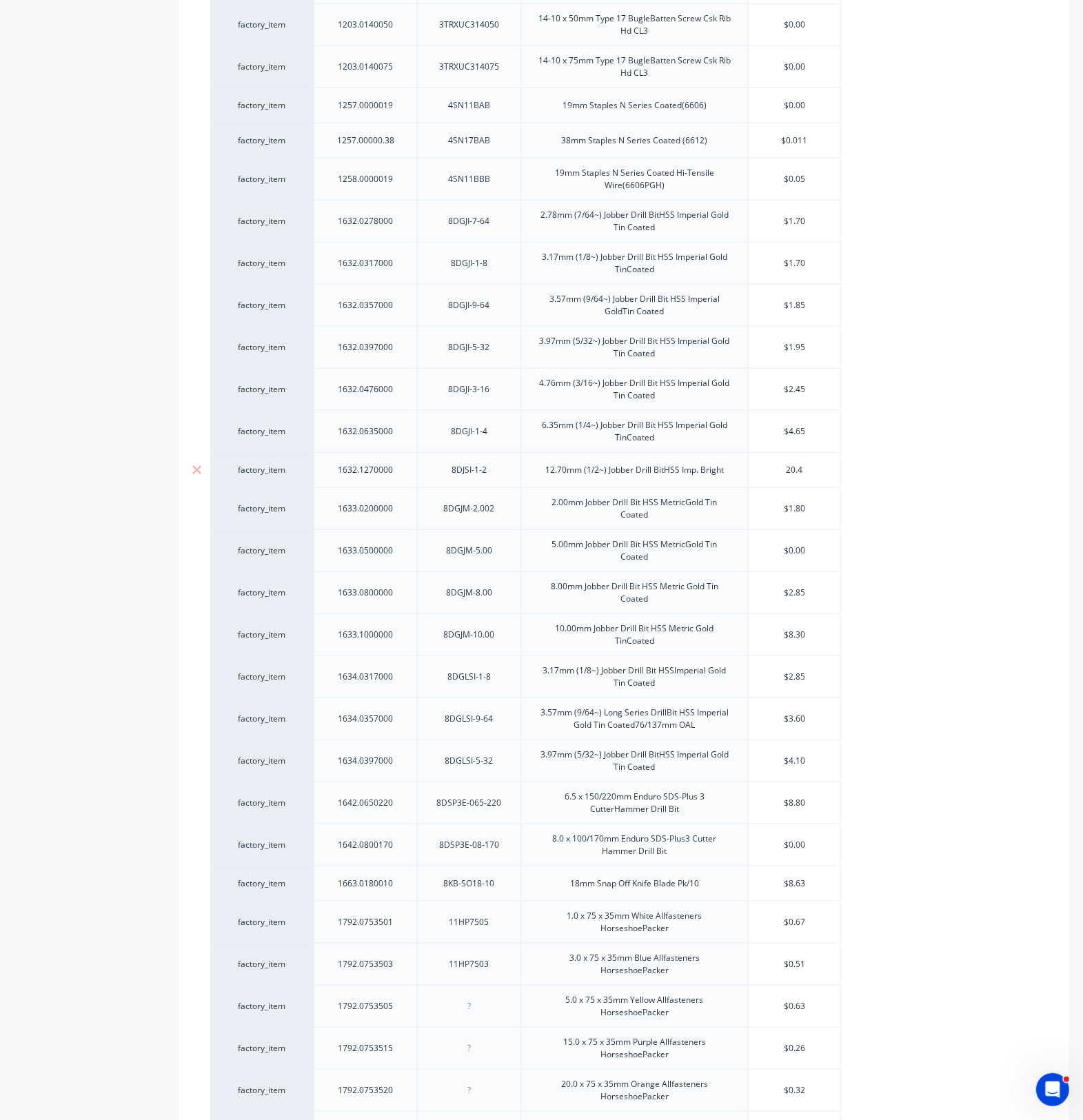
type textarea "x"
type input "20.45"
type textarea "x"
type input "20.45"
click at [812, 551] on input "$0.00" at bounding box center [794, 551] width 92 height 13
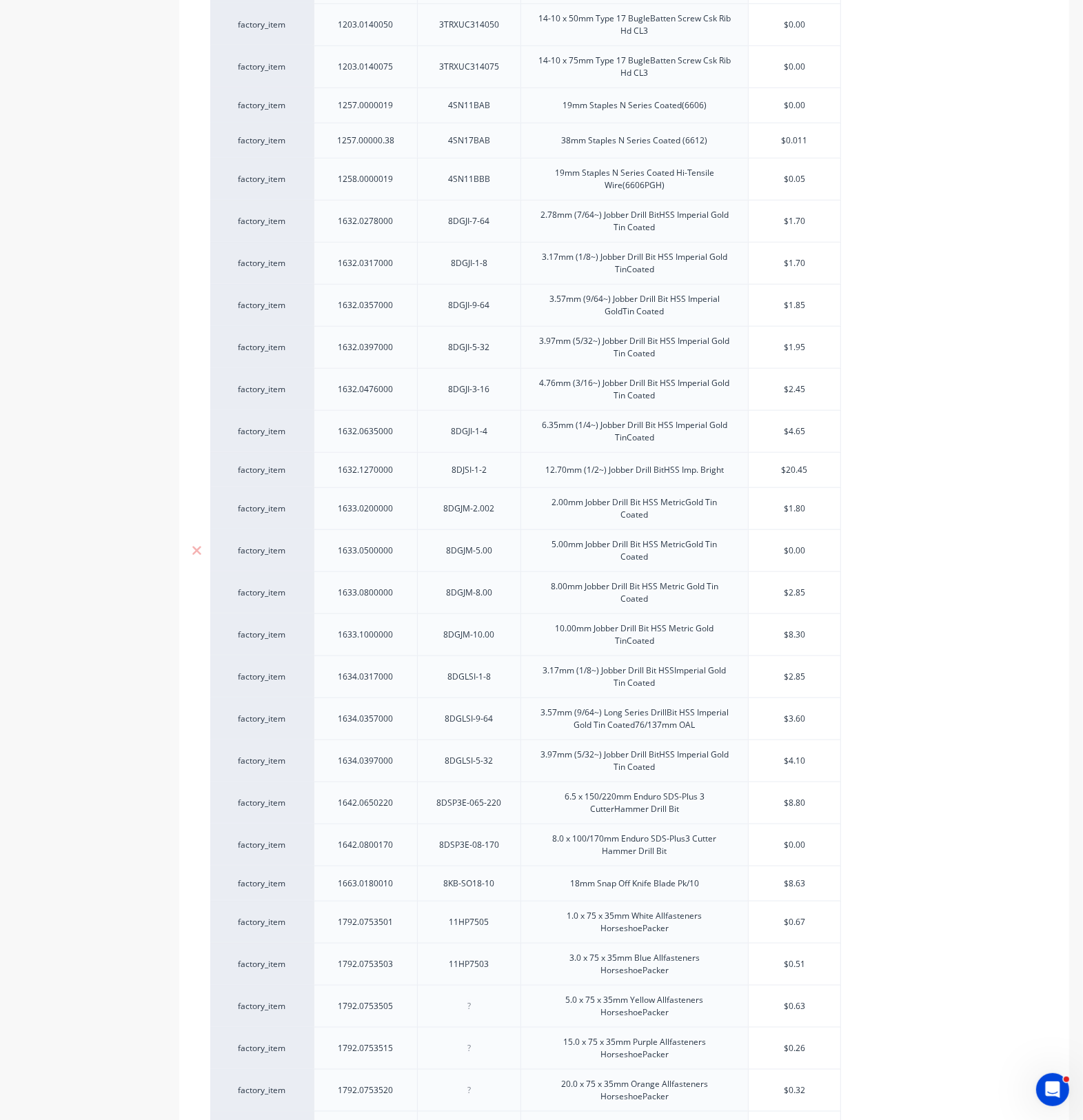
drag, startPoint x: 810, startPoint y: 552, endPoint x: 787, endPoint y: 560, distance: 24.4
click at [787, 560] on div "$0.00 $0.00" at bounding box center [794, 551] width 92 height 34
type input "2"
type textarea "x"
type input "2."
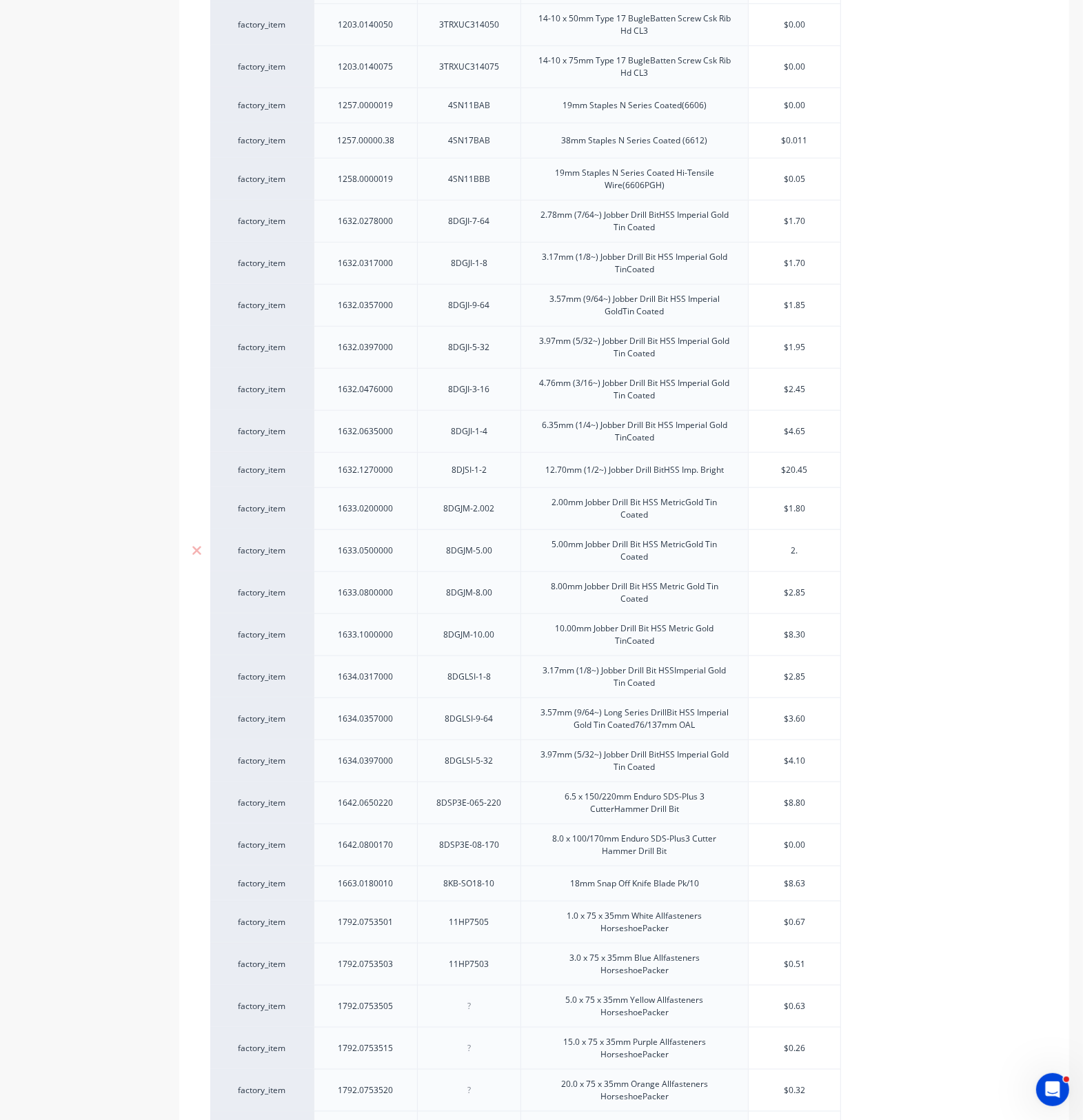
type textarea "x"
type input "2.6"
type textarea "x"
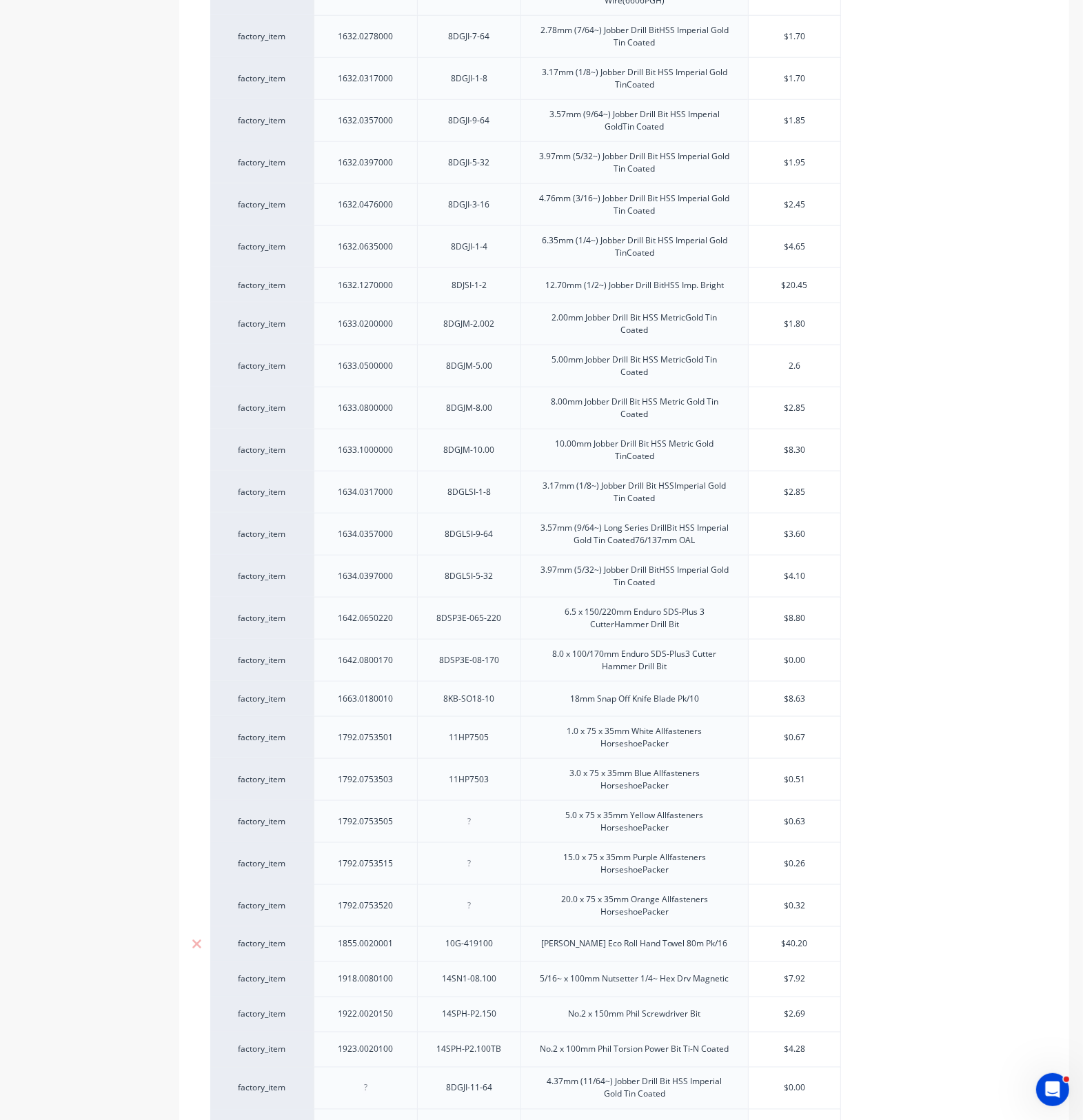
scroll to position [1401, 0]
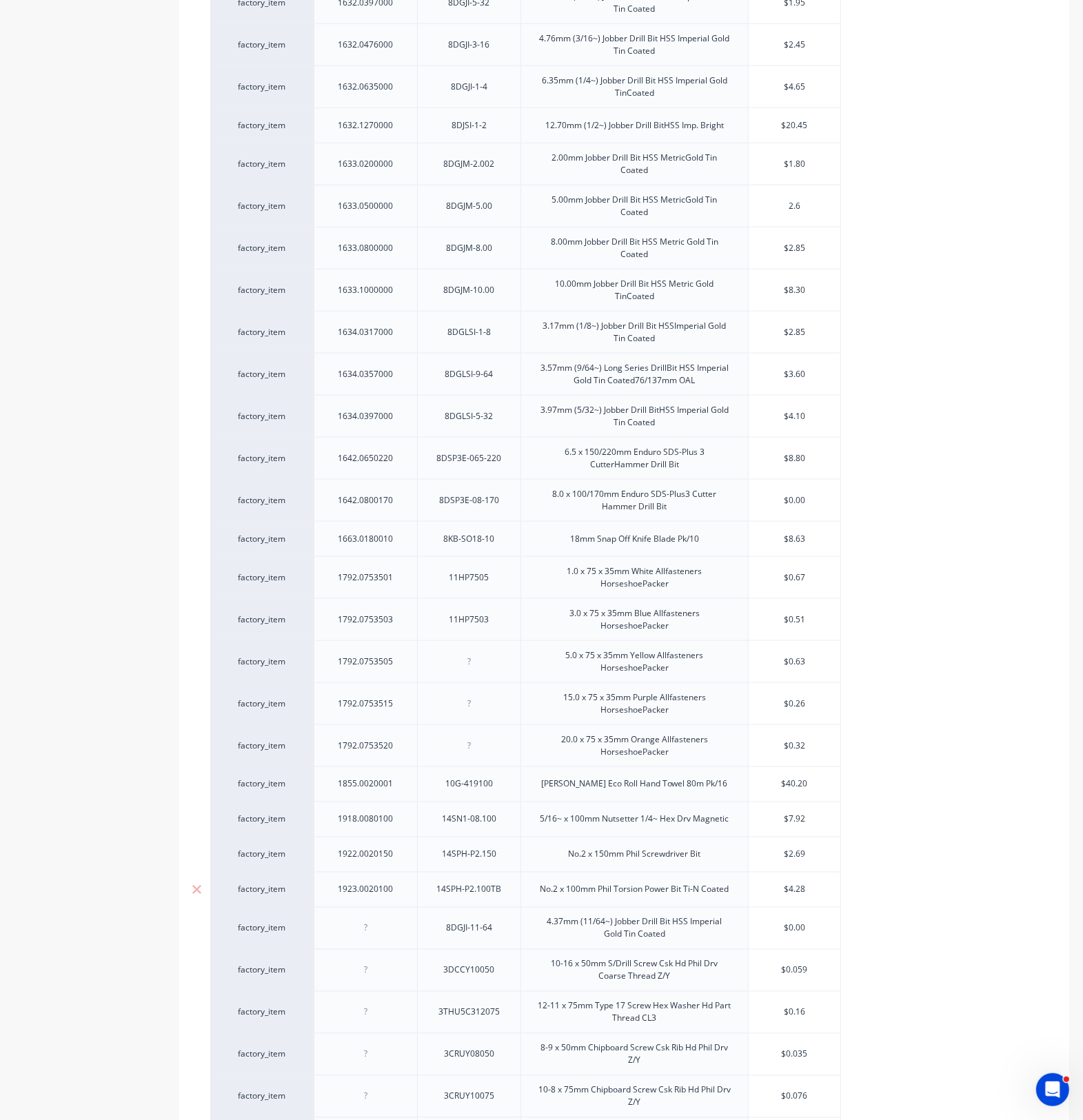
type input "2.6"
click at [821, 896] on input "$4.28" at bounding box center [794, 890] width 92 height 13
drag, startPoint x: 820, startPoint y: 900, endPoint x: 775, endPoint y: 896, distance: 45.2
click at [775, 896] on input "$4.28" at bounding box center [794, 890] width 92 height 13
type input "5"
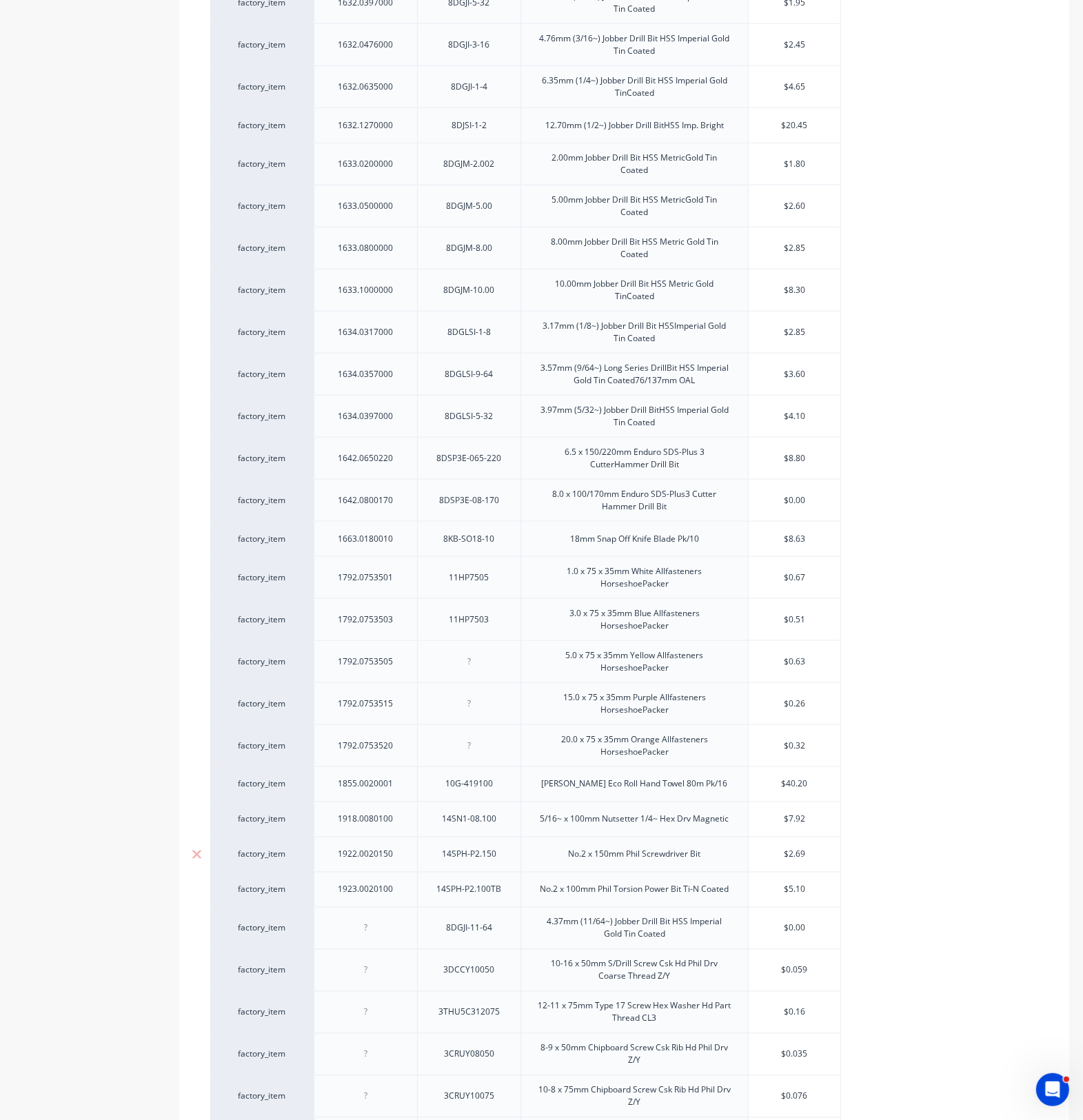
drag, startPoint x: 810, startPoint y: 856, endPoint x: 774, endPoint y: 856, distance: 36.0
click at [774, 856] on input "$2.69" at bounding box center [794, 855] width 92 height 13
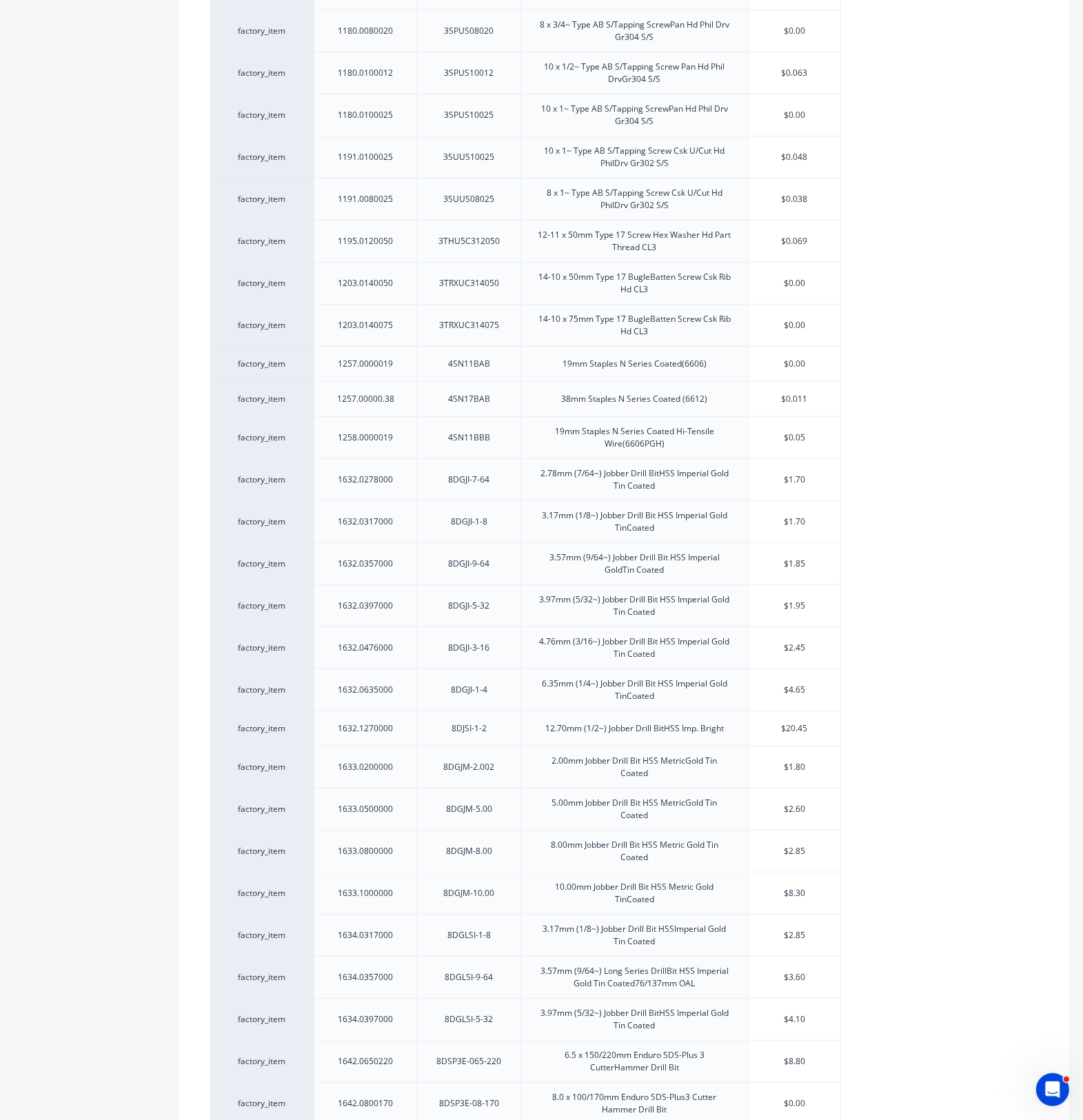
scroll to position [712, 0]
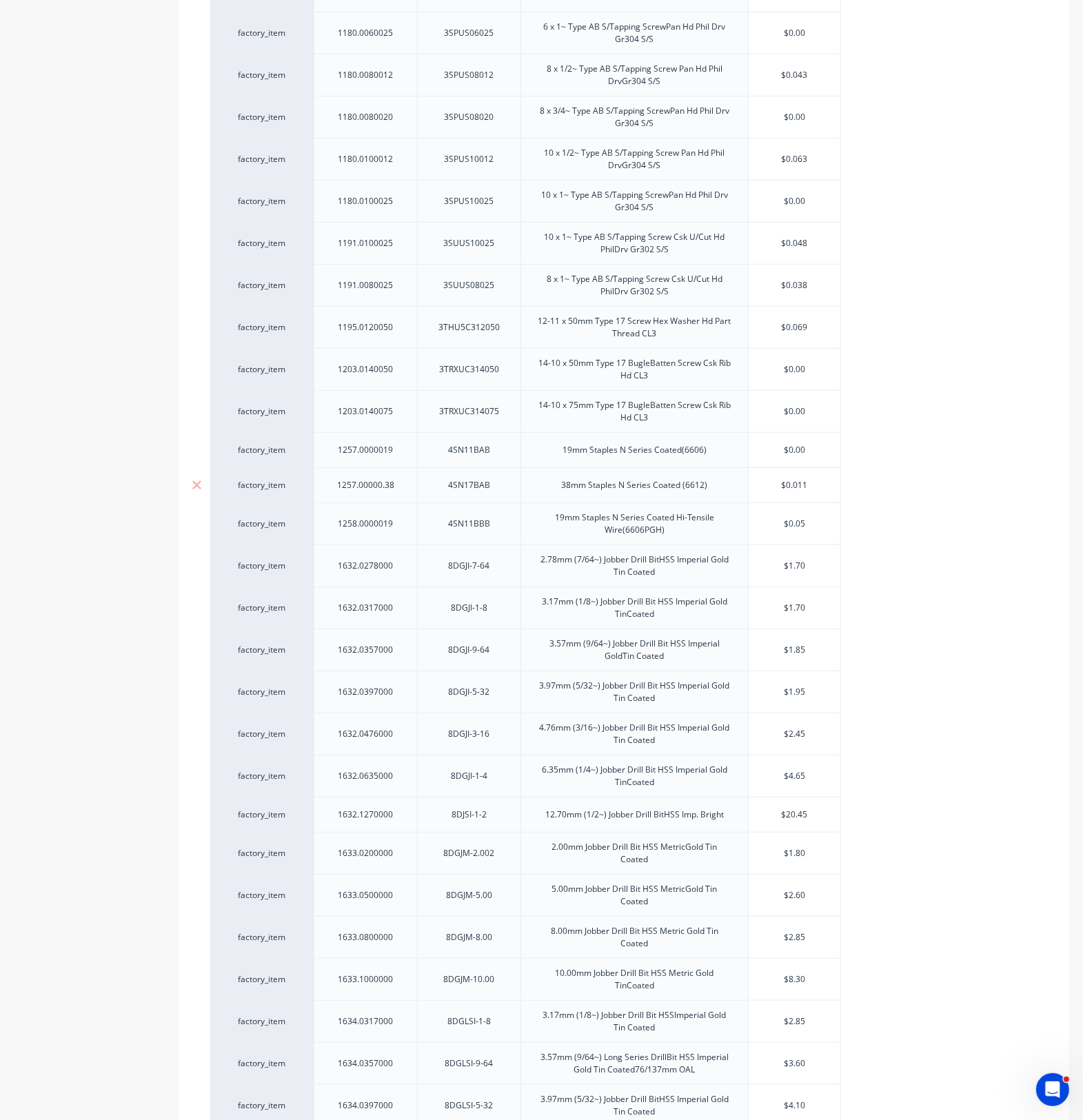
click at [807, 484] on input "$0.011" at bounding box center [794, 486] width 92 height 13
click at [824, 521] on input "$0.05" at bounding box center [794, 524] width 92 height 13
drag, startPoint x: 810, startPoint y: 450, endPoint x: 773, endPoint y: 452, distance: 37.1
click at [773, 452] on input "$0.00" at bounding box center [794, 450] width 92 height 13
click at [790, 450] on input ".00865" at bounding box center [794, 450] width 92 height 13
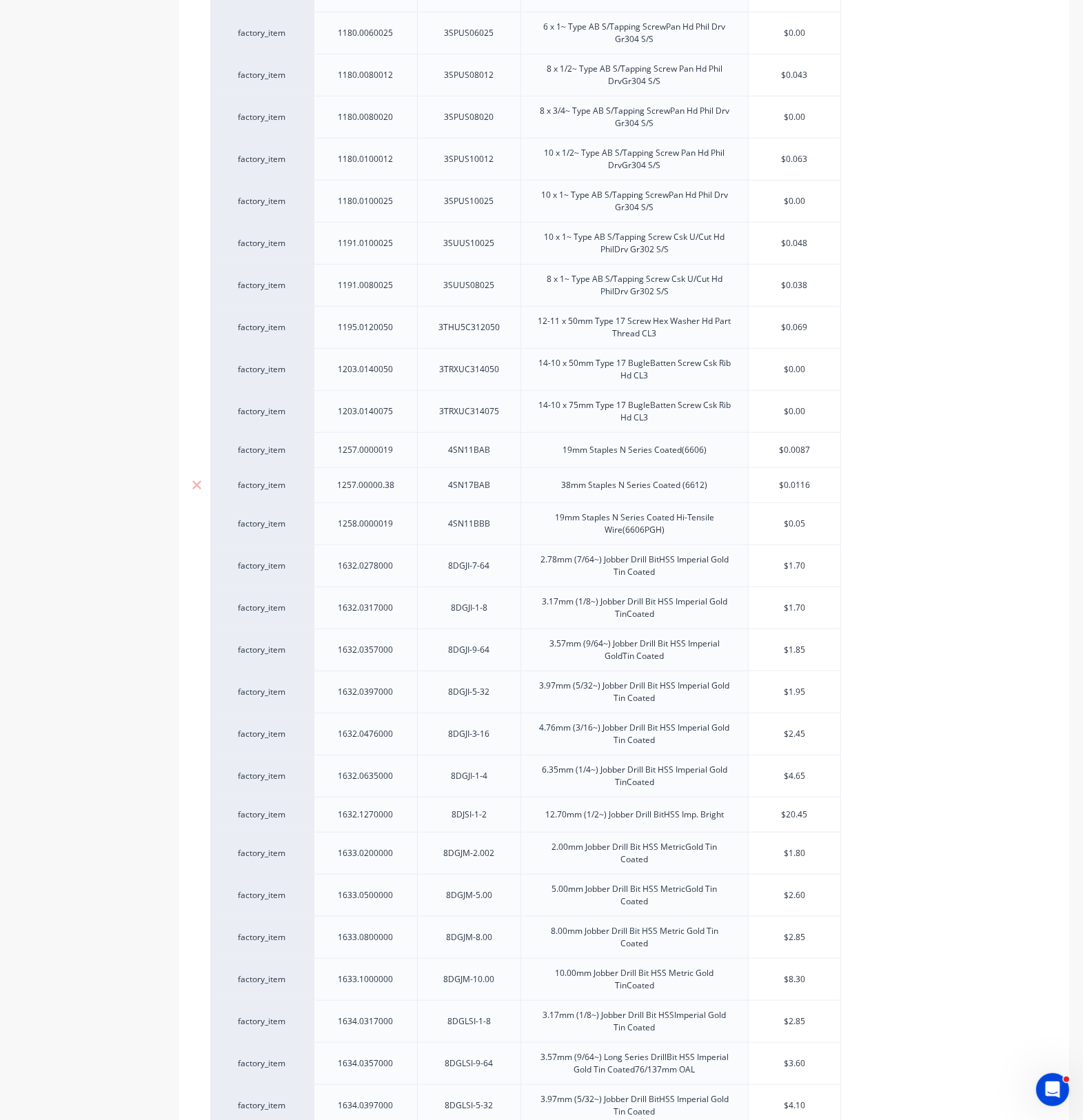
click at [783, 481] on input "$0.0116" at bounding box center [794, 486] width 92 height 13
click at [819, 491] on input "$0.0116" at bounding box center [794, 486] width 92 height 13
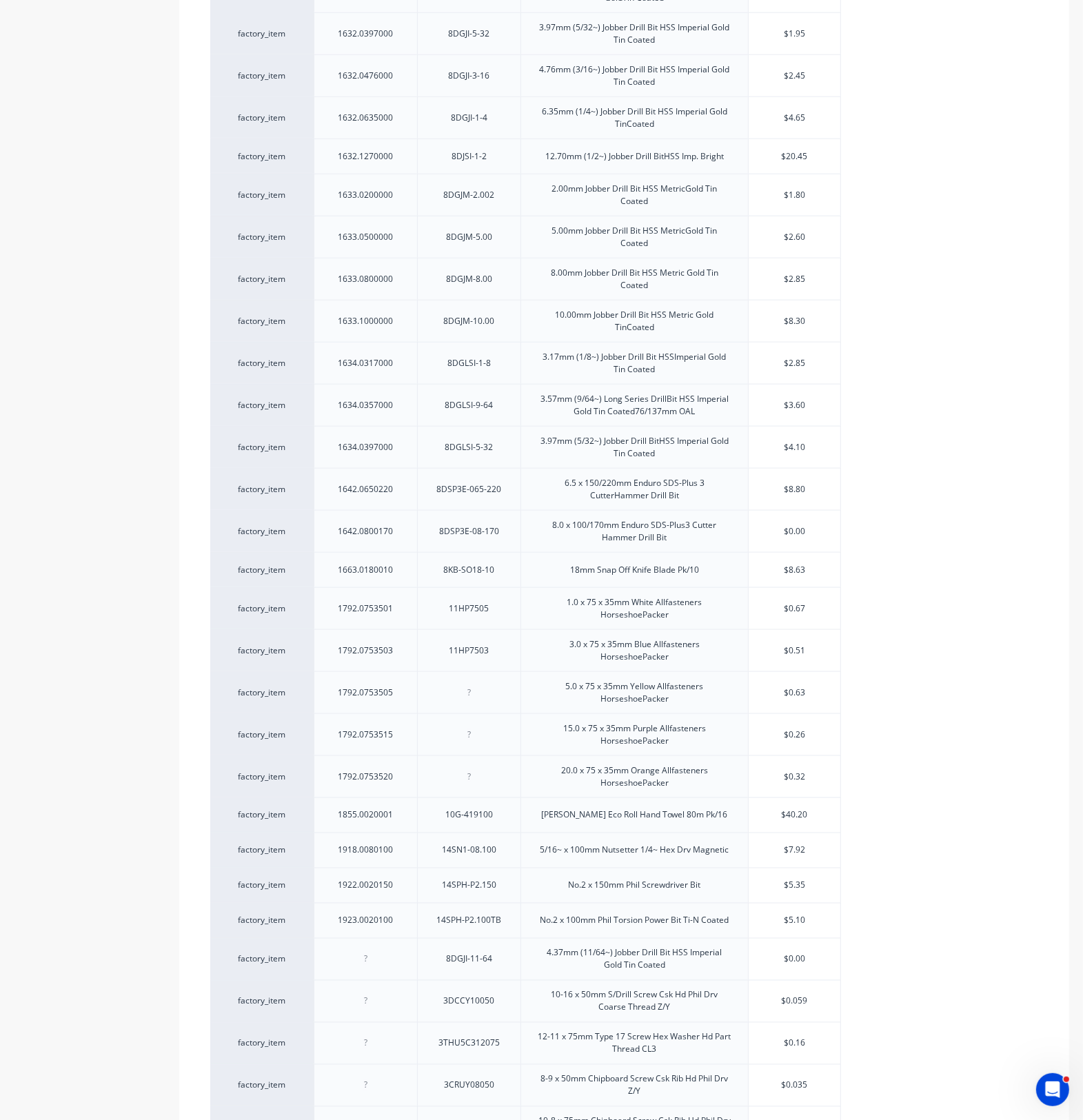
scroll to position [1401, 0]
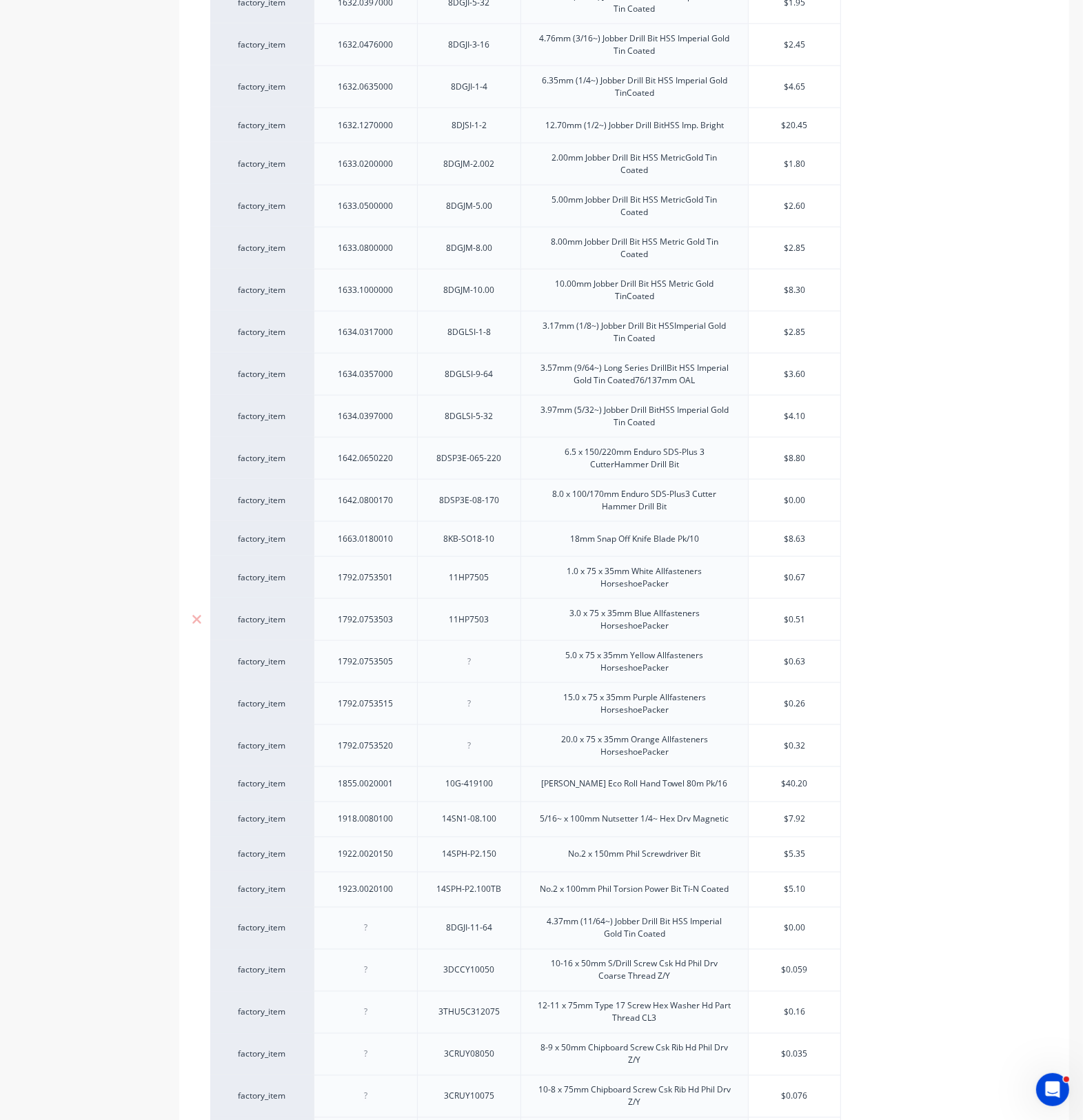
drag, startPoint x: 810, startPoint y: 623, endPoint x: 780, endPoint y: 621, distance: 30.1
click at [780, 621] on input "$0.51" at bounding box center [794, 620] width 92 height 13
click at [820, 662] on input "$0.63" at bounding box center [794, 662] width 92 height 13
drag, startPoint x: 821, startPoint y: 676, endPoint x: 800, endPoint y: 668, distance: 22.5
click at [800, 668] on div "factory_item 1105.0100065 3DCFC310065 10-24 x 65mm S/Drill Screw Csk HdFine Thr…" at bounding box center [624, 314] width 828 height 2699
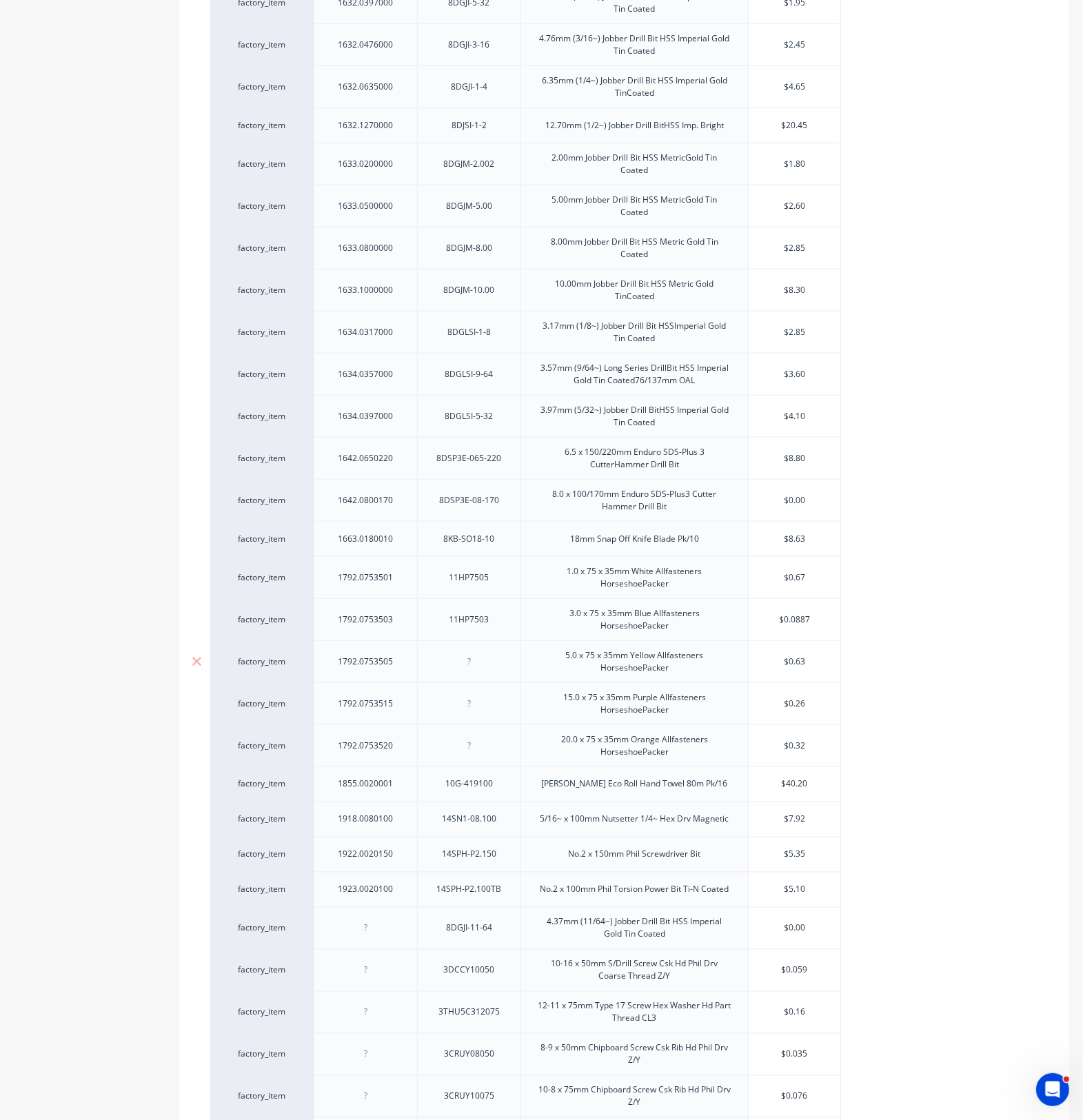
drag, startPoint x: 787, startPoint y: 666, endPoint x: 804, endPoint y: 662, distance: 17.5
click at [804, 662] on input "$0.63" at bounding box center [794, 662] width 92 height 13
drag, startPoint x: 805, startPoint y: 662, endPoint x: 783, endPoint y: 672, distance: 24.2
click at [783, 668] on input "$0.63" at bounding box center [794, 662] width 92 height 13
drag, startPoint x: 777, startPoint y: 662, endPoint x: 832, endPoint y: 662, distance: 55.0
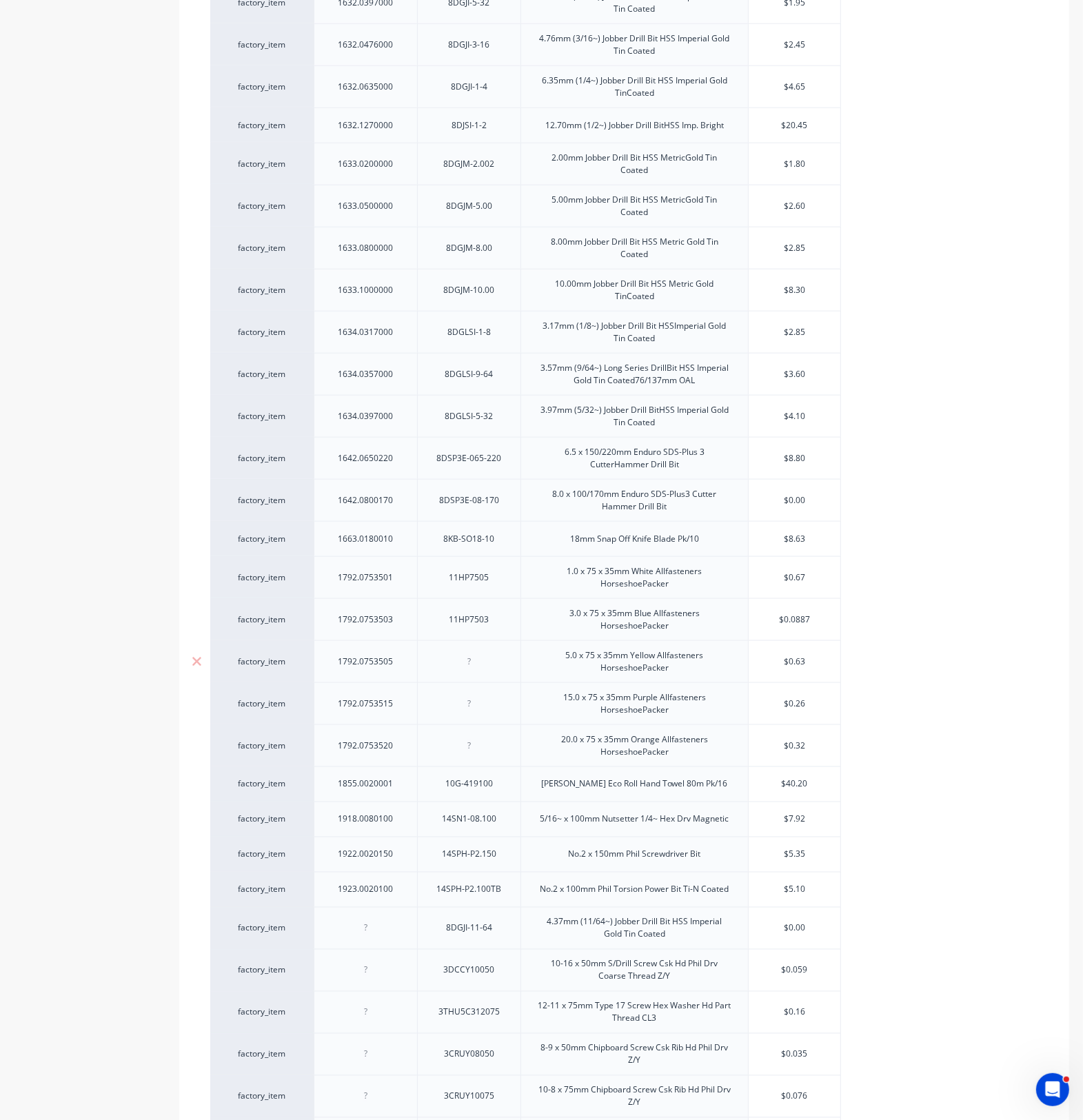
click at [828, 662] on input "$0.63" at bounding box center [794, 662] width 92 height 13
click at [821, 662] on input "$0.63" at bounding box center [794, 662] width 92 height 13
click at [806, 666] on input "$0.63" at bounding box center [794, 662] width 92 height 13
click at [805, 666] on input "$0.63" at bounding box center [794, 662] width 92 height 13
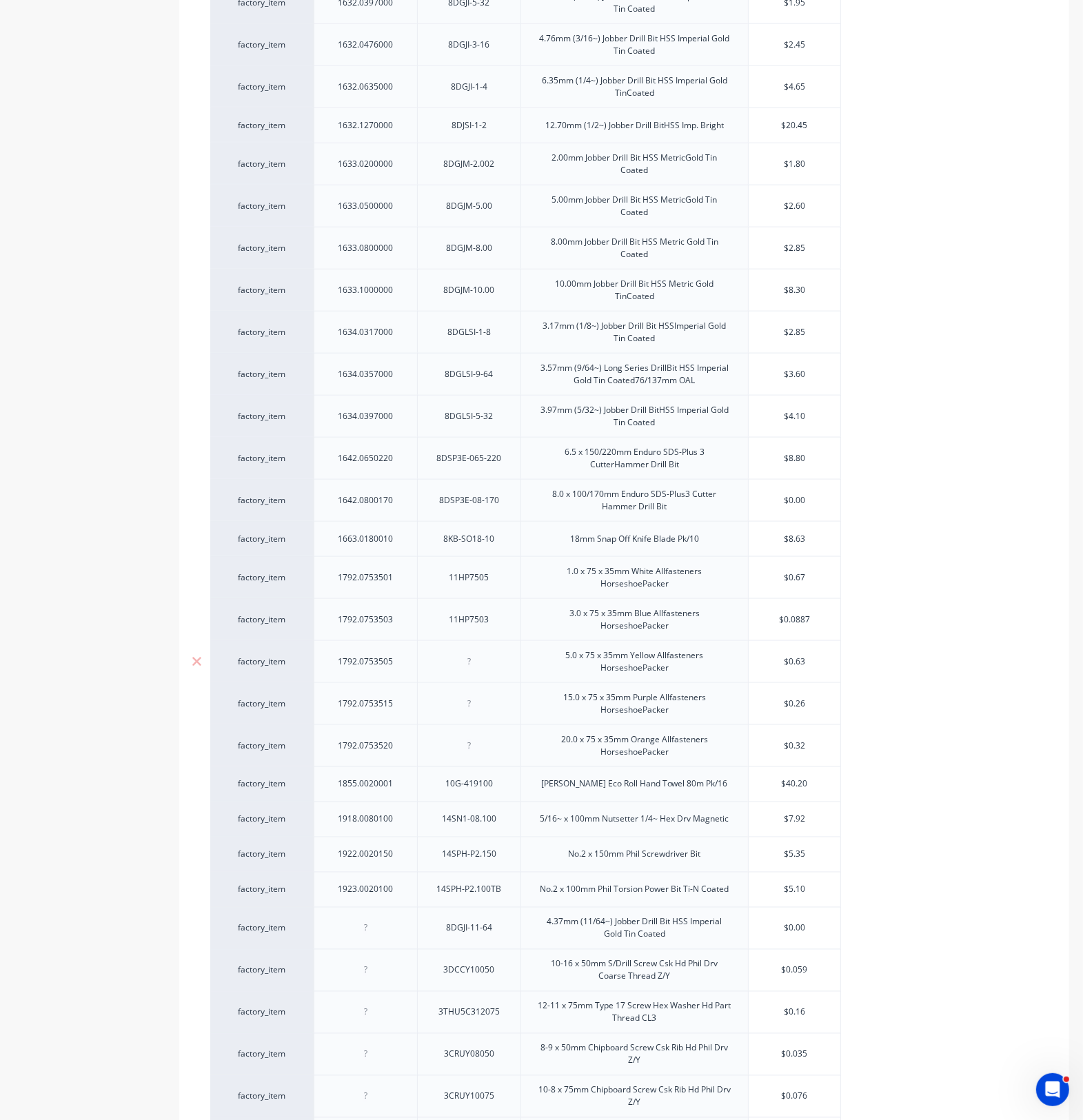
click at [470, 666] on div at bounding box center [469, 662] width 69 height 18
click at [476, 666] on div at bounding box center [469, 662] width 69 height 18
paste div
drag, startPoint x: 813, startPoint y: 670, endPoint x: 788, endPoint y: 673, distance: 25.2
click at [788, 668] on input "$0.63" at bounding box center [794, 662] width 92 height 13
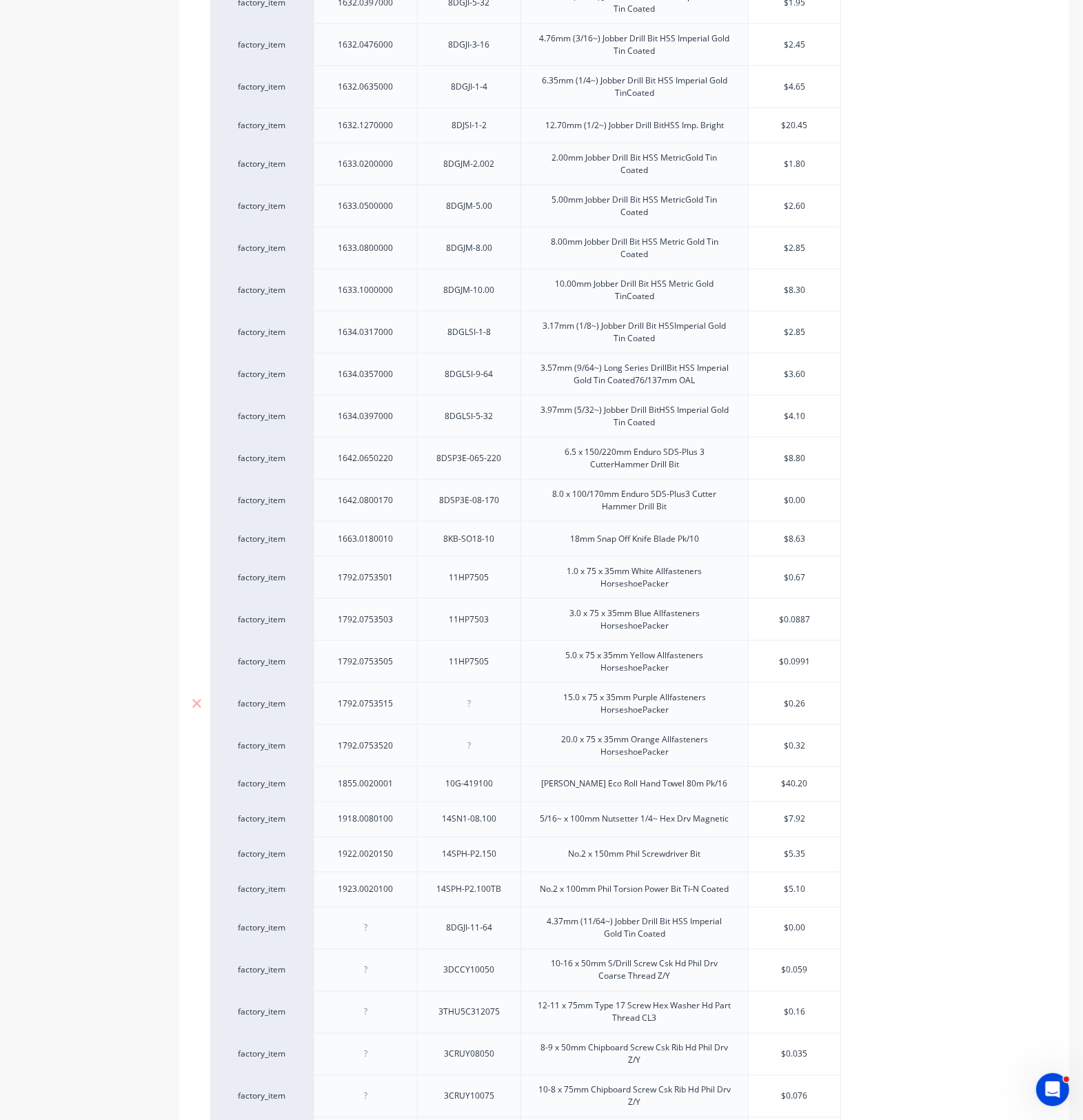
click at [824, 707] on input "$0.26" at bounding box center [794, 703] width 92 height 13
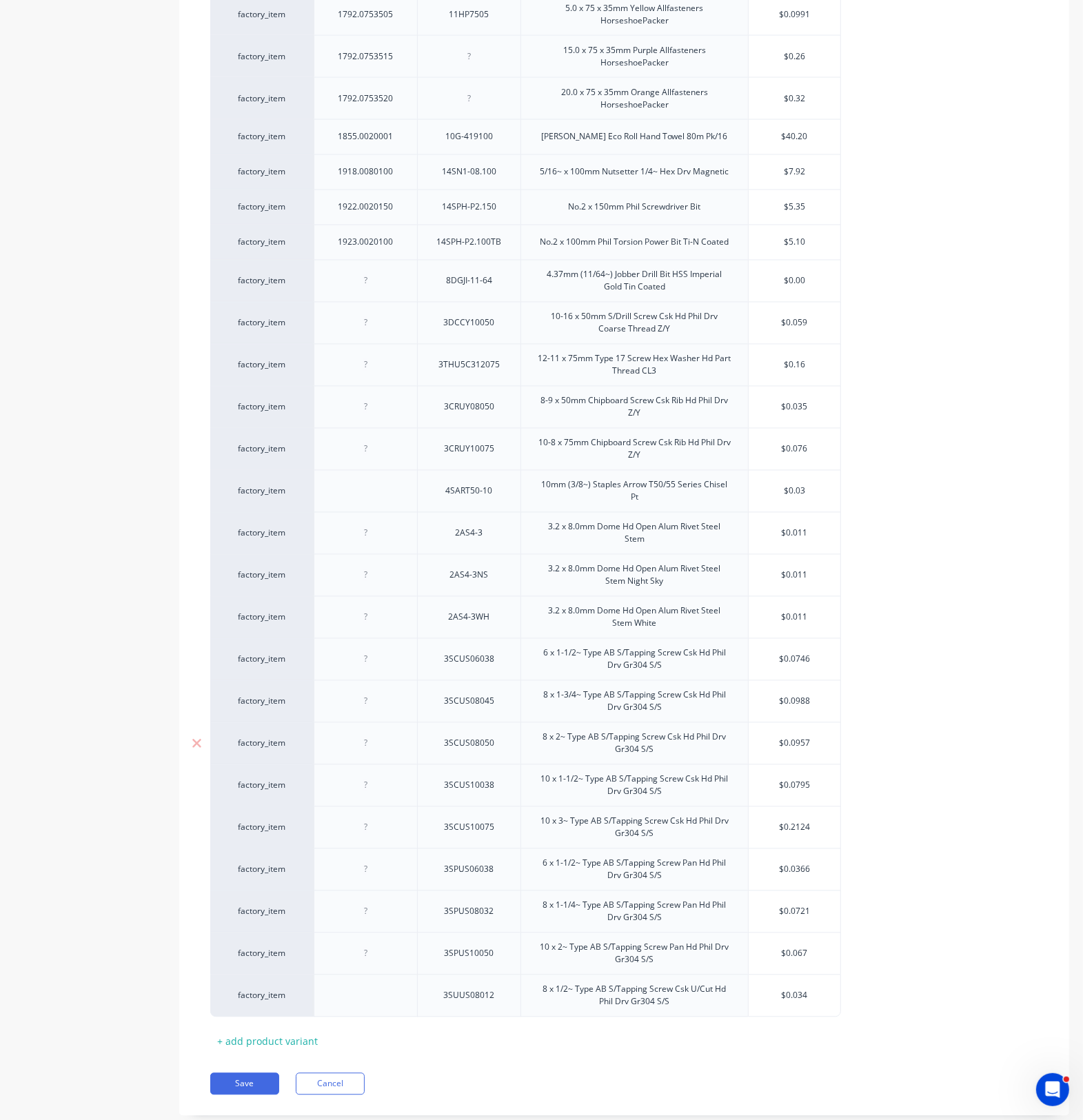
scroll to position [2090, 0]
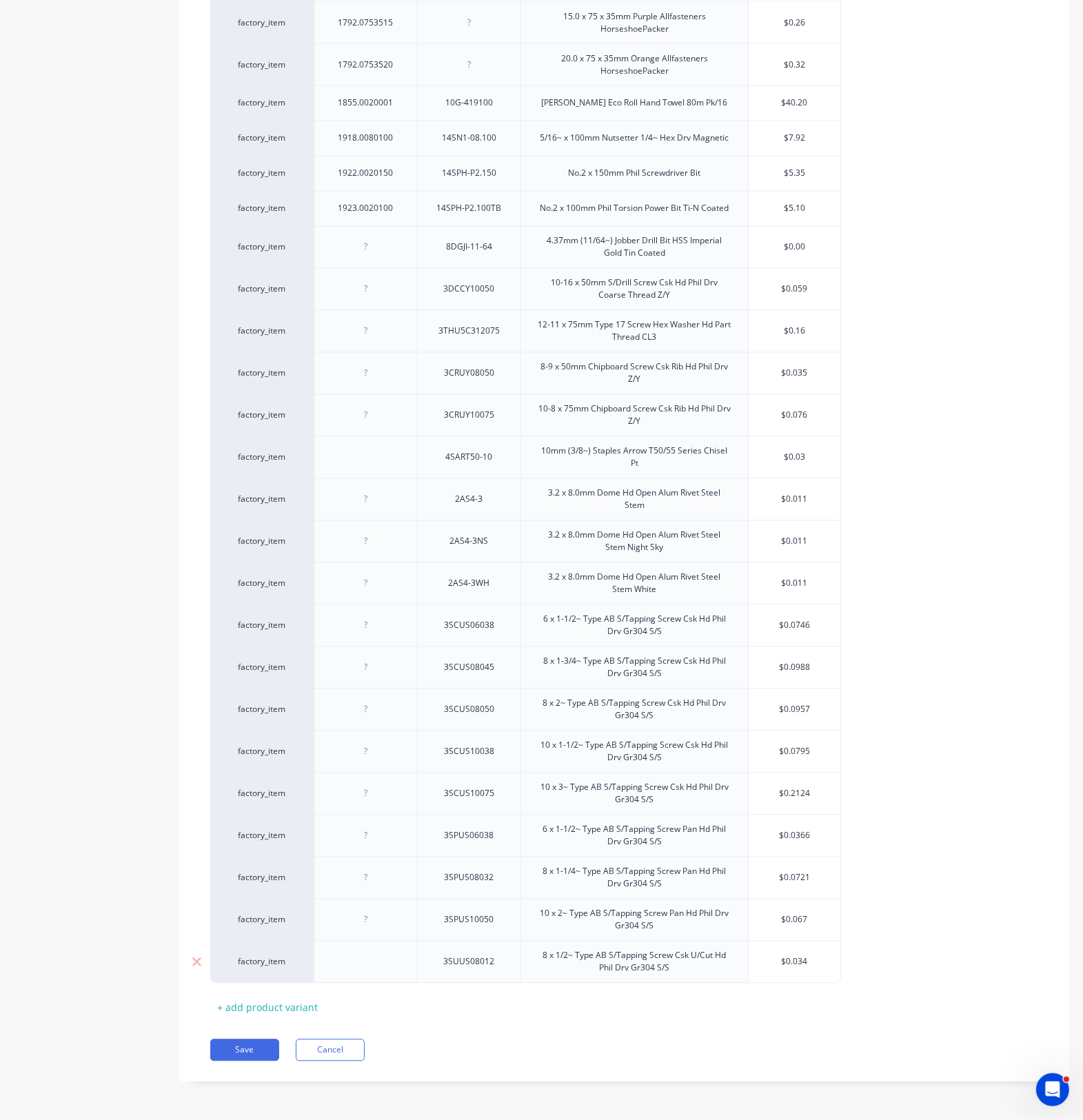
click at [365, 977] on div at bounding box center [365, 963] width 103 height 43
click at [376, 970] on div at bounding box center [366, 963] width 69 height 18
drag, startPoint x: 369, startPoint y: 969, endPoint x: 382, endPoint y: 965, distance: 13.6
click at [381, 965] on div at bounding box center [366, 963] width 69 height 18
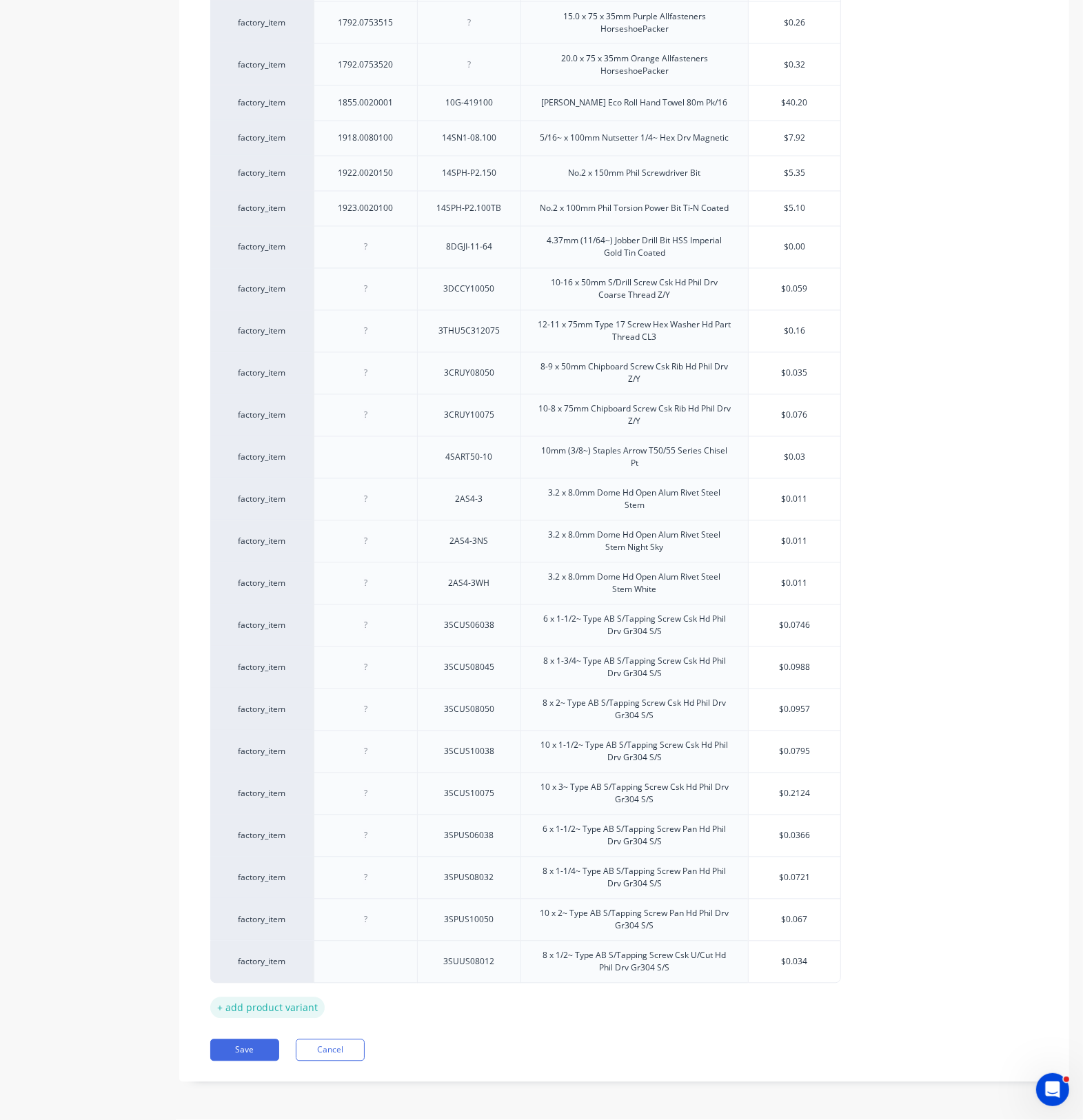
click at [266, 999] on div "+ add product variant" at bounding box center [267, 1008] width 114 height 22
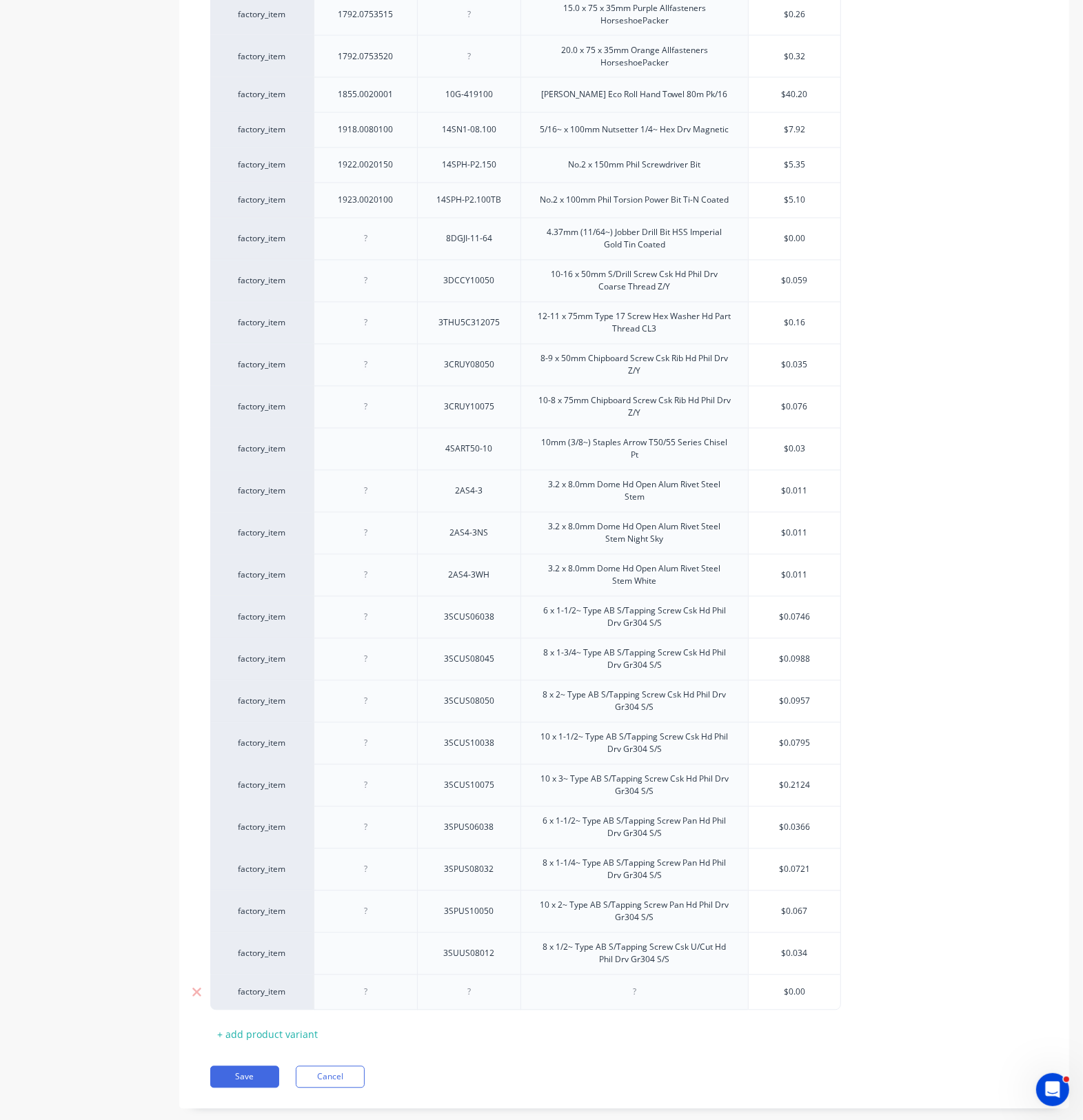
click at [367, 1001] on div at bounding box center [366, 992] width 69 height 18
click at [374, 1001] on div at bounding box center [366, 992] width 69 height 18
paste div
click at [478, 1001] on div at bounding box center [469, 992] width 69 height 18
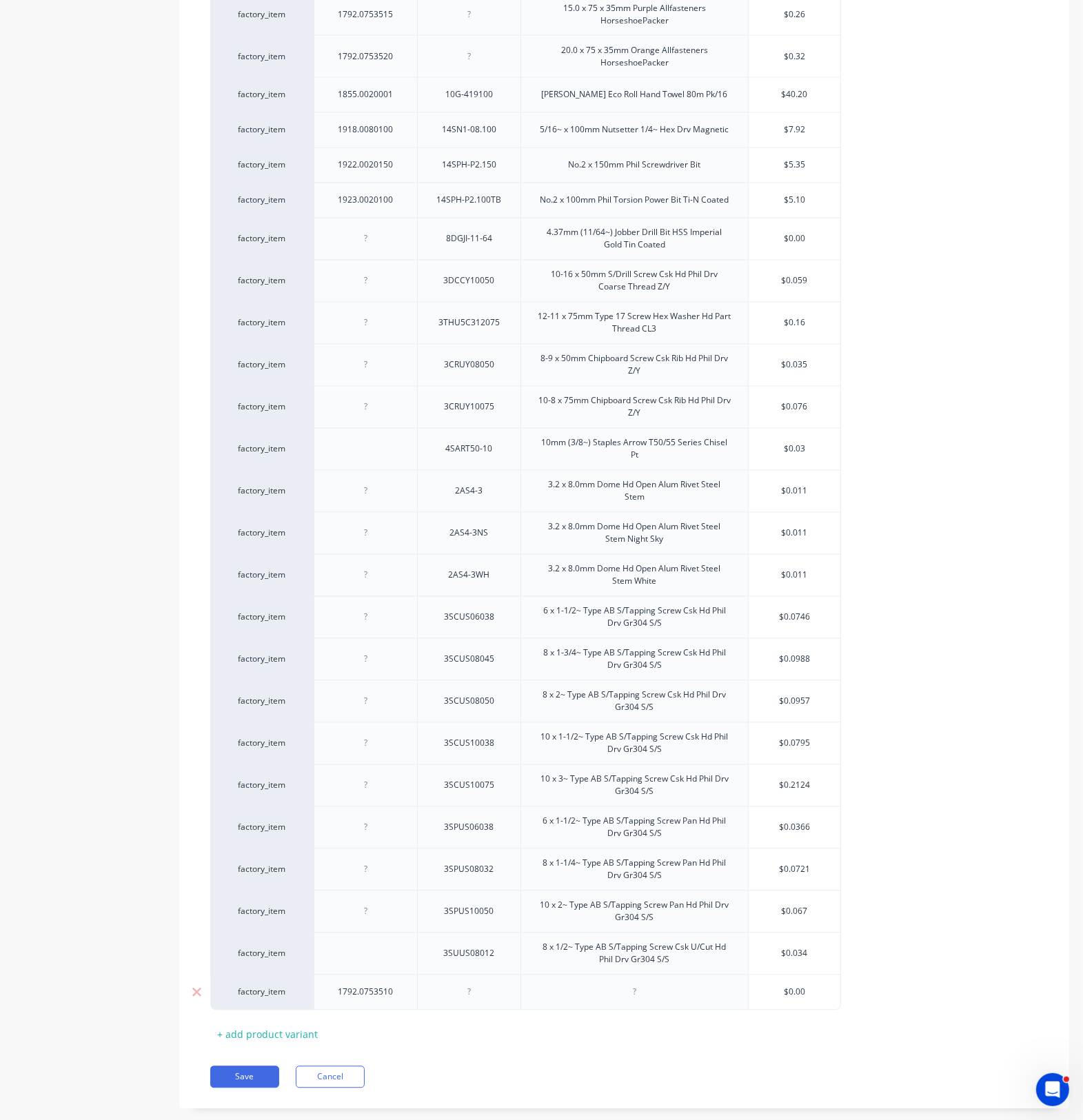
paste div
click at [635, 999] on div at bounding box center [634, 992] width 69 height 18
paste div
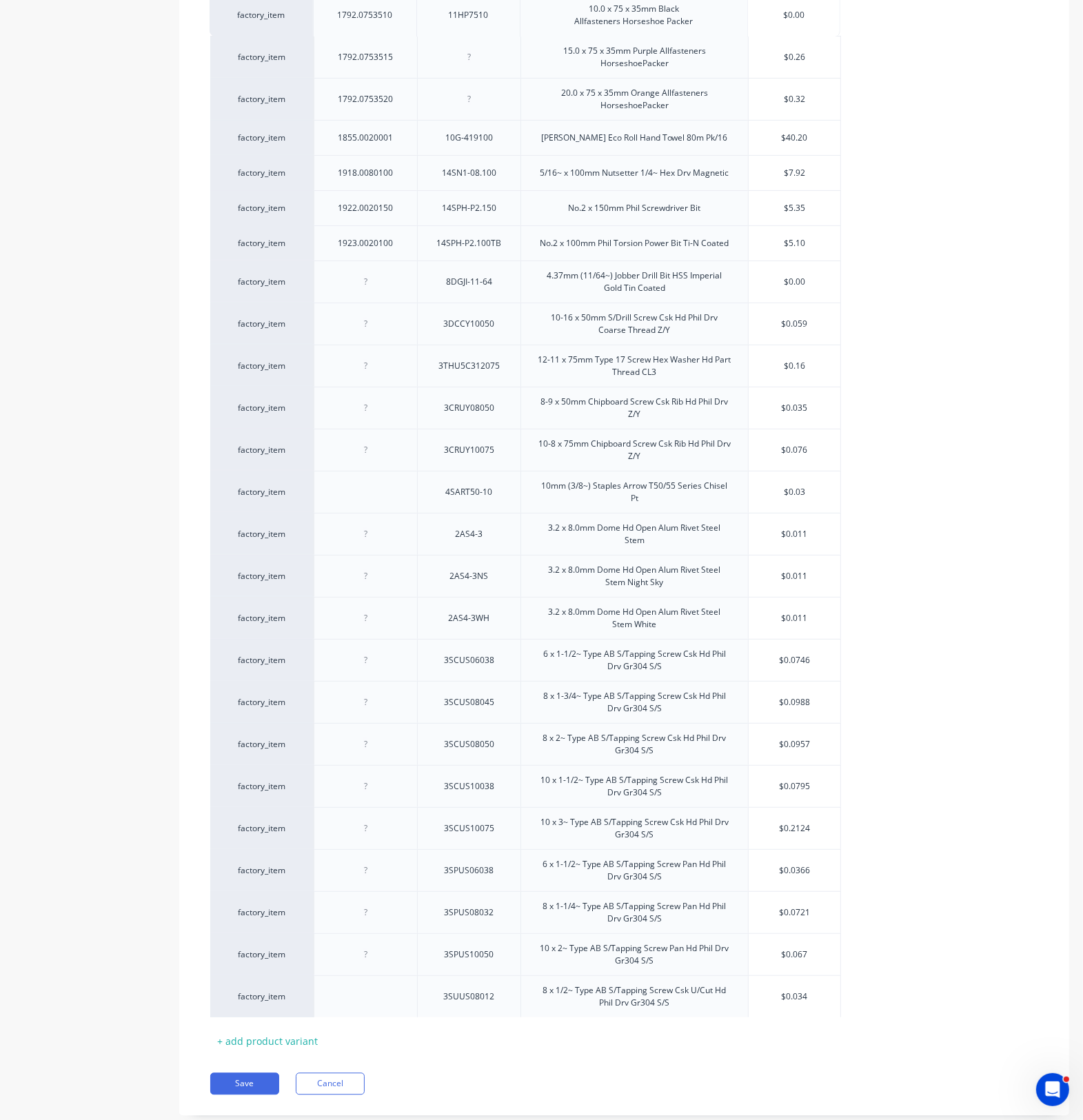
drag, startPoint x: 391, startPoint y: 1015, endPoint x: 393, endPoint y: 22, distance: 993.0
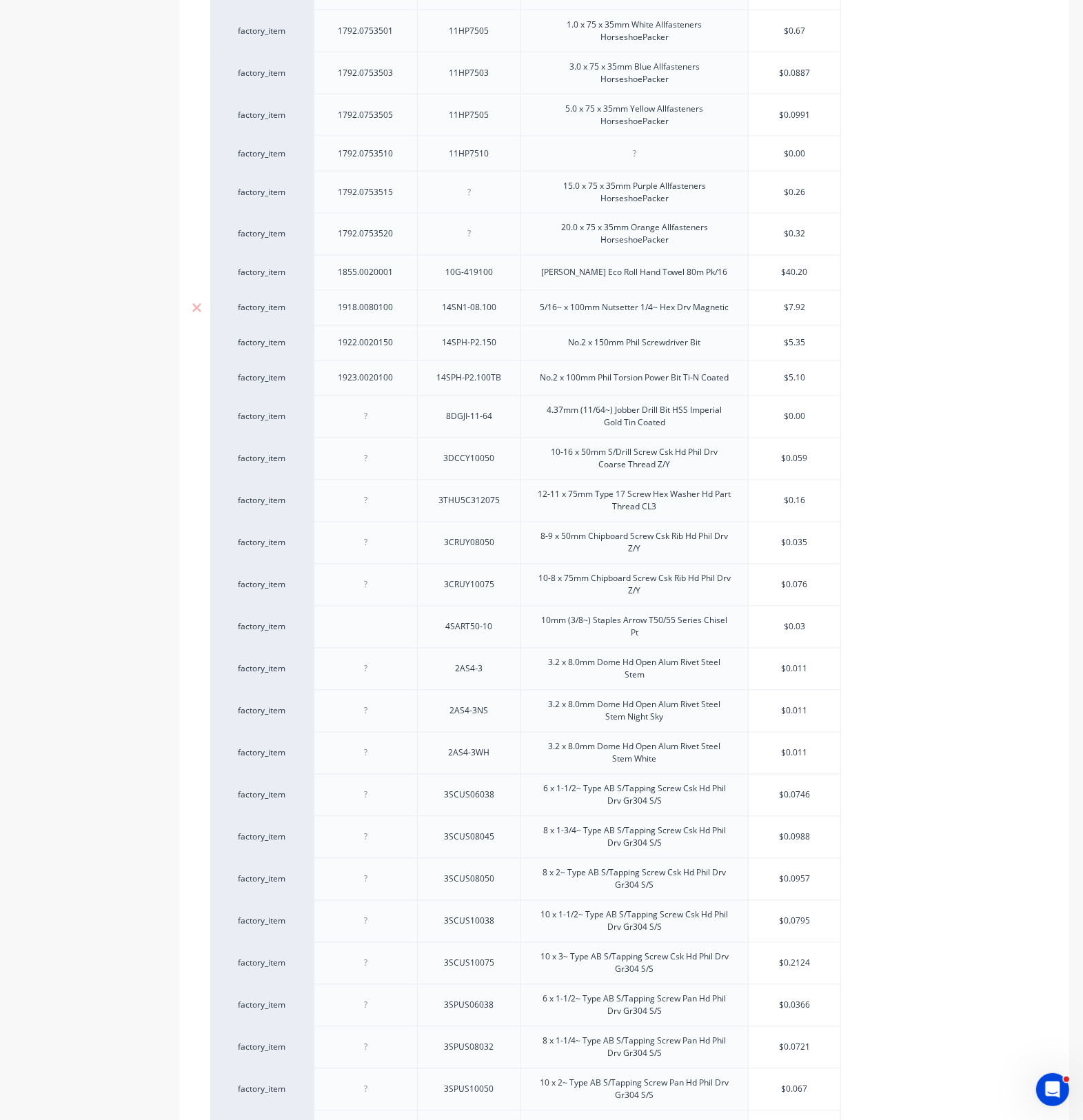
scroll to position [1918, 0]
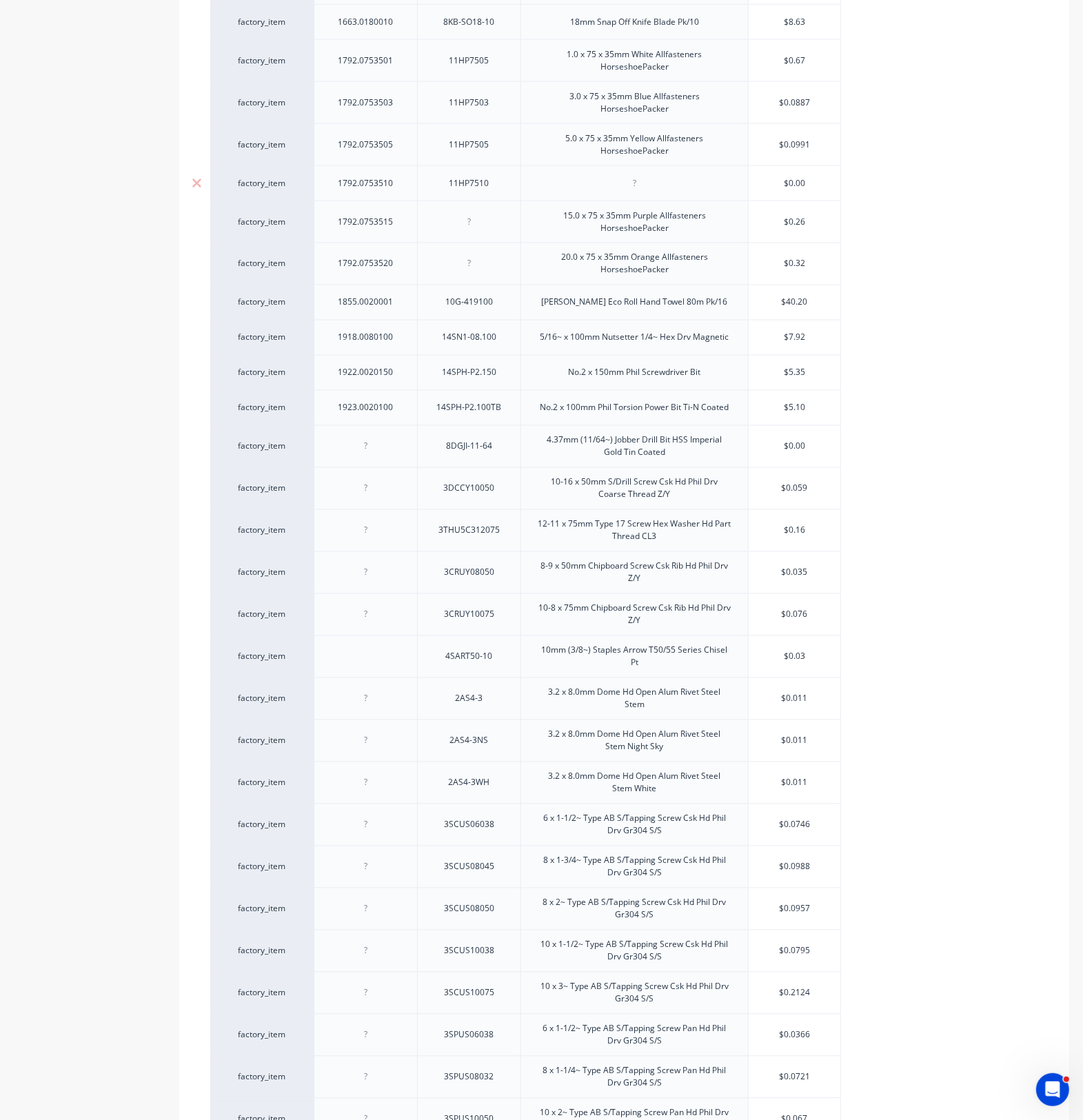
click at [636, 192] on div at bounding box center [634, 184] width 69 height 18
paste div
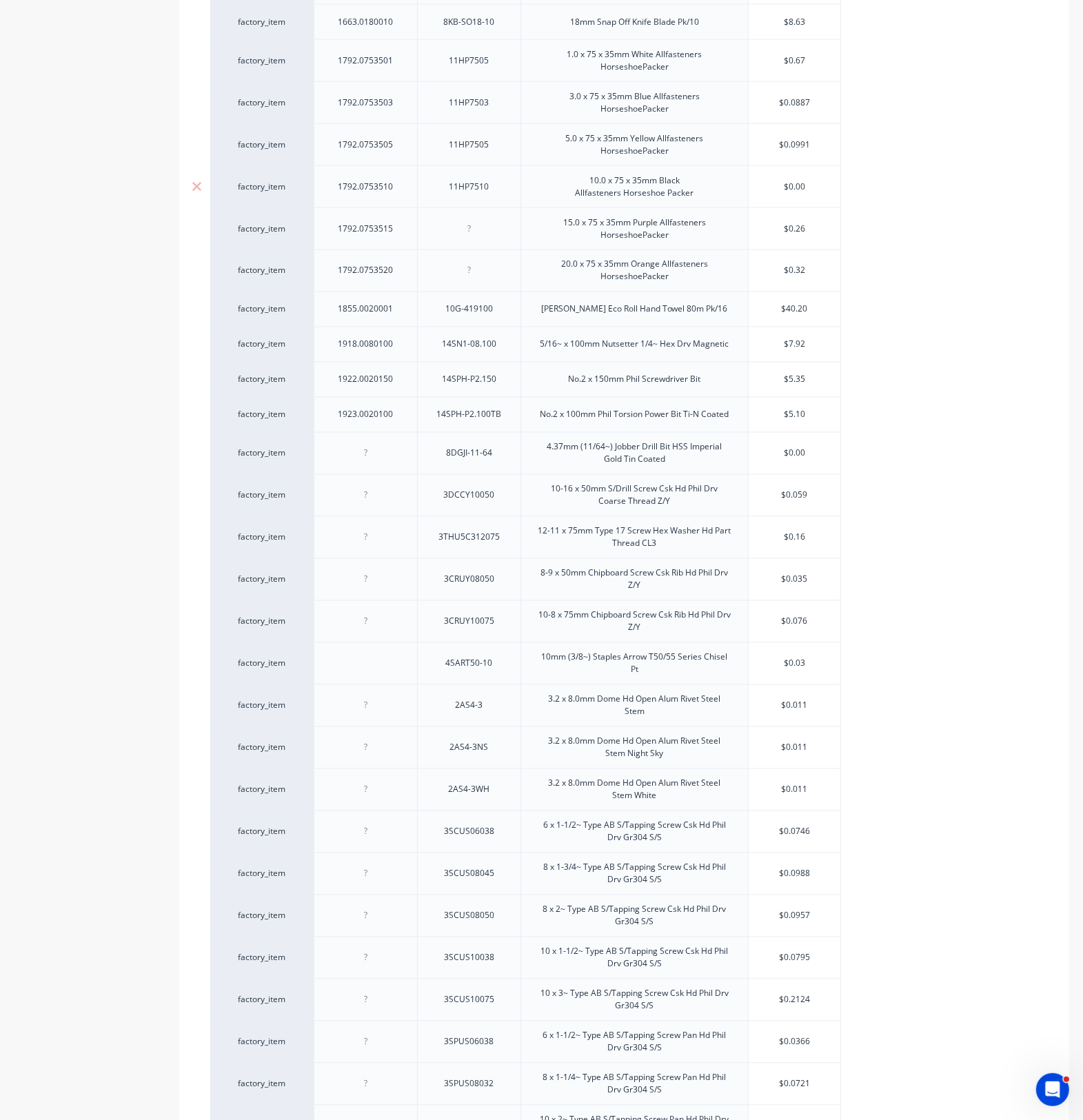
click at [821, 193] on input "$0.26" at bounding box center [794, 187] width 92 height 13
drag, startPoint x: 803, startPoint y: 190, endPoint x: 781, endPoint y: 190, distance: 22.0
click at [781, 190] on input "$0.00" at bounding box center [794, 187] width 92 height 13
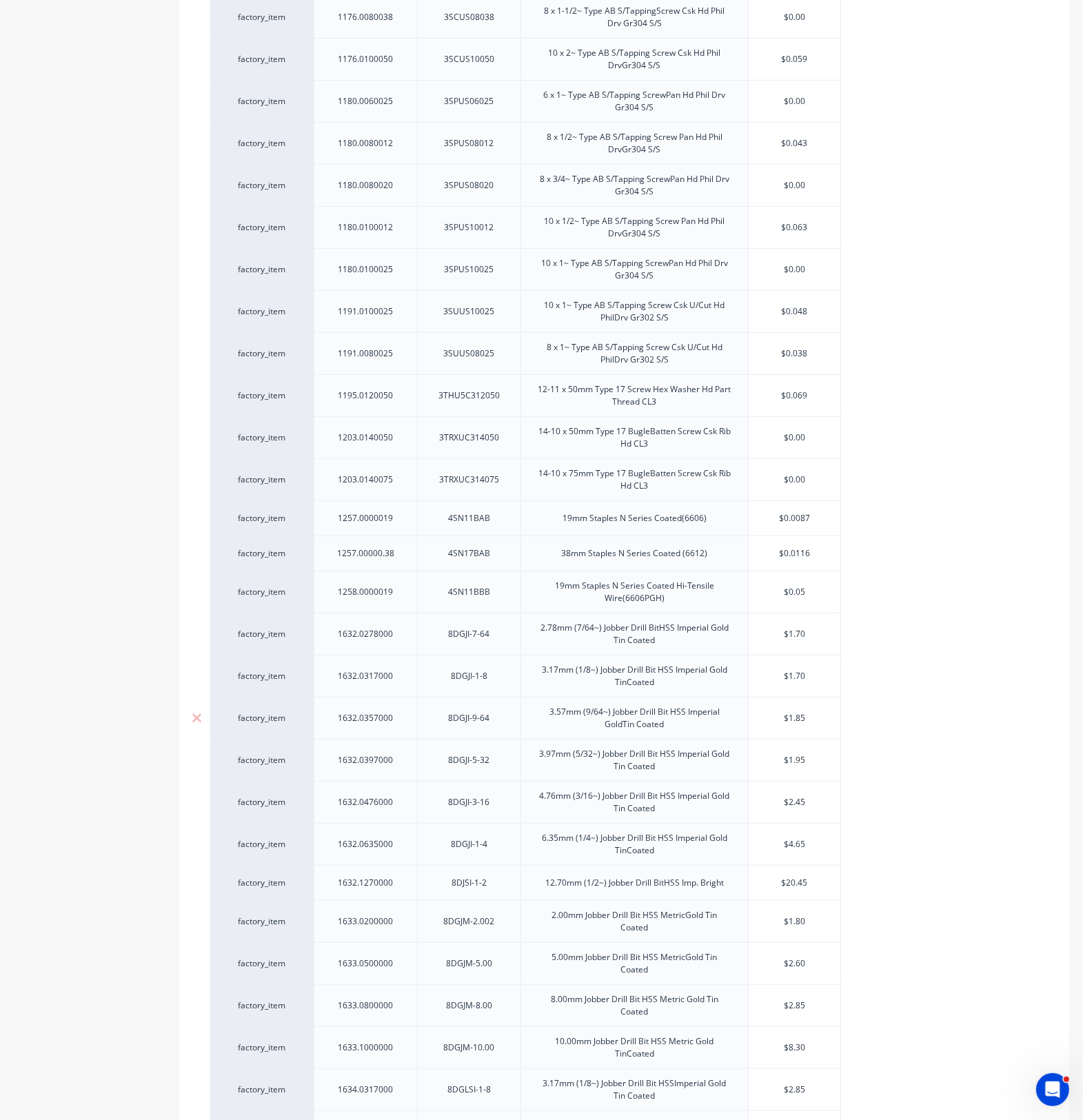
scroll to position [625, 0]
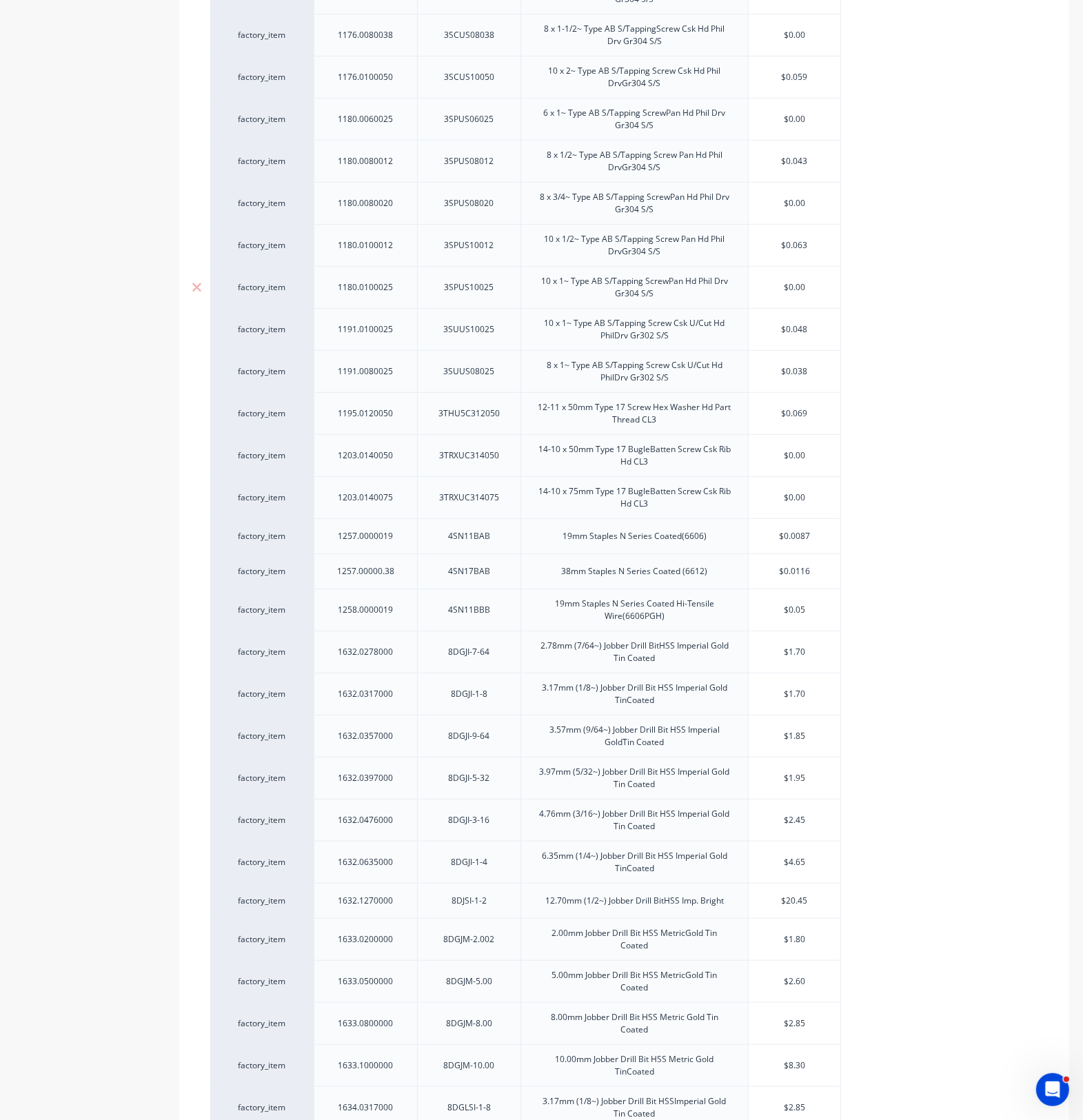
drag, startPoint x: 809, startPoint y: 288, endPoint x: 732, endPoint y: 286, distance: 77.0
click at [732, 286] on div "factory_item 1180.0100025 3SPUS10025 10 x 1~ Type AB S/Tapping ScrewPan Hd Phil…" at bounding box center [525, 287] width 631 height 42
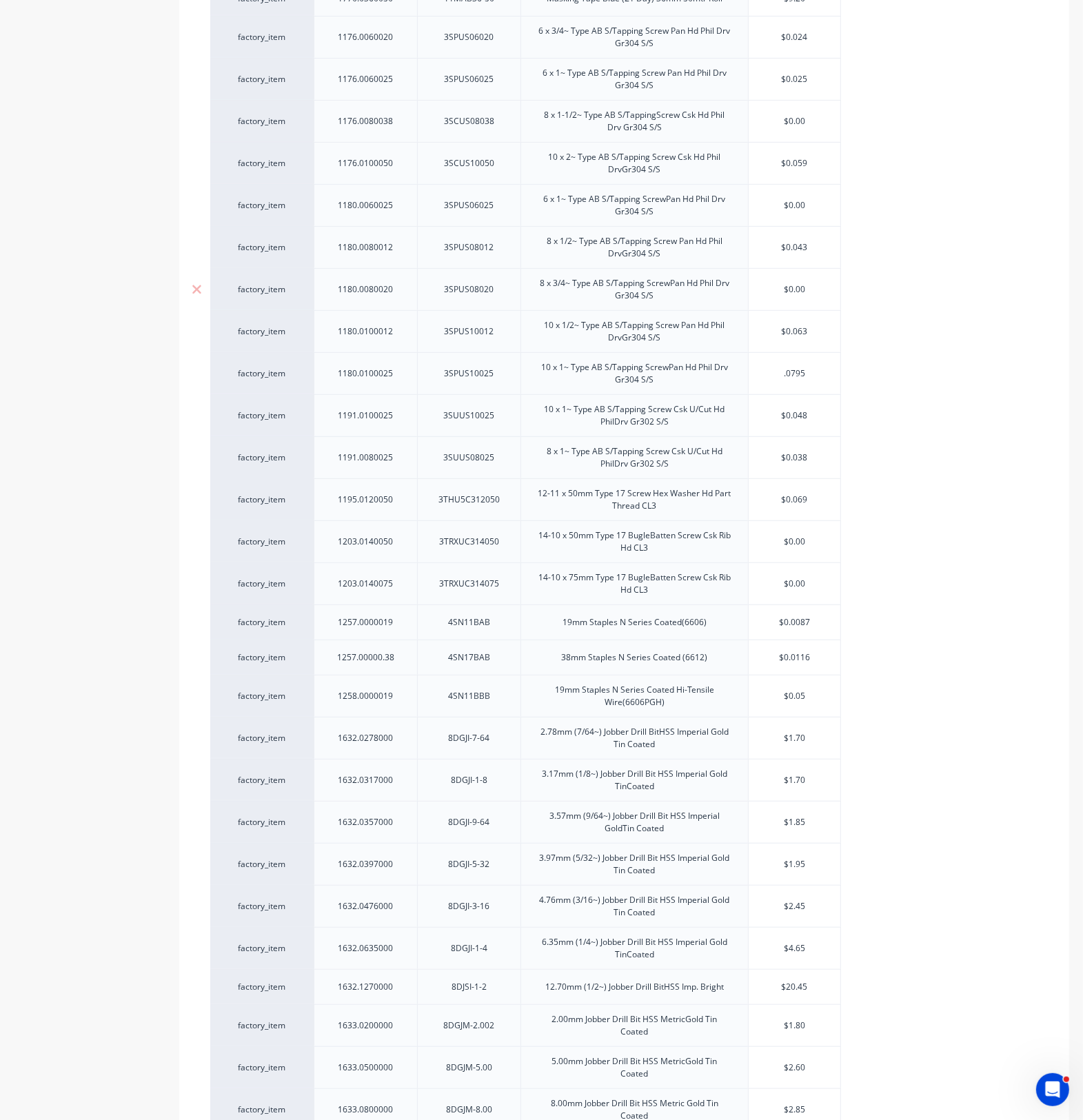
click at [401, 308] on div "1180.0080020" at bounding box center [365, 289] width 103 height 42
drag, startPoint x: 810, startPoint y: 287, endPoint x: 780, endPoint y: 293, distance: 30.6
click at [780, 293] on input "$0.00" at bounding box center [794, 290] width 92 height 13
click at [415, 297] on div "1180.0080020" at bounding box center [365, 289] width 103 height 42
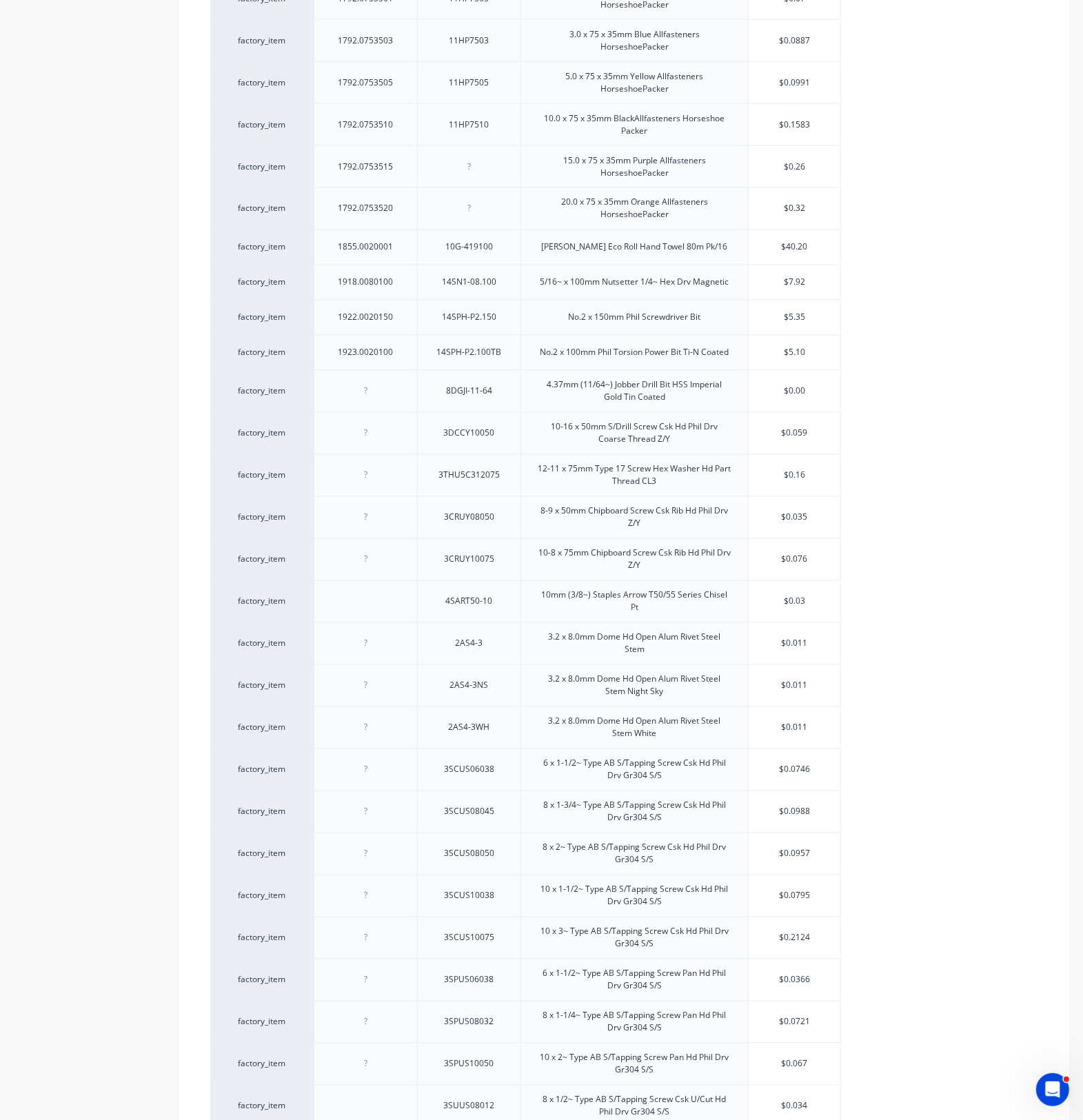
scroll to position [2132, 0]
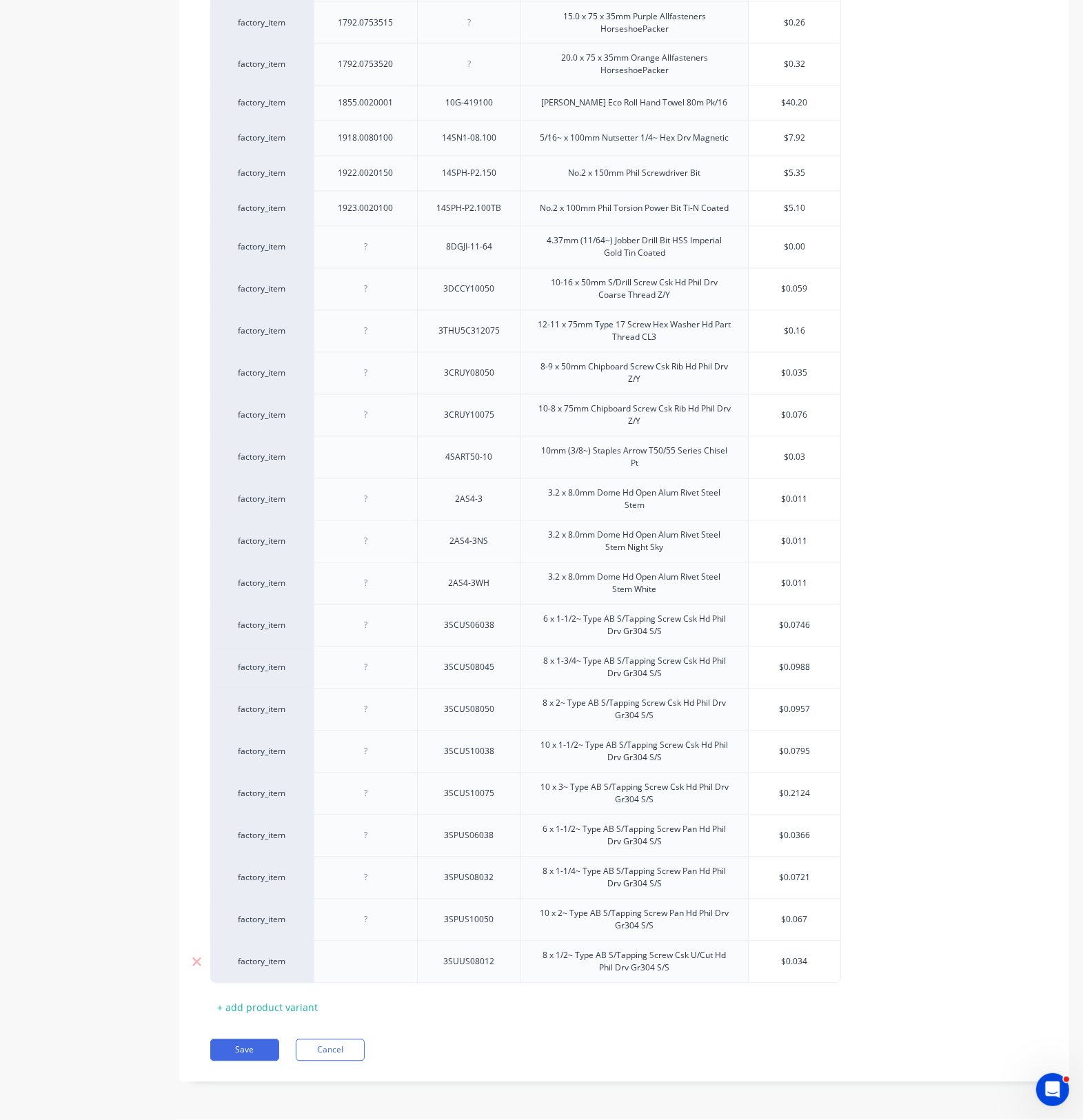
click at [354, 966] on div at bounding box center [366, 963] width 69 height 18
click at [287, 1009] on div "+ add product variant" at bounding box center [267, 1008] width 114 height 22
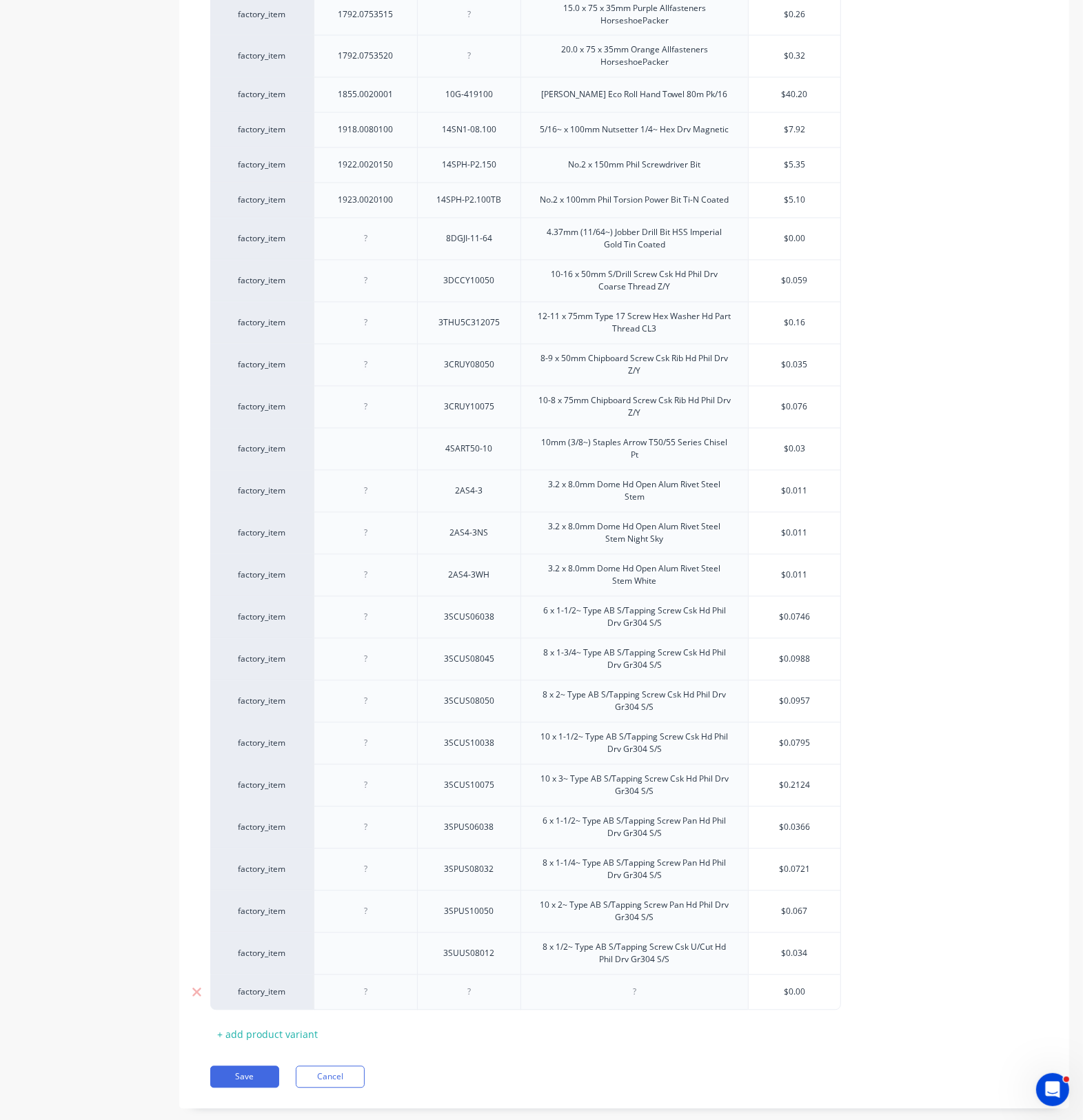
click at [367, 1001] on div at bounding box center [366, 992] width 69 height 18
drag, startPoint x: 469, startPoint y: 1004, endPoint x: 495, endPoint y: 1008, distance: 26.3
click at [470, 1001] on div at bounding box center [469, 992] width 69 height 18
paste div
click at [600, 997] on div at bounding box center [634, 992] width 69 height 18
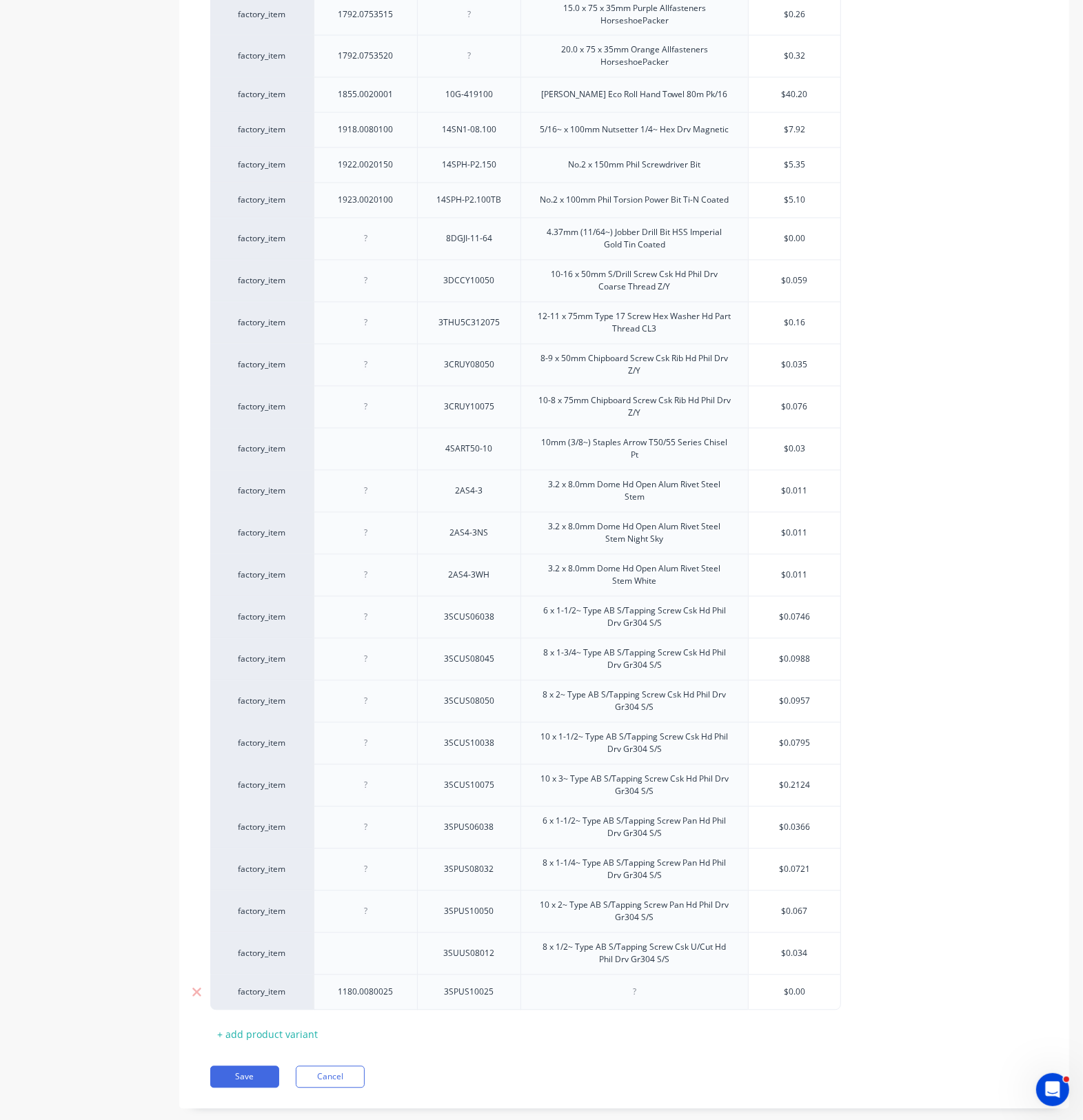
paste div
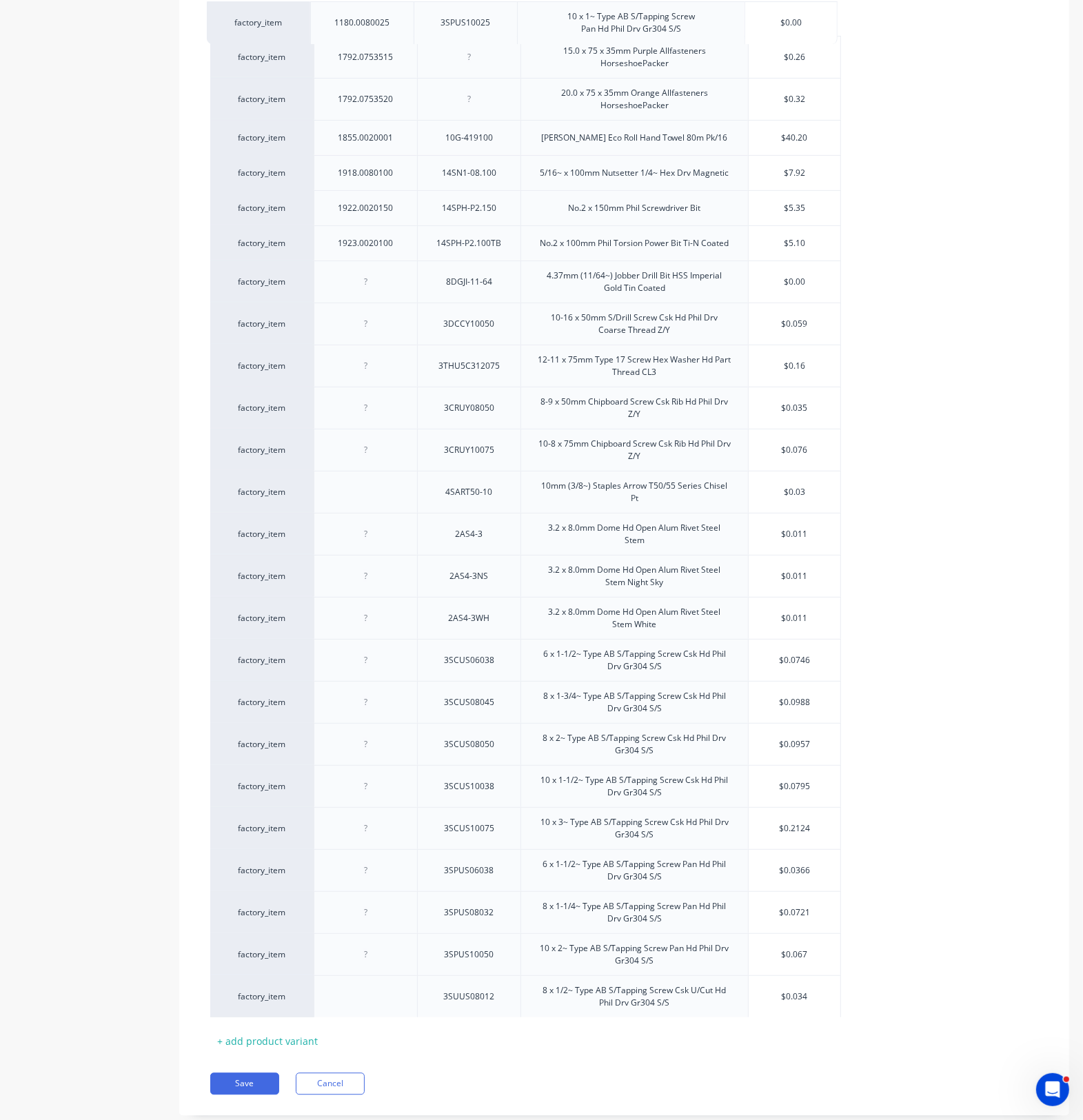
drag, startPoint x: 398, startPoint y: 1017, endPoint x: 398, endPoint y: 31, distance: 986.0
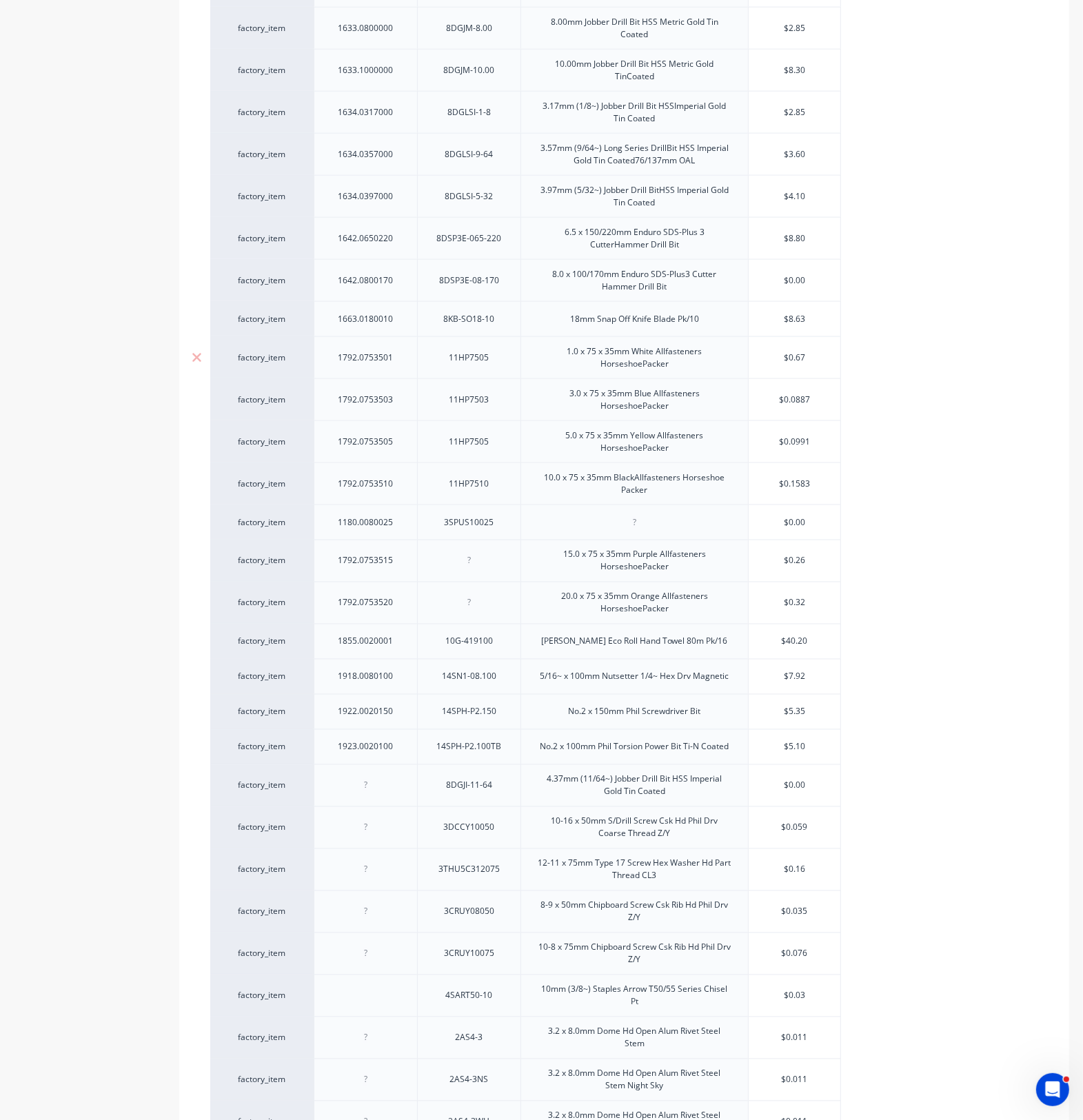
scroll to position [1615, 0]
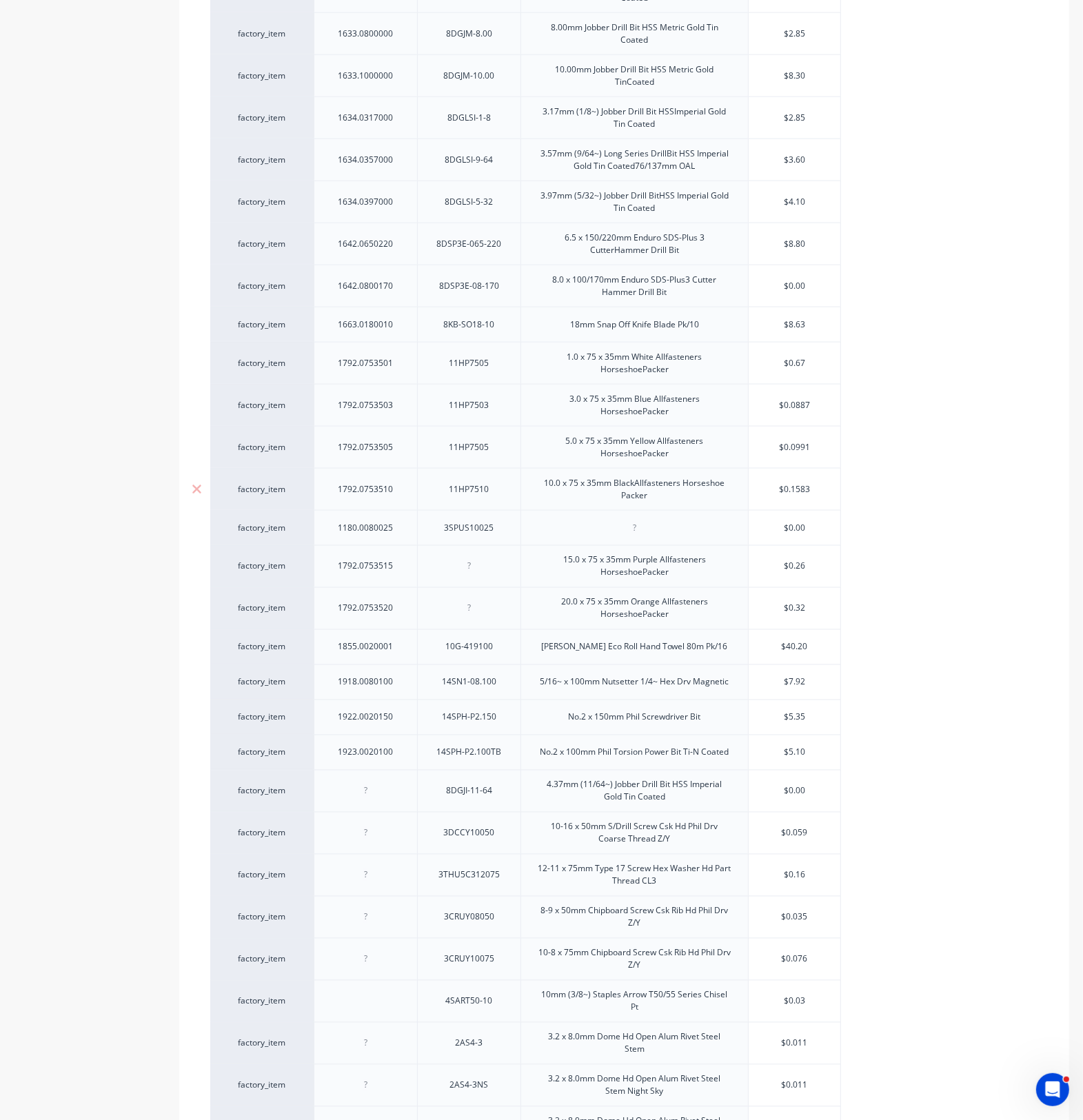
drag, startPoint x: 393, startPoint y: 539, endPoint x: 411, endPoint y: 506, distance: 37.6
click at [412, 470] on div "factory_item 1105.0100065 3DCFC310065 10-24 x 65mm S/Drill Screw Csk HdFine Thr…" at bounding box center [624, 139] width 828 height 2777
drag, startPoint x: 397, startPoint y: 542, endPoint x: 411, endPoint y: 452, distance: 91.1
click at [408, 446] on div "factory_item 1105.0100065 3DCFC310065 10-24 x 65mm S/Drill Screw Csk HdFine Thr…" at bounding box center [624, 139] width 828 height 2777
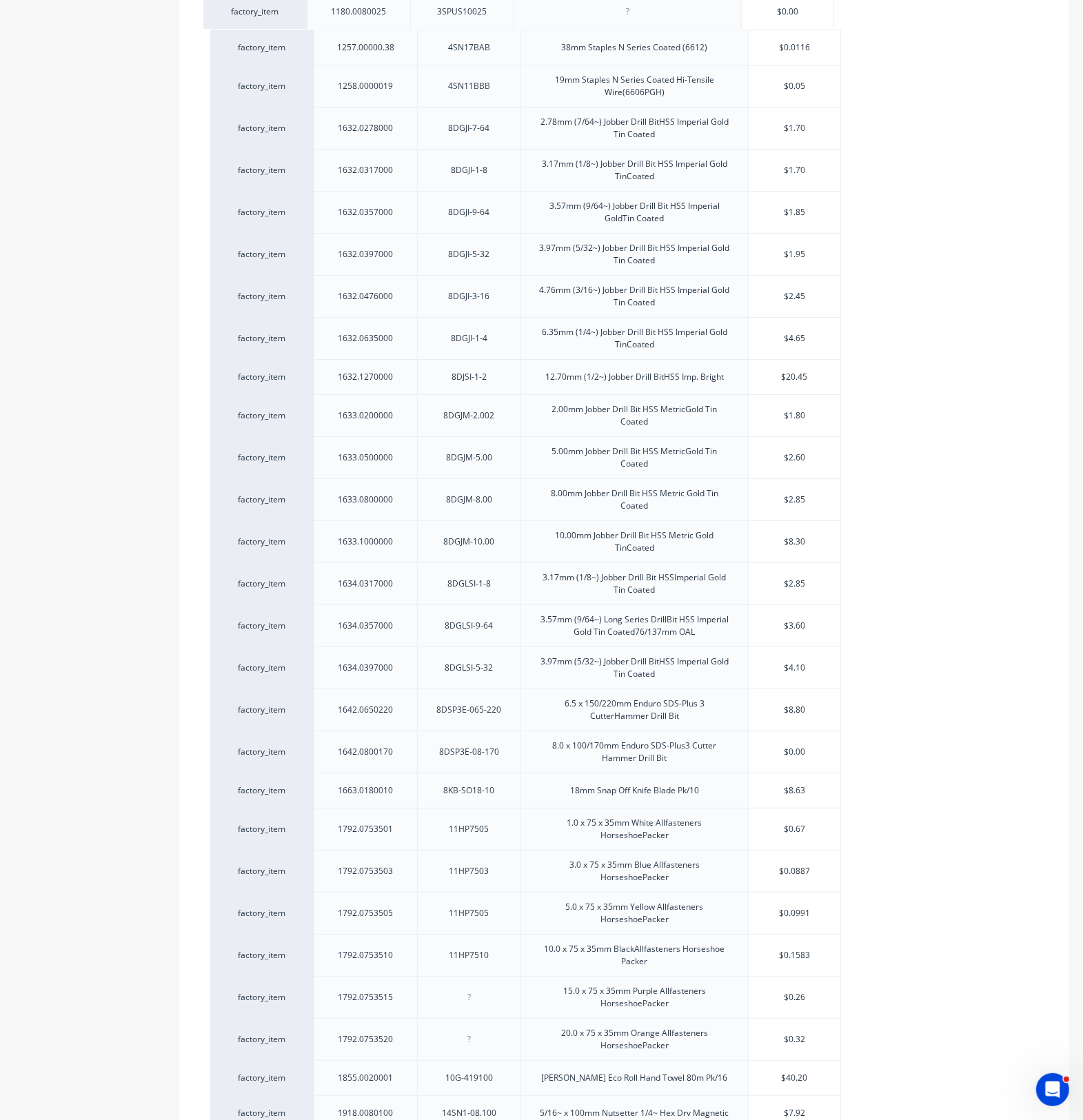
drag, startPoint x: 412, startPoint y: 971, endPoint x: 408, endPoint y: 14, distance: 957.0
click at [408, 14] on div "factory_item 1105.0100065 3DCFC310065 10-24 x 65mm S/Drill Screw Csk HdFine Thr…" at bounding box center [624, 569] width 828 height 2776
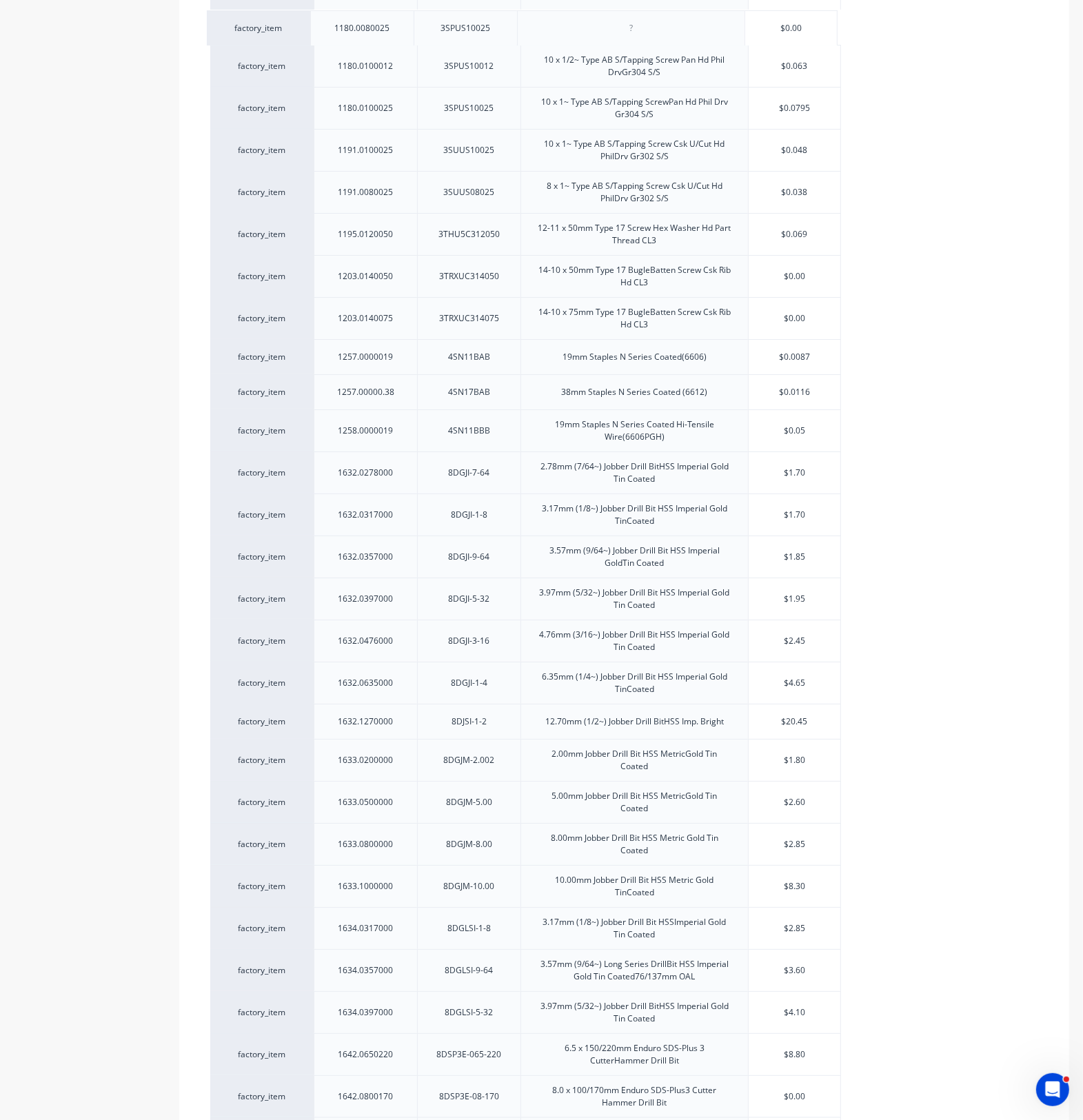
drag, startPoint x: 421, startPoint y: 366, endPoint x: 422, endPoint y: 31, distance: 335.0
click at [422, 31] on div "factory_item 1105.0100065 3DCFC310065 10-24 x 65mm S/Drill Screw Csk HdFine Thr…" at bounding box center [624, 914] width 828 height 2776
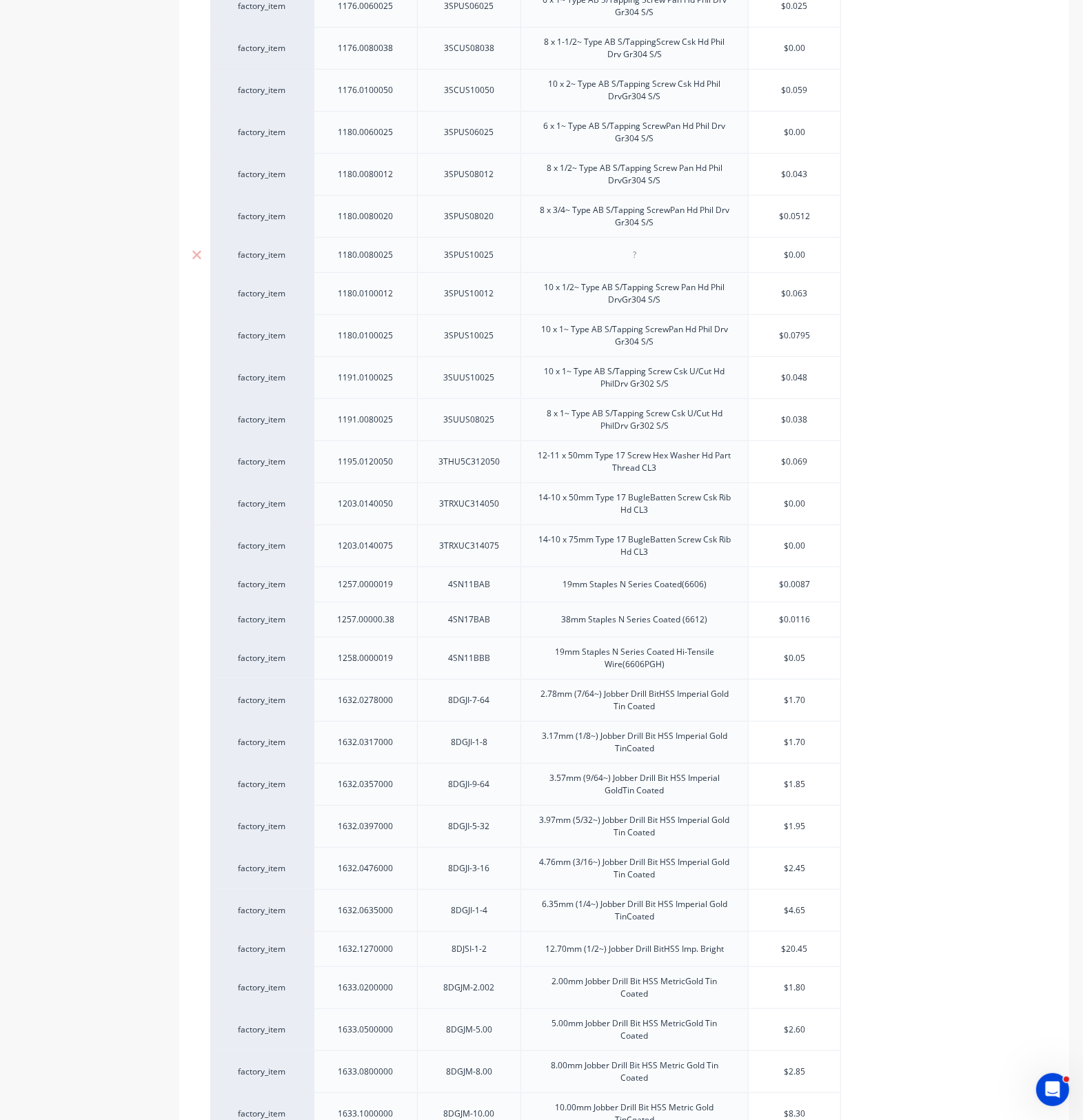
scroll to position [581, 0]
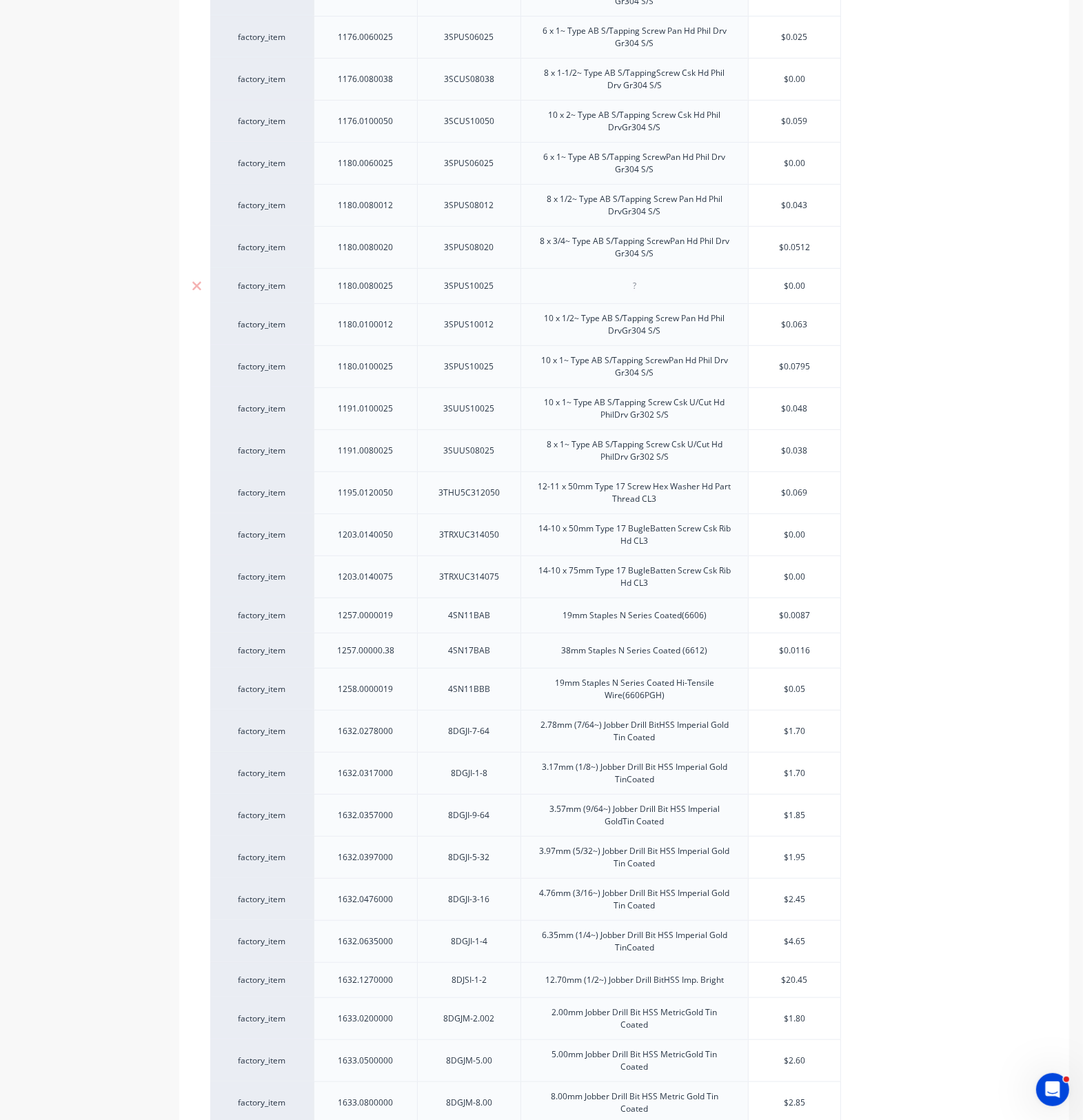
click at [634, 293] on div at bounding box center [634, 286] width 69 height 18
paste div
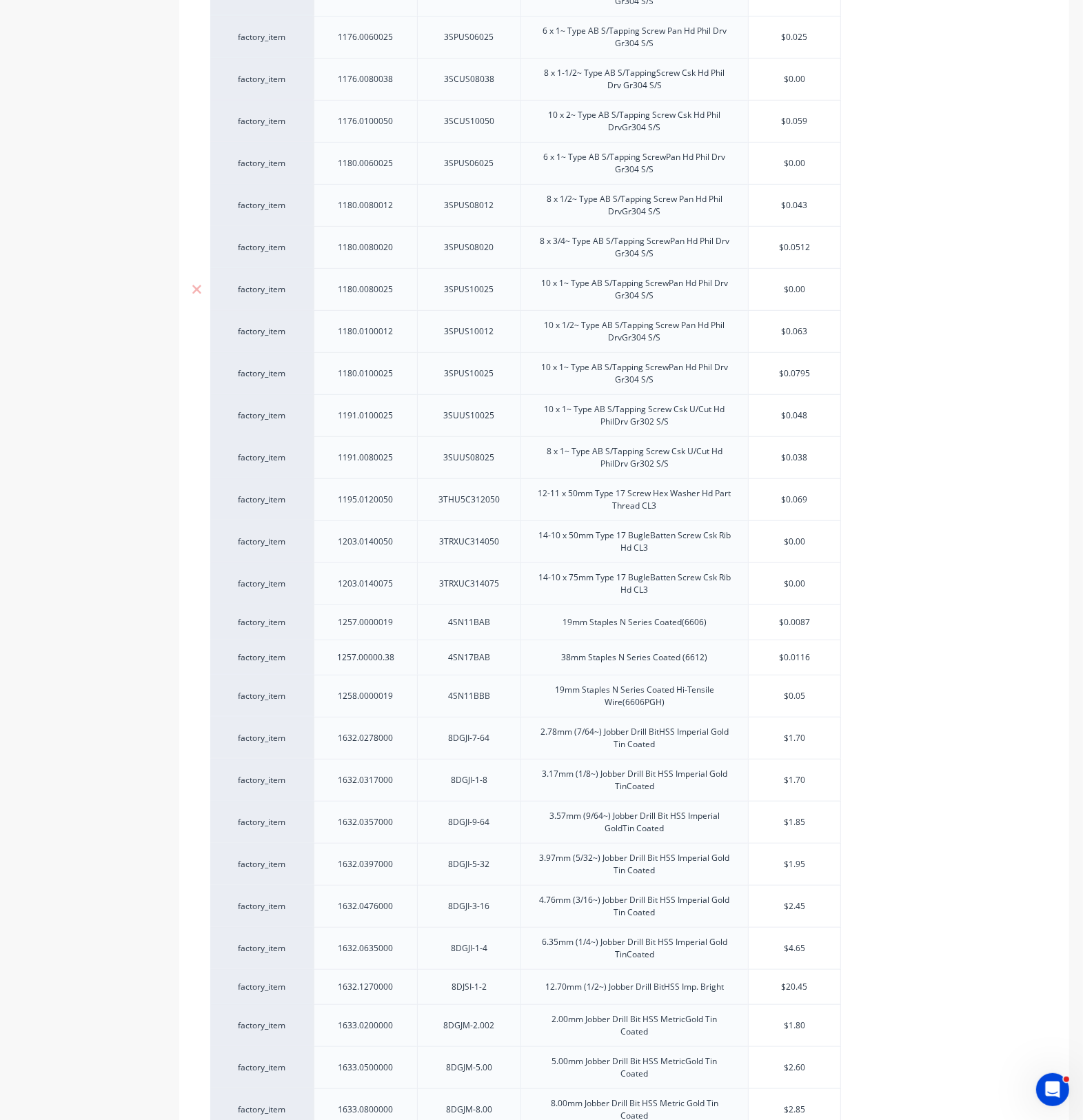
drag, startPoint x: 806, startPoint y: 295, endPoint x: 742, endPoint y: 293, distance: 64.0
click at [742, 293] on div "factory_item 1180.0080025 3SPUS10025 10 x 1~ Type AB S/Tapping ScrewPan Hd Phil…" at bounding box center [525, 289] width 631 height 42
drag, startPoint x: 818, startPoint y: 164, endPoint x: 768, endPoint y: 161, distance: 50.1
click at [768, 161] on input "$0.00" at bounding box center [794, 164] width 92 height 13
drag, startPoint x: 841, startPoint y: 95, endPoint x: 803, endPoint y: 85, distance: 39.3
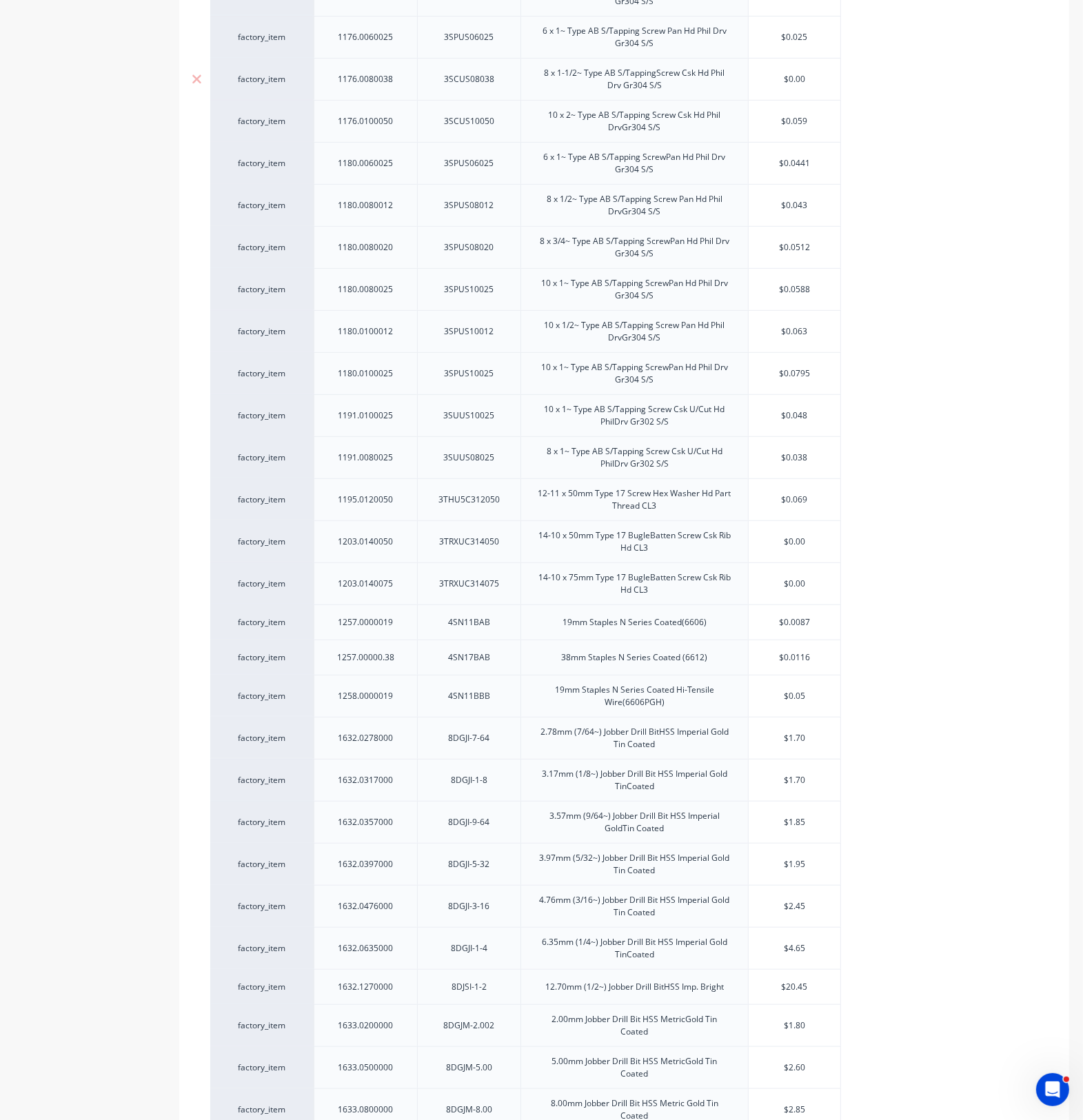
drag, startPoint x: 810, startPoint y: 81, endPoint x: 768, endPoint y: 76, distance: 42.3
click at [768, 76] on input "$0.00" at bounding box center [794, 79] width 92 height 13
click at [810, 32] on input "$0.025" at bounding box center [794, 37] width 92 height 13
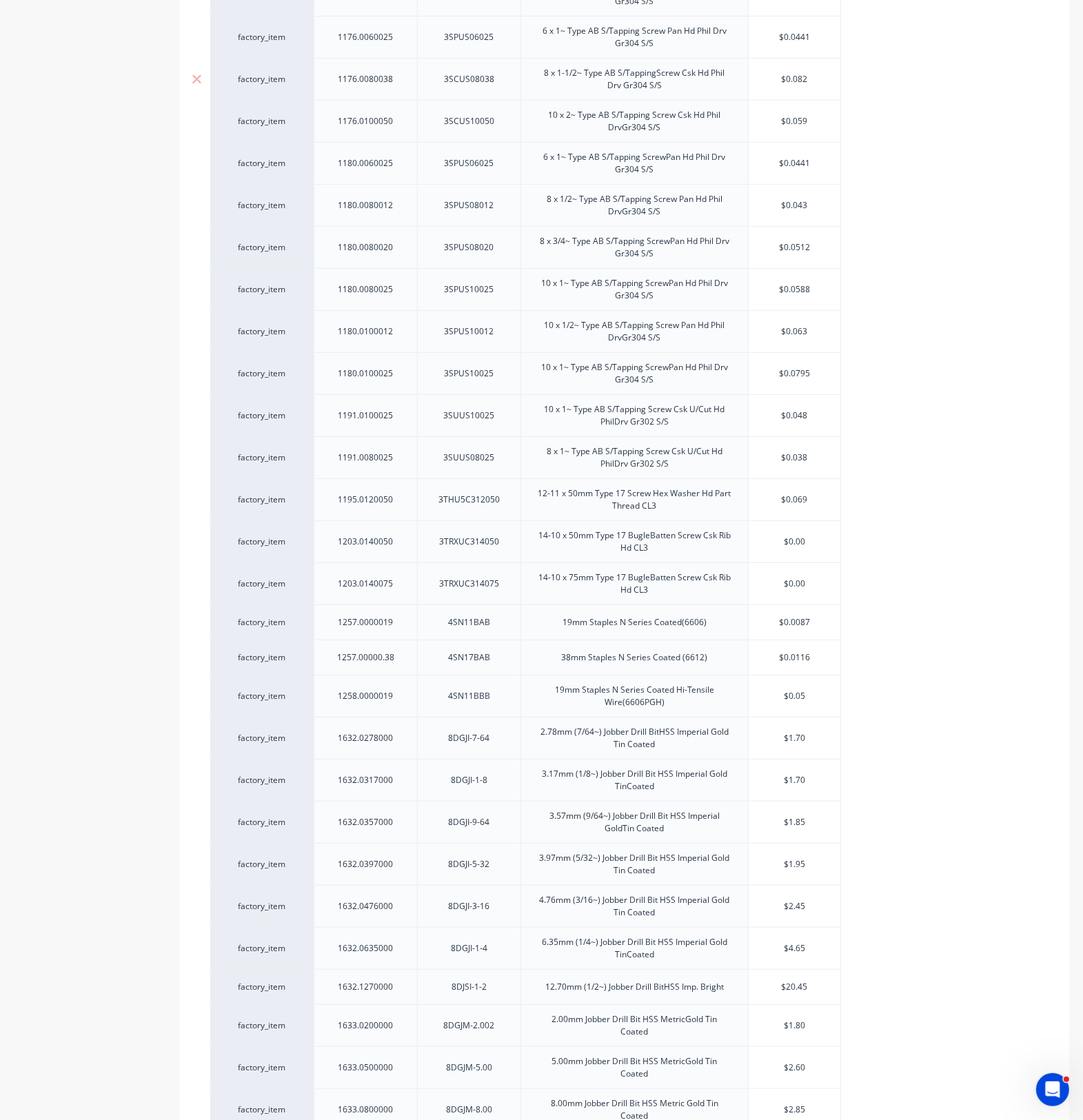
scroll to position [495, 0]
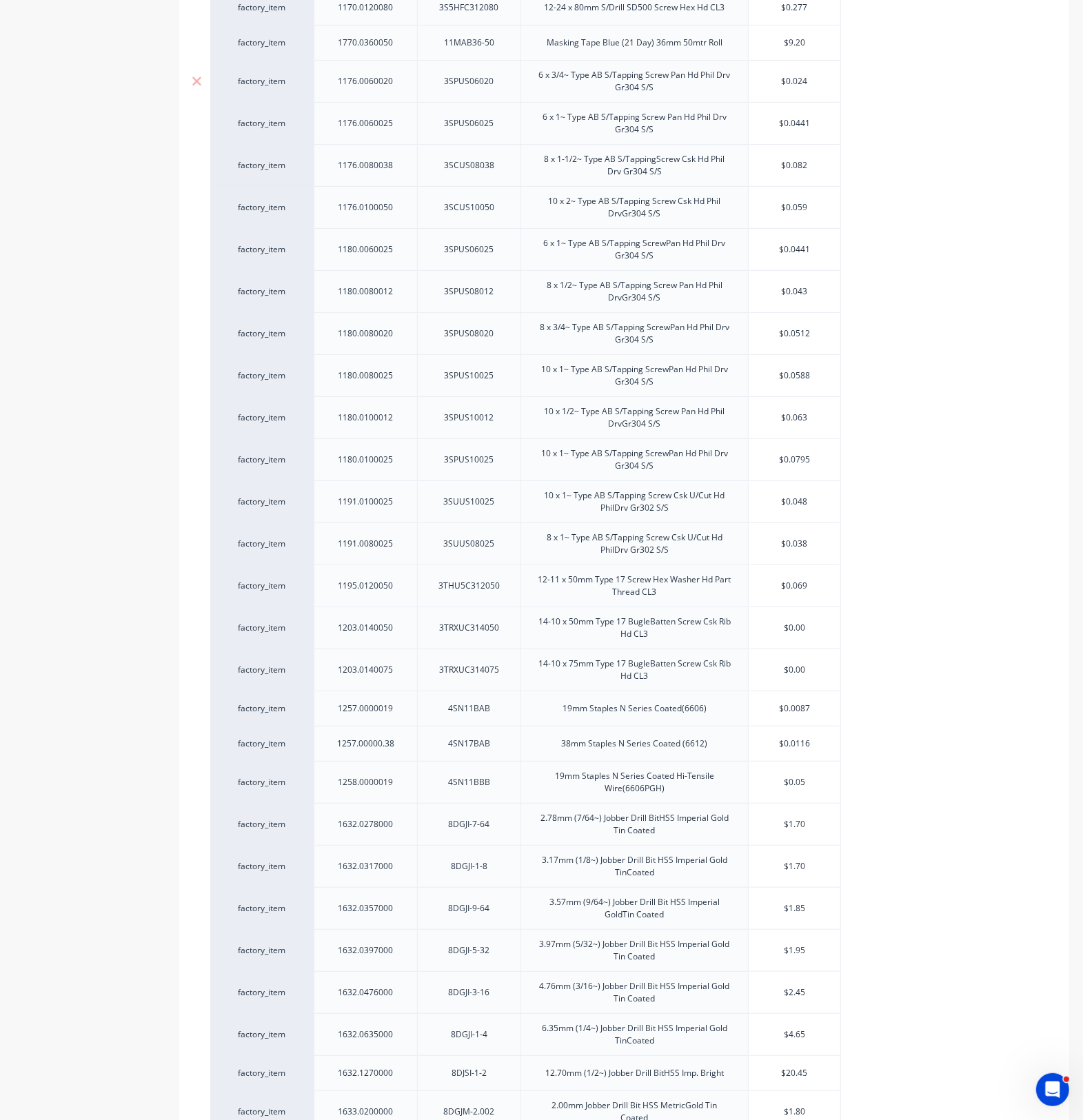
click at [824, 81] on input "$0.024" at bounding box center [794, 82] width 92 height 13
click at [797, 81] on input "$0.024" at bounding box center [794, 82] width 92 height 13
drag, startPoint x: 794, startPoint y: 83, endPoint x: 809, endPoint y: 83, distance: 15.0
click at [809, 83] on input "$0.024" at bounding box center [794, 82] width 92 height 13
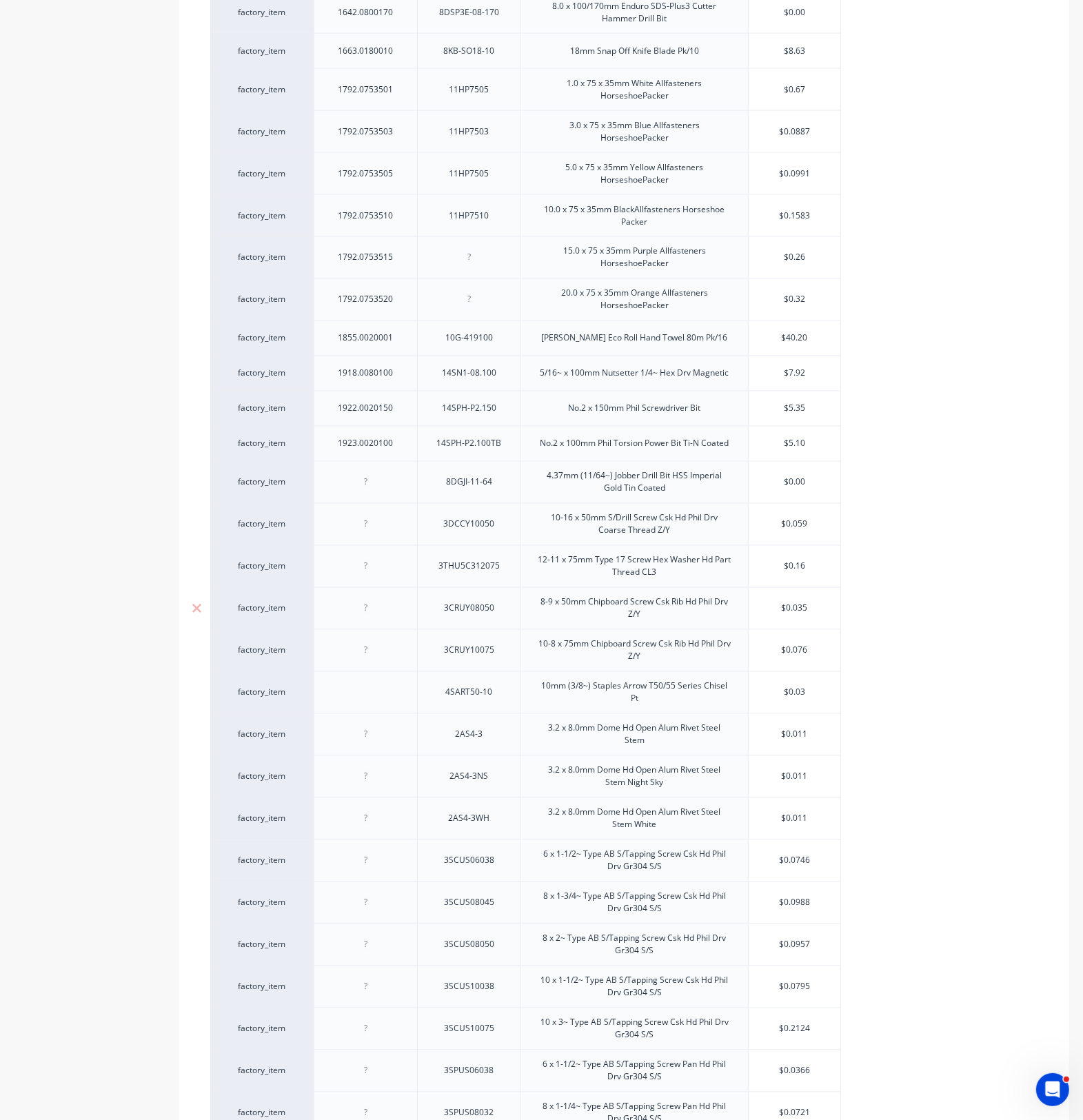
scroll to position [1959, 0]
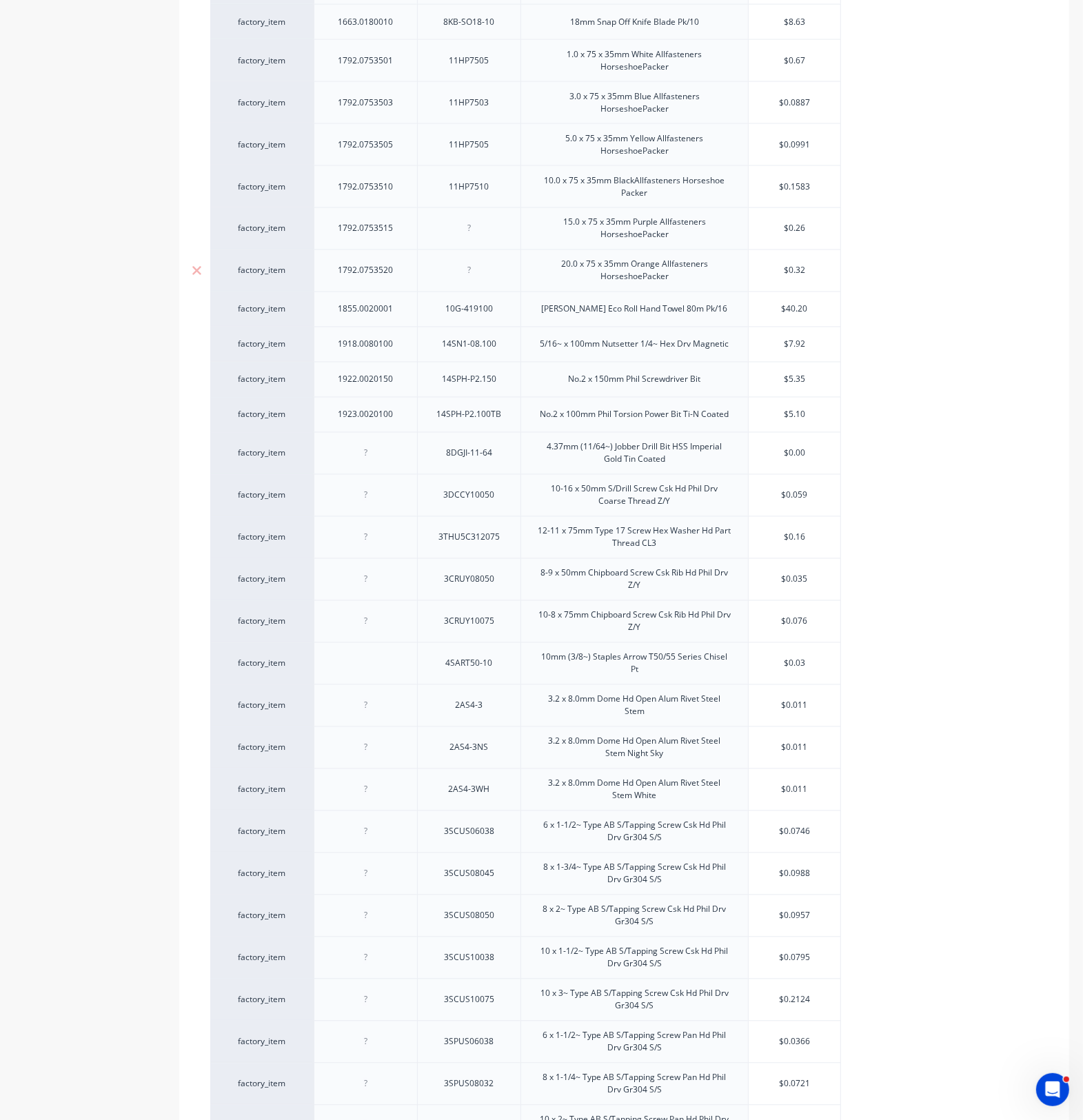
click at [484, 280] on div at bounding box center [469, 271] width 69 height 18
click at [474, 280] on div at bounding box center [469, 271] width 69 height 18
click at [470, 284] on div at bounding box center [469, 270] width 103 height 42
paste div
click at [821, 277] on input "text" at bounding box center [794, 271] width 92 height 13
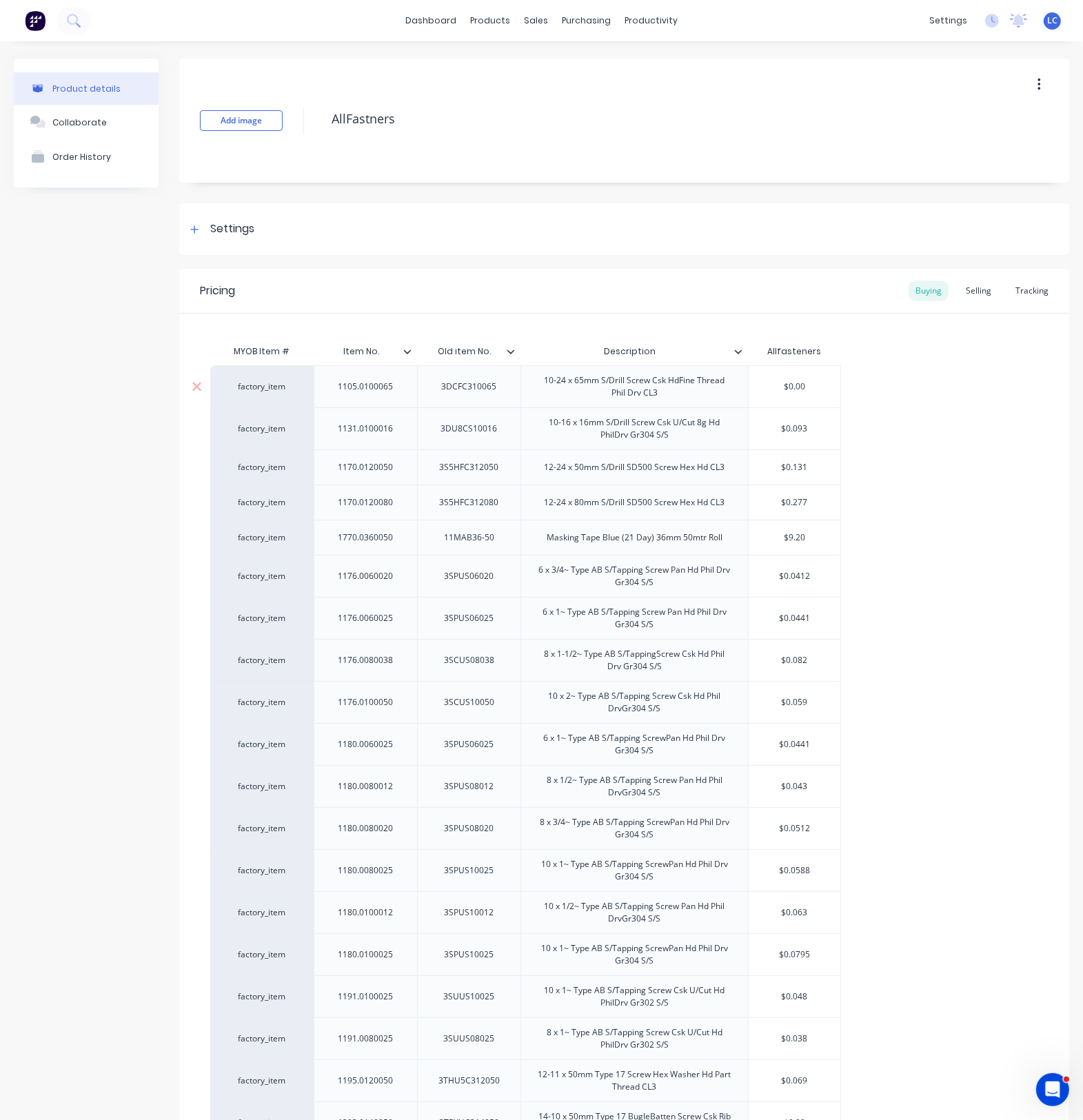
scroll to position [86, 0]
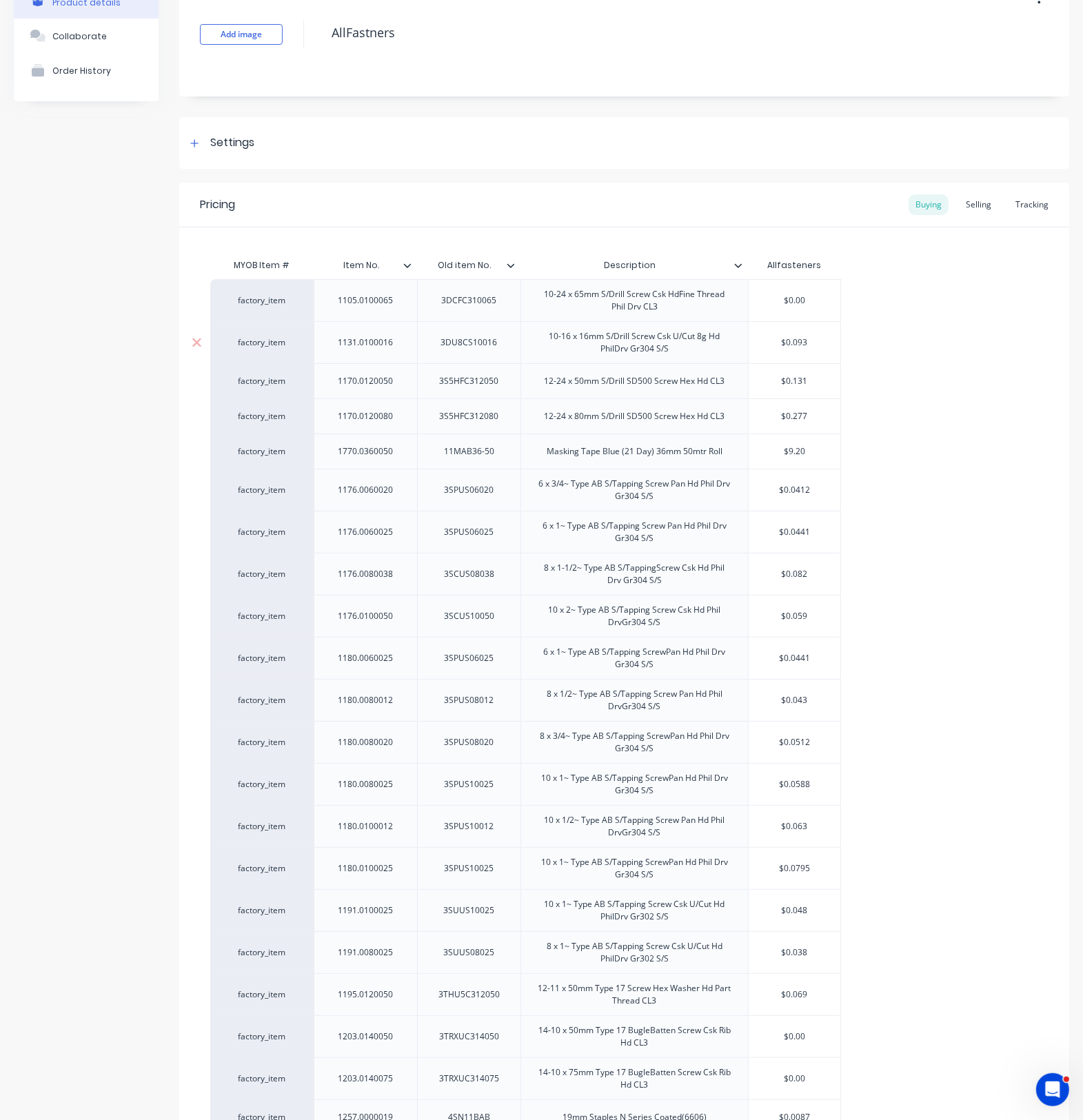
click at [826, 353] on div "$0.093" at bounding box center [794, 343] width 92 height 34
drag, startPoint x: 794, startPoint y: 343, endPoint x: 811, endPoint y: 339, distance: 17.5
click at [811, 339] on input "$0.093" at bounding box center [794, 343] width 92 height 13
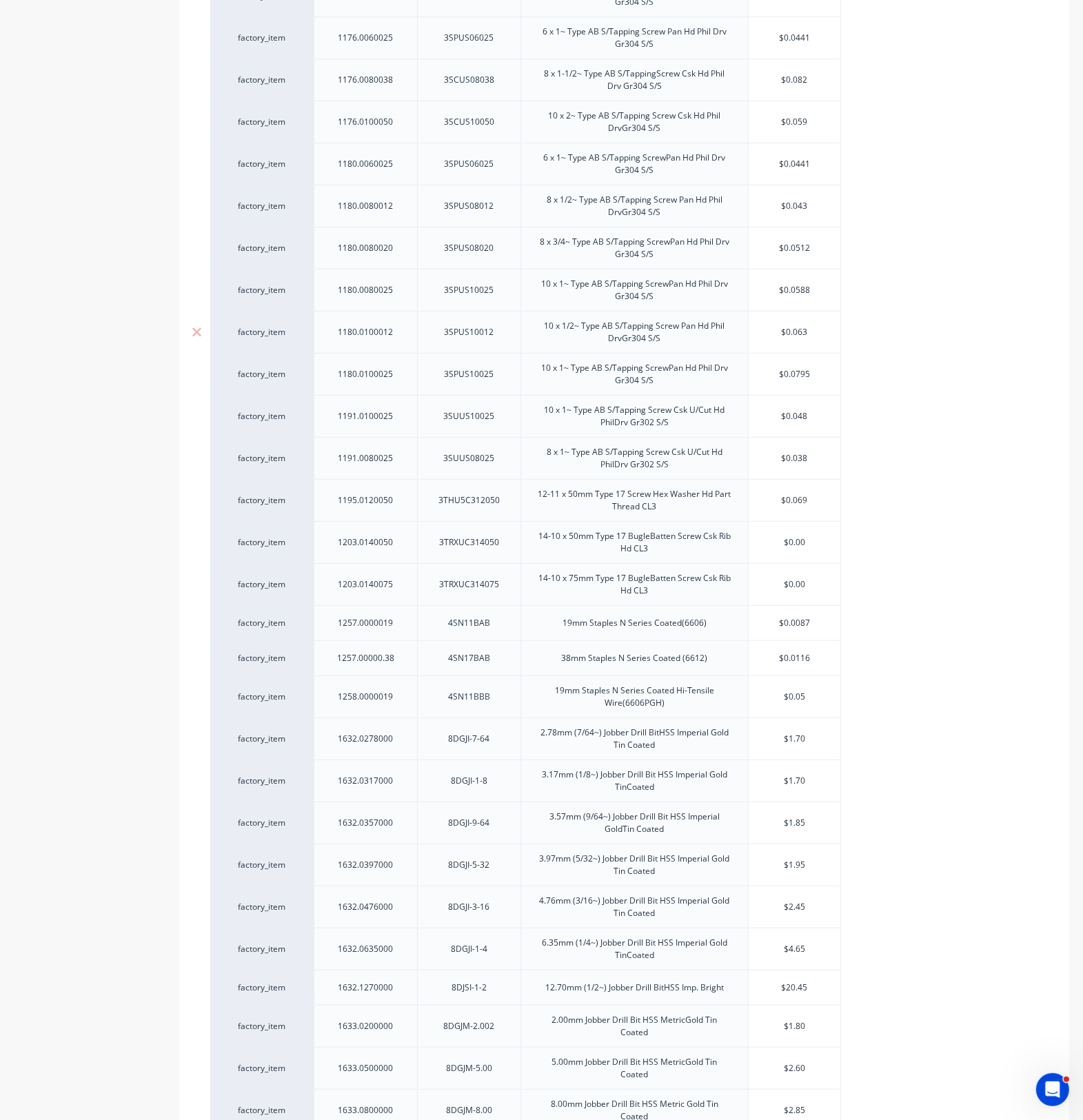
scroll to position [603, 0]
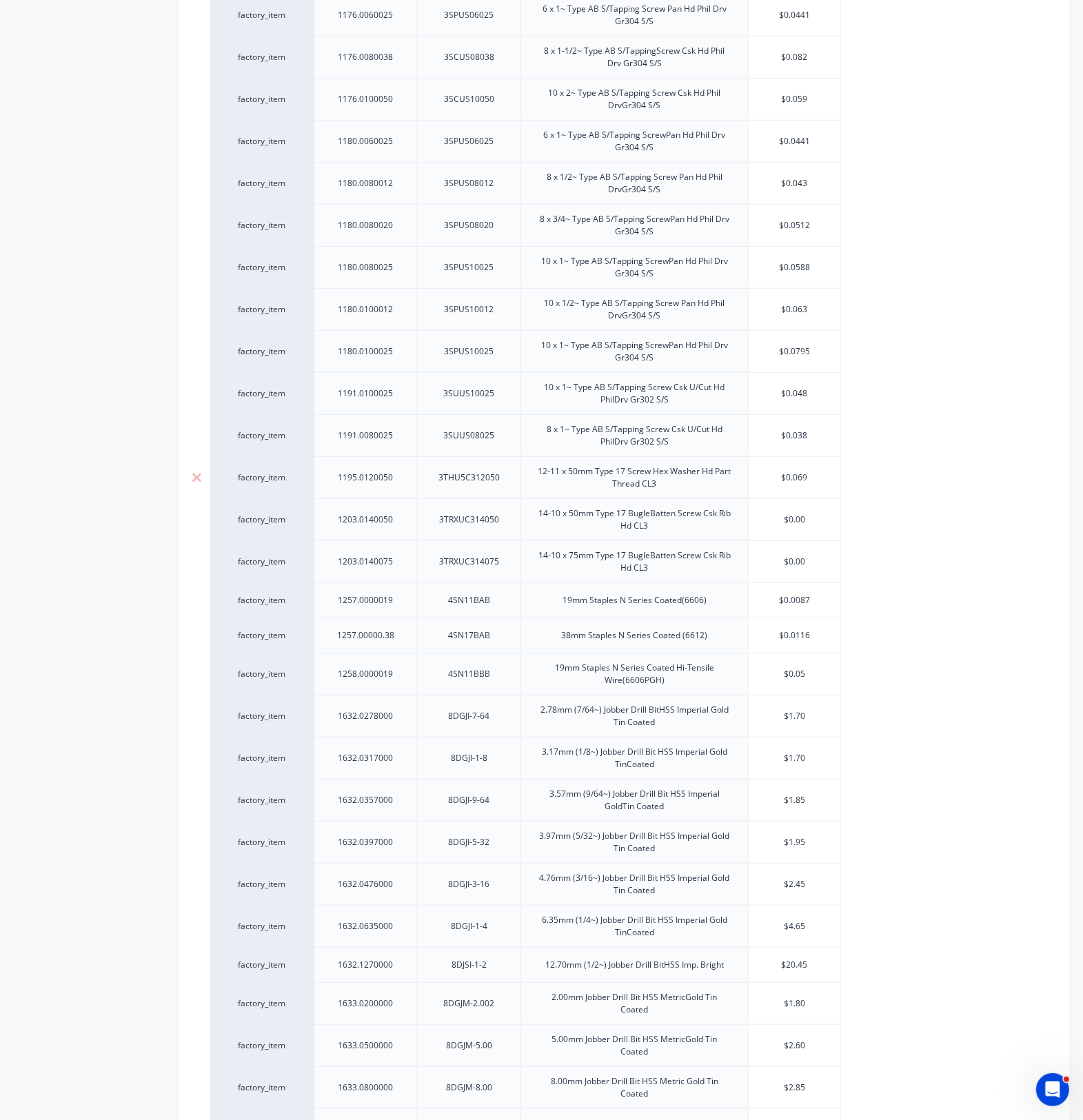
click at [818, 483] on input "$0.069" at bounding box center [794, 478] width 92 height 13
click at [818, 483] on input "$0.1167" at bounding box center [794, 478] width 92 height 13
click at [822, 517] on input "$0.00" at bounding box center [794, 520] width 92 height 13
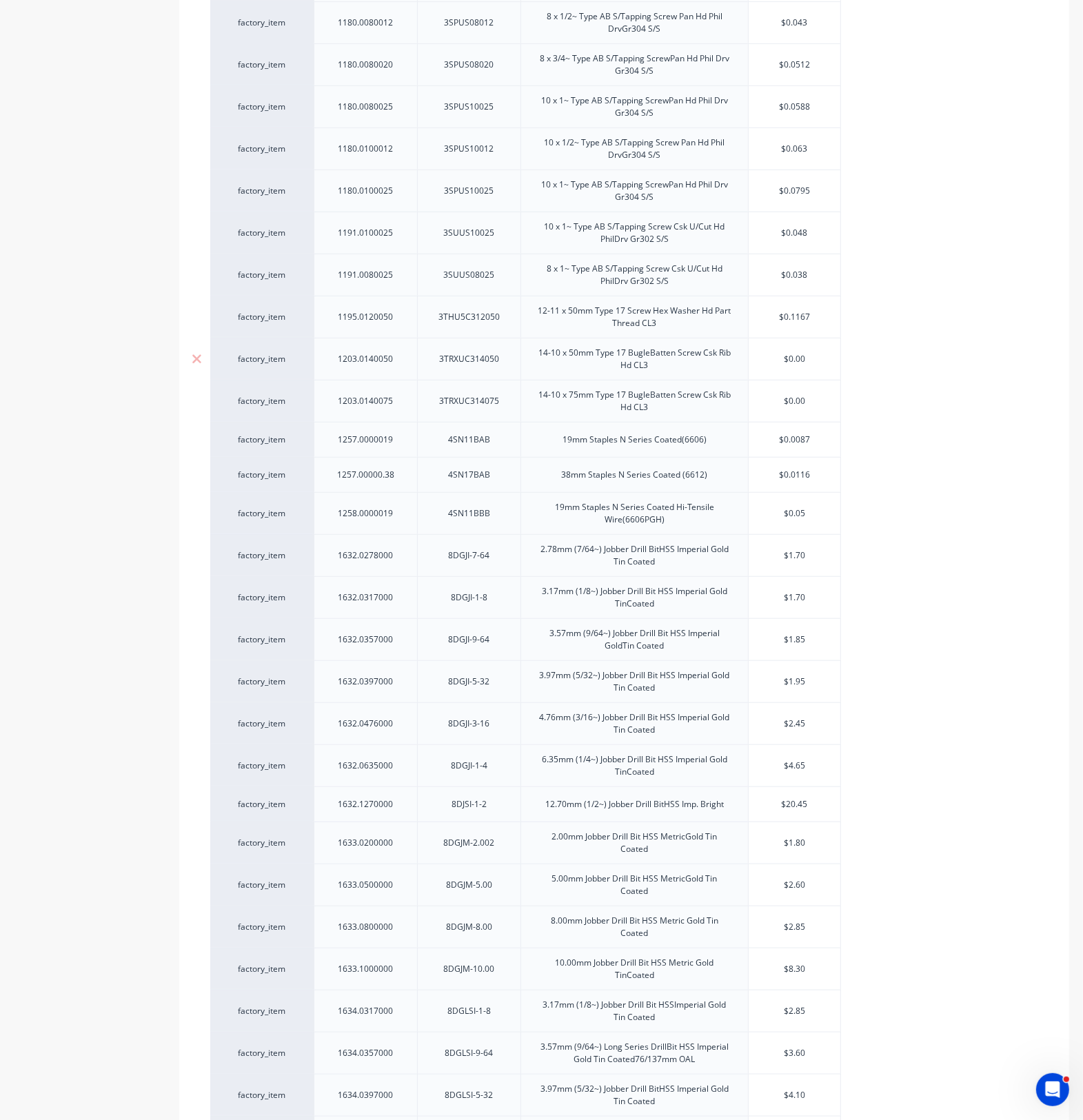
scroll to position [775, 0]
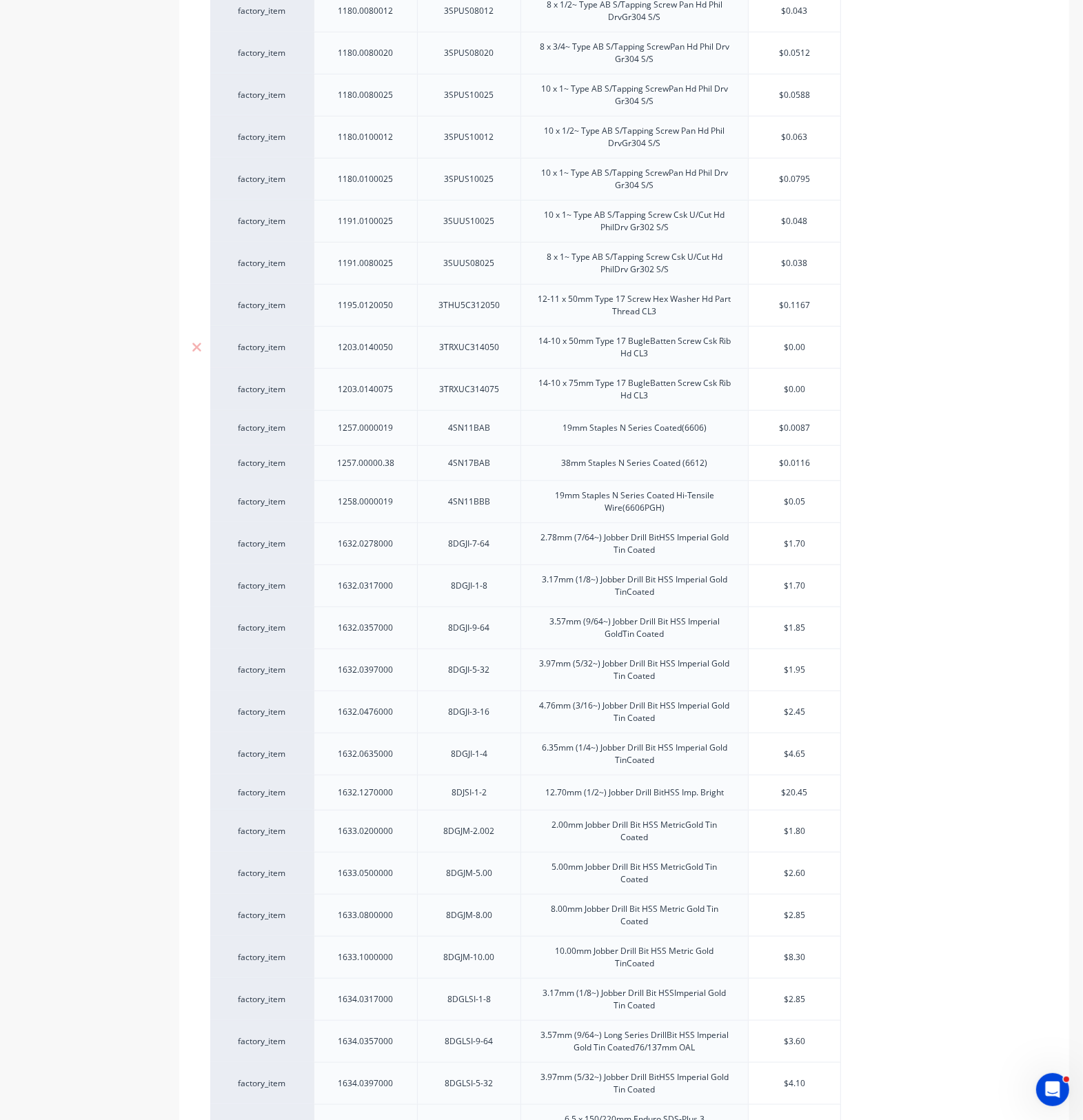
drag, startPoint x: 817, startPoint y: 350, endPoint x: 762, endPoint y: 348, distance: 55.0
click at [762, 348] on input "$0.00" at bounding box center [794, 347] width 92 height 13
click at [818, 388] on input "$0.00" at bounding box center [794, 390] width 92 height 13
drag, startPoint x: 812, startPoint y: 394, endPoint x: 780, endPoint y: 388, distance: 32.6
click at [780, 388] on input "$0.00" at bounding box center [794, 390] width 92 height 13
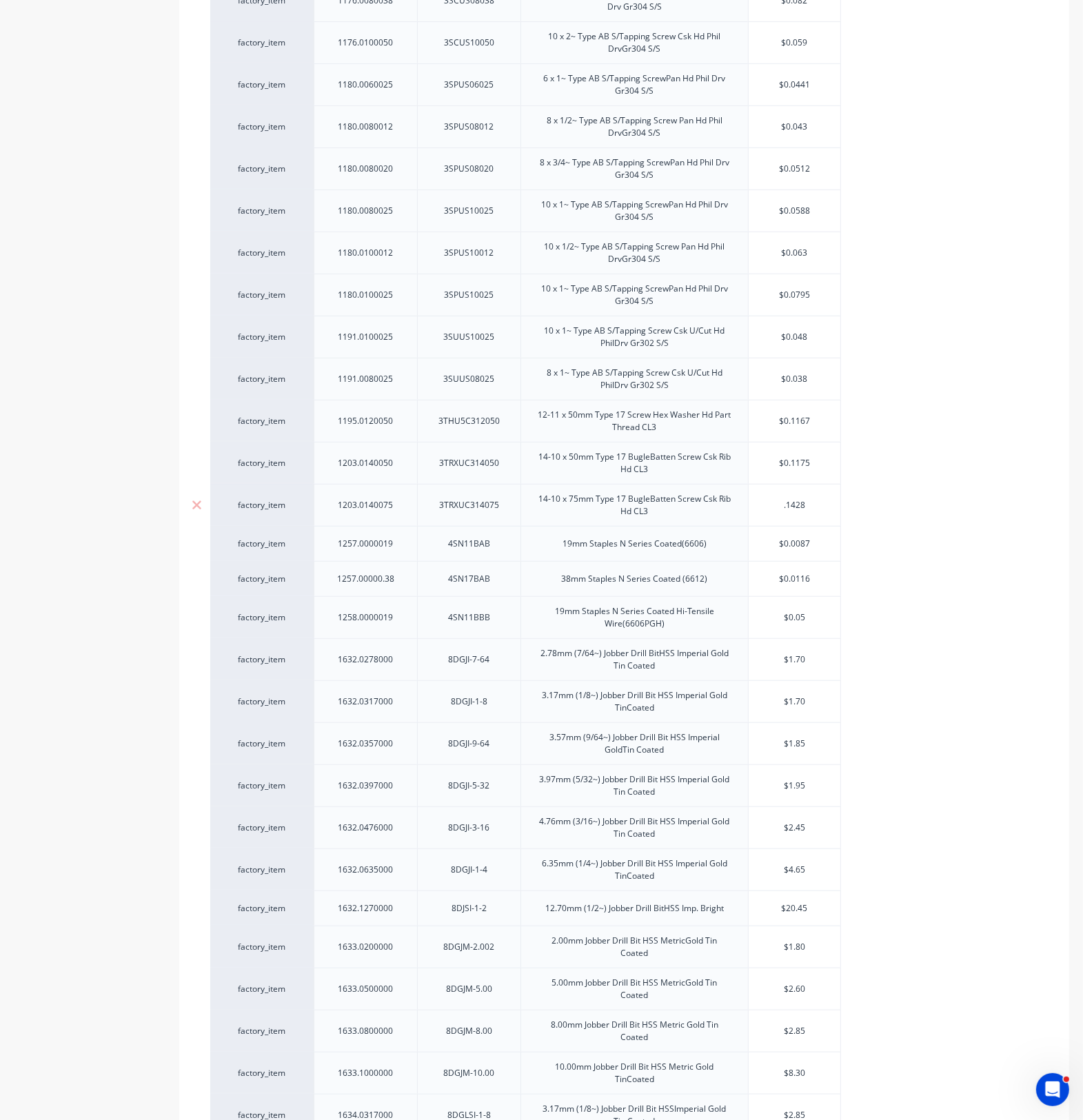
scroll to position [86, 0]
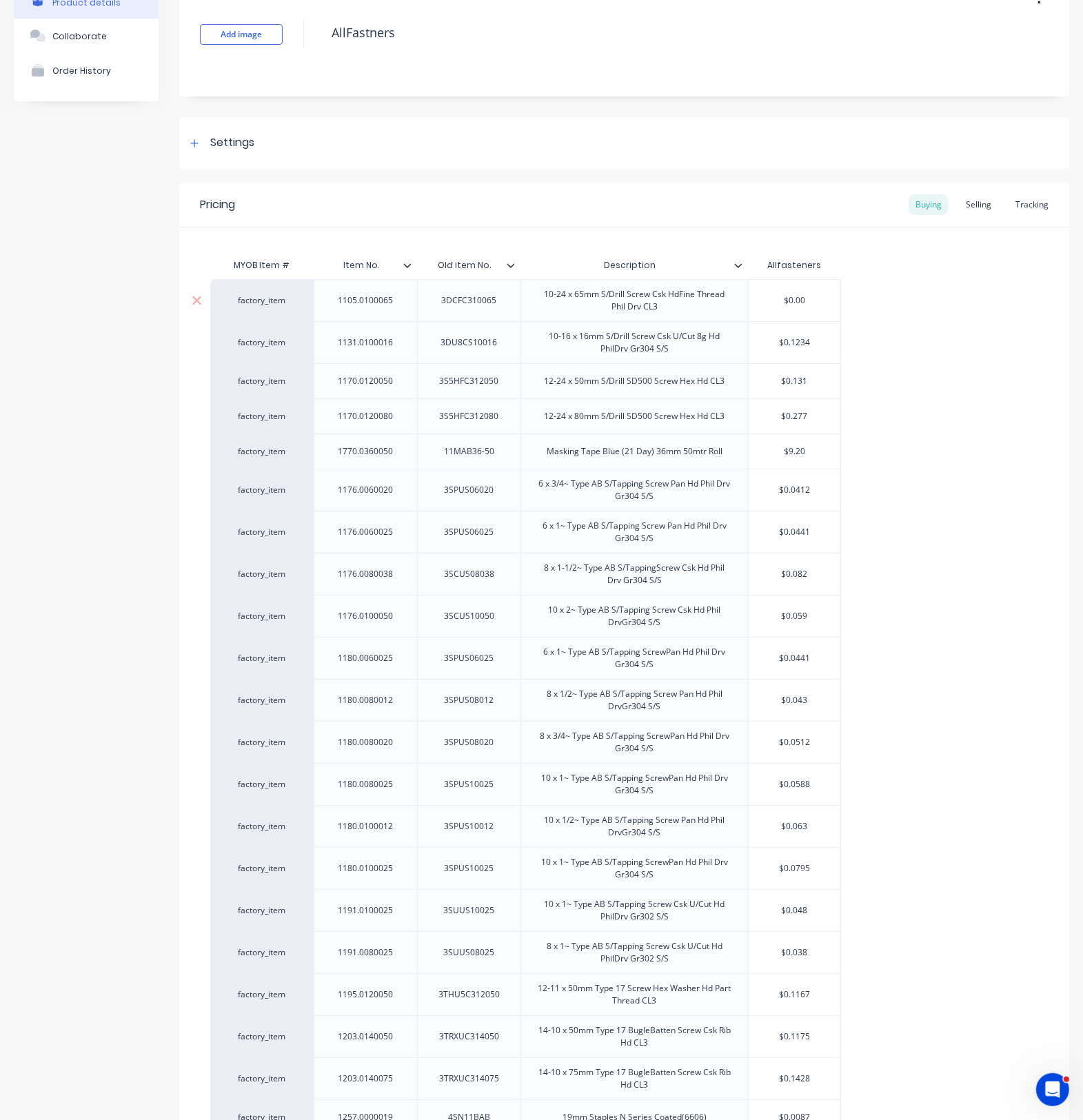
drag, startPoint x: 766, startPoint y: 303, endPoint x: 741, endPoint y: 299, distance: 25.3
click at [741, 299] on div "factory_item 1105.0100065 3DCFC310065 10-24 x 65mm S/Drill Screw Csk HdFine Thr…" at bounding box center [525, 300] width 631 height 42
click at [821, 300] on input "1.2671" at bounding box center [794, 300] width 92 height 13
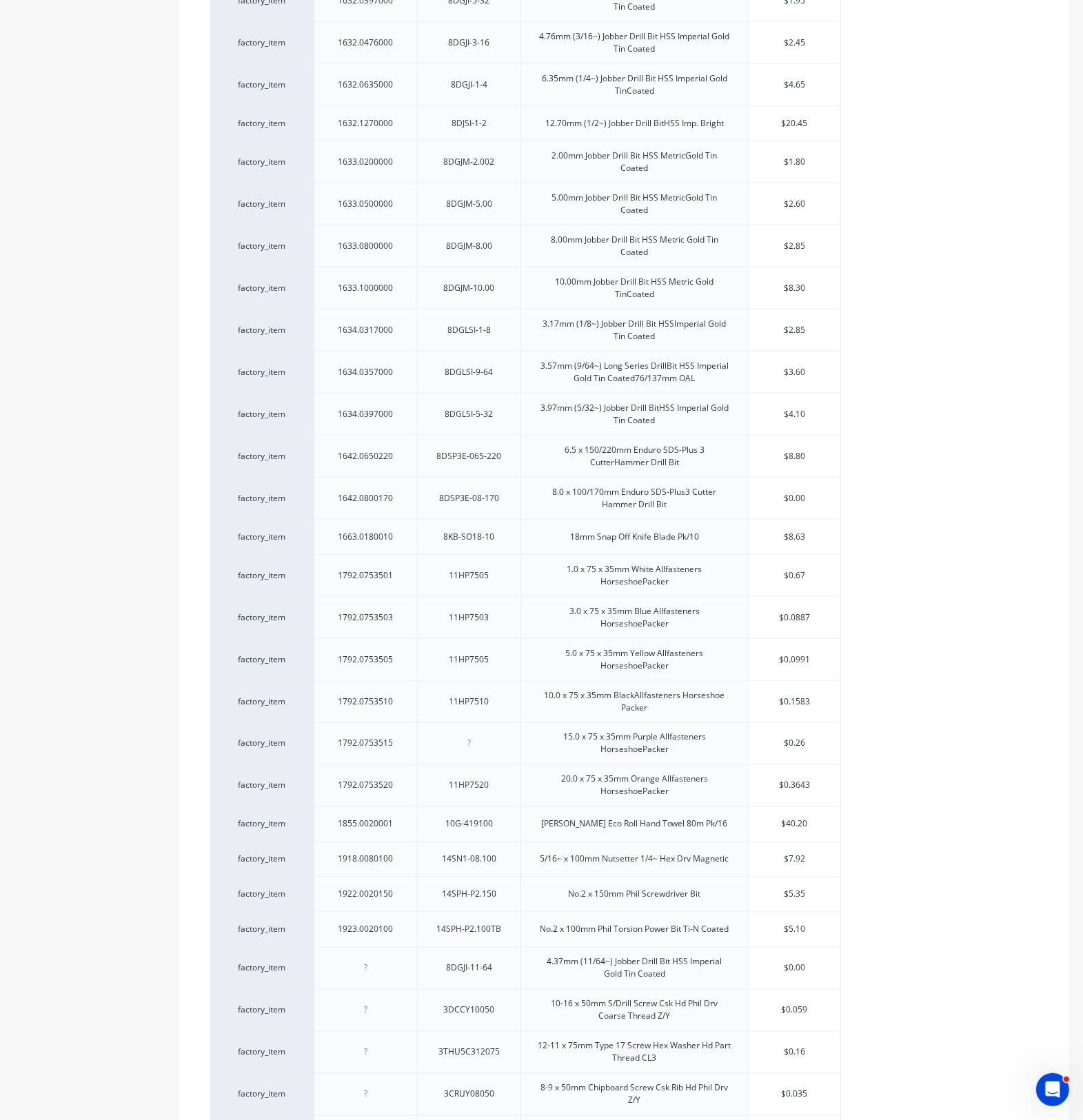
scroll to position [1465, 0]
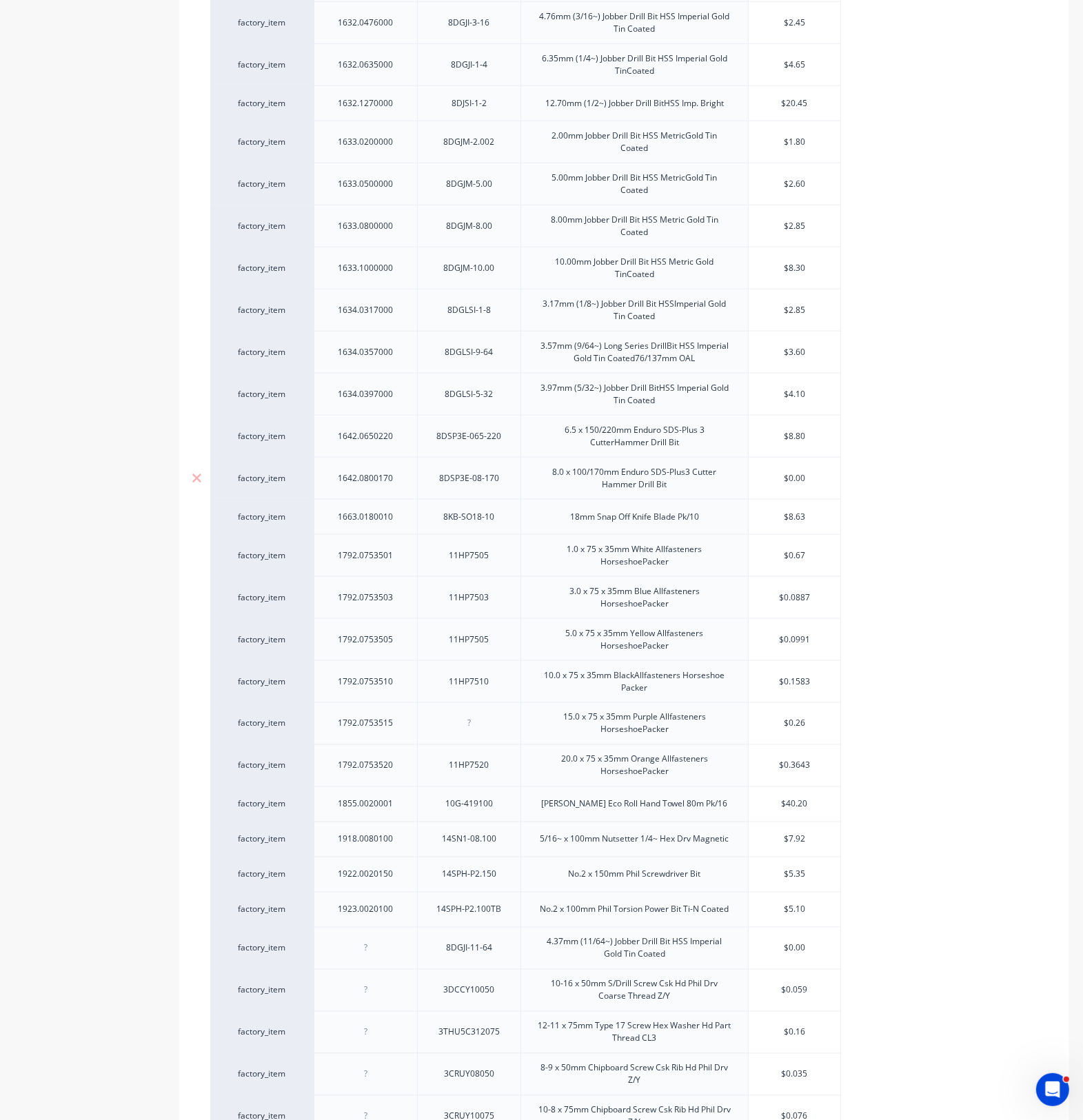
drag, startPoint x: 804, startPoint y: 482, endPoint x: 739, endPoint y: 480, distance: 65.0
click at [739, 480] on div "factory_item 1642.0800170 8DSP3E-08-170 8.0 x 100/170mm Enduro SDS-Plus3 Cutter…" at bounding box center [525, 478] width 631 height 42
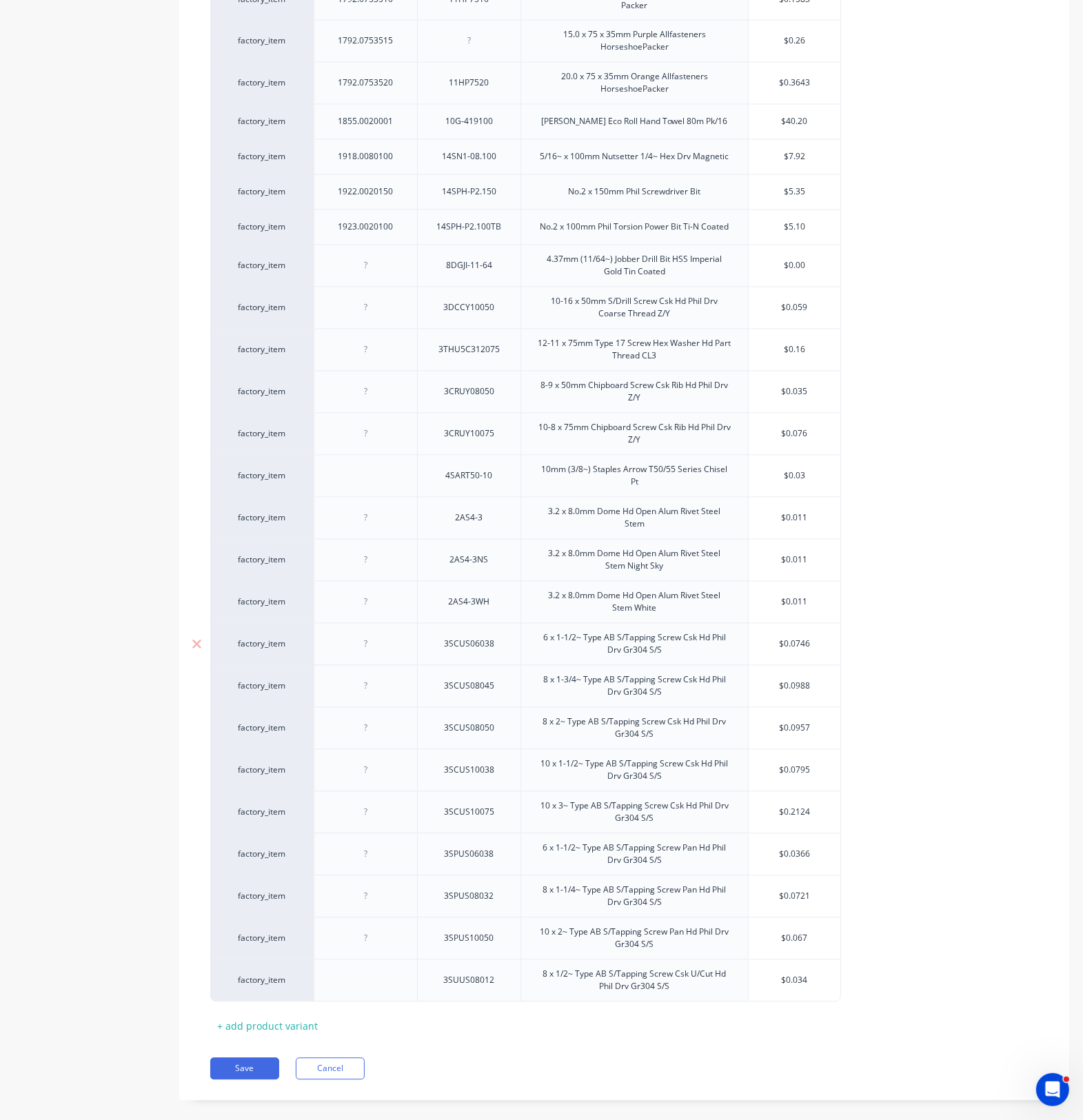
scroll to position [2174, 0]
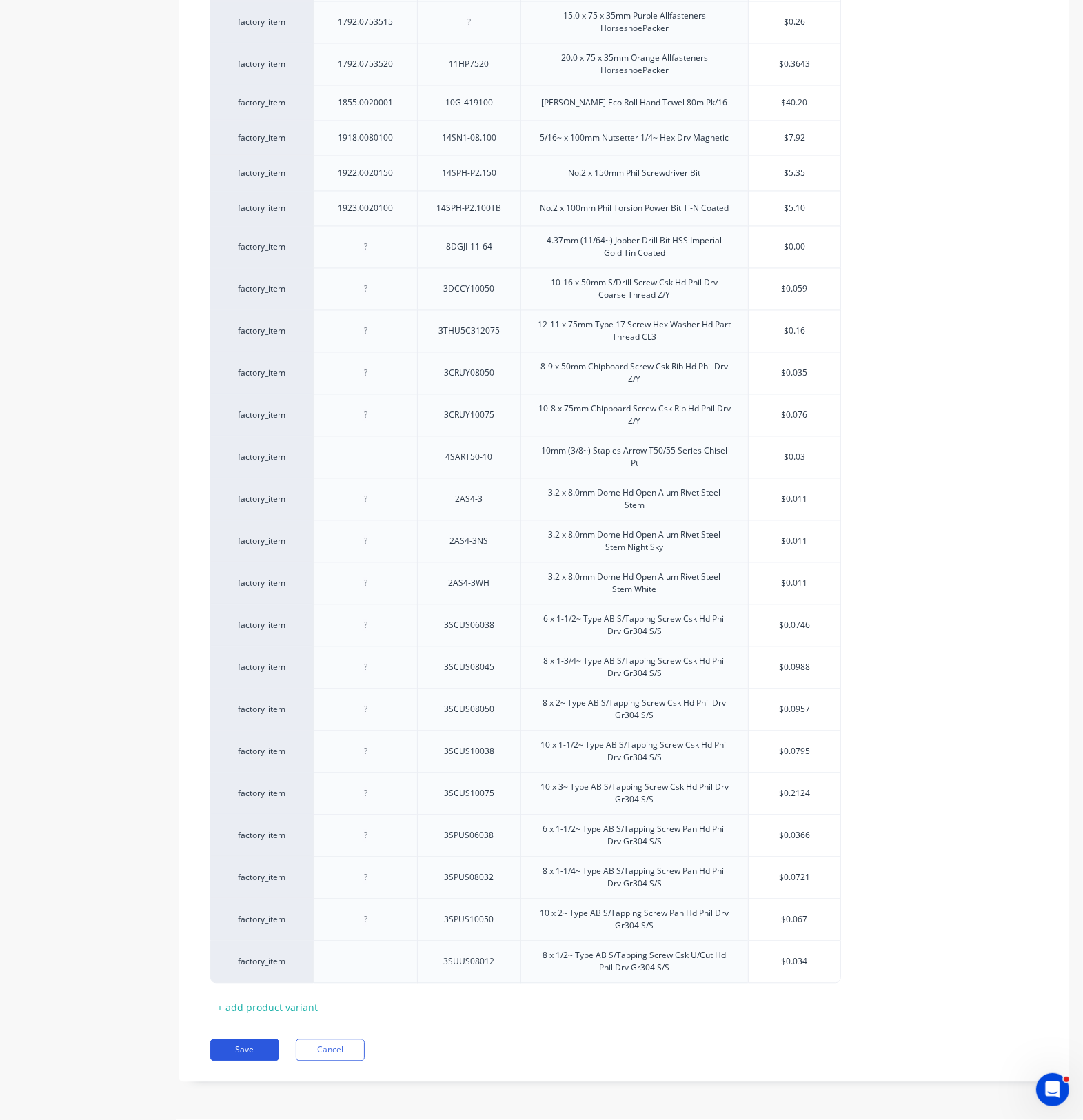
click at [238, 1041] on button "Save" at bounding box center [245, 1050] width 69 height 22
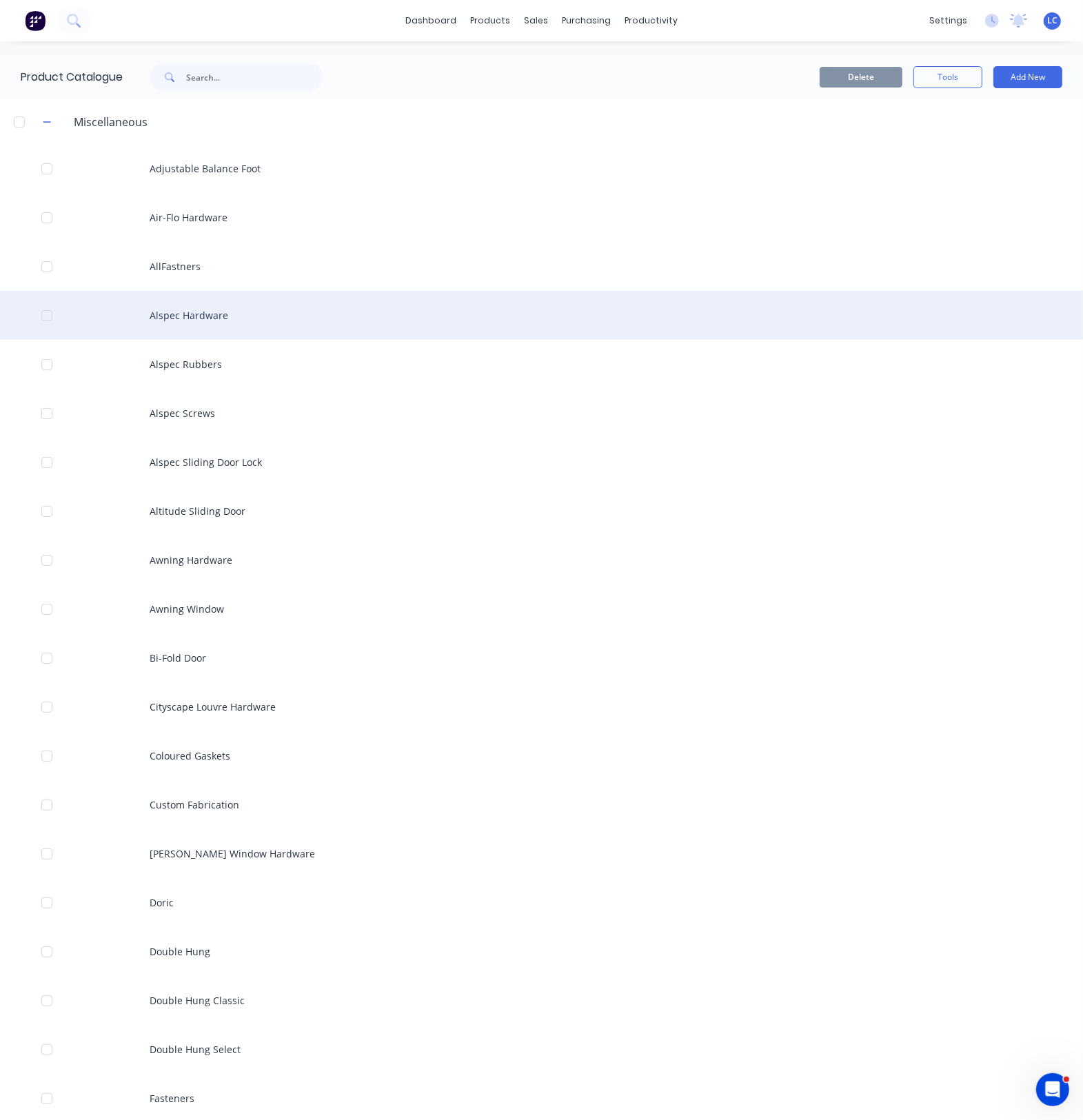
click at [193, 315] on div "Alspec Hardware" at bounding box center [542, 315] width 1083 height 49
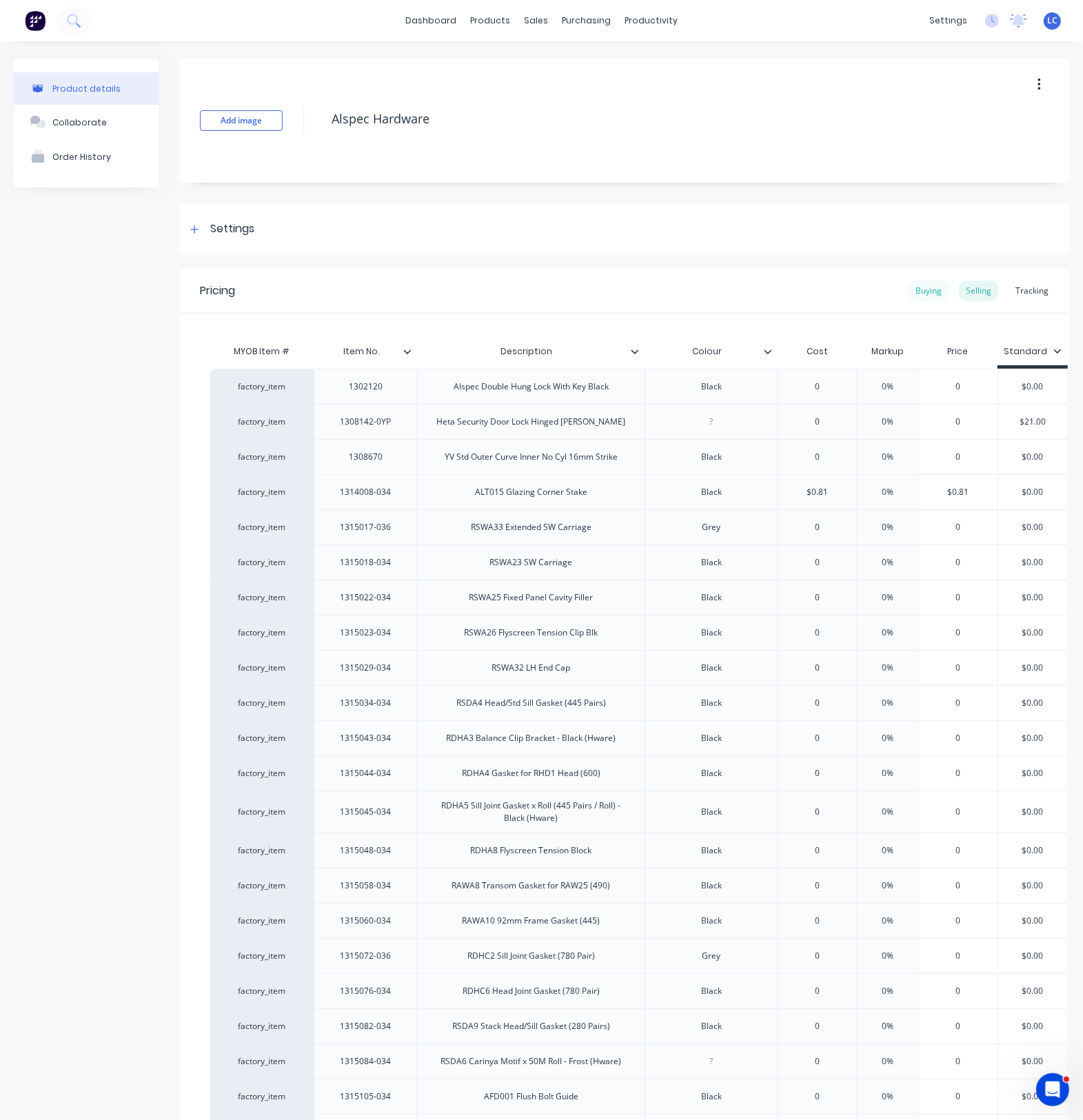
click at [918, 287] on div "Buying" at bounding box center [928, 291] width 40 height 21
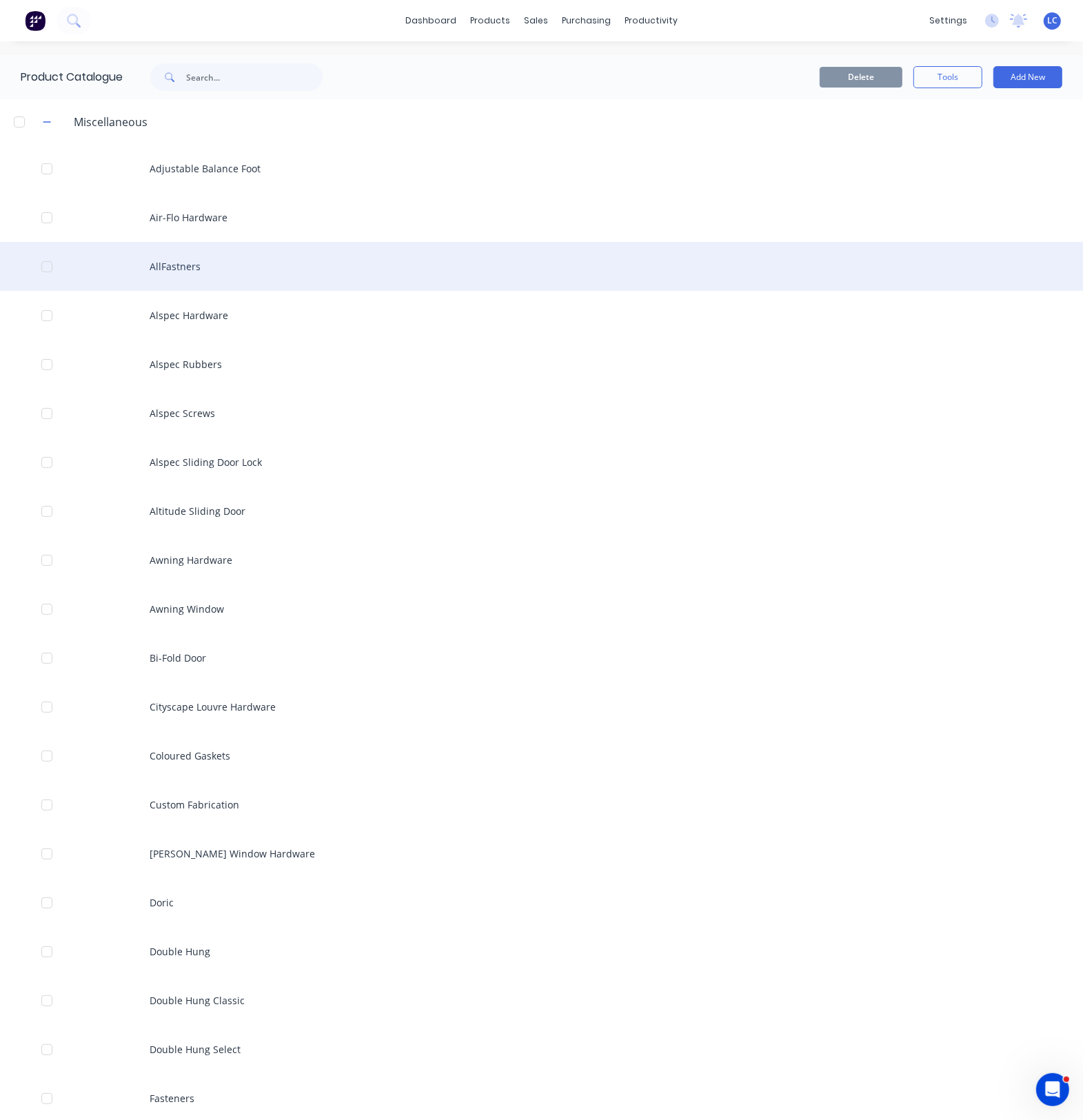
click at [188, 263] on div "AllFastners" at bounding box center [542, 266] width 1083 height 49
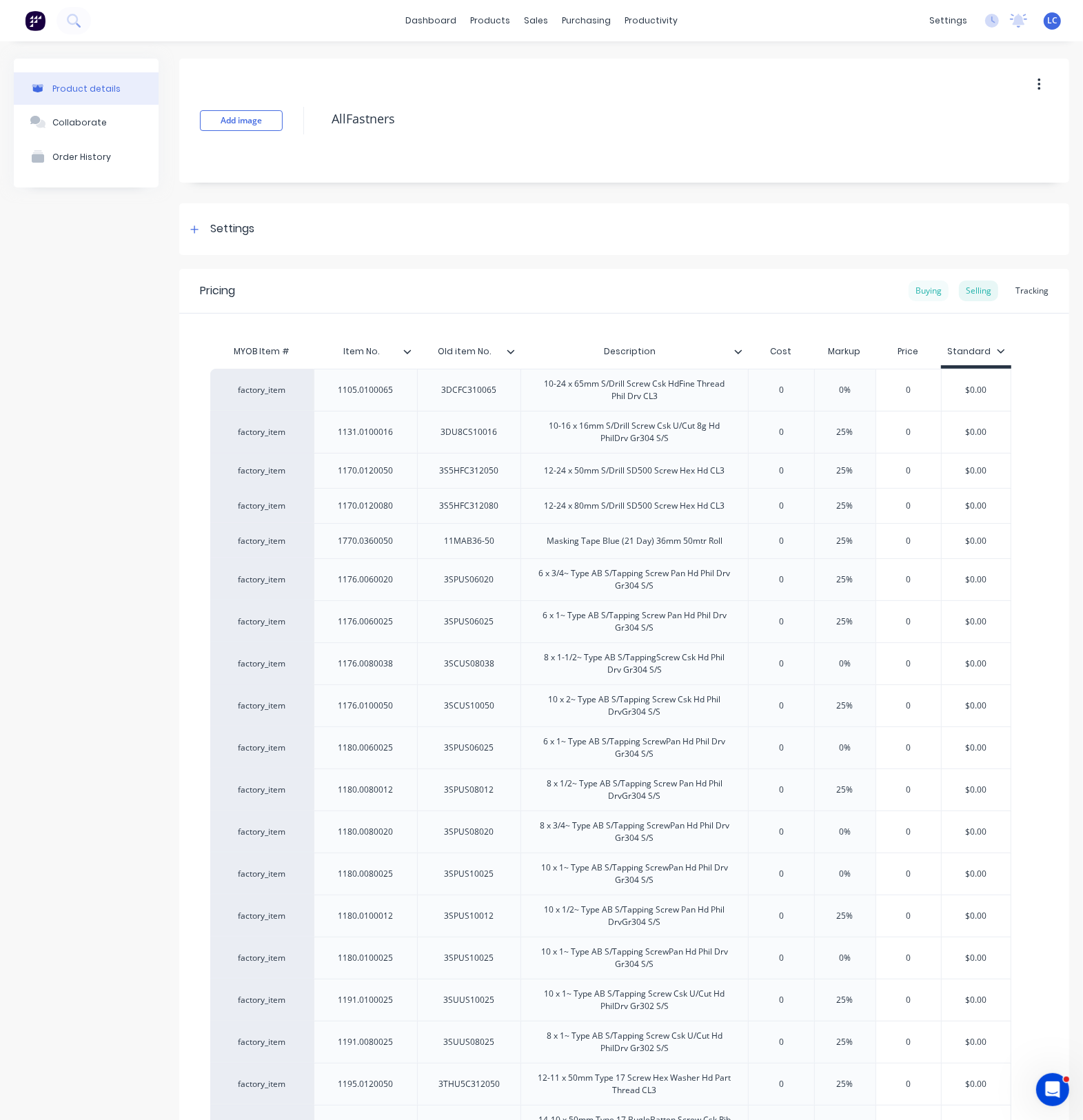
click at [909, 284] on div "Buying" at bounding box center [928, 291] width 40 height 21
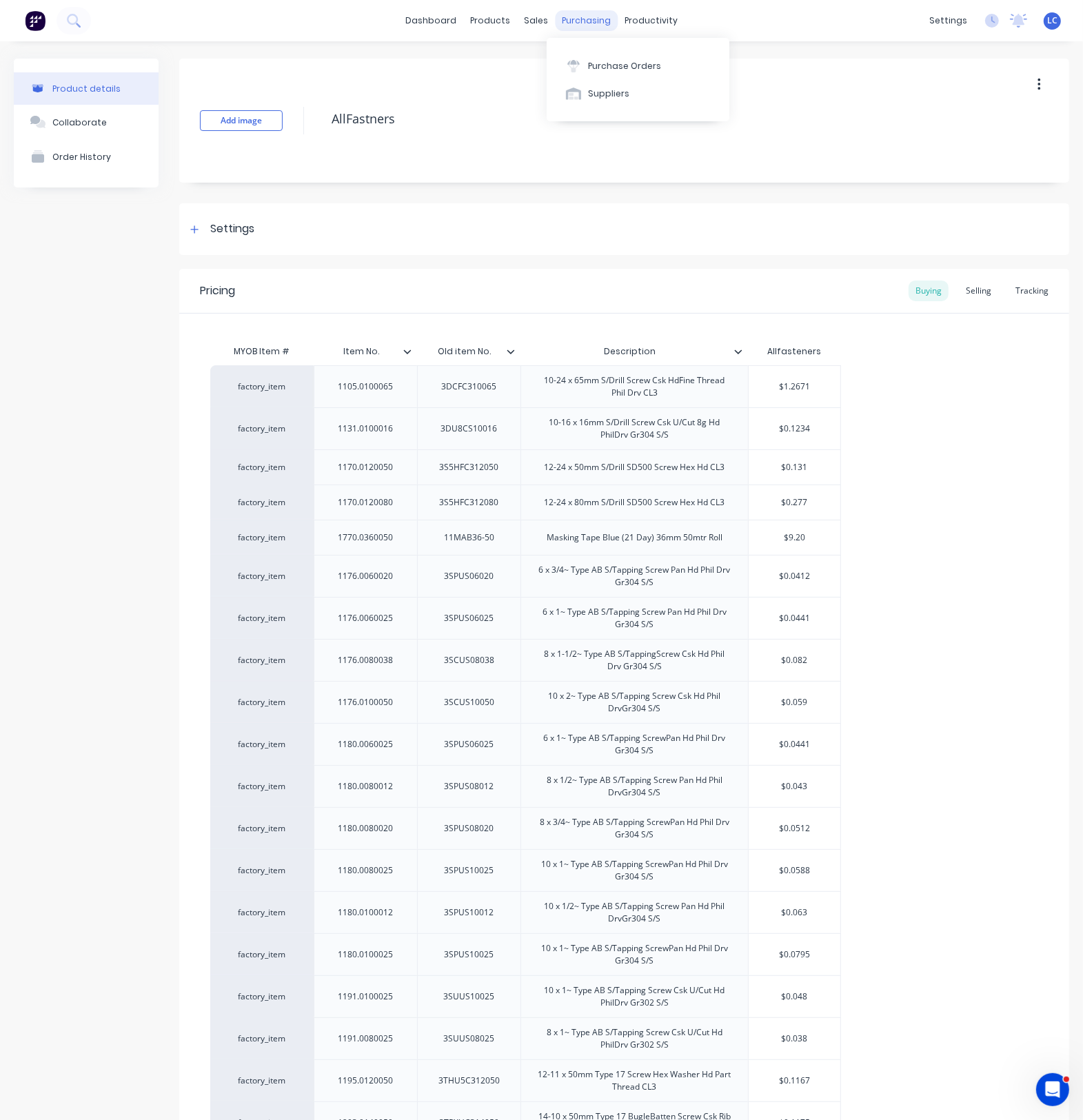
click at [585, 18] on div "purchasing" at bounding box center [586, 20] width 63 height 21
click at [603, 63] on div "Purchase Orders" at bounding box center [624, 67] width 73 height 13
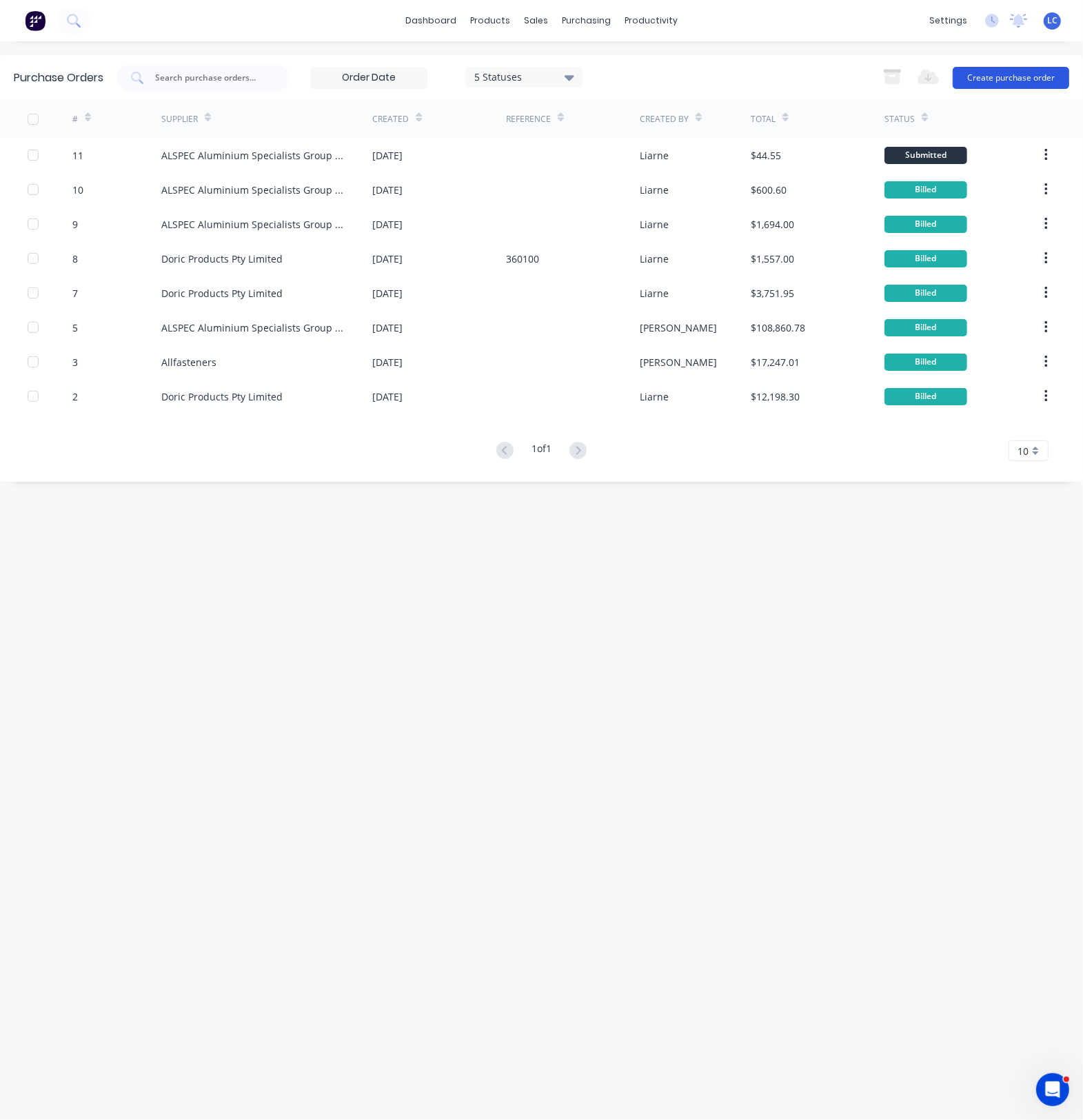
click at [983, 76] on button "Create purchase order" at bounding box center [1010, 77] width 116 height 22
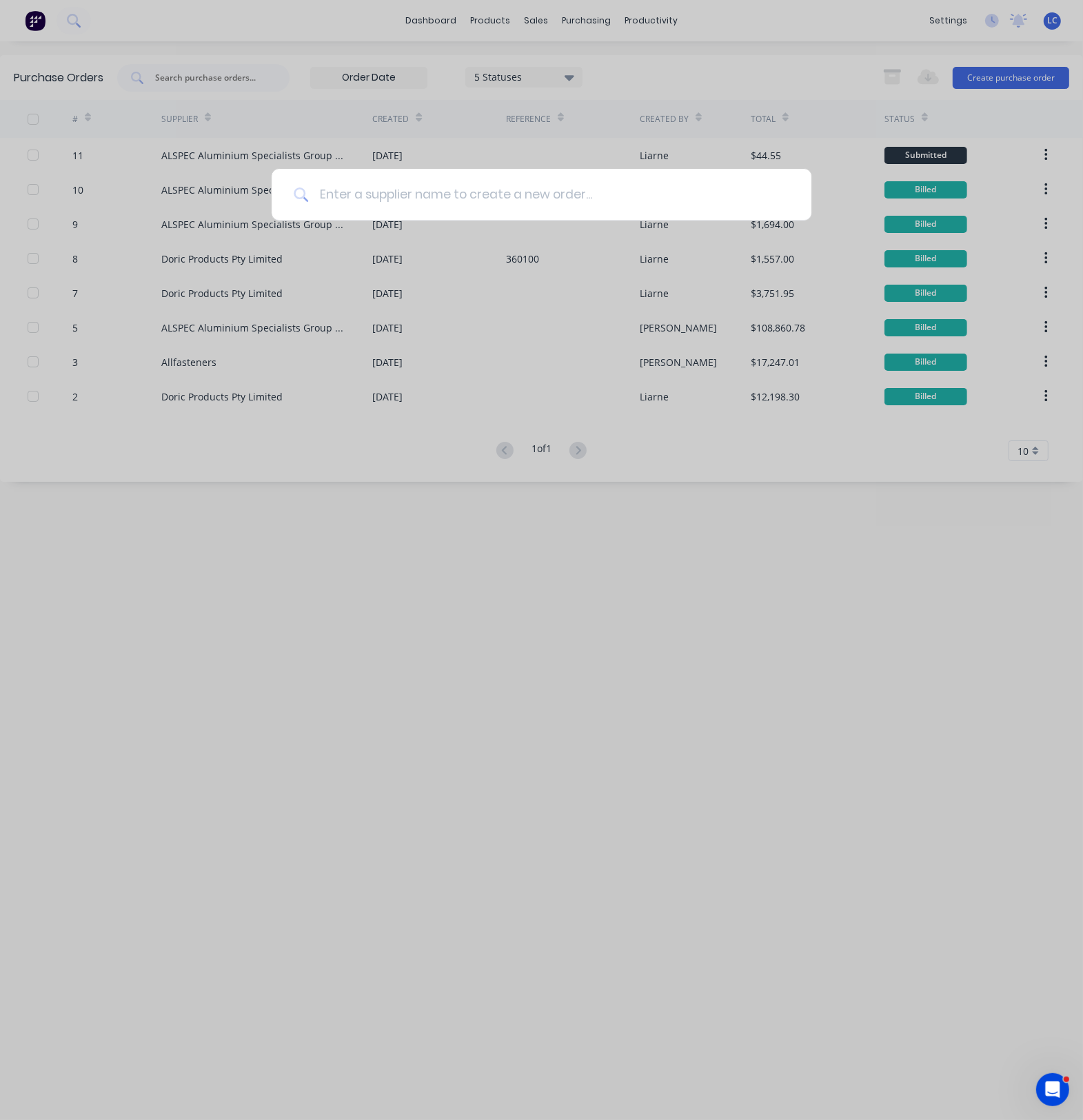
click at [434, 192] on input at bounding box center [548, 194] width 481 height 51
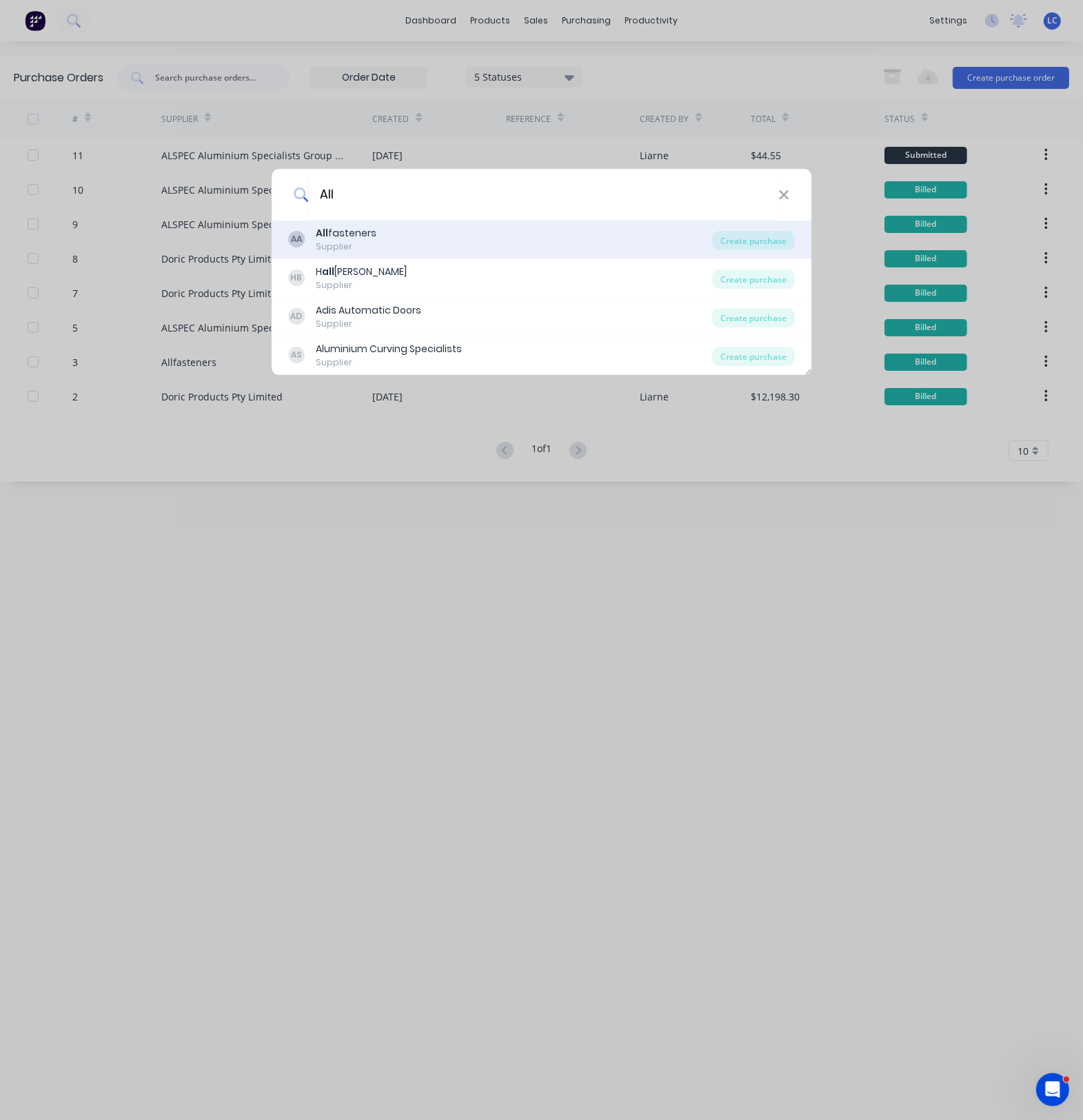
click at [361, 236] on div "All fasteners" at bounding box center [345, 233] width 60 height 14
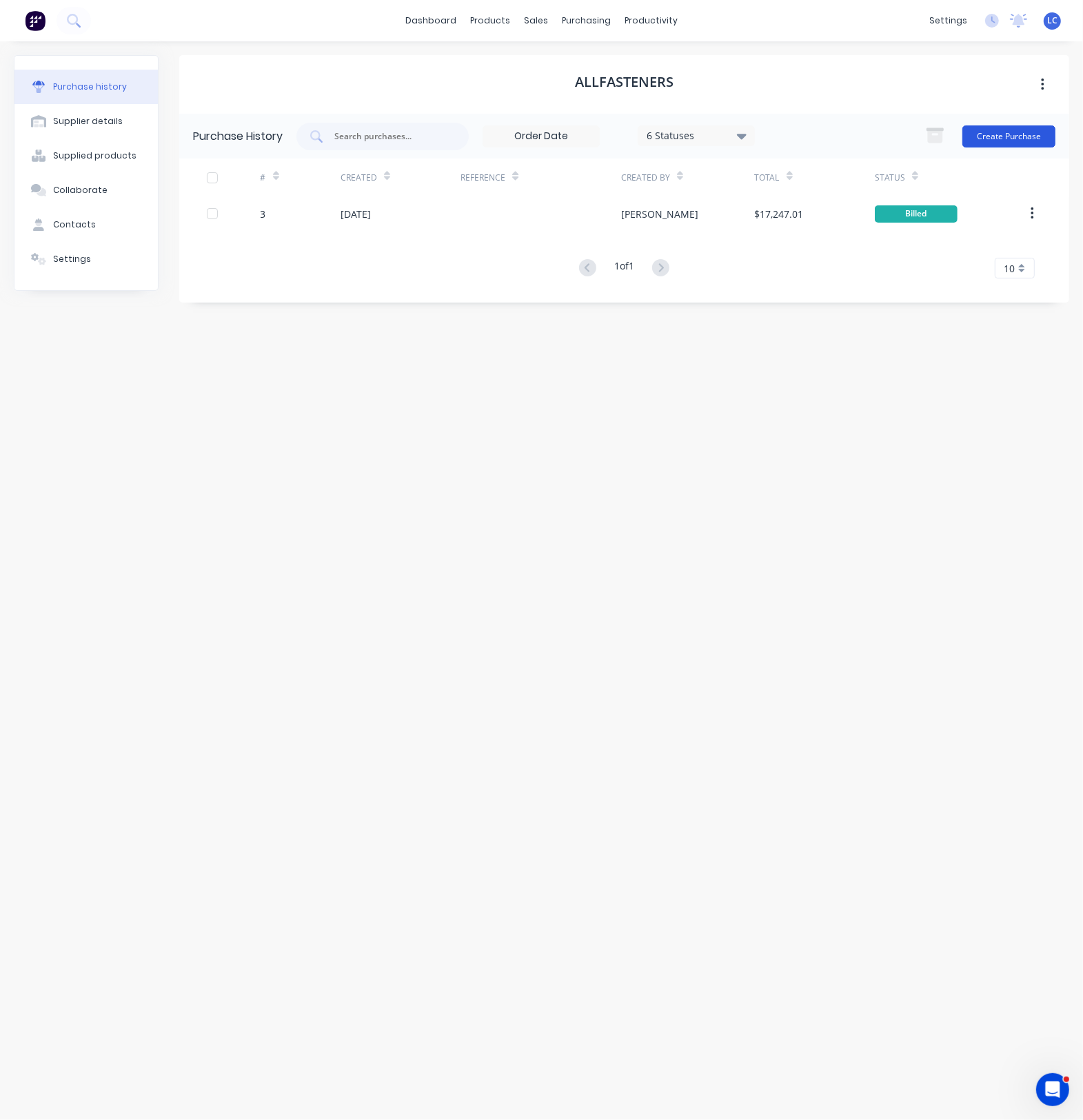
click at [995, 130] on button "Create Purchase" at bounding box center [1008, 136] width 93 height 22
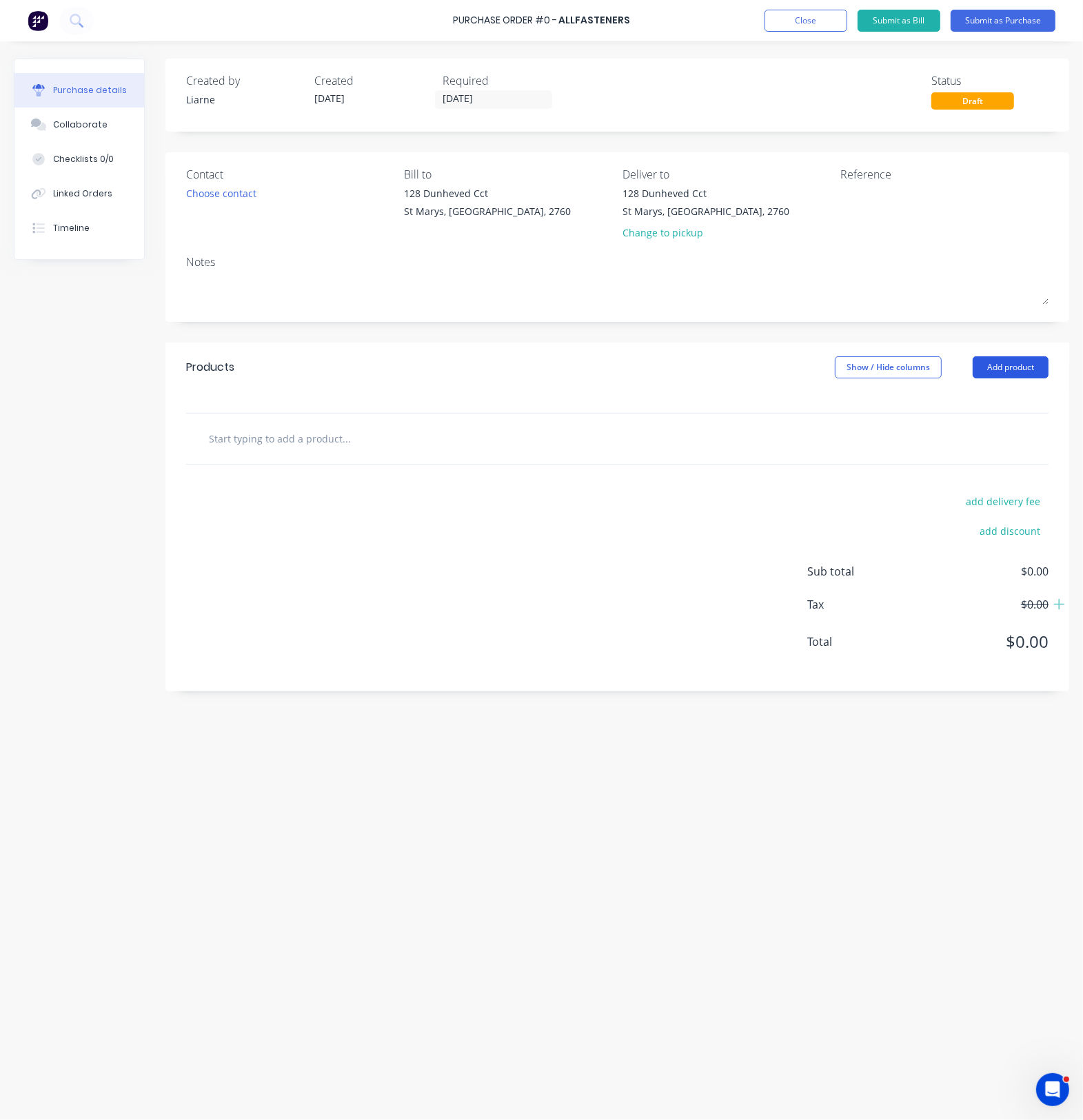
click at [1042, 363] on button "Add product" at bounding box center [1010, 367] width 76 height 22
click at [324, 443] on input "text" at bounding box center [345, 438] width 275 height 28
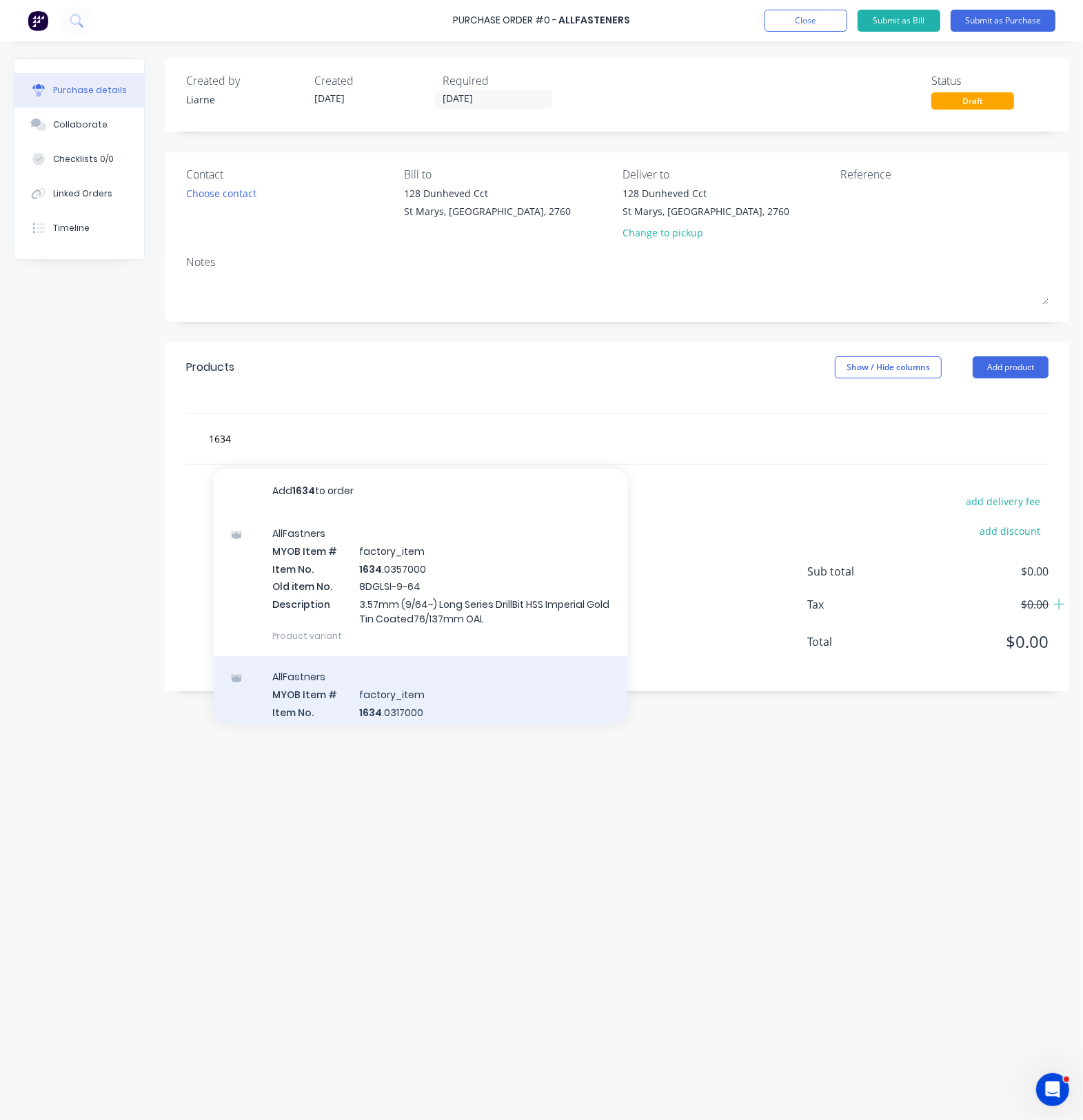
click at [397, 694] on div "AllFastners MYOB Item # factory_item Item No. 1634 .0317000 Old item No. 8DGLSI…" at bounding box center [421, 727] width 414 height 143
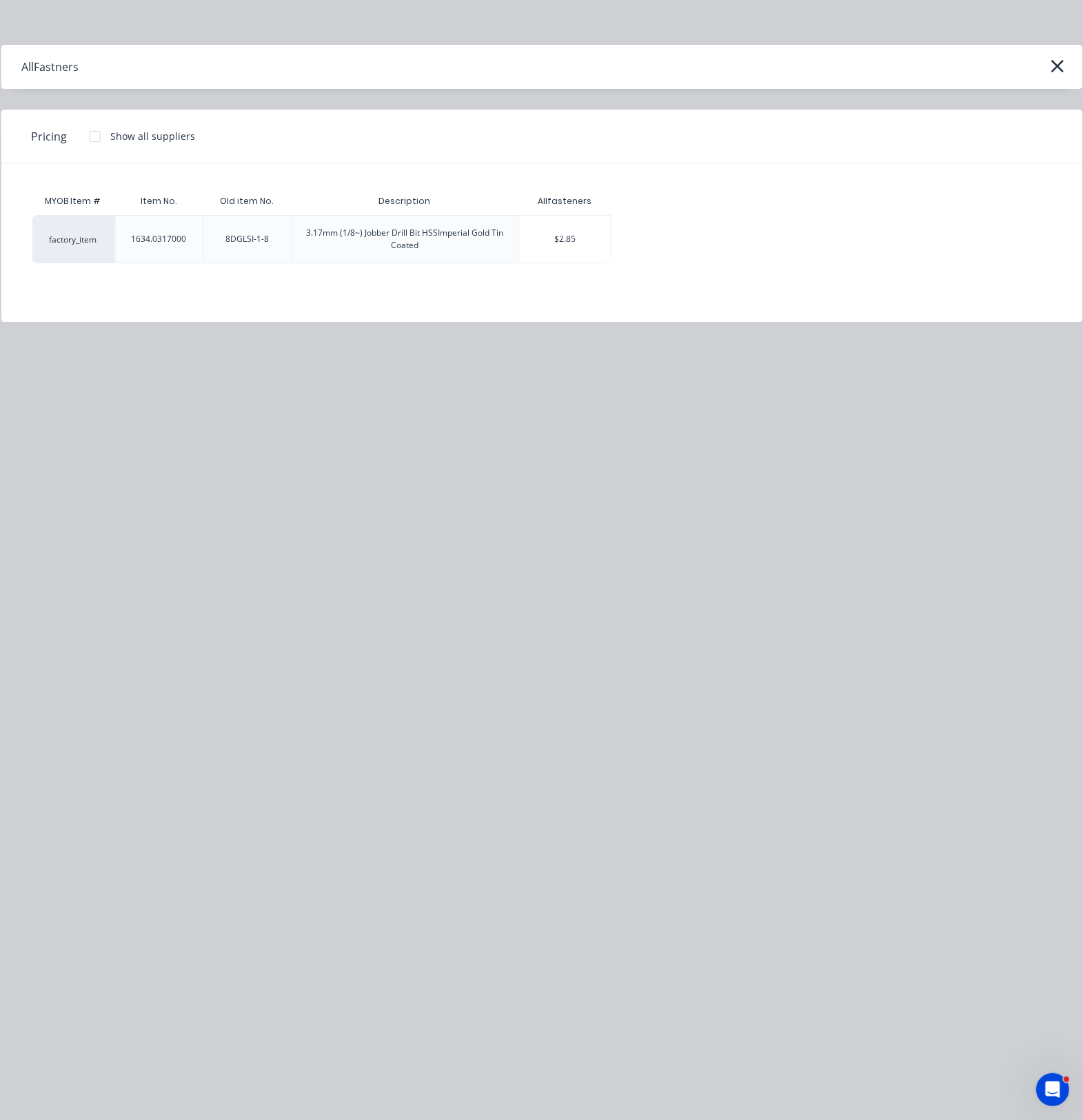
click at [448, 246] on div "3.17mm (1/8~) Jobber Drill Bit HSSImperial Gold Tin Coated" at bounding box center [405, 239] width 205 height 25
click at [163, 239] on div "1634.0317000" at bounding box center [158, 239] width 55 height 13
drag, startPoint x: 226, startPoint y: 237, endPoint x: 297, endPoint y: 248, distance: 71.8
click at [237, 237] on div "8DGLSI-1-8" at bounding box center [246, 239] width 66 height 34
click at [573, 243] on div "$2.85" at bounding box center [565, 239] width 92 height 47
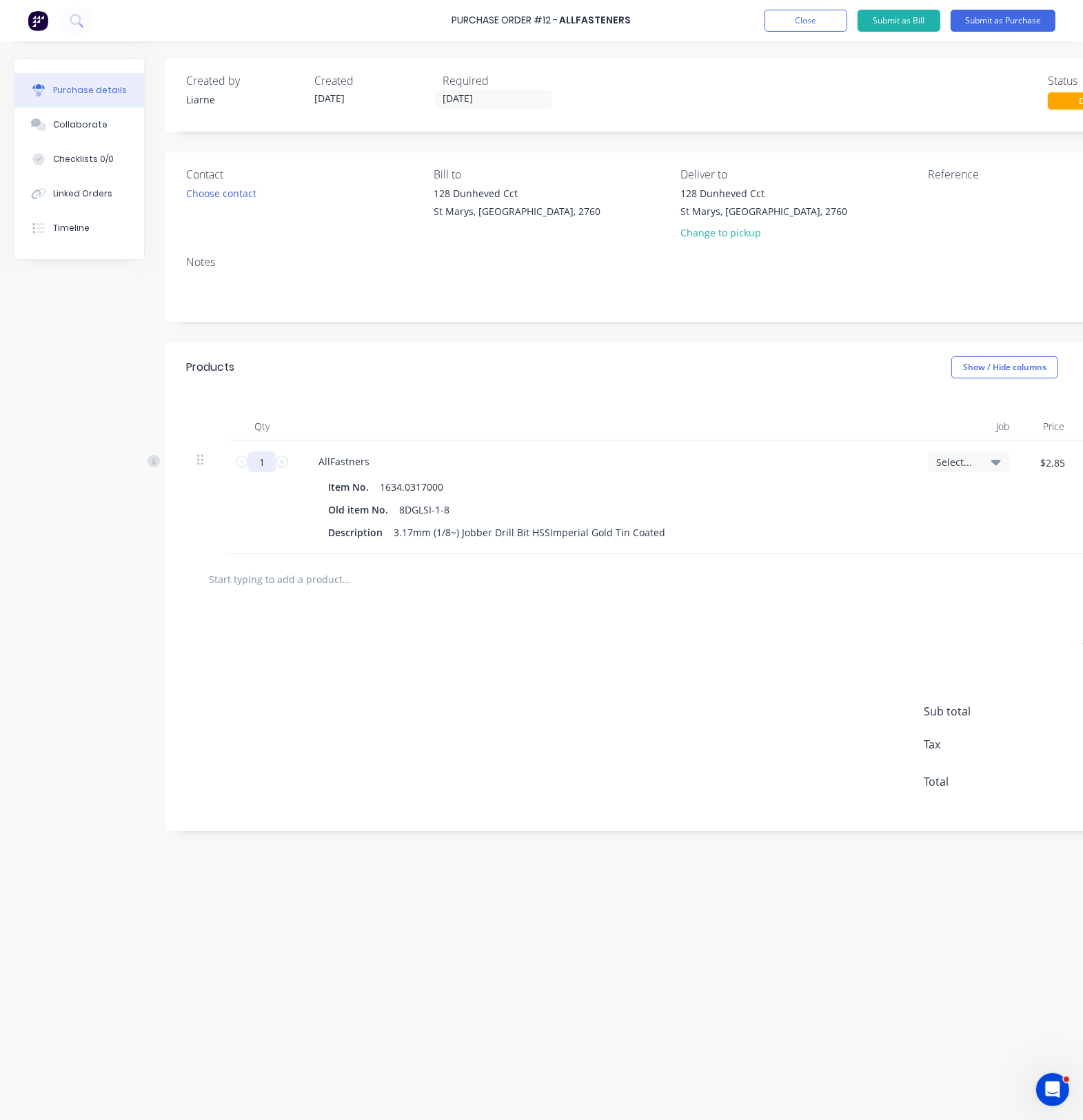
click at [260, 460] on input "1" at bounding box center [262, 461] width 28 height 21
drag, startPoint x: 298, startPoint y: 397, endPoint x: 319, endPoint y: 397, distance: 21.0
click at [314, 397] on div "Qty Job Price Total 10 10 AllFastners Item No. 1634.0317000 Old item No. 8DGLSI…" at bounding box center [678, 473] width 1025 height 162
click at [324, 367] on div "Products Show / Hide columns Add product" at bounding box center [678, 367] width 1025 height 49
drag, startPoint x: 183, startPoint y: 355, endPoint x: 479, endPoint y: 400, distance: 299.4
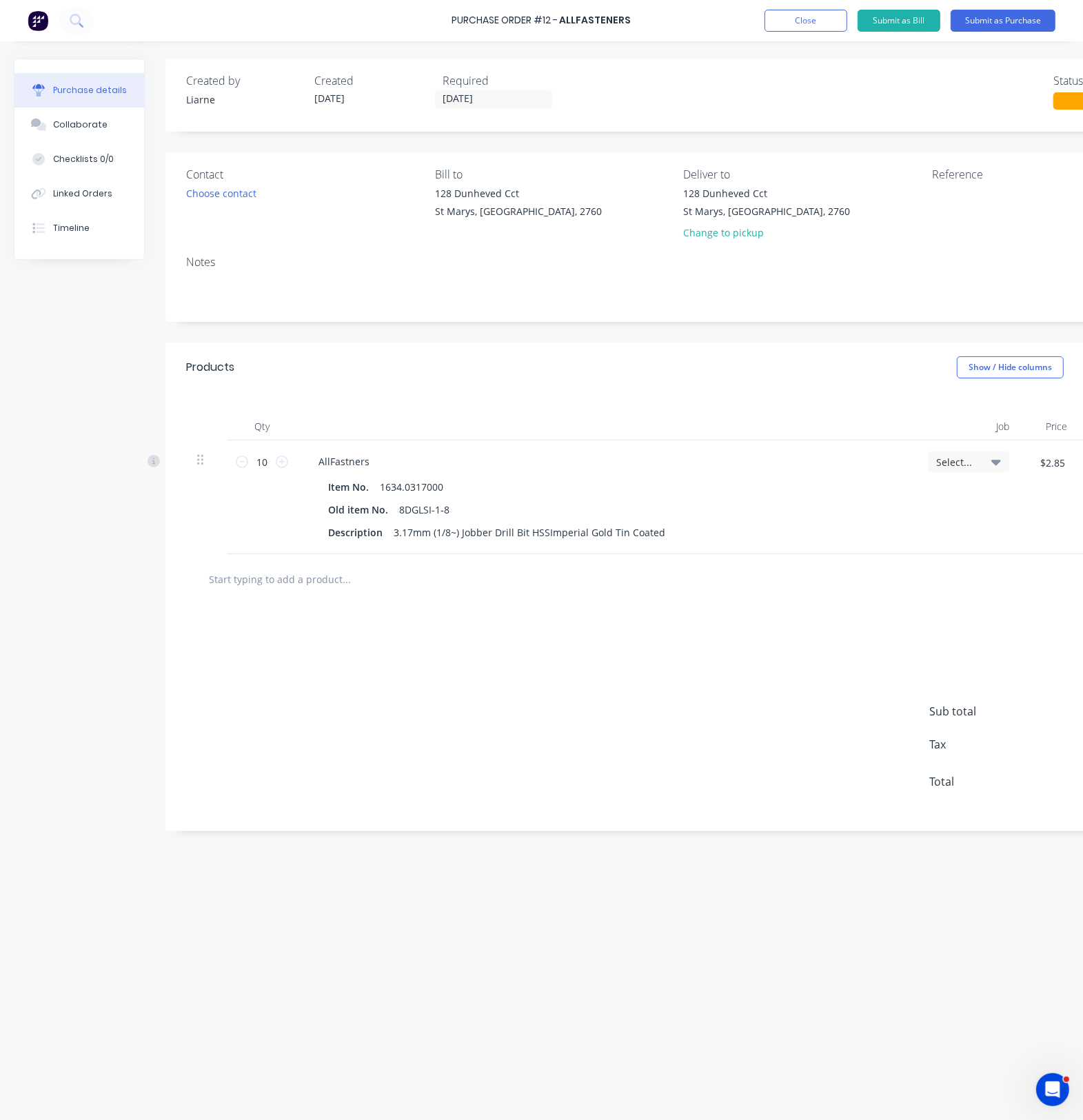
click at [215, 359] on div "Products Show / Hide columns Add product" at bounding box center [678, 367] width 1025 height 49
click at [679, 380] on div "Products Show / Hide columns Add product" at bounding box center [678, 367] width 1025 height 49
click at [278, 590] on input "text" at bounding box center [345, 578] width 275 height 28
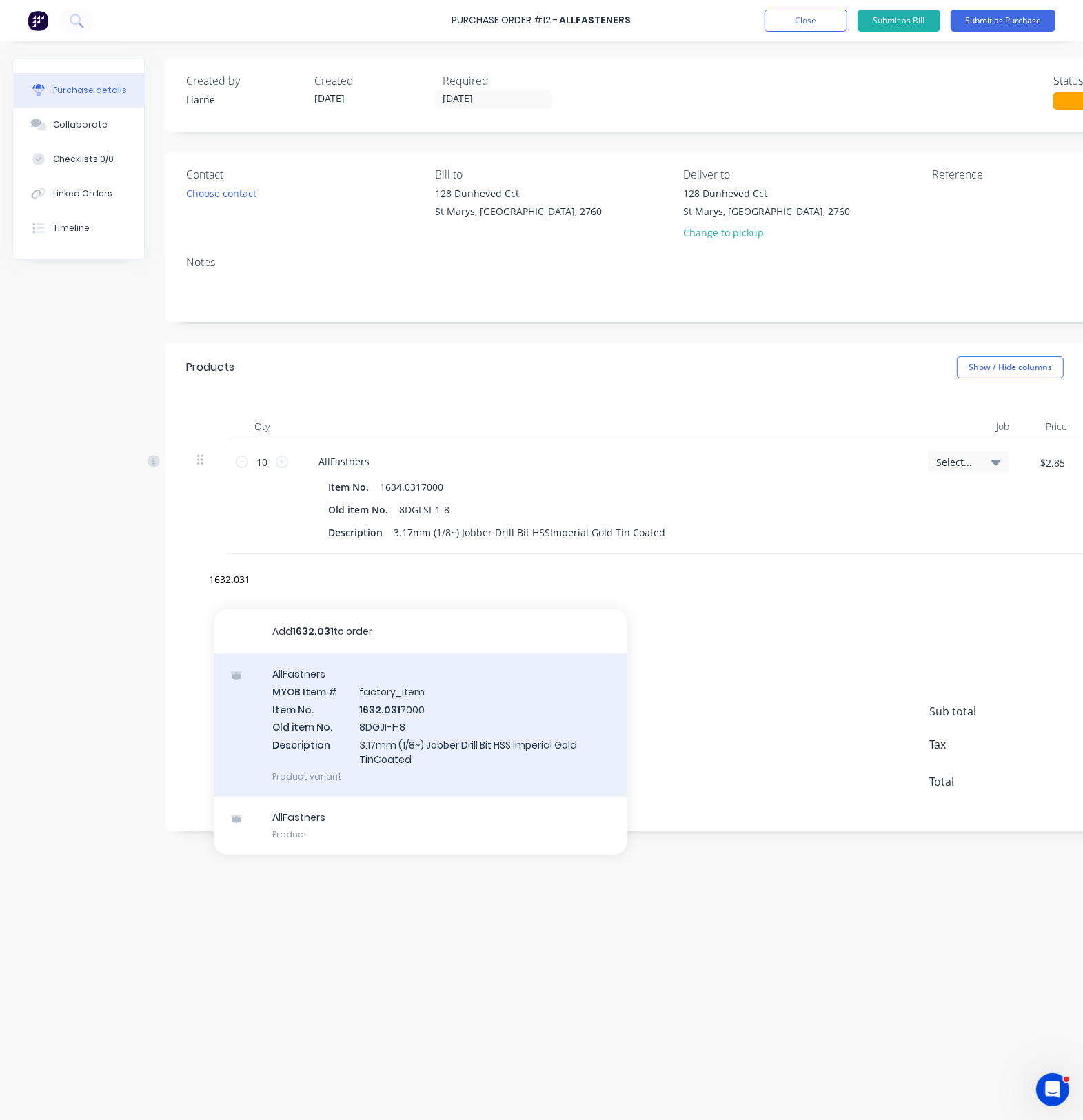
click at [387, 725] on div "AllFastners MYOB Item # factory_item Item No. 1632.031 7000 Old item No. 8DGJI-…" at bounding box center [421, 724] width 414 height 143
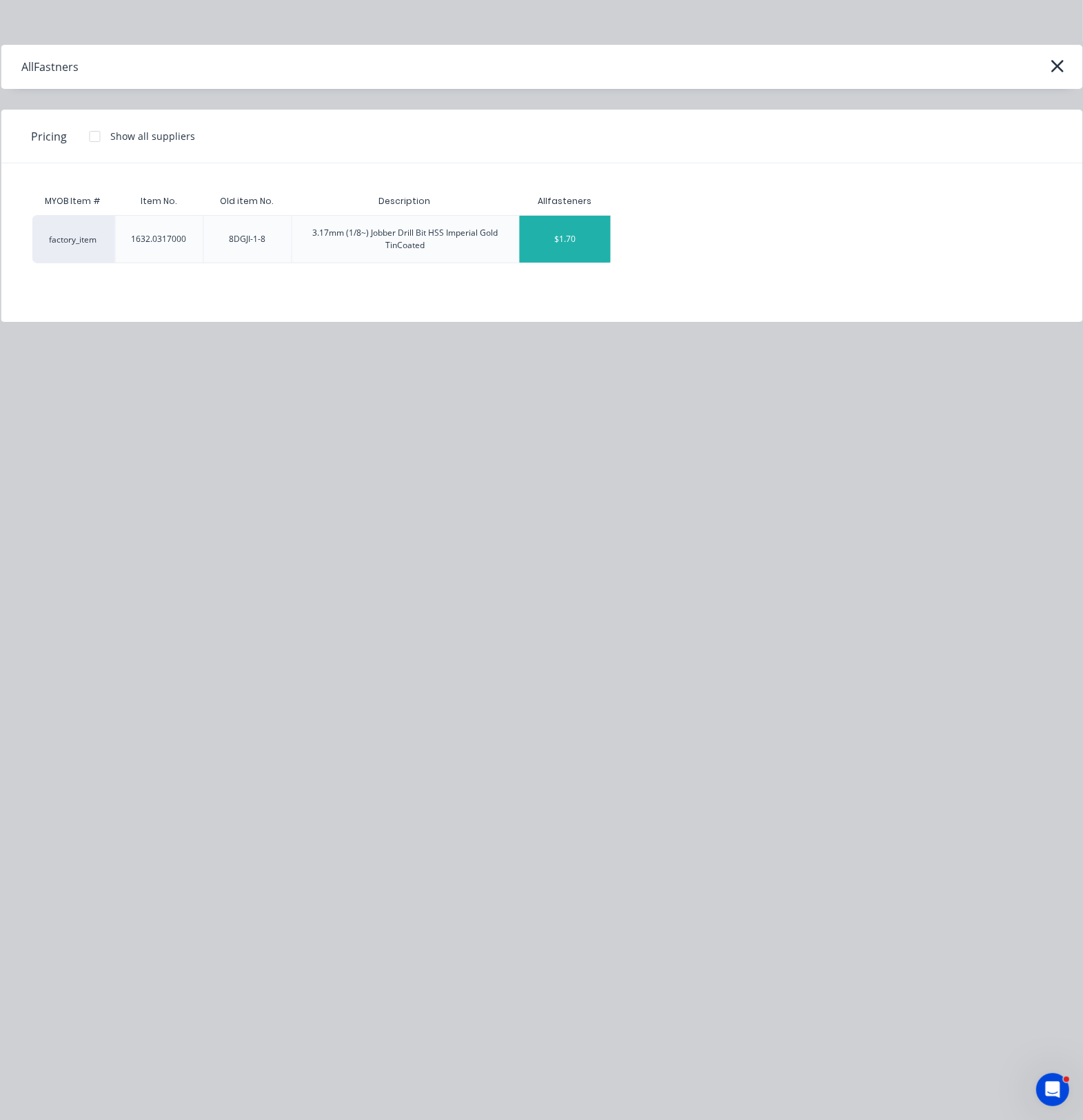
click at [567, 246] on div "$1.70" at bounding box center [565, 239] width 92 height 47
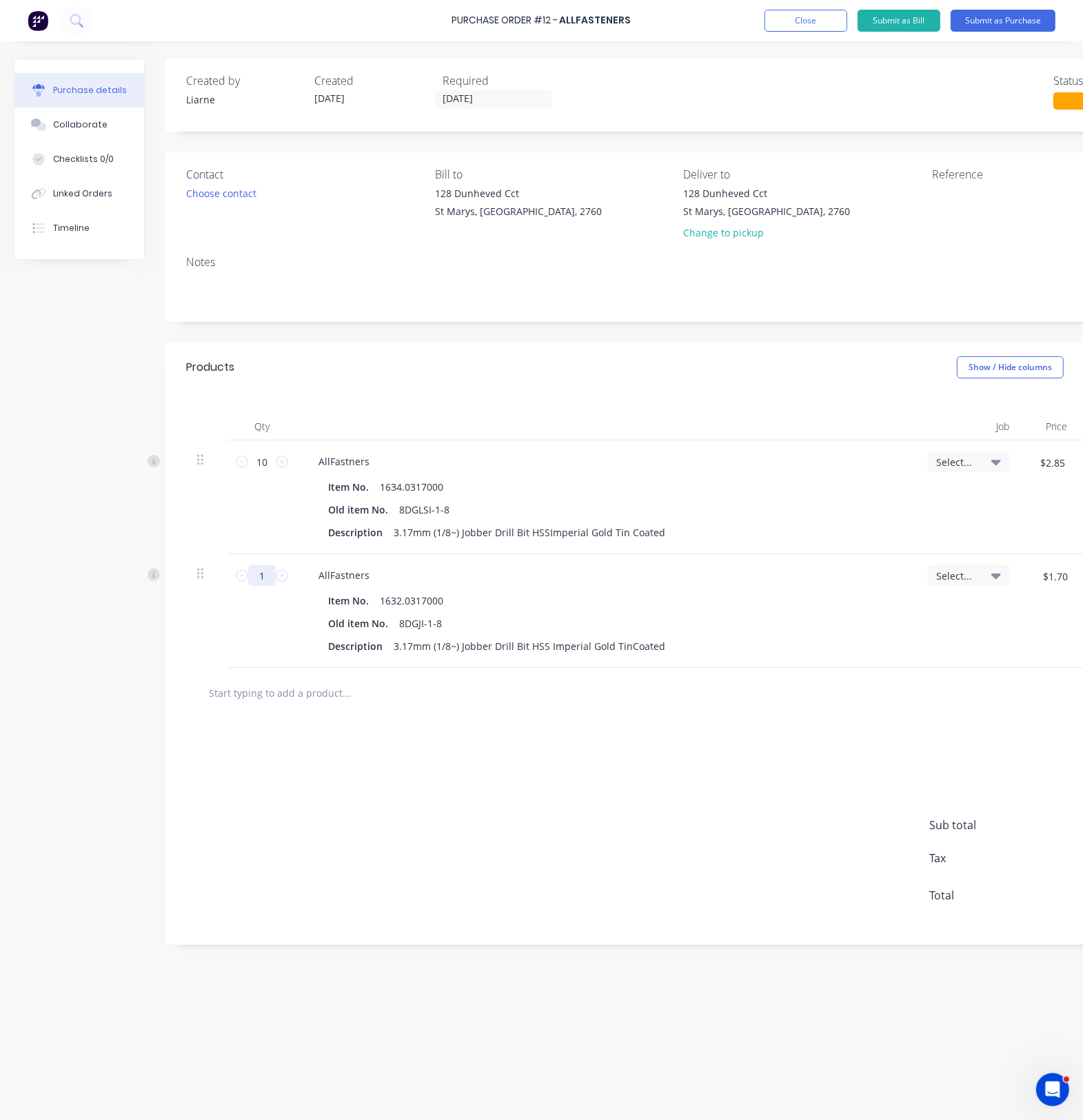
drag, startPoint x: 270, startPoint y: 576, endPoint x: 256, endPoint y: 572, distance: 14.6
click at [256, 572] on input "1" at bounding box center [262, 575] width 28 height 21
click at [287, 698] on input "text" at bounding box center [345, 693] width 275 height 28
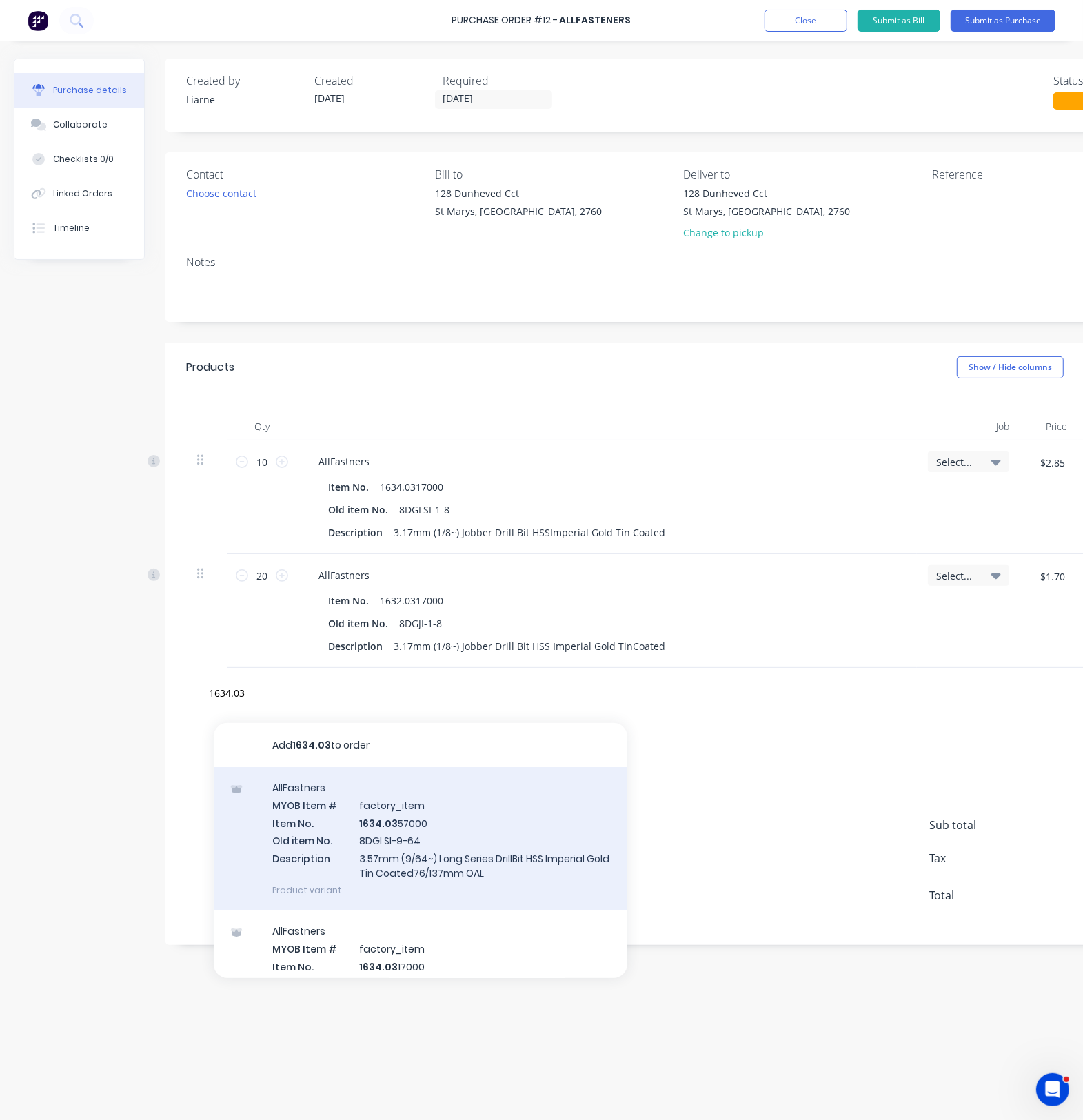
click at [388, 820] on div "AllFastners MYOB Item # factory_item Item No. 1634.03 57000 Old item No. 8DGLSI…" at bounding box center [421, 838] width 414 height 143
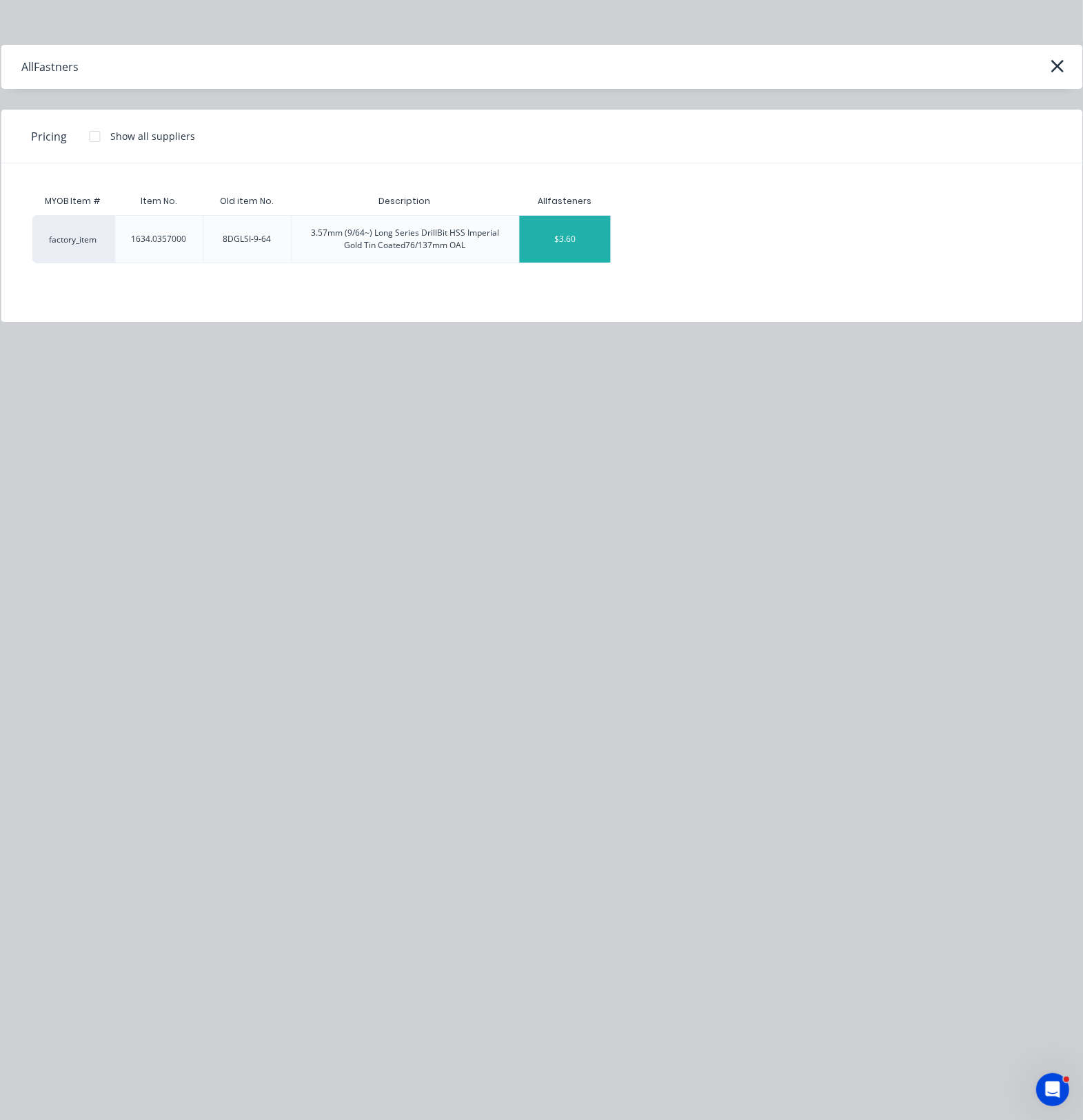
click at [566, 228] on div "$3.60" at bounding box center [565, 239] width 92 height 47
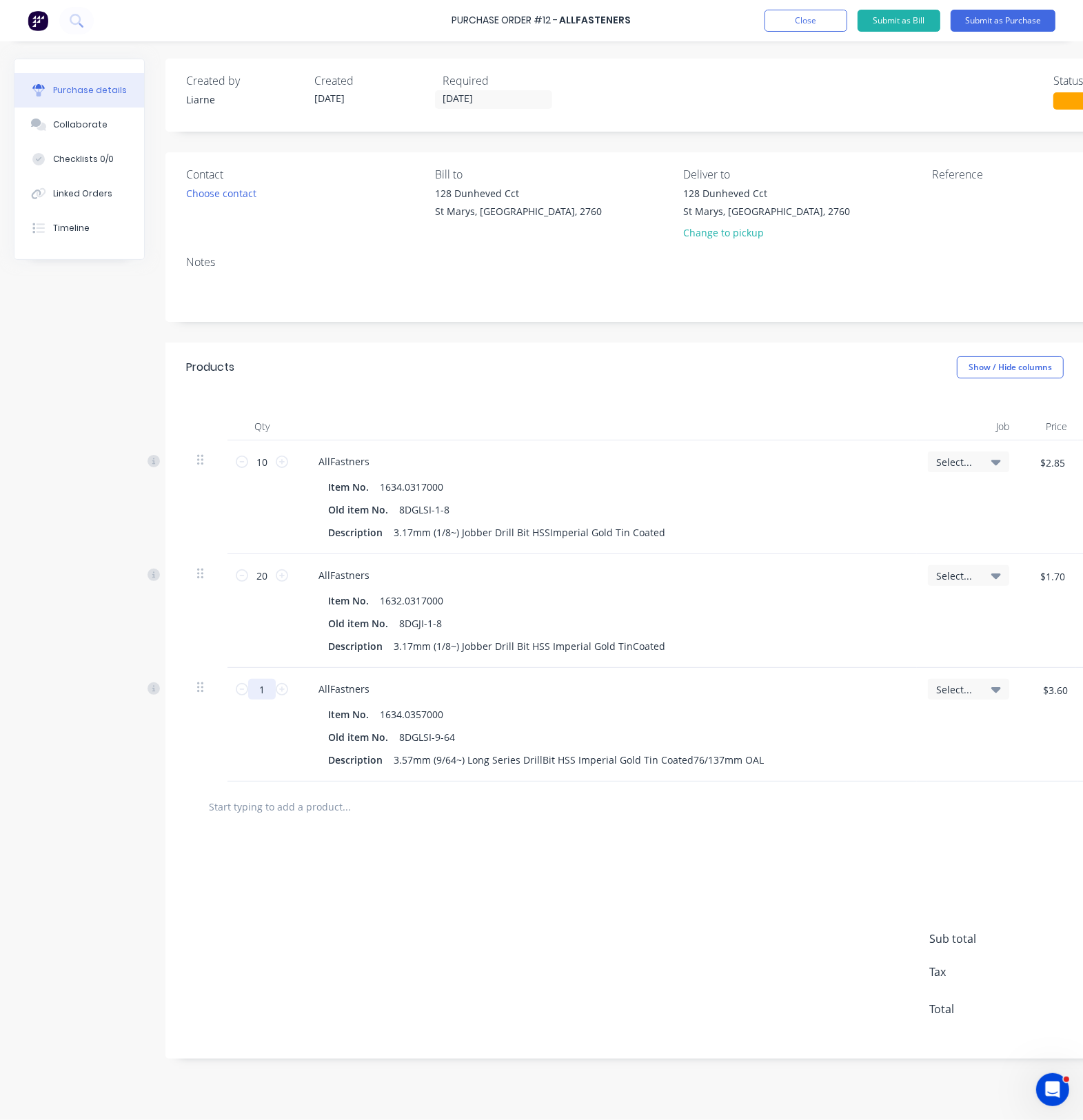
drag, startPoint x: 253, startPoint y: 685, endPoint x: 267, endPoint y: 685, distance: 14.0
click at [267, 685] on input "1" at bounding box center [262, 689] width 28 height 21
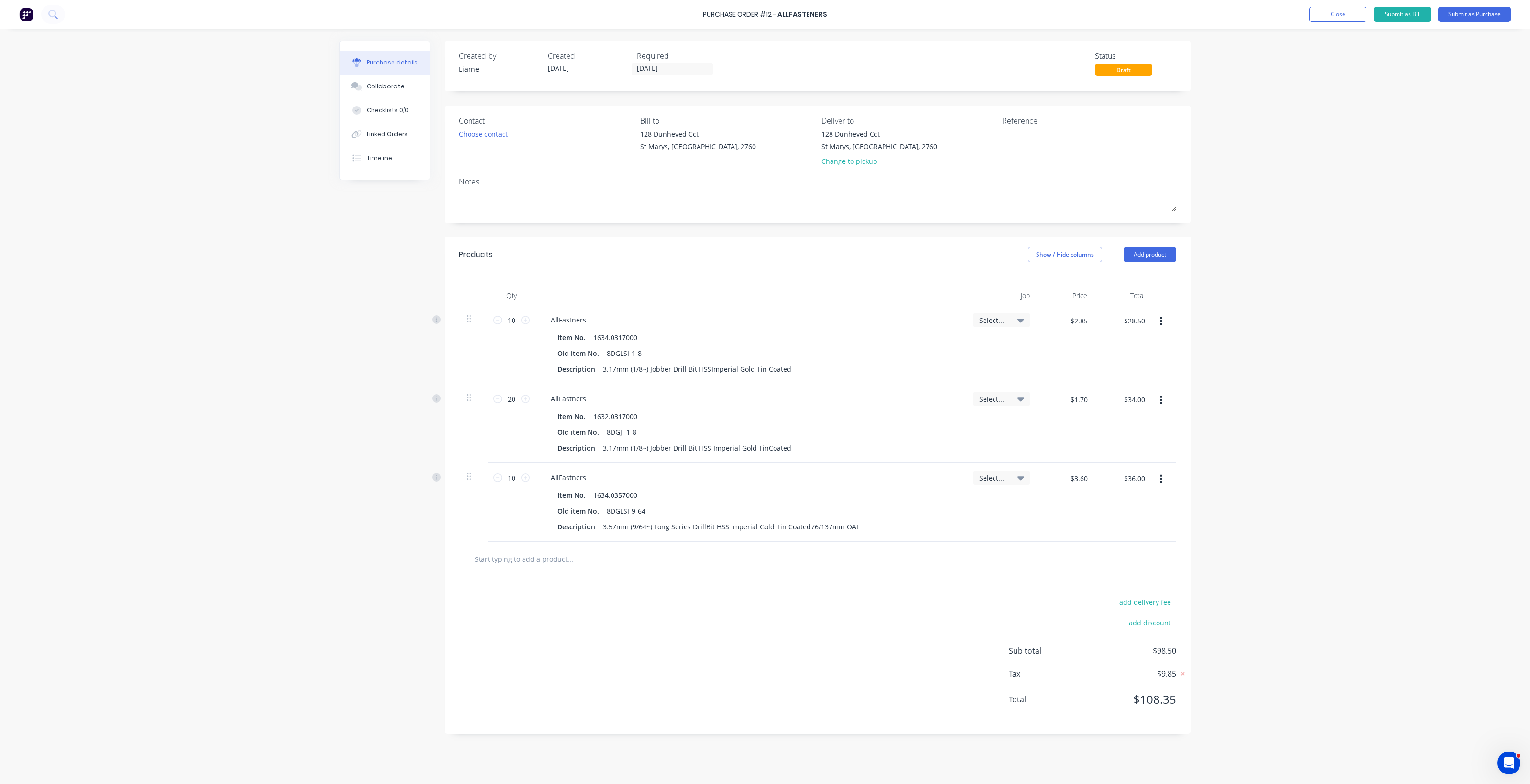
click at [518, 562] on input "text" at bounding box center [570, 559] width 191 height 19
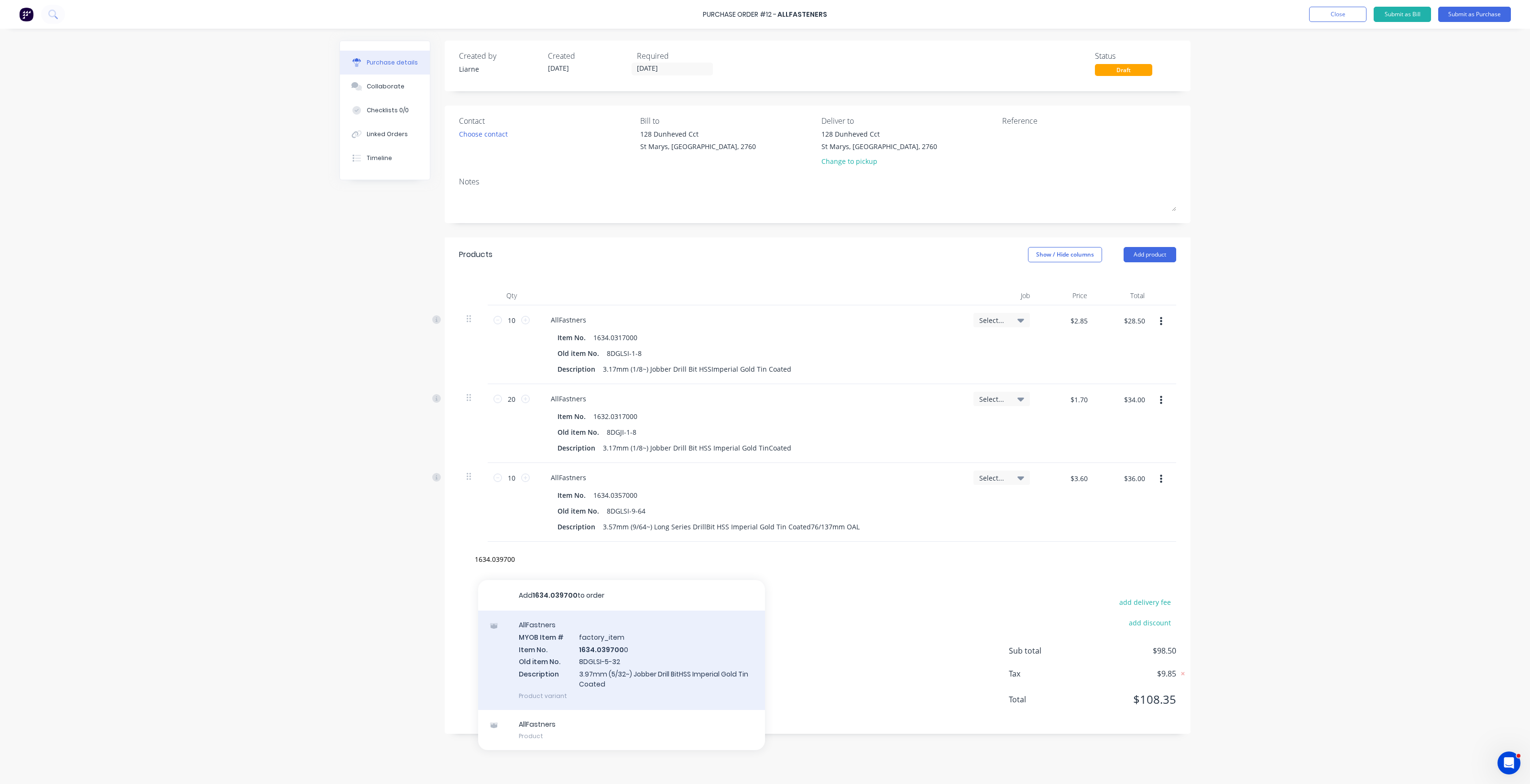
click at [616, 652] on div "AllFastners MYOB Item # factory_item Item No. 1634.039700 0 Old item No. 8DGLSI…" at bounding box center [621, 660] width 287 height 99
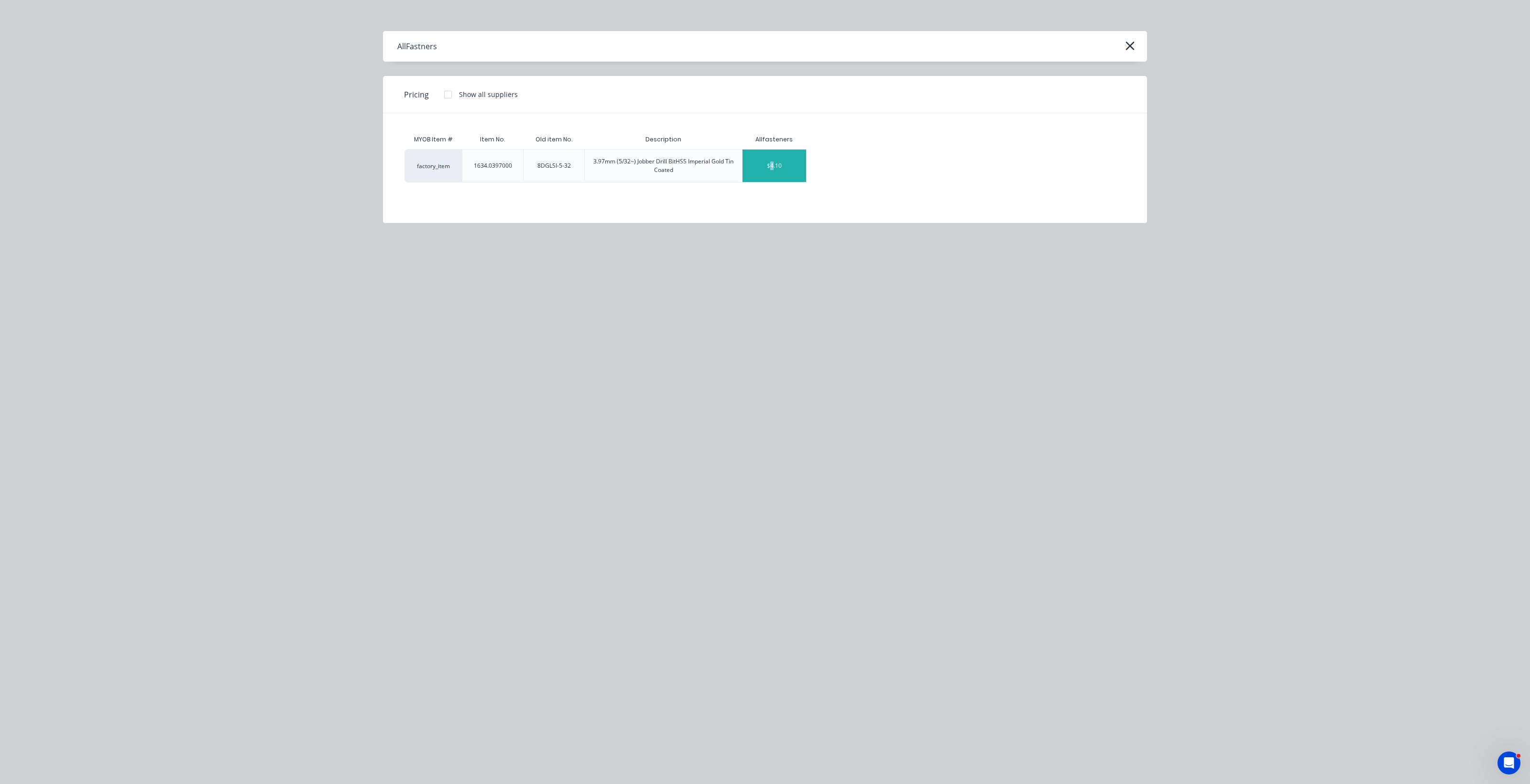
click at [751, 168] on div "$4.10" at bounding box center [774, 166] width 64 height 32
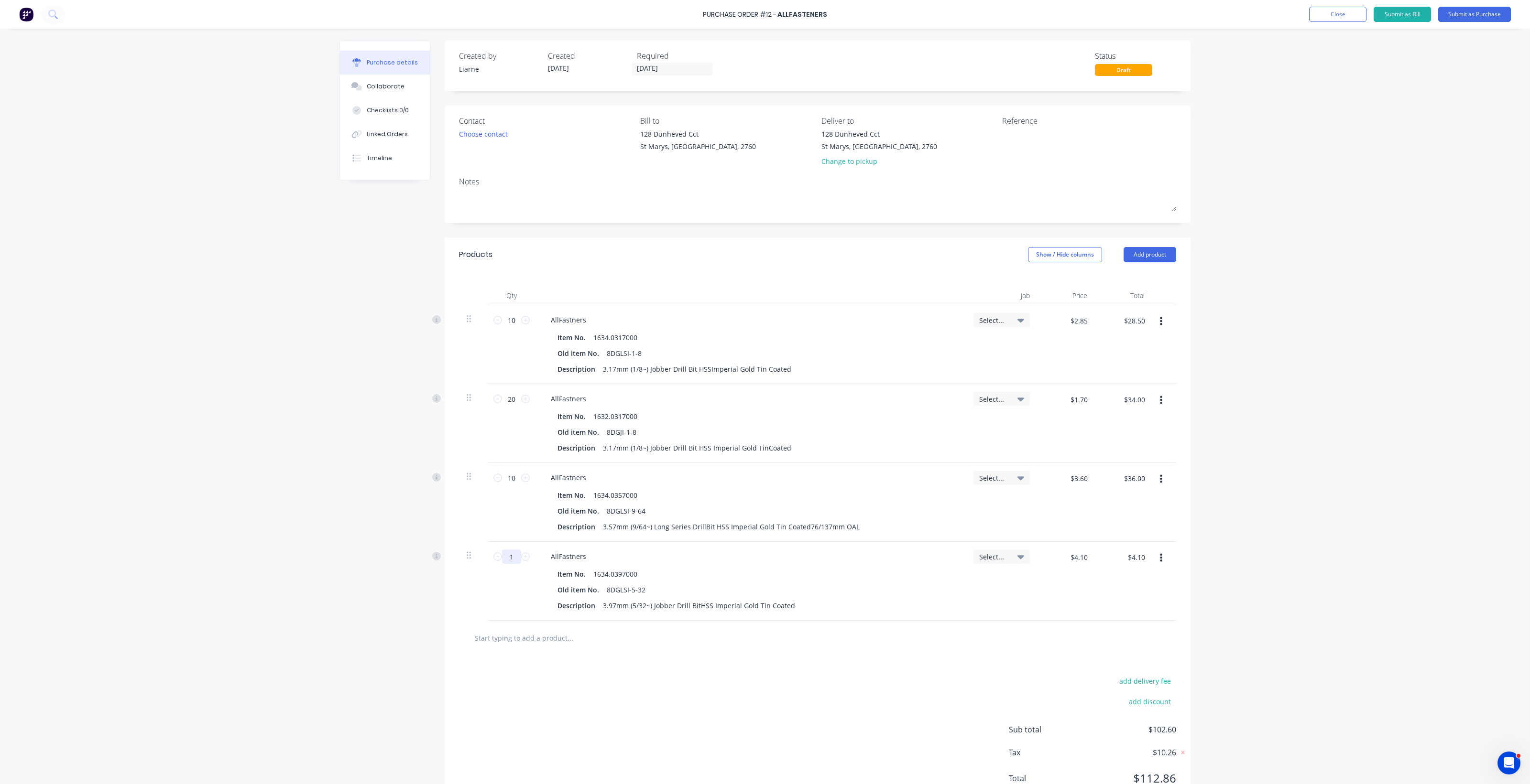
click at [503, 555] on input "1" at bounding box center [511, 556] width 19 height 14
drag, startPoint x: 516, startPoint y: 645, endPoint x: 524, endPoint y: 647, distance: 8.2
click at [517, 646] on input "text" at bounding box center [570, 638] width 191 height 19
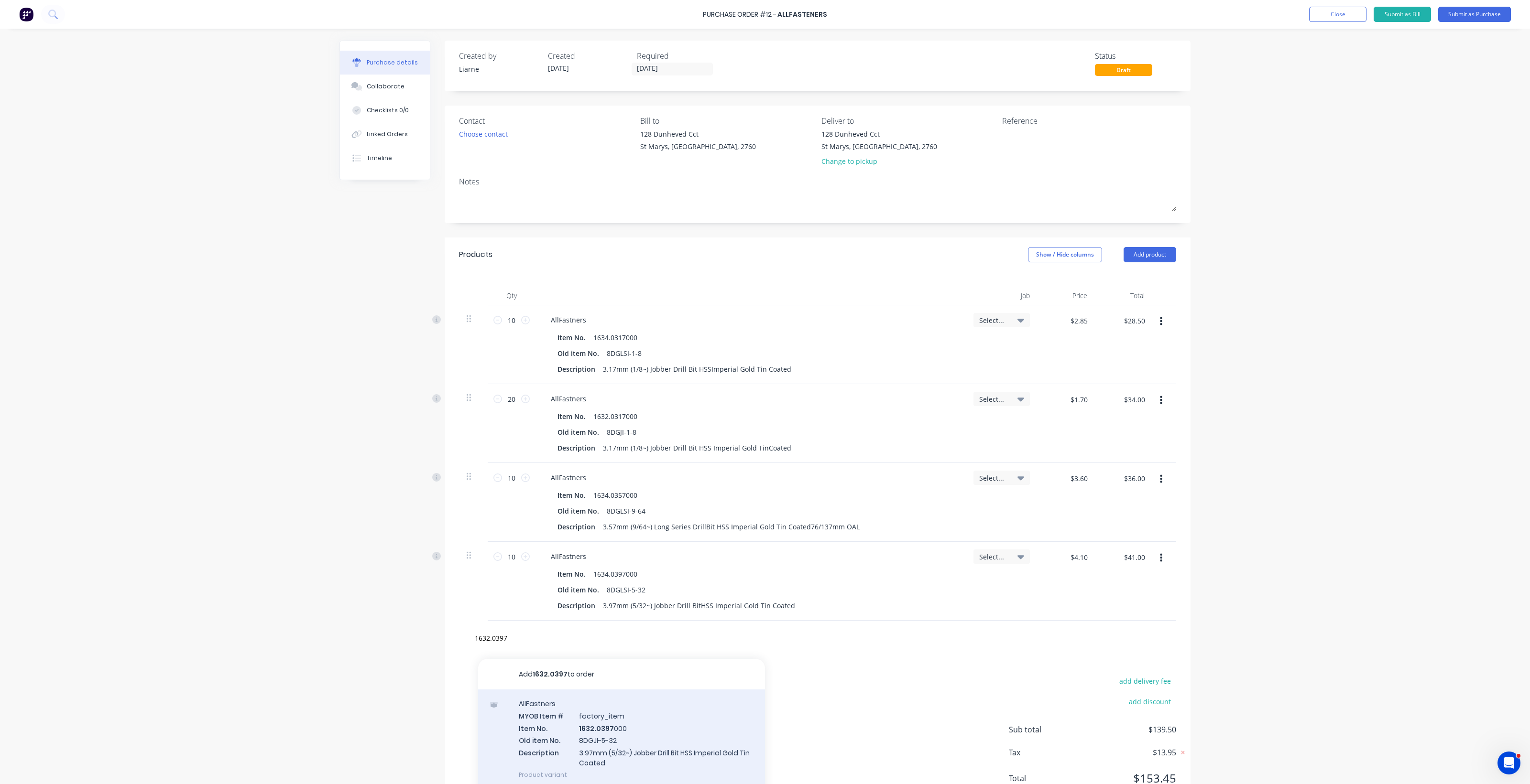
click at [590, 723] on div "AllFastners MYOB Item # factory_item Item No. 1632.0397 000 Old item No. 8DGJI-…" at bounding box center [621, 739] width 287 height 99
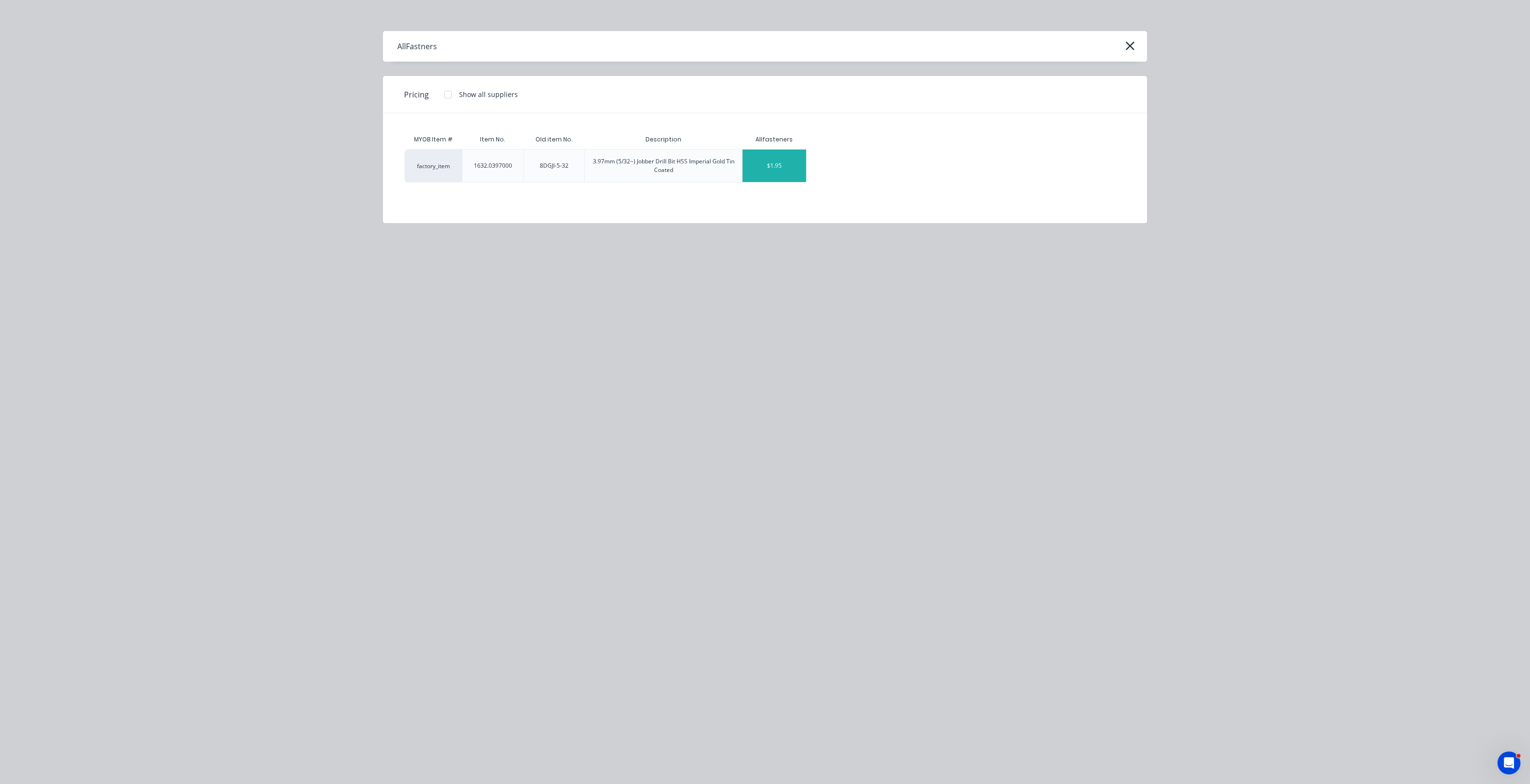
click at [751, 171] on div "$1.95" at bounding box center [774, 166] width 64 height 32
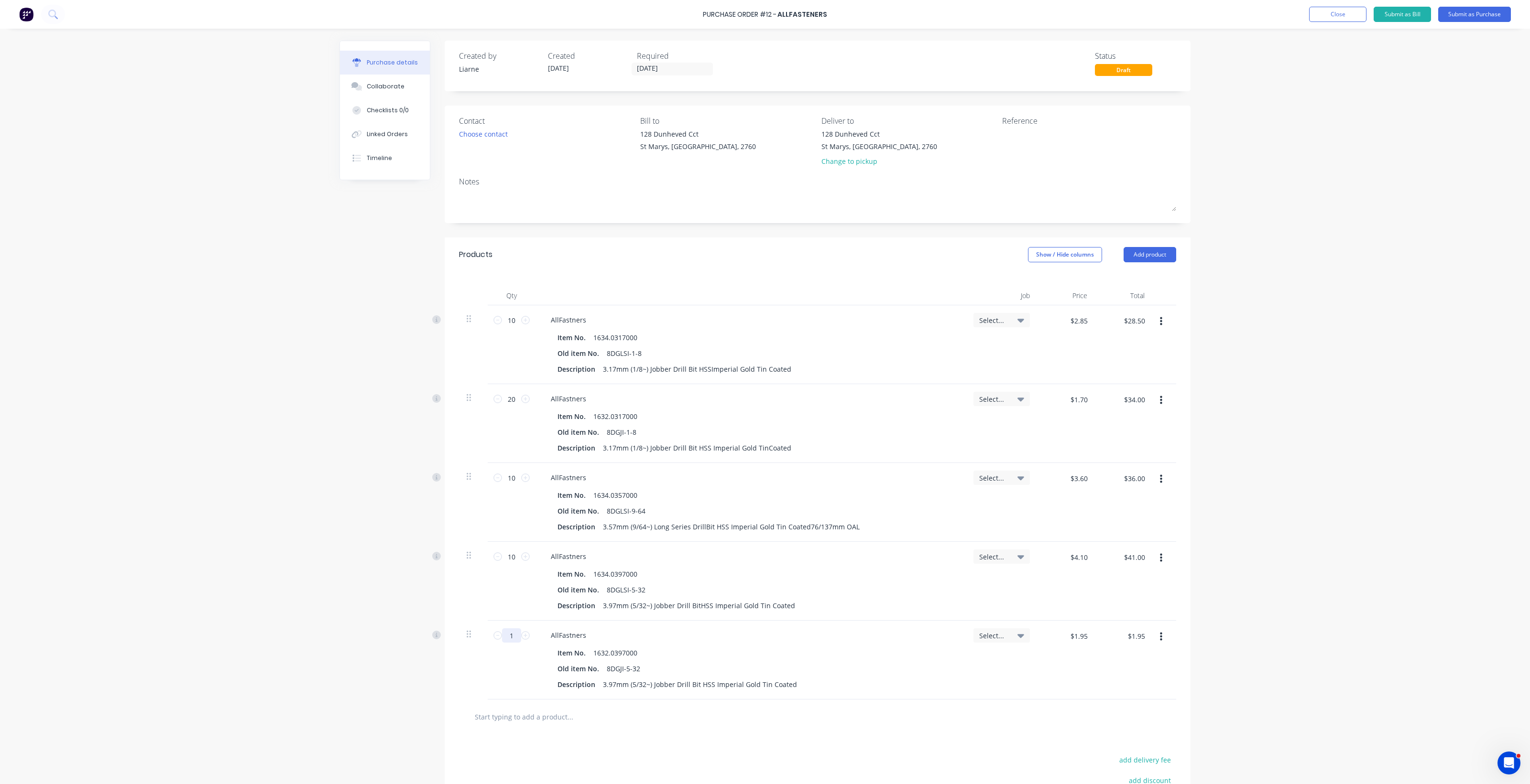
drag, startPoint x: 512, startPoint y: 634, endPoint x: 503, endPoint y: 629, distance: 10.3
click at [503, 629] on input "1" at bounding box center [511, 636] width 19 height 14
click at [529, 716] on input "text" at bounding box center [570, 717] width 191 height 19
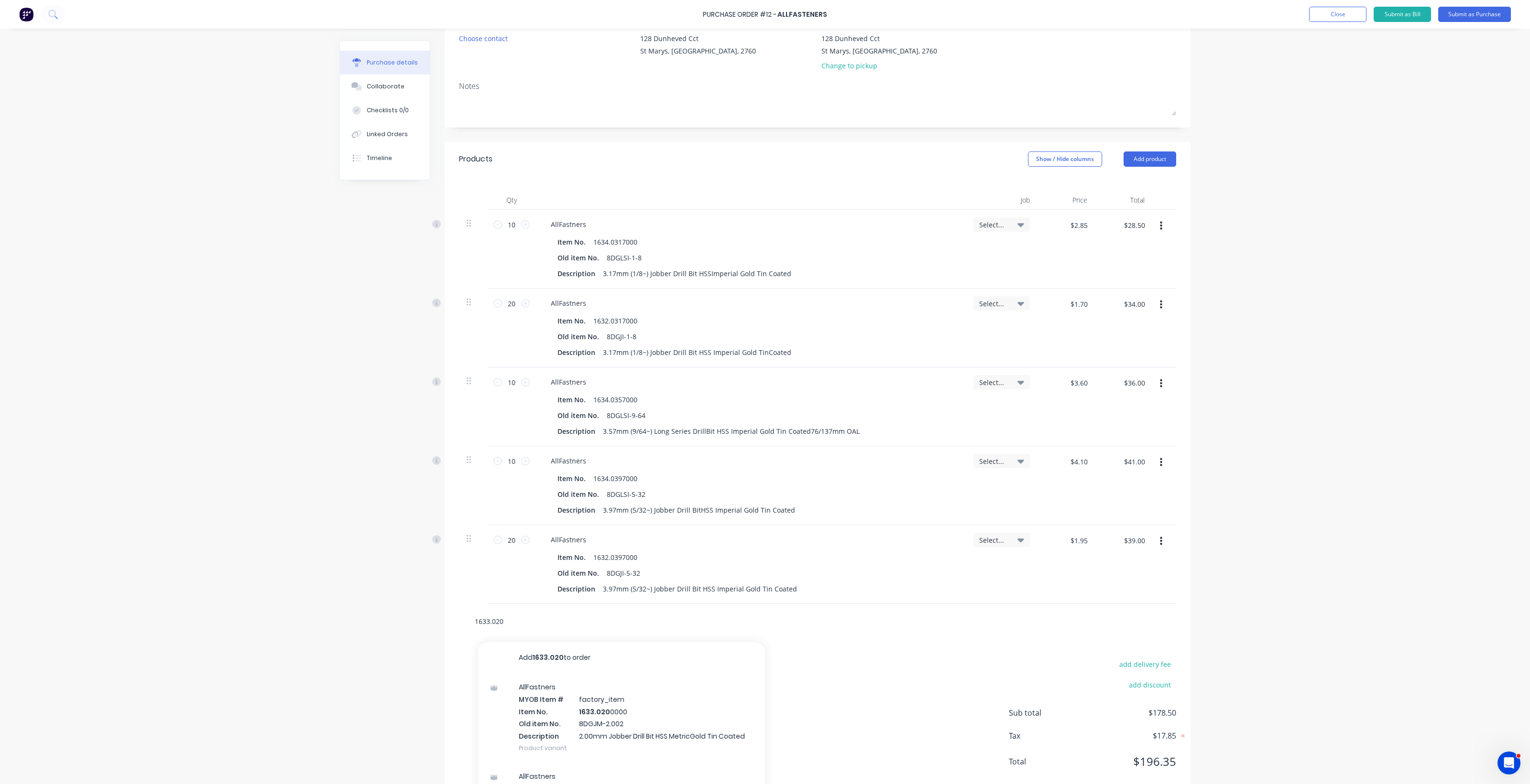
scroll to position [118, 0]
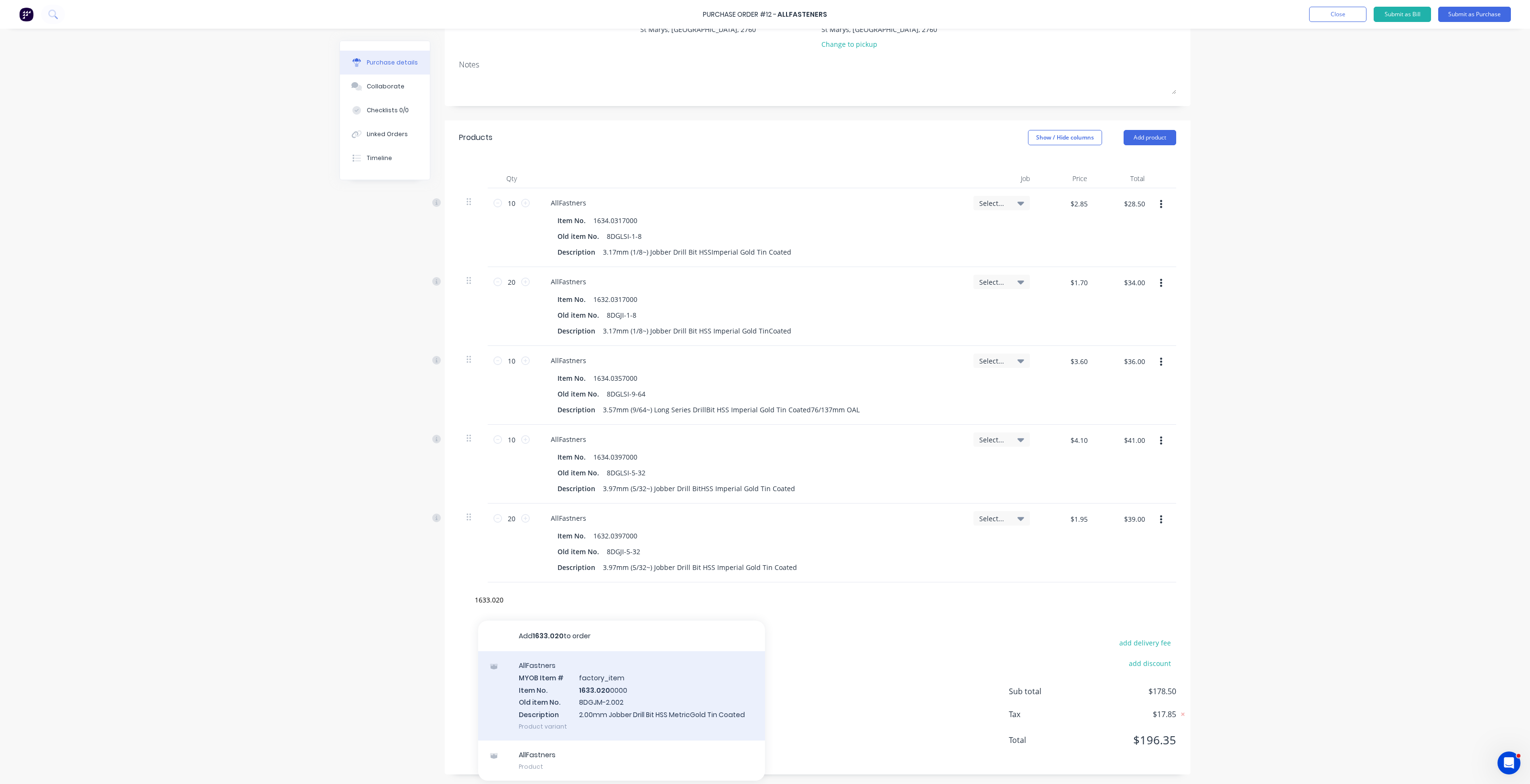
click at [597, 689] on div "AllFastners MYOB Item # factory_item Item No. 1633.020 0000 Old item No. 8DGJM-…" at bounding box center [621, 695] width 287 height 89
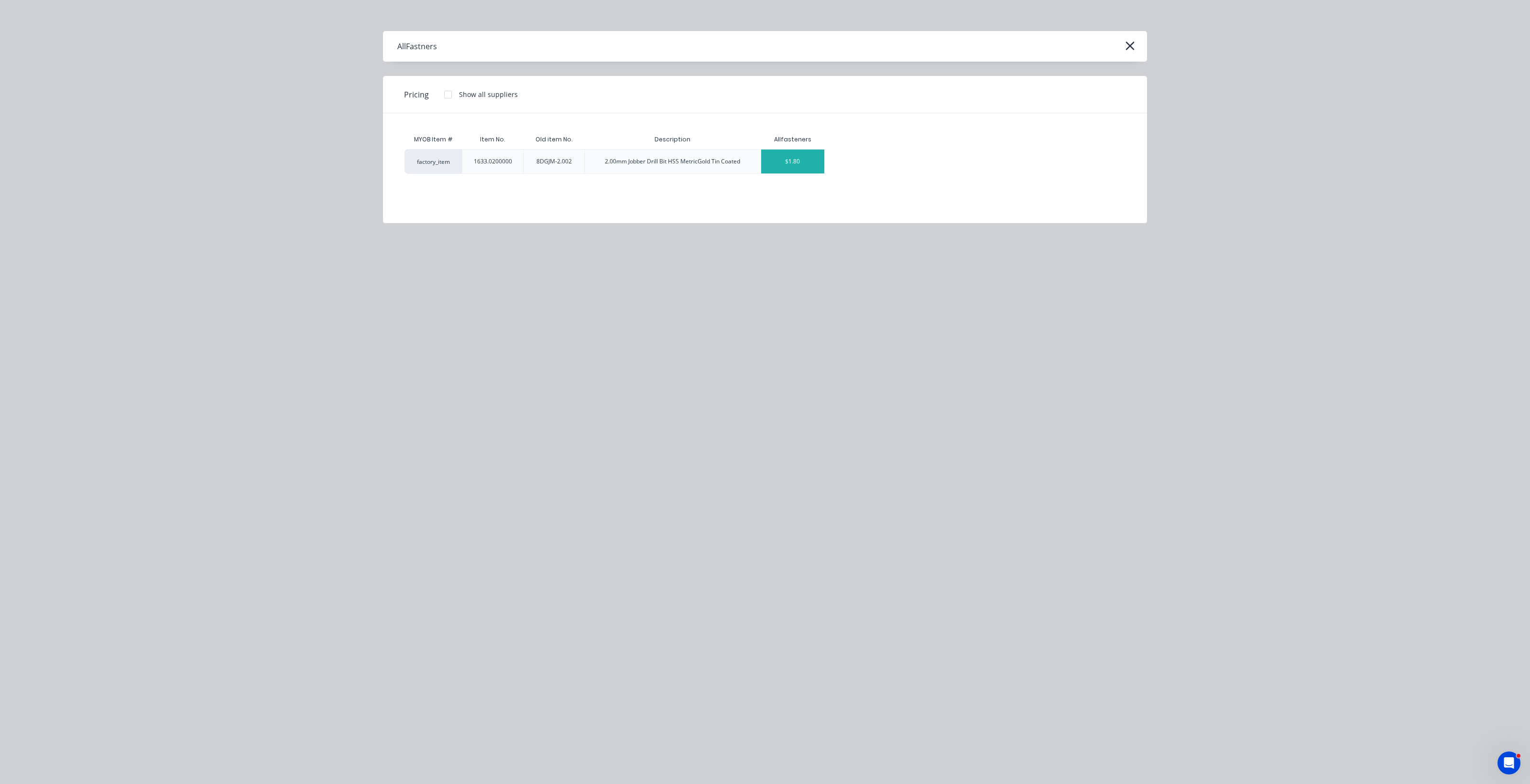
click at [751, 157] on div "$1.80" at bounding box center [793, 162] width 64 height 24
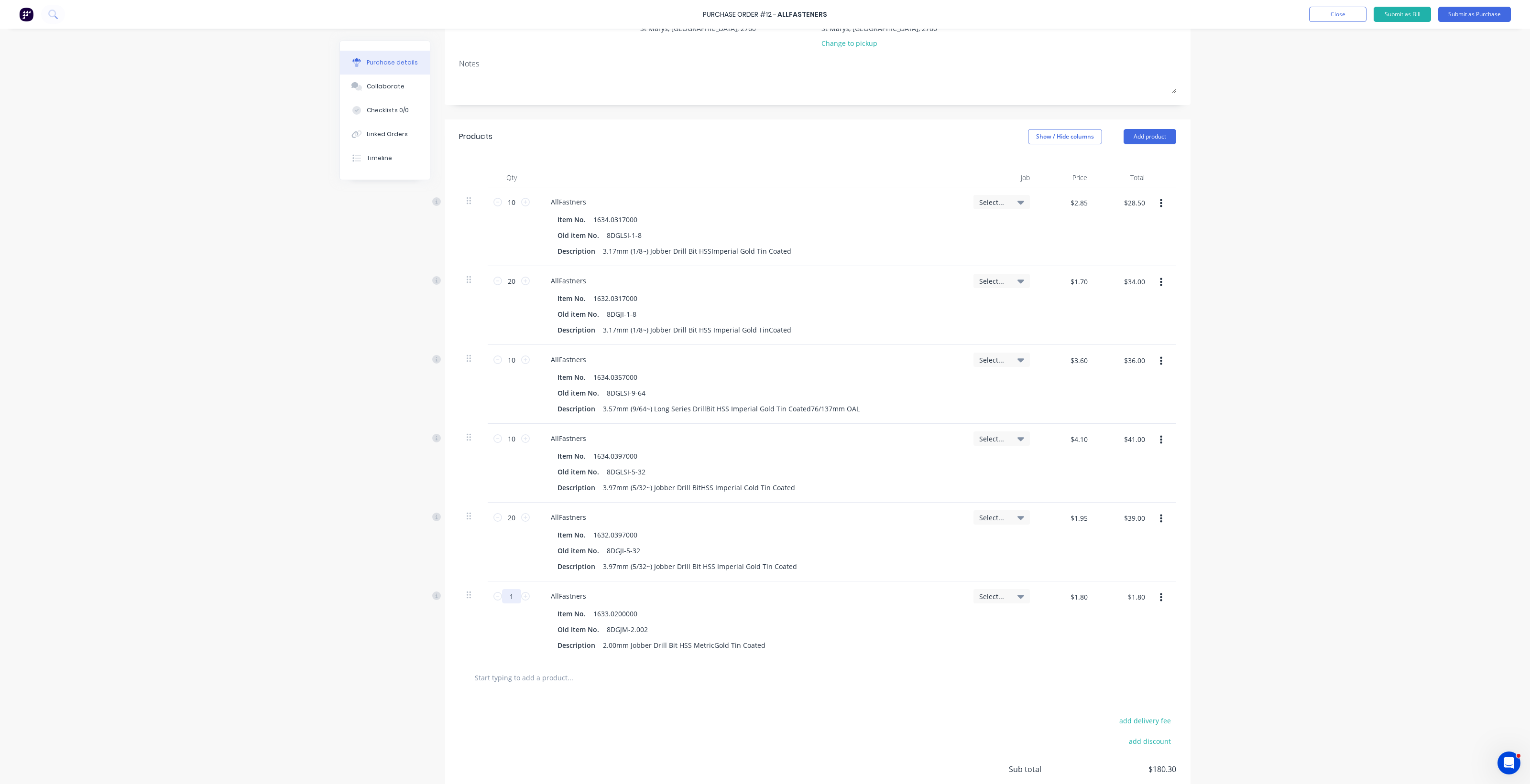
drag, startPoint x: 504, startPoint y: 596, endPoint x: 515, endPoint y: 595, distance: 11.0
click at [515, 595] on input "1" at bounding box center [511, 596] width 19 height 14
click at [537, 684] on input "text" at bounding box center [570, 677] width 191 height 19
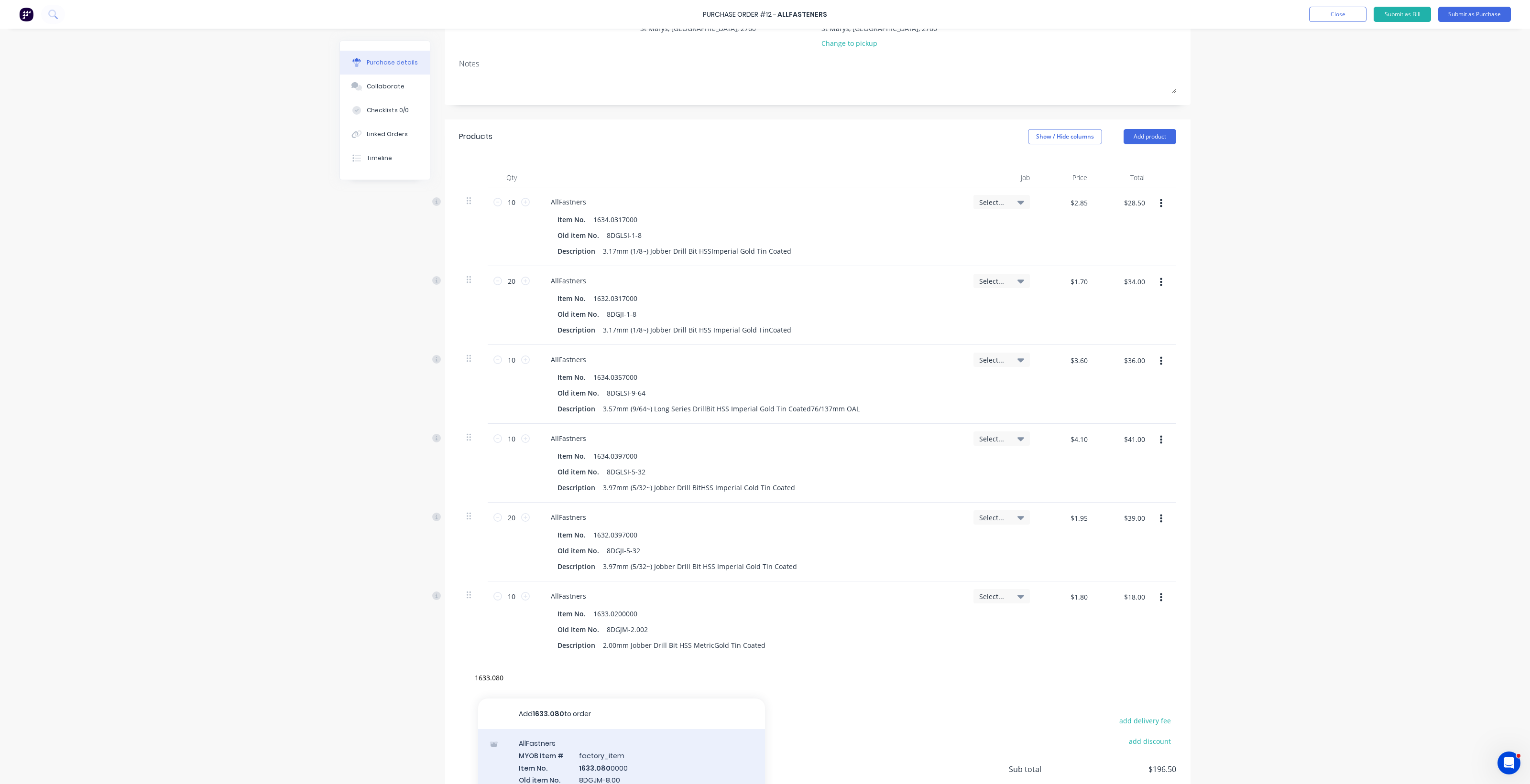
click at [527, 759] on div "AllFastners MYOB Item # factory_item Item No. 1633.080 0000 Old item No. 8DGJM-…" at bounding box center [621, 773] width 287 height 89
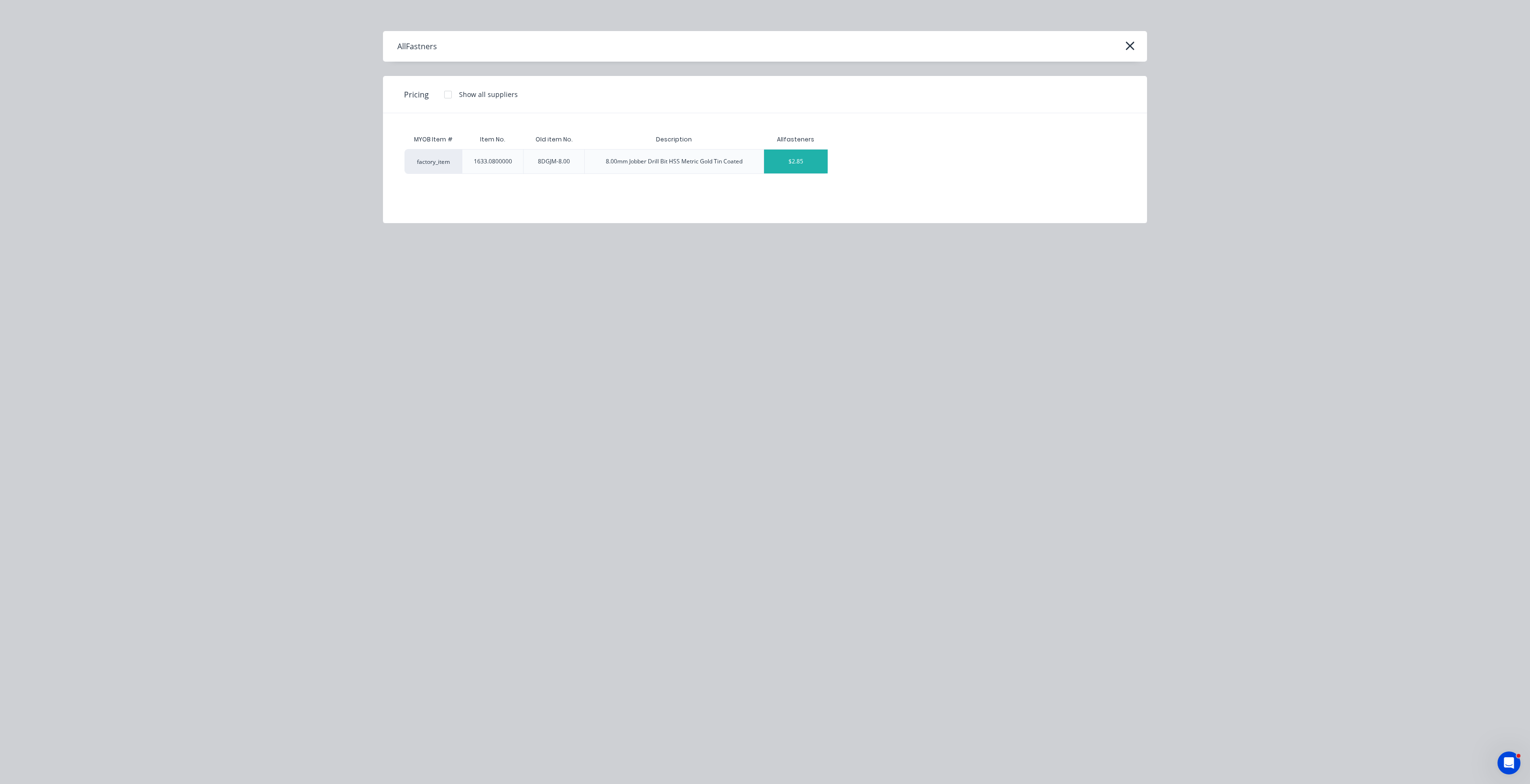
click at [751, 153] on div "$2.85" at bounding box center [796, 162] width 64 height 24
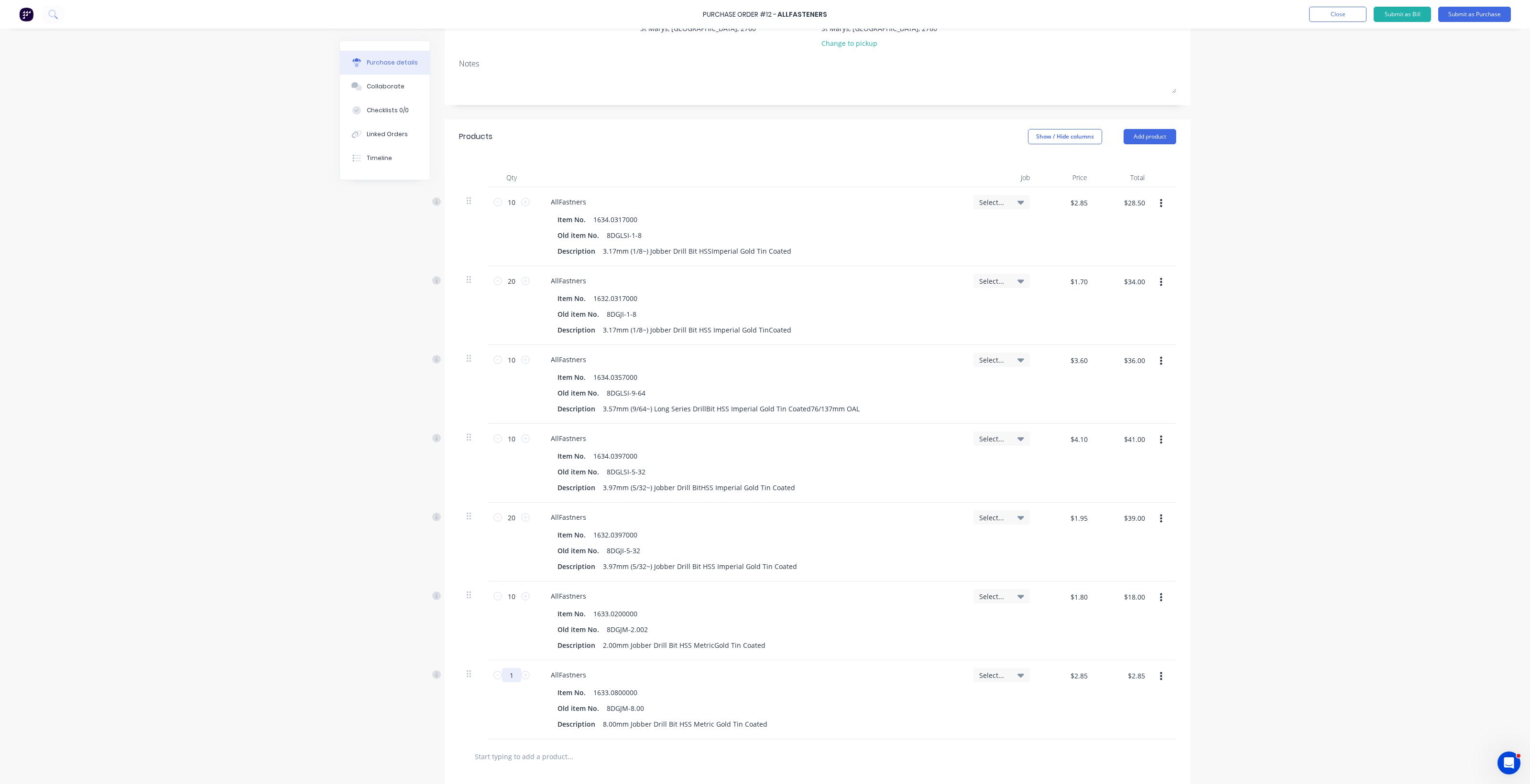
drag, startPoint x: 505, startPoint y: 675, endPoint x: 538, endPoint y: 672, distance: 33.1
click at [535, 673] on div "1 1 AllFastners Item No. 1633.0800000 Old item No. 8DGJM-8.00 Description 8.00m…" at bounding box center [817, 700] width 717 height 79
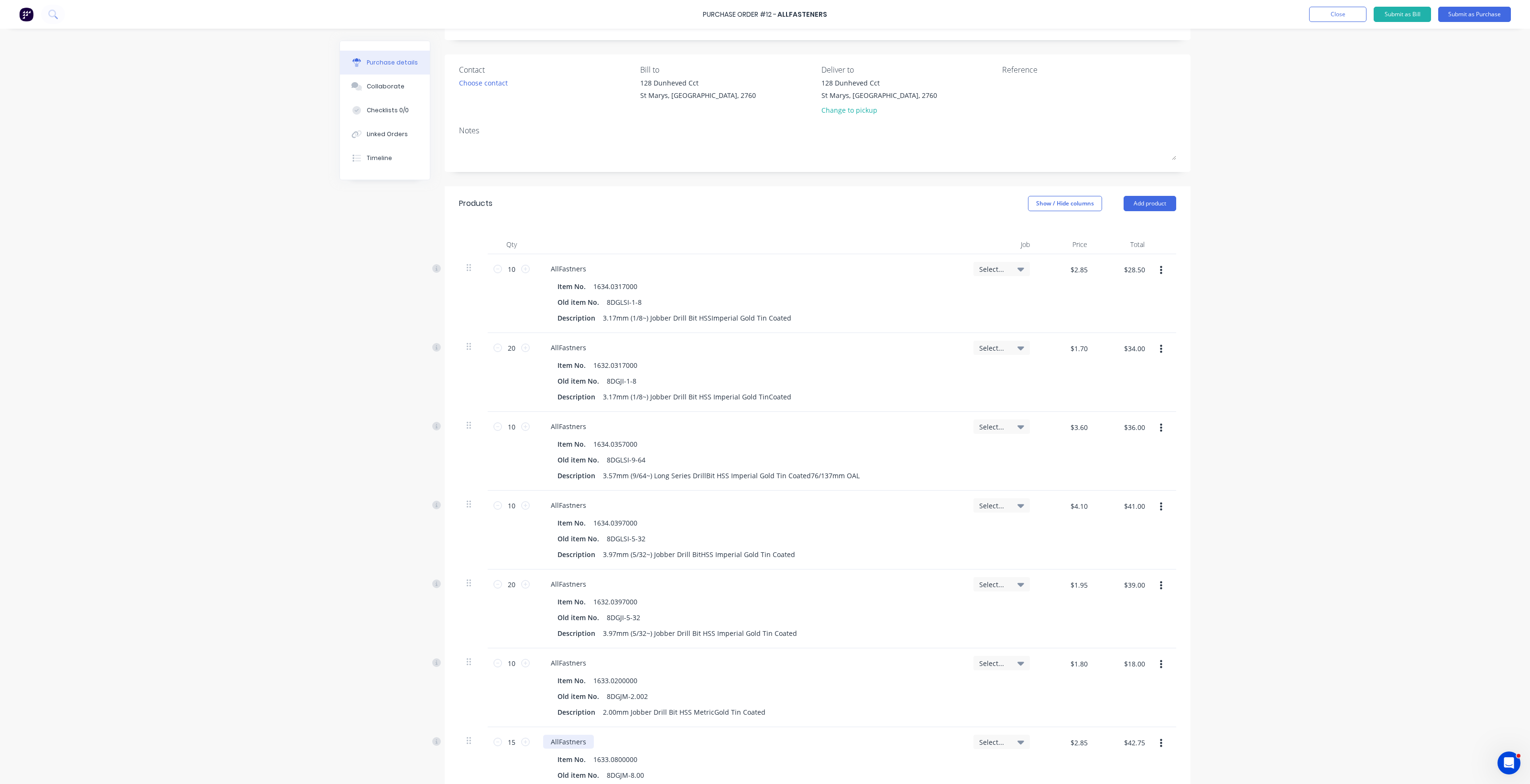
scroll to position [0, 0]
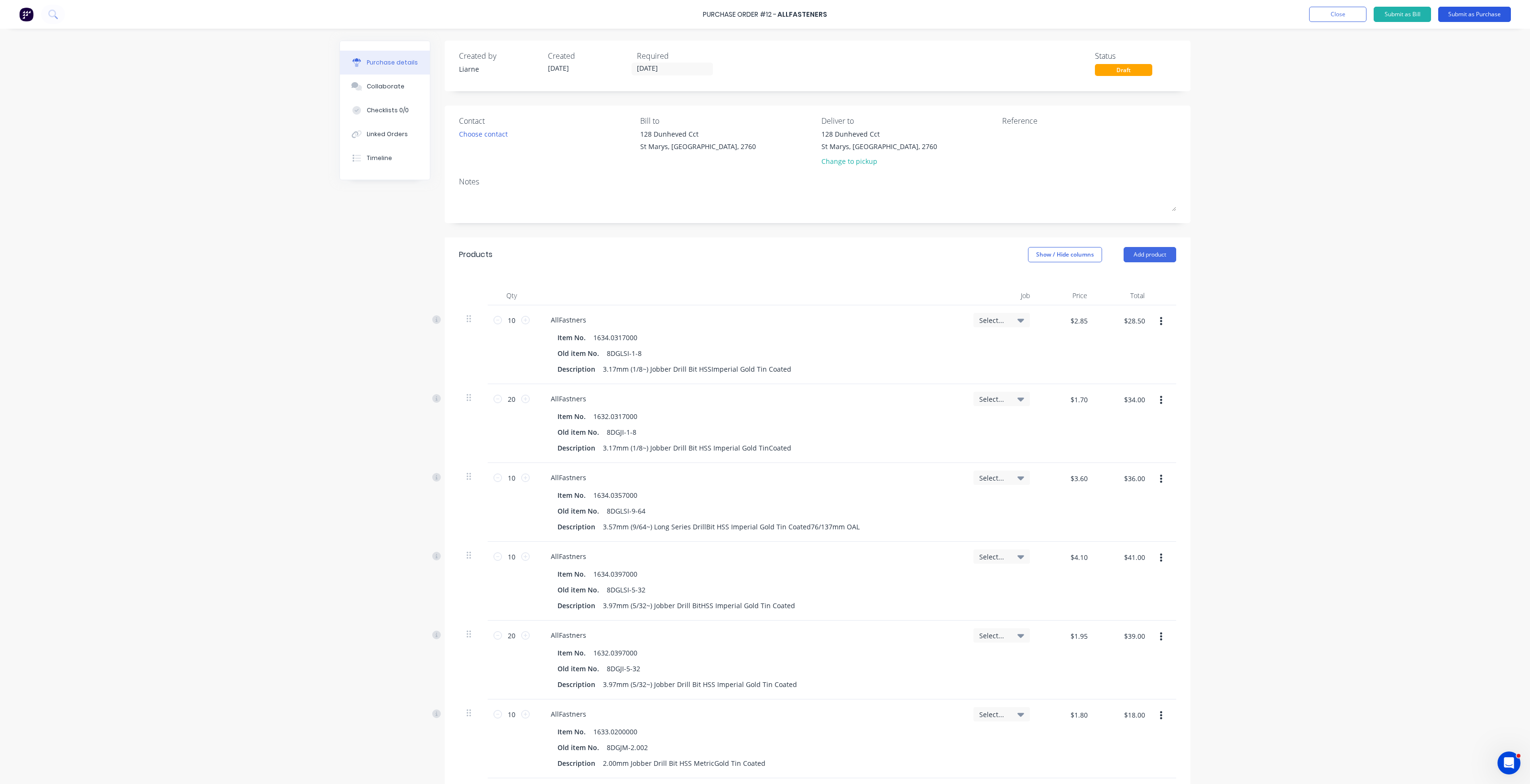
click at [751, 16] on button "Submit as Purchase" at bounding box center [1474, 14] width 72 height 16
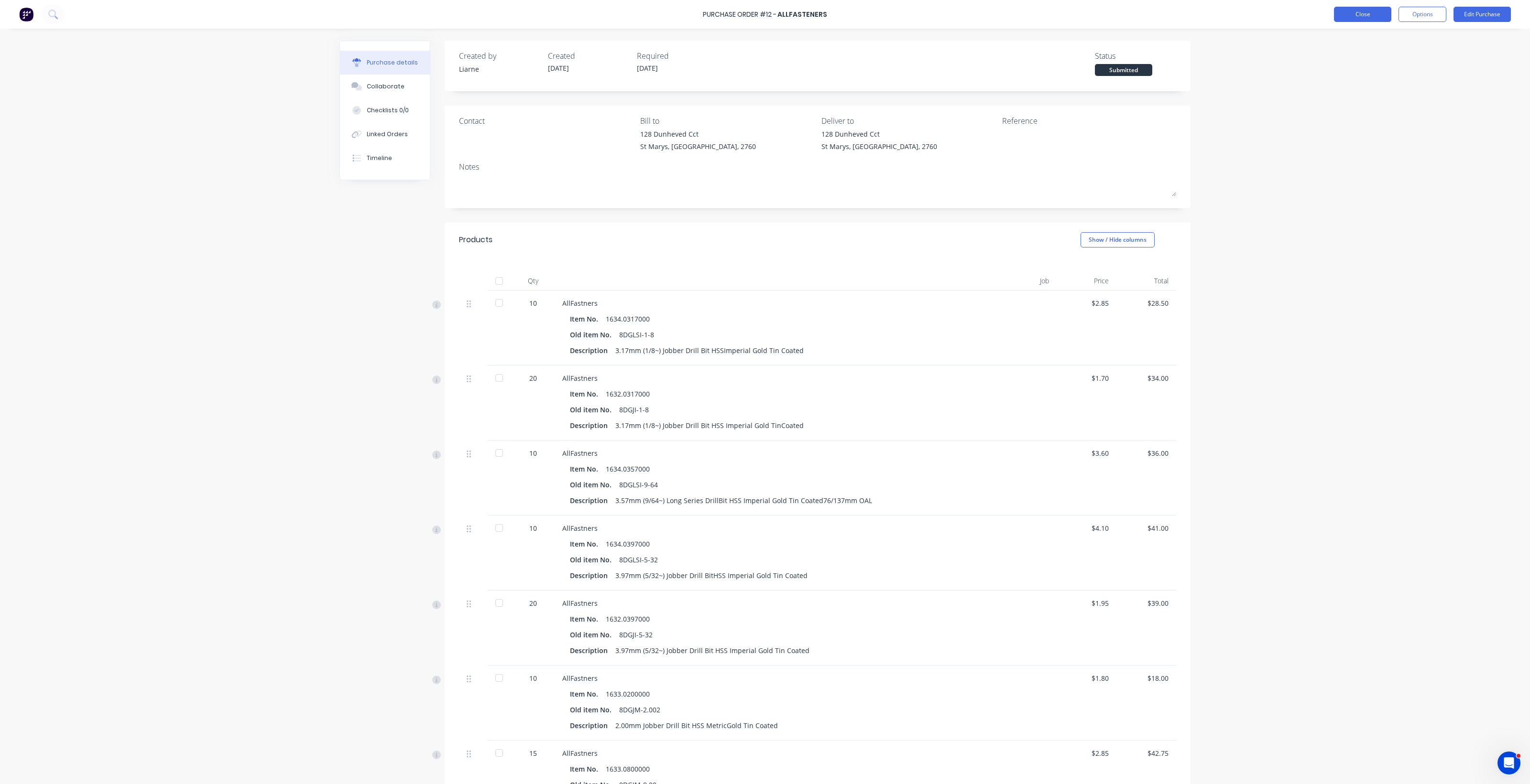
click at [751, 14] on button "Close" at bounding box center [1363, 14] width 57 height 16
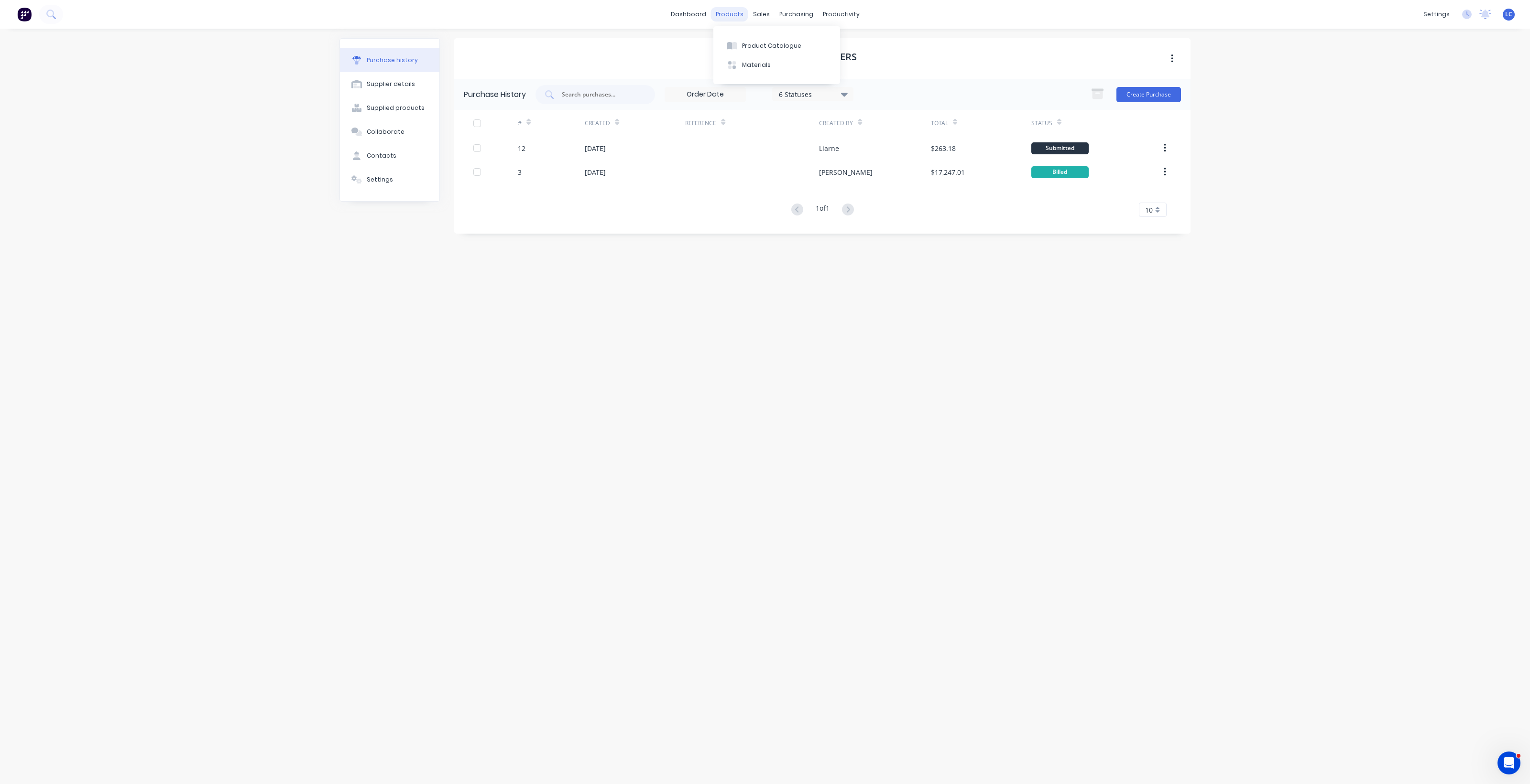
click at [734, 13] on div "products" at bounding box center [729, 14] width 37 height 14
click at [749, 43] on div "Product Catalogue" at bounding box center [771, 46] width 59 height 9
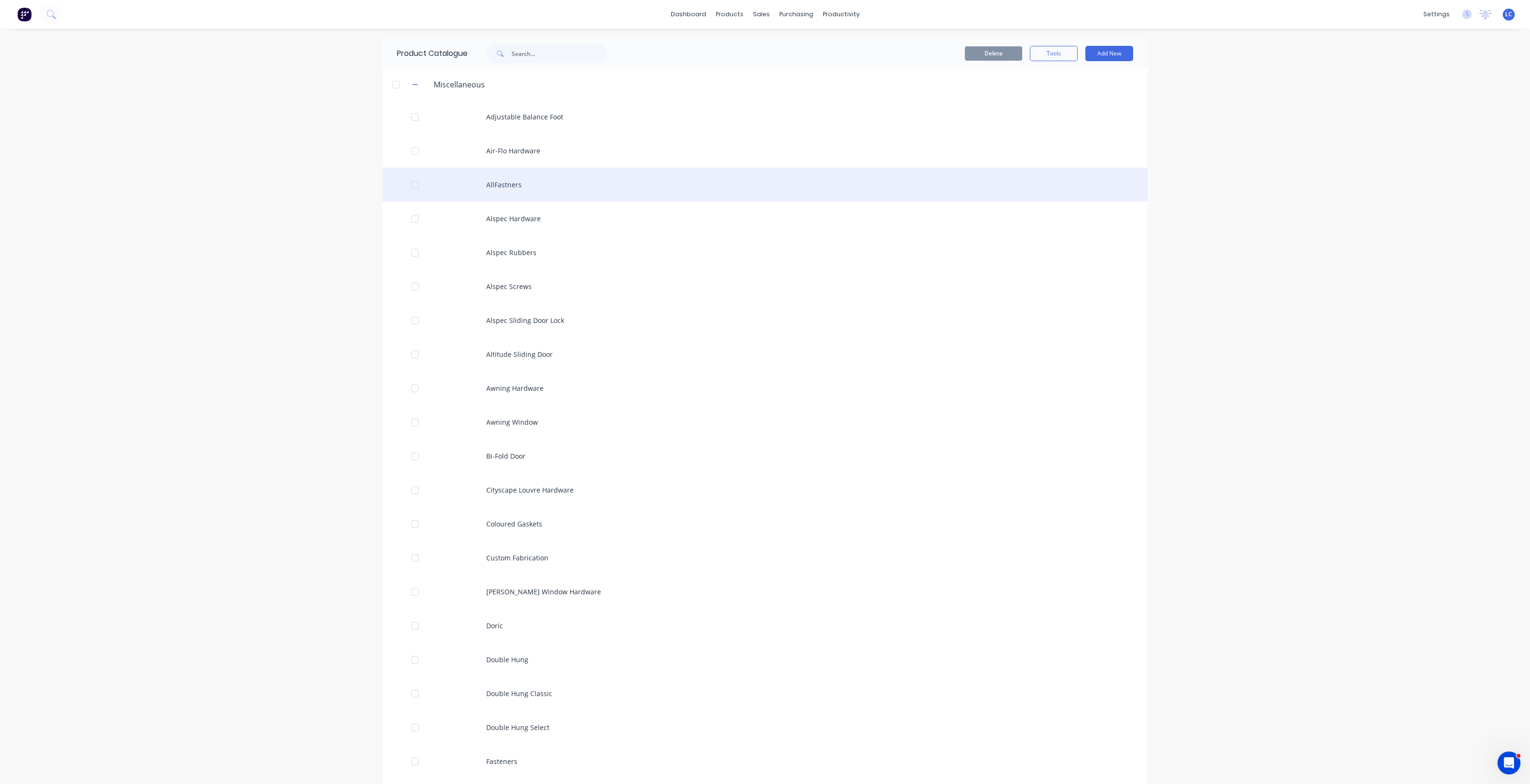
click at [503, 187] on div "AllFastners" at bounding box center [765, 185] width 765 height 34
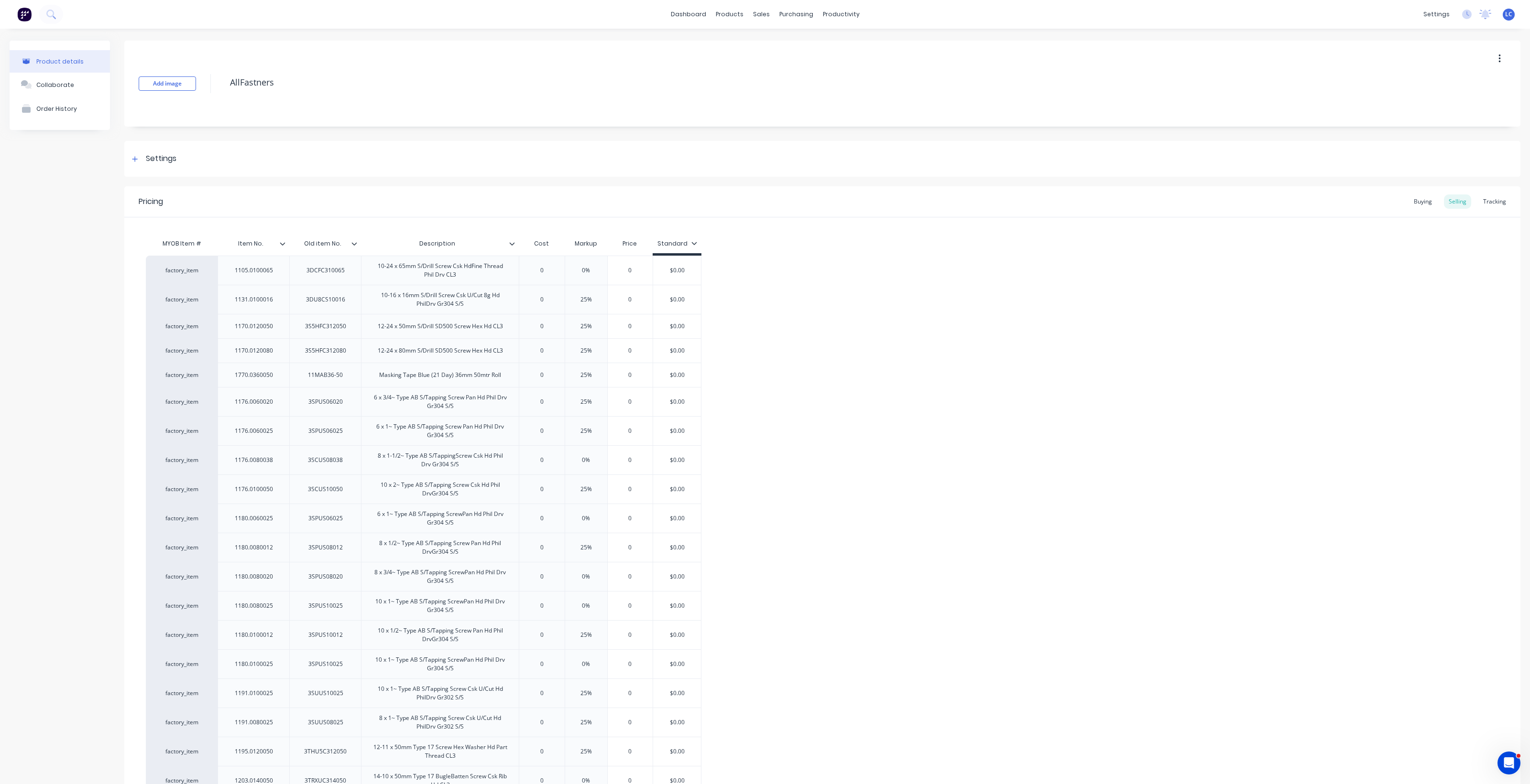
drag, startPoint x: 1416, startPoint y: 201, endPoint x: 96, endPoint y: 479, distance: 1349.0
click at [751, 201] on div "Buying" at bounding box center [1423, 201] width 27 height 14
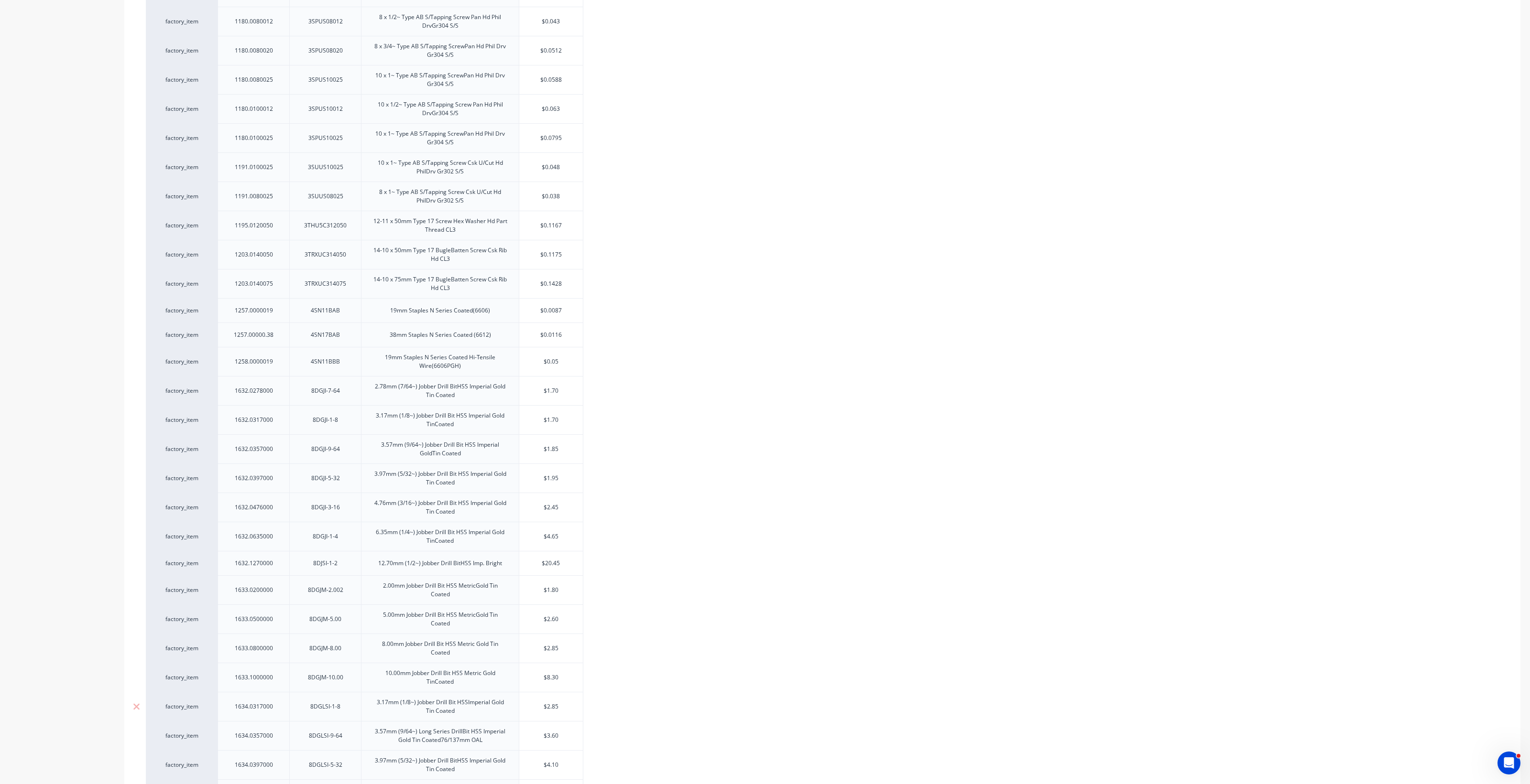
scroll to position [598, 0]
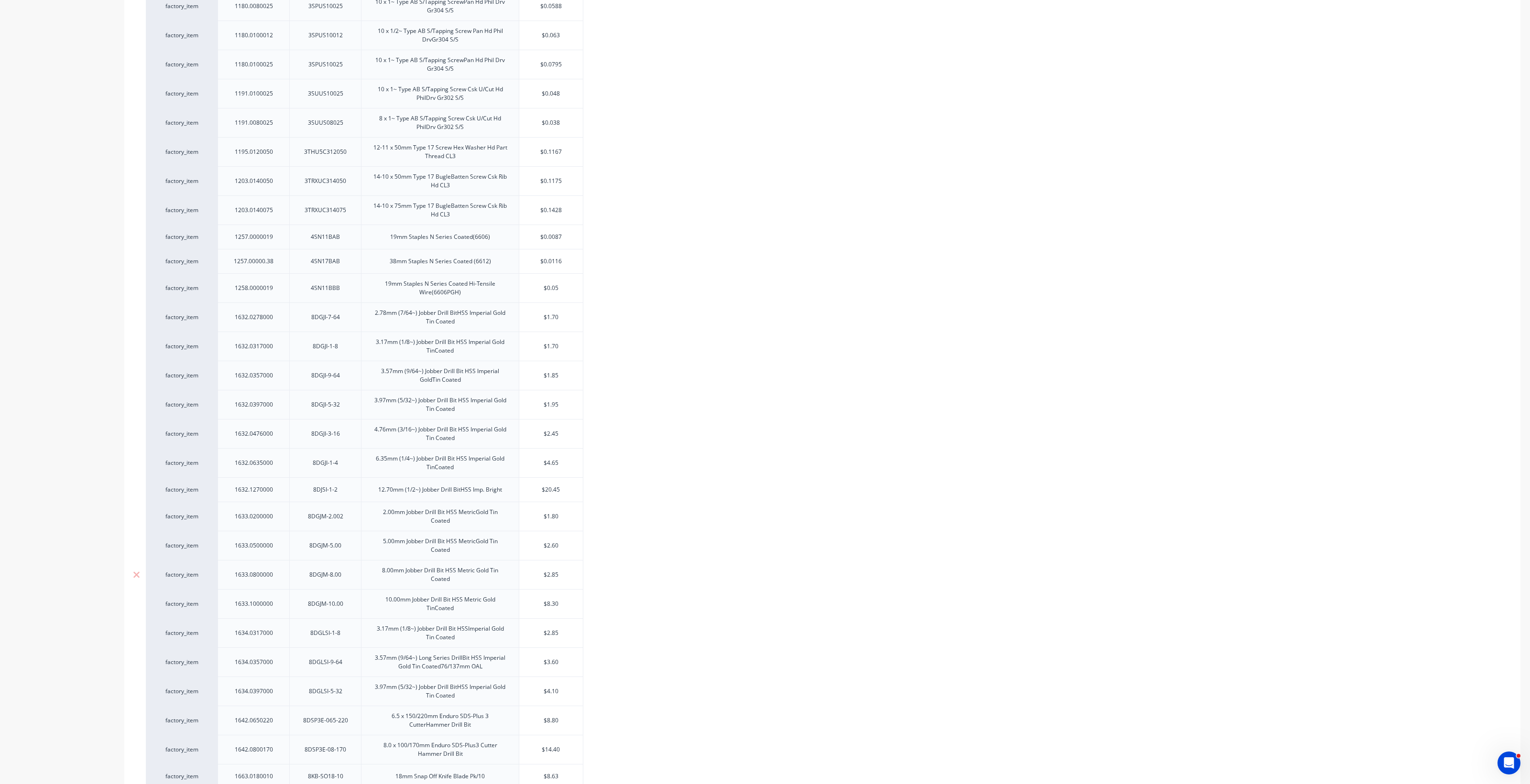
drag, startPoint x: 563, startPoint y: 578, endPoint x: 525, endPoint y: 571, distance: 38.6
click at [525, 571] on div "$2.85 $2.85" at bounding box center [551, 575] width 64 height 24
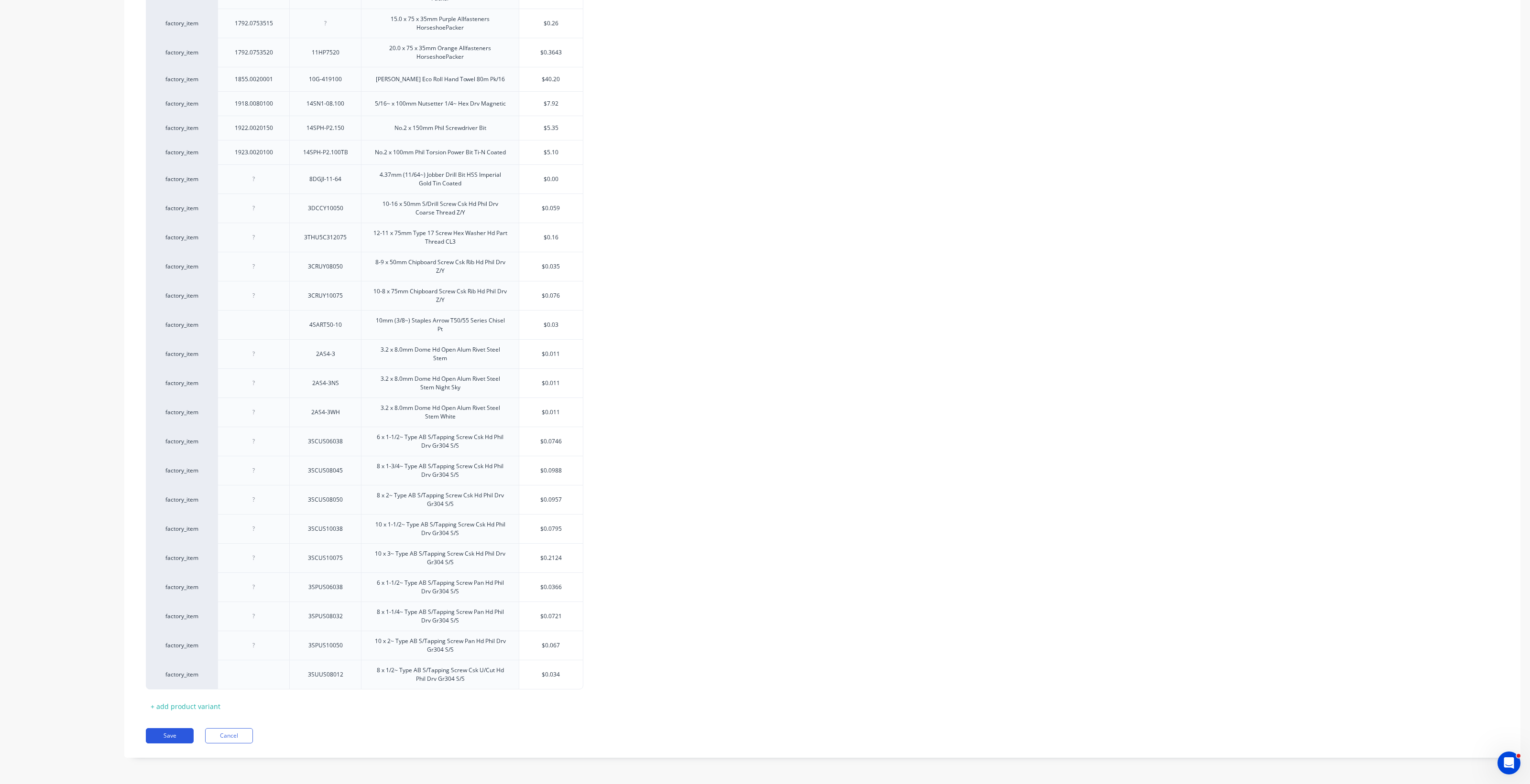
click at [173, 741] on button "Save" at bounding box center [170, 736] width 48 height 16
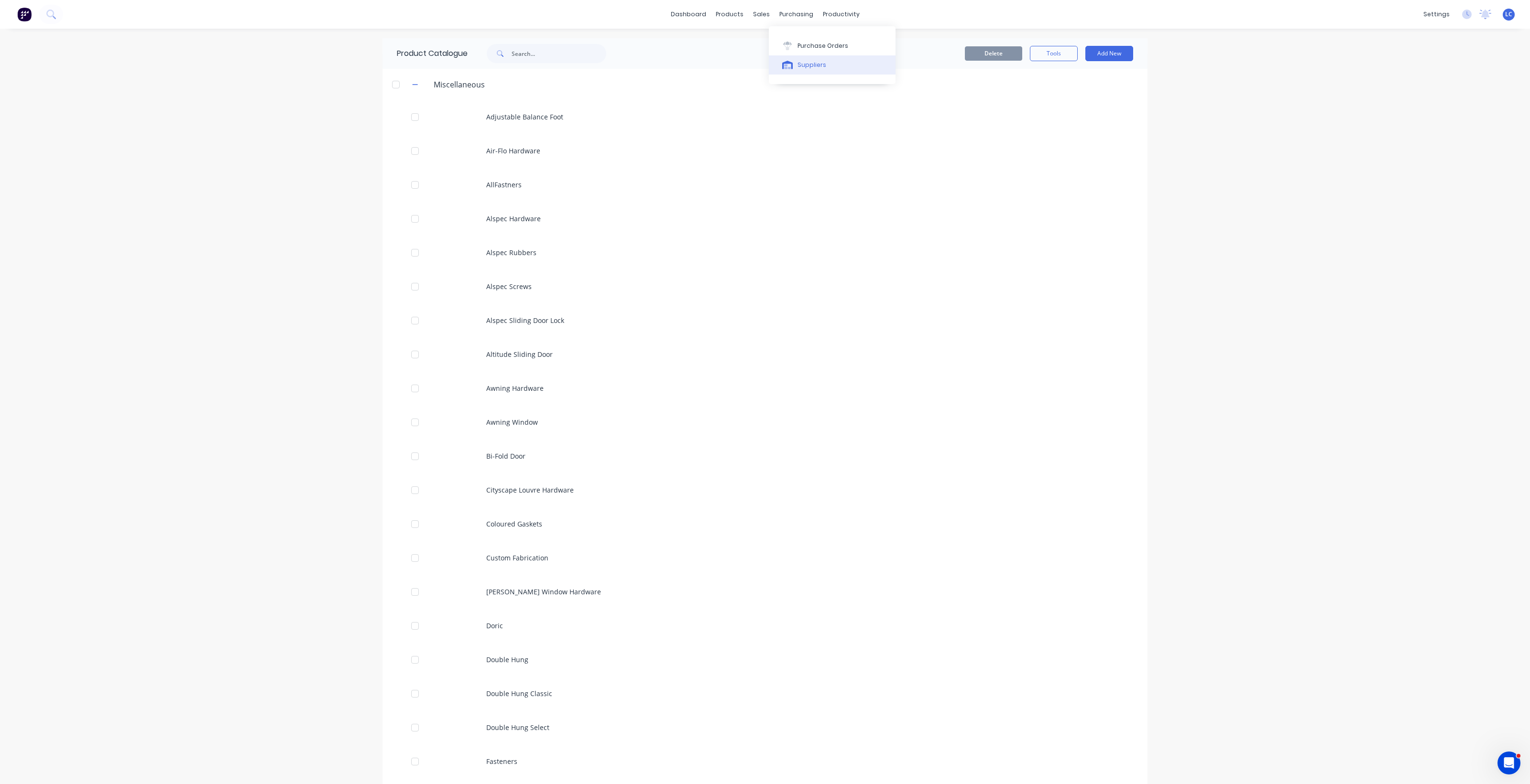
click at [751, 59] on button "Suppliers" at bounding box center [832, 65] width 127 height 19
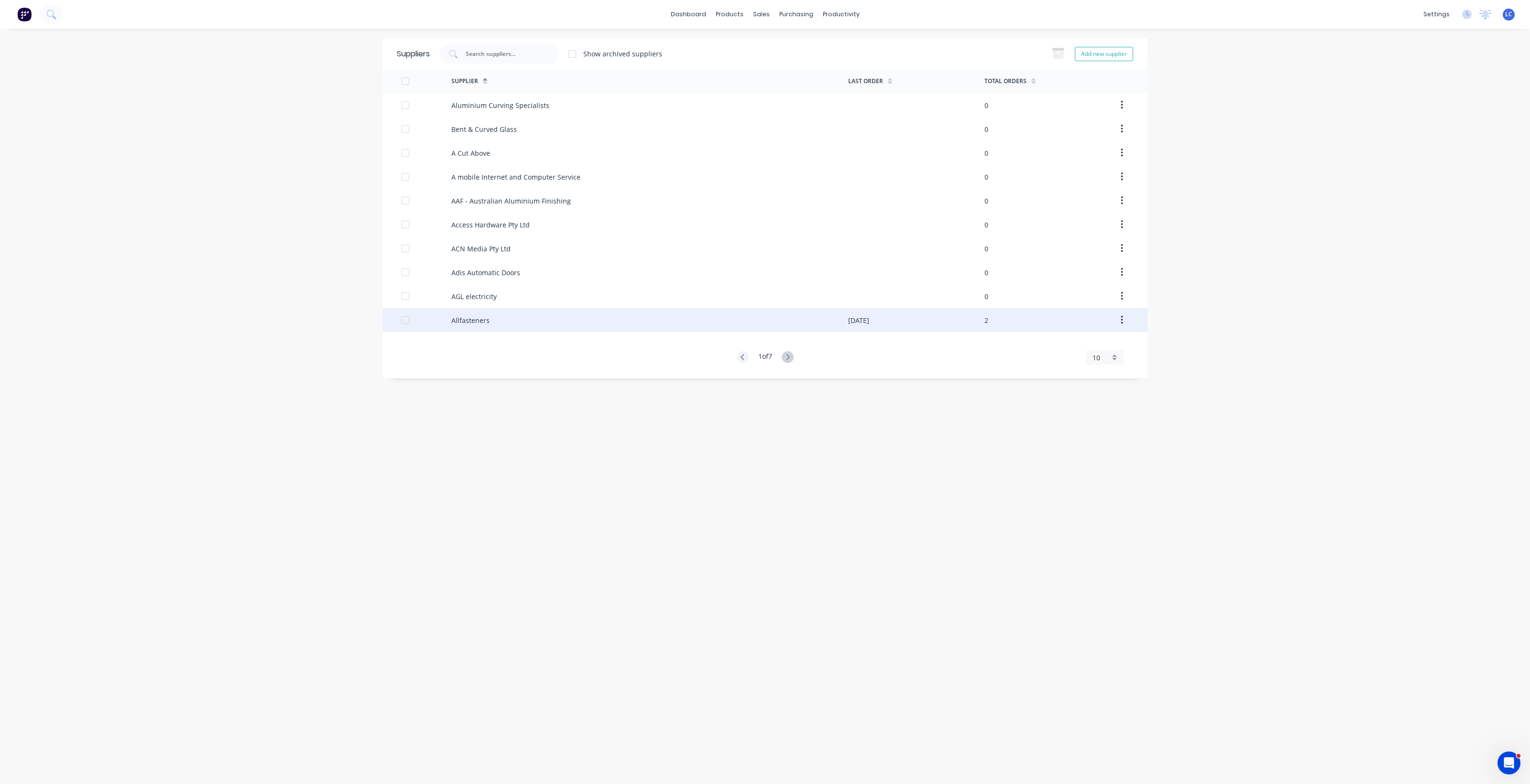
click at [460, 326] on div "Allfasteners" at bounding box center [650, 320] width 397 height 24
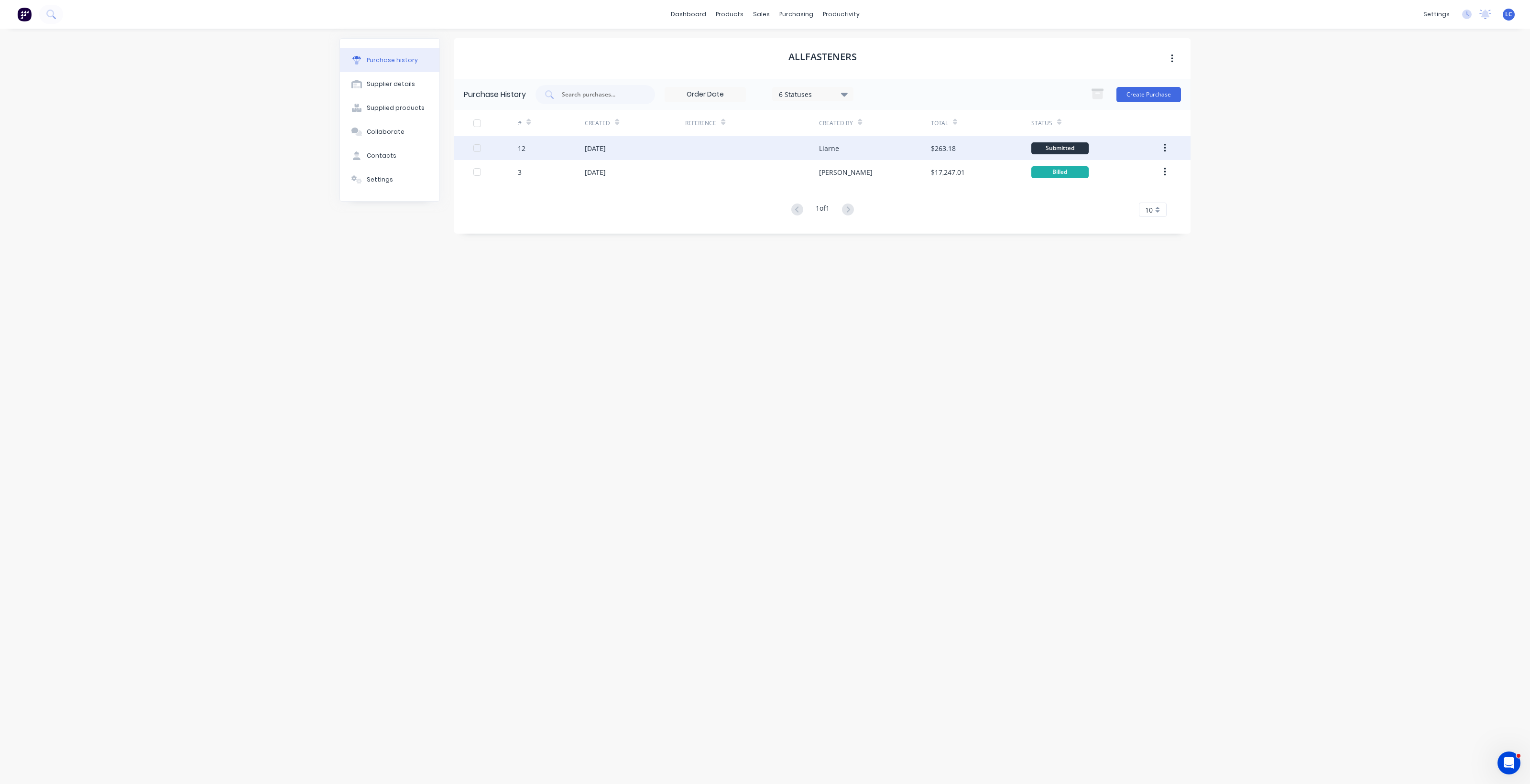
click at [751, 148] on div at bounding box center [752, 148] width 134 height 24
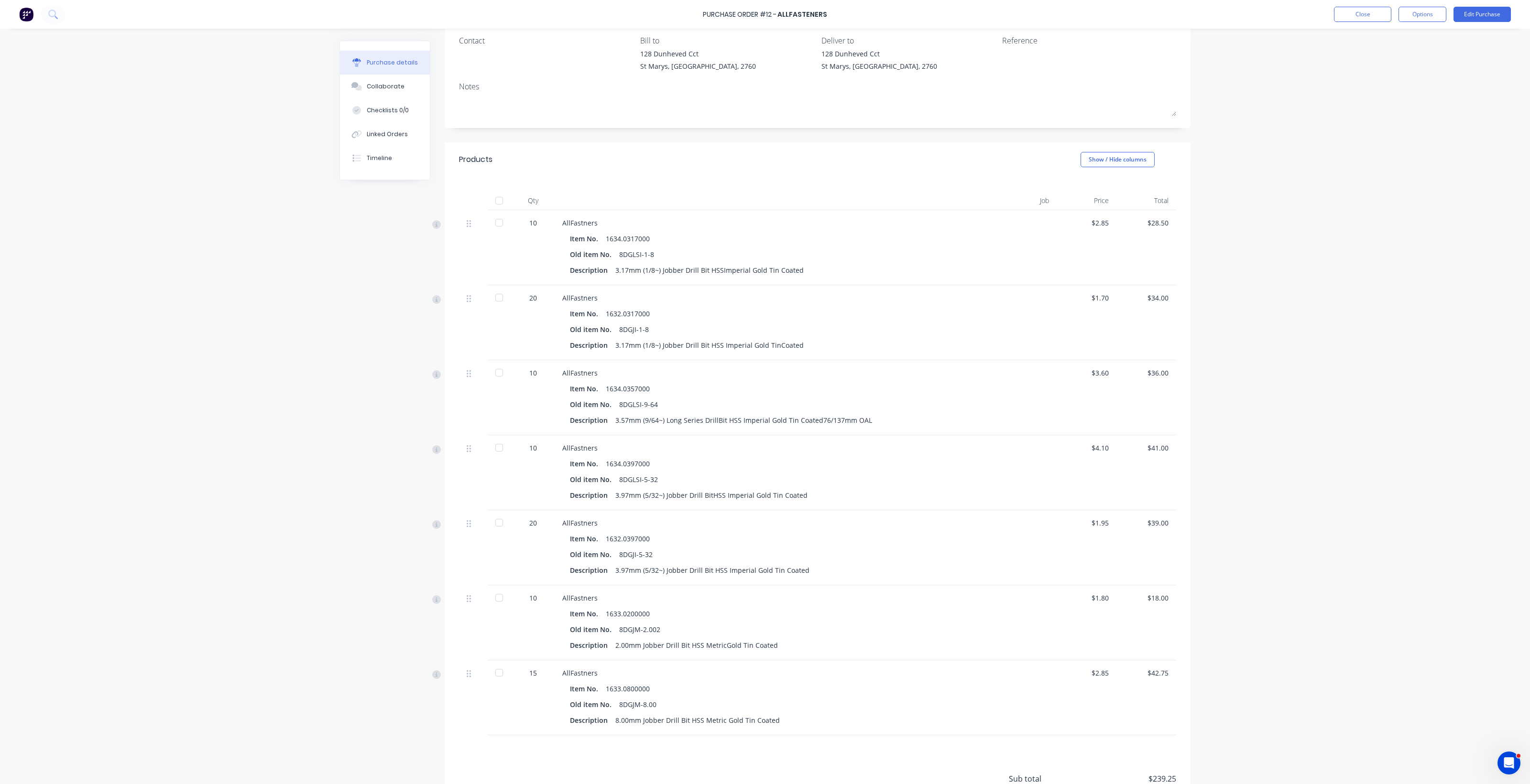
scroll to position [168, 0]
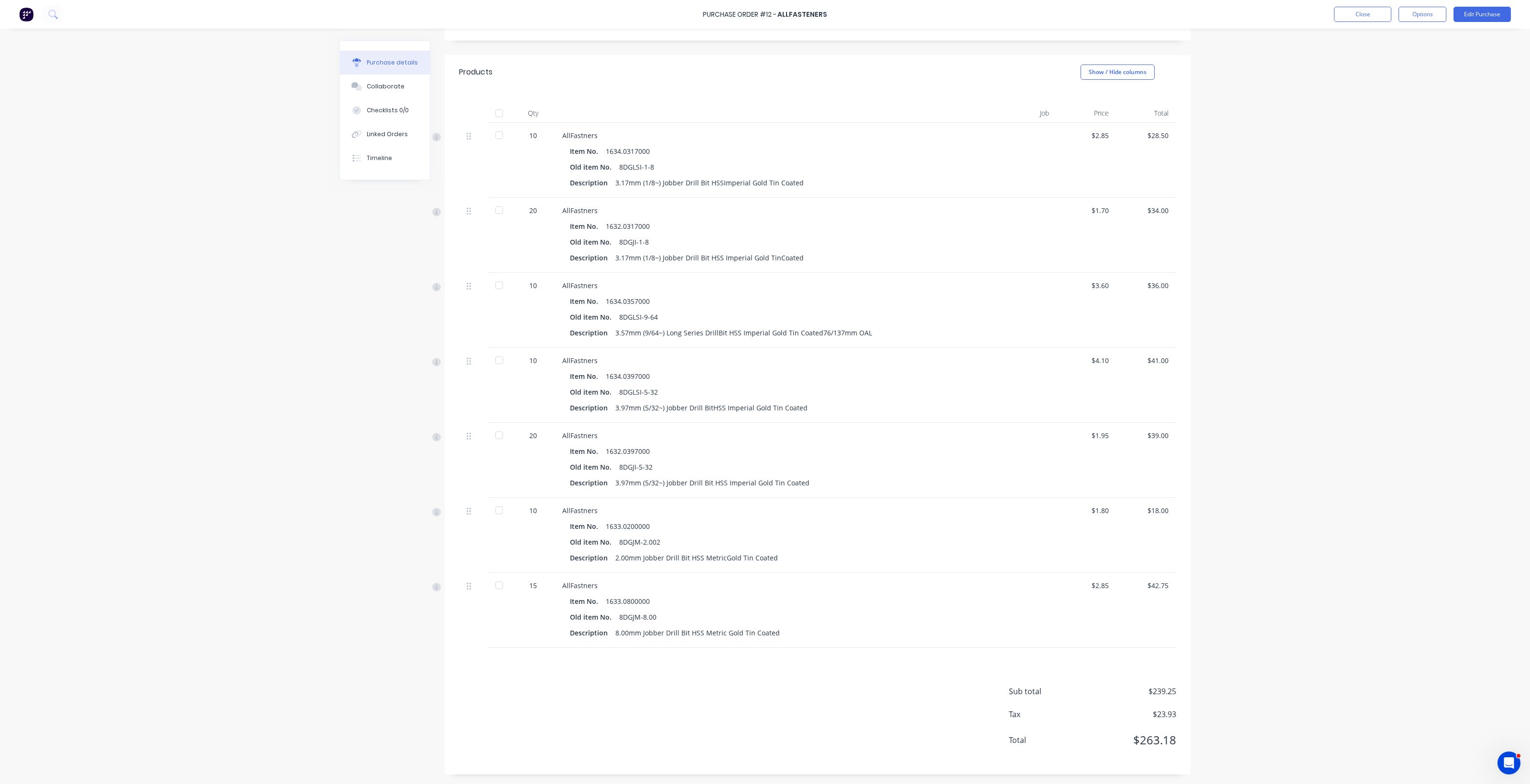
click at [596, 584] on div "AllFastners" at bounding box center [769, 586] width 415 height 10
drag, startPoint x: 558, startPoint y: 588, endPoint x: 574, endPoint y: 586, distance: 16.1
click at [570, 586] on div "AllFastners" at bounding box center [769, 586] width 415 height 10
click at [751, 586] on div "$2.85" at bounding box center [1086, 586] width 44 height 10
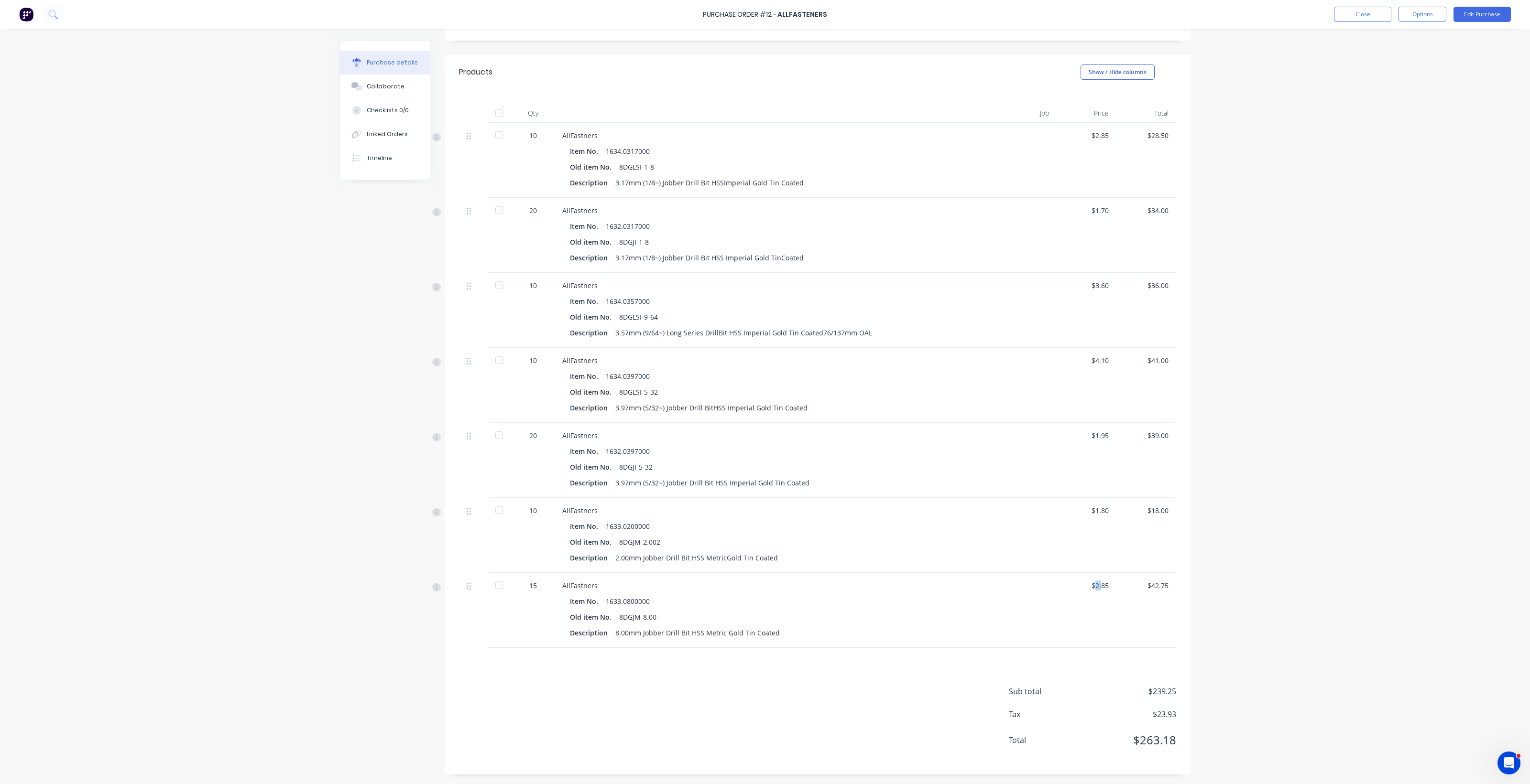
drag, startPoint x: 1090, startPoint y: 586, endPoint x: 1101, endPoint y: 579, distance: 13.0
click at [751, 581] on div "$2.85" at bounding box center [1086, 586] width 44 height 10
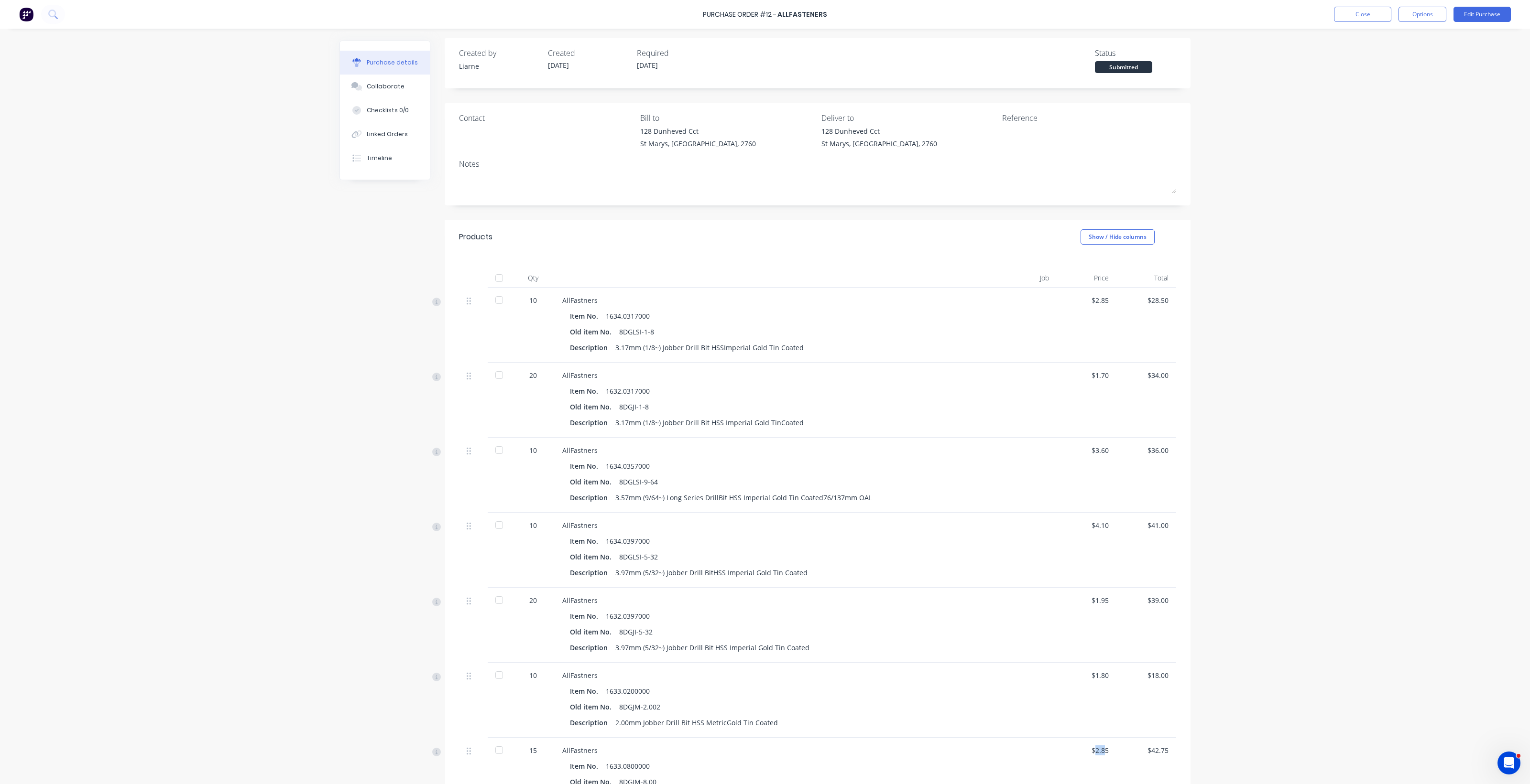
scroll to position [0, 0]
click at [751, 13] on button "Edit Purchase" at bounding box center [1482, 14] width 57 height 16
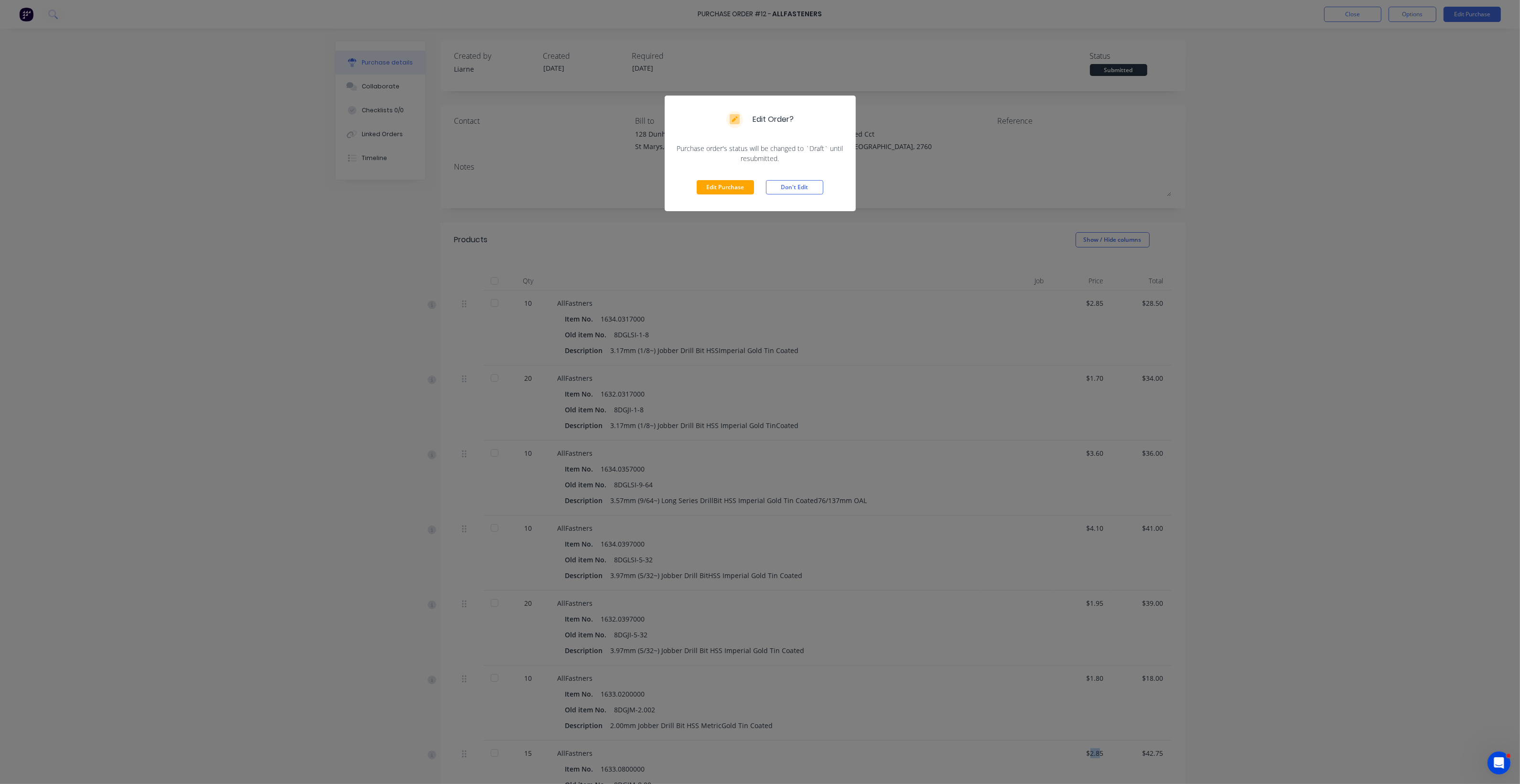
drag, startPoint x: 722, startPoint y: 183, endPoint x: 729, endPoint y: 195, distance: 13.9
click at [722, 180] on button "Edit Purchase" at bounding box center [725, 187] width 57 height 14
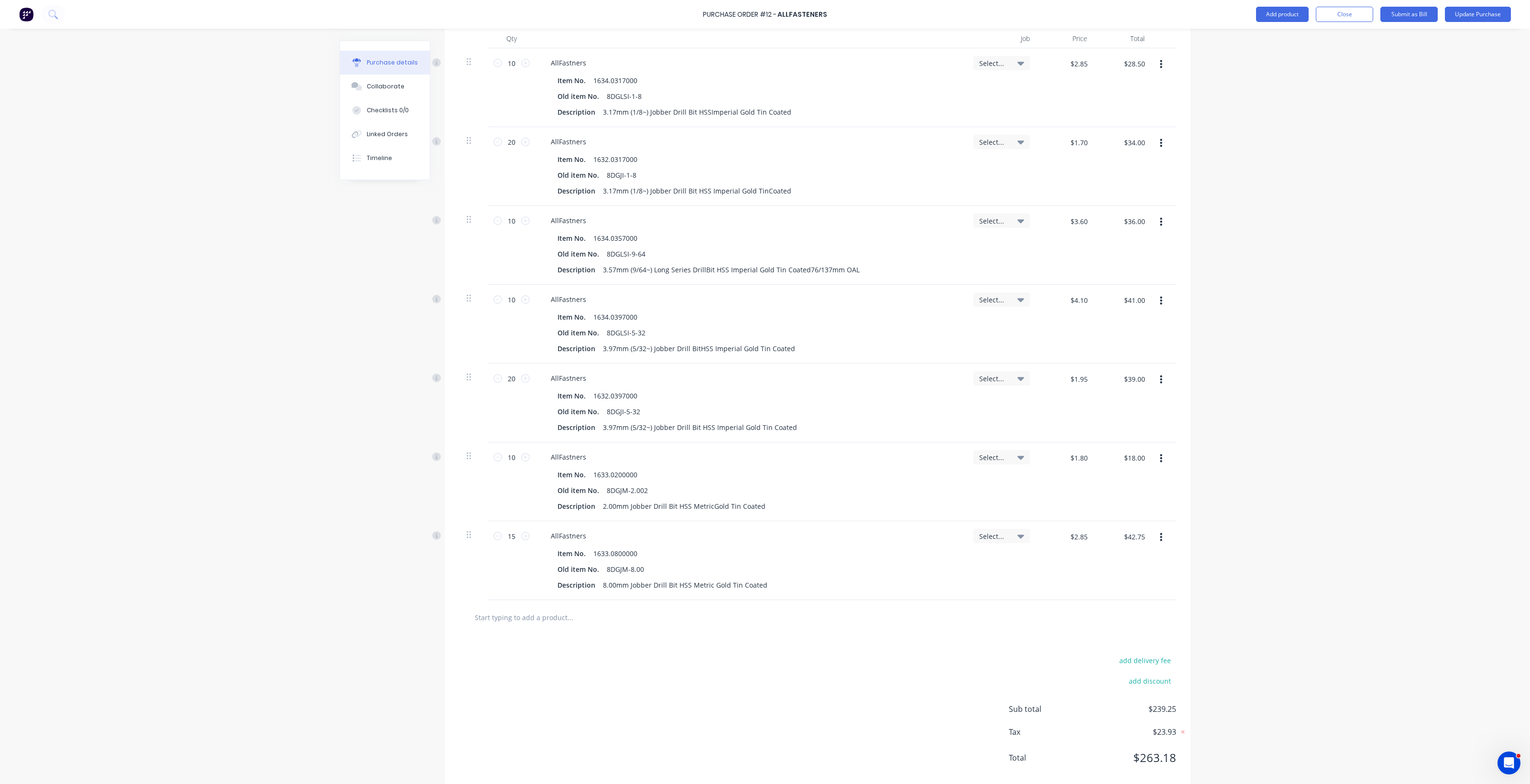
scroll to position [276, 0]
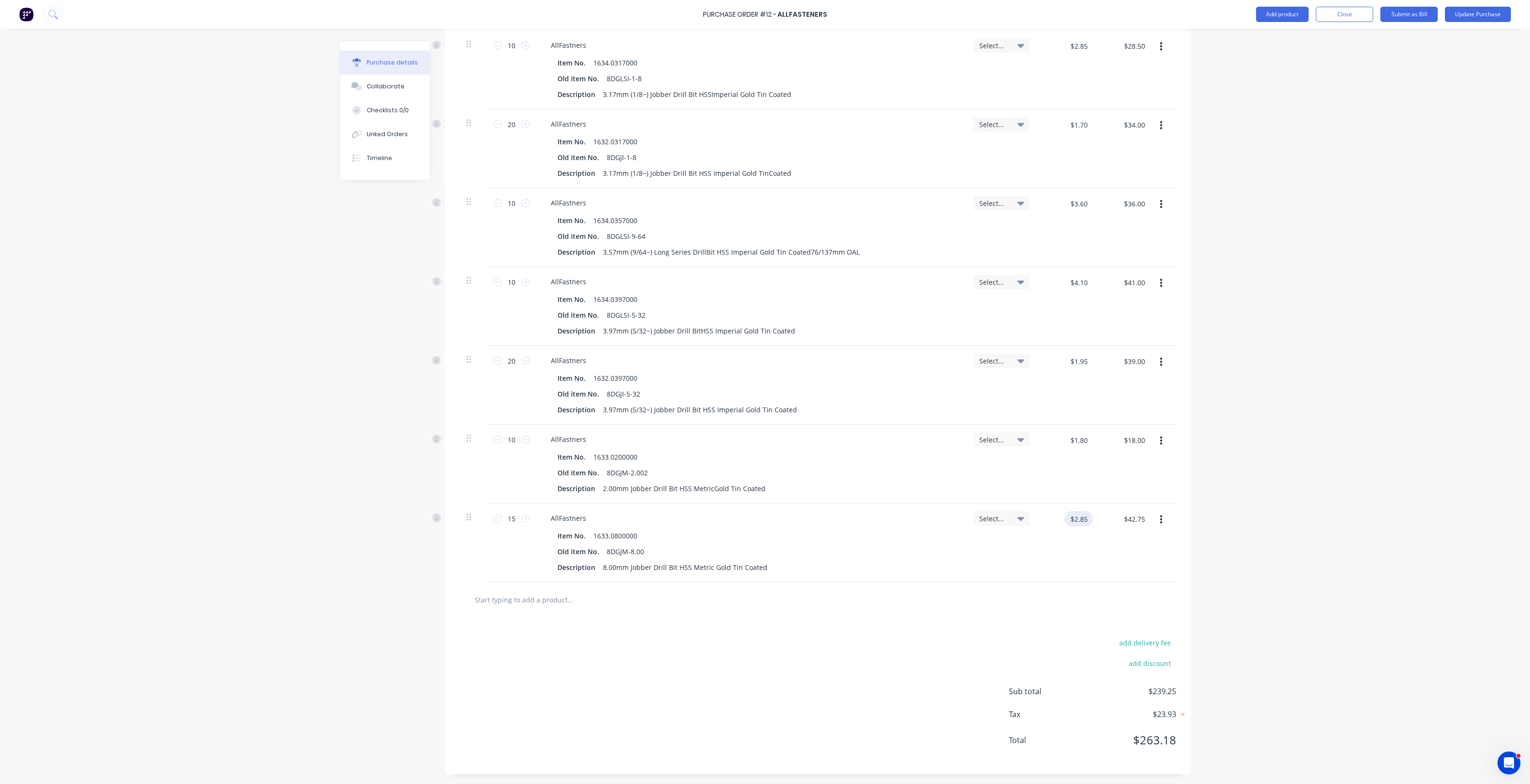
drag, startPoint x: 1079, startPoint y: 523, endPoint x: 1093, endPoint y: 521, distance: 14.1
click at [751, 522] on input "$2.85" at bounding box center [1079, 519] width 29 height 16
click at [506, 604] on input "text" at bounding box center [570, 599] width 191 height 19
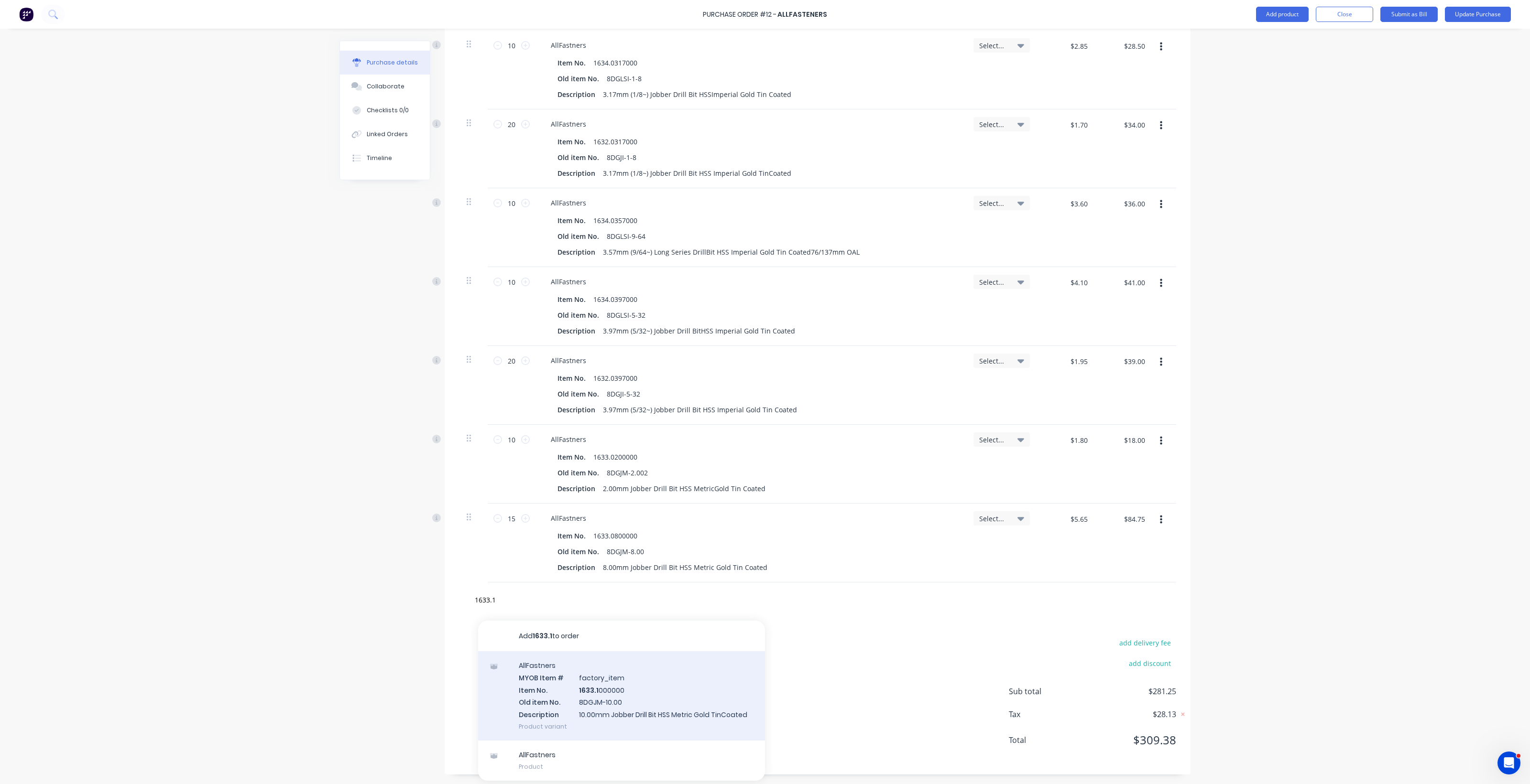
click at [593, 692] on div "AllFastners MYOB Item # factory_item Item No. 1633.1 000000 Old item No. 8DGJM-…" at bounding box center [621, 695] width 287 height 89
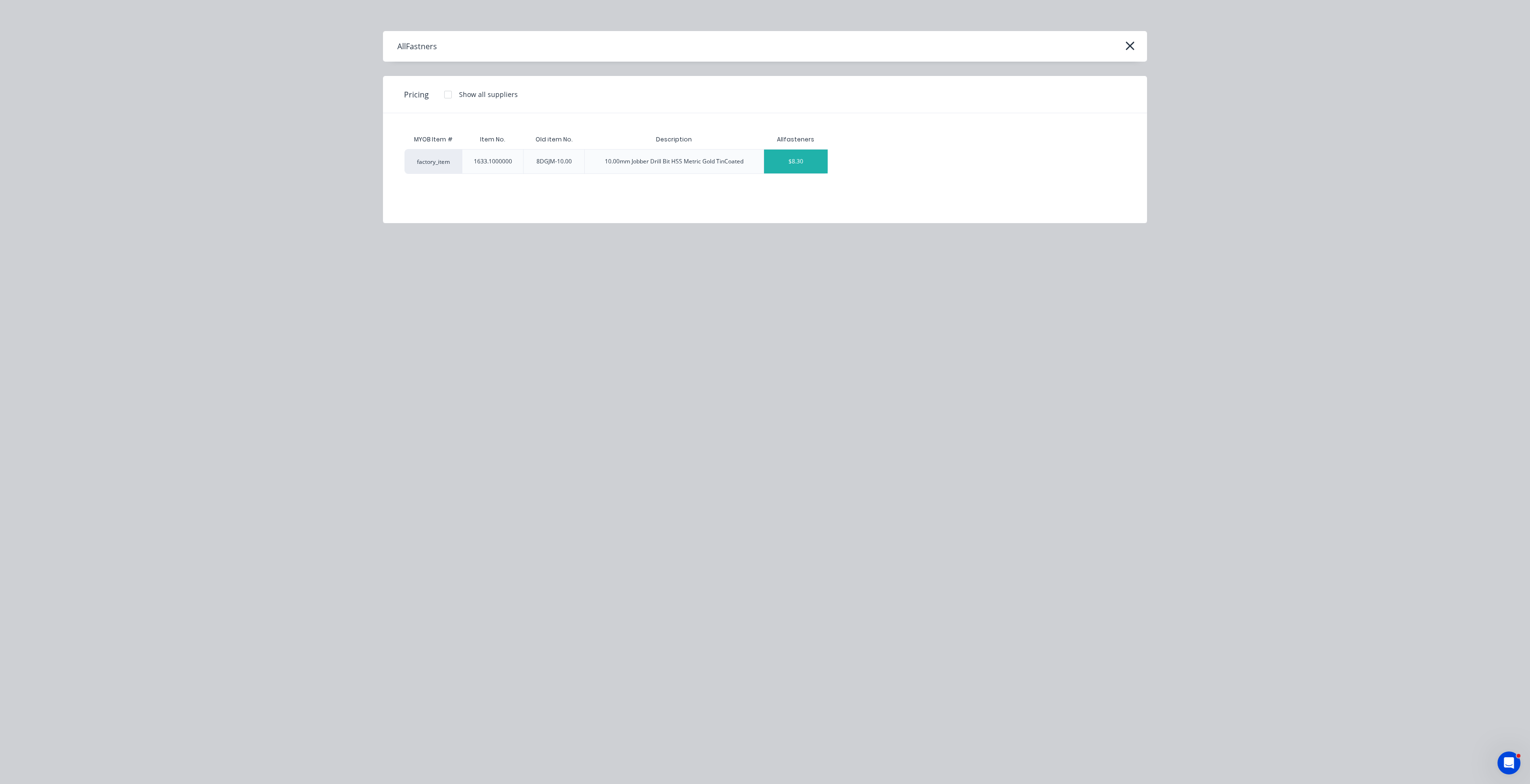
click at [751, 165] on div "$8.30" at bounding box center [796, 162] width 64 height 24
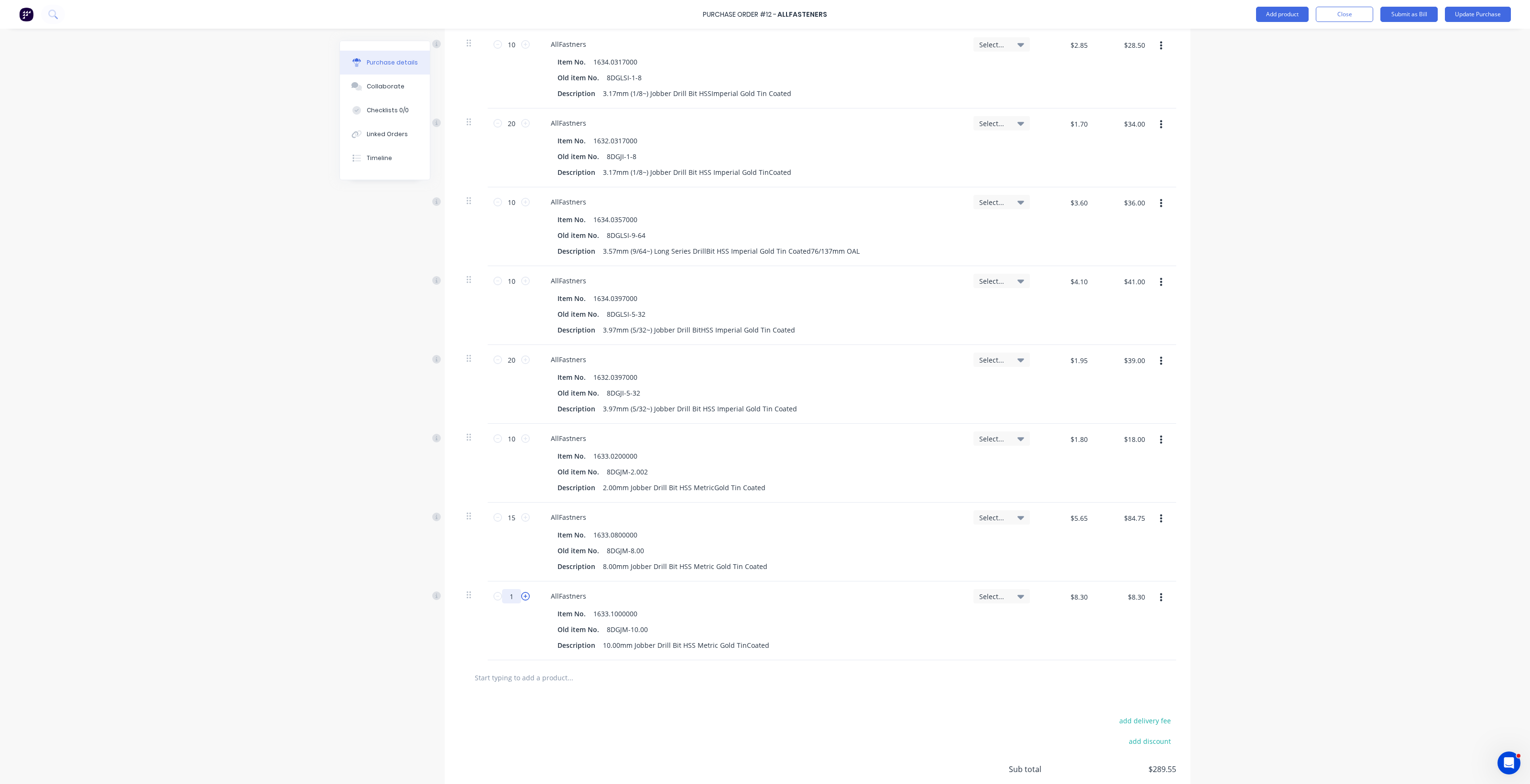
drag, startPoint x: 502, startPoint y: 592, endPoint x: 520, endPoint y: 593, distance: 18.0
click at [520, 593] on div "1 1" at bounding box center [512, 596] width 32 height 14
drag, startPoint x: 520, startPoint y: 679, endPoint x: 508, endPoint y: 684, distance: 13.0
click at [520, 679] on input "text" at bounding box center [570, 677] width 191 height 19
drag, startPoint x: 535, startPoint y: 760, endPoint x: 410, endPoint y: 674, distance: 151.7
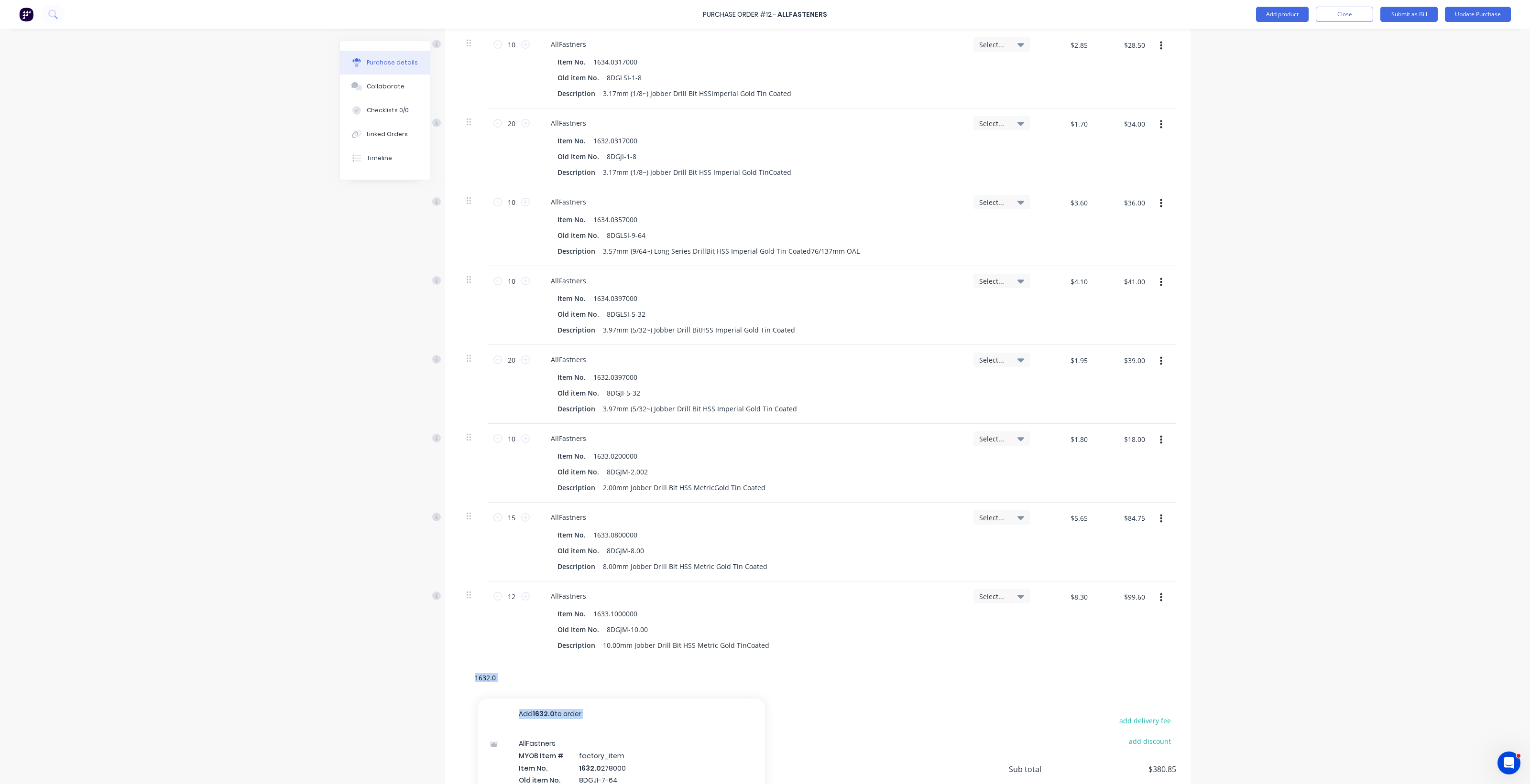
click at [407, 682] on div "Created by Liarne Created 11/08/25 Required 11/08/25 Status Draft Contact Choos…" at bounding box center [765, 309] width 851 height 1088
click at [510, 681] on input "1632.0" at bounding box center [570, 677] width 191 height 19
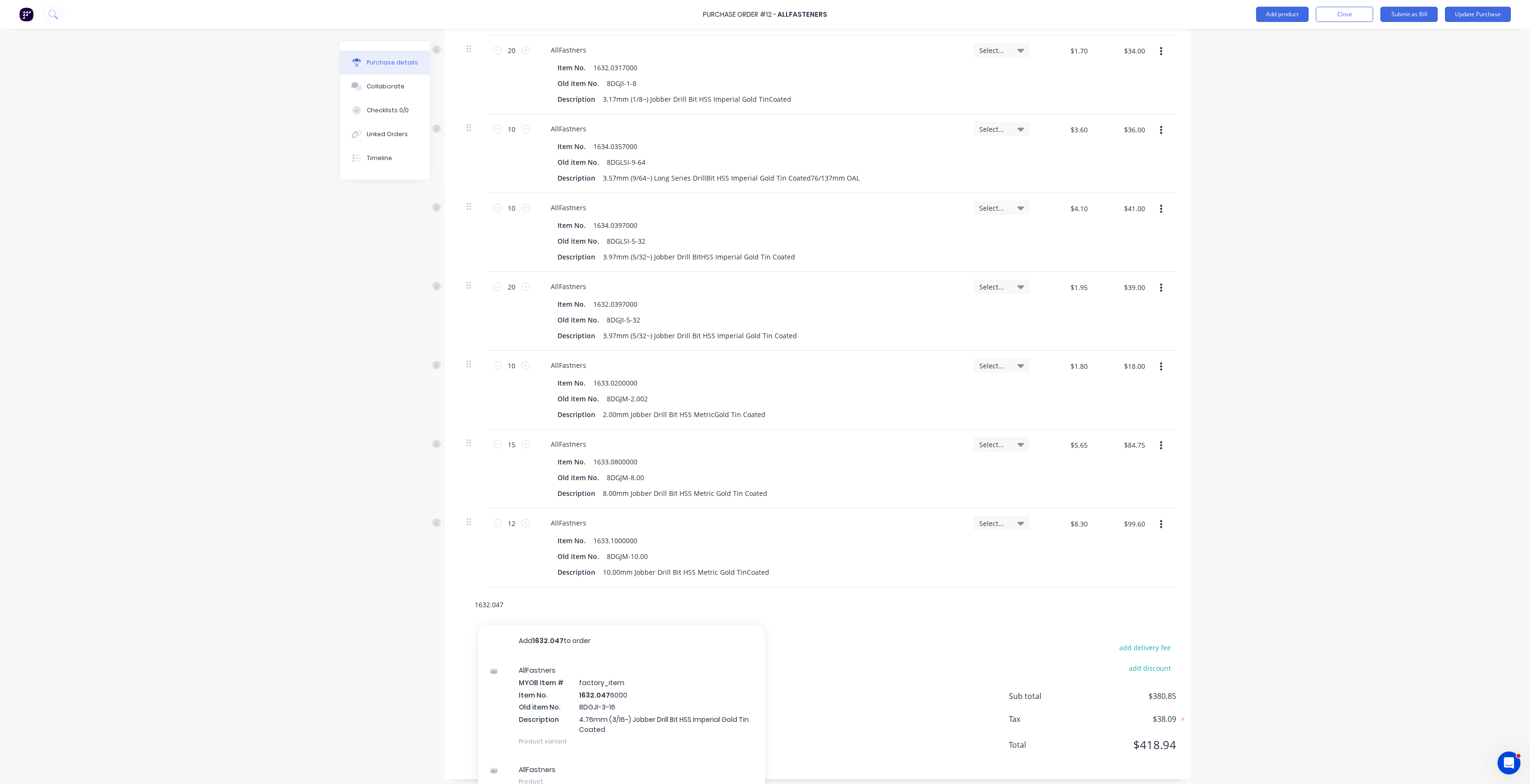
scroll to position [361, 0]
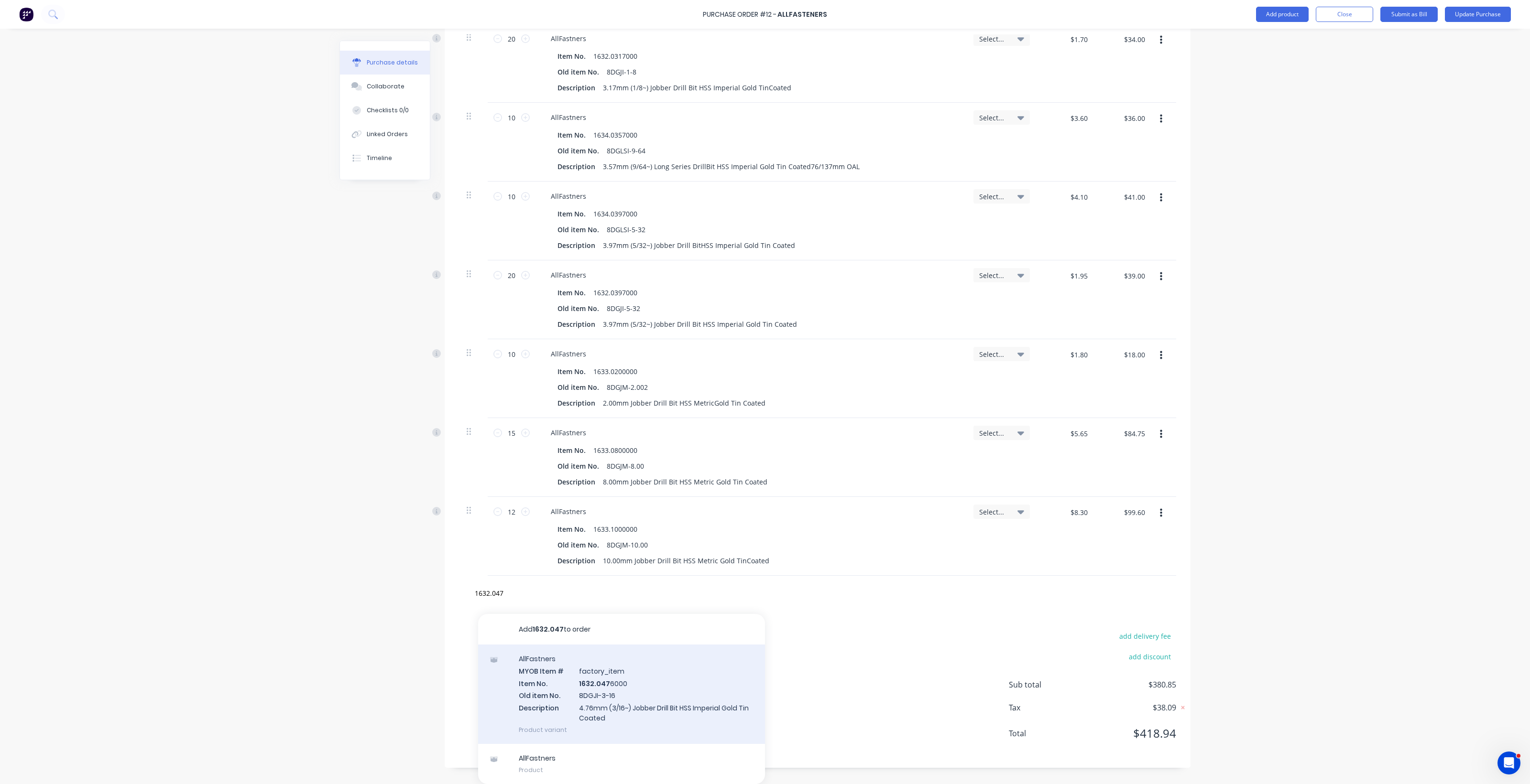
click at [589, 691] on div "AllFastners MYOB Item # factory_item Item No. 1632.047 6000 Old item No. 8DGJI-…" at bounding box center [621, 694] width 287 height 99
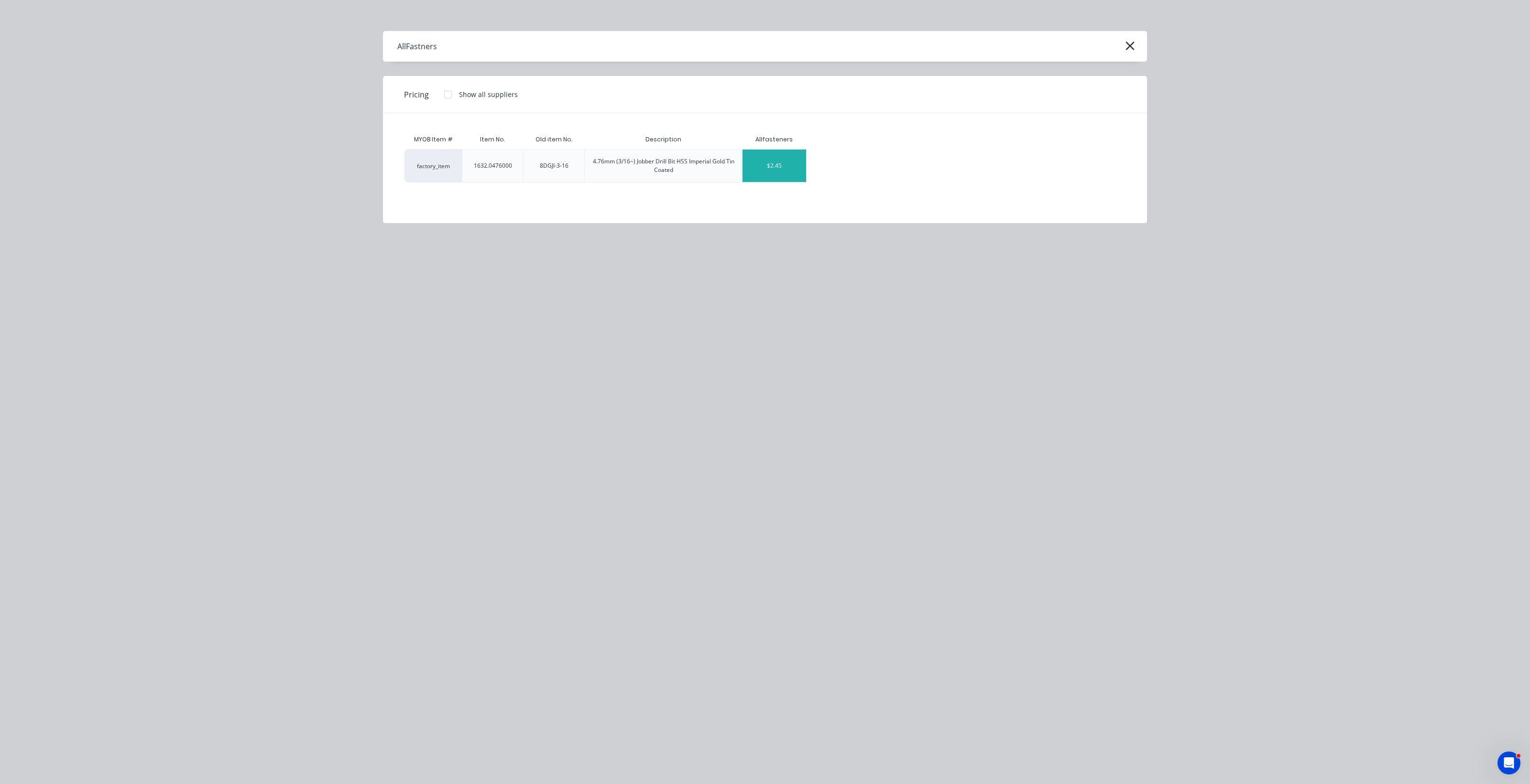
click at [751, 173] on div "$2.45" at bounding box center [774, 166] width 64 height 32
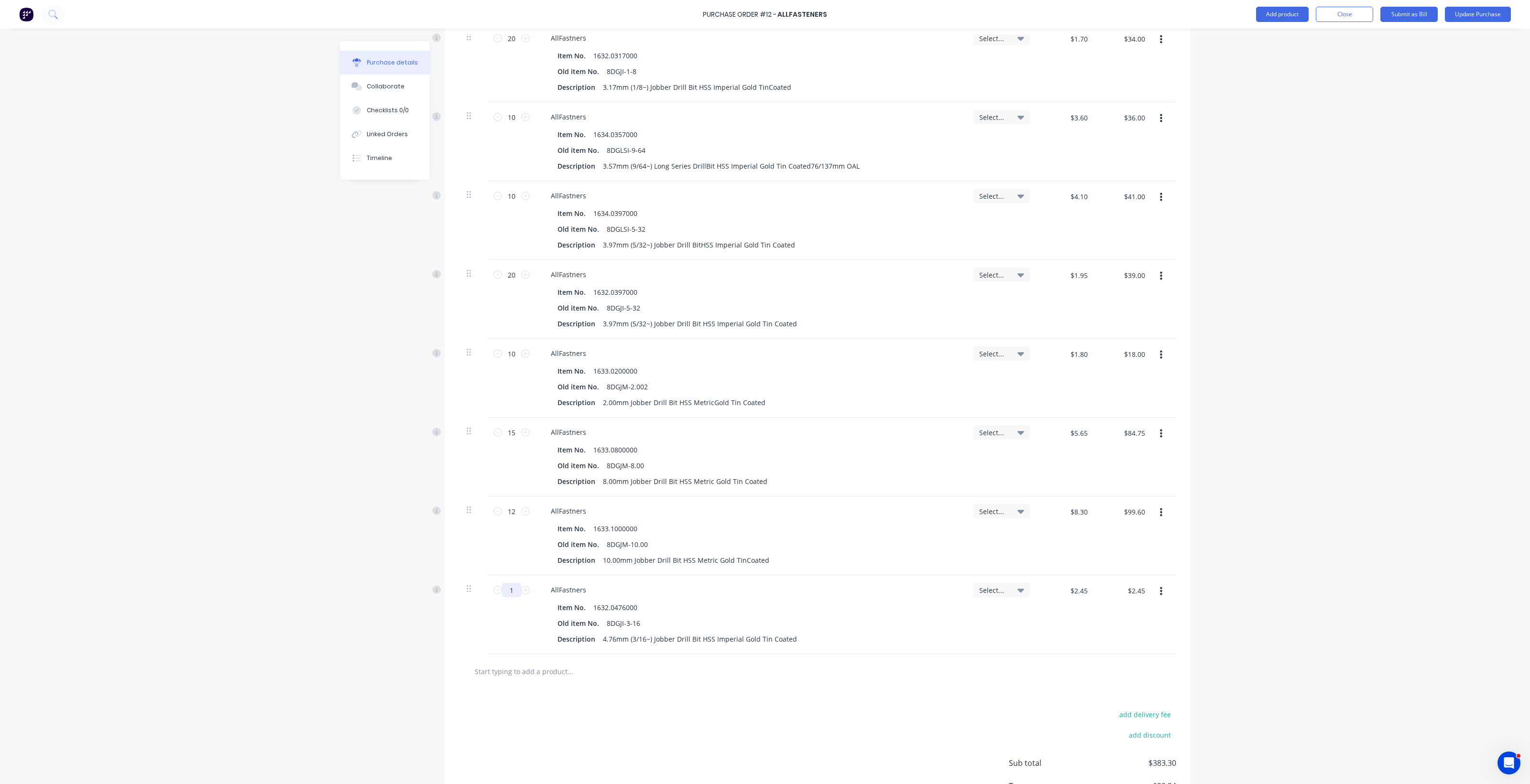
click at [506, 593] on input "1" at bounding box center [511, 590] width 19 height 14
click at [515, 673] on input "text" at bounding box center [570, 671] width 191 height 19
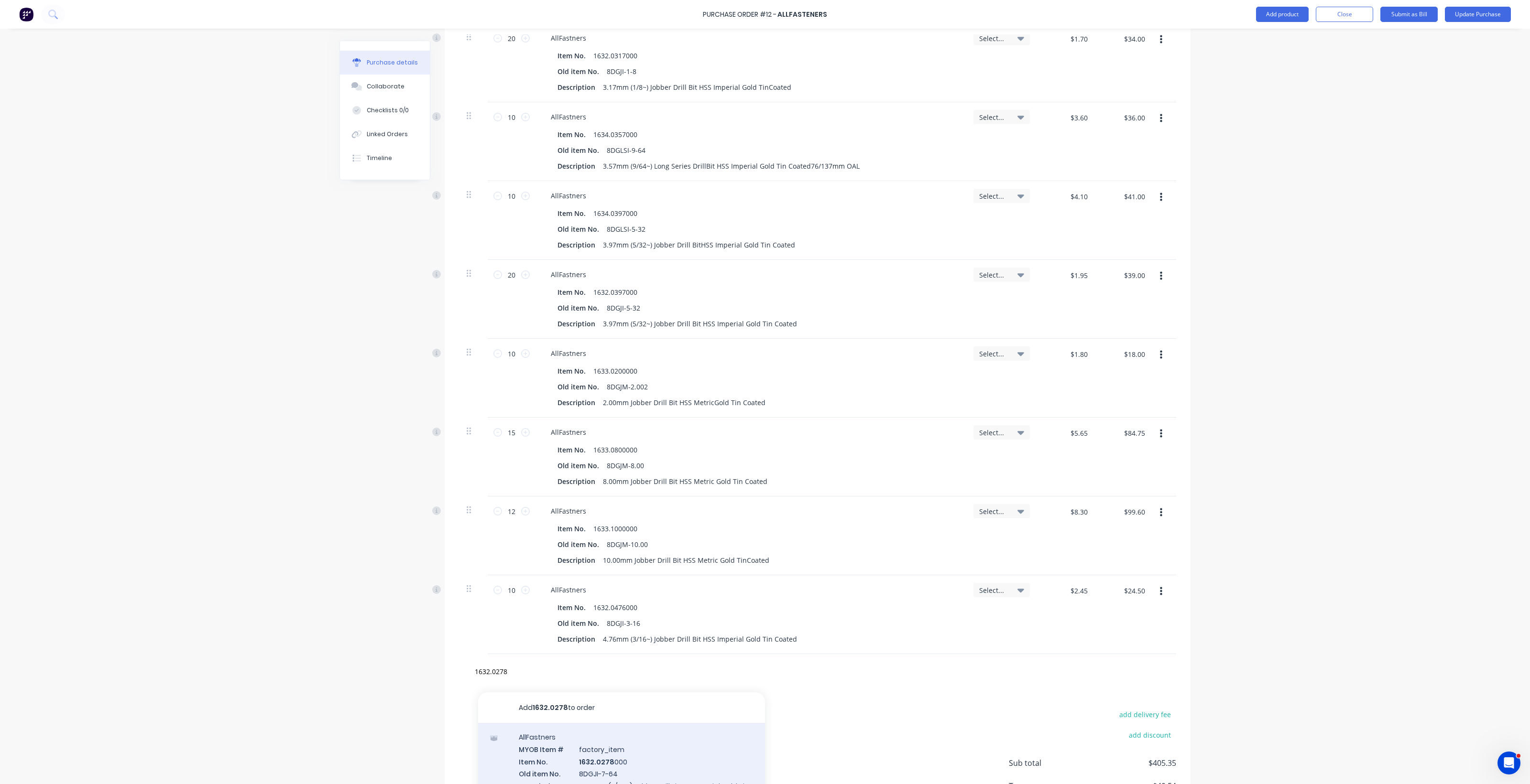
click at [602, 763] on div "AllFastners MYOB Item # factory_item Item No. 1632.0278 000 Old item No. 8DGJI-…" at bounding box center [621, 772] width 287 height 99
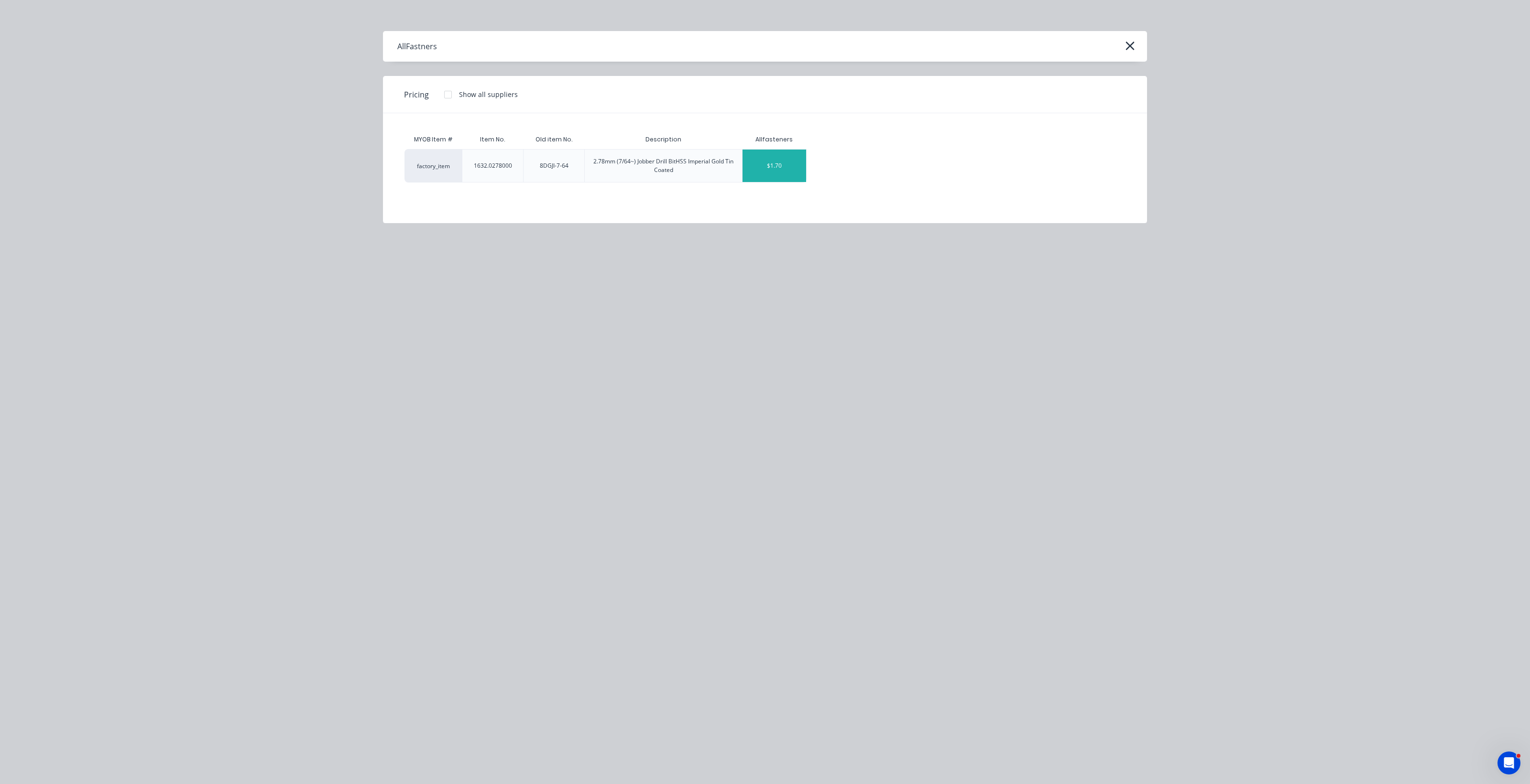
click at [751, 180] on div "$1.70" at bounding box center [774, 166] width 64 height 32
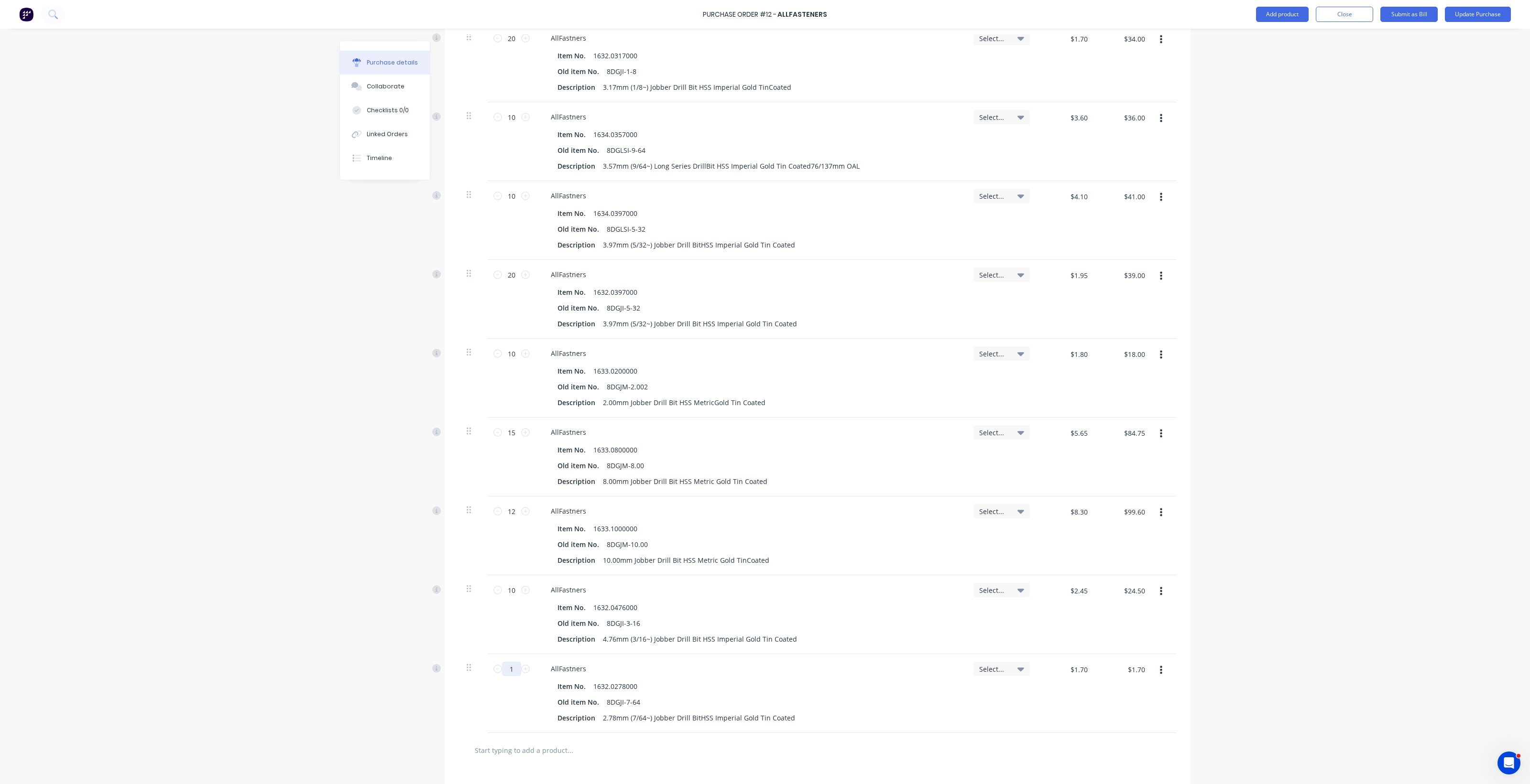
click at [504, 674] on input "1" at bounding box center [511, 669] width 19 height 14
drag, startPoint x: 480, startPoint y: 749, endPoint x: 489, endPoint y: 733, distance: 18.4
click at [481, 749] on input "text" at bounding box center [570, 750] width 191 height 19
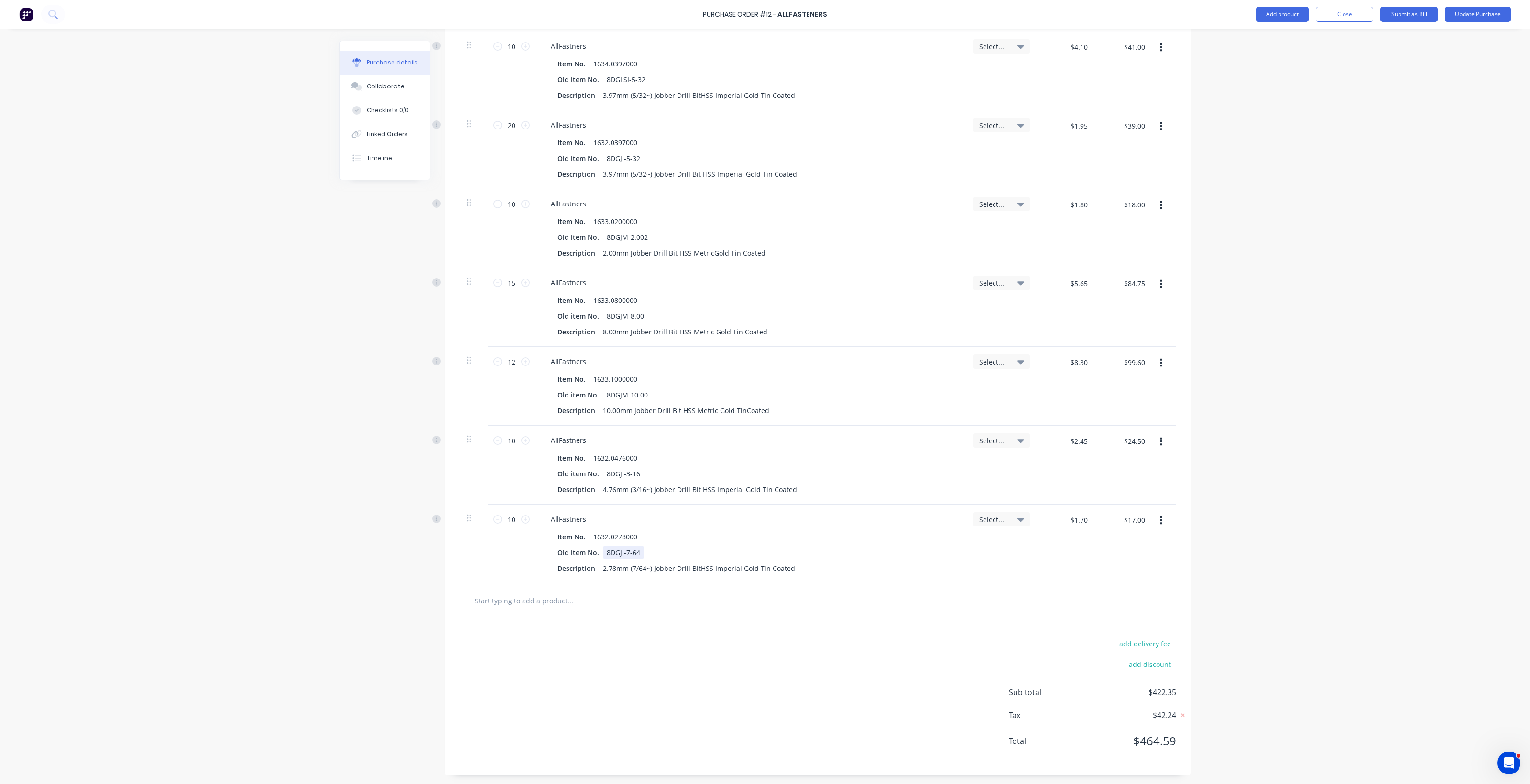
scroll to position [513, 0]
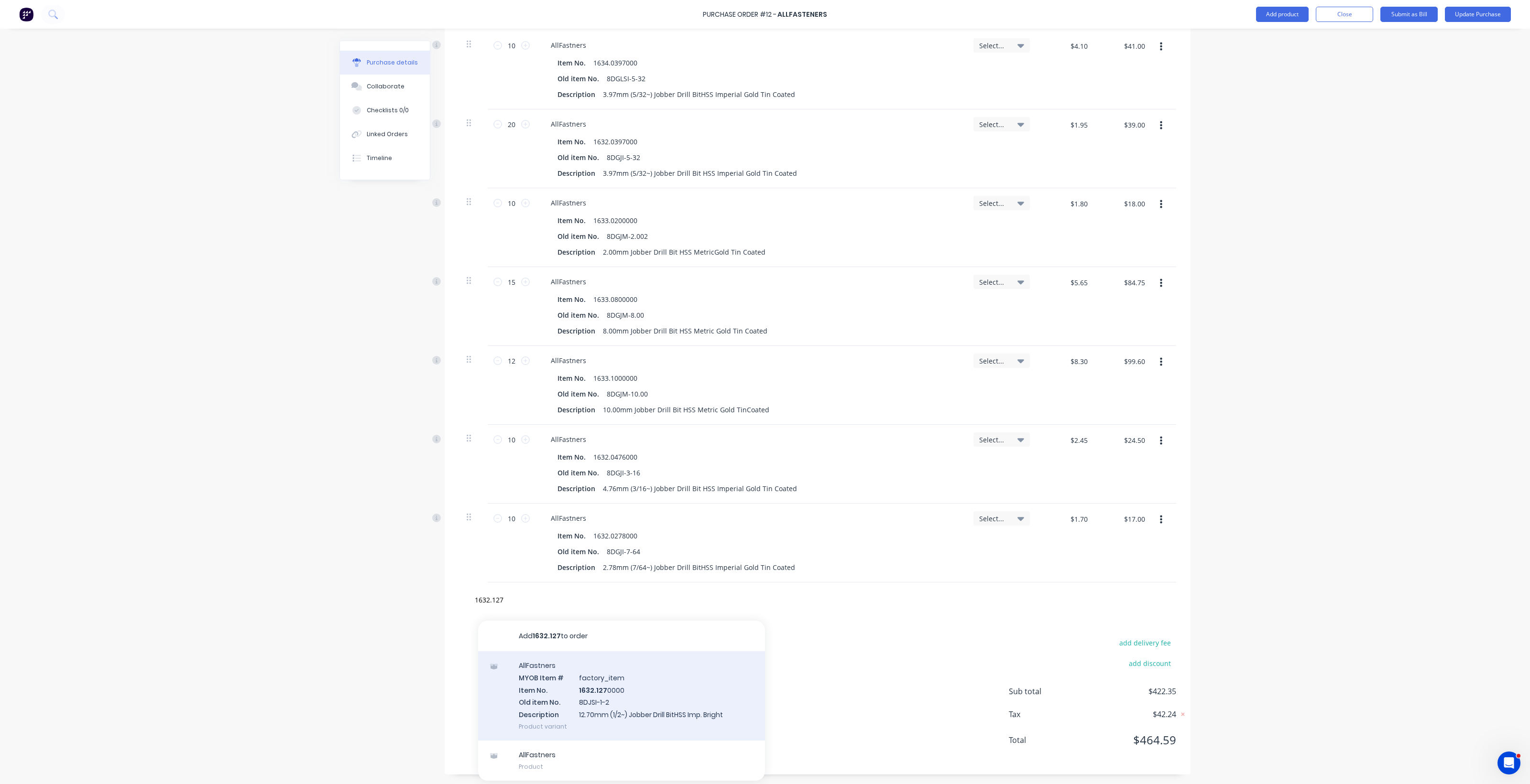
click at [598, 682] on div "AllFastners MYOB Item # factory_item Item No. 1632.127 0000 Old item No. 8DJSI-…" at bounding box center [621, 695] width 287 height 89
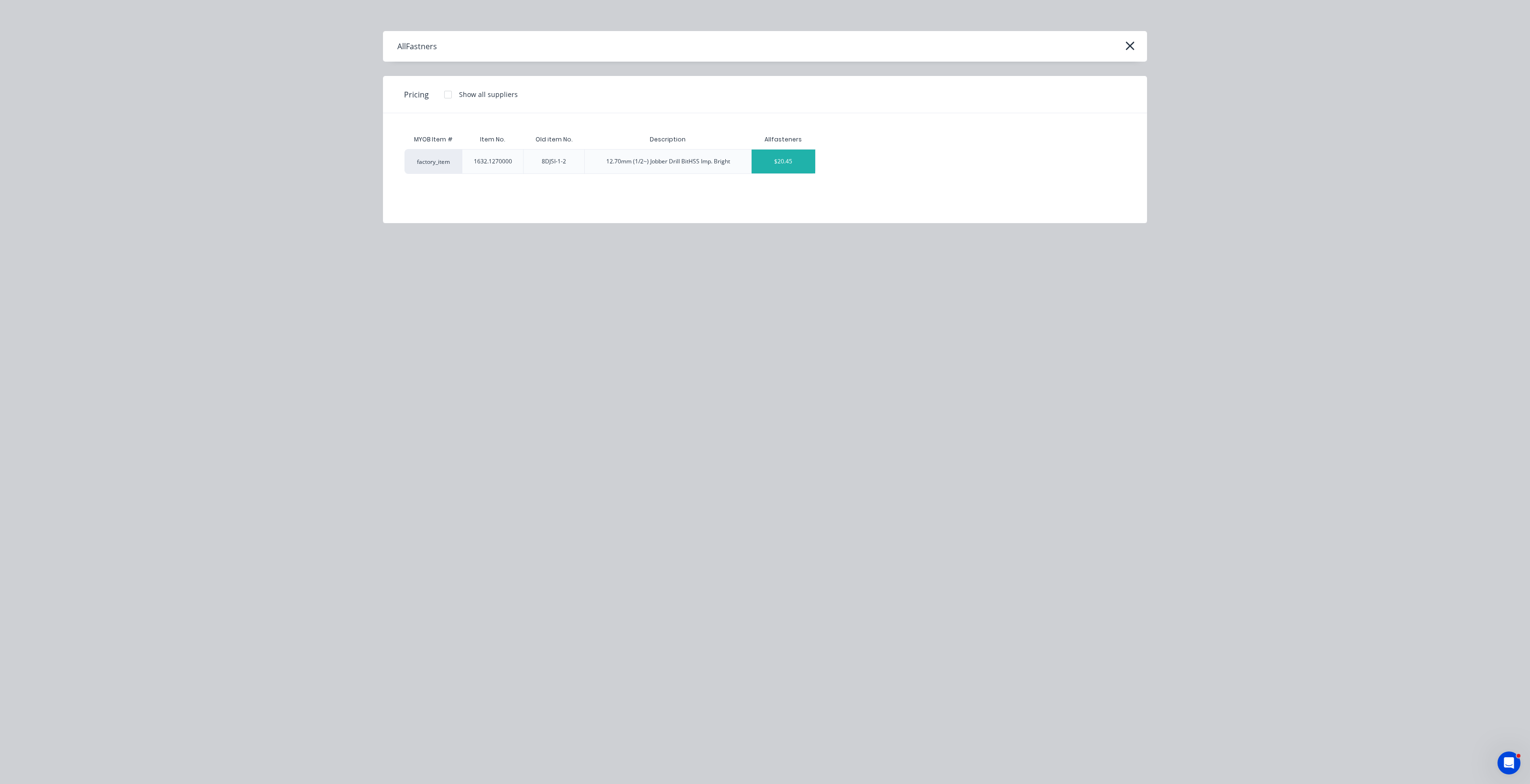
click at [751, 167] on div "$20.45" at bounding box center [783, 162] width 64 height 24
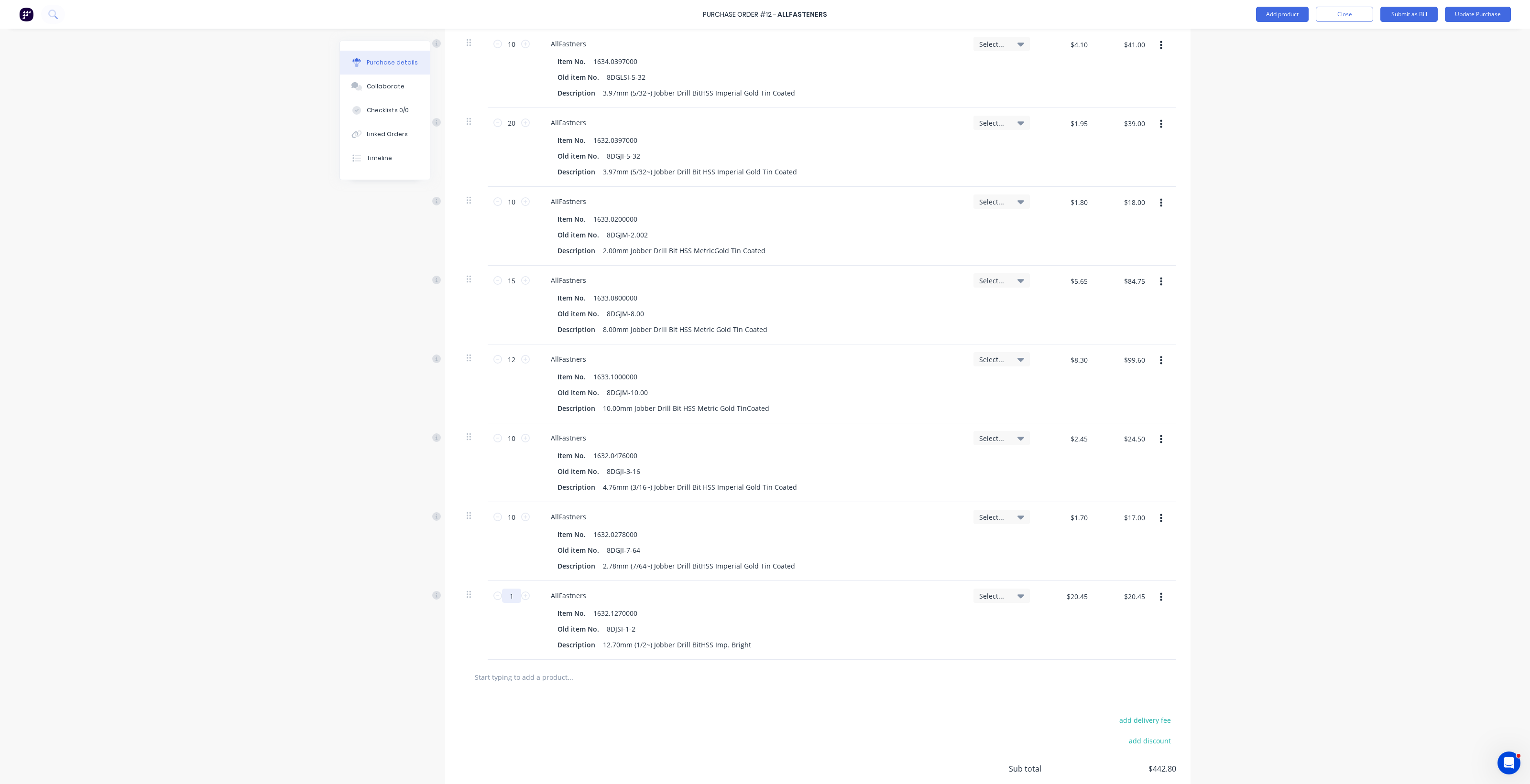
drag, startPoint x: 512, startPoint y: 593, endPoint x: 501, endPoint y: 599, distance: 12.5
click at [502, 599] on input "1" at bounding box center [511, 596] width 19 height 14
click at [504, 680] on input "text" at bounding box center [570, 677] width 191 height 19
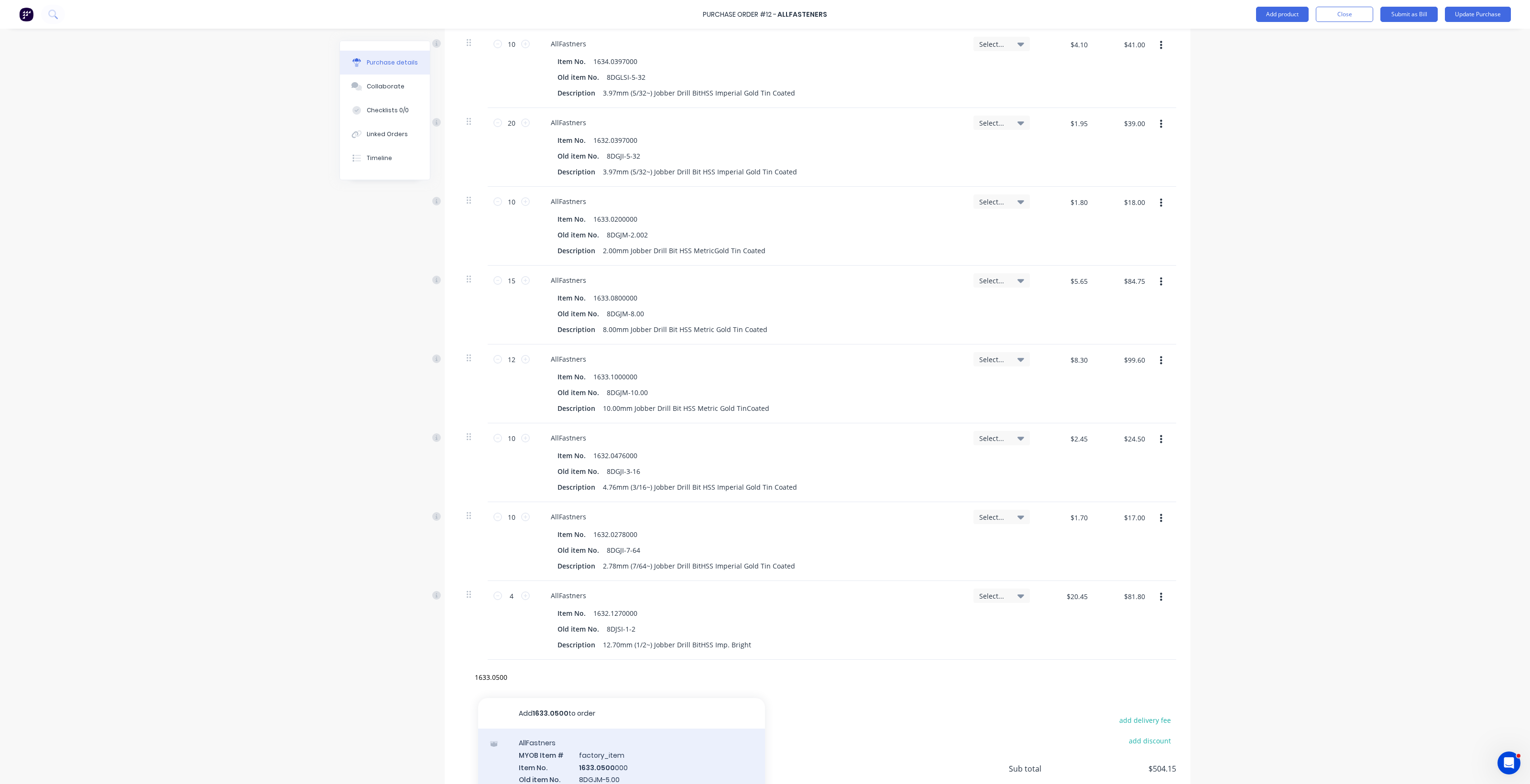
drag, startPoint x: 590, startPoint y: 765, endPoint x: 594, endPoint y: 762, distance: 5.0
click at [594, 762] on div "AllFastners MYOB Item # factory_item Item No. 1633.0500 000 Old item No. 8DGJM-…" at bounding box center [621, 773] width 287 height 89
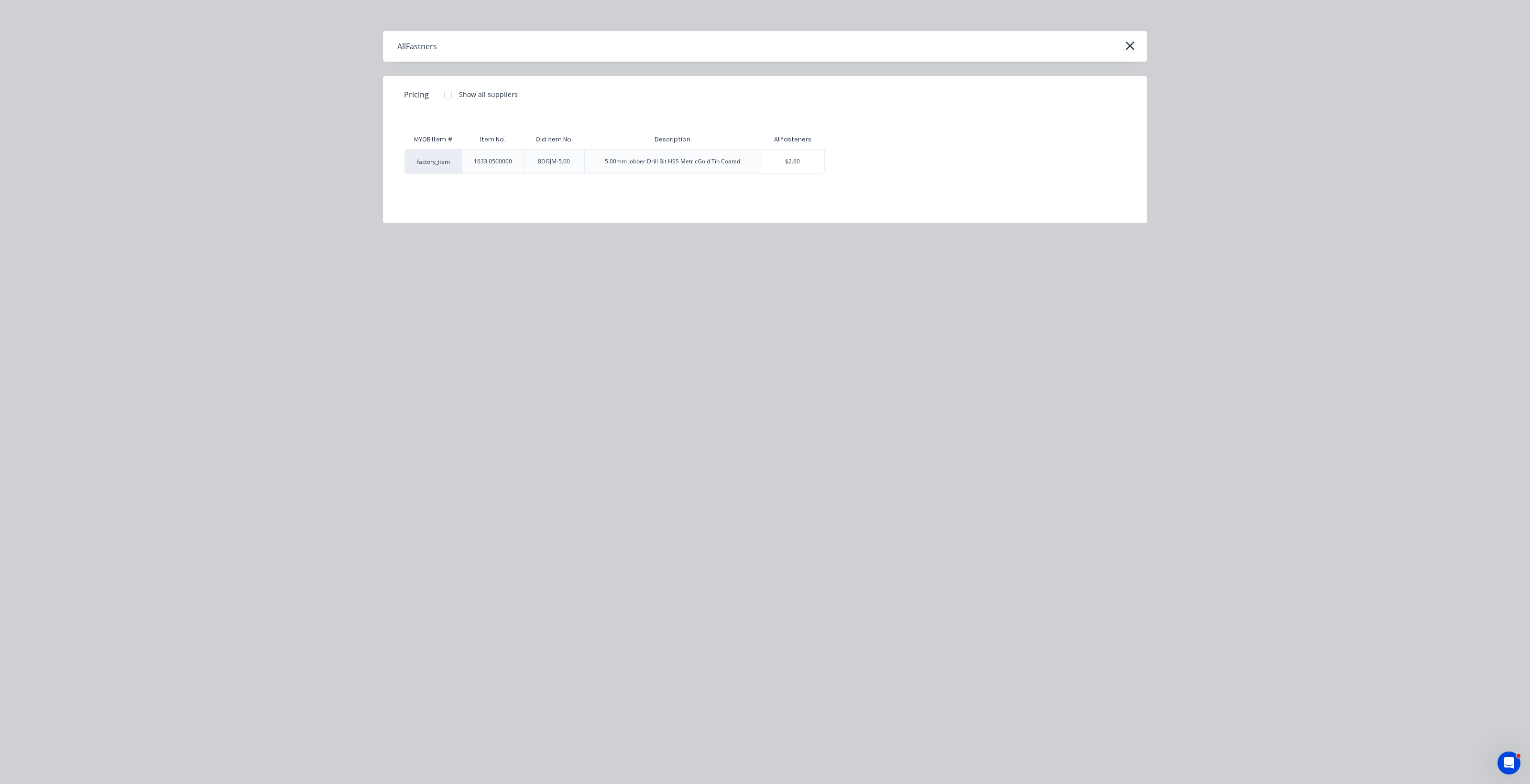
click at [668, 160] on div "5.00mm Jobber Drill Bit HSS MetricGold Tin Coated" at bounding box center [672, 162] width 135 height 9
click at [751, 166] on div "$2.60" at bounding box center [793, 162] width 64 height 24
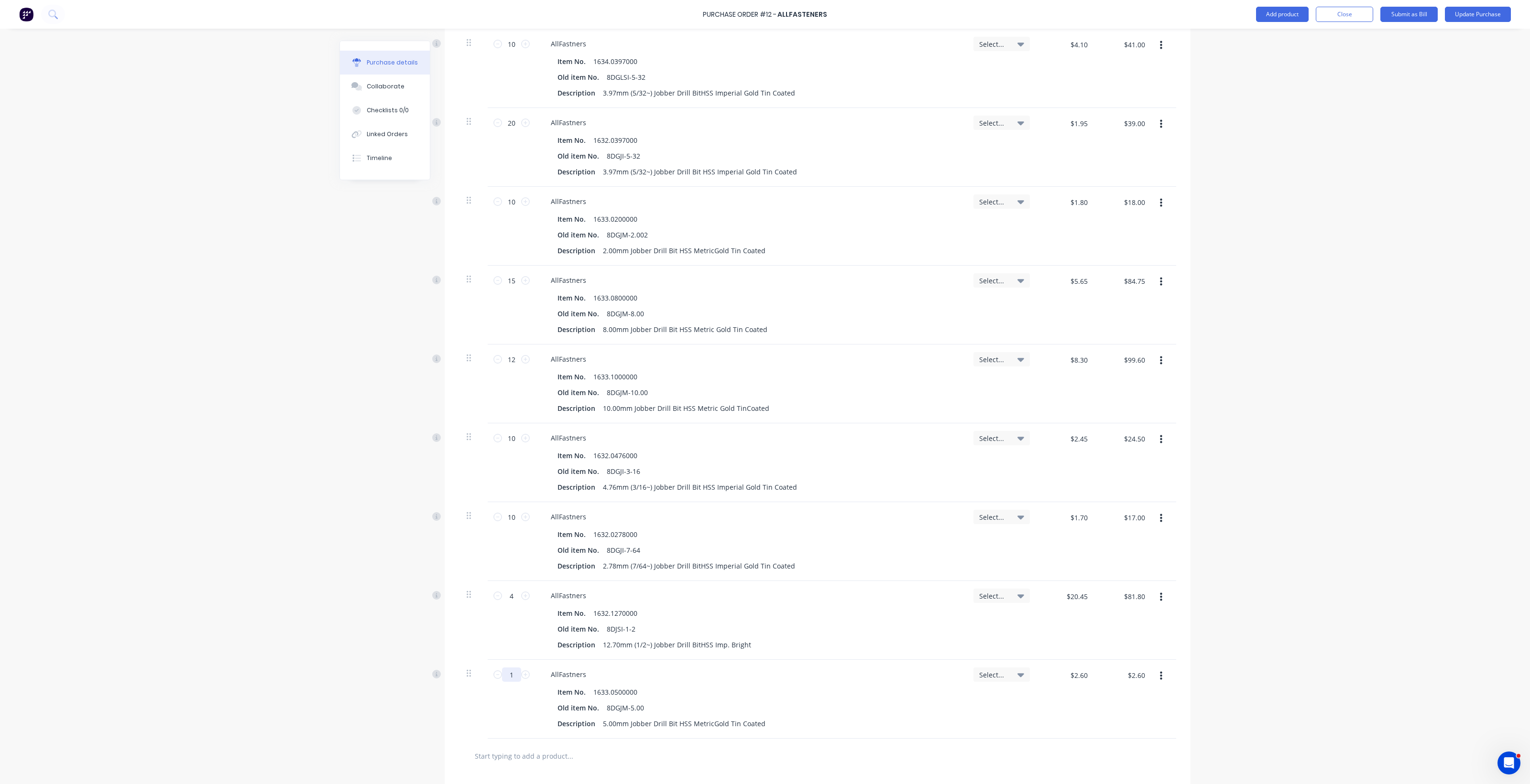
click at [512, 677] on input "1" at bounding box center [511, 674] width 19 height 14
click at [522, 763] on input "text" at bounding box center [570, 756] width 191 height 19
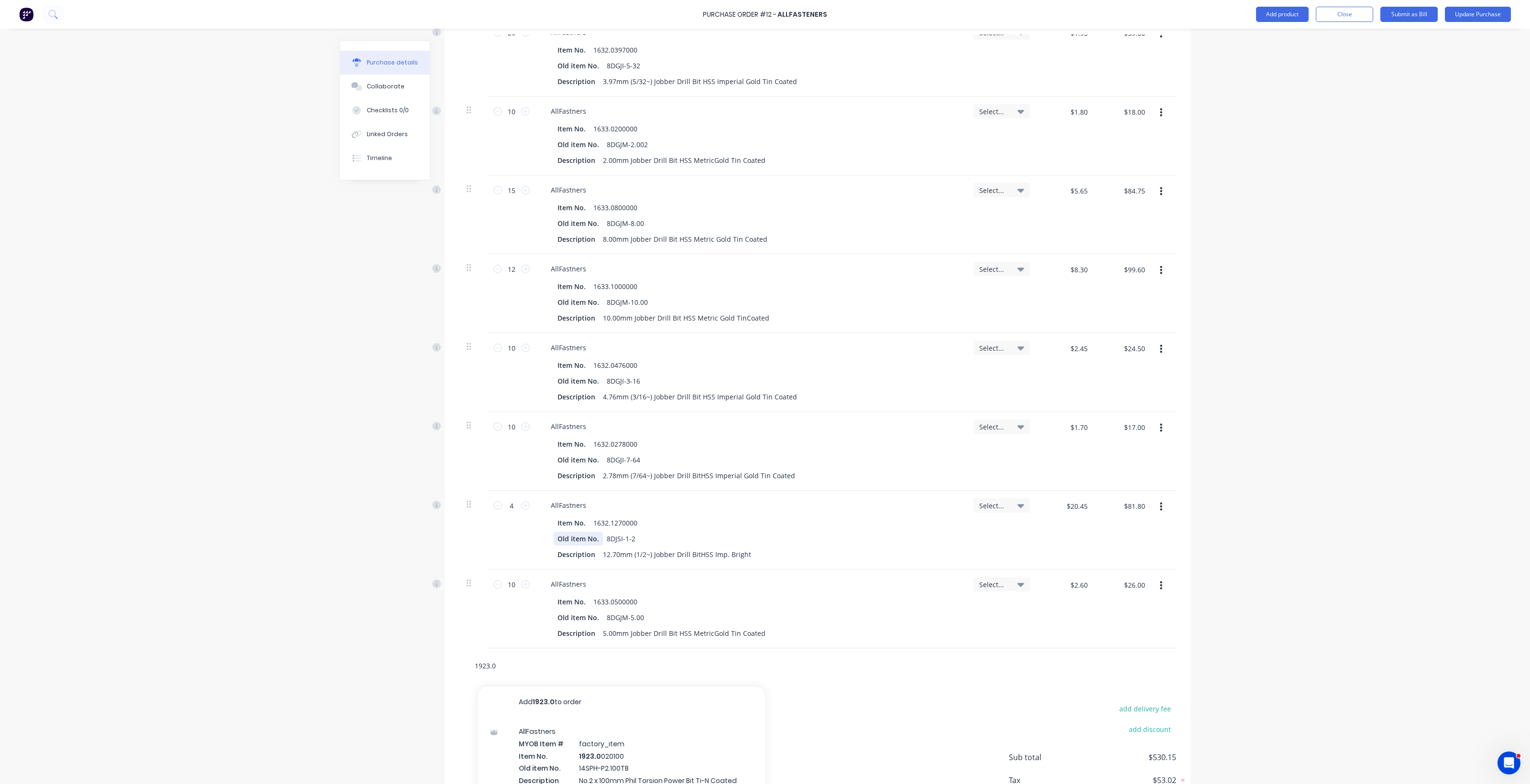
scroll to position [670, 0]
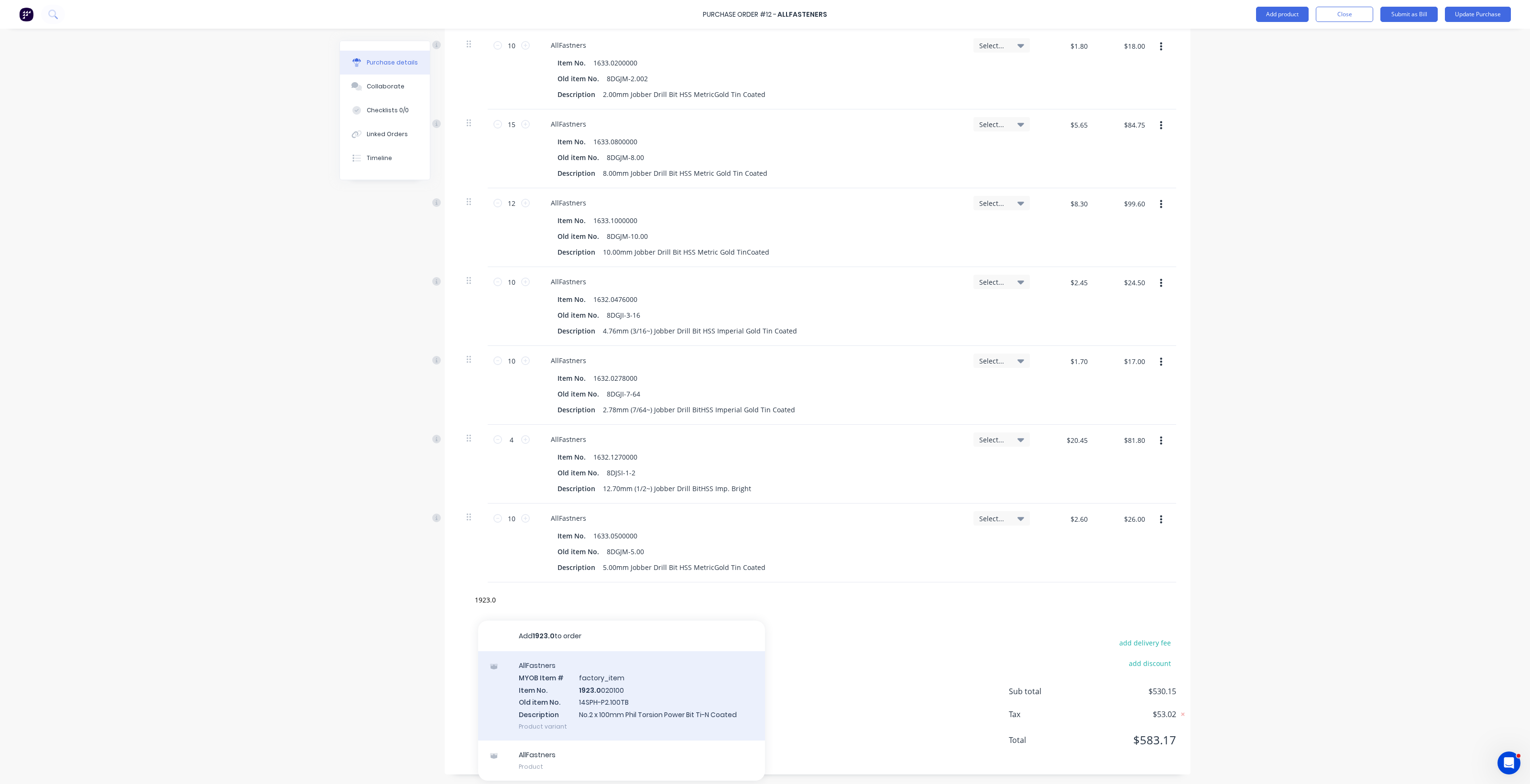
click at [610, 700] on div "AllFastners MYOB Item # factory_item Item No. 1923.0 020100 Old item No. 14SPH-…" at bounding box center [621, 695] width 287 height 89
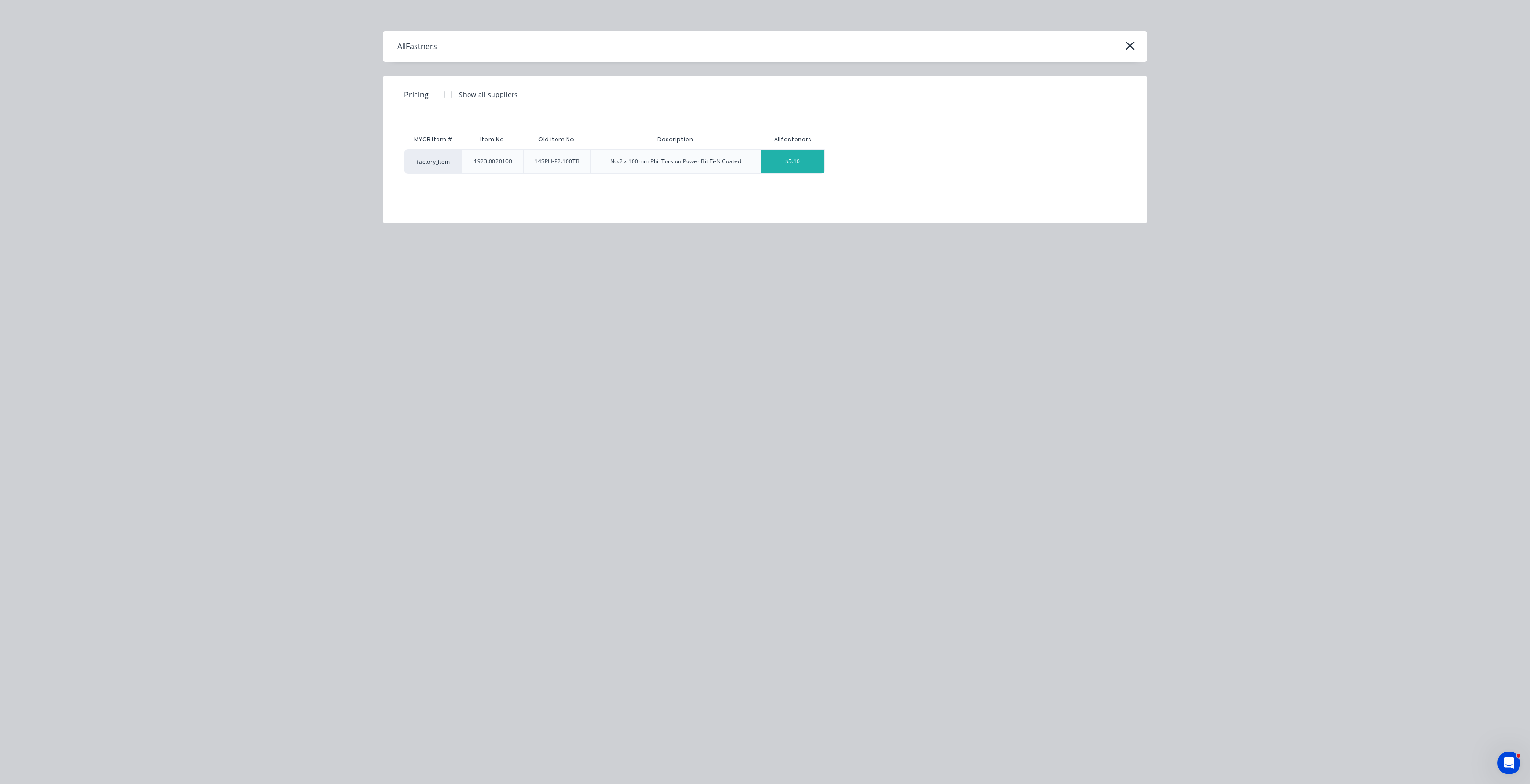
click at [751, 163] on div "$5.10" at bounding box center [793, 162] width 64 height 24
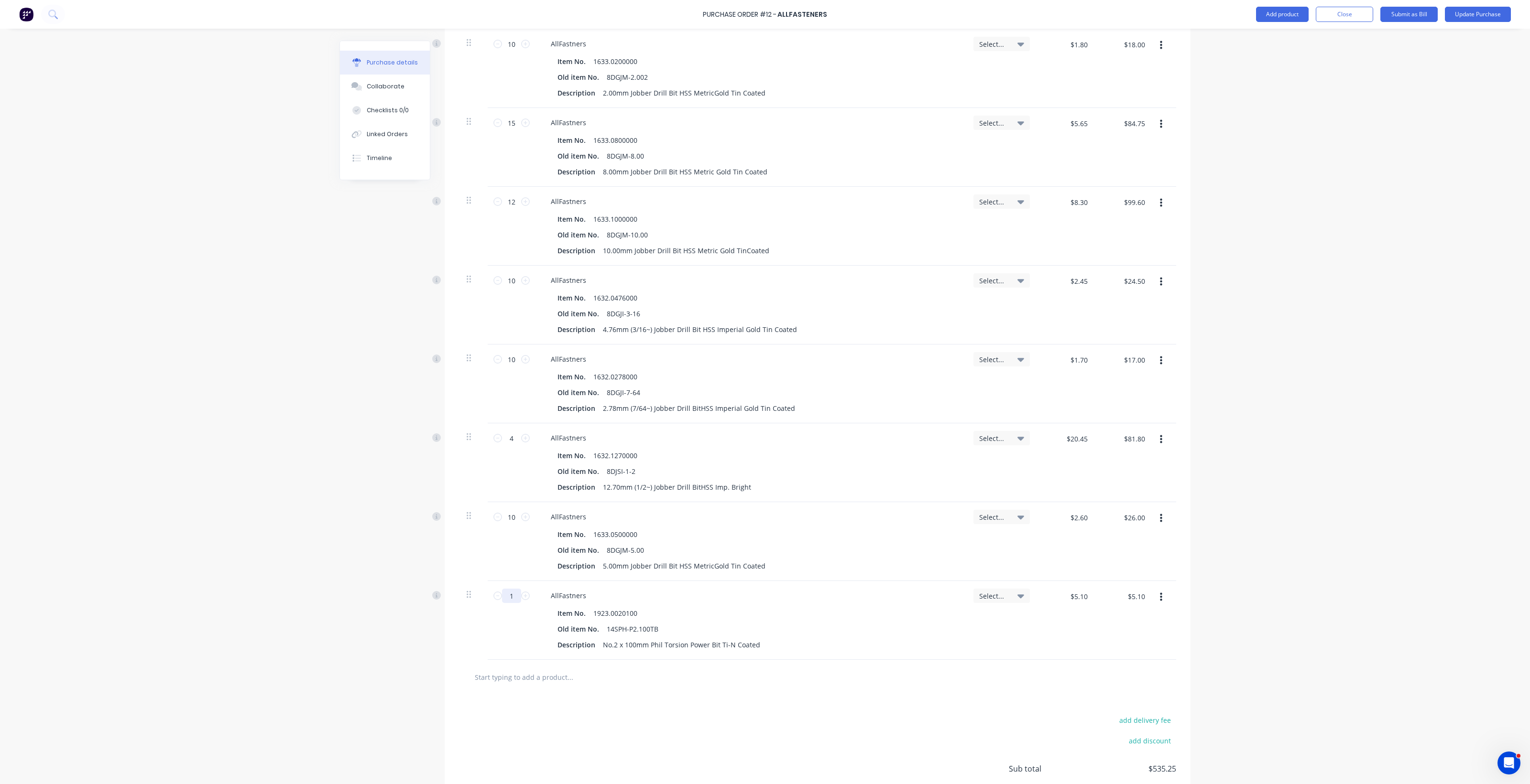
drag, startPoint x: 508, startPoint y: 600, endPoint x: 480, endPoint y: 604, distance: 28.3
click at [480, 604] on div "1 1 AllFastners Item No. 1923.0020100 Old item No. 14SPH-P2.100TB Description N…" at bounding box center [817, 621] width 717 height 79
click at [519, 679] on input "text" at bounding box center [570, 677] width 191 height 19
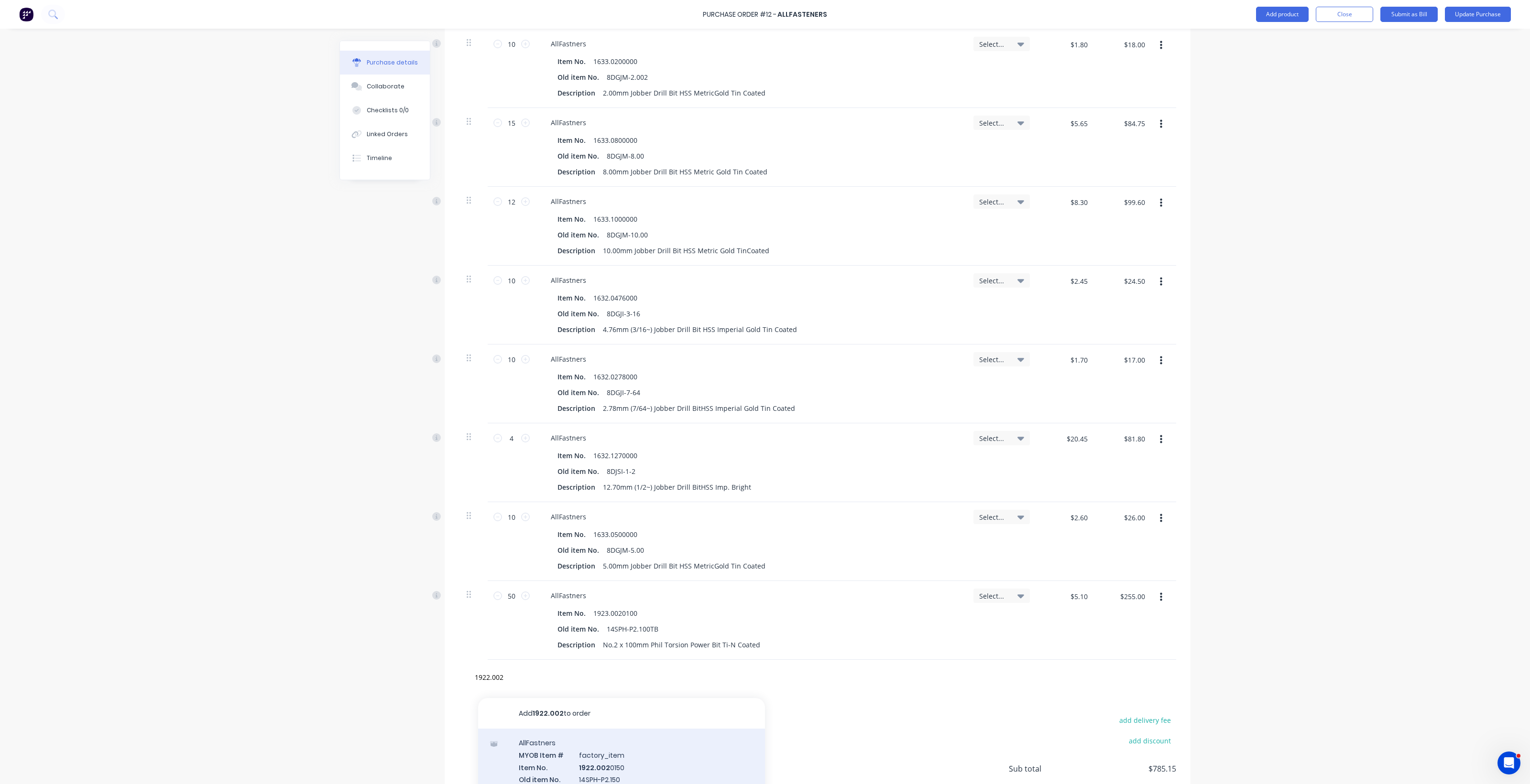
click at [582, 765] on div "AllFastners MYOB Item # factory_item Item No. 1922.002 0150 Old item No. 14SPH-…" at bounding box center [621, 773] width 287 height 89
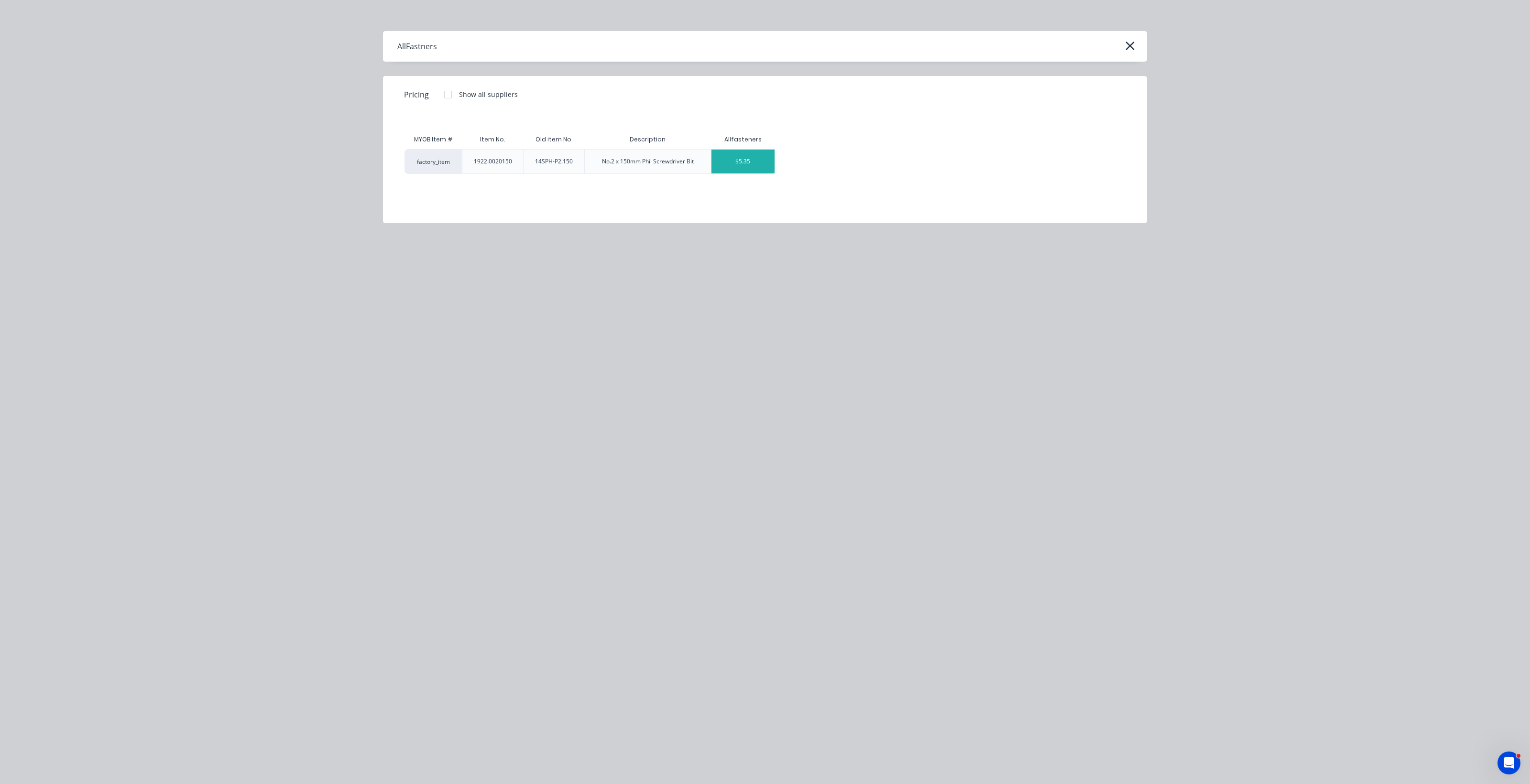
click at [722, 163] on div "$5.35" at bounding box center [743, 162] width 64 height 24
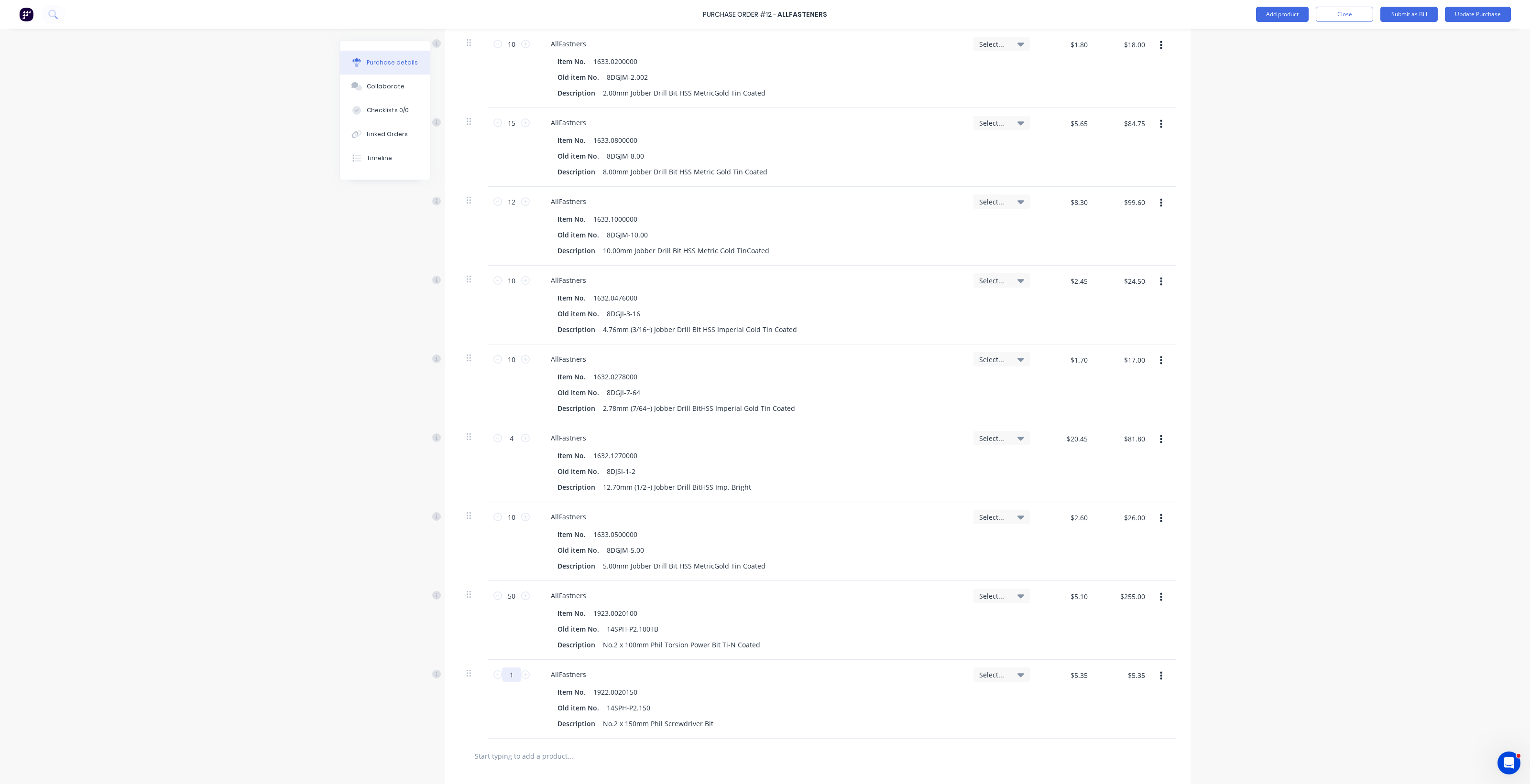
click at [502, 667] on input "1" at bounding box center [511, 674] width 19 height 14
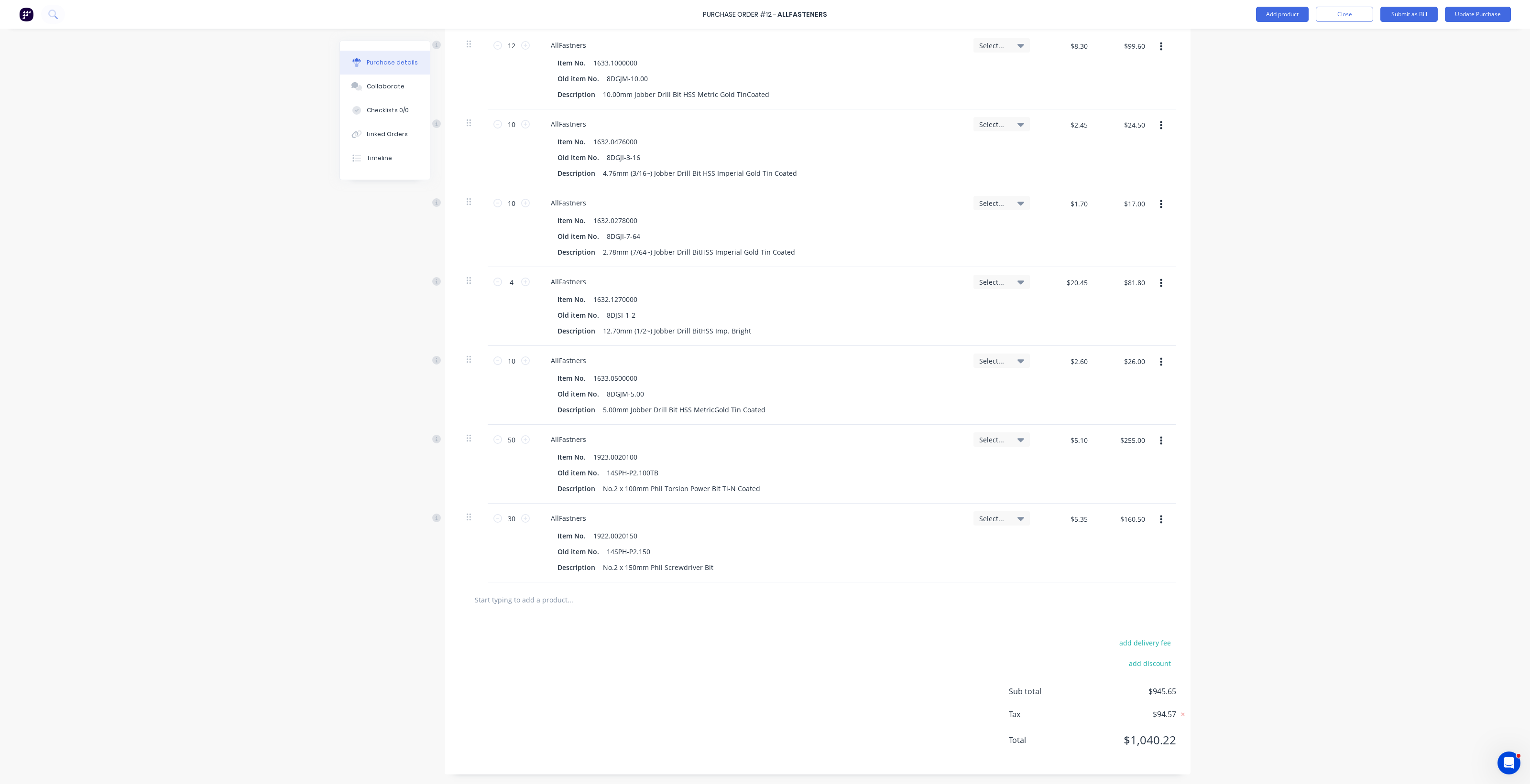
click at [534, 603] on input "text" at bounding box center [570, 599] width 191 height 19
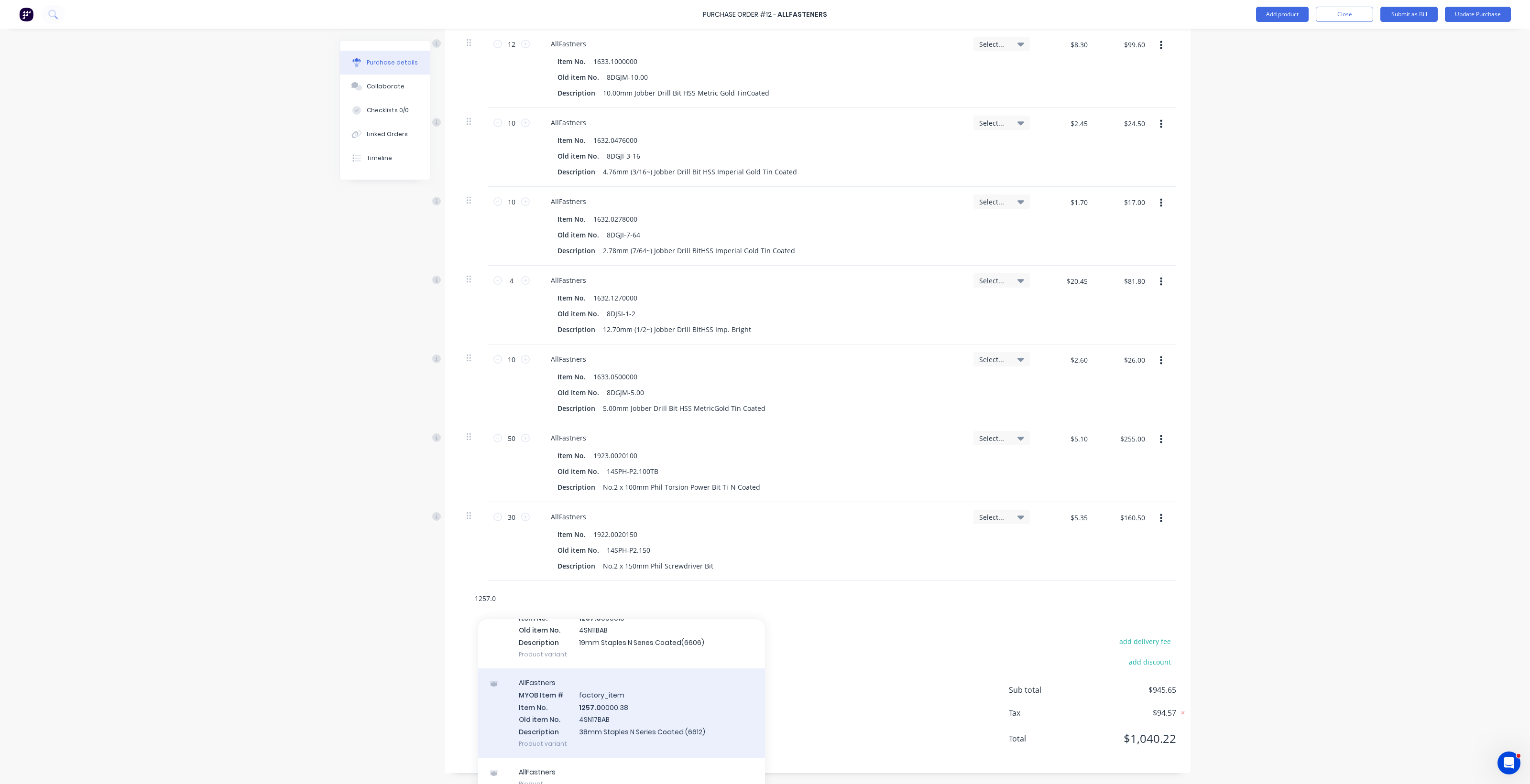
scroll to position [72, 0]
click at [604, 702] on div "AllFastners MYOB Item # factory_item Item No. 1257.0 0000.38 Old item No. 4SN17…" at bounding box center [621, 712] width 287 height 89
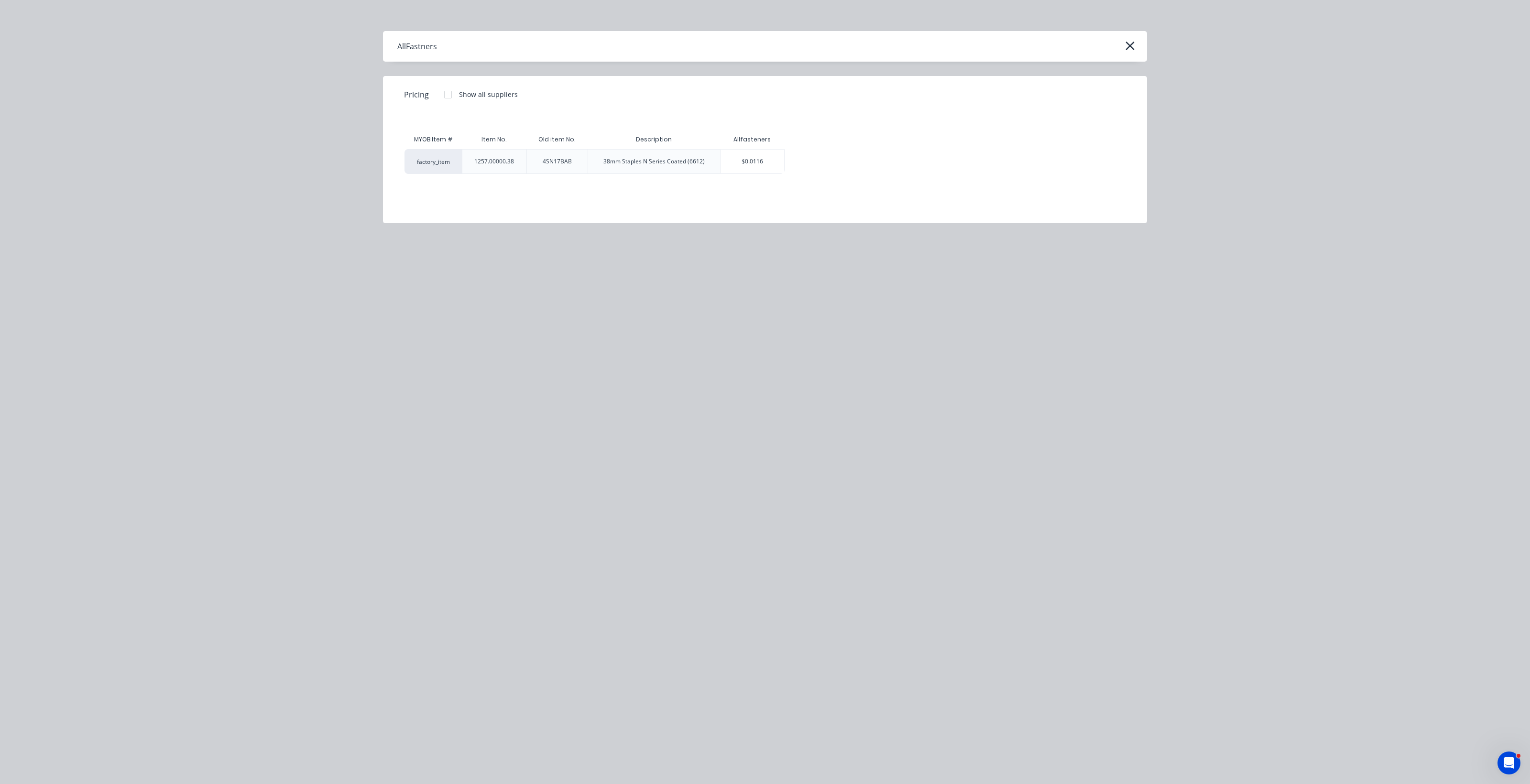
click at [611, 160] on div "38mm Staples N Series Coated (6612)" at bounding box center [654, 162] width 101 height 9
click at [751, 161] on div "$0.0116" at bounding box center [753, 162] width 64 height 24
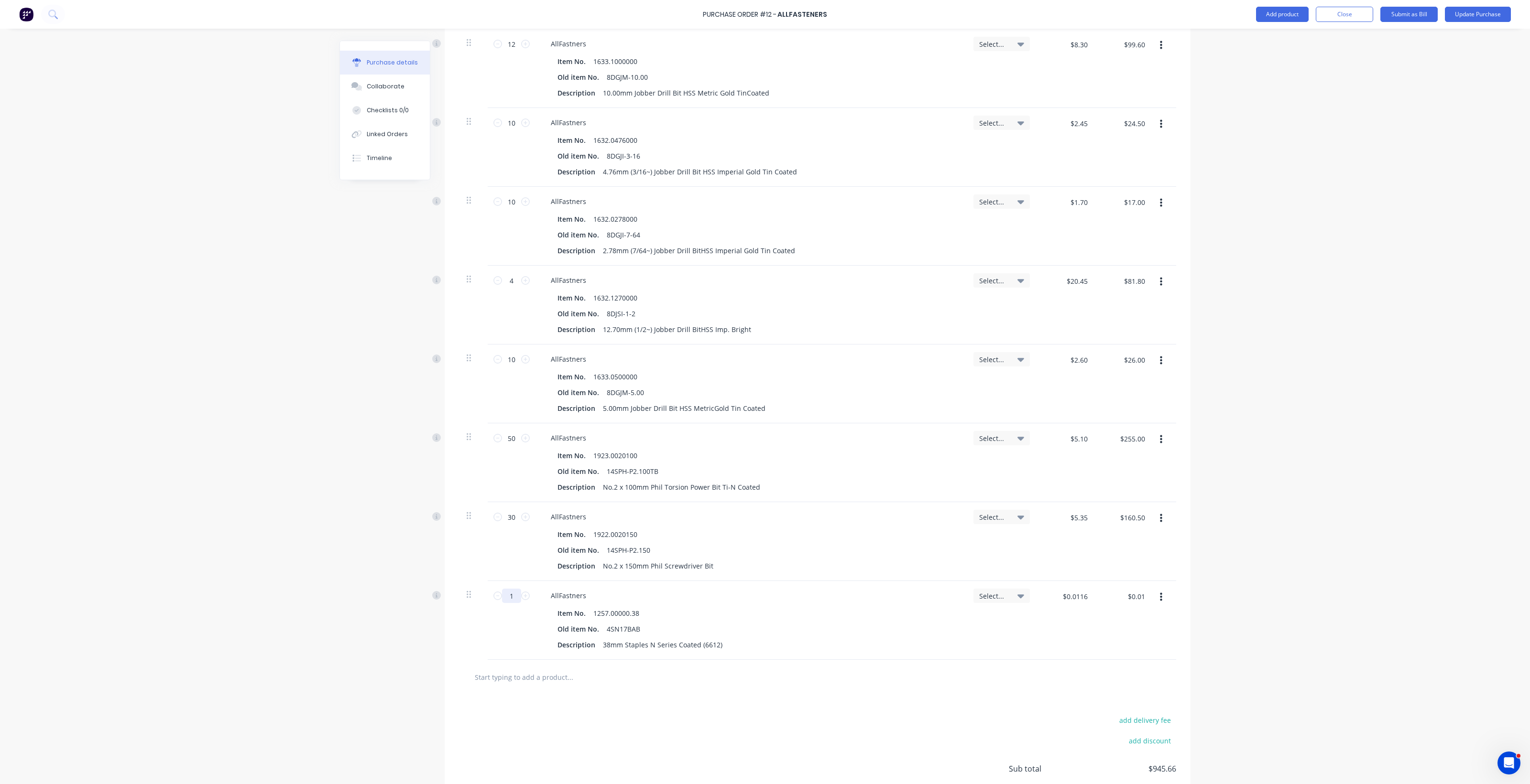
drag, startPoint x: 503, startPoint y: 594, endPoint x: 510, endPoint y: 591, distance: 7.6
click at [510, 591] on input "1" at bounding box center [511, 596] width 19 height 14
click at [498, 680] on input "text" at bounding box center [570, 677] width 191 height 19
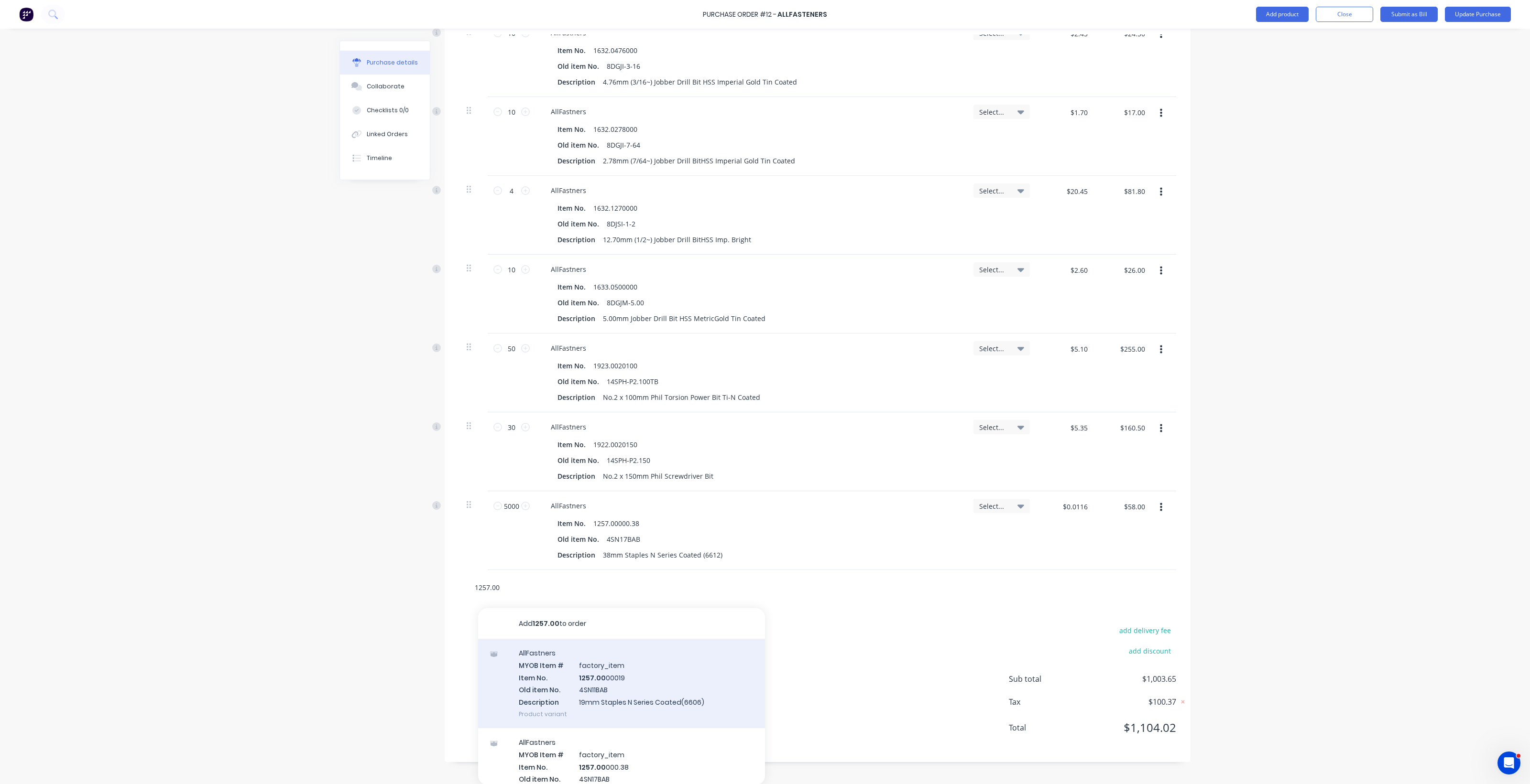
scroll to position [920, 0]
click at [596, 694] on div "AllFastners MYOB Item # factory_item Item No. 1257.00 00019 Old item No. 4SN11B…" at bounding box center [621, 682] width 287 height 89
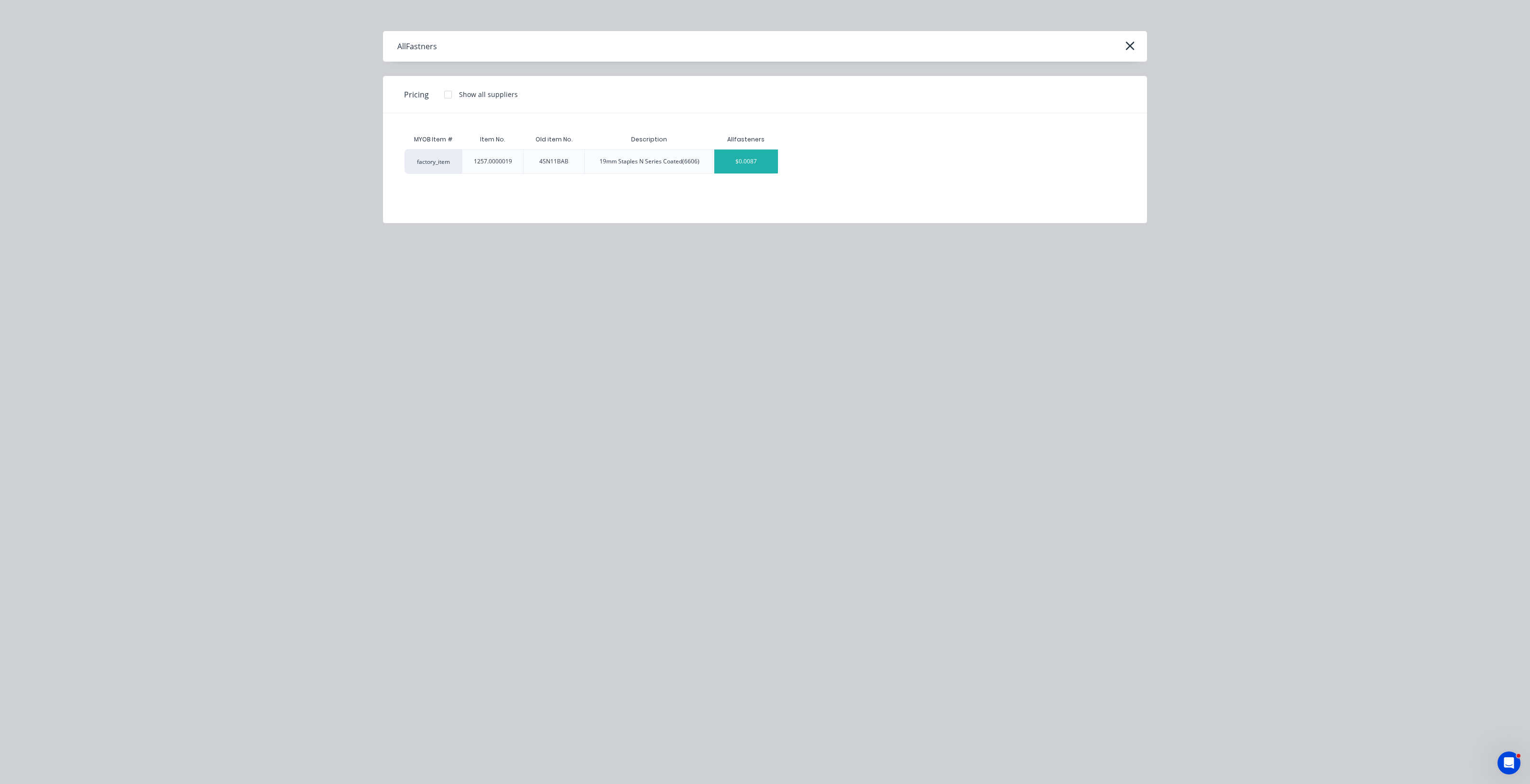
click at [748, 167] on div "$0.0087" at bounding box center [746, 162] width 64 height 24
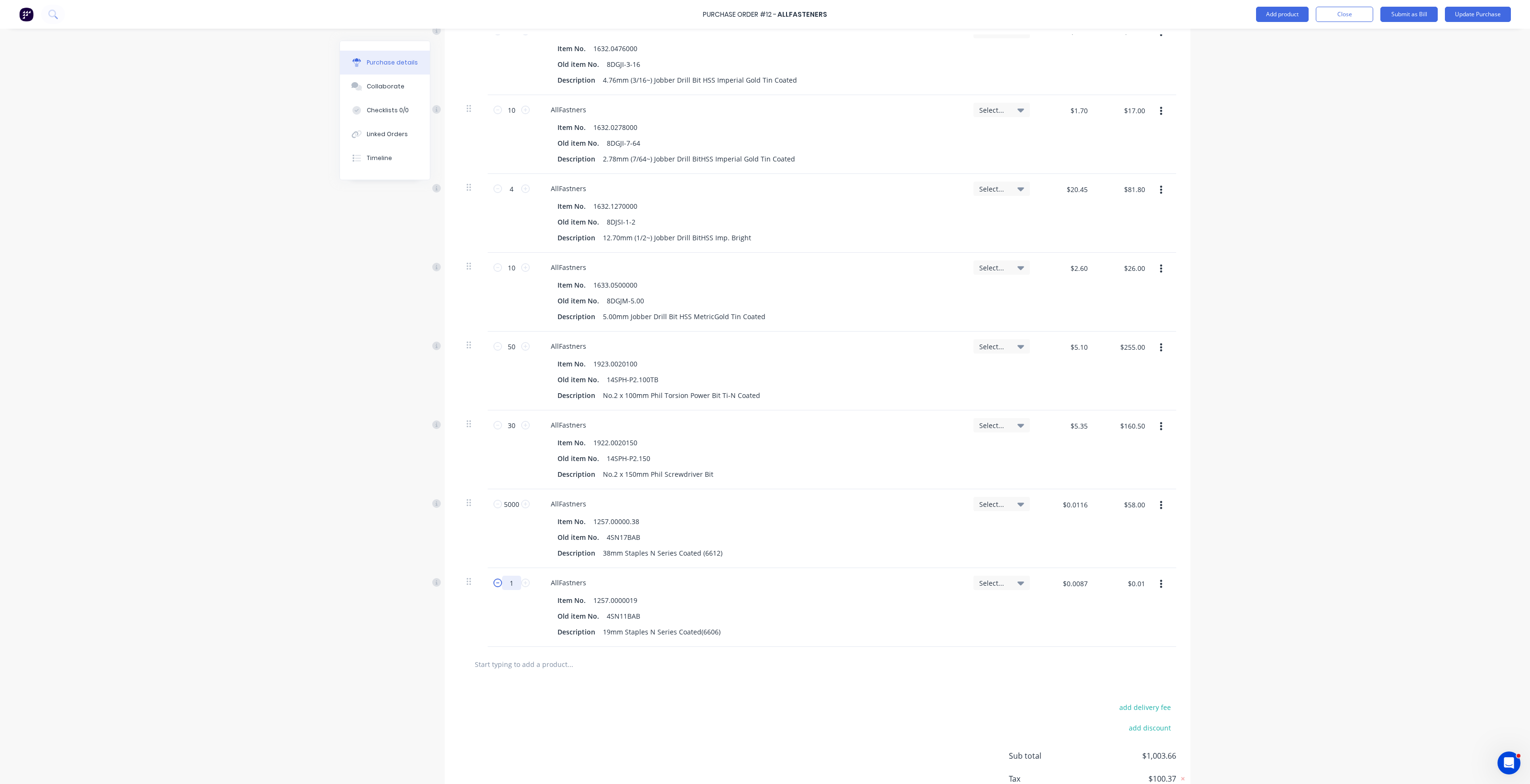
drag, startPoint x: 512, startPoint y: 581, endPoint x: 496, endPoint y: 584, distance: 16.3
click at [496, 584] on div "1 1" at bounding box center [512, 583] width 32 height 14
click at [522, 668] on input "text" at bounding box center [570, 664] width 191 height 19
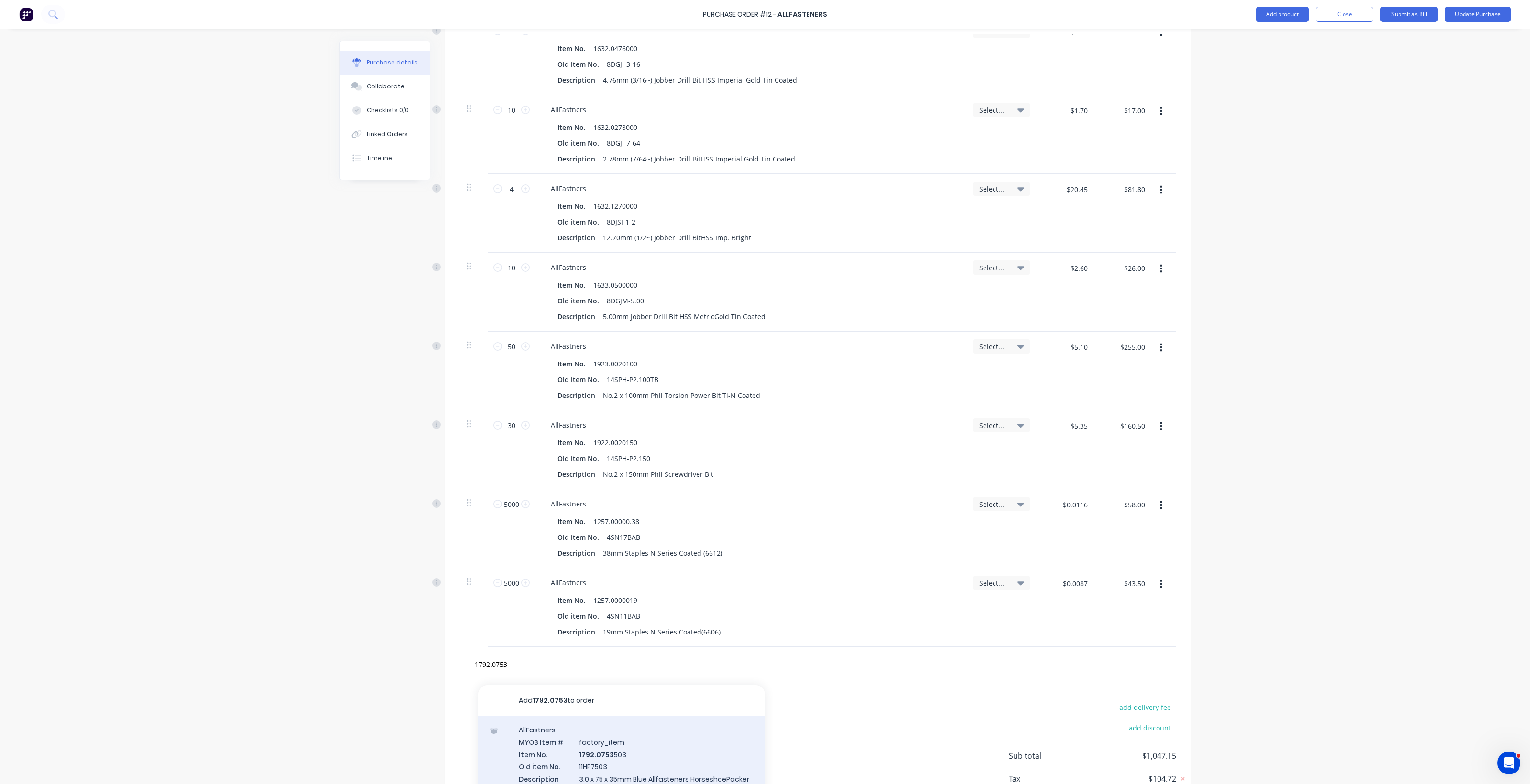
click at [580, 753] on div "AllFastners MYOB Item # factory_item Item No. 1792.0753 503 Old item No. 11HP75…" at bounding box center [621, 760] width 287 height 89
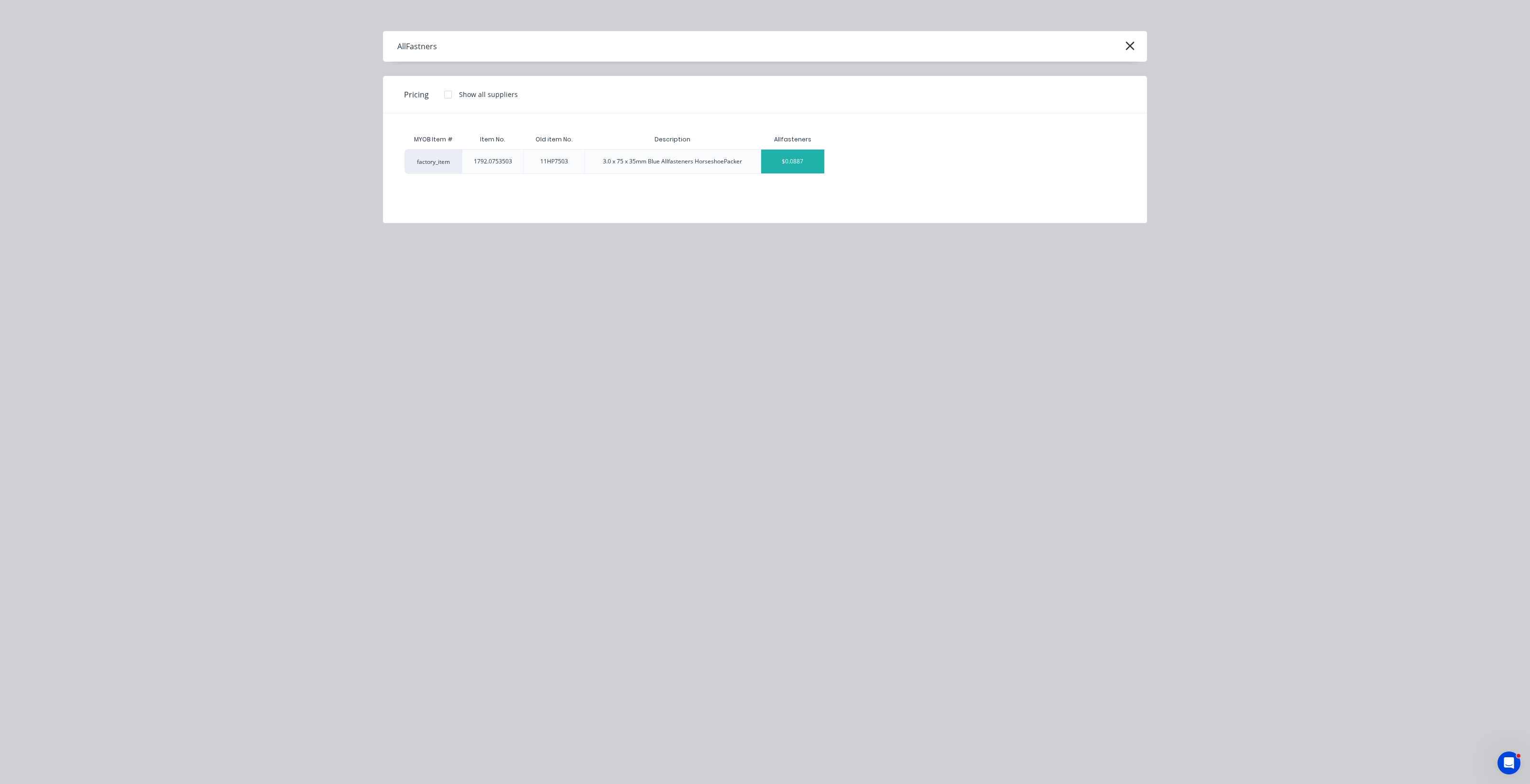
click at [751, 160] on div "$0.0887" at bounding box center [793, 162] width 64 height 24
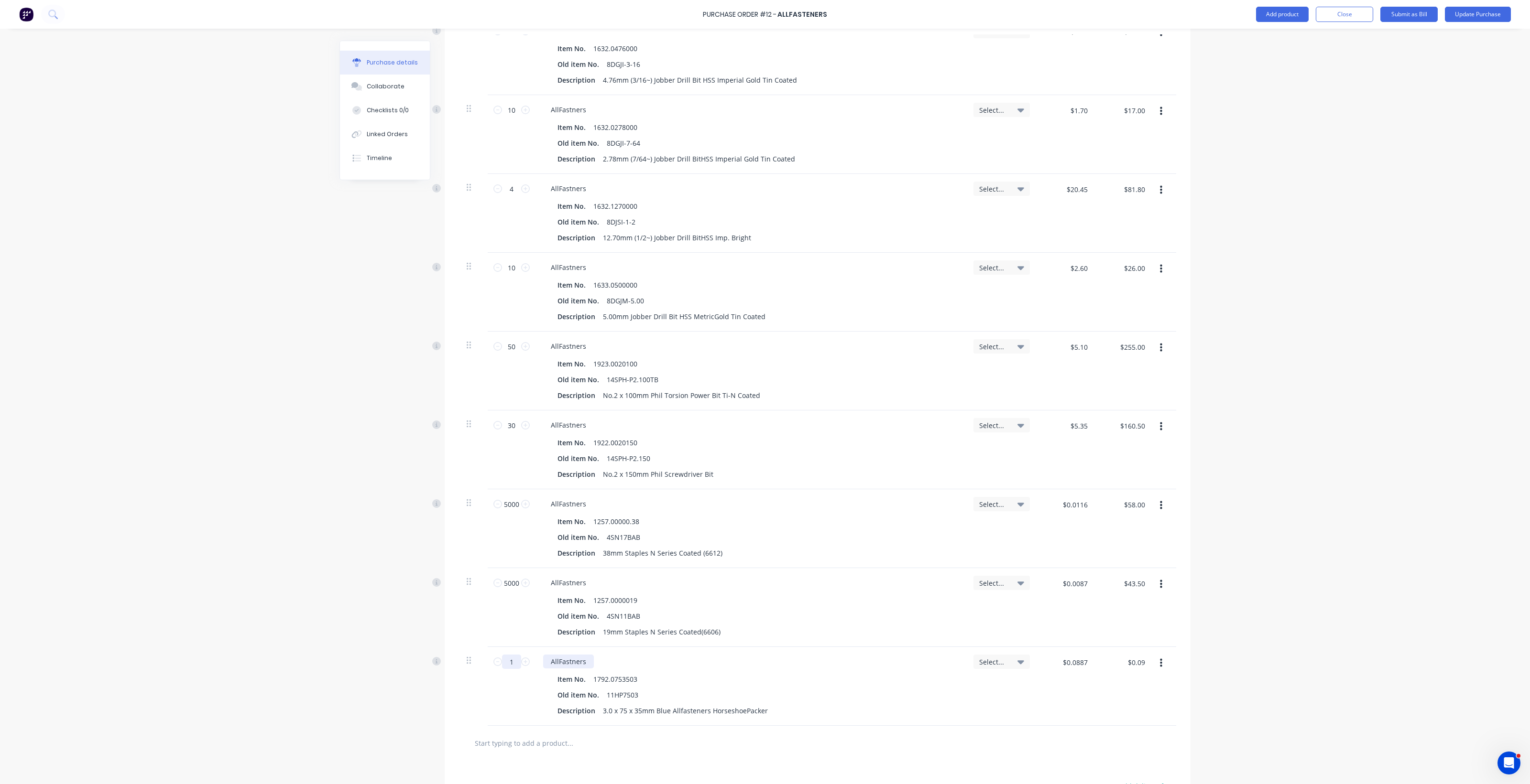
drag, startPoint x: 503, startPoint y: 663, endPoint x: 546, endPoint y: 657, distance: 43.4
click at [547, 657] on div "1 1 AllFastners Item No. 1792.0753503 Old item No. 11HP7503 Description 3.0 x 7…" at bounding box center [817, 686] width 717 height 79
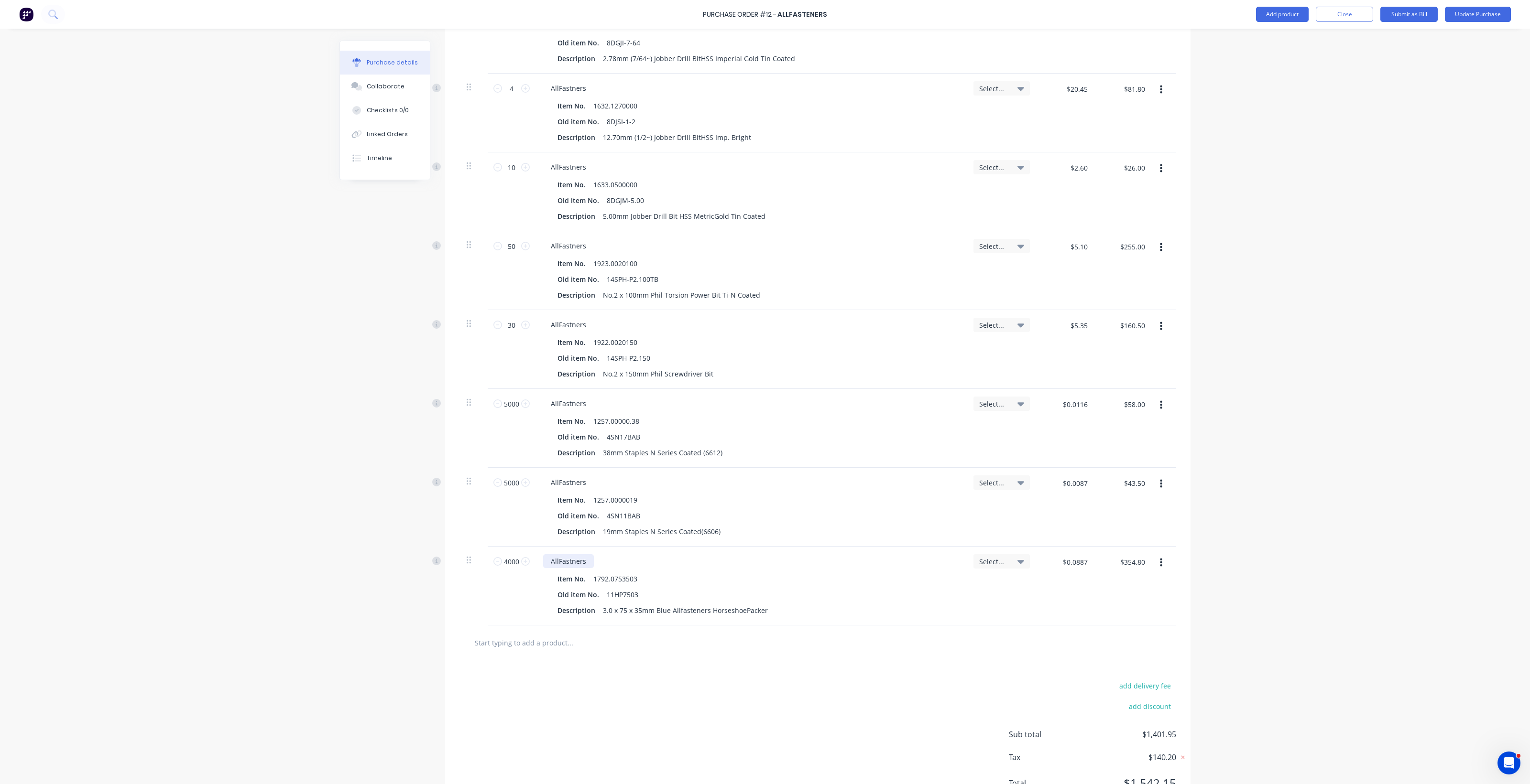
scroll to position [1039, 0]
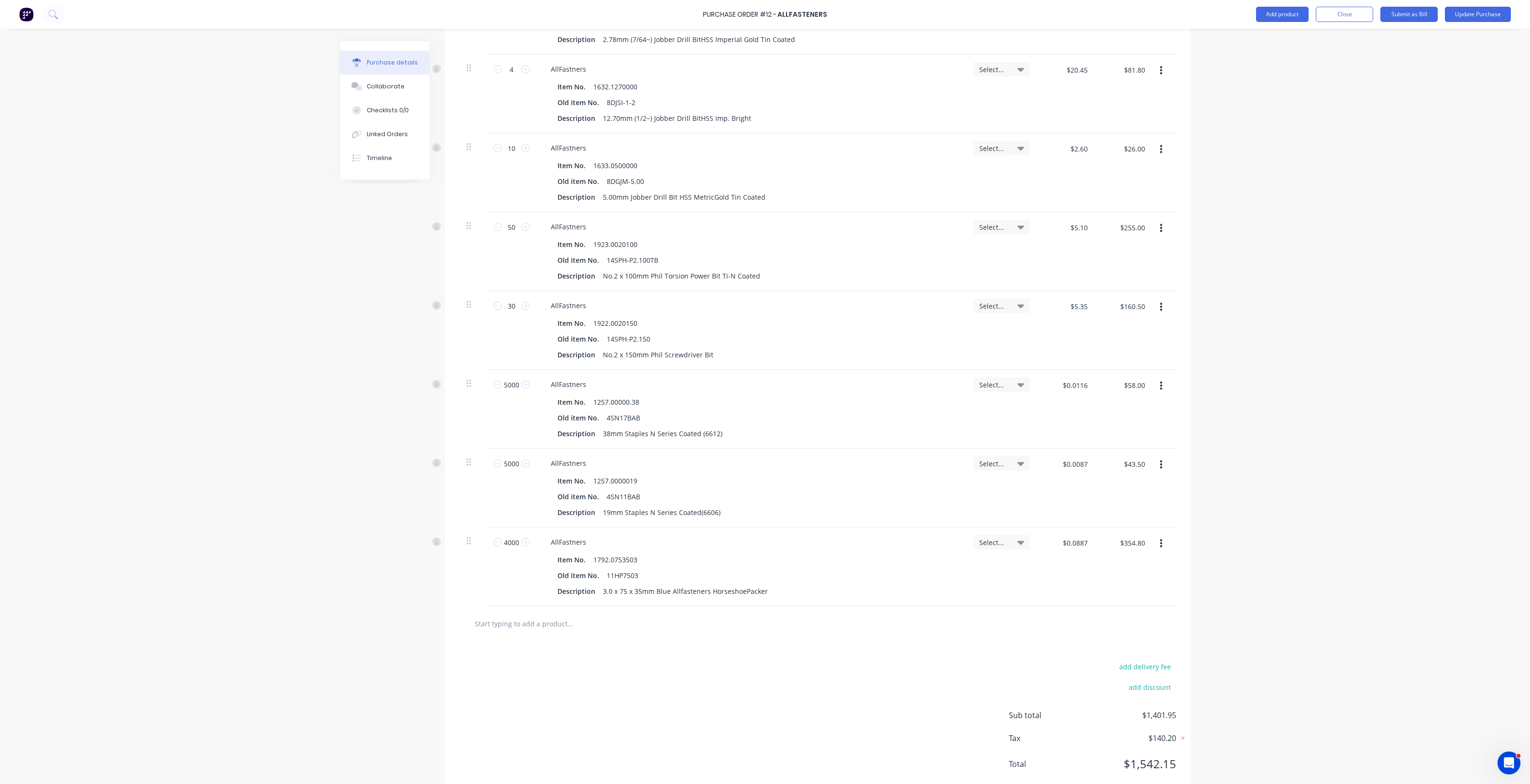
click at [508, 625] on input "text" at bounding box center [570, 624] width 191 height 19
click at [519, 622] on input "1792.0735" at bounding box center [570, 624] width 191 height 19
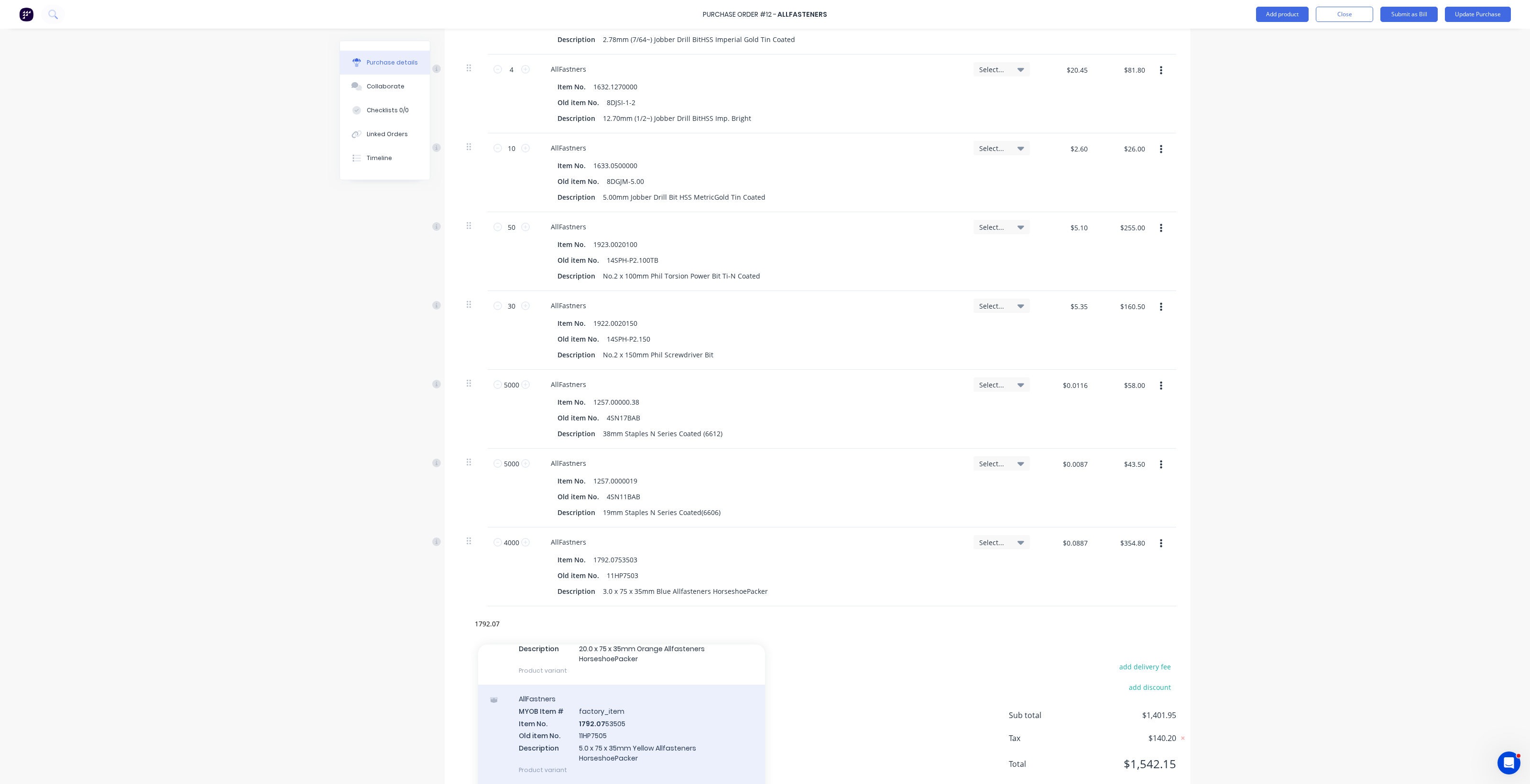
click at [606, 740] on div "AllFastners MYOB Item # factory_item Item No. 1792.07 53505 Old item No. 11HP75…" at bounding box center [621, 734] width 287 height 99
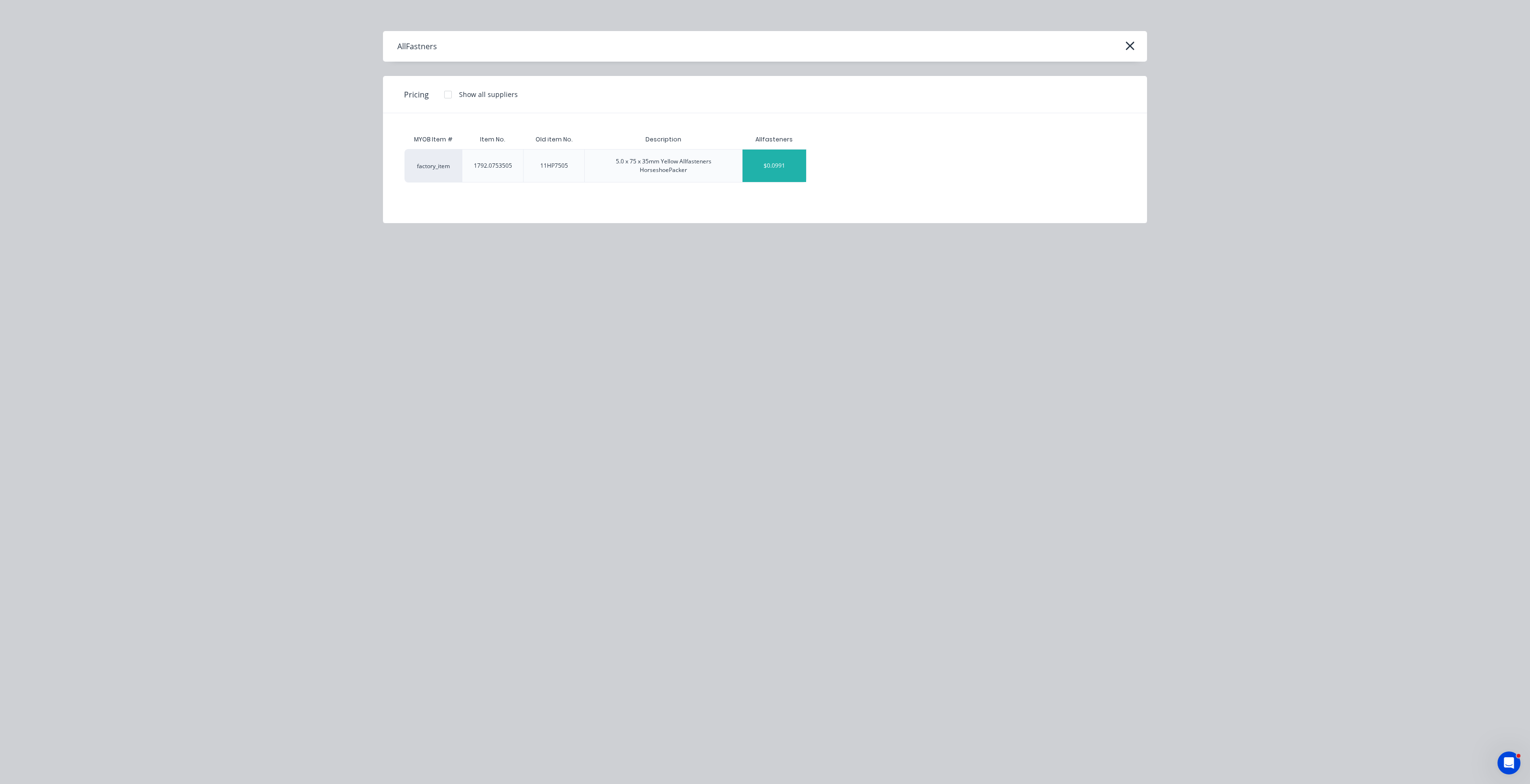
click at [751, 173] on div "$0.0991" at bounding box center [774, 166] width 64 height 32
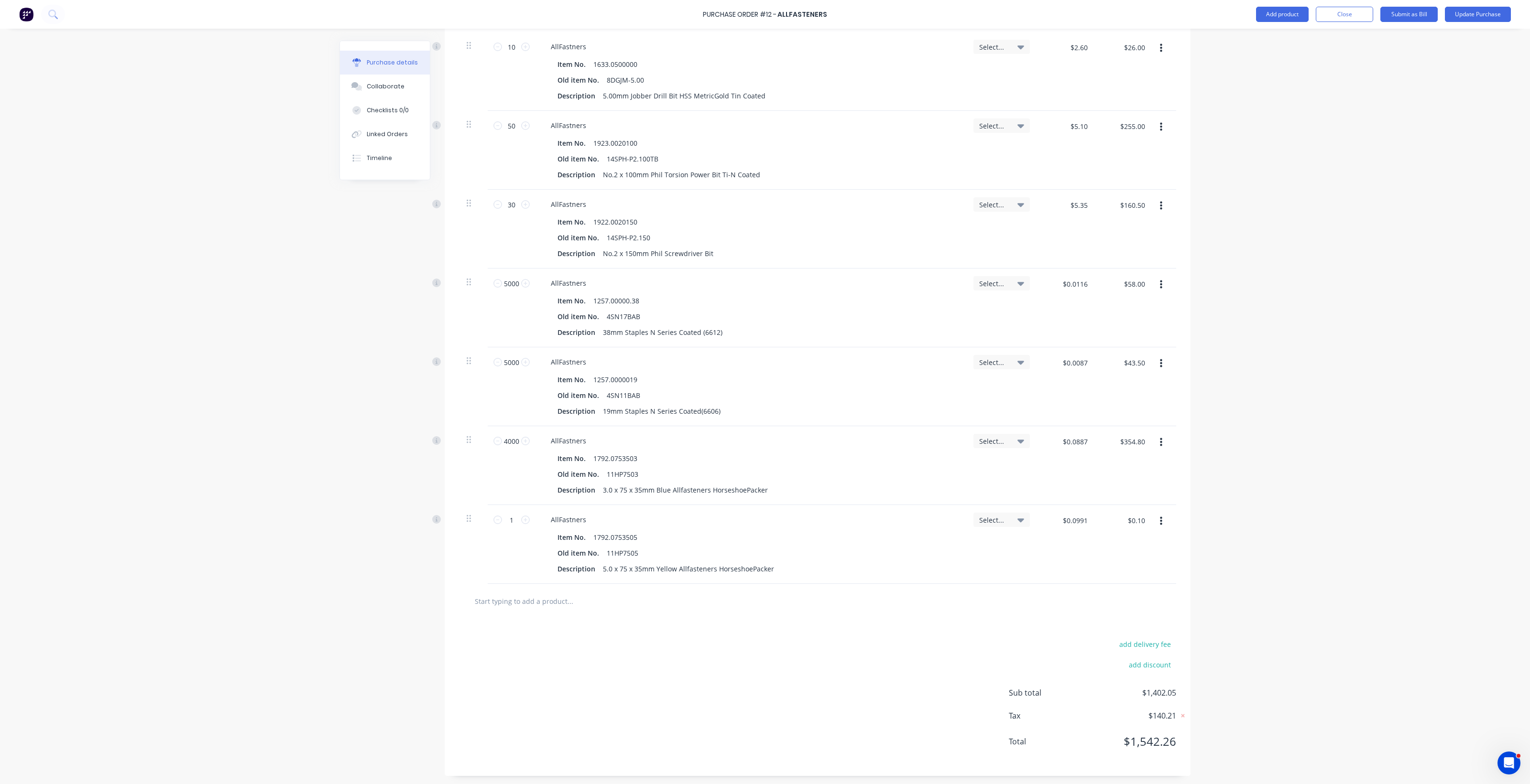
scroll to position [1143, 0]
drag, startPoint x: 510, startPoint y: 518, endPoint x: 500, endPoint y: 520, distance: 10.2
click at [502, 520] on input "1" at bounding box center [511, 518] width 19 height 14
click at [514, 604] on input "text" at bounding box center [570, 599] width 191 height 19
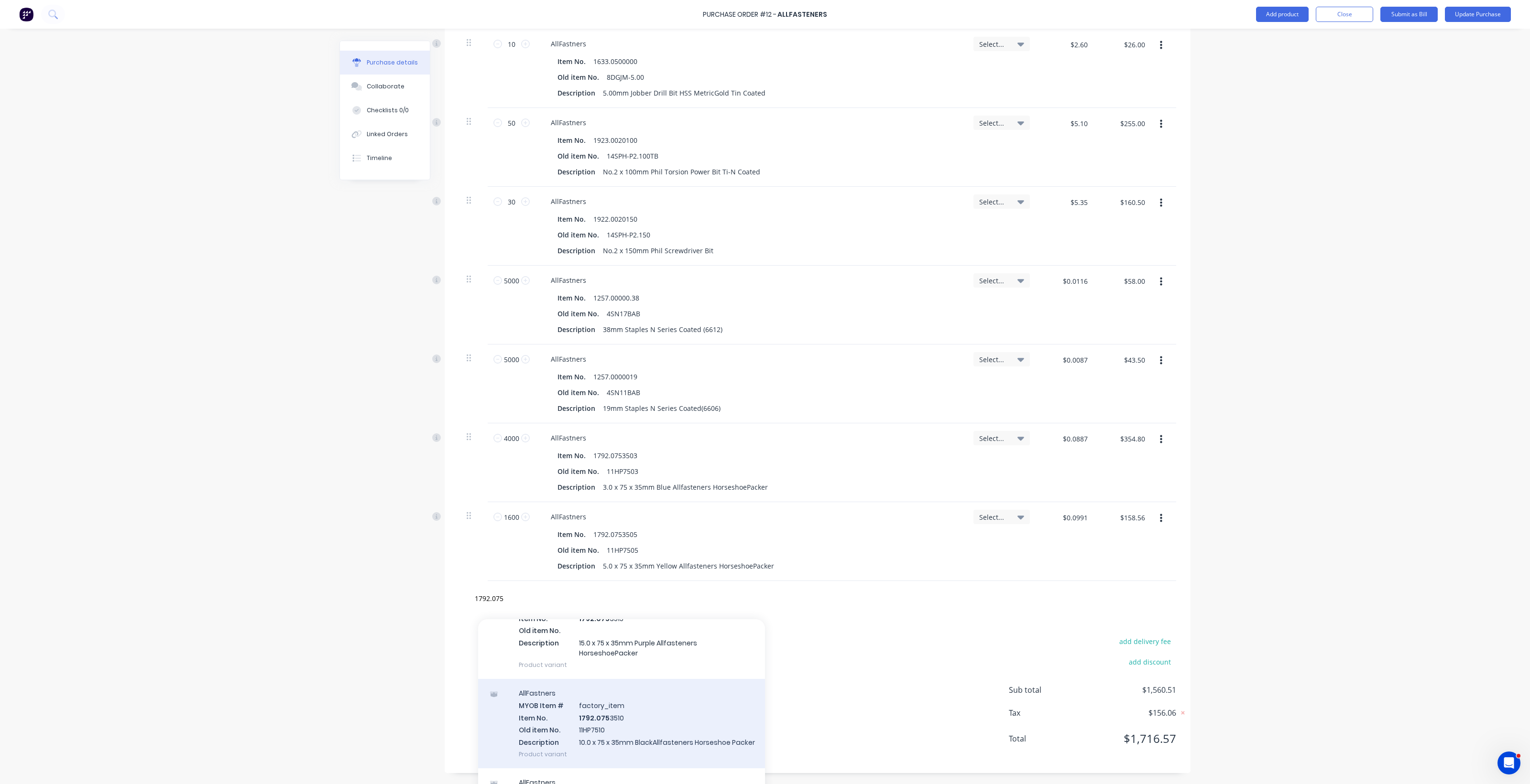
click at [603, 731] on div "AllFastners MYOB Item # factory_item Item No. 1792.075 3510 Old item No. 11HP75…" at bounding box center [621, 724] width 287 height 89
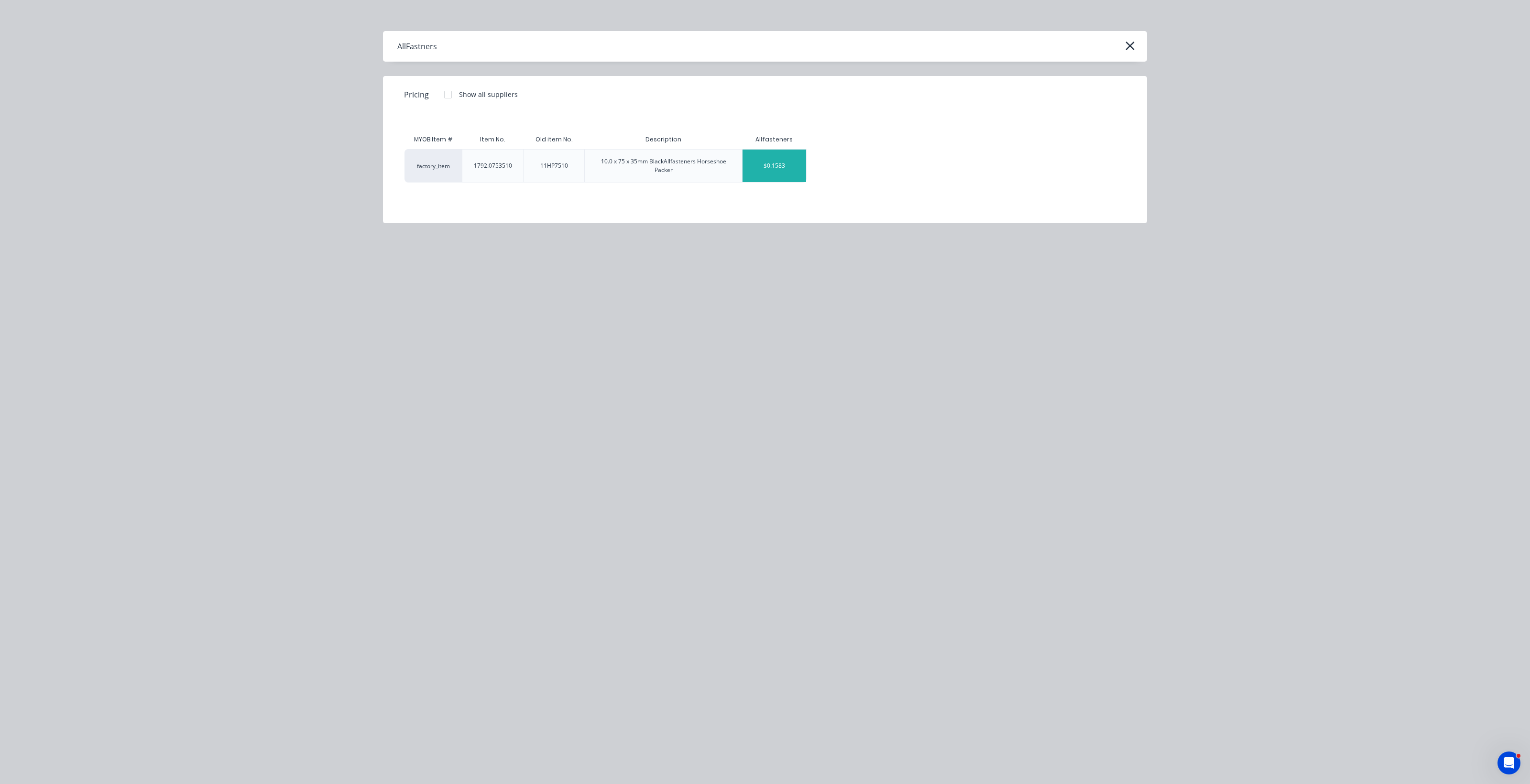
click at [751, 162] on div "$0.1583" at bounding box center [774, 166] width 64 height 32
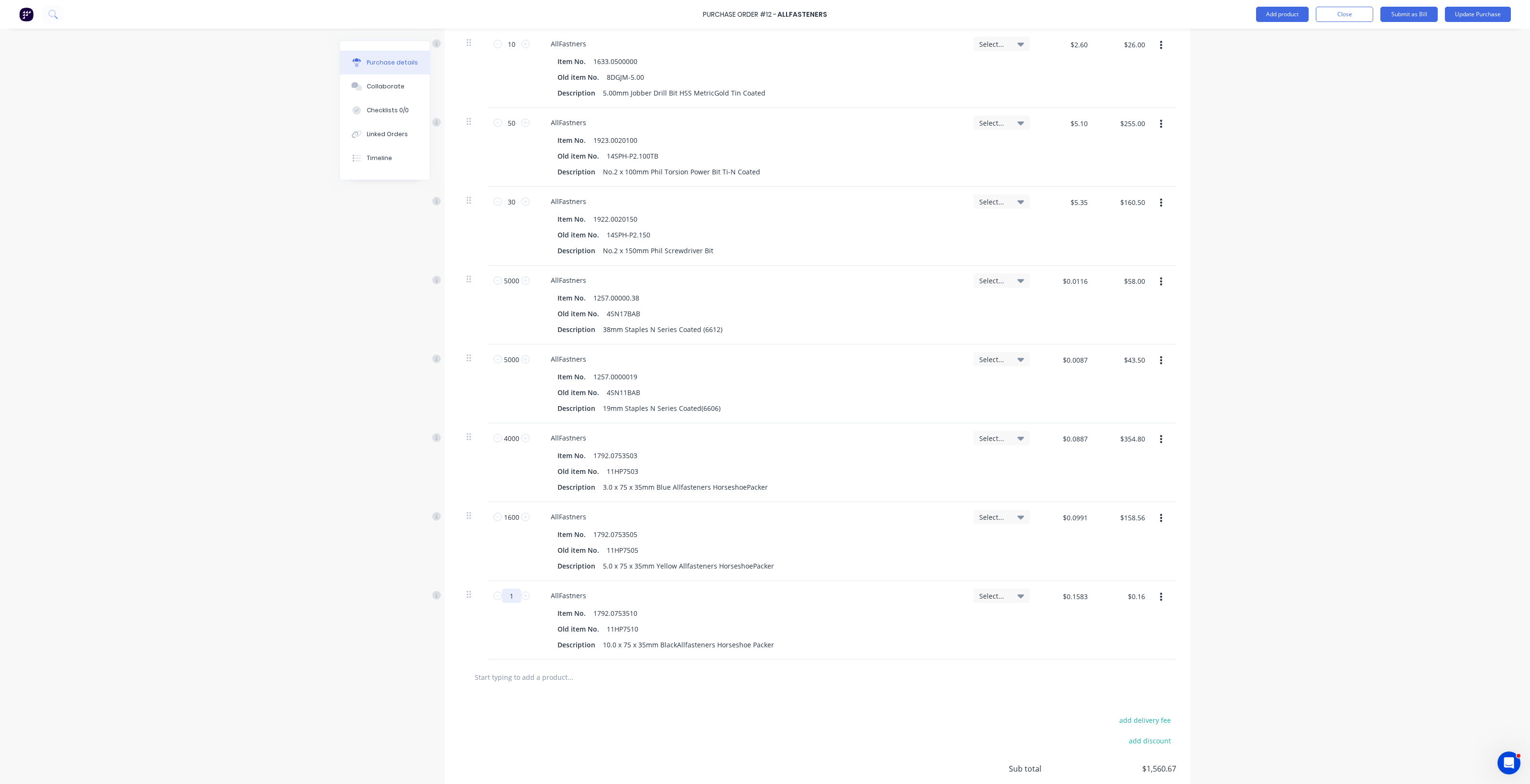
drag, startPoint x: 505, startPoint y: 595, endPoint x: 512, endPoint y: 593, distance: 7.3
click at [512, 593] on input "1" at bounding box center [511, 596] width 19 height 14
click at [507, 600] on input "text" at bounding box center [570, 599] width 191 height 19
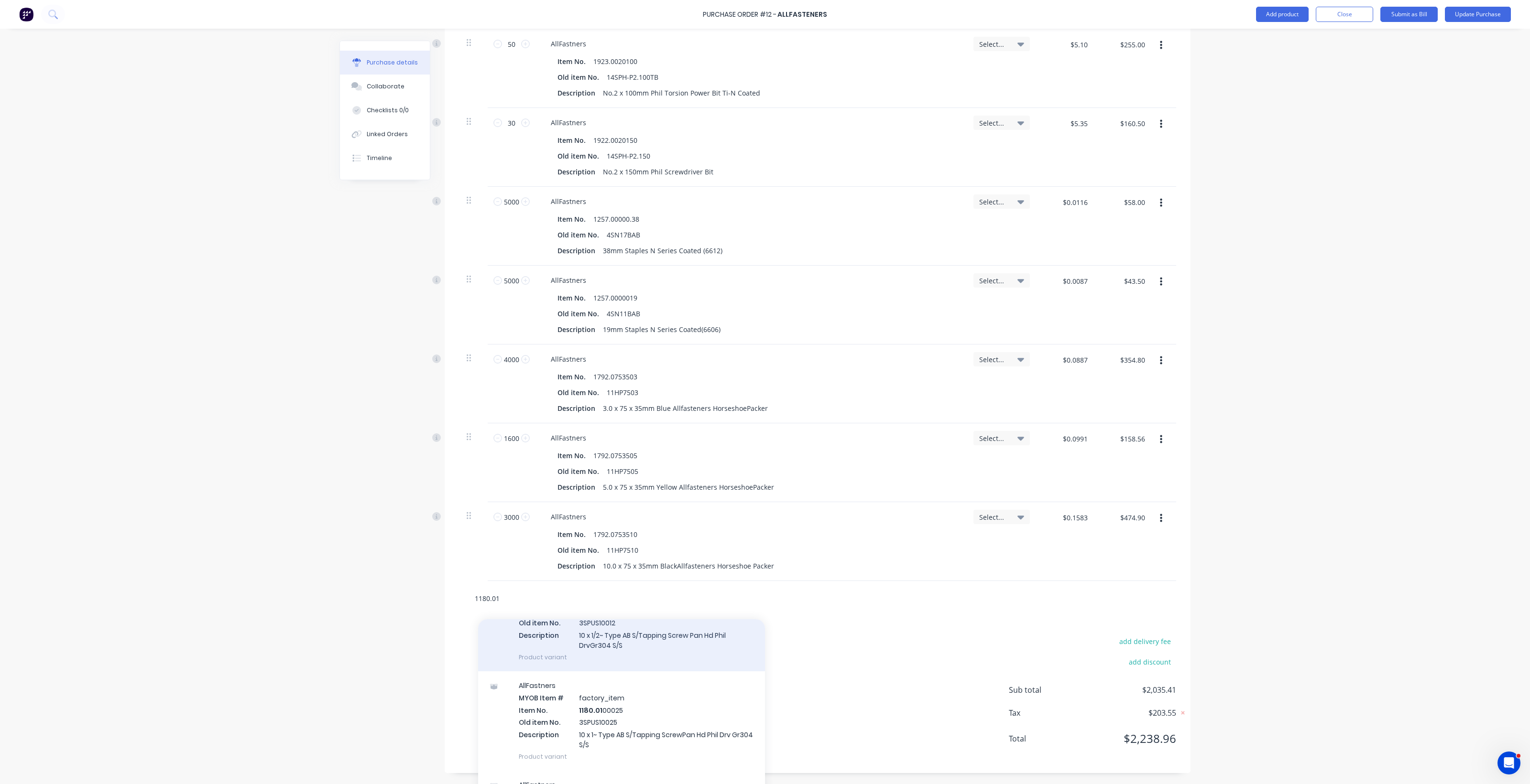
scroll to position [92, 0]
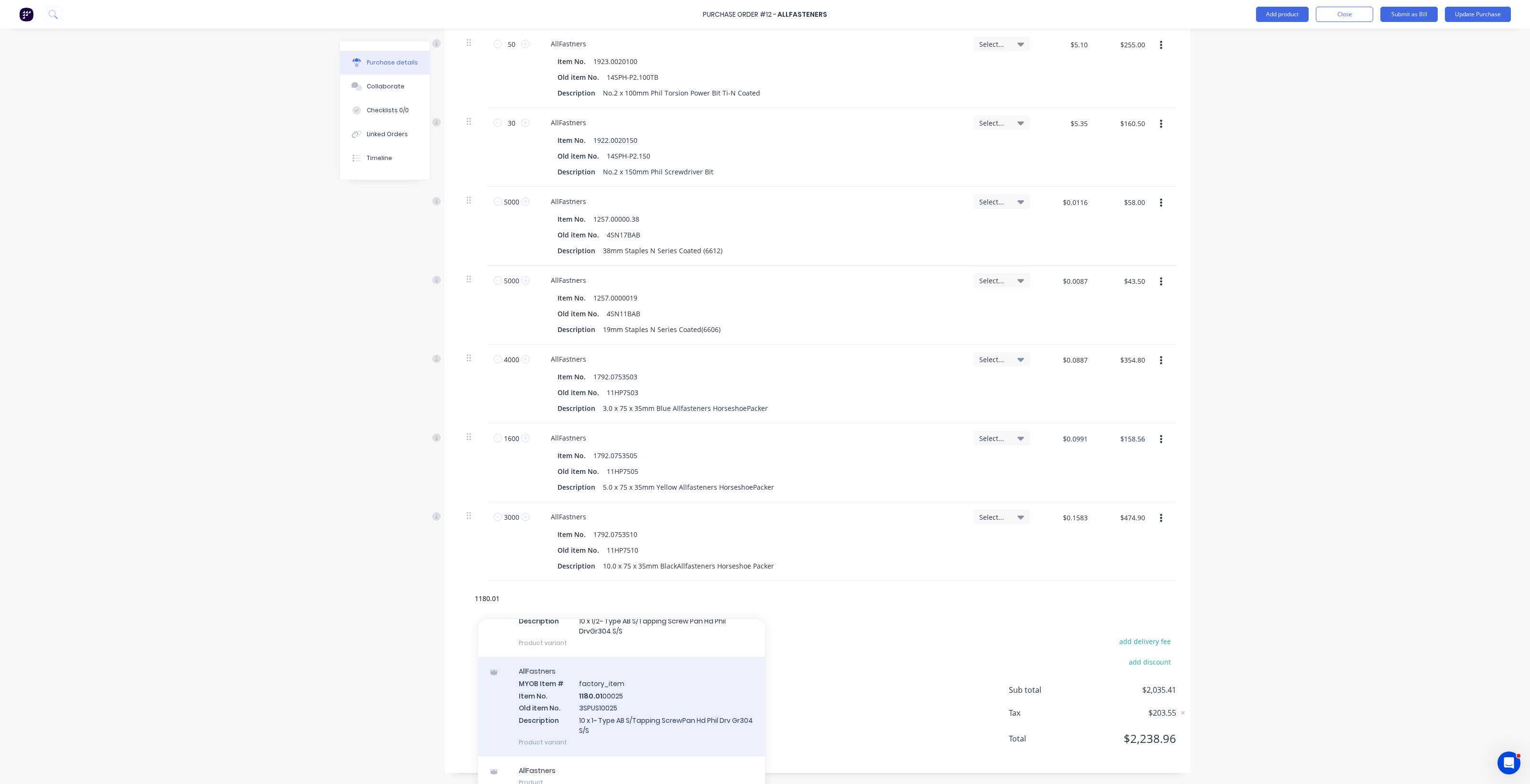
click at [597, 709] on div "AllFastners MYOB Item # factory_item Item No. 1180.01 00025 Old item No. 3SPUS1…" at bounding box center [621, 707] width 287 height 99
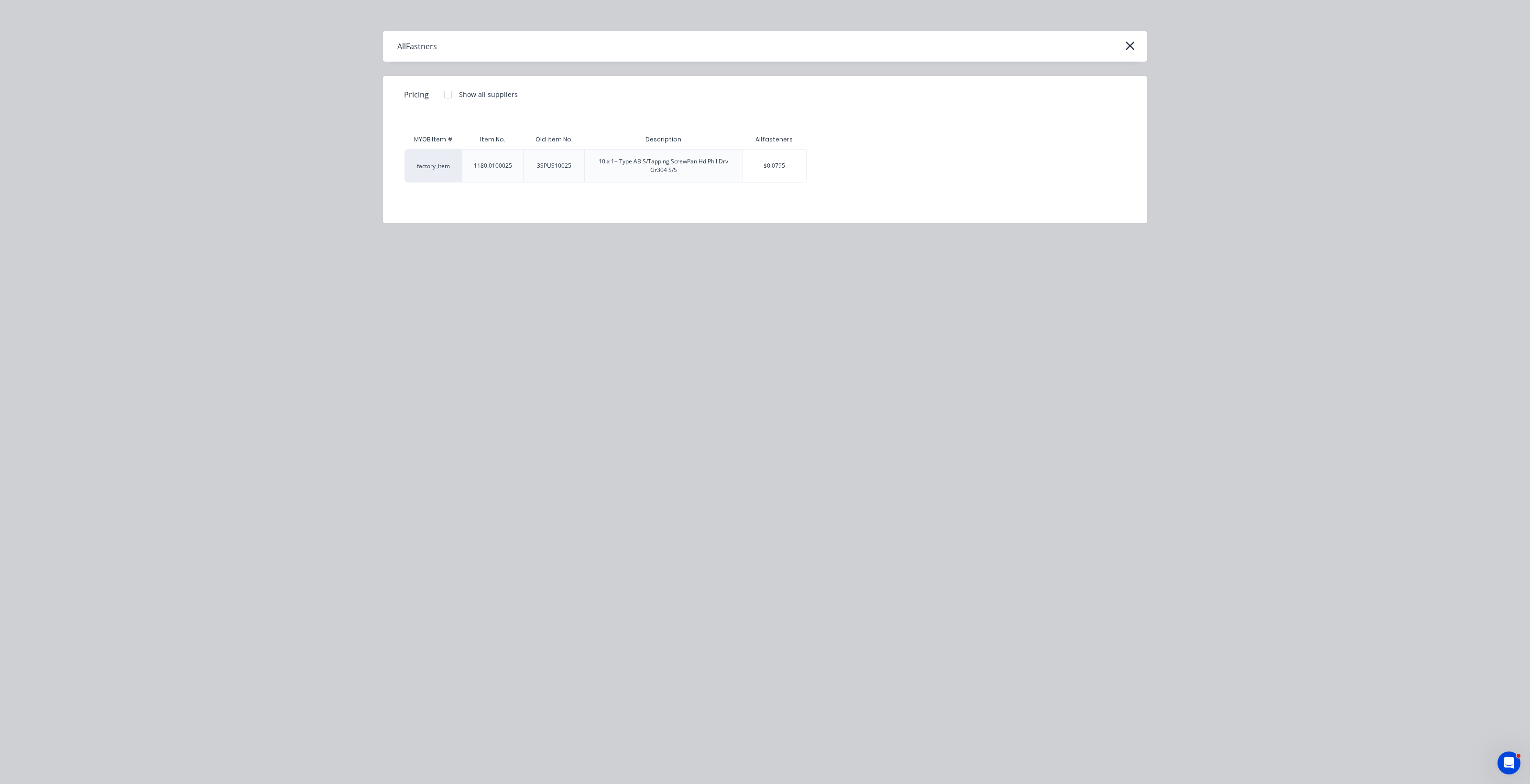
click at [719, 163] on div "10 x 1~ Type AB S/Tapping ScrewPan Hd Phil Drv Gr304 S/S" at bounding box center [663, 166] width 142 height 17
click at [751, 163] on div "$0.0795" at bounding box center [774, 166] width 64 height 32
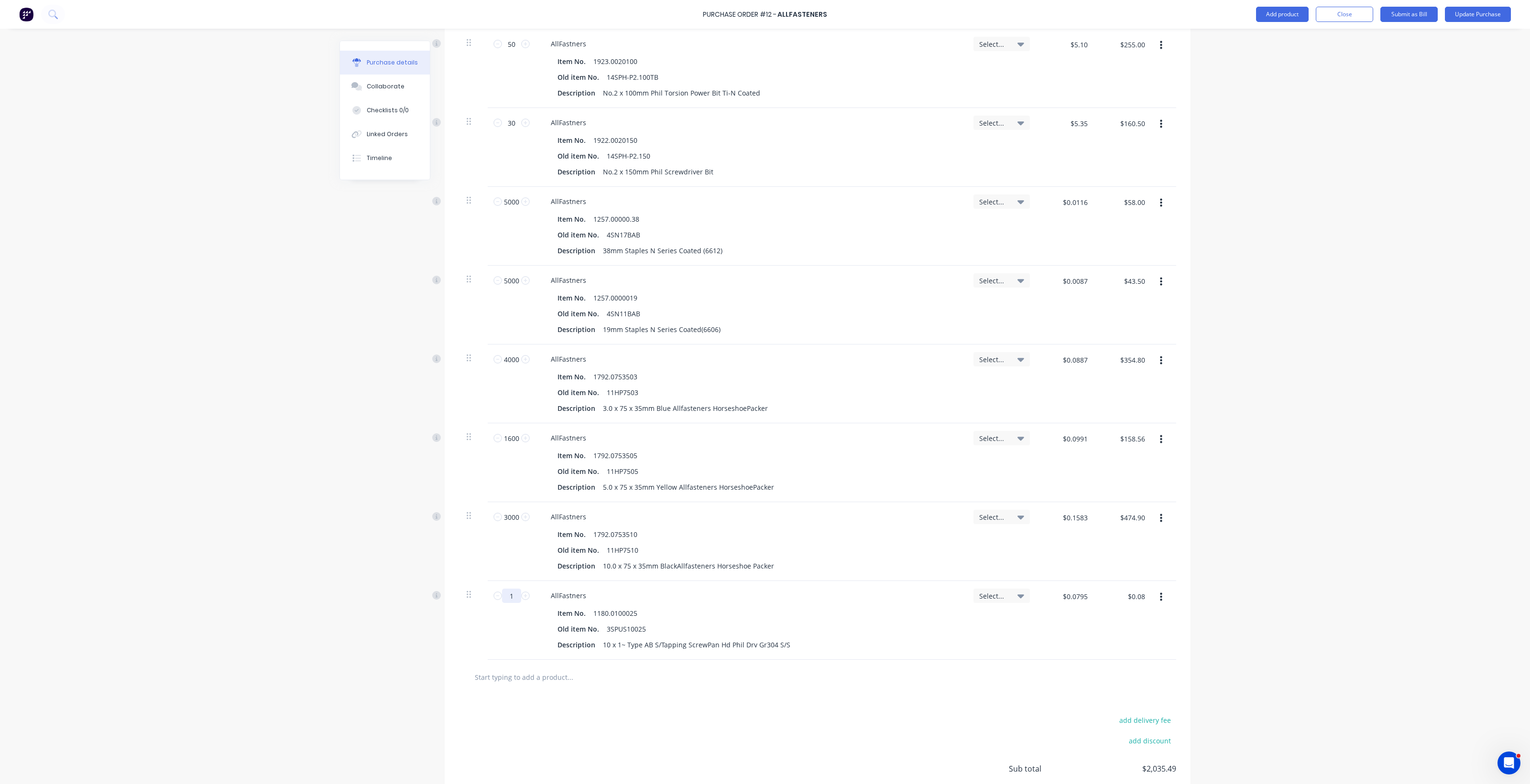
click at [509, 598] on input "1" at bounding box center [511, 596] width 19 height 14
click at [492, 679] on input "text" at bounding box center [570, 677] width 191 height 19
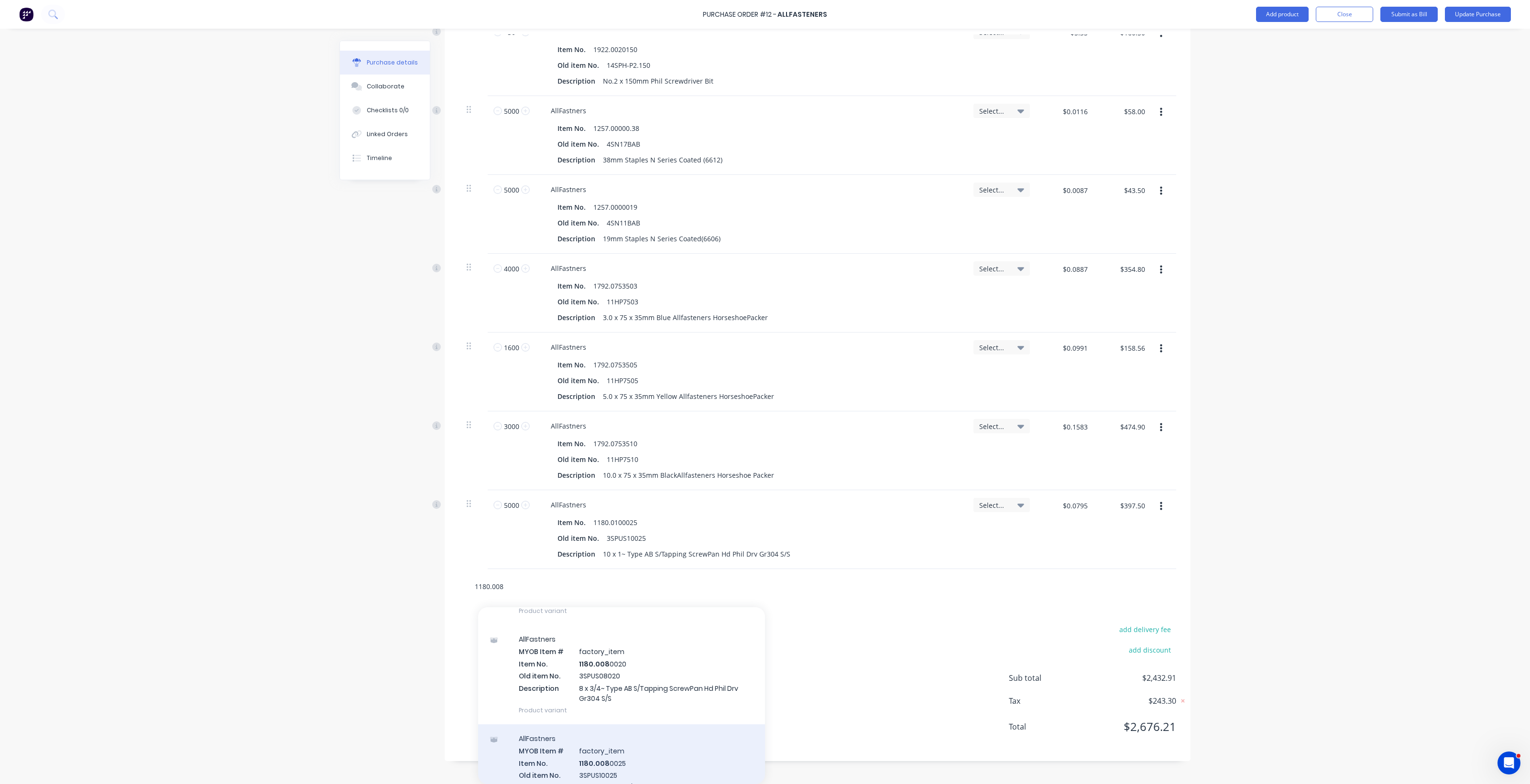
scroll to position [191, 0]
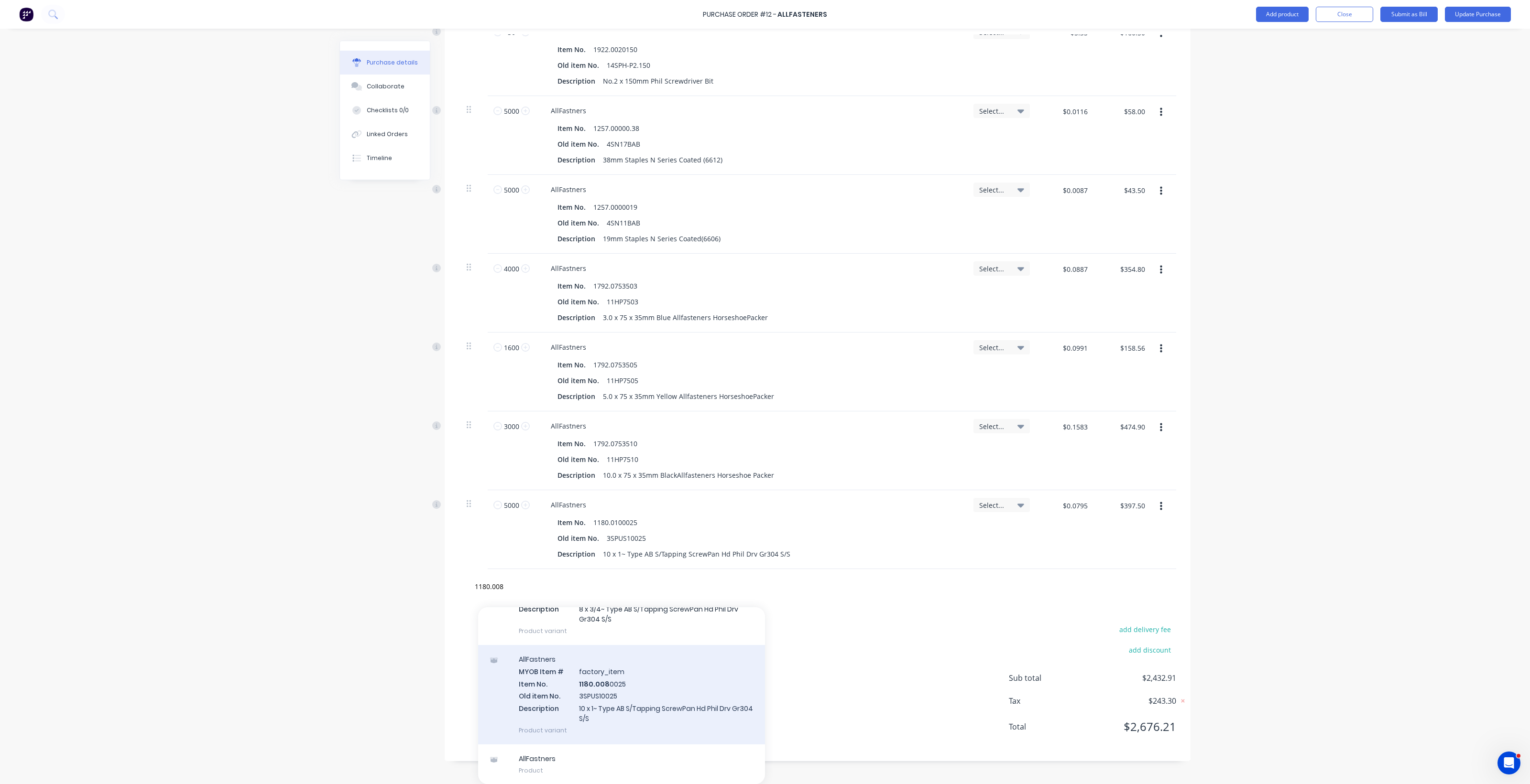
click at [592, 691] on div "AllFastners MYOB Item # factory_item Item No. 1180.008 0025 Old item No. 3SPUS1…" at bounding box center [621, 694] width 287 height 99
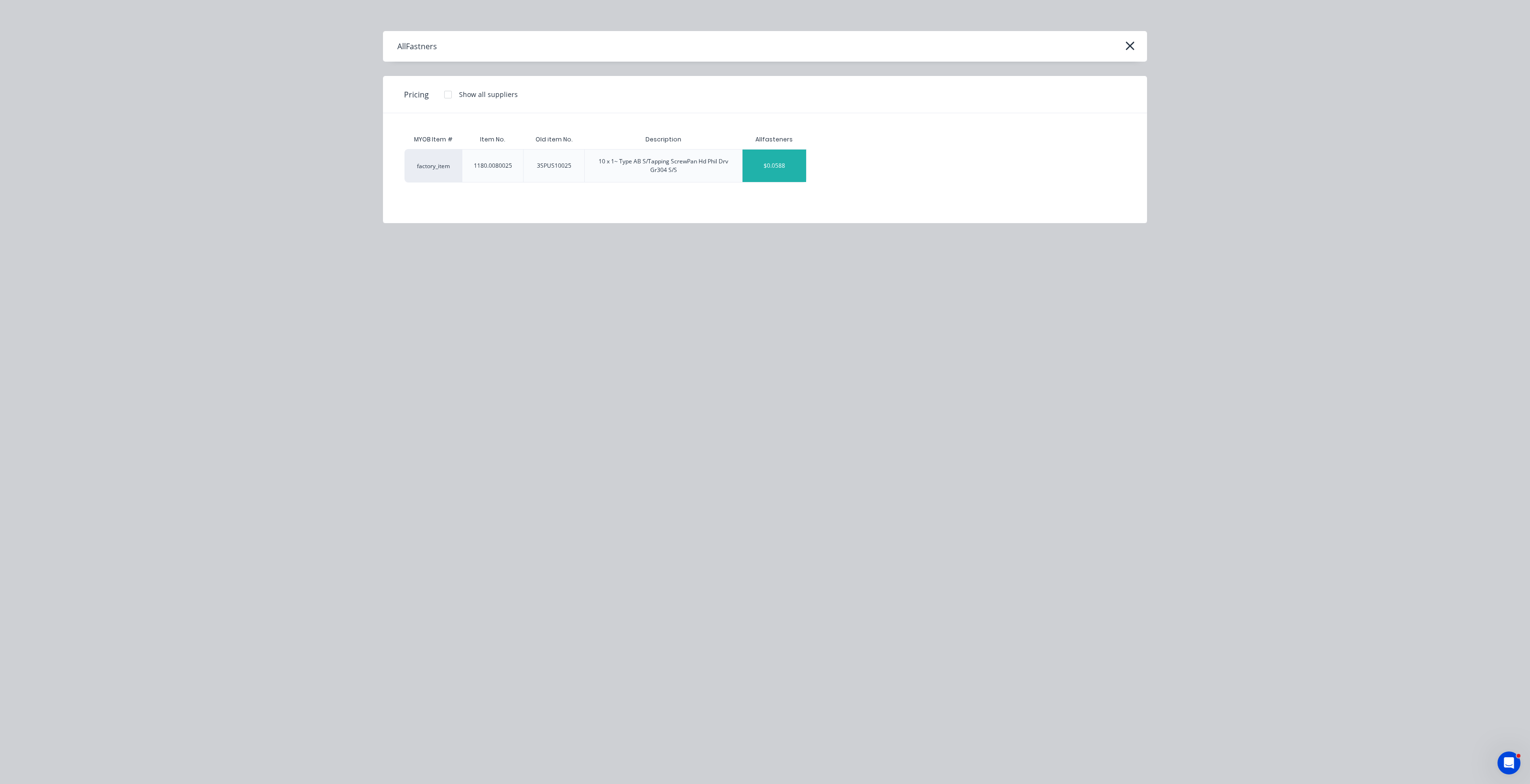
click at [751, 173] on div "$0.0588" at bounding box center [774, 166] width 64 height 32
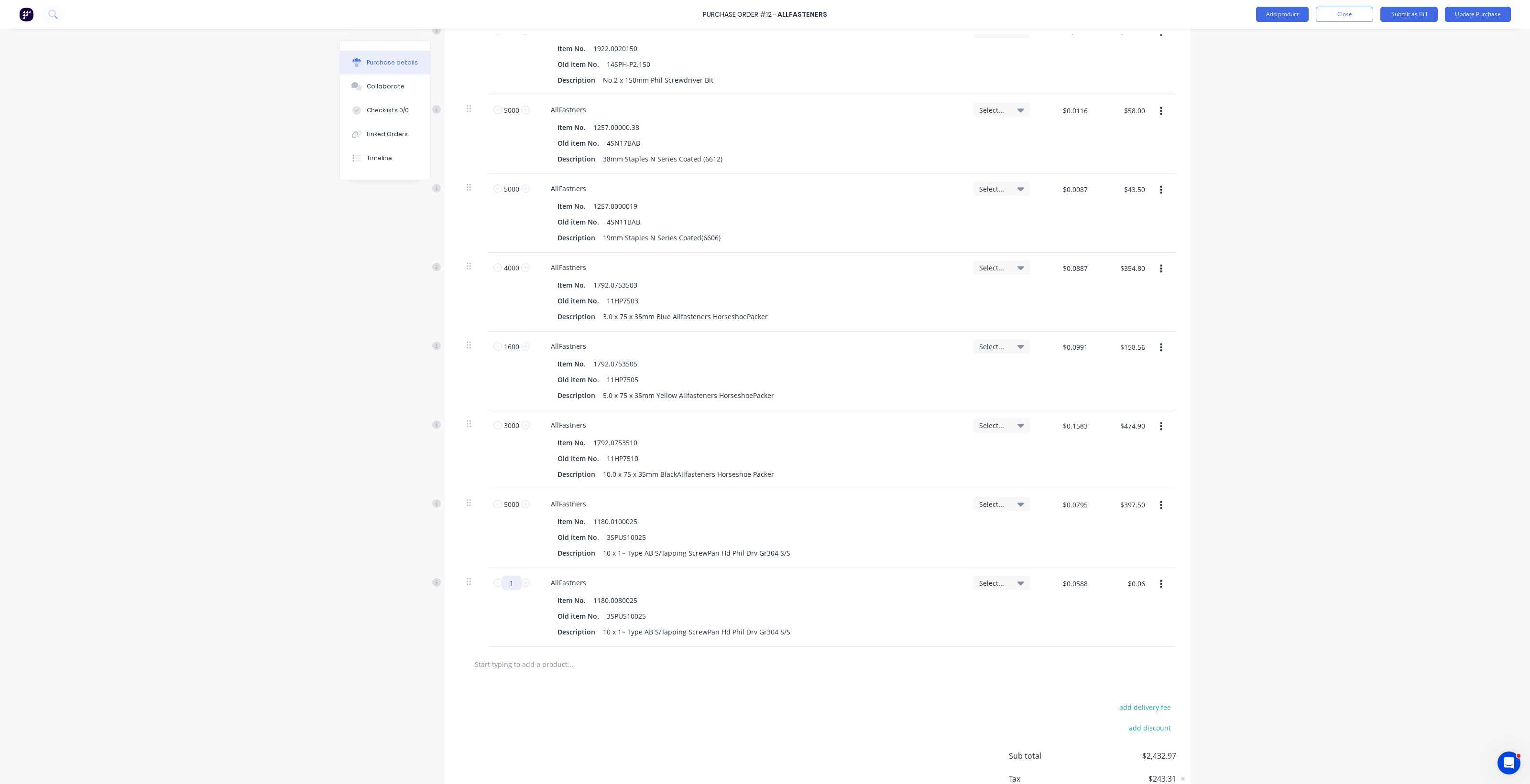
drag, startPoint x: 501, startPoint y: 586, endPoint x: 509, endPoint y: 584, distance: 8.2
click at [509, 584] on input "1" at bounding box center [511, 583] width 19 height 14
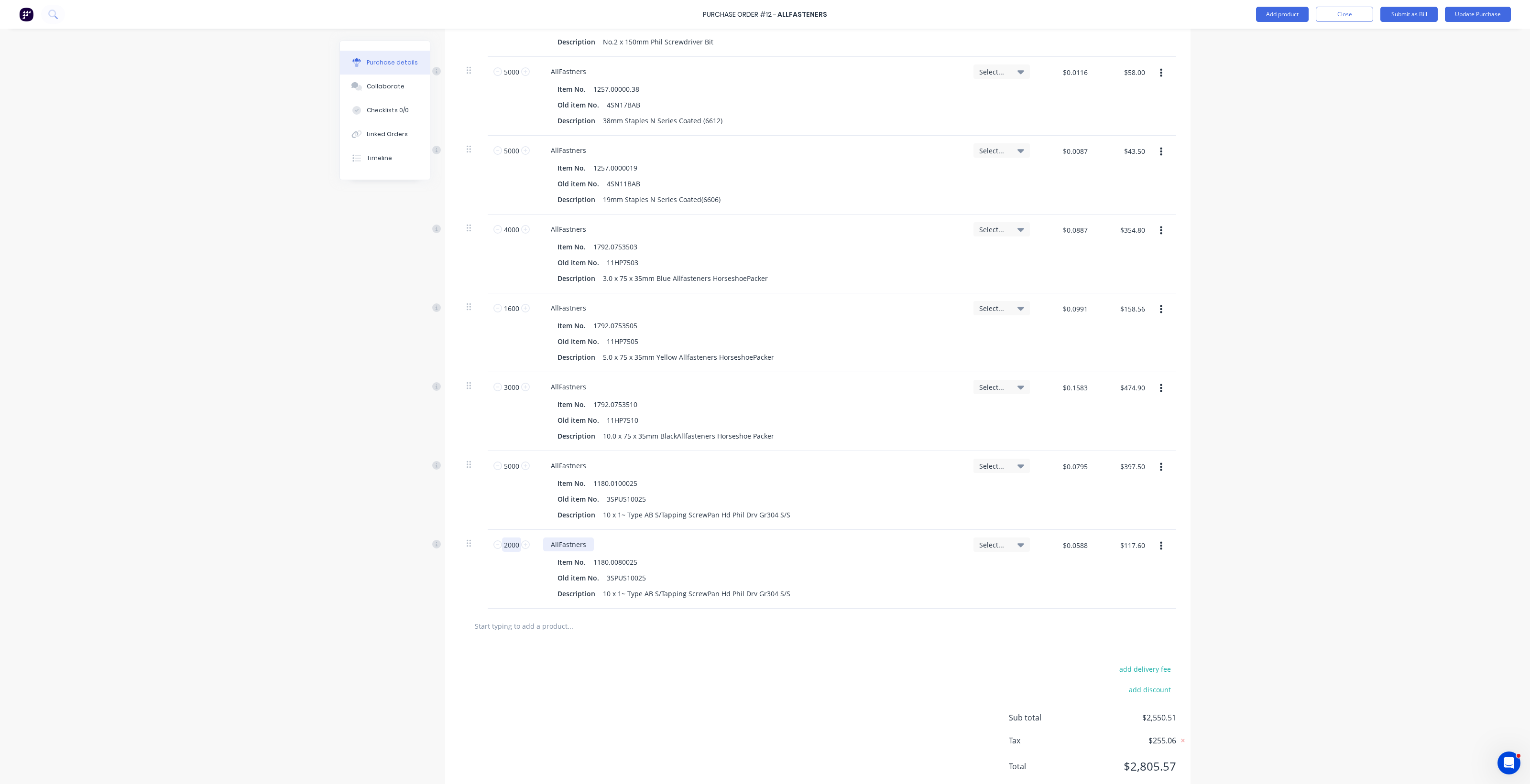
scroll to position [1380, 0]
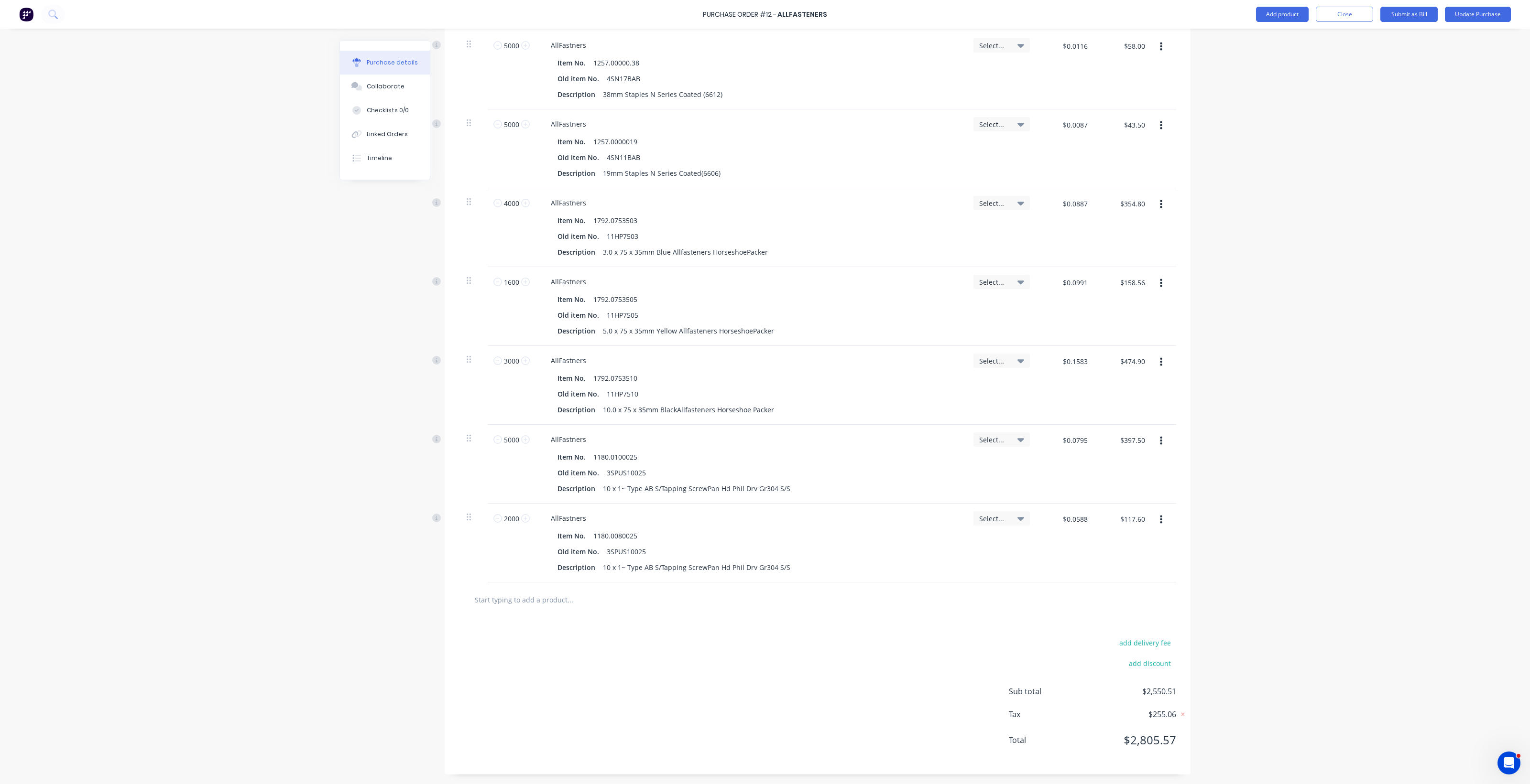
click at [508, 600] on input "text" at bounding box center [570, 599] width 191 height 19
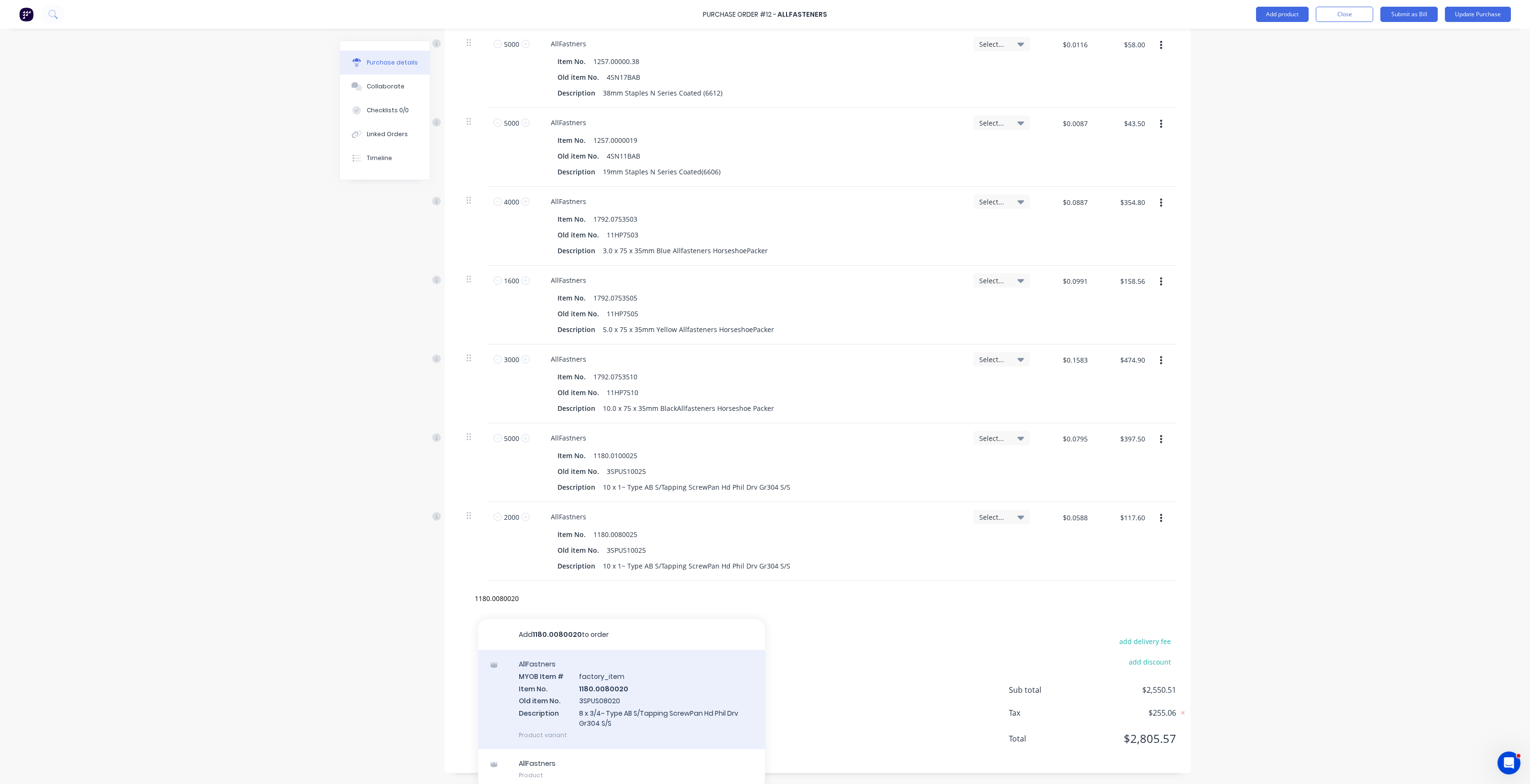
click at [592, 704] on div "AllFastners MYOB Item # factory_item Item No. 1180.0080020 Old item No. 3SPUS08…" at bounding box center [621, 699] width 287 height 99
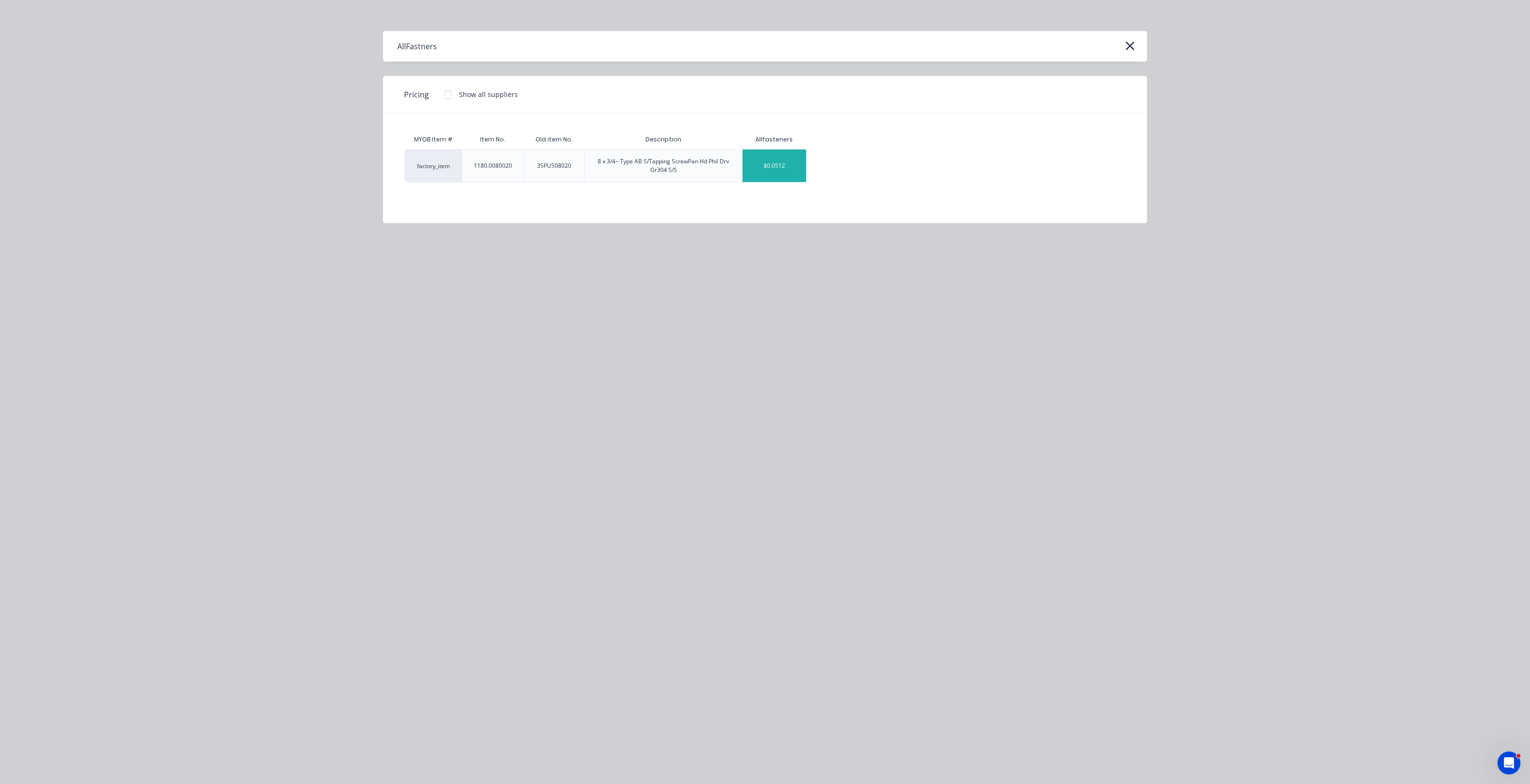
click at [751, 175] on div "$0.0512" at bounding box center [774, 166] width 64 height 32
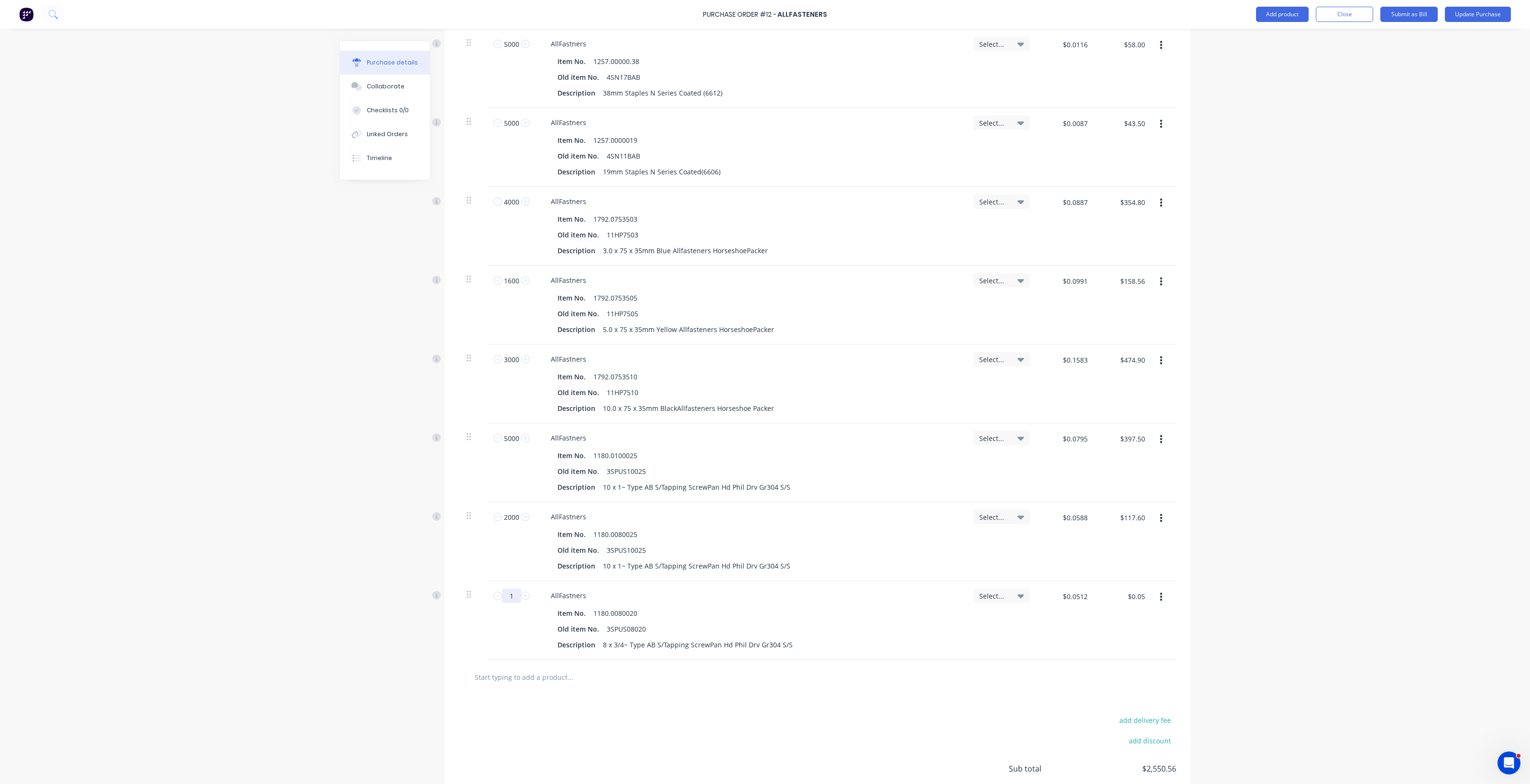
drag, startPoint x: 509, startPoint y: 598, endPoint x: 485, endPoint y: 600, distance: 24.1
click at [488, 598] on div "1 1" at bounding box center [512, 621] width 48 height 79
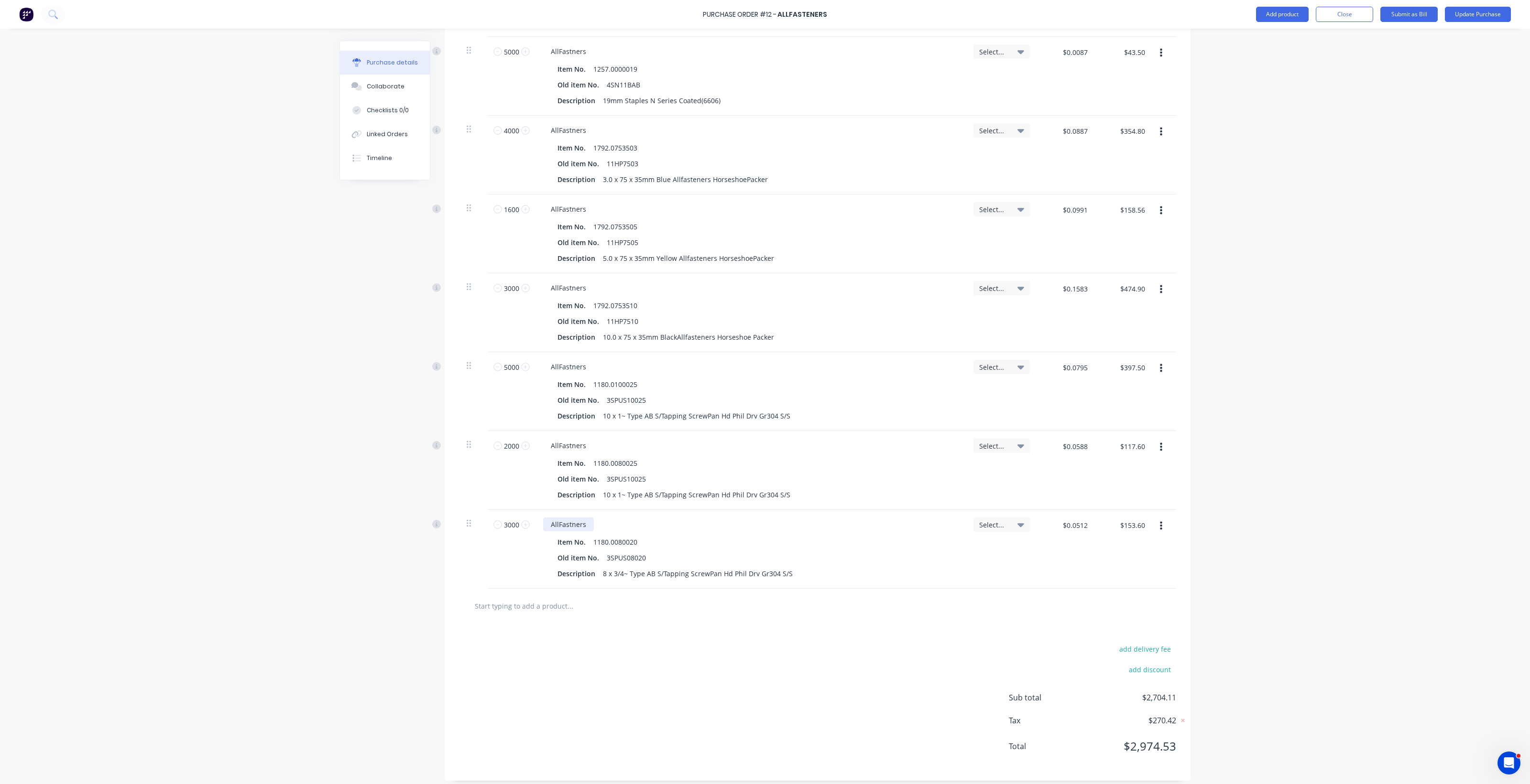
scroll to position [1459, 0]
click at [495, 603] on input "text" at bounding box center [570, 599] width 191 height 19
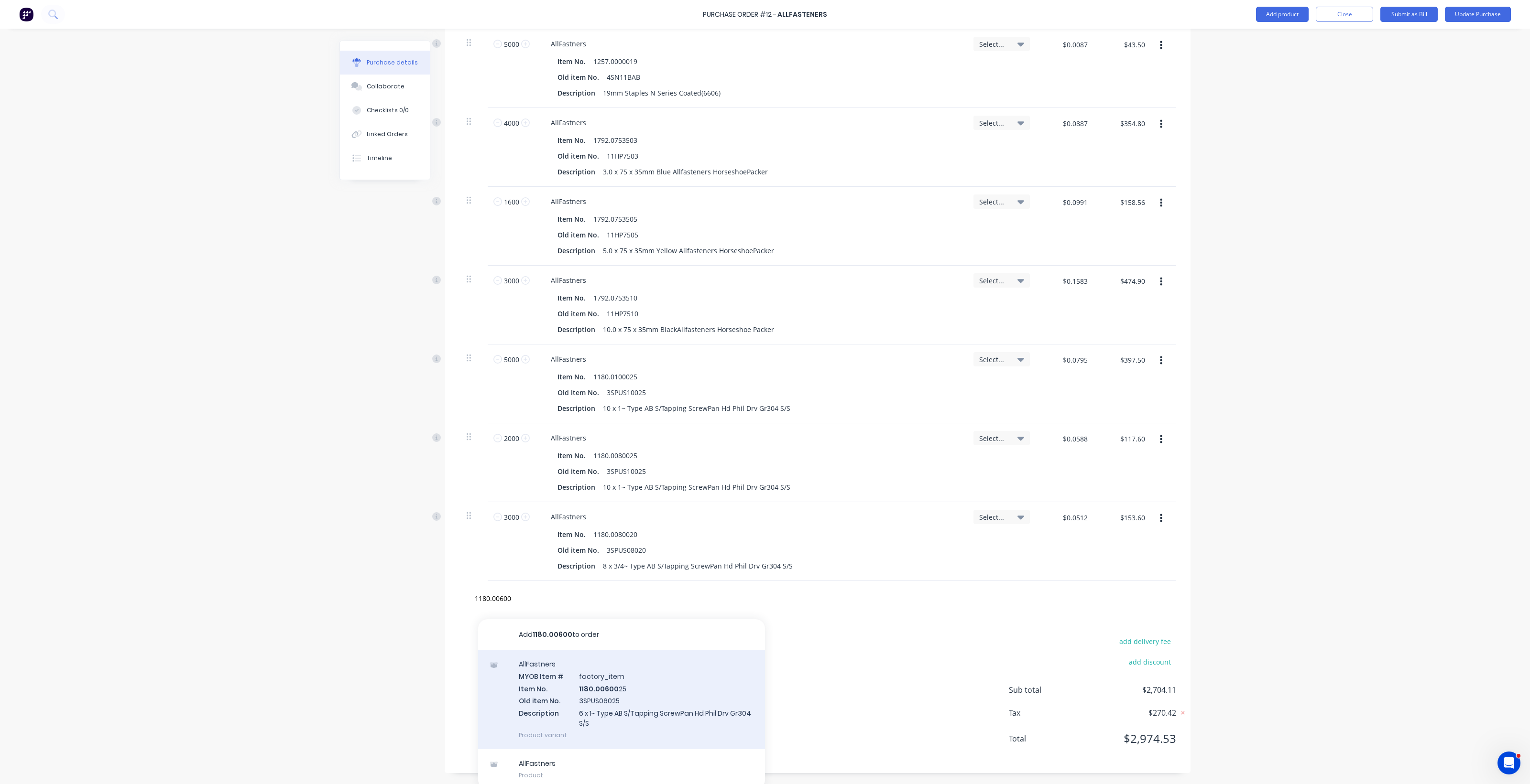
drag, startPoint x: 600, startPoint y: 712, endPoint x: 600, endPoint y: 706, distance: 6.0
click at [600, 706] on div "AllFastners MYOB Item # factory_item Item No. 1180.00600 25 Old item No. 3SPUS0…" at bounding box center [621, 699] width 287 height 99
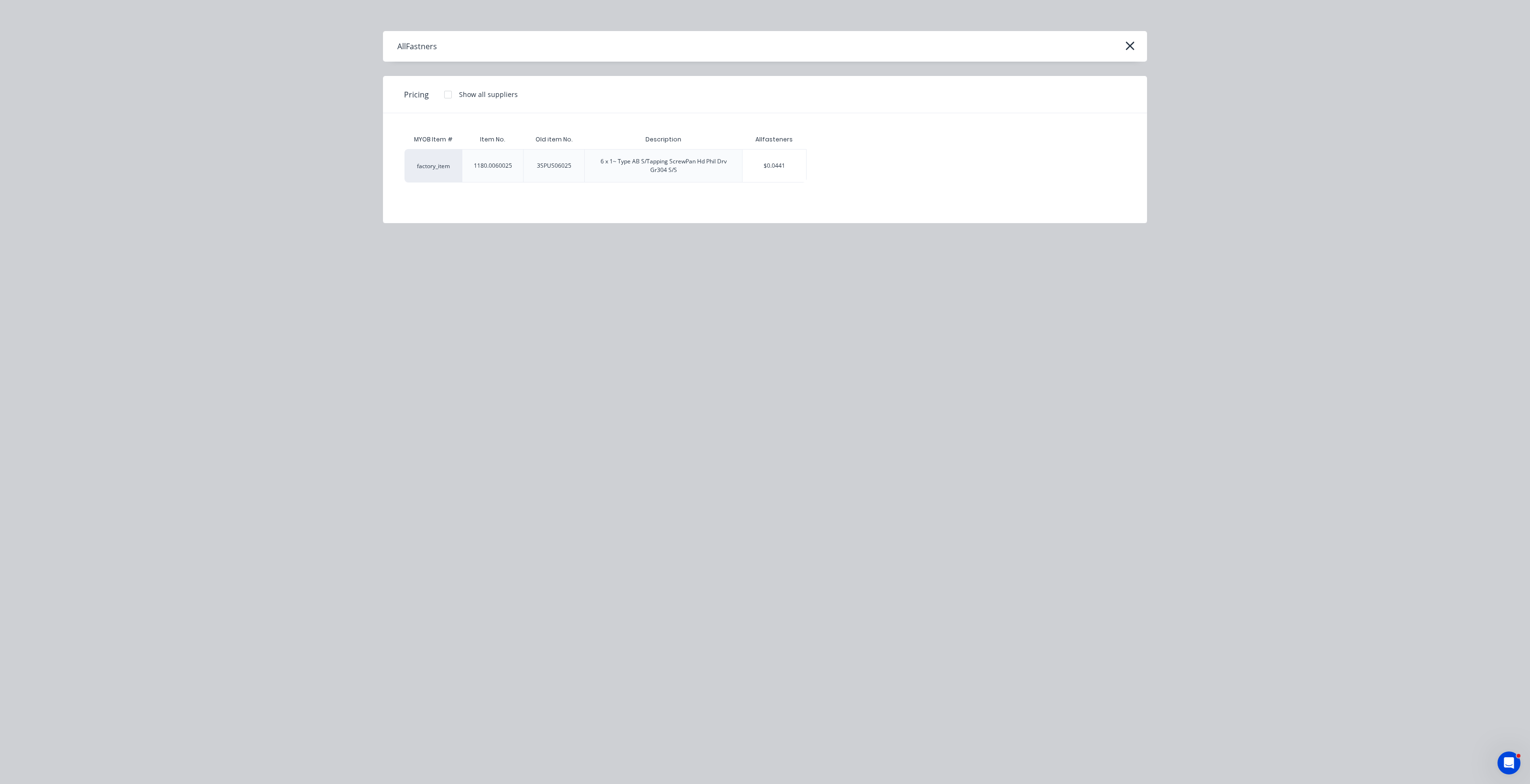
click at [692, 173] on div "6 x 1~ Type AB S/Tapping ScrewPan Hd Phil Drv Gr304 S/S" at bounding box center [663, 166] width 142 height 17
click at [751, 167] on div "$0.0441" at bounding box center [774, 166] width 64 height 32
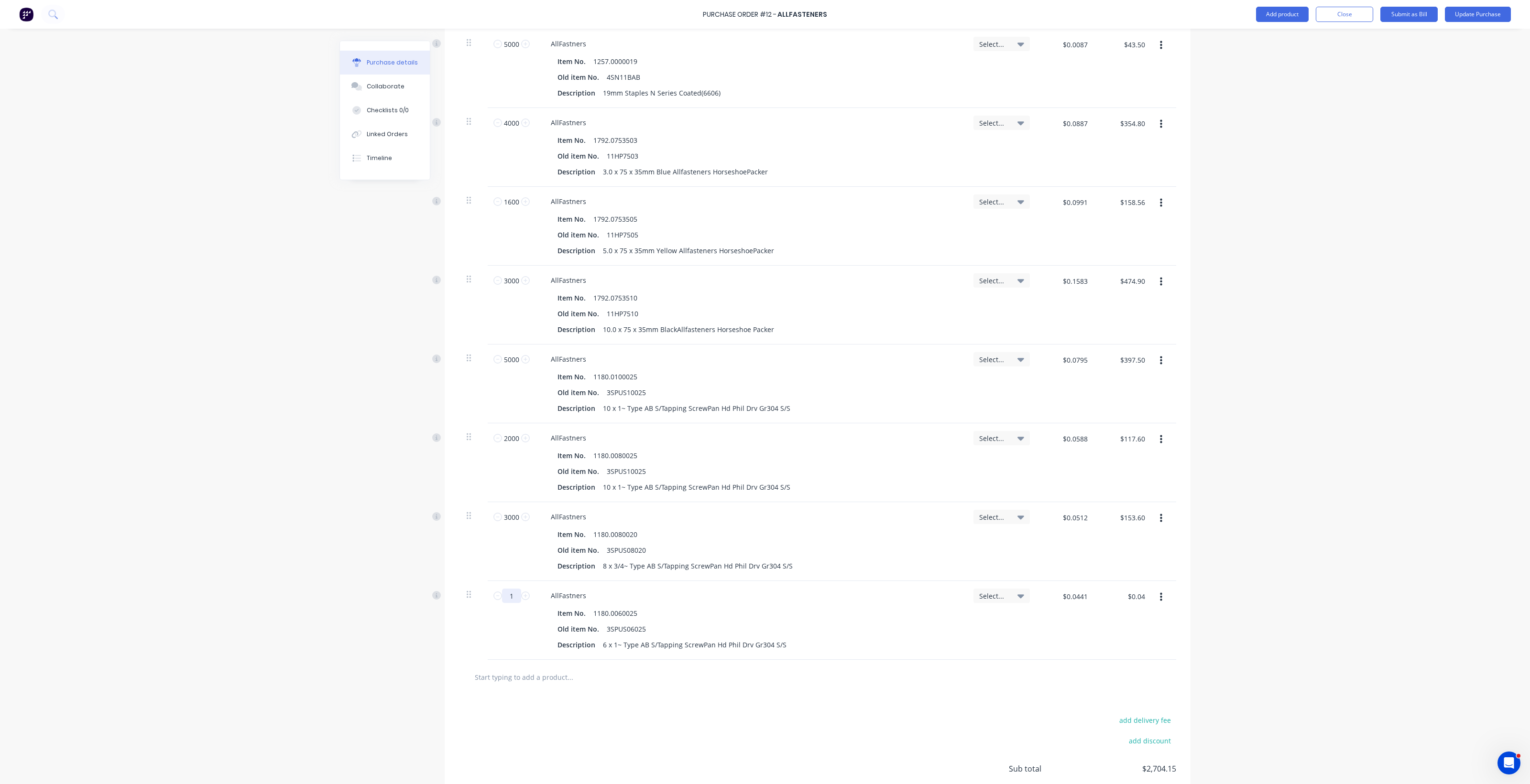
drag, startPoint x: 508, startPoint y: 596, endPoint x: 498, endPoint y: 600, distance: 10.8
click at [502, 600] on input "1" at bounding box center [511, 596] width 19 height 14
click at [529, 686] on input "text" at bounding box center [570, 677] width 191 height 19
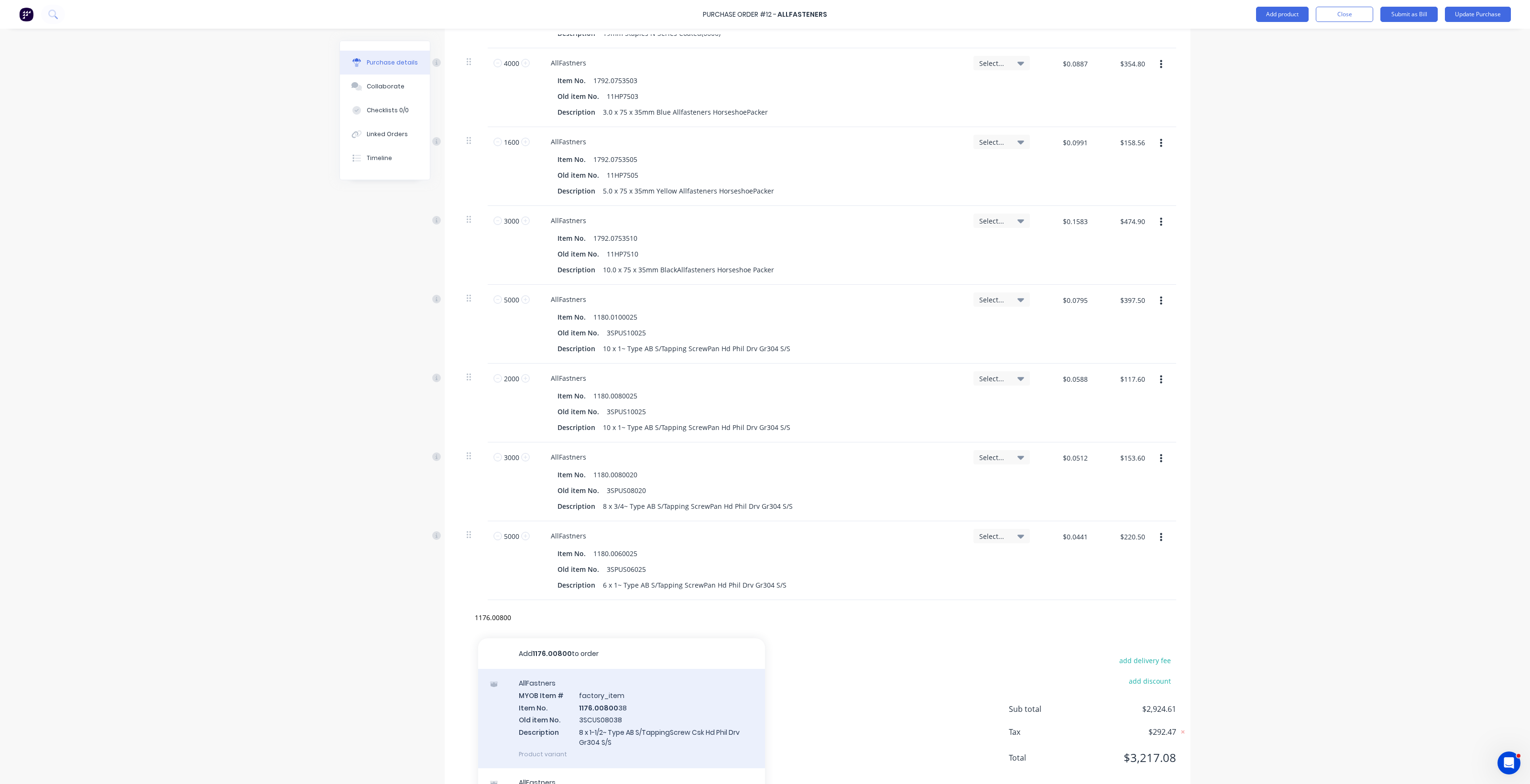
click at [592, 712] on div "AllFastners MYOB Item # factory_item Item No. 1176.00800 38 Old item No. 3SCUS0…" at bounding box center [621, 719] width 287 height 99
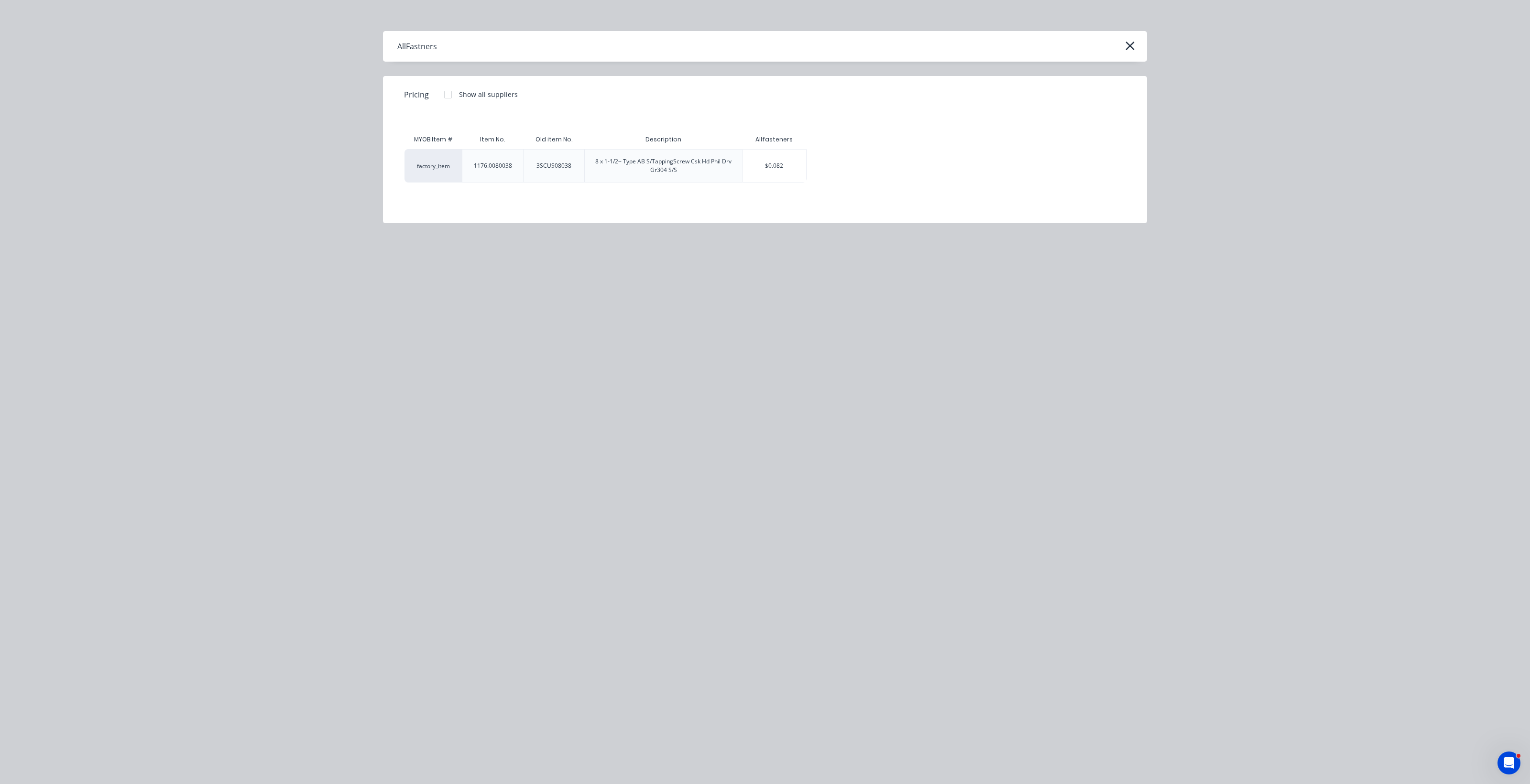
click at [680, 176] on div "8 x 1-1/2~ Type AB S/TappingScrew Csk Hd Phil Drv Gr304 S/S" at bounding box center [663, 166] width 157 height 32
click at [746, 170] on div "$0.082" at bounding box center [774, 166] width 64 height 32
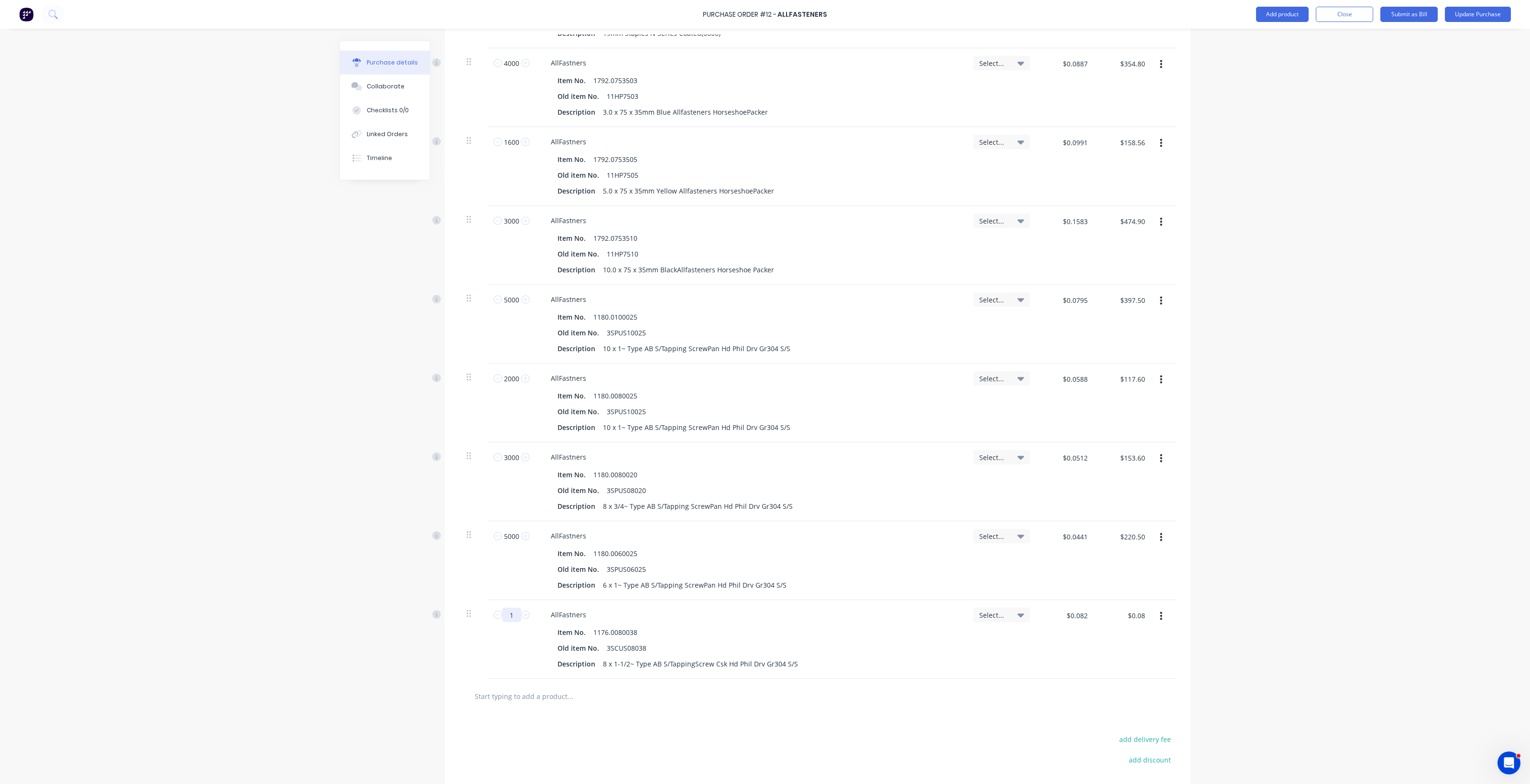
click at [510, 618] on input "1" at bounding box center [511, 615] width 19 height 14
click at [492, 704] on input "text" at bounding box center [570, 696] width 191 height 19
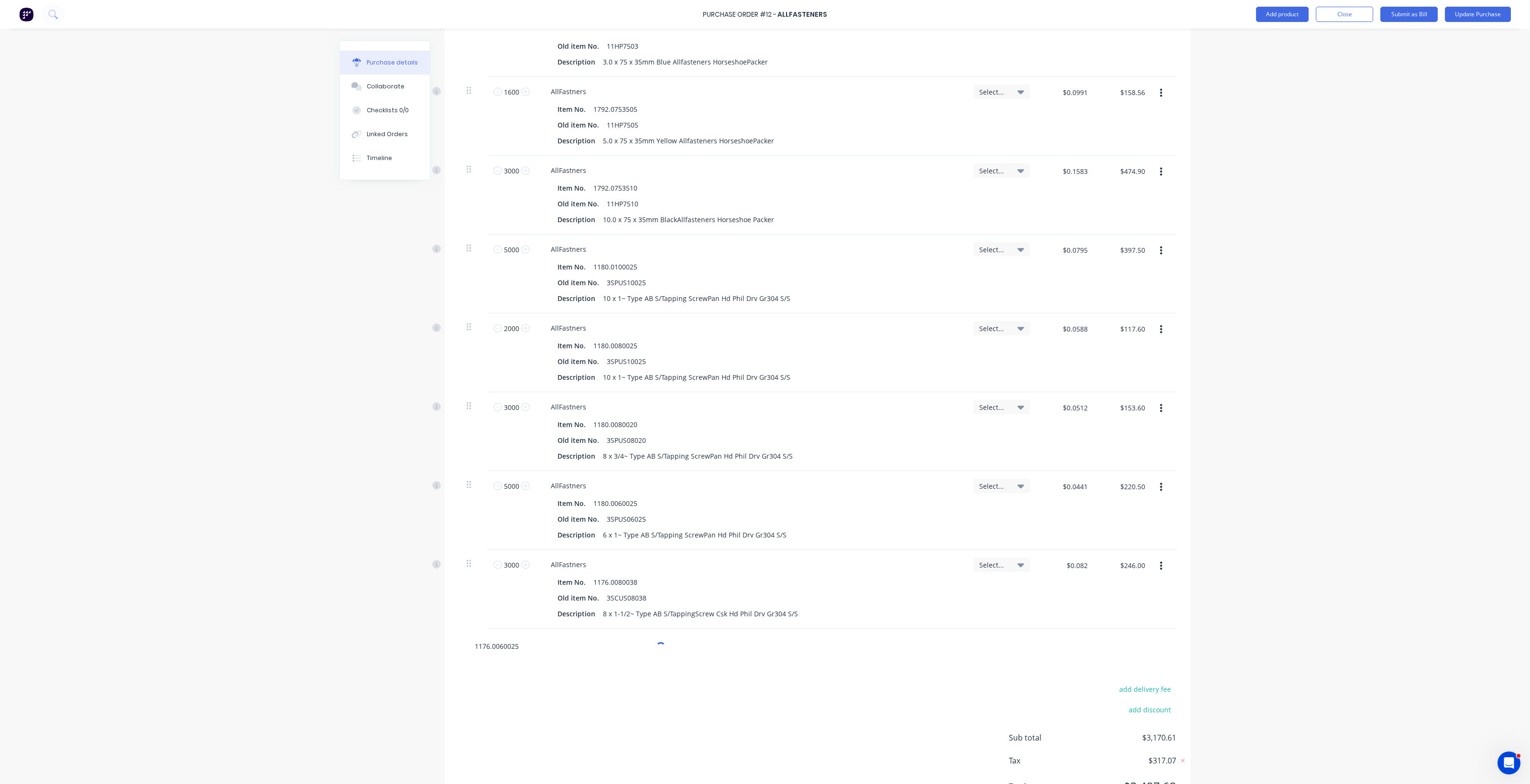
scroll to position [1617, 0]
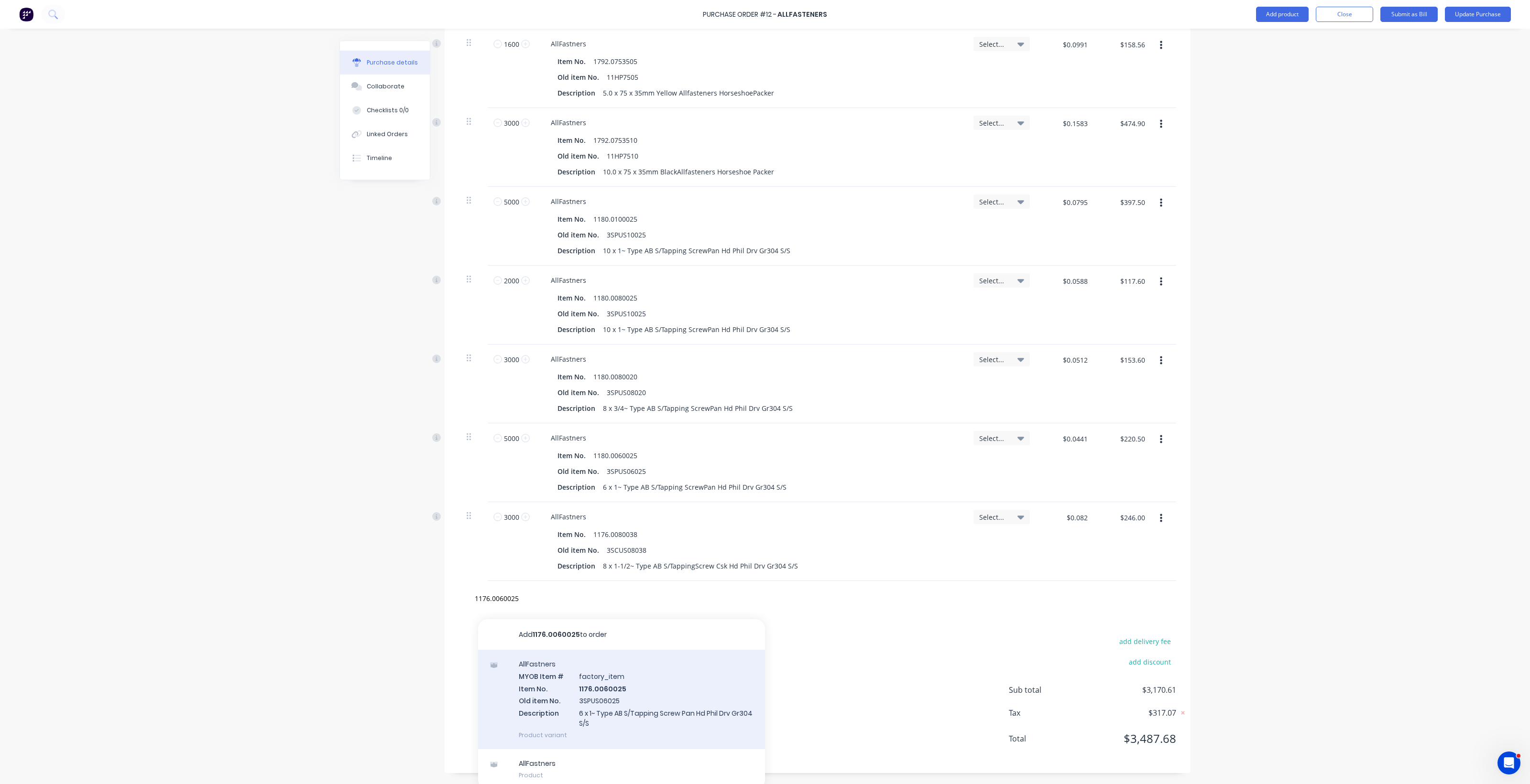
click at [591, 685] on div "AllFastners MYOB Item # factory_item Item No. 1176.0060025 Old item No. 3SPUS06…" at bounding box center [621, 699] width 287 height 99
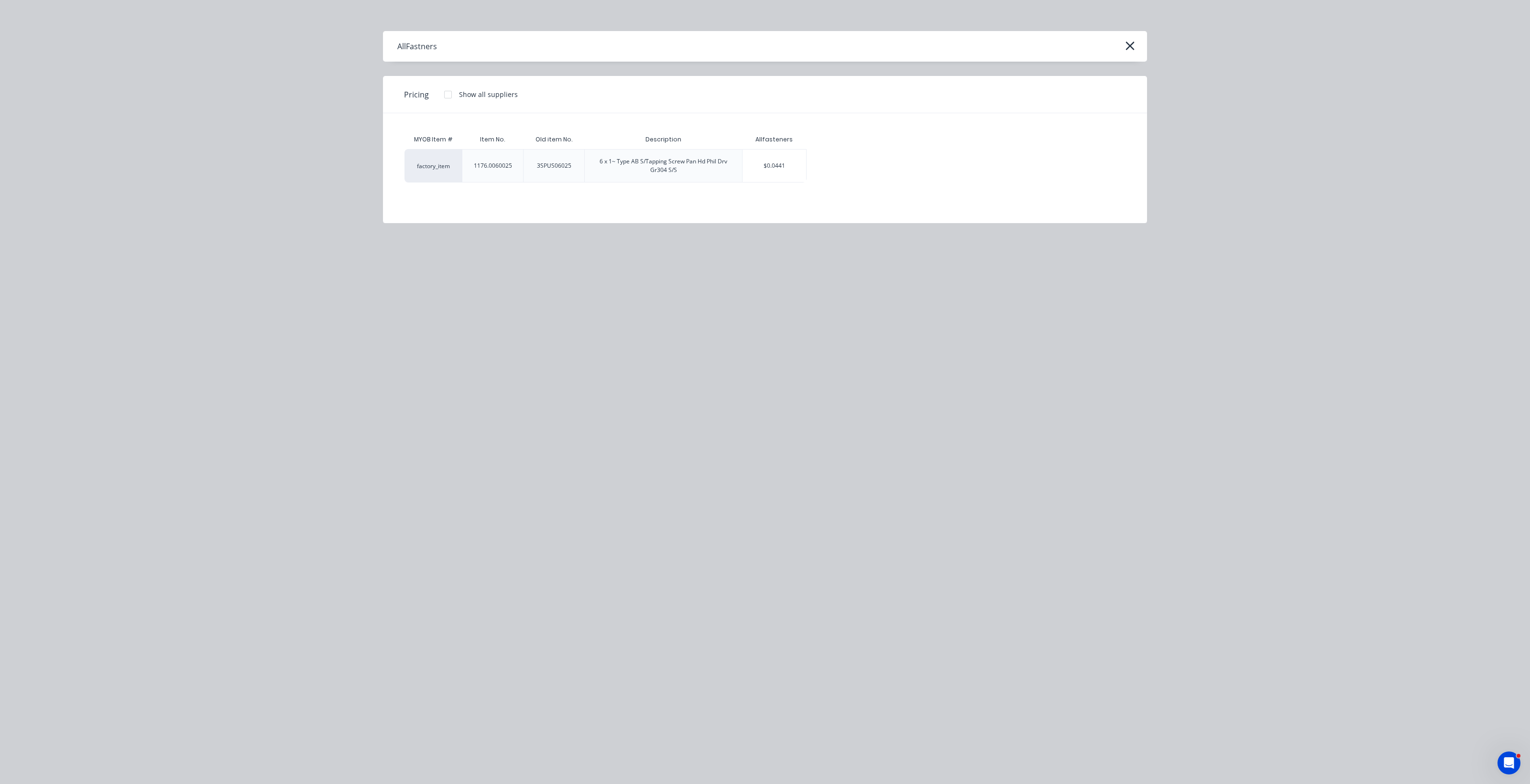
click at [676, 168] on div "6 x 1~ Type AB S/Tapping Screw Pan Hd Phil Drv Gr304 S/S" at bounding box center [663, 166] width 142 height 17
click at [446, 163] on div "factory_item" at bounding box center [433, 166] width 57 height 34
click at [751, 167] on div "$0.0441" at bounding box center [774, 166] width 64 height 32
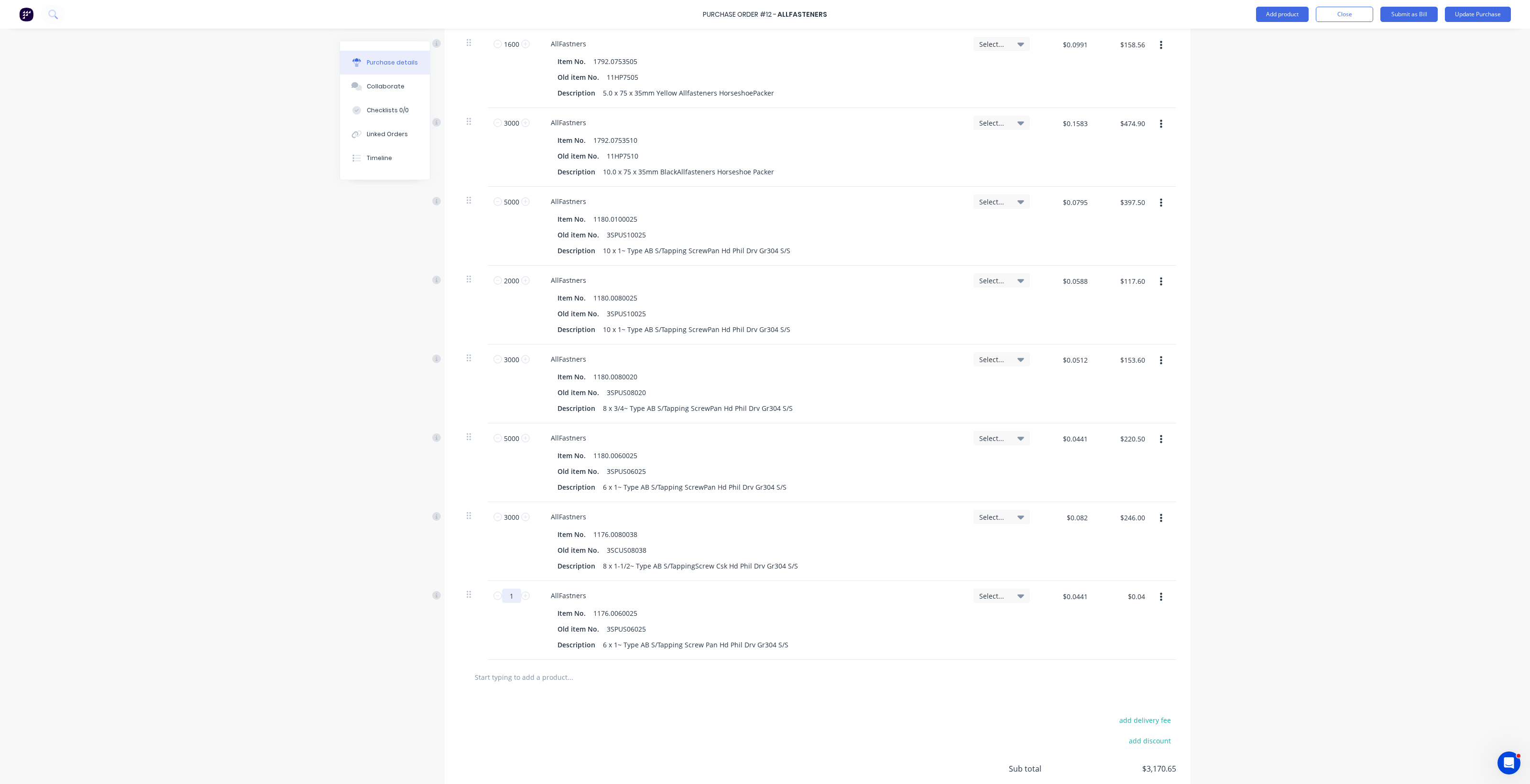
drag, startPoint x: 509, startPoint y: 598, endPoint x: 487, endPoint y: 602, distance: 22.4
click at [495, 600] on div "1 1" at bounding box center [512, 596] width 32 height 14
click at [535, 601] on input "text" at bounding box center [570, 599] width 191 height 19
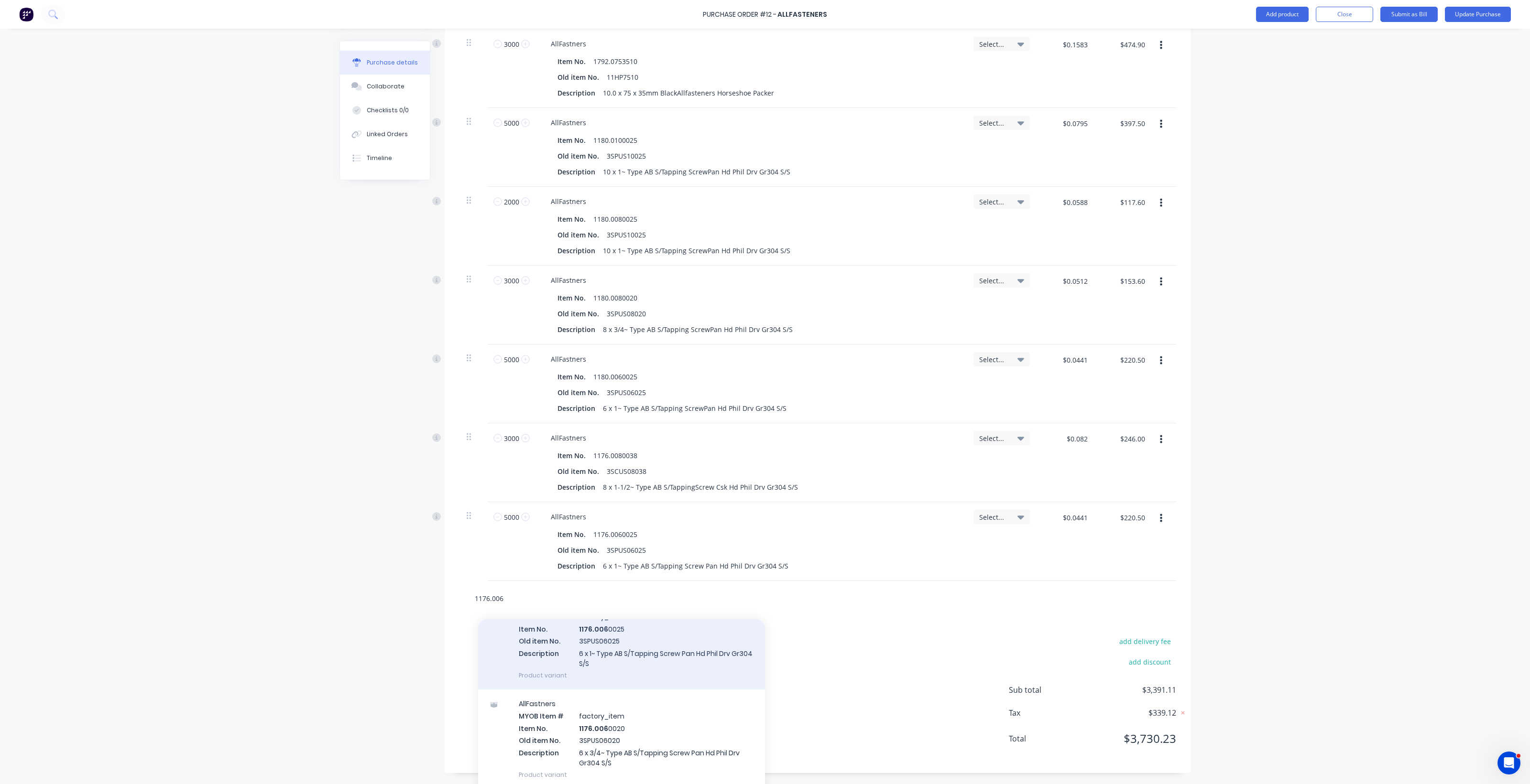
scroll to position [92, 0]
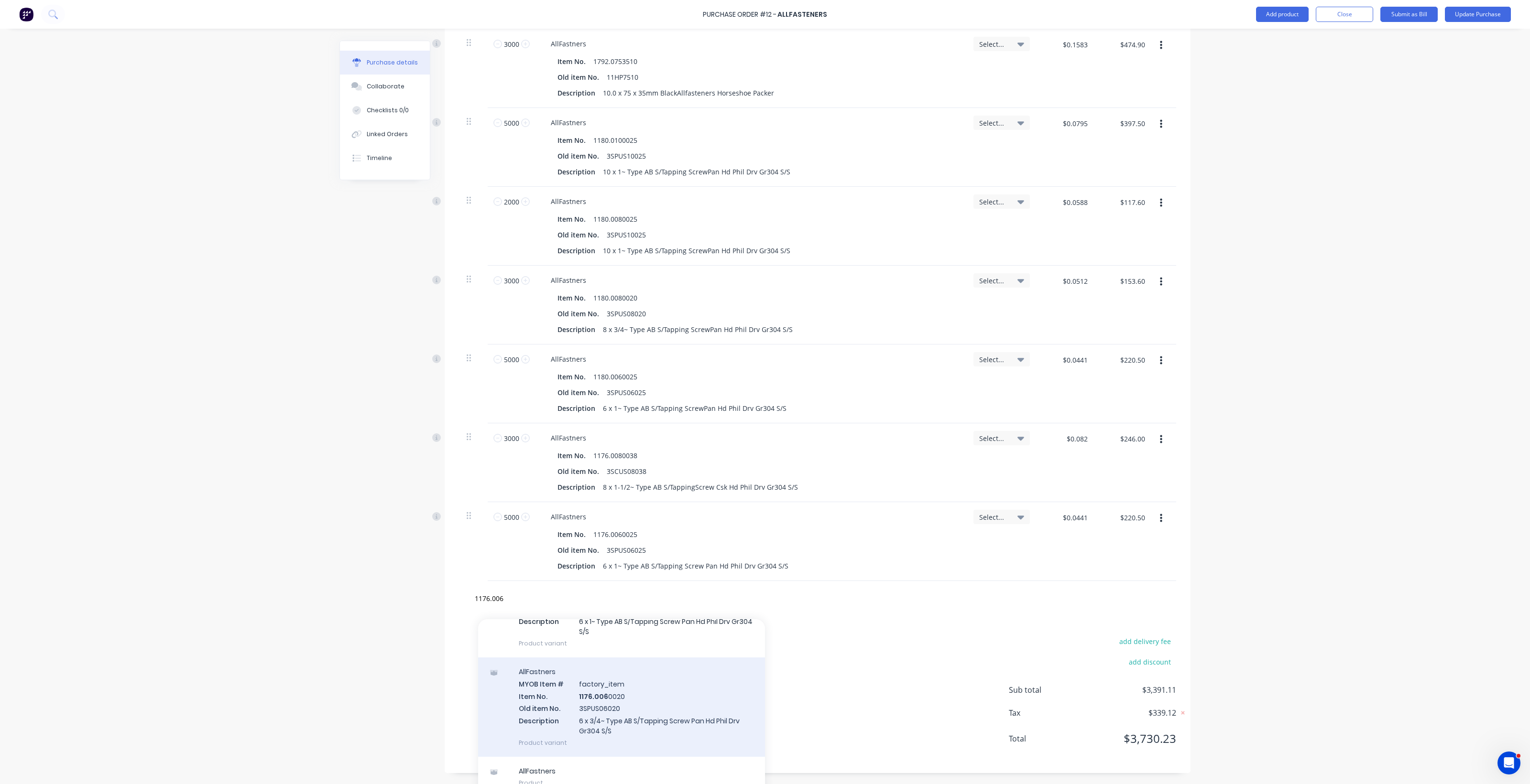
click at [610, 698] on div "AllFastners MYOB Item # factory_item Item No. 1176.006 0020 Old item No. 3SPUS0…" at bounding box center [621, 707] width 287 height 99
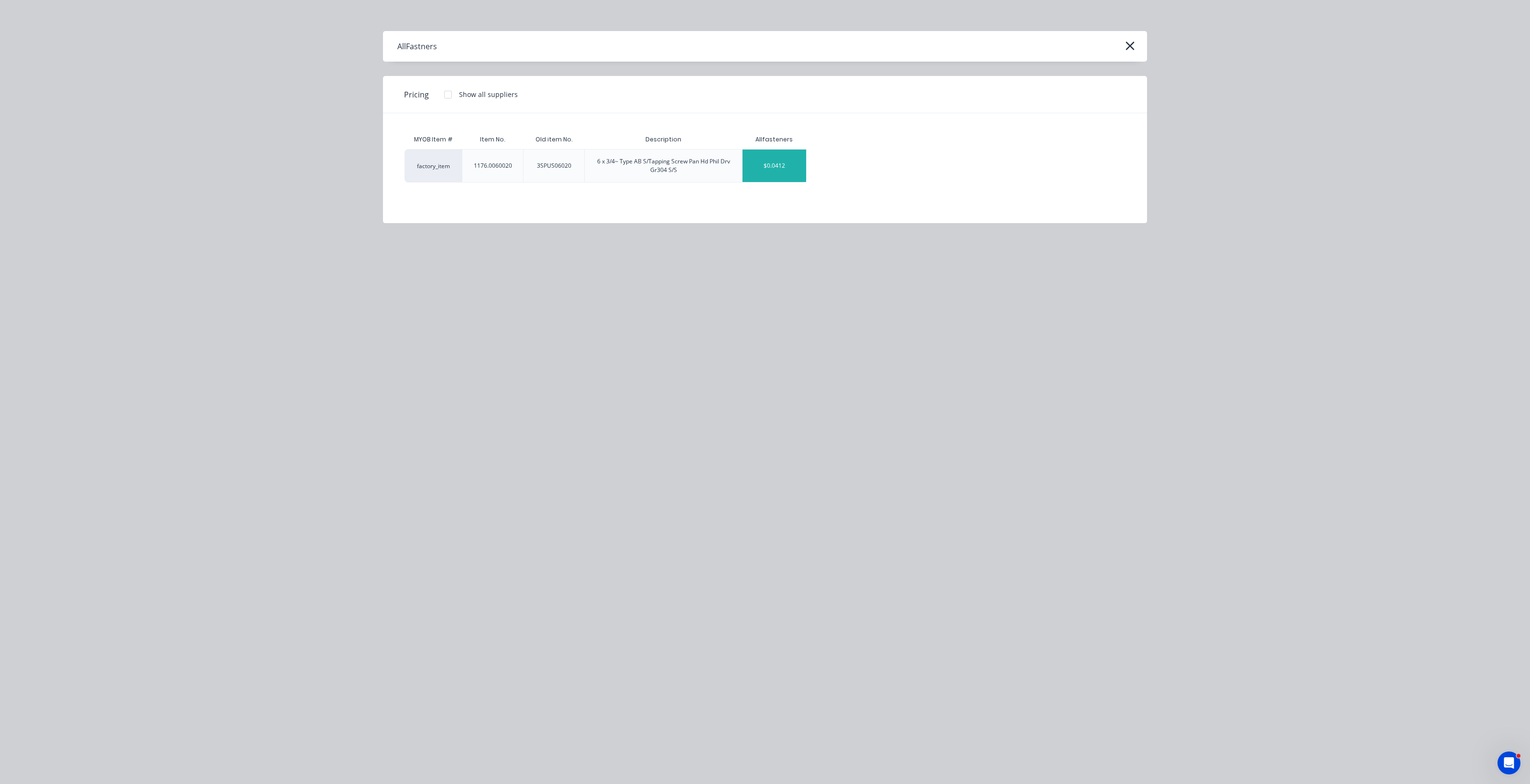
click at [751, 164] on div "$0.0412" at bounding box center [774, 166] width 64 height 32
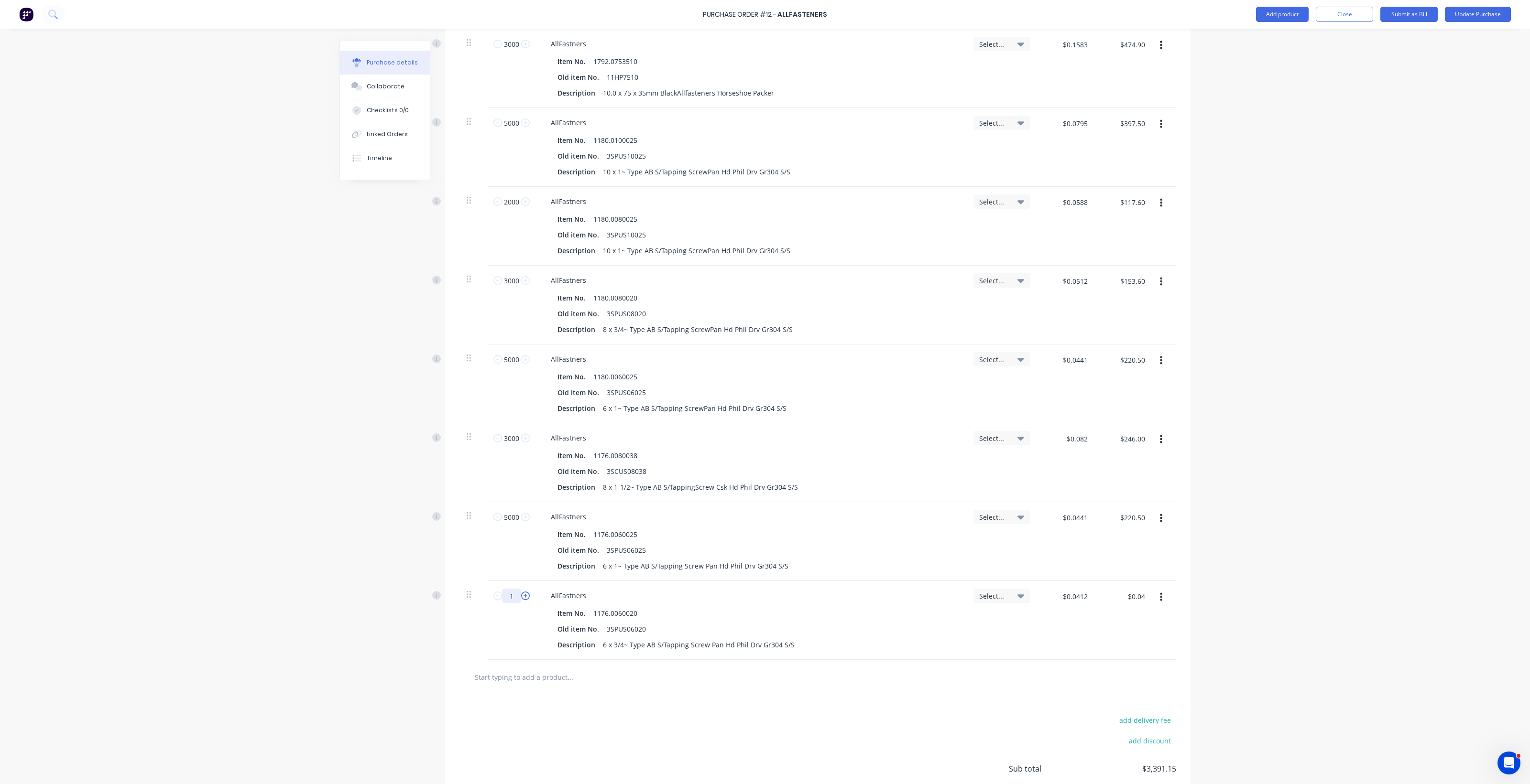
drag, startPoint x: 502, startPoint y: 596, endPoint x: 522, endPoint y: 594, distance: 20.1
click at [522, 594] on div "1 1" at bounding box center [512, 596] width 32 height 14
click at [516, 677] on input "text" at bounding box center [570, 677] width 191 height 19
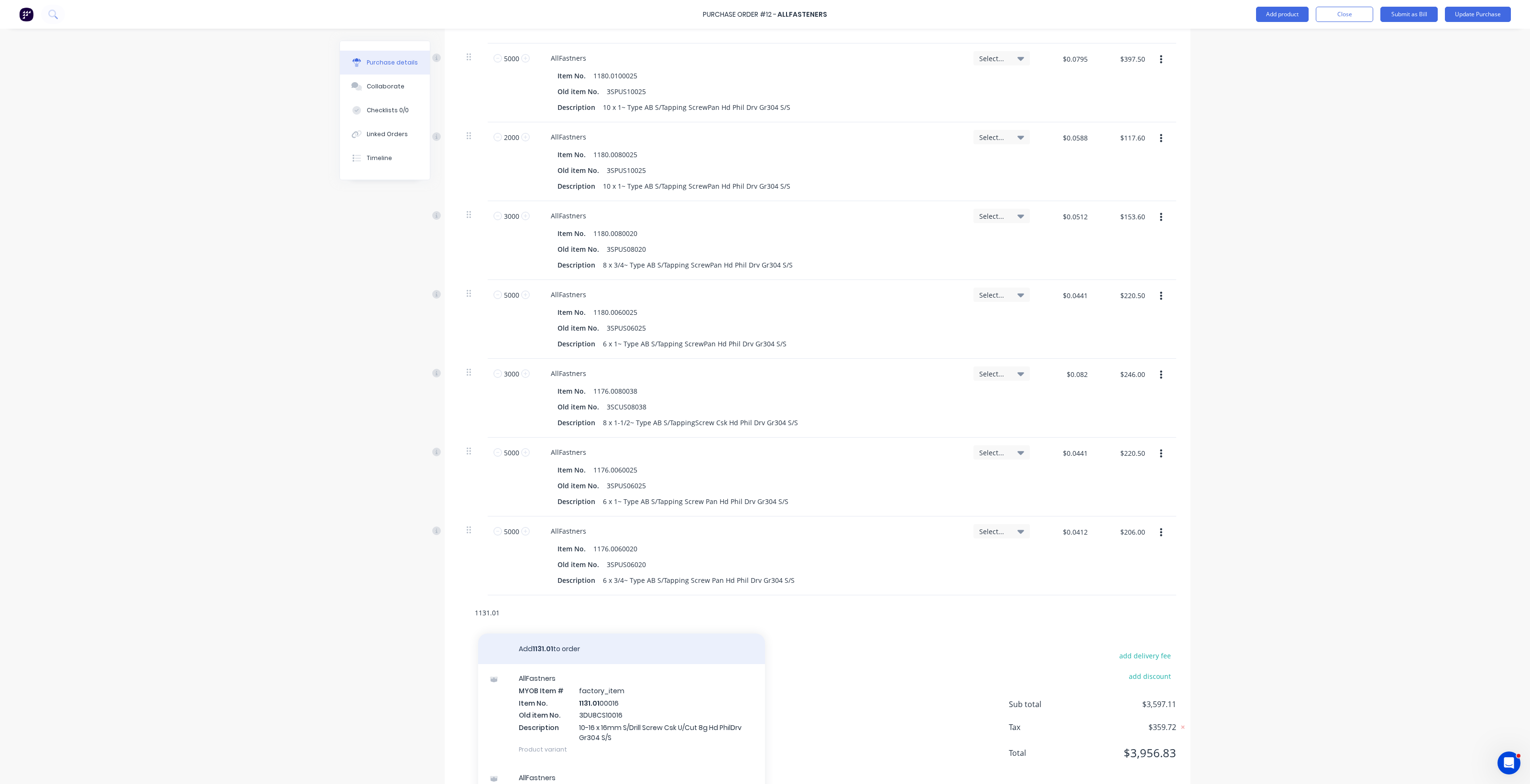
scroll to position [1781, 0]
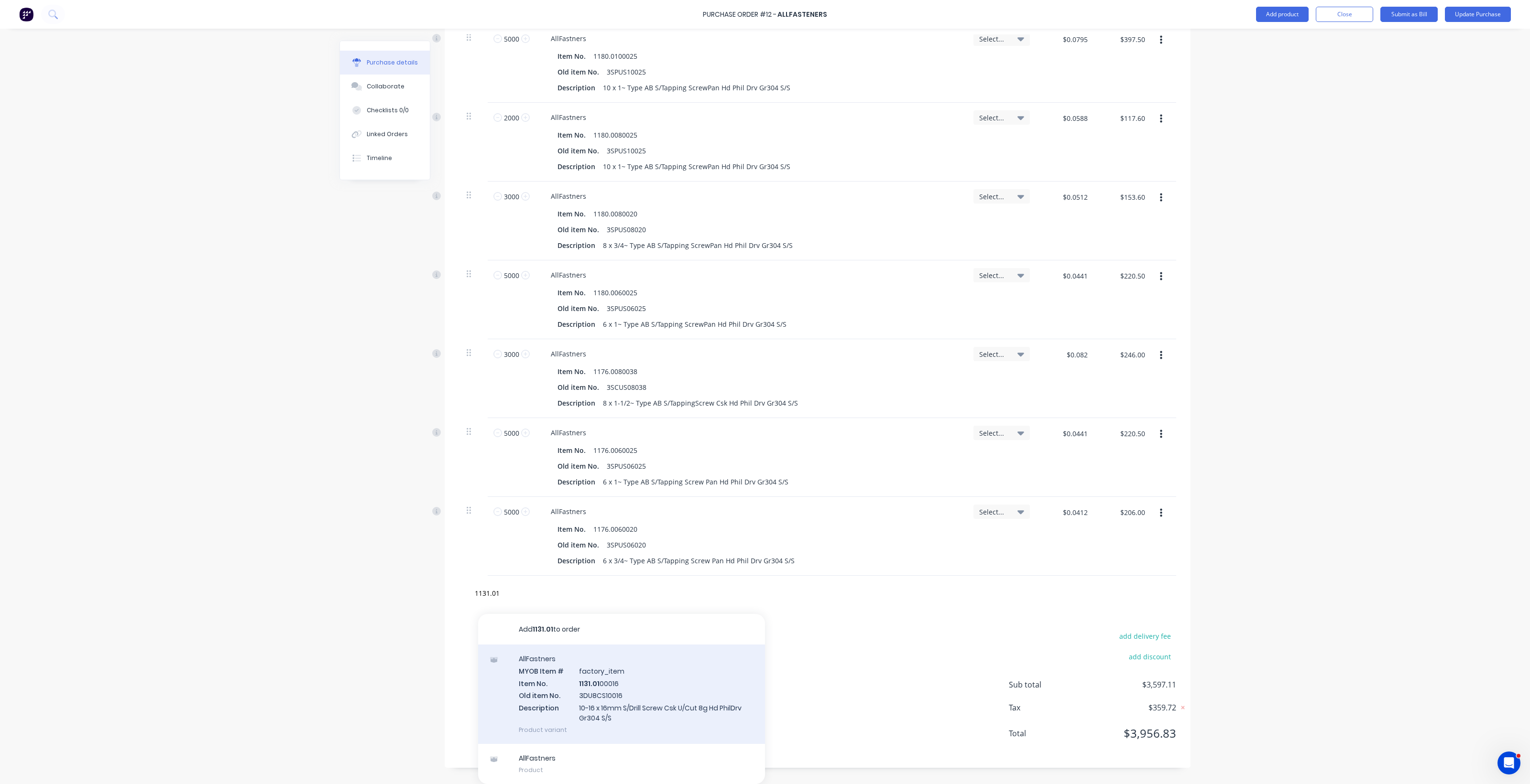
click at [588, 694] on div "AllFastners MYOB Item # factory_item Item No. 1131.01 00016 Old item No. 3DU8CS…" at bounding box center [621, 694] width 287 height 99
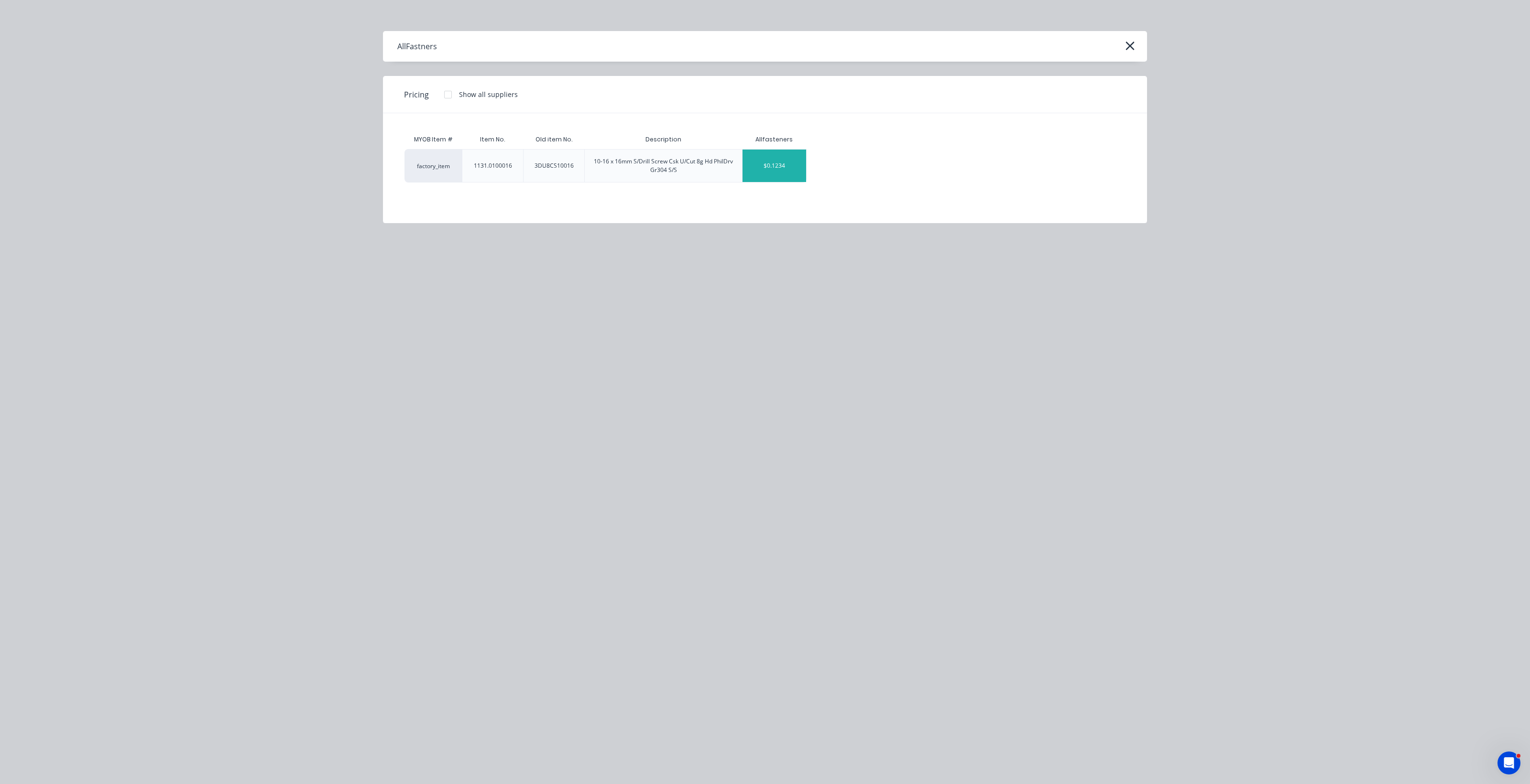
click at [751, 159] on div "$0.1234" at bounding box center [774, 166] width 64 height 32
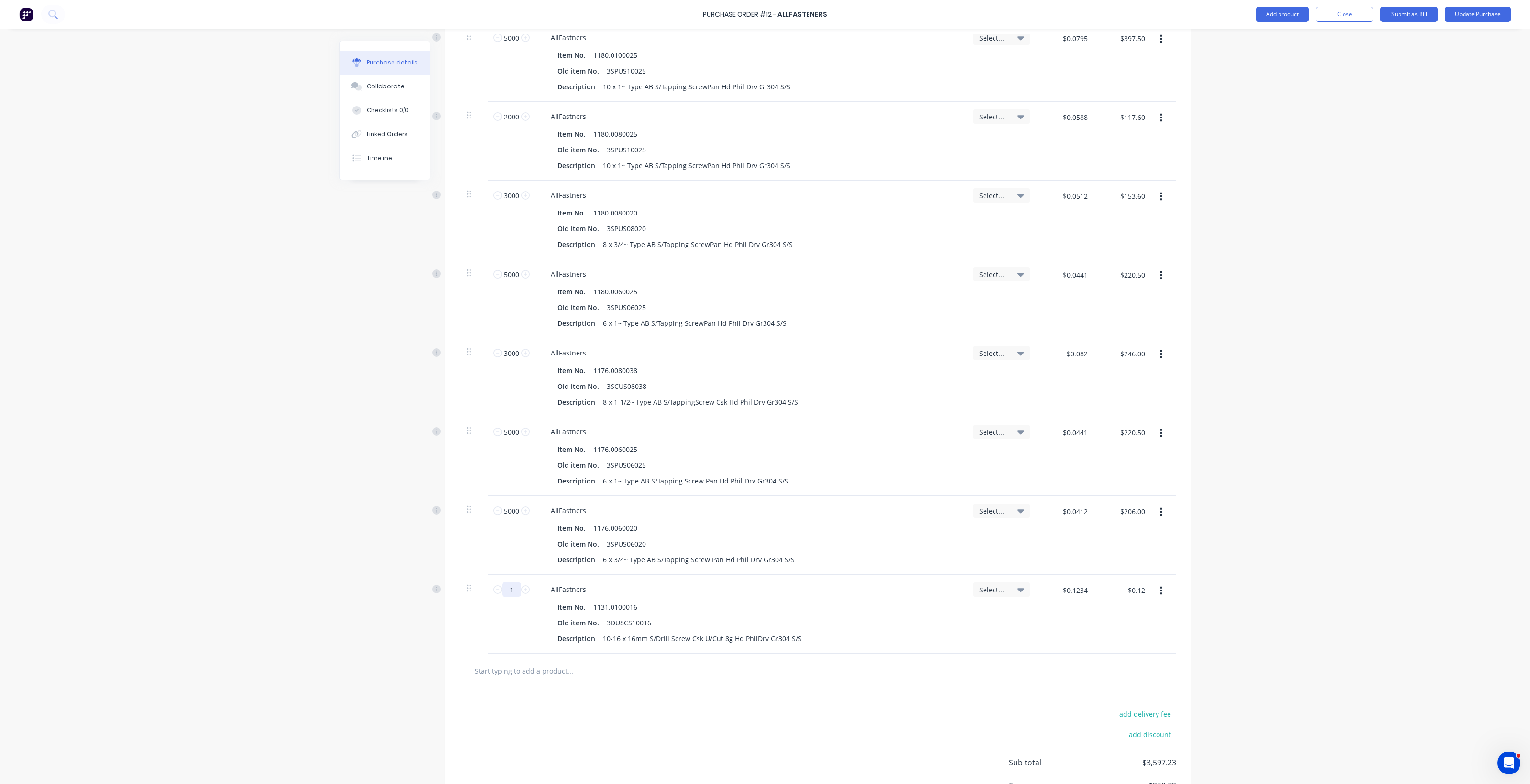
drag, startPoint x: 501, startPoint y: 589, endPoint x: 514, endPoint y: 589, distance: 13.0
click at [514, 589] on input "1" at bounding box center [511, 589] width 19 height 14
click at [751, 591] on input "$0.1234" at bounding box center [1074, 590] width 36 height 16
click at [515, 672] on input "text" at bounding box center [570, 670] width 191 height 19
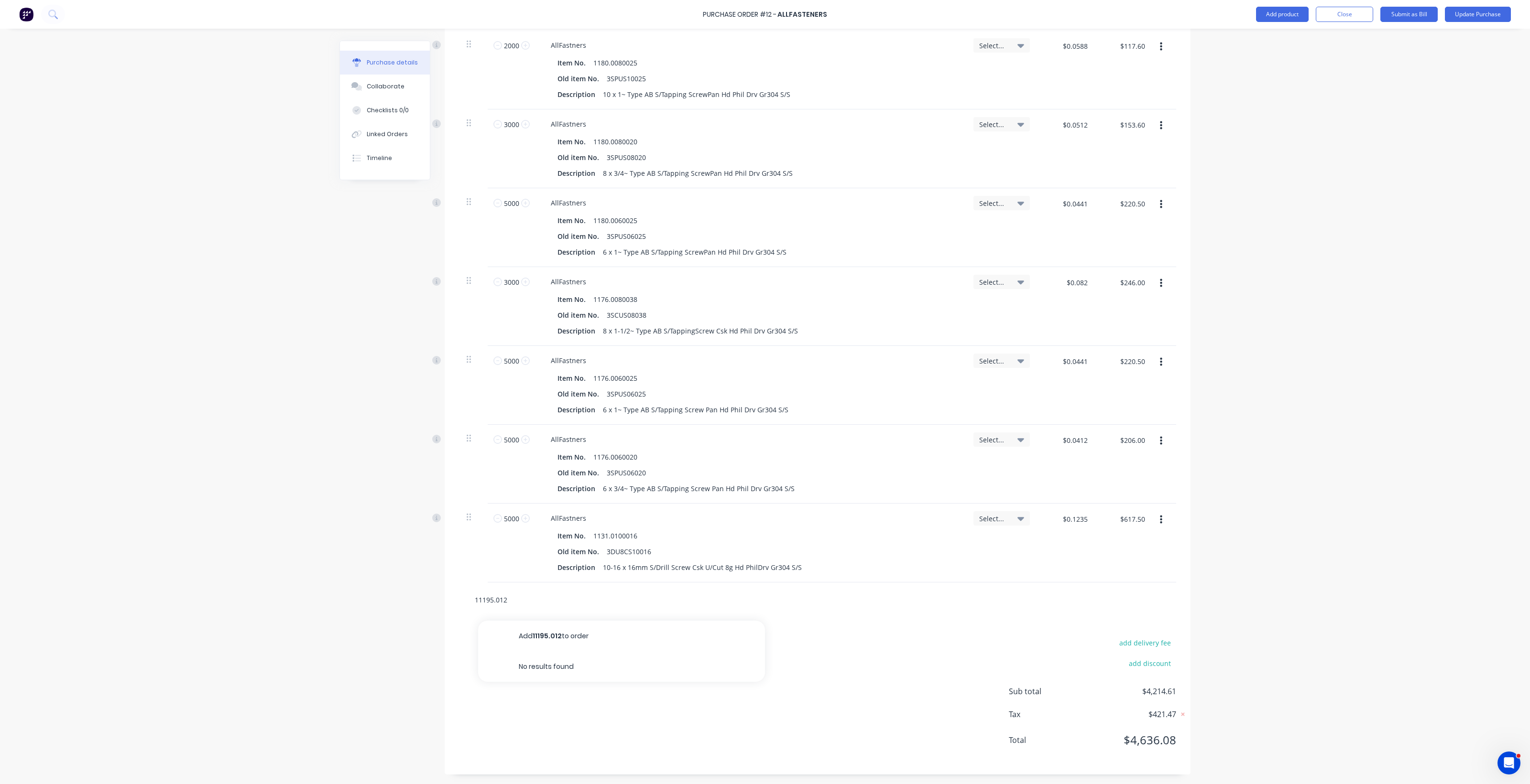
click at [474, 598] on input "11195.012" at bounding box center [570, 599] width 191 height 19
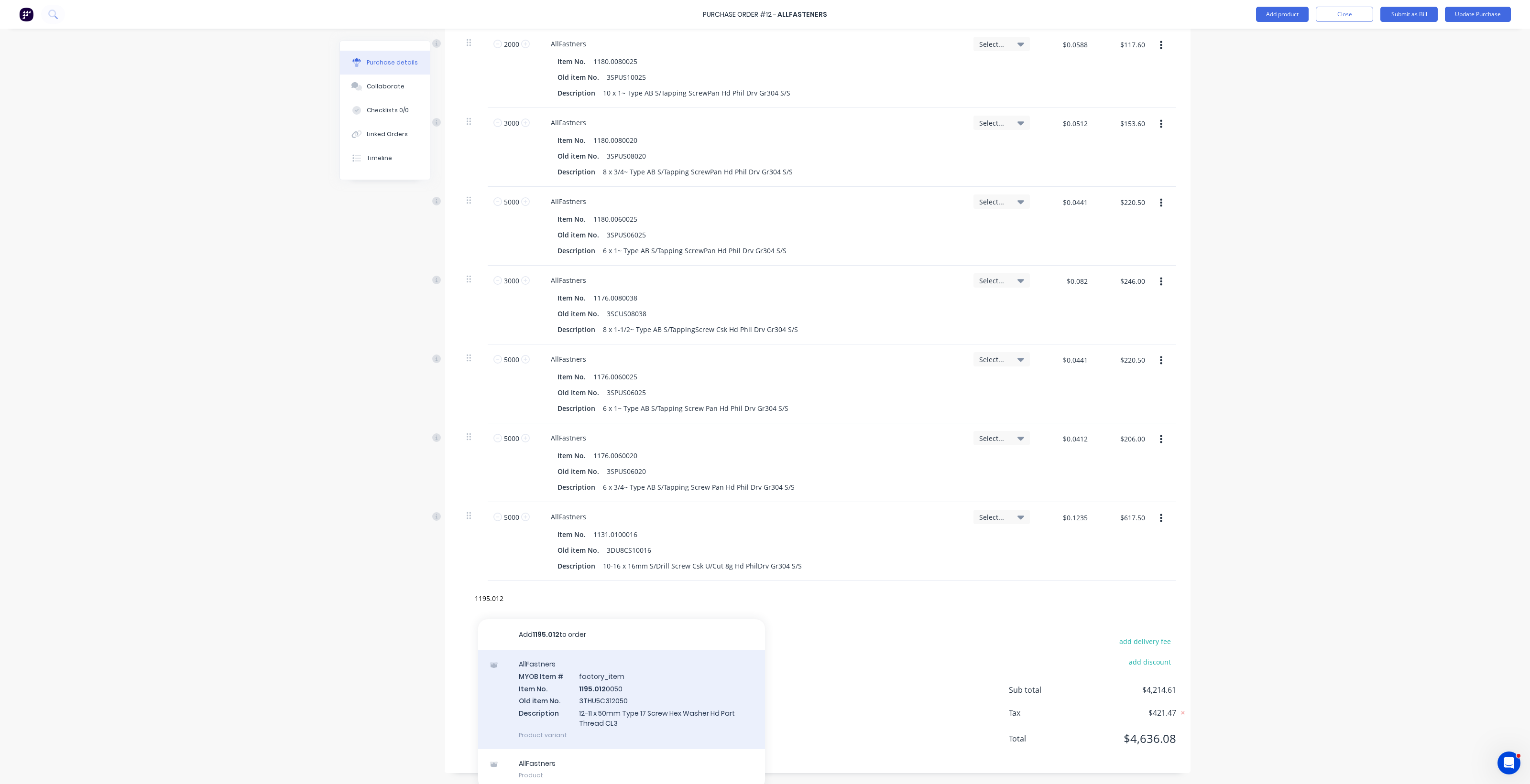
click at [598, 706] on div "AllFastners MYOB Item # factory_item Item No. 1195.012 0050 Old item No. 3THU5C…" at bounding box center [621, 699] width 287 height 99
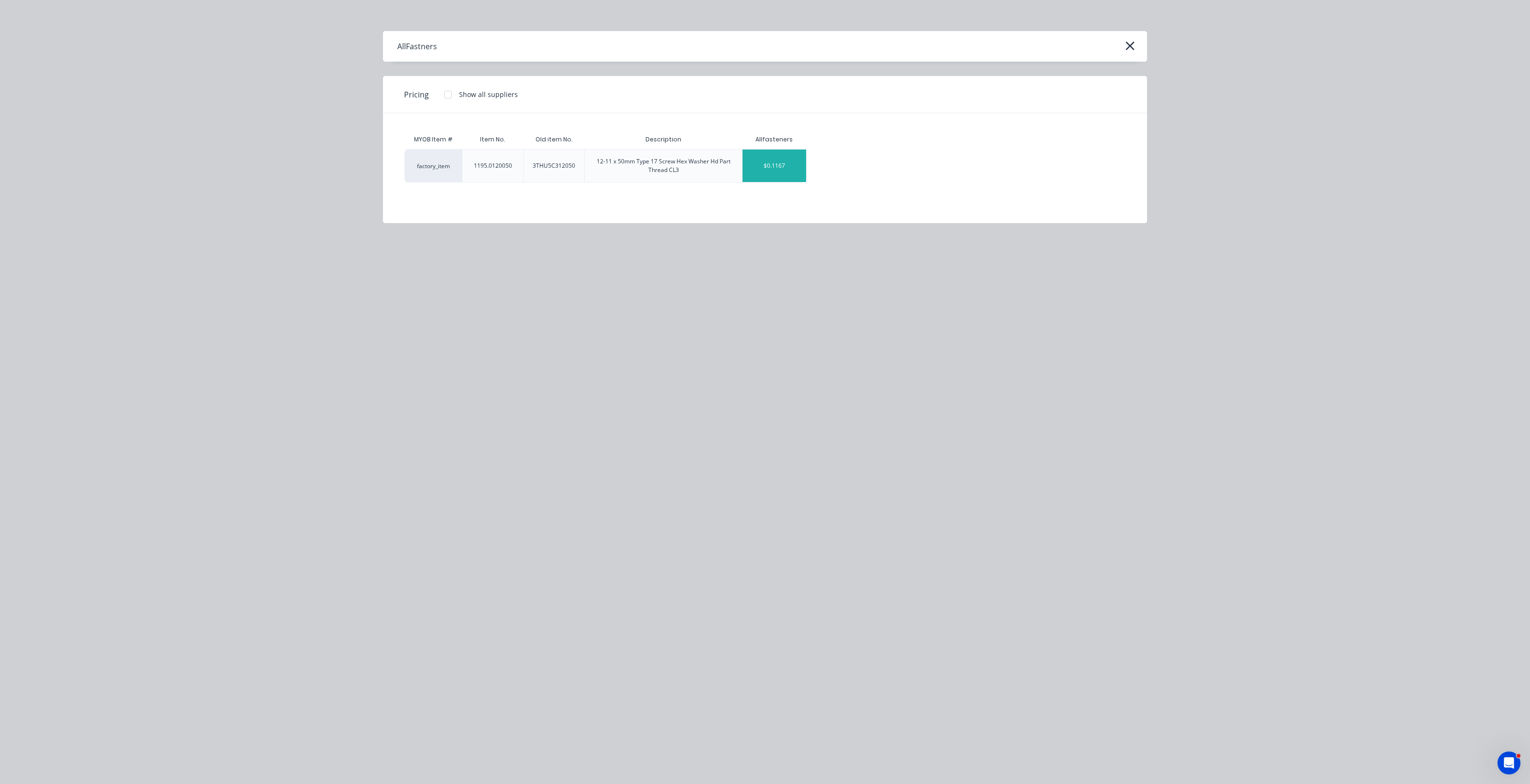
click at [751, 180] on div "$0.1167" at bounding box center [774, 166] width 64 height 32
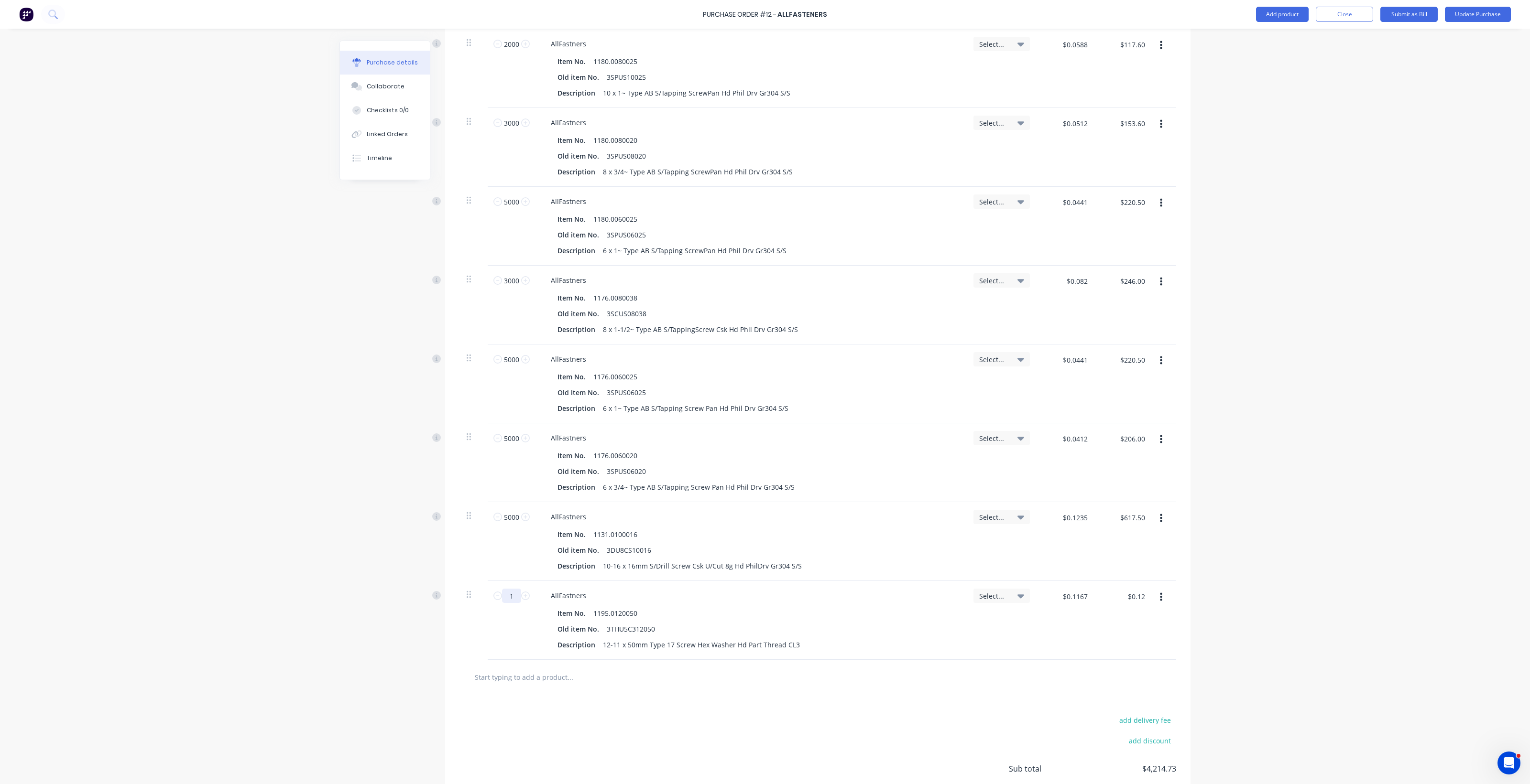
drag, startPoint x: 504, startPoint y: 596, endPoint x: 515, endPoint y: 594, distance: 11.2
click at [515, 595] on input "1" at bounding box center [511, 596] width 19 height 14
click at [525, 675] on input "text" at bounding box center [570, 677] width 191 height 19
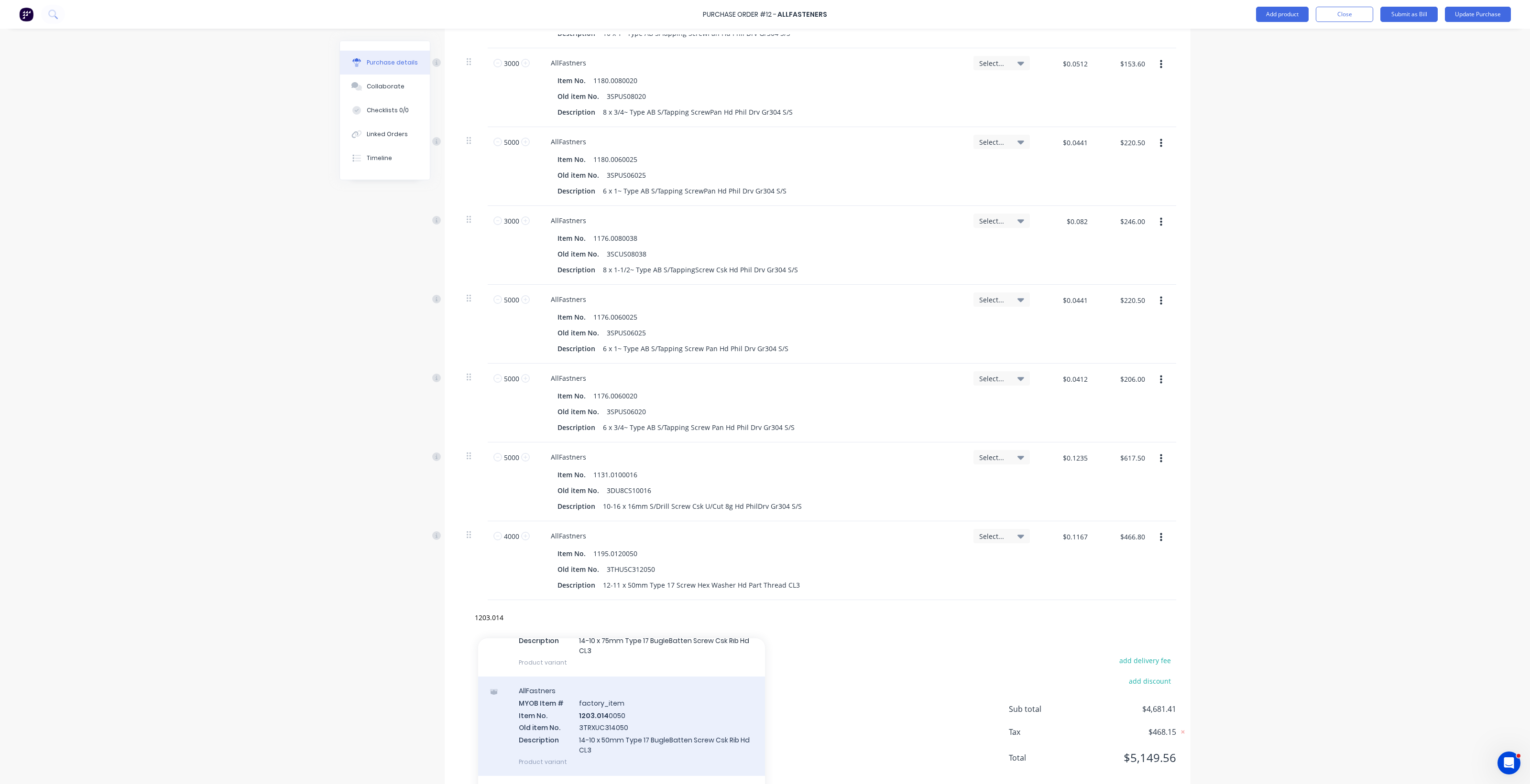
click at [613, 716] on div "AllFastners MYOB Item # factory_item Item No. 1203.014 0050 Old item No. 3TRXUC…" at bounding box center [621, 726] width 287 height 99
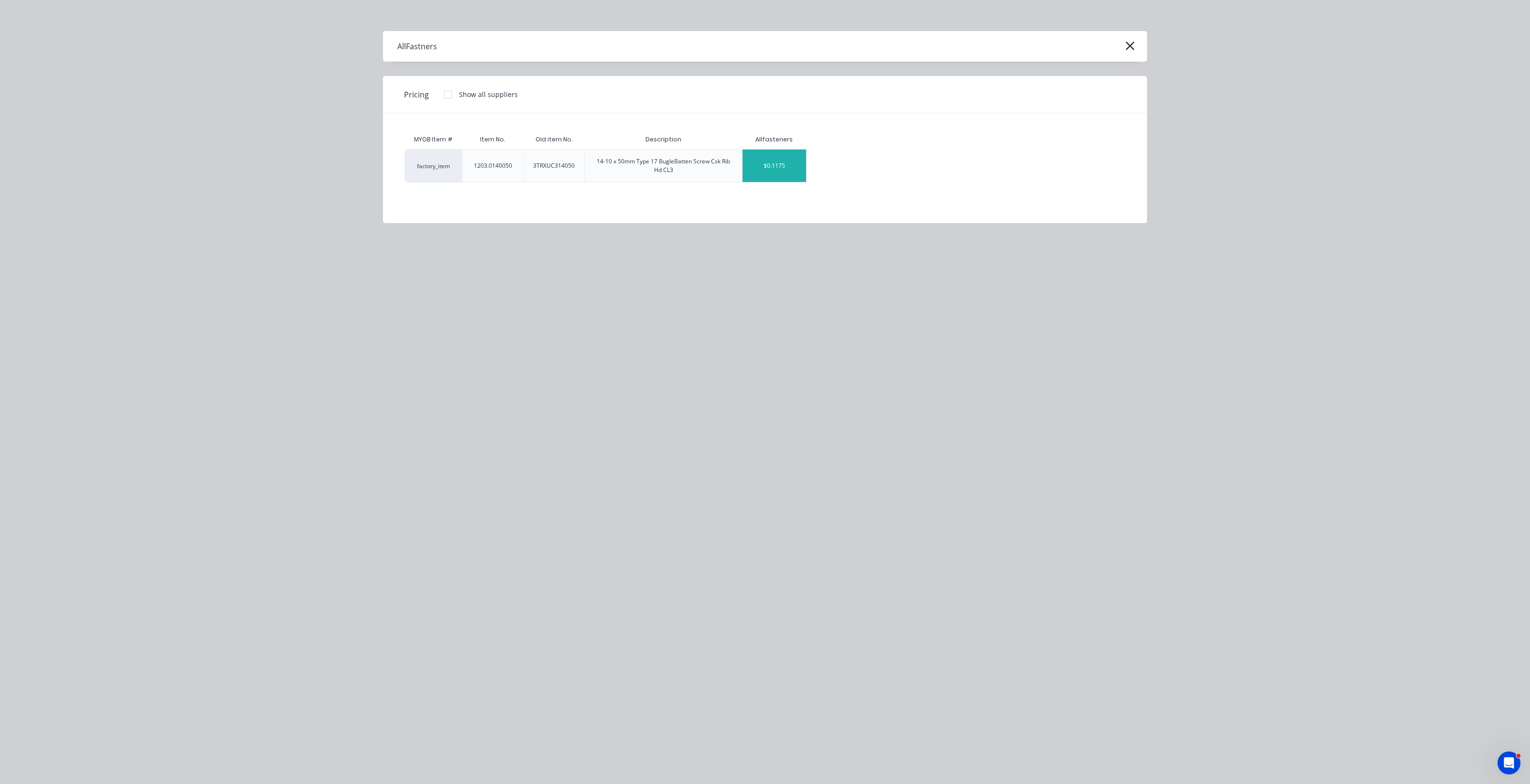
click at [751, 164] on div "$0.1175" at bounding box center [774, 166] width 64 height 32
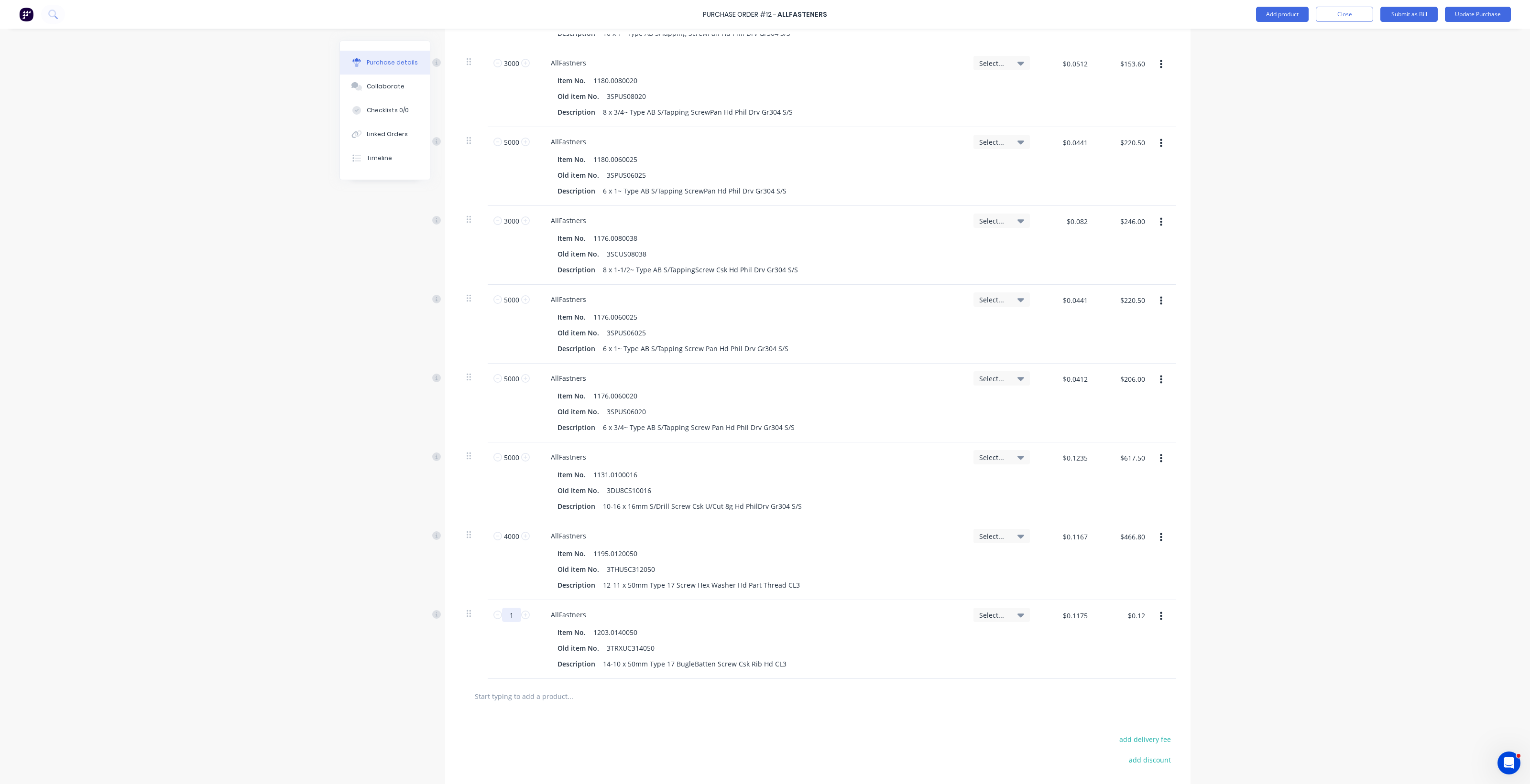
drag, startPoint x: 504, startPoint y: 620, endPoint x: 526, endPoint y: 612, distance: 23.4
click at [526, 612] on div "1 1" at bounding box center [512, 639] width 48 height 79
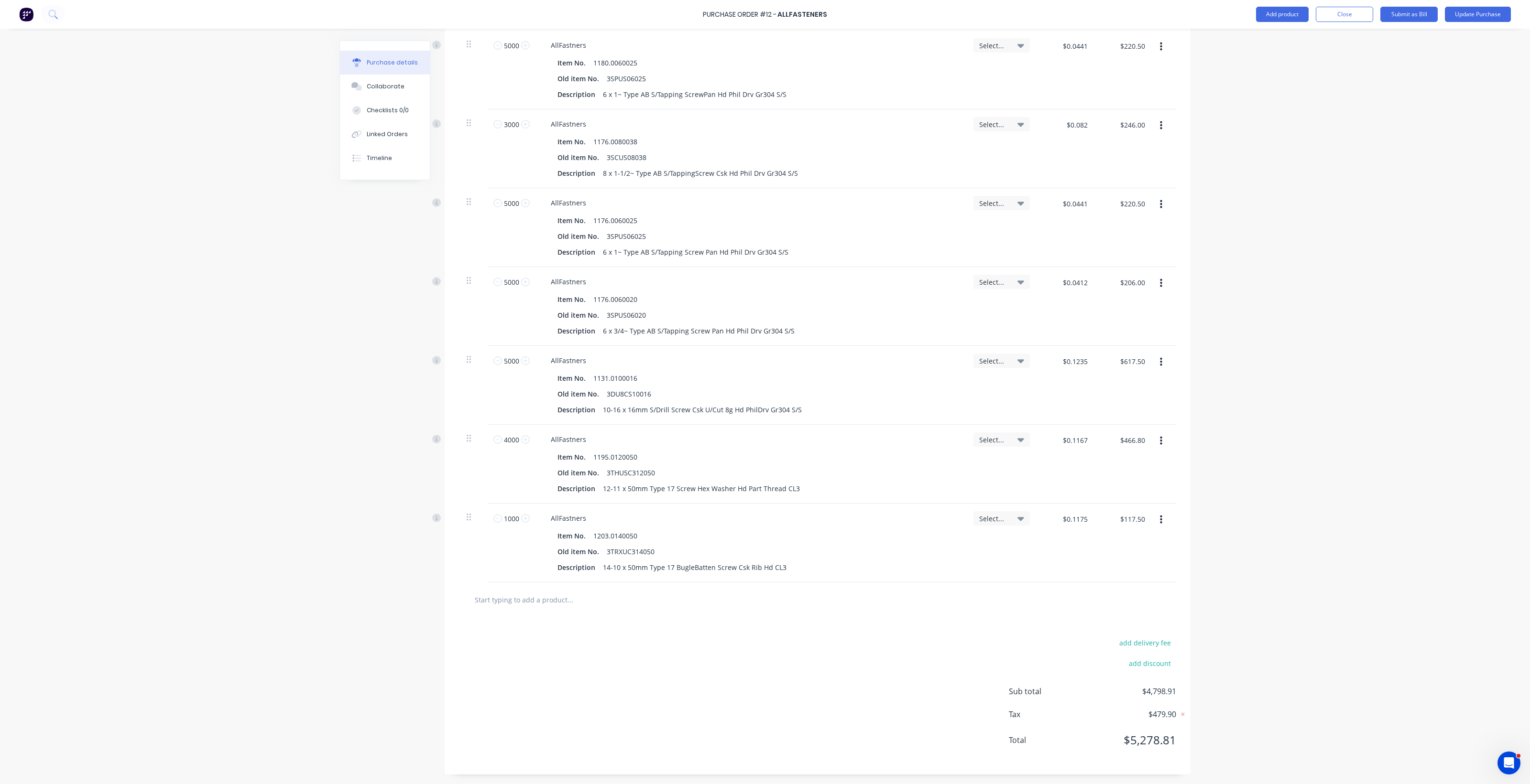
click at [517, 609] on div at bounding box center [817, 600] width 717 height 35
click at [518, 605] on input "text" at bounding box center [570, 599] width 191 height 19
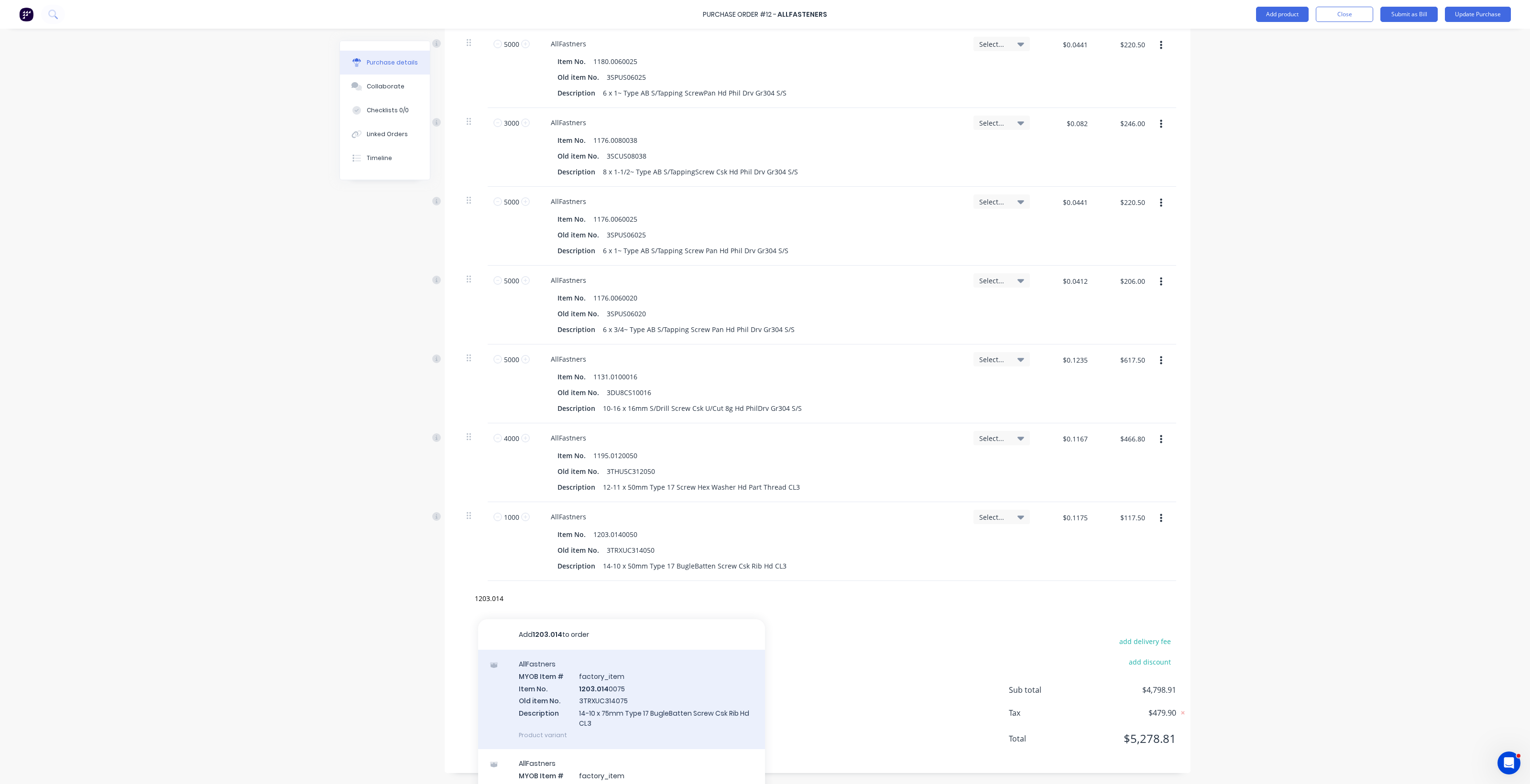
click at [604, 694] on div "AllFastners MYOB Item # factory_item Item No. 1203.014 0075 Old item No. 3TRXUC…" at bounding box center [621, 699] width 287 height 99
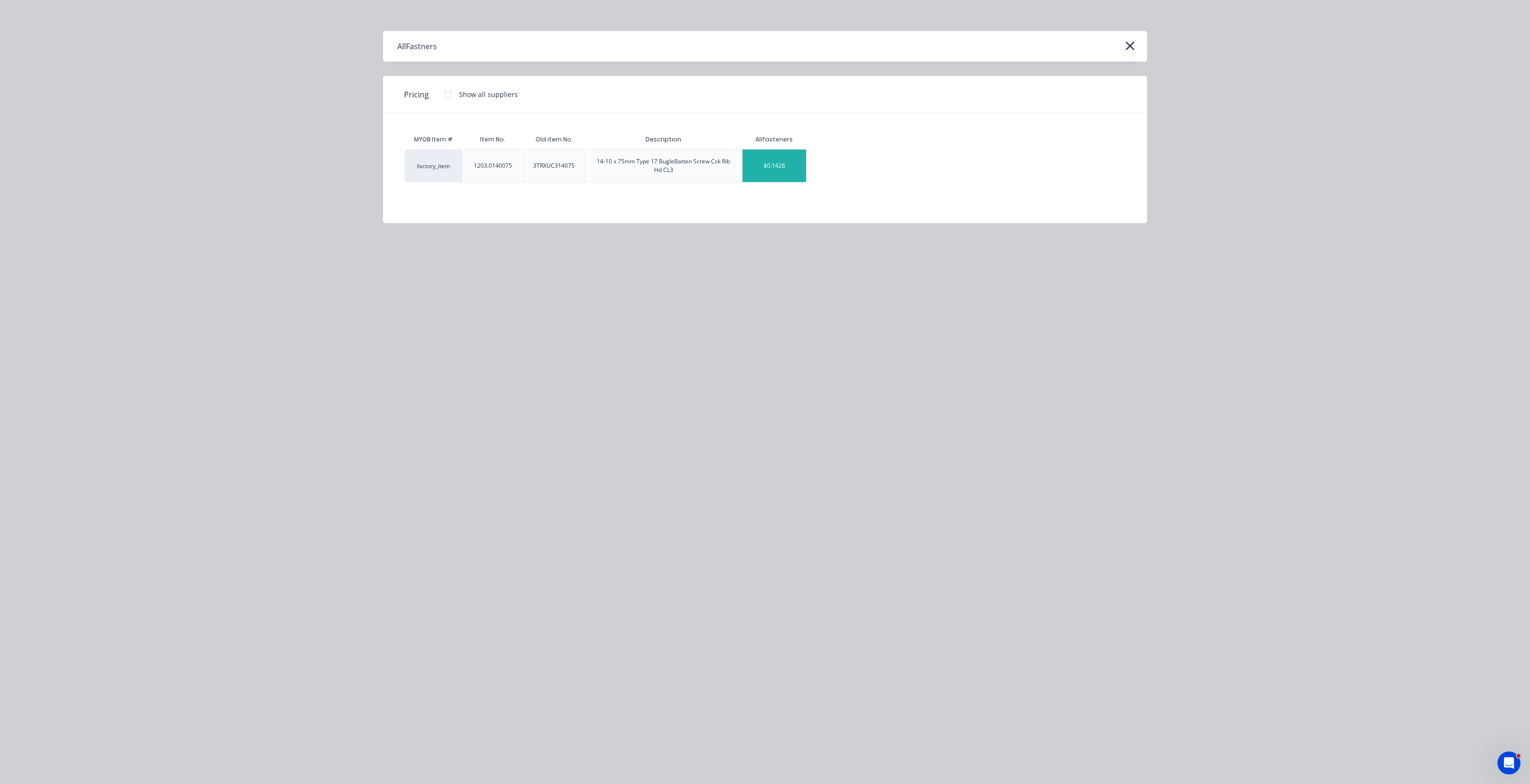
click at [751, 162] on div "$0.1428" at bounding box center [774, 166] width 64 height 32
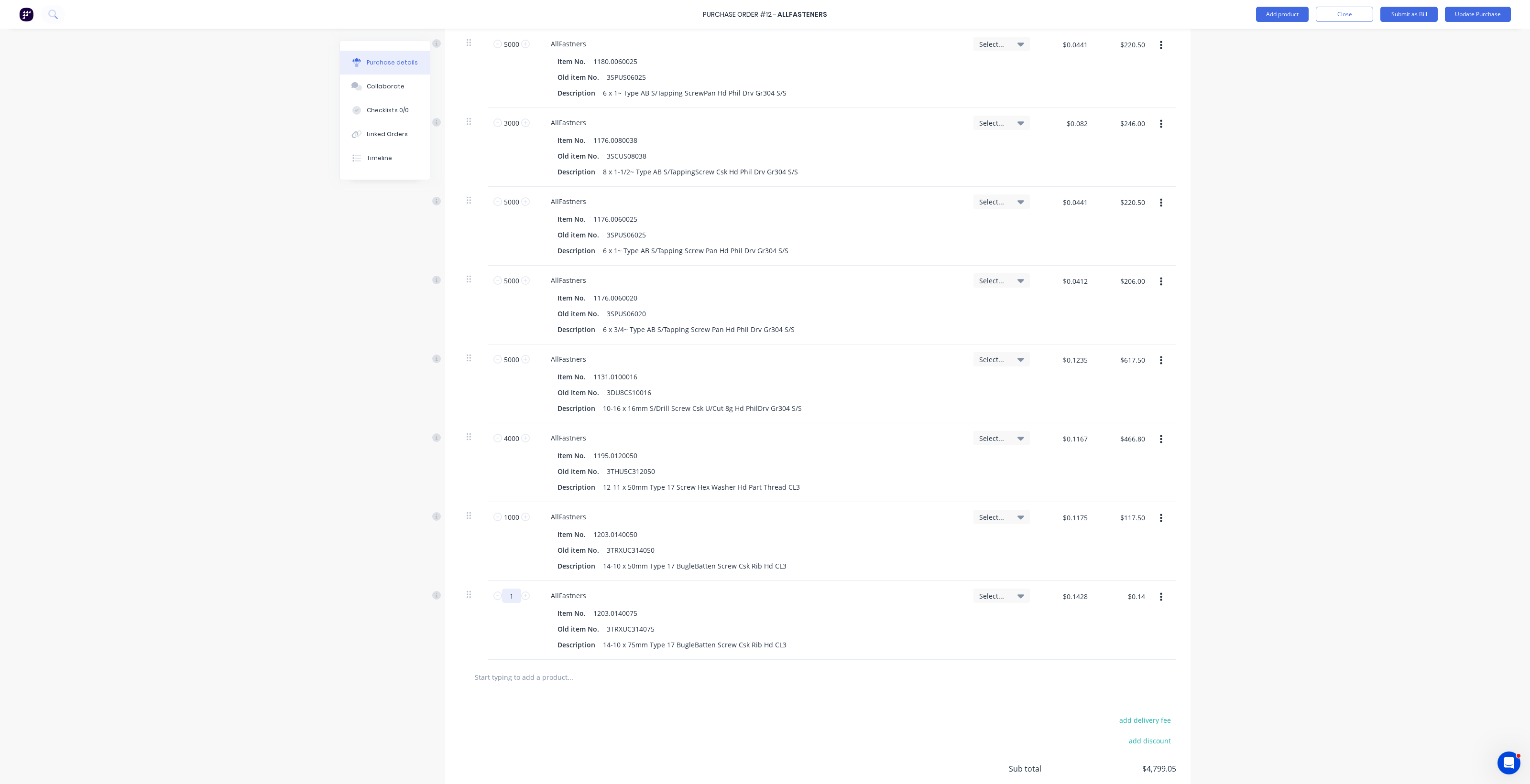
drag, startPoint x: 501, startPoint y: 595, endPoint x: 522, endPoint y: 591, distance: 21.4
click at [522, 591] on div "1 1" at bounding box center [512, 596] width 32 height 14
click at [498, 676] on input "text" at bounding box center [570, 677] width 191 height 19
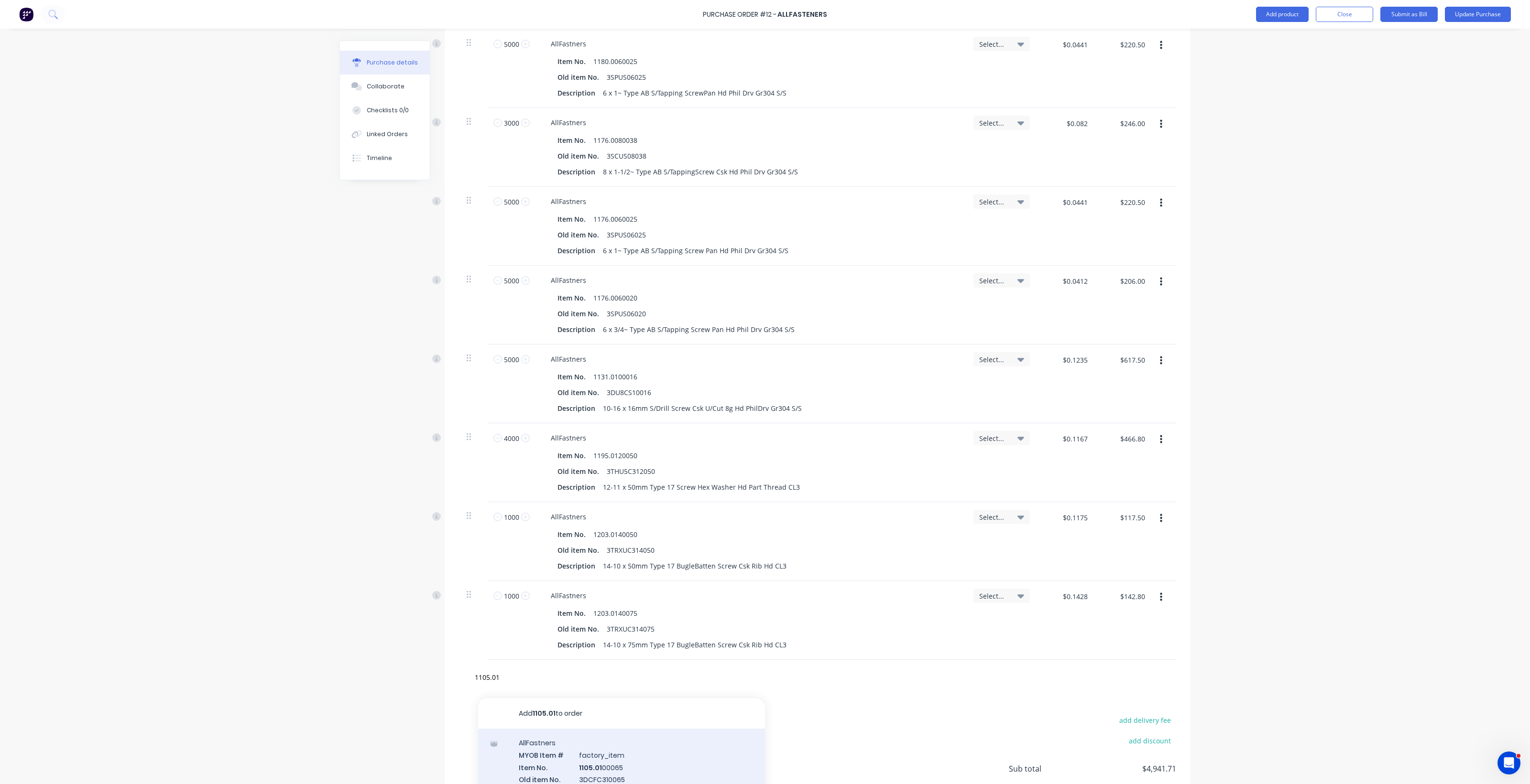
click at [607, 762] on div "AllFastners MYOB Item # factory_item Item No. 1105.01 00065 Old item No. 3DCFC3…" at bounding box center [621, 778] width 287 height 99
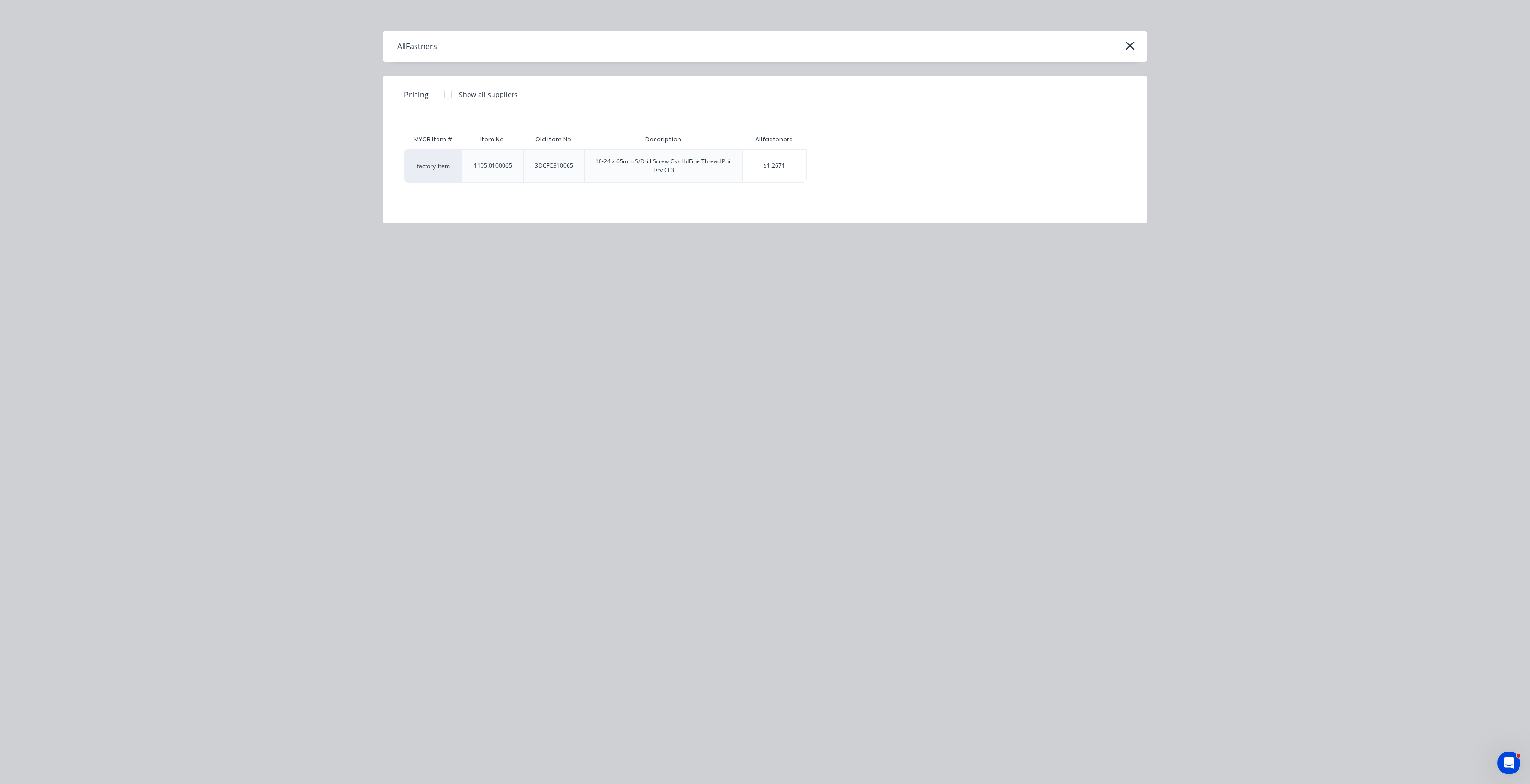
click at [711, 165] on div "10-24 x 65mm S/Drill Screw Csk HdFine Thread Phil Drv CL3" at bounding box center [663, 166] width 142 height 17
click at [751, 167] on div "$1.2671" at bounding box center [774, 166] width 64 height 32
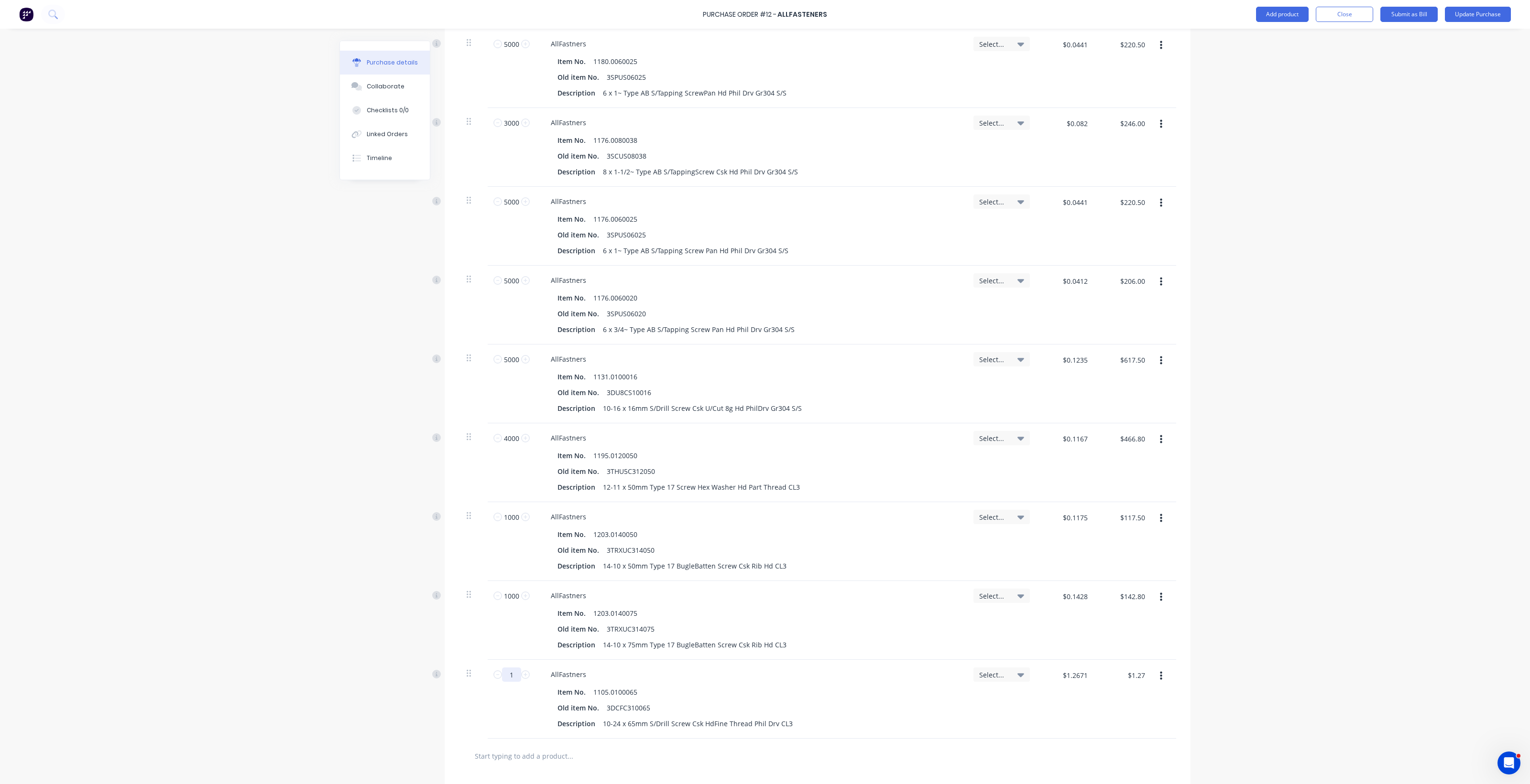
drag, startPoint x: 510, startPoint y: 671, endPoint x: 500, endPoint y: 672, distance: 10.0
click at [502, 672] on input "1" at bounding box center [511, 674] width 19 height 14
click at [751, 677] on input "$1.2671" at bounding box center [1074, 675] width 36 height 16
click at [751, 675] on input "$0.127" at bounding box center [1076, 675] width 32 height 16
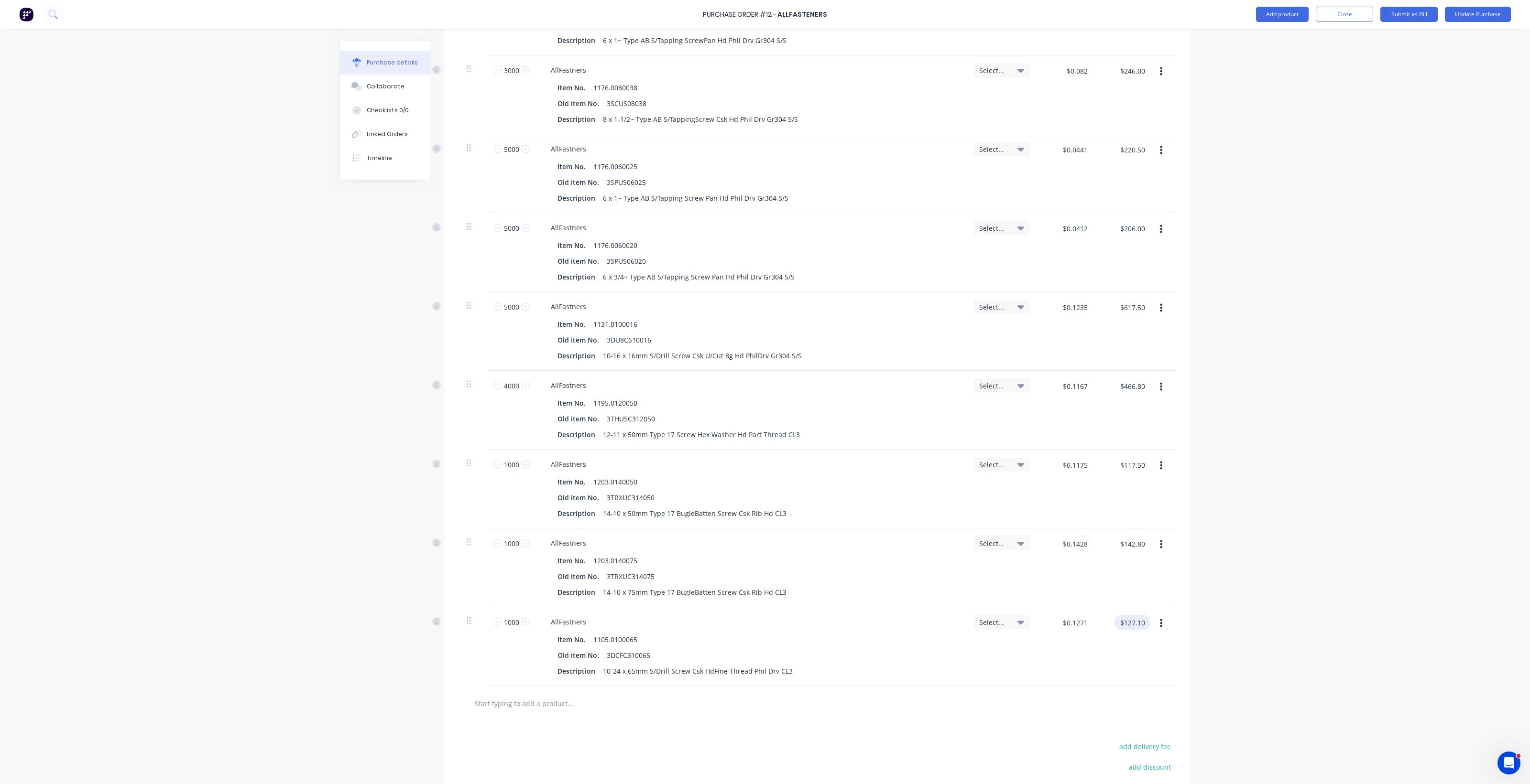
scroll to position [2169, 0]
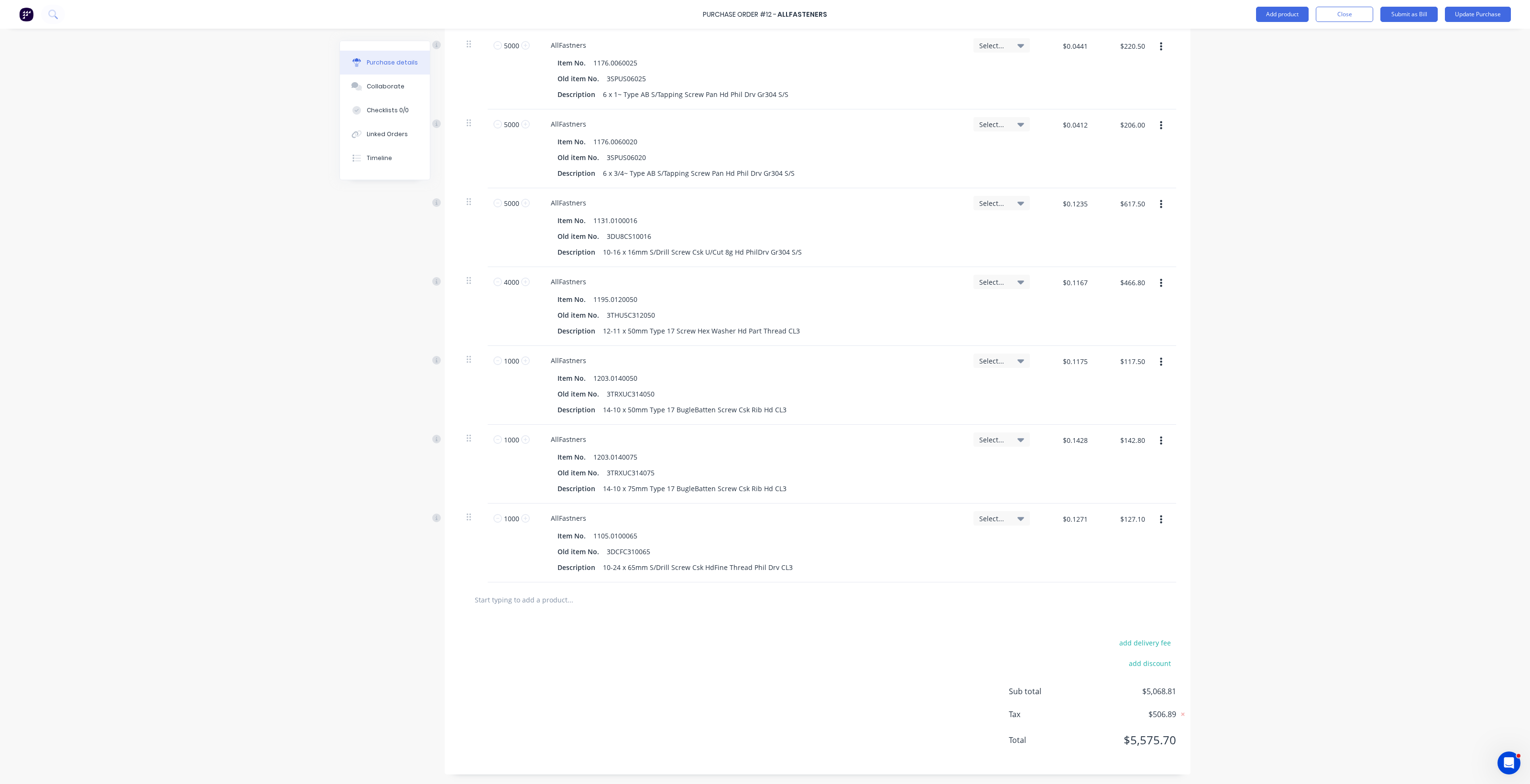
click at [514, 590] on input "text" at bounding box center [570, 599] width 191 height 19
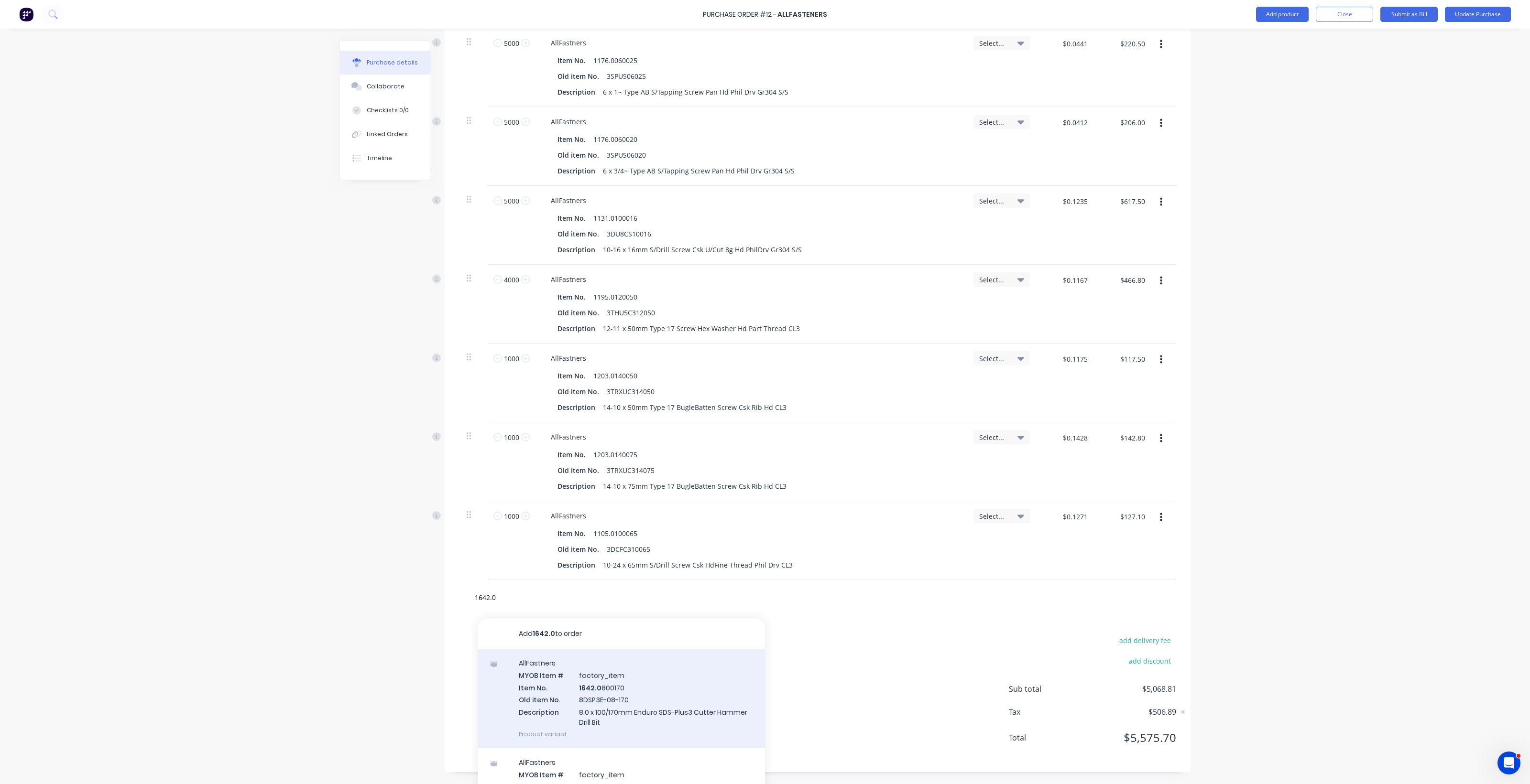
click at [608, 712] on div "AllFastners MYOB Item # factory_item Item No. 1642.0 800170 Old item No. 8DSP3E…" at bounding box center [621, 698] width 287 height 99
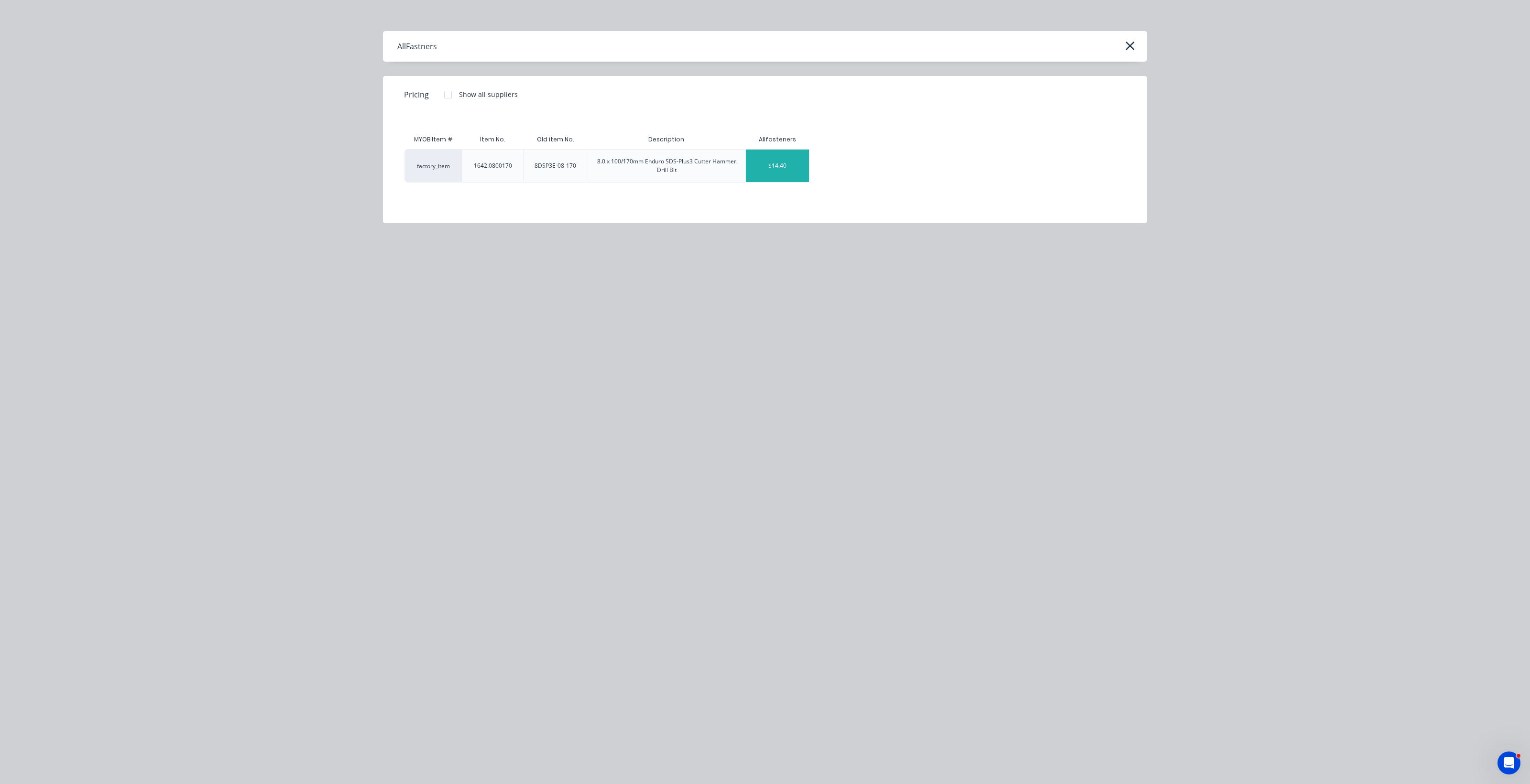
click at [751, 177] on div "$14.40" at bounding box center [777, 166] width 64 height 32
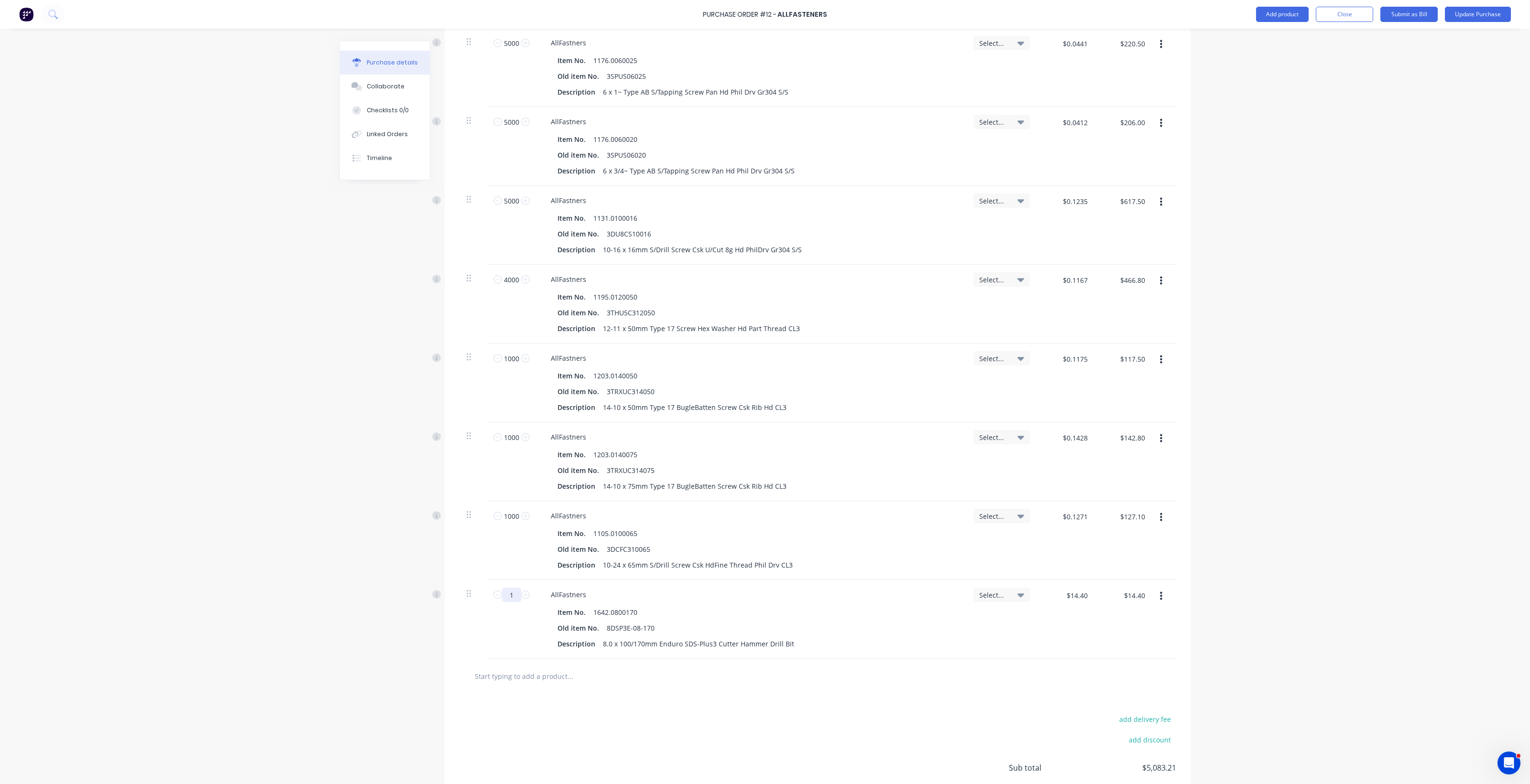
drag, startPoint x: 507, startPoint y: 592, endPoint x: 498, endPoint y: 595, distance: 9.5
click at [502, 595] on input "1" at bounding box center [511, 594] width 19 height 14
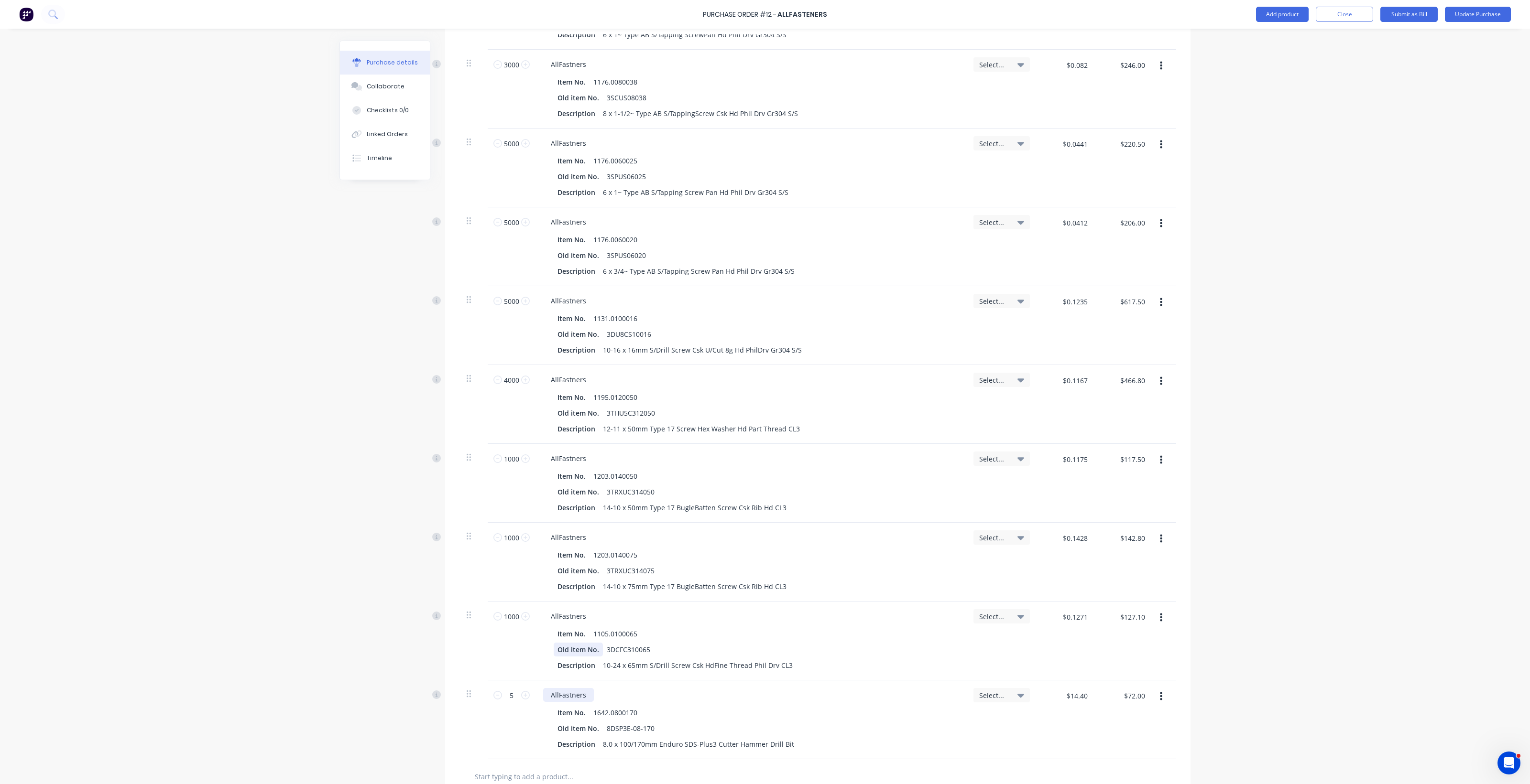
scroll to position [2248, 0]
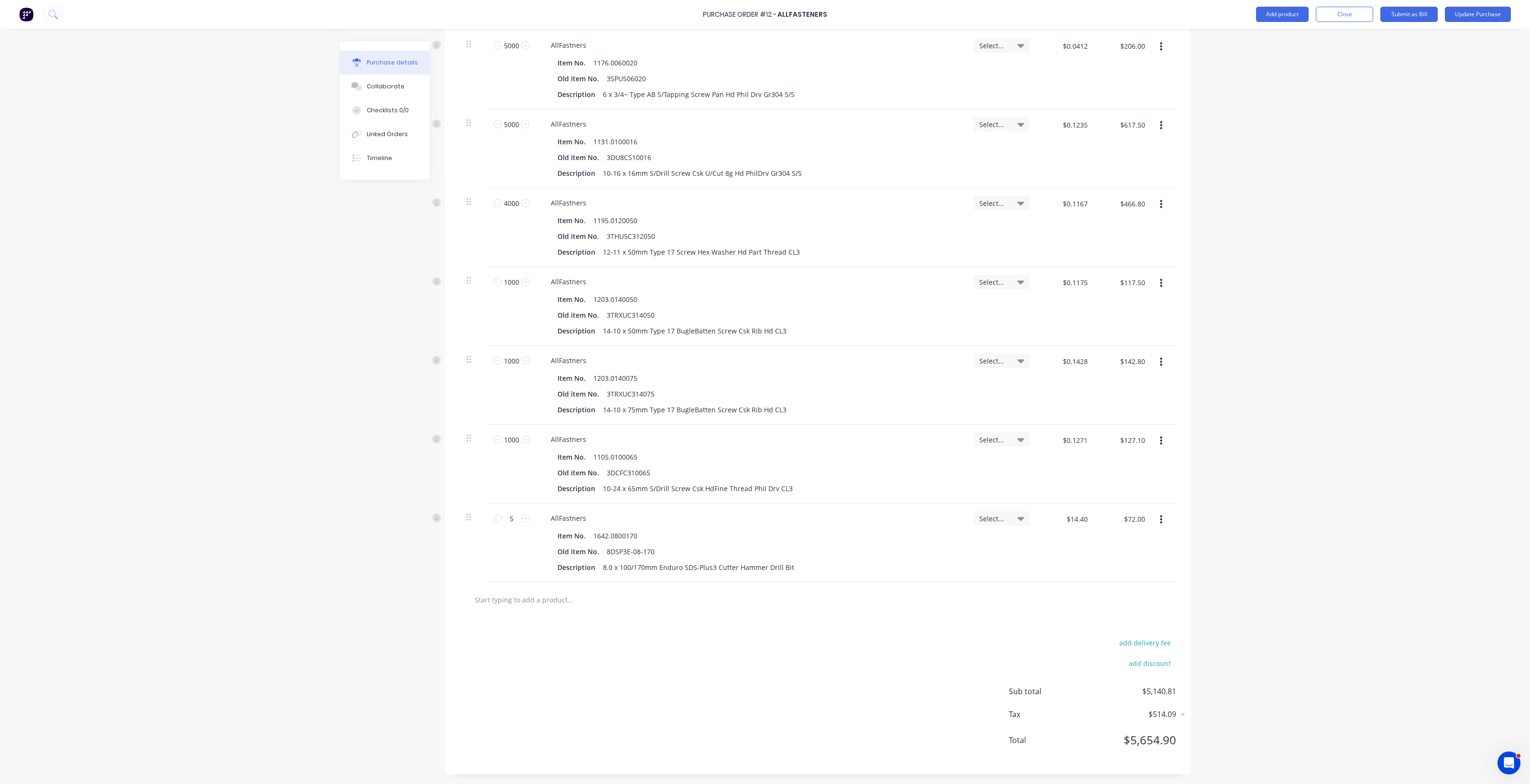
click at [512, 596] on input "text" at bounding box center [570, 599] width 191 height 19
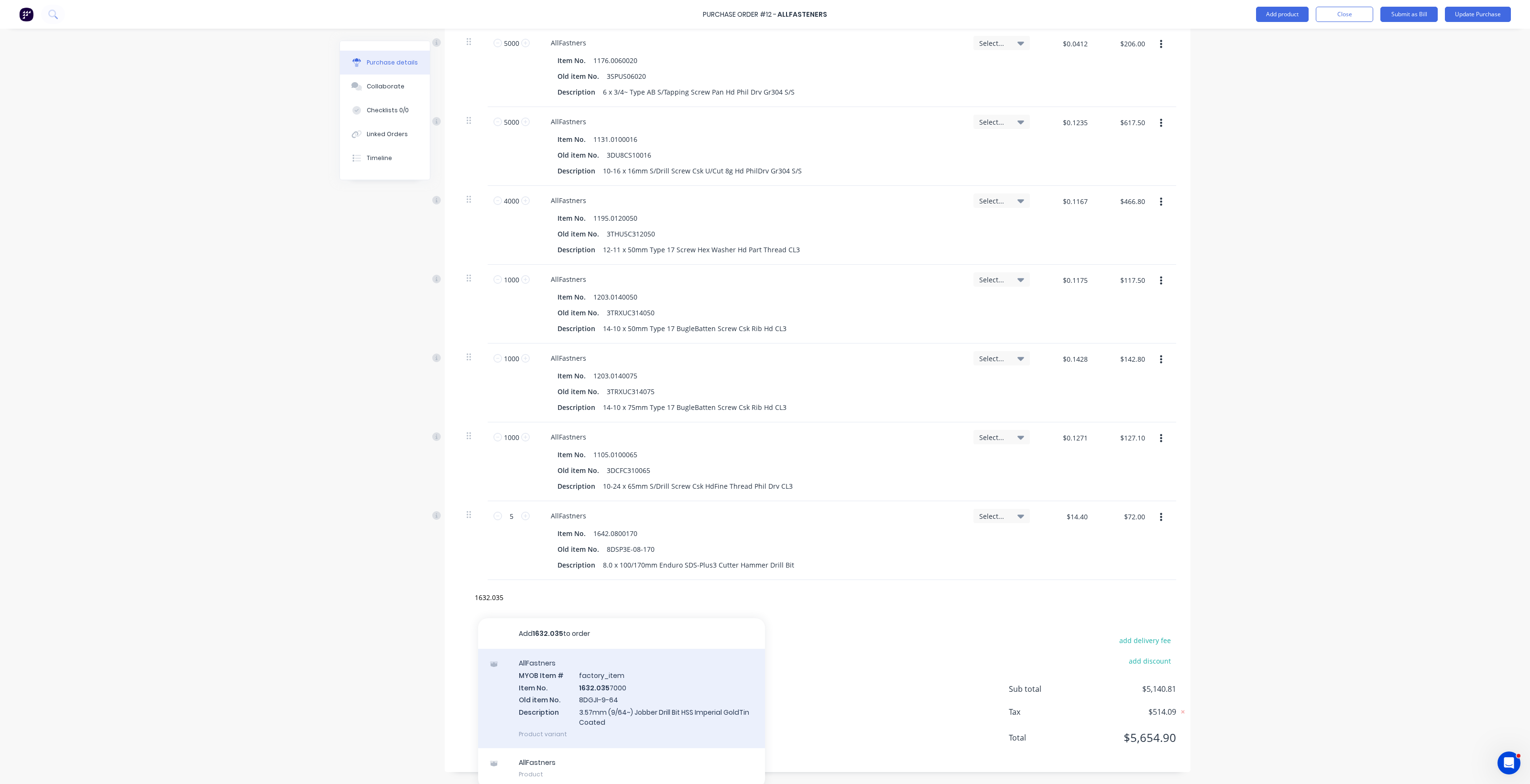
click at [610, 700] on div "AllFastners MYOB Item # factory_item Item No. 1632.035 7000 Old item No. 8DGJI-…" at bounding box center [621, 698] width 287 height 99
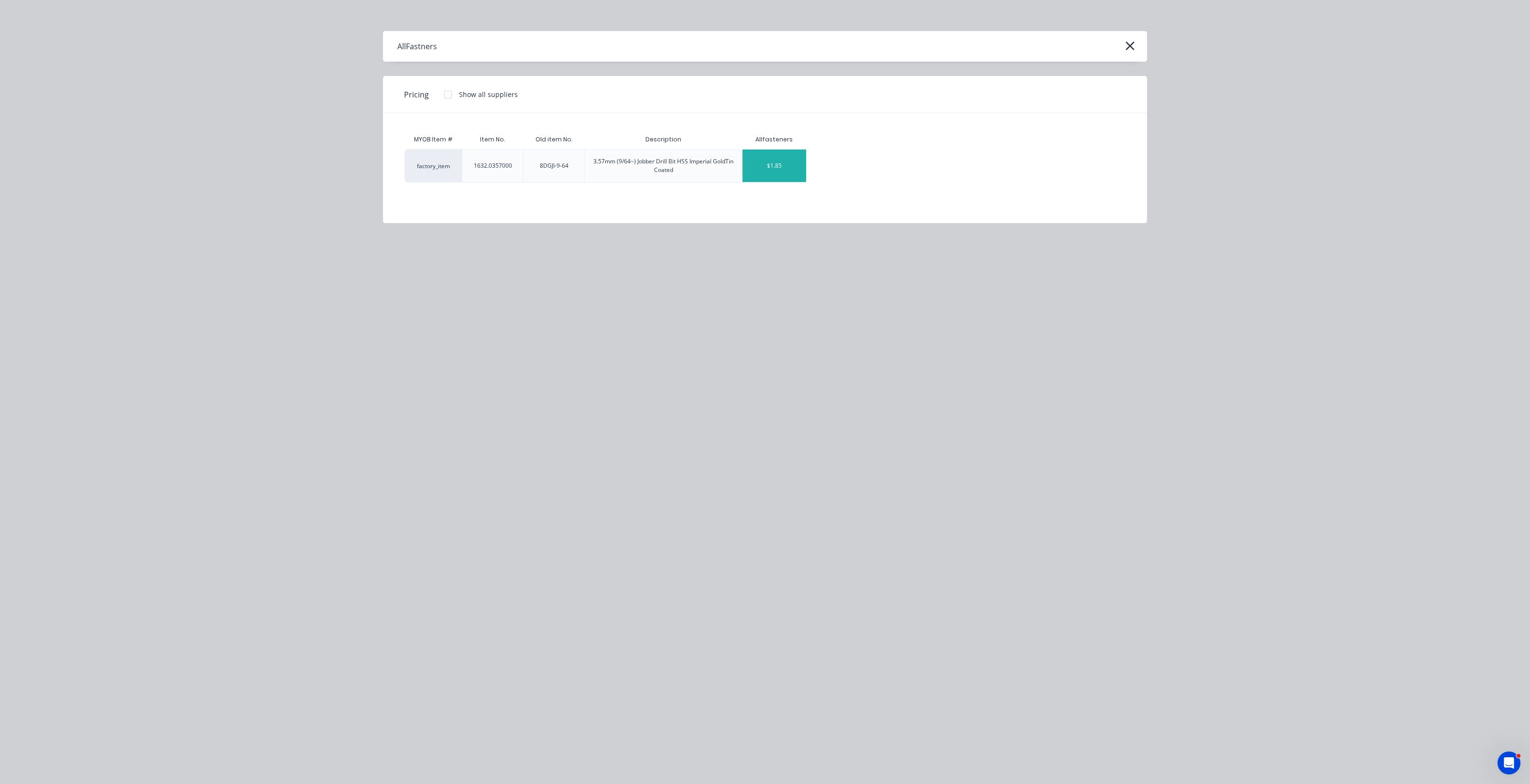
click at [751, 170] on div "$1.85" at bounding box center [774, 166] width 64 height 32
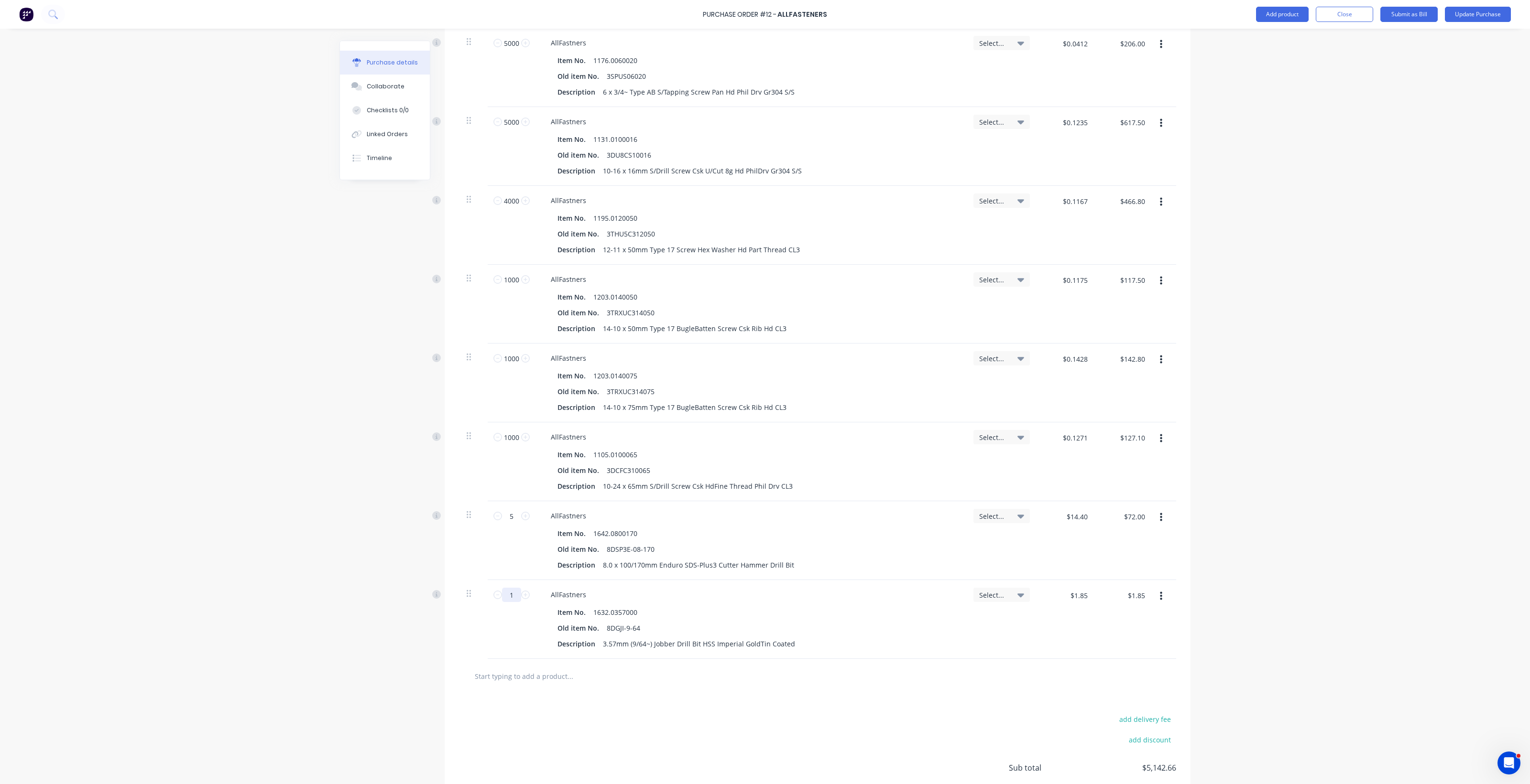
drag, startPoint x: 505, startPoint y: 596, endPoint x: 510, endPoint y: 596, distance: 5.0
click at [510, 596] on input "1" at bounding box center [511, 594] width 19 height 14
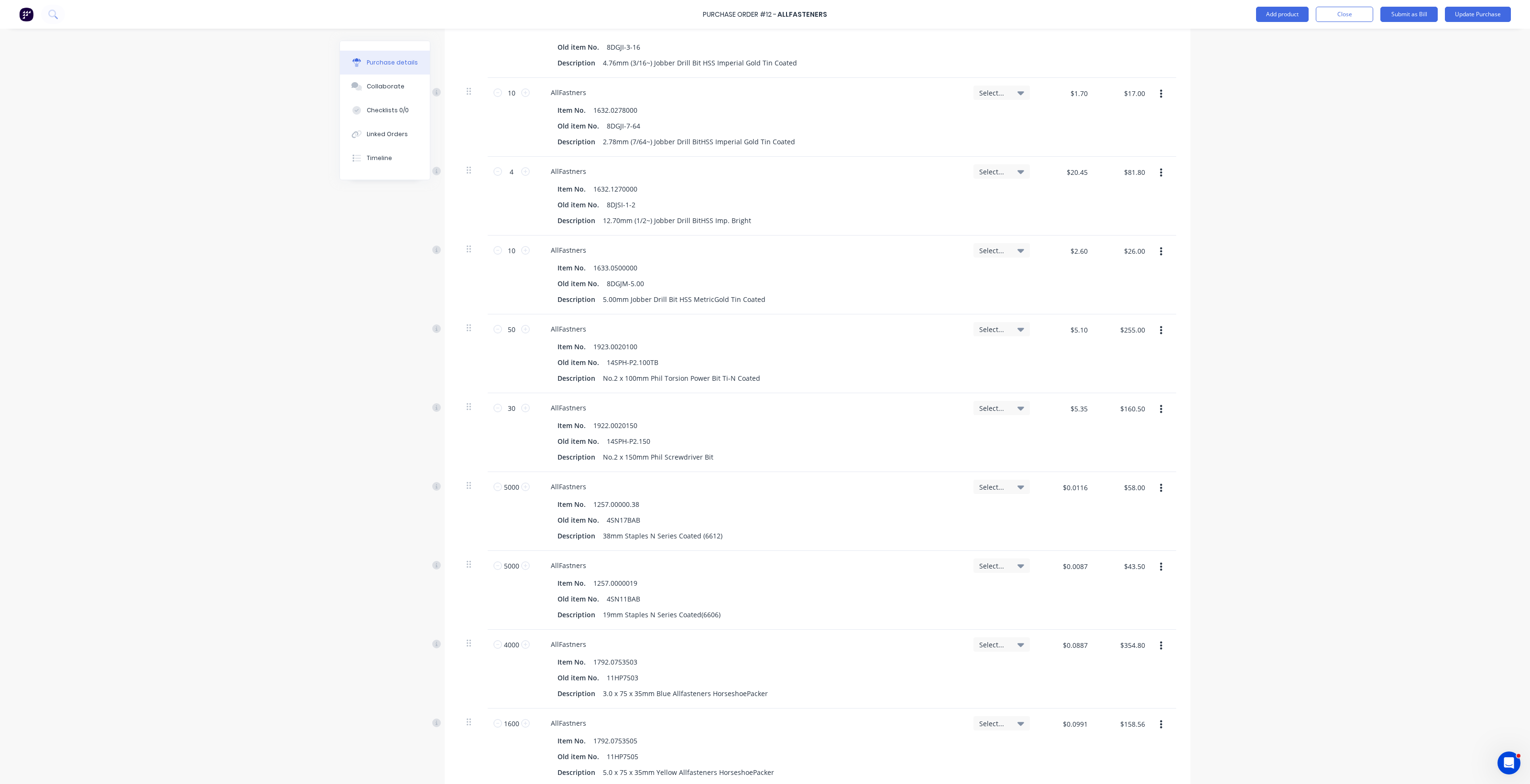
scroll to position [956, 0]
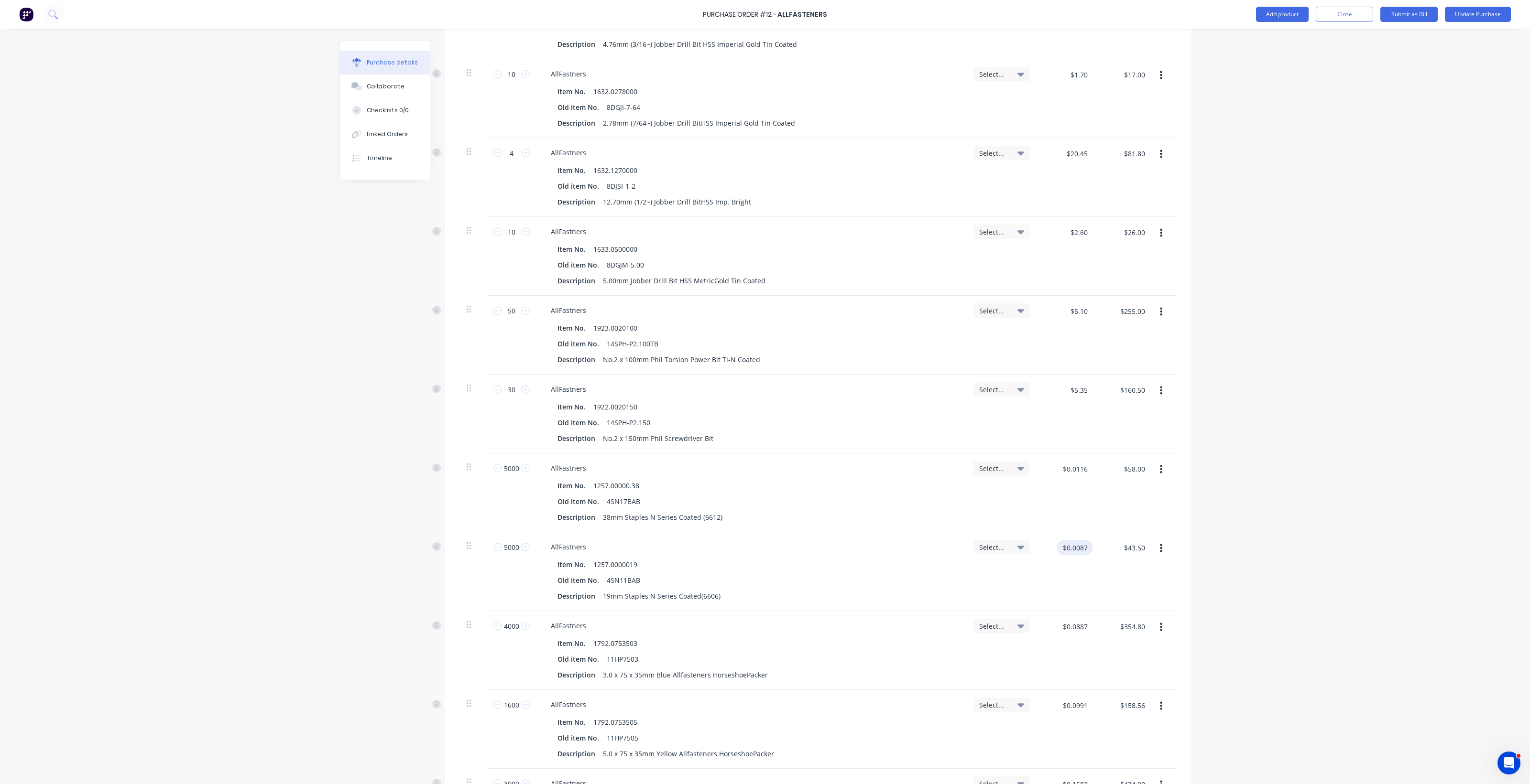
click at [751, 548] on input "$0.0087" at bounding box center [1074, 548] width 36 height 16
click at [751, 549] on input "$0.0087" at bounding box center [1074, 548] width 36 height 16
click at [751, 563] on div "$0.0087 $0.0087" at bounding box center [1074, 551] width 36 height 22
drag, startPoint x: 1079, startPoint y: 549, endPoint x: 1085, endPoint y: 548, distance: 6.1
click at [751, 549] on input "$0.0087" at bounding box center [1074, 548] width 36 height 16
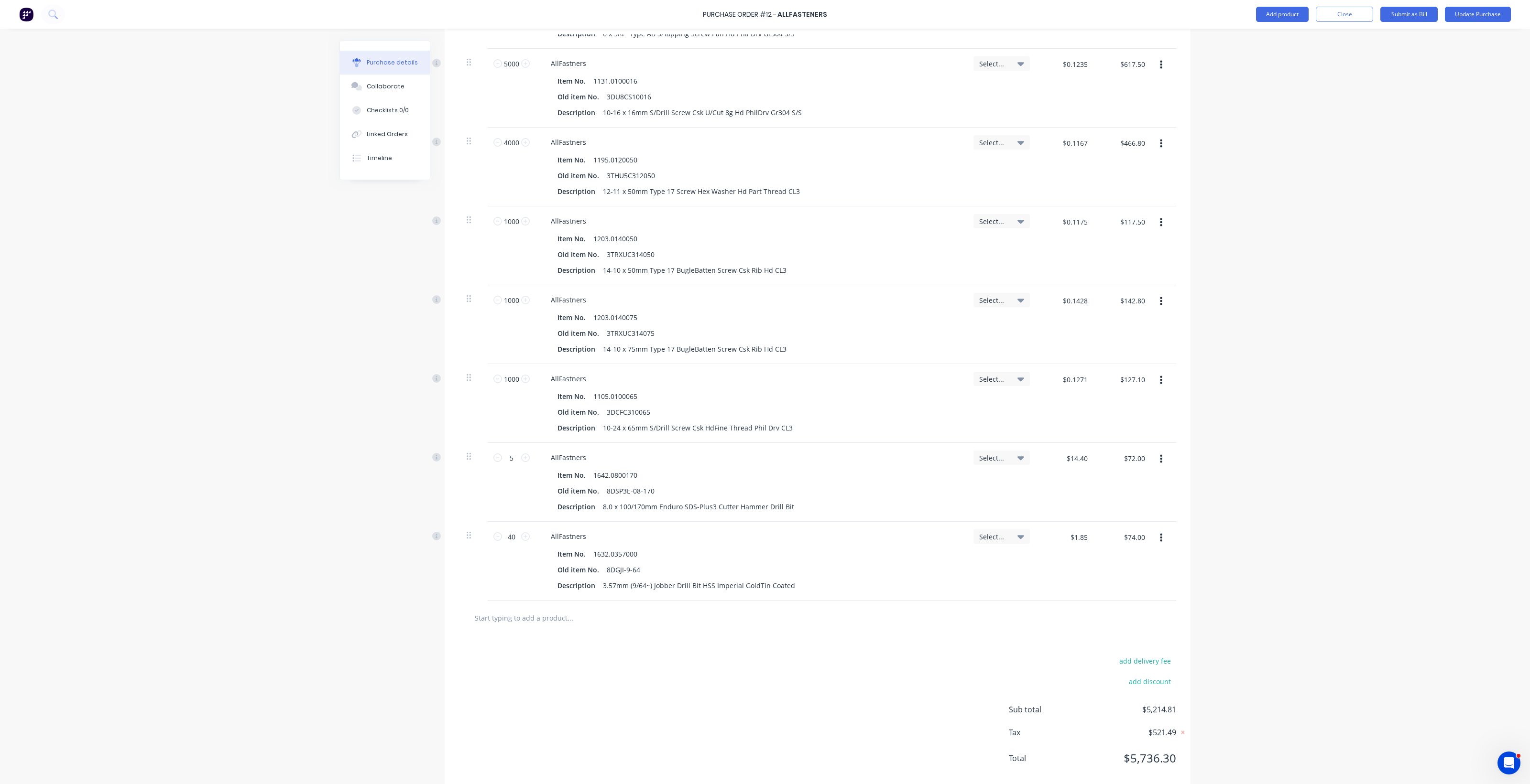
scroll to position [2327, 0]
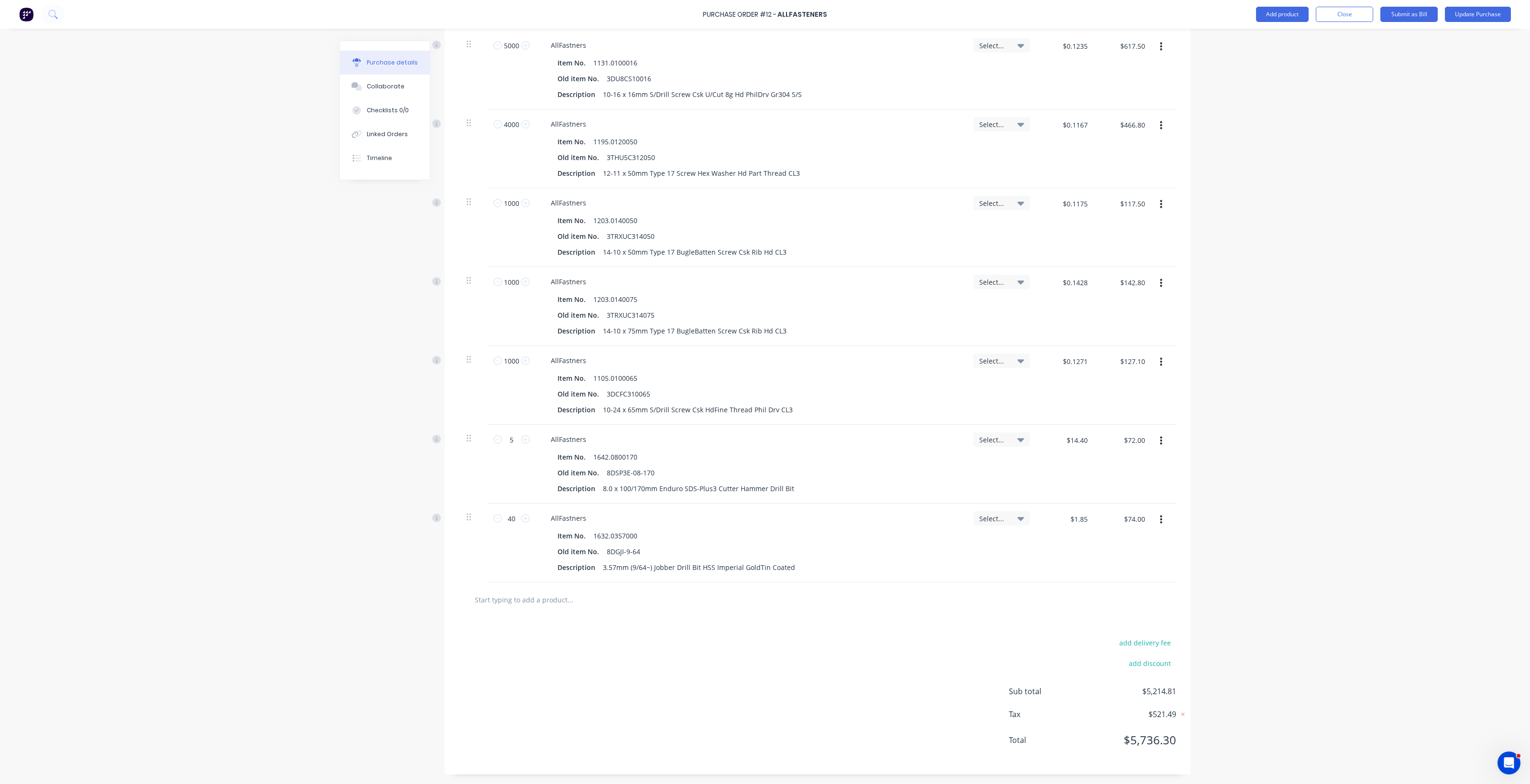
click at [497, 604] on input "text" at bounding box center [570, 599] width 191 height 19
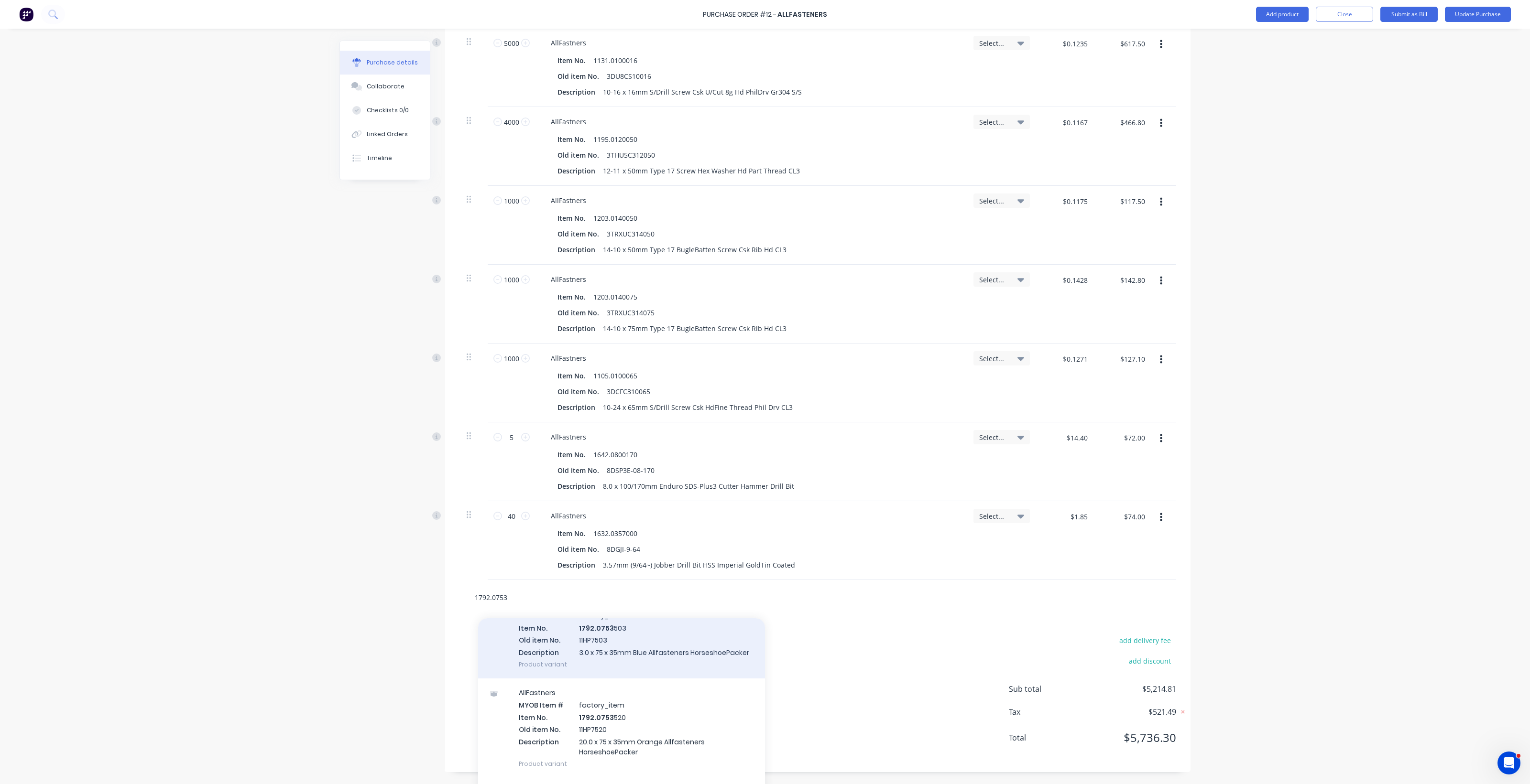
scroll to position [120, 0]
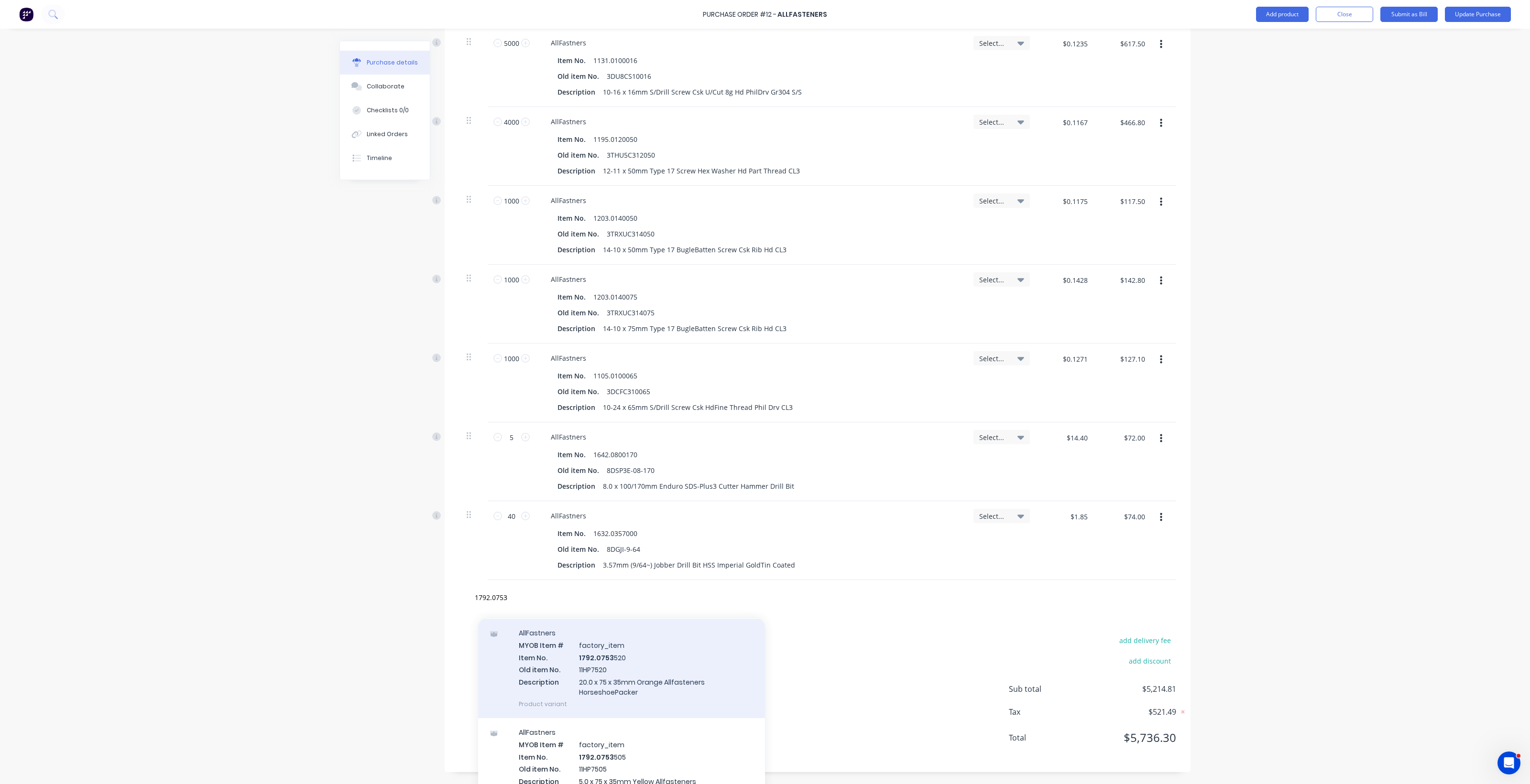
click at [590, 669] on div "AllFastners MYOB Item # factory_item Item No. 1792.0753 520 Old item No. 11HP75…" at bounding box center [621, 668] width 287 height 99
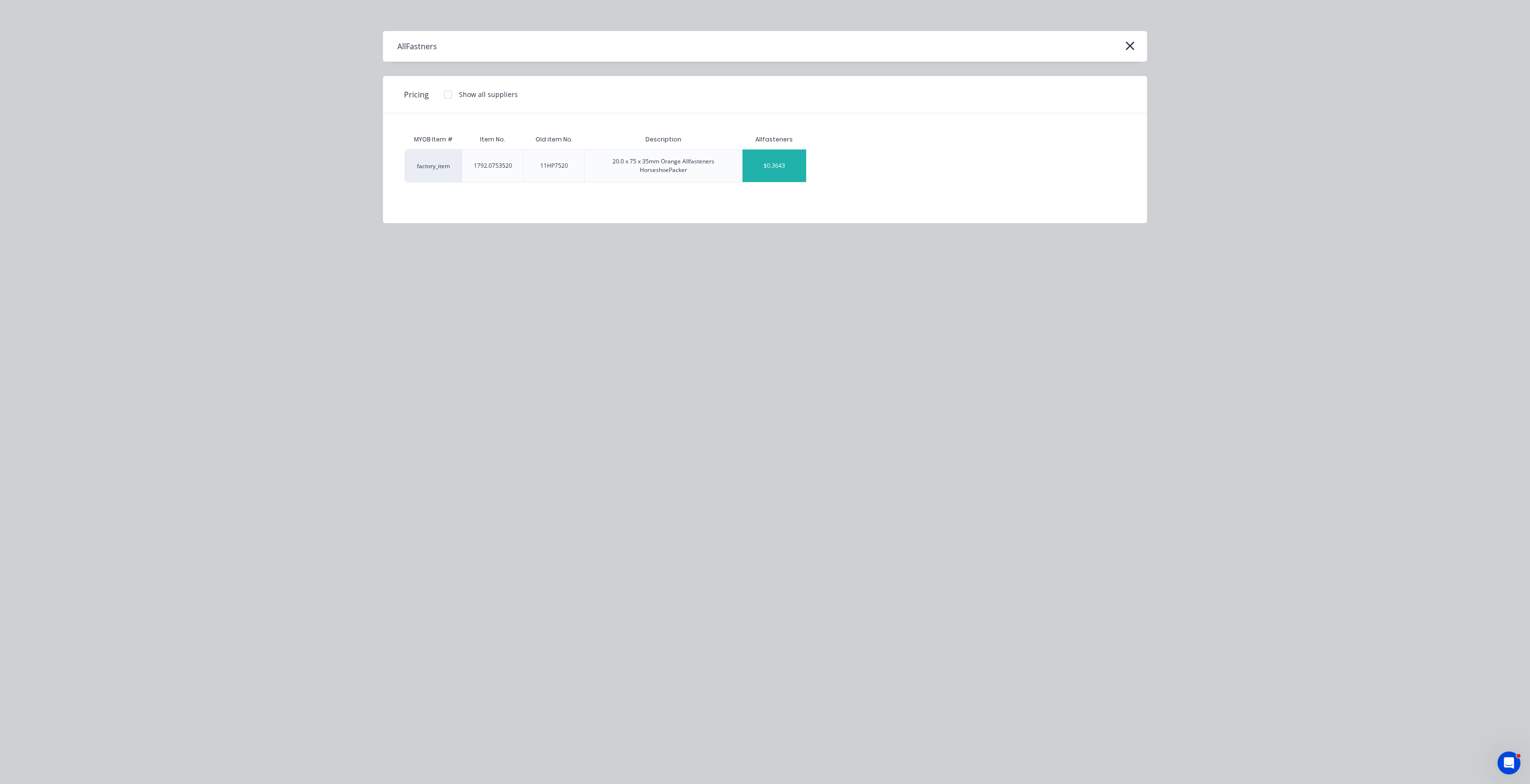
click at [751, 168] on div "$0.3643" at bounding box center [774, 166] width 64 height 32
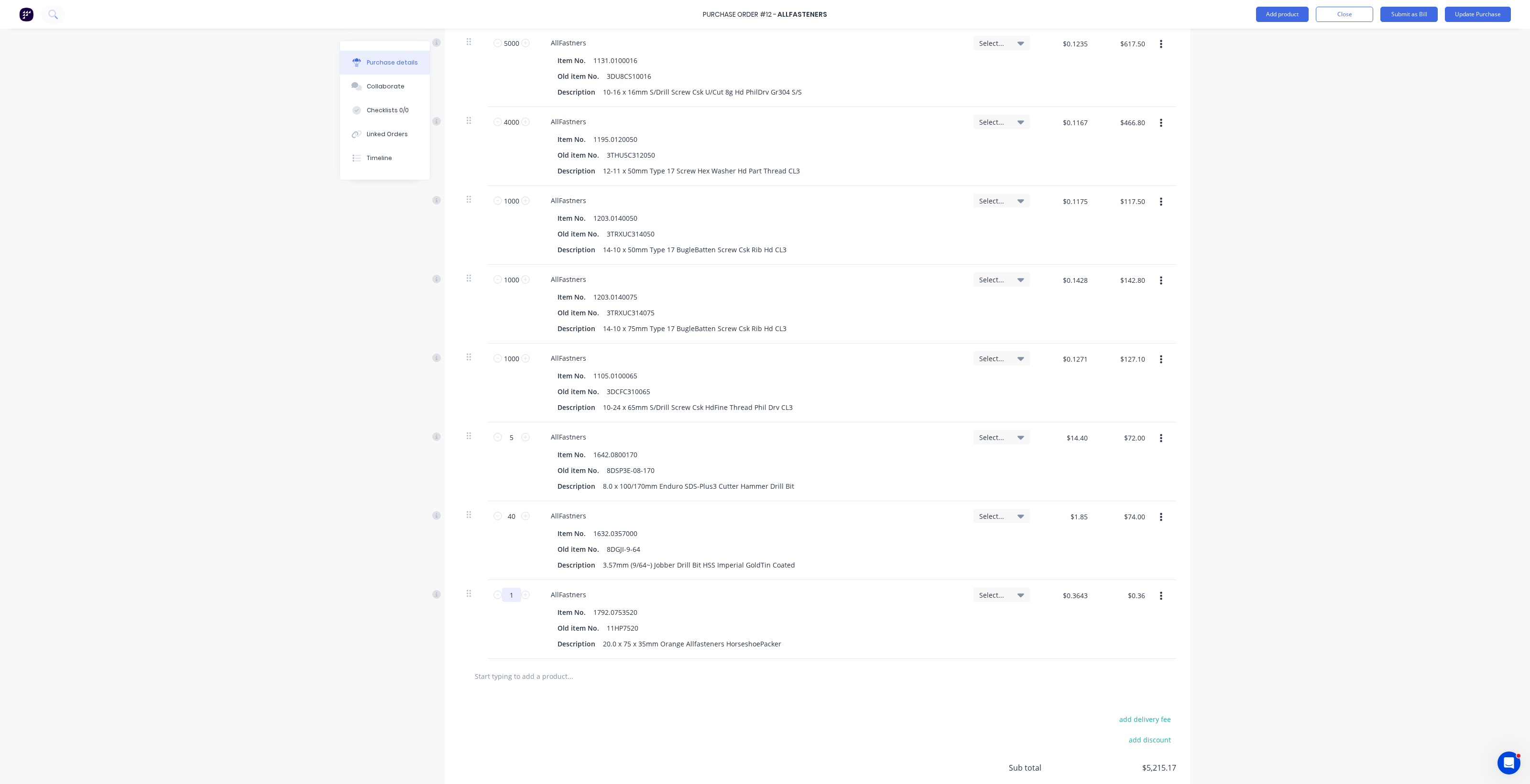
drag, startPoint x: 509, startPoint y: 594, endPoint x: 478, endPoint y: 602, distance: 32.0
click at [479, 601] on div "1 1 AllFastners Item No. 1792.0753520 Old item No. 11HP7520 Description 20.0 x …" at bounding box center [817, 619] width 717 height 79
click at [751, 646] on button "add delivery fee" at bounding box center [1144, 643] width 62 height 12
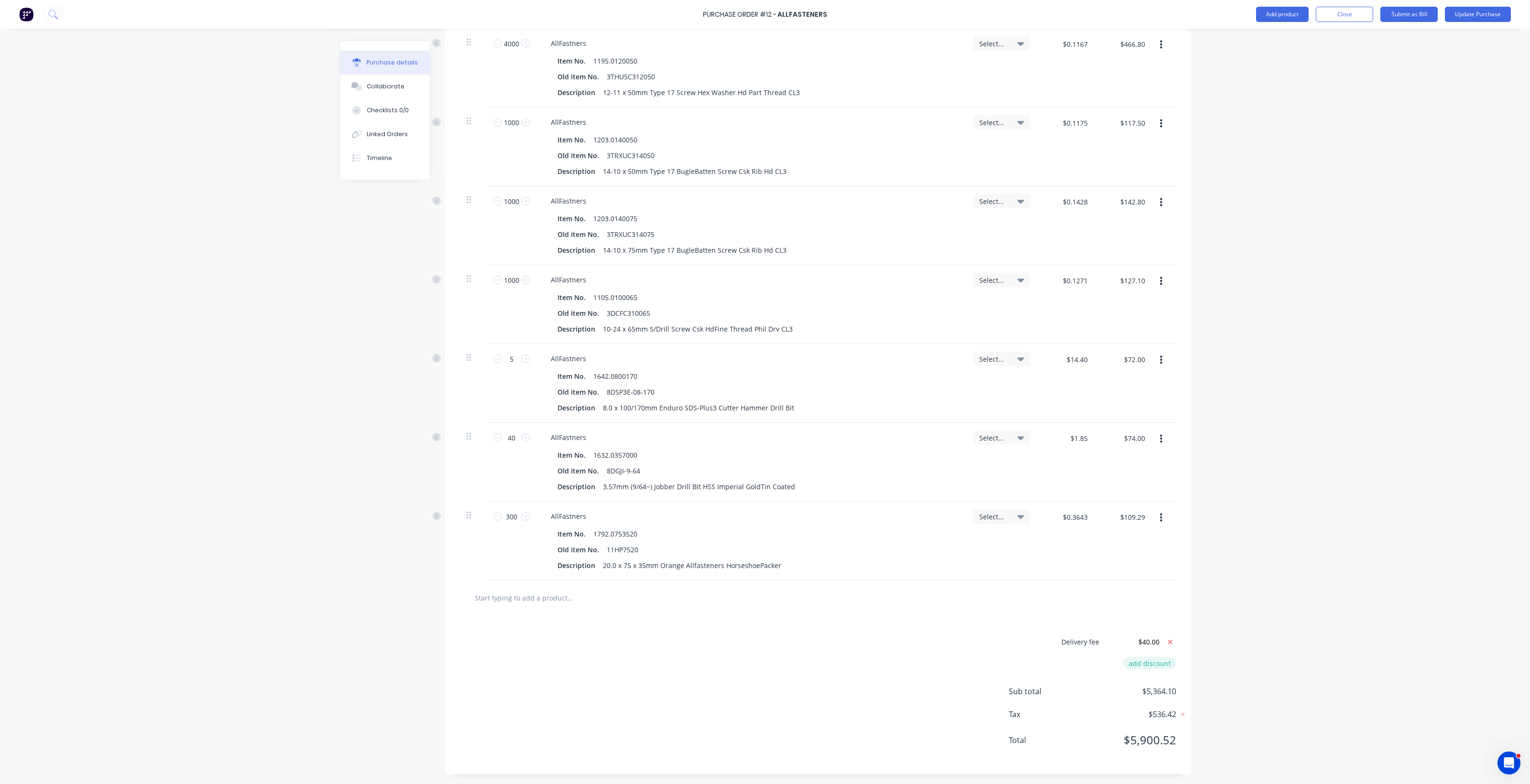
click at [751, 665] on button "add discount" at bounding box center [1149, 664] width 53 height 12
drag, startPoint x: 1130, startPoint y: 665, endPoint x: 1179, endPoint y: 657, distance: 49.6
click at [751, 657] on div "Delivery fee $40.00 Discount name (Optional) add discount Sub total $5,364.10 T…" at bounding box center [817, 704] width 746 height 178
click at [751, 667] on input at bounding box center [1058, 660] width 90 height 14
drag, startPoint x: 1077, startPoint y: 665, endPoint x: 1095, endPoint y: 663, distance: 18.1
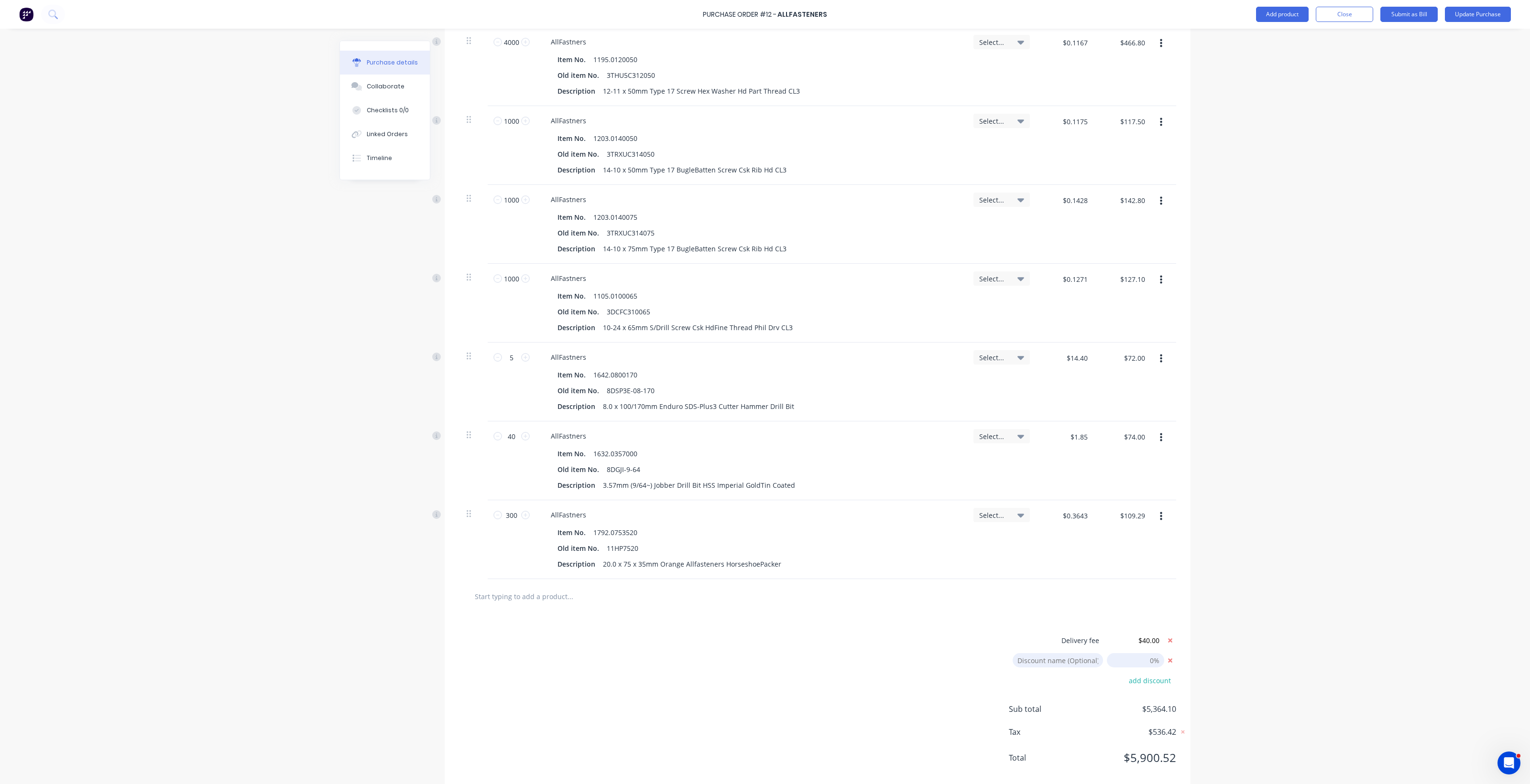
click at [751, 664] on input at bounding box center [1058, 660] width 90 height 14
drag, startPoint x: 1116, startPoint y: 663, endPoint x: 1179, endPoint y: 661, distance: 63.0
click at [751, 661] on div "Delivery fee $40.00 Discount name (Optional) add discount Sub total $5,364.10 T…" at bounding box center [817, 704] width 746 height 178
click at [751, 661] on input "798.51%" at bounding box center [1136, 660] width 57 height 14
drag, startPoint x: 1118, startPoint y: 664, endPoint x: 1231, endPoint y: 656, distance: 113.3
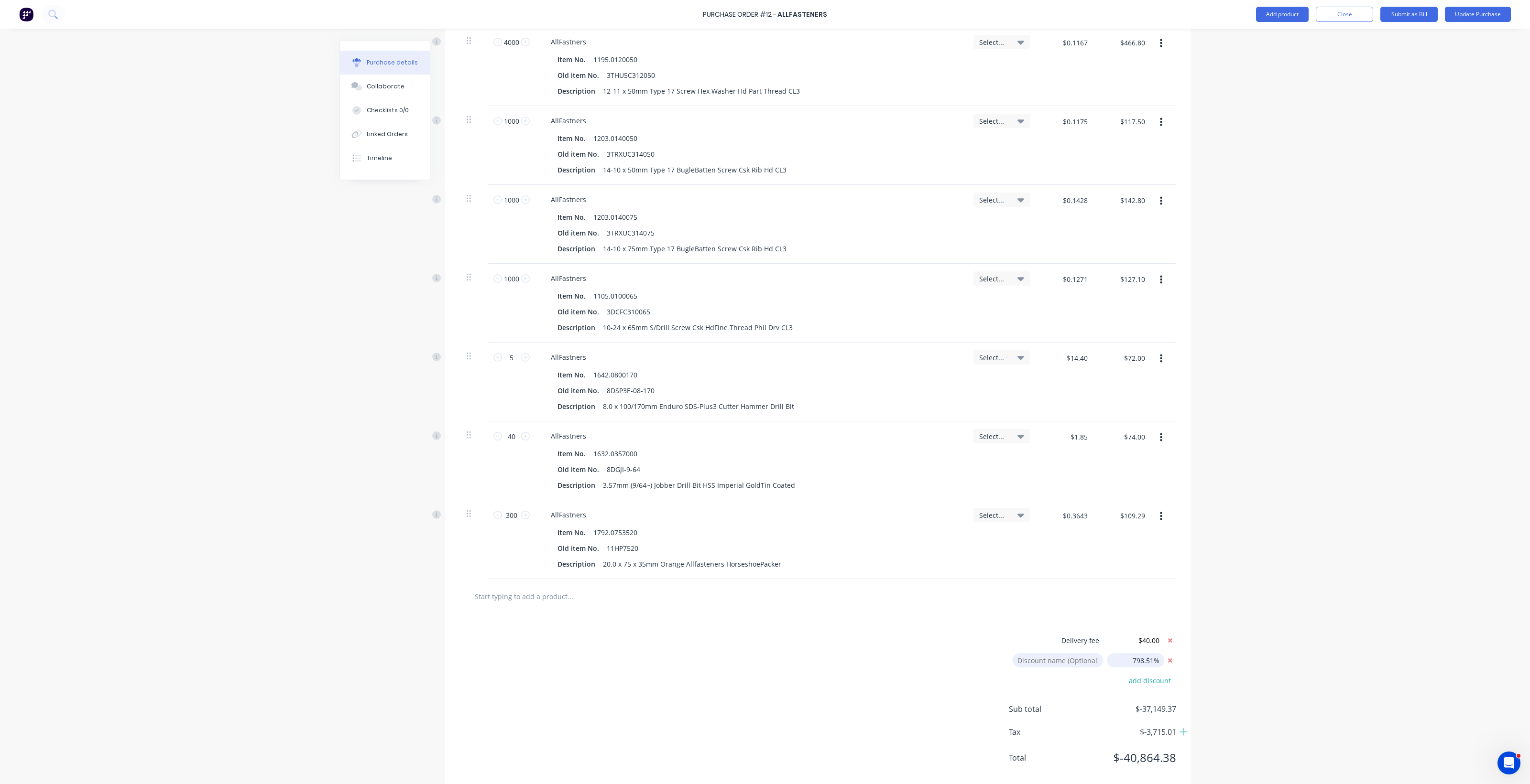
click at [751, 656] on div "Purchase Order #12 - Allfasteners Add product Close Submit as Bill Update Purch…" at bounding box center [765, 392] width 1530 height 784
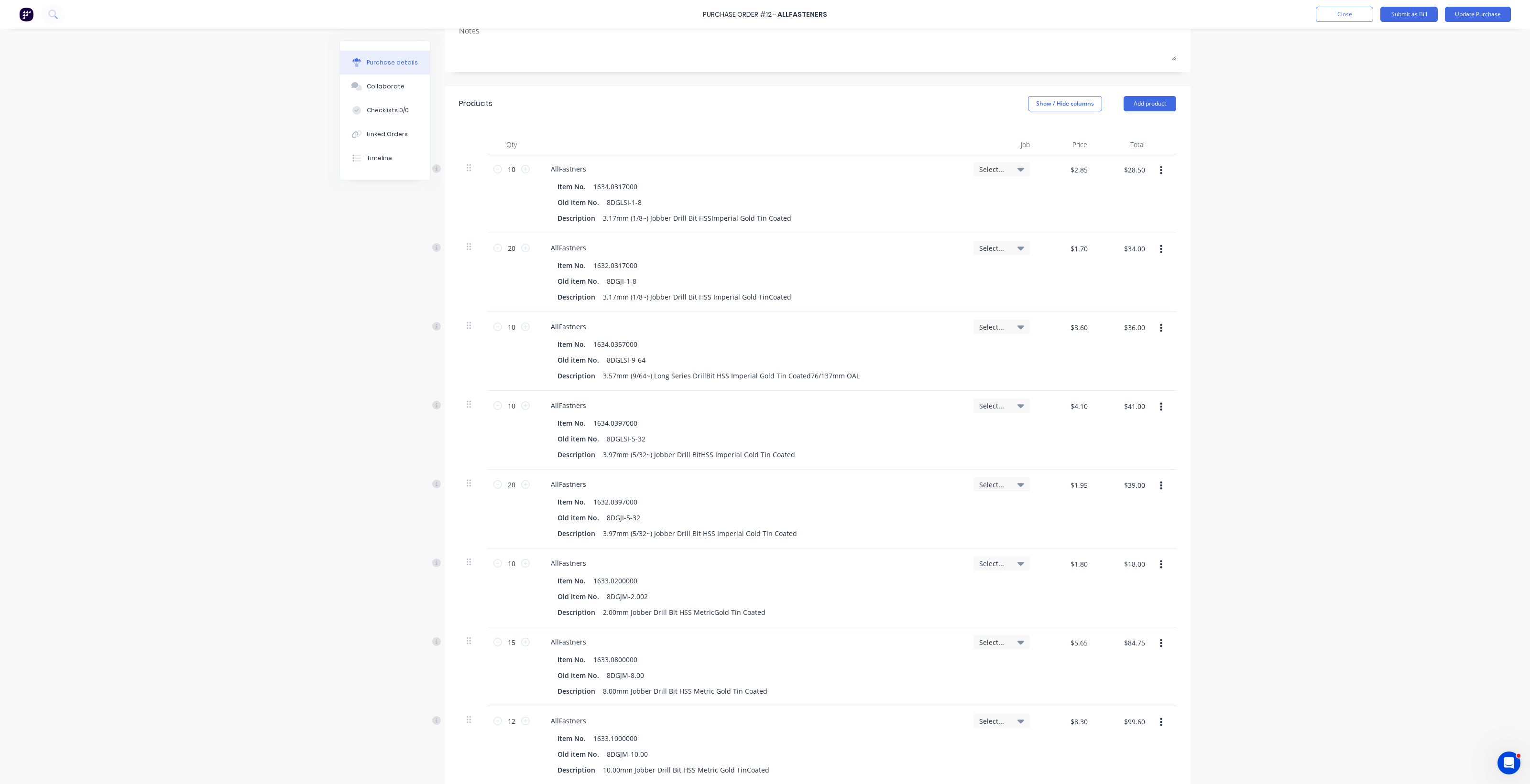
scroll to position [137, 0]
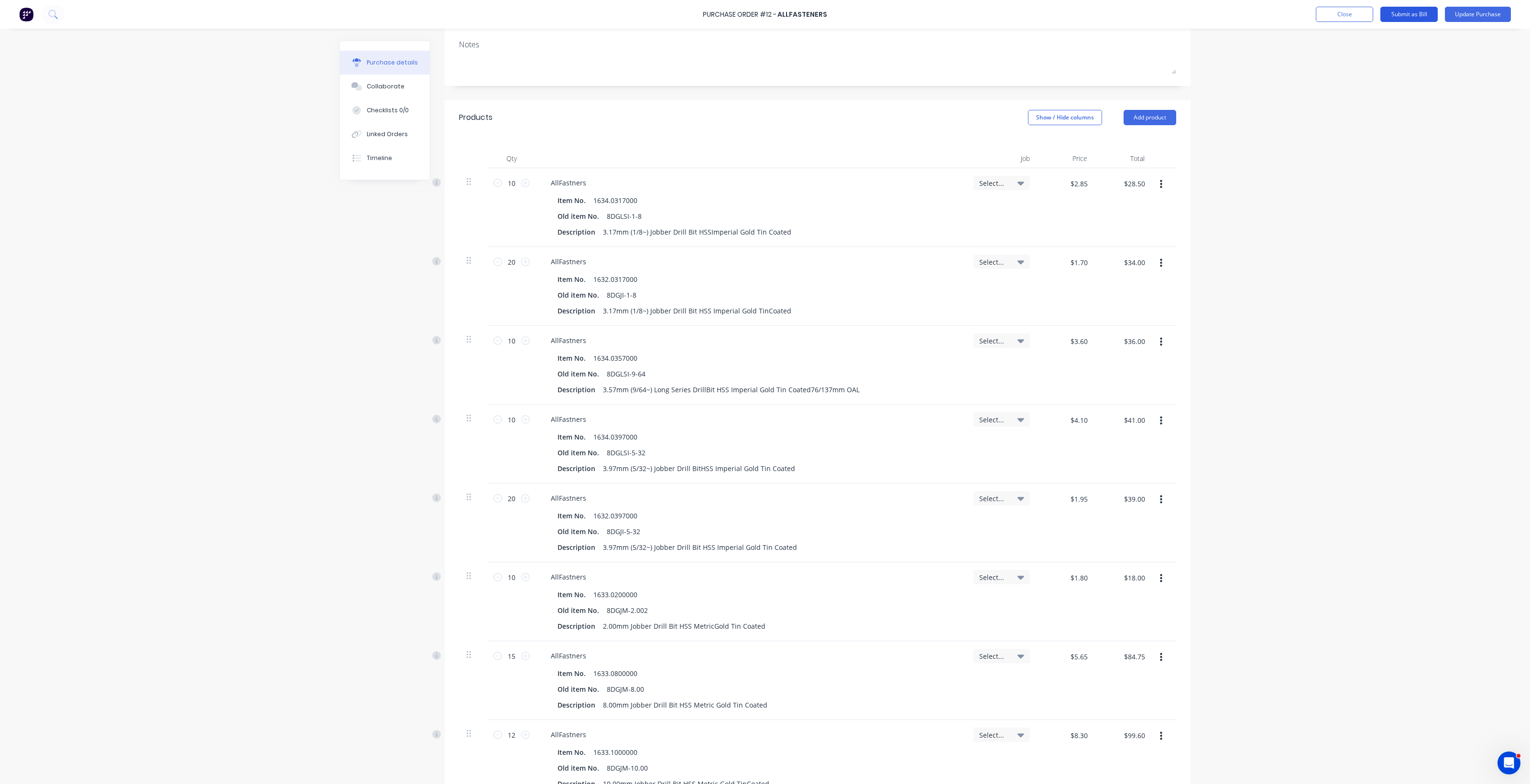
click at [1412, 9] on button "Submit as Bill" at bounding box center [1409, 14] width 57 height 16
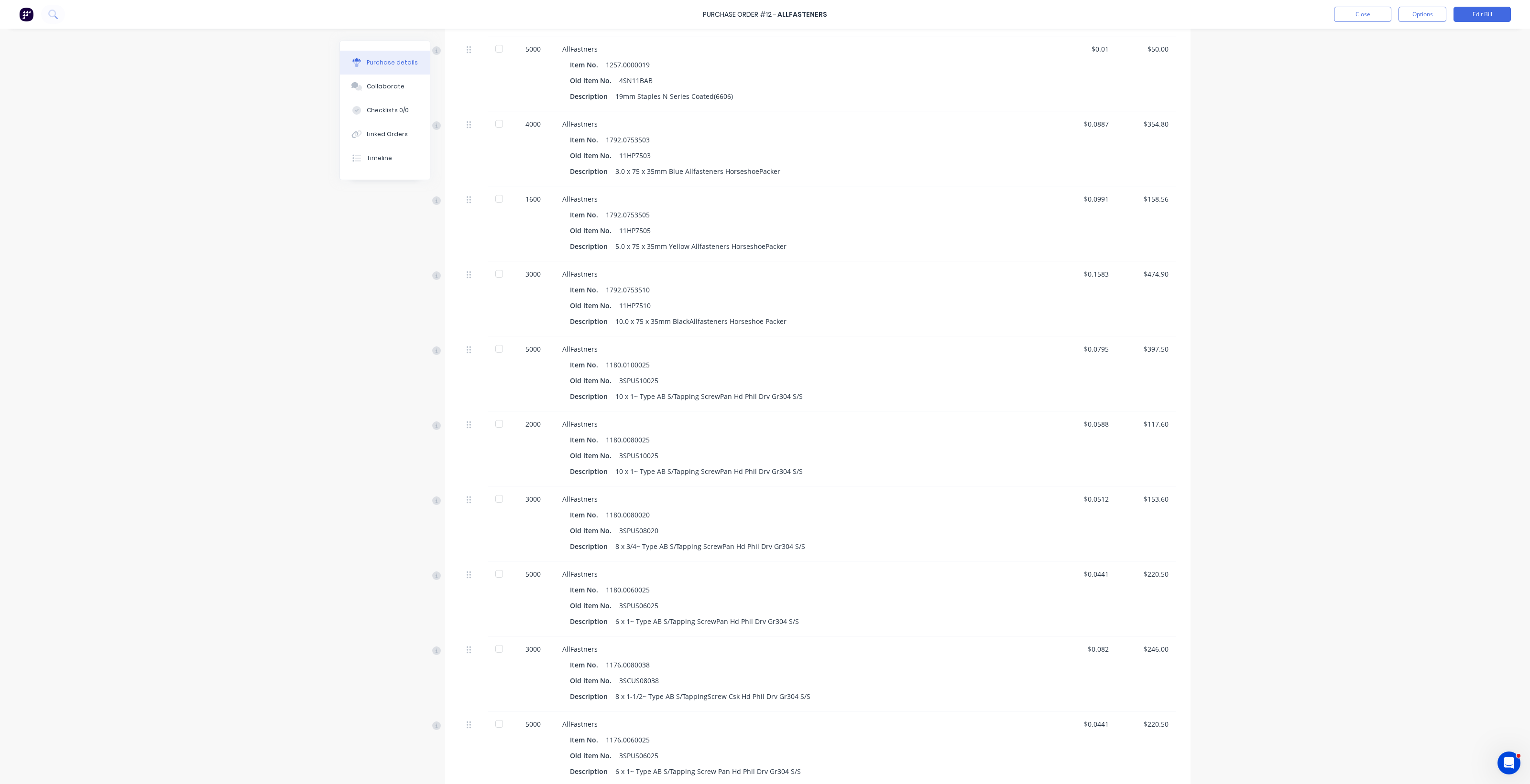
scroll to position [1493, 0]
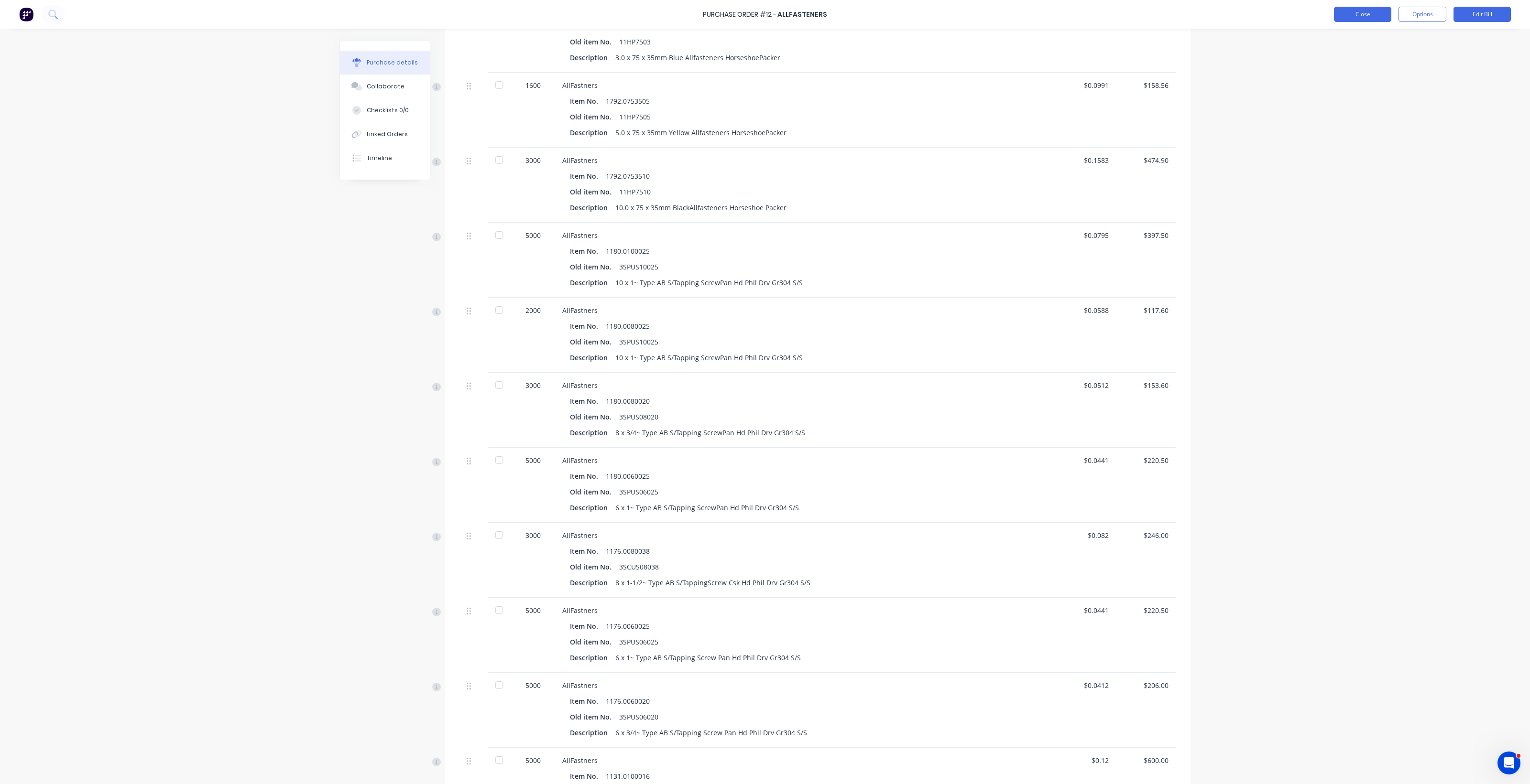
click at [1357, 12] on button "Close" at bounding box center [1363, 14] width 57 height 16
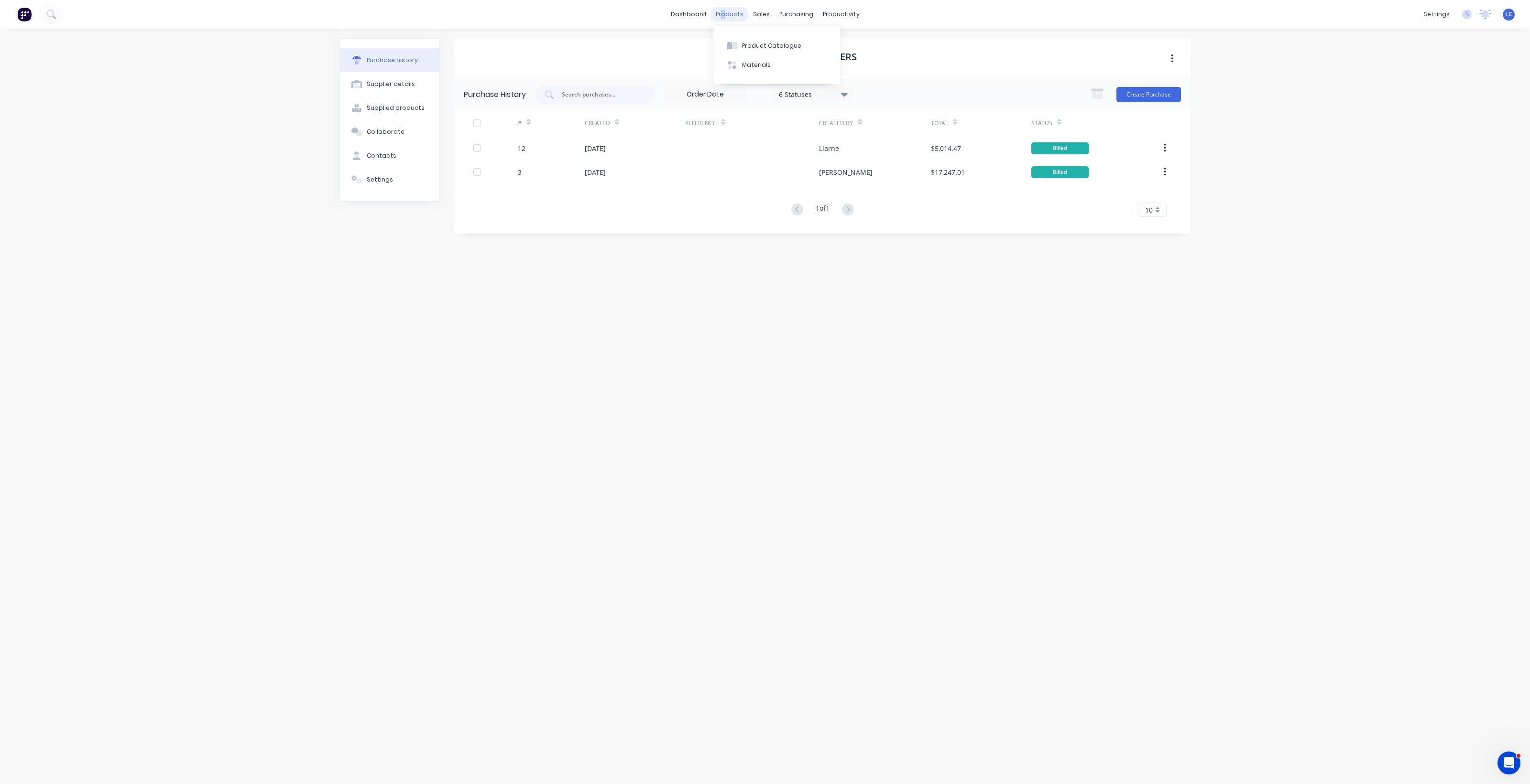
click at [727, 16] on div "products" at bounding box center [729, 14] width 37 height 14
click at [765, 39] on button "Product Catalogue" at bounding box center [776, 45] width 127 height 19
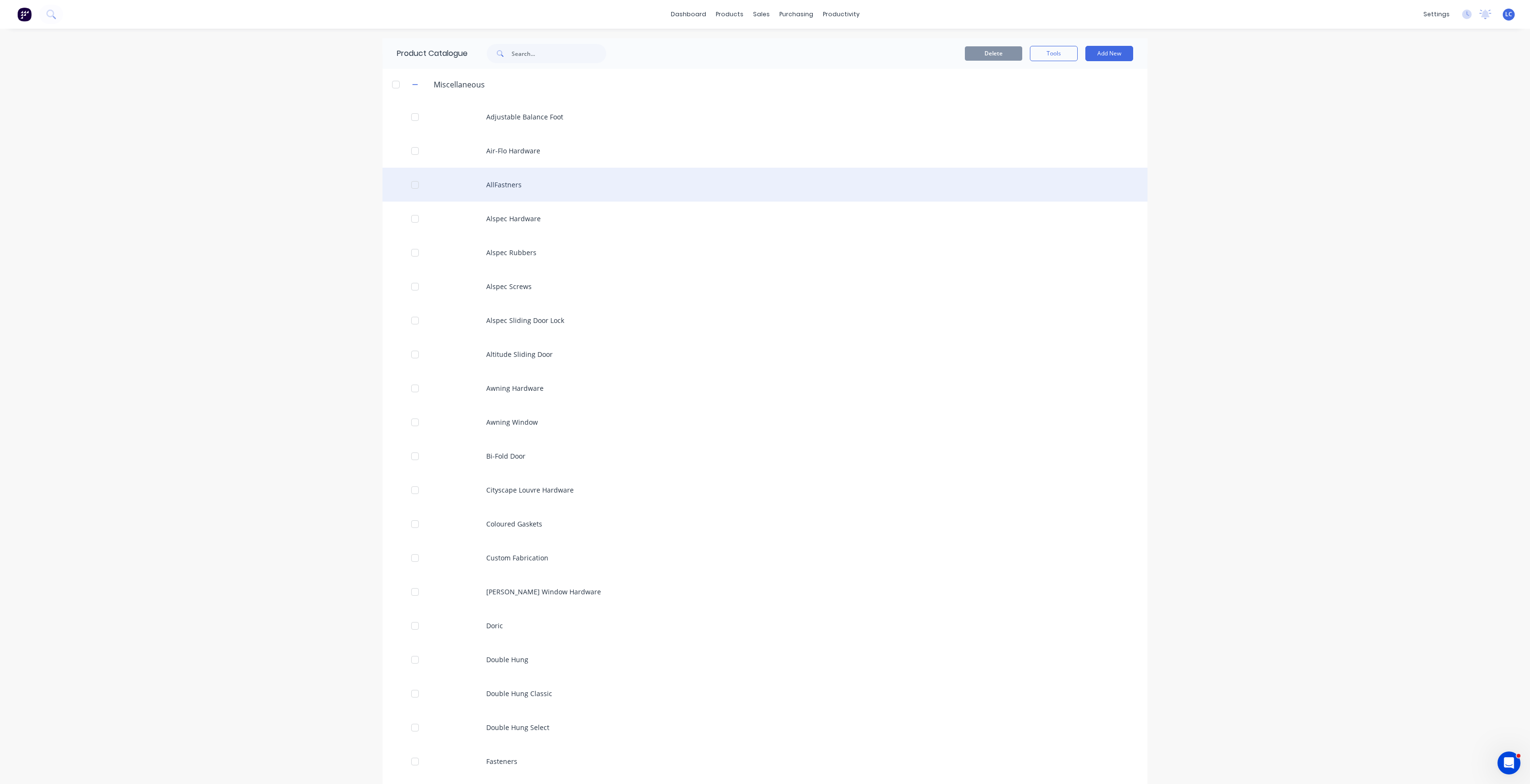
click at [509, 185] on div "AllFastners" at bounding box center [765, 185] width 765 height 34
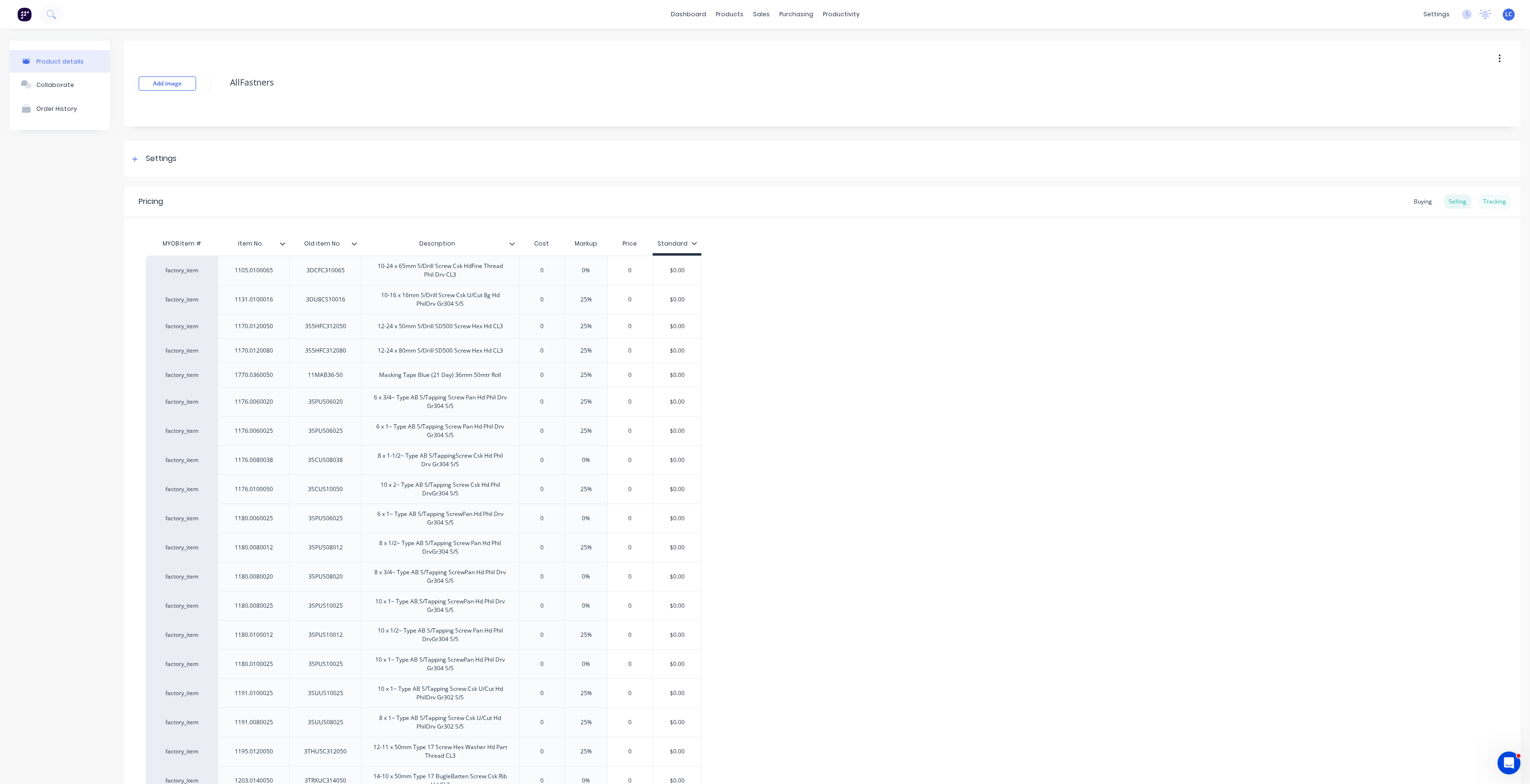
click at [1489, 198] on div "Tracking" at bounding box center [1494, 201] width 32 height 14
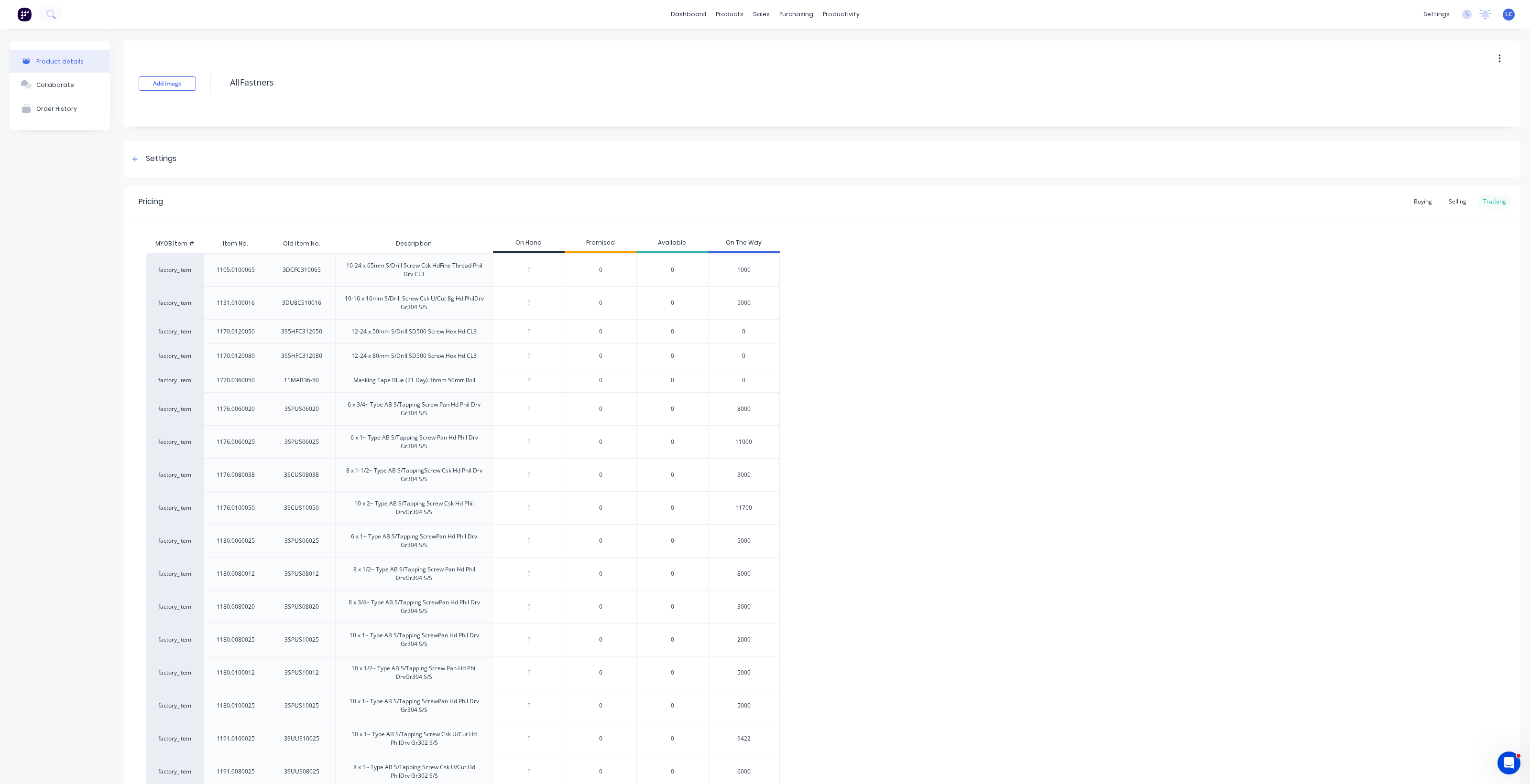
click at [1481, 195] on div "Tracking" at bounding box center [1494, 201] width 32 height 14
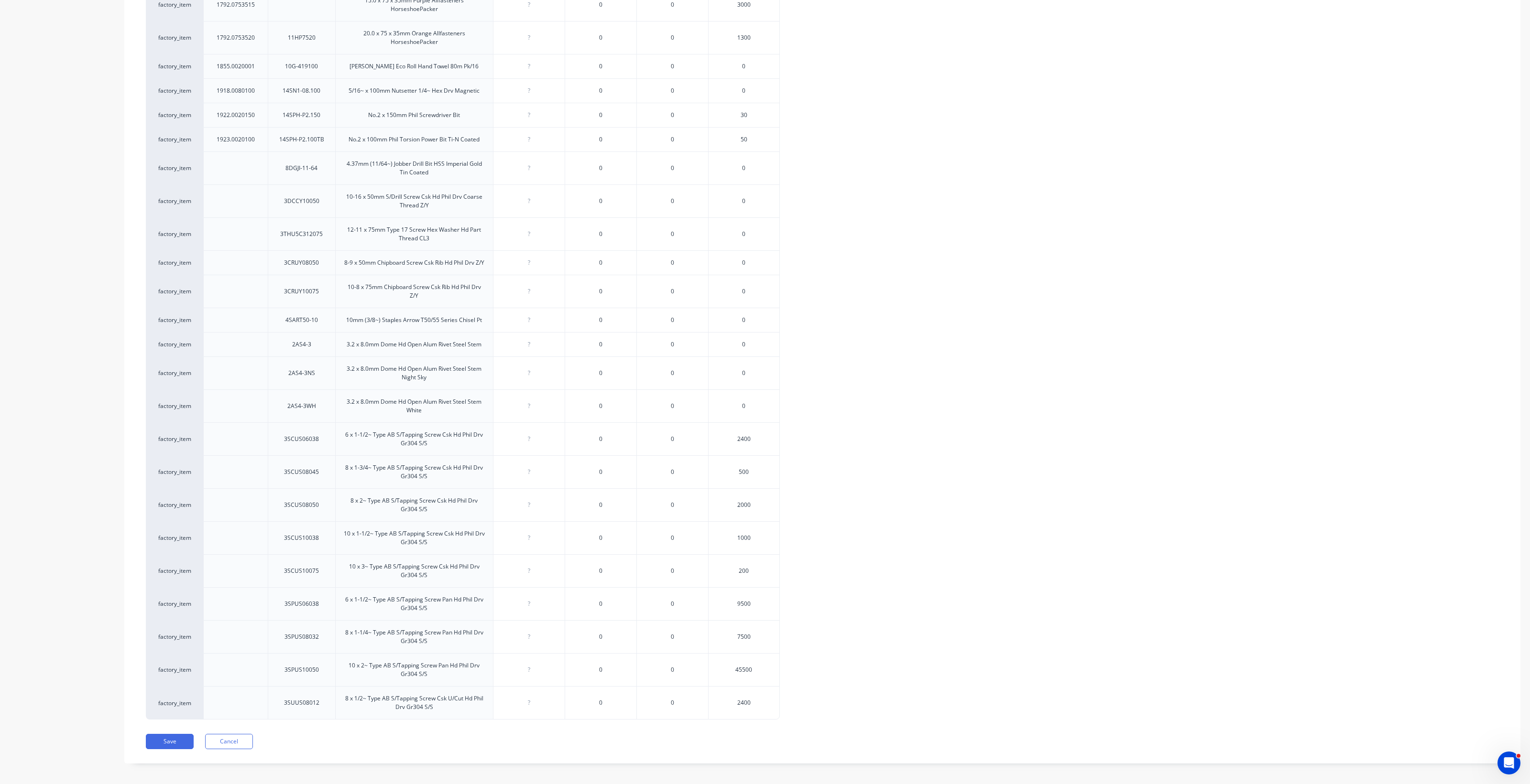
scroll to position [1626, 0]
click at [163, 735] on button "Save" at bounding box center [170, 736] width 48 height 16
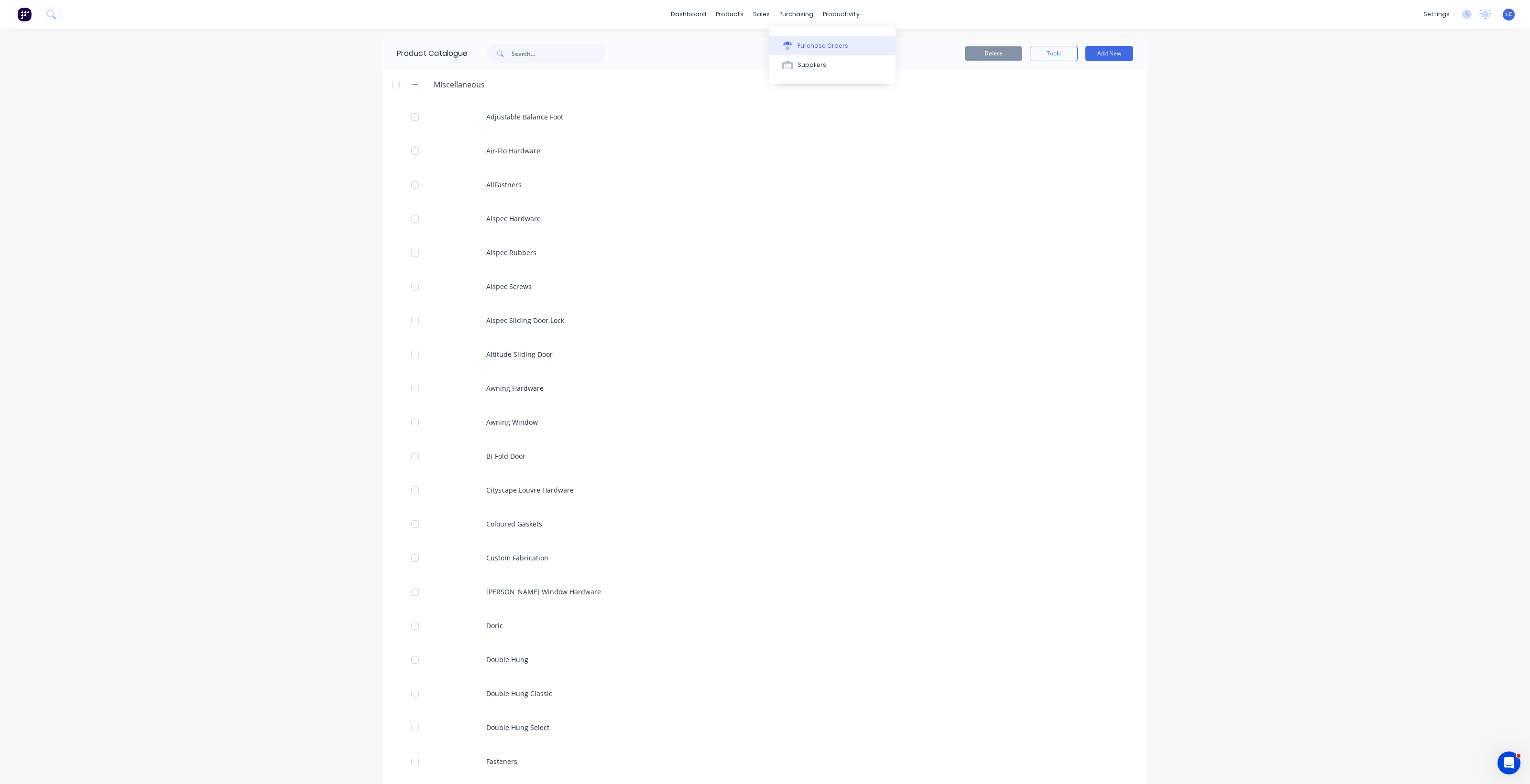
click at [801, 42] on div "Purchase Orders" at bounding box center [822, 46] width 51 height 9
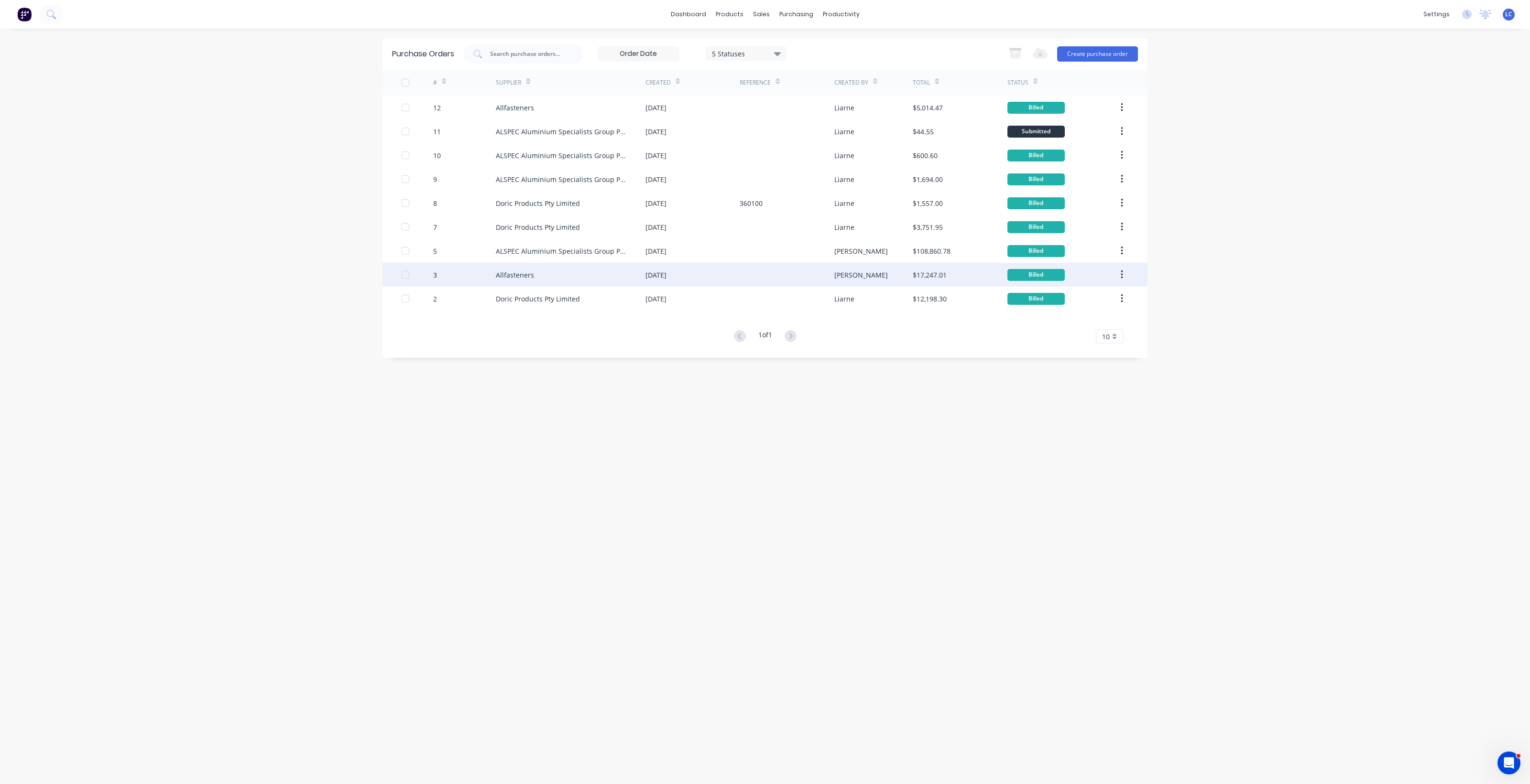
click at [545, 271] on div "Allfasteners" at bounding box center [571, 274] width 150 height 24
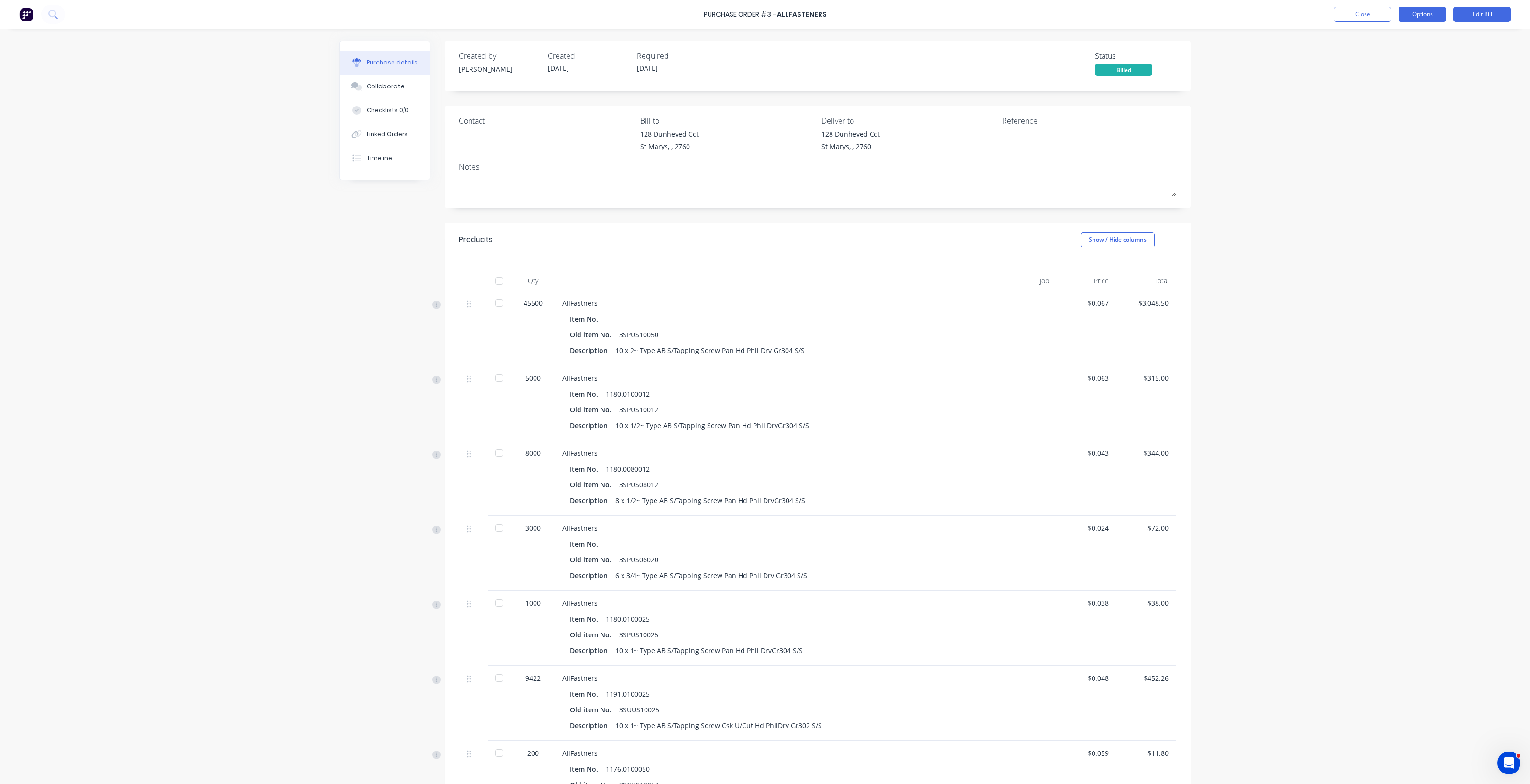
click at [1425, 11] on button "Options" at bounding box center [1422, 14] width 48 height 16
click at [1402, 52] on div "Convert to Purchase Order" at bounding box center [1401, 60] width 74 height 24
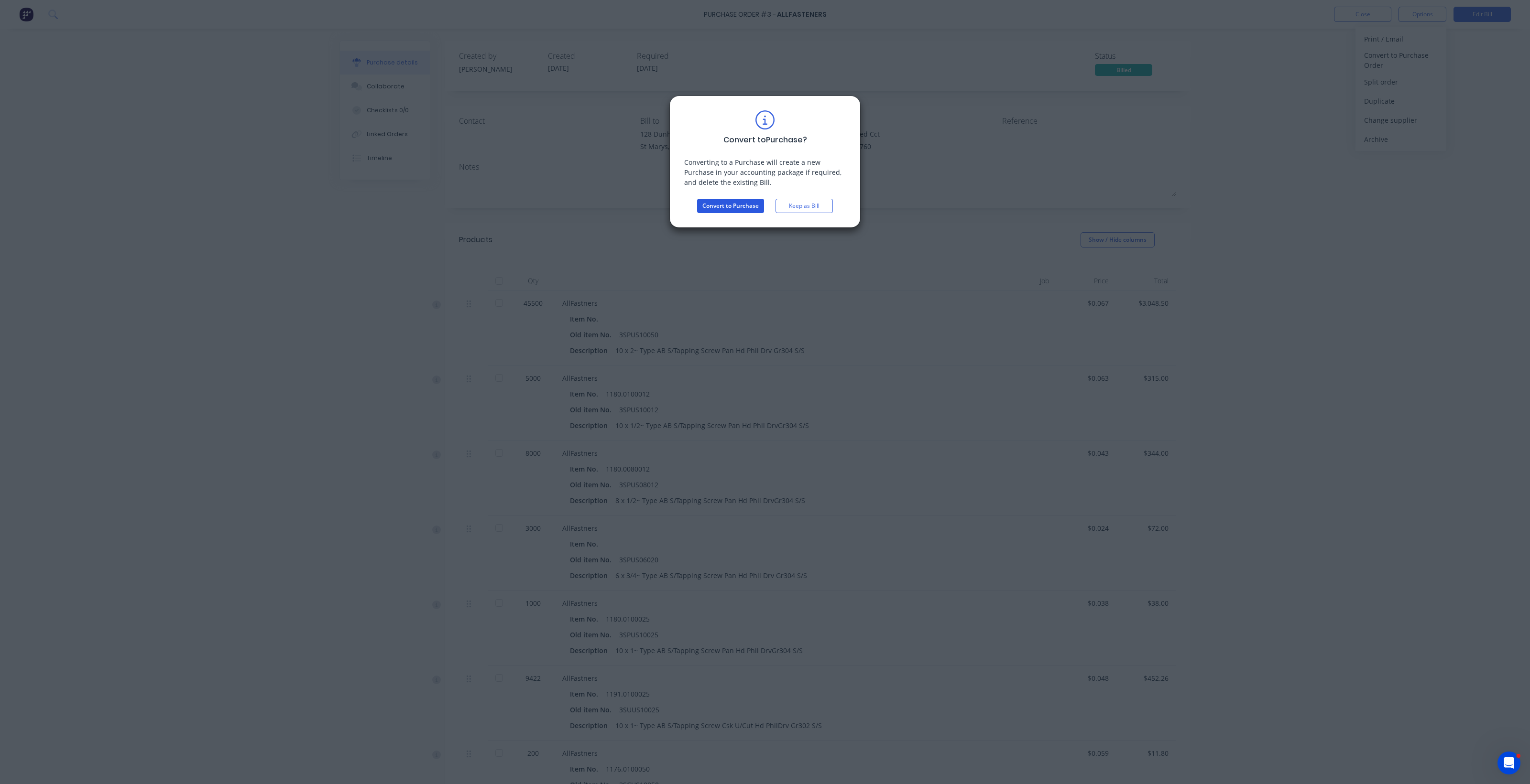
click at [739, 203] on button "Convert to Purchase" at bounding box center [730, 206] width 67 height 14
click at [739, 203] on span "Converting" at bounding box center [736, 206] width 31 height 9
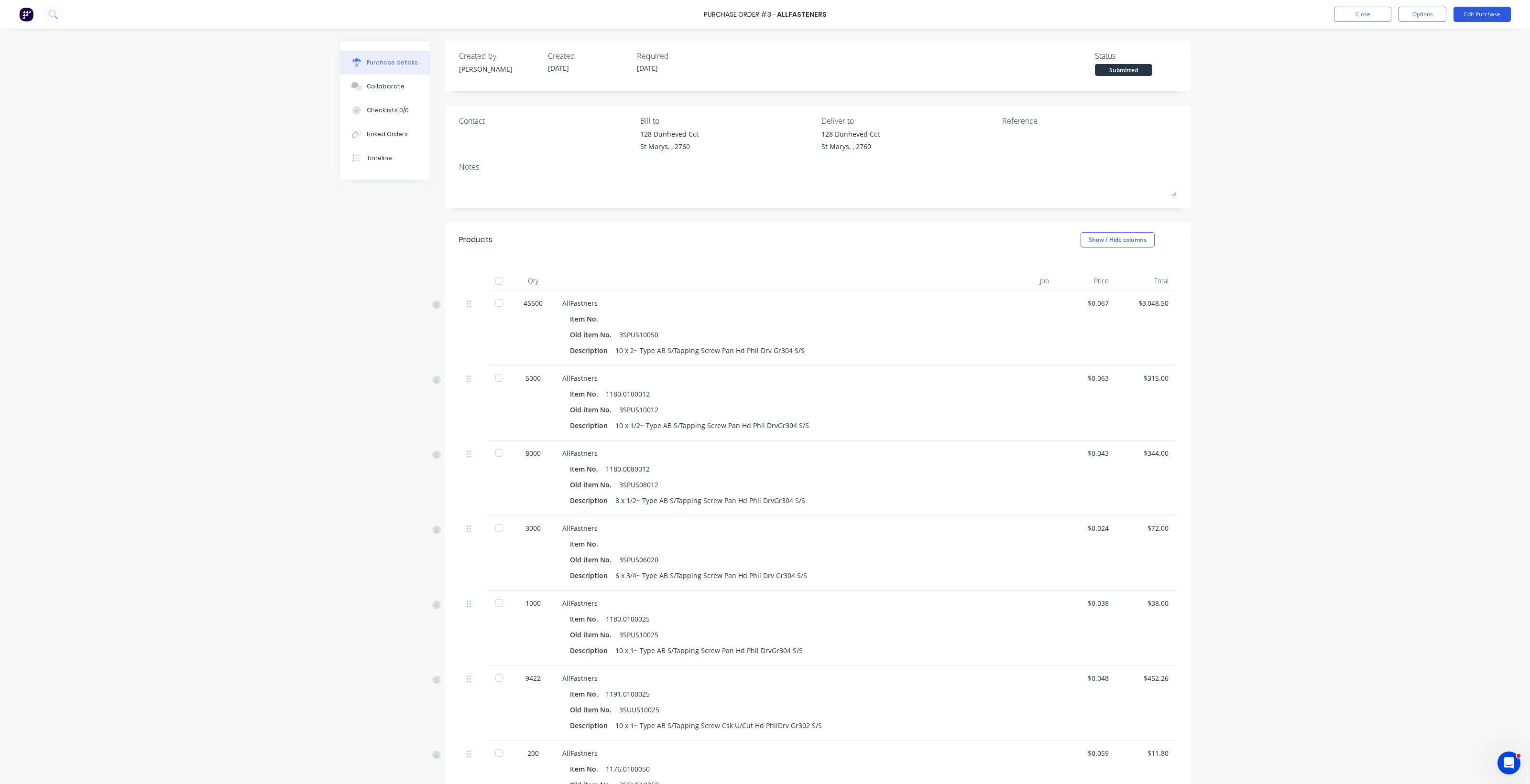
click at [1484, 12] on button "Edit Purchase" at bounding box center [1482, 14] width 57 height 16
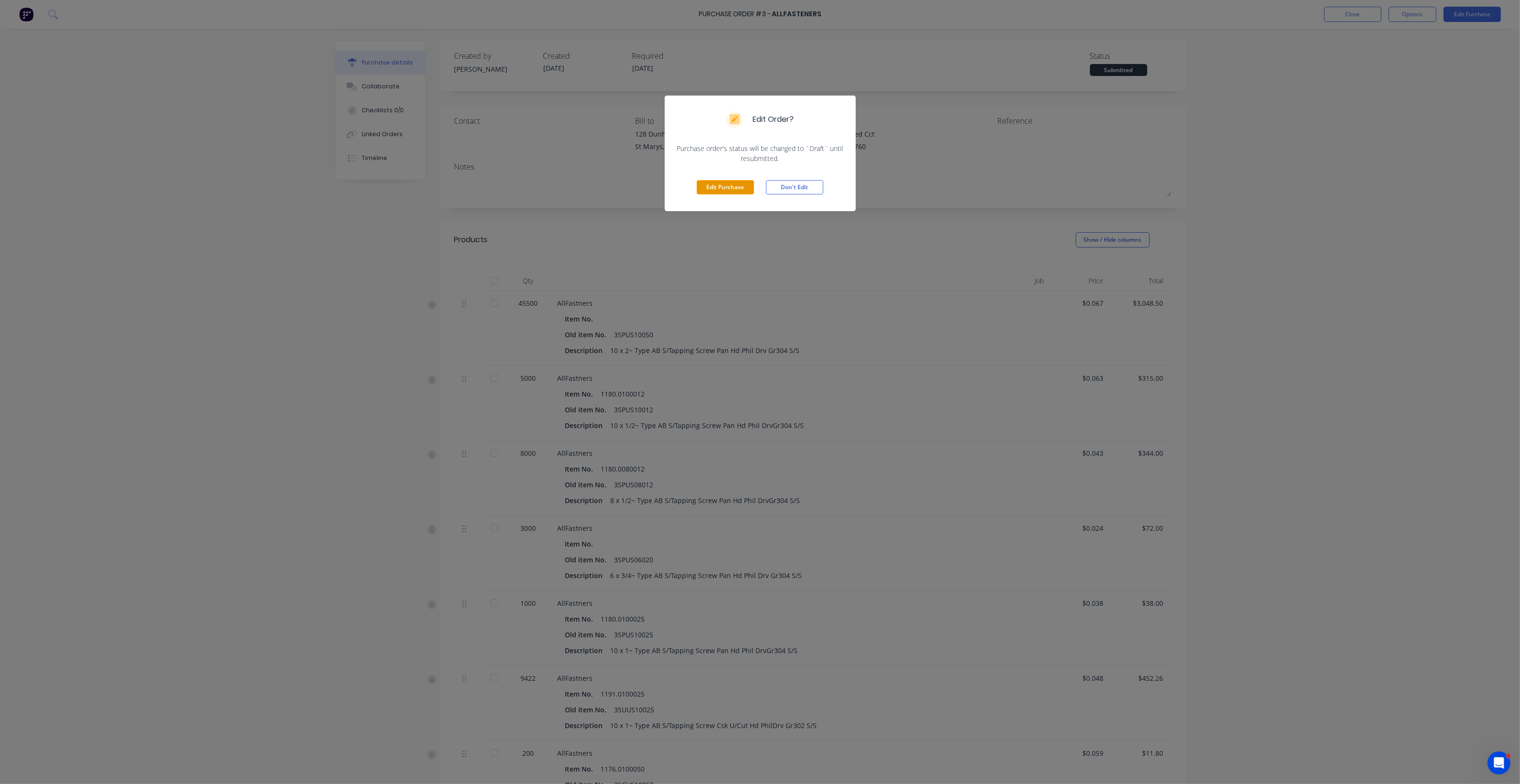
click at [737, 185] on button "Edit Purchase" at bounding box center [725, 187] width 57 height 14
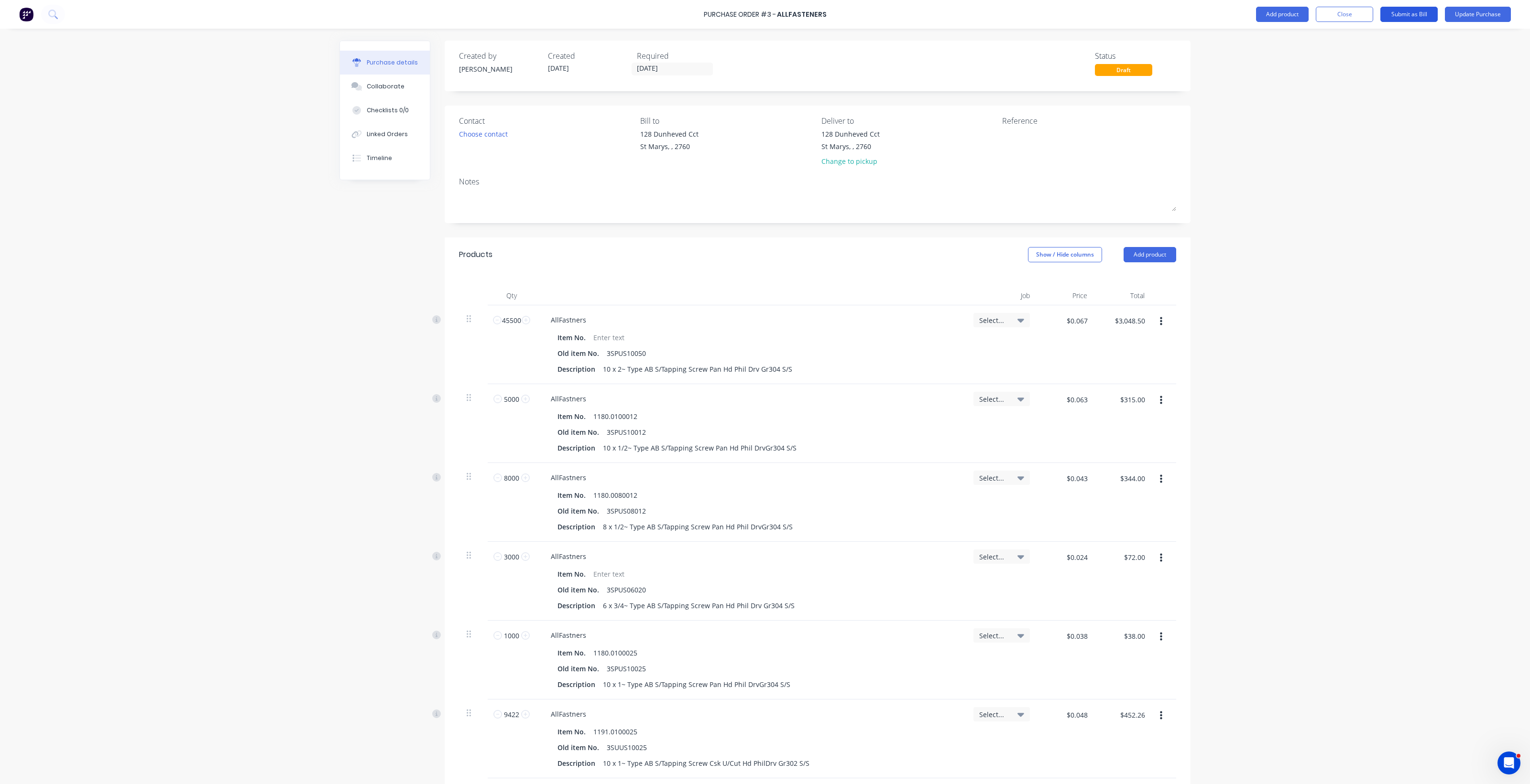
click at [1420, 11] on button "Submit as Bill" at bounding box center [1409, 14] width 57 height 16
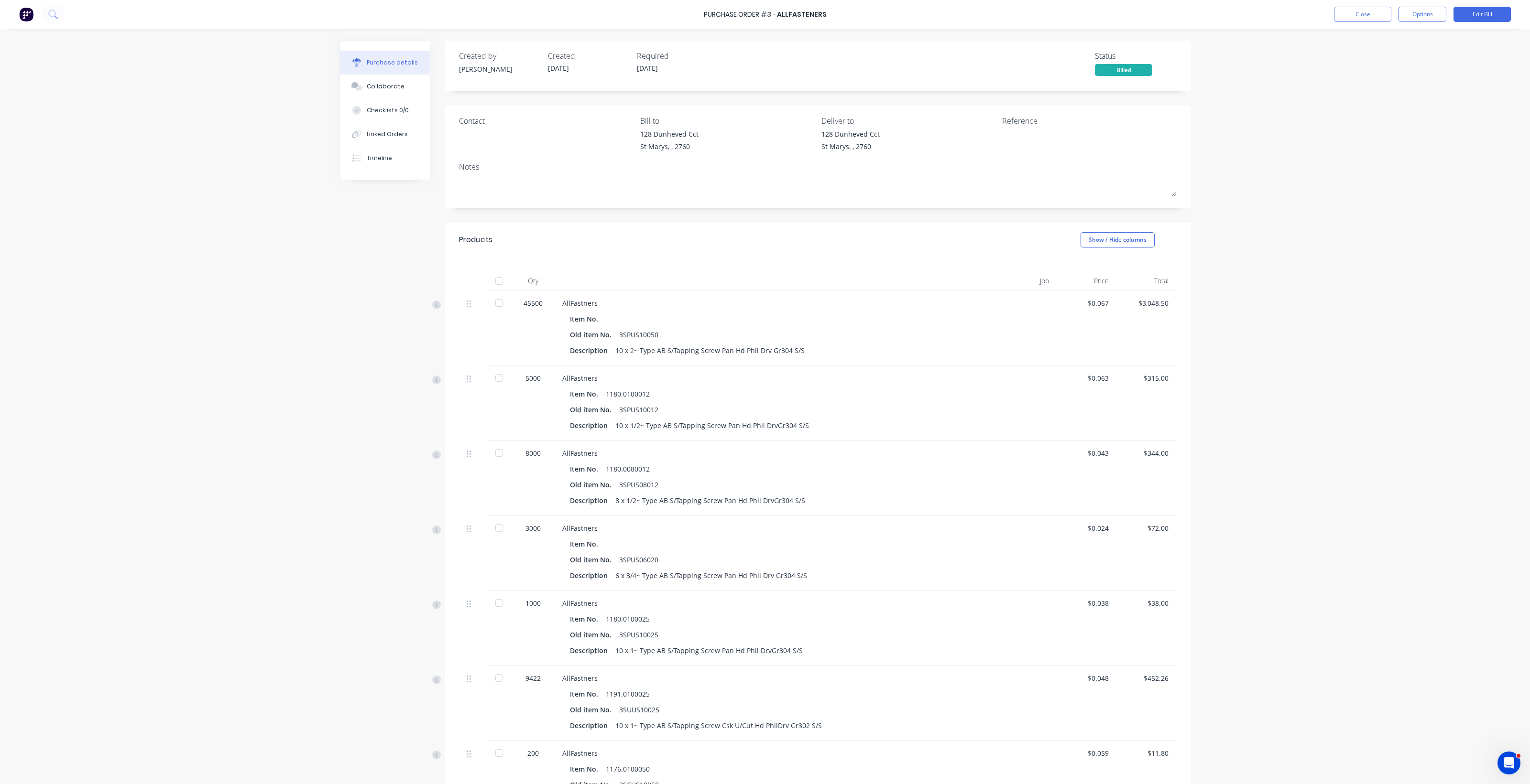
click at [144, 17] on div "Purchase Order #3 - Allfasteners Close Options Edit Bill" at bounding box center [765, 14] width 1530 height 29
click at [1351, 13] on button "Close" at bounding box center [1363, 14] width 57 height 16
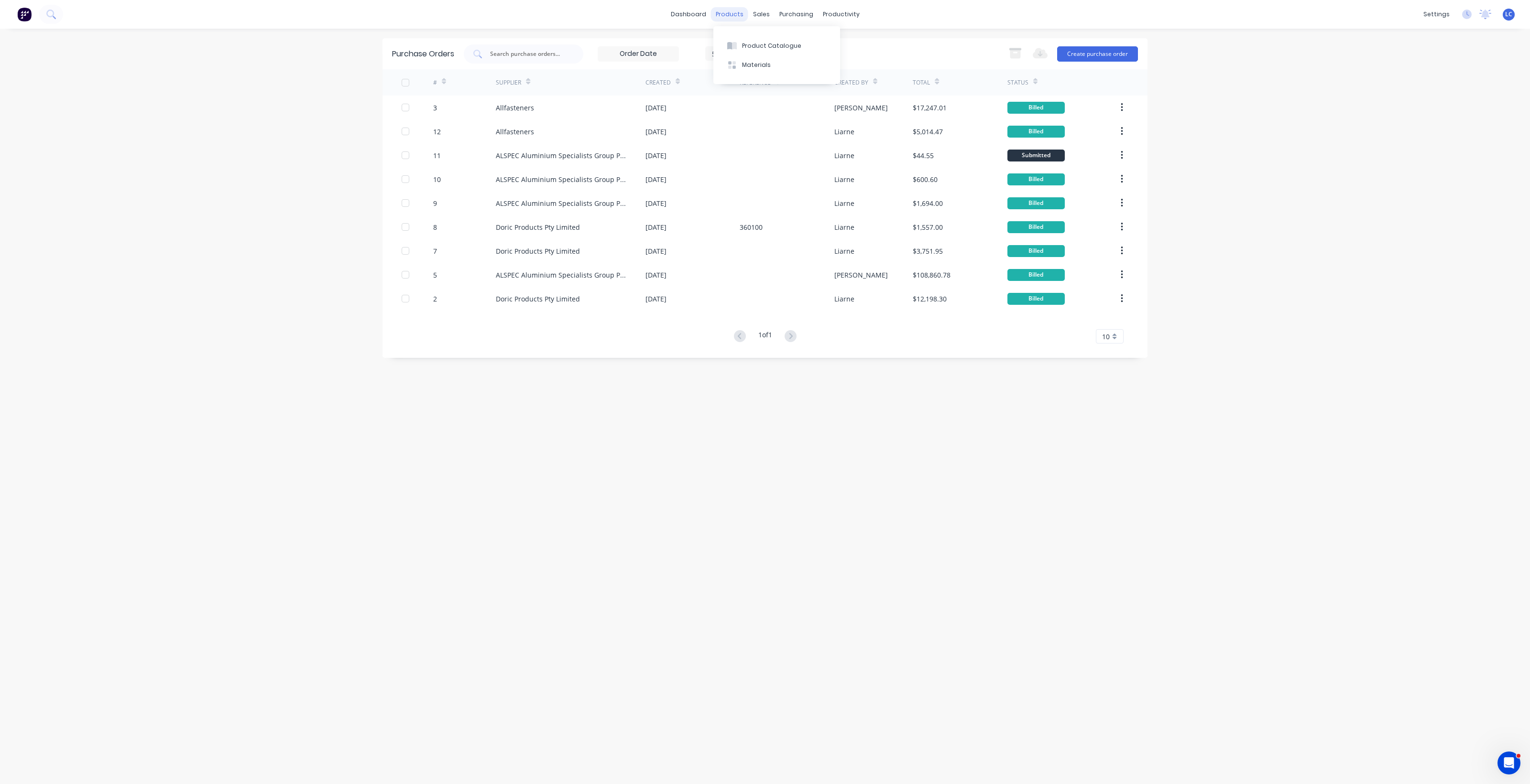
click at [732, 11] on div "products" at bounding box center [729, 14] width 37 height 14
click at [770, 46] on div "Product Catalogue" at bounding box center [771, 46] width 59 height 9
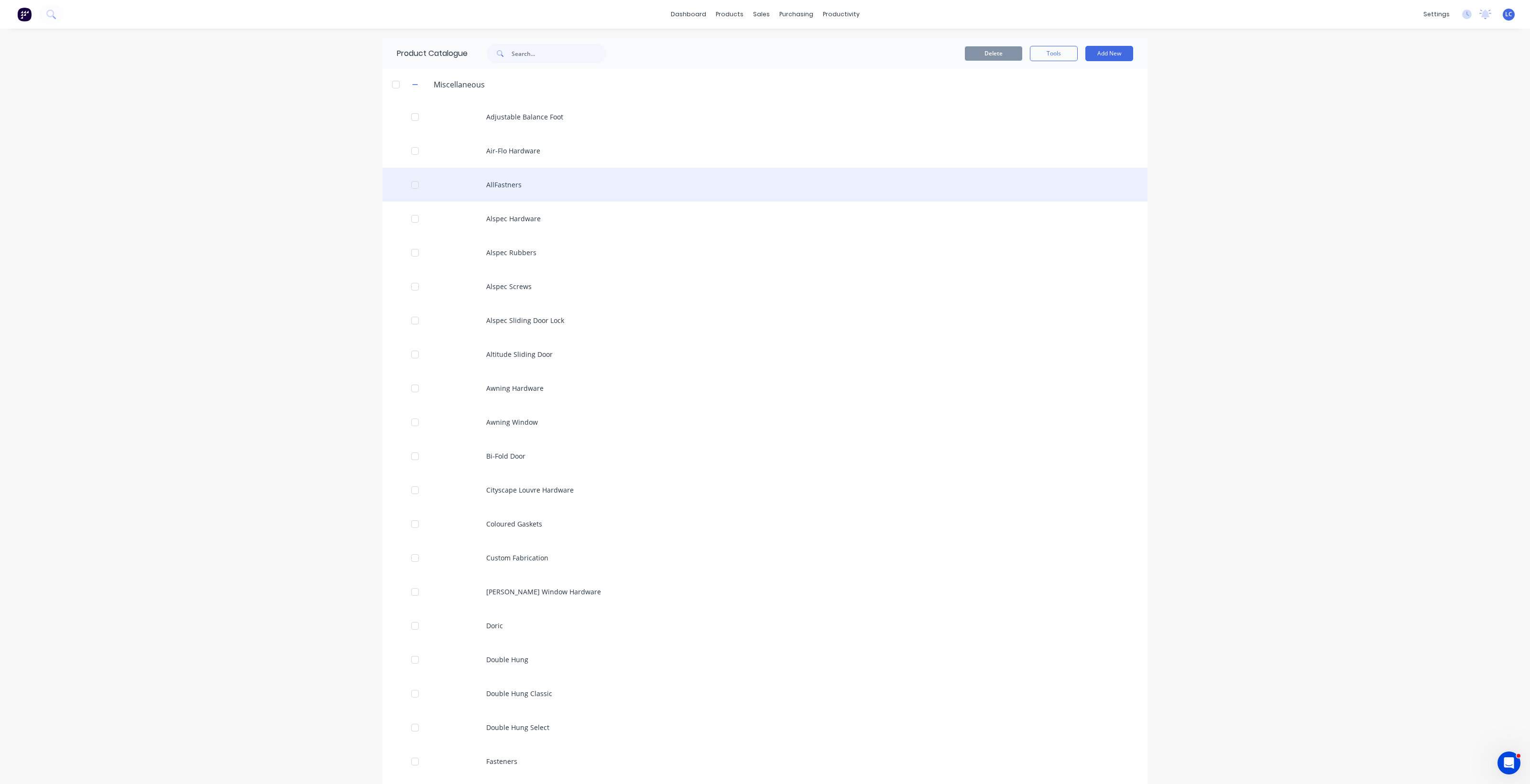
click at [502, 187] on div "AllFastners" at bounding box center [765, 185] width 765 height 34
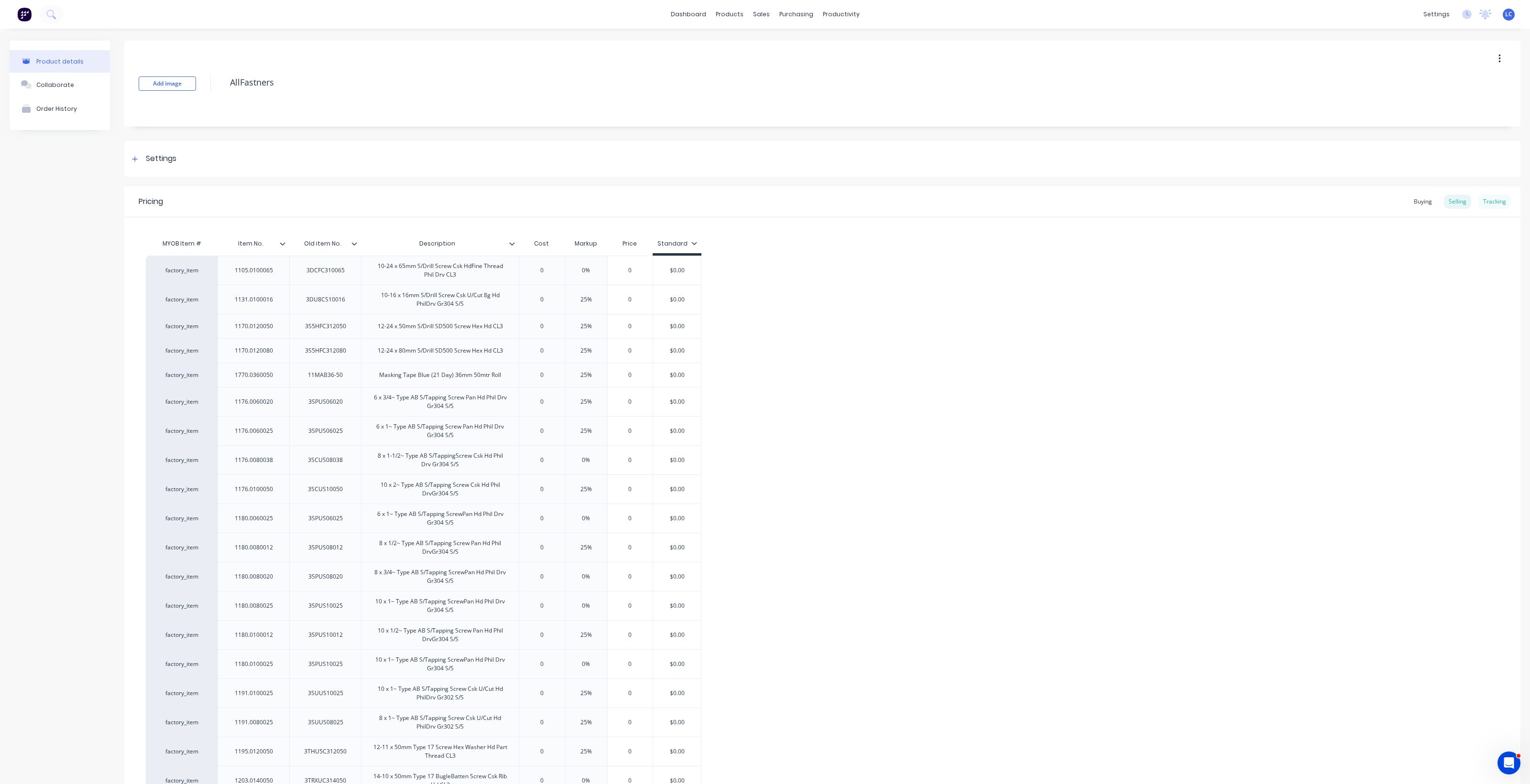
click at [1481, 203] on div "Tracking" at bounding box center [1494, 201] width 32 height 14
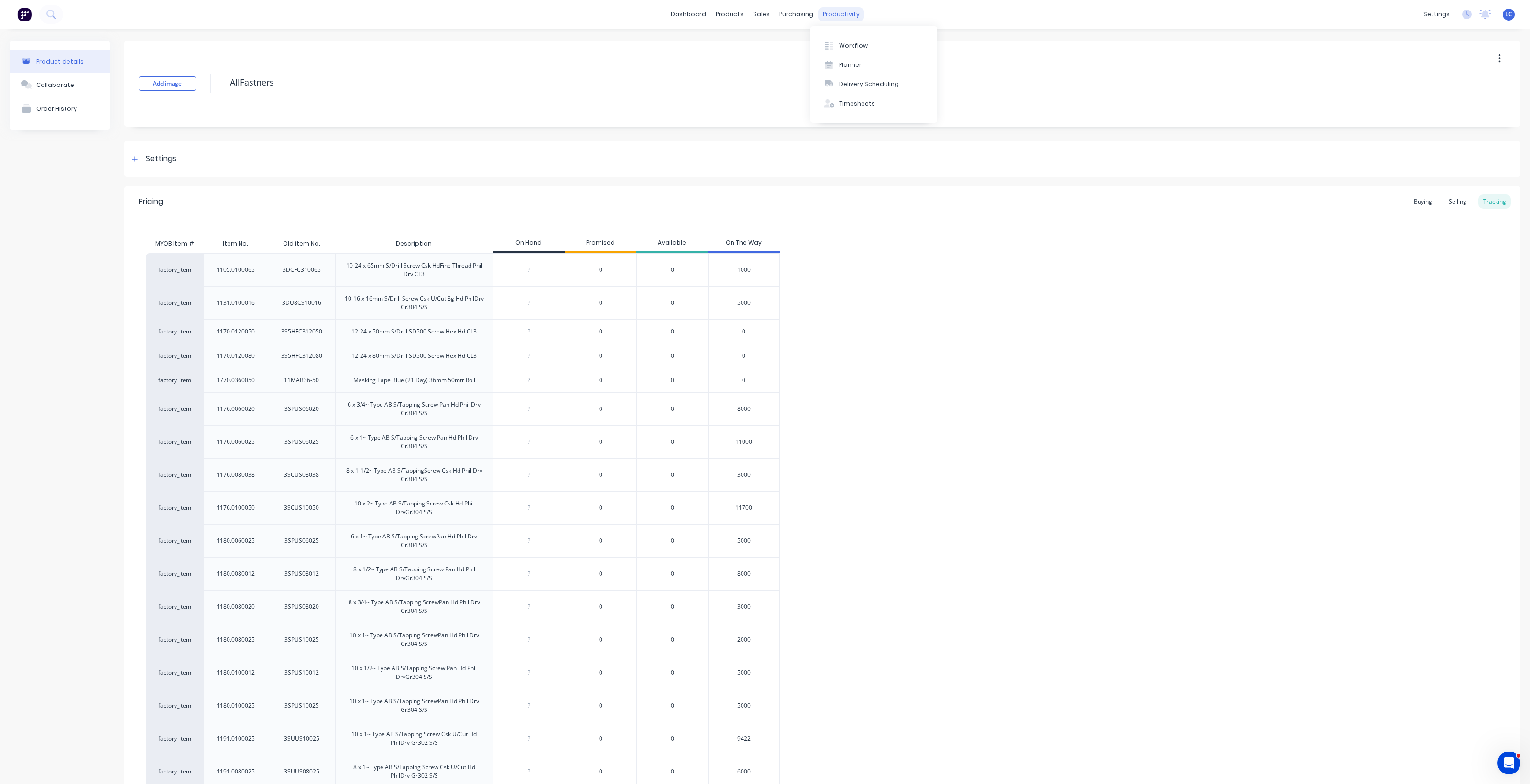
click at [823, 12] on div "productivity" at bounding box center [841, 14] width 46 height 14
click at [804, 42] on div "Purchase Orders" at bounding box center [822, 46] width 51 height 9
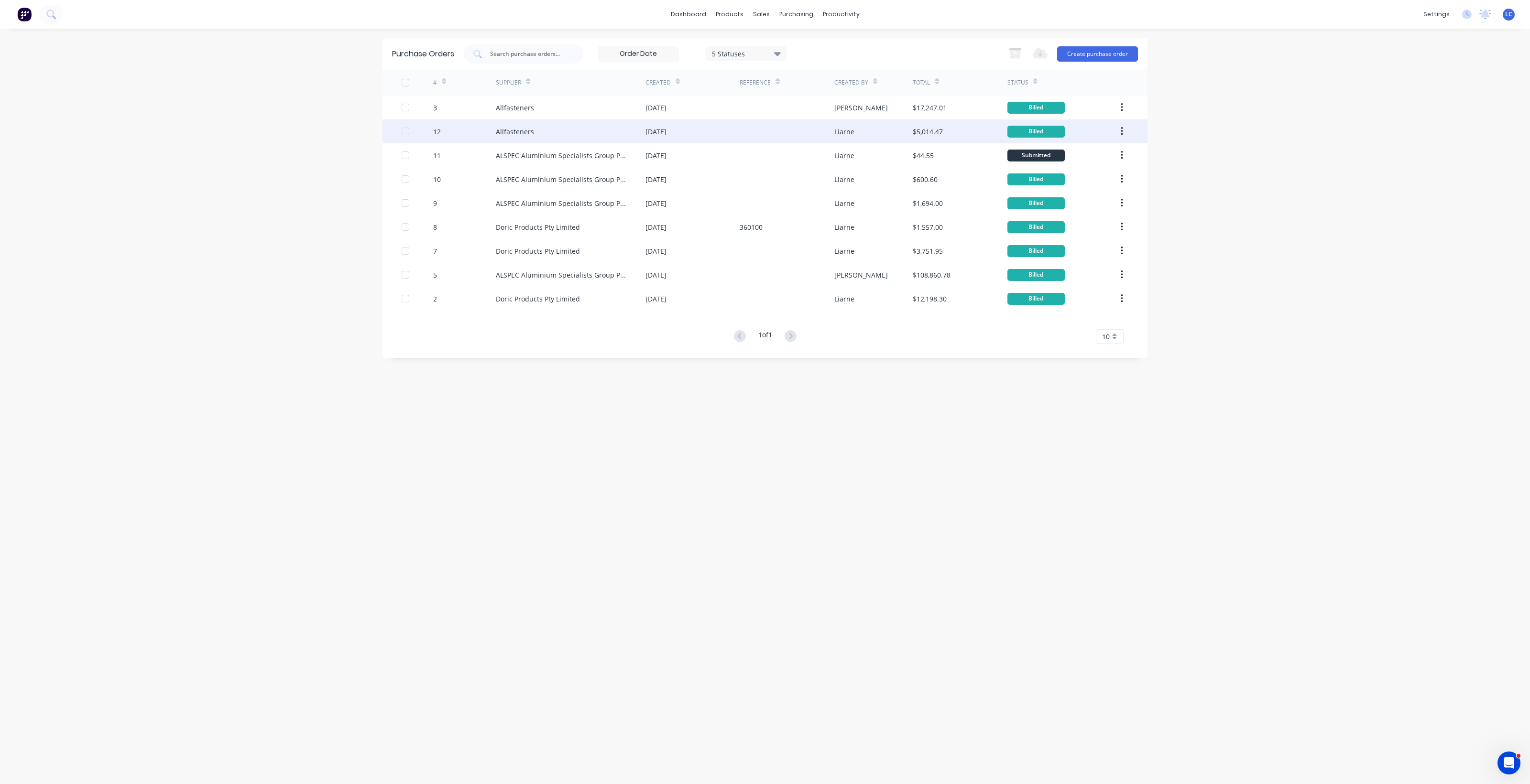
click at [1123, 128] on icon "button" at bounding box center [1122, 131] width 2 height 11
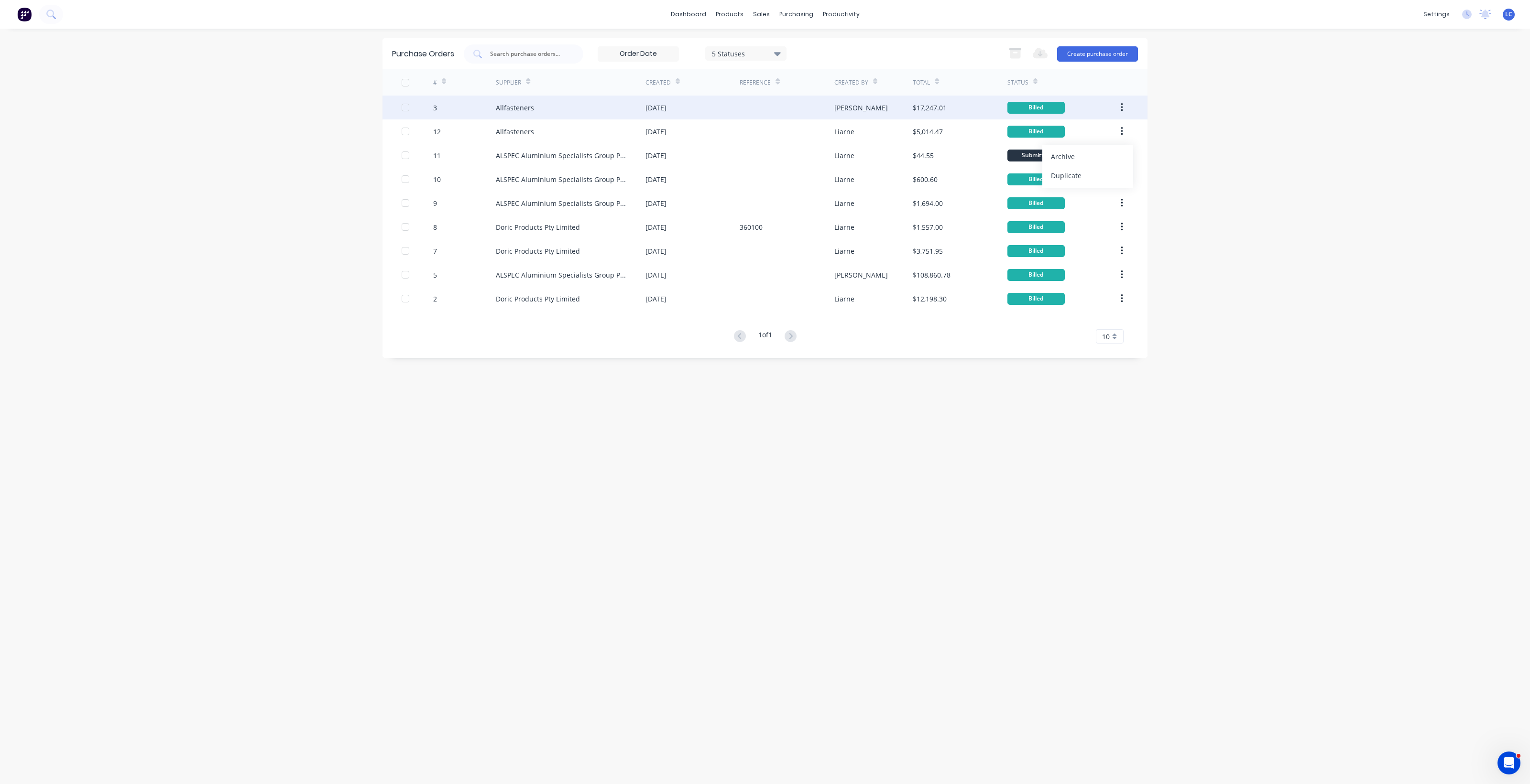
click at [1121, 109] on icon "button" at bounding box center [1122, 107] width 2 height 11
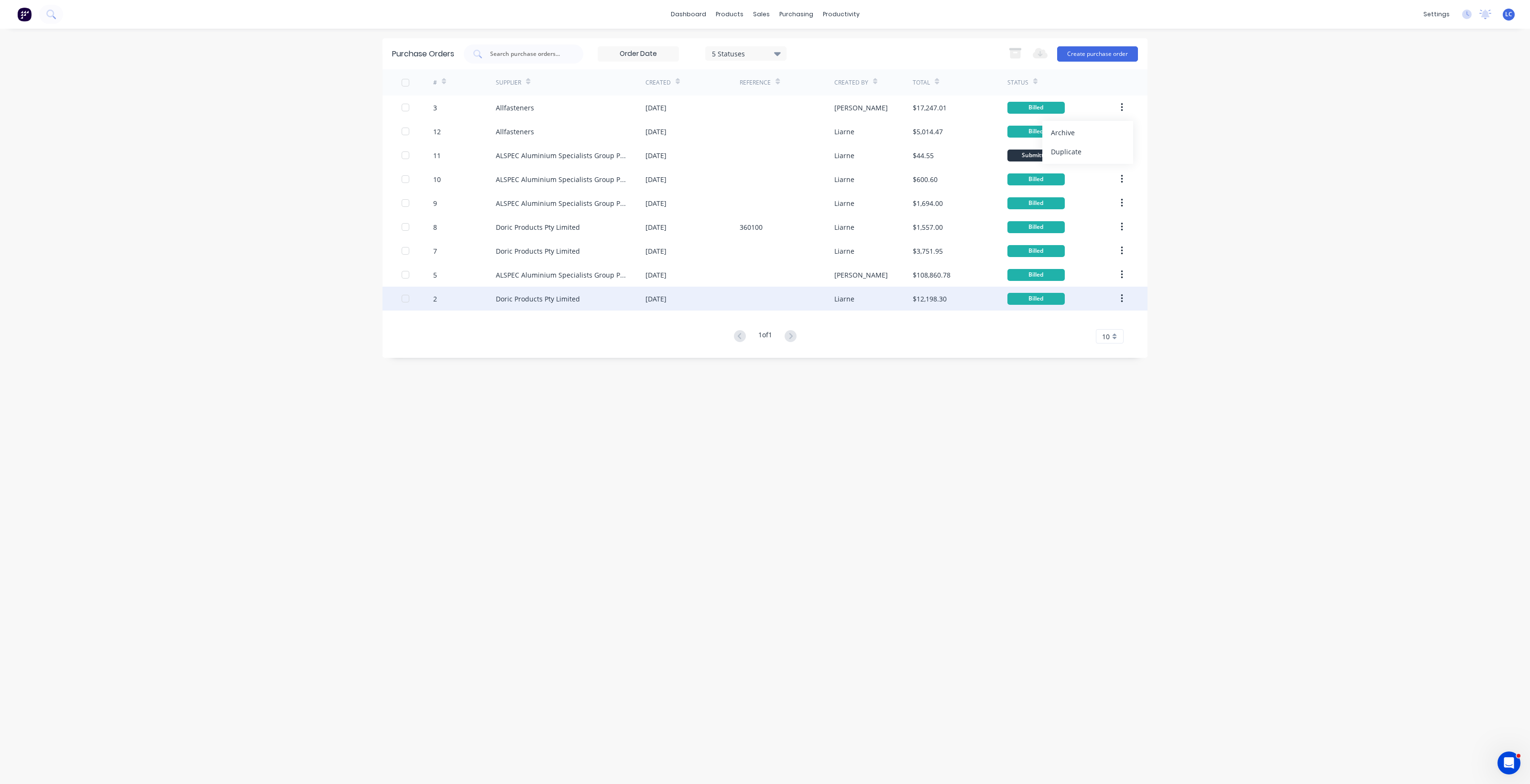
click at [1118, 302] on button "button" at bounding box center [1122, 299] width 22 height 17
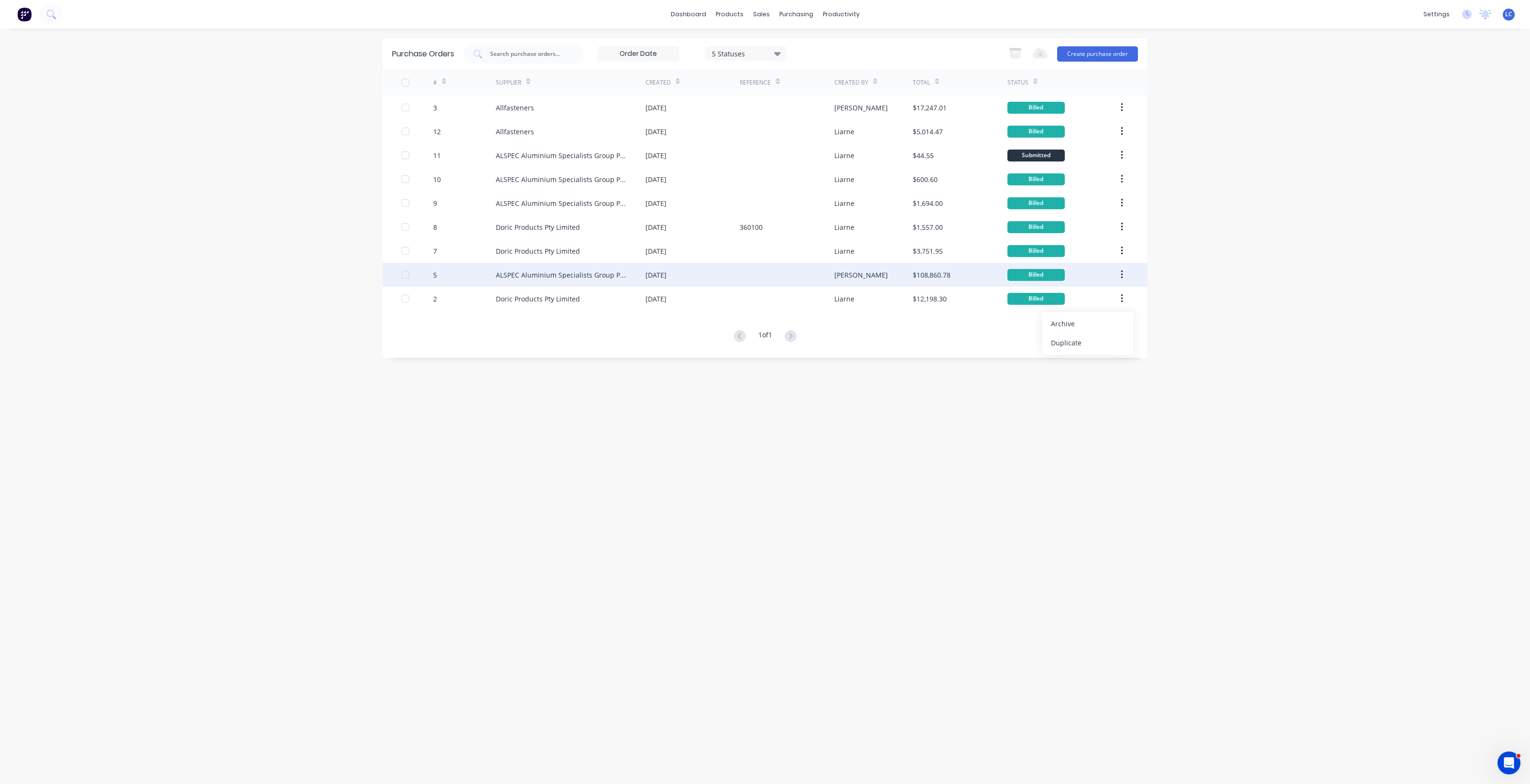
click at [1118, 275] on button "button" at bounding box center [1122, 275] width 22 height 17
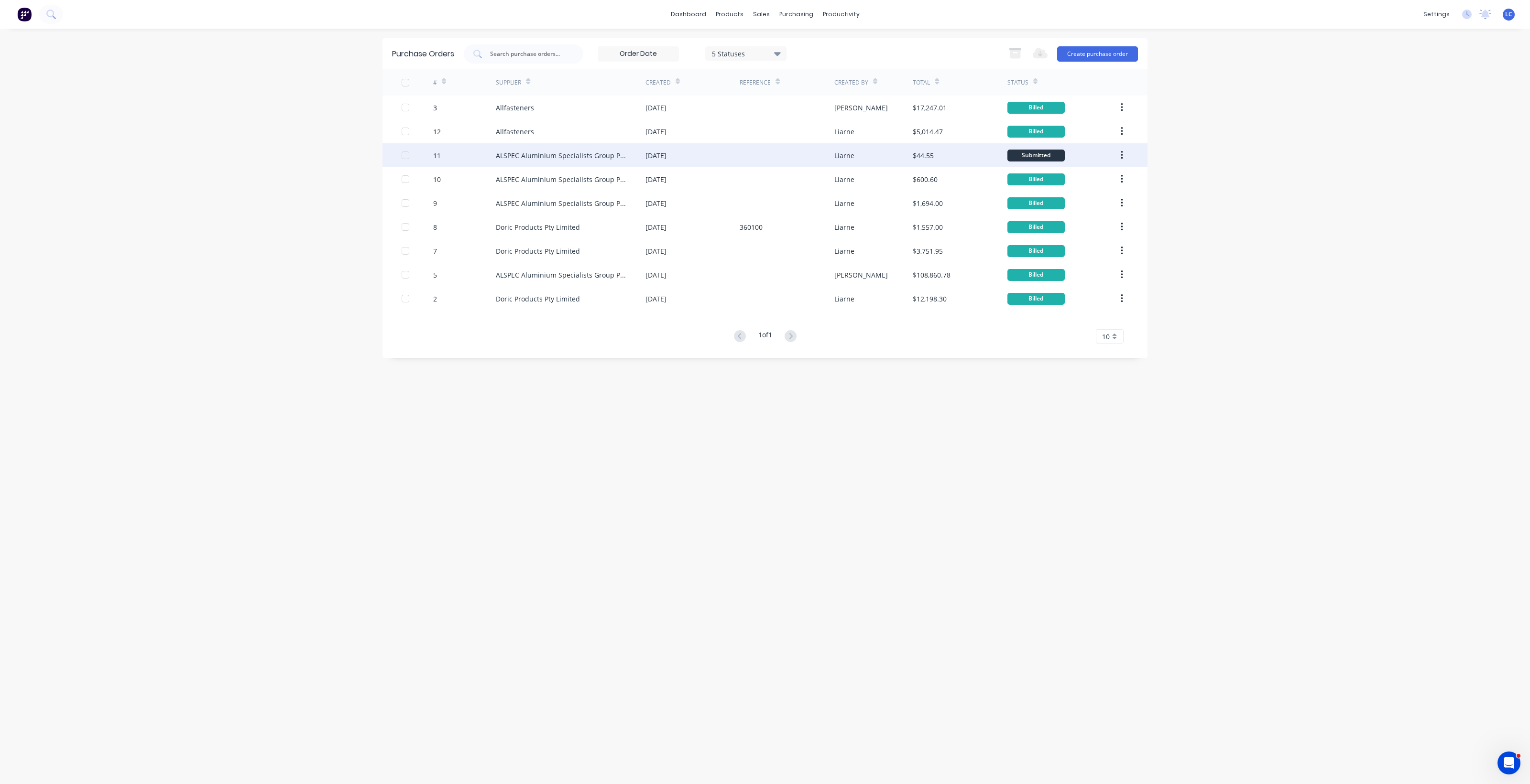
click at [624, 150] on div "ALSPEC Aluminium Specialists Group Pty Ltd" at bounding box center [561, 155] width 130 height 10
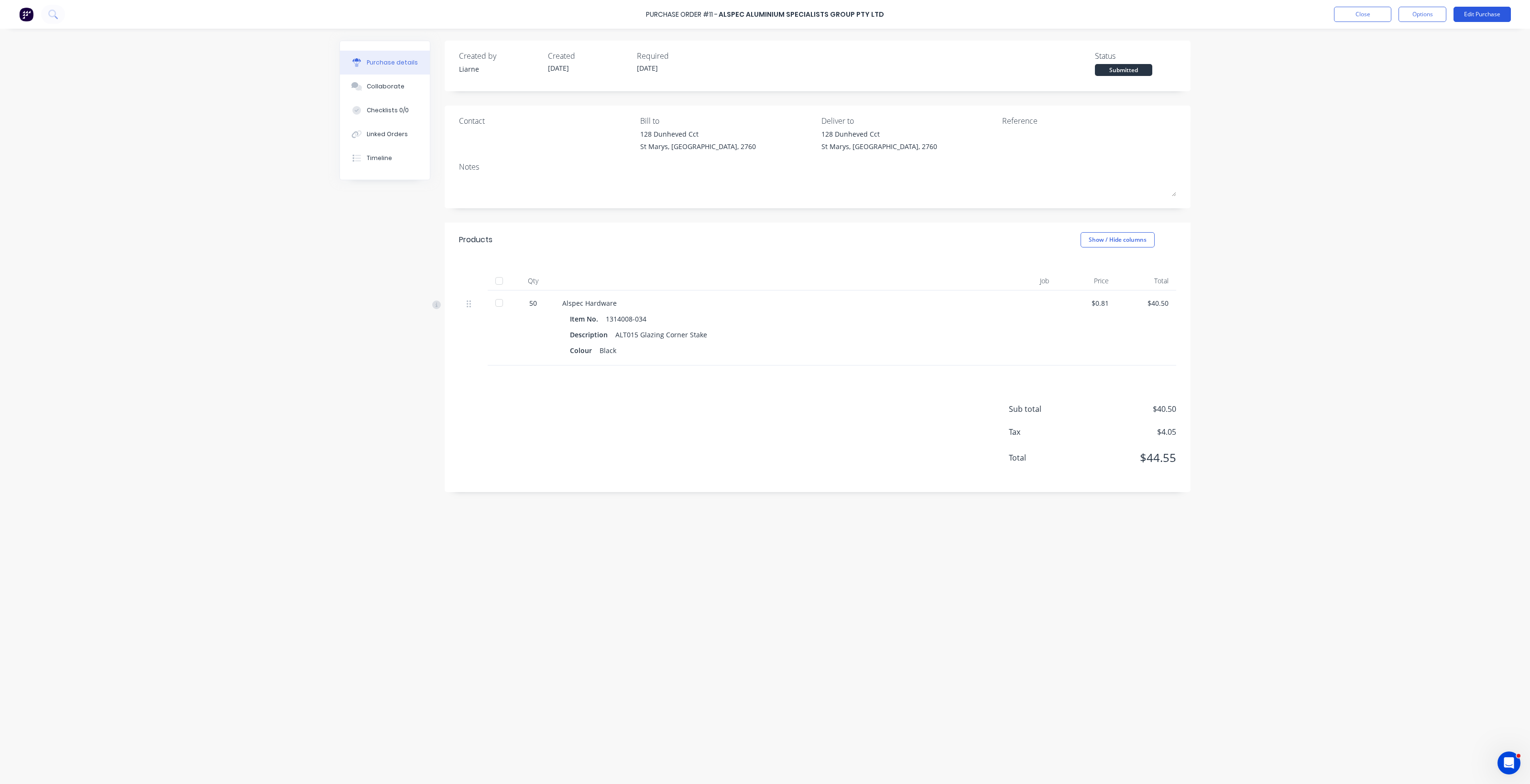
click at [1473, 16] on button "Edit Purchase" at bounding box center [1482, 14] width 57 height 16
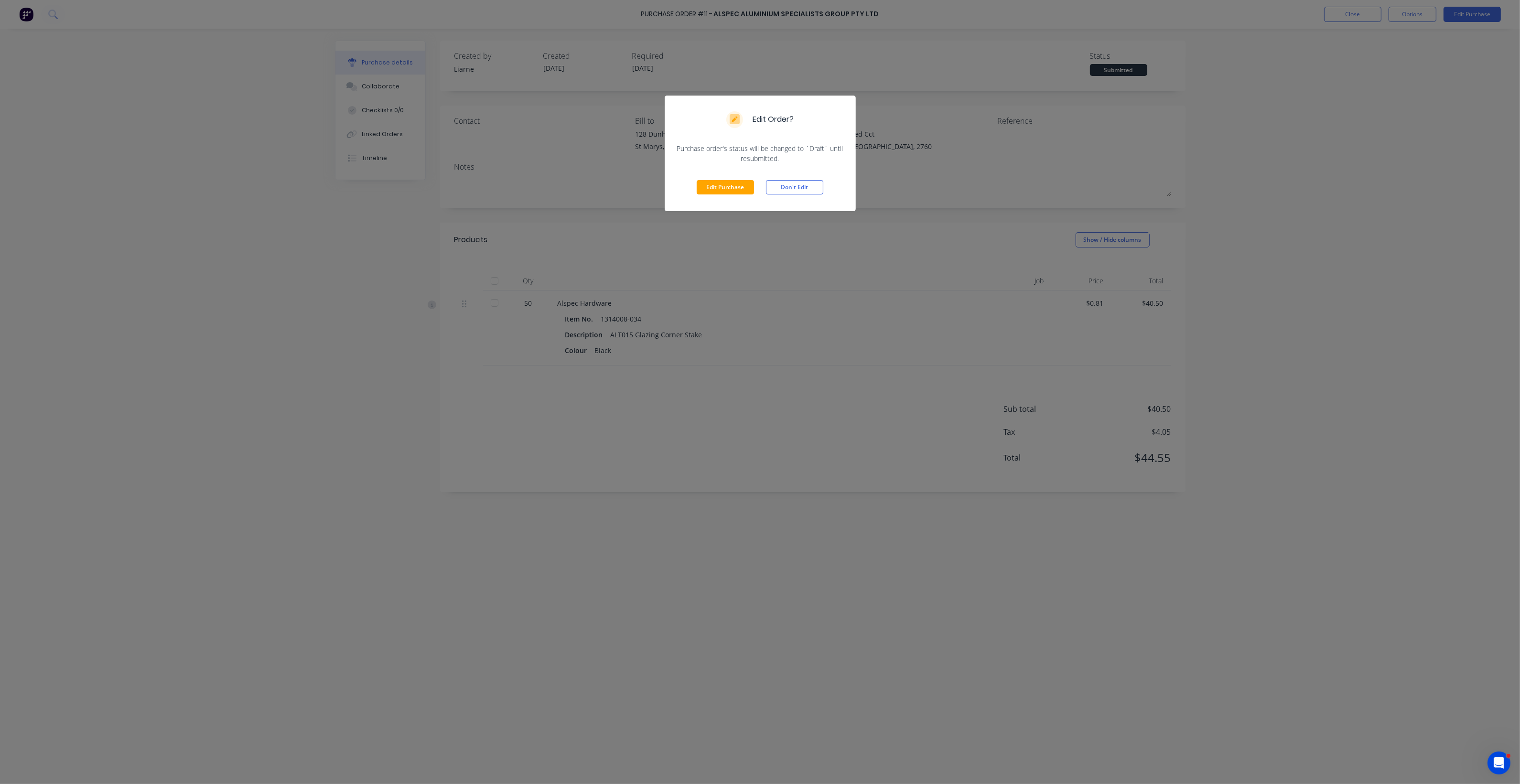
click at [1350, 96] on div "Edit Order? Purchase order's status will be changed to `Draft` until resubmitte…" at bounding box center [760, 392] width 1520 height 784
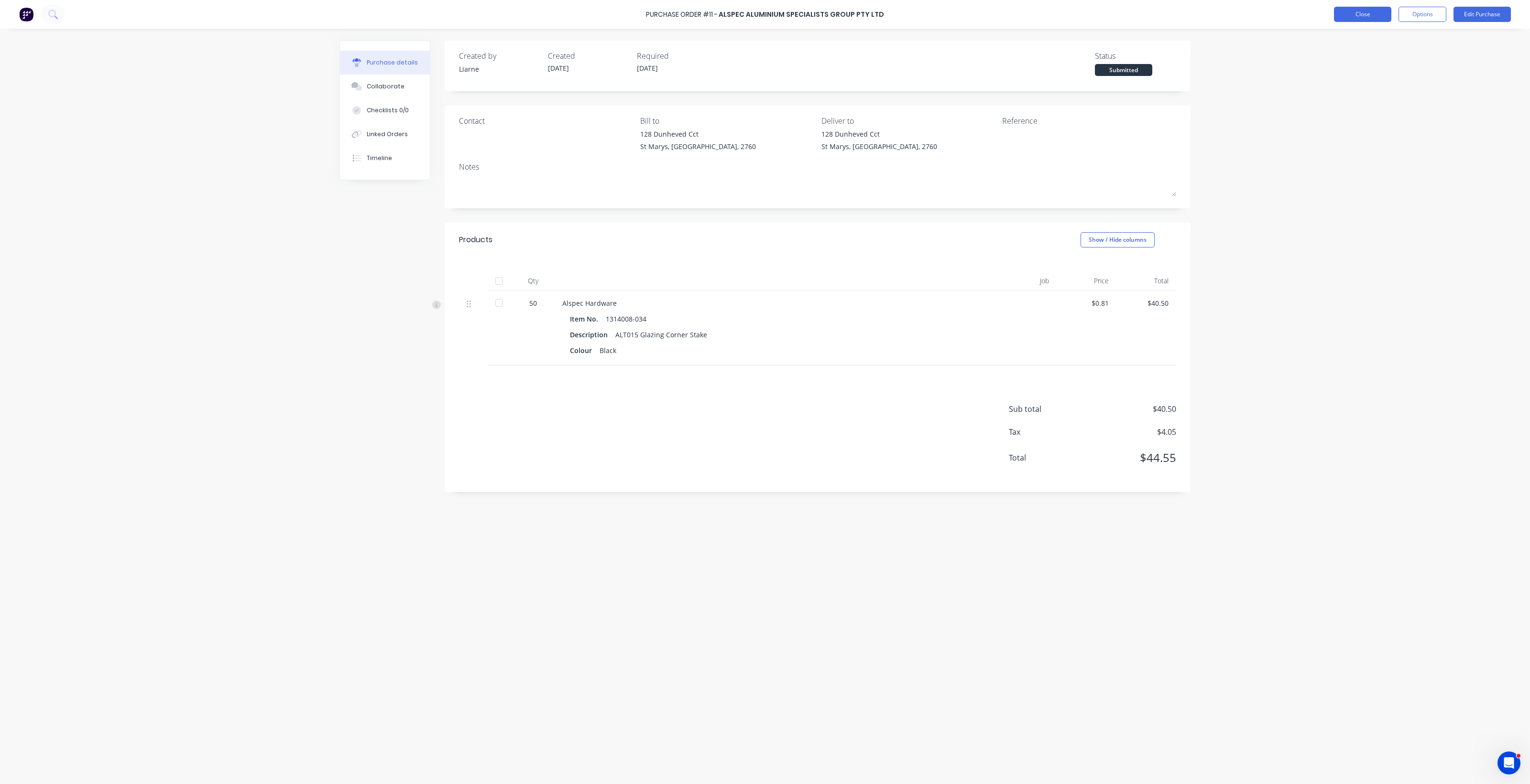
click at [1377, 16] on button "Close" at bounding box center [1363, 14] width 57 height 16
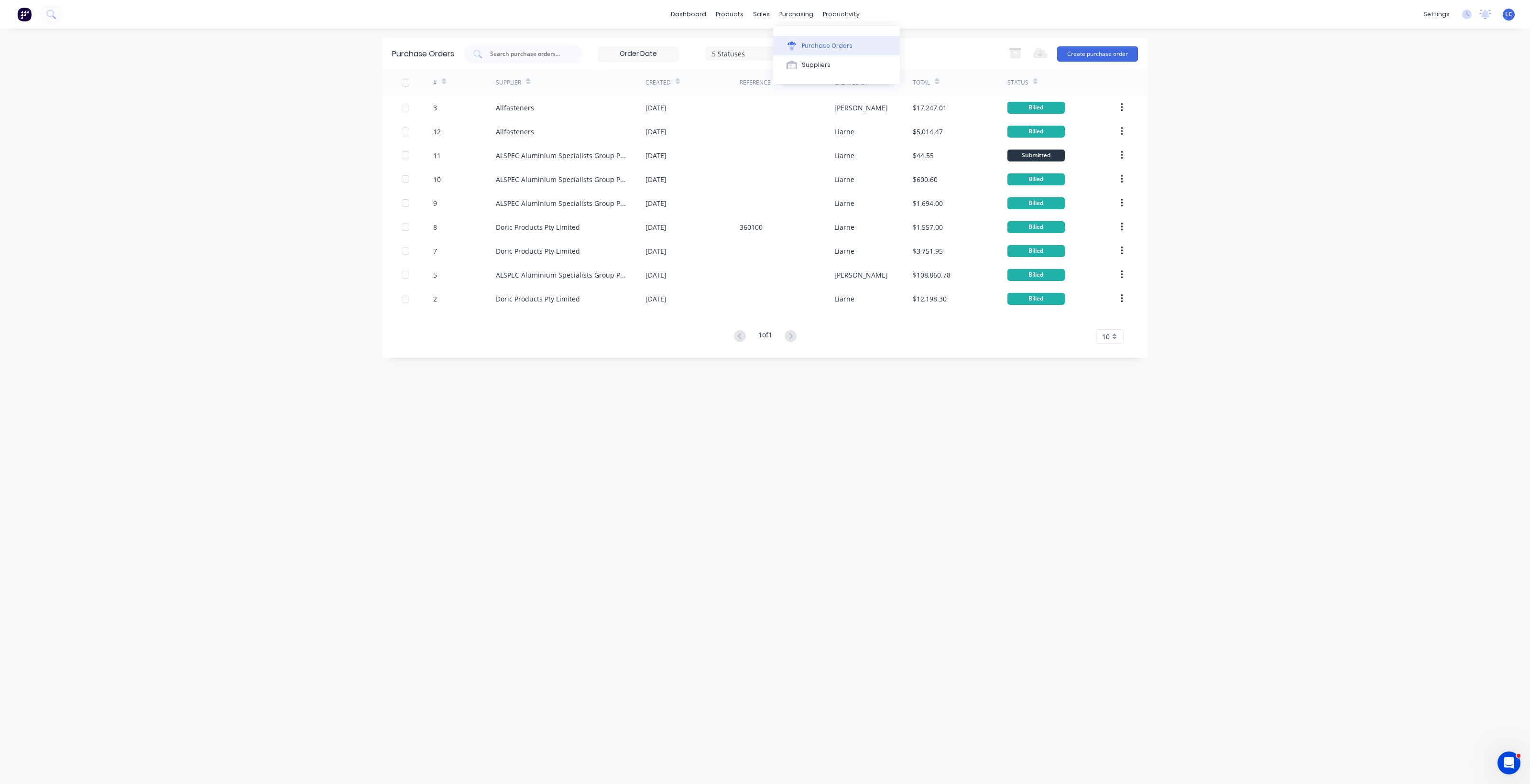
click at [821, 41] on button "Purchase Orders" at bounding box center [836, 45] width 127 height 19
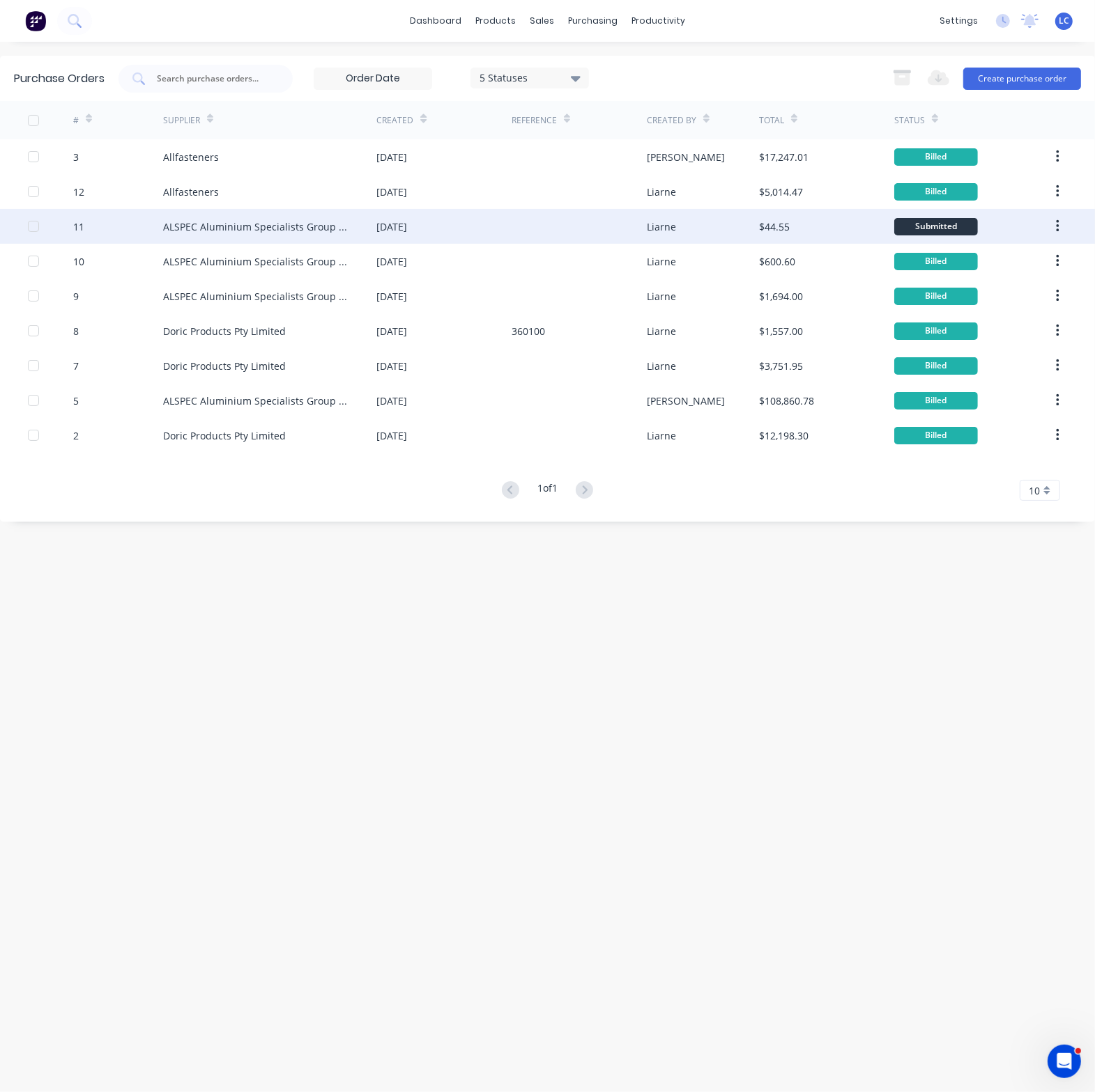
click at [909, 221] on div "Submitted" at bounding box center [936, 226] width 84 height 17
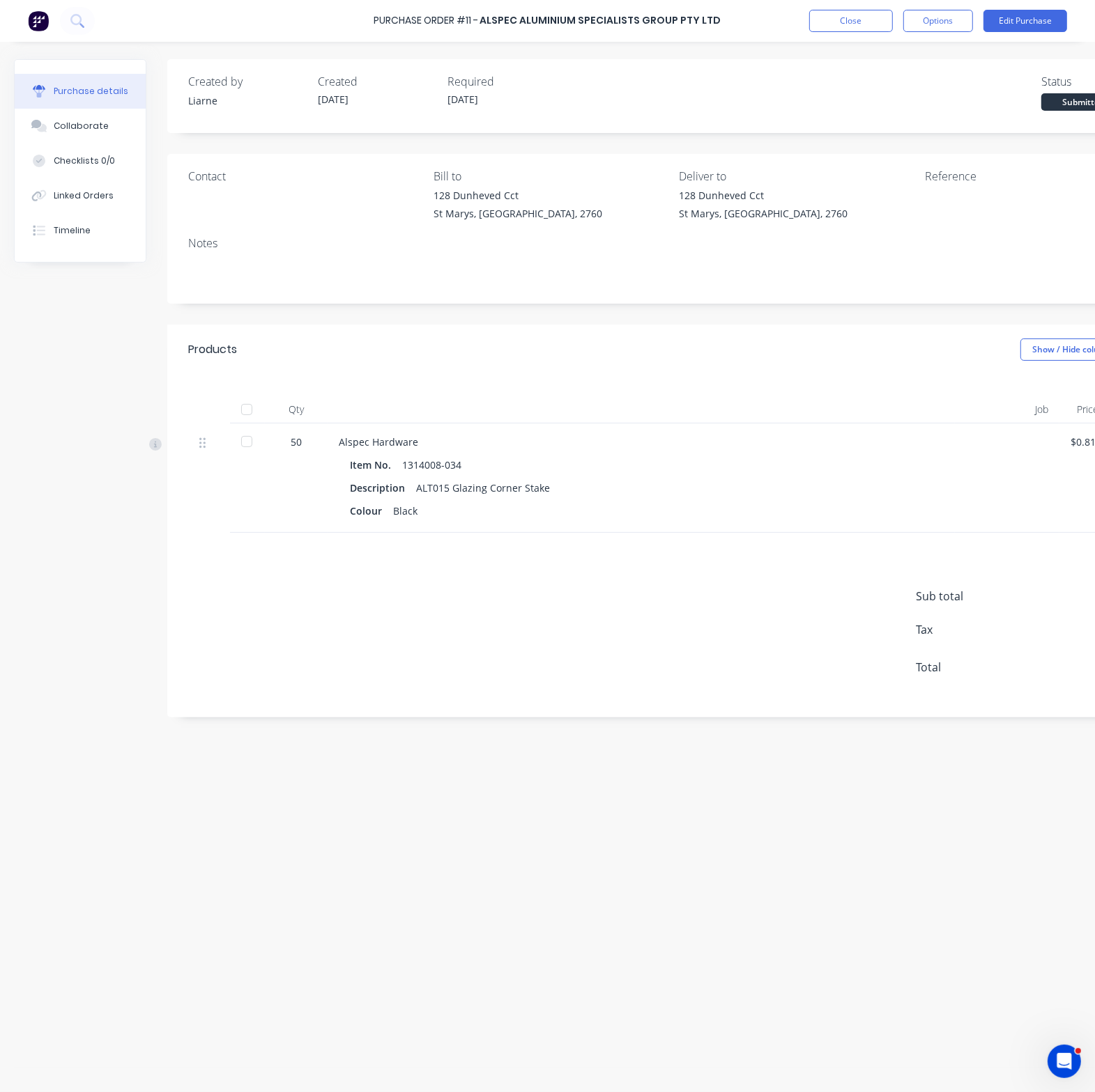
drag, startPoint x: 1050, startPoint y: 66, endPoint x: 1090, endPoint y: -66, distance: 137.9
click at [1090, 0] on html "Purchase Order #11 - ALSPEC Aluminium Specialists Group Pty Ltd Close Options E…" at bounding box center [548, 546] width 1095 height 1092
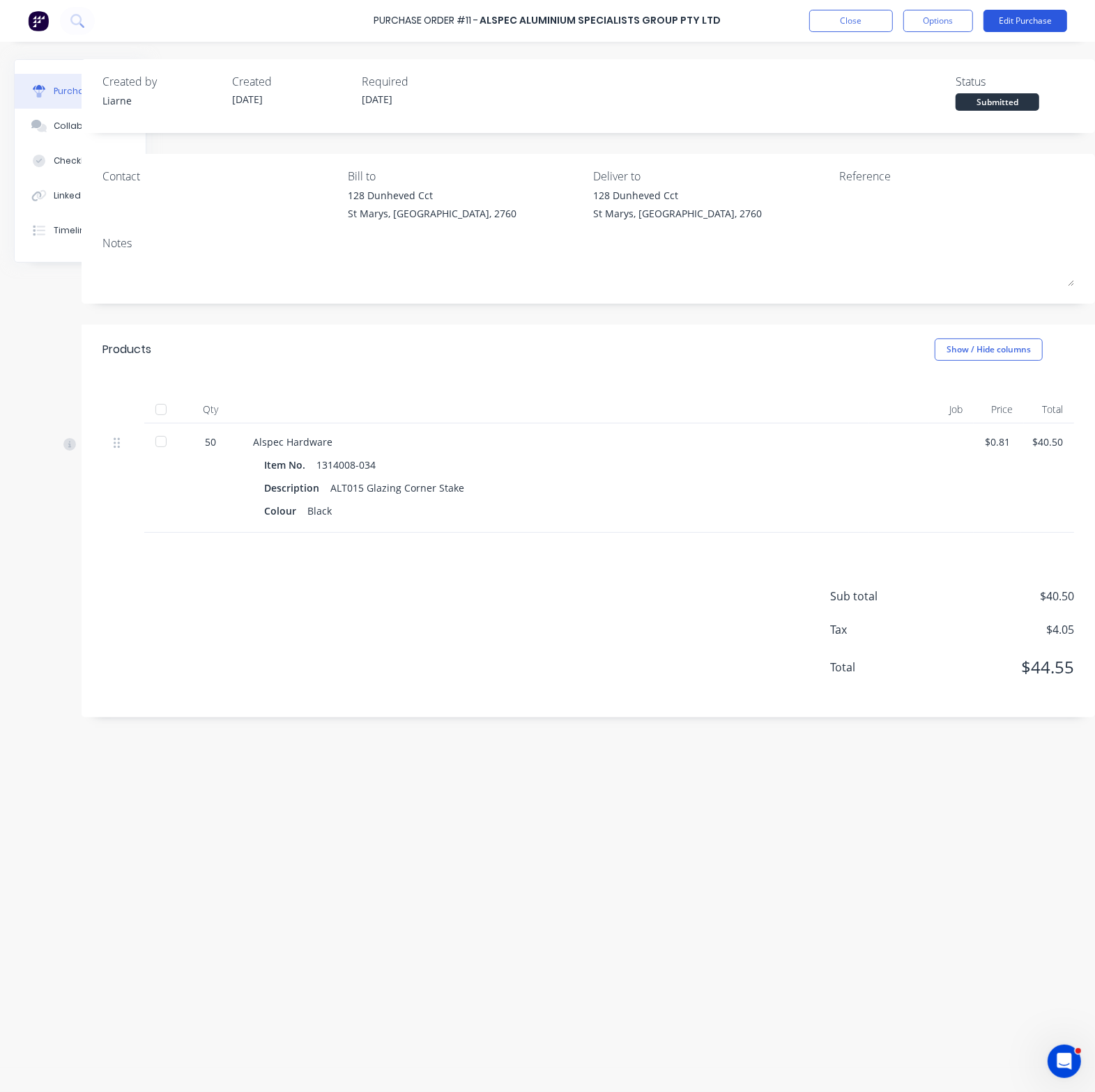
click at [1030, 11] on button "Edit Purchase" at bounding box center [1025, 21] width 84 height 23
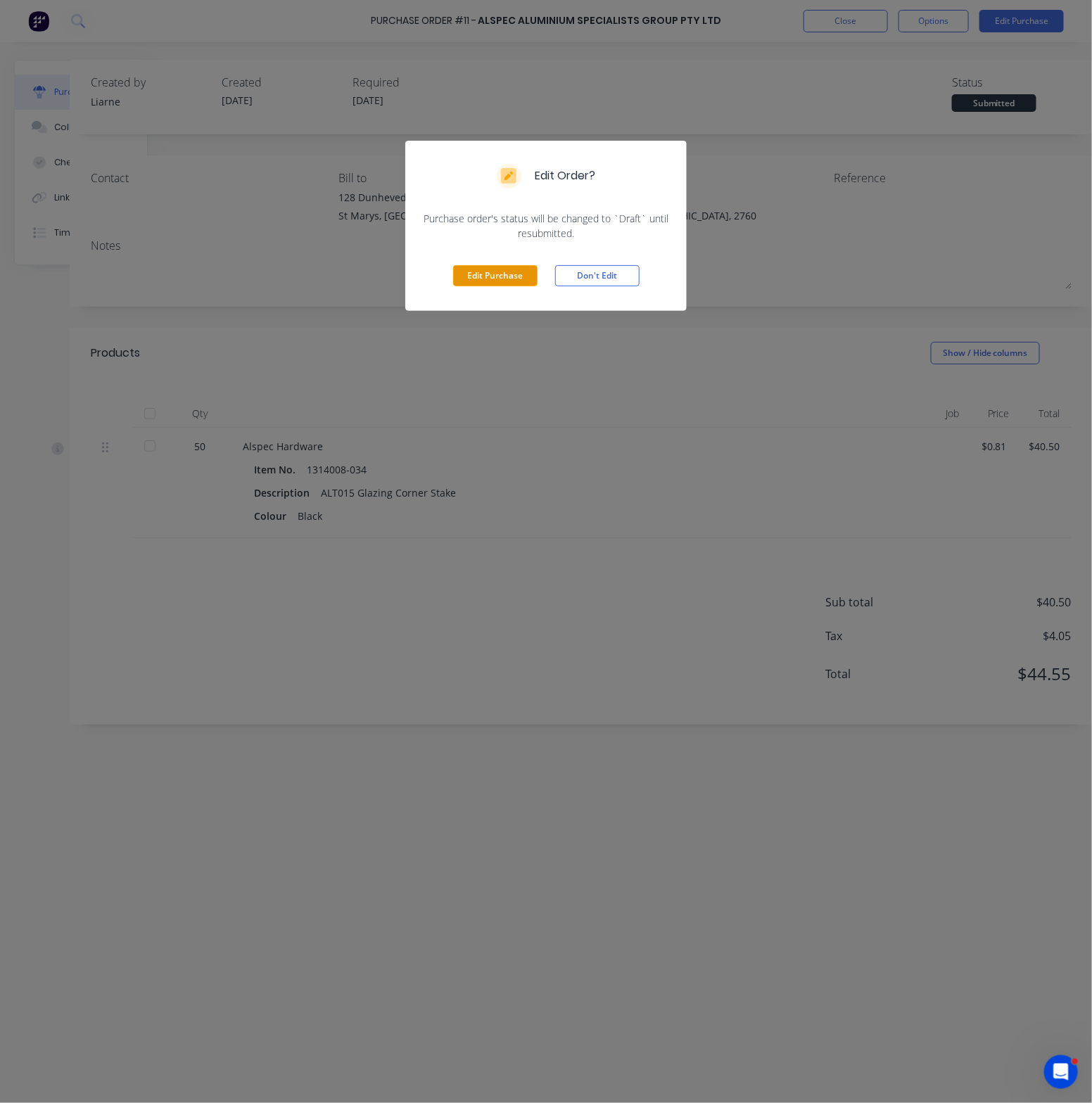
drag, startPoint x: 476, startPoint y: 273, endPoint x: 501, endPoint y: 269, distance: 25.3
click at [480, 275] on button "Edit Purchase" at bounding box center [495, 276] width 84 height 21
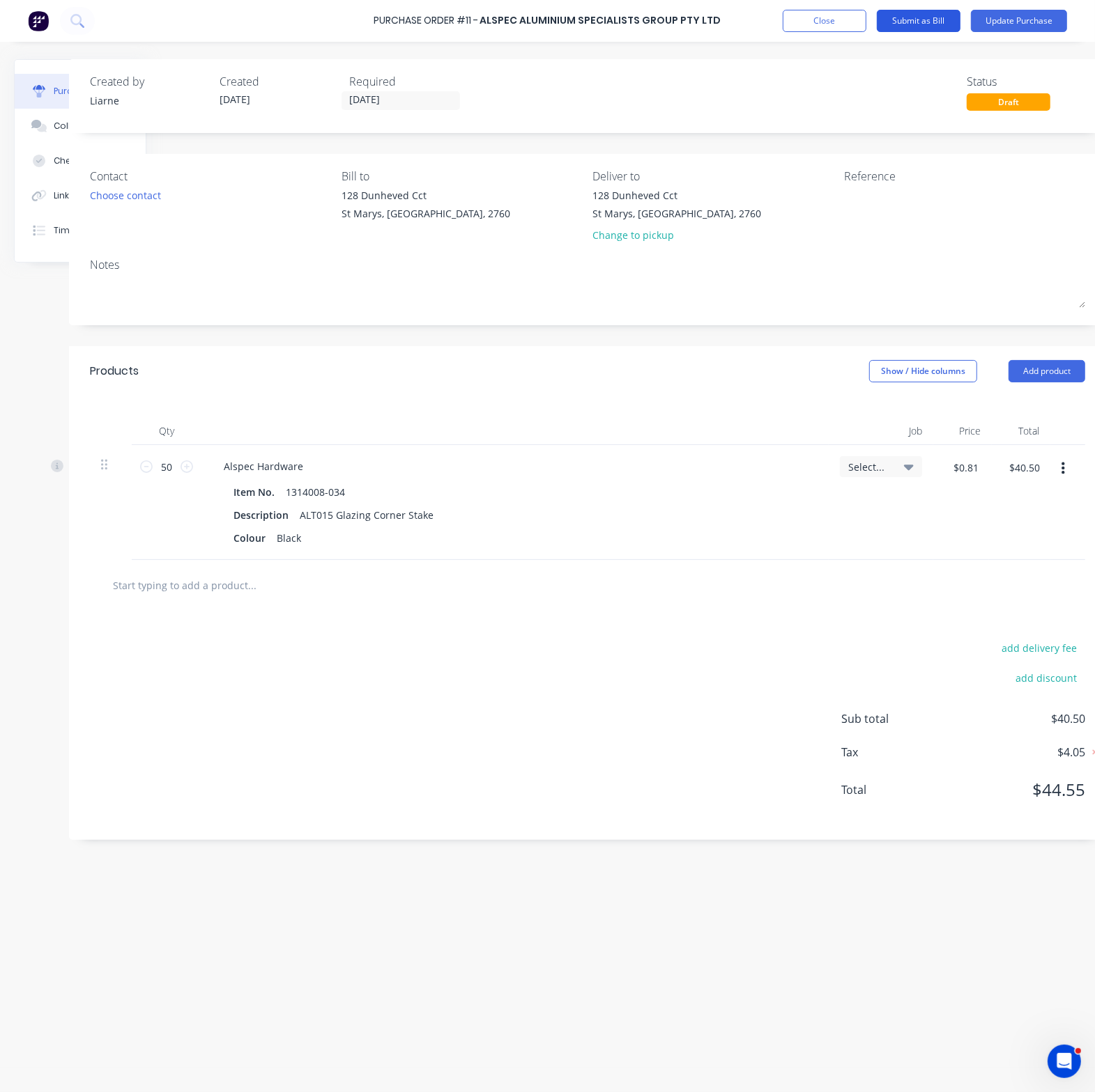
click at [925, 17] on button "Submit as Bill" at bounding box center [919, 21] width 84 height 23
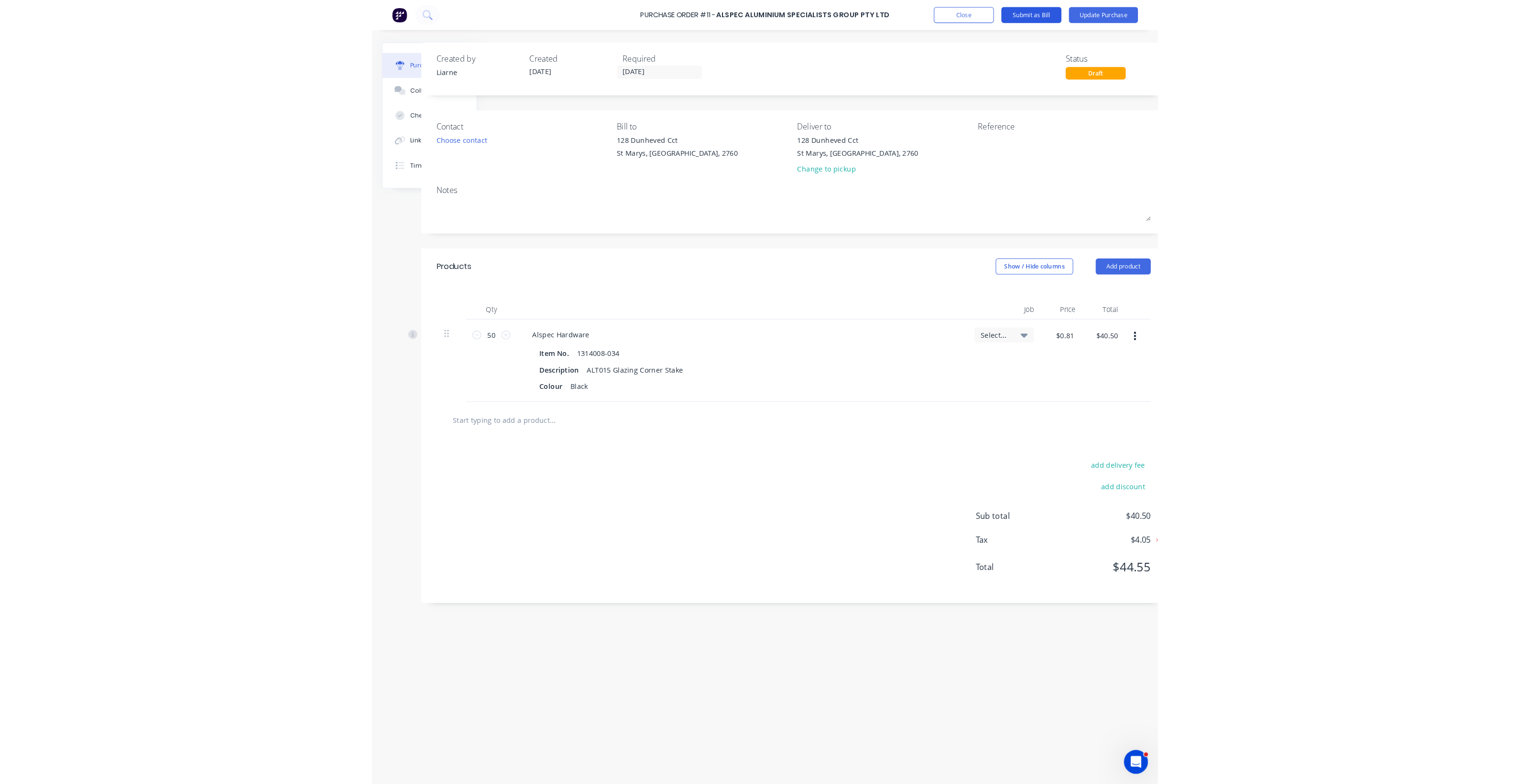
scroll to position [0, 0]
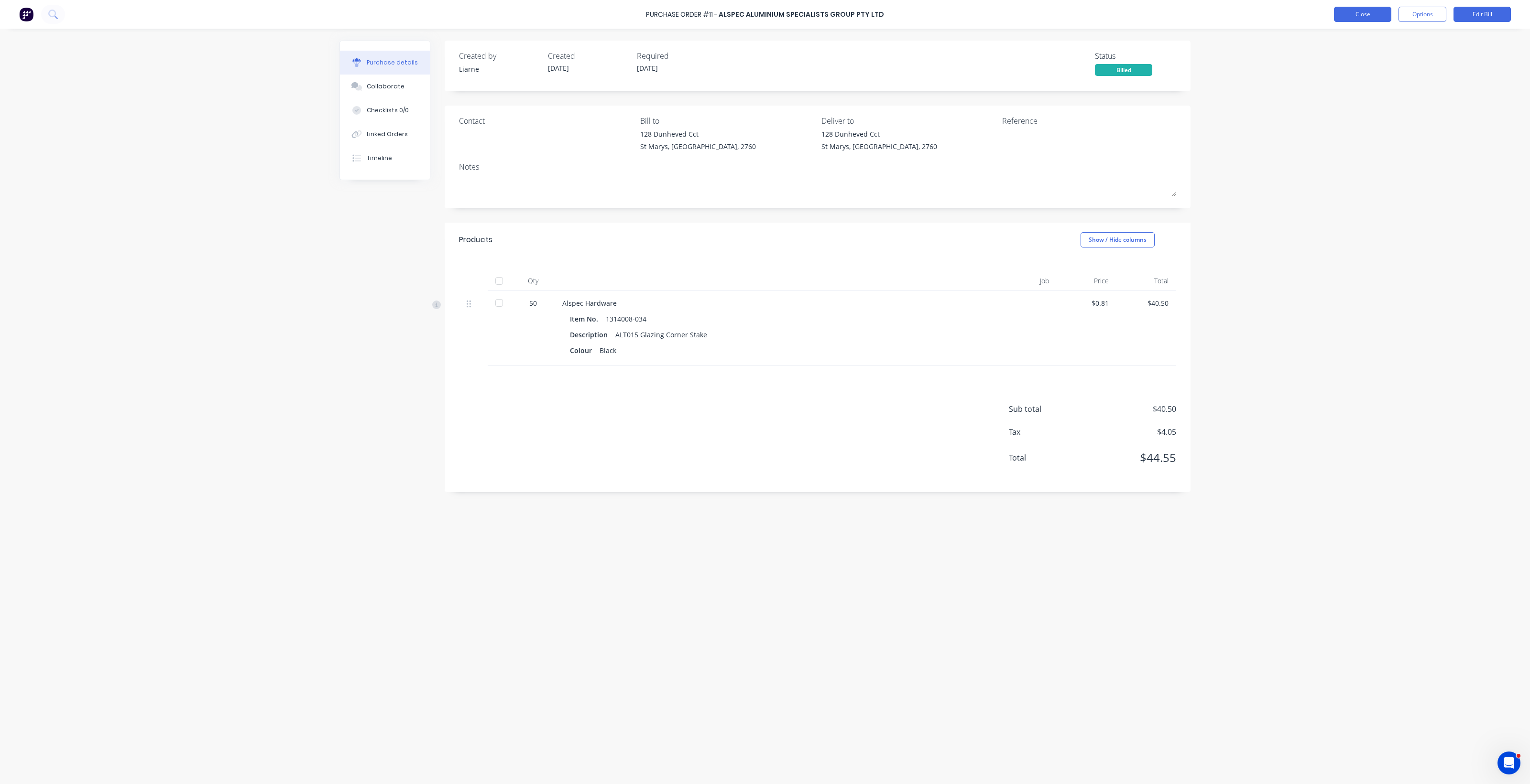
click at [1361, 9] on button "Close" at bounding box center [1363, 14] width 57 height 16
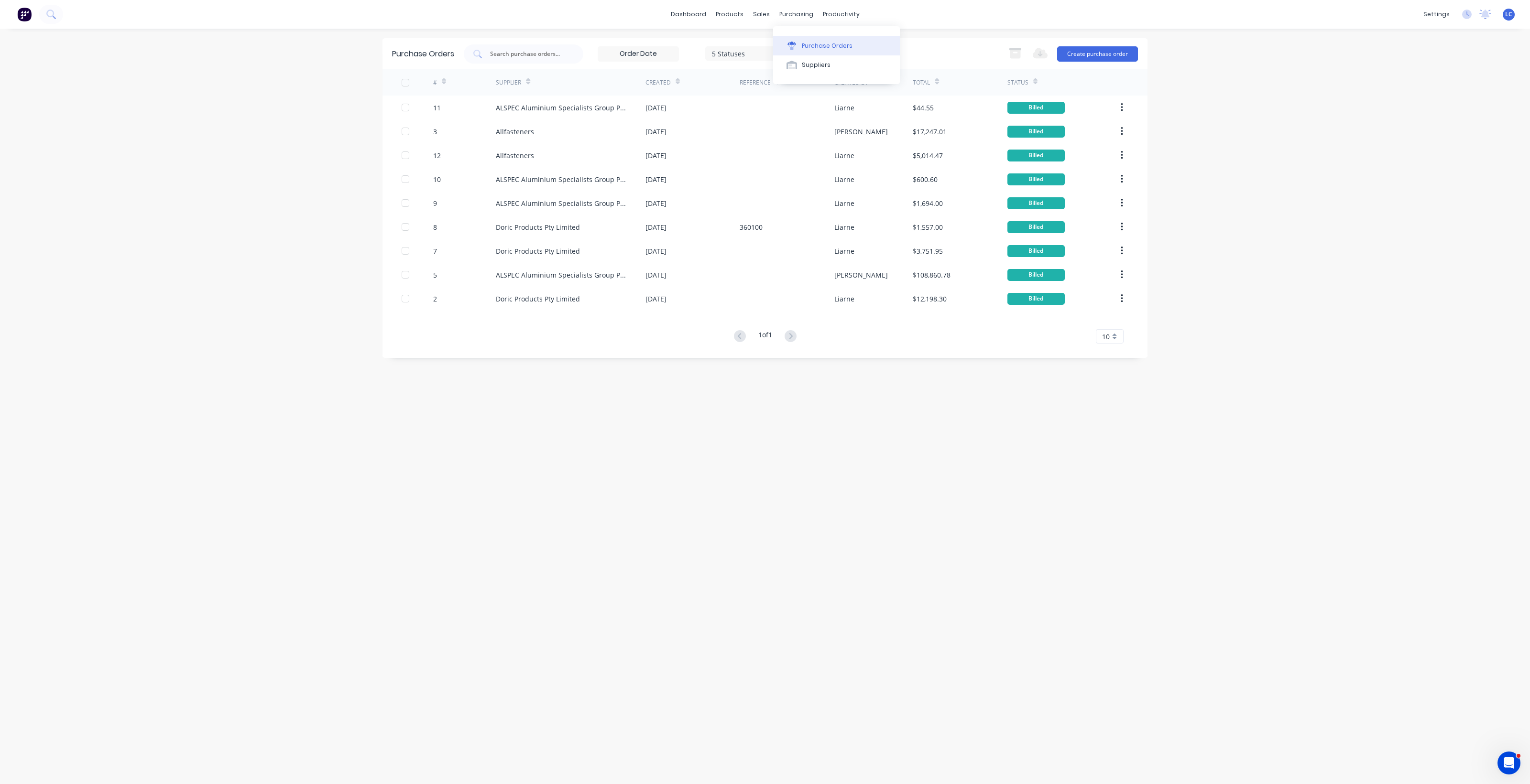
click at [813, 46] on div "Purchase Orders" at bounding box center [827, 46] width 51 height 9
click at [820, 44] on div "Purchase Orders" at bounding box center [827, 46] width 51 height 9
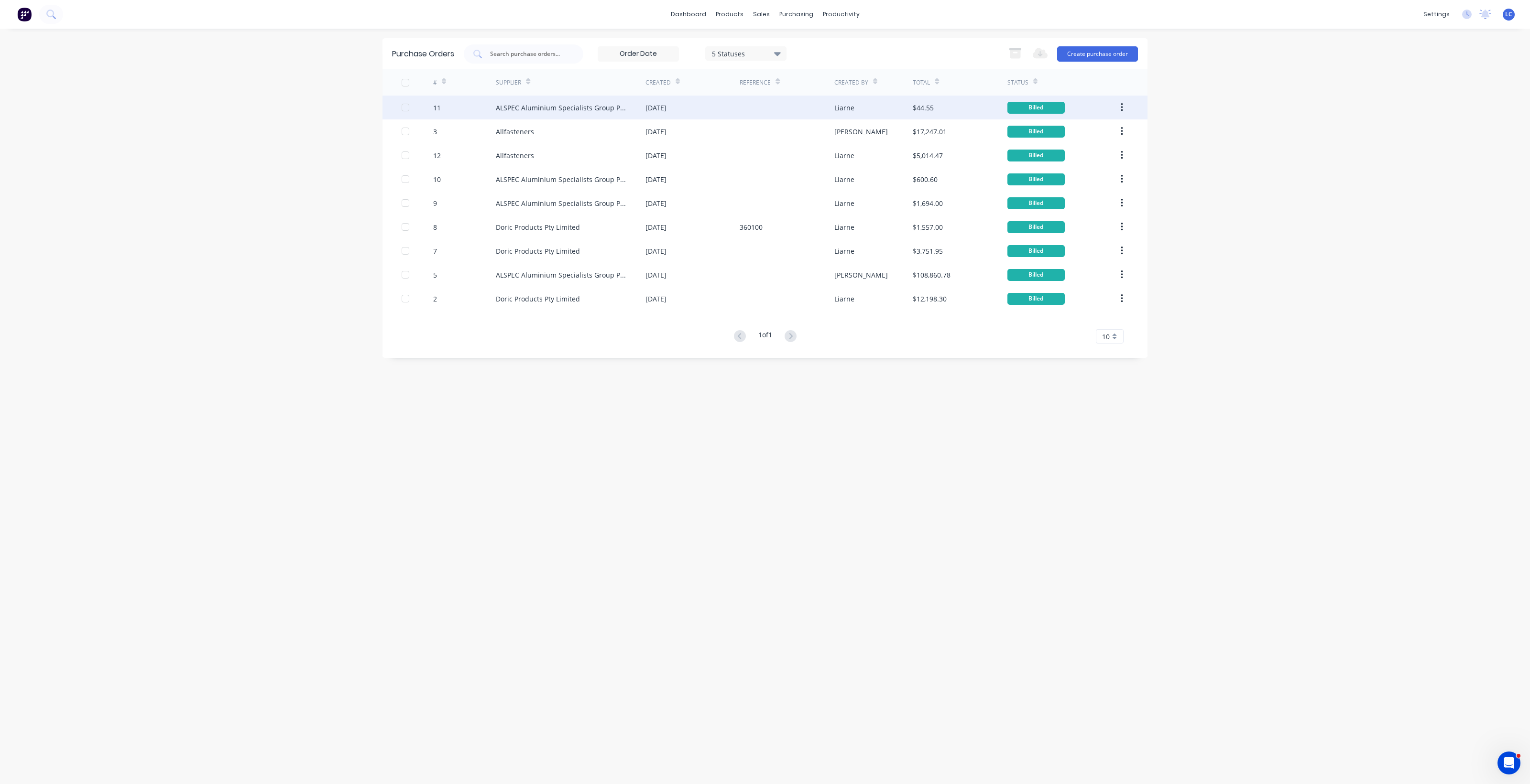
click at [1126, 106] on button "button" at bounding box center [1122, 108] width 22 height 17
click at [1123, 105] on icon "button" at bounding box center [1122, 107] width 2 height 11
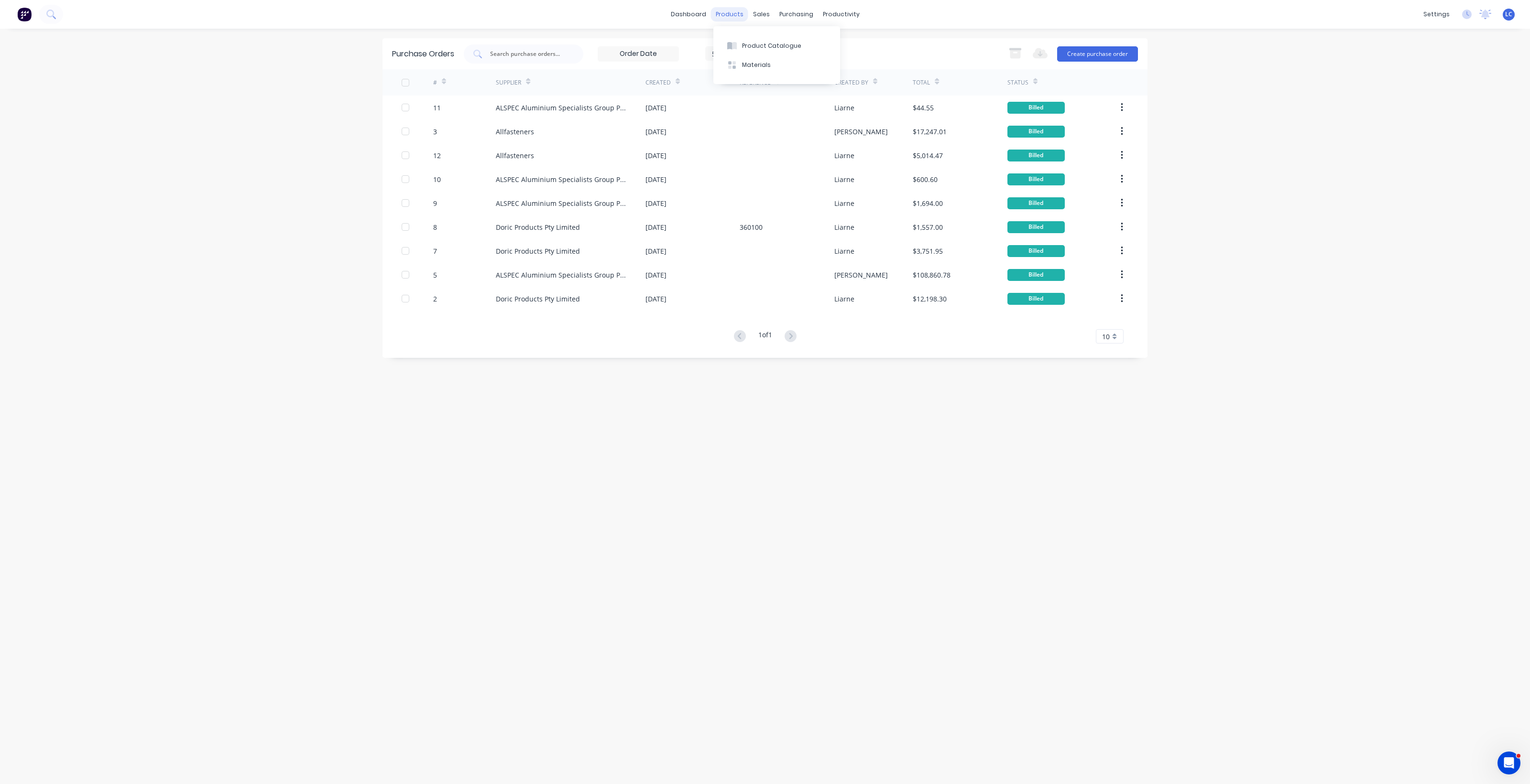
click at [728, 9] on div "products" at bounding box center [729, 14] width 37 height 14
click at [751, 44] on div "Product Catalogue" at bounding box center [771, 46] width 59 height 9
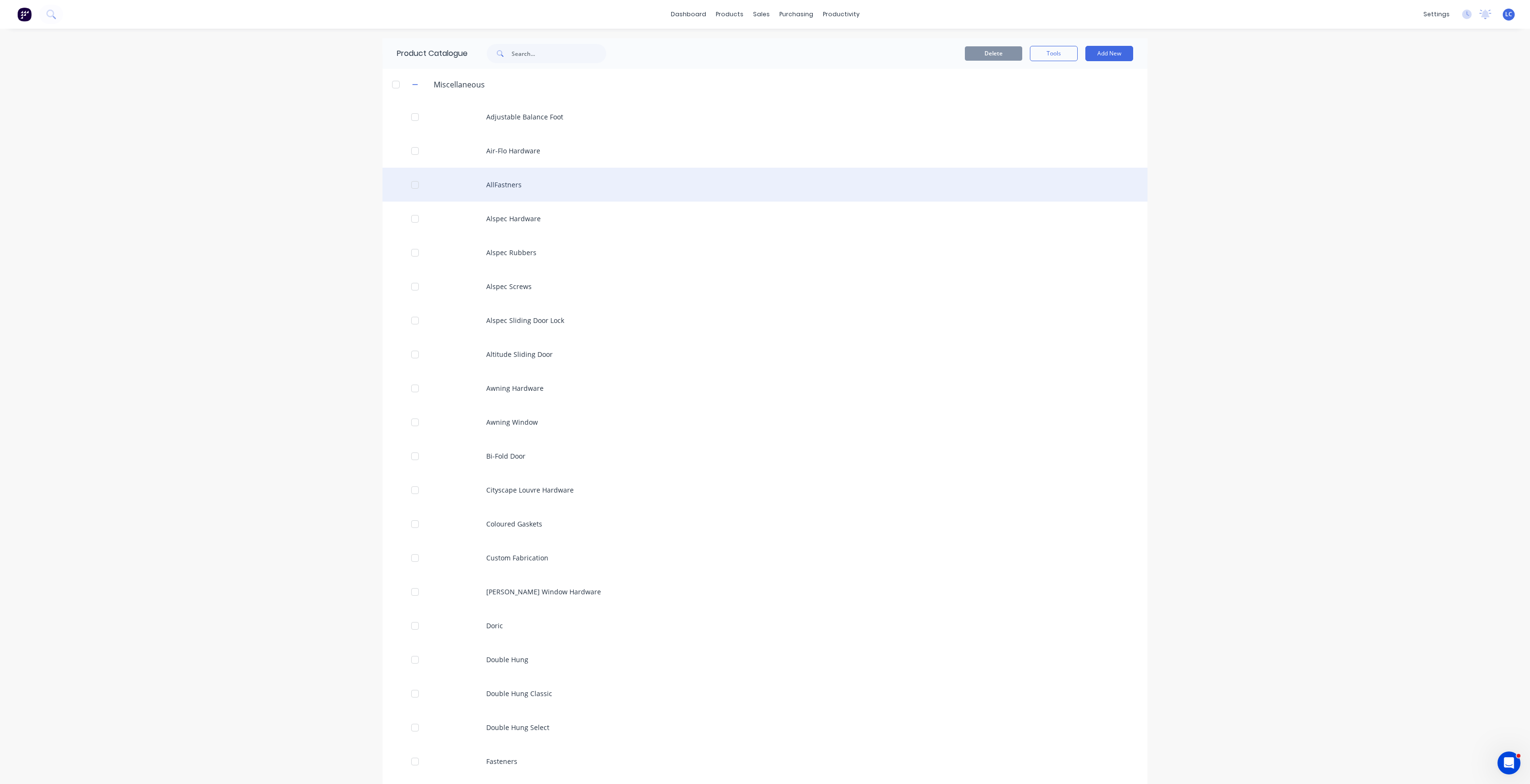
click at [490, 187] on div "AllFastners" at bounding box center [765, 185] width 765 height 34
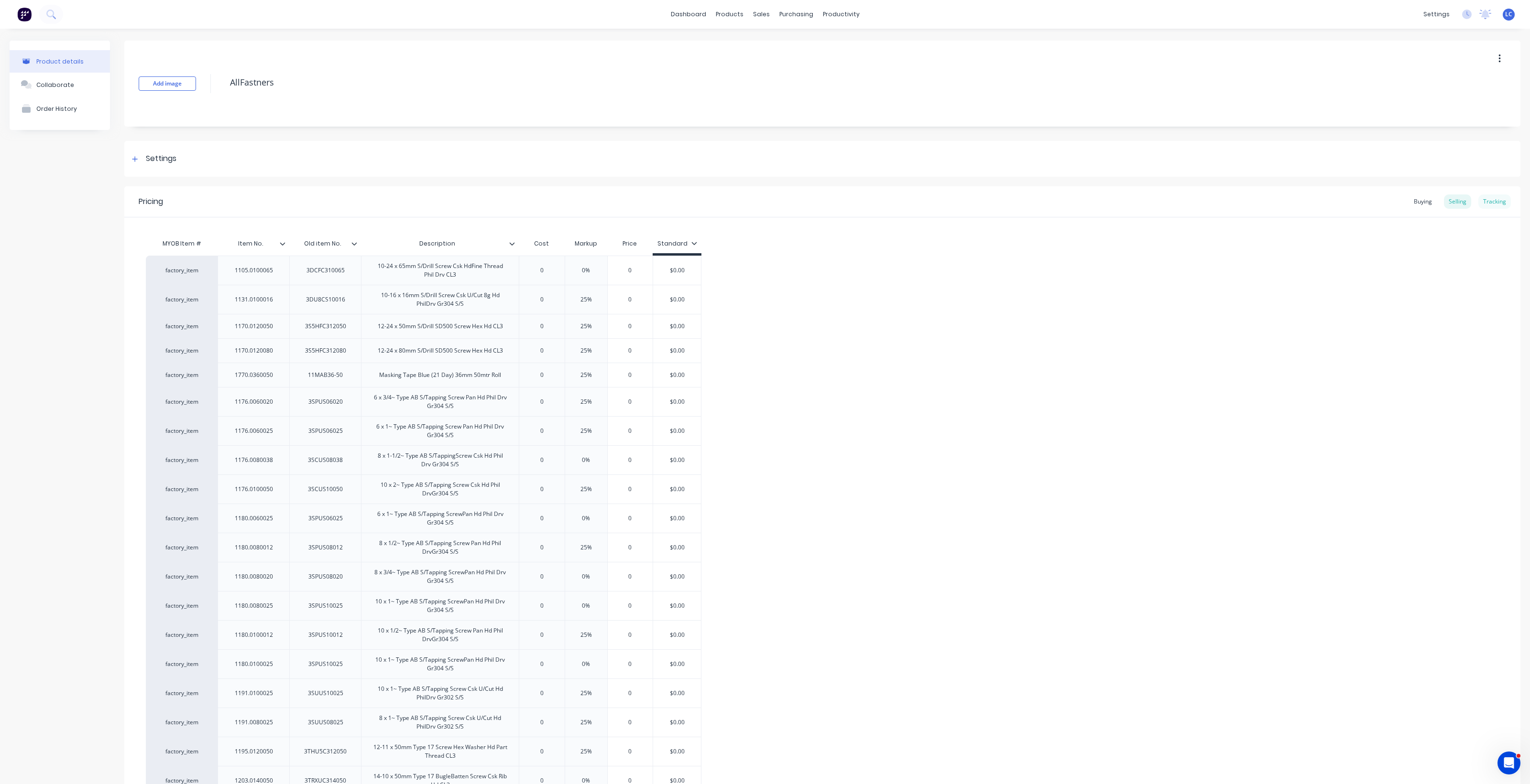
click at [1481, 201] on div "Tracking" at bounding box center [1494, 201] width 32 height 14
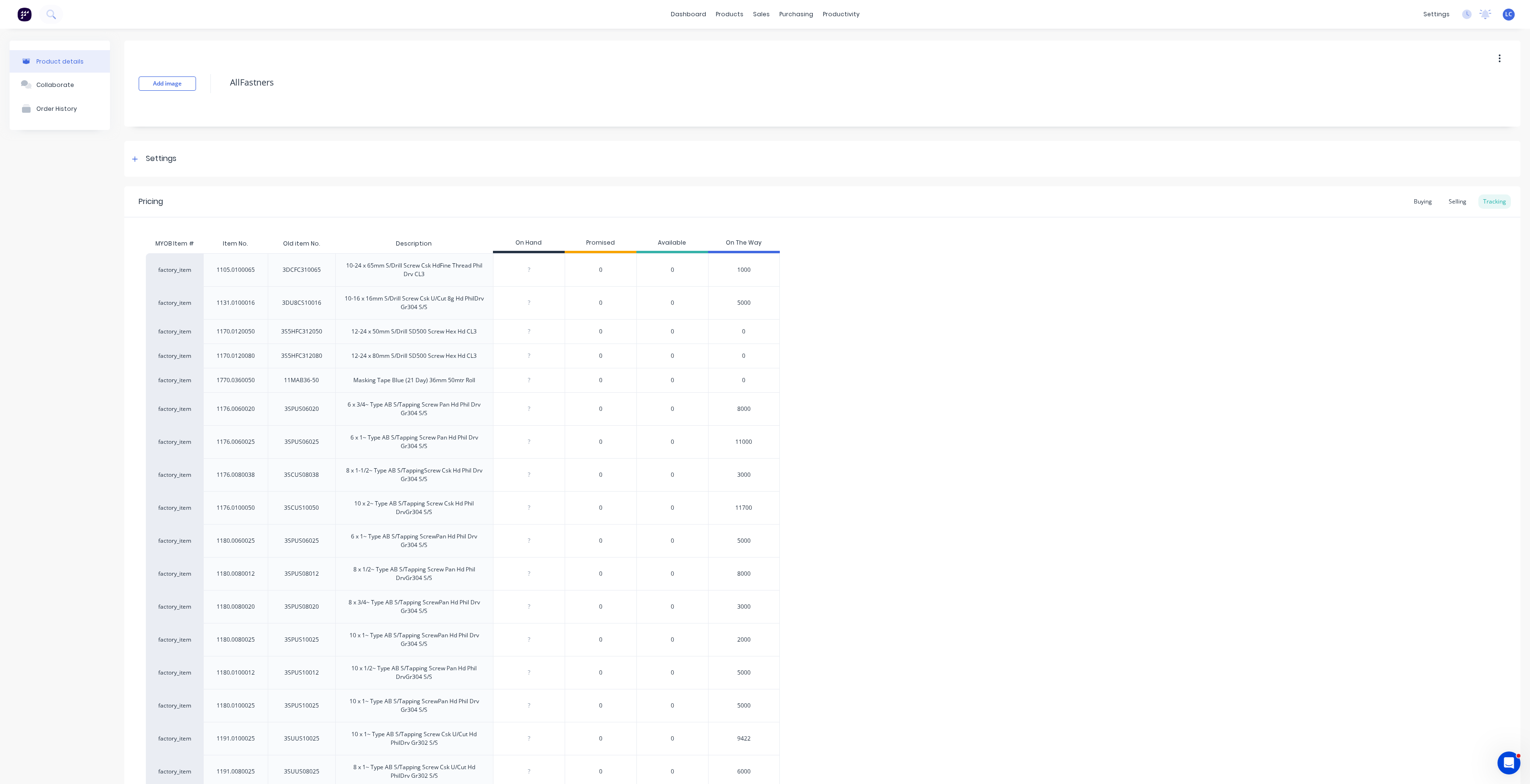
click at [49, 58] on div "Product details" at bounding box center [60, 61] width 47 height 7
click at [58, 58] on div "Product details" at bounding box center [60, 61] width 47 height 7
drag, startPoint x: 791, startPoint y: 15, endPoint x: 811, endPoint y: 31, distance: 25.6
click at [792, 15] on div "purchasing" at bounding box center [796, 14] width 44 height 14
click at [814, 42] on div "Purchase Orders" at bounding box center [822, 46] width 51 height 9
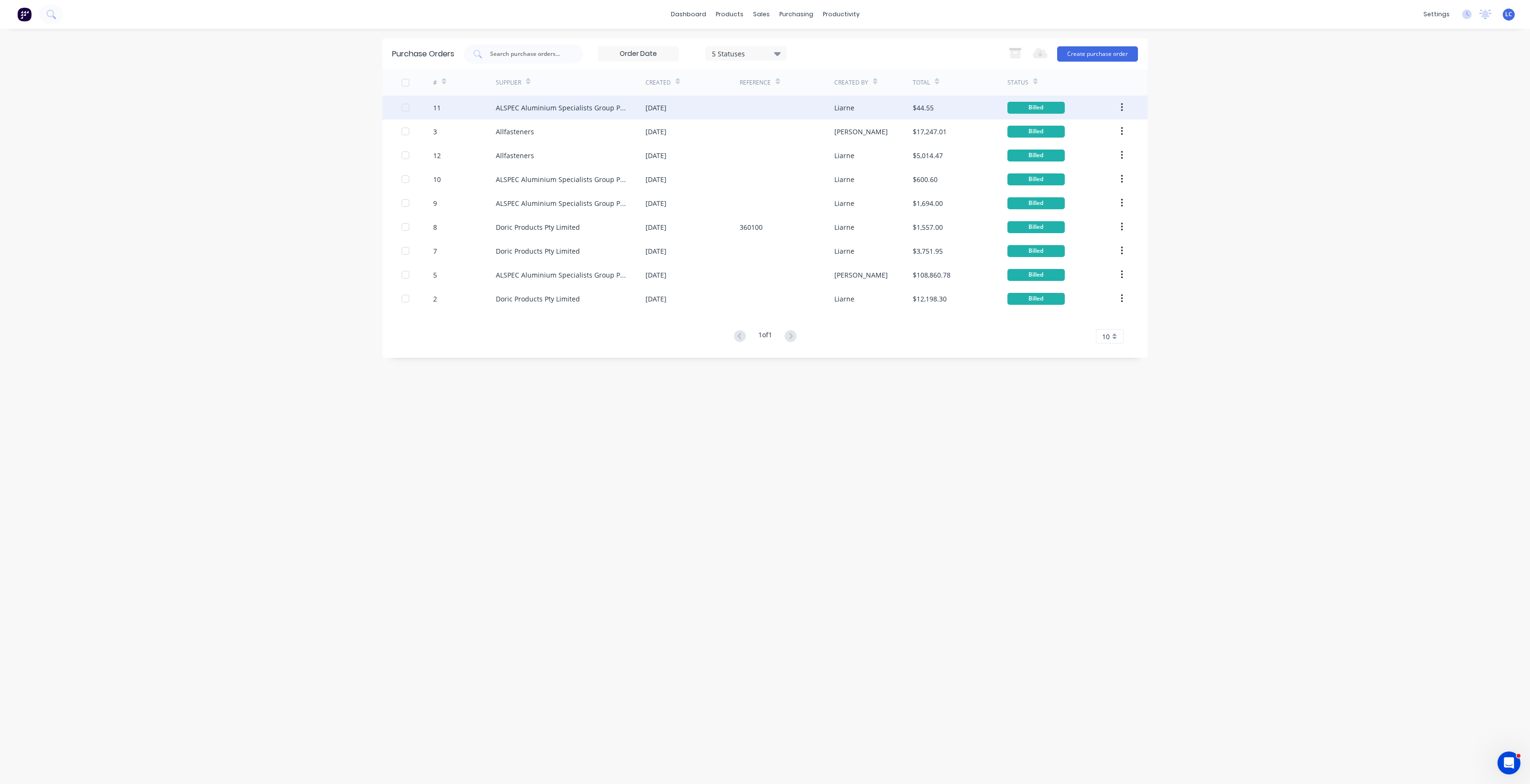
click at [1025, 104] on div "Billed" at bounding box center [1036, 107] width 57 height 12
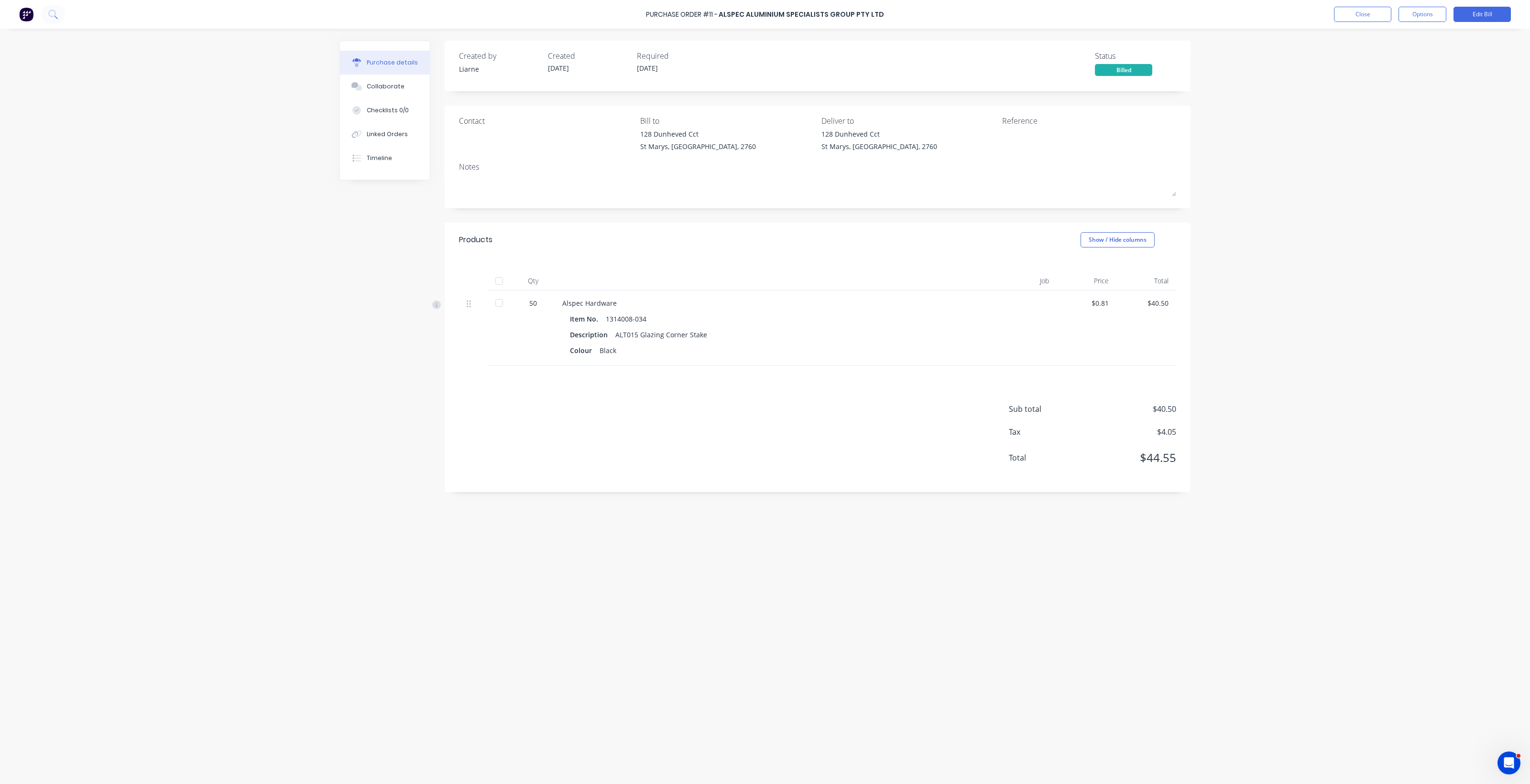
click at [1117, 69] on div "Billed" at bounding box center [1124, 70] width 57 height 12
click at [958, 64] on div "Created by Liarne Created 05/08/25 Required 05/08/25 Status Billed" at bounding box center [817, 62] width 717 height 26
drag, startPoint x: 714, startPoint y: 130, endPoint x: 751, endPoint y: 128, distance: 37.1
click at [721, 129] on div "128 Dunheved Cct" at bounding box center [698, 134] width 115 height 10
click at [1487, 16] on button "Edit Bill" at bounding box center [1482, 14] width 57 height 16
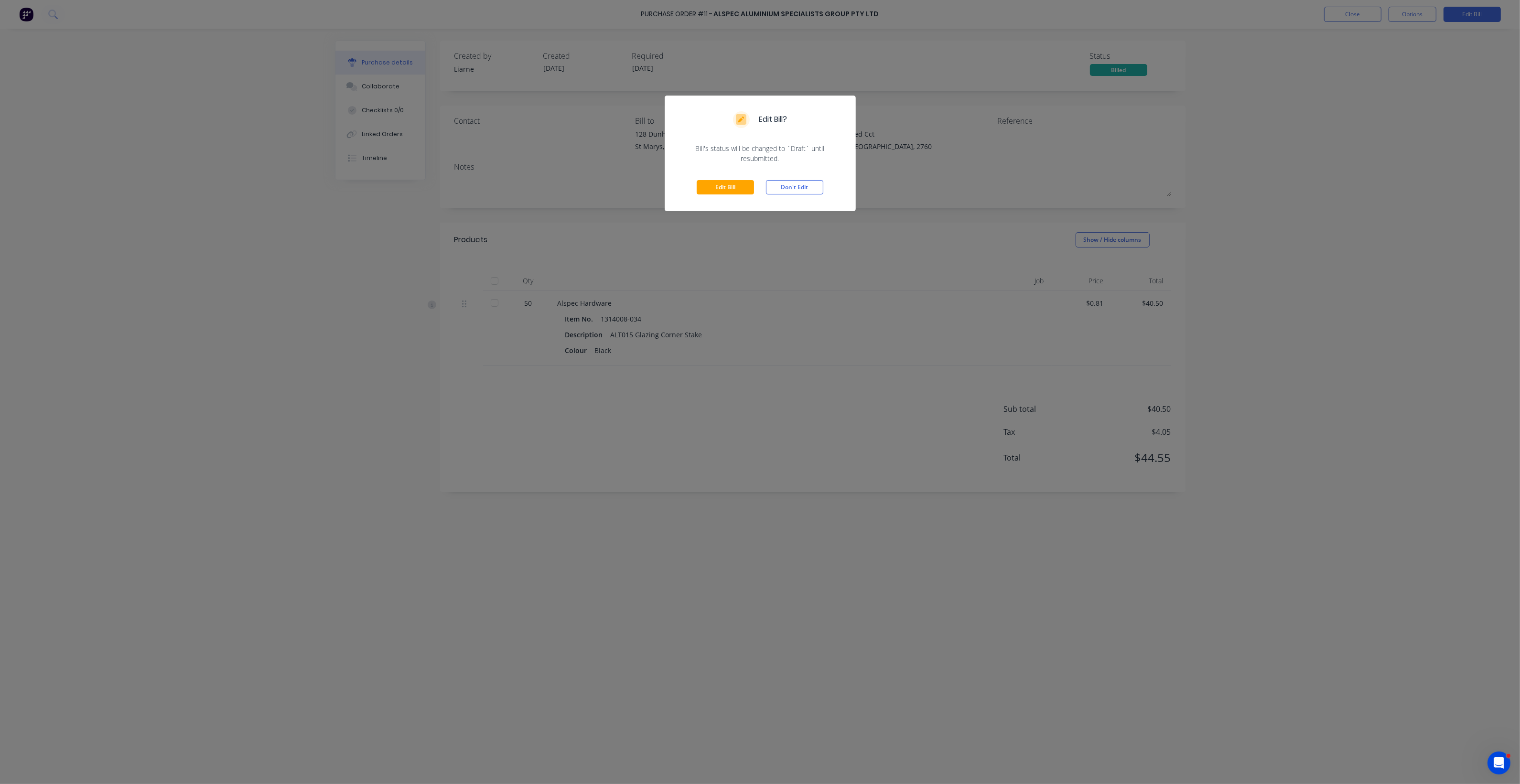
drag, startPoint x: 959, startPoint y: 167, endPoint x: 962, endPoint y: 163, distance: 5.0
click at [959, 167] on div "Edit Bill? Bill's status will be changed to `Draft` until resubmitted. Edit Bil…" at bounding box center [760, 392] width 1520 height 784
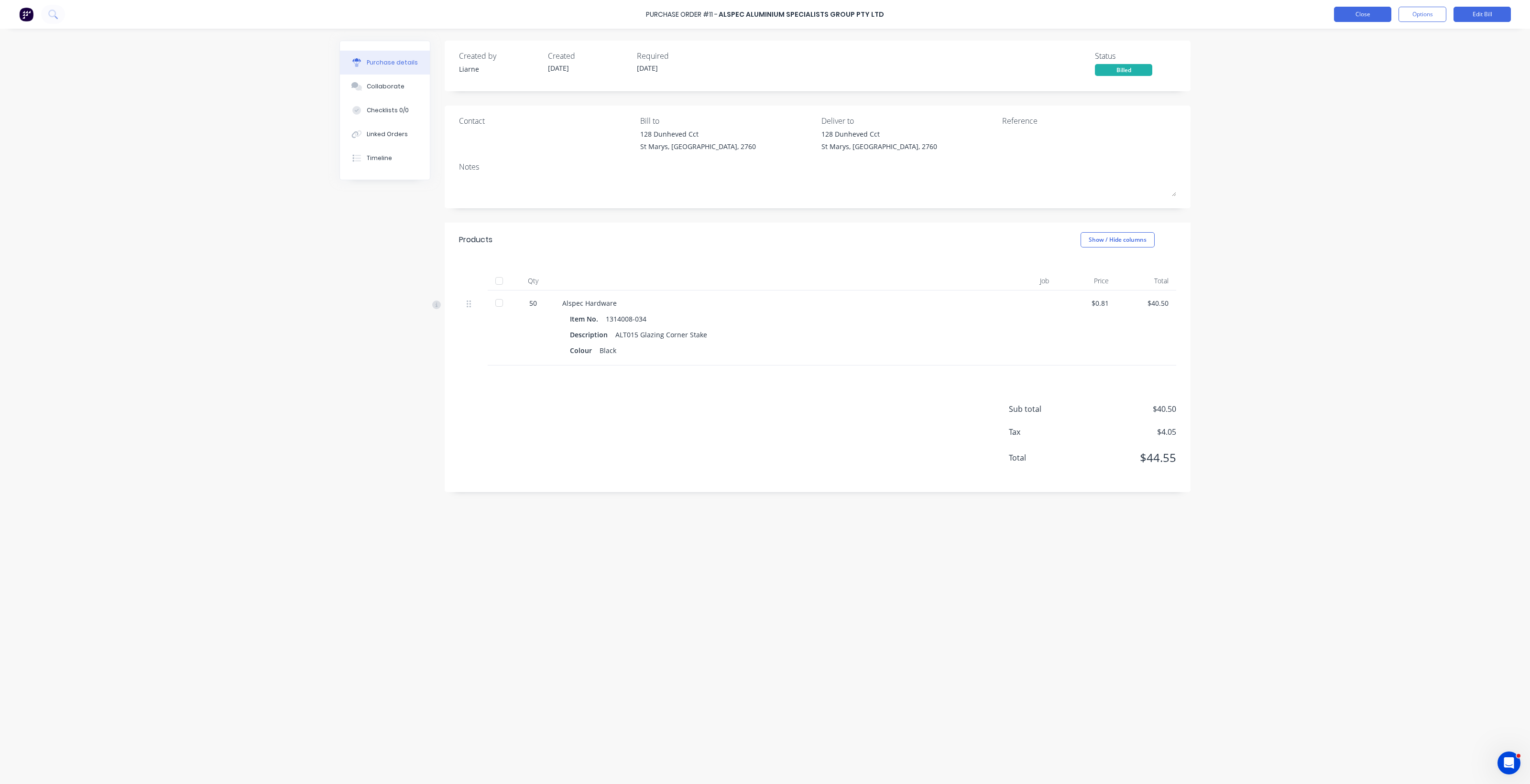
click at [1365, 13] on button "Close" at bounding box center [1363, 14] width 57 height 16
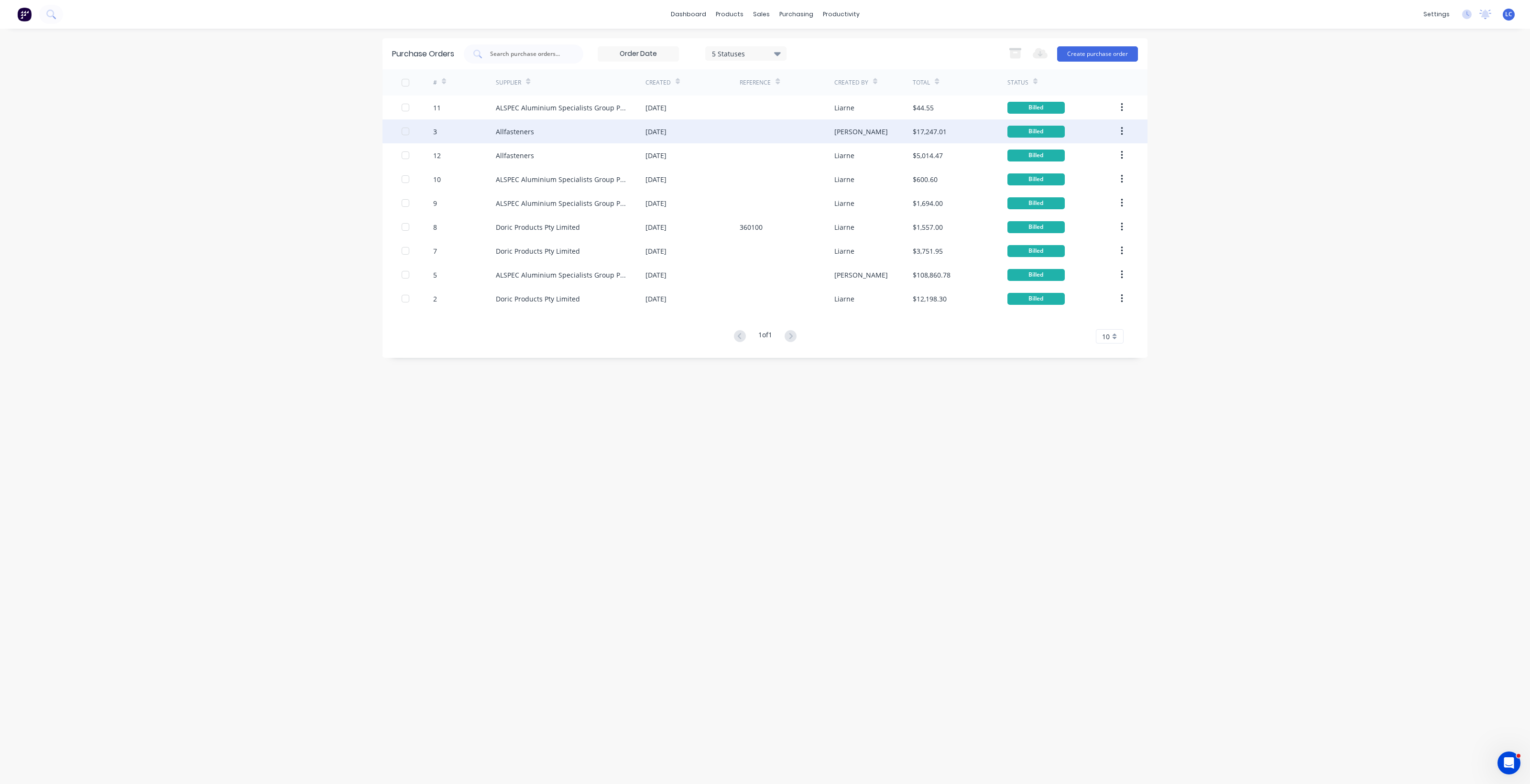
click at [1122, 129] on icon "button" at bounding box center [1122, 131] width 2 height 11
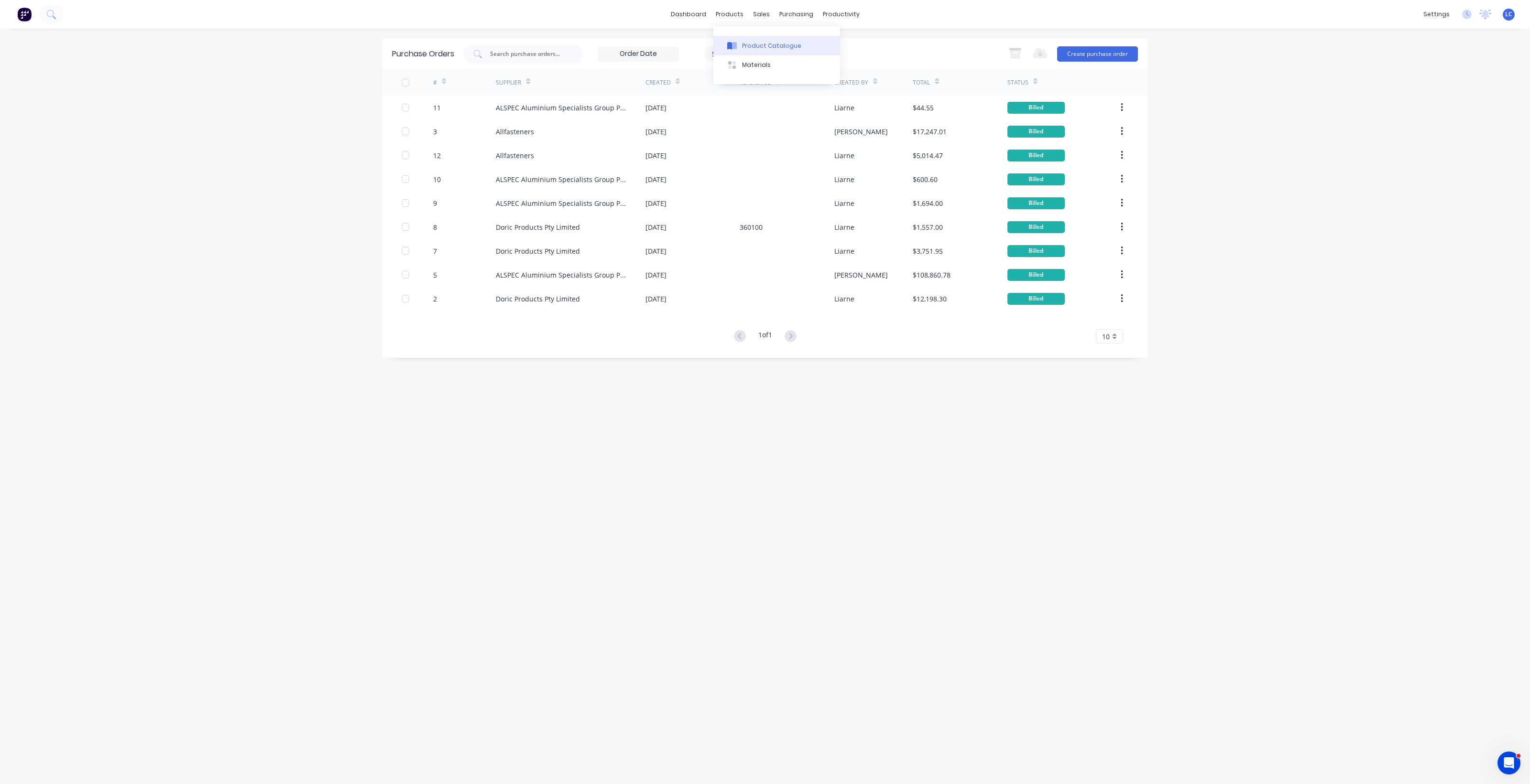
click at [754, 44] on div "Product Catalogue" at bounding box center [771, 46] width 59 height 9
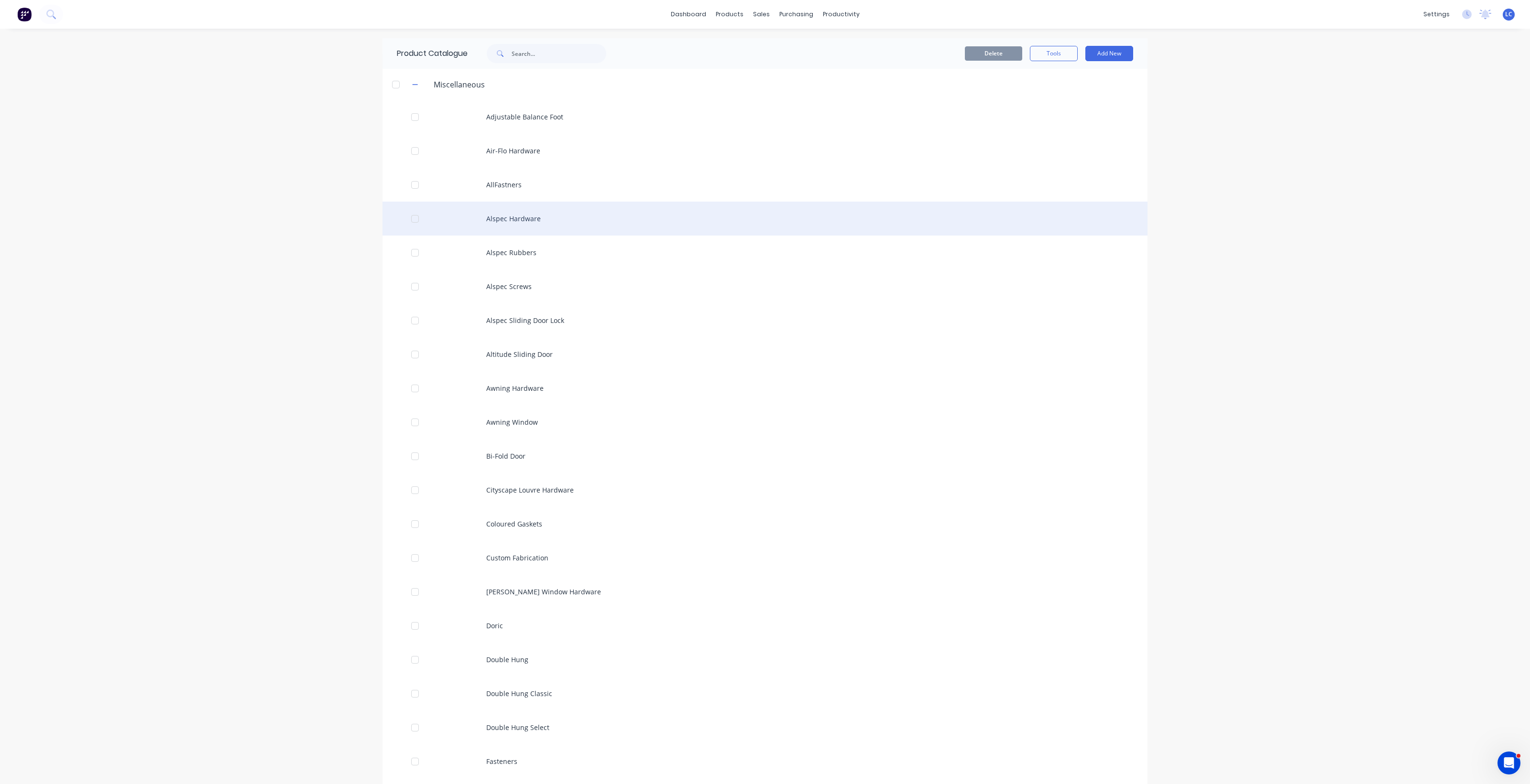
click at [522, 216] on div "Alspec Hardware" at bounding box center [765, 218] width 765 height 34
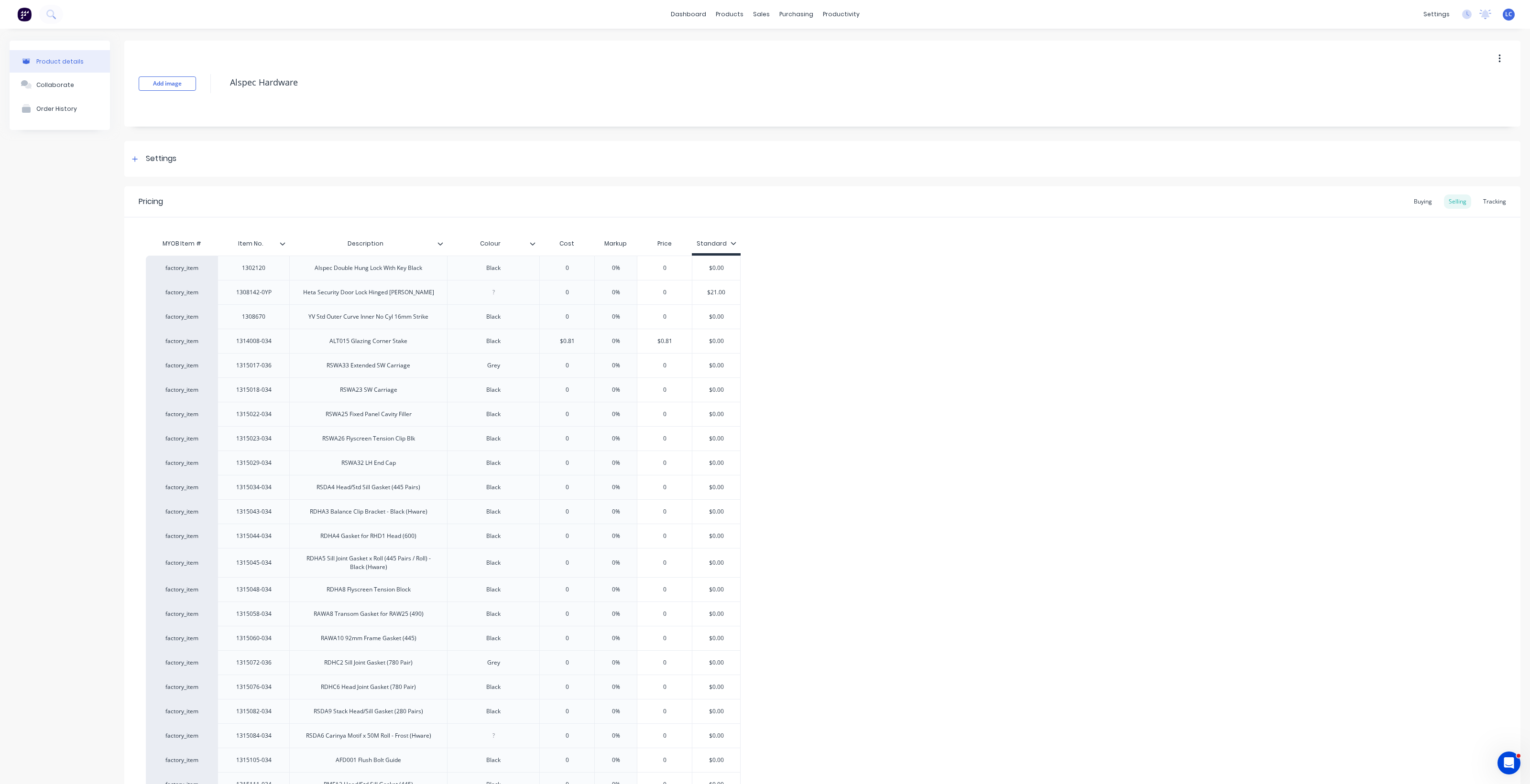
click at [1479, 196] on div "Tracking" at bounding box center [1494, 201] width 32 height 14
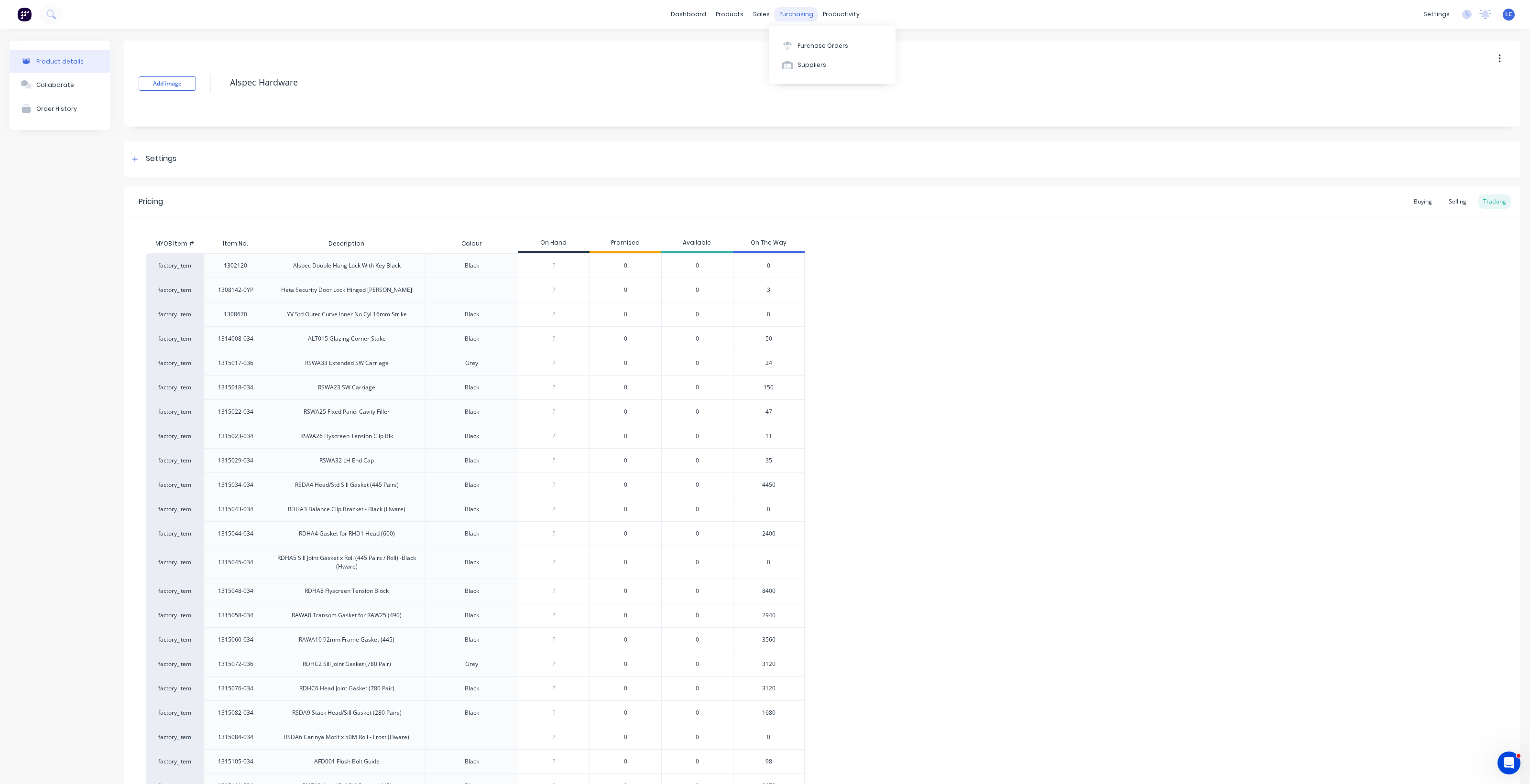
click at [794, 14] on div "purchasing" at bounding box center [796, 14] width 44 height 14
type textarea "x"
click at [812, 44] on div "Purchase Orders" at bounding box center [822, 46] width 51 height 9
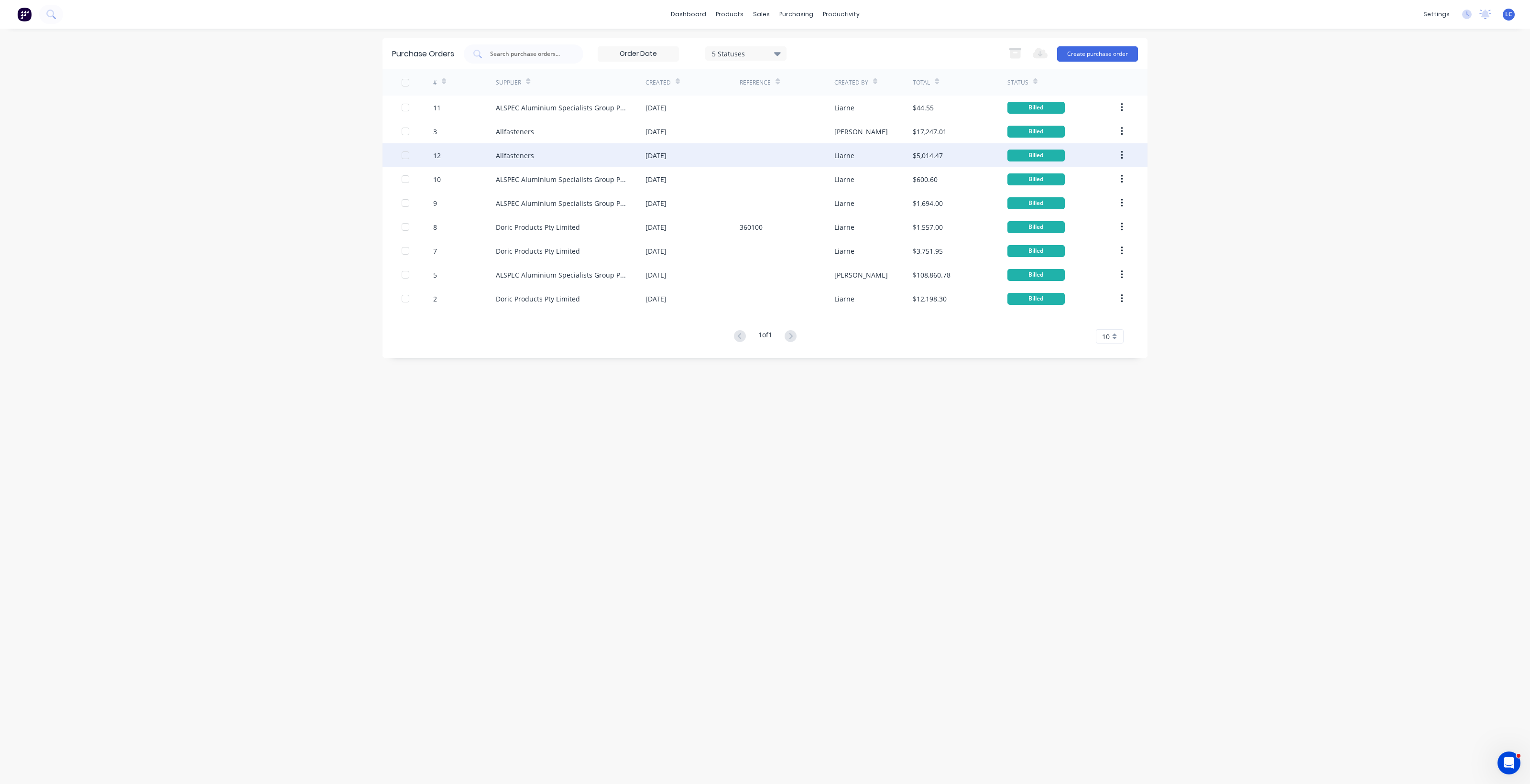
click at [665, 150] on div "[DATE]" at bounding box center [656, 155] width 21 height 10
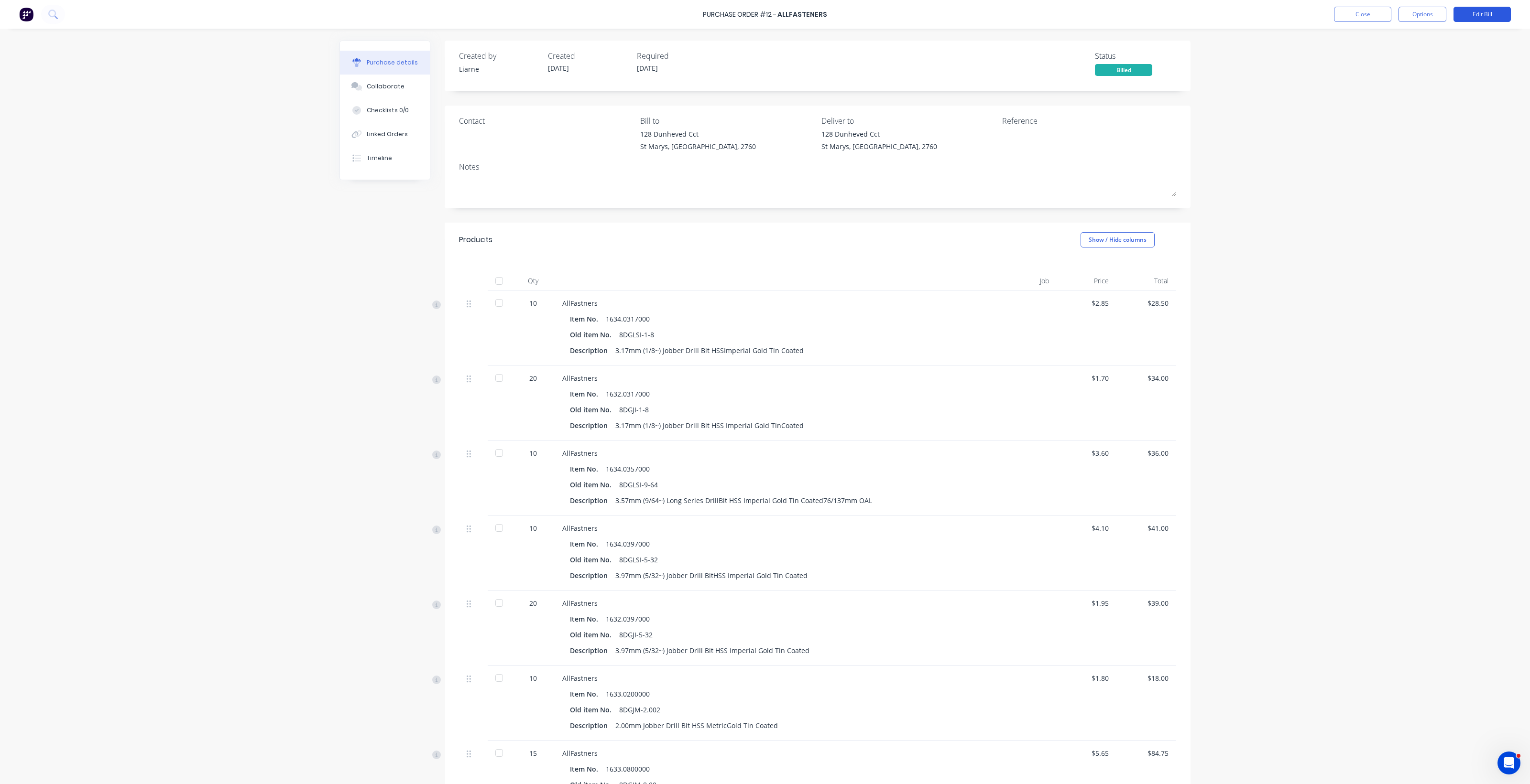
click at [1480, 11] on button "Edit Bill" at bounding box center [1482, 14] width 57 height 16
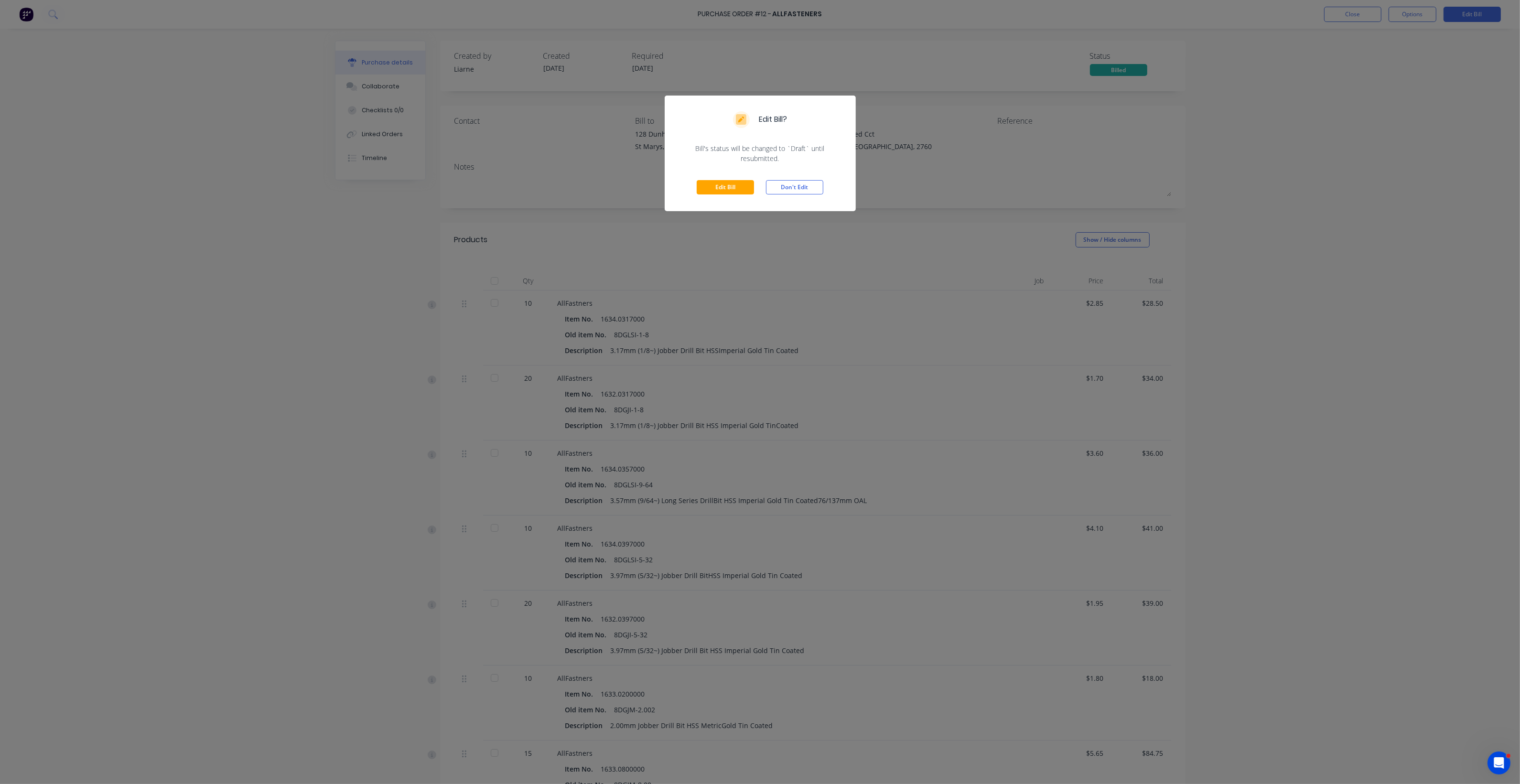
drag, startPoint x: 739, startPoint y: 182, endPoint x: 746, endPoint y: 175, distance: 9.9
click at [744, 182] on button "Edit Bill" at bounding box center [725, 187] width 57 height 14
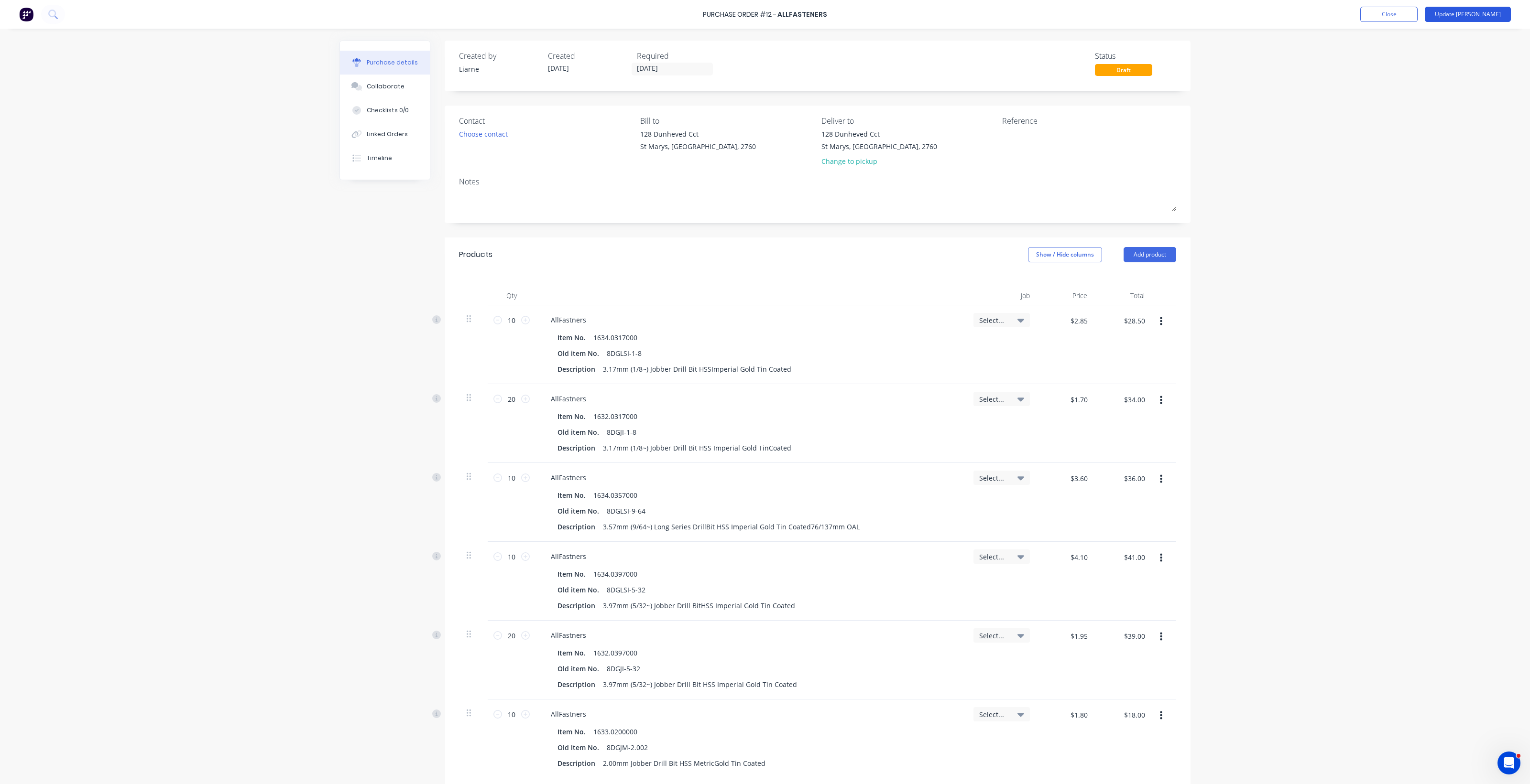
click at [1481, 14] on button "Update Bill" at bounding box center [1468, 14] width 86 height 16
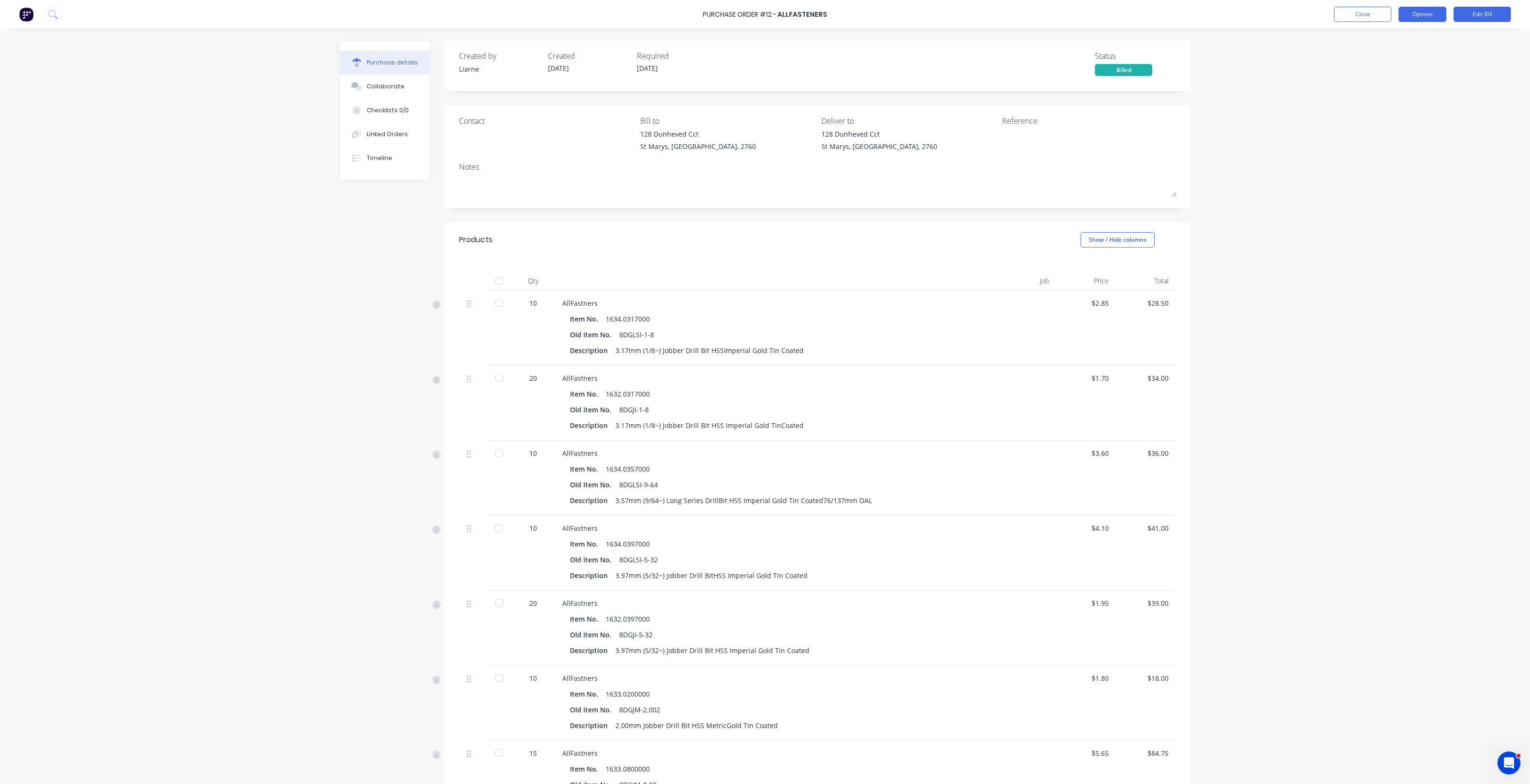
click at [1418, 12] on button "Options" at bounding box center [1422, 14] width 48 height 16
click at [1471, 11] on button "Edit Bill" at bounding box center [1482, 14] width 57 height 16
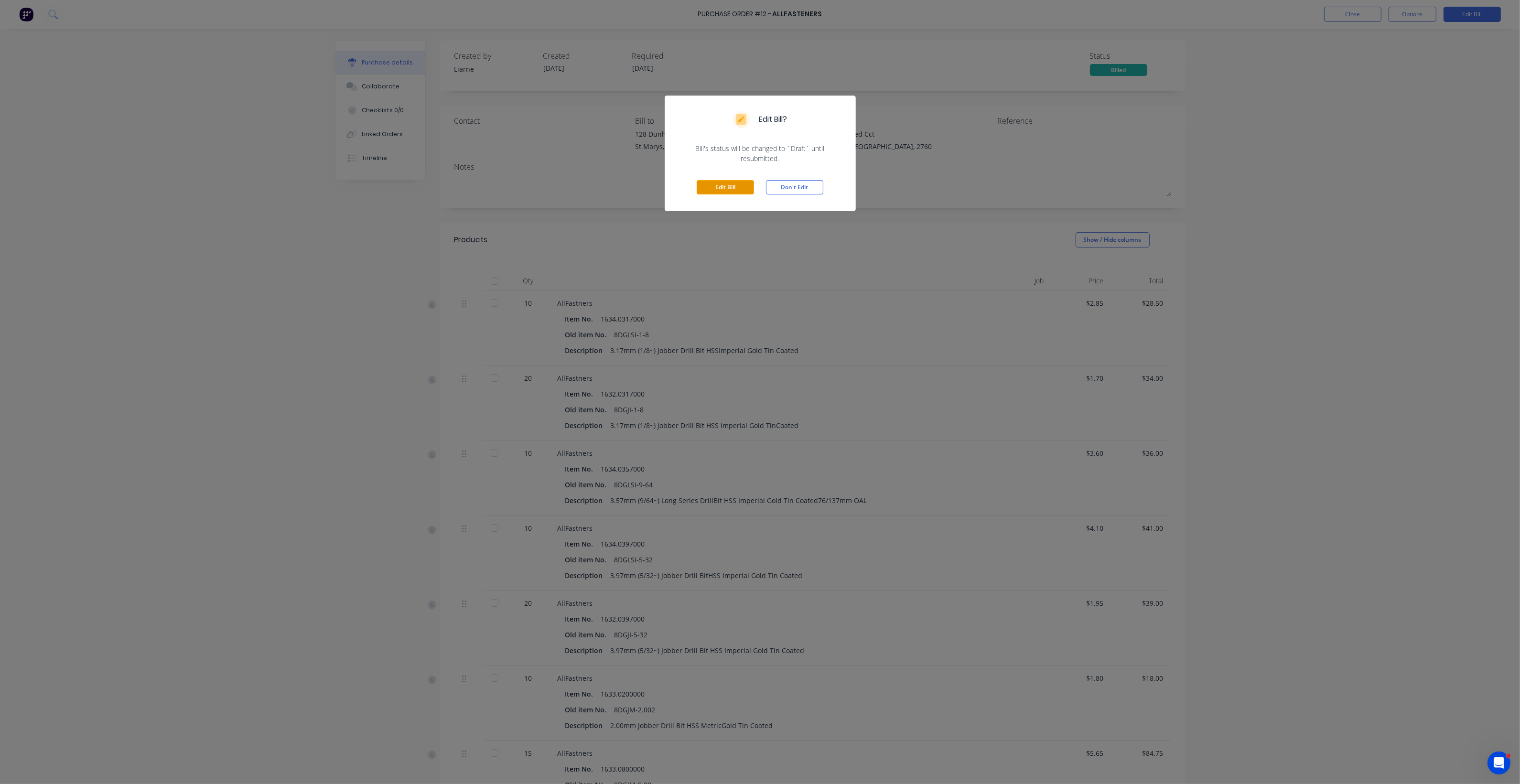
click at [722, 190] on button "Edit Bill" at bounding box center [725, 187] width 57 height 14
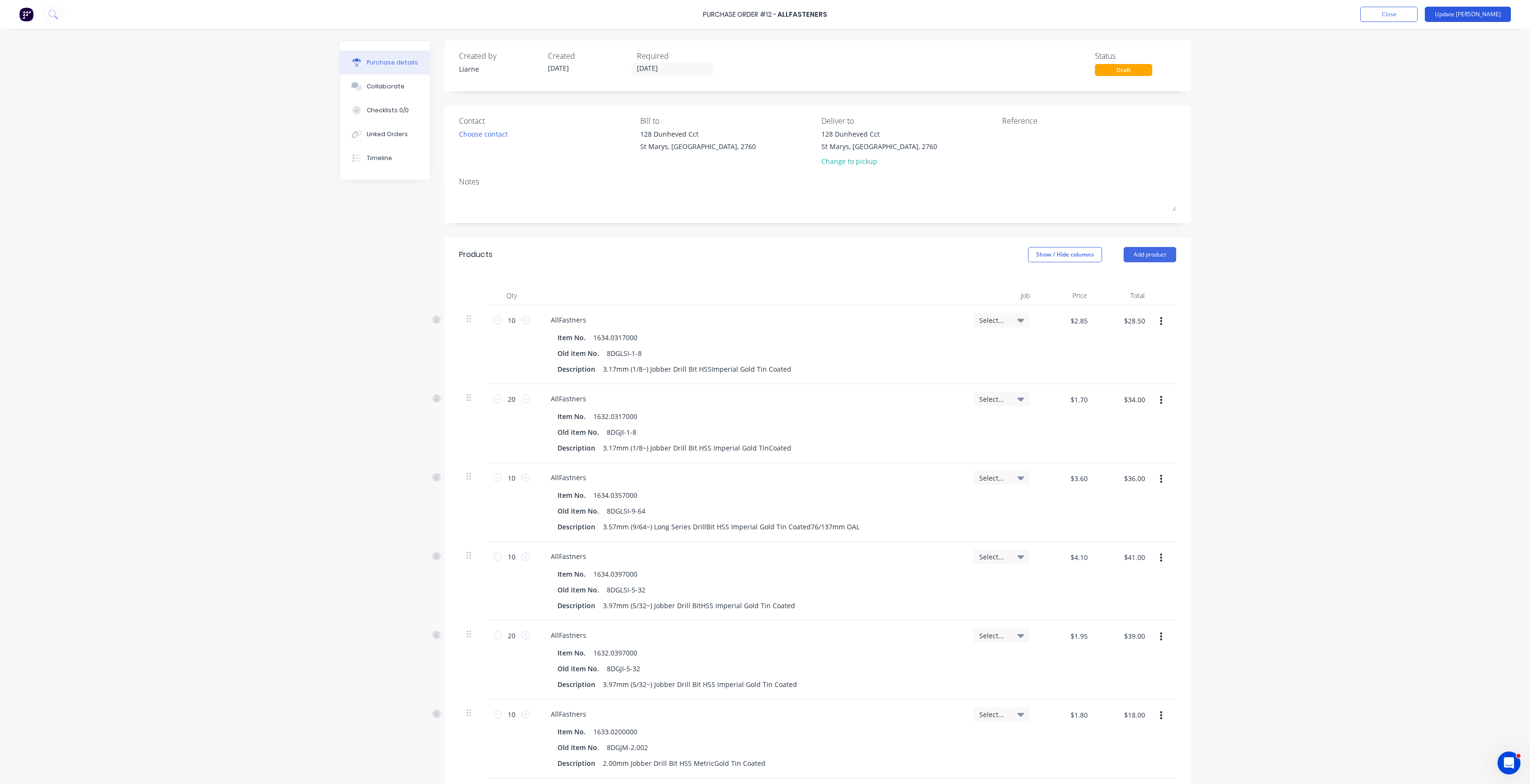
click at [1485, 12] on button "Update Bill" at bounding box center [1468, 14] width 86 height 16
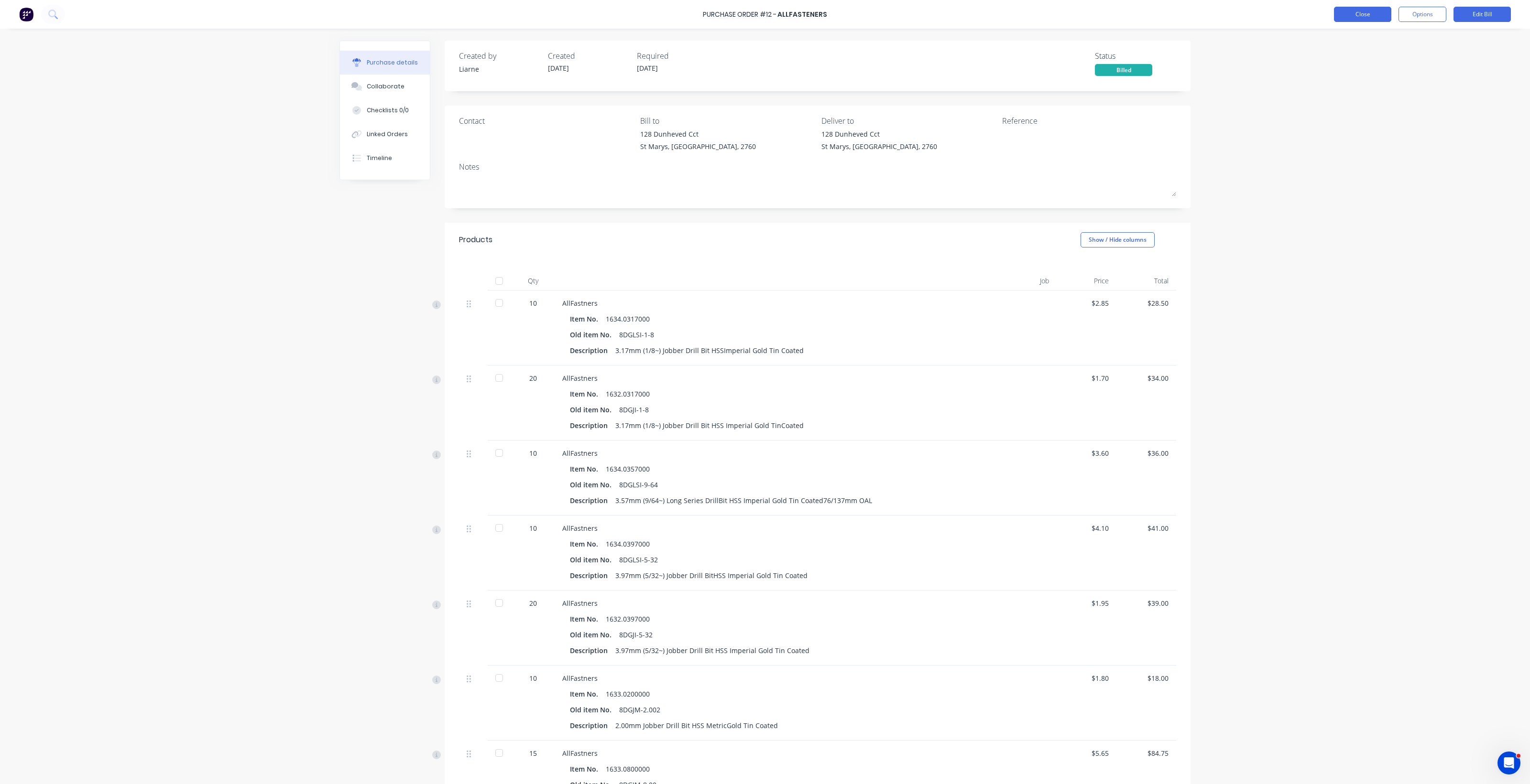
click at [1367, 11] on button "Close" at bounding box center [1363, 14] width 57 height 16
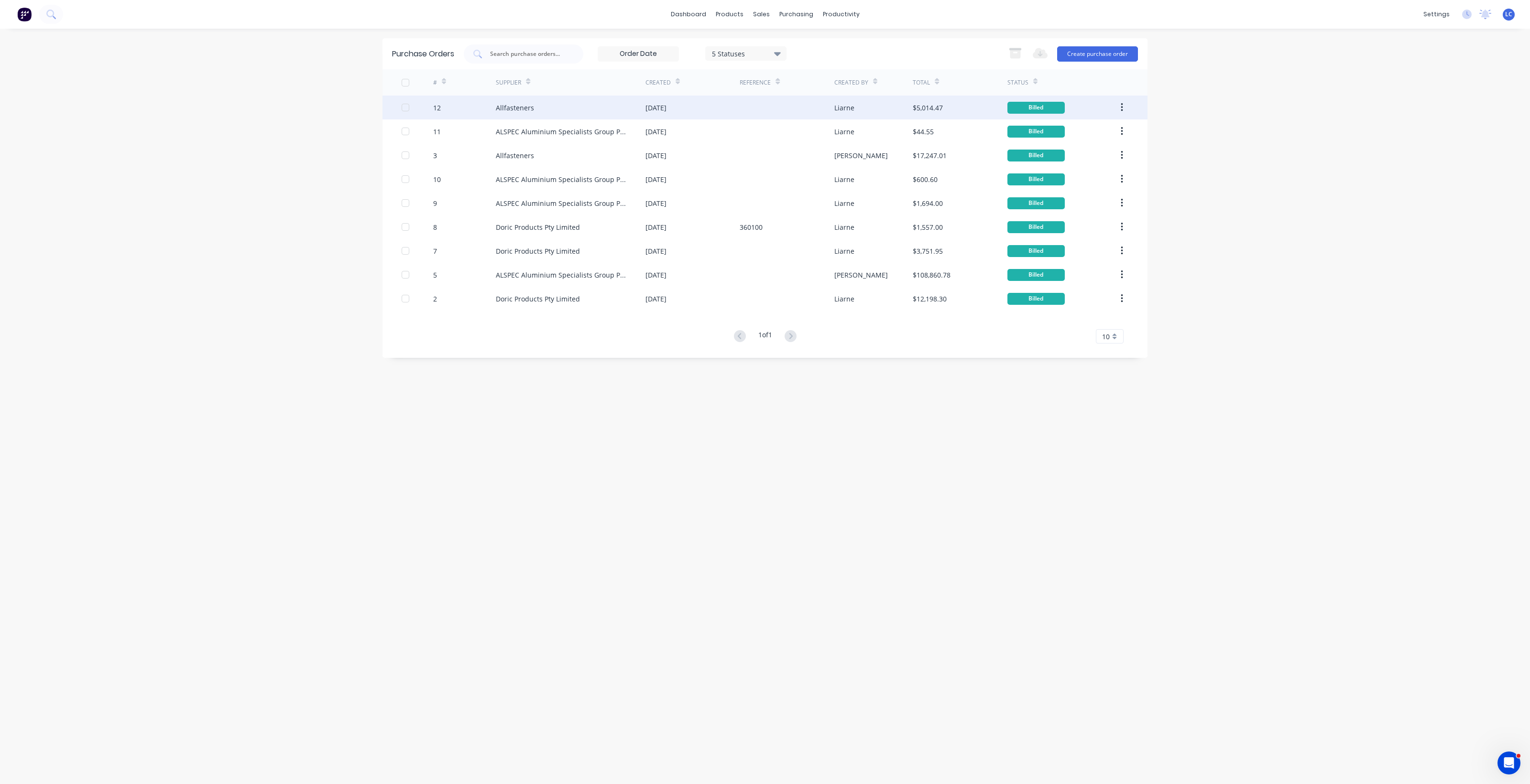
click at [1123, 99] on button "button" at bounding box center [1122, 108] width 22 height 17
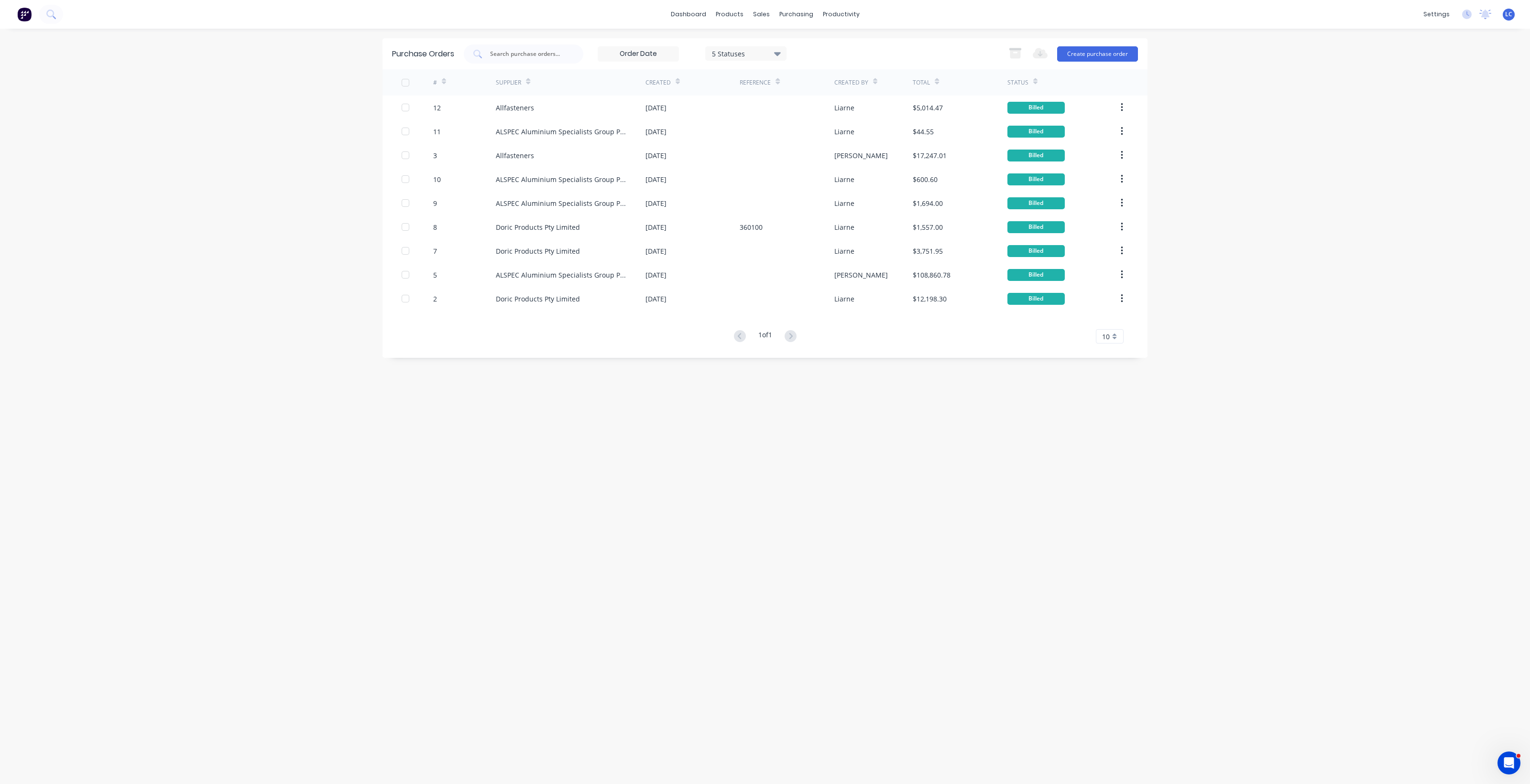
click at [1234, 114] on div "dashboard products sales purchasing productivity dashboard products Product Cat…" at bounding box center [765, 392] width 1530 height 784
click at [1018, 52] on icon "button" at bounding box center [1015, 54] width 11 height 8
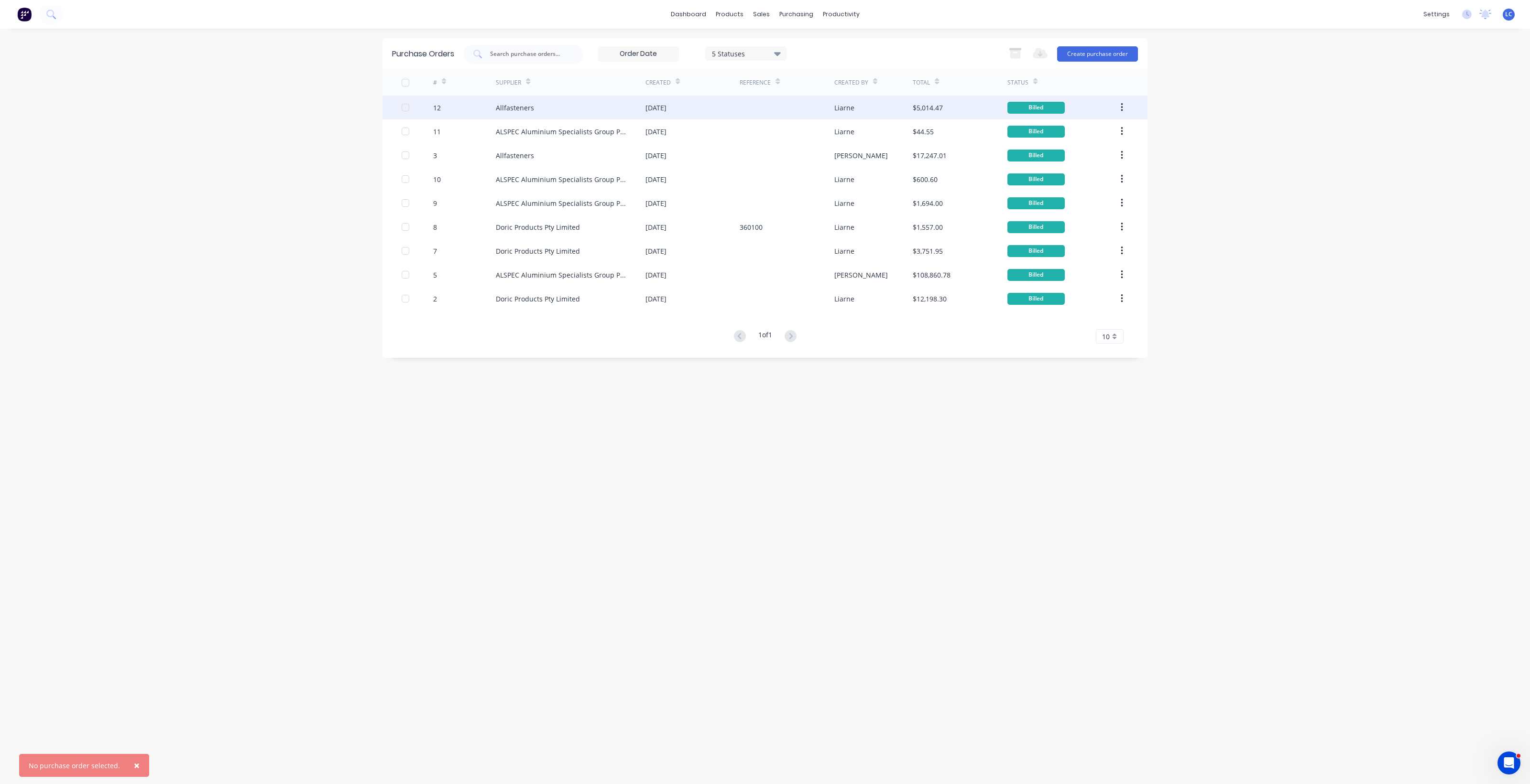
click at [1124, 108] on button "button" at bounding box center [1122, 108] width 22 height 17
click at [1071, 129] on div "Archive" at bounding box center [1088, 133] width 74 height 14
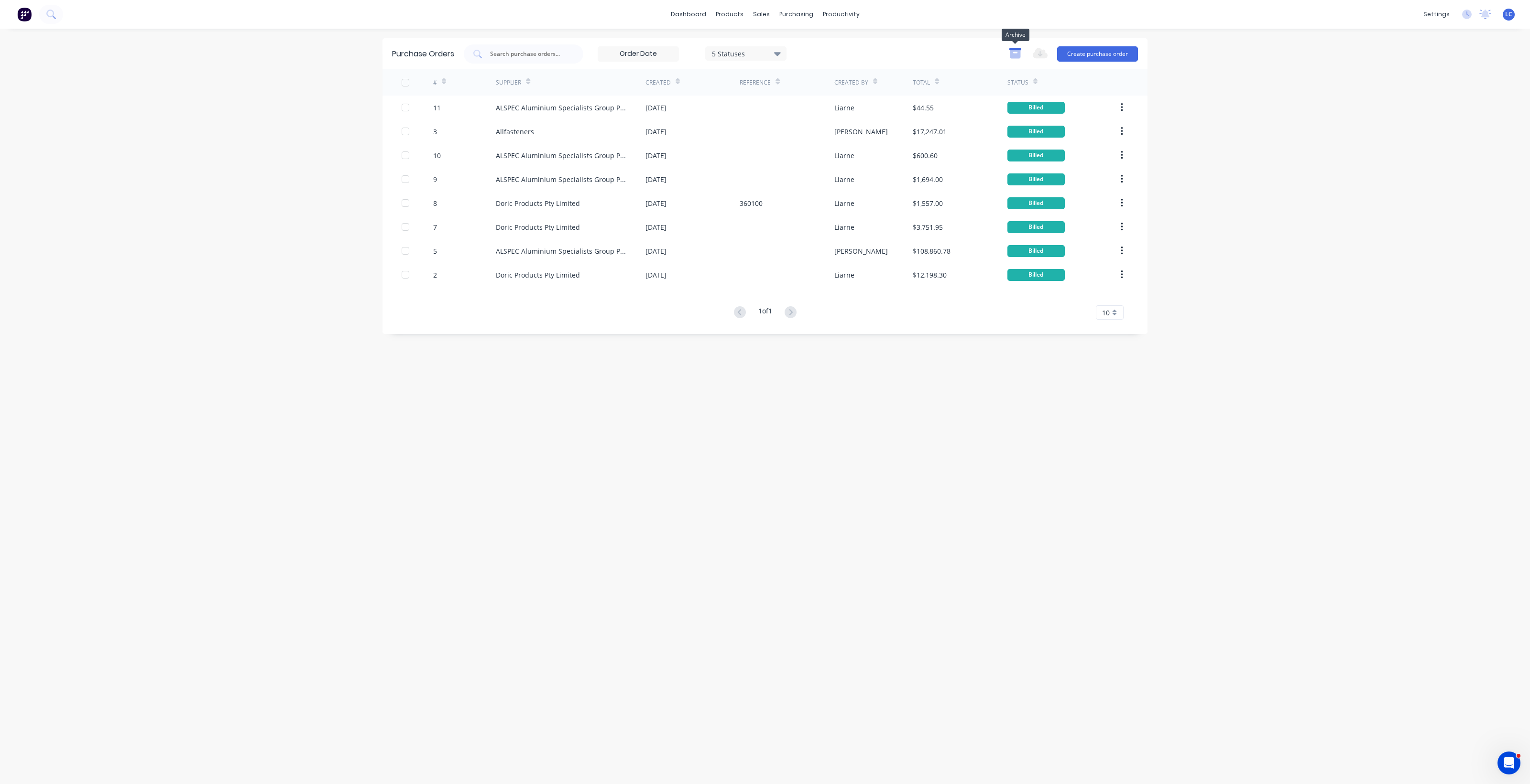
click at [1013, 51] on icon "button" at bounding box center [1015, 54] width 11 height 8
click at [1015, 50] on icon "button" at bounding box center [1015, 54] width 11 height 8
click at [1016, 53] on icon "button" at bounding box center [1015, 54] width 11 height 8
click at [510, 54] on input "text" at bounding box center [529, 54] width 79 height 9
type input "a"
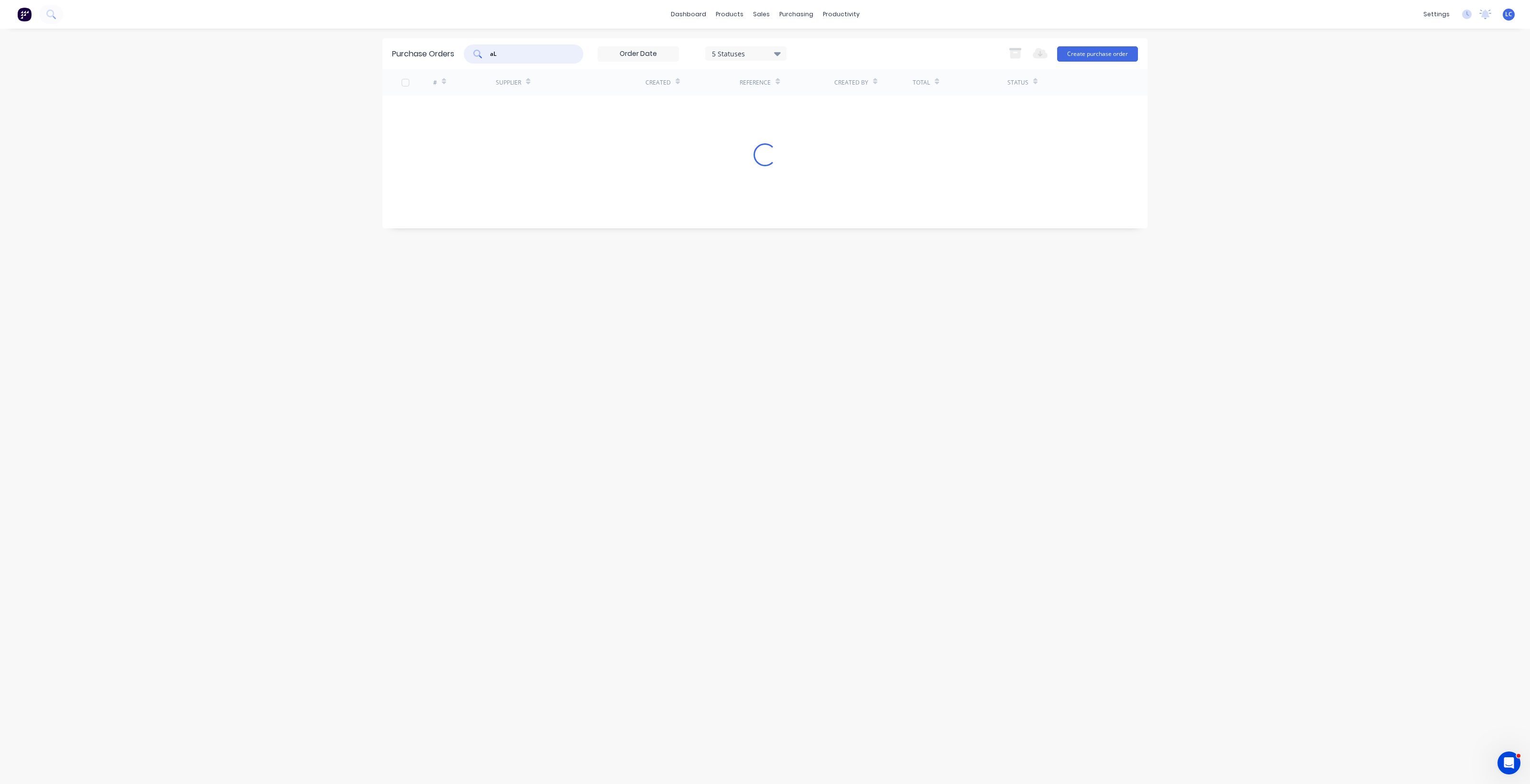
type input "a"
click at [504, 55] on input "text" at bounding box center [529, 54] width 79 height 9
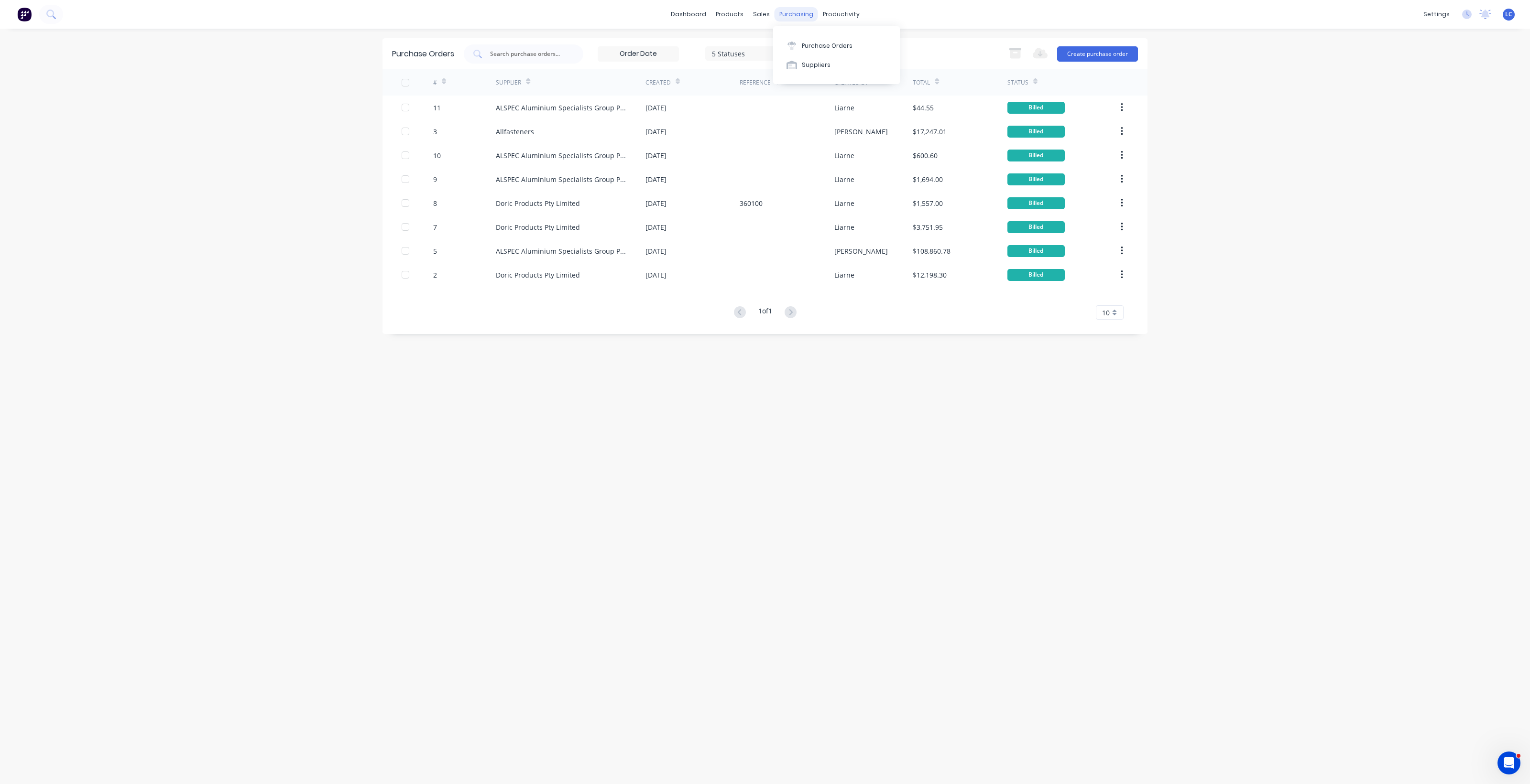
click at [786, 11] on div "purchasing" at bounding box center [796, 14] width 44 height 14
click at [807, 64] on div "Suppliers" at bounding box center [816, 65] width 29 height 9
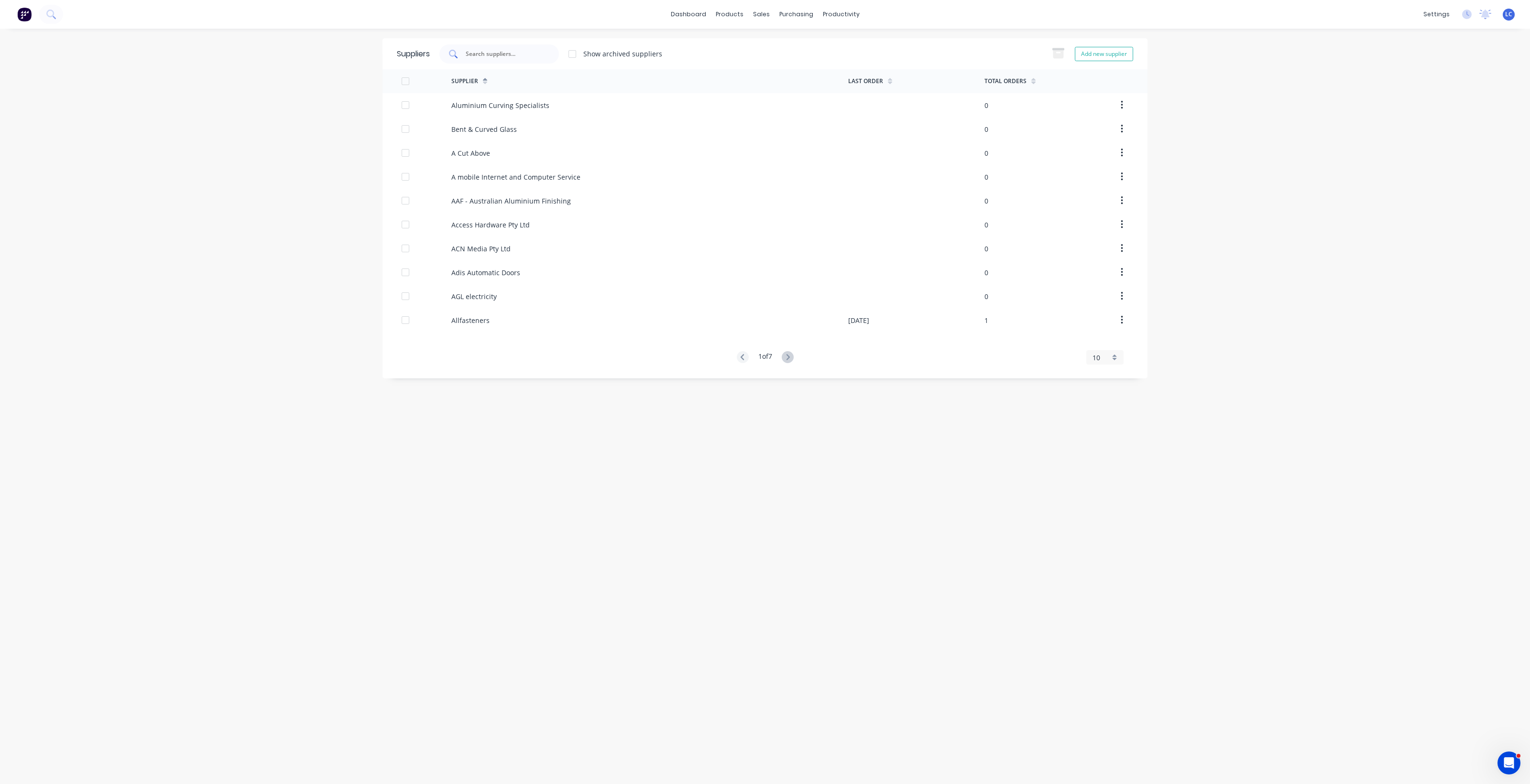
click at [515, 51] on input "text" at bounding box center [504, 54] width 79 height 9
type input "Allfas"
click at [482, 107] on div "Allfasteners" at bounding box center [470, 105] width 38 height 10
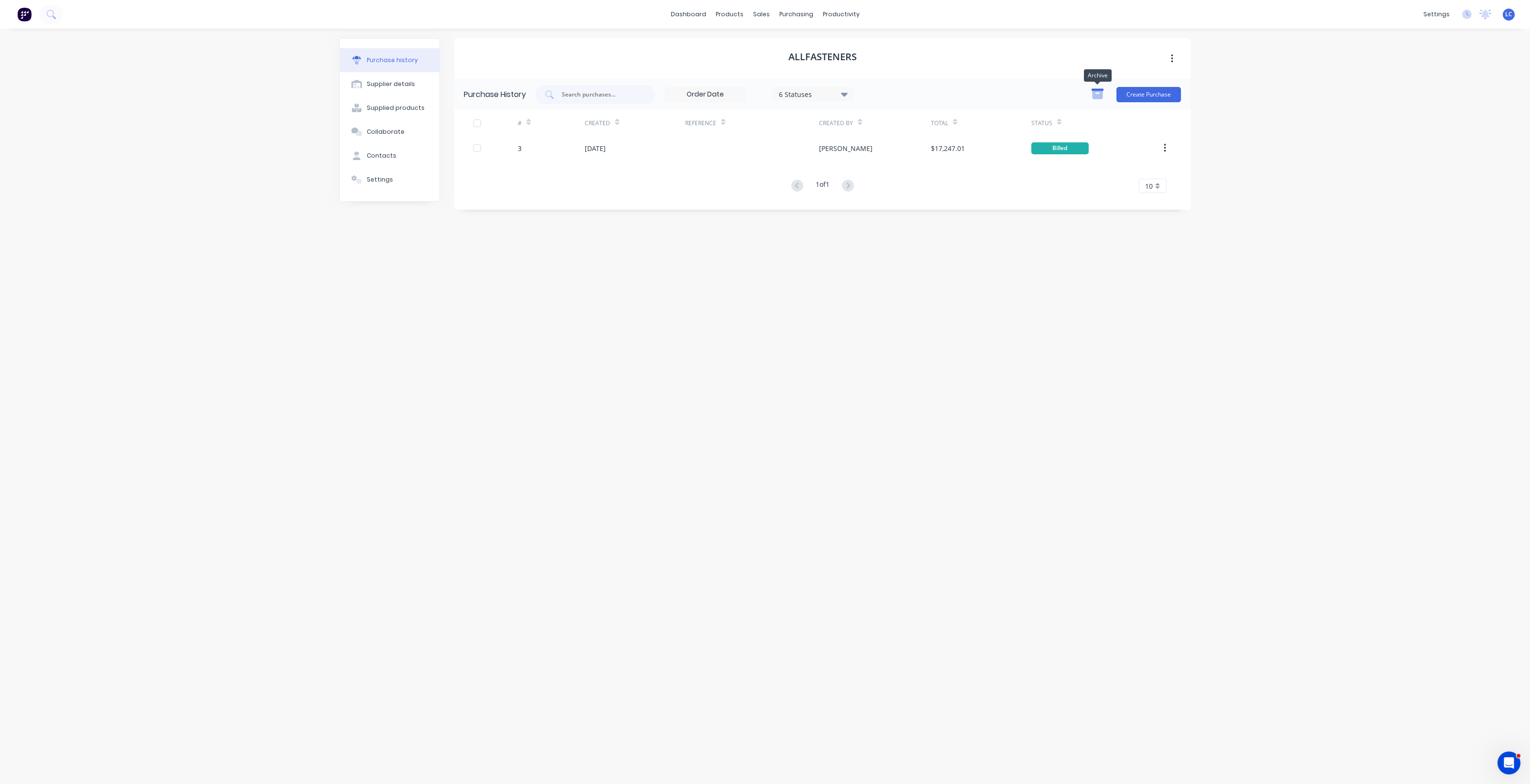
click at [1096, 92] on icon "button" at bounding box center [1098, 95] width 11 height 8
click at [1172, 56] on button "button" at bounding box center [1172, 59] width 22 height 17
click at [1113, 84] on div "Archive" at bounding box center [1138, 84] width 74 height 14
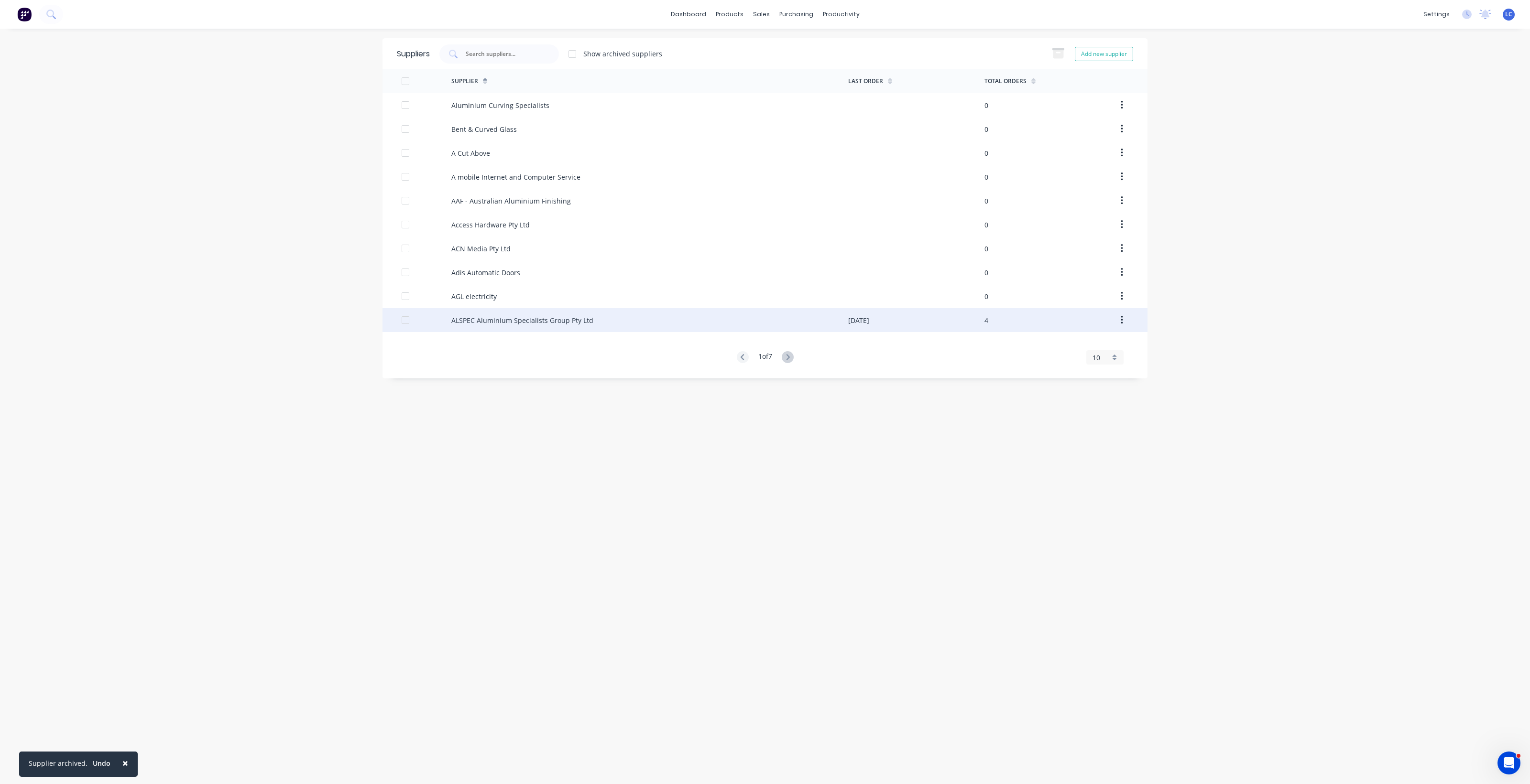
click at [482, 316] on div "ALSPEC Aluminium Specialists Group Pty Ltd" at bounding box center [522, 321] width 142 height 10
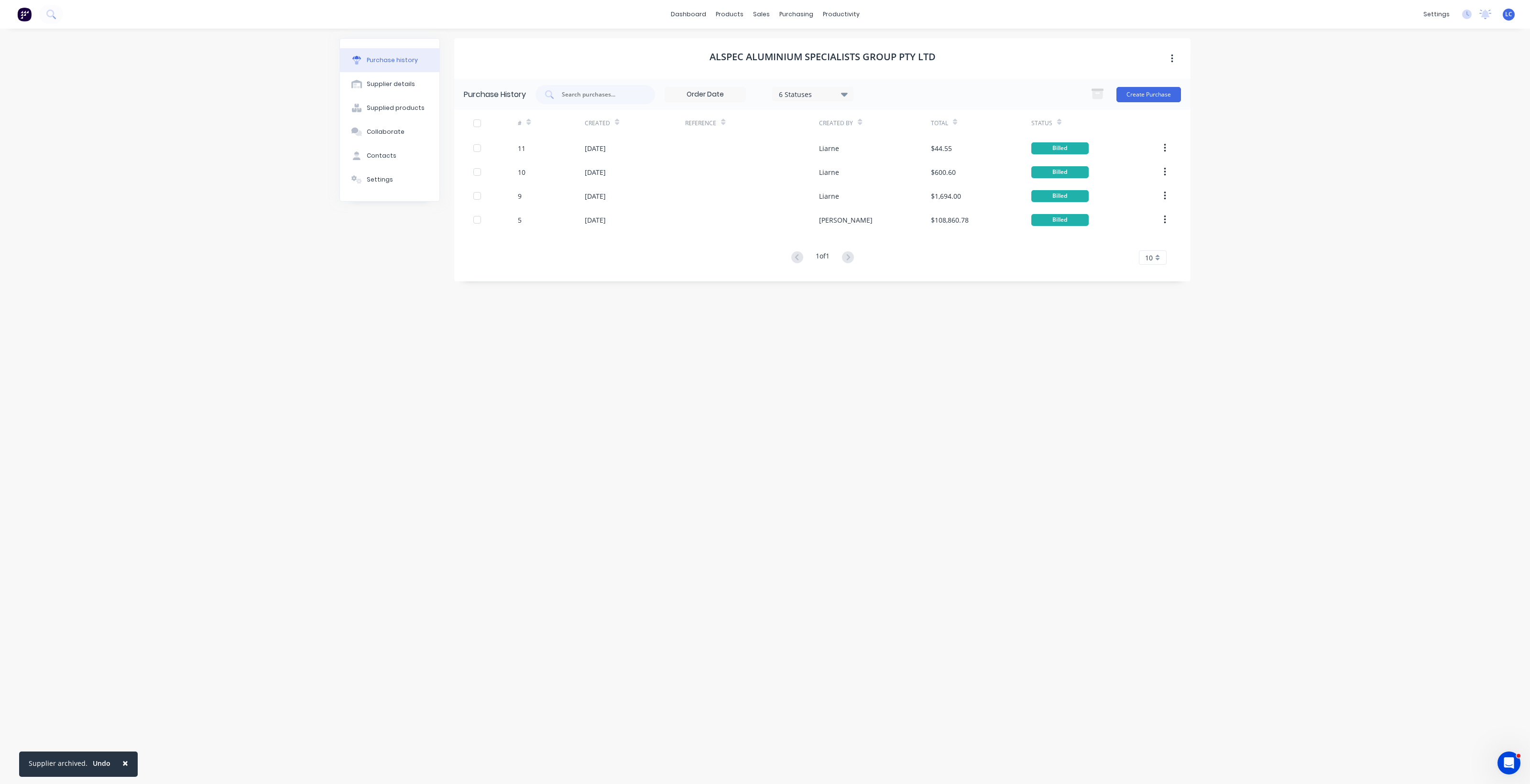
click at [1171, 56] on icon "button" at bounding box center [1172, 59] width 2 height 11
click at [1108, 82] on div "Archive" at bounding box center [1138, 84] width 74 height 14
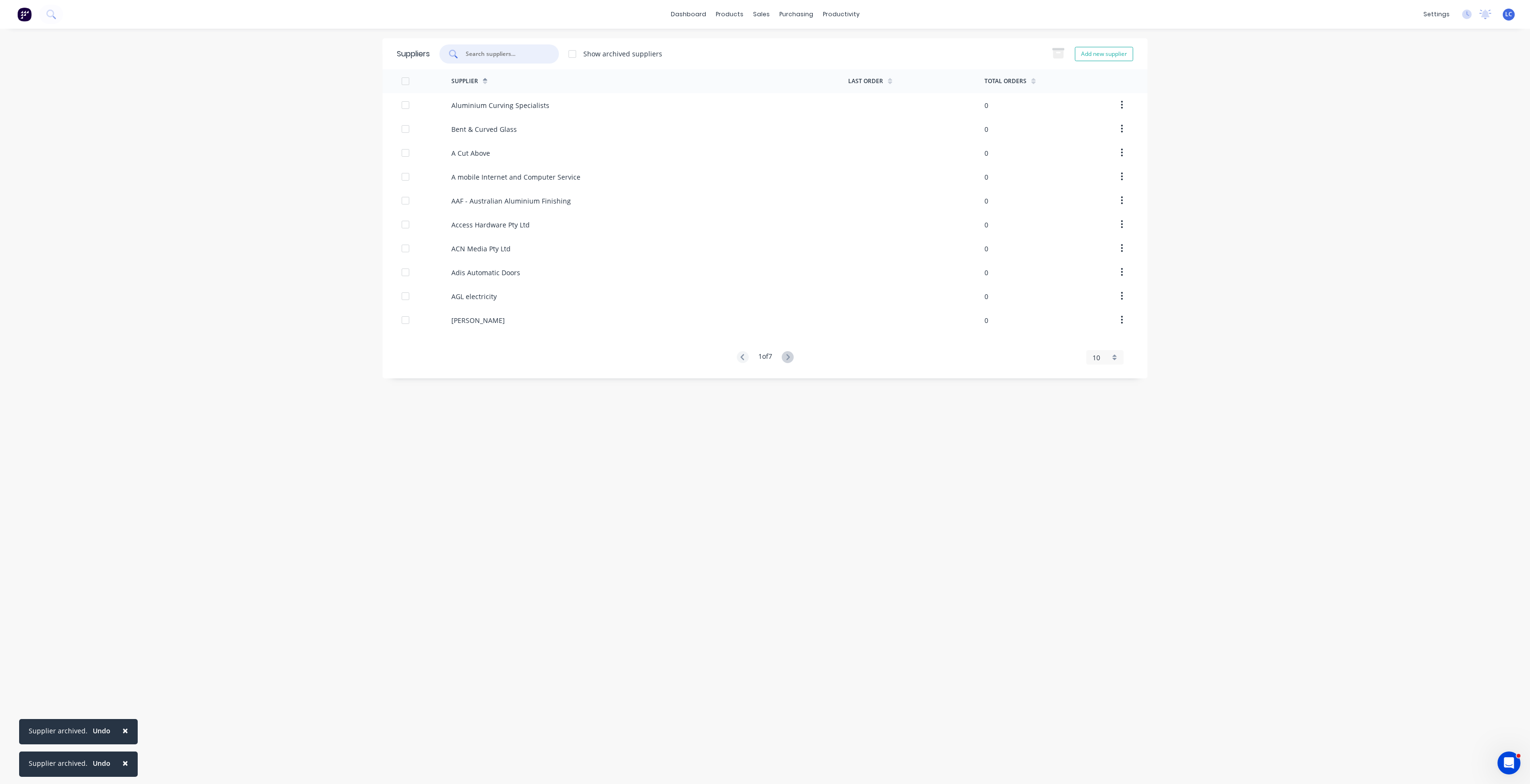
click at [502, 54] on input "text" at bounding box center [504, 54] width 79 height 9
type input "allfas"
click at [575, 51] on div at bounding box center [572, 54] width 19 height 19
click at [1119, 107] on button "button" at bounding box center [1122, 105] width 22 height 17
click at [1066, 132] on div "Unarchive" at bounding box center [1088, 130] width 74 height 14
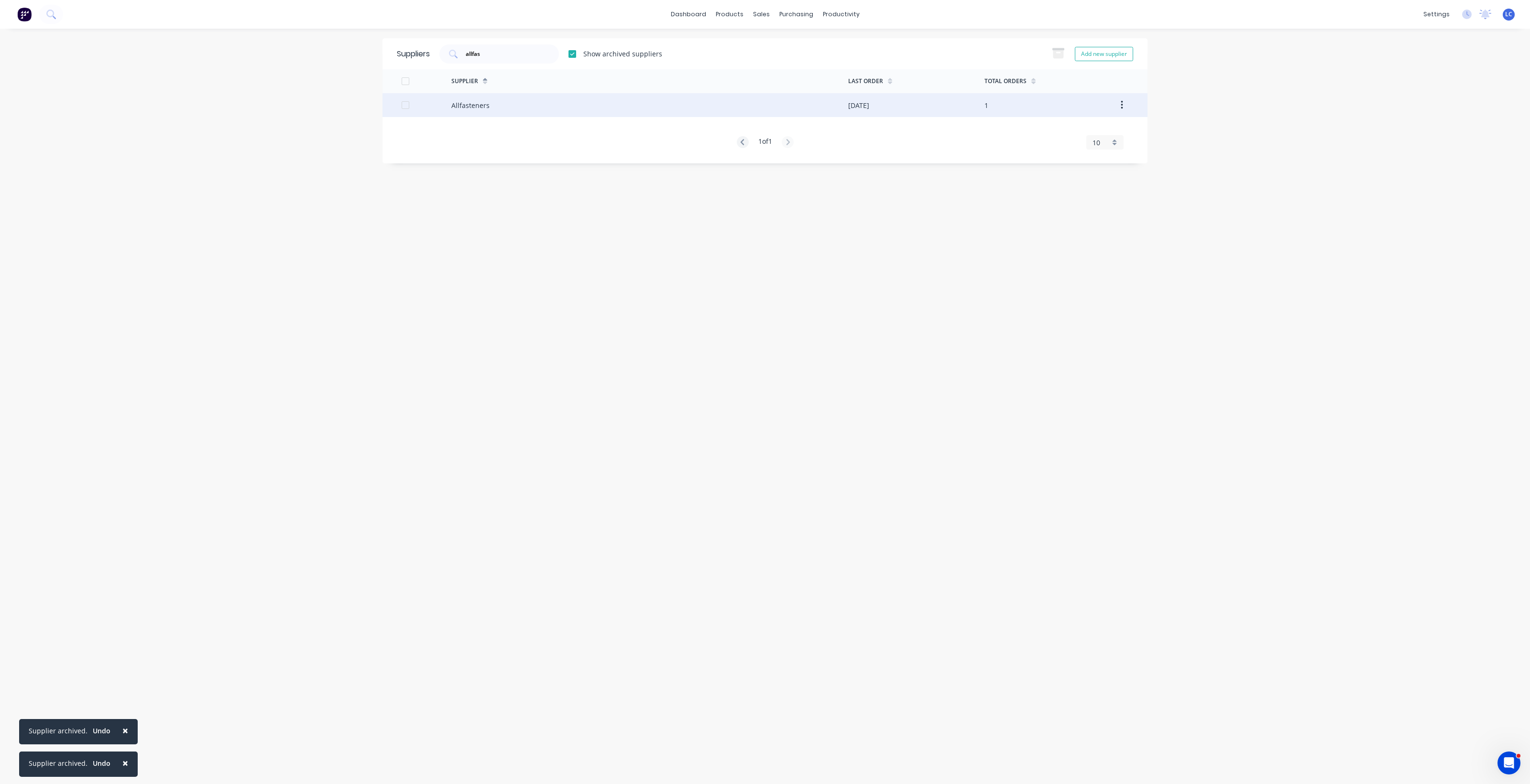
click at [474, 101] on div "Allfasteners" at bounding box center [470, 105] width 38 height 10
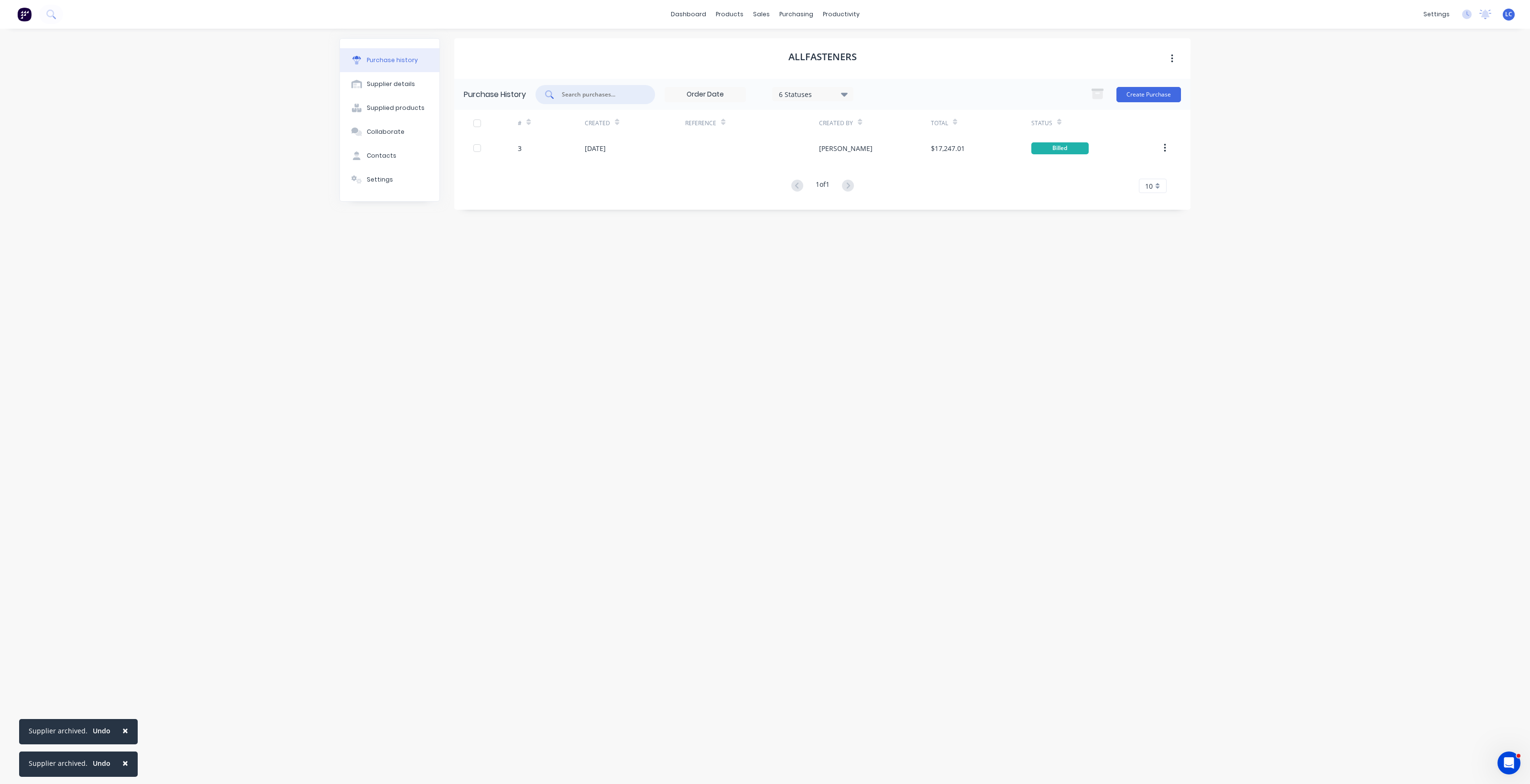
click at [608, 91] on input "text" at bounding box center [600, 94] width 79 height 9
click at [735, 12] on div "products" at bounding box center [729, 14] width 37 height 14
click at [740, 38] on button "Product Catalogue" at bounding box center [776, 45] width 127 height 19
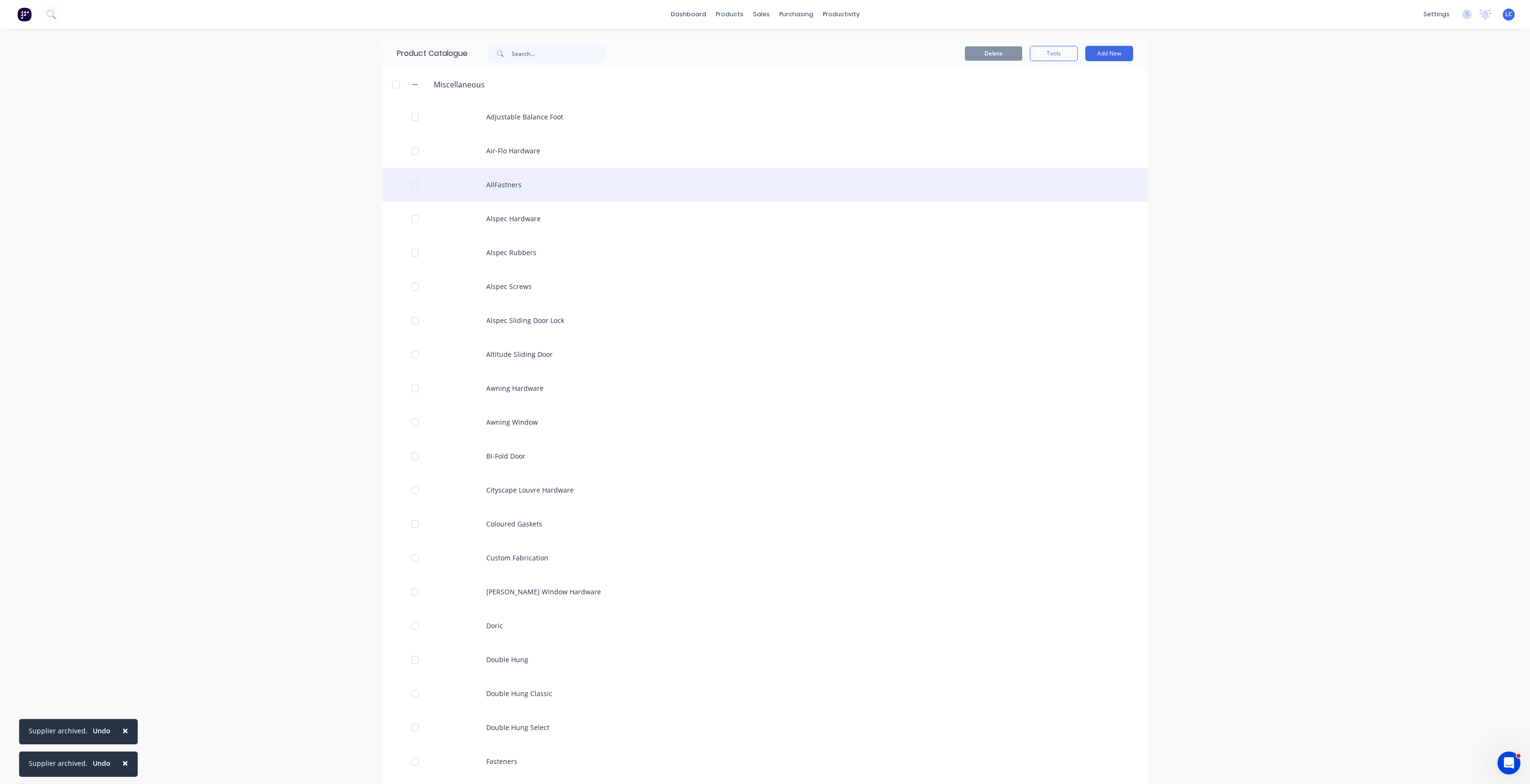
click at [512, 177] on div "AllFastners" at bounding box center [765, 185] width 765 height 34
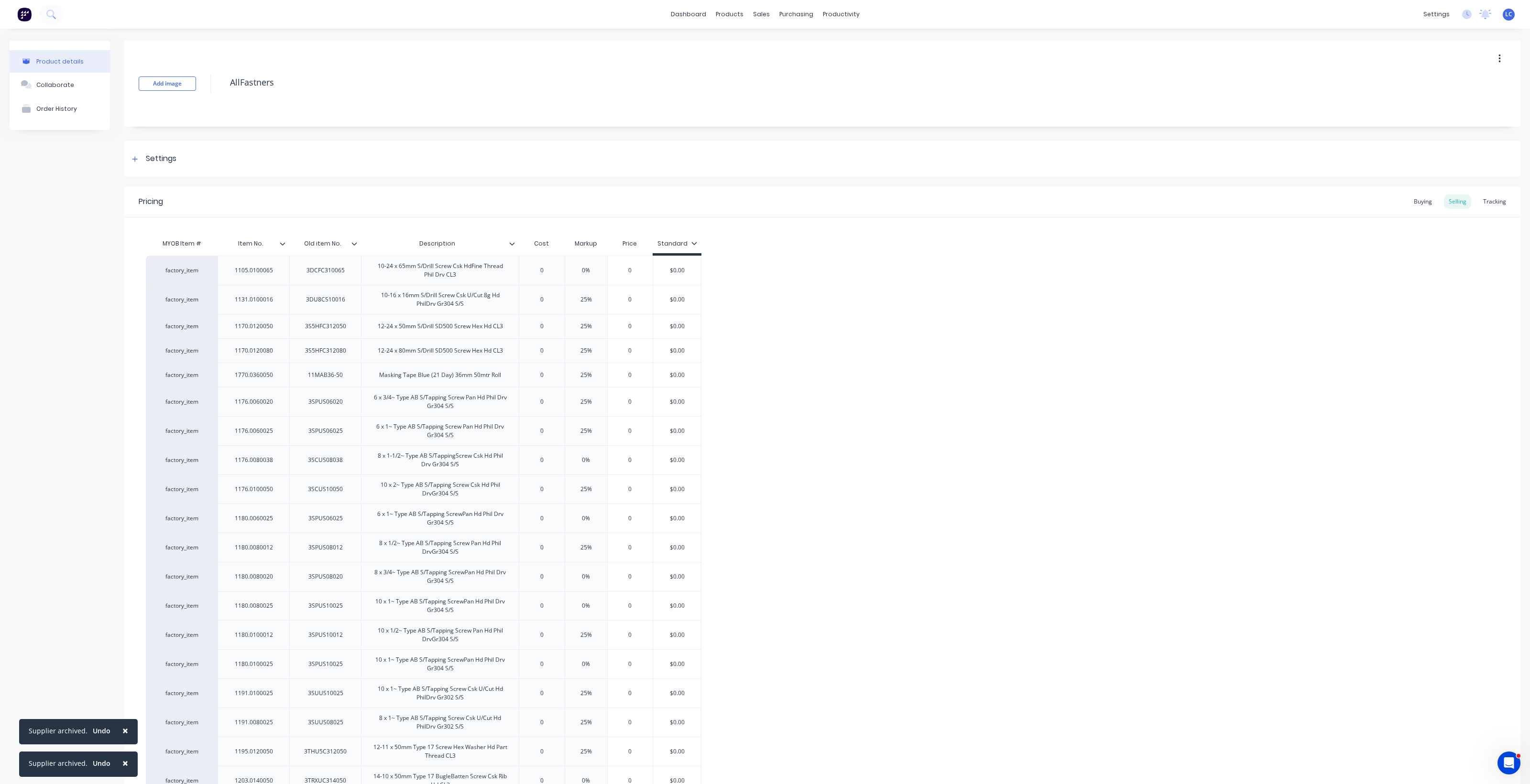
type textarea "x"
click at [1491, 197] on div "Tracking" at bounding box center [1494, 201] width 32 height 14
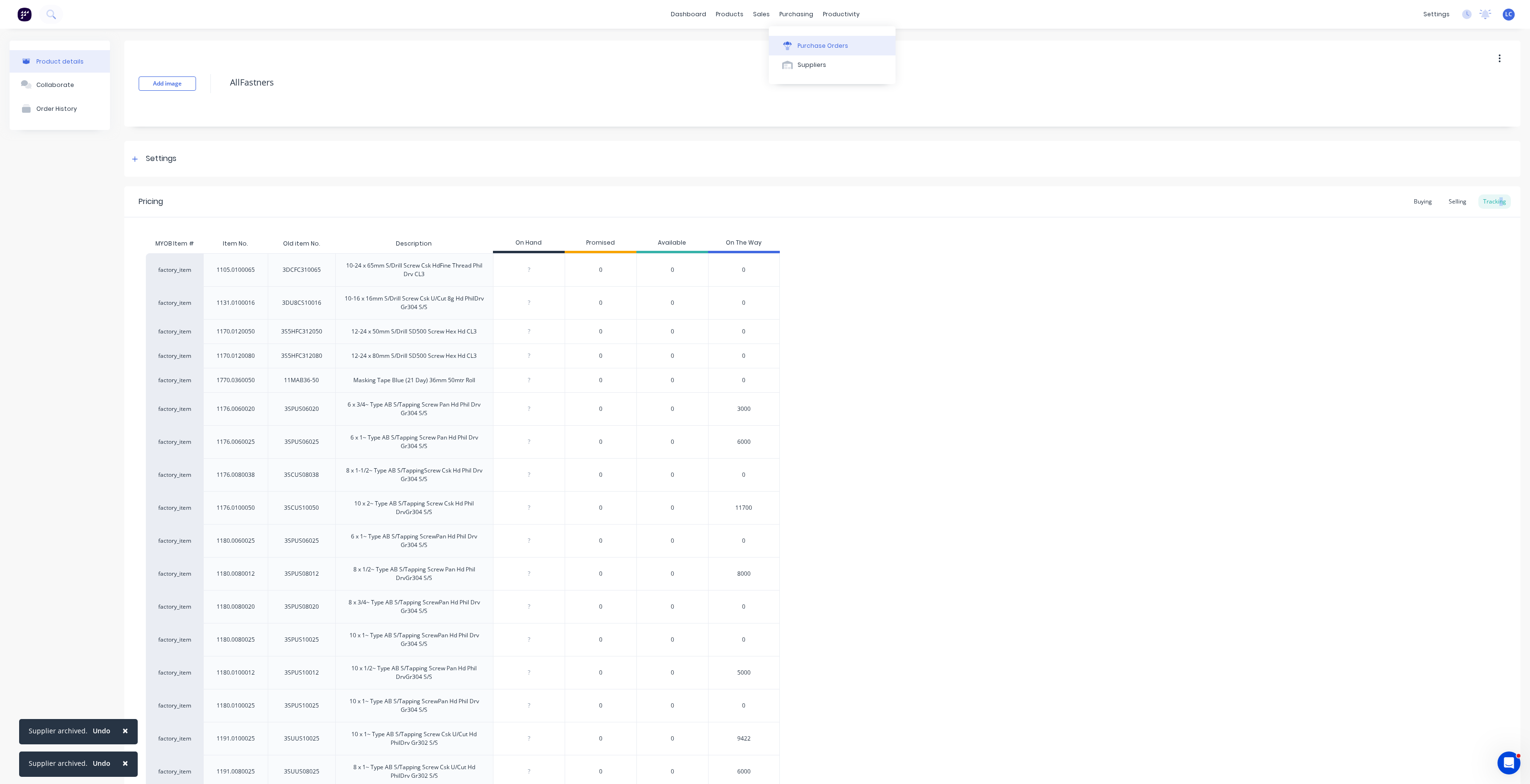
click at [807, 44] on div "Purchase Orders" at bounding box center [822, 46] width 51 height 9
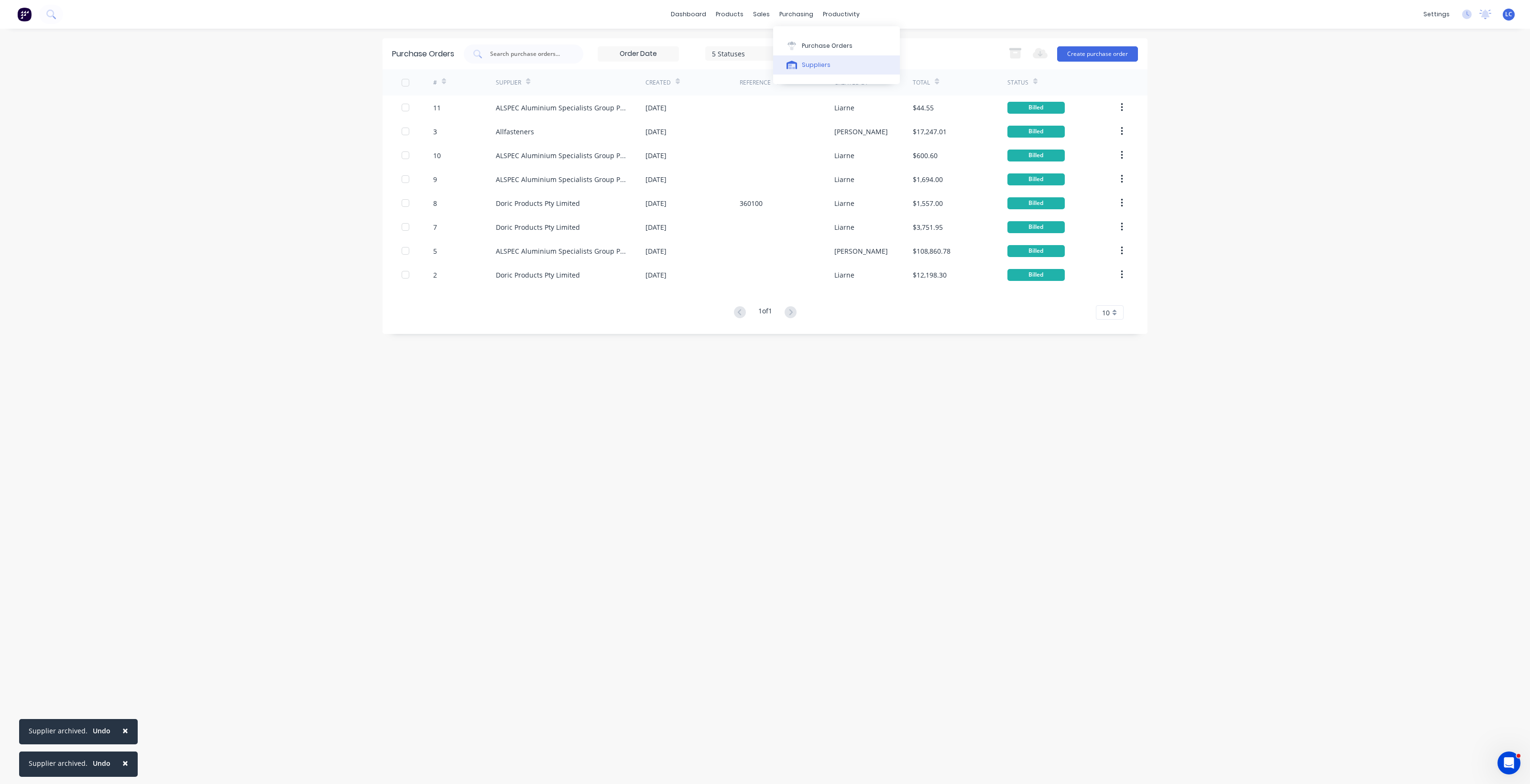
click at [812, 58] on button "Suppliers" at bounding box center [836, 65] width 127 height 19
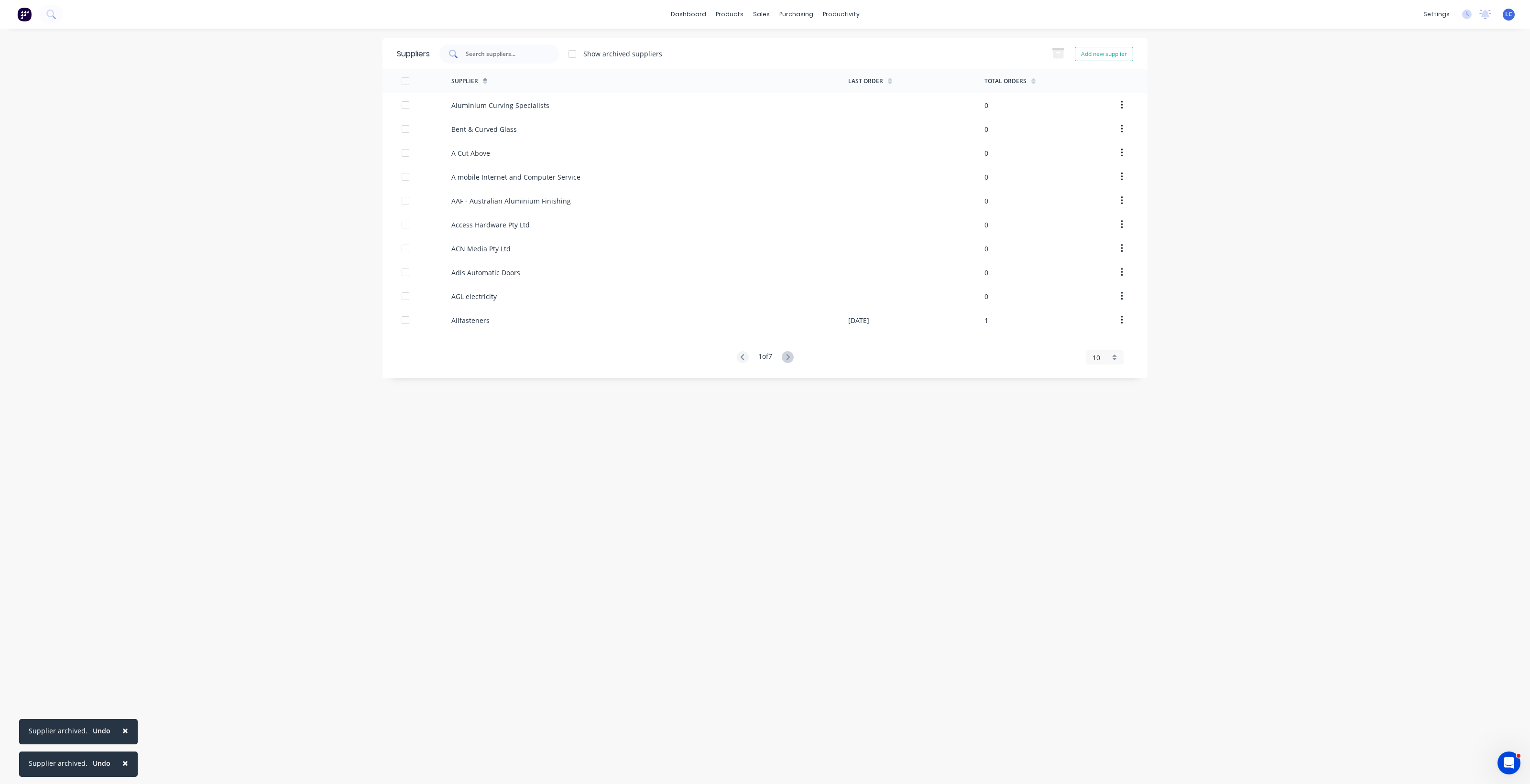
drag, startPoint x: 516, startPoint y: 46, endPoint x: 527, endPoint y: 52, distance: 12.5
click at [516, 47] on div at bounding box center [499, 54] width 120 height 19
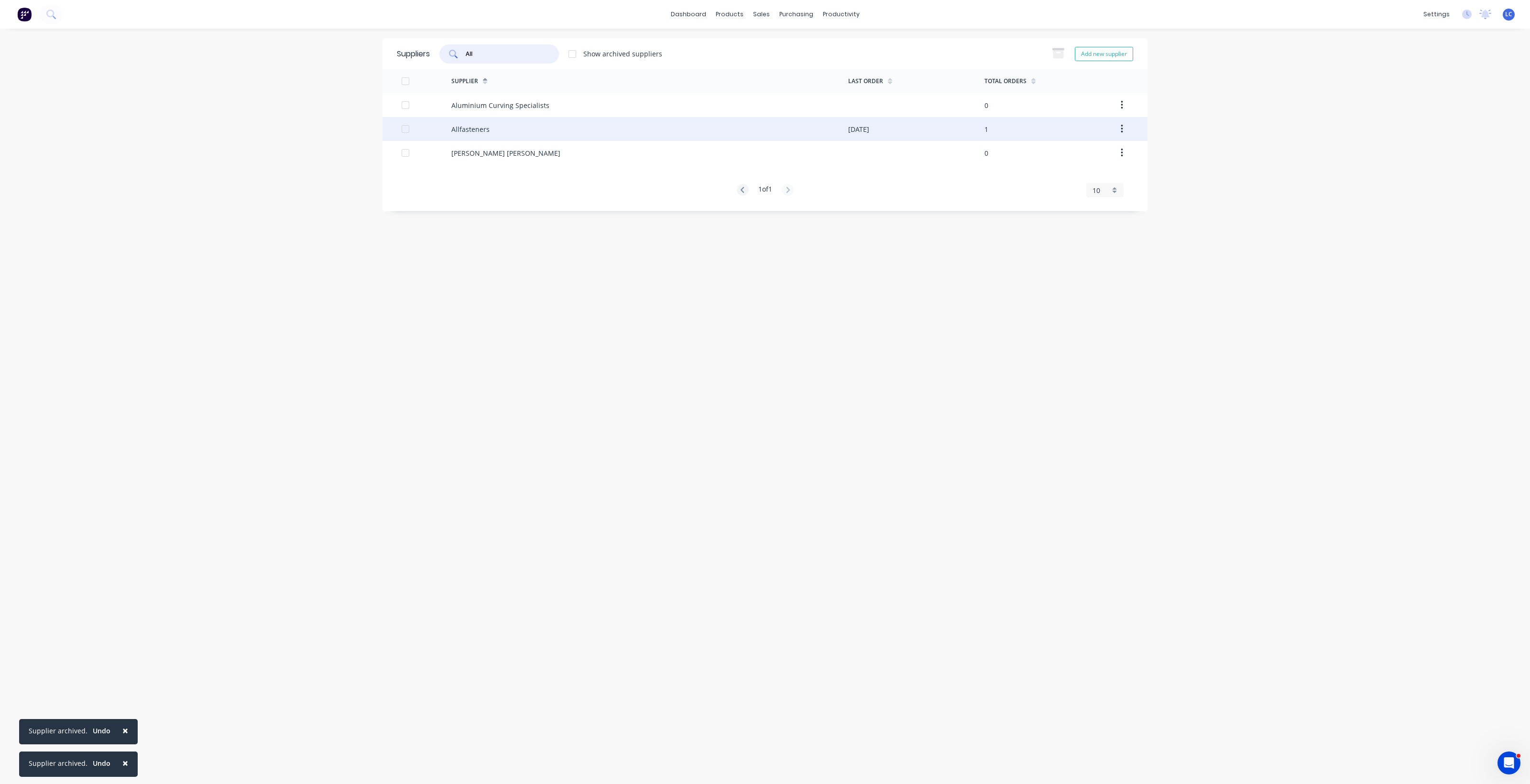
type input "All"
click at [572, 135] on div "Allfasteners" at bounding box center [650, 129] width 397 height 24
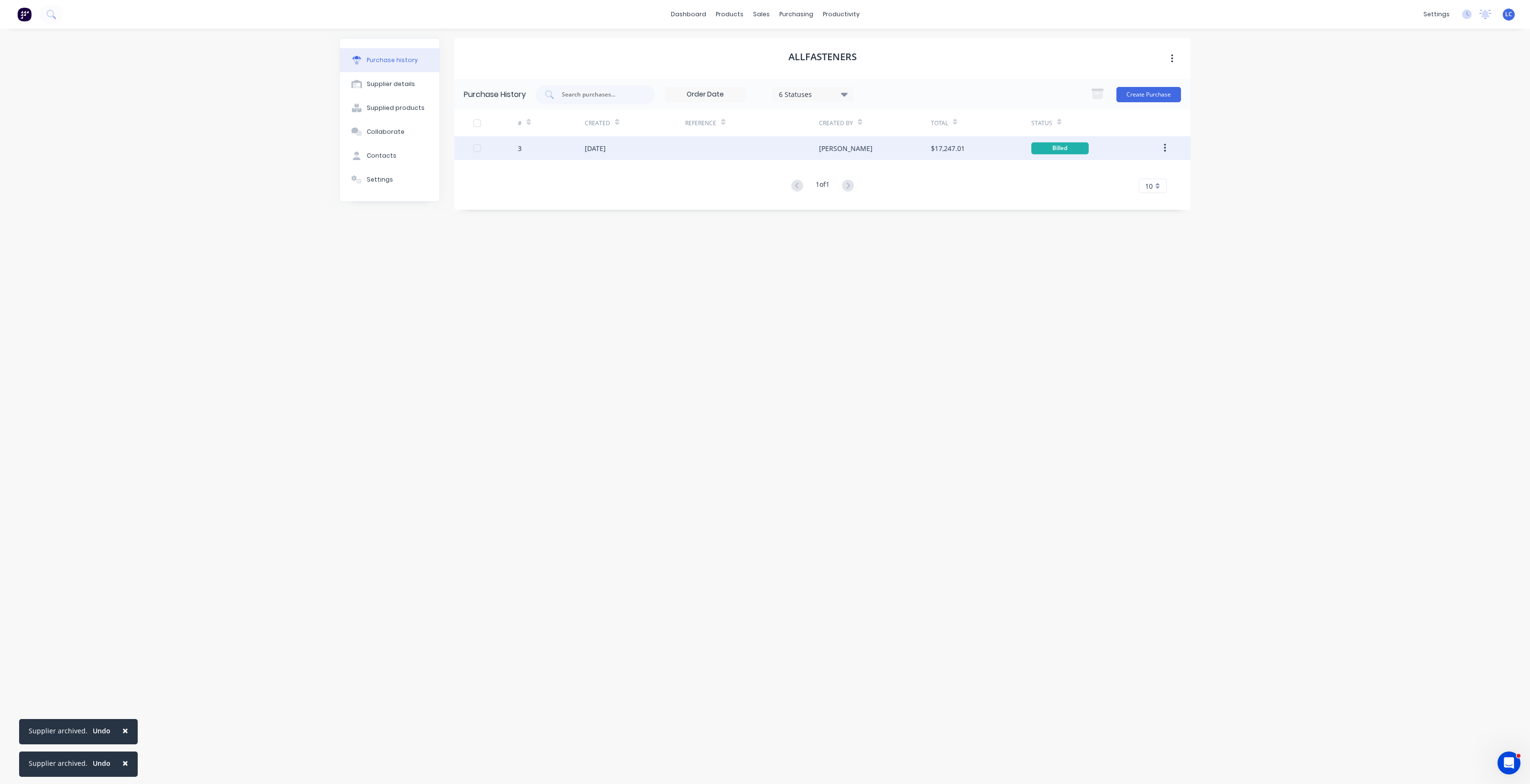
click at [1168, 148] on button "button" at bounding box center [1165, 148] width 22 height 17
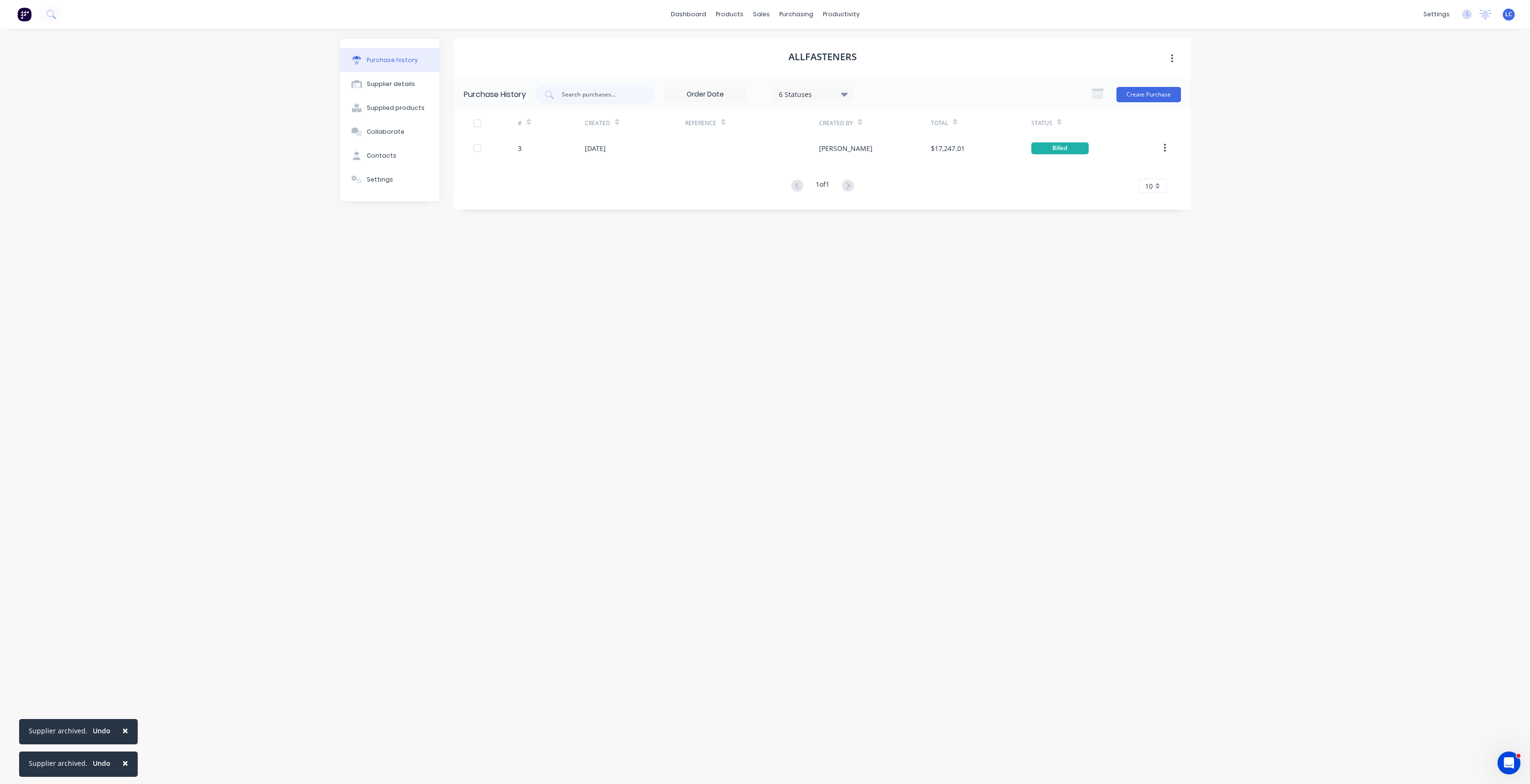
click at [851, 92] on div "6 Statuses" at bounding box center [812, 94] width 81 height 14
click at [880, 142] on div at bounding box center [877, 138] width 19 height 19
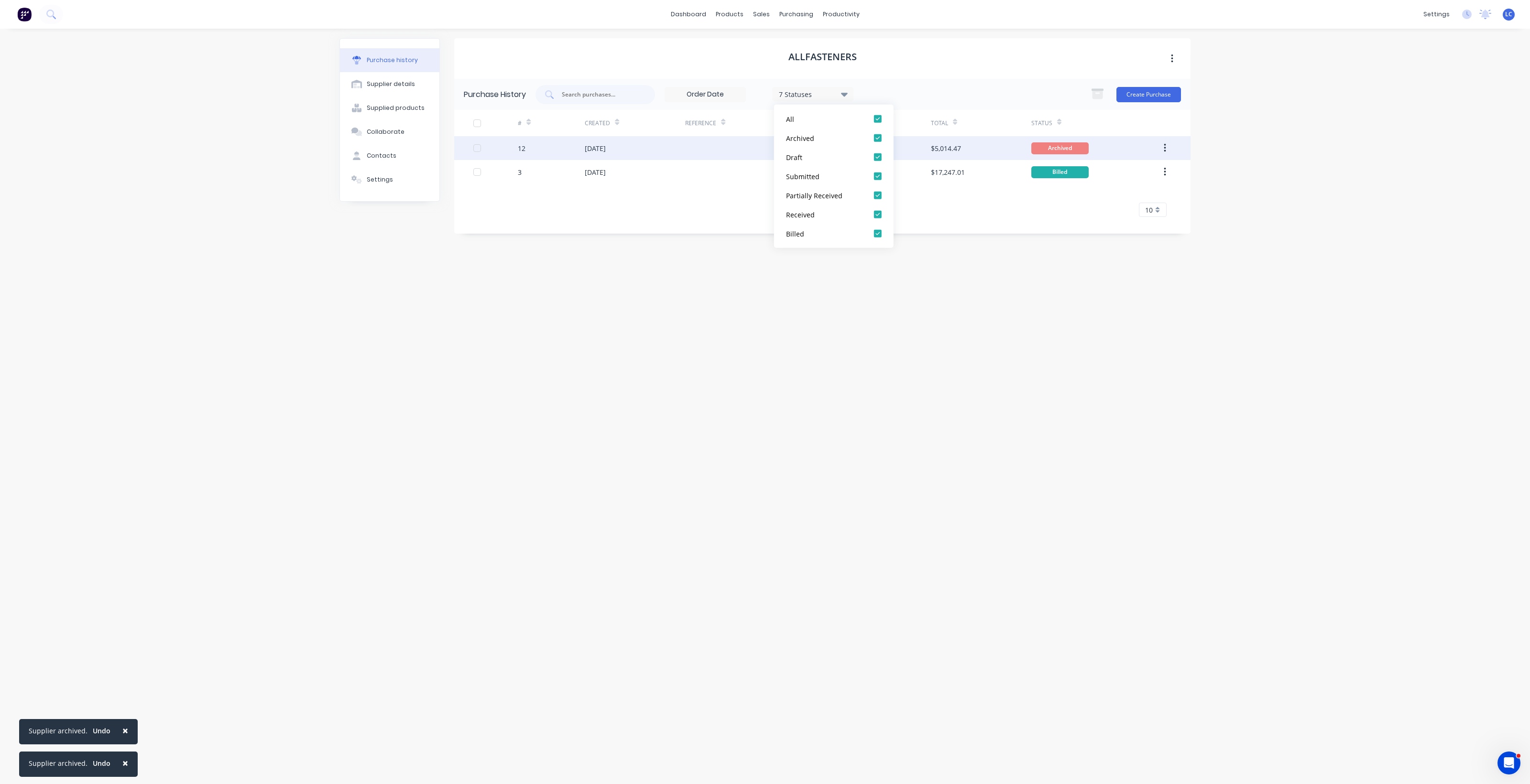
click at [1167, 147] on button "button" at bounding box center [1165, 148] width 22 height 17
click at [1111, 173] on div "Unarchive" at bounding box center [1131, 173] width 74 height 14
click at [1164, 146] on icon "button" at bounding box center [1165, 148] width 2 height 11
click at [1102, 175] on div "Unarchive" at bounding box center [1131, 173] width 74 height 14
click at [975, 140] on div "$5,014.47" at bounding box center [981, 148] width 100 height 24
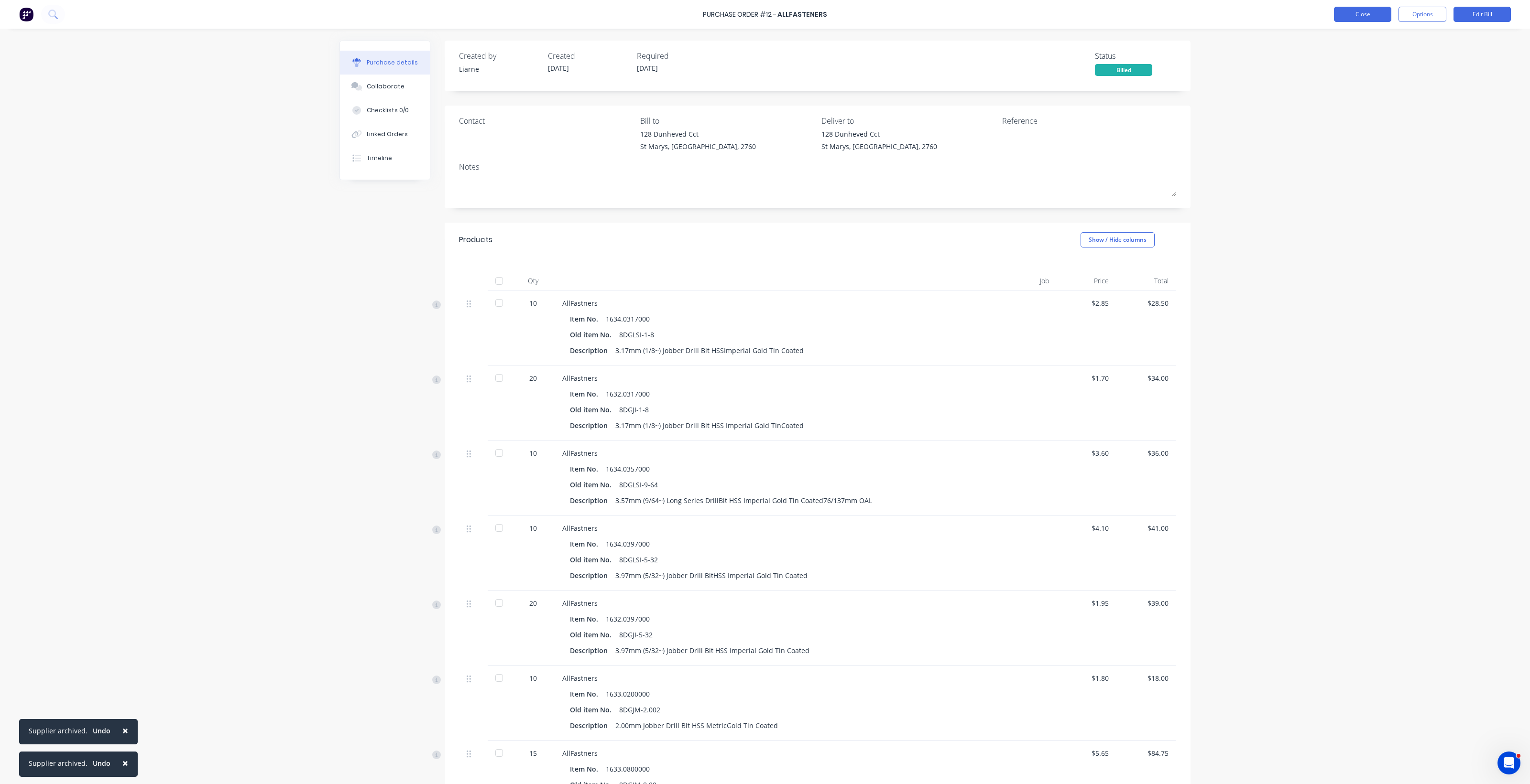
click at [1351, 14] on button "Close" at bounding box center [1363, 14] width 57 height 16
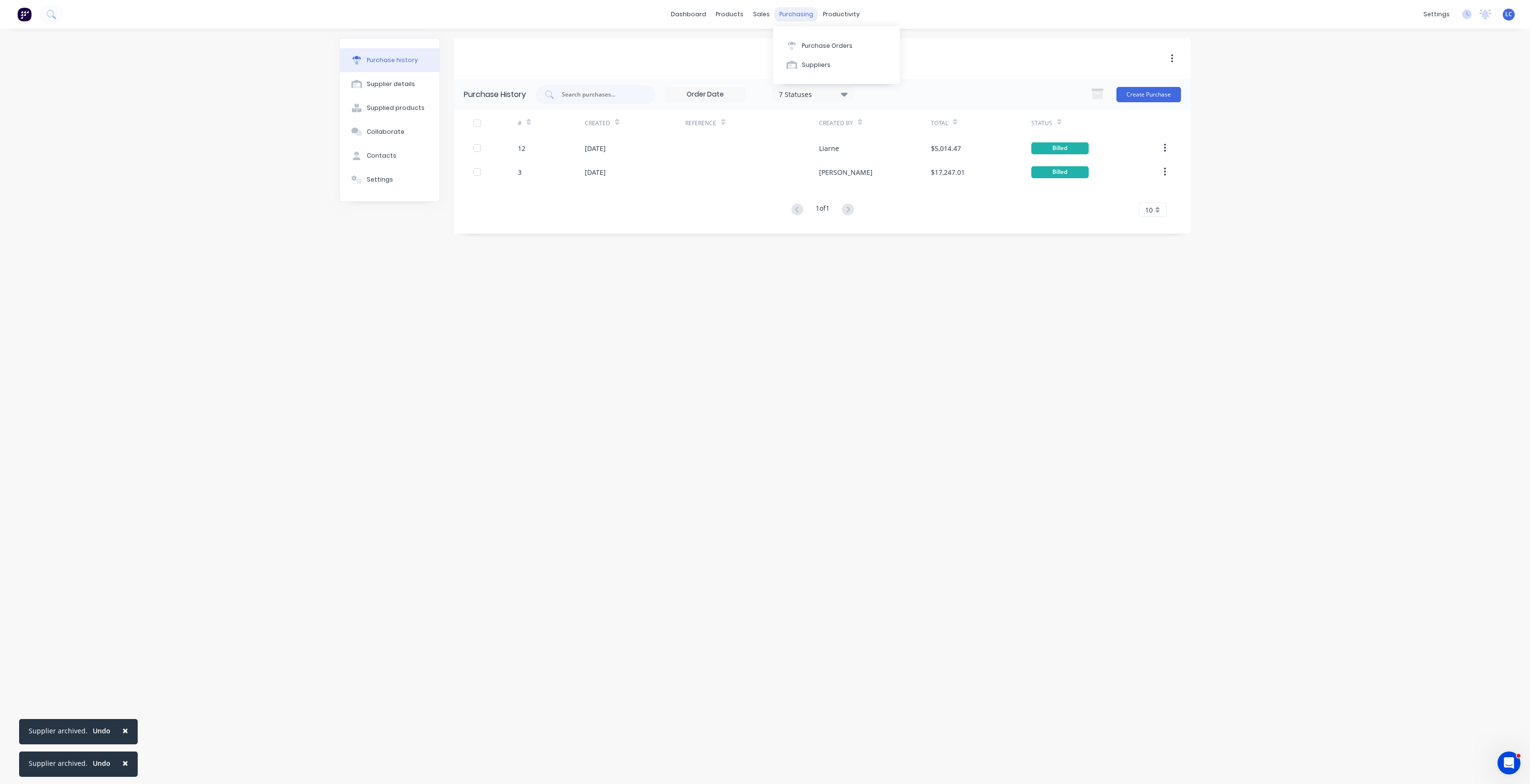
click at [796, 15] on div "purchasing" at bounding box center [796, 14] width 44 height 14
click at [809, 42] on div "Purchase Orders" at bounding box center [827, 46] width 51 height 9
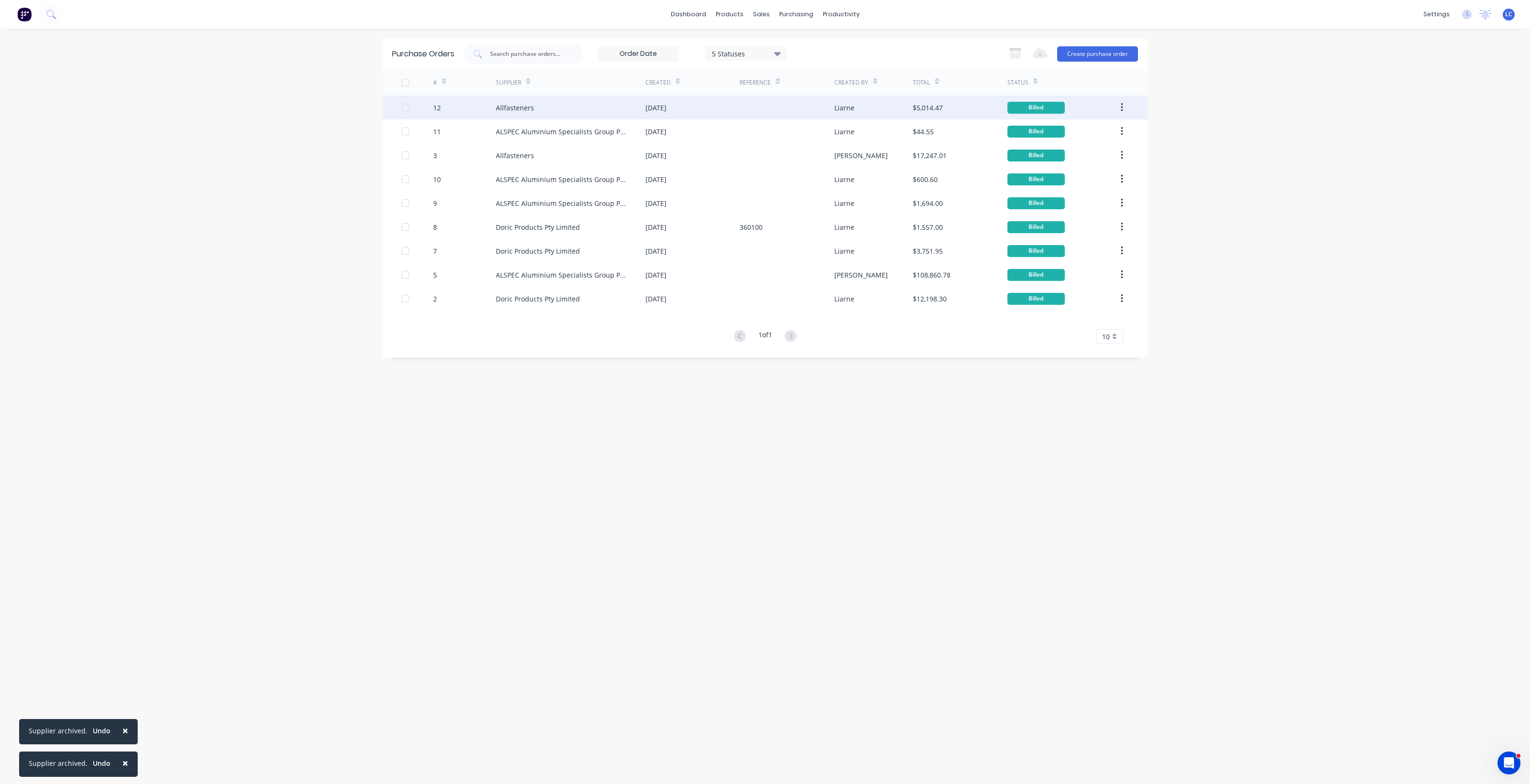
click at [1124, 106] on button "button" at bounding box center [1122, 108] width 22 height 17
click at [927, 103] on div "$5,014.47" at bounding box center [928, 108] width 30 height 10
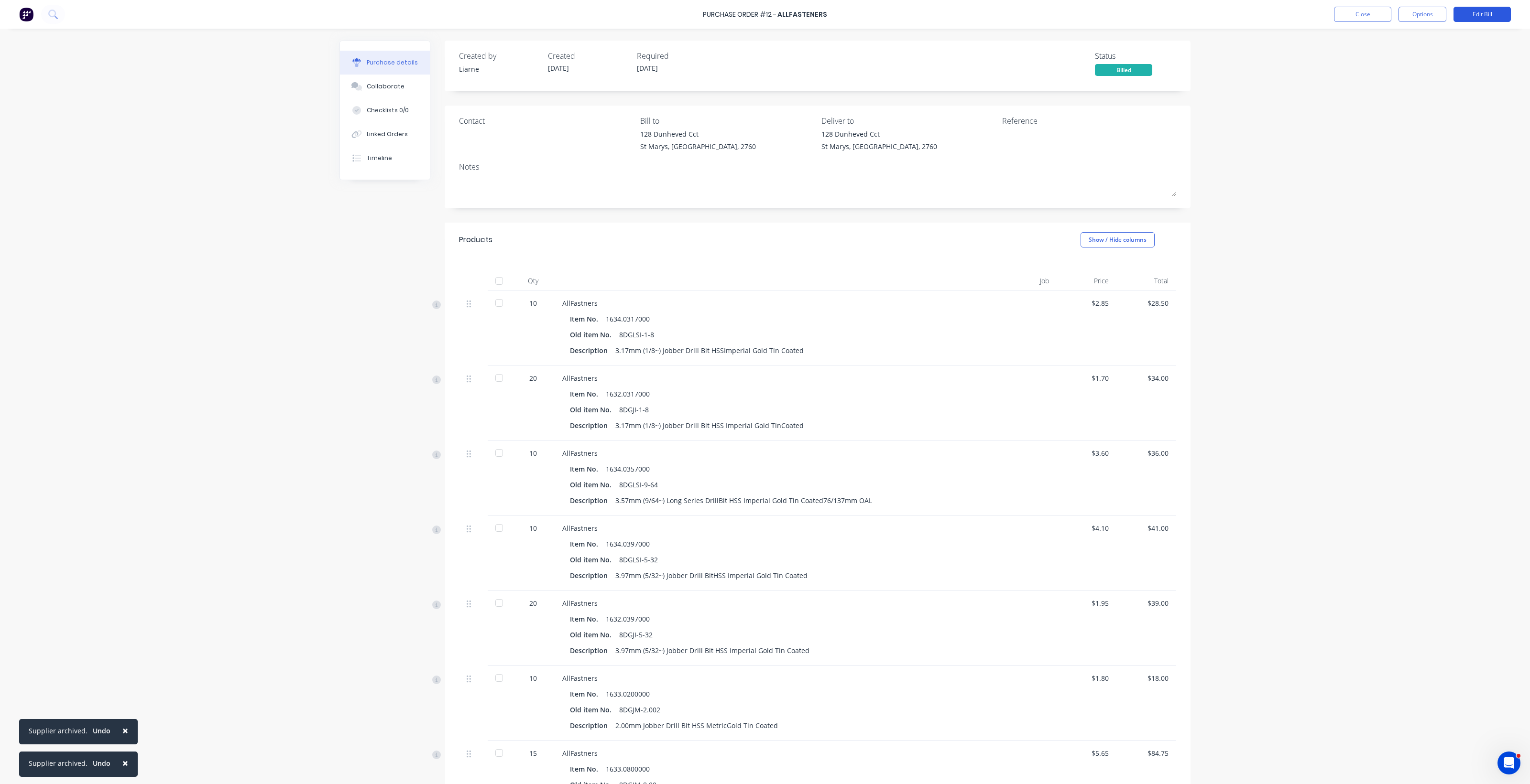
click at [1471, 10] on div "Purchase Order #12 - Allfasteners Close Options Edit Bill" at bounding box center [765, 14] width 1530 height 29
click at [1473, 11] on button "Edit Bill" at bounding box center [1482, 14] width 57 height 16
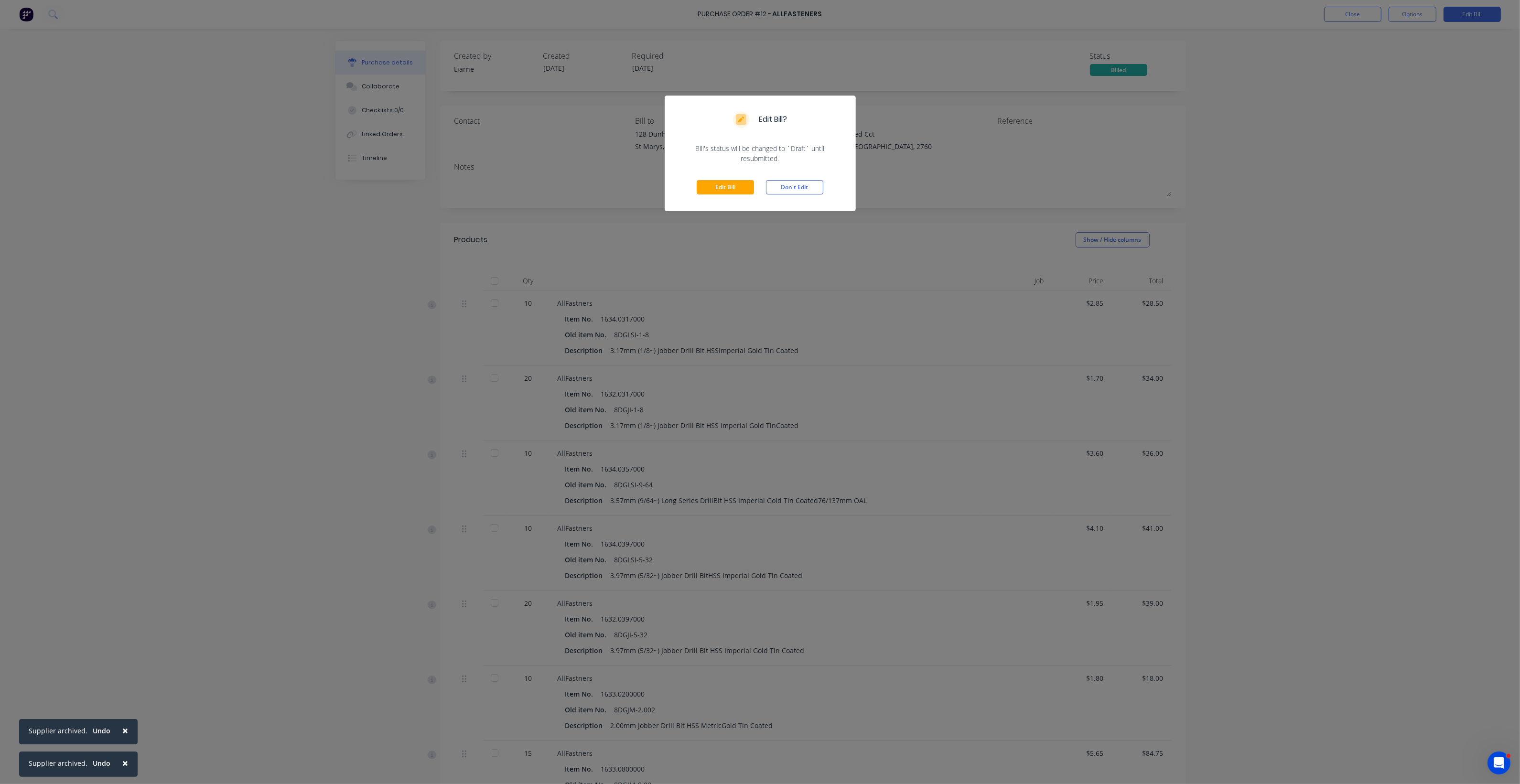
drag, startPoint x: 729, startPoint y: 185, endPoint x: 739, endPoint y: 176, distance: 13.5
click at [732, 182] on button "Edit Bill" at bounding box center [725, 187] width 57 height 14
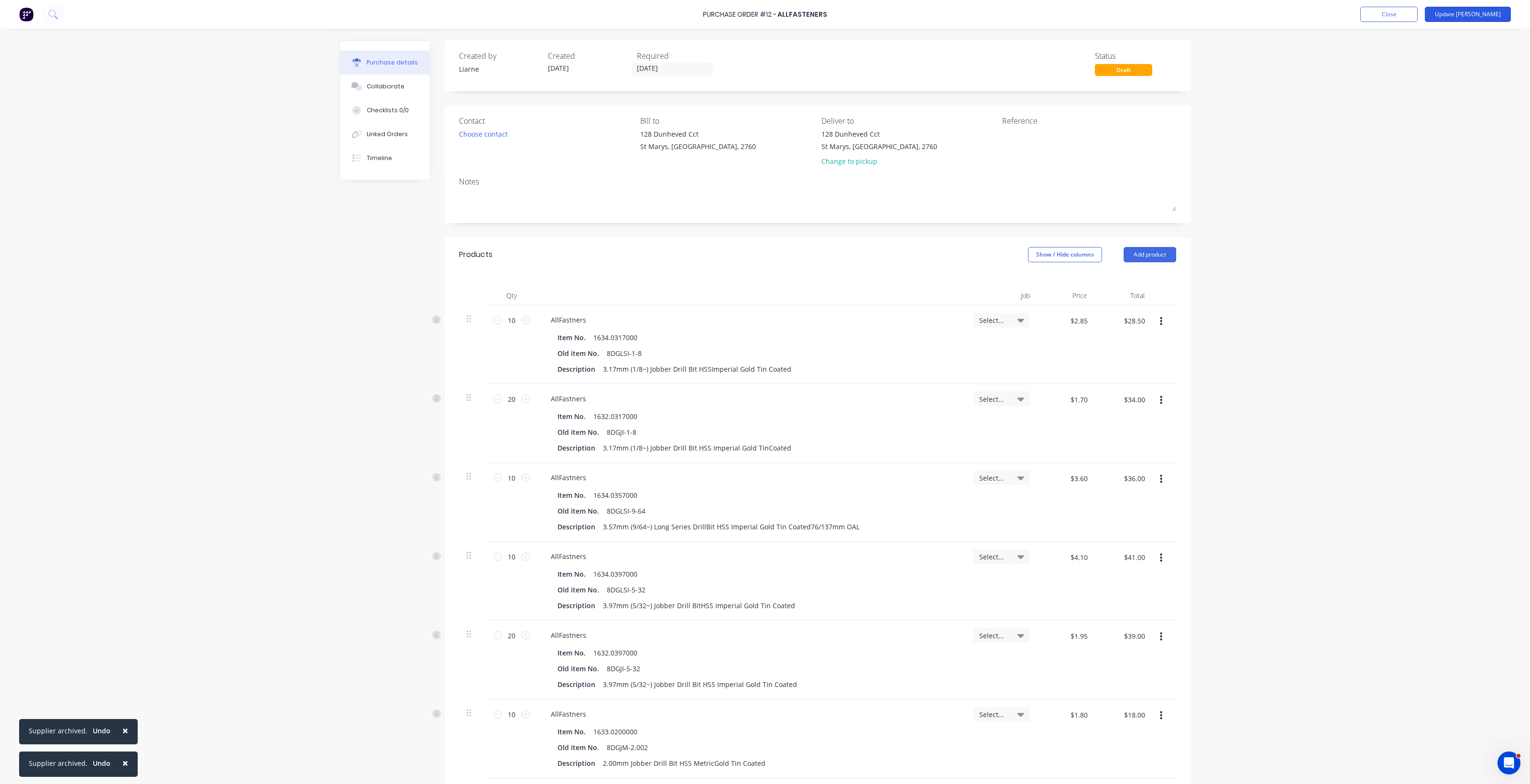
click at [1486, 16] on button "Update Bill" at bounding box center [1468, 14] width 86 height 16
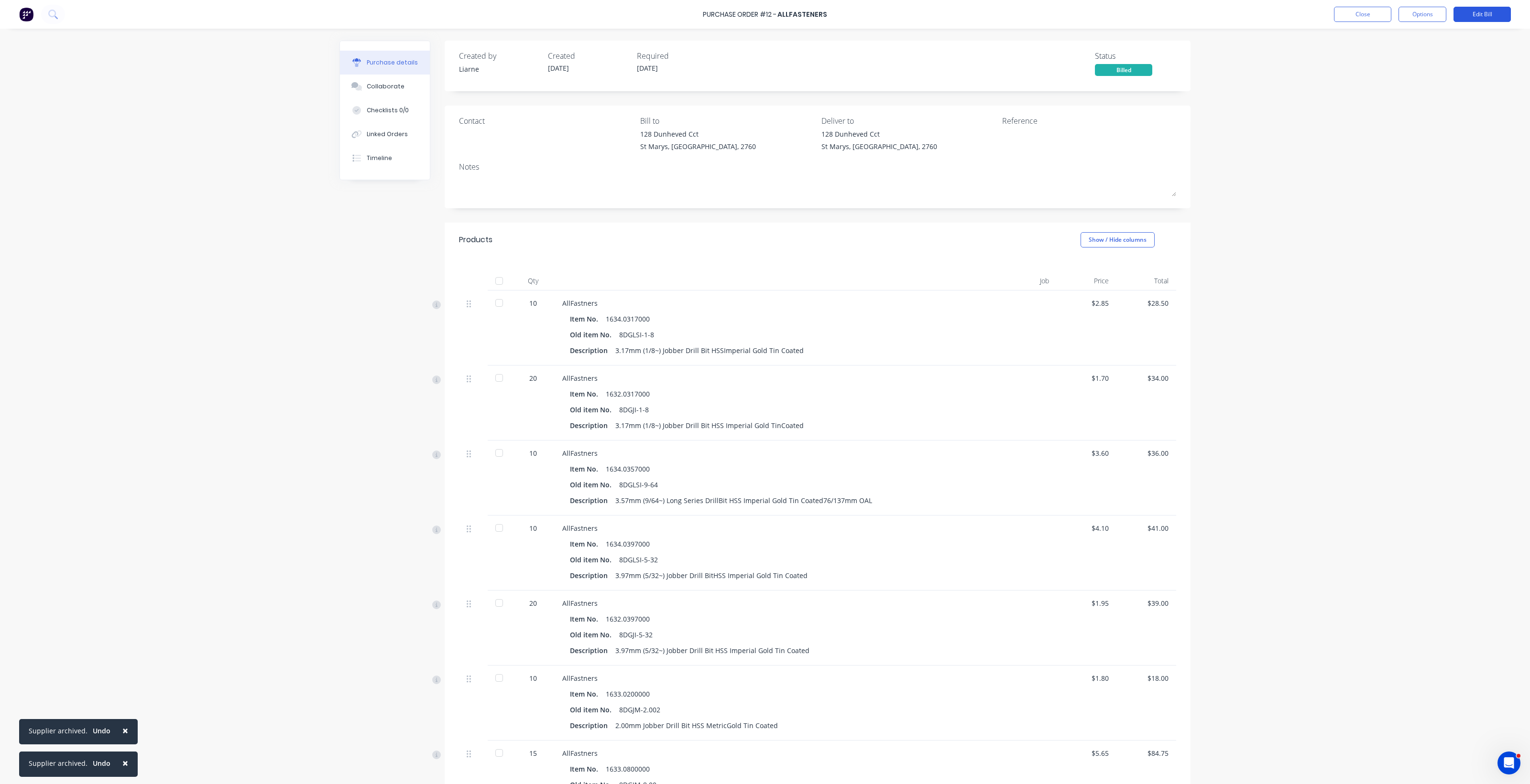
click at [1478, 12] on button "Edit Bill" at bounding box center [1482, 14] width 57 height 16
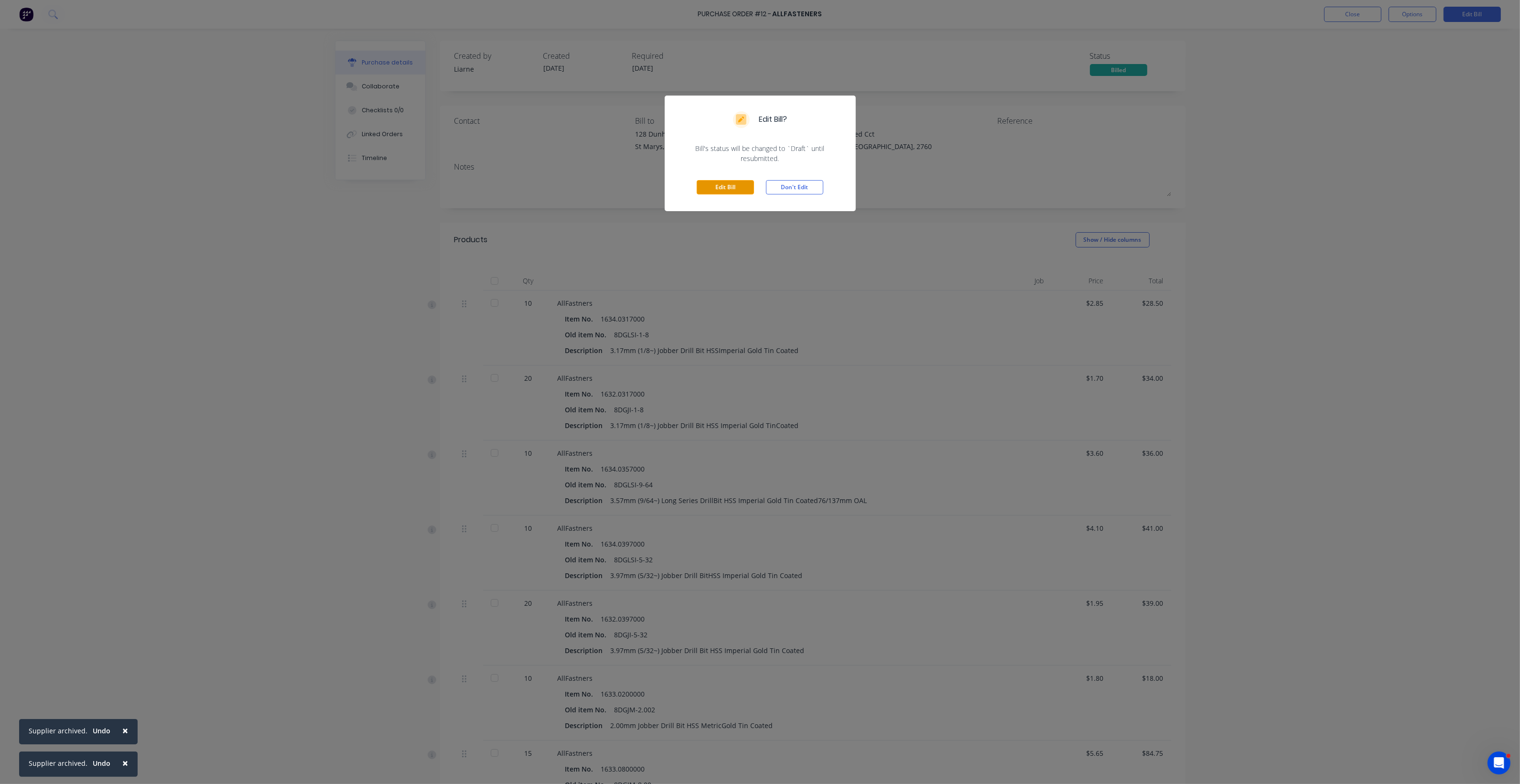
click at [729, 185] on button "Edit Bill" at bounding box center [725, 187] width 57 height 14
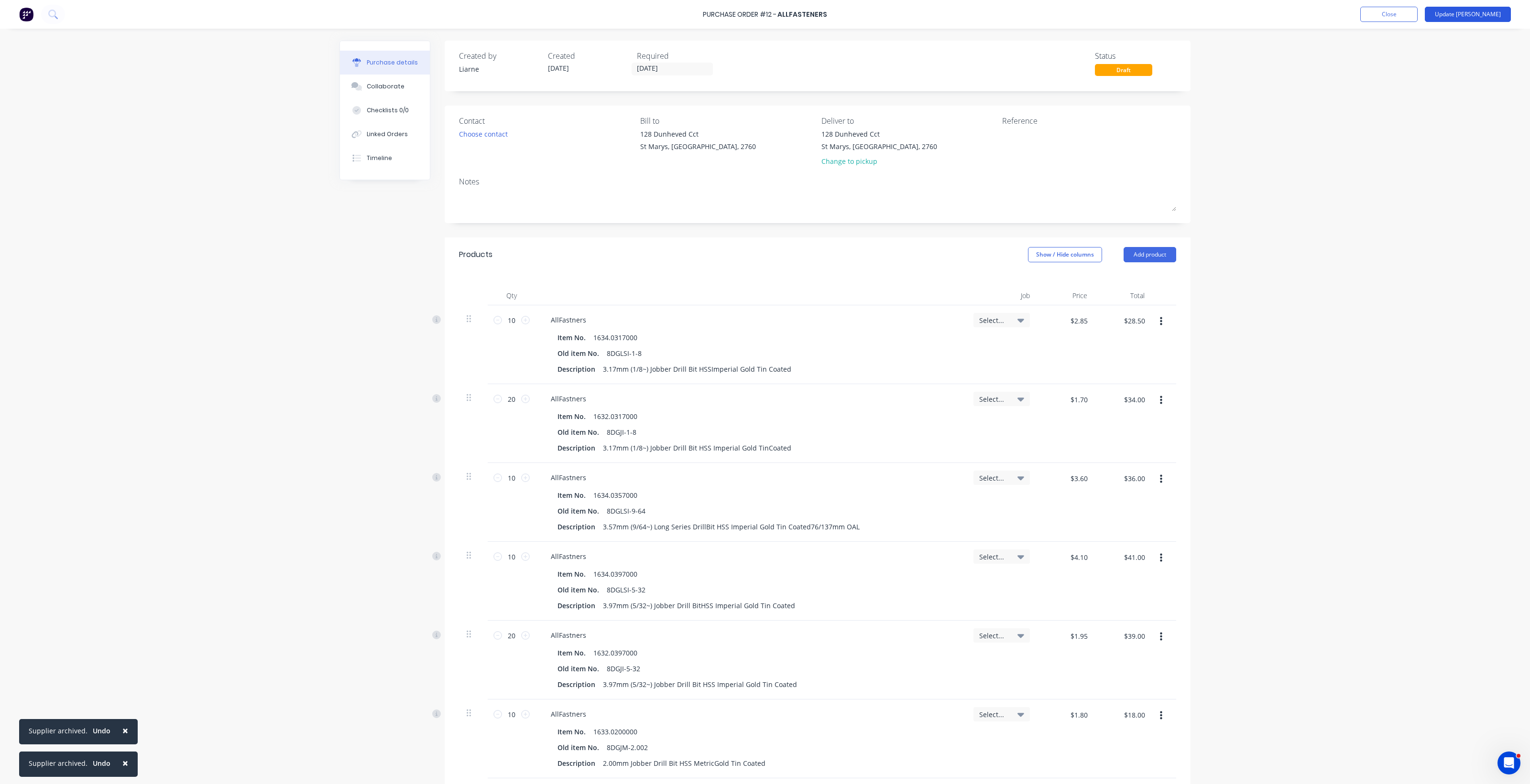
click at [1473, 13] on button "Update Bill" at bounding box center [1468, 14] width 86 height 16
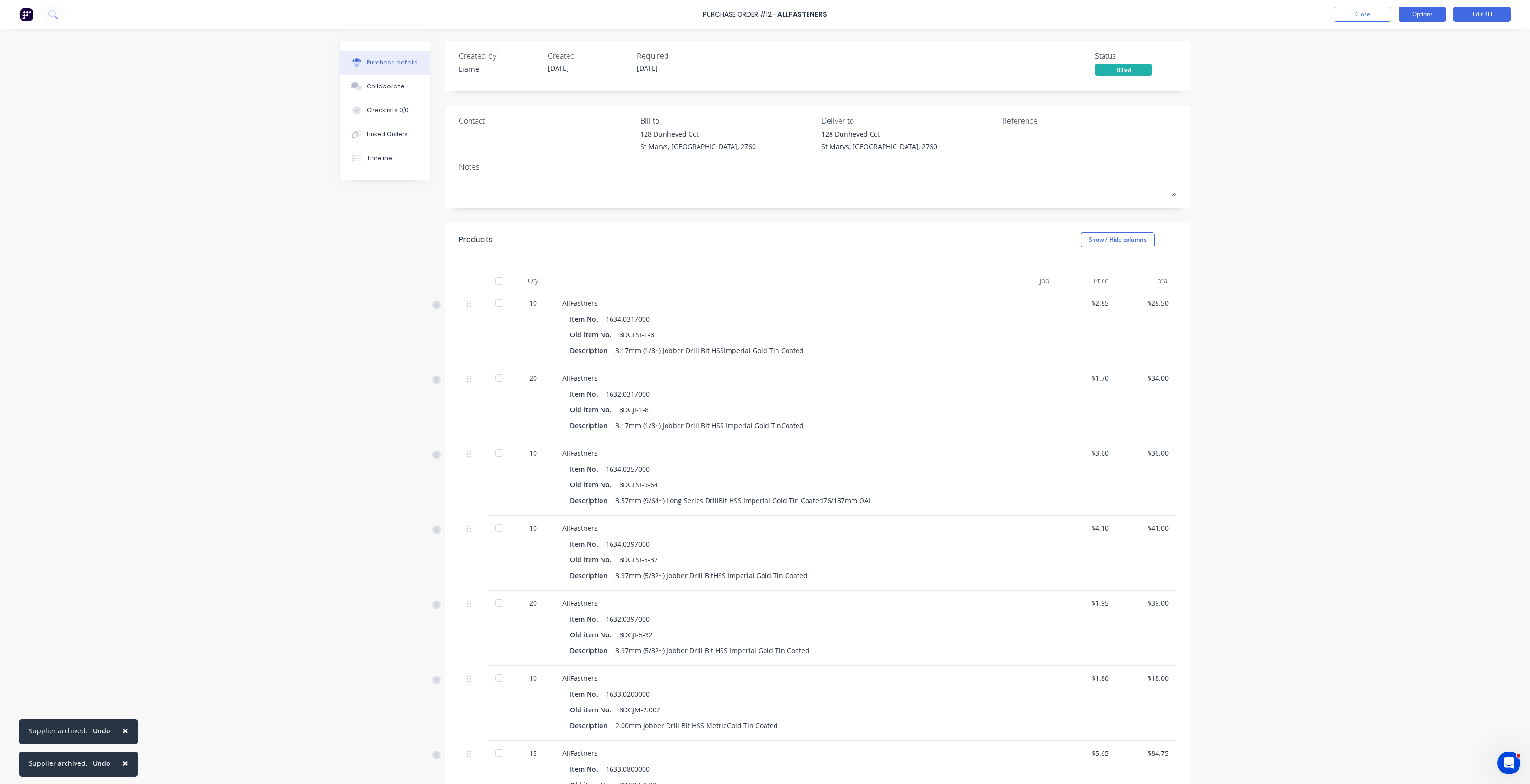
click at [1408, 11] on button "Options" at bounding box center [1422, 14] width 48 height 16
click at [1385, 47] on button "Print / Email" at bounding box center [1401, 39] width 91 height 19
click at [1385, 47] on button "Back" at bounding box center [1401, 39] width 91 height 19
click at [1409, 55] on div "Convert to Purchase Order" at bounding box center [1401, 60] width 74 height 24
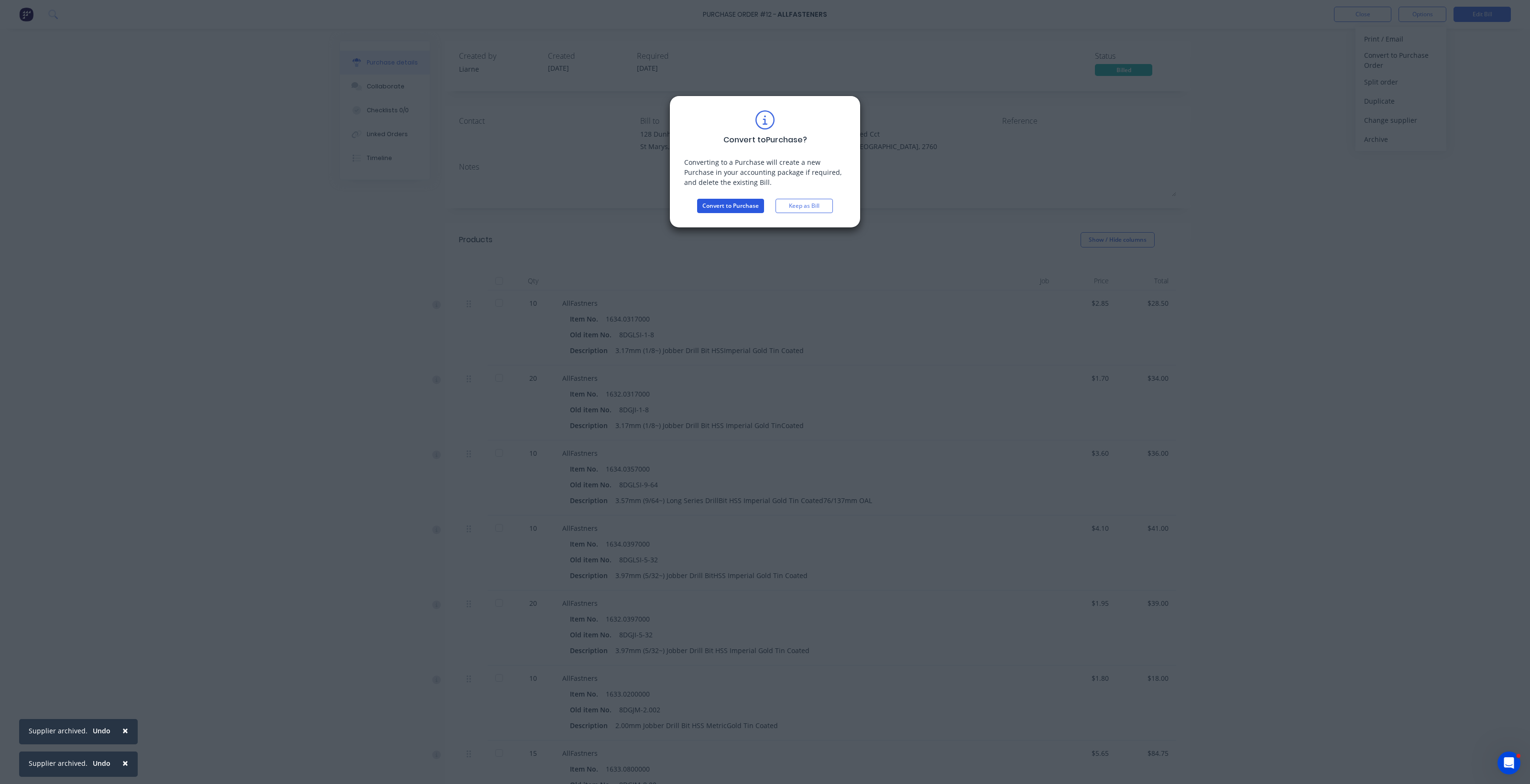
click at [743, 202] on button "Convert to Purchase" at bounding box center [730, 206] width 67 height 14
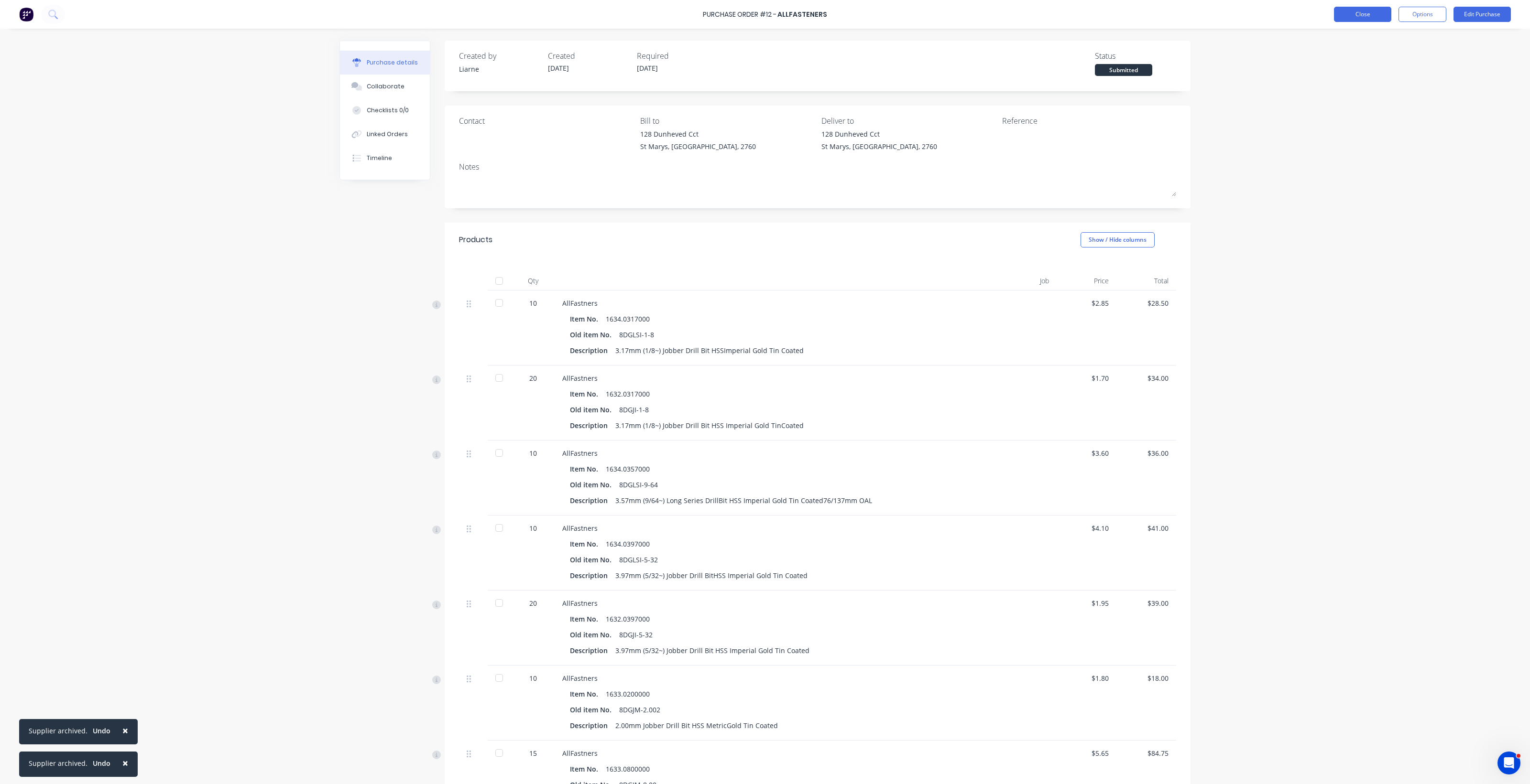
click at [1379, 17] on button "Close" at bounding box center [1363, 14] width 57 height 16
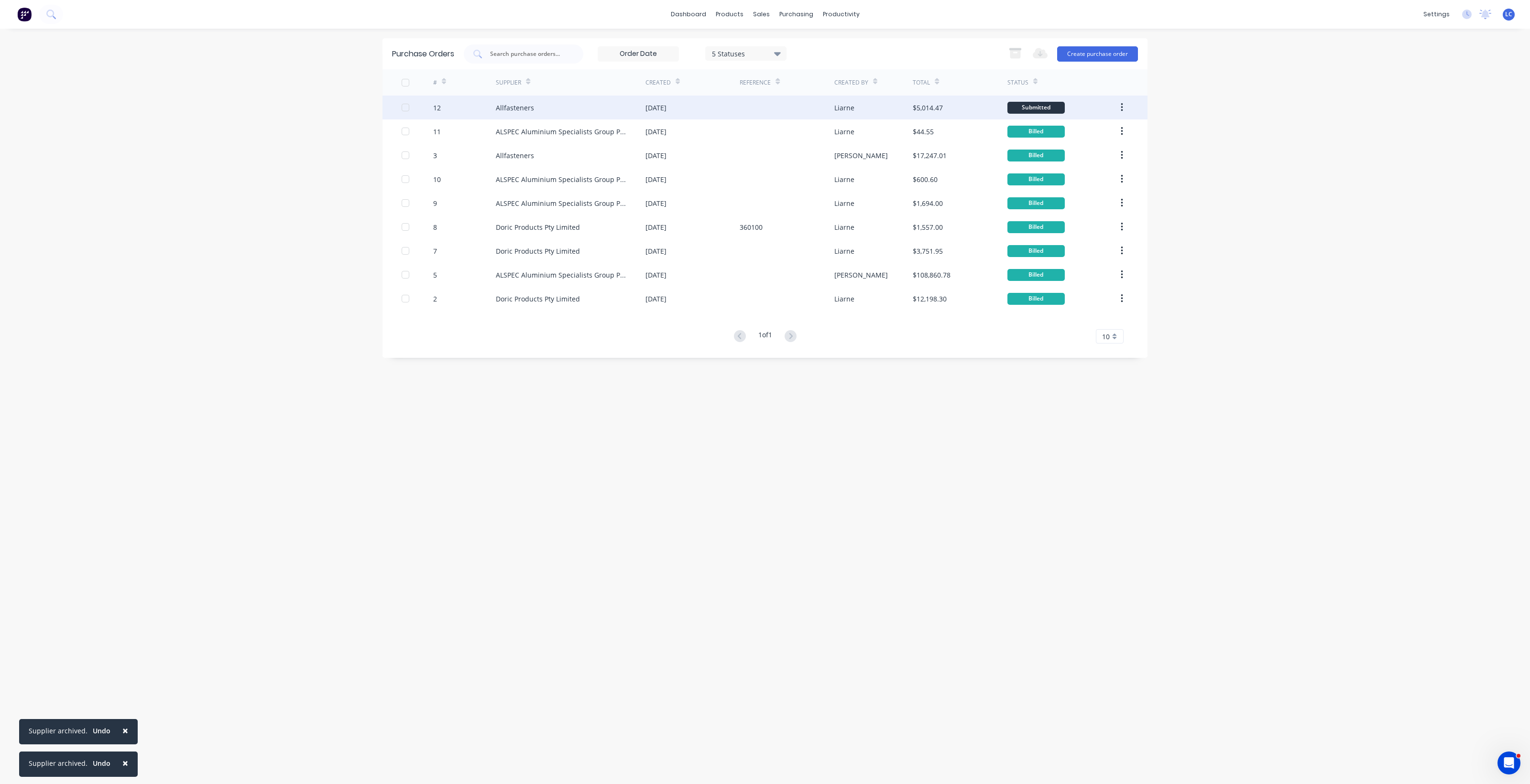
click at [1123, 104] on icon "button" at bounding box center [1122, 107] width 2 height 11
click at [917, 104] on div "$5,014.47" at bounding box center [928, 108] width 30 height 10
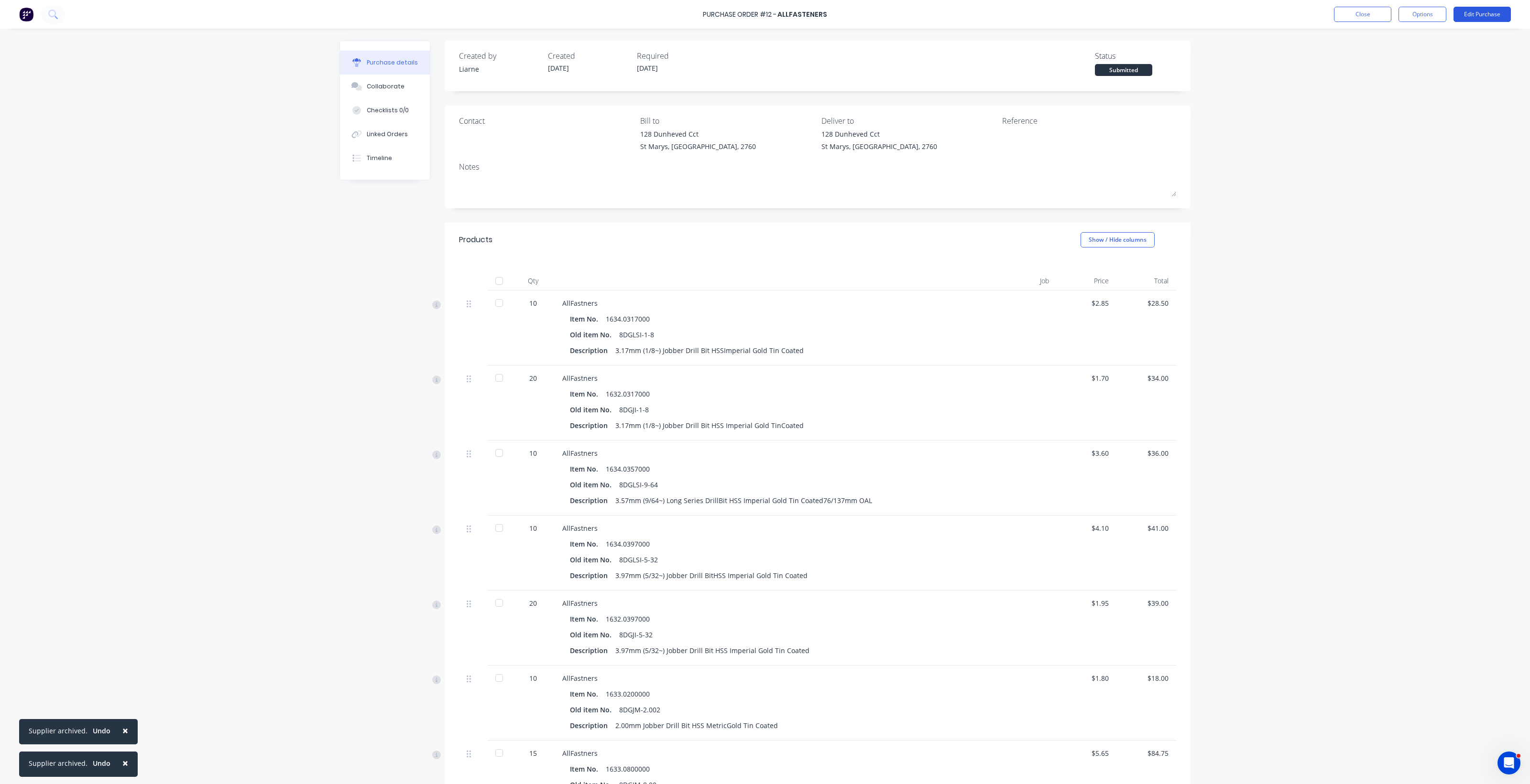
click at [1478, 13] on button "Edit Purchase" at bounding box center [1482, 14] width 57 height 16
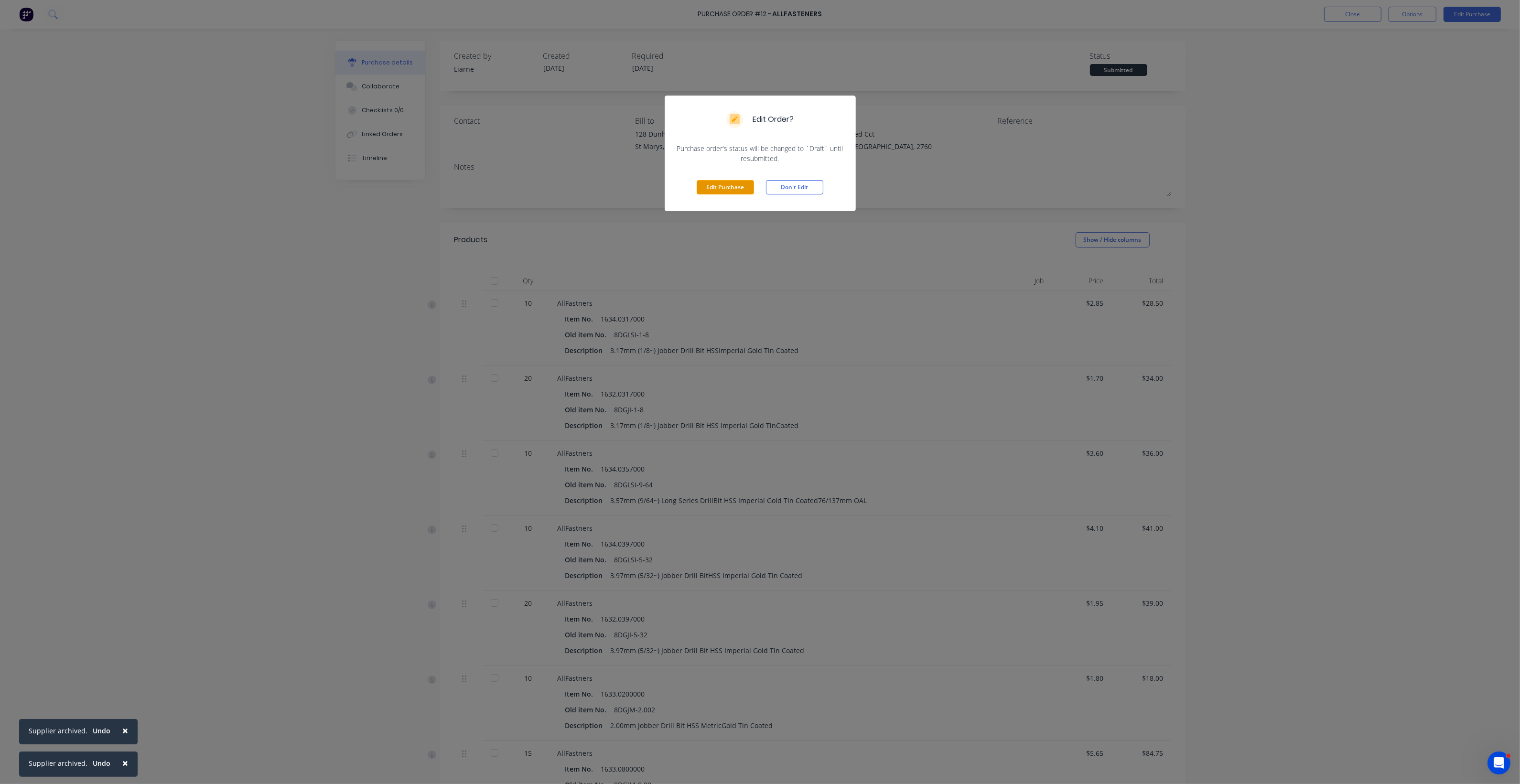
click at [732, 187] on button "Edit Purchase" at bounding box center [725, 187] width 57 height 14
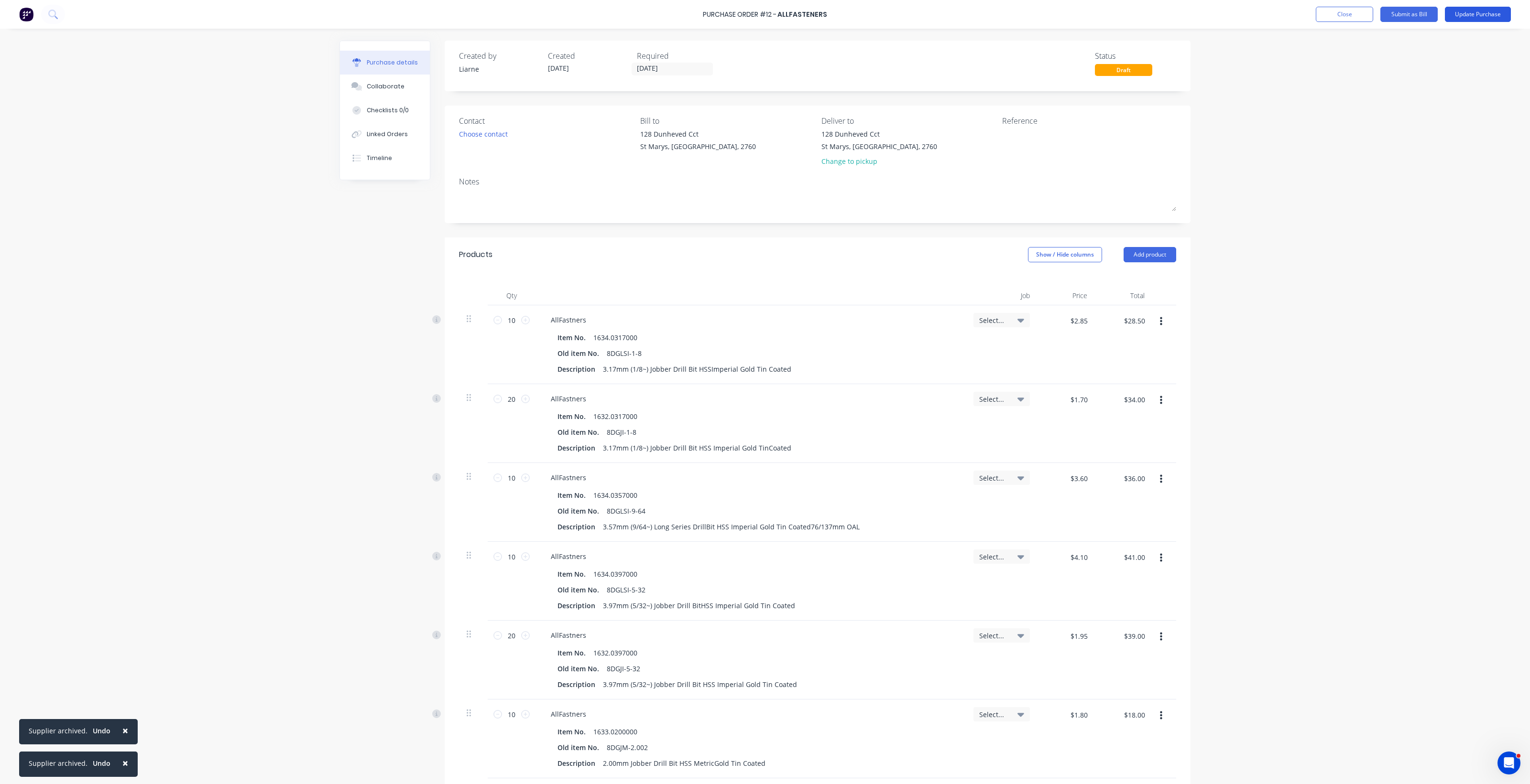
click at [1471, 10] on button "Update Purchase" at bounding box center [1478, 14] width 66 height 16
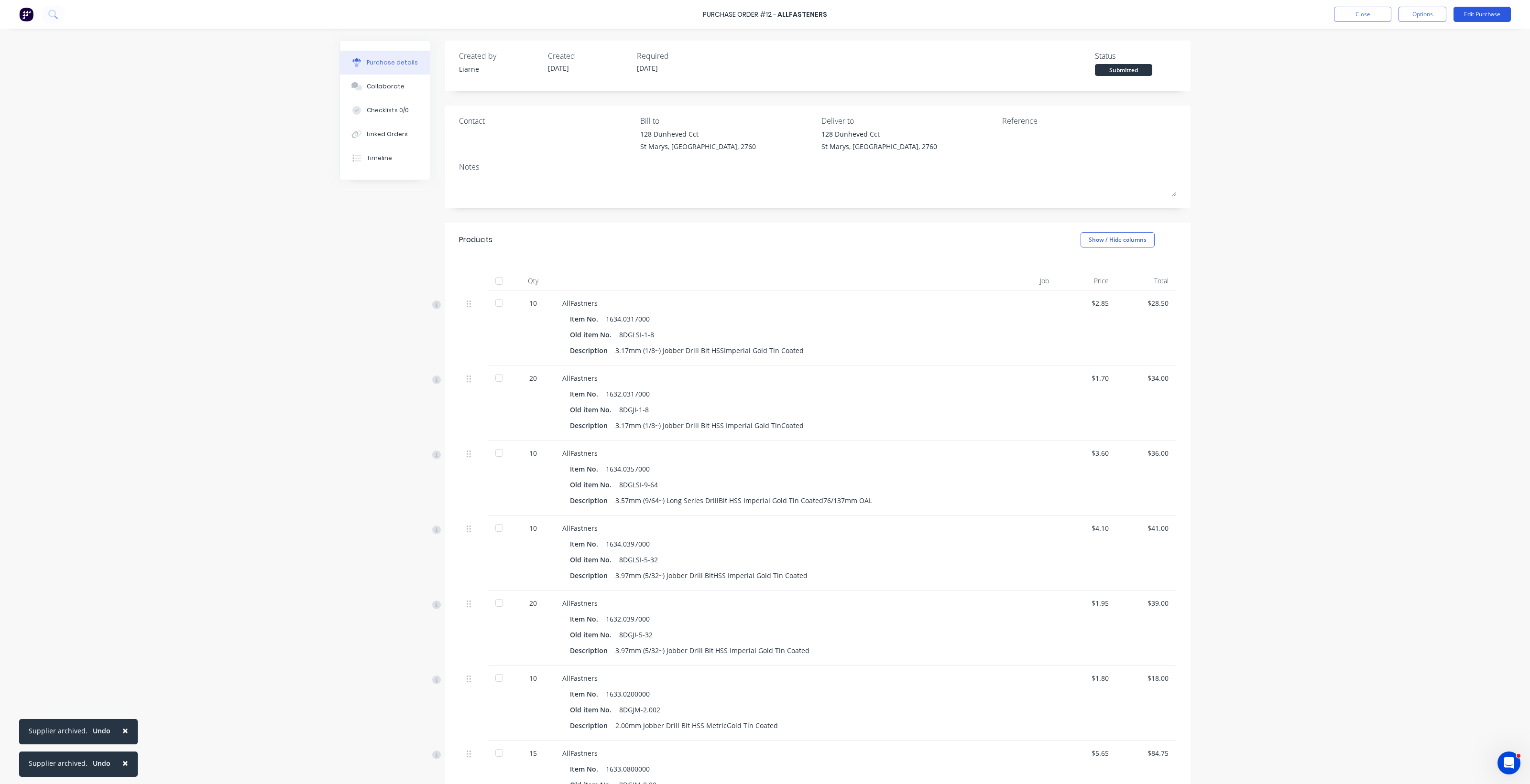
click at [1466, 17] on button "Edit Purchase" at bounding box center [1482, 14] width 57 height 16
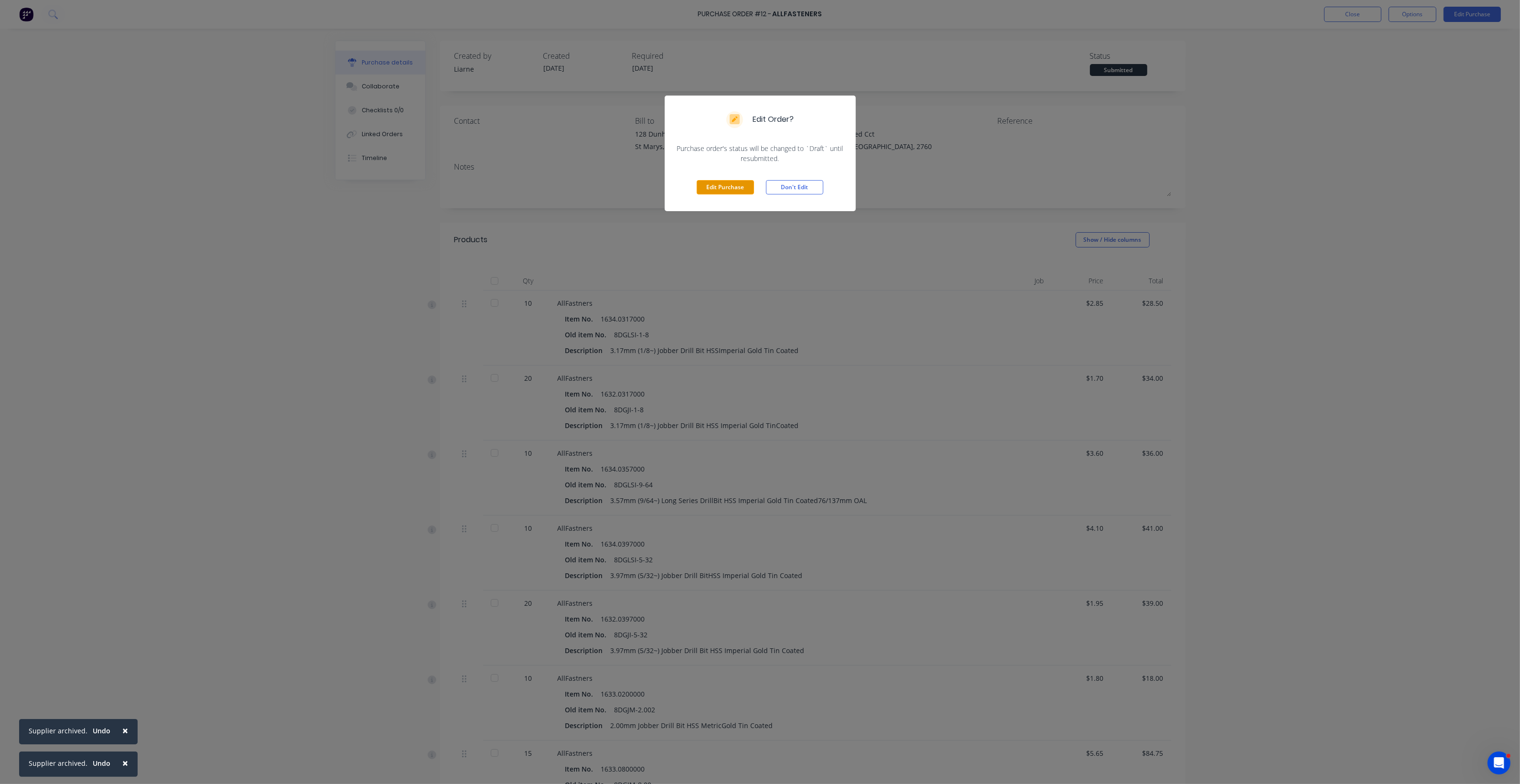
click at [742, 192] on button "Edit Purchase" at bounding box center [725, 187] width 57 height 14
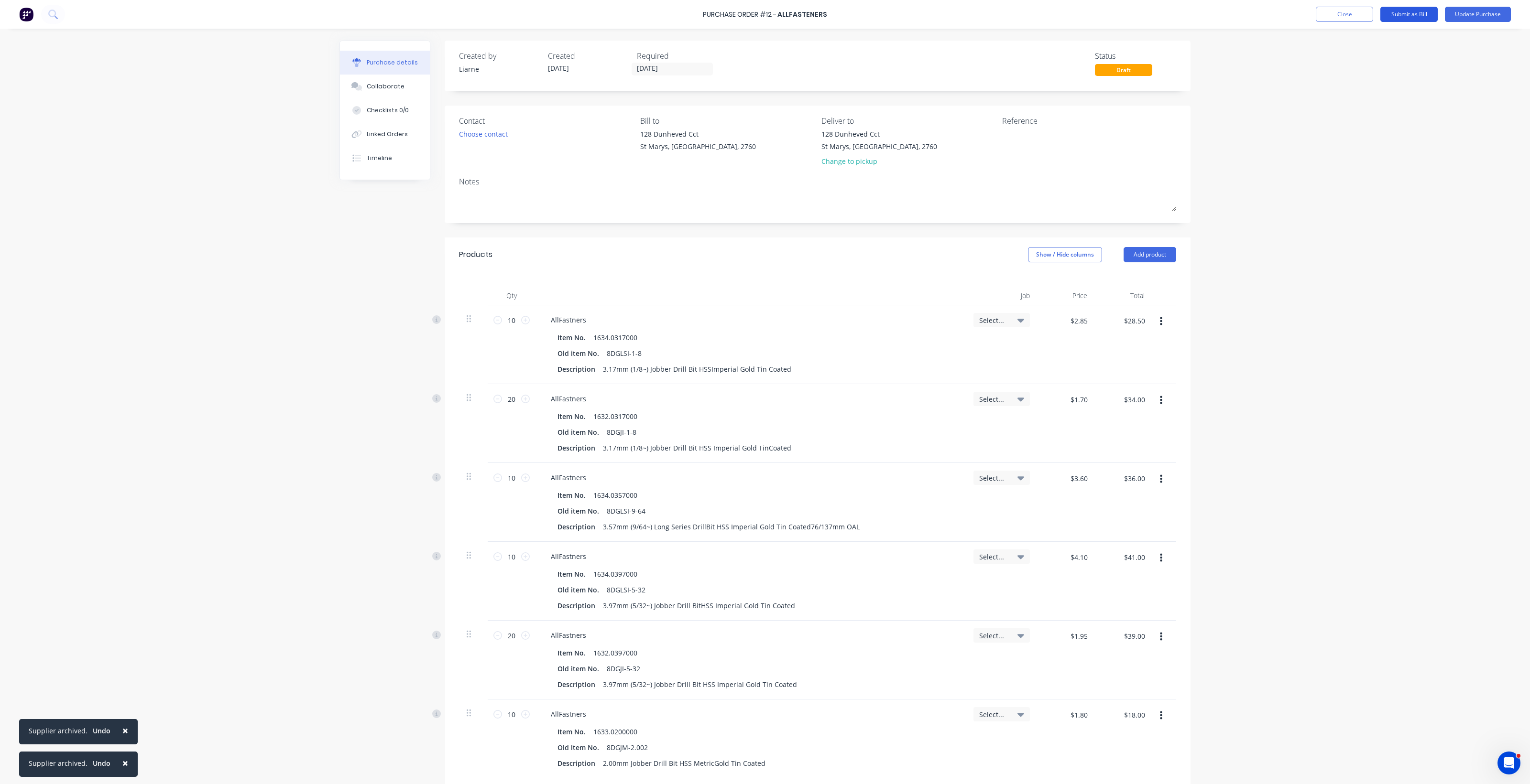
click at [1402, 14] on button "Submit as Bill" at bounding box center [1409, 14] width 57 height 16
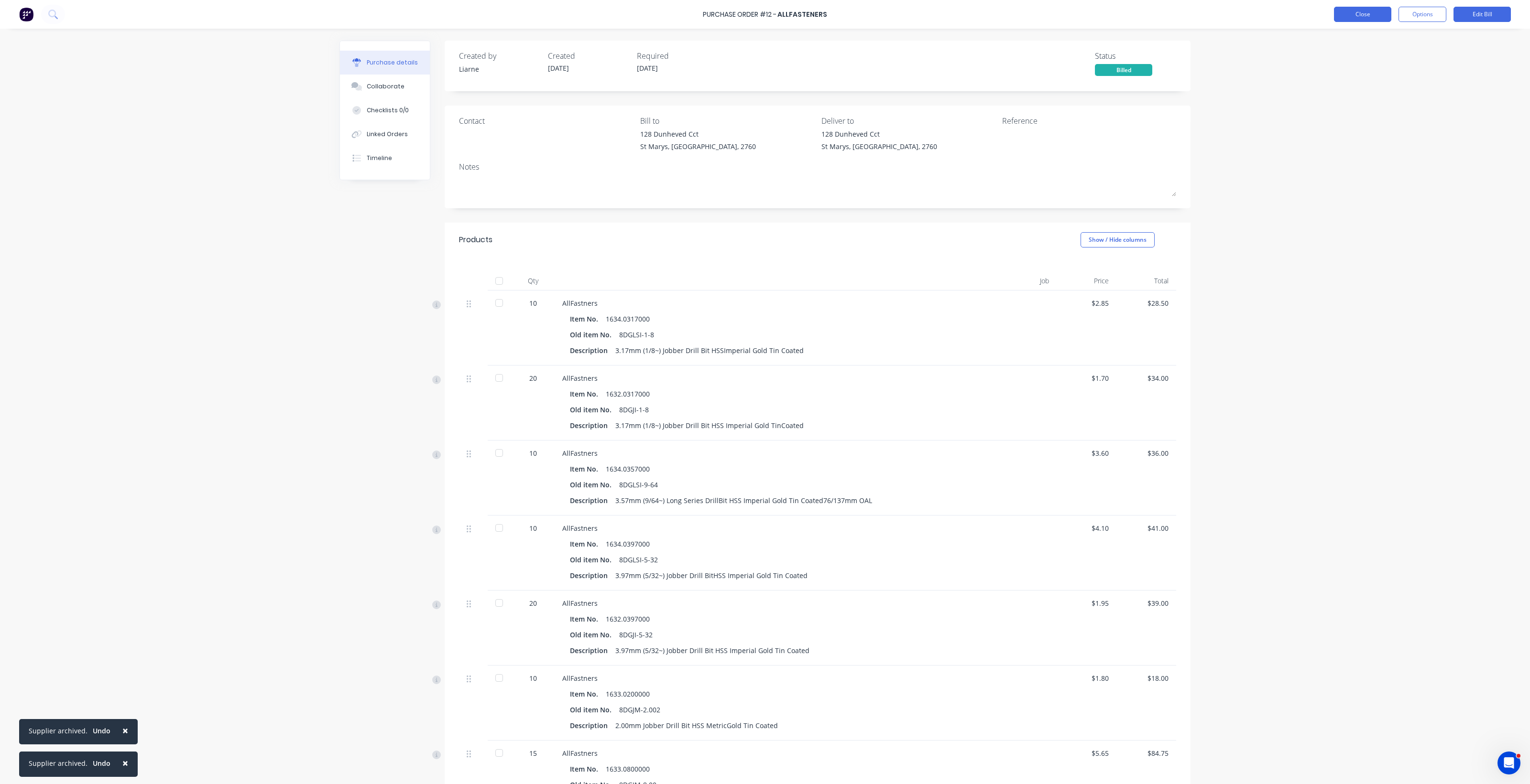
click at [1371, 13] on button "Close" at bounding box center [1363, 14] width 57 height 16
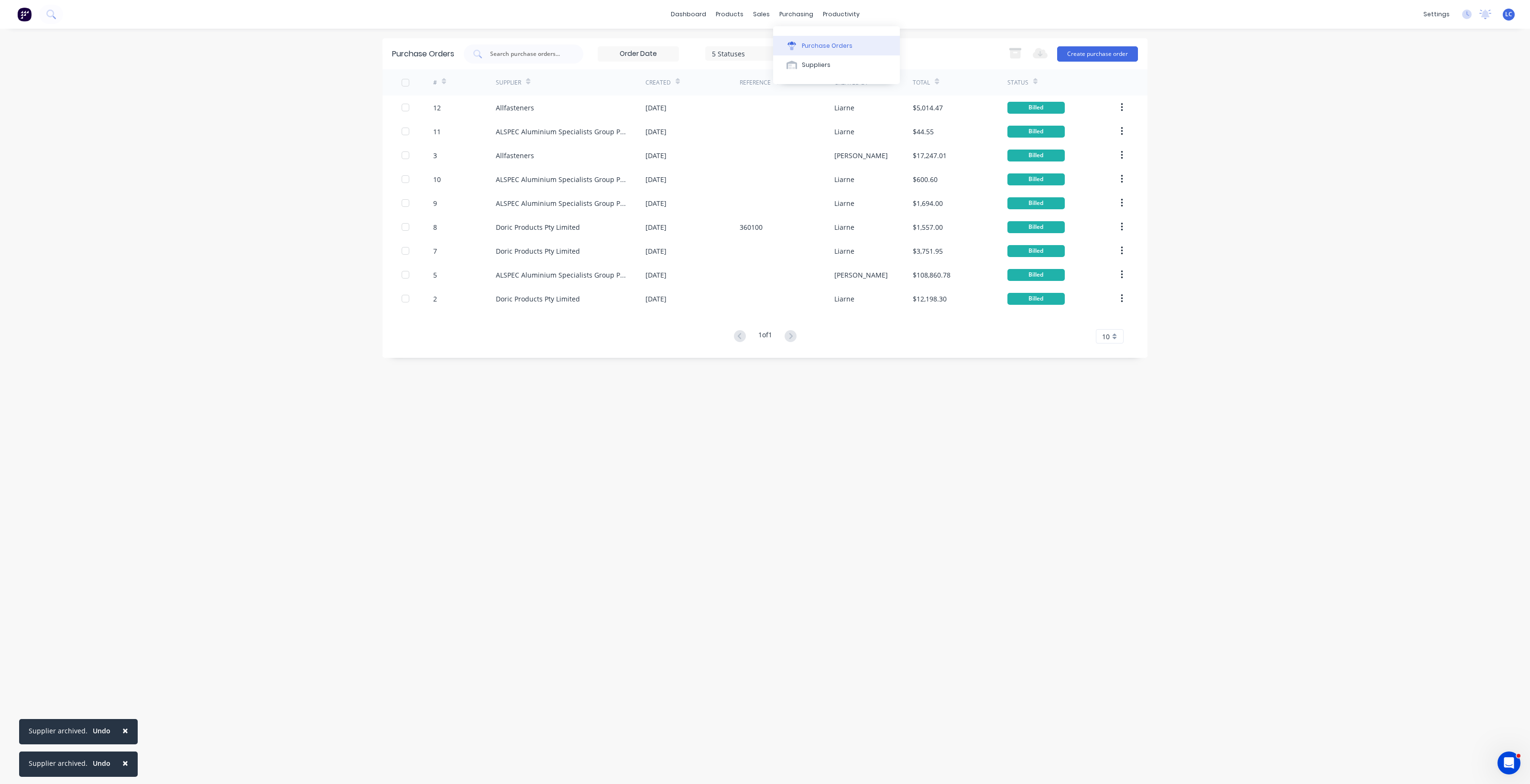
click at [831, 46] on div "Purchase Orders" at bounding box center [827, 46] width 51 height 9
click at [731, 11] on div "products" at bounding box center [729, 14] width 37 height 14
click at [754, 42] on div "Product Catalogue" at bounding box center [771, 46] width 59 height 9
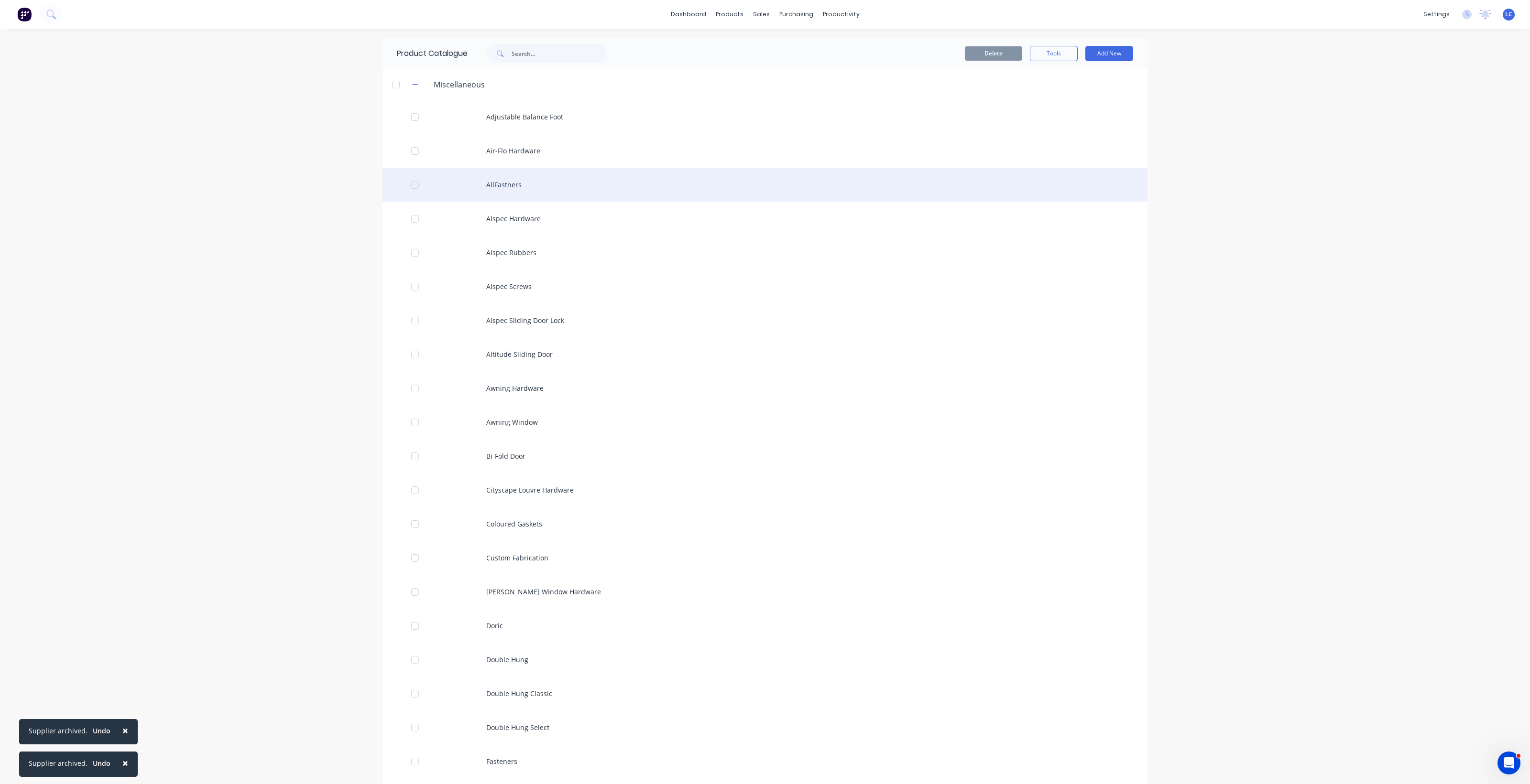
click at [509, 183] on div "AllFastners" at bounding box center [765, 185] width 765 height 34
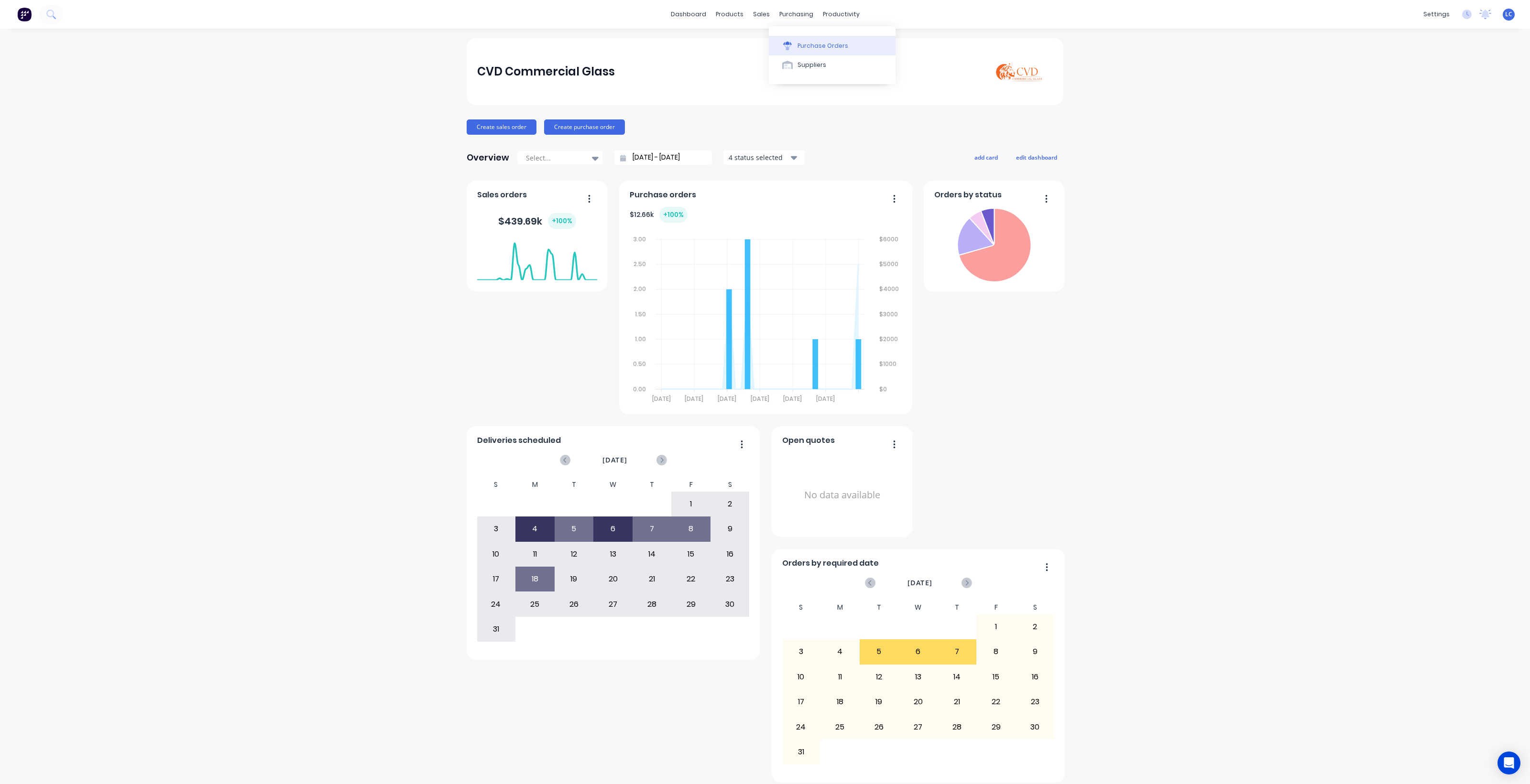
click at [804, 47] on div "Purchase Orders" at bounding box center [822, 46] width 51 height 9
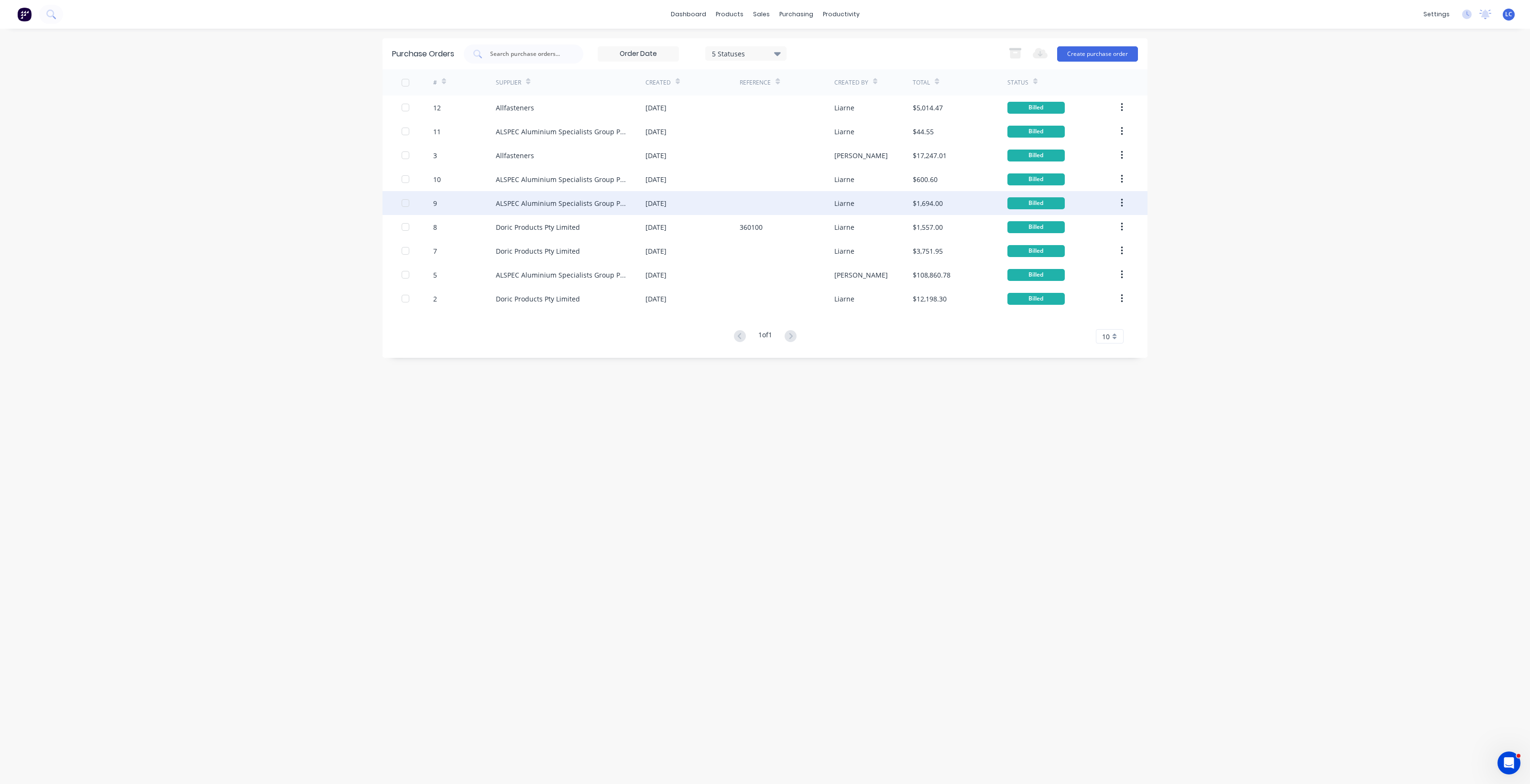
click at [698, 203] on div "[DATE]" at bounding box center [692, 203] width 94 height 24
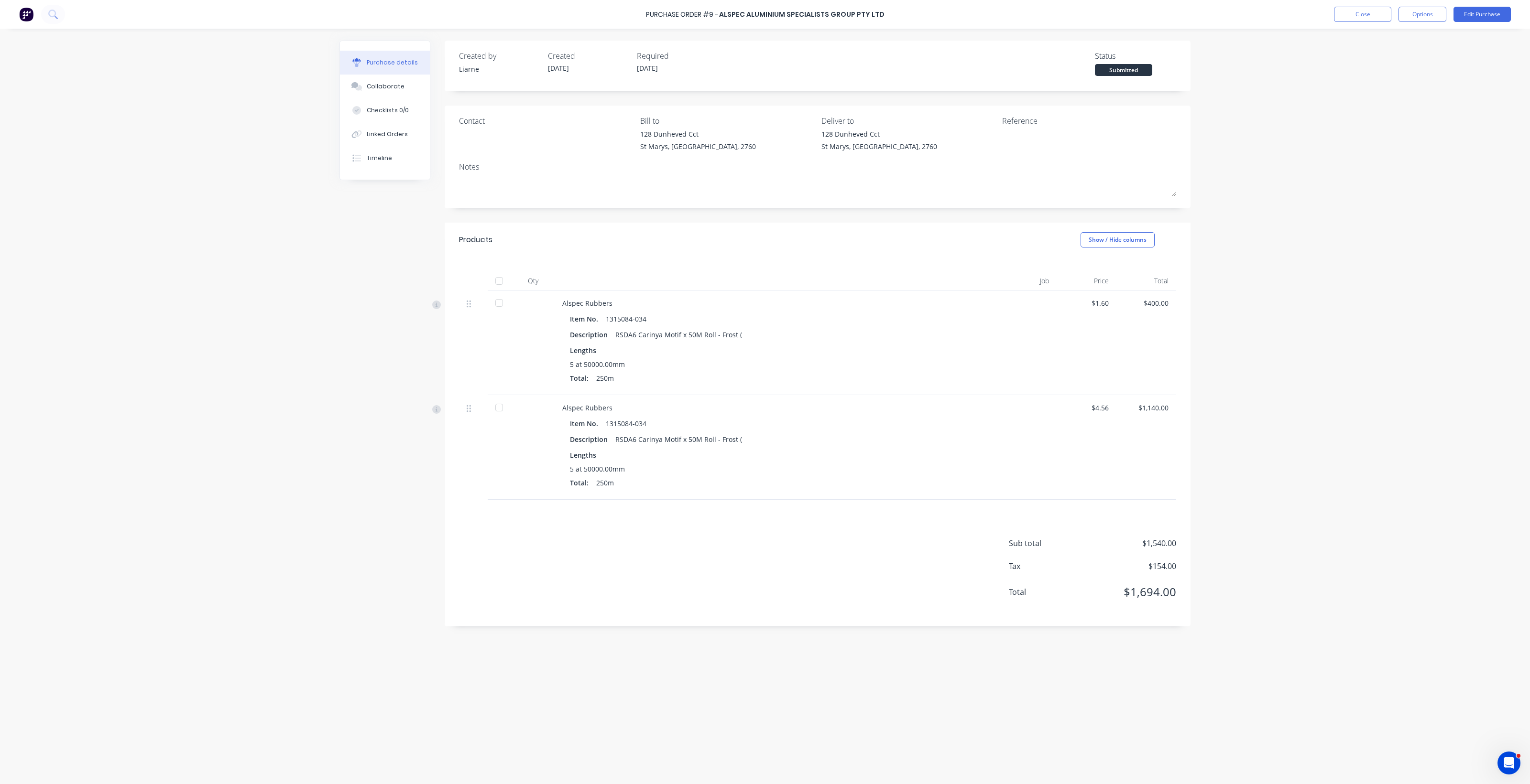
click at [499, 281] on div at bounding box center [499, 281] width 19 height 19
click at [1423, 12] on button "Options" at bounding box center [1422, 14] width 48 height 16
click at [1389, 56] on div "Convert to Bill" at bounding box center [1401, 58] width 74 height 14
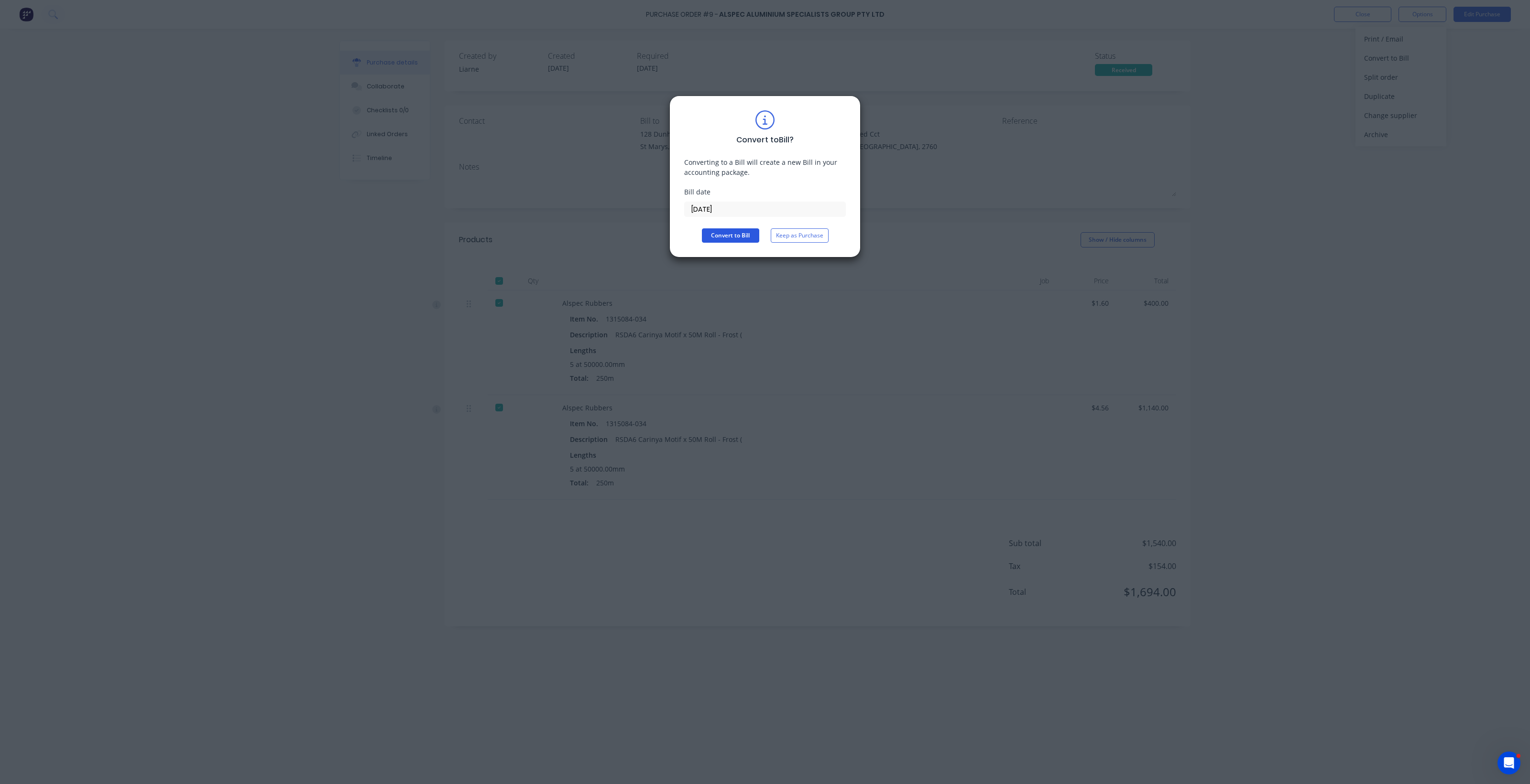
click at [719, 235] on button "Convert to Bill" at bounding box center [731, 235] width 57 height 14
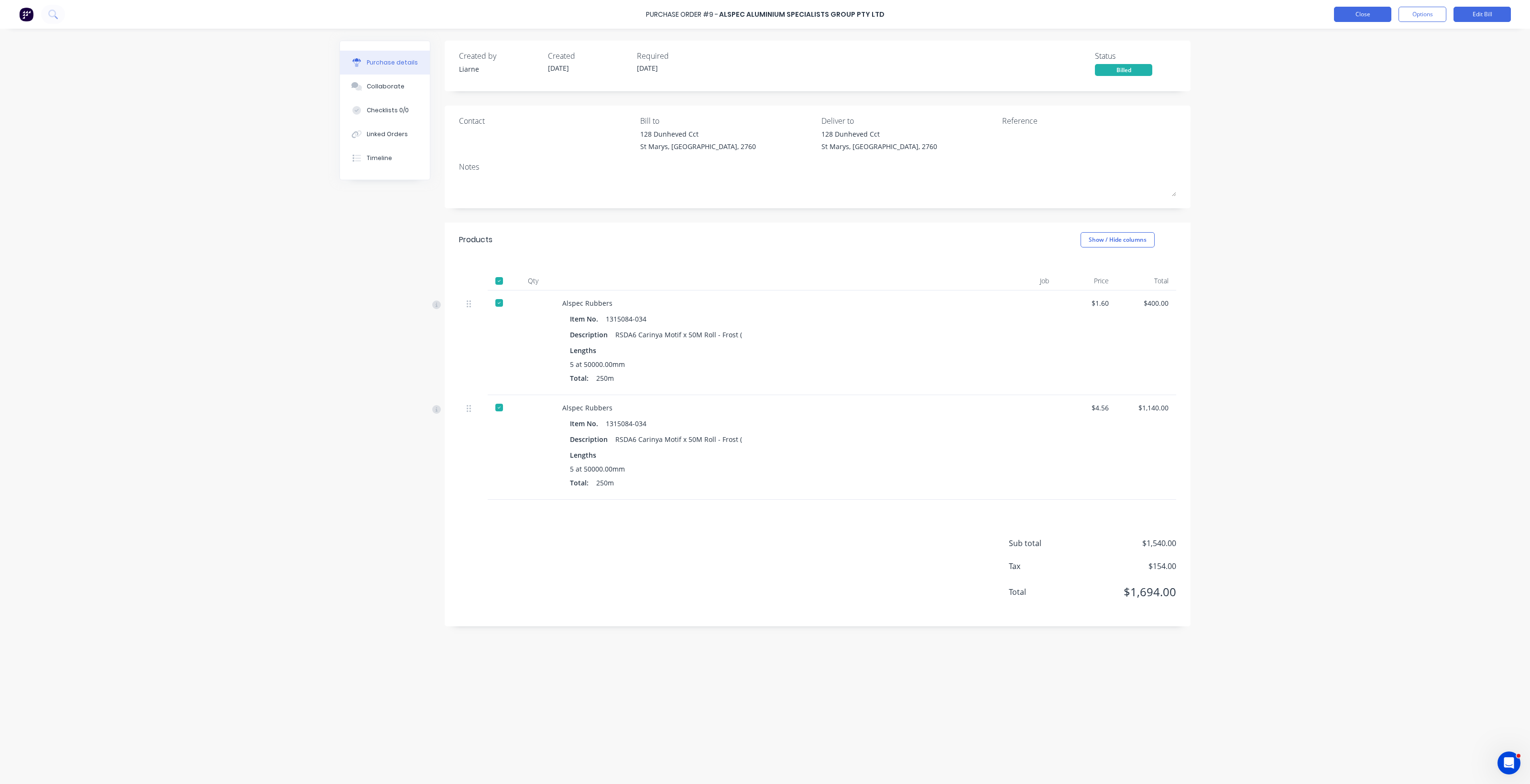
click at [1359, 16] on button "Close" at bounding box center [1363, 14] width 57 height 16
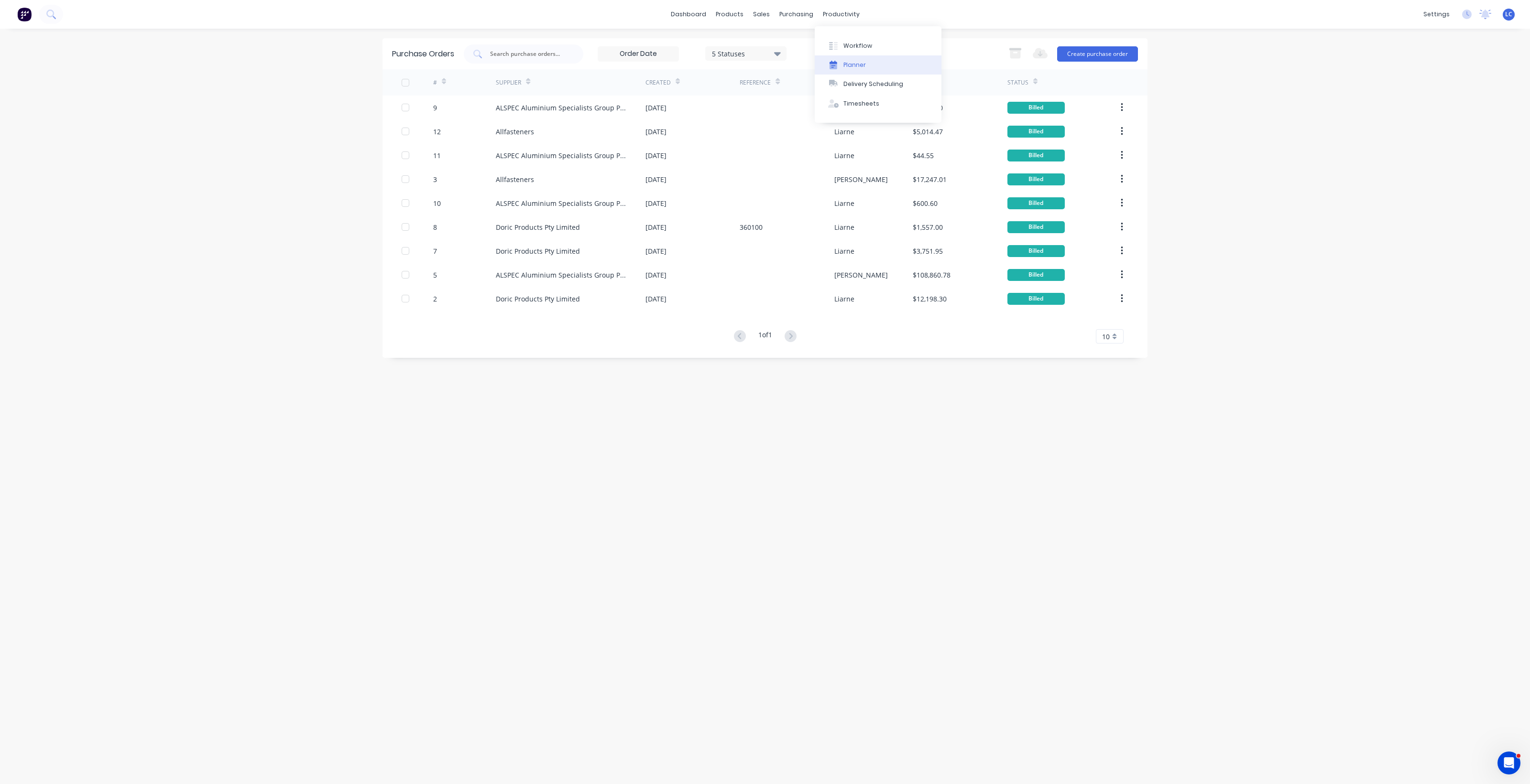
click at [854, 70] on button "Planner" at bounding box center [878, 65] width 127 height 19
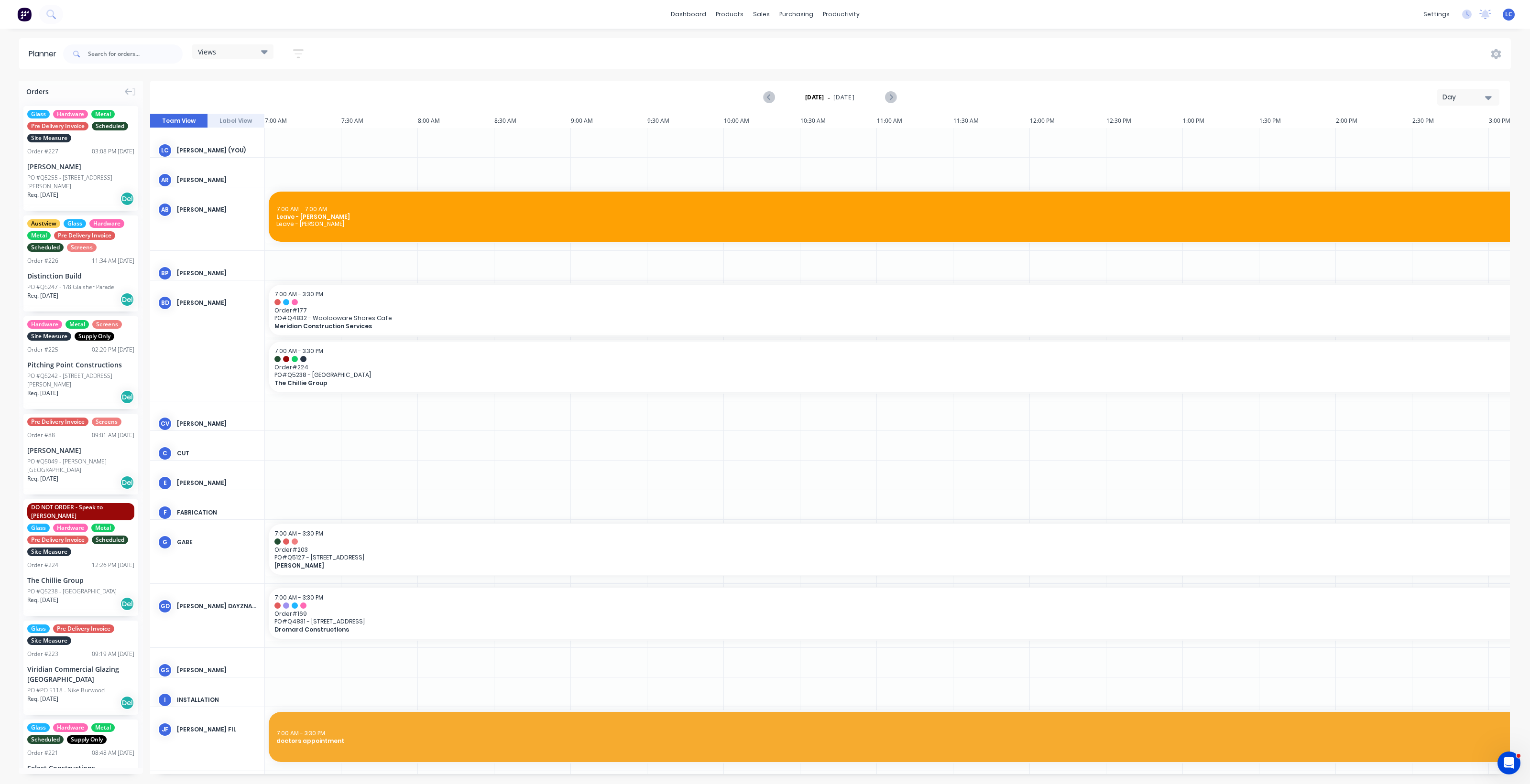
scroll to position [0, 59]
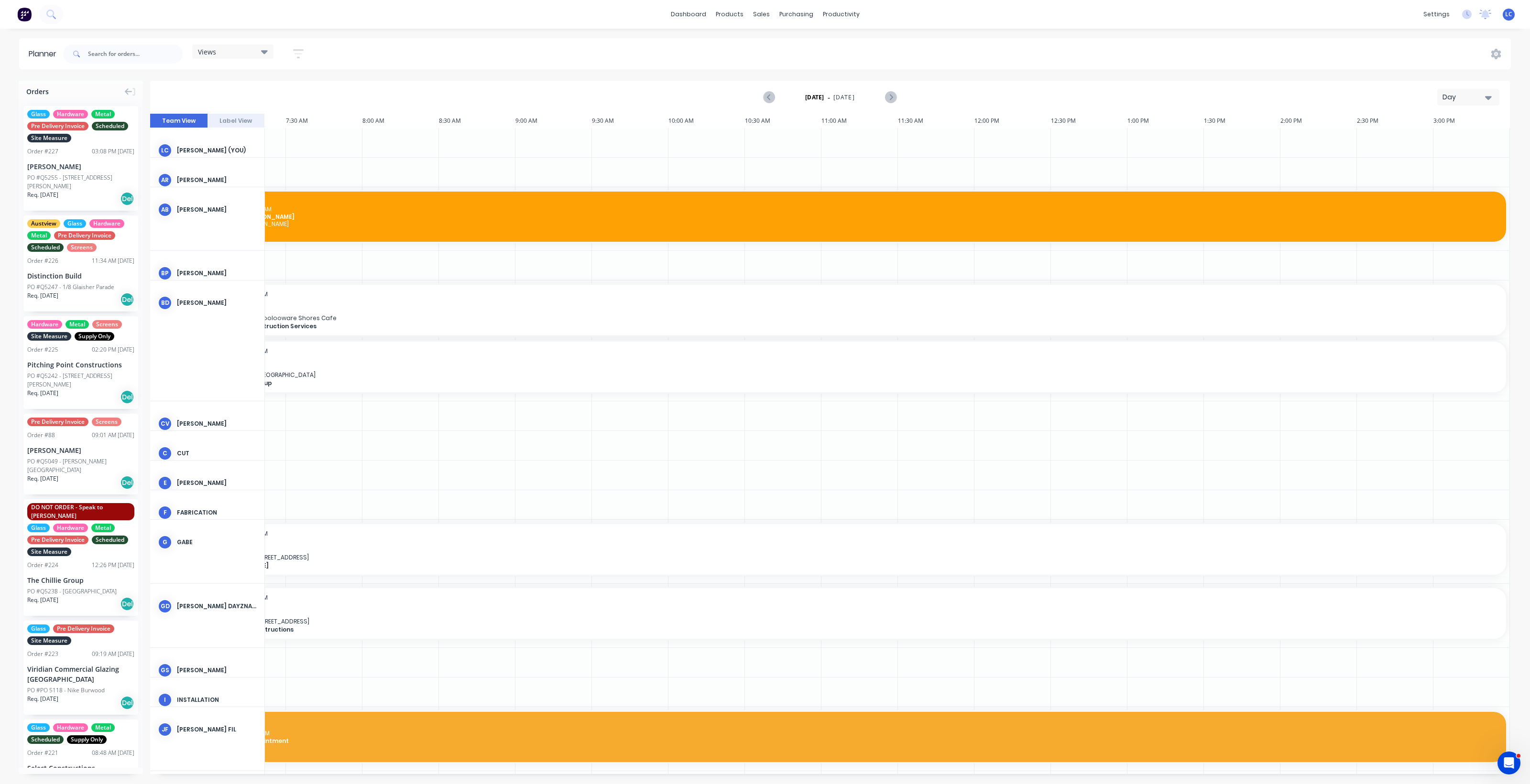
click at [242, 54] on div "Views" at bounding box center [233, 52] width 70 height 9
drag, startPoint x: 203, startPoint y: 179, endPoint x: 197, endPoint y: 175, distance: 7.2
click at [204, 179] on button "Site" at bounding box center [250, 180] width 102 height 11
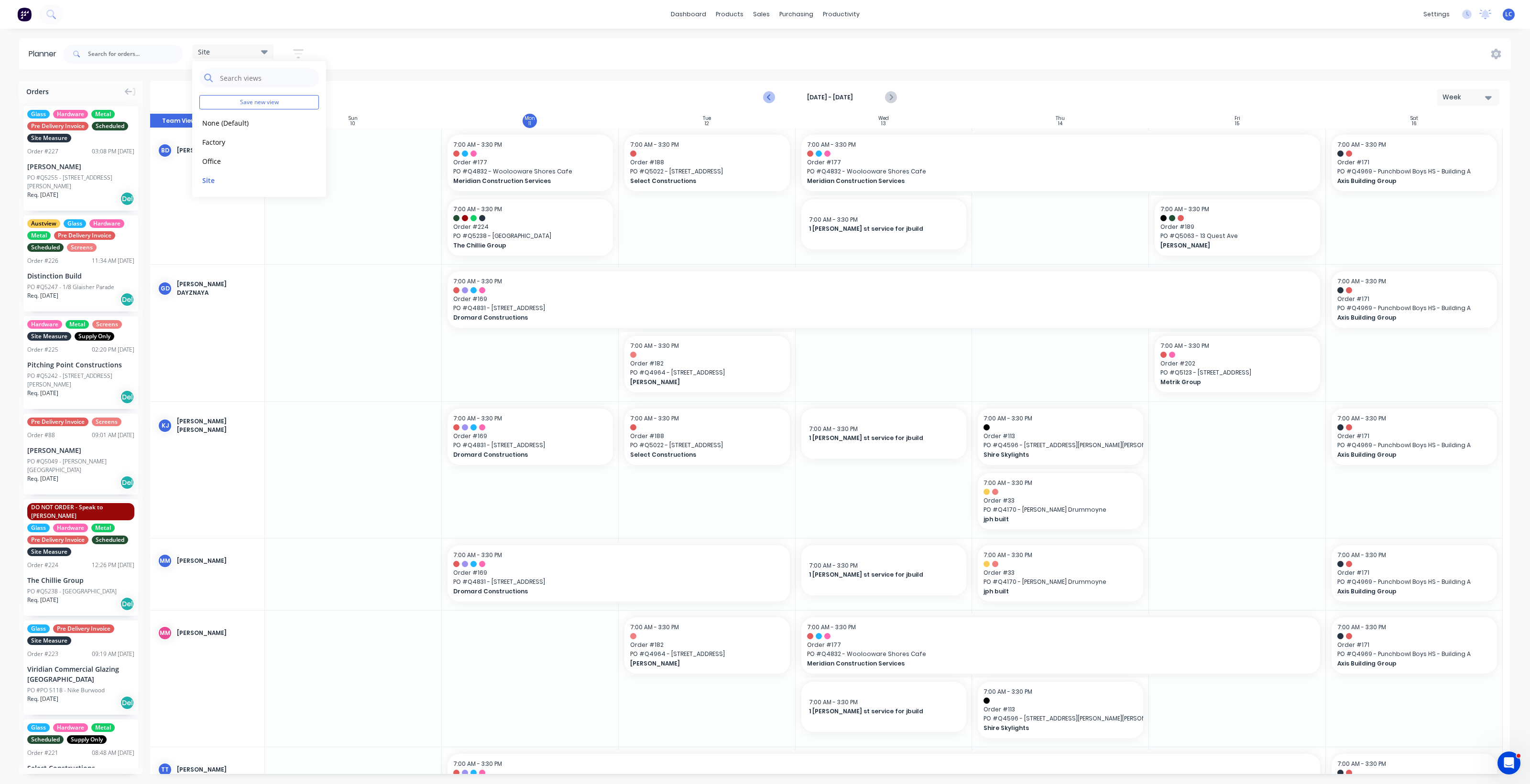
click at [770, 99] on icon "Previous page" at bounding box center [769, 97] width 11 height 11
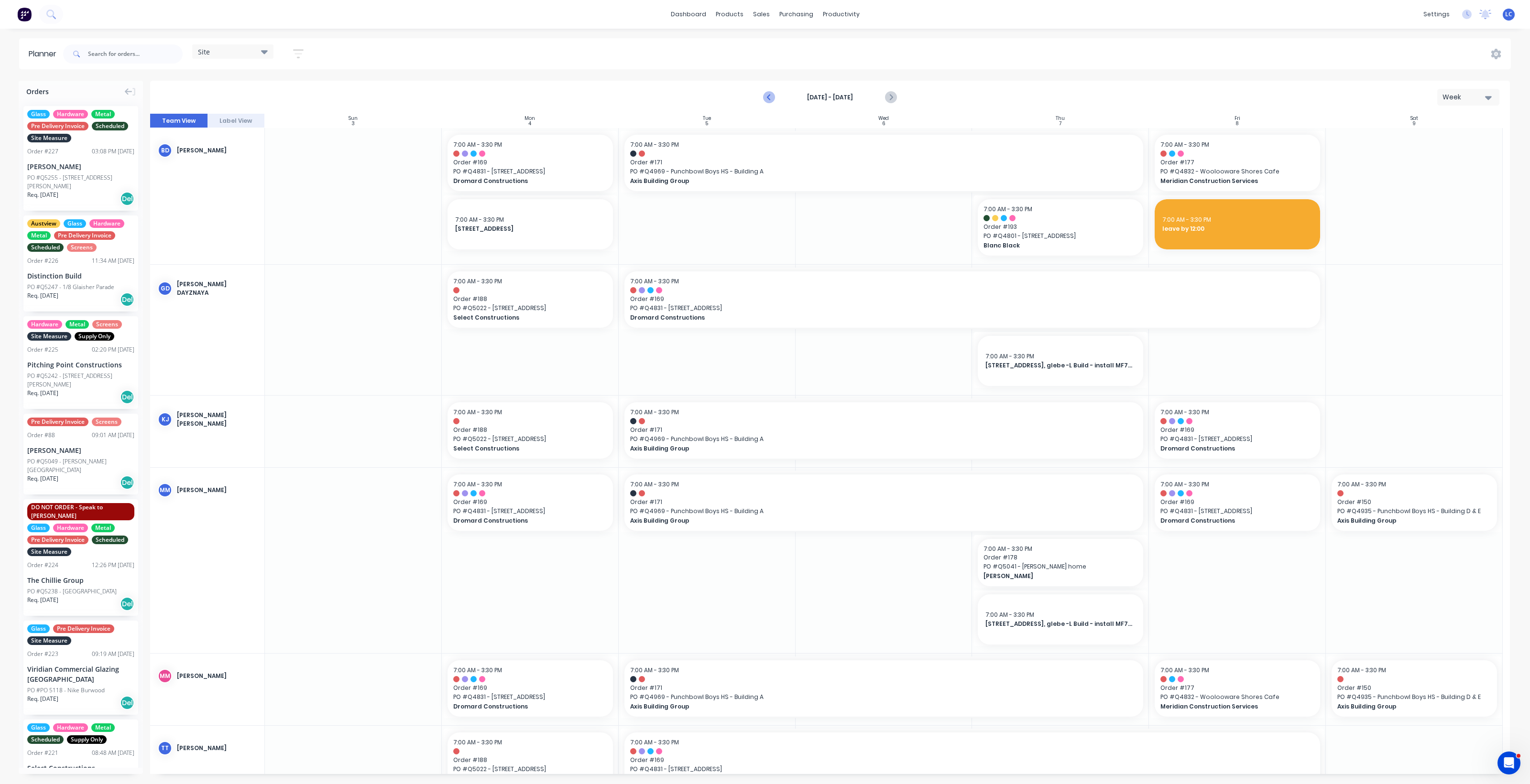
click at [770, 99] on icon "Previous page" at bounding box center [769, 97] width 11 height 11
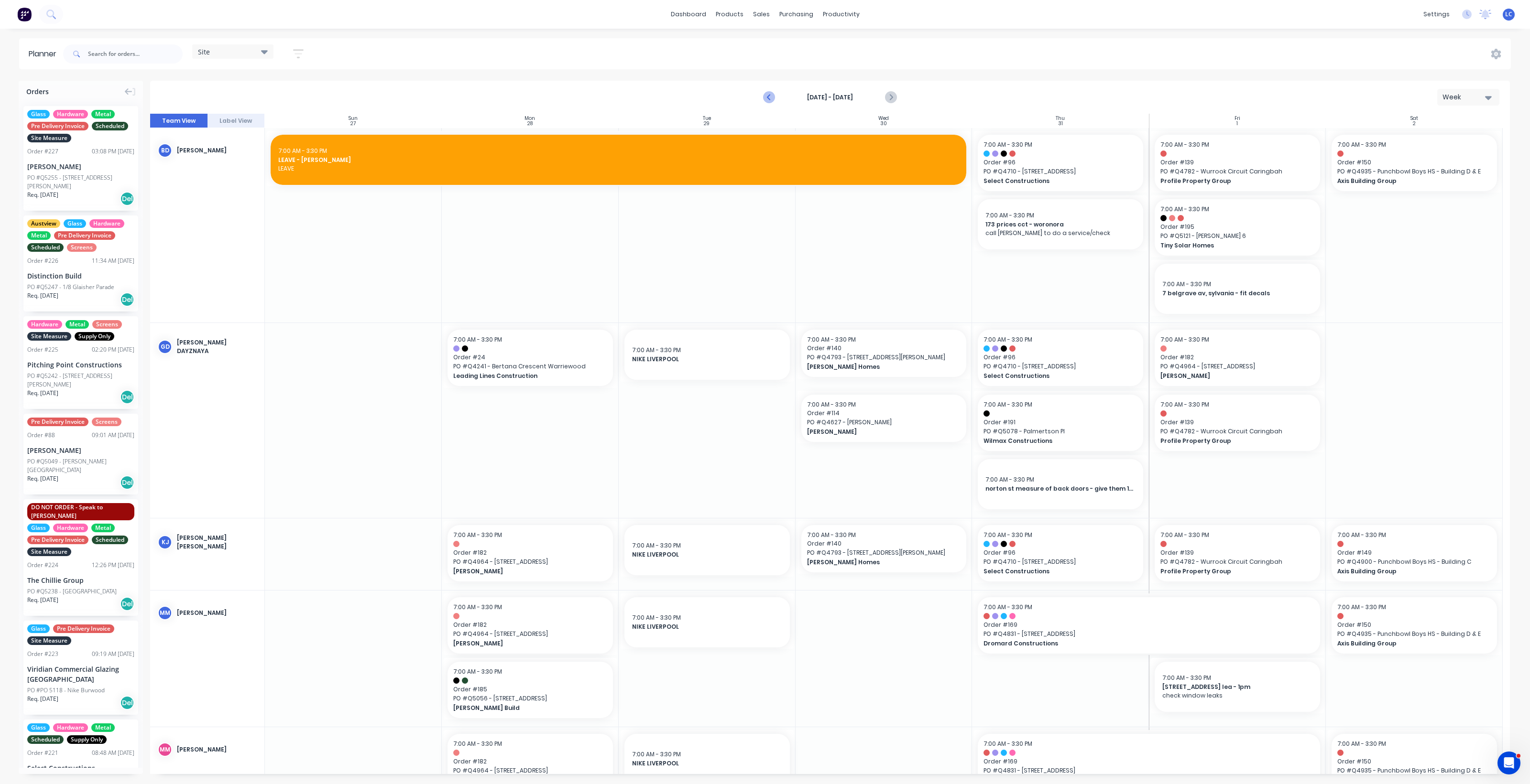
click at [770, 99] on icon "Previous page" at bounding box center [769, 97] width 11 height 11
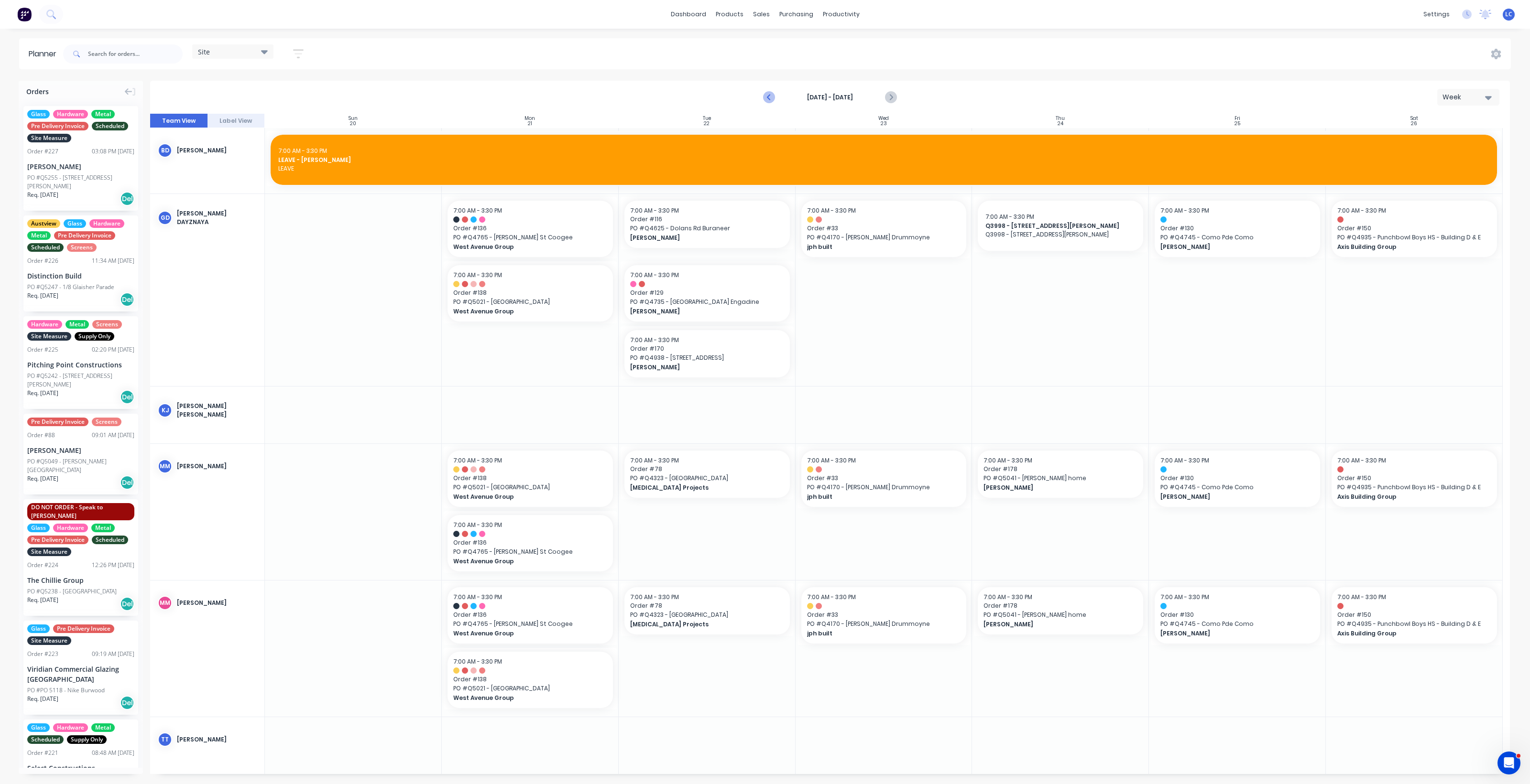
click at [770, 99] on icon "Previous page" at bounding box center [769, 97] width 11 height 11
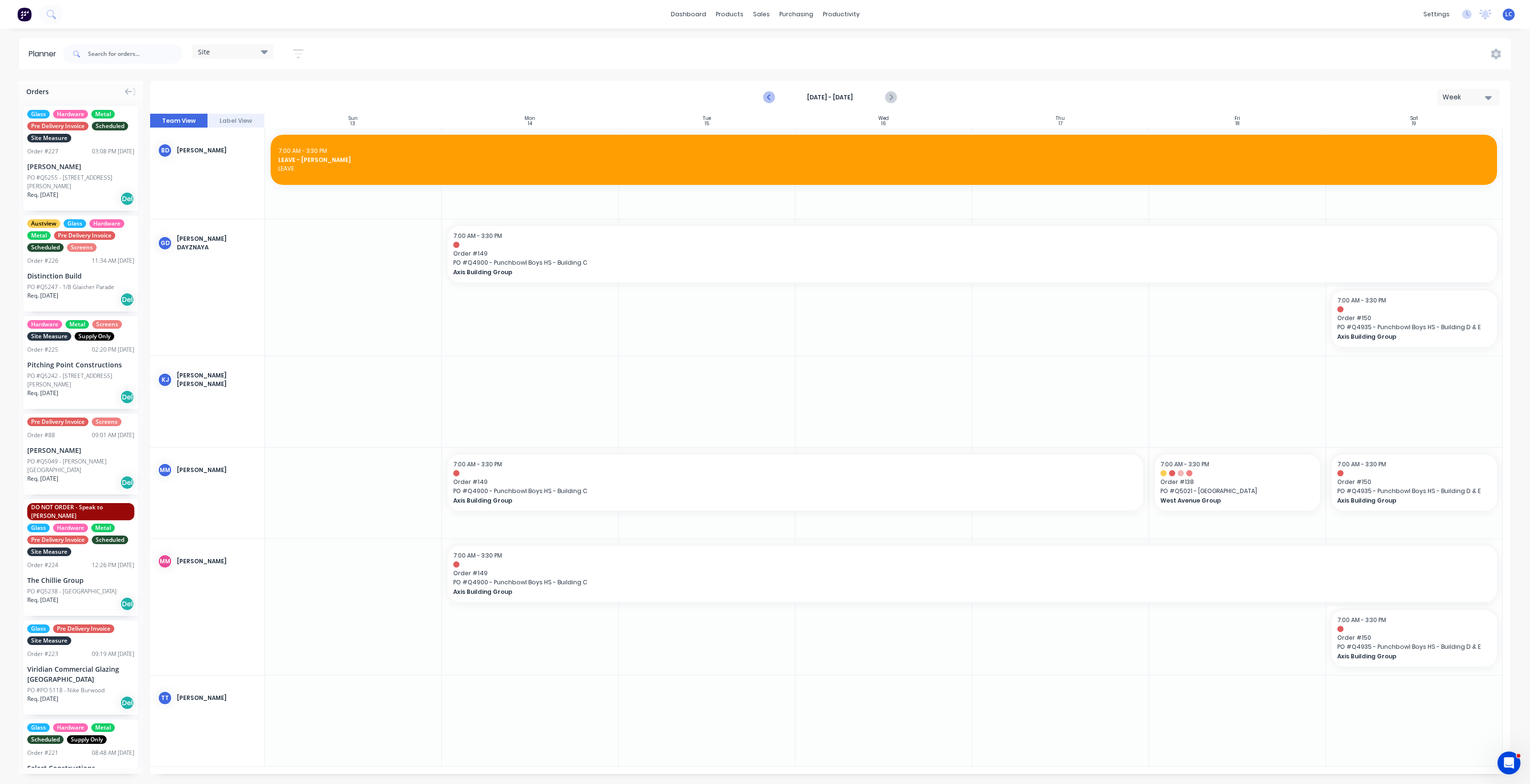
click at [770, 99] on icon "Previous page" at bounding box center [769, 97] width 11 height 11
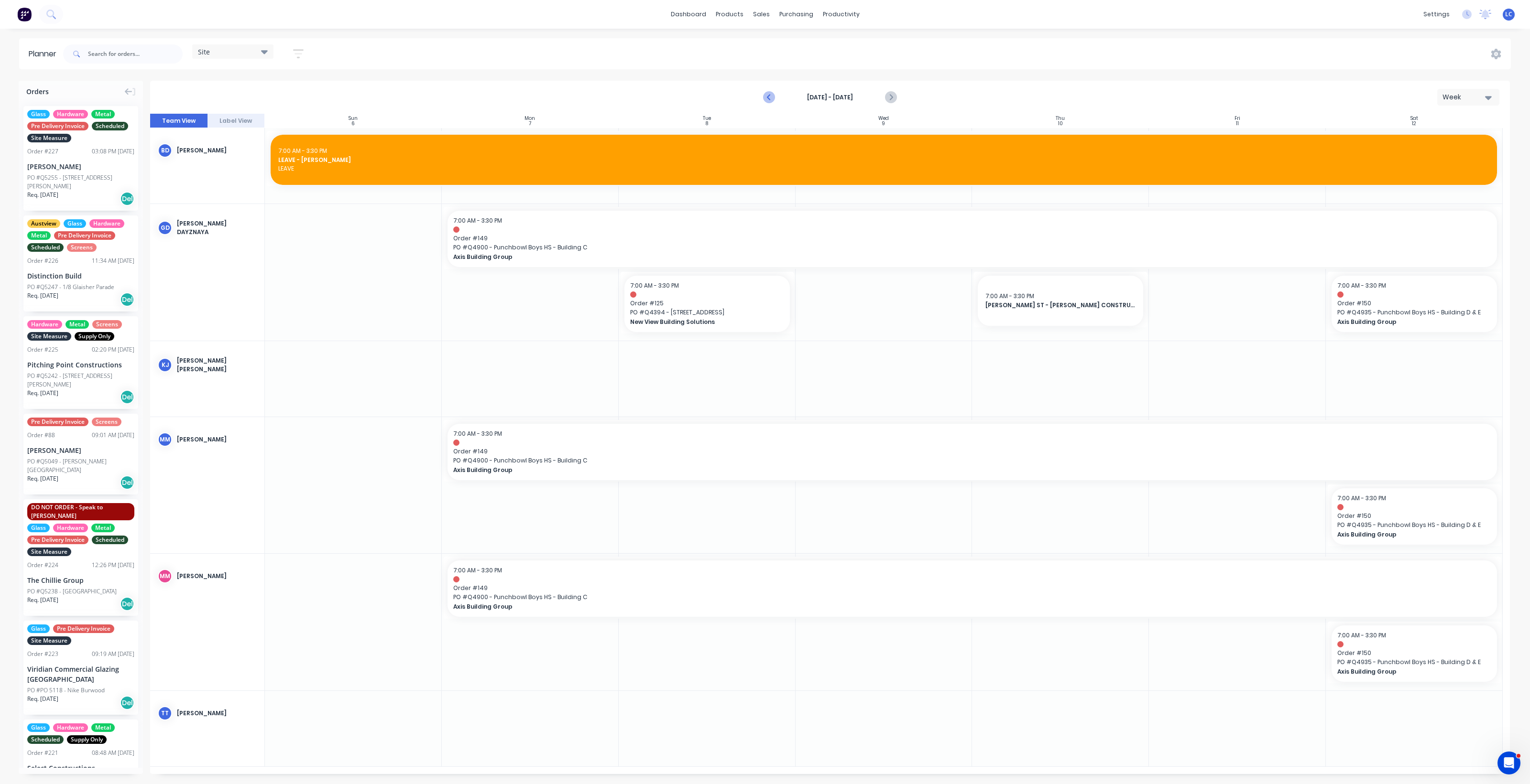
click at [770, 99] on icon "Previous page" at bounding box center [769, 97] width 11 height 11
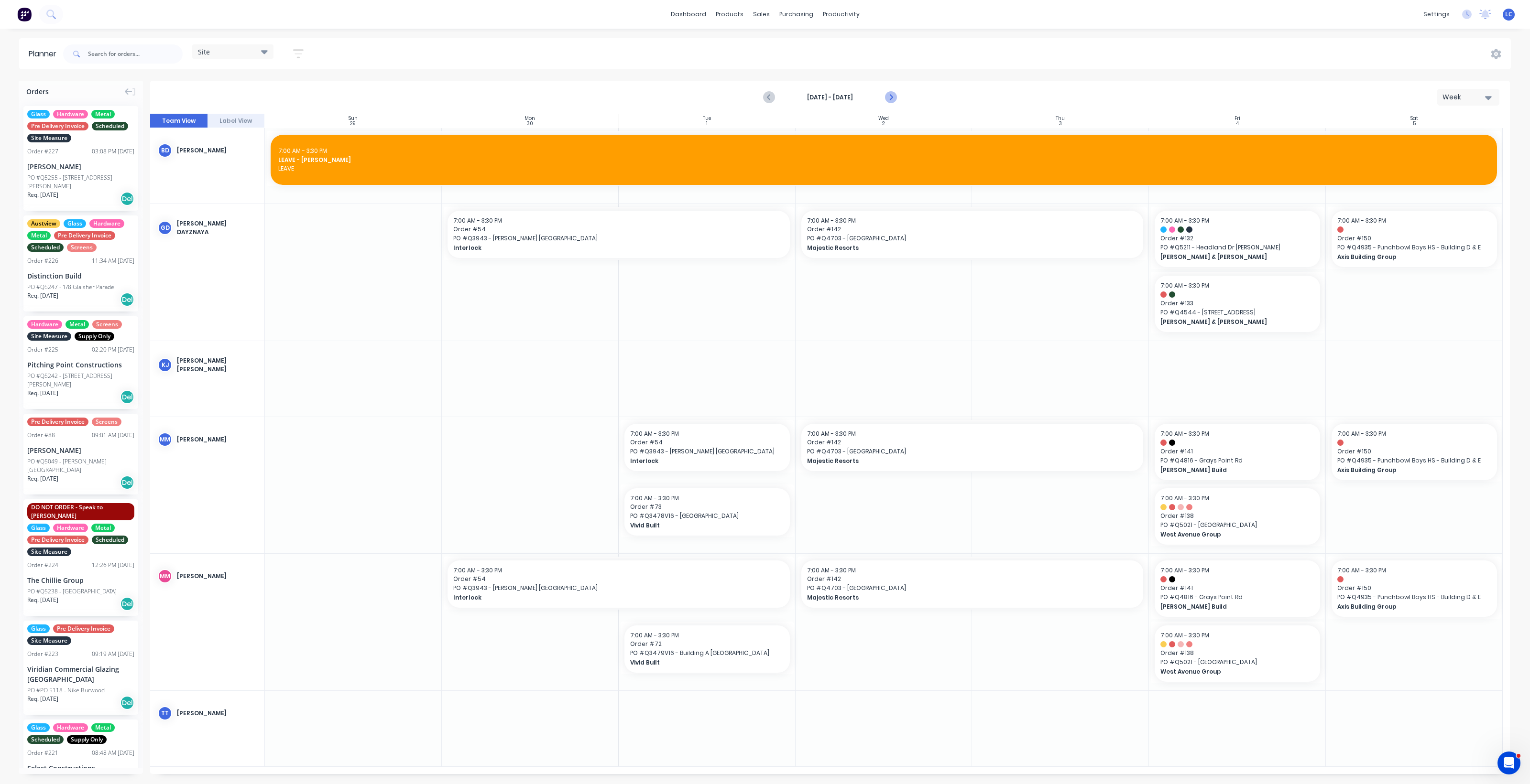
click at [892, 96] on icon "Next page" at bounding box center [890, 97] width 4 height 7
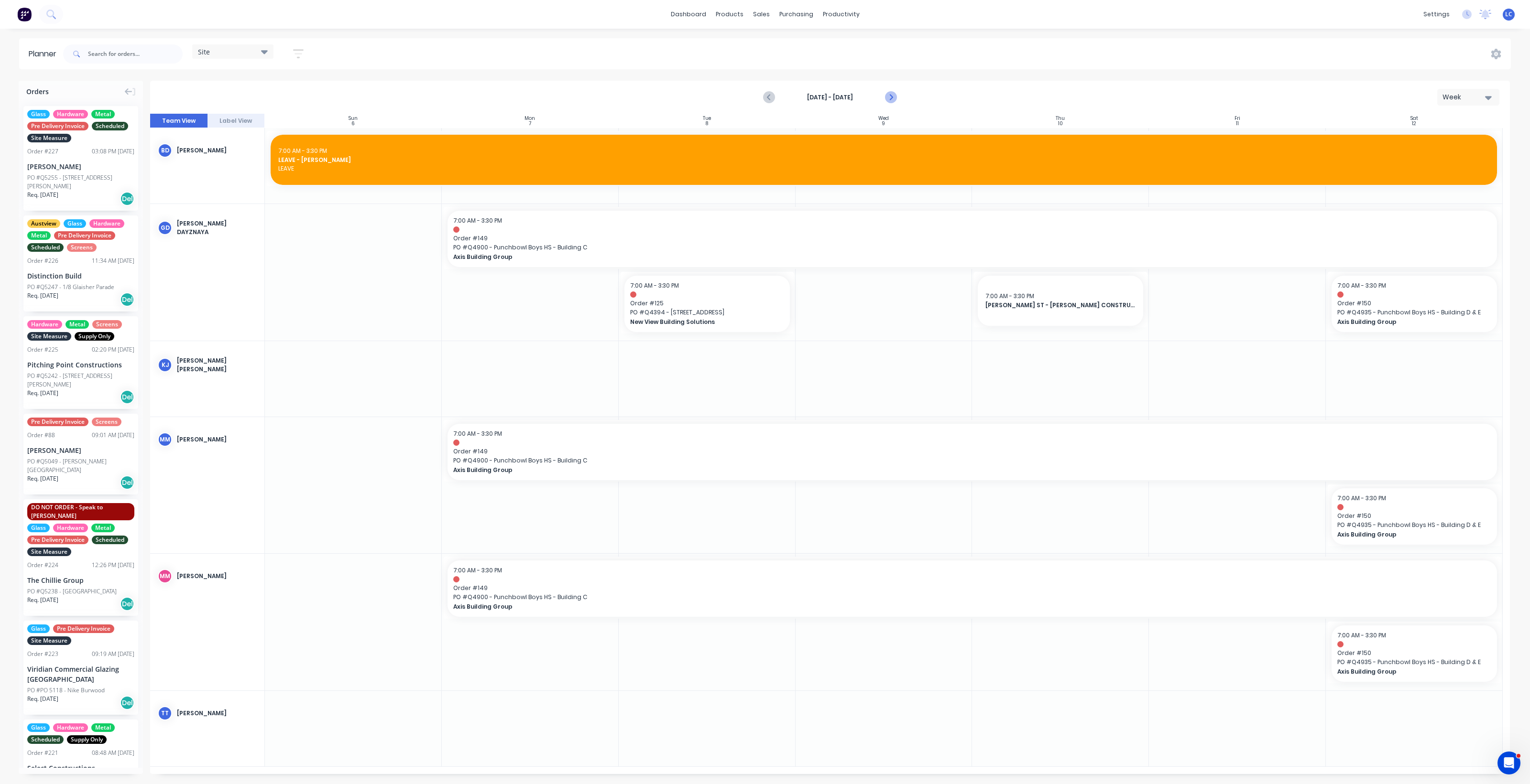
click at [892, 95] on icon "Next page" at bounding box center [890, 97] width 11 height 11
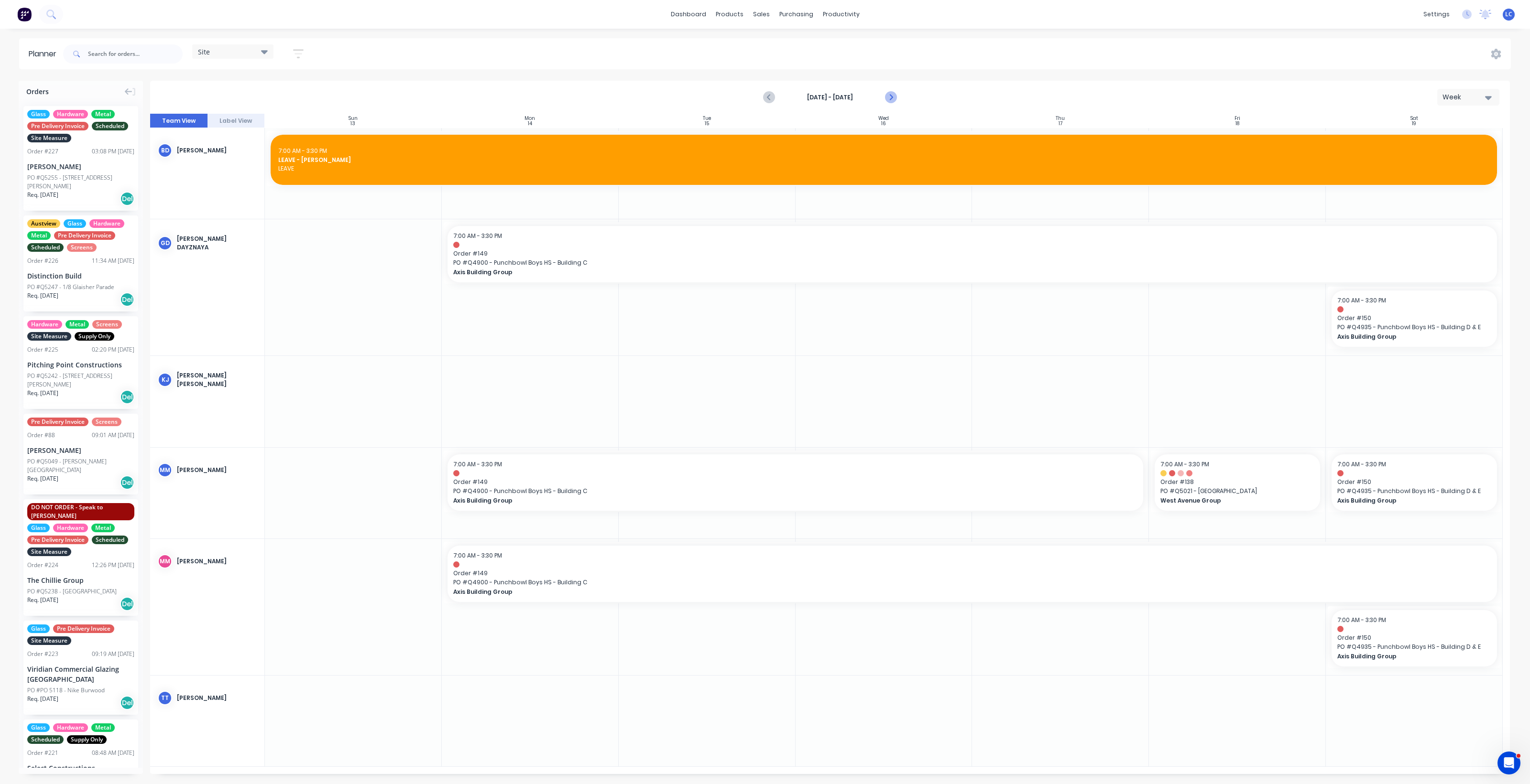
click at [892, 95] on icon "Next page" at bounding box center [890, 97] width 11 height 11
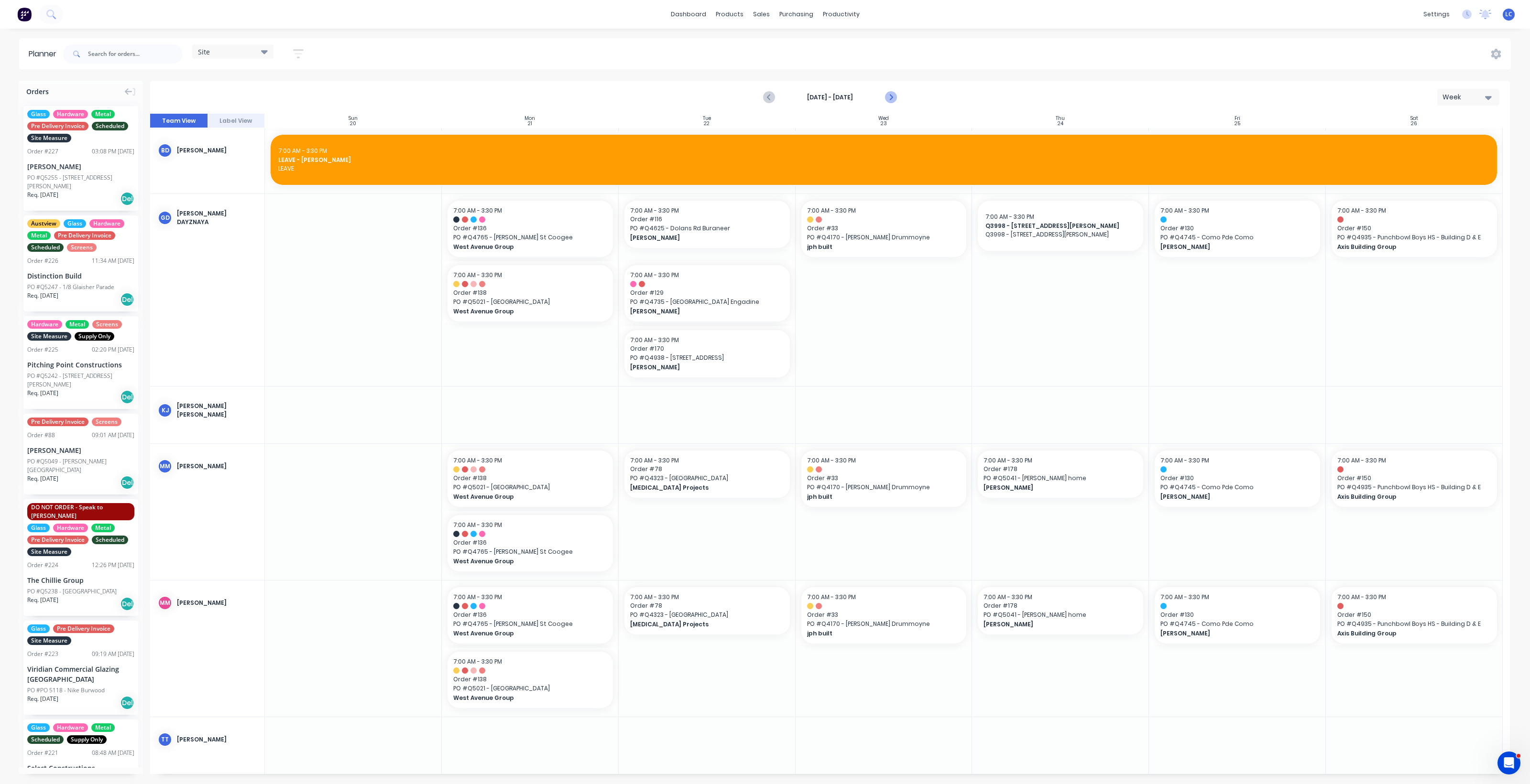
click at [894, 96] on icon "Next page" at bounding box center [890, 97] width 11 height 11
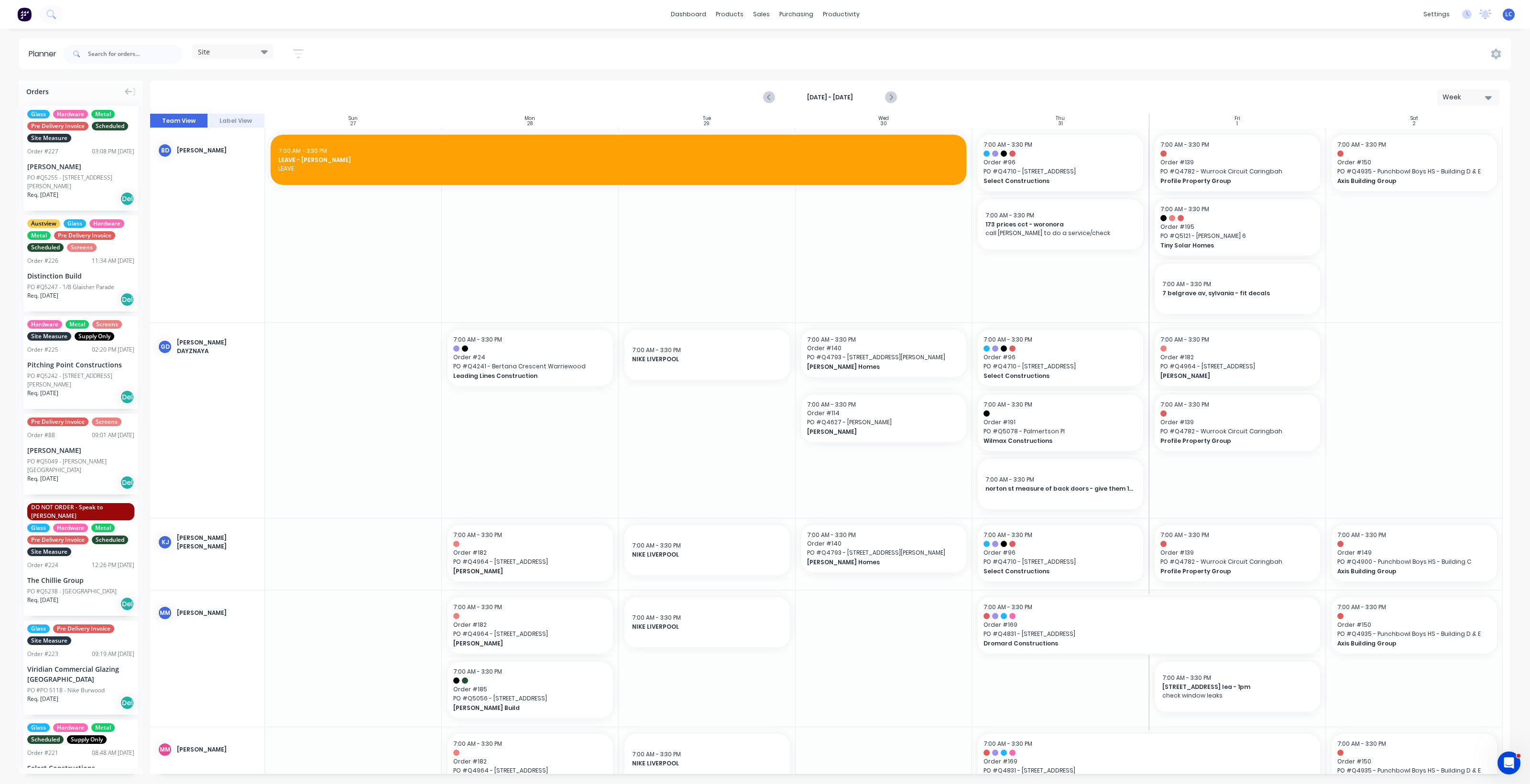
click at [1509, 13] on span "LC" at bounding box center [1508, 14] width 7 height 9
click at [1418, 115] on div "Sign out" at bounding box center [1426, 120] width 26 height 9
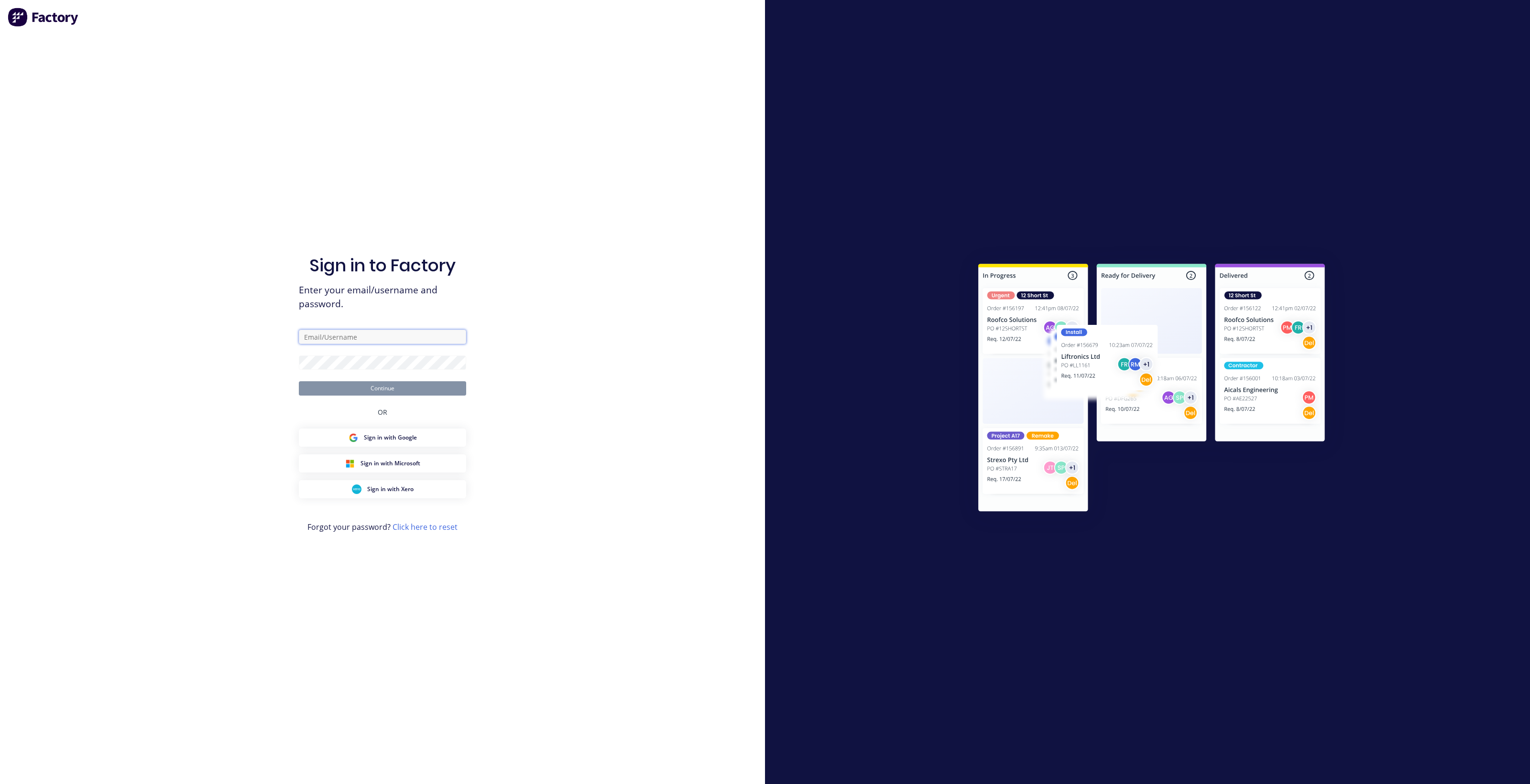
click at [342, 342] on input "text" at bounding box center [382, 337] width 167 height 14
type input "[EMAIL_ADDRESS][DOMAIN_NAME]"
click at [299, 381] on button "Continue" at bounding box center [382, 388] width 167 height 14
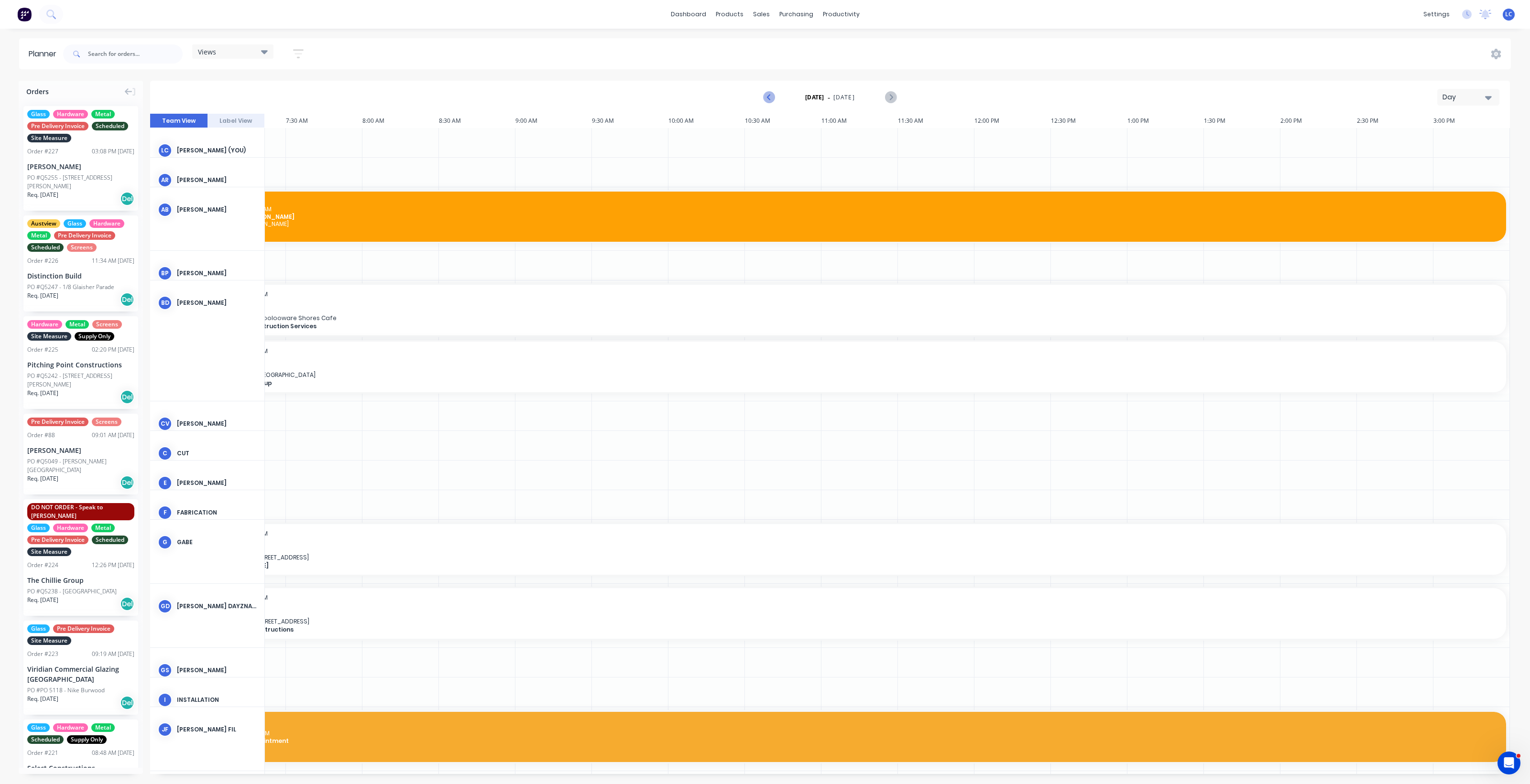
click at [776, 99] on button "Previous page" at bounding box center [769, 97] width 19 height 19
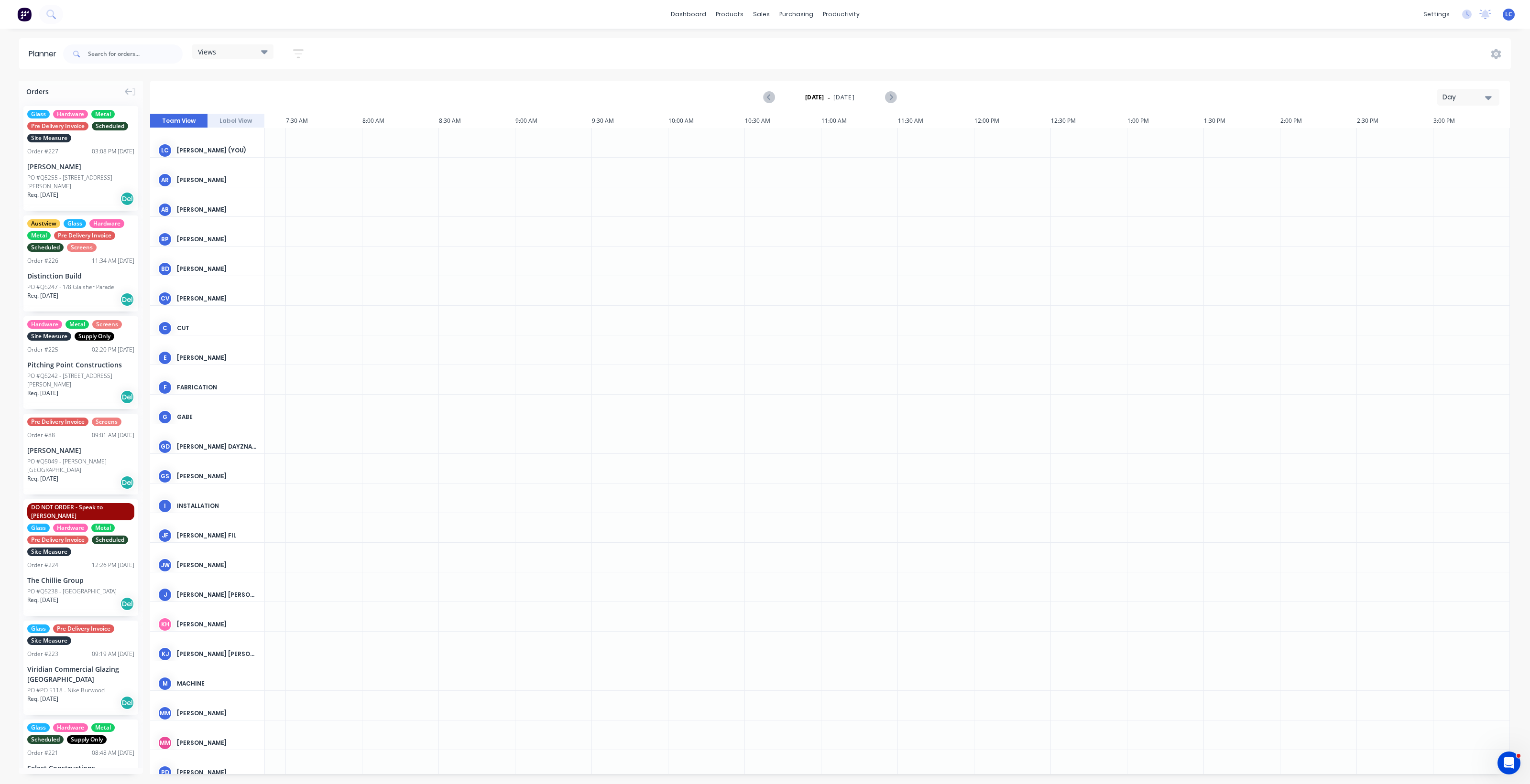
click at [263, 51] on icon at bounding box center [264, 52] width 7 height 4
click at [213, 175] on button "Site" at bounding box center [250, 180] width 102 height 11
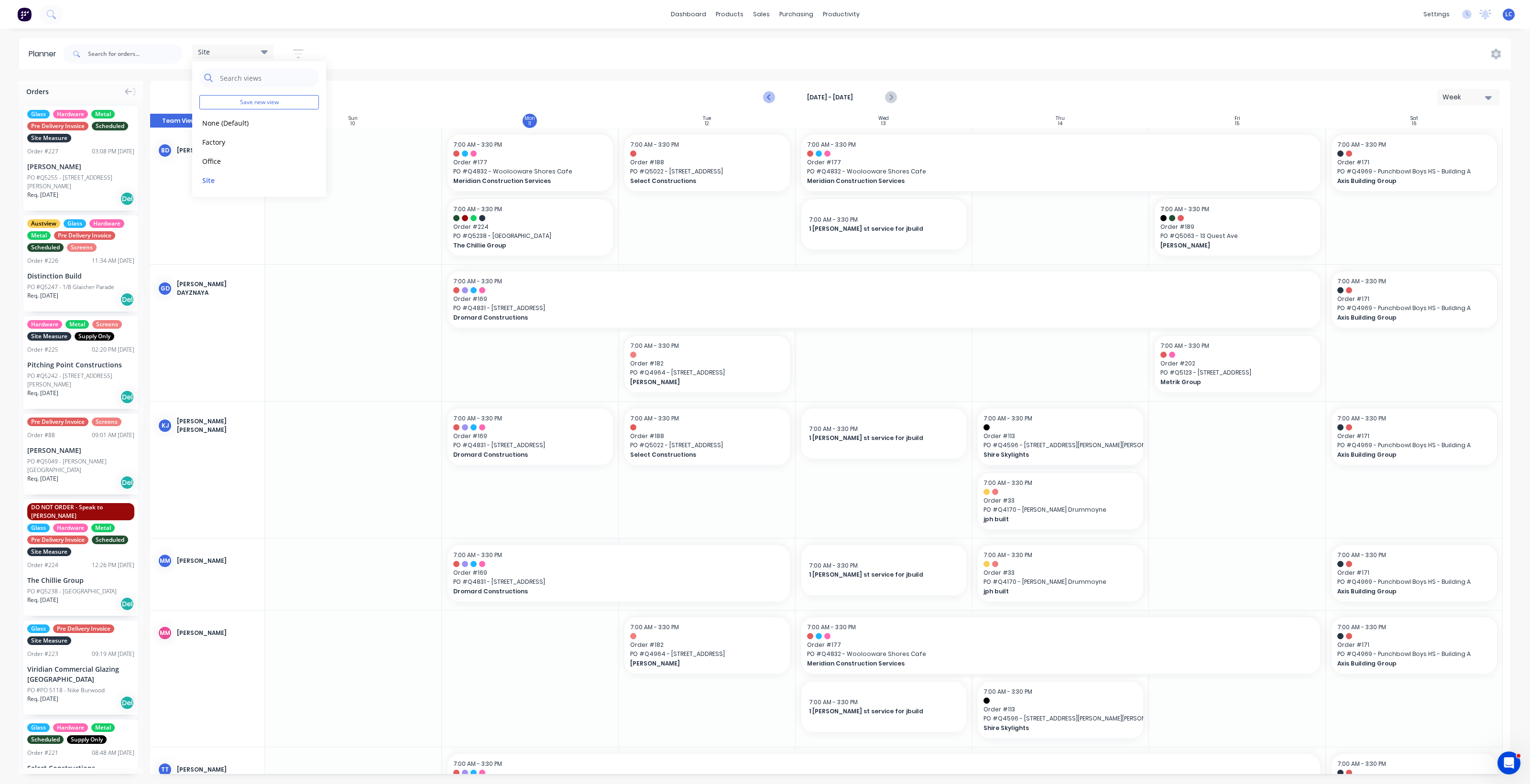
click at [766, 94] on icon "Previous page" at bounding box center [769, 97] width 11 height 11
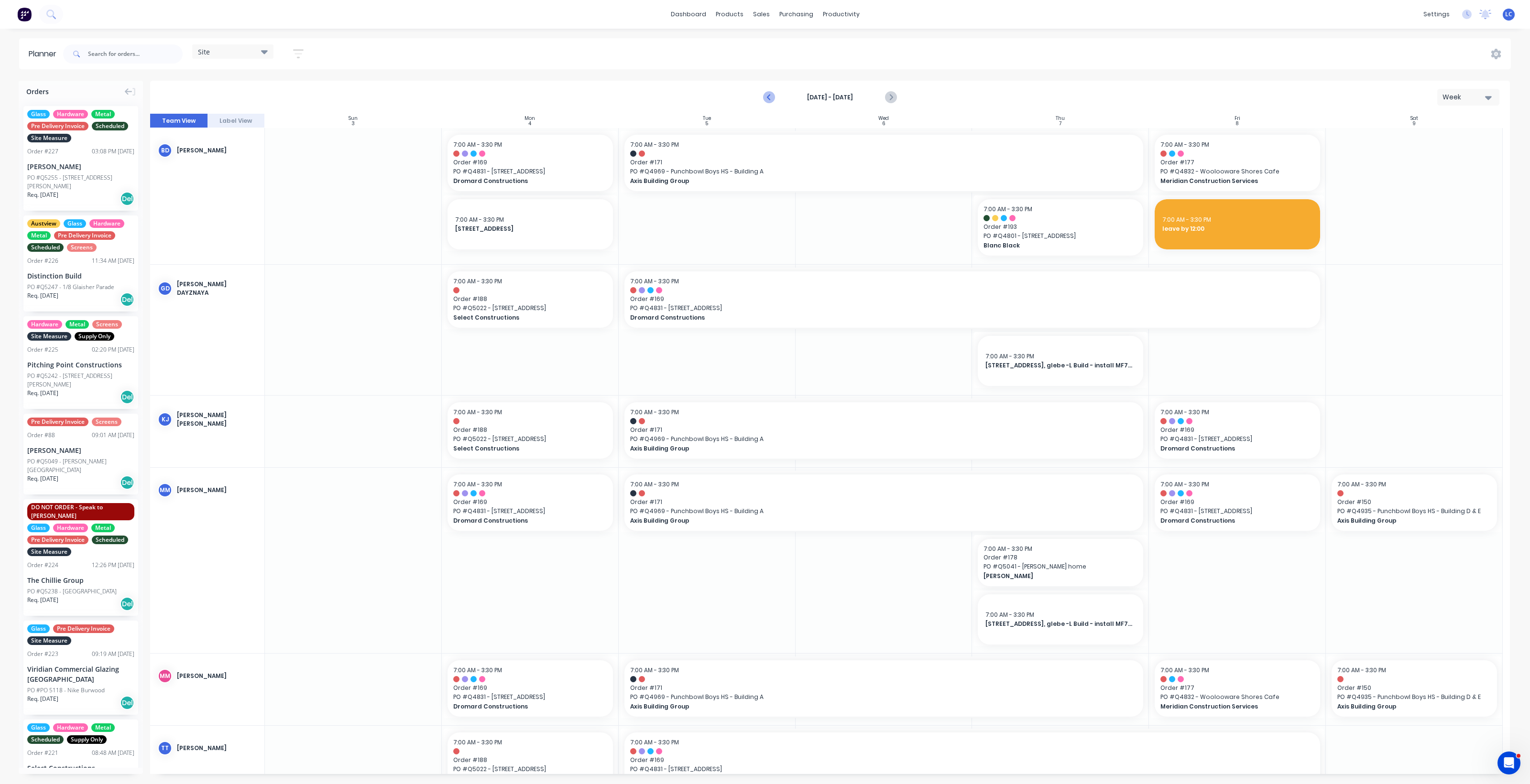
click at [766, 94] on icon "Previous page" at bounding box center [769, 97] width 11 height 11
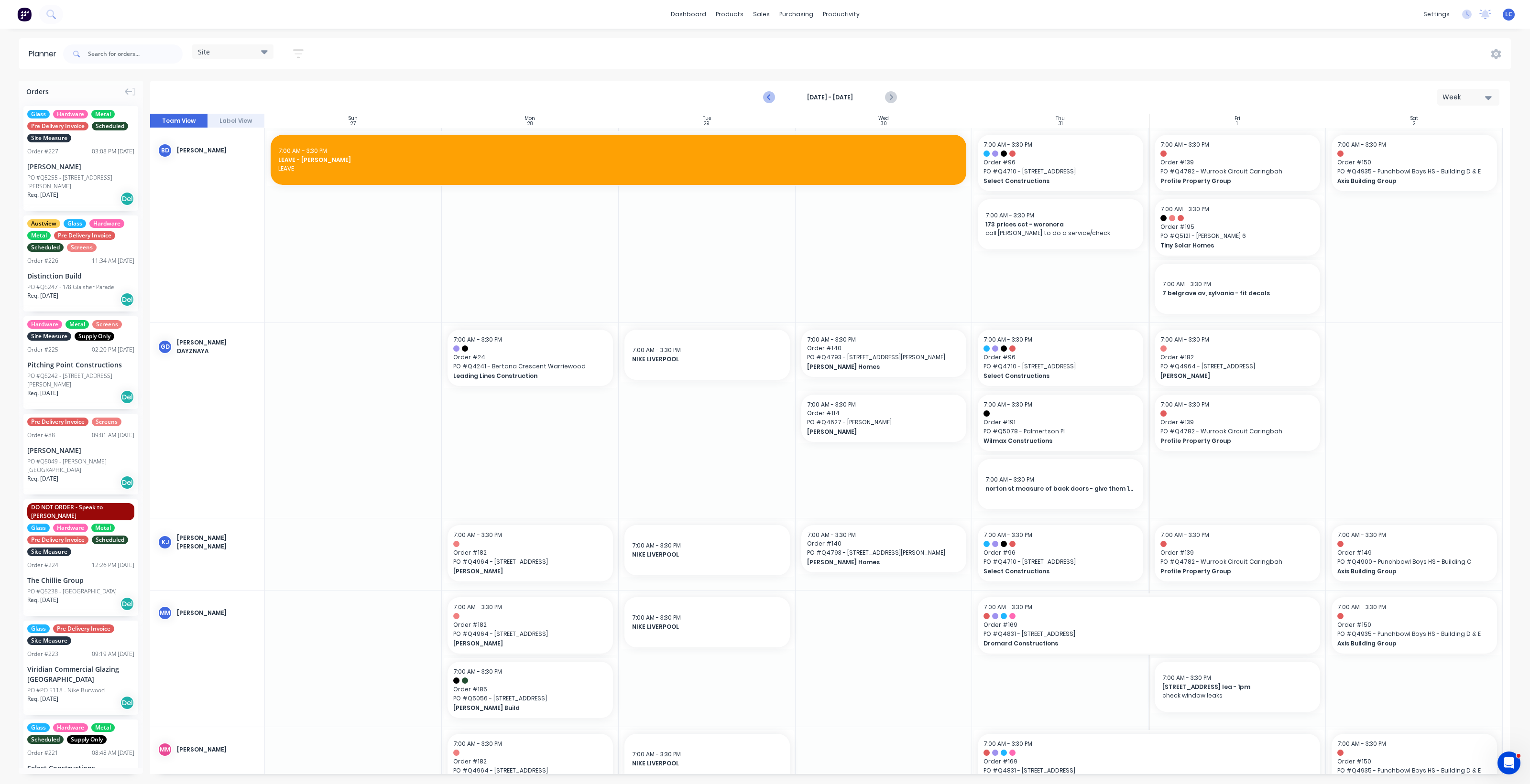
click at [765, 92] on icon "Previous page" at bounding box center [769, 97] width 11 height 11
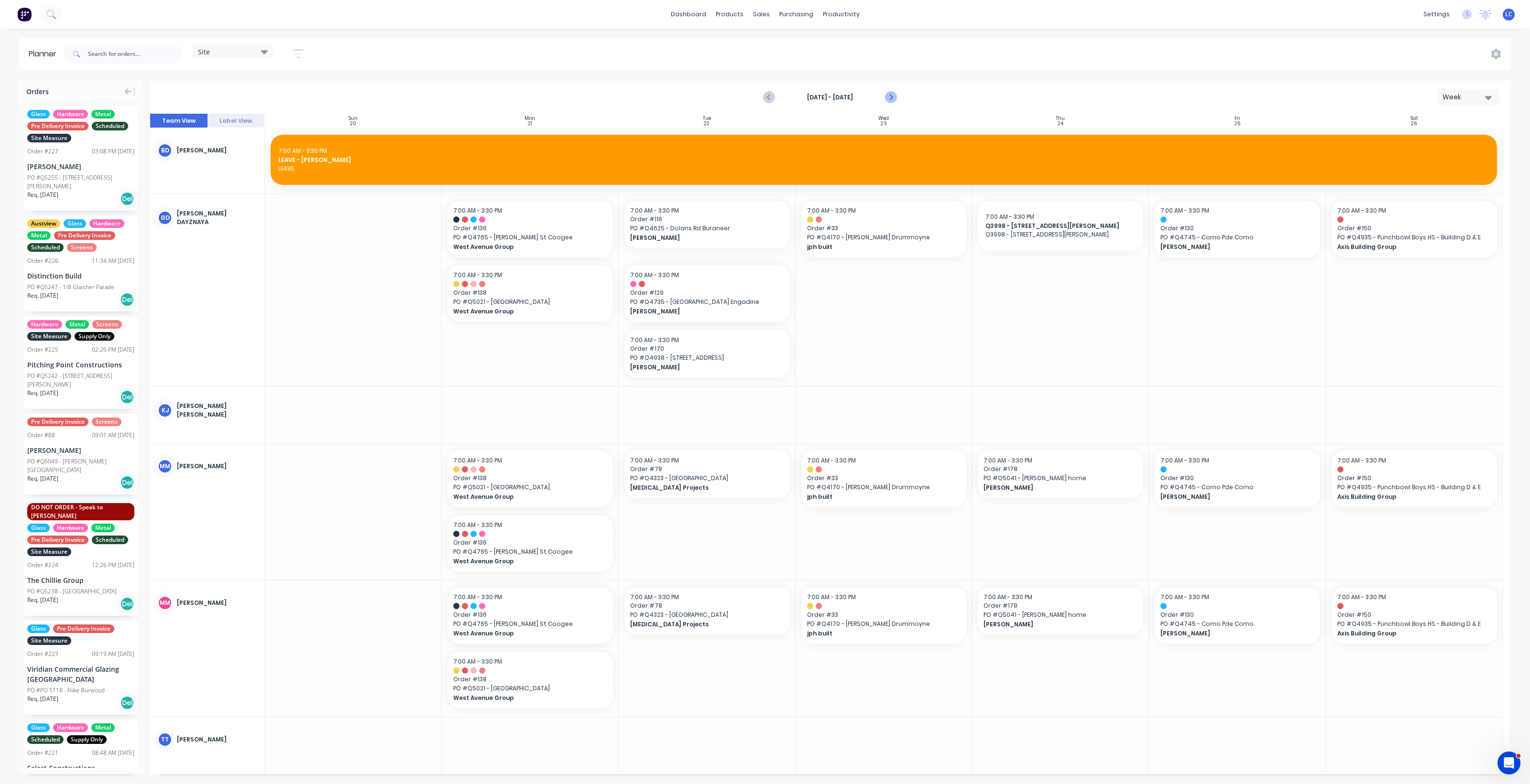
click at [895, 101] on icon "Next page" at bounding box center [890, 97] width 11 height 11
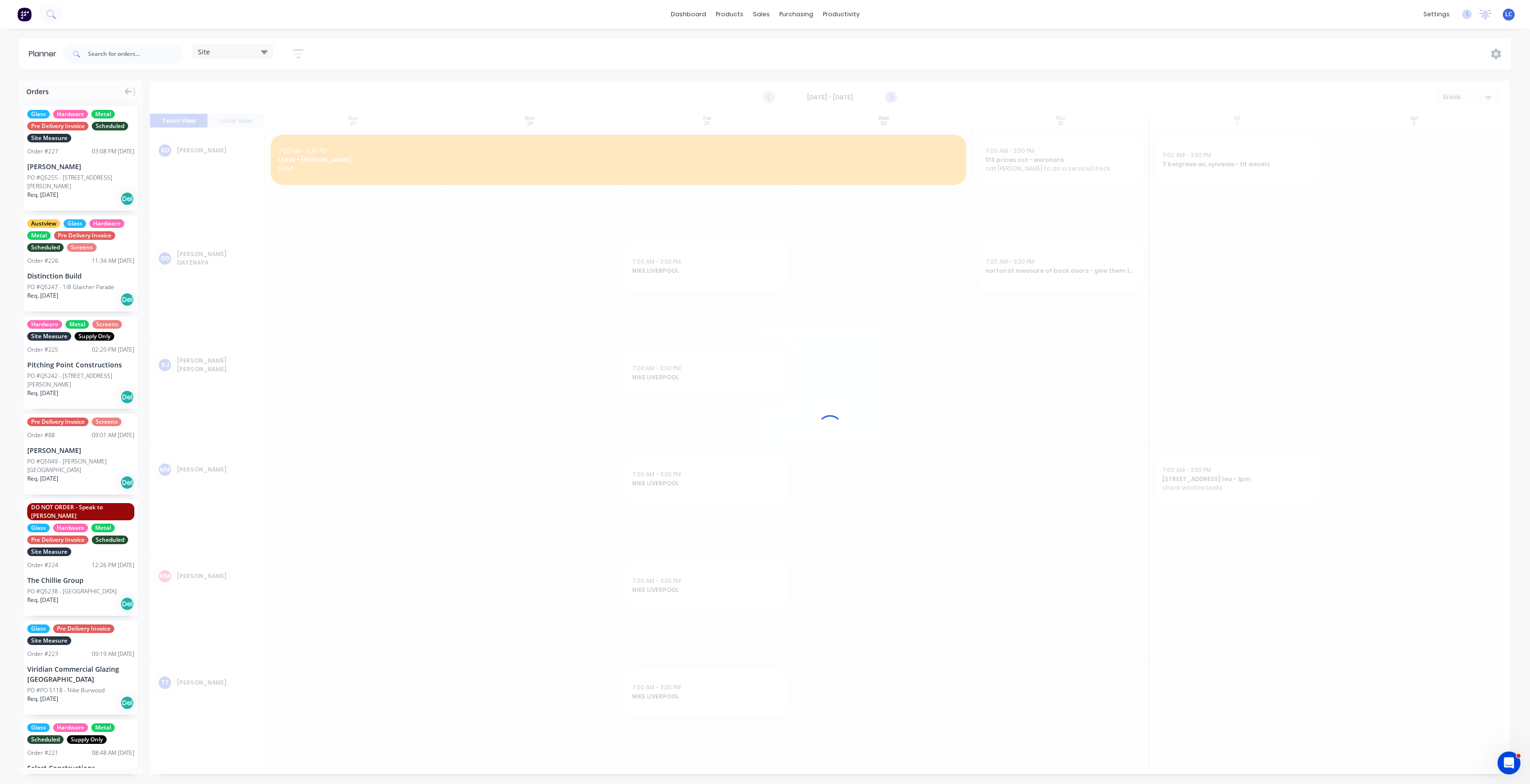
click at [892, 96] on div at bounding box center [830, 427] width 1360 height 694
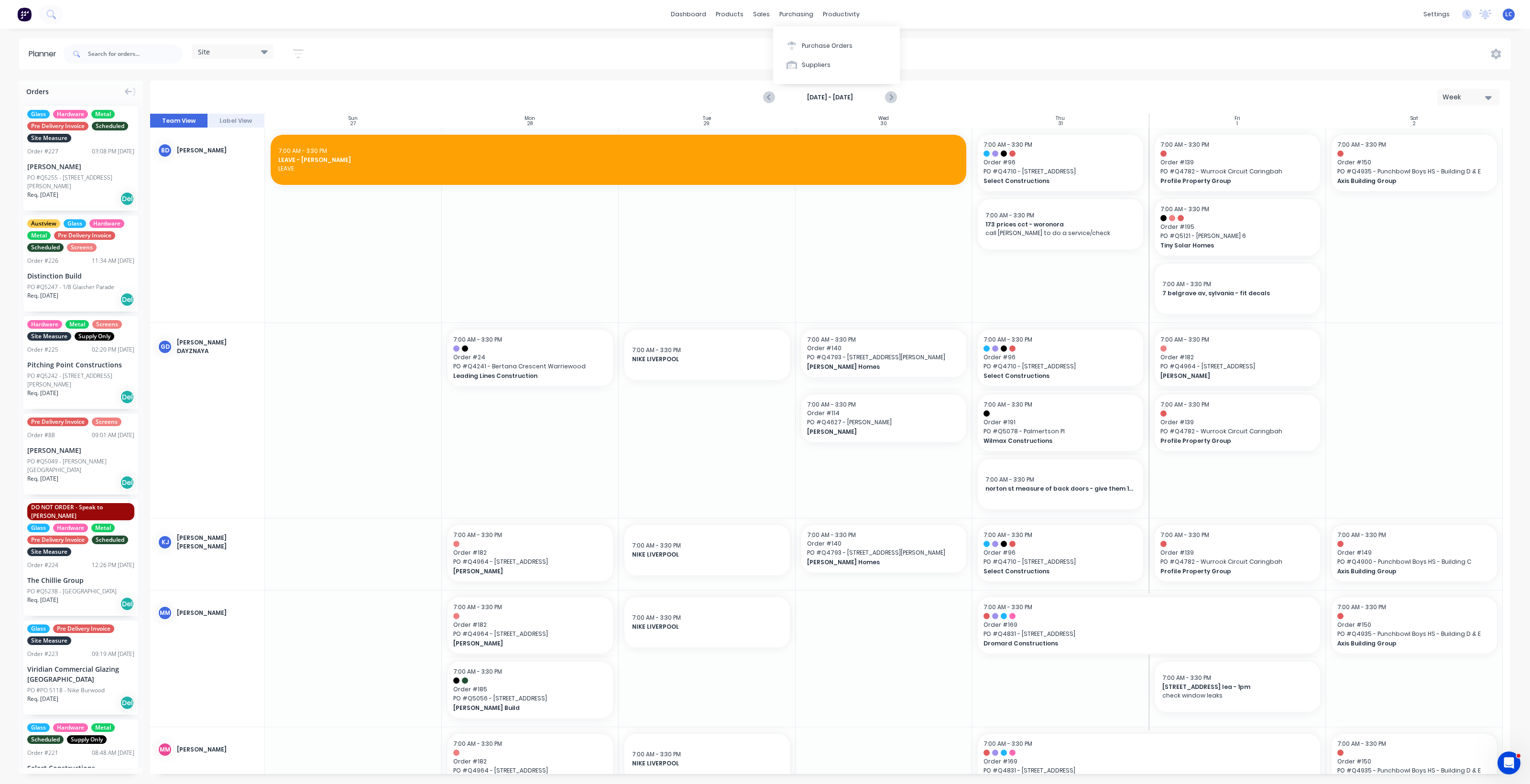
click at [794, 21] on body "dashboard products sales purchasing productivity dashboard products Product Cat…" at bounding box center [765, 392] width 1530 height 784
click at [799, 13] on div "purchasing" at bounding box center [796, 14] width 44 height 14
click at [809, 47] on div "Purchase Orders" at bounding box center [827, 46] width 51 height 9
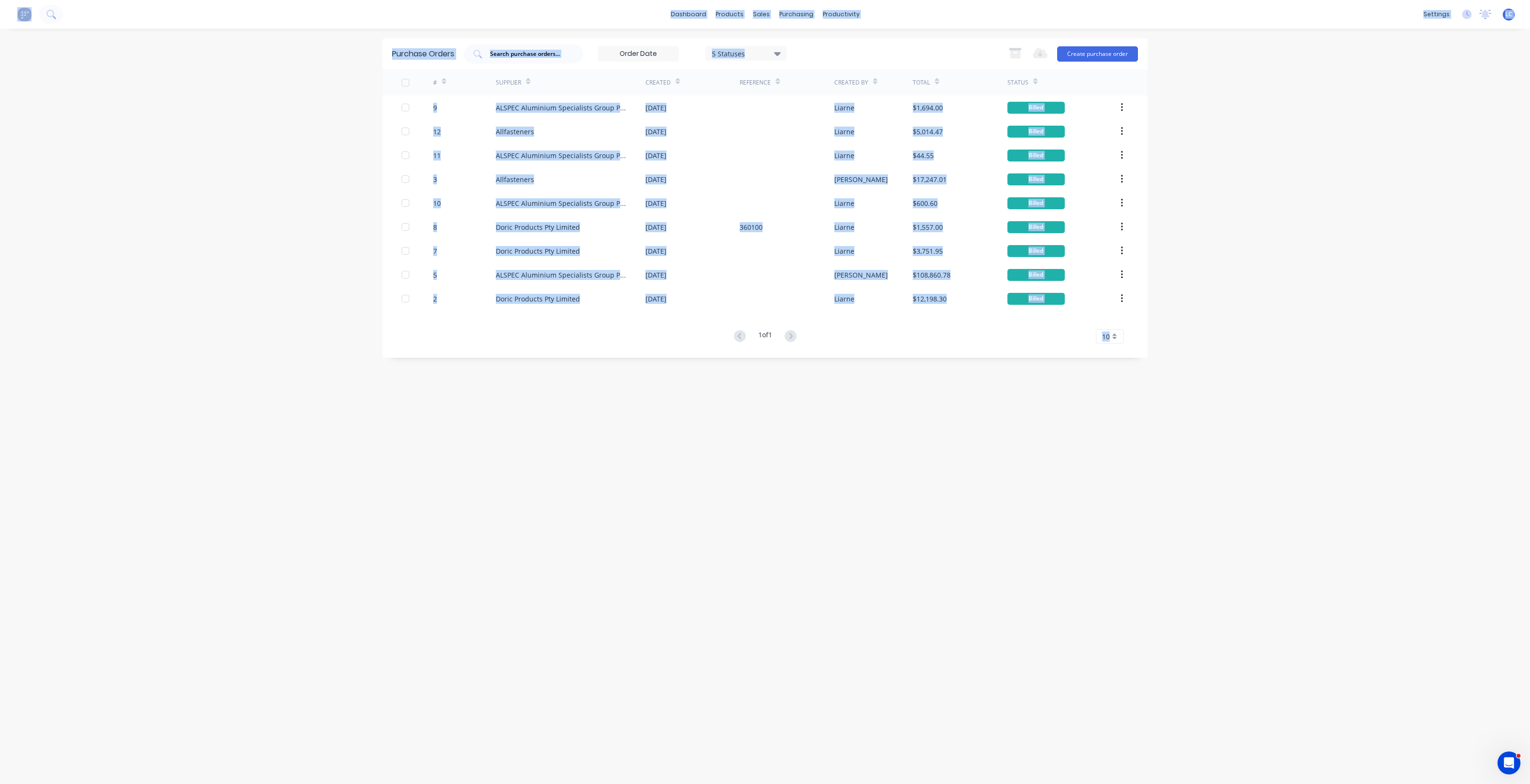
click at [1152, 200] on div "dashboard products sales purchasing productivity dashboard products Product Cat…" at bounding box center [765, 392] width 1530 height 784
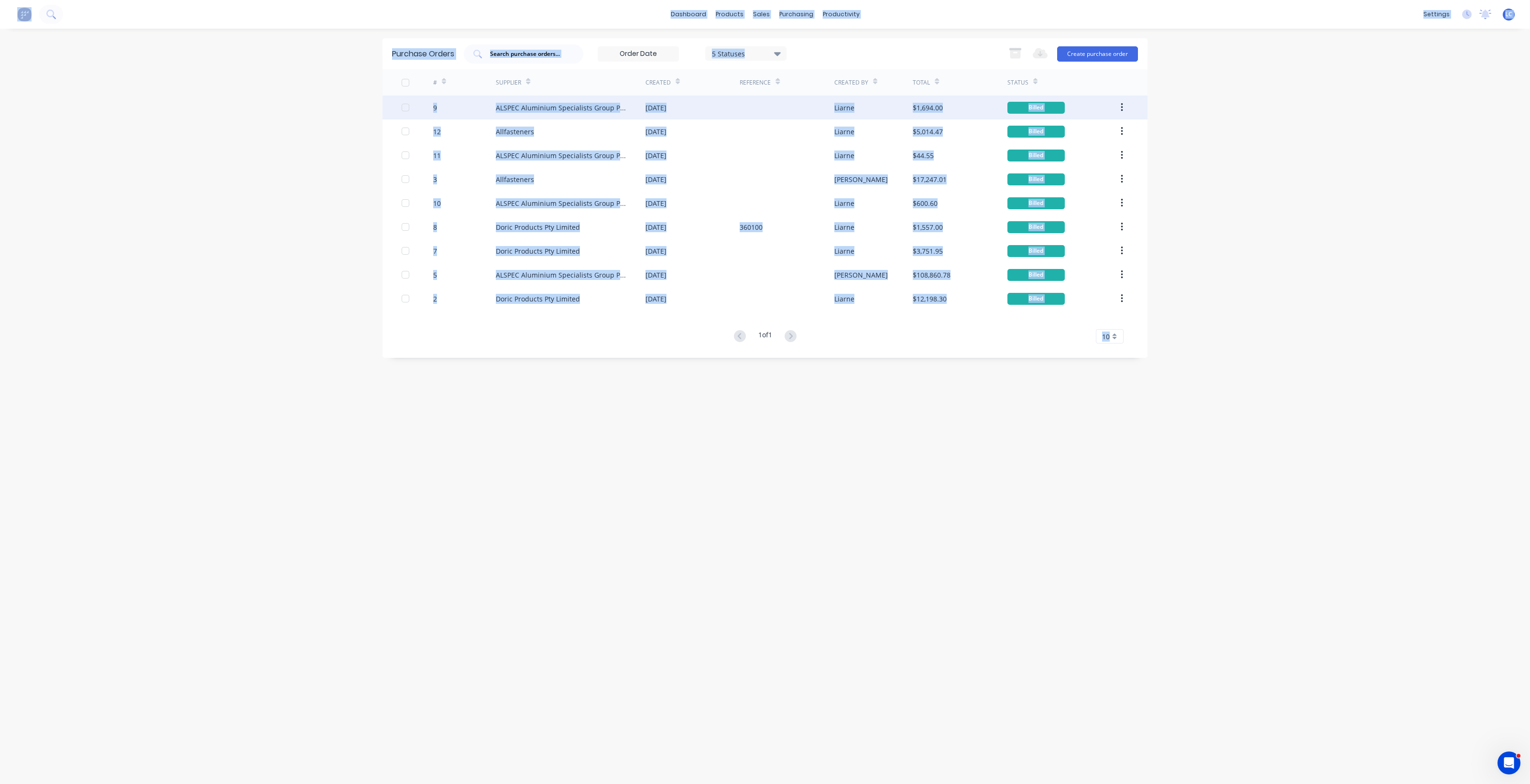
click at [575, 104] on div "ALSPEC Aluminium Specialists Group Pty Ltd" at bounding box center [561, 108] width 130 height 10
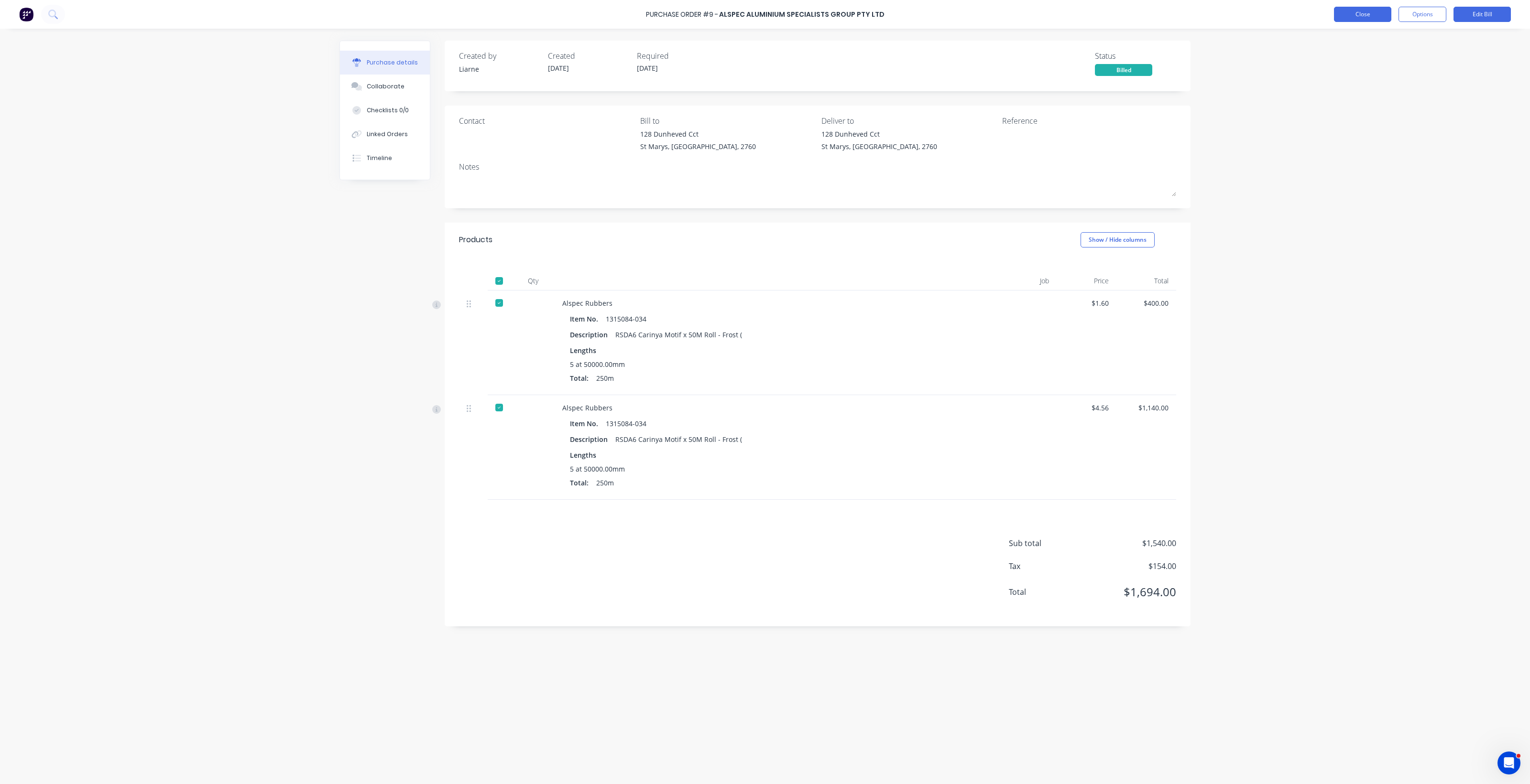
click at [1362, 17] on button "Close" at bounding box center [1363, 14] width 57 height 16
